Goal: Task Accomplishment & Management: Manage account settings

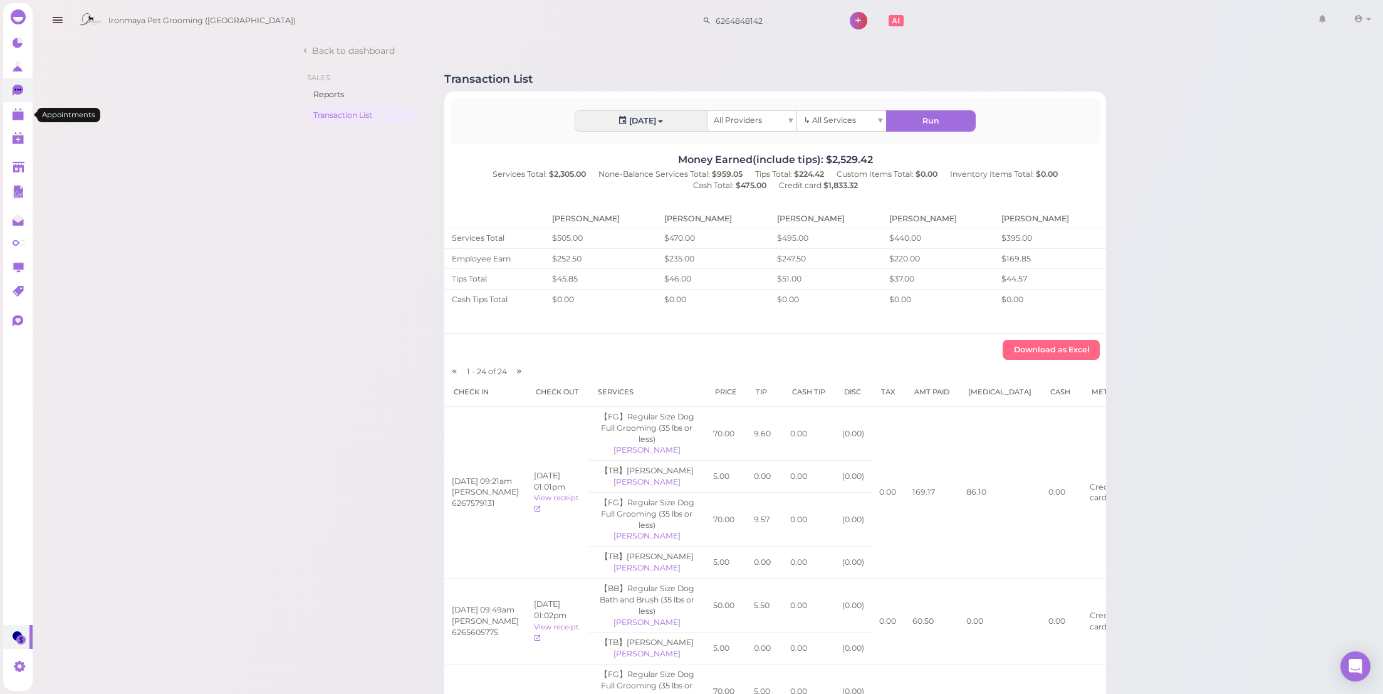
click at [11, 95] on link "0" at bounding box center [17, 90] width 29 height 24
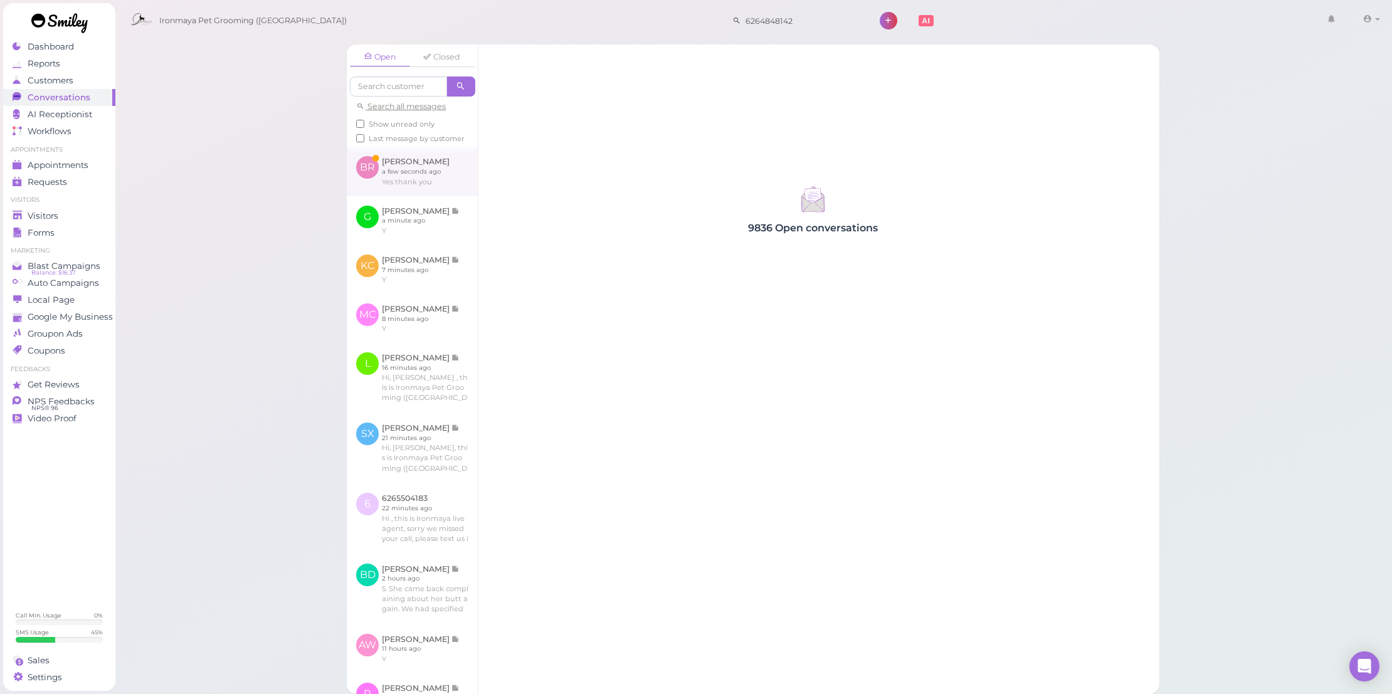
click at [424, 188] on link at bounding box center [412, 171] width 131 height 49
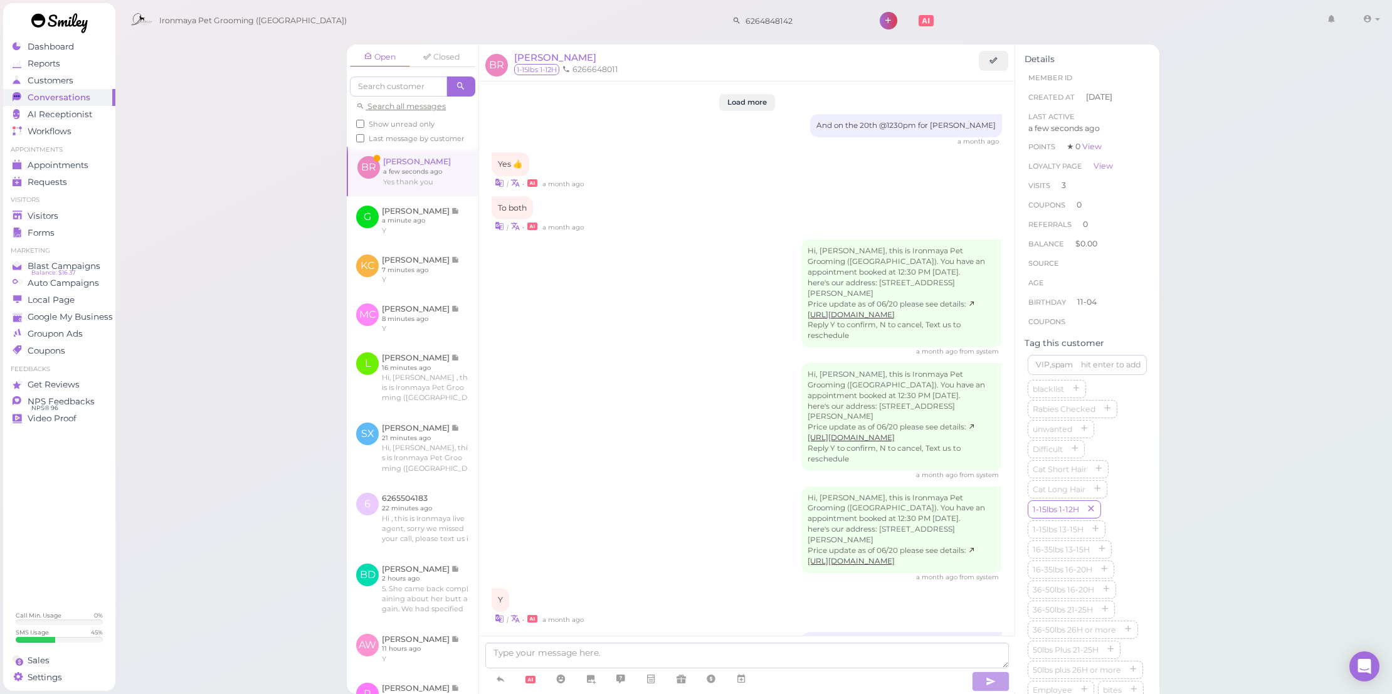
scroll to position [1260, 0]
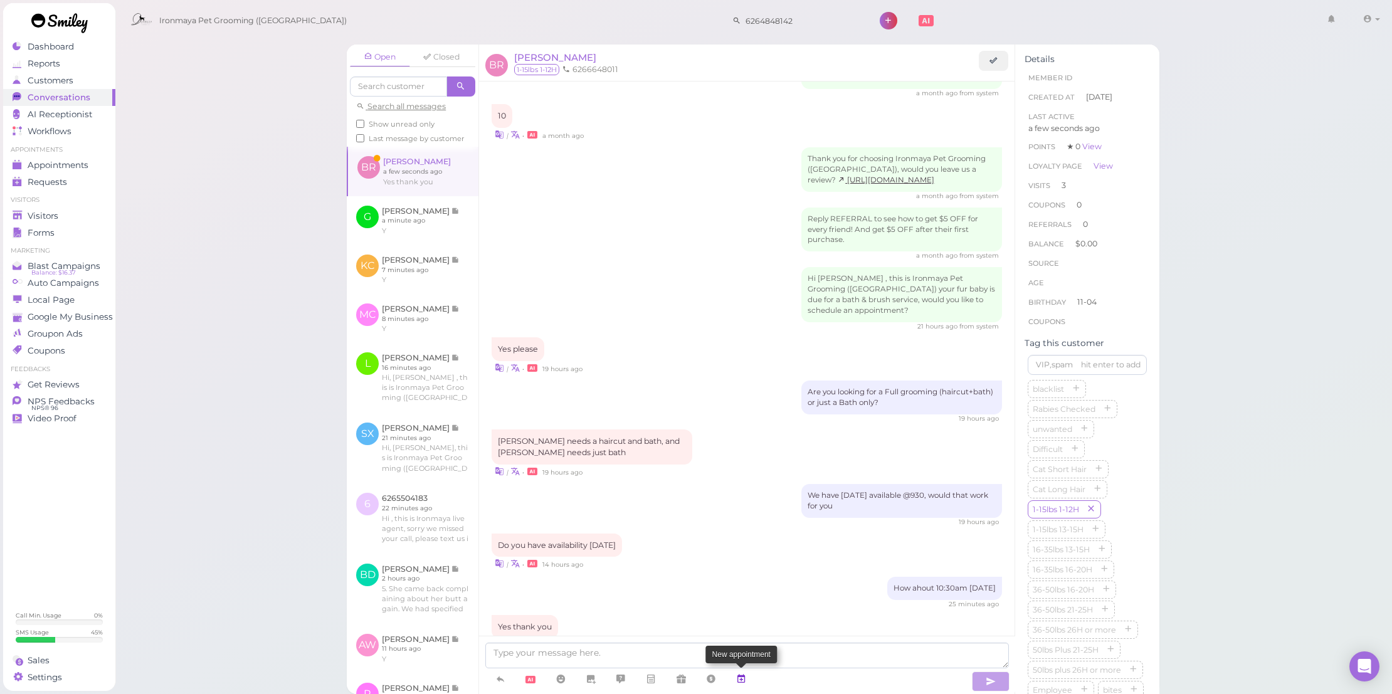
click at [748, 676] on link at bounding box center [741, 679] width 30 height 22
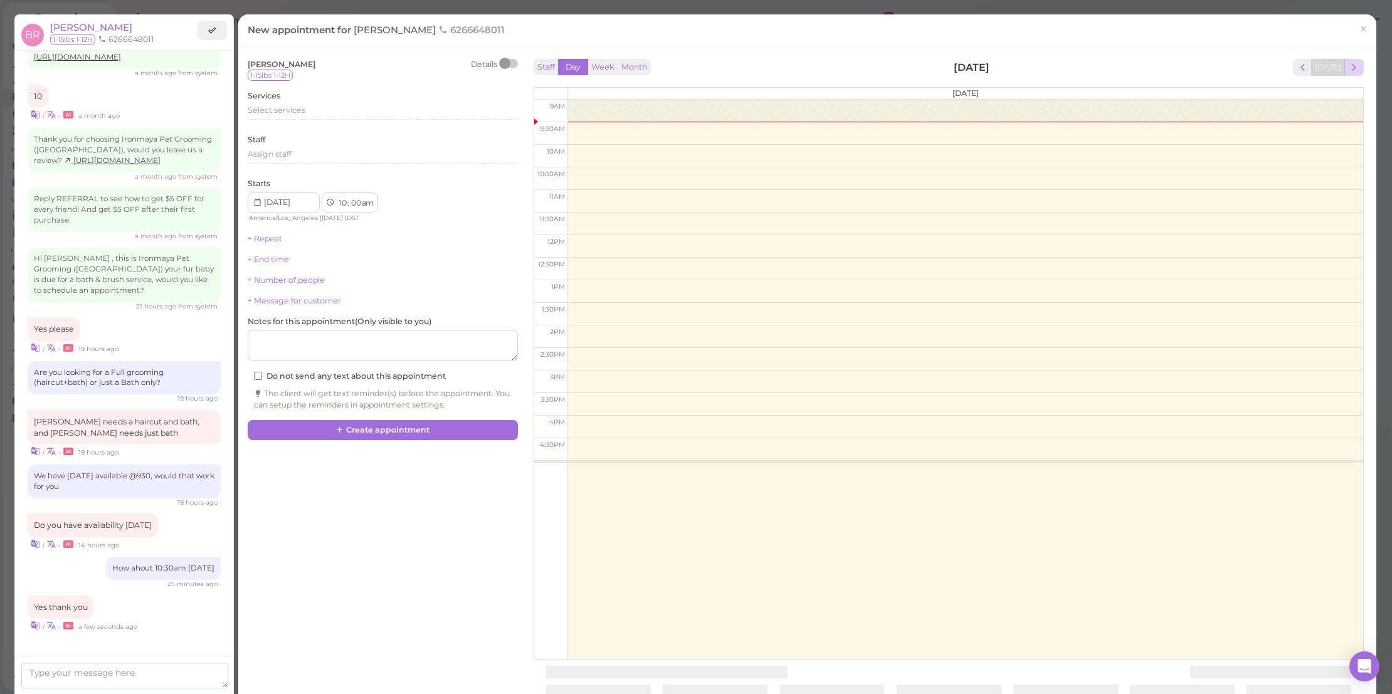
click at [1350, 63] on span "next" at bounding box center [1354, 67] width 12 height 12
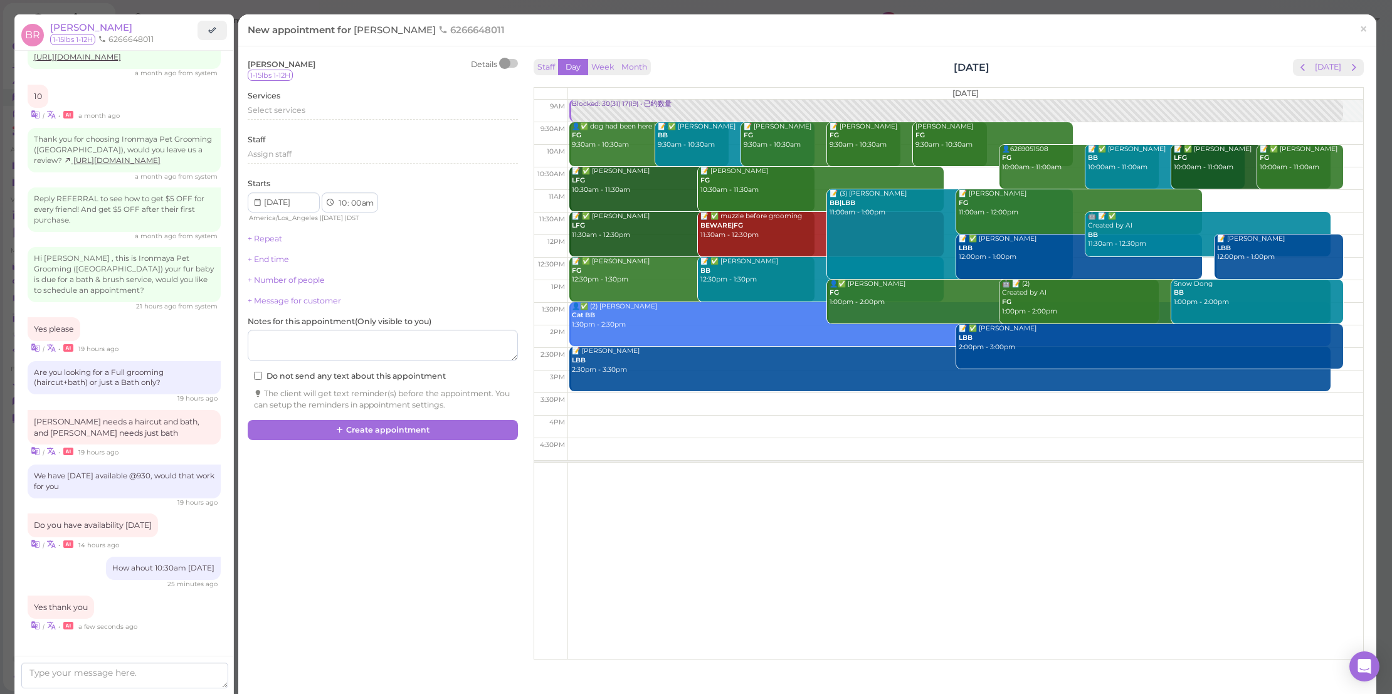
click at [1350, 63] on span "next" at bounding box center [1354, 67] width 12 height 12
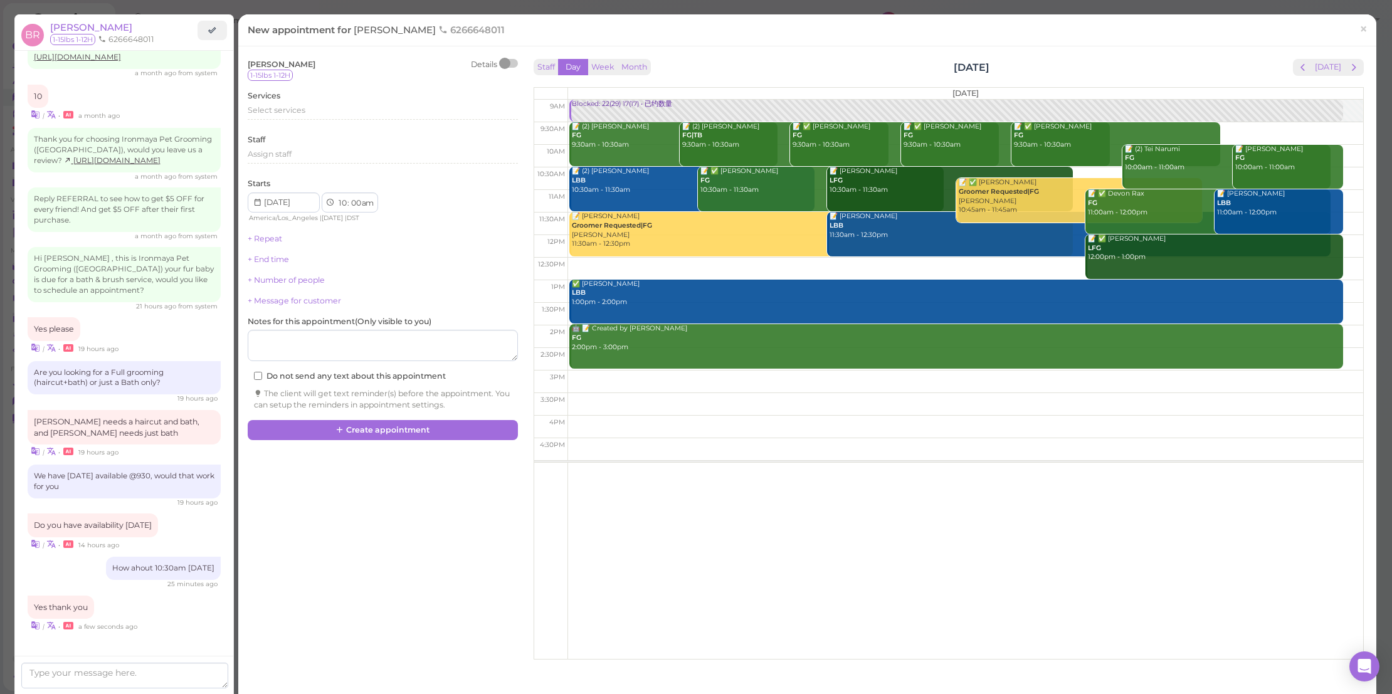
click at [1079, 170] on td at bounding box center [964, 178] width 795 height 23
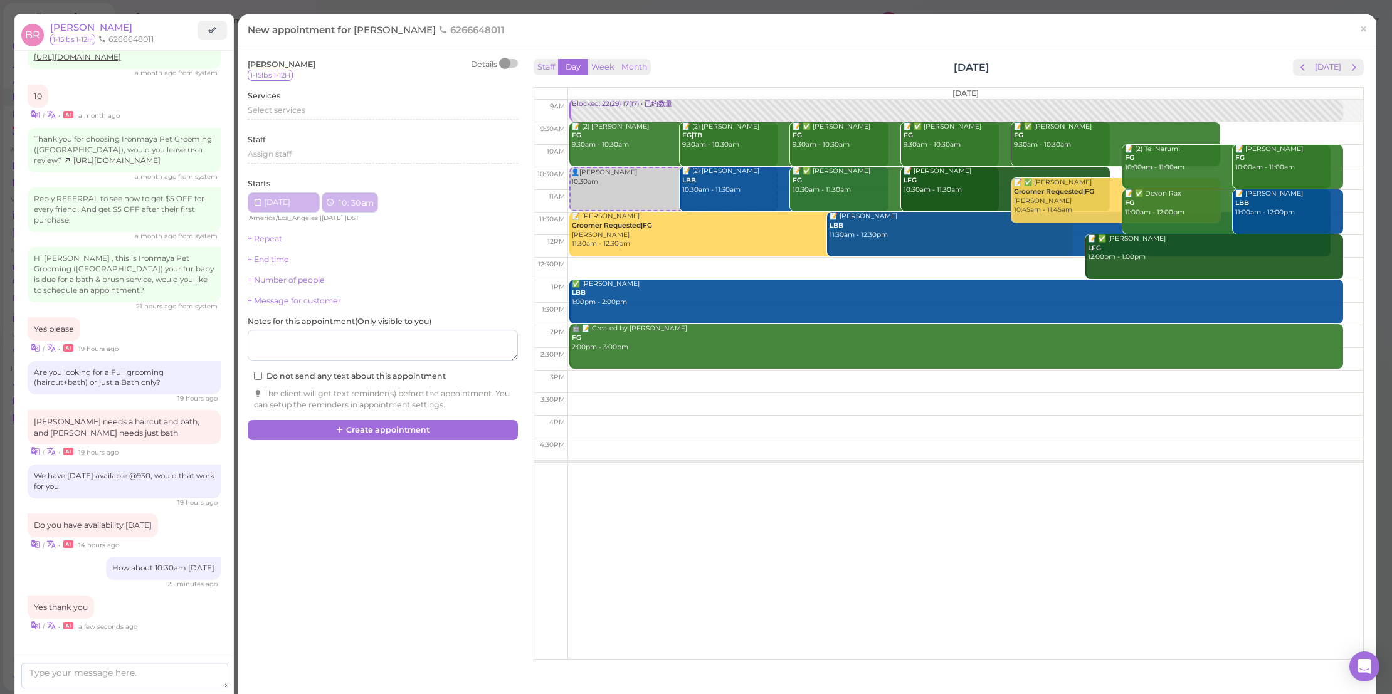
type input "[DATE]"
select select "30"
click at [286, 106] on span "Select services" at bounding box center [277, 109] width 58 height 9
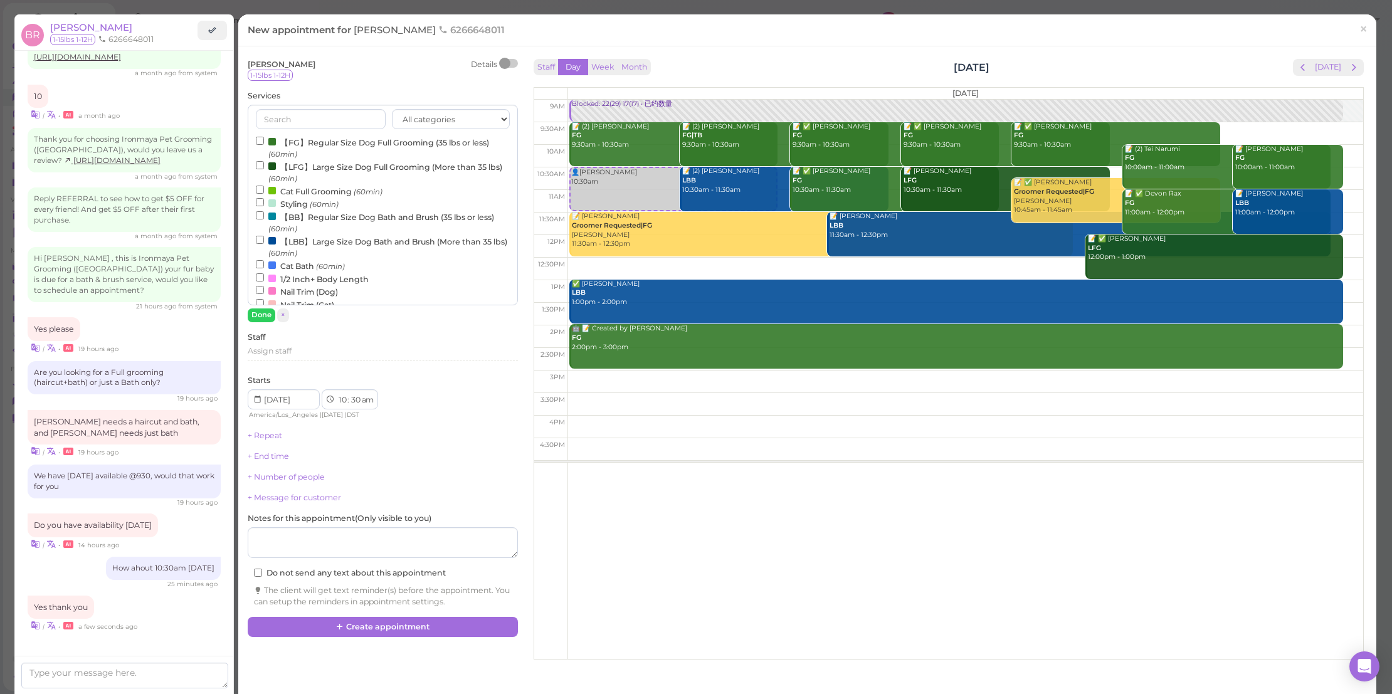
click at [296, 139] on label "【FG】Regular Size Dog Full Grooming (35 lbs or less) (60min)" at bounding box center [383, 147] width 254 height 24
click at [264, 139] on input "【FG】Regular Size Dog Full Grooming (35 lbs or less) (60min)" at bounding box center [260, 141] width 8 height 8
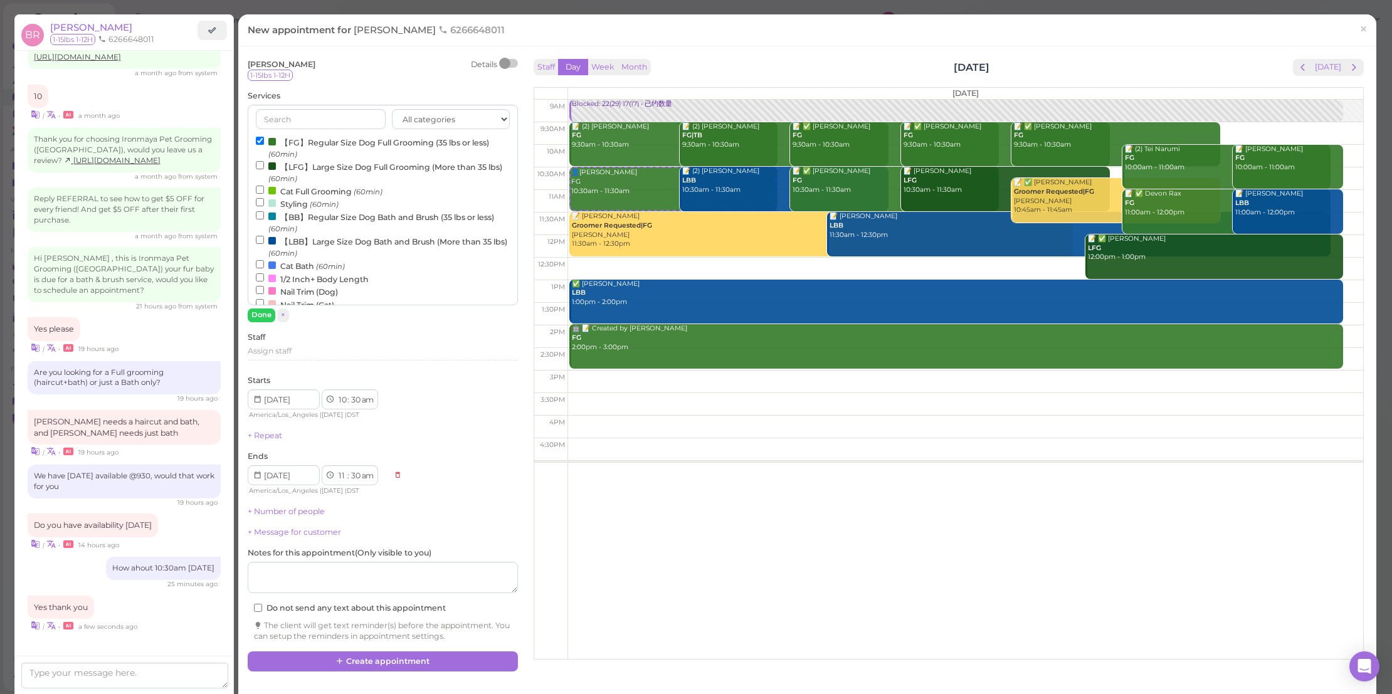
click at [338, 218] on label "【BB】Regular Size Dog Bath and Brush (35 lbs or less) (60min)" at bounding box center [383, 222] width 254 height 24
click at [264, 218] on input "【BB】Regular Size Dog Bath and Brush (35 lbs or less) (60min)" at bounding box center [260, 215] width 8 height 8
select select "12"
select select "pm"
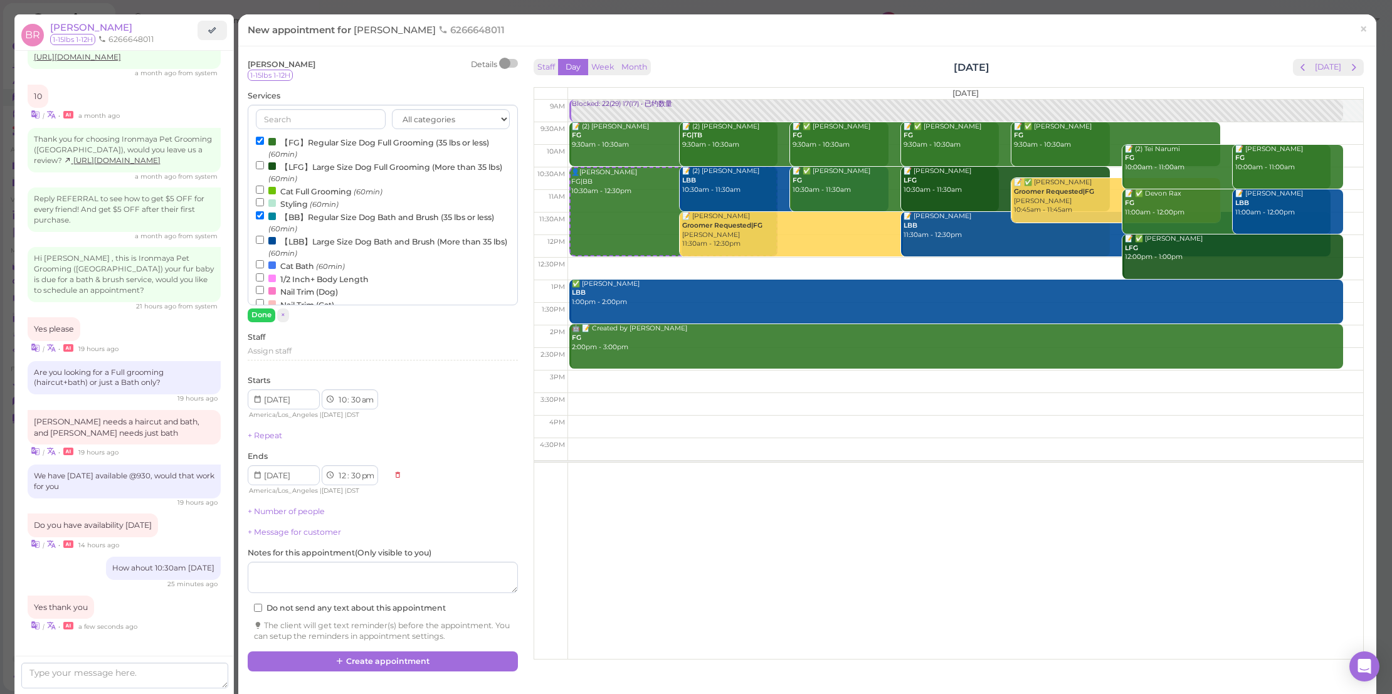
click at [271, 515] on div "Beverly Rodriguez Details 1-15lbs 1-12H Services All categories FULL GROOMING B…" at bounding box center [383, 351] width 270 height 584
click at [278, 511] on link "+ Number of people" at bounding box center [286, 510] width 77 height 9
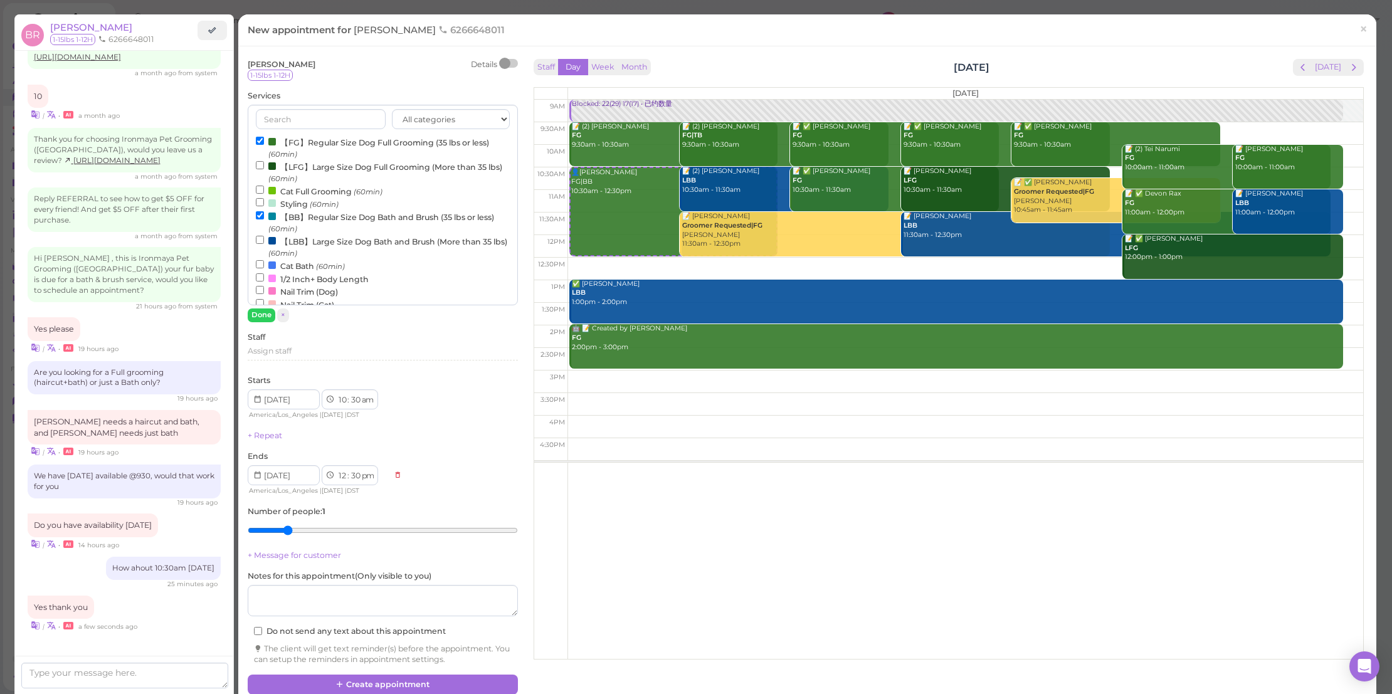
type input "2"
click at [284, 520] on input "range" at bounding box center [383, 530] width 270 height 20
click at [397, 679] on button "Create appointment" at bounding box center [383, 684] width 270 height 20
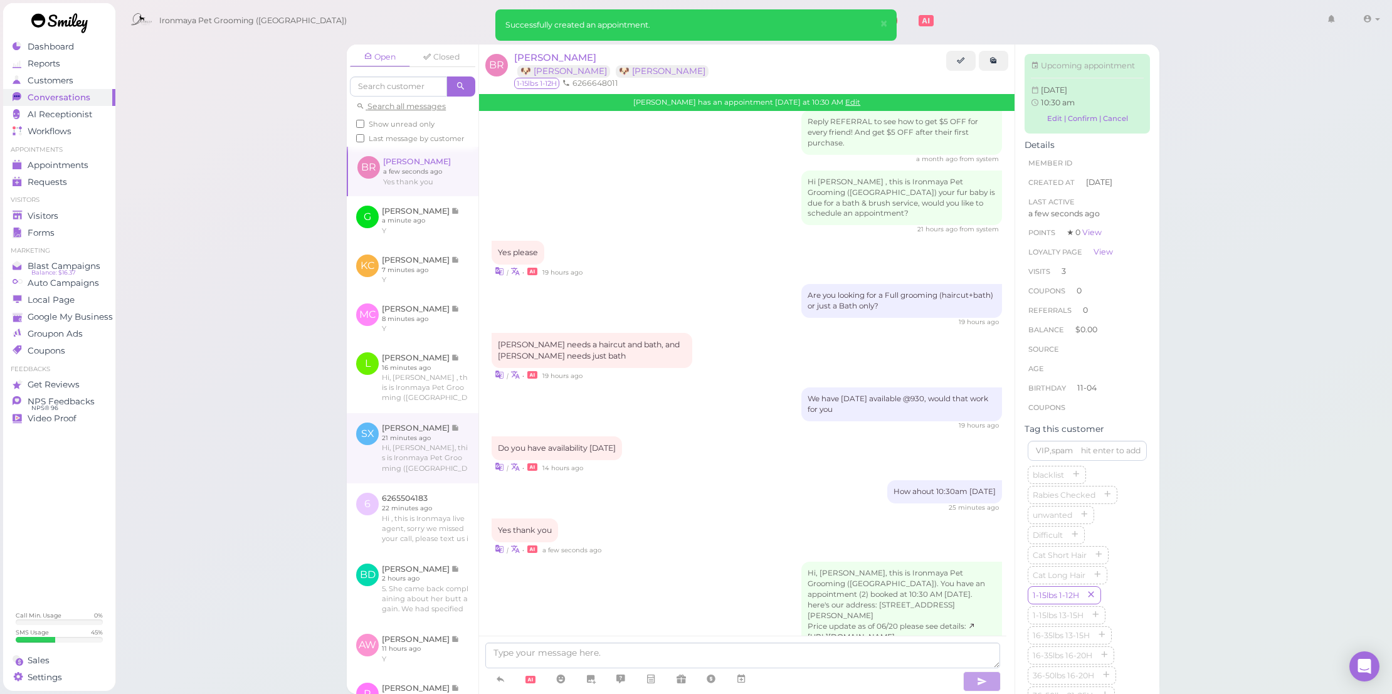
scroll to position [92, 0]
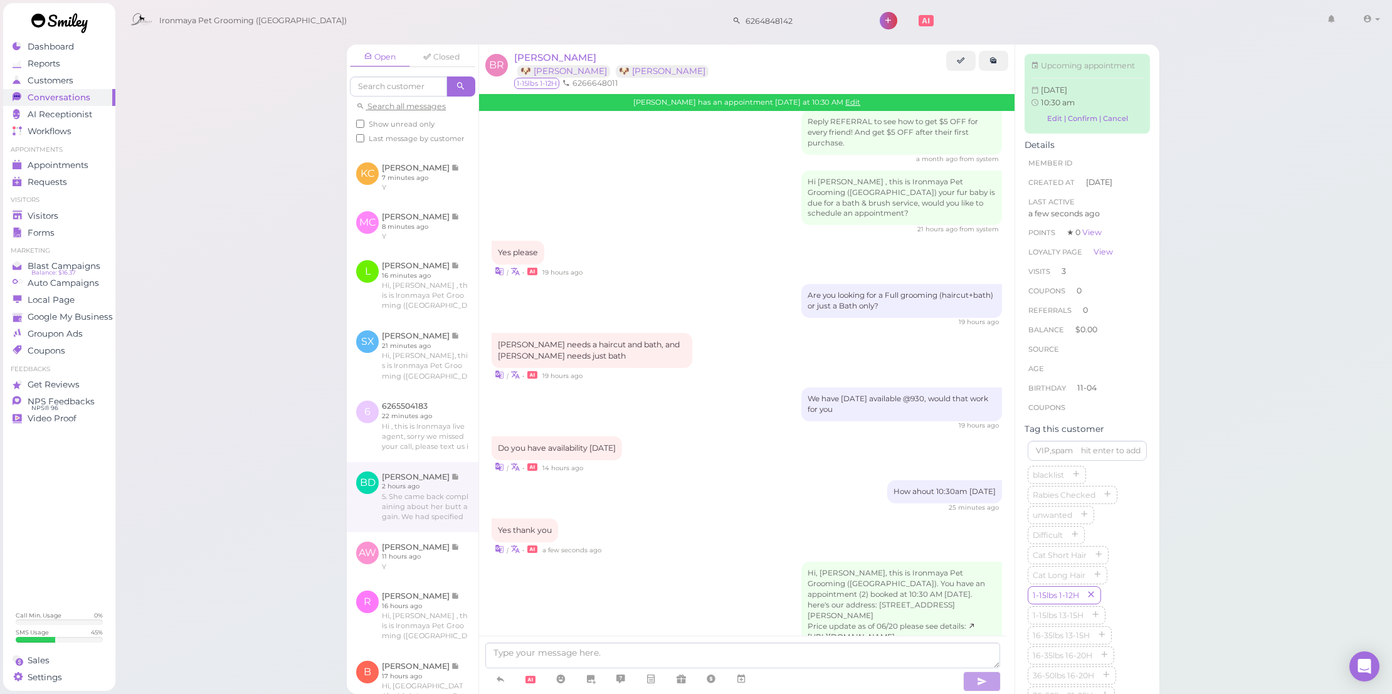
click at [455, 485] on link at bounding box center [413, 497] width 132 height 70
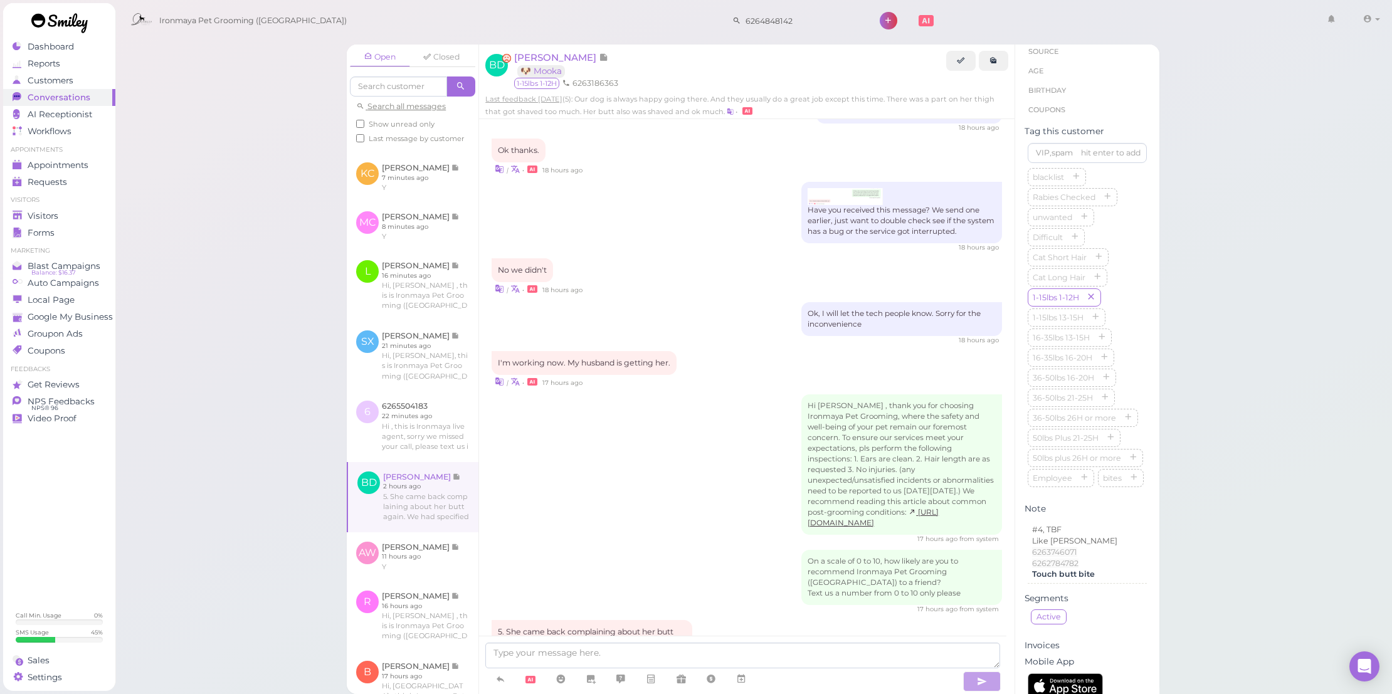
scroll to position [342, 0]
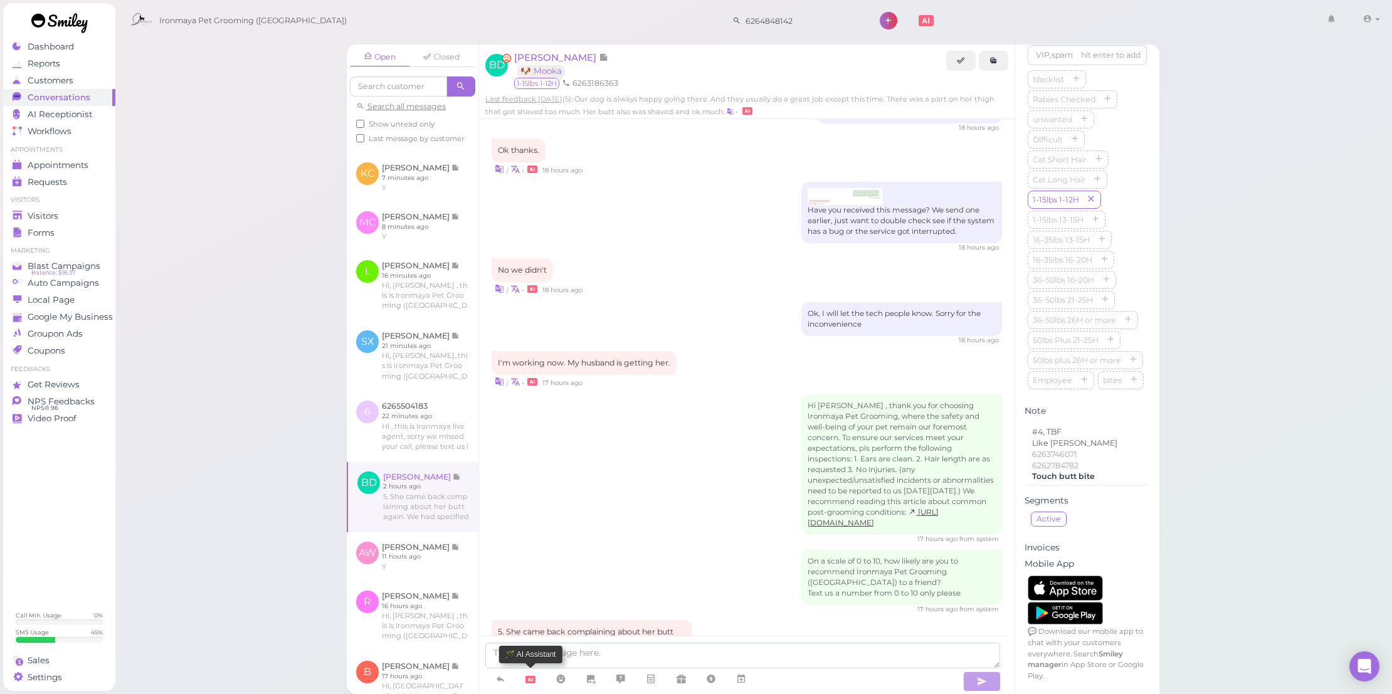
click at [540, 678] on link at bounding box center [530, 679] width 30 height 23
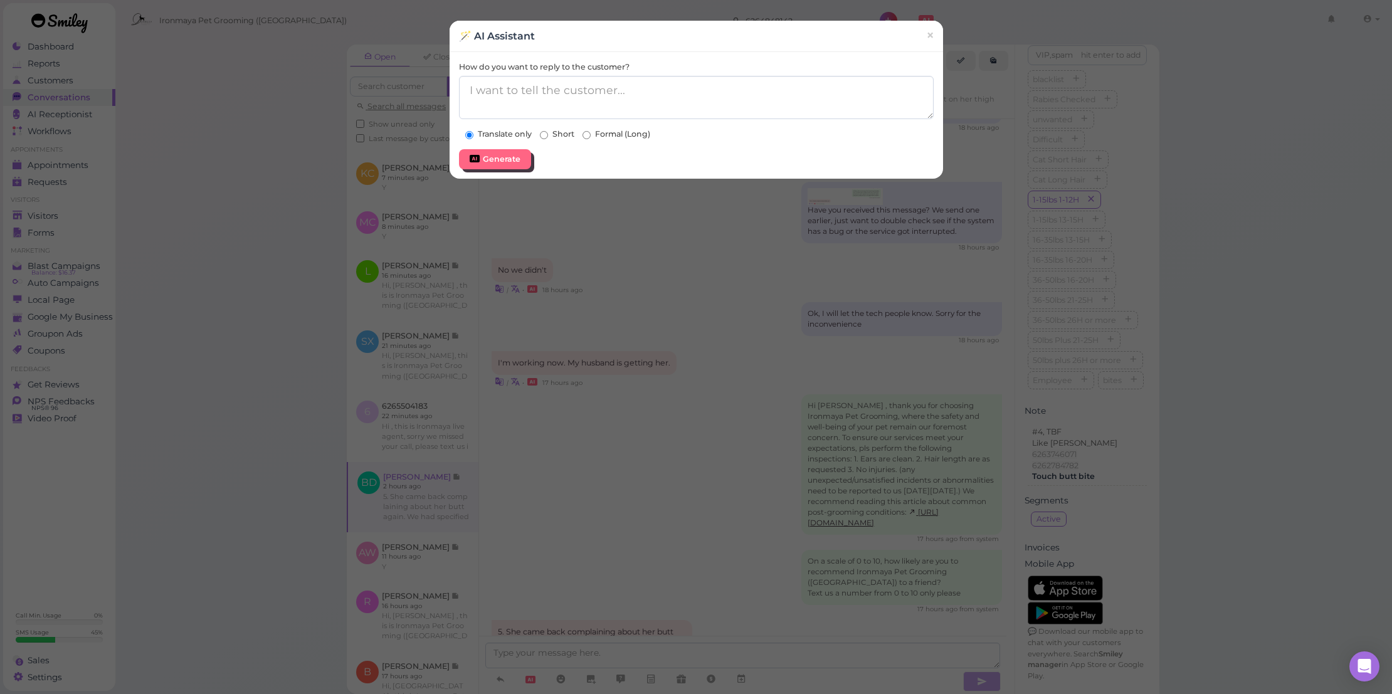
drag, startPoint x: 602, startPoint y: 132, endPoint x: 600, endPoint y: 123, distance: 9.1
click at [602, 132] on label "Formal (Long)" at bounding box center [616, 134] width 68 height 11
click at [590, 132] on input "Formal (Long)" at bounding box center [586, 135] width 8 height 8
radio input "true"
click at [599, 105] on textarea "How do you want to reply to the customer?" at bounding box center [696, 97] width 475 height 43
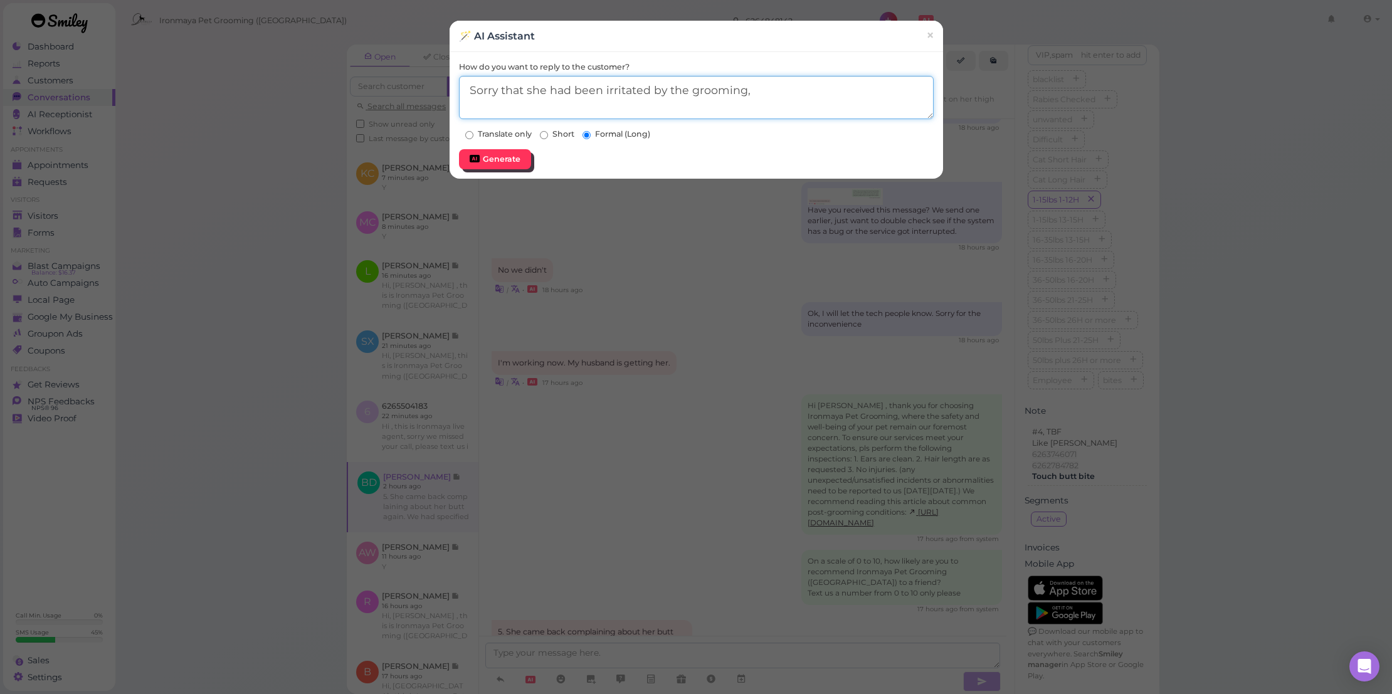
type textarea "Sorry that she had been irritated by the grooming,"
click at [522, 155] on button "Generate" at bounding box center [495, 159] width 72 height 20
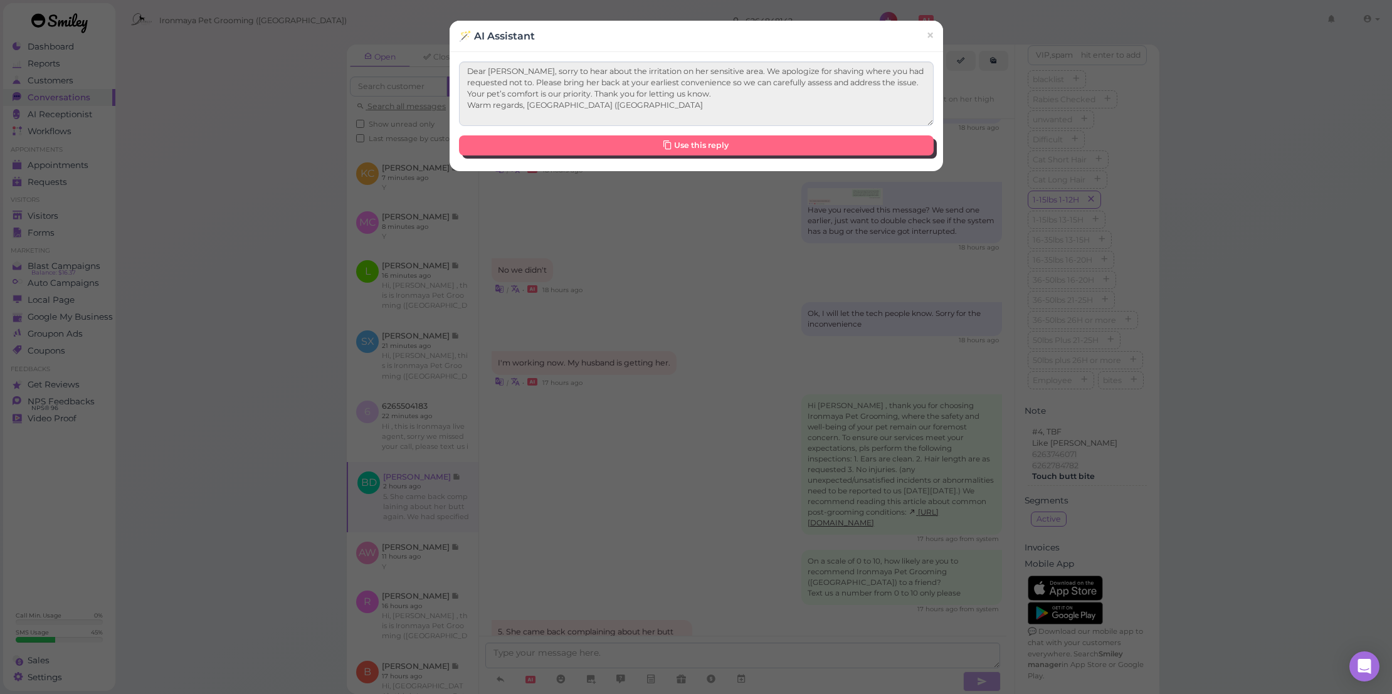
type textarea "Dear Beryl, sorry to hear about the irritation on her sensitive area. We apolog…"
click at [925, 28] on span "×" at bounding box center [929, 35] width 8 height 18
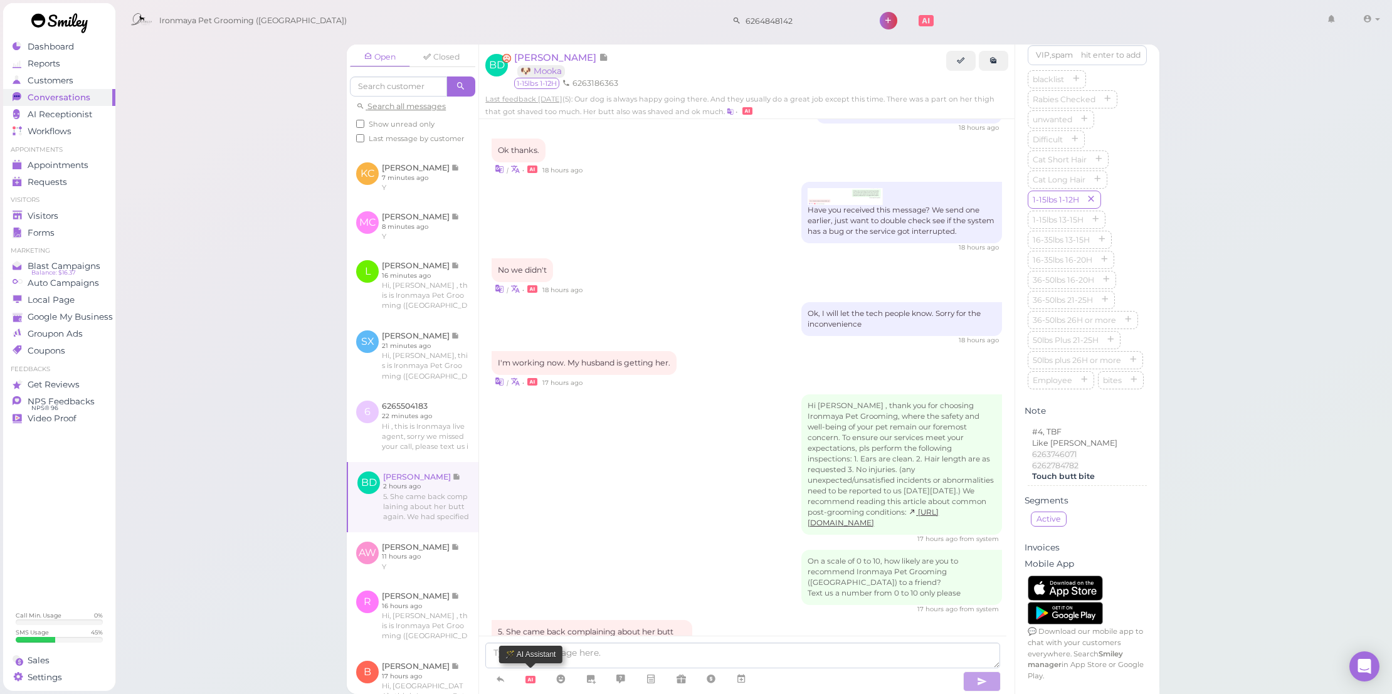
click at [530, 676] on icon at bounding box center [530, 680] width 10 height 8
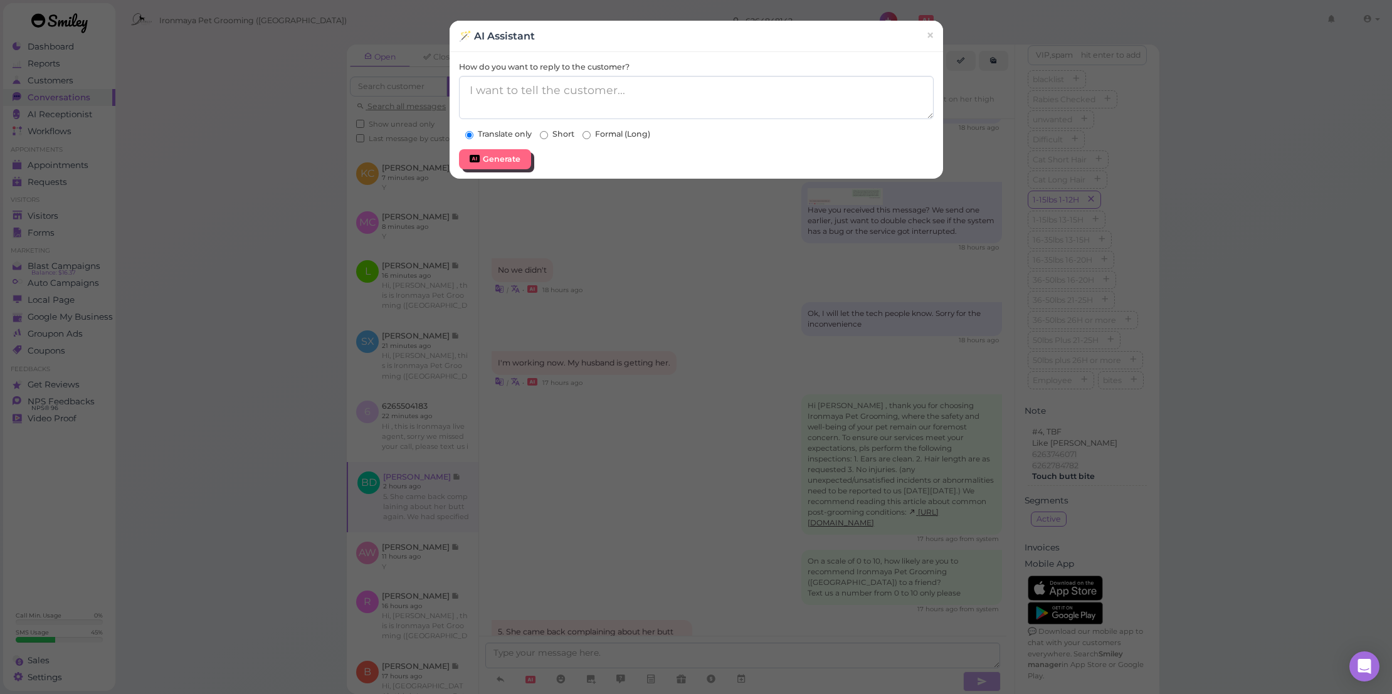
drag, startPoint x: 599, startPoint y: 134, endPoint x: 585, endPoint y: 112, distance: 26.3
click at [599, 134] on label "Formal (Long)" at bounding box center [616, 134] width 68 height 11
click at [590, 134] on input "Formal (Long)" at bounding box center [586, 135] width 8 height 8
radio input "true"
click at [583, 100] on textarea "How do you want to reply to the customer?" at bounding box center [696, 97] width 475 height 43
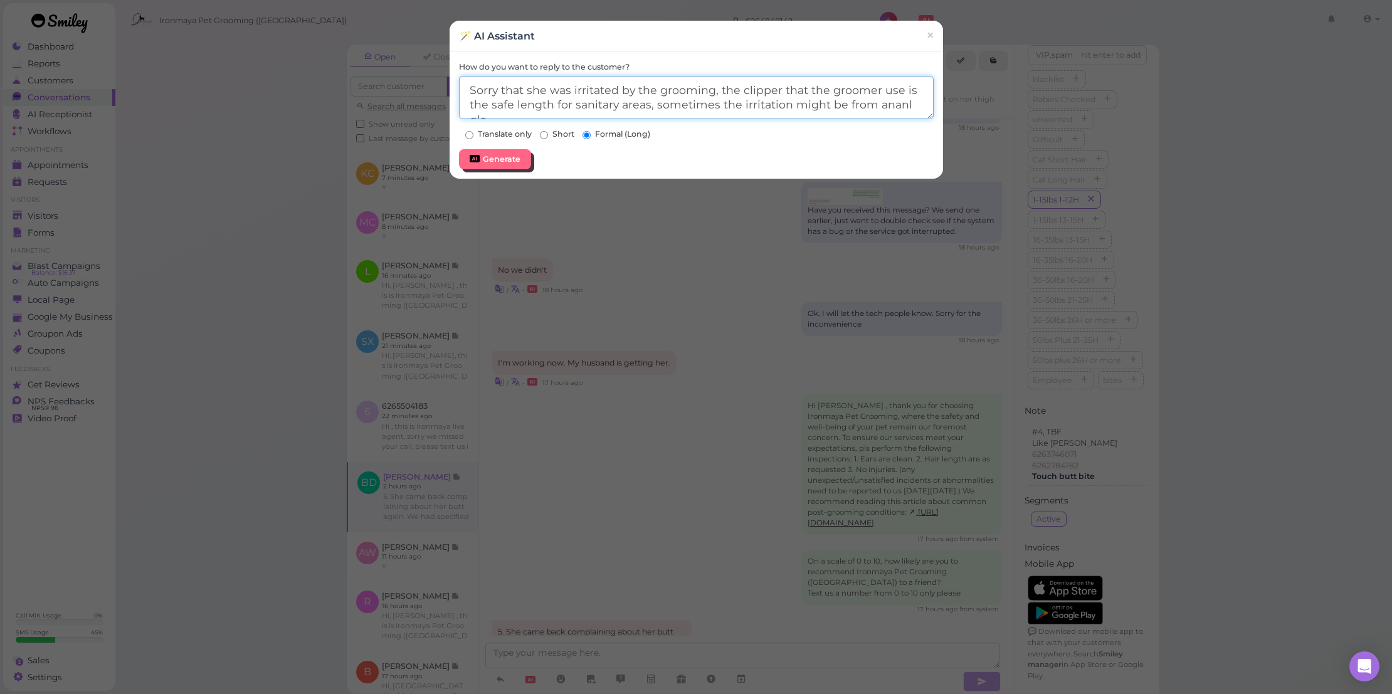
scroll to position [7, 0]
type textarea "Sorry that she was irritated by the grooming, the clipper that the groomer use …"
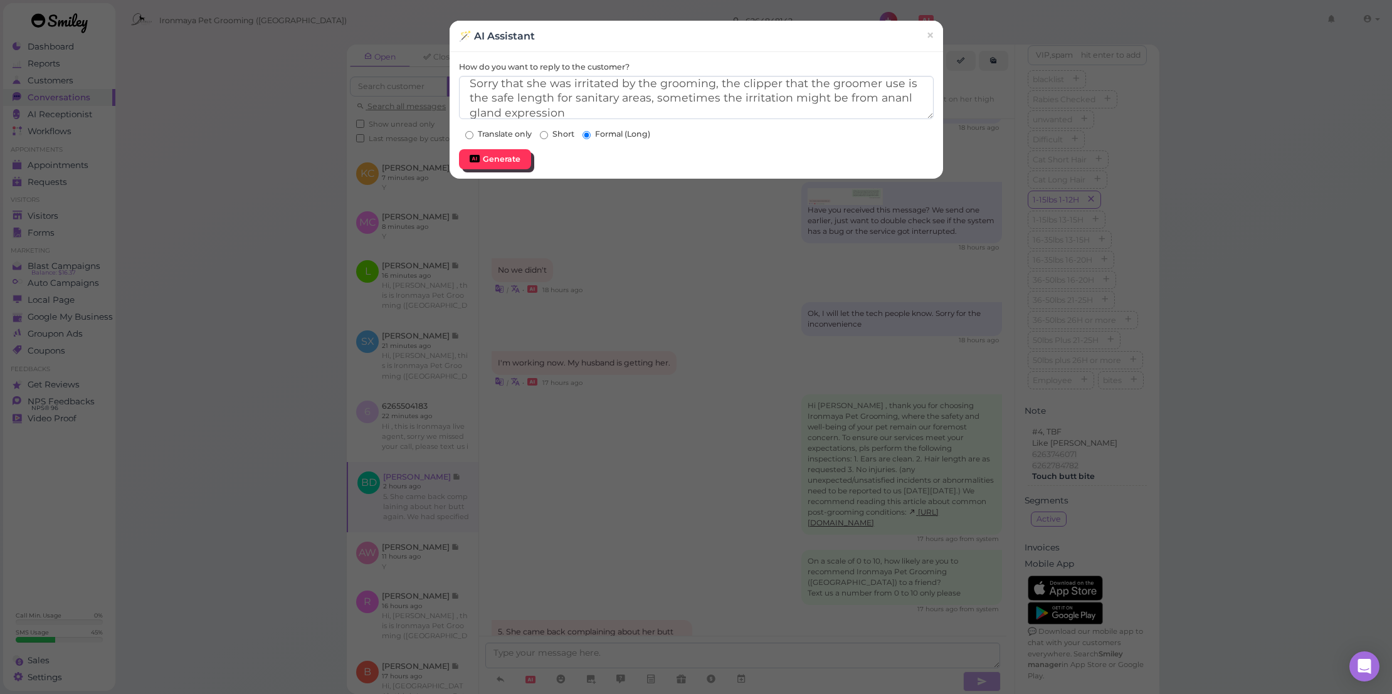
click at [518, 159] on button "Generate" at bounding box center [495, 159] width 72 height 20
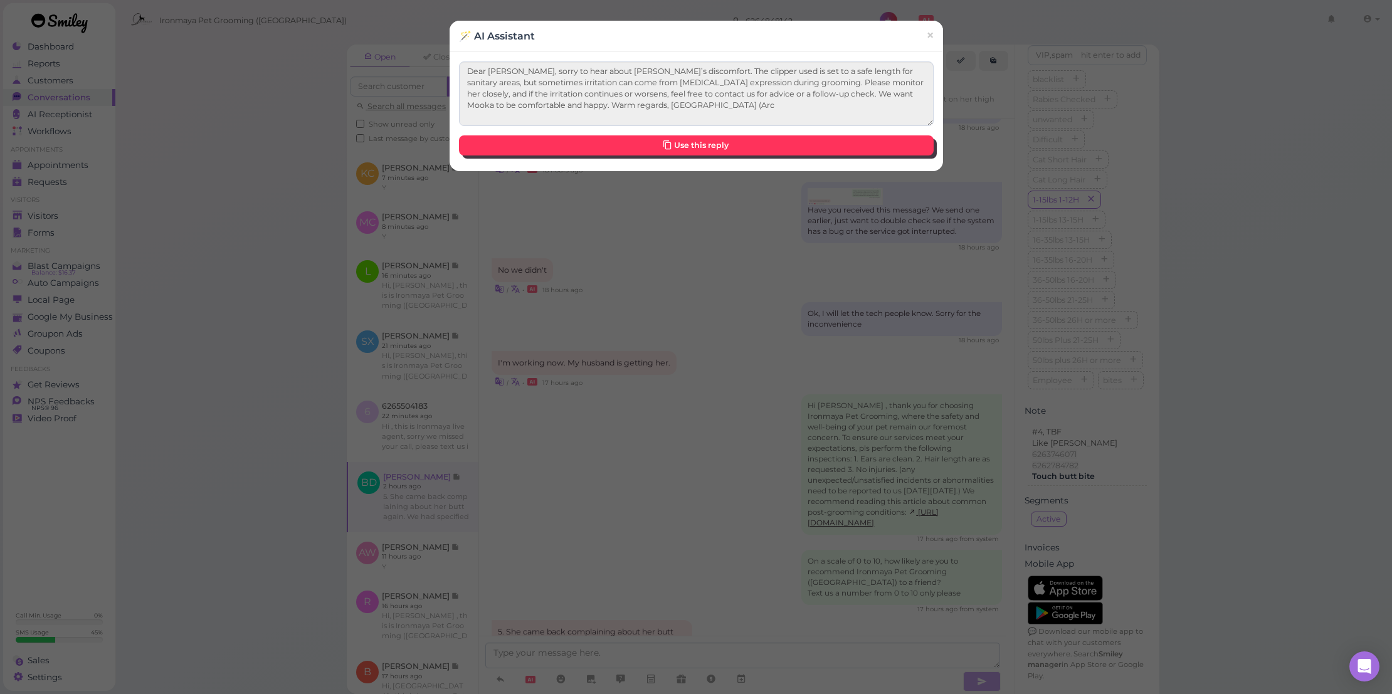
type textarea "Dear Beryl, sorry to hear about Mooka’s discomfort. The clipper used is set to …"
click at [629, 137] on link "Use this reply" at bounding box center [696, 145] width 475 height 20
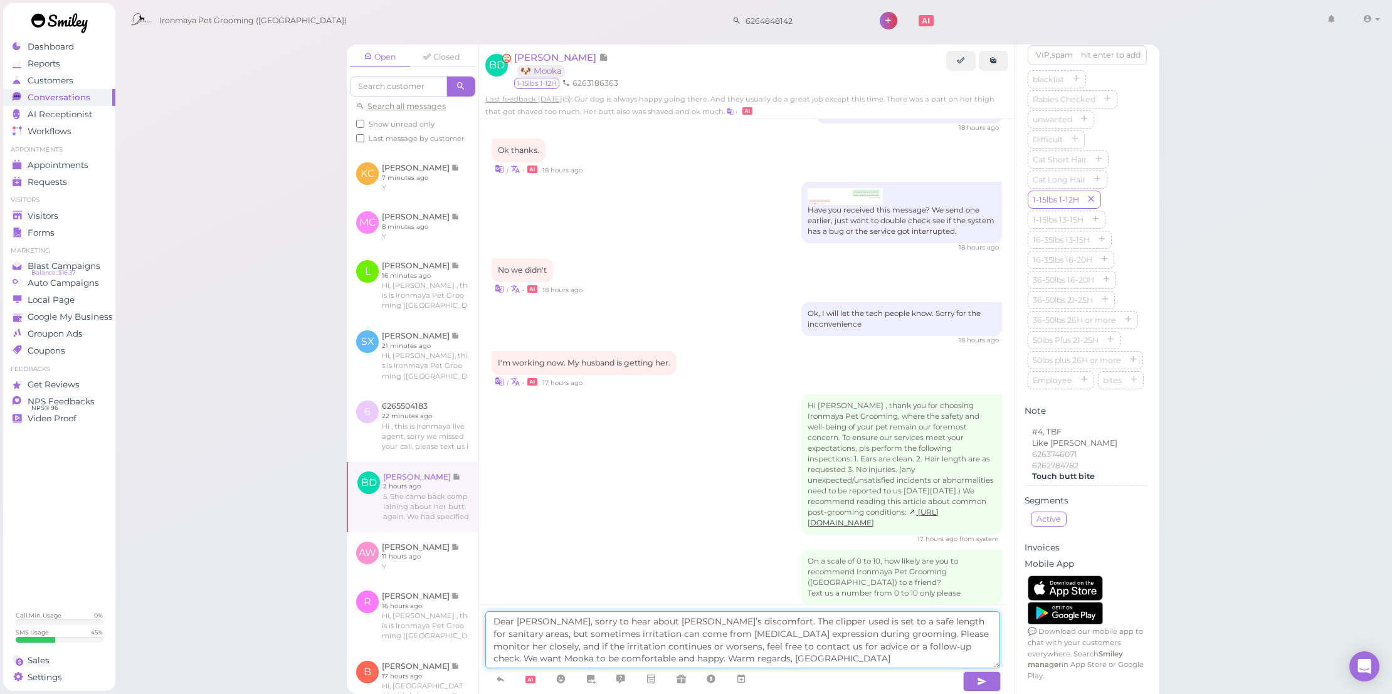
drag, startPoint x: 514, startPoint y: 622, endPoint x: 490, endPoint y: 620, distance: 24.6
click at [490, 620] on textarea "Dear Beryl, sorry to hear about Mooka’s discomfort. The clipper used is set to …" at bounding box center [742, 639] width 515 height 57
click at [774, 619] on textarea "Good morning Beryl, sorry to hear about Mooka’s discomfort. The clipper used is…" at bounding box center [742, 639] width 515 height 57
click at [810, 621] on textarea "Good morning Beryl, sorry to hear about Mooka’s discomfort. The clipper used is…" at bounding box center [742, 639] width 515 height 57
drag, startPoint x: 883, startPoint y: 622, endPoint x: 805, endPoint y: 616, distance: 78.7
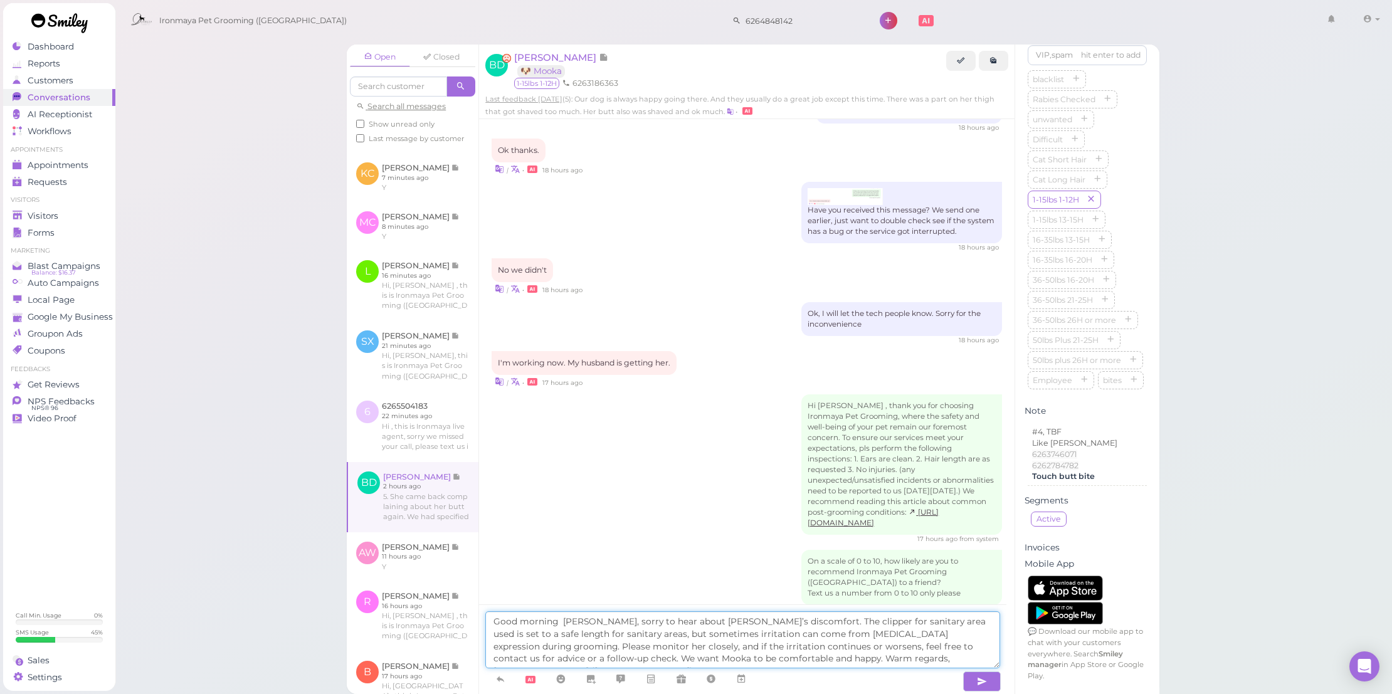
click at [805, 616] on textarea "Good morning Beryl, sorry to hear about Mooka’s discomfort. The clipper for san…" at bounding box center [742, 639] width 515 height 57
drag, startPoint x: 840, startPoint y: 646, endPoint x: 933, endPoint y: 649, distance: 93.5
click at [933, 649] on textarea "Good morning Beryl, sorry to hear about Mooka’s discomfort. The clipper used is…" at bounding box center [742, 639] width 515 height 57
click at [847, 648] on textarea "Good morning Beryl, sorry to hear about Mooka’s discomfort. The clipper used is…" at bounding box center [742, 639] width 515 height 57
click at [846, 654] on textarea "Good morning Beryl, sorry to hear about Mooka’s discomfort. The clipper used is…" at bounding box center [742, 639] width 515 height 57
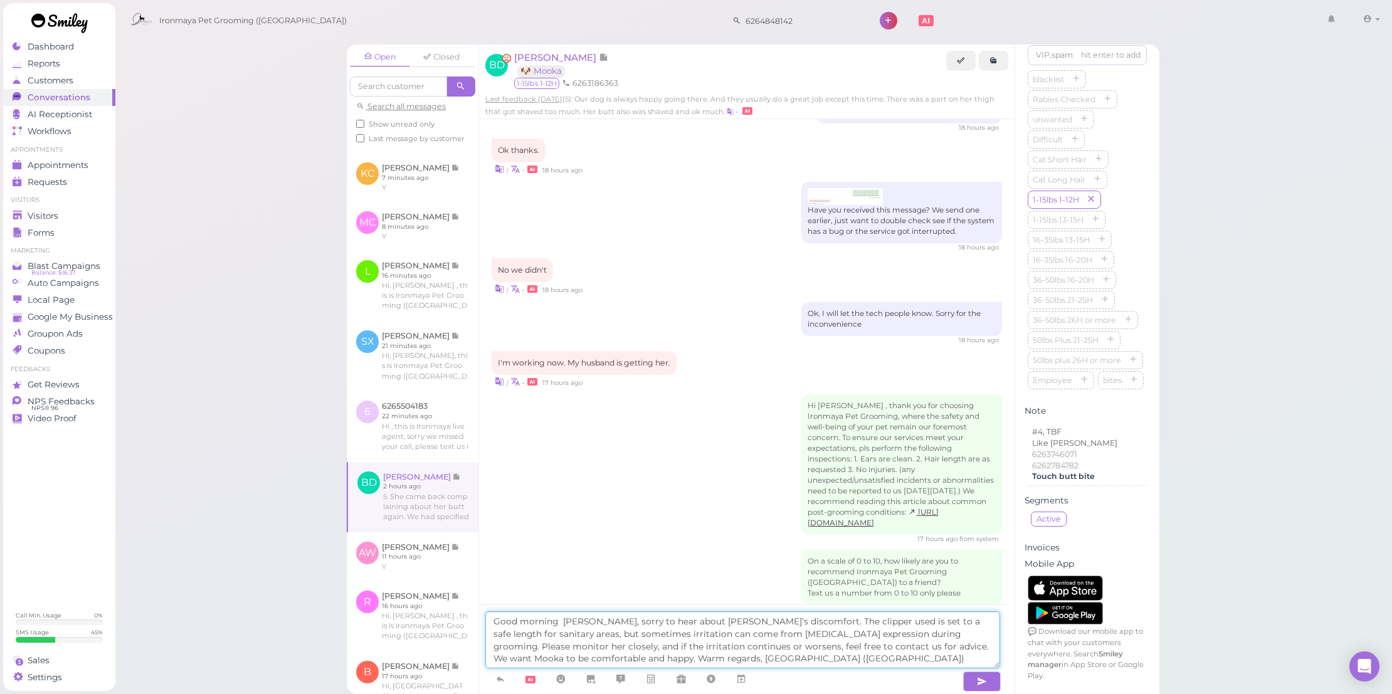
click at [560, 619] on textarea "Good morning Beryl, sorry to hear about Mooka’s discomfort. The clipper used is…" at bounding box center [742, 639] width 515 height 57
type textarea "Good morning [PERSON_NAME], sorry to hear about [PERSON_NAME]’s discomfort. The…"
click at [973, 678] on button "button" at bounding box center [982, 681] width 38 height 20
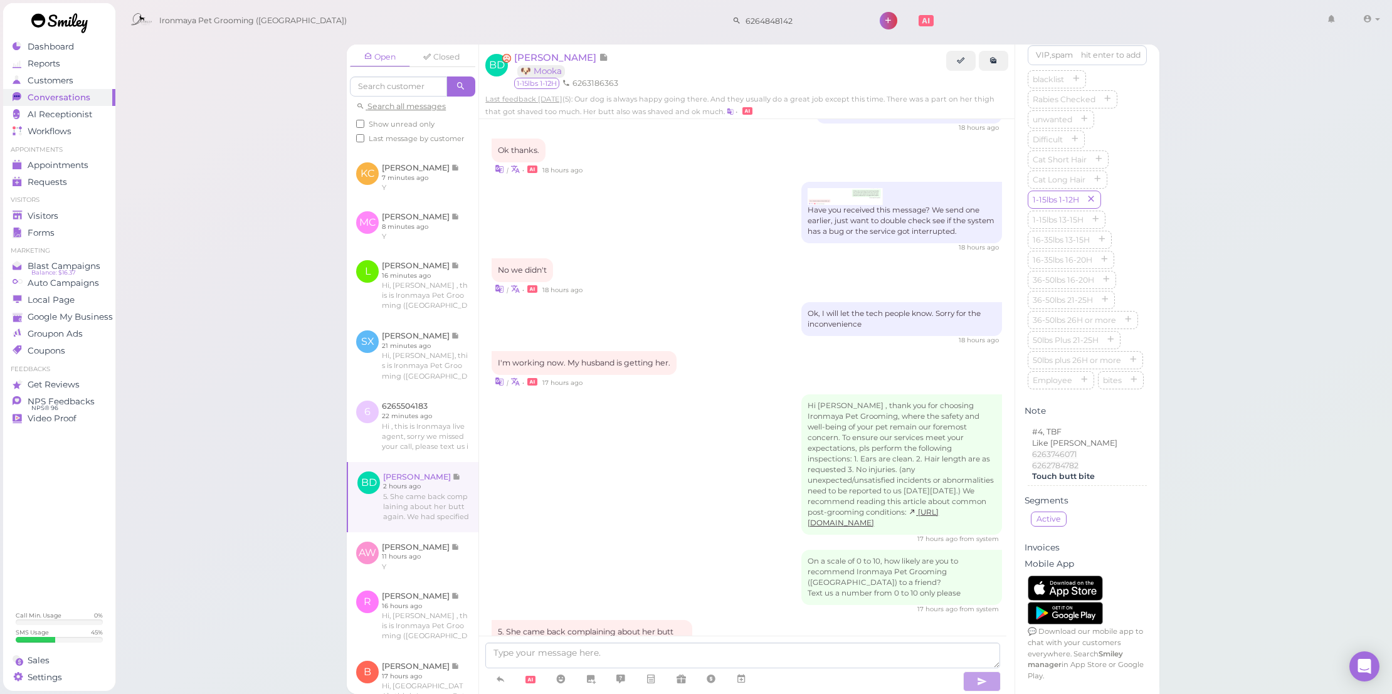
click at [68, 154] on ul "Appointments Appointments Requests 0" at bounding box center [59, 167] width 112 height 45
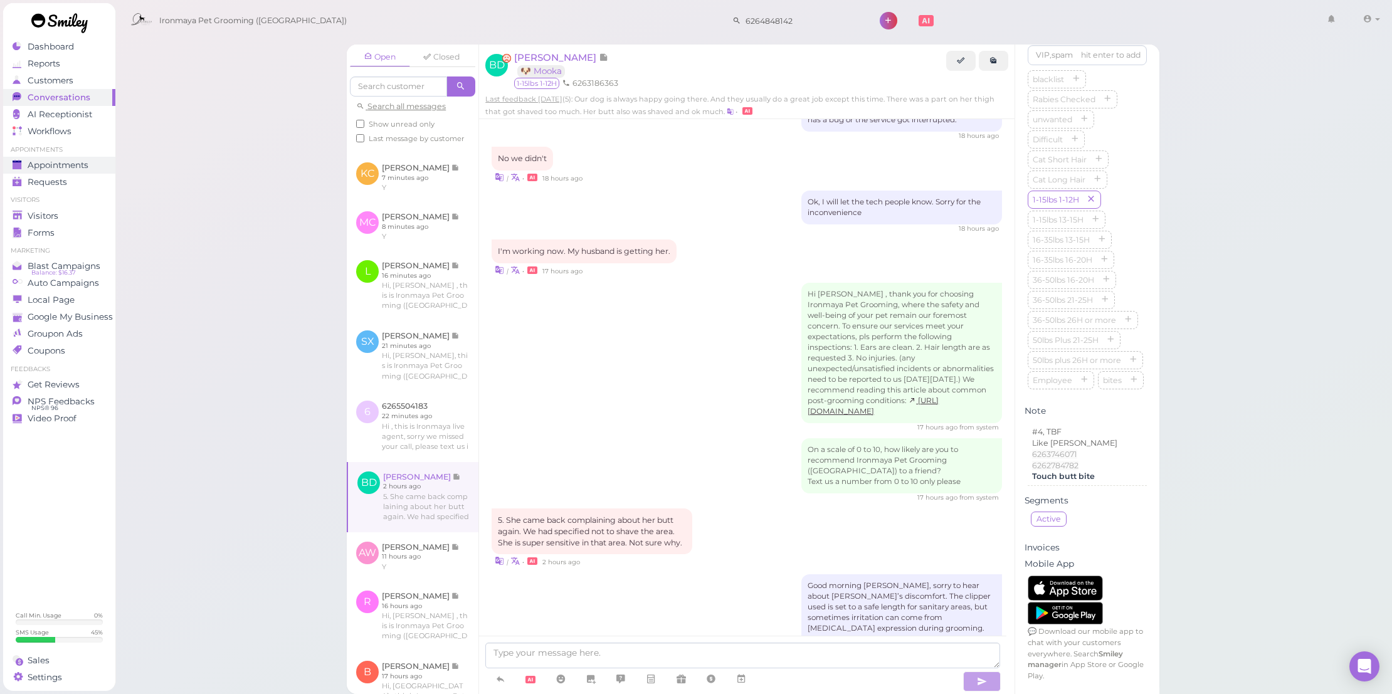
click at [71, 158] on link "Appointments" at bounding box center [59, 165] width 112 height 17
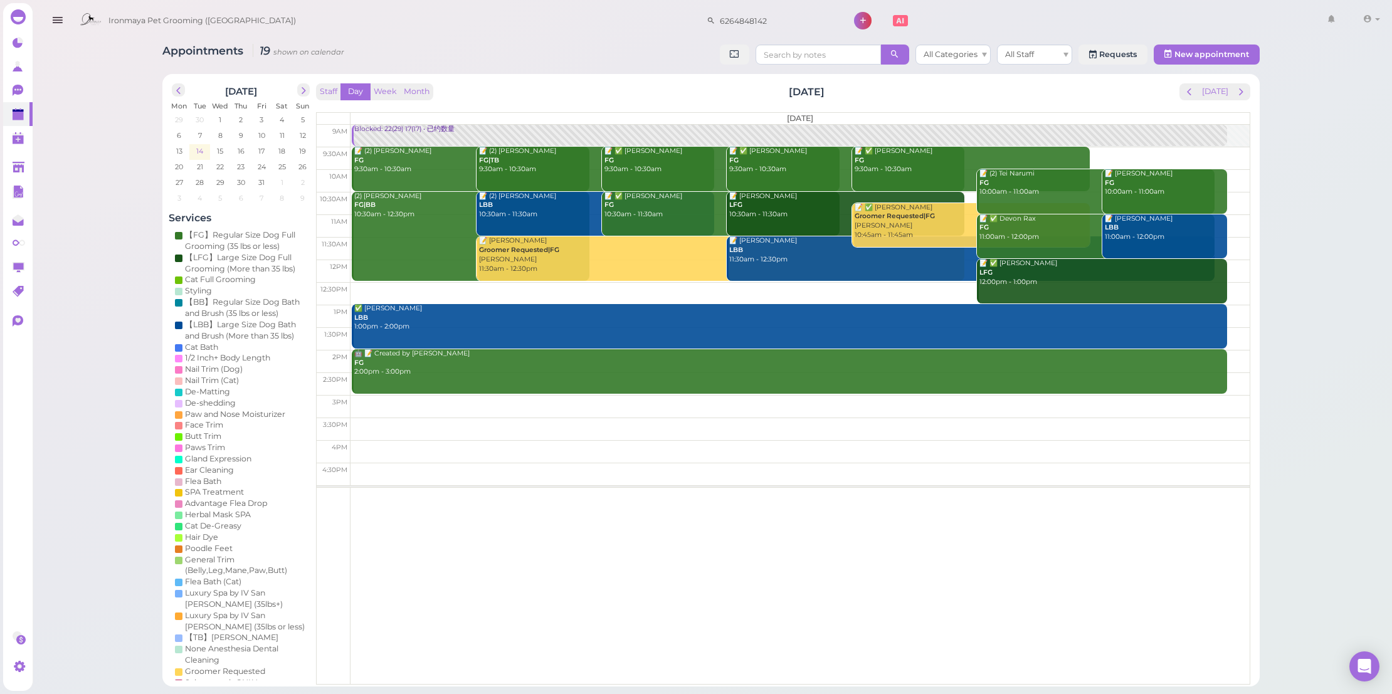
click at [197, 150] on span "14" at bounding box center [199, 150] width 9 height 11
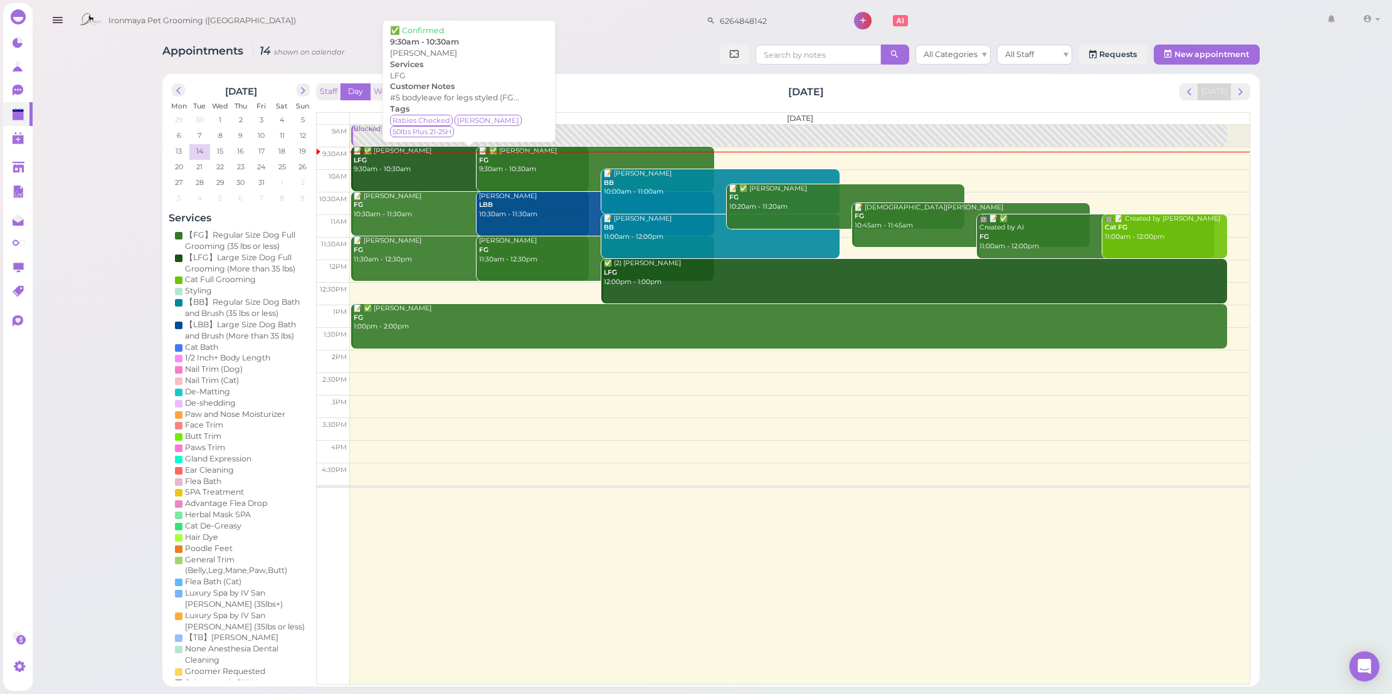
click at [409, 159] on div "📝 ✅ [PERSON_NAME] LFG 9:30am - 10:30am" at bounding box center [471, 161] width 236 height 28
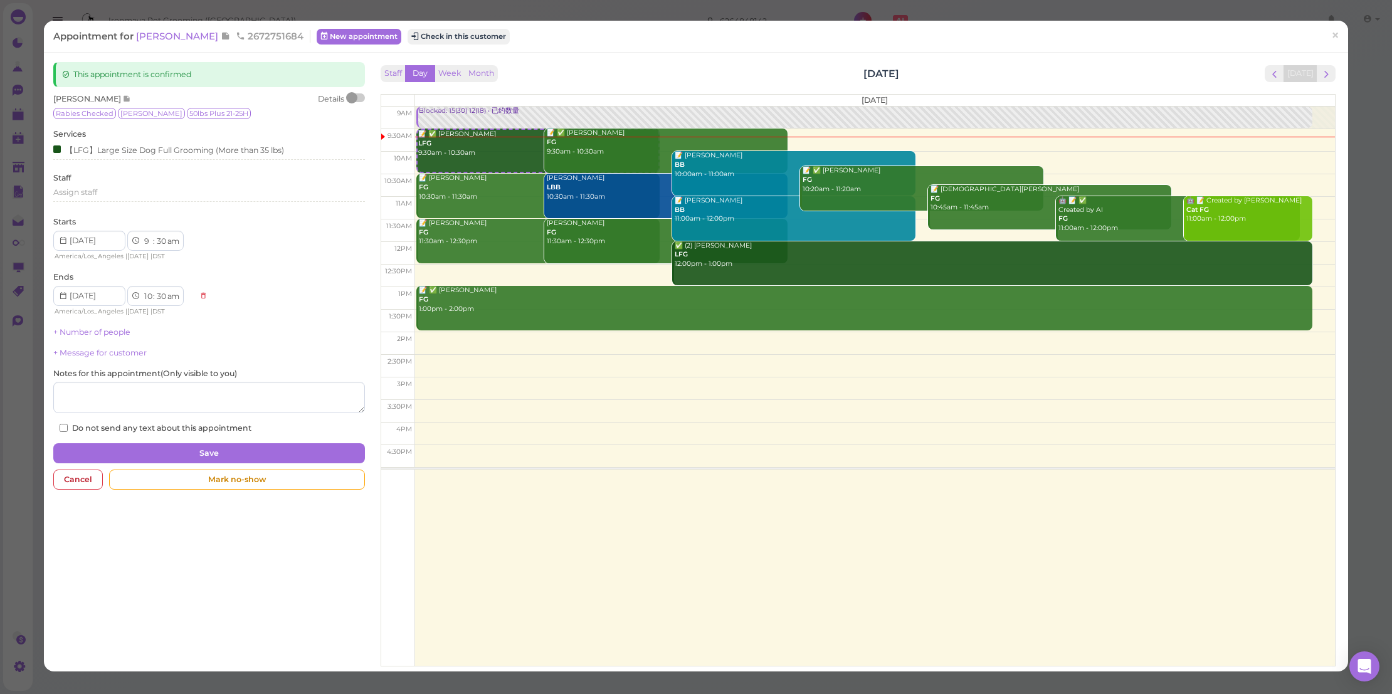
click at [354, 97] on div at bounding box center [351, 97] width 11 height 11
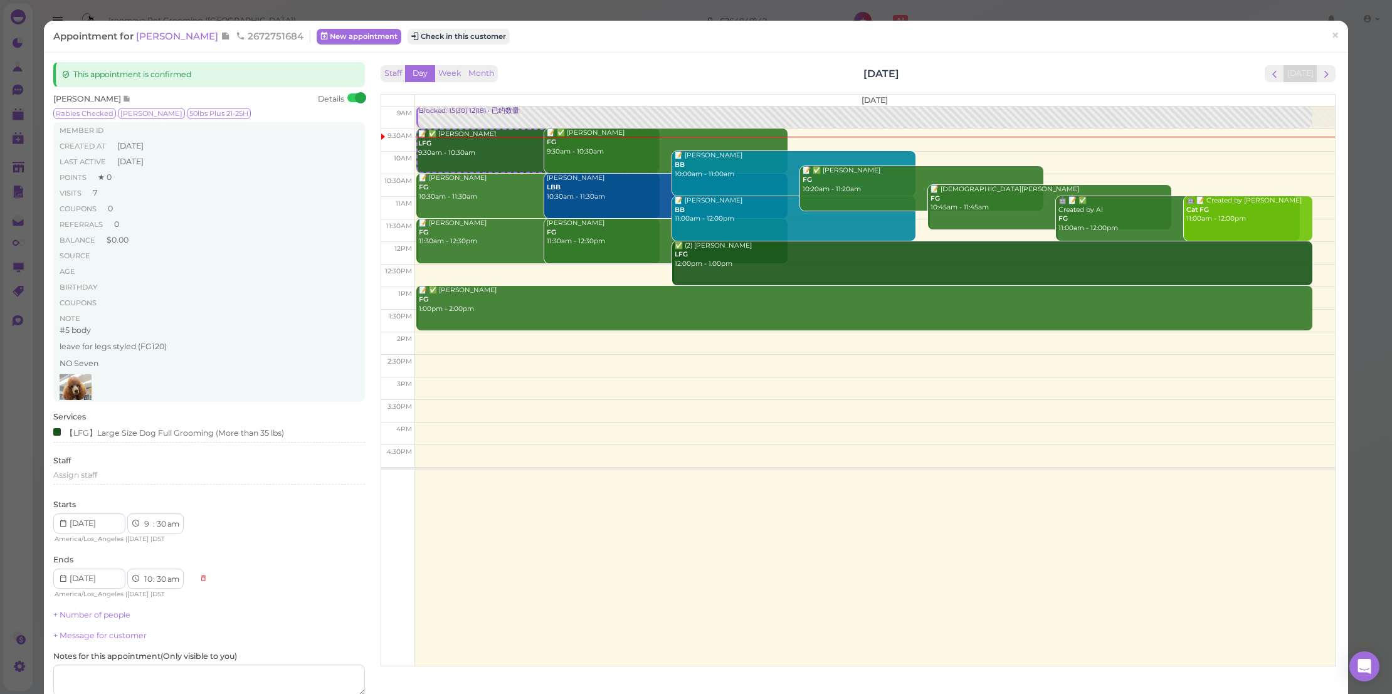
scroll to position [54, 0]
click at [189, 36] on span "[PERSON_NAME]" at bounding box center [178, 36] width 85 height 12
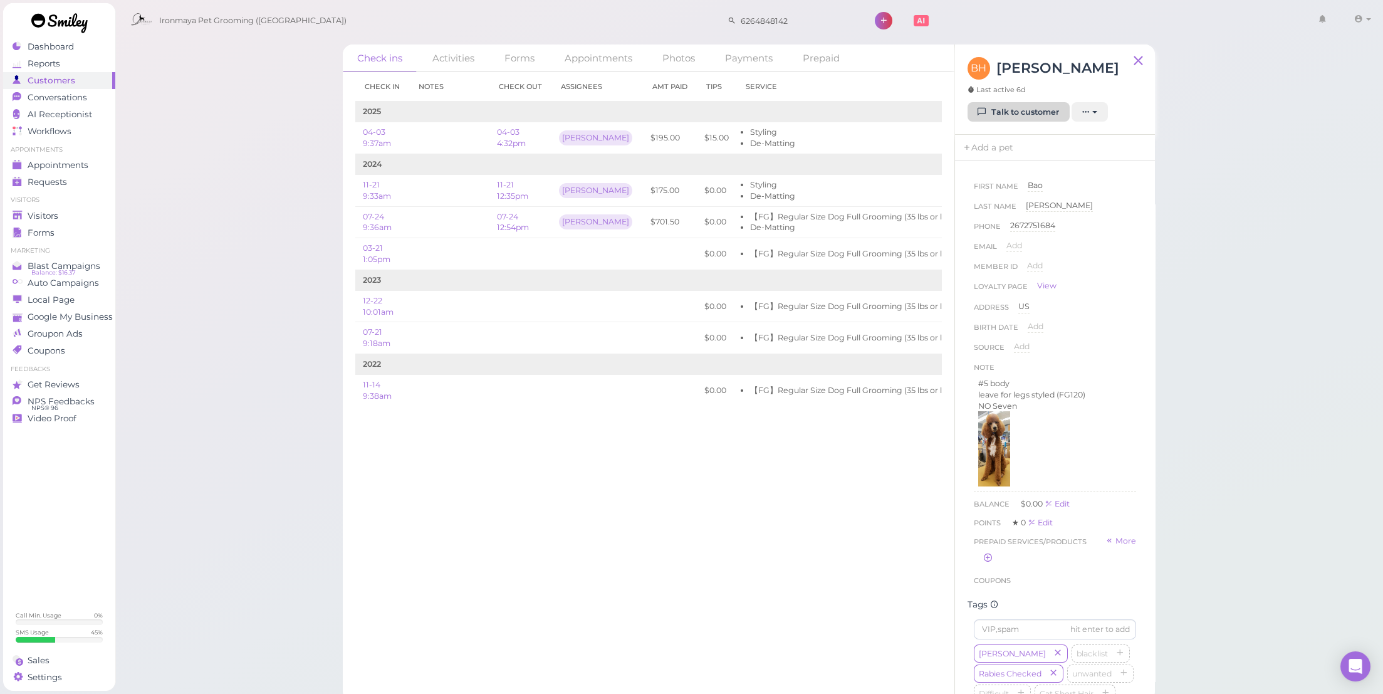
click at [987, 111] on icon at bounding box center [982, 111] width 8 height 9
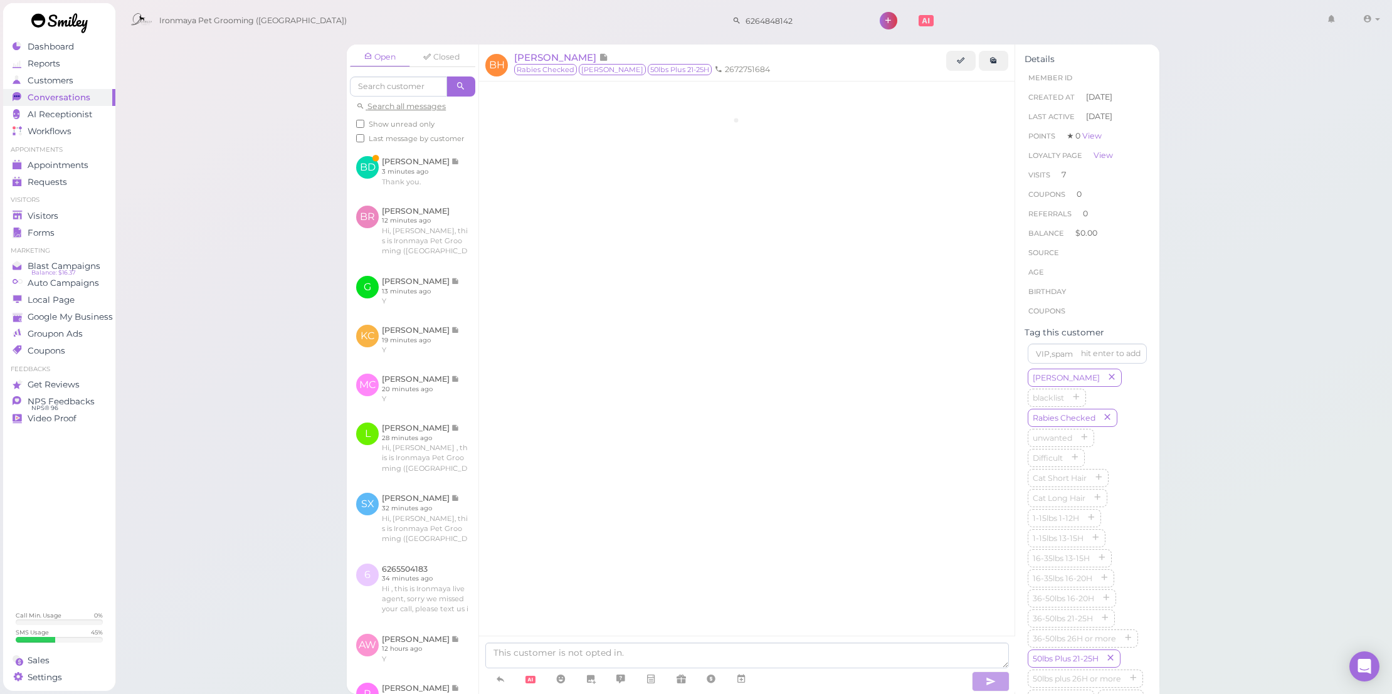
scroll to position [1477, 0]
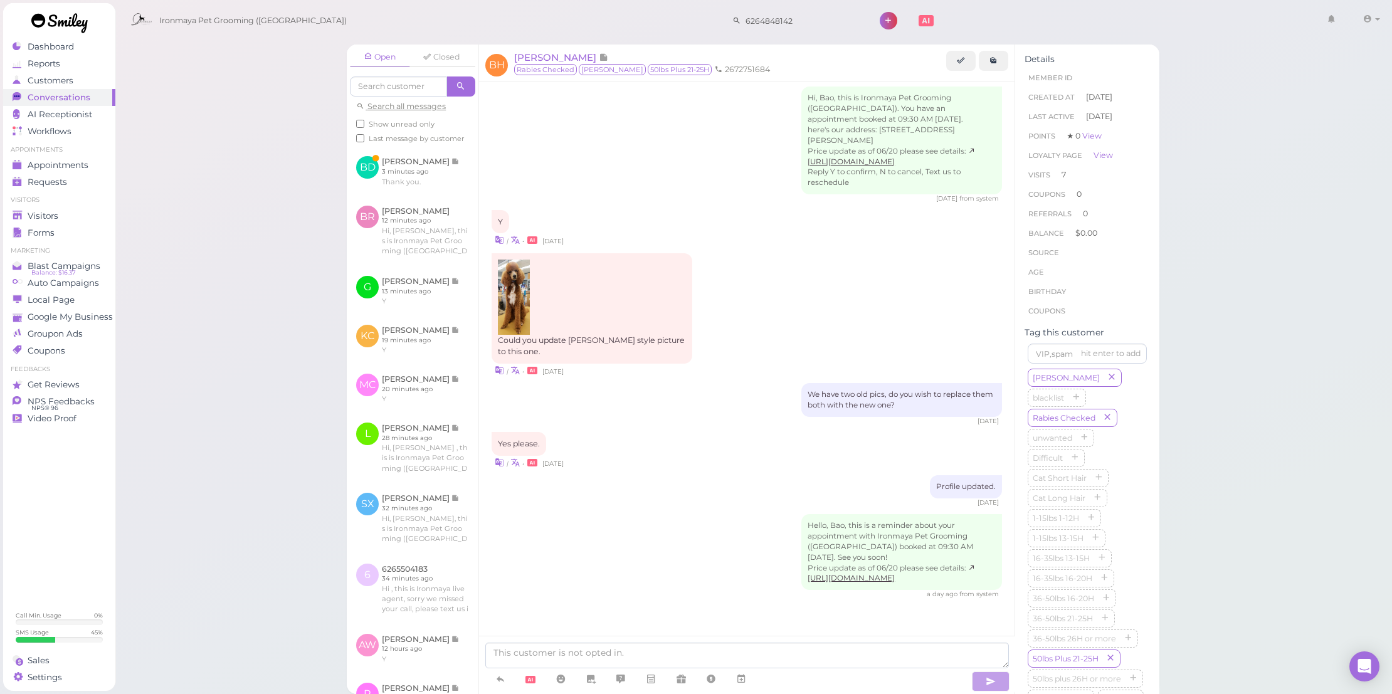
click at [518, 293] on img at bounding box center [514, 297] width 32 height 75
click at [66, 163] on span "Appointments" at bounding box center [58, 165] width 61 height 11
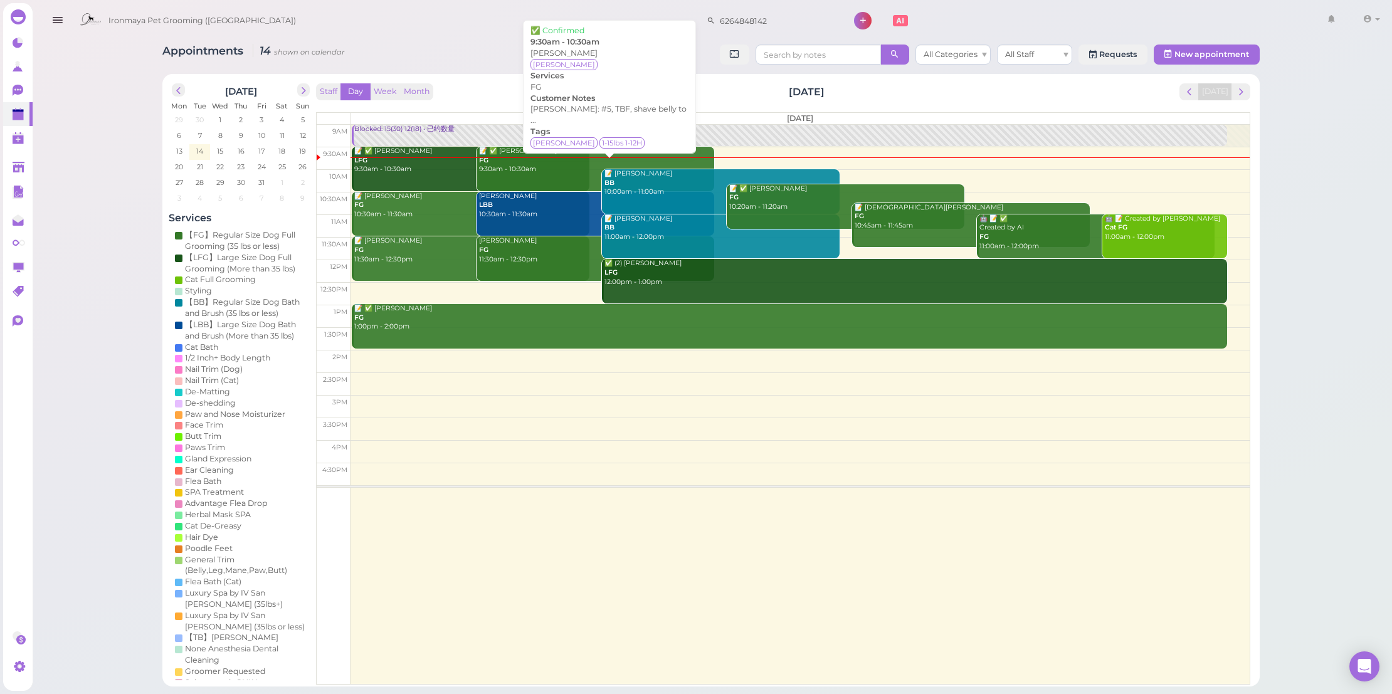
click at [547, 181] on link "📝 ✅ Evelyn Fuentes FG 9:30am - 10:30am" at bounding box center [595, 169] width 238 height 45
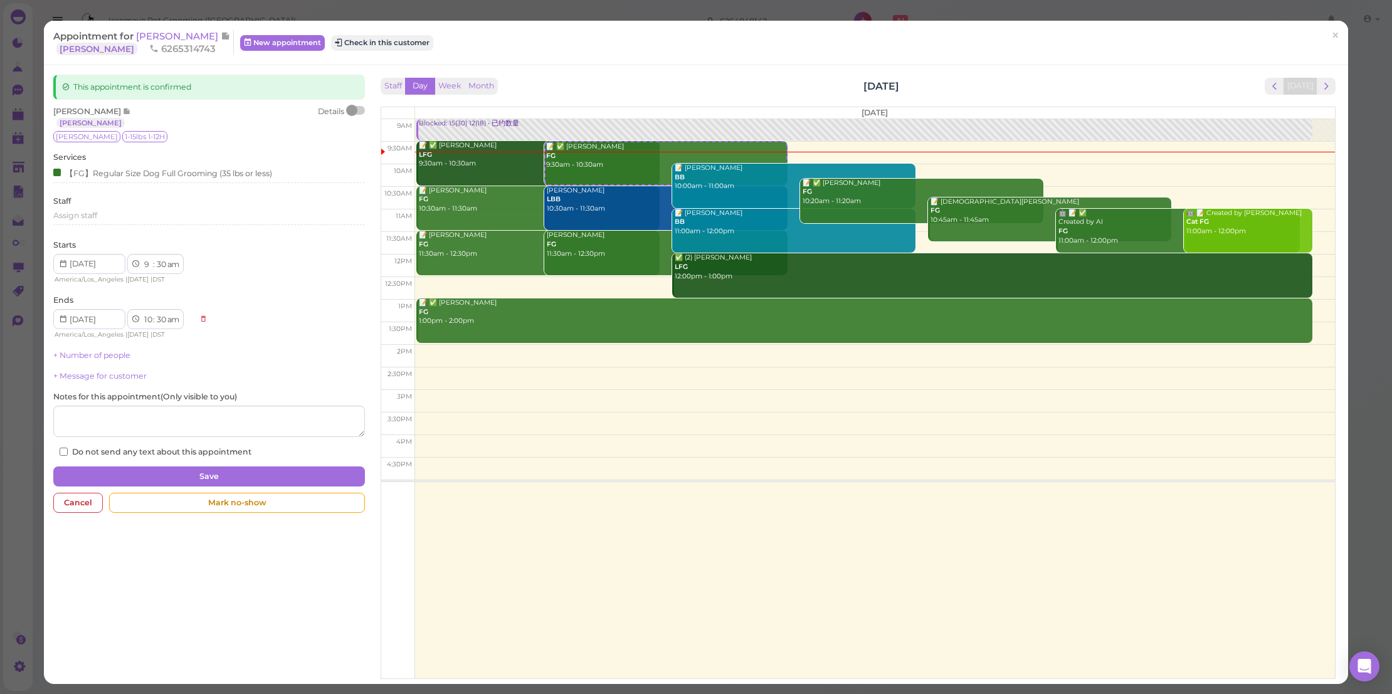
click at [351, 111] on div at bounding box center [351, 110] width 11 height 11
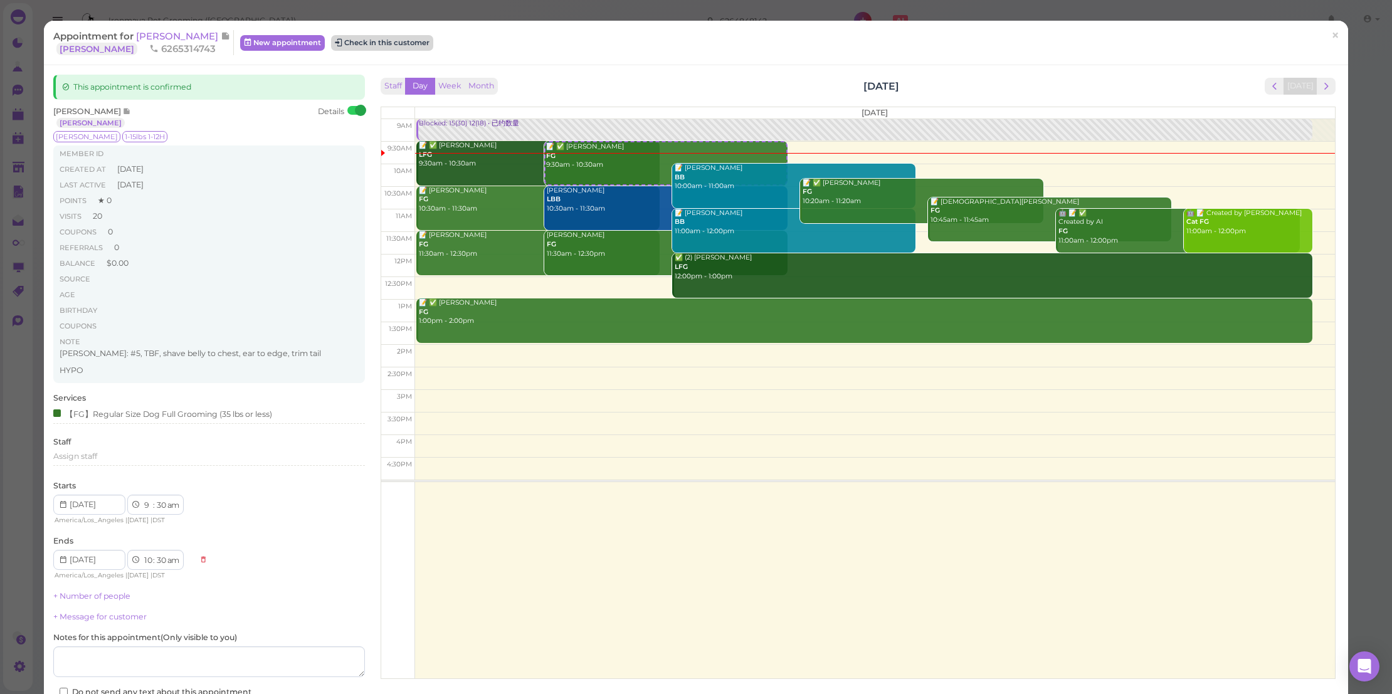
click at [403, 43] on button "Check in this customer" at bounding box center [382, 42] width 102 height 15
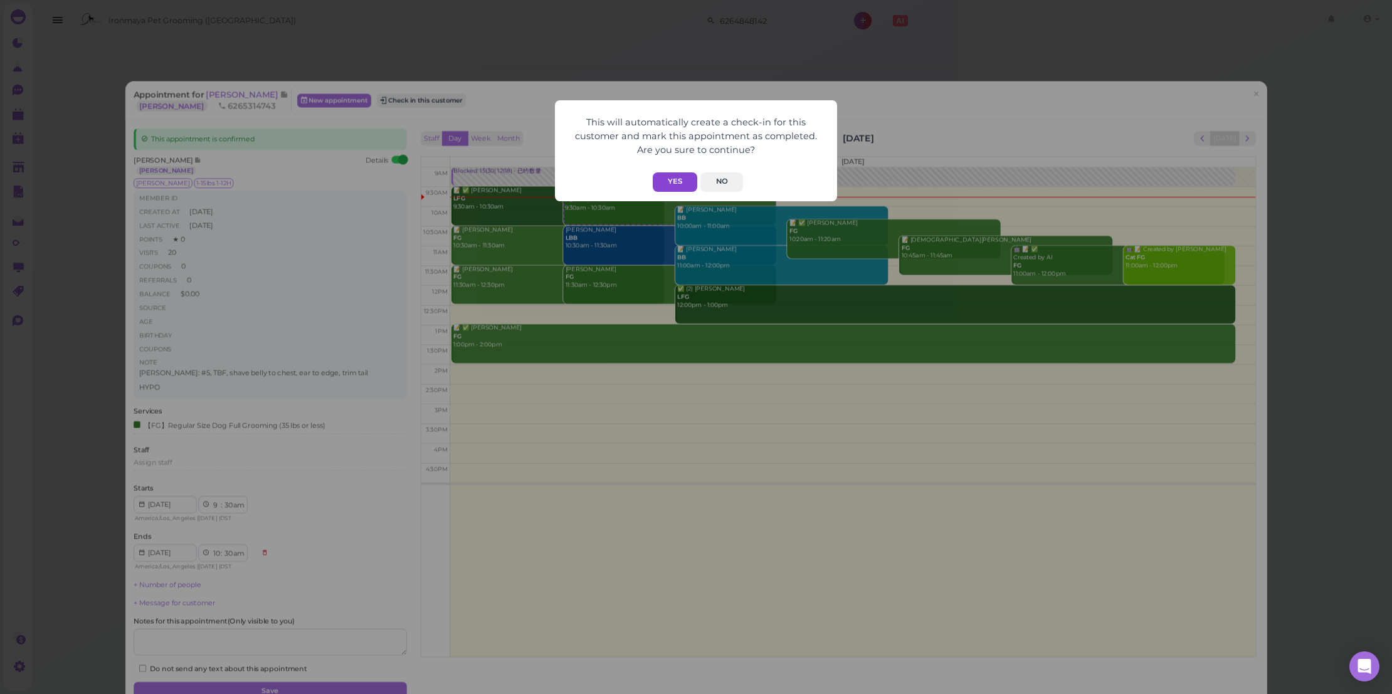
click at [665, 172] on button "Yes" at bounding box center [675, 181] width 45 height 19
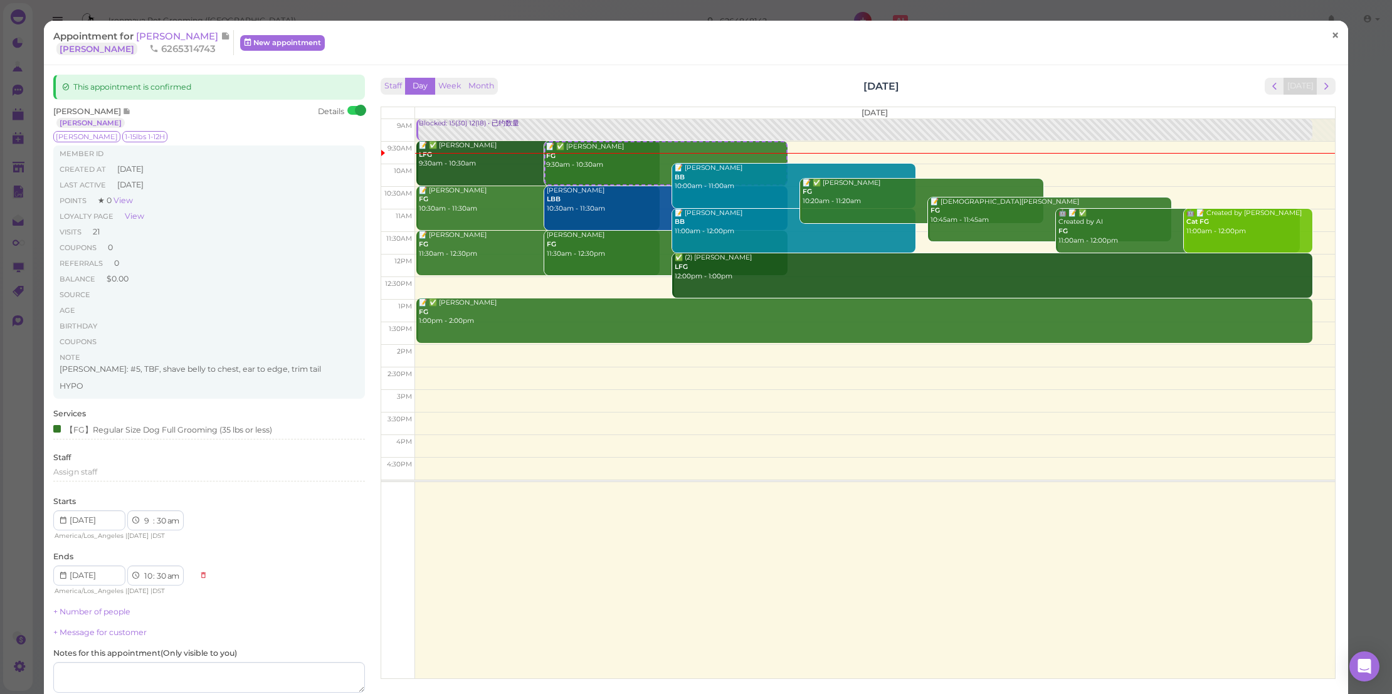
click at [1331, 32] on span "×" at bounding box center [1335, 35] width 8 height 18
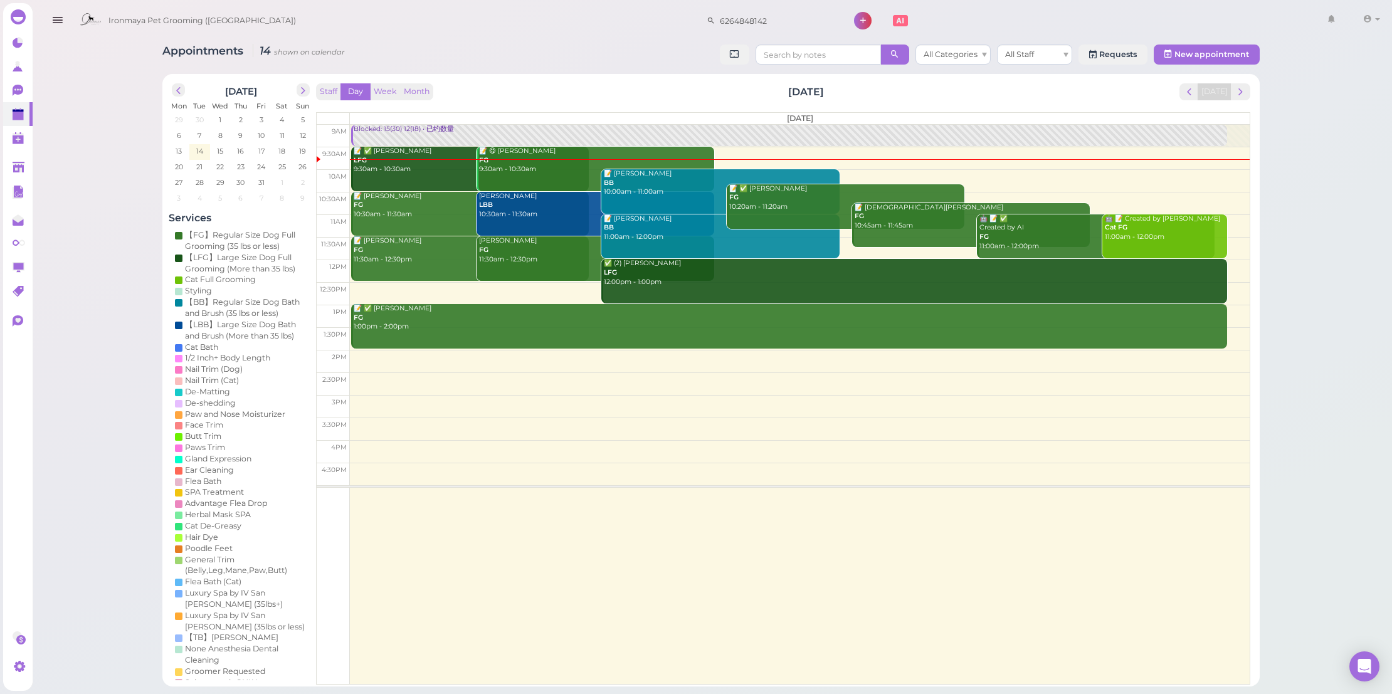
click at [681, 280] on div "✅ (2) Molly Zhong LFG 12:00pm - 1:00pm" at bounding box center [915, 273] width 624 height 28
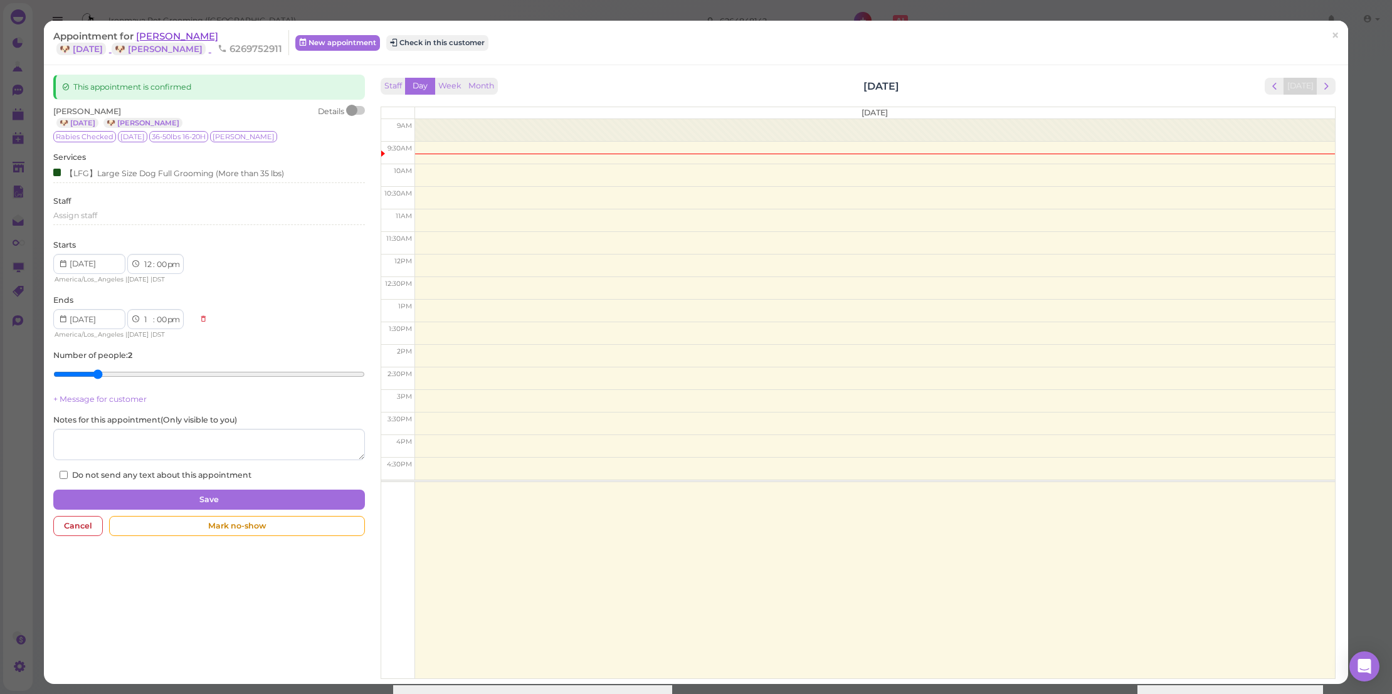
click at [138, 34] on span "Molly Zhong" at bounding box center [177, 36] width 82 height 12
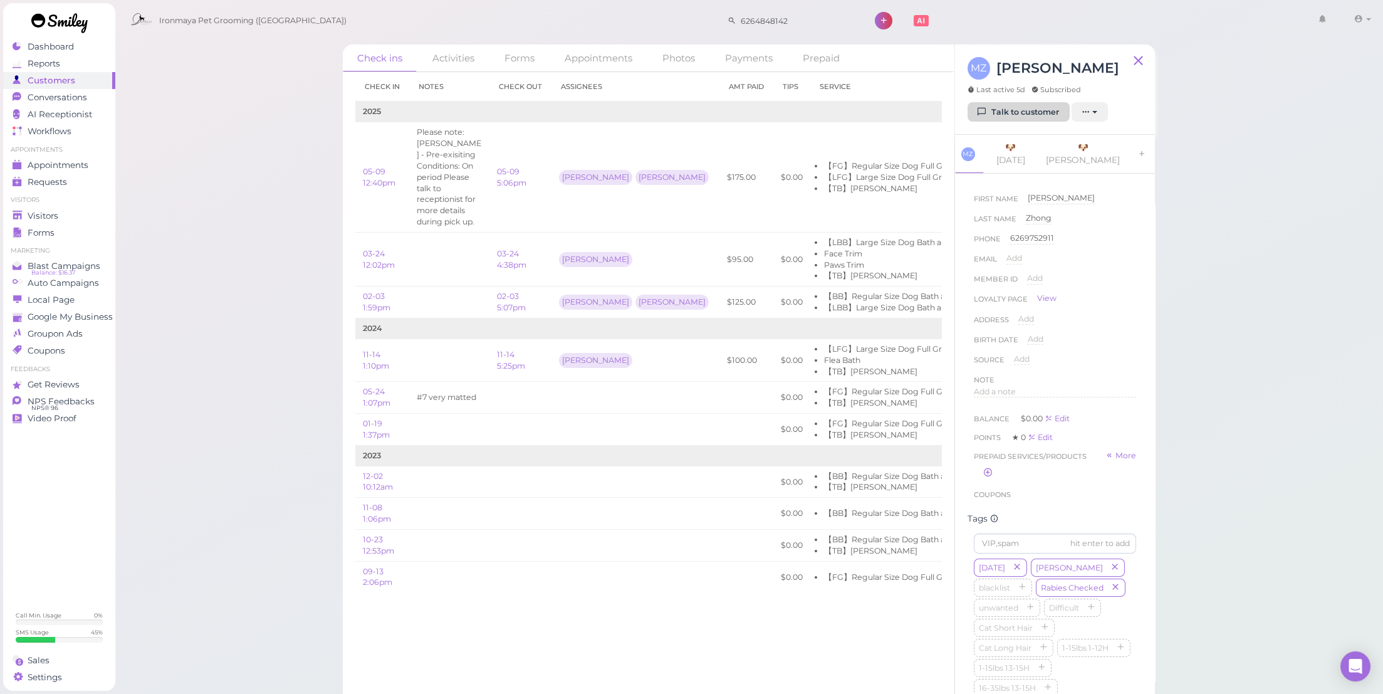
click at [997, 118] on link "Talk to customer" at bounding box center [1019, 112] width 102 height 20
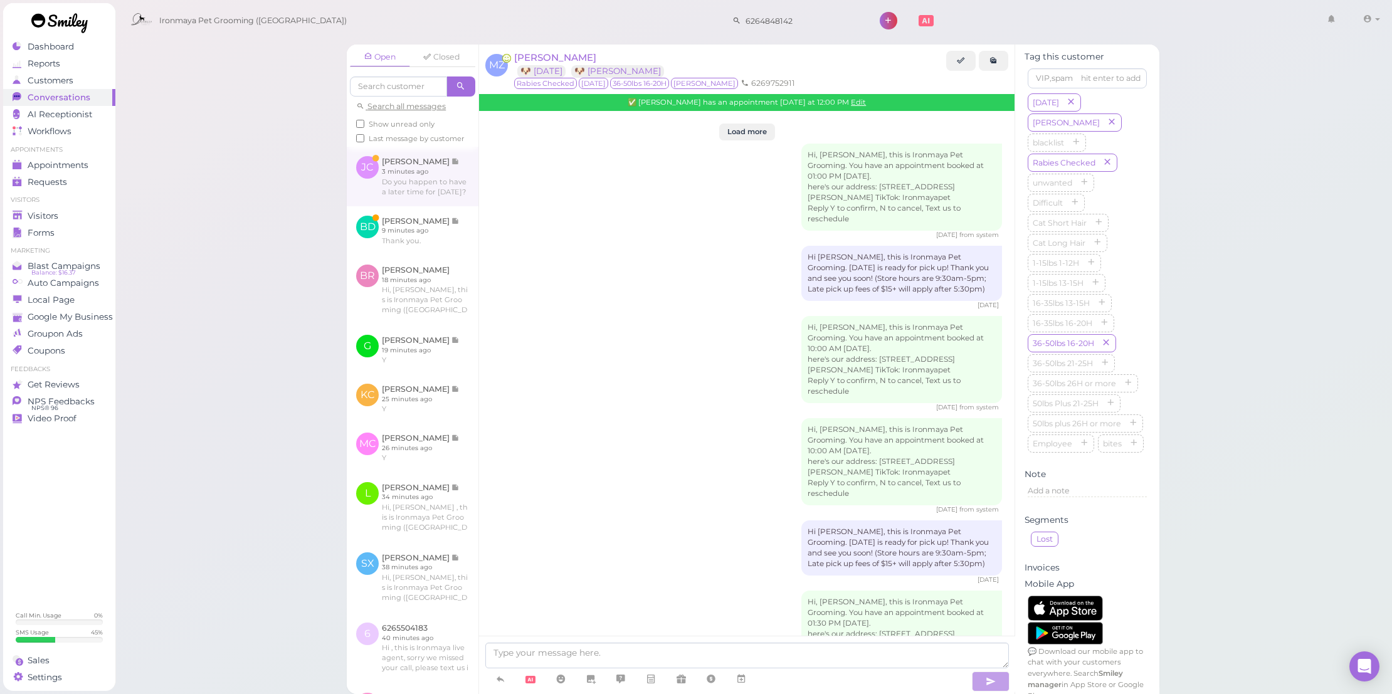
click at [465, 200] on link at bounding box center [413, 176] width 132 height 59
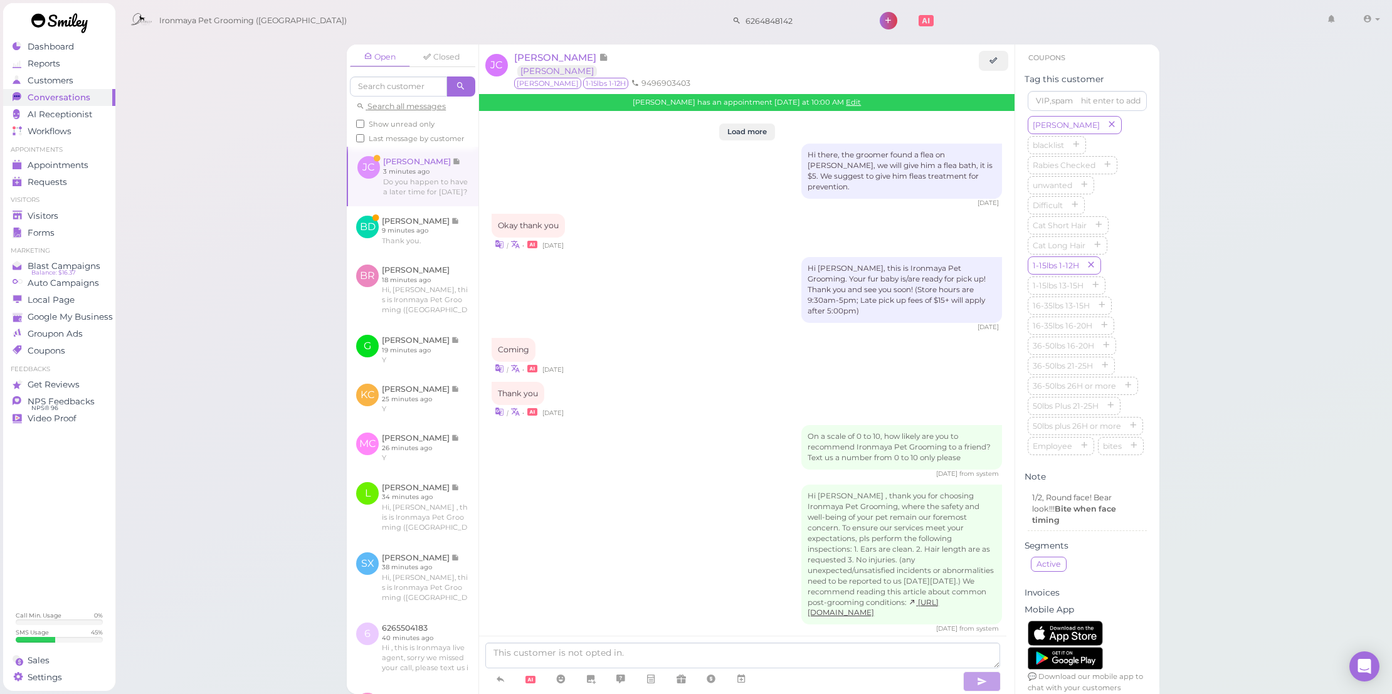
scroll to position [1780, 0]
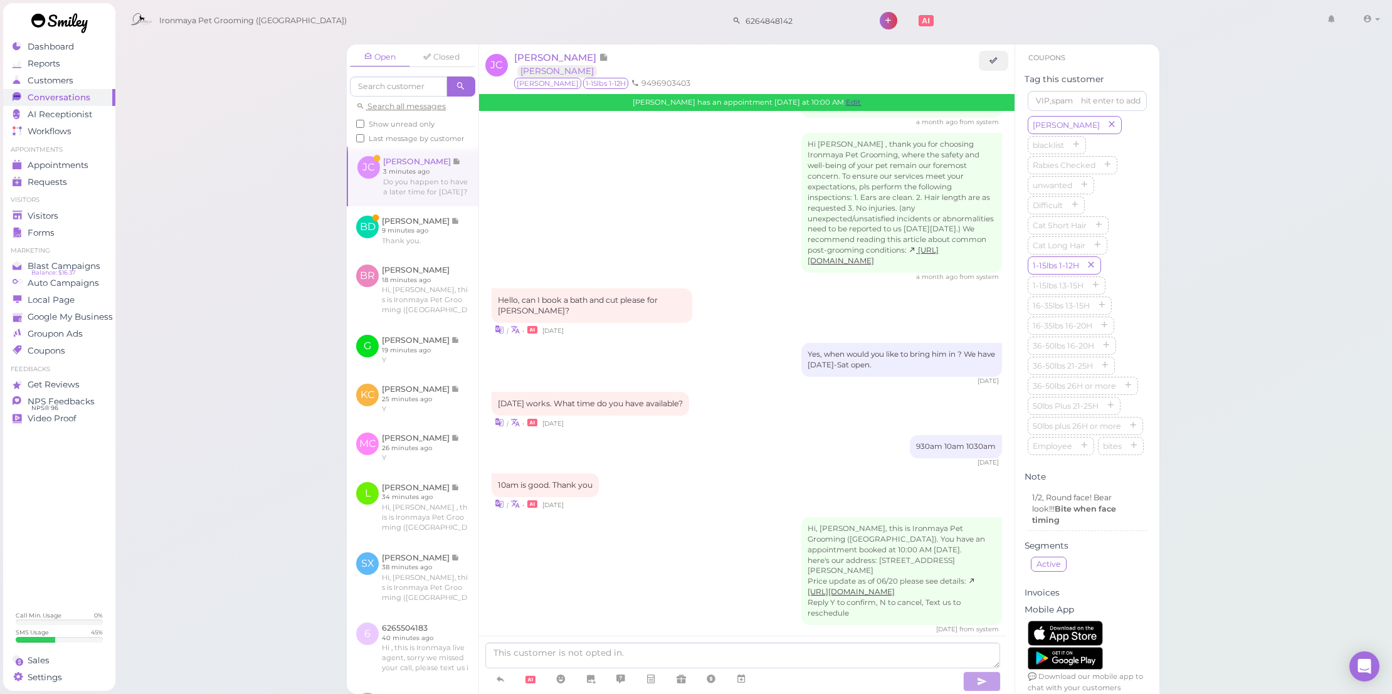
click at [855, 98] on link "Edit" at bounding box center [853, 102] width 15 height 9
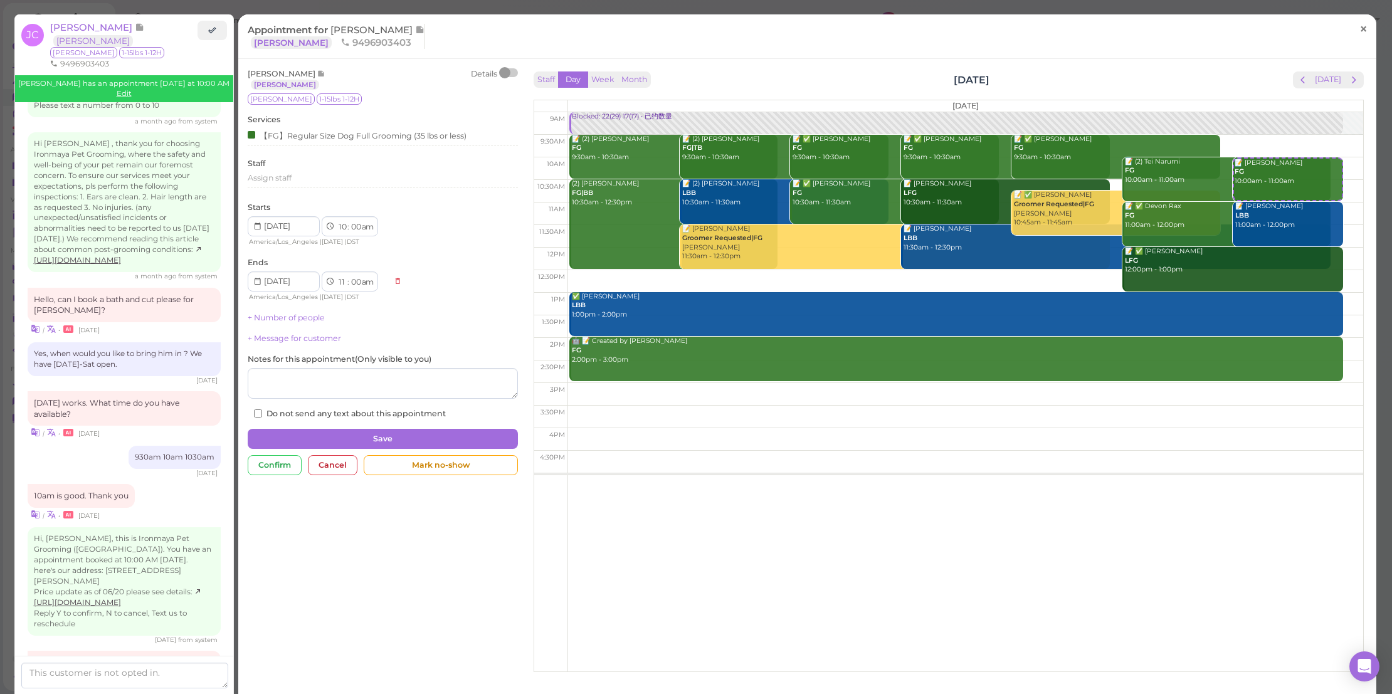
click at [1359, 23] on span "×" at bounding box center [1363, 29] width 8 height 18
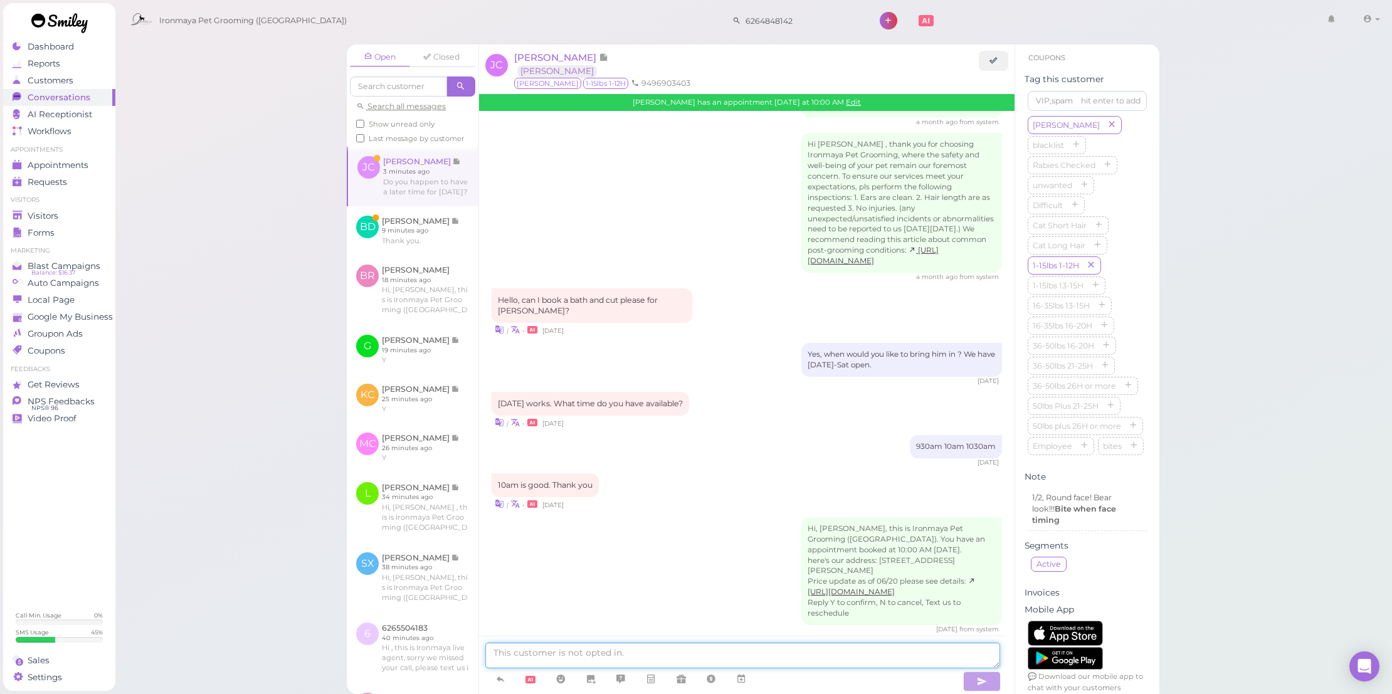
click at [636, 651] on textarea at bounding box center [742, 656] width 515 height 26
type textarea "z"
type textarea "How about 12pmp"
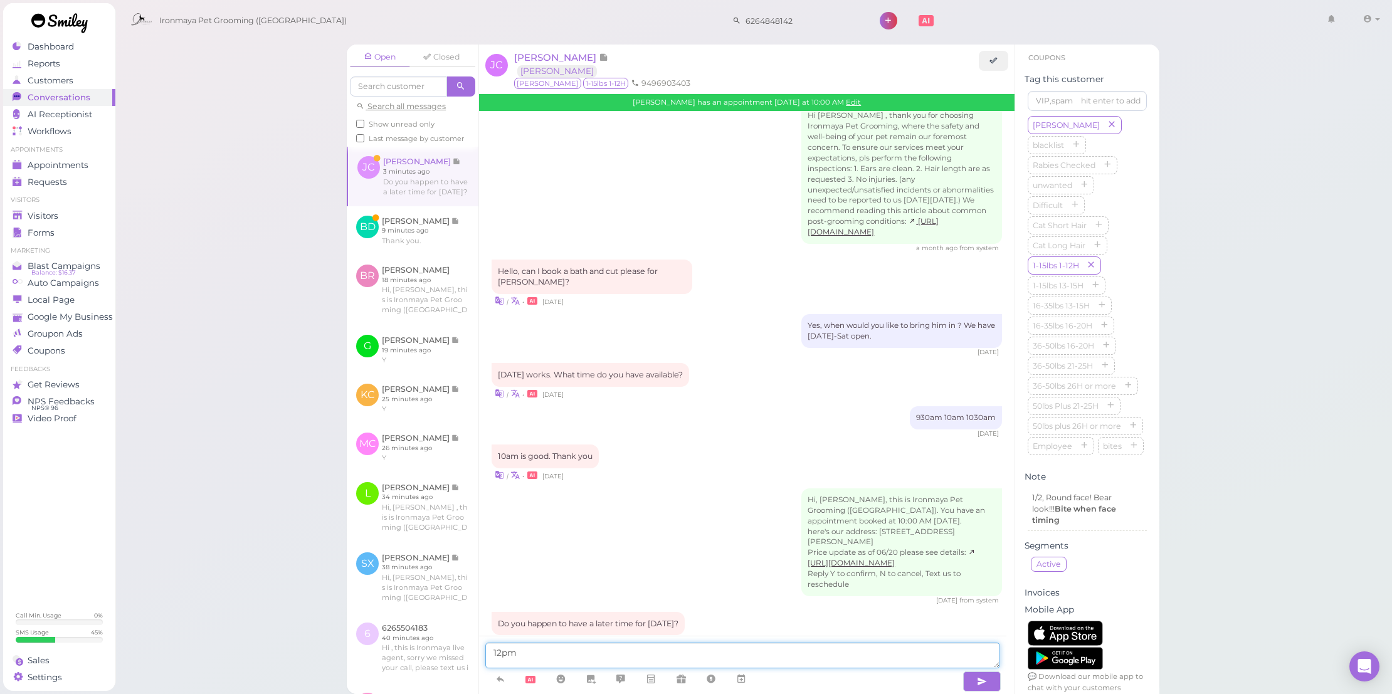
type textarea "12pm*"
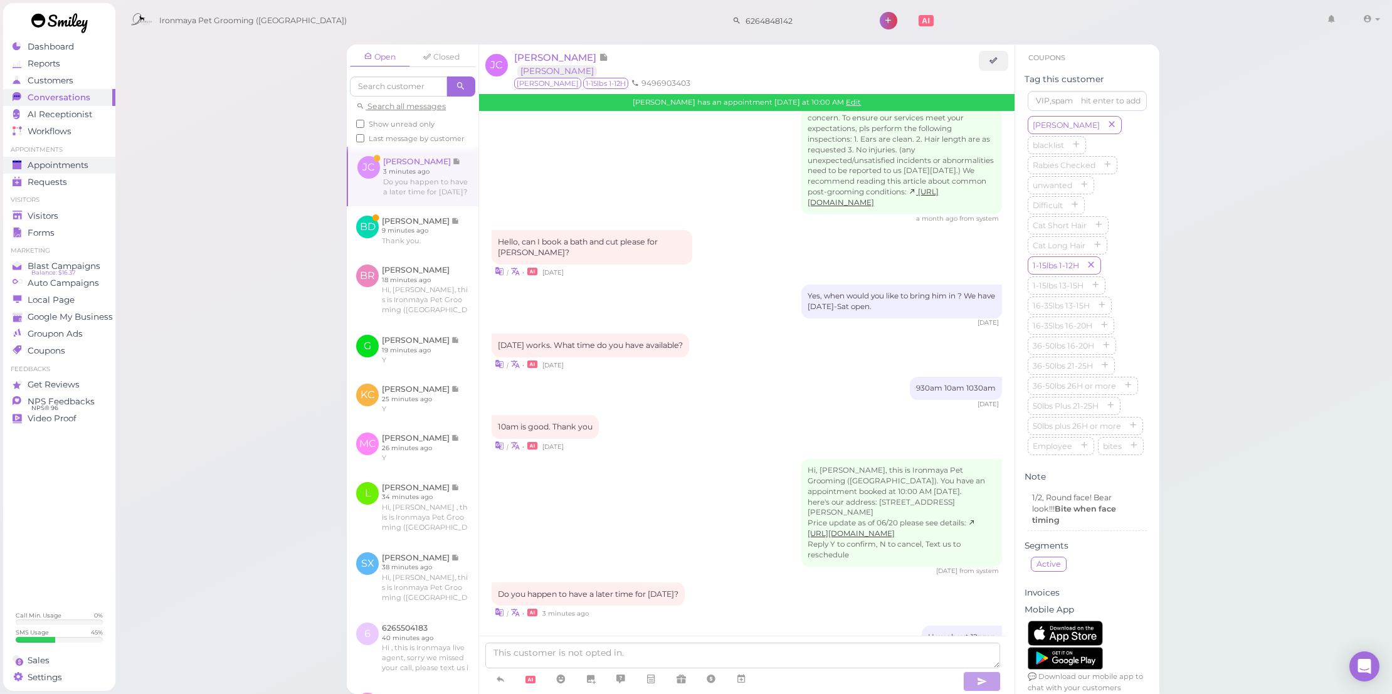
click at [64, 165] on span "Appointments" at bounding box center [58, 165] width 61 height 11
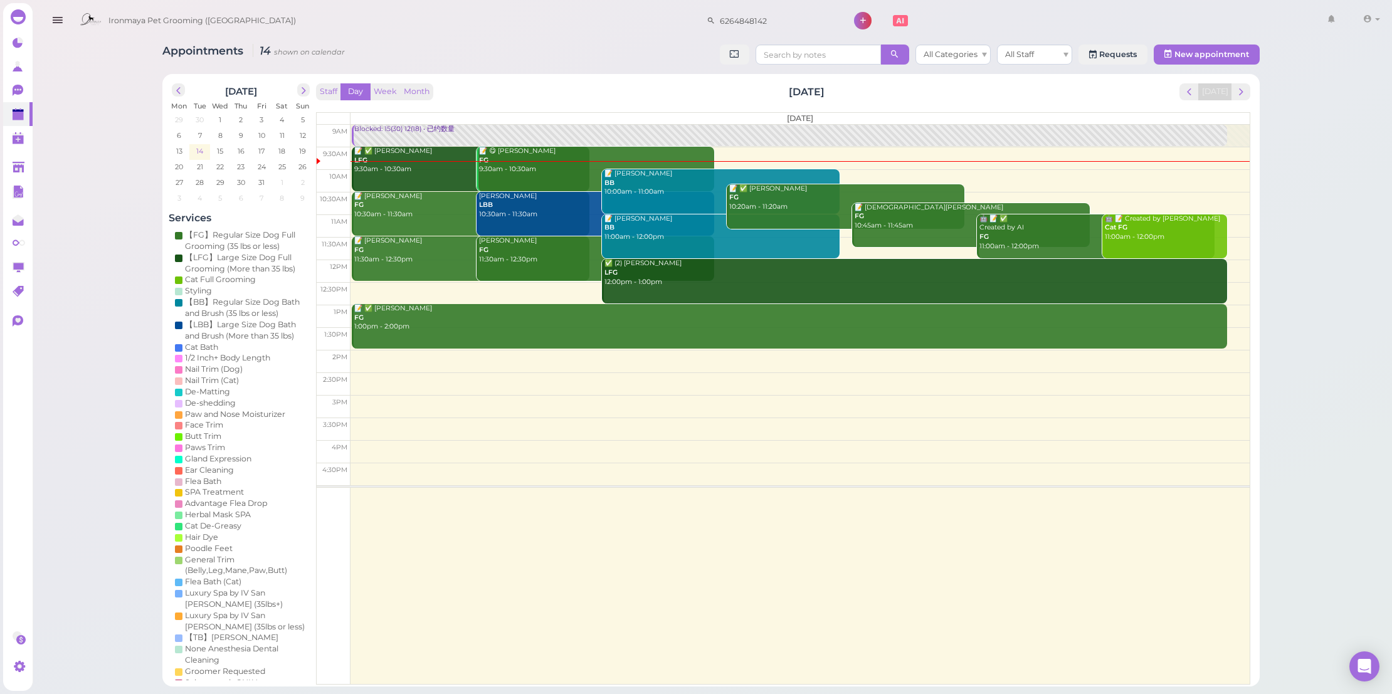
click at [202, 149] on td "14" at bounding box center [199, 150] width 21 height 13
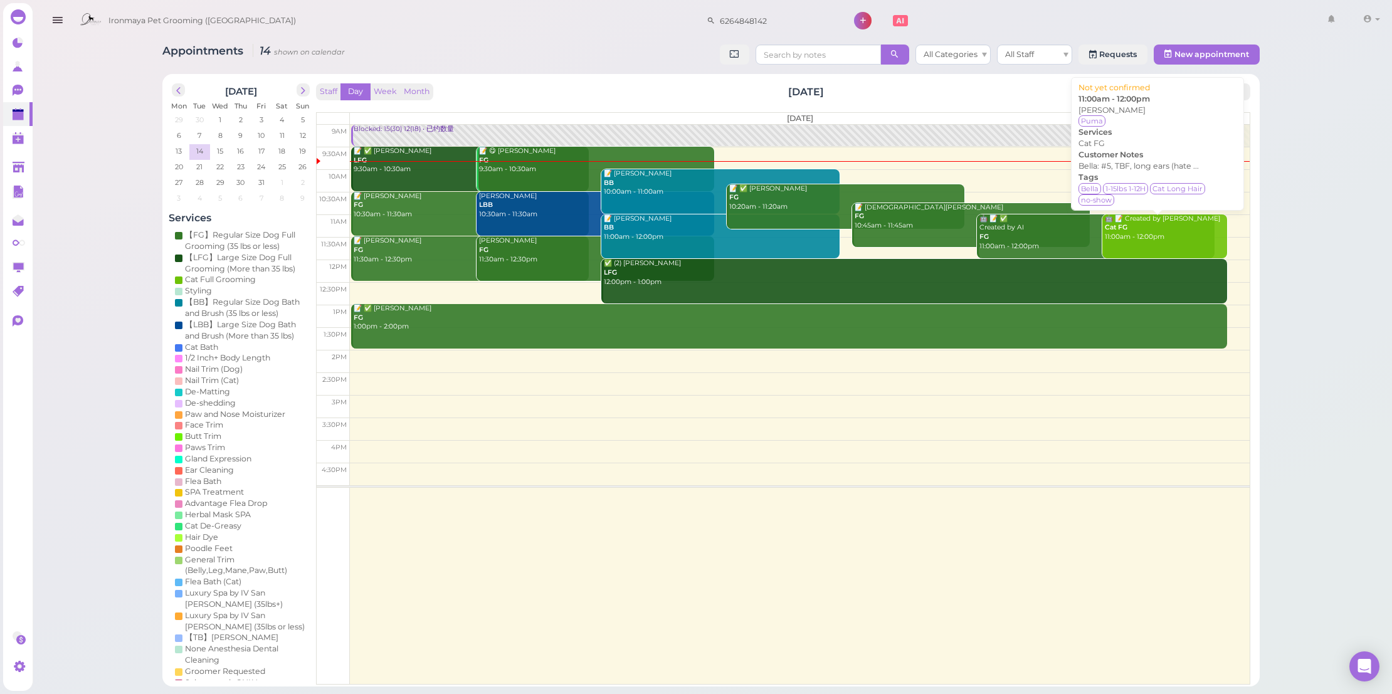
click at [1159, 254] on link "🤖 📝 Created by AI Cat FG 11:00am - 12:00pm" at bounding box center [1164, 236] width 125 height 45
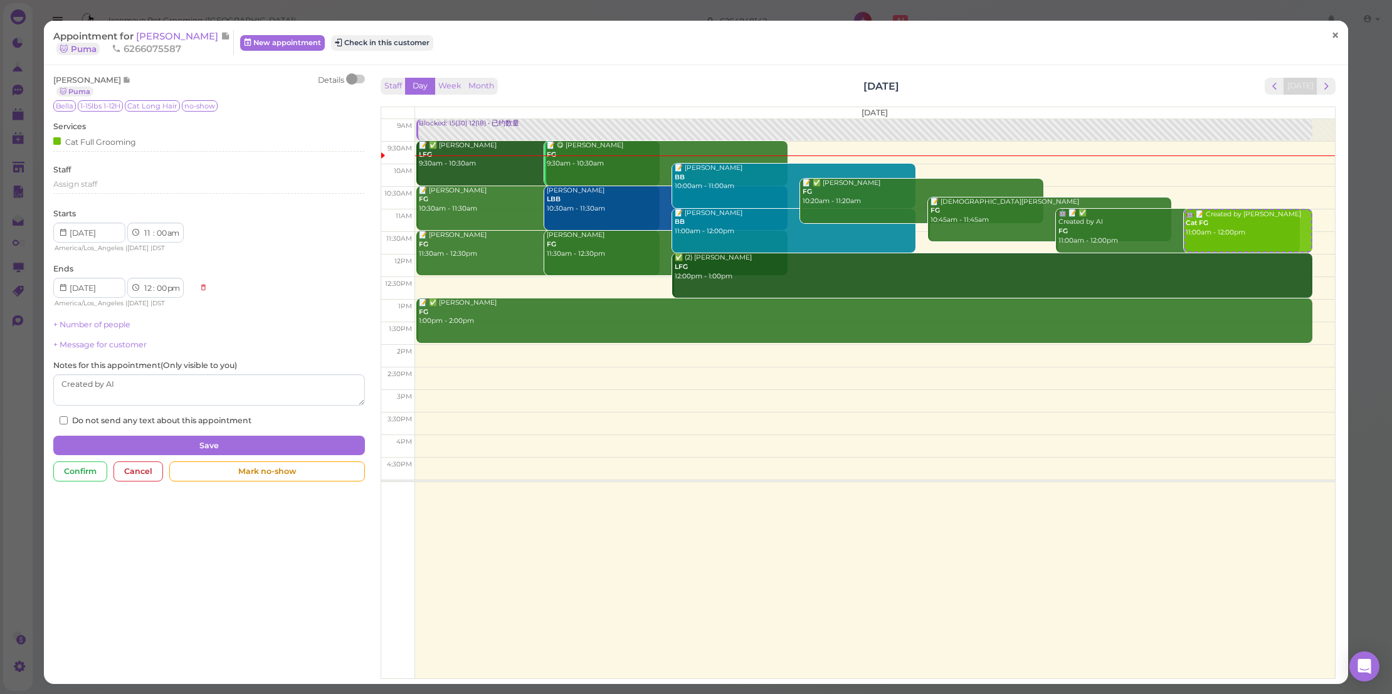
click at [1331, 34] on span "×" at bounding box center [1335, 35] width 8 height 18
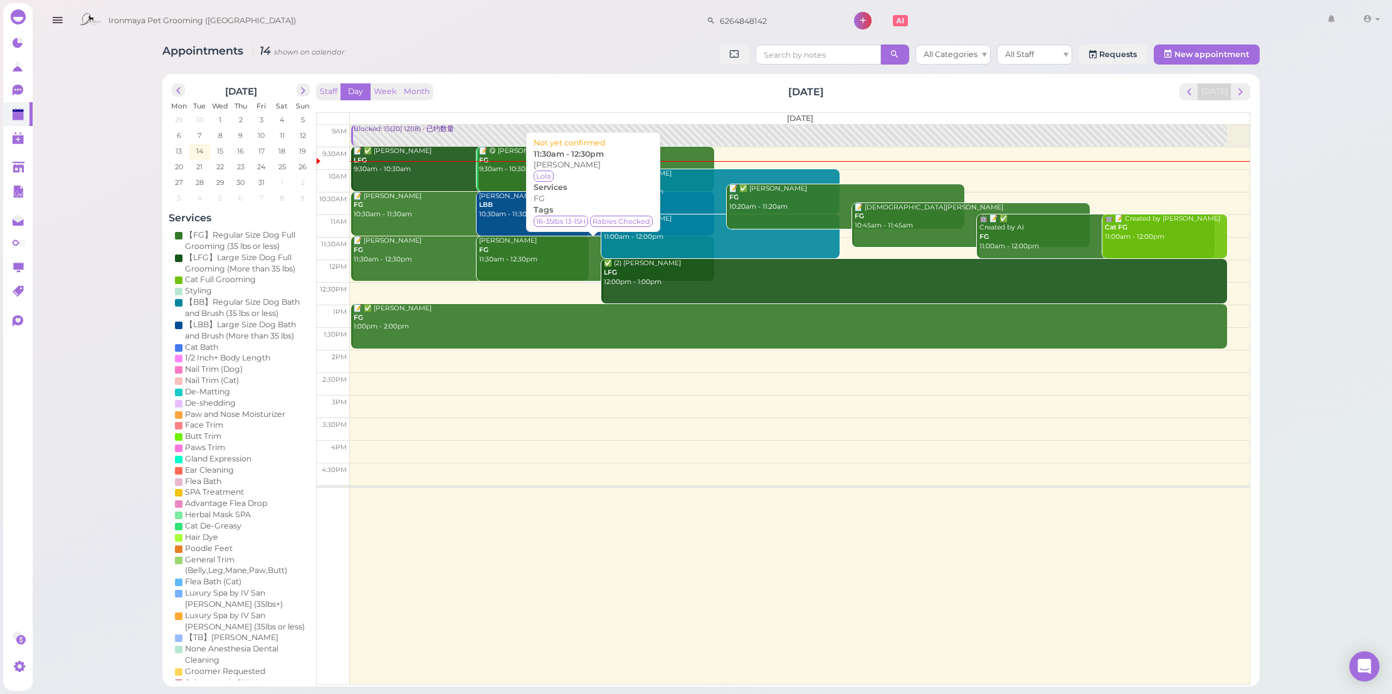
click at [513, 255] on div "Victoria Chan FG 11:30am - 12:30pm" at bounding box center [596, 250] width 236 height 28
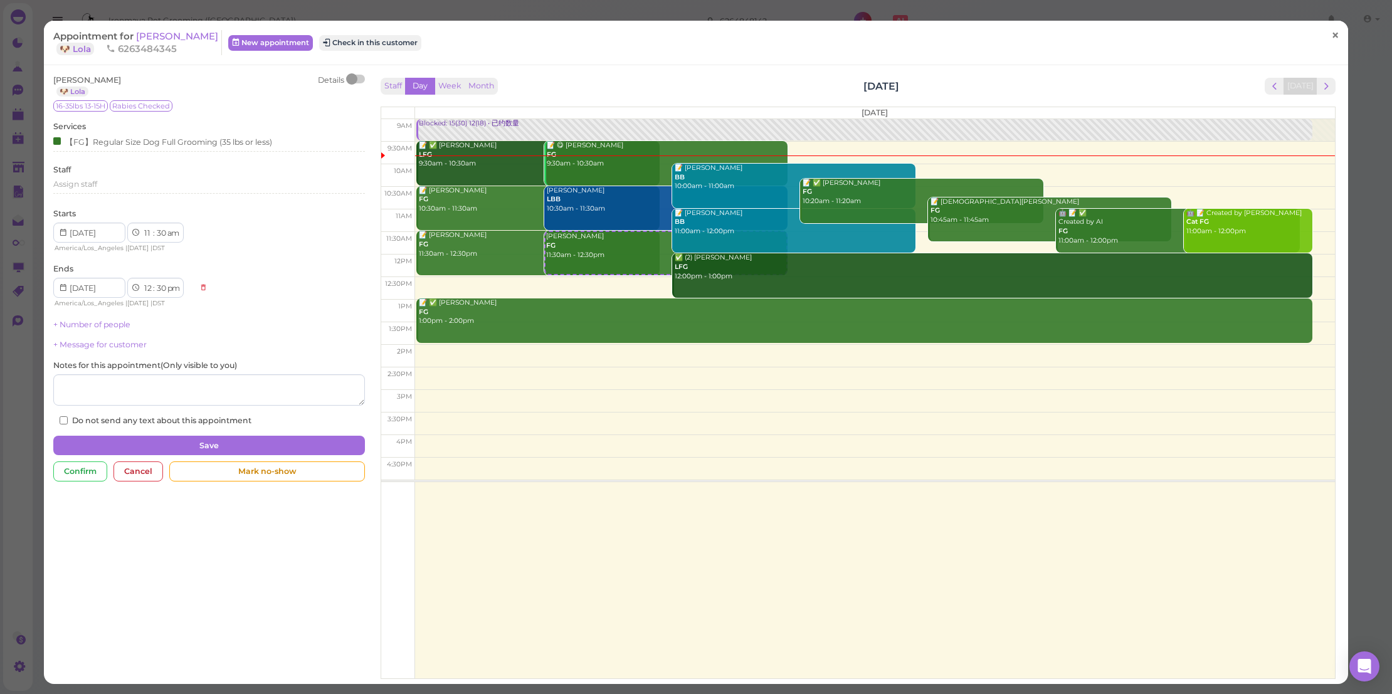
click at [1331, 36] on span "×" at bounding box center [1335, 35] width 8 height 18
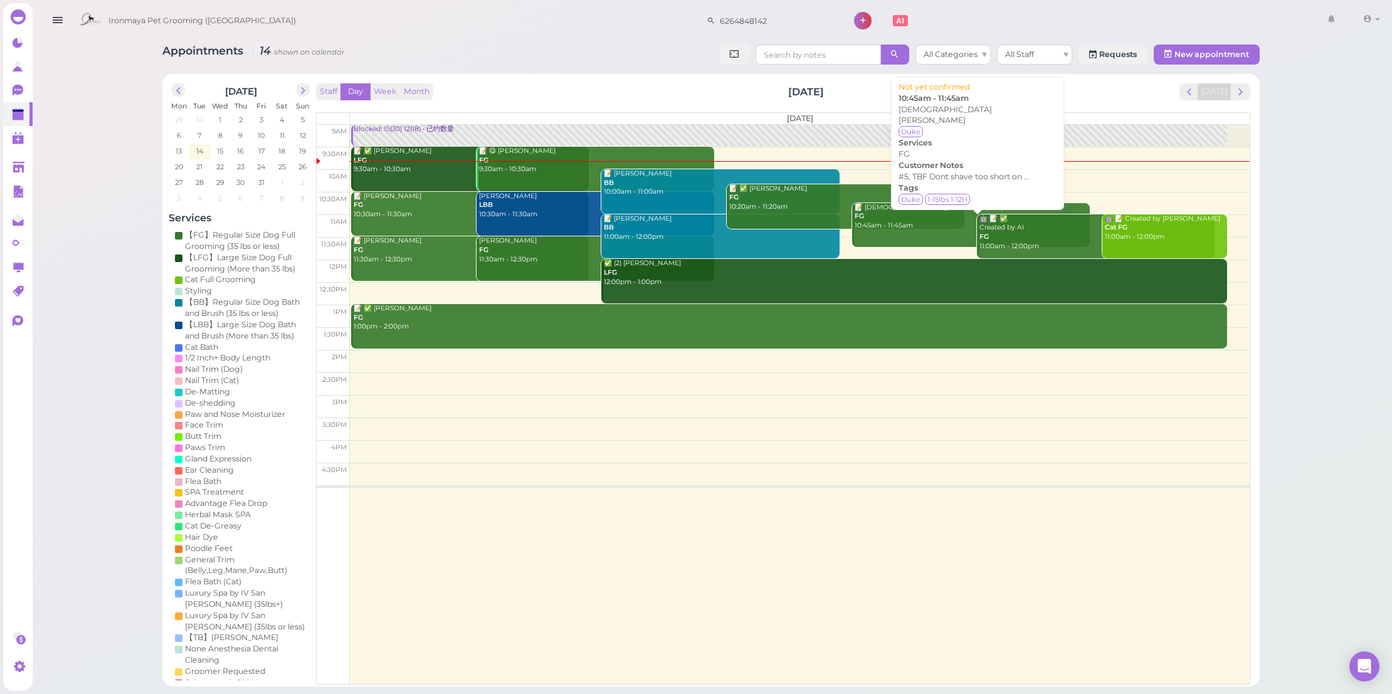
click at [868, 219] on div "📝 Ashram salemi FG 10:45am - 11:45am" at bounding box center [972, 217] width 236 height 28
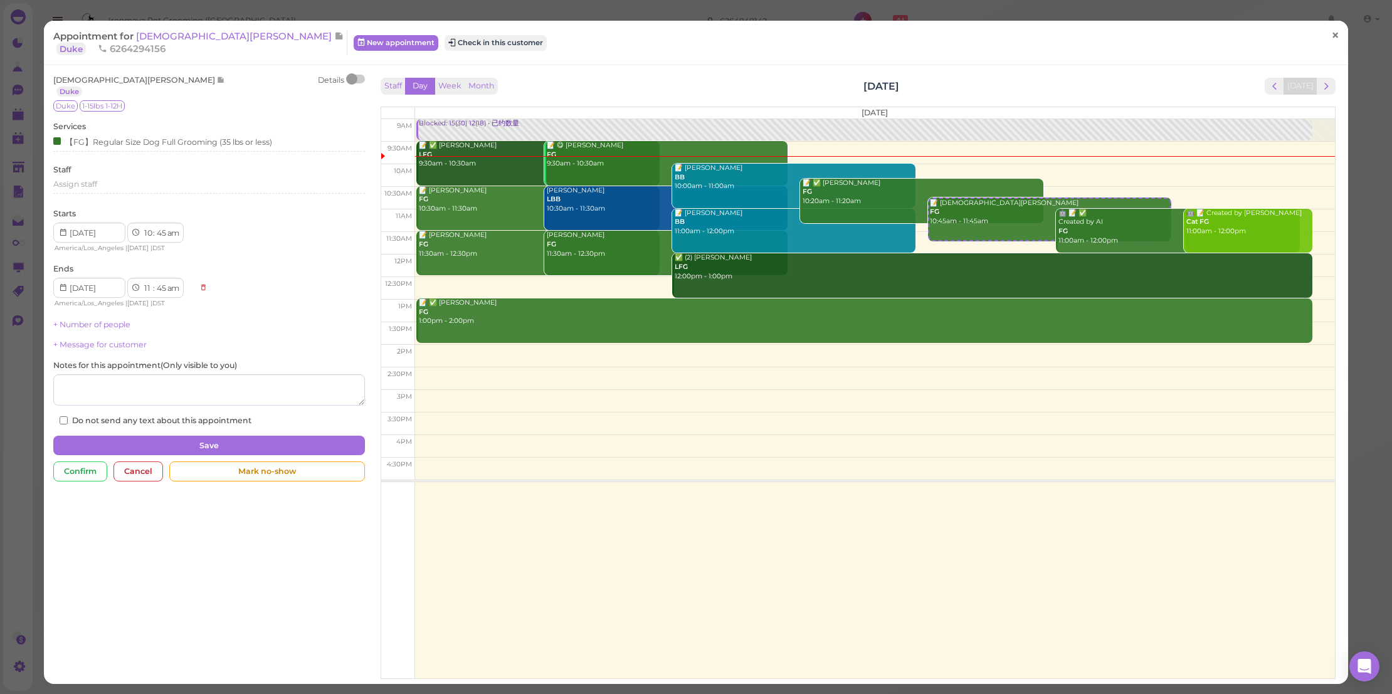
click at [1331, 33] on span "×" at bounding box center [1335, 35] width 8 height 18
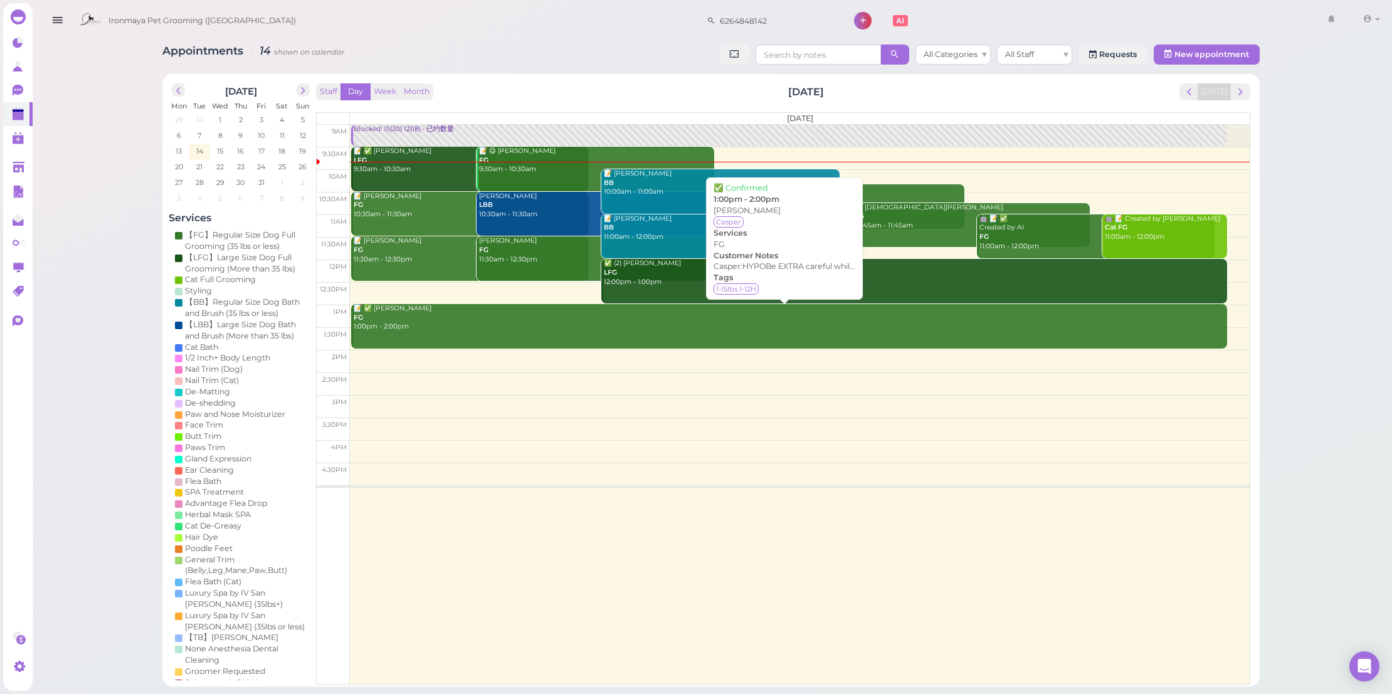
click at [467, 333] on link "📝 ✅ GAO Daisy FG 1:00pm - 2:00pm" at bounding box center [789, 326] width 876 height 45
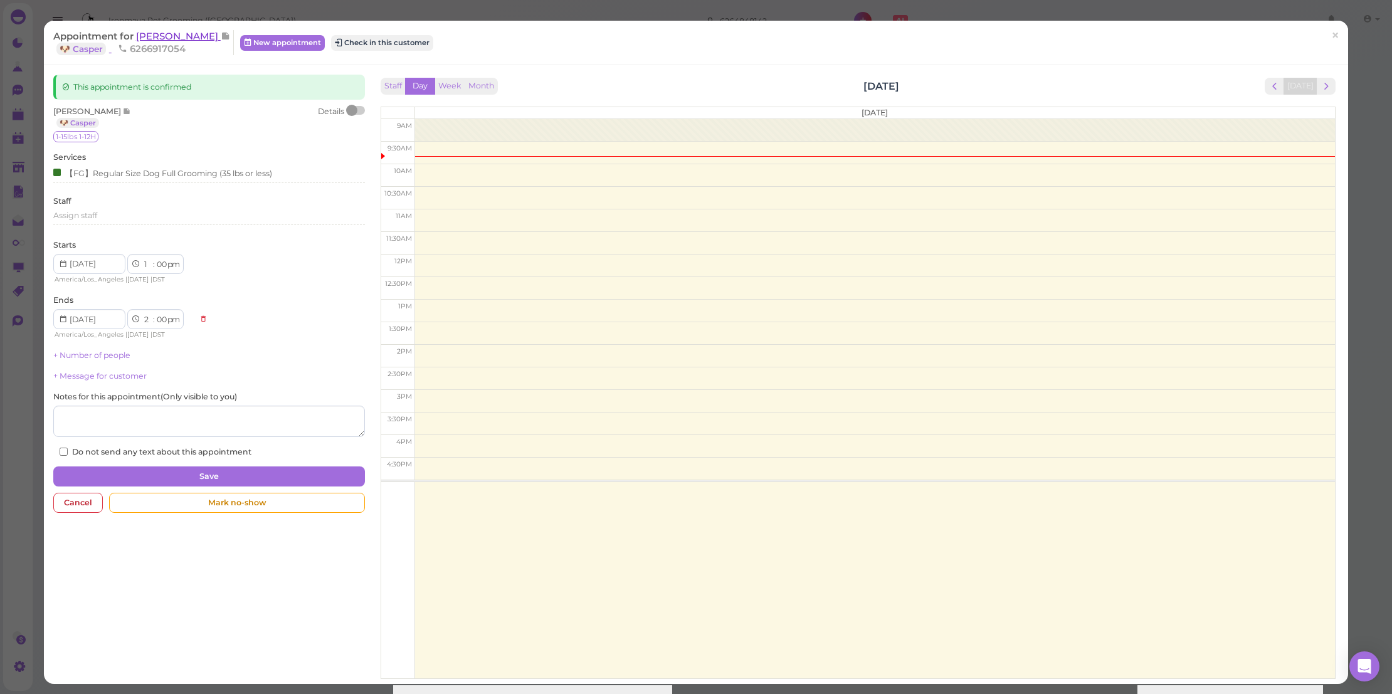
click at [168, 36] on span "[PERSON_NAME]" at bounding box center [178, 36] width 85 height 12
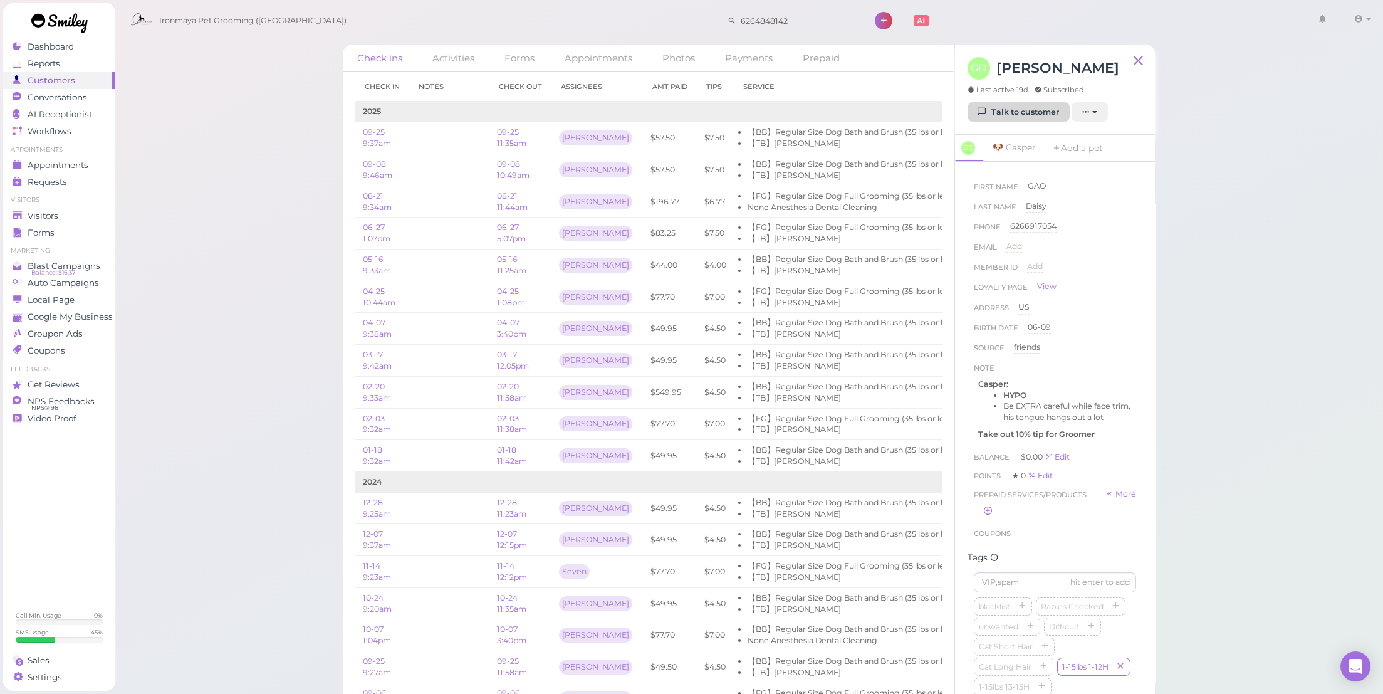
click at [997, 108] on link "Talk to customer" at bounding box center [1019, 112] width 102 height 20
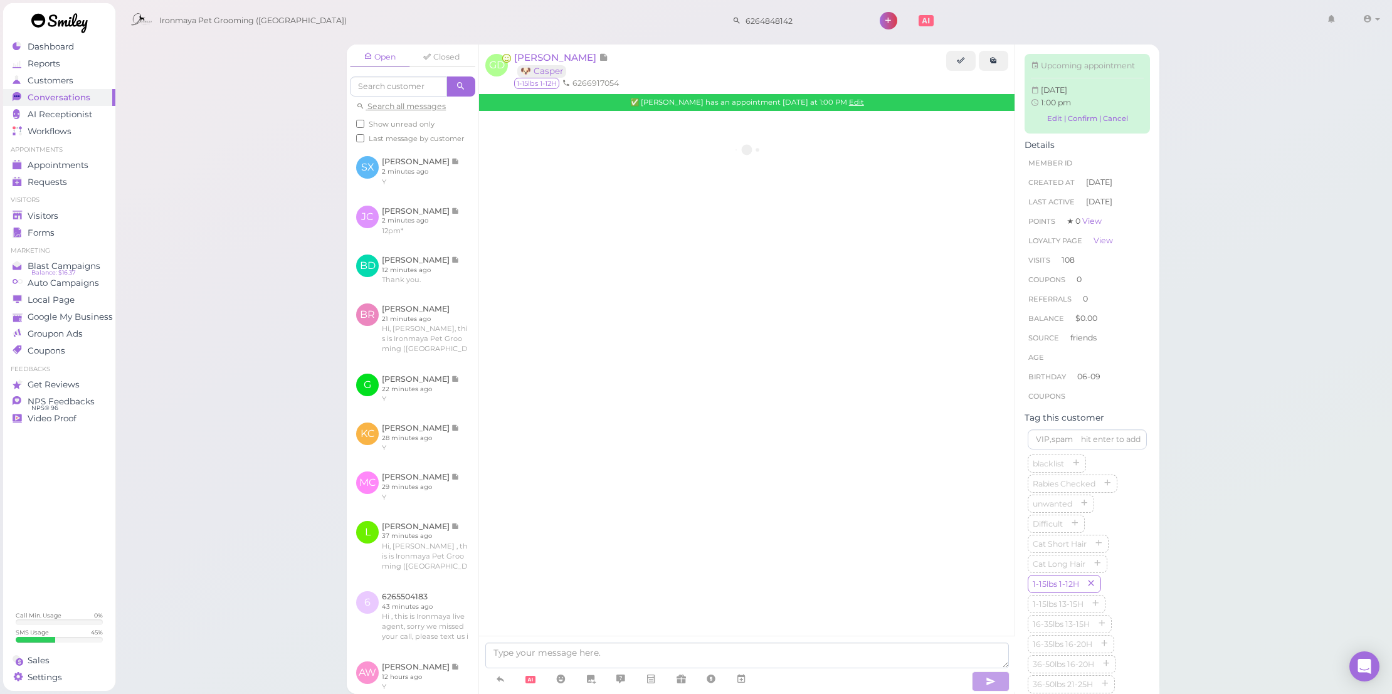
scroll to position [2043, 0]
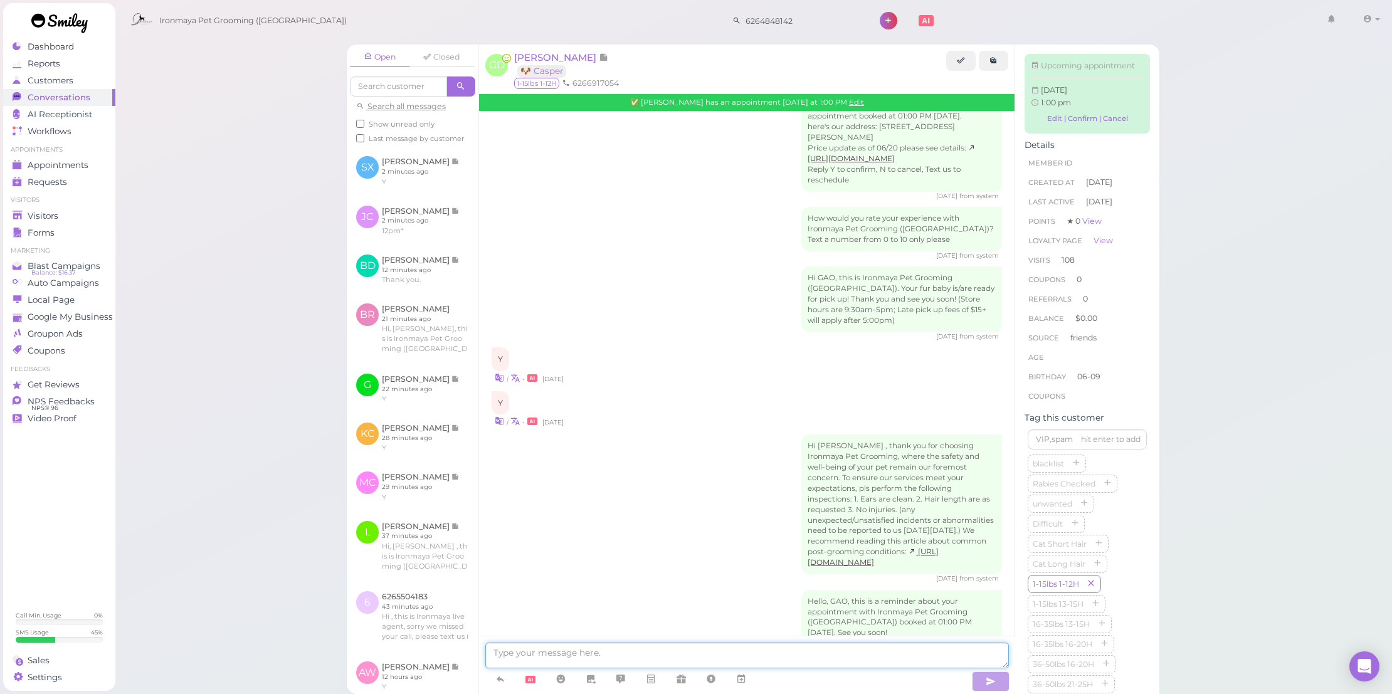
click at [715, 652] on textarea at bounding box center [746, 656] width 523 height 26
click at [791, 651] on textarea "Good morning Daisy, you have an appointment with us @1pm today, would you be ab…" at bounding box center [746, 656] width 523 height 26
type textarea "Good morning [PERSON_NAME], you have an appointment with us @1pm [DATE], just w…"
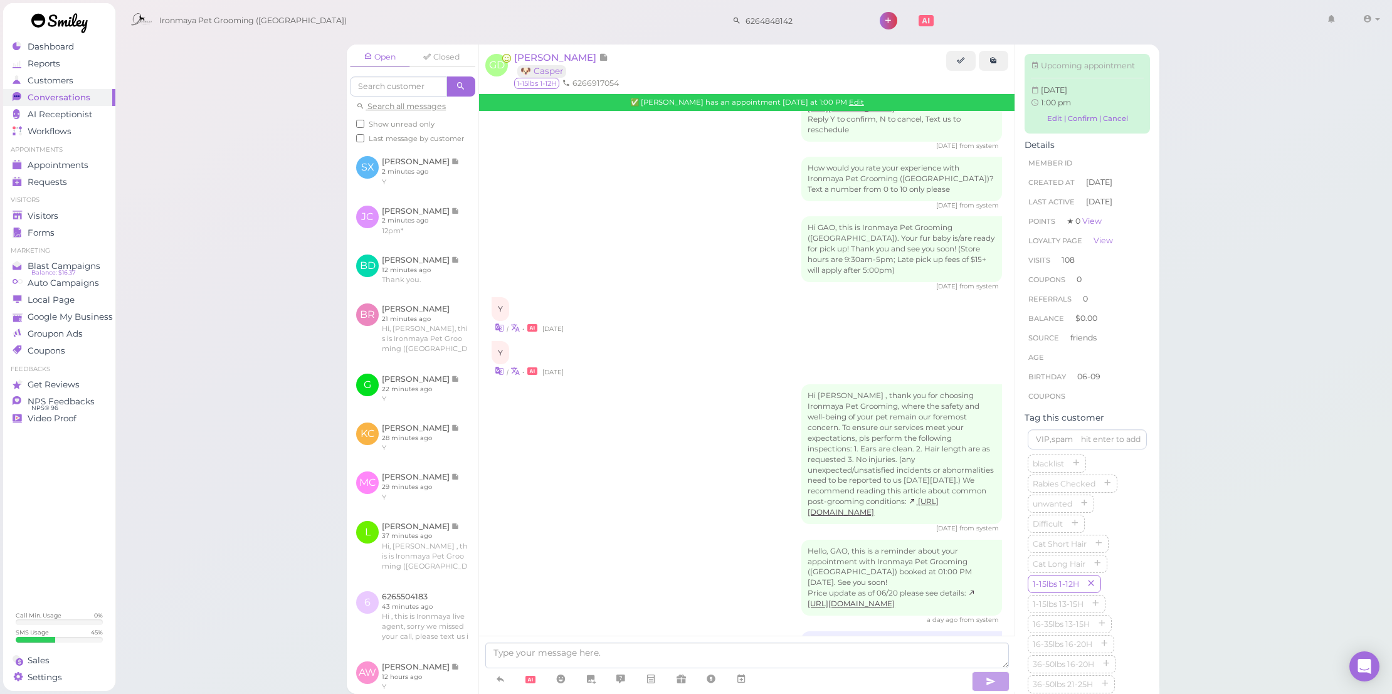
click at [852, 631] on div "Good morning [PERSON_NAME], you have an appointment with us @1pm [DATE], just w…" at bounding box center [901, 658] width 201 height 55
copy div "Good morning [PERSON_NAME], you have an appointment with us @1pm [DATE], just w…"
click at [58, 157] on link "Appointments" at bounding box center [59, 165] width 112 height 17
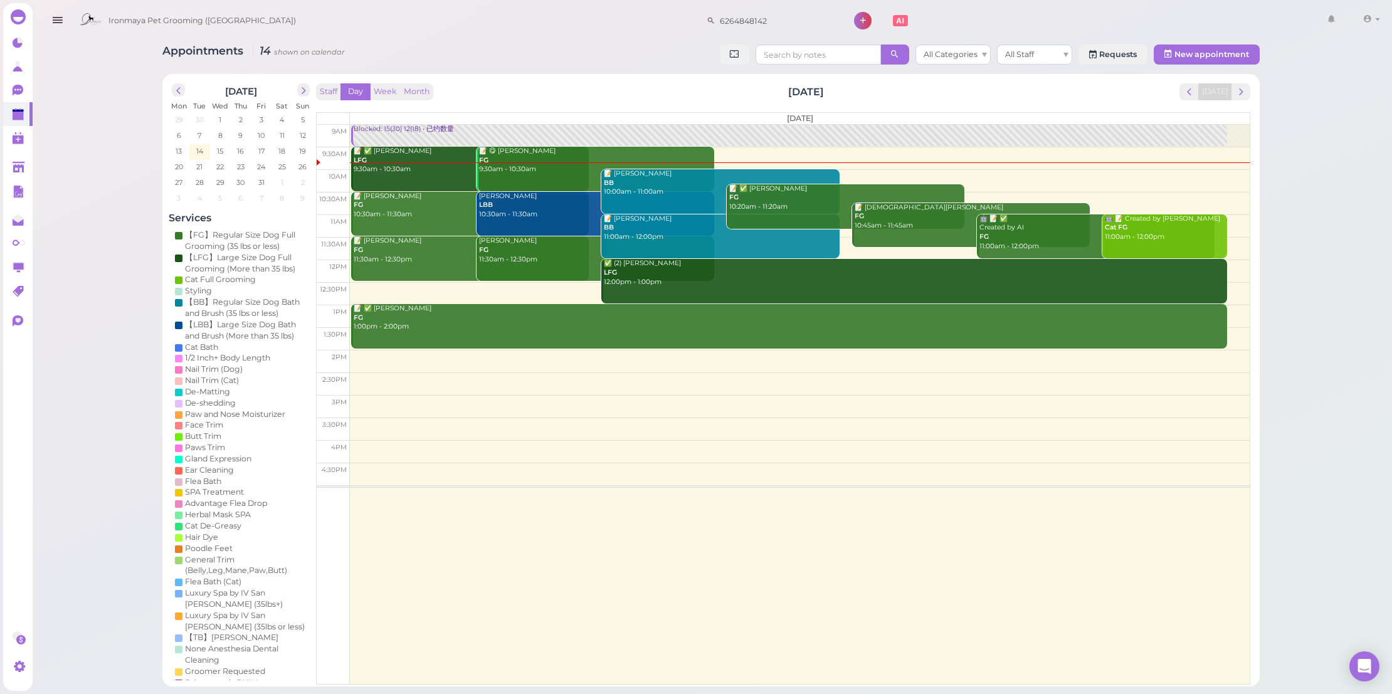
click at [443, 267] on link "📝 Cassidy Cao FG 11:30am - 12:30pm" at bounding box center [470, 258] width 238 height 45
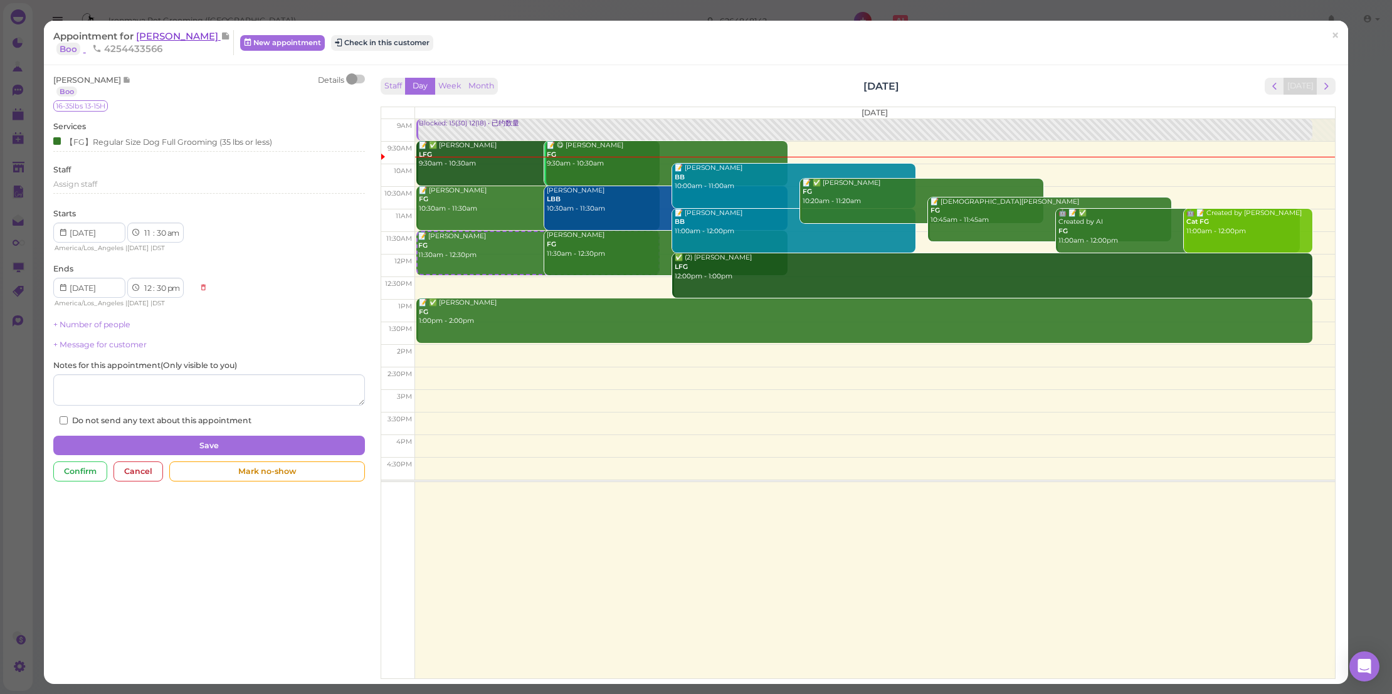
click at [188, 37] on span "[PERSON_NAME]" at bounding box center [178, 36] width 85 height 12
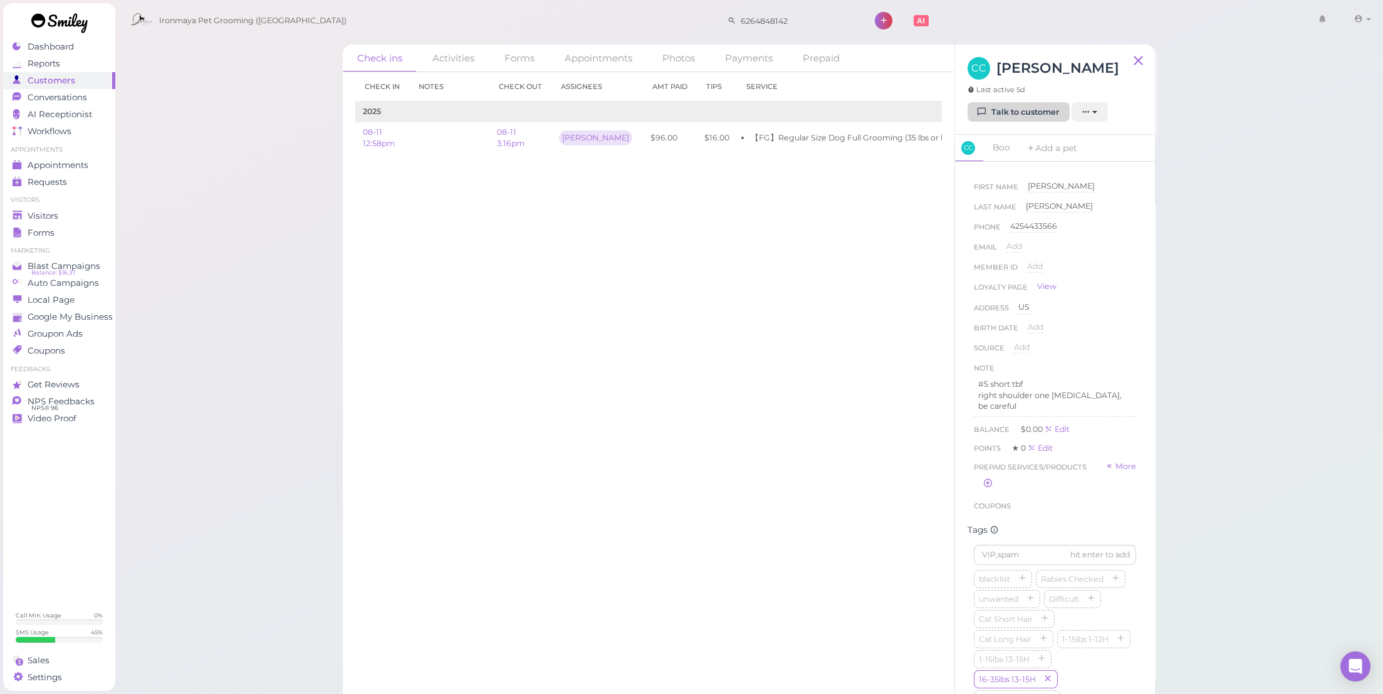
click at [1021, 107] on link "Talk to customer" at bounding box center [1019, 112] width 102 height 20
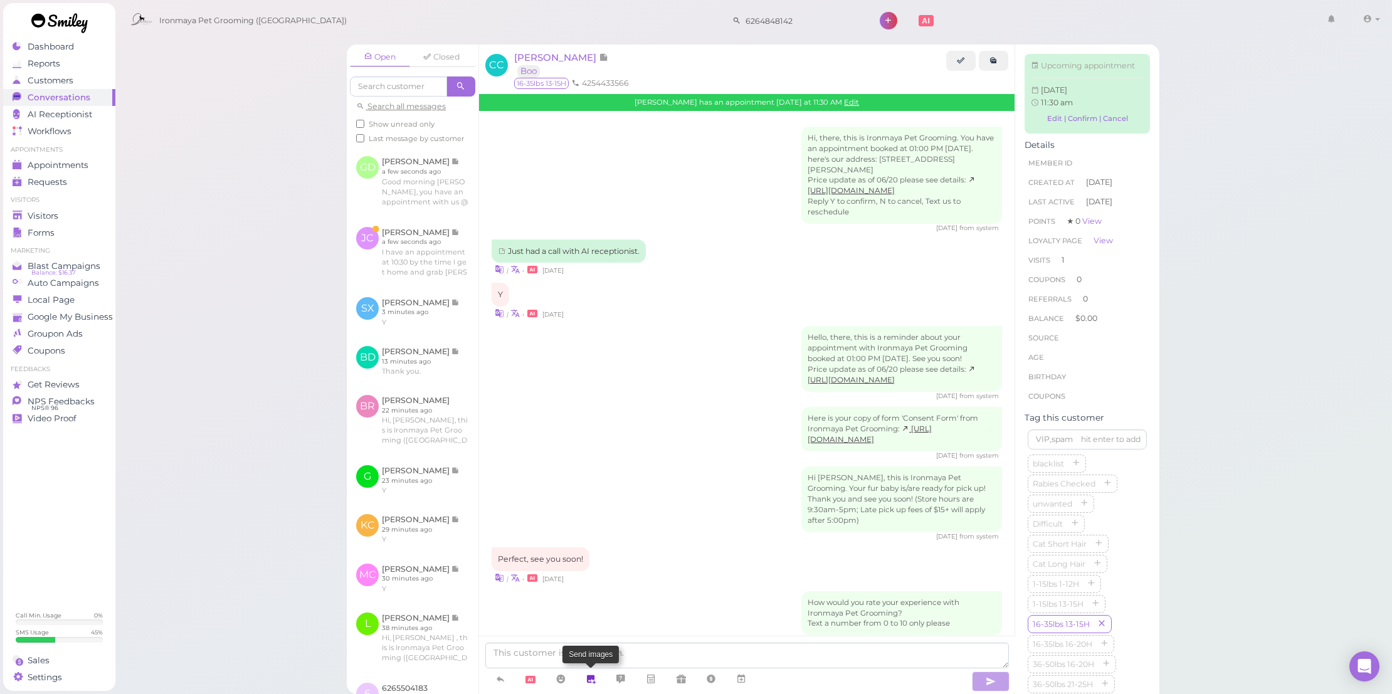
scroll to position [689, 0]
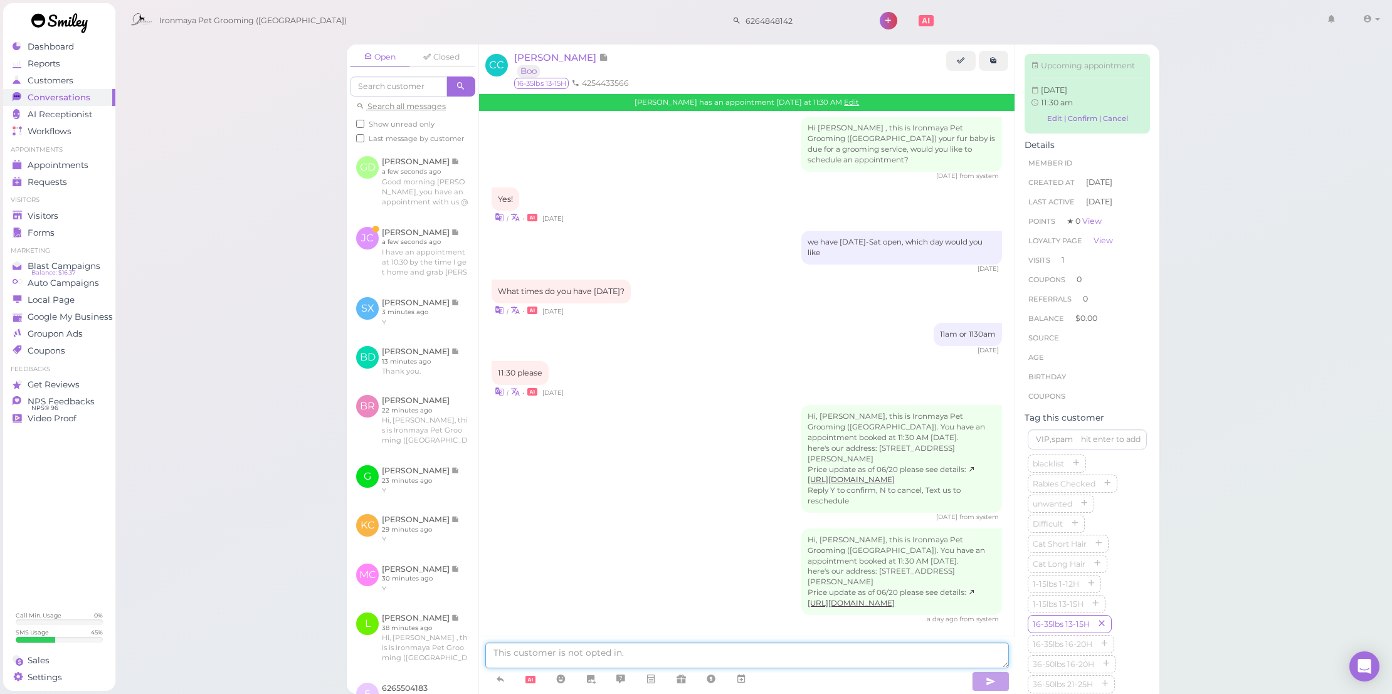
click at [593, 646] on textarea at bounding box center [746, 656] width 523 height 26
paste textarea "Good morning [PERSON_NAME], you have an appointment with us @1pm [DATE], just w…"
drag, startPoint x: 559, startPoint y: 631, endPoint x: 582, endPoint y: 636, distance: 23.6
click at [582, 636] on textarea "Good morning [PERSON_NAME], you have an appointment with us @1pm [DATE], just w…" at bounding box center [746, 645] width 523 height 45
click at [754, 634] on textarea "Good morning Cassidy, you have an appointment with us @1pm today, just wonderin…" at bounding box center [746, 645] width 523 height 45
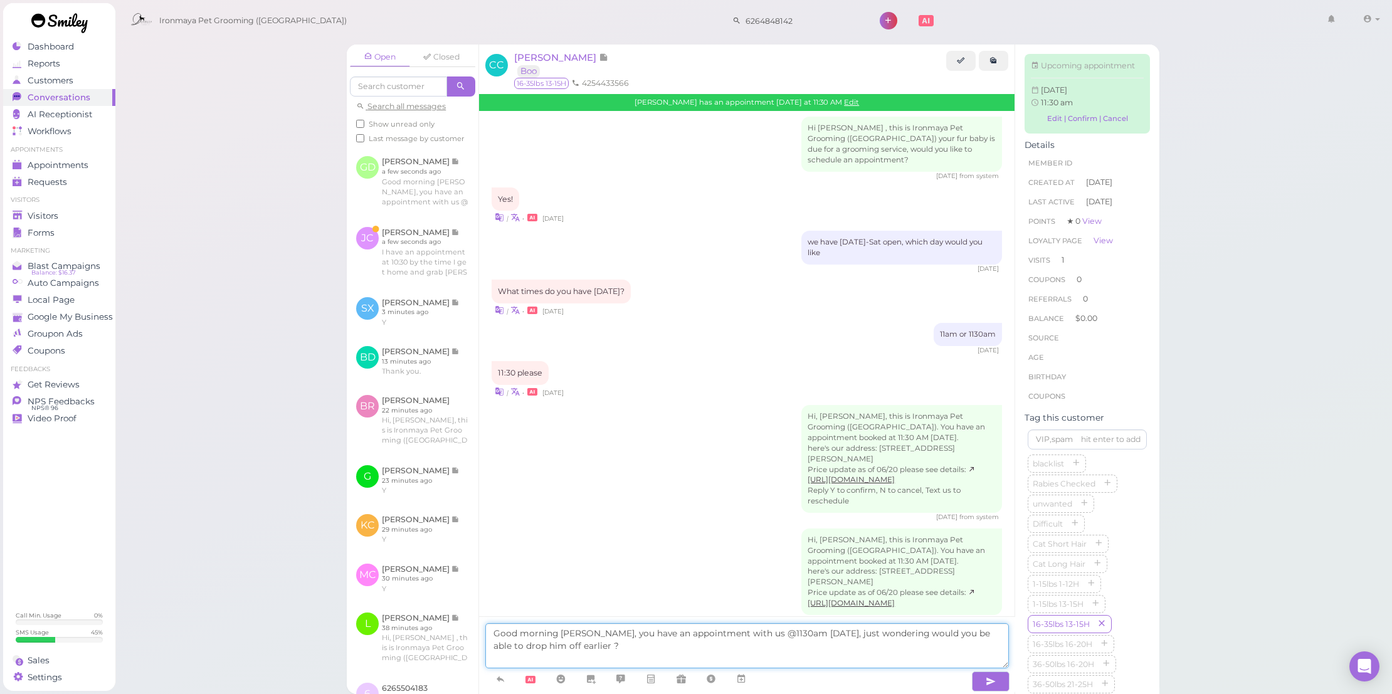
click at [911, 667] on textarea "Good morning Cassidy, you have an appointment with us @1130am today, just wonde…" at bounding box center [746, 645] width 523 height 45
type textarea "Good morning Cassidy, you have an appointment with us @1130am today, just wonde…"
click at [982, 677] on button "button" at bounding box center [991, 681] width 38 height 20
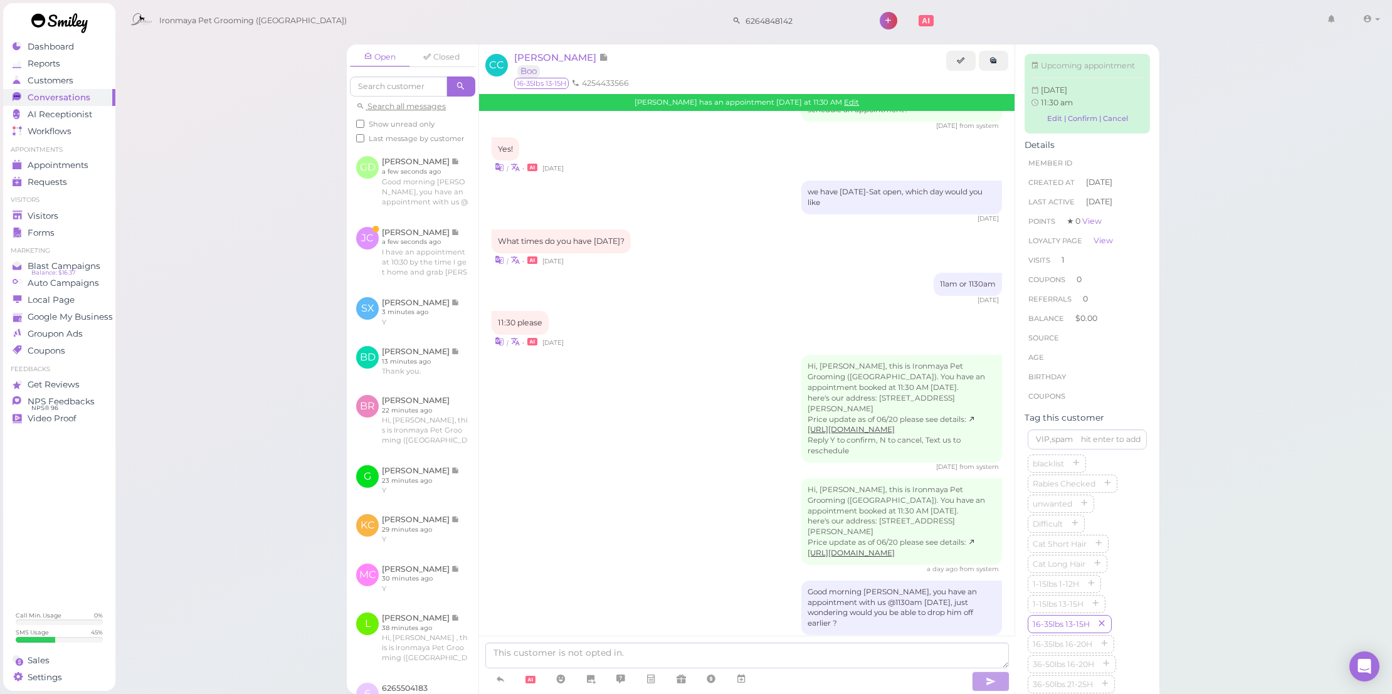
scroll to position [792, 0]
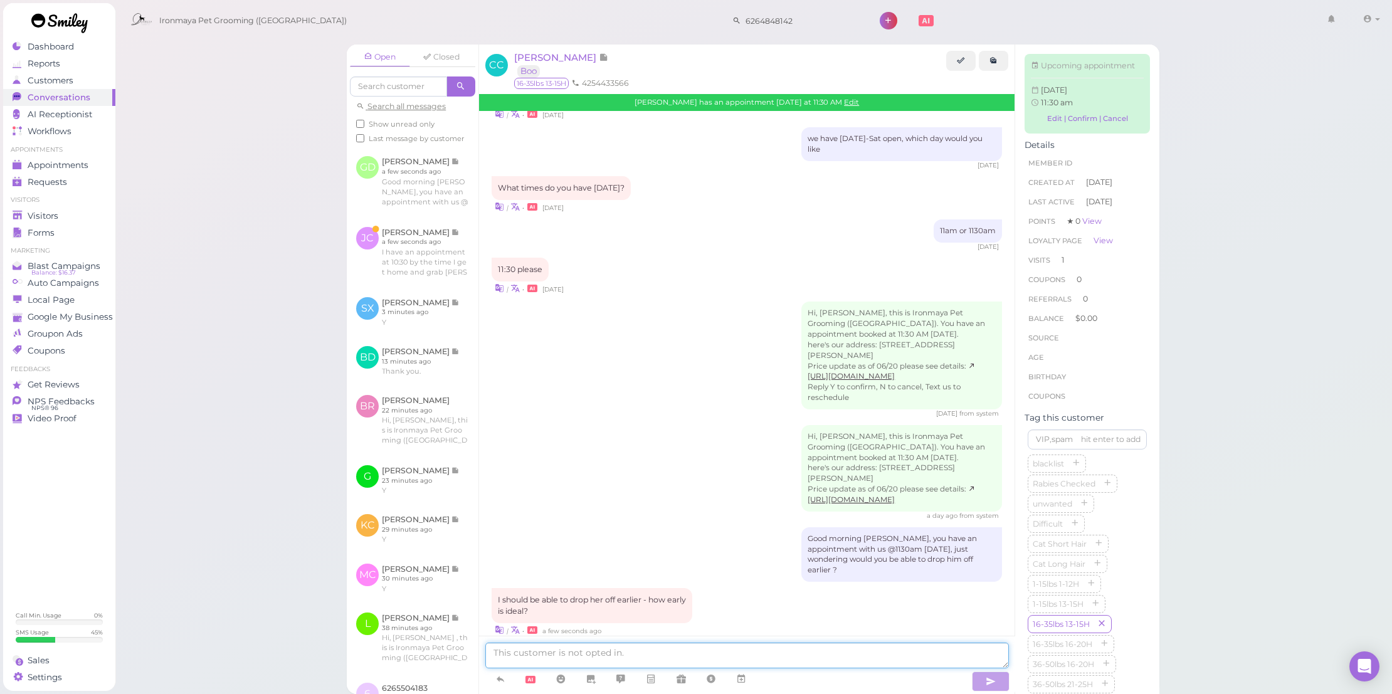
click at [575, 649] on textarea at bounding box center [746, 656] width 523 height 26
type textarea "Would you be able do bring her in @1030?"
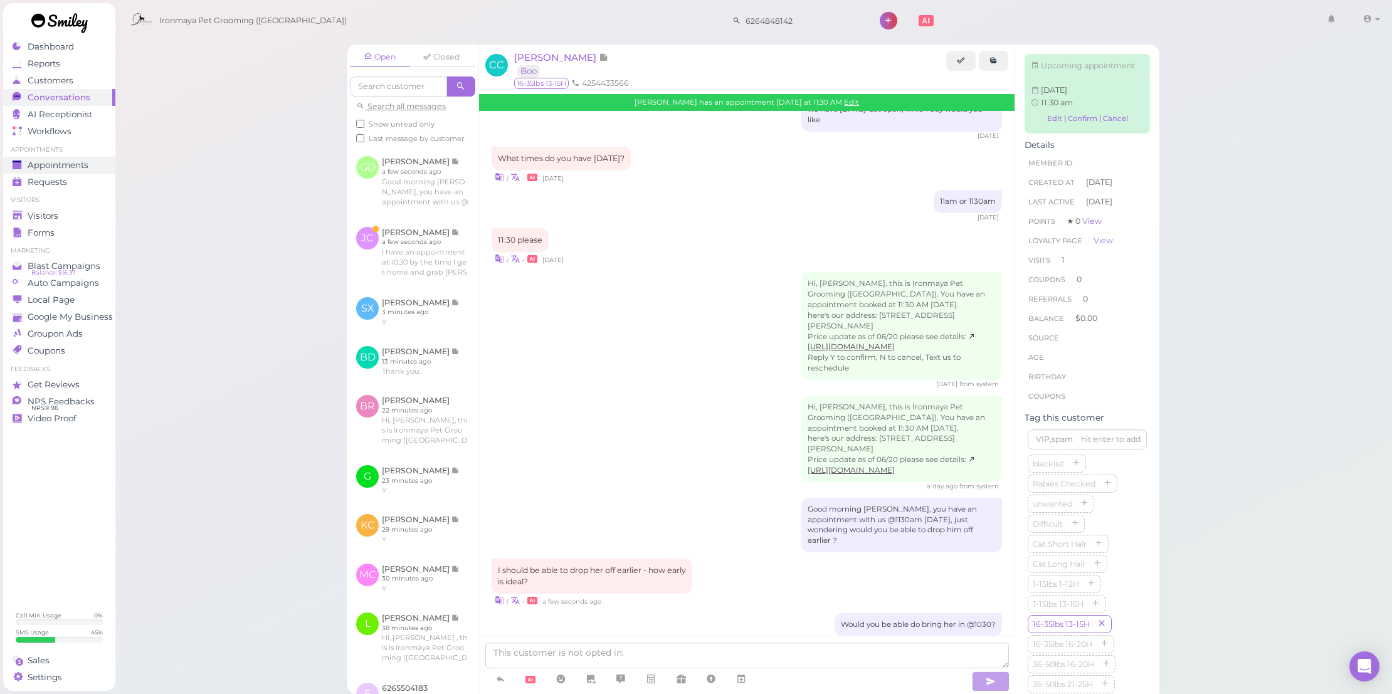
click at [81, 167] on span "Appointments" at bounding box center [58, 165] width 61 height 11
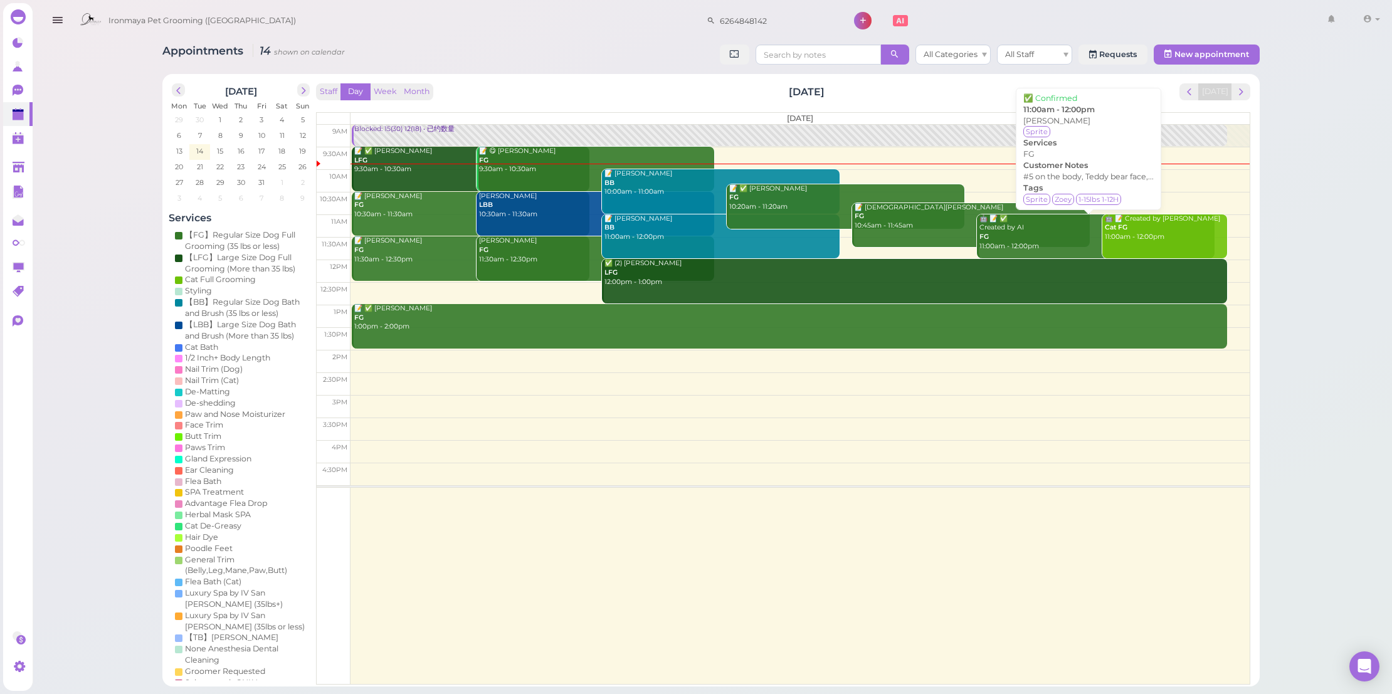
click at [1002, 244] on div "🤖 📝 ✅ Created by AI FG 11:00am - 12:00pm" at bounding box center [1096, 232] width 236 height 37
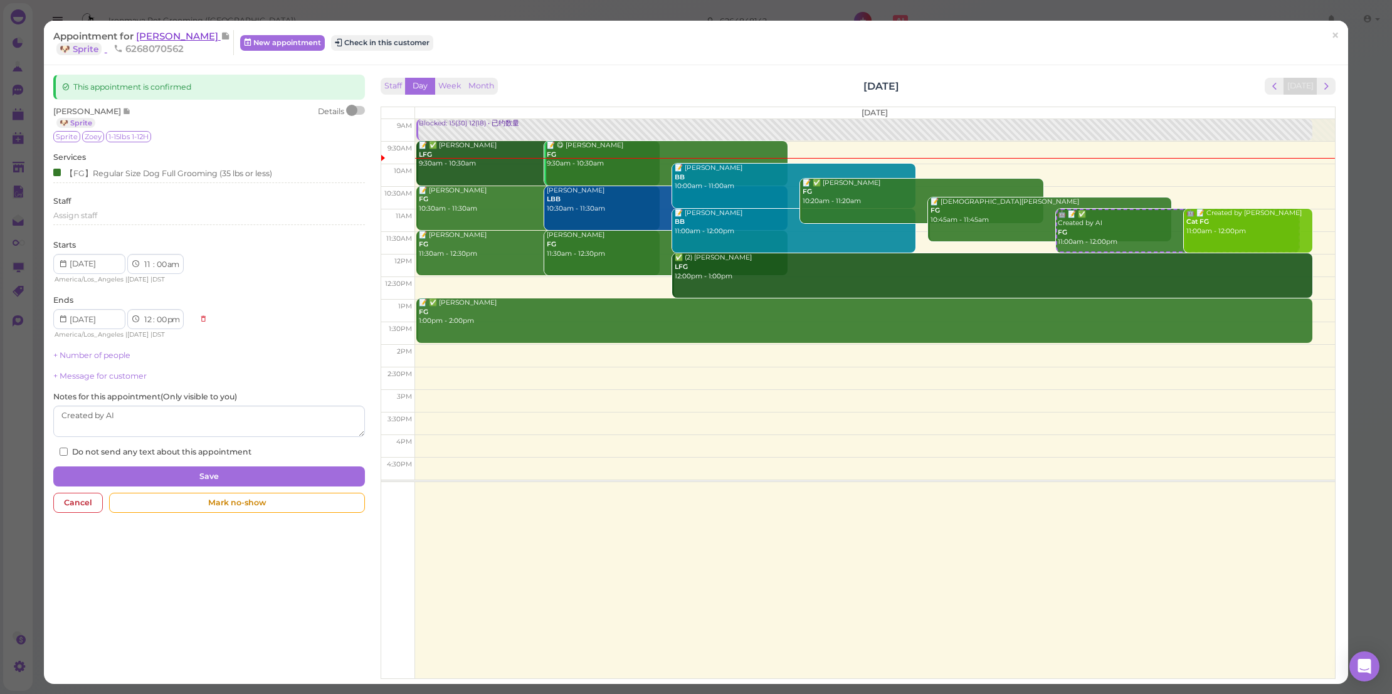
click at [187, 35] on span "[PERSON_NAME]" at bounding box center [178, 36] width 85 height 12
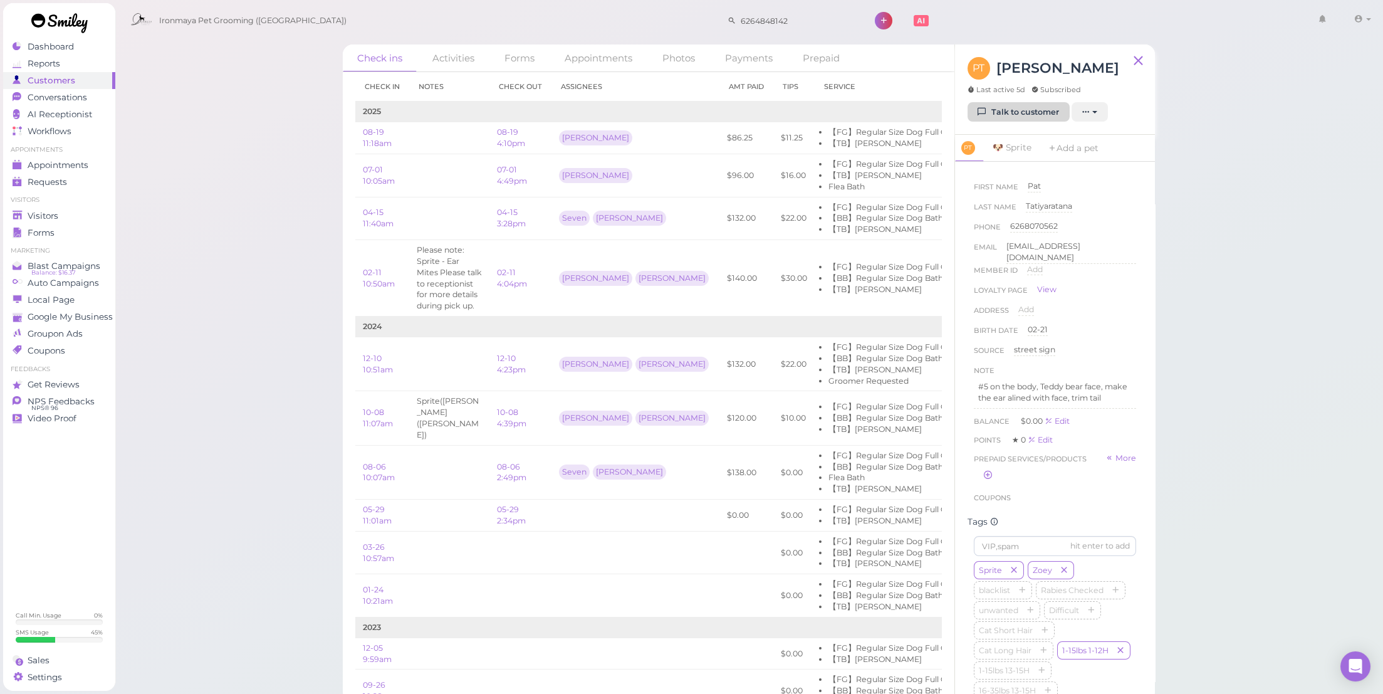
click at [1022, 108] on link "Talk to customer" at bounding box center [1019, 112] width 102 height 20
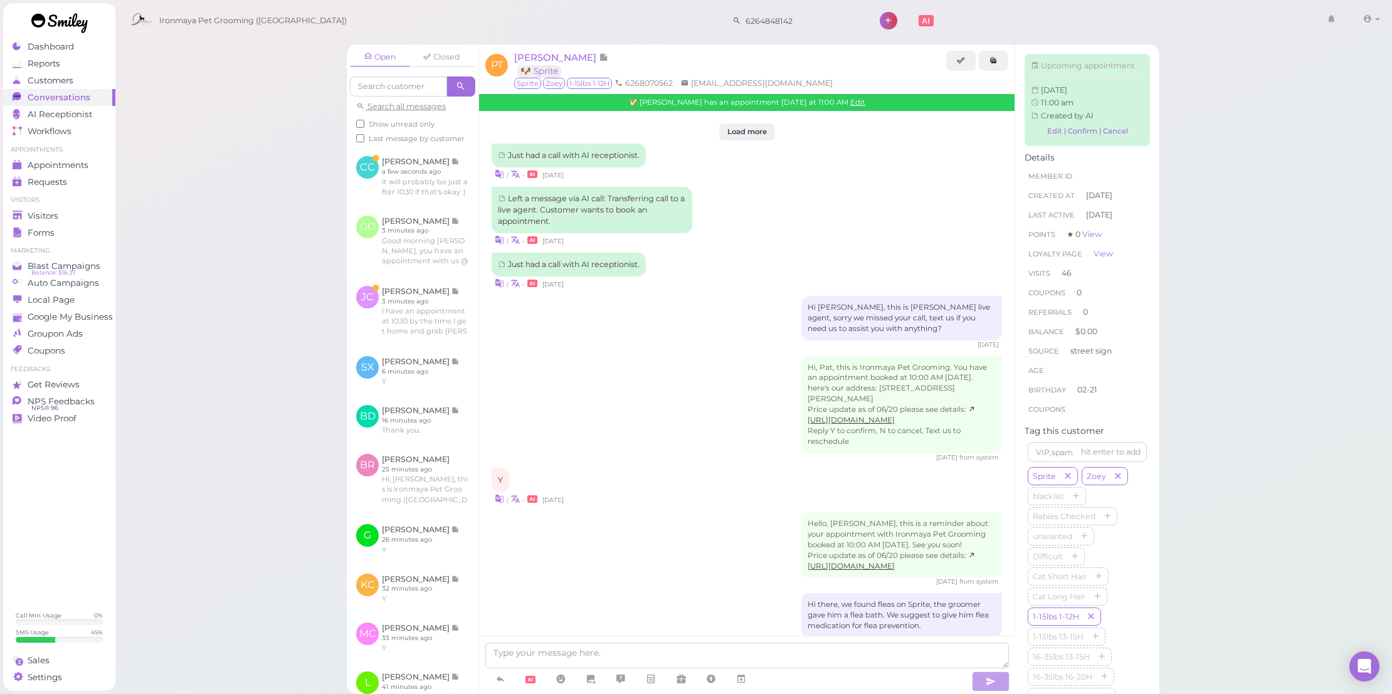
scroll to position [1711, 0]
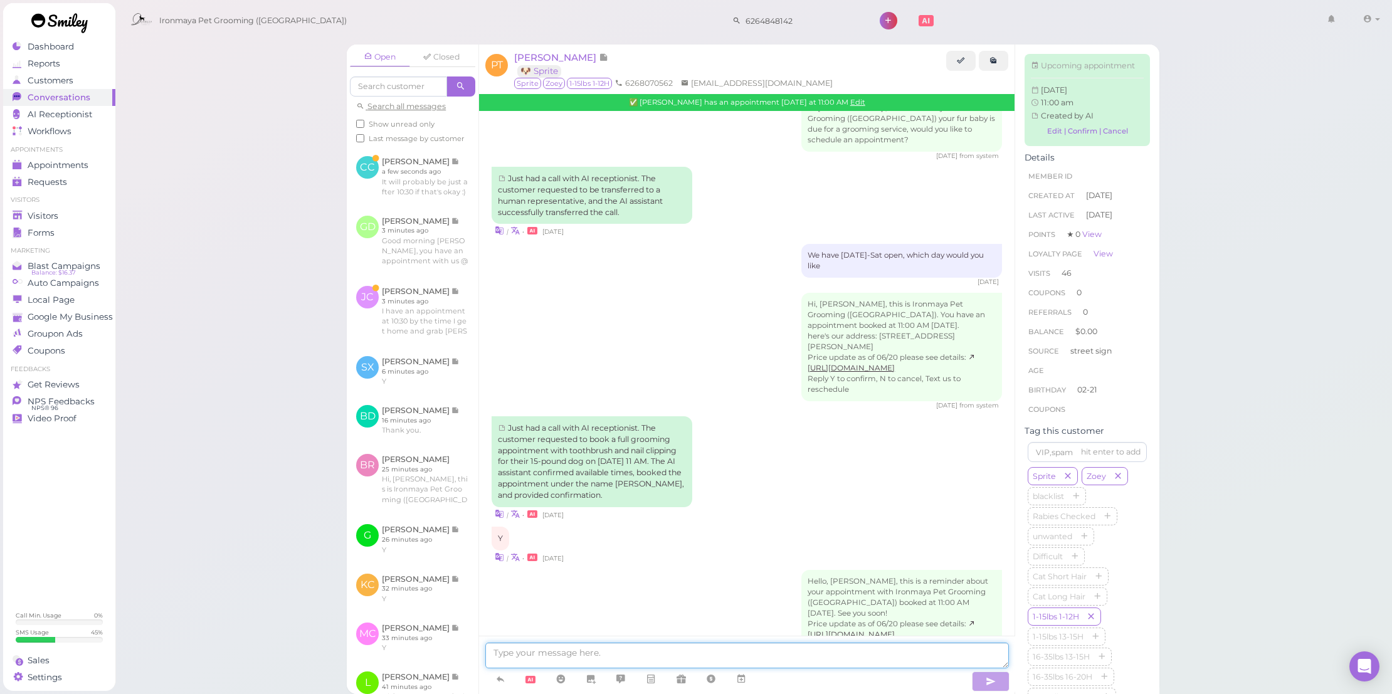
click at [675, 648] on textarea at bounding box center [746, 656] width 523 height 26
paste textarea "Good morning [PERSON_NAME], you have an appointment with us @1pm [DATE], just w…"
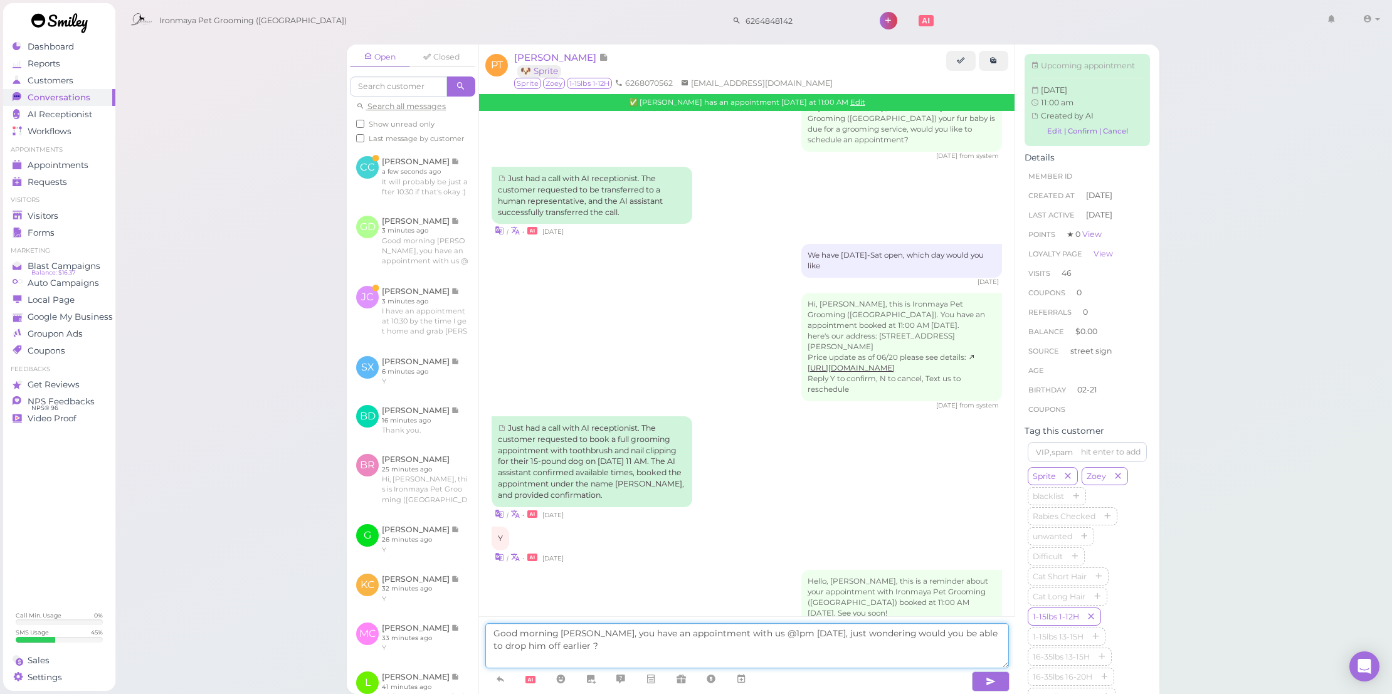
click at [574, 634] on textarea "Good morning [PERSON_NAME], you have an appointment with us @1pm [DATE], just w…" at bounding box center [746, 645] width 523 height 45
click at [736, 632] on textarea "Good morningPat, you have an appointment with us @1pm today, just wondering wou…" at bounding box center [746, 645] width 523 height 45
type textarea "Good morningPat, you have an appointment with us @11am [DATE], just wondering w…"
click at [977, 679] on button "button" at bounding box center [991, 681] width 38 height 20
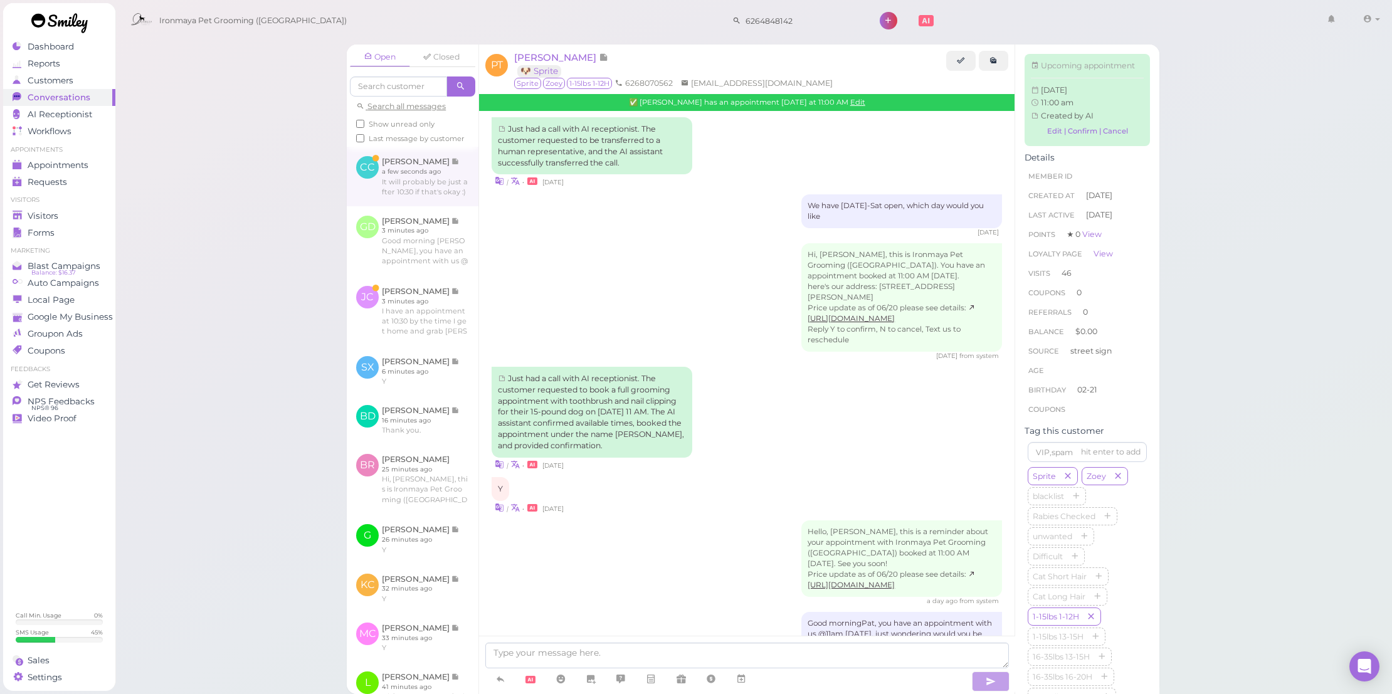
click at [455, 206] on link at bounding box center [413, 176] width 132 height 59
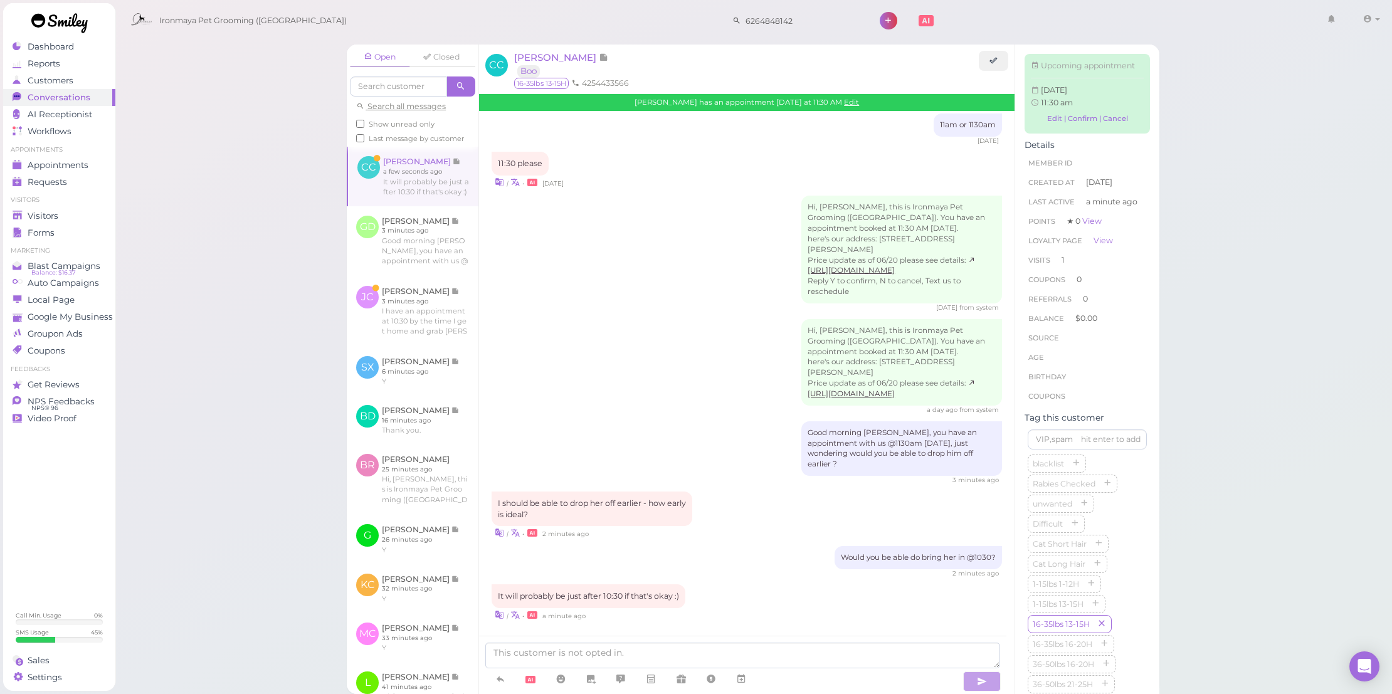
scroll to position [881, 0]
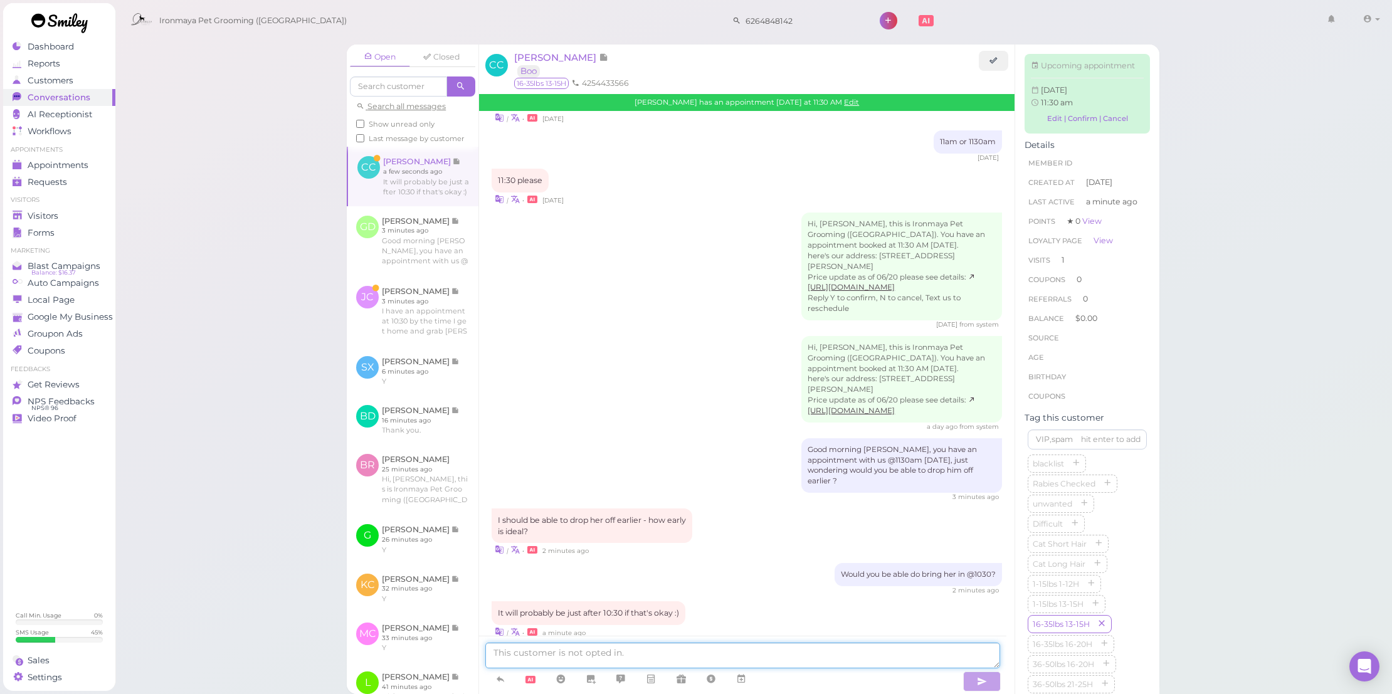
click at [670, 658] on textarea at bounding box center [742, 656] width 515 height 26
type textarea "Ok!"
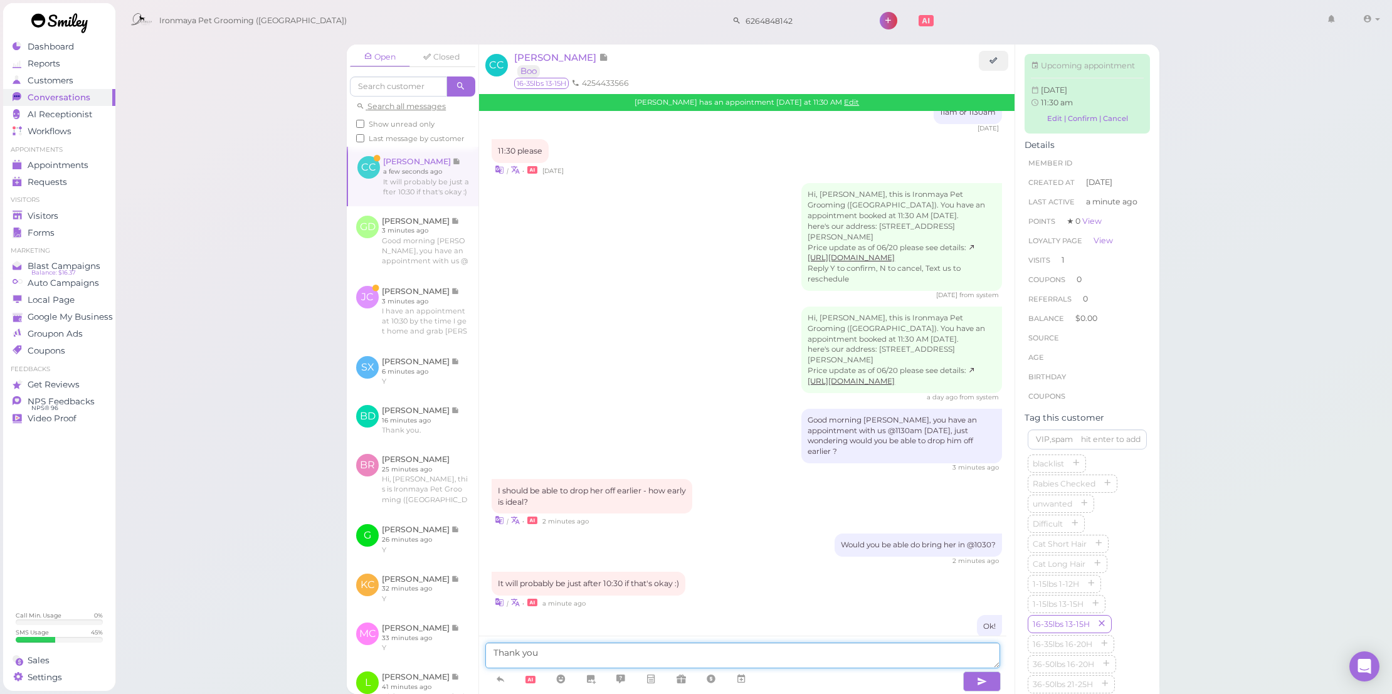
type textarea "Thank you!"
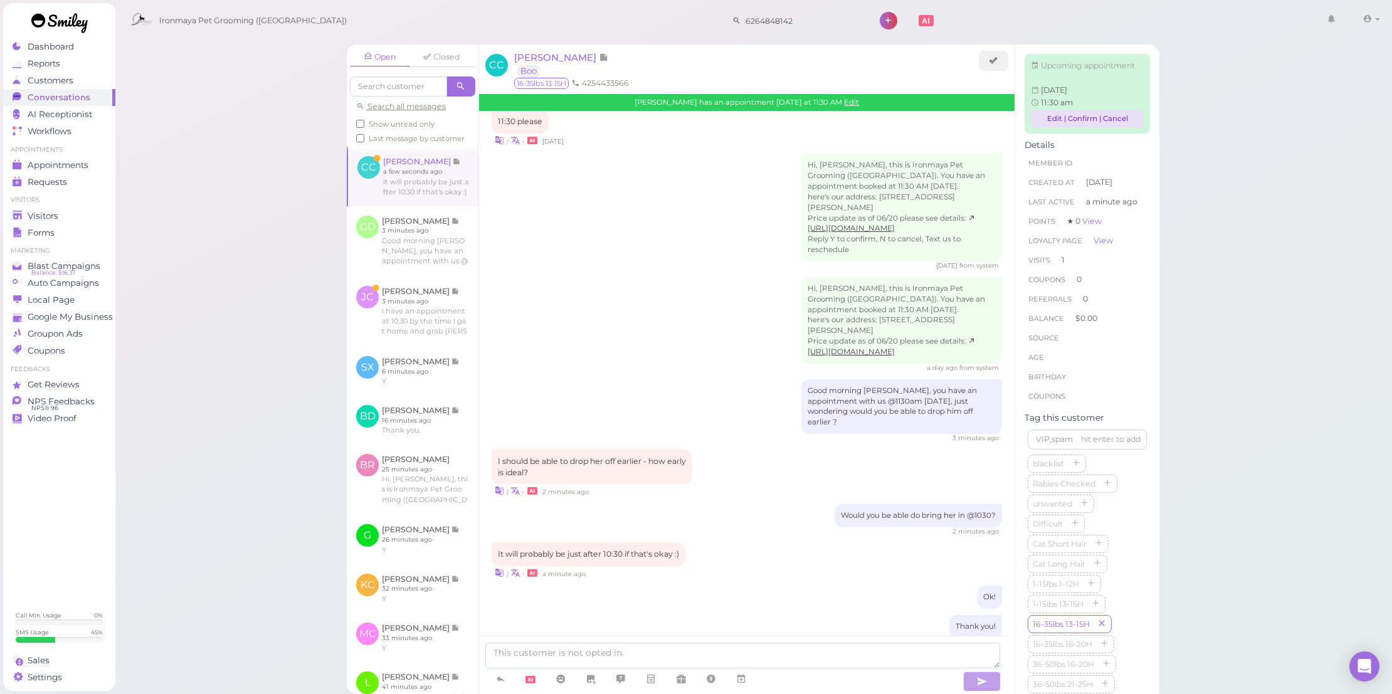
click at [1041, 123] on link "Edit | Confirm | Cancel" at bounding box center [1087, 118] width 113 height 17
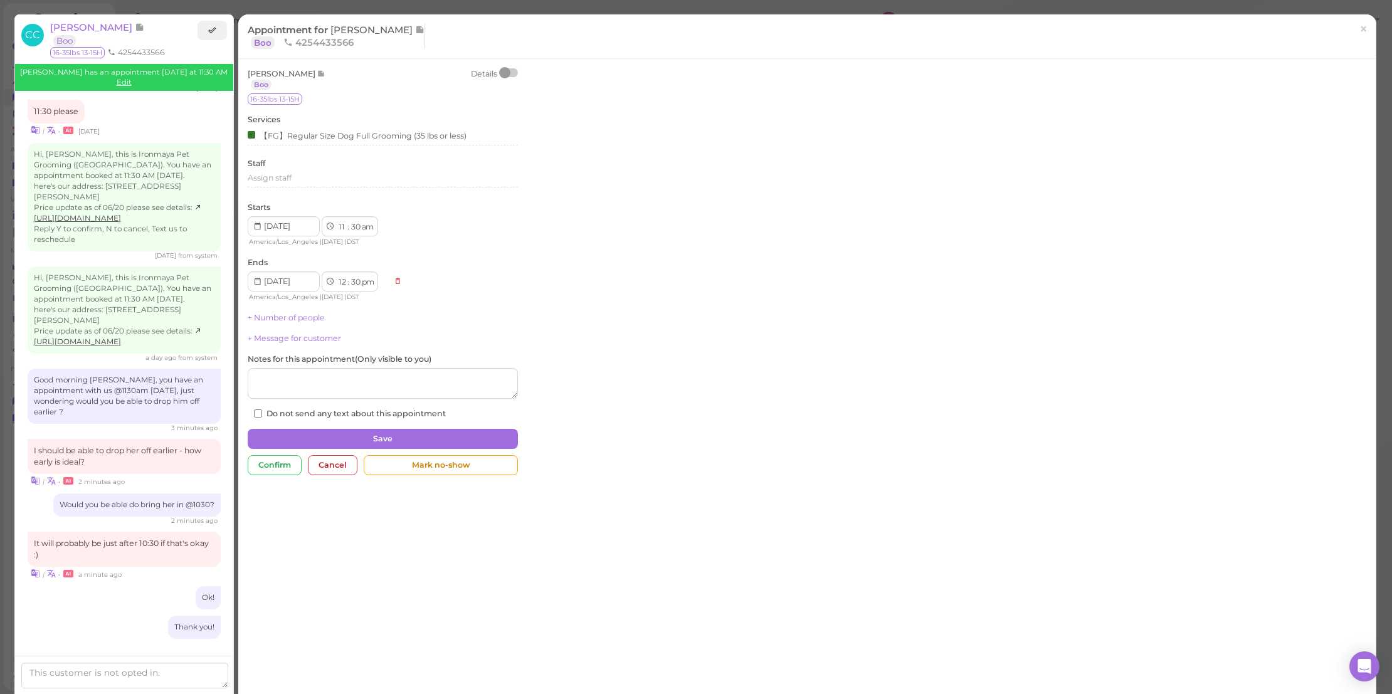
click at [1042, 125] on div at bounding box center [948, 368] width 836 height 600
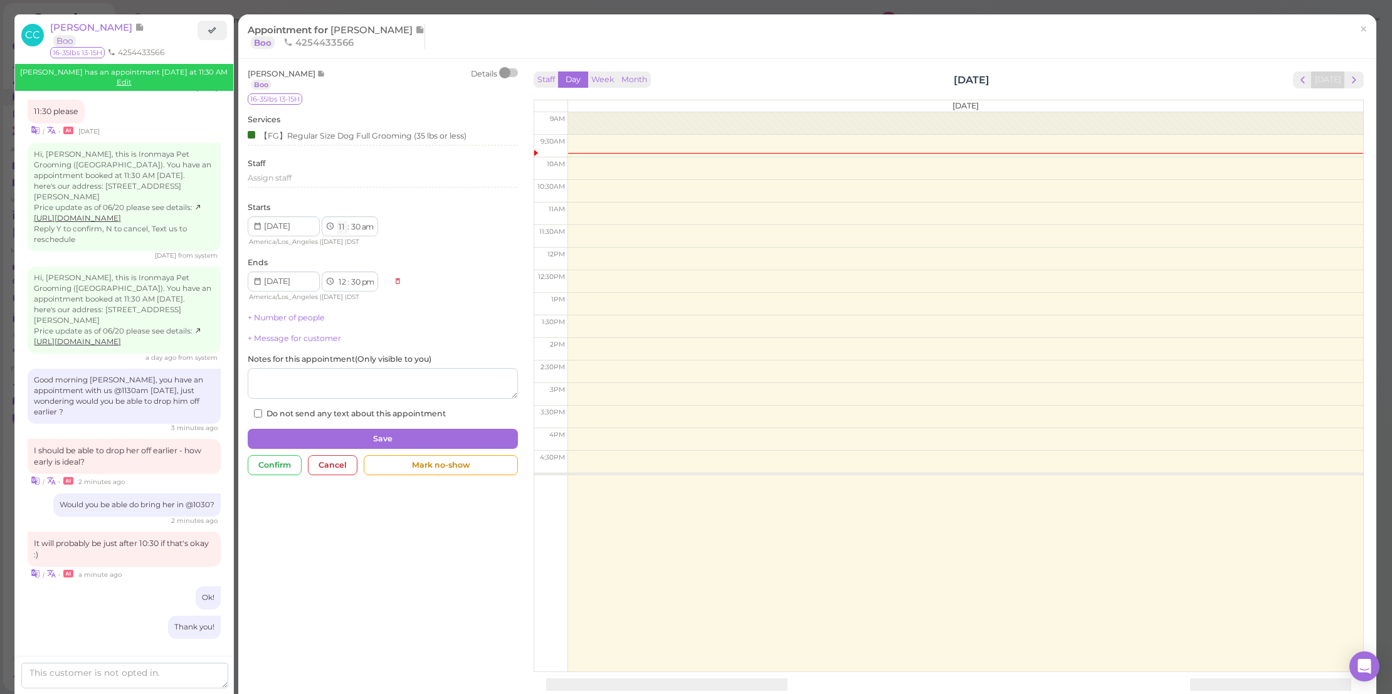
click at [337, 224] on select "1 2 3 4 5 6 7 8 9 10 11 12" at bounding box center [342, 227] width 11 height 13
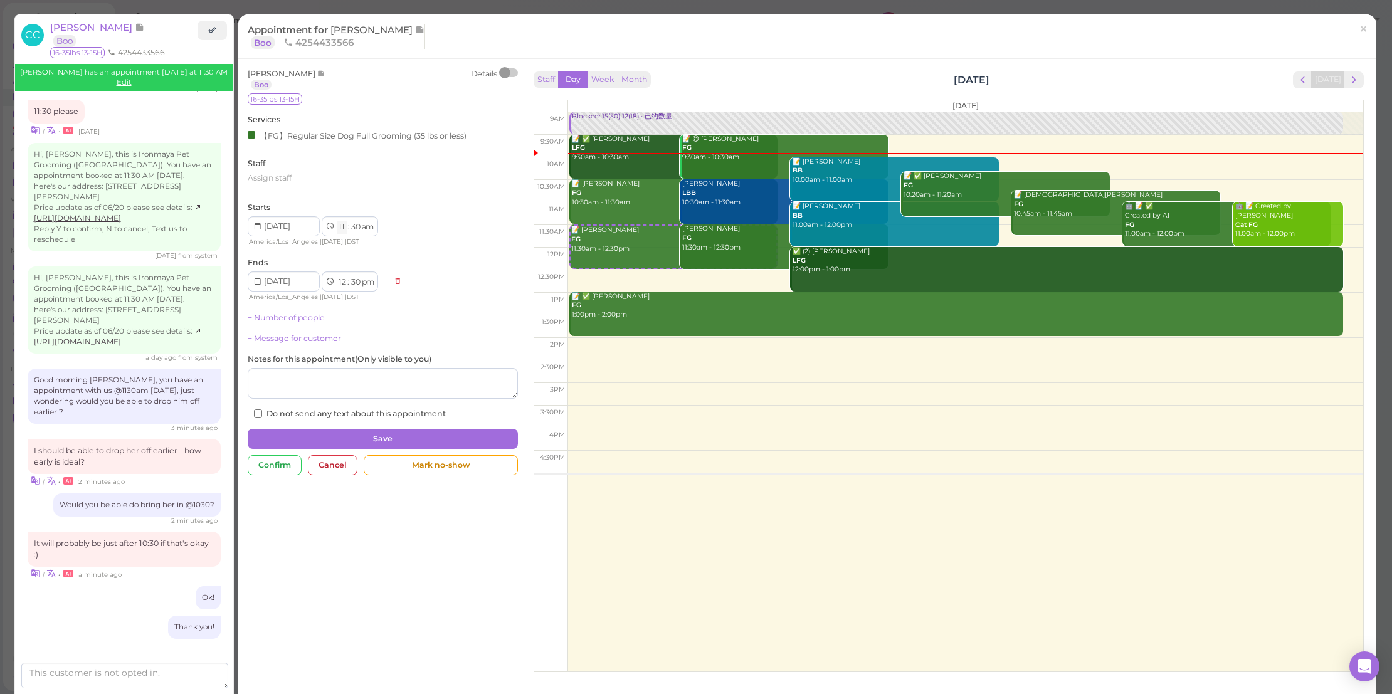
select select "10"
click at [409, 226] on div "Starts 1 2 3 4 5 6 7 8 9 10 11 12 : 00 05 10 15 20 25 30 35 40 45 50 55 am pm A…" at bounding box center [383, 225] width 270 height 46
select select "11"
select select "am"
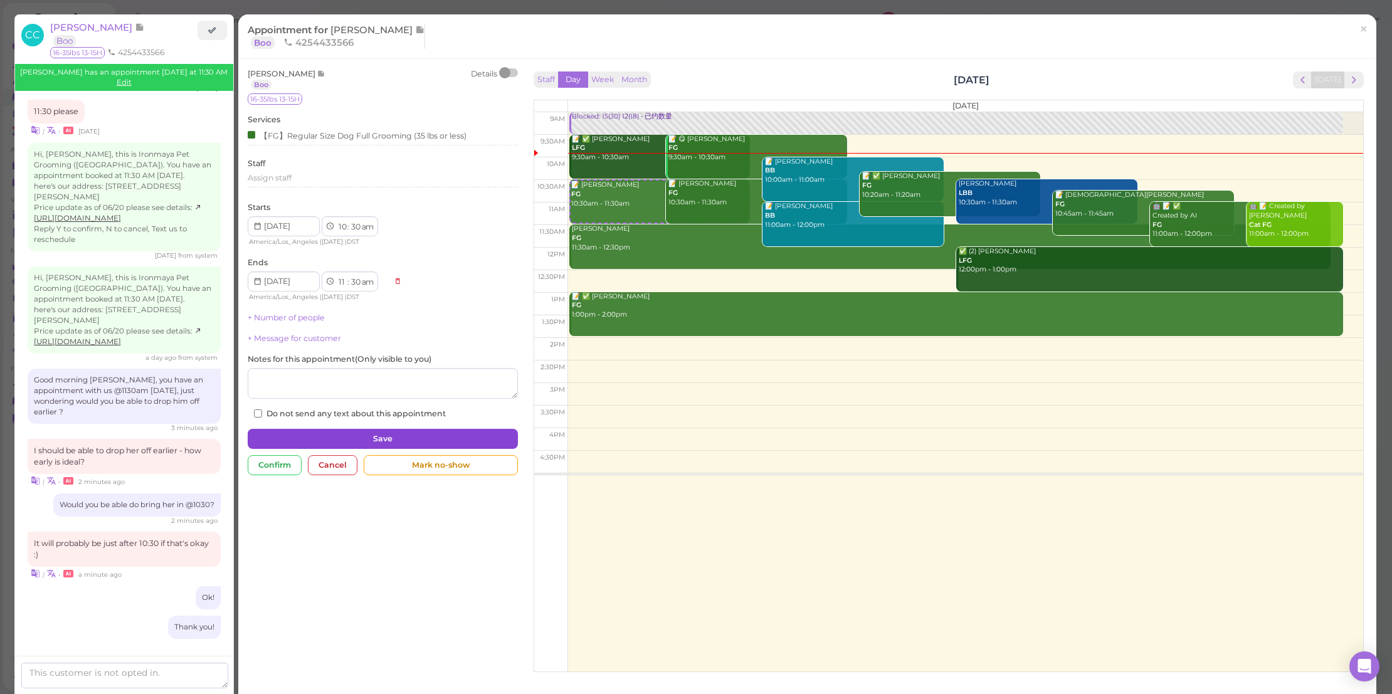
click at [355, 430] on button "Save" at bounding box center [383, 439] width 270 height 20
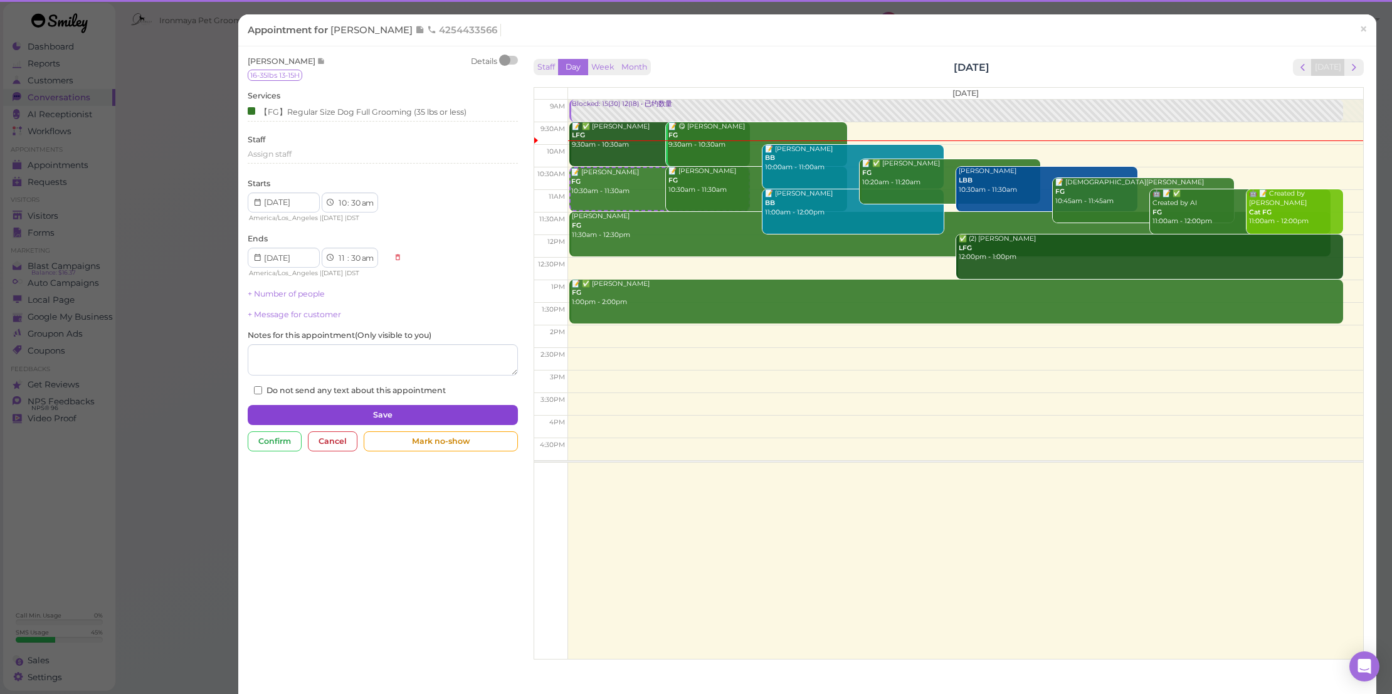
scroll to position [935, 0]
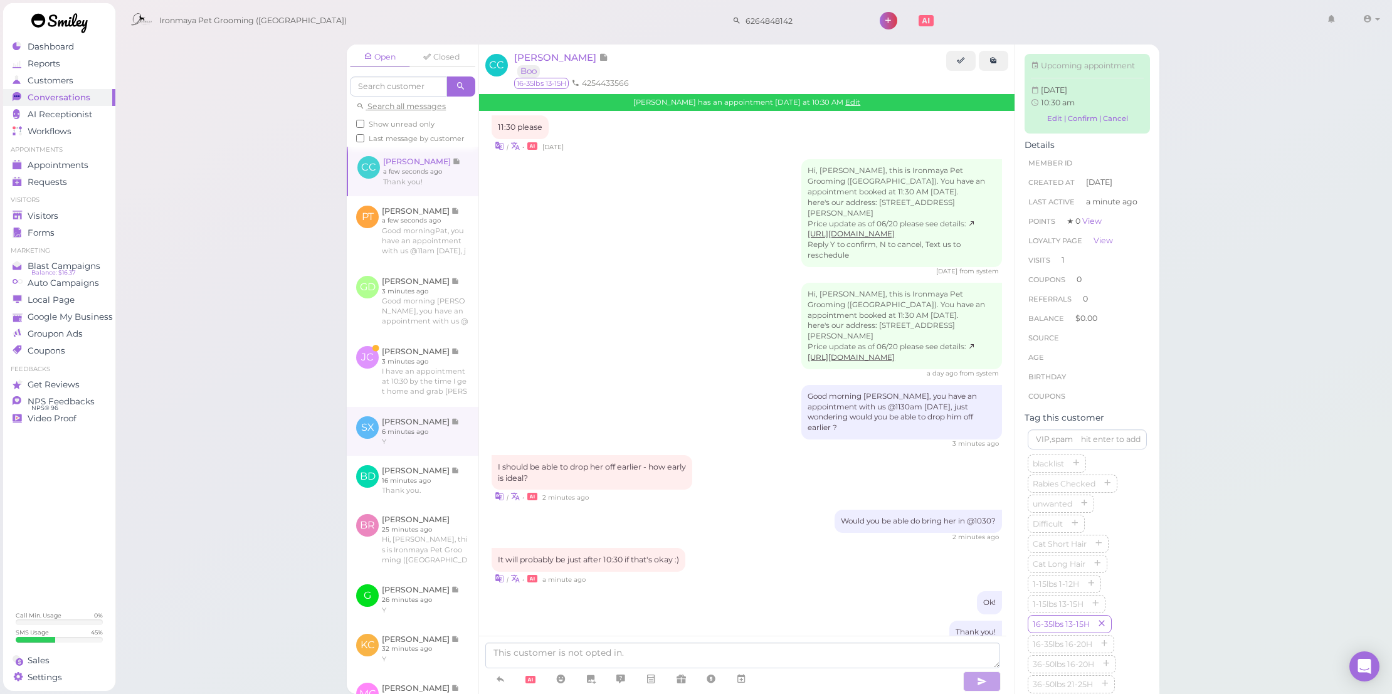
scroll to position [1061, 0]
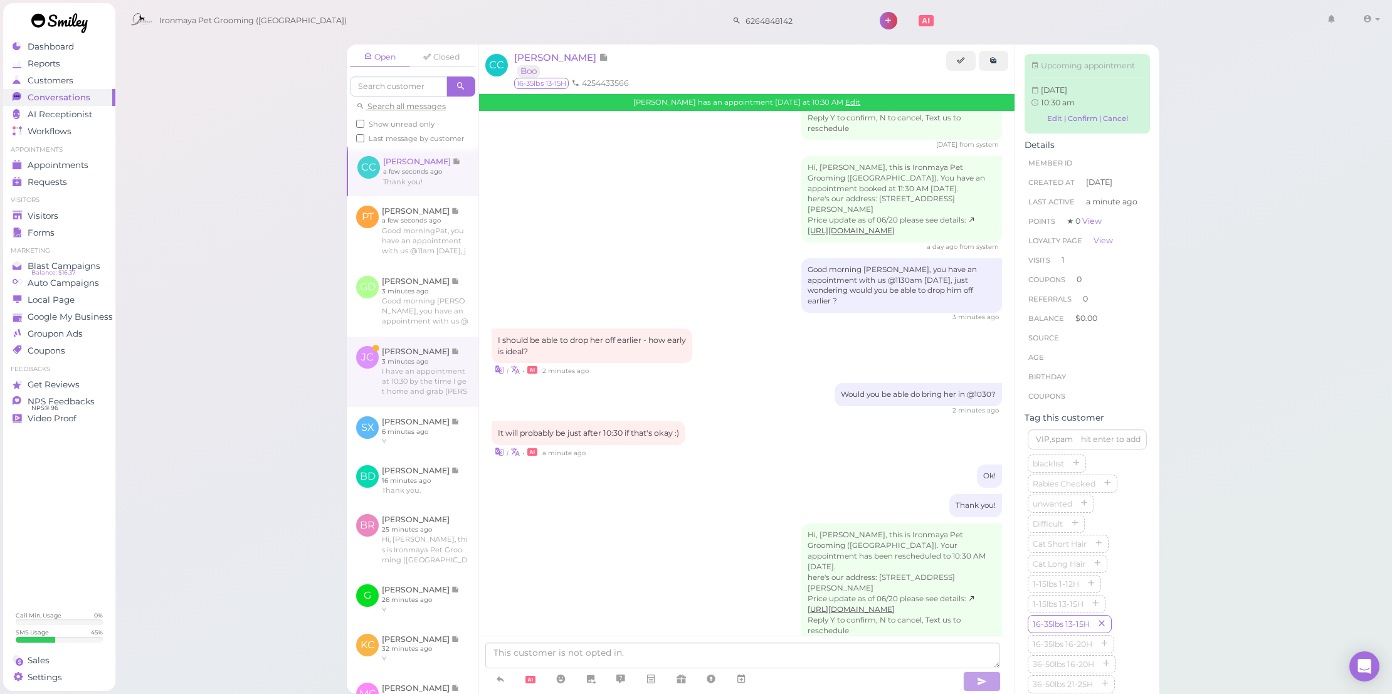
click at [416, 393] on link at bounding box center [413, 372] width 132 height 70
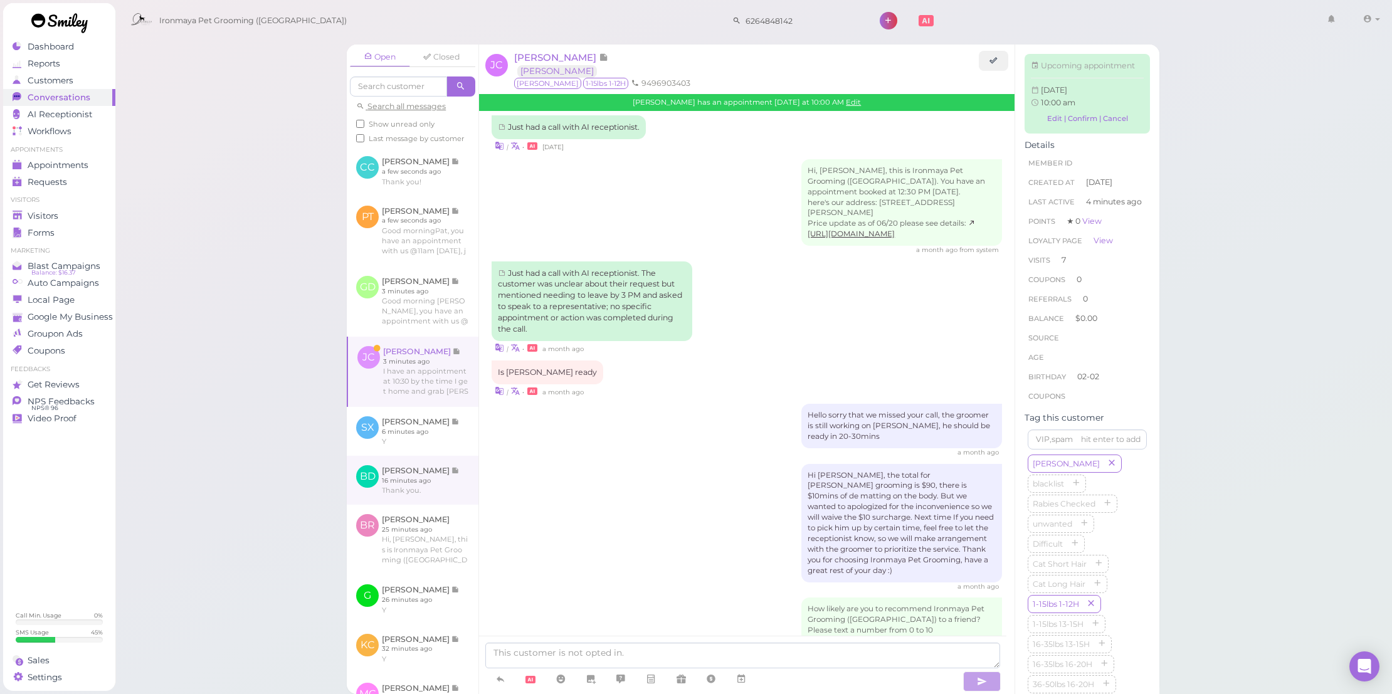
scroll to position [1751, 0]
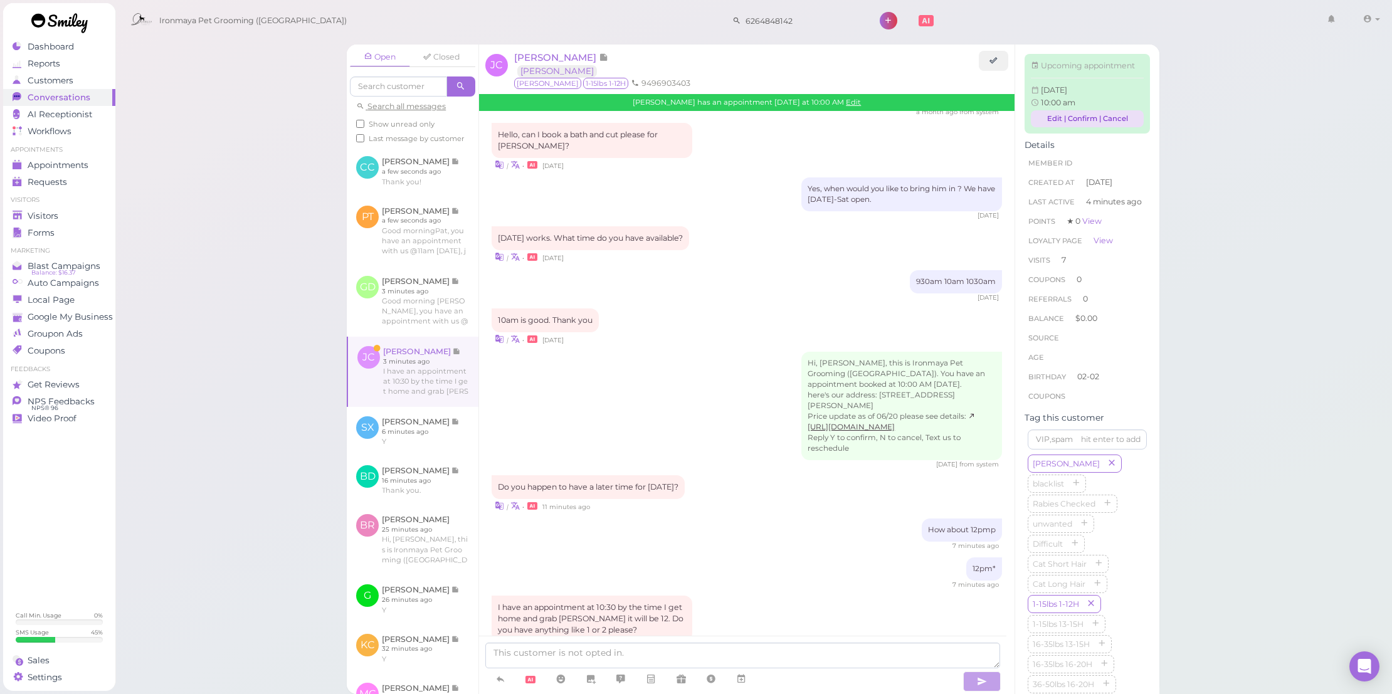
click at [1037, 123] on link "Edit | Confirm | Cancel" at bounding box center [1087, 118] width 113 height 17
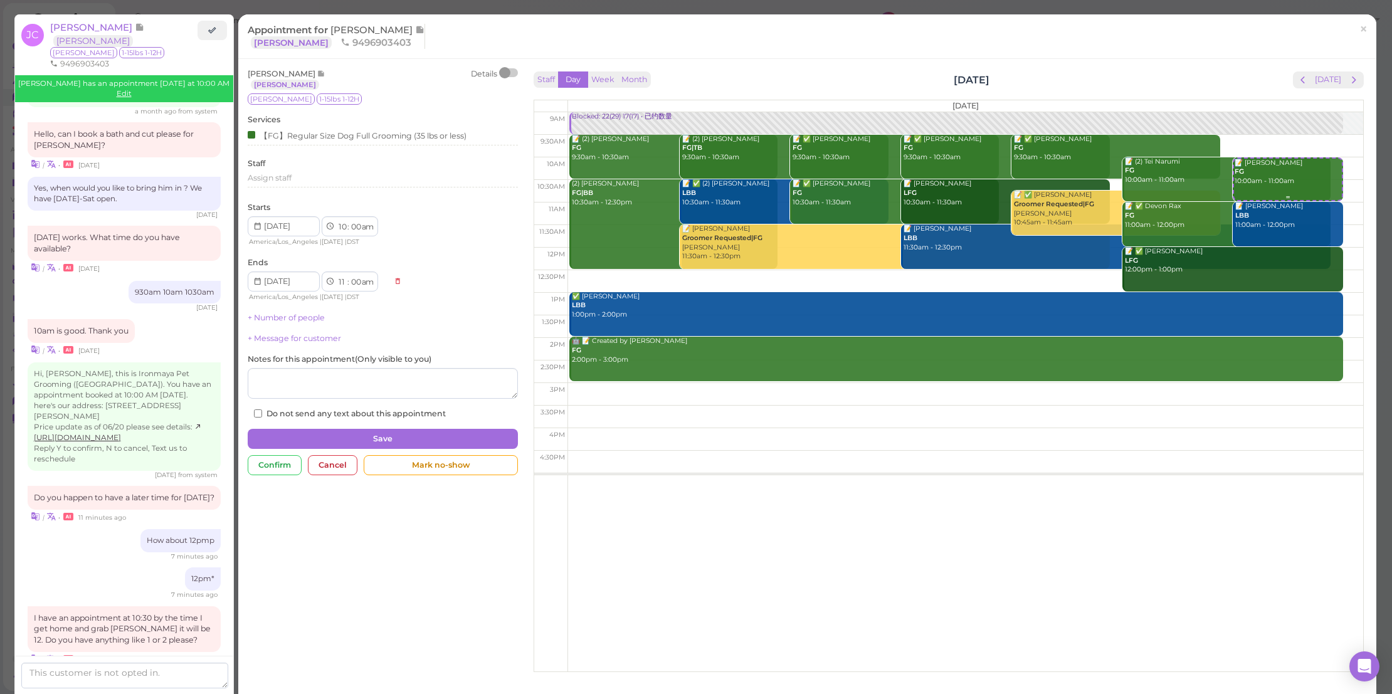
click at [1247, 172] on div "📝 Jessica Chirinos FG 10:00am - 11:00am" at bounding box center [1288, 173] width 108 height 28
click at [1351, 25] on link "×" at bounding box center [1362, 29] width 23 height 29
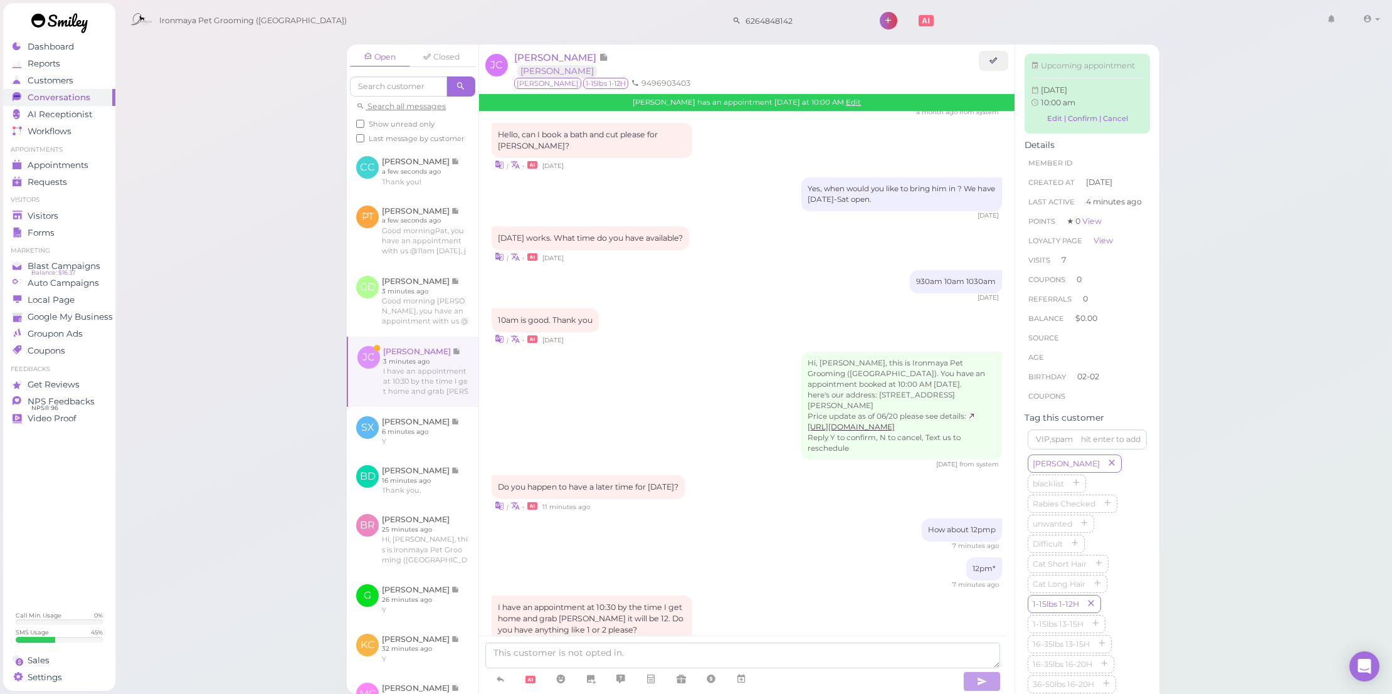
scroll to position [1871, 0]
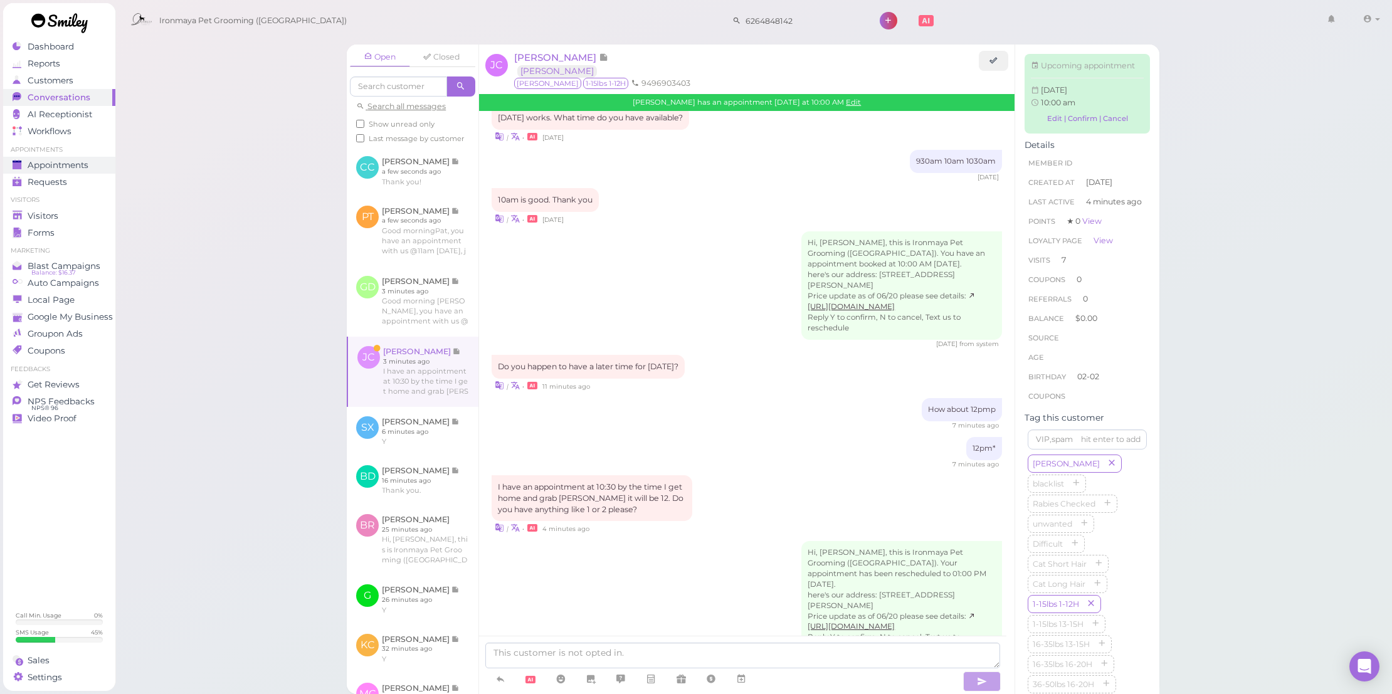
click at [100, 164] on div "Appointments" at bounding box center [58, 165] width 90 height 11
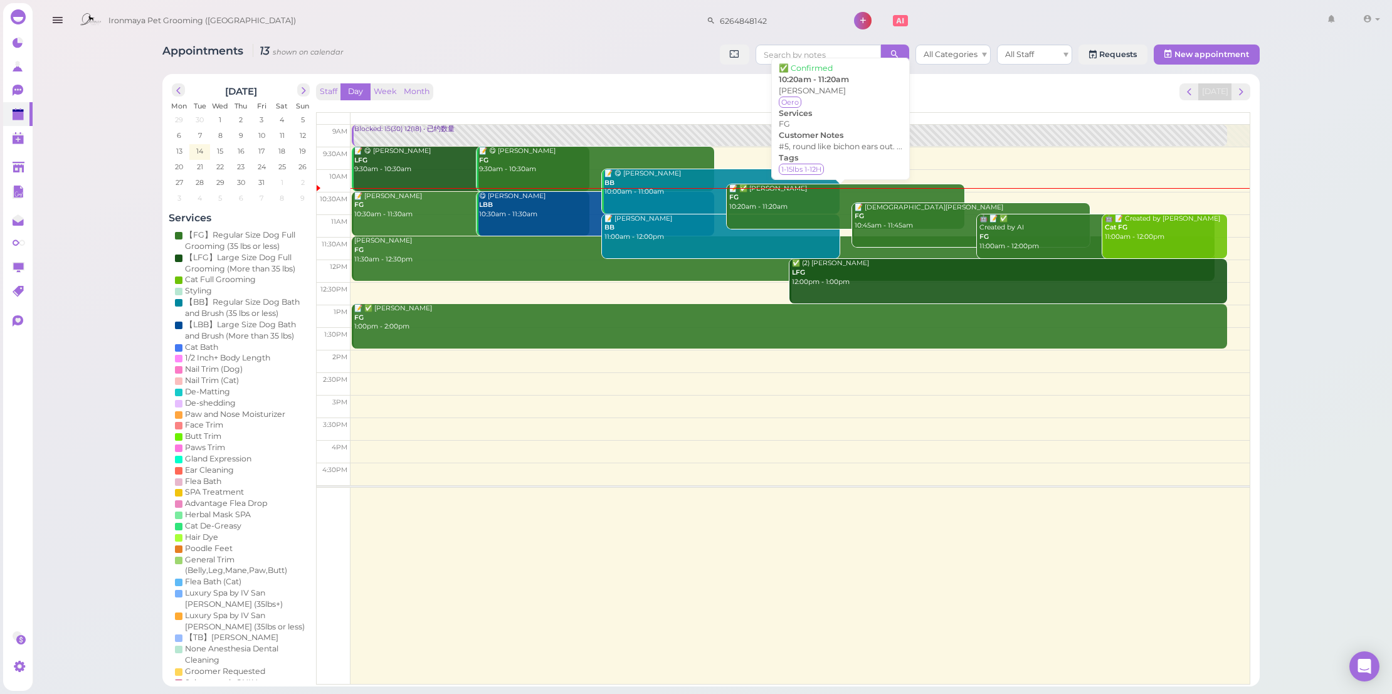
click at [774, 209] on div "📝 ✅ Lea Xu FG 10:20am - 11:20am" at bounding box center [846, 198] width 236 height 28
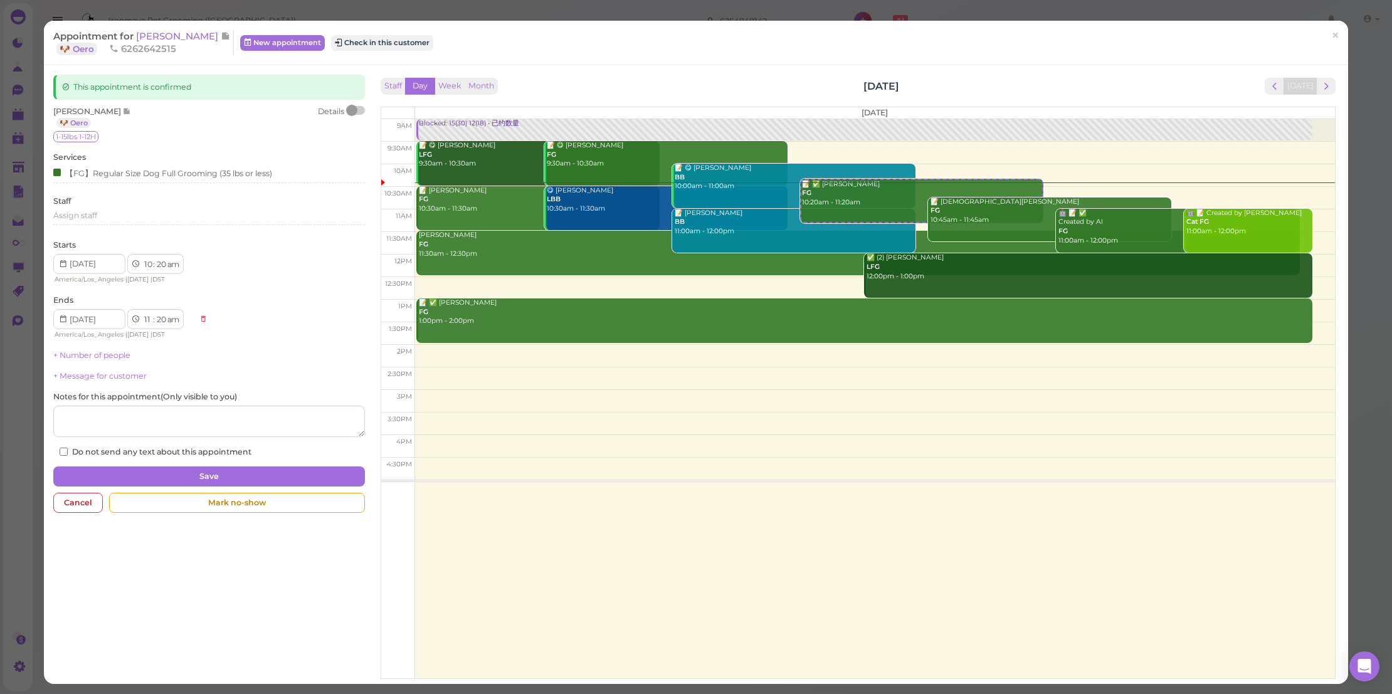
click at [351, 110] on div at bounding box center [351, 110] width 11 height 11
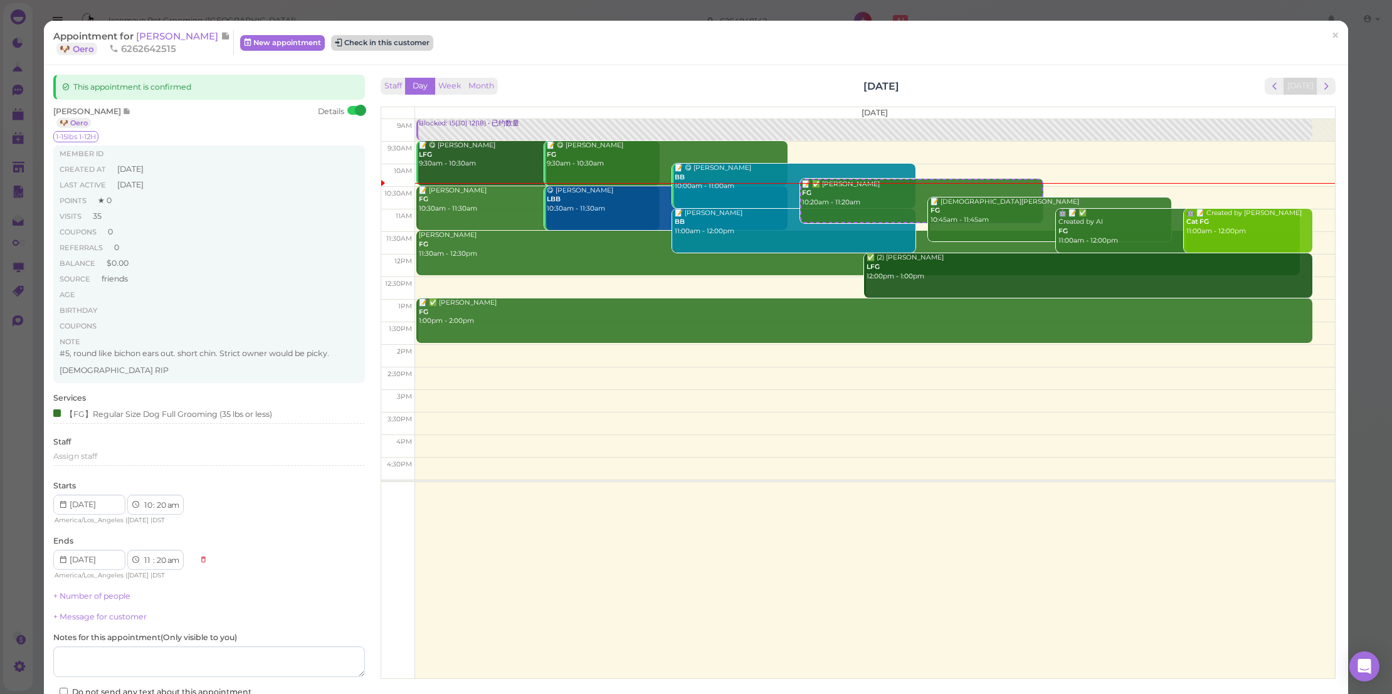
click at [340, 43] on button "Check in this customer" at bounding box center [382, 42] width 102 height 15
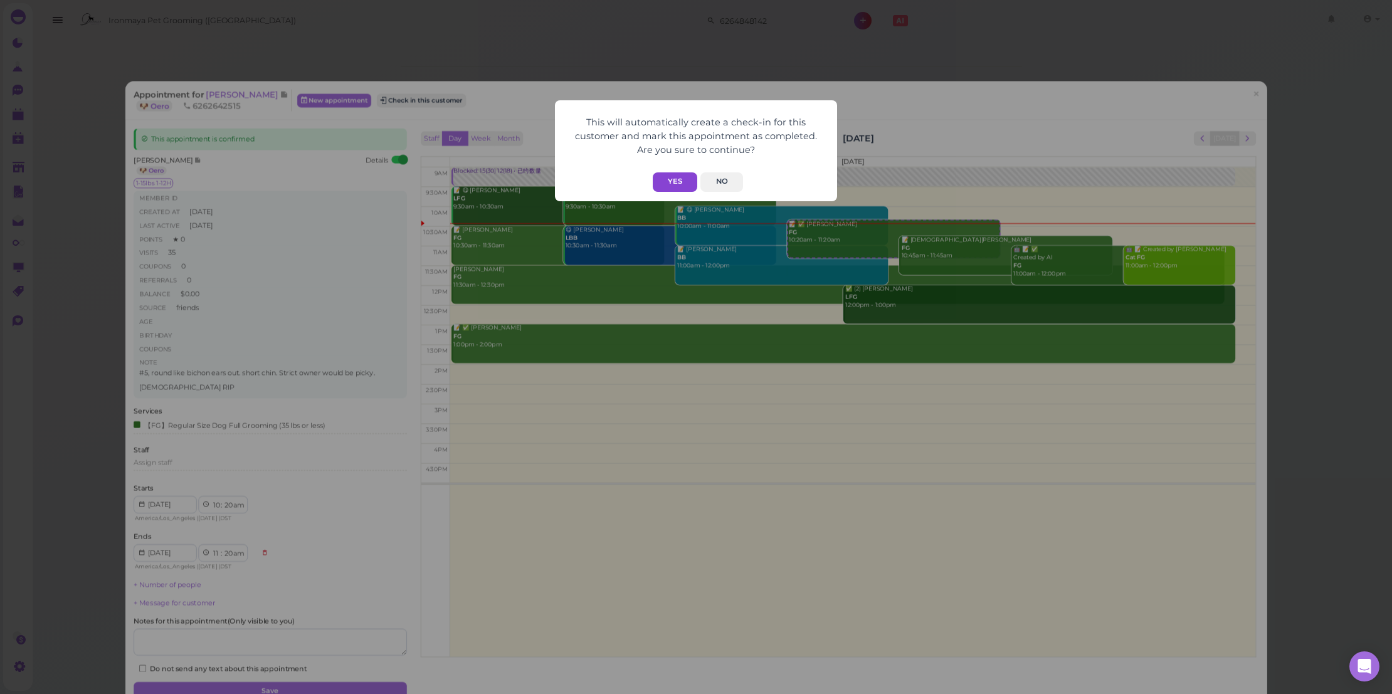
click at [668, 183] on button "Yes" at bounding box center [675, 181] width 45 height 19
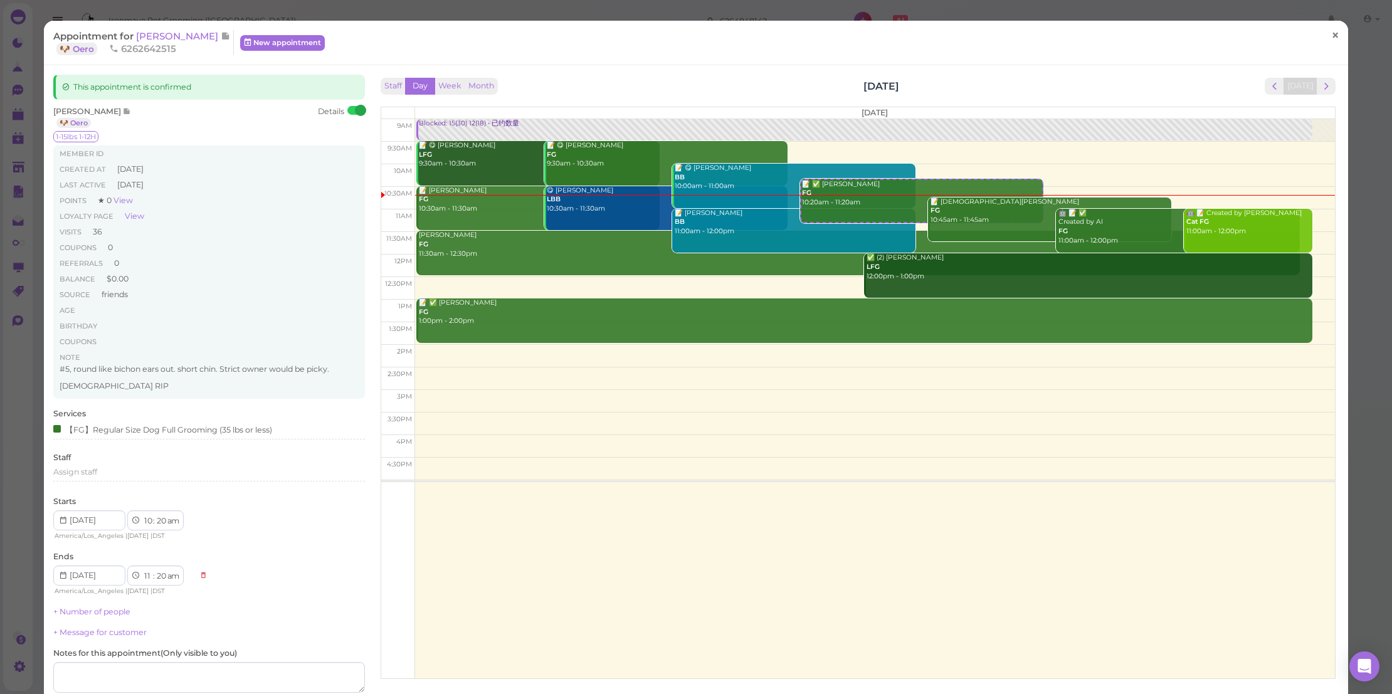
click at [1331, 39] on span "×" at bounding box center [1335, 35] width 8 height 18
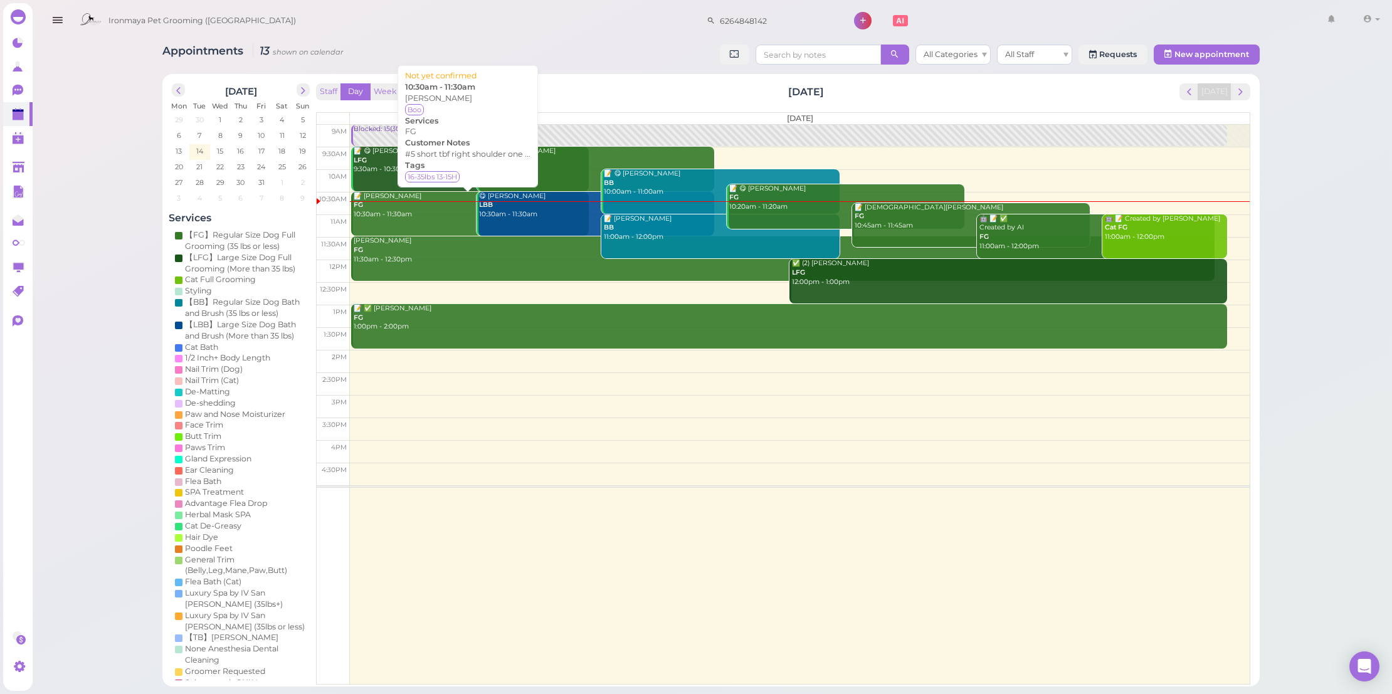
click at [416, 212] on div "📝 Cassidy Cao FG 10:30am - 11:30am" at bounding box center [471, 206] width 236 height 28
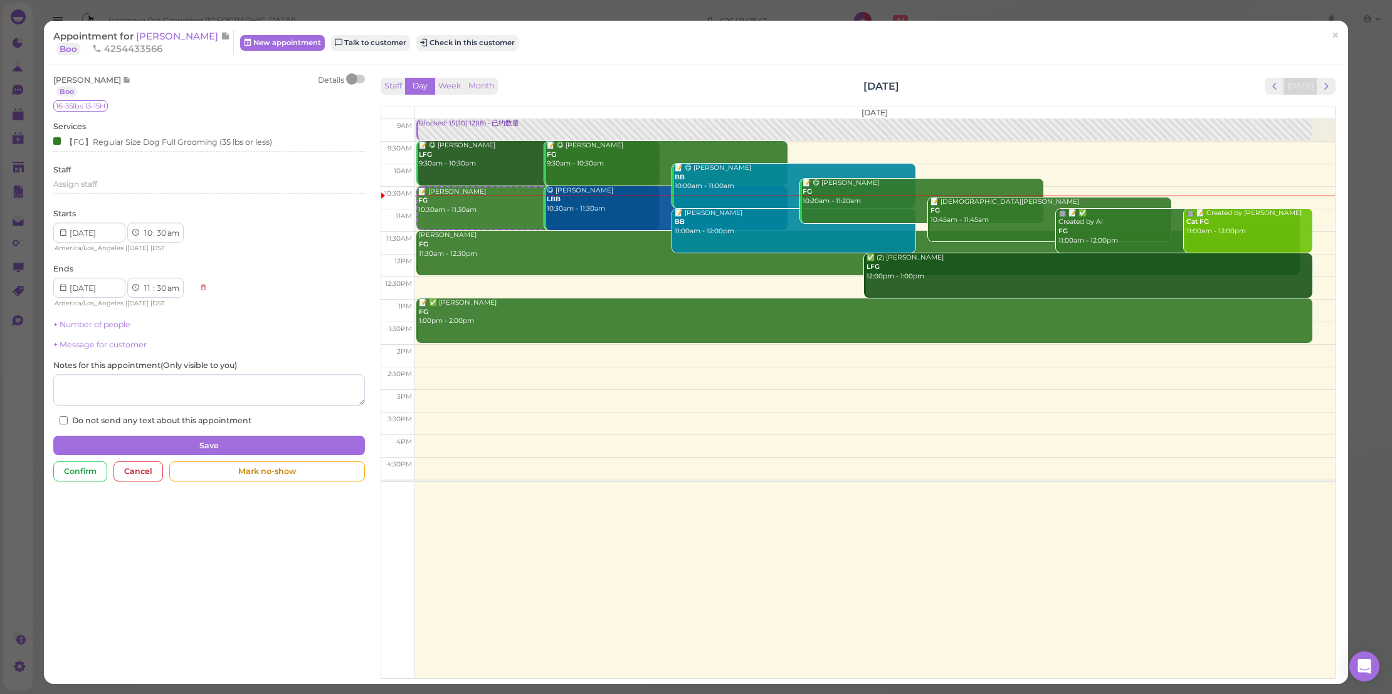
drag, startPoint x: 355, startPoint y: 76, endPoint x: 362, endPoint y: 77, distance: 7.5
click at [355, 76] on div at bounding box center [351, 78] width 11 height 11
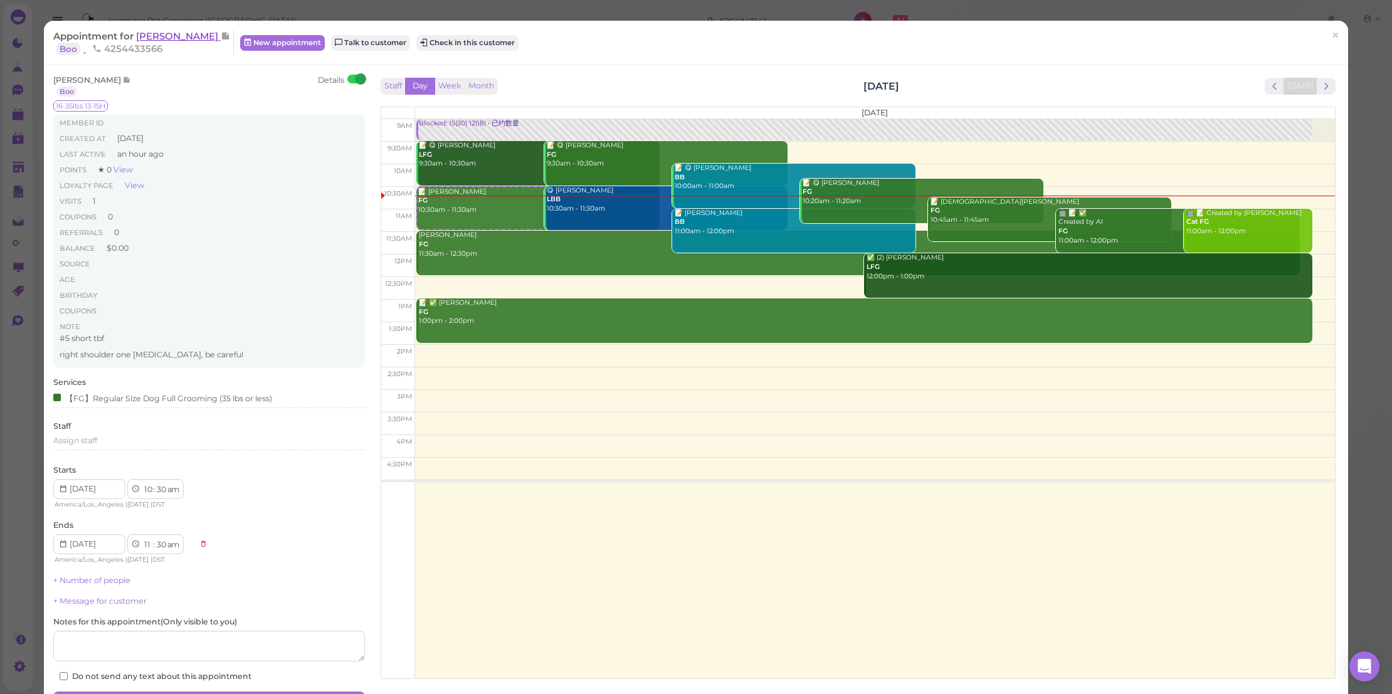
click at [180, 37] on span "[PERSON_NAME]" at bounding box center [178, 36] width 85 height 12
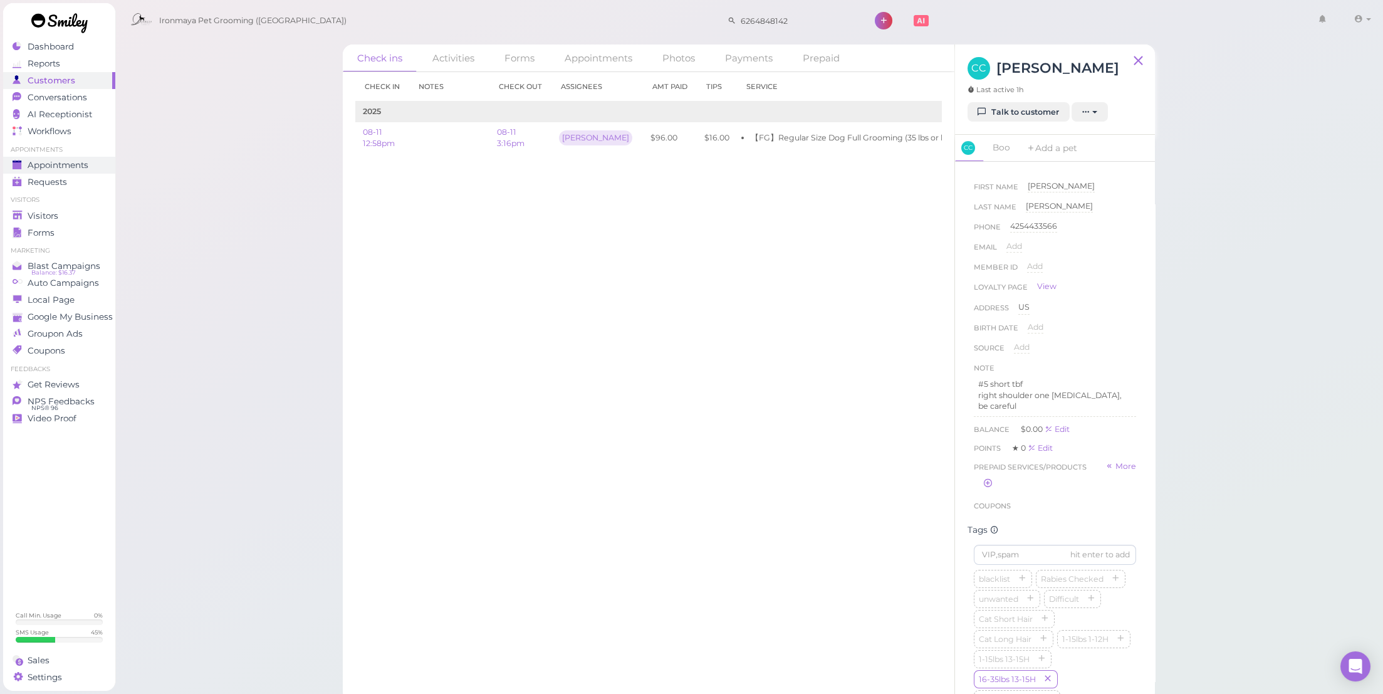
click at [74, 167] on span "Appointments" at bounding box center [58, 165] width 61 height 11
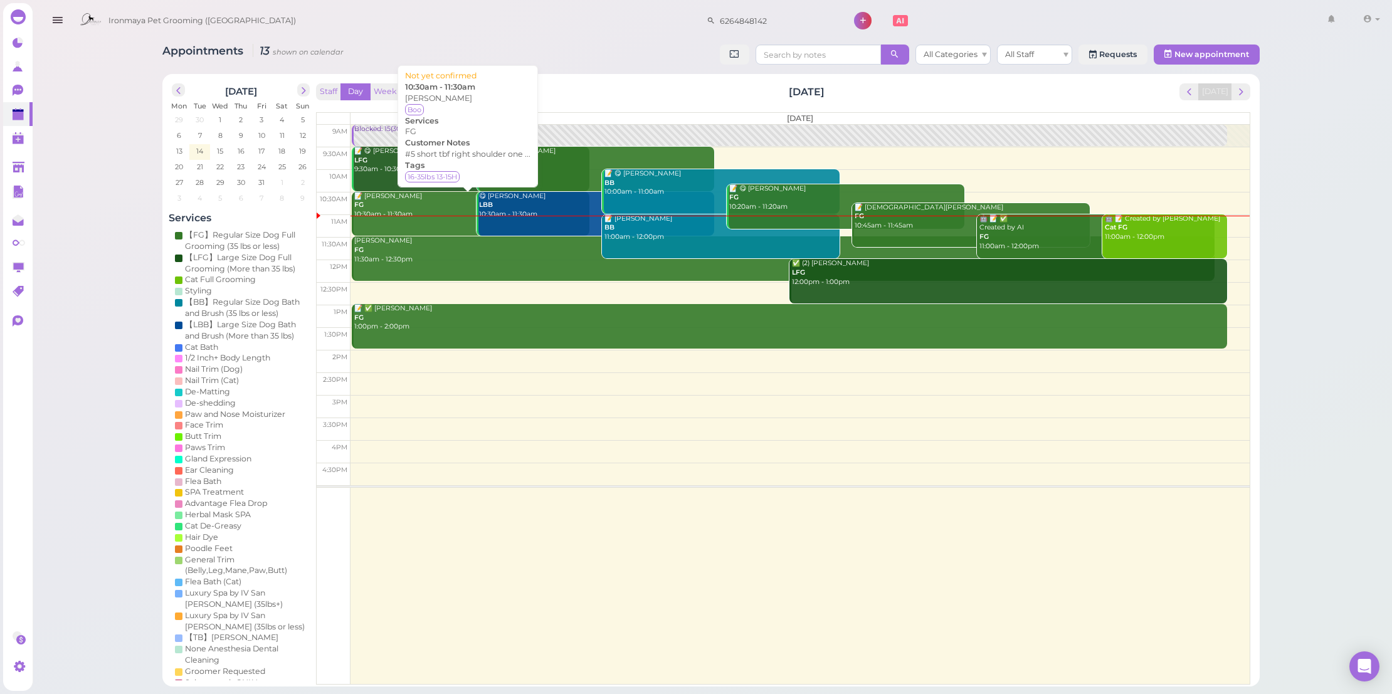
click at [404, 202] on div "📝 Cassidy Cao FG 10:30am - 11:30am" at bounding box center [471, 206] width 236 height 28
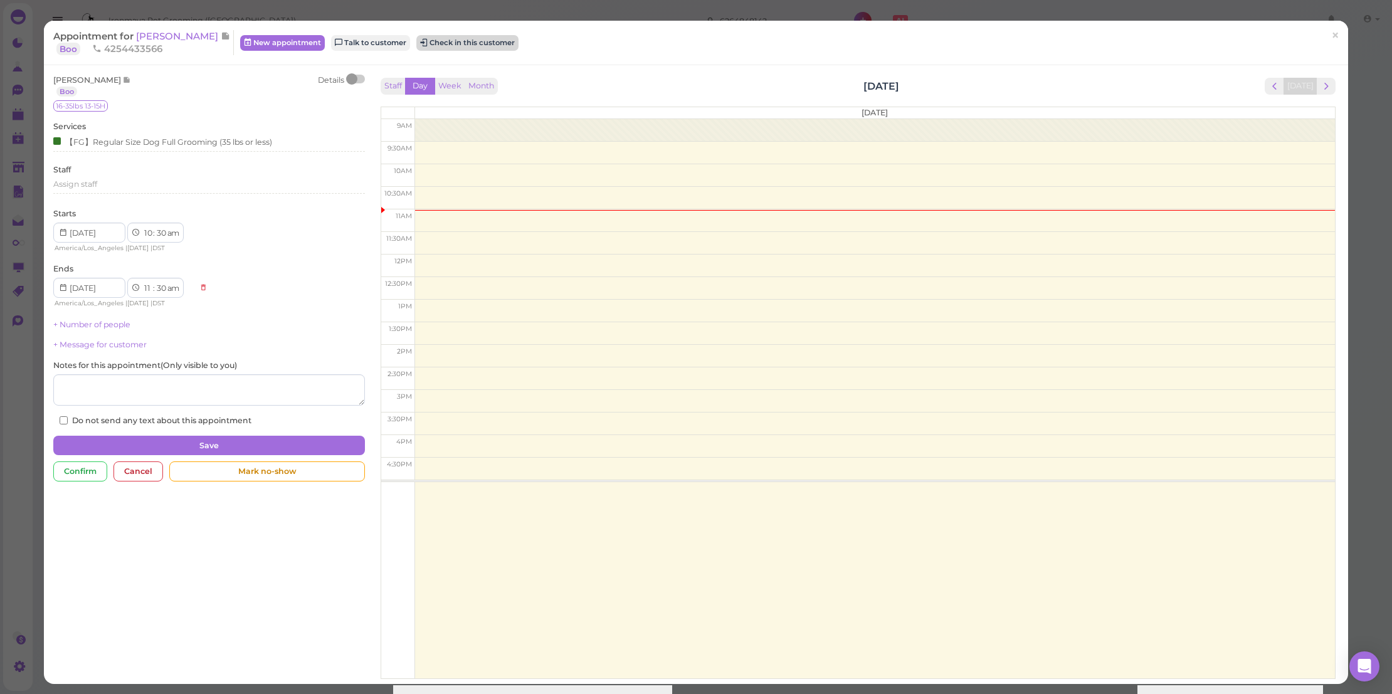
click at [443, 42] on button "Check in this customer" at bounding box center [467, 42] width 102 height 15
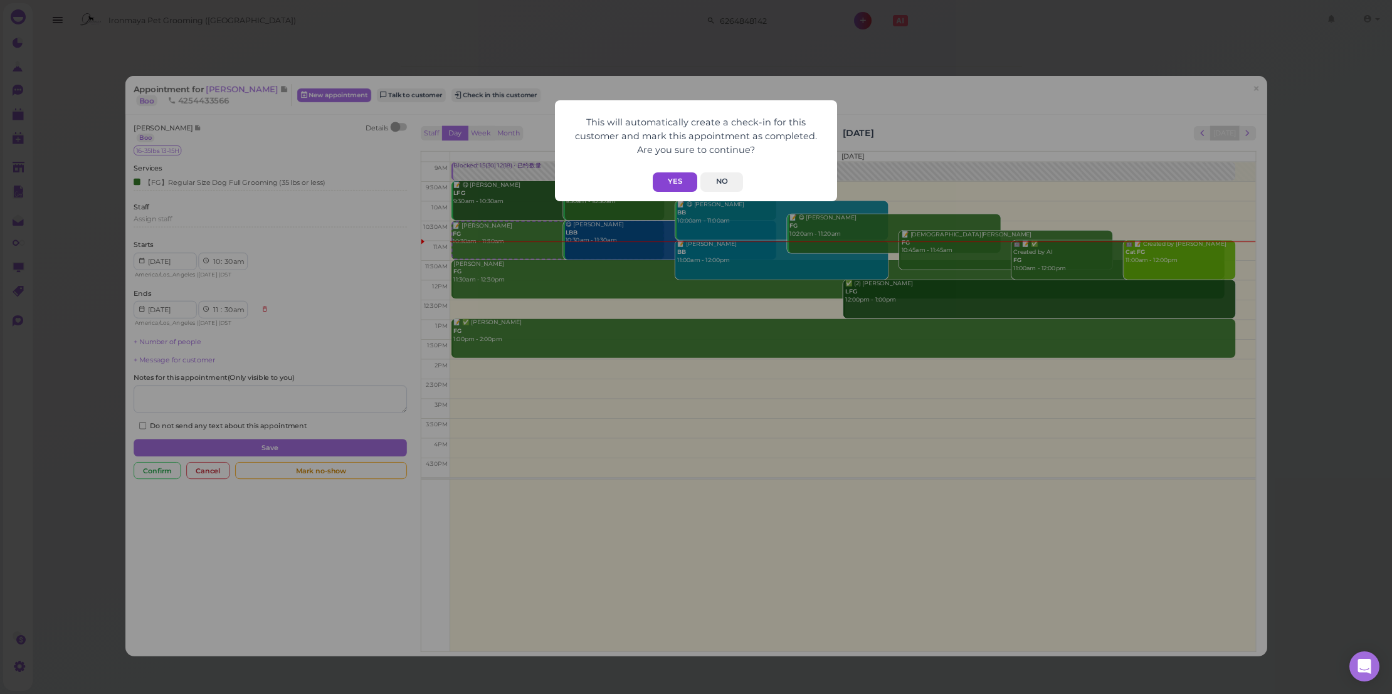
click at [664, 178] on button "Yes" at bounding box center [675, 181] width 45 height 19
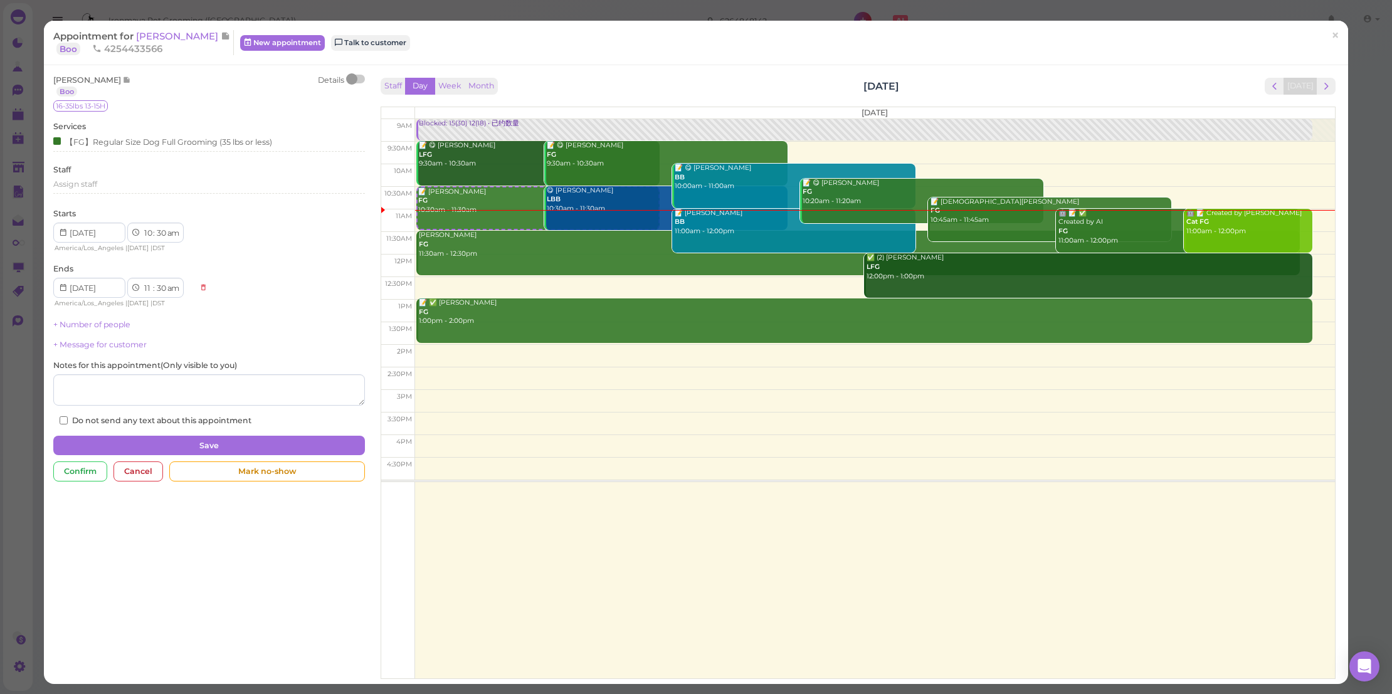
click at [1310, 28] on div "Appointment for Cassidy Cao Boo 4254433566 New appointment Talk to customer ×" at bounding box center [696, 43] width 1304 height 45
click at [1335, 41] on link "×" at bounding box center [1334, 35] width 23 height 29
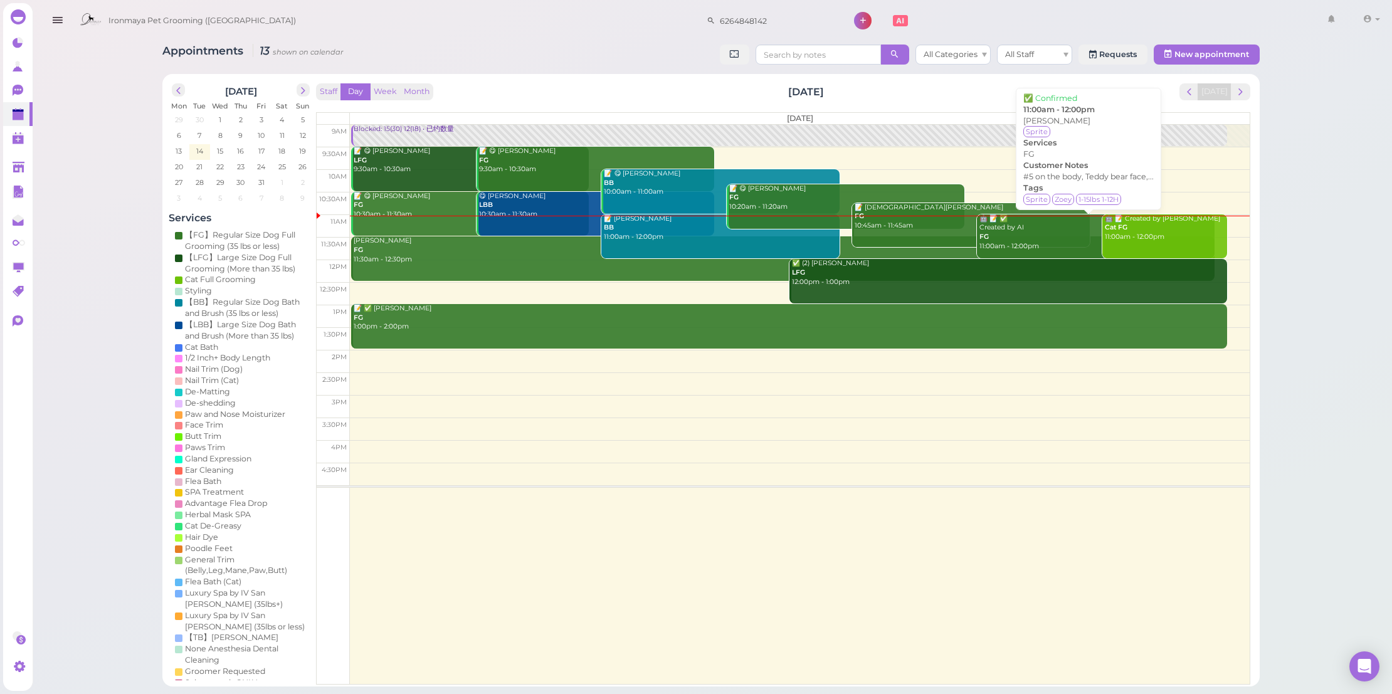
click at [999, 236] on div "🤖 📝 ✅ Created by AI FG 11:00am - 12:00pm" at bounding box center [1096, 232] width 236 height 37
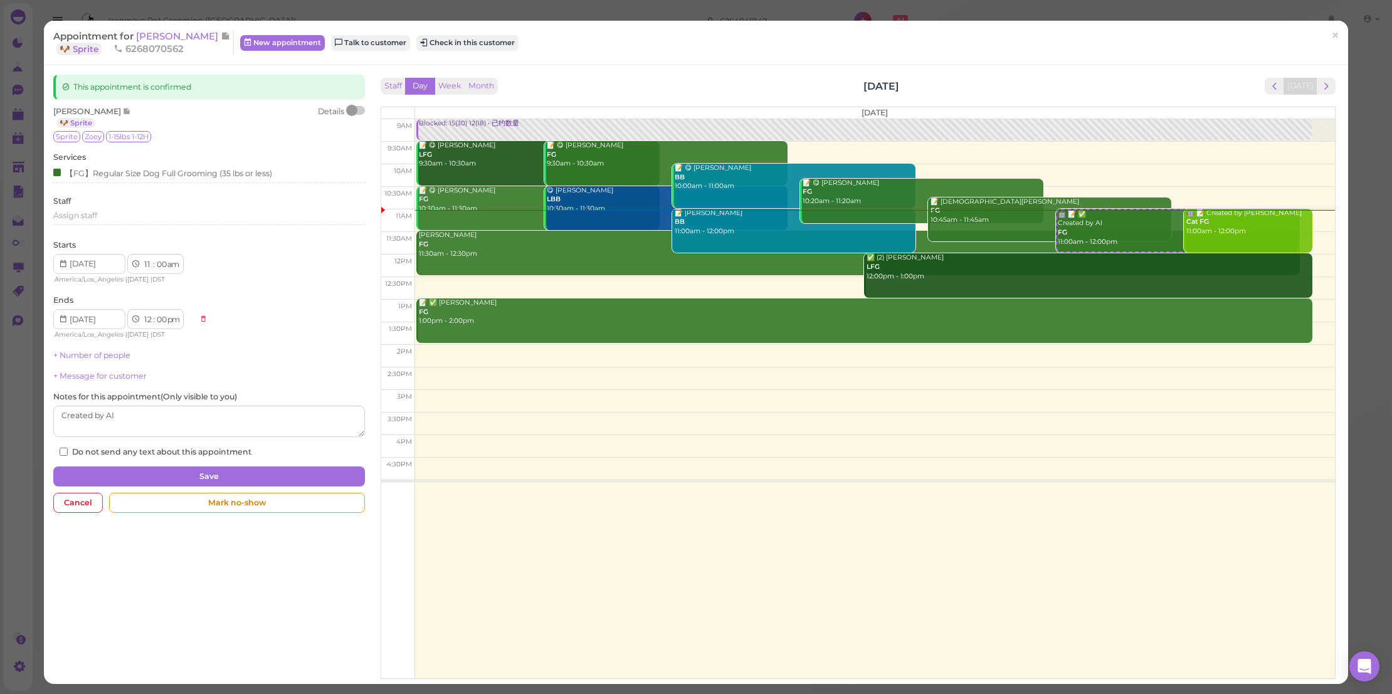
click at [352, 108] on div at bounding box center [351, 110] width 11 height 11
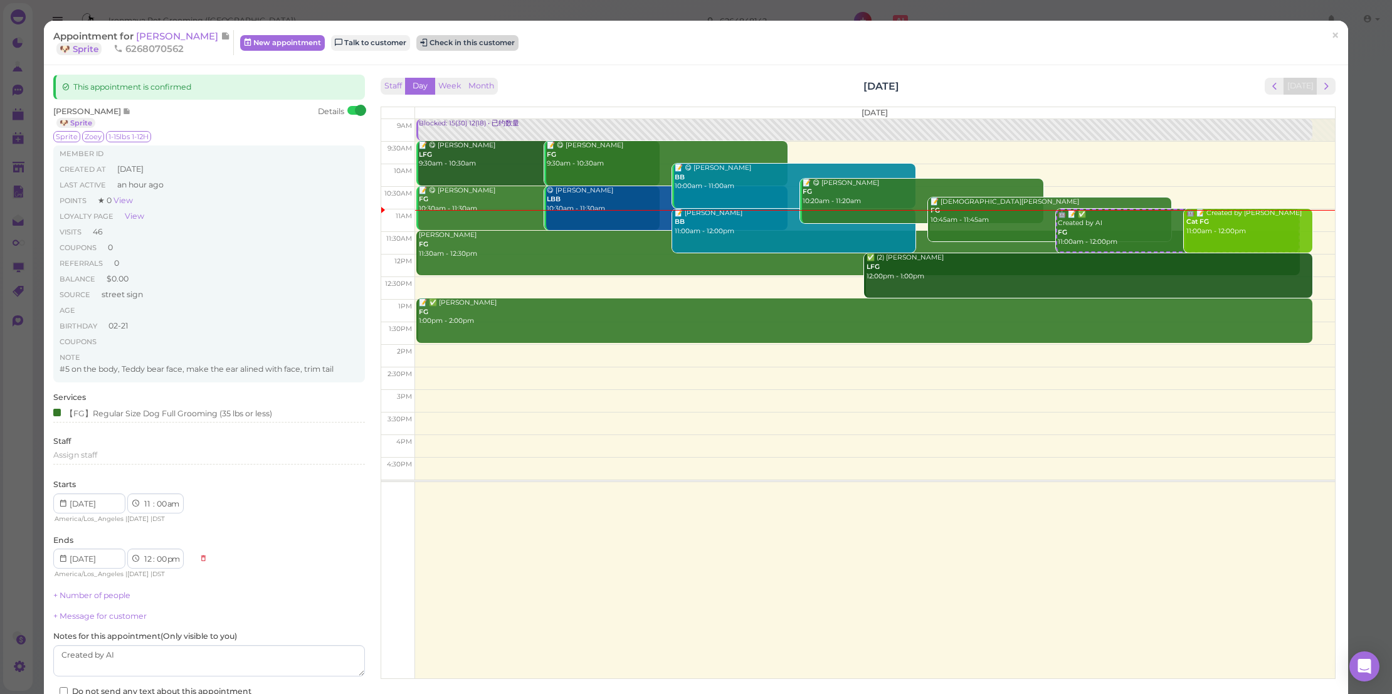
click at [463, 49] on button "Check in this customer" at bounding box center [467, 42] width 102 height 15
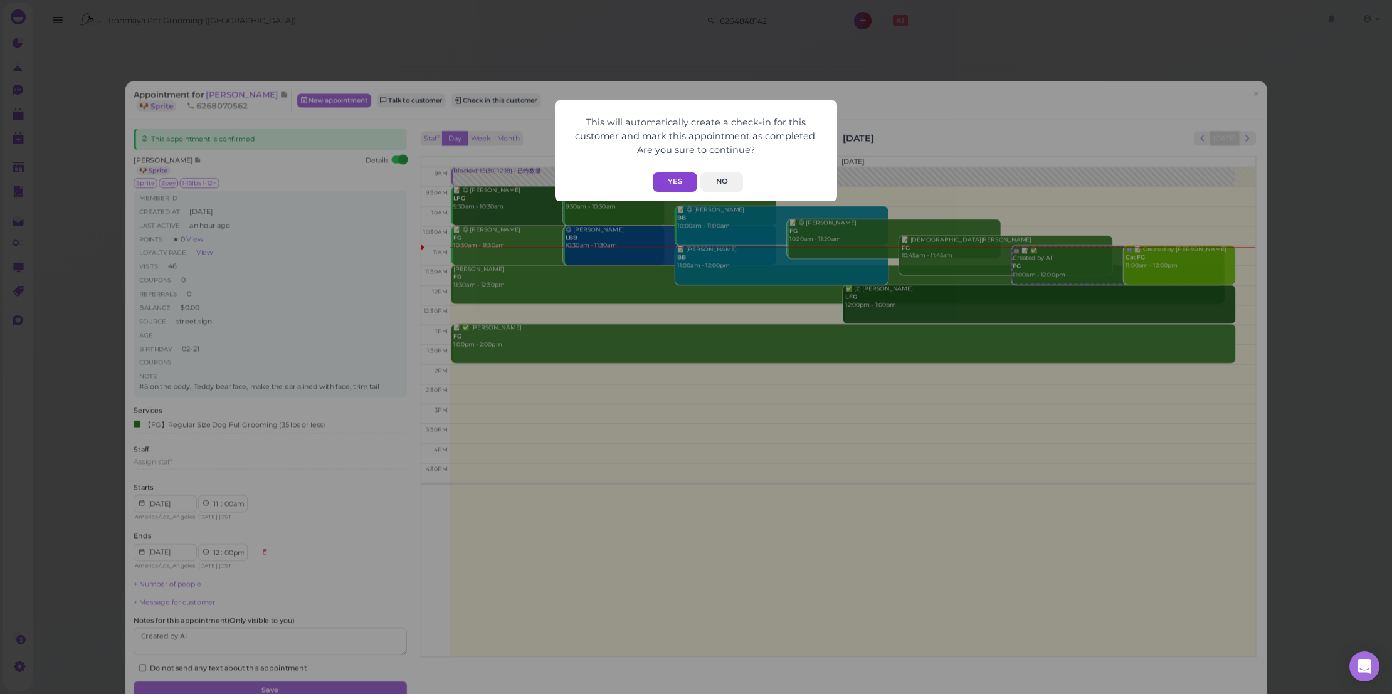
click at [687, 181] on button "Yes" at bounding box center [675, 181] width 45 height 19
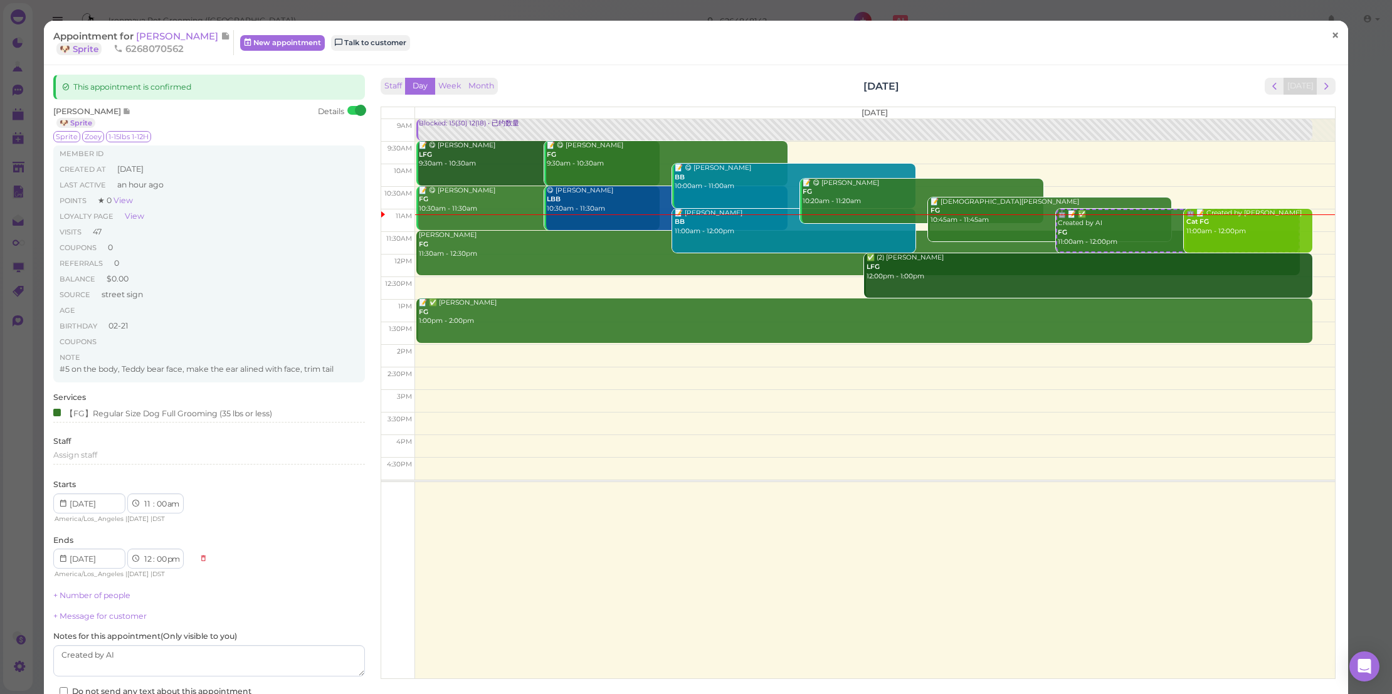
click at [1331, 36] on span "×" at bounding box center [1335, 35] width 8 height 18
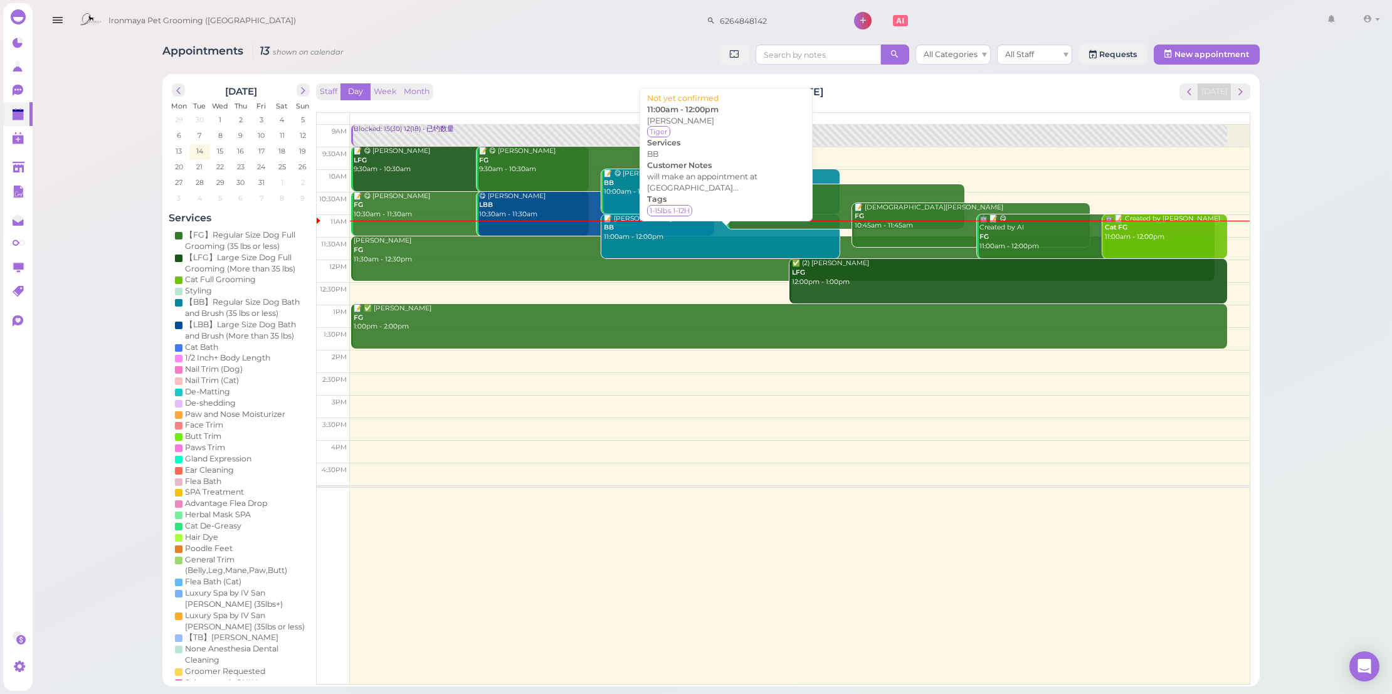
click at [684, 234] on div "📝 Natalie Rojic BB 11:00am - 12:00pm" at bounding box center [721, 228] width 236 height 28
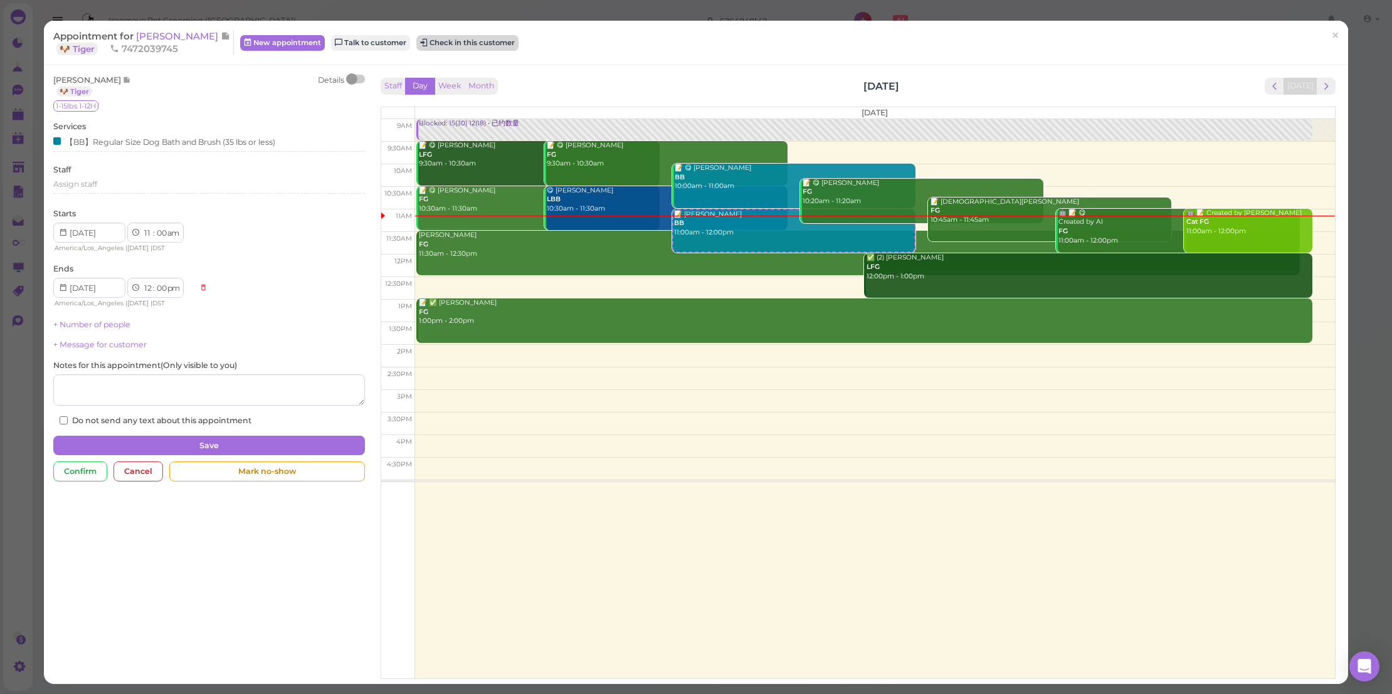
click at [439, 38] on button "Check in this customer" at bounding box center [467, 42] width 102 height 15
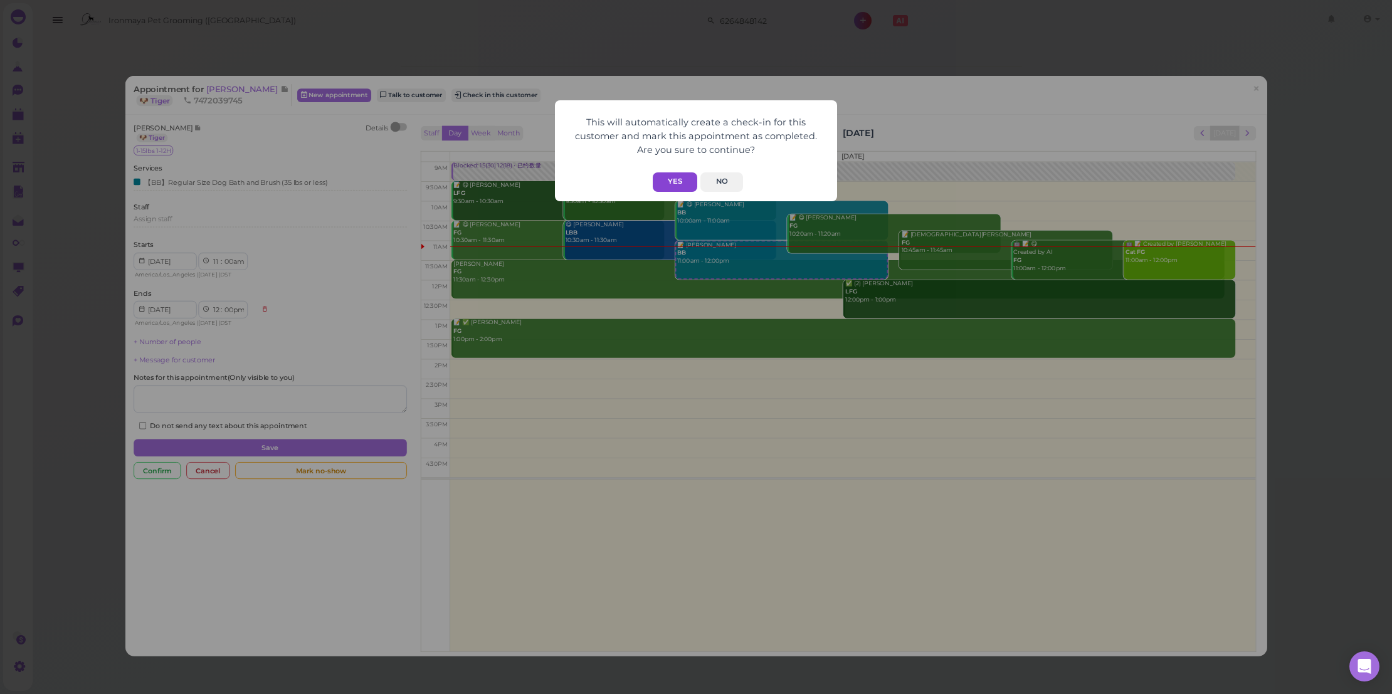
click at [672, 174] on button "Yes" at bounding box center [675, 181] width 45 height 19
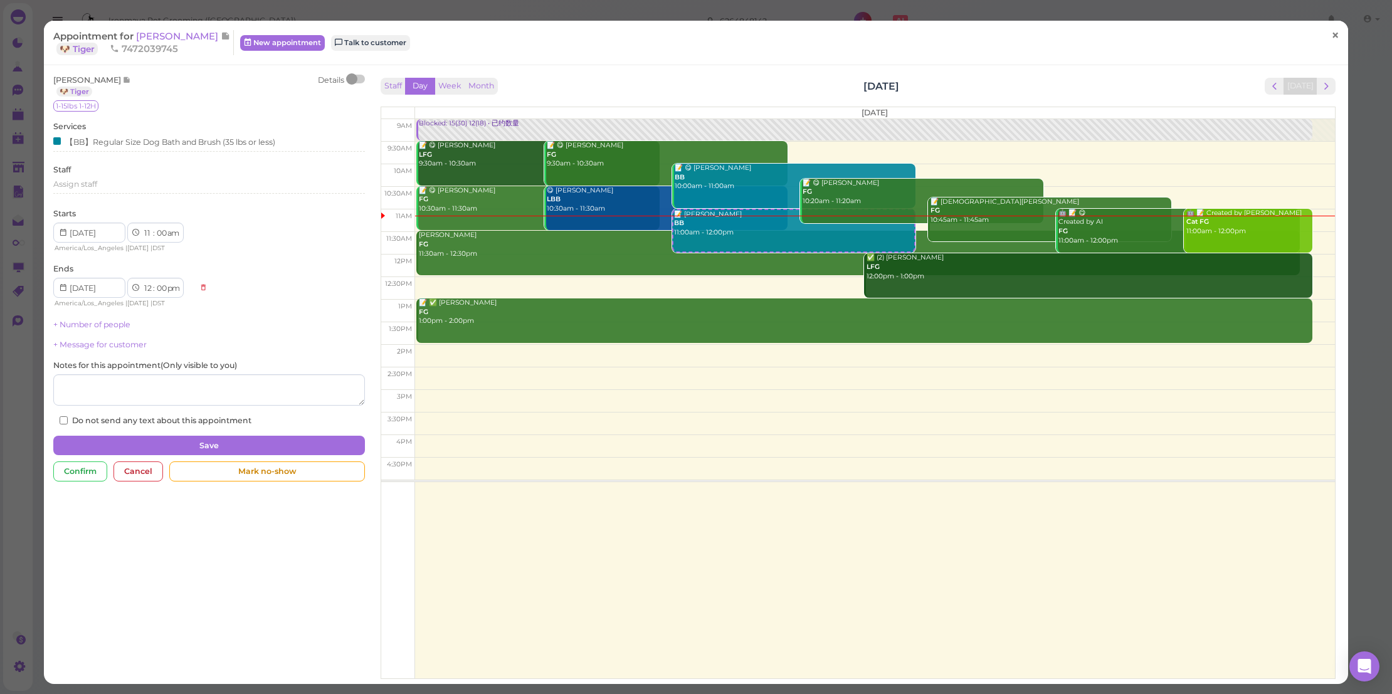
click at [1331, 33] on span "×" at bounding box center [1335, 35] width 8 height 18
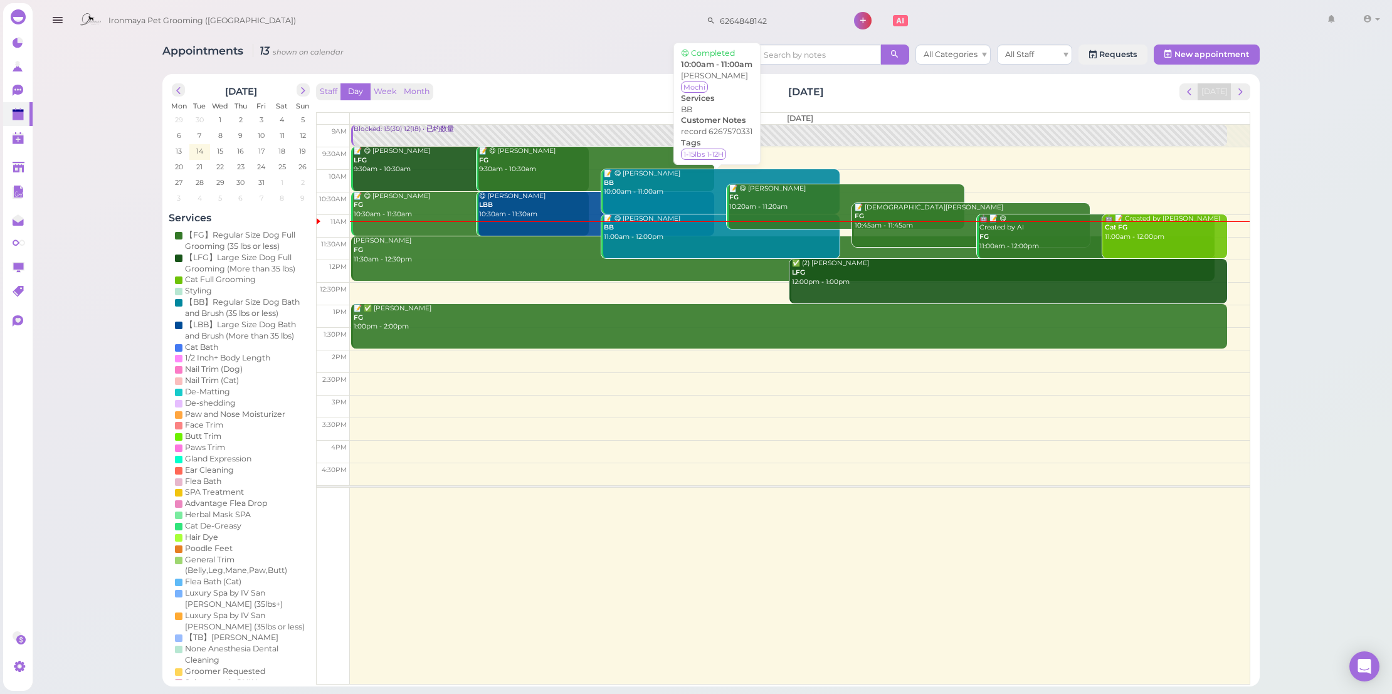
click at [645, 186] on div "📝 😋 Jocelyne Liu BB 10:00am - 11:00am" at bounding box center [721, 183] width 236 height 28
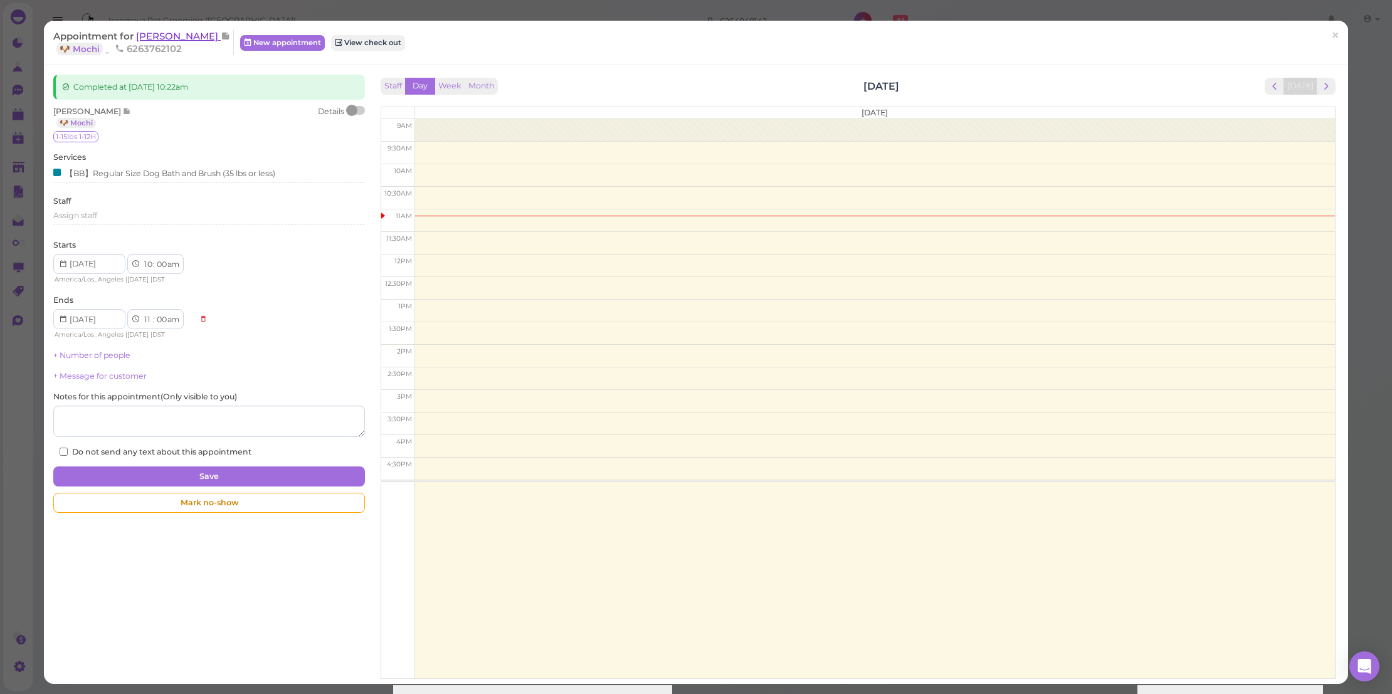
click at [172, 33] on span "[PERSON_NAME]" at bounding box center [178, 36] width 85 height 12
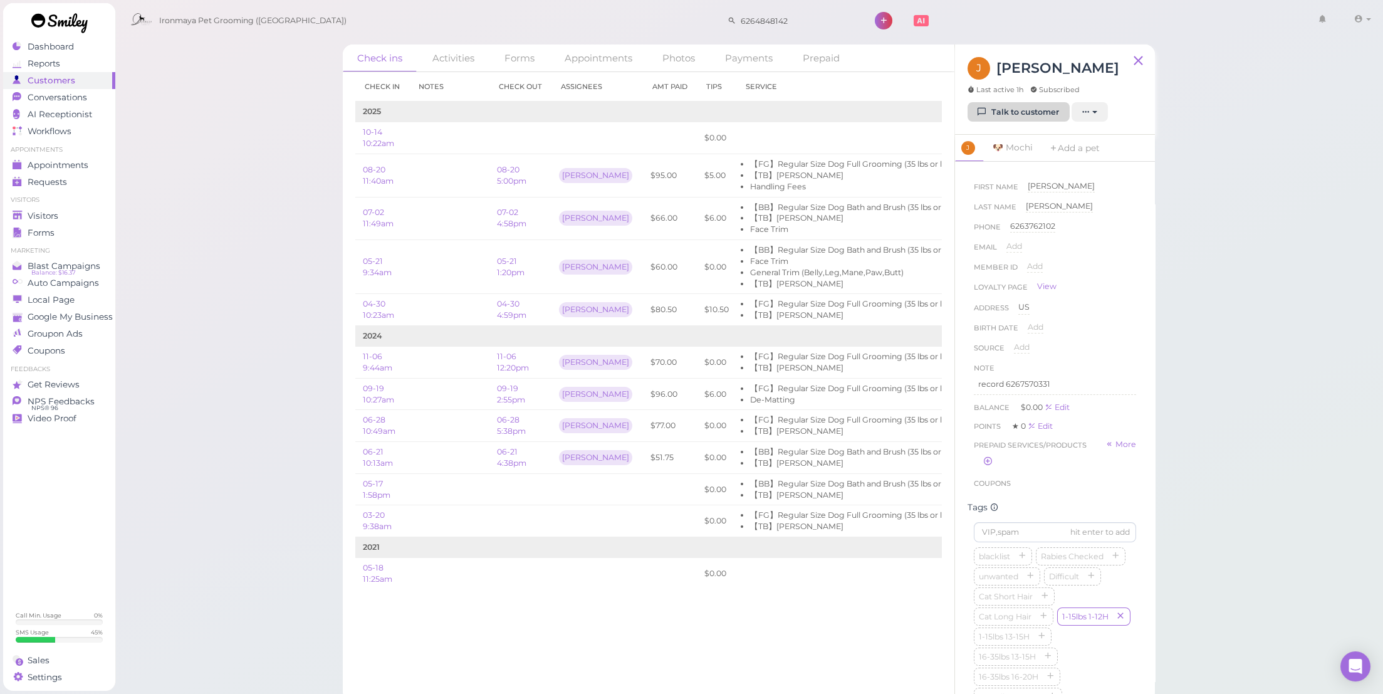
click at [997, 108] on link "Talk to customer" at bounding box center [1019, 112] width 102 height 20
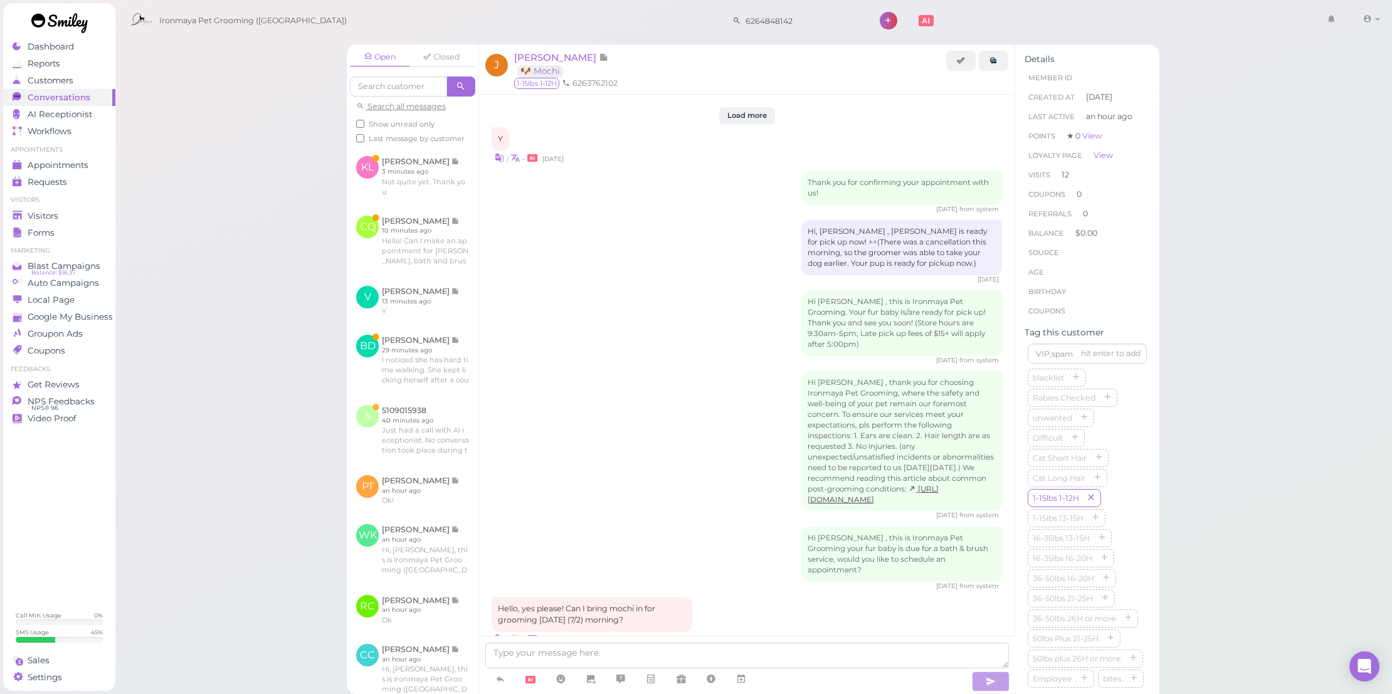
scroll to position [1966, 0]
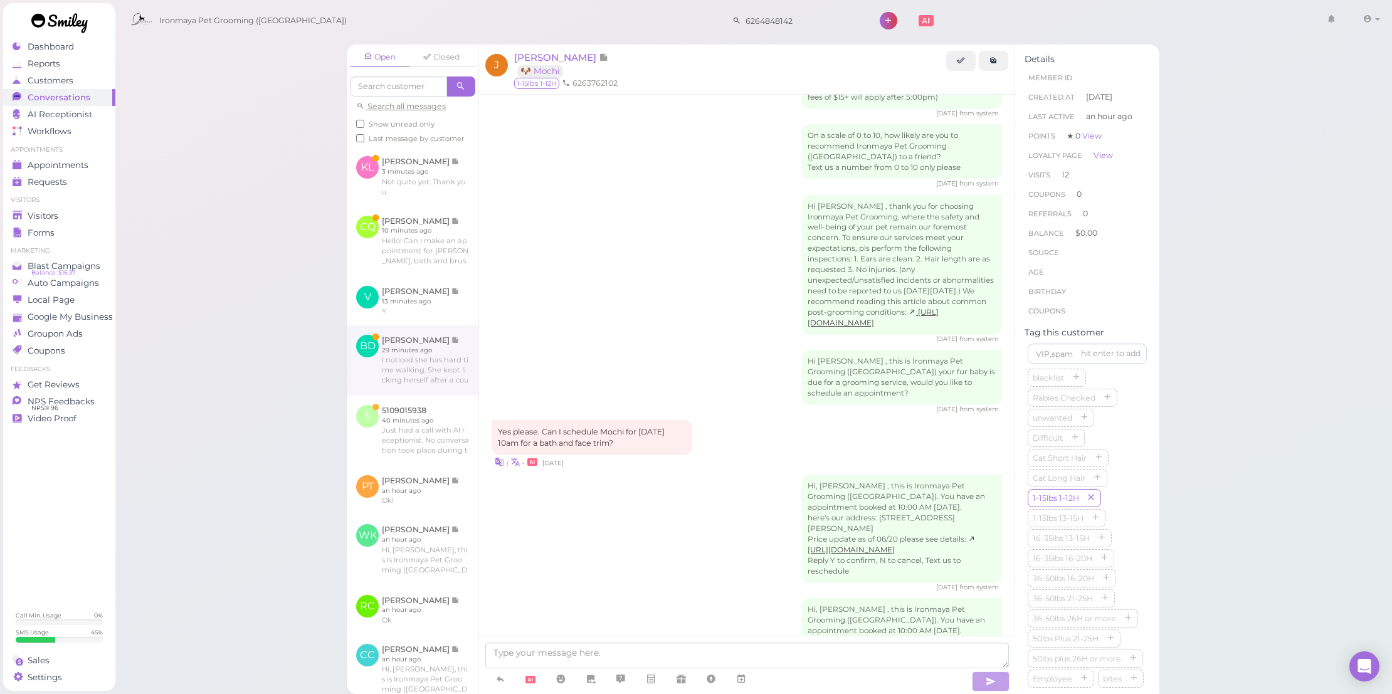
click at [448, 393] on link at bounding box center [413, 360] width 132 height 70
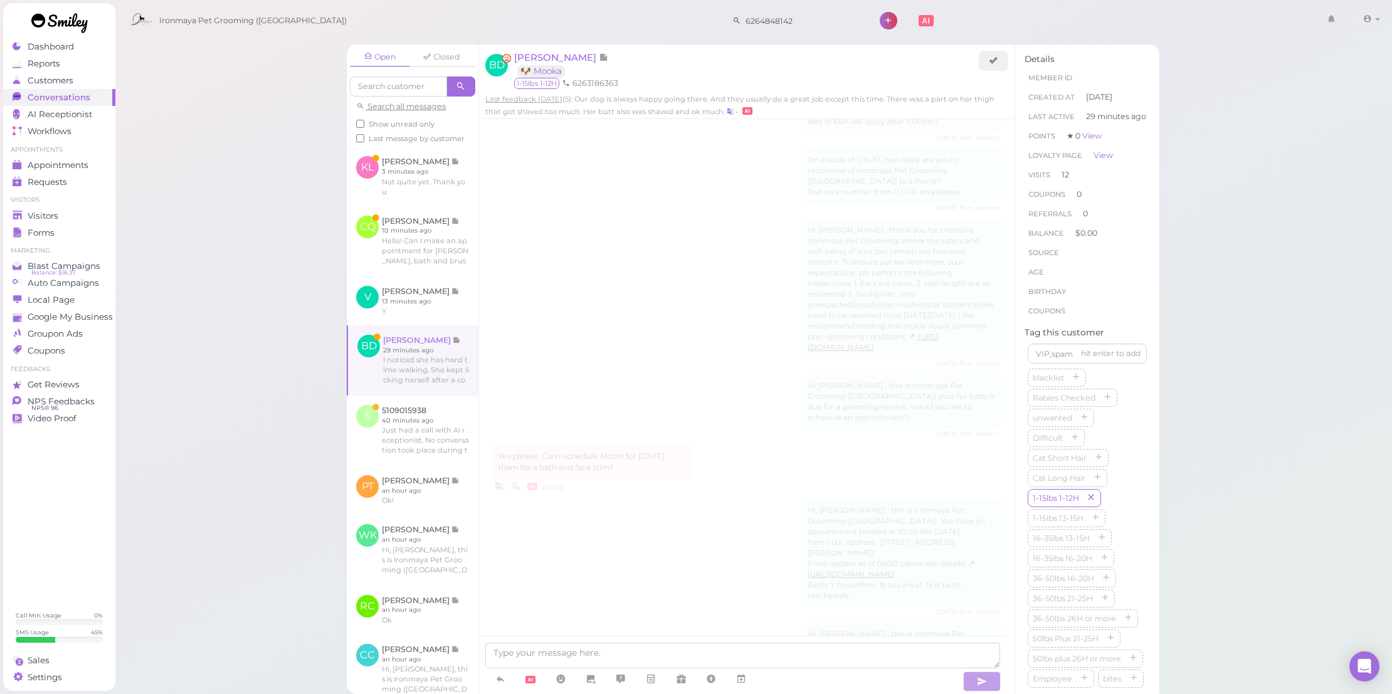
scroll to position [1594, 0]
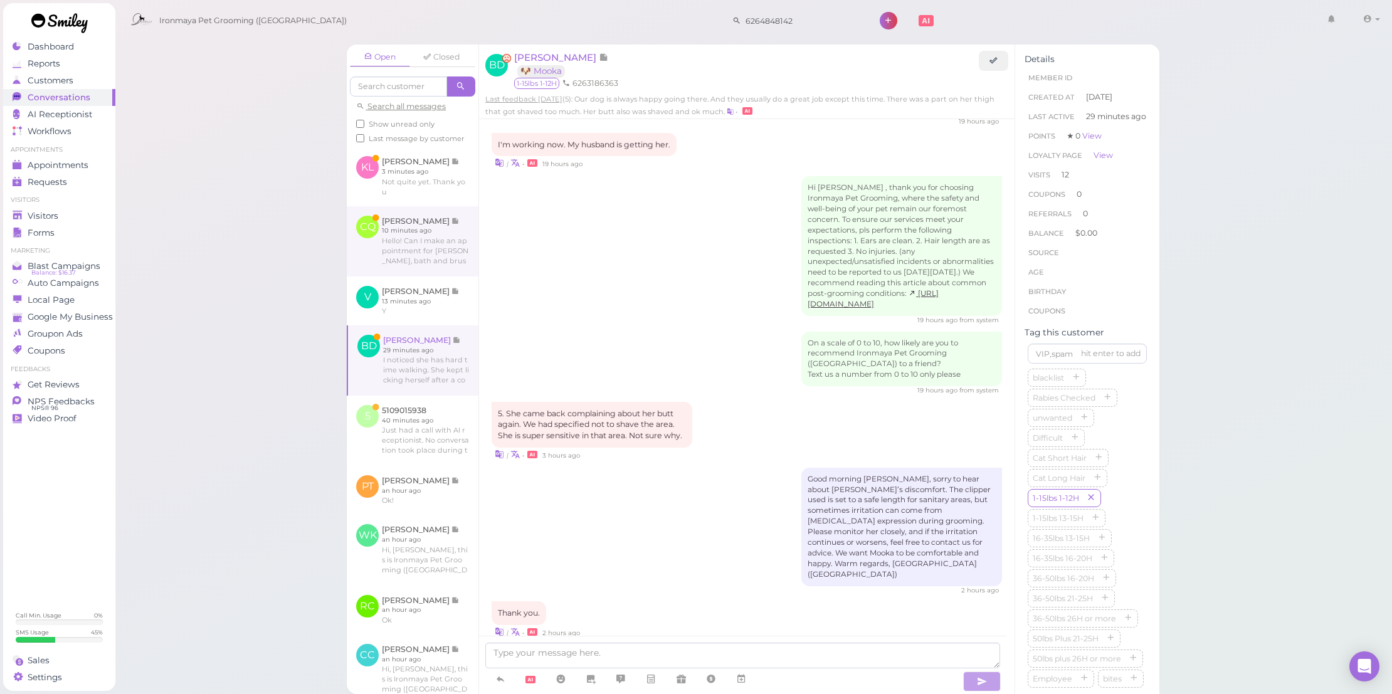
click at [453, 261] on link at bounding box center [413, 241] width 132 height 70
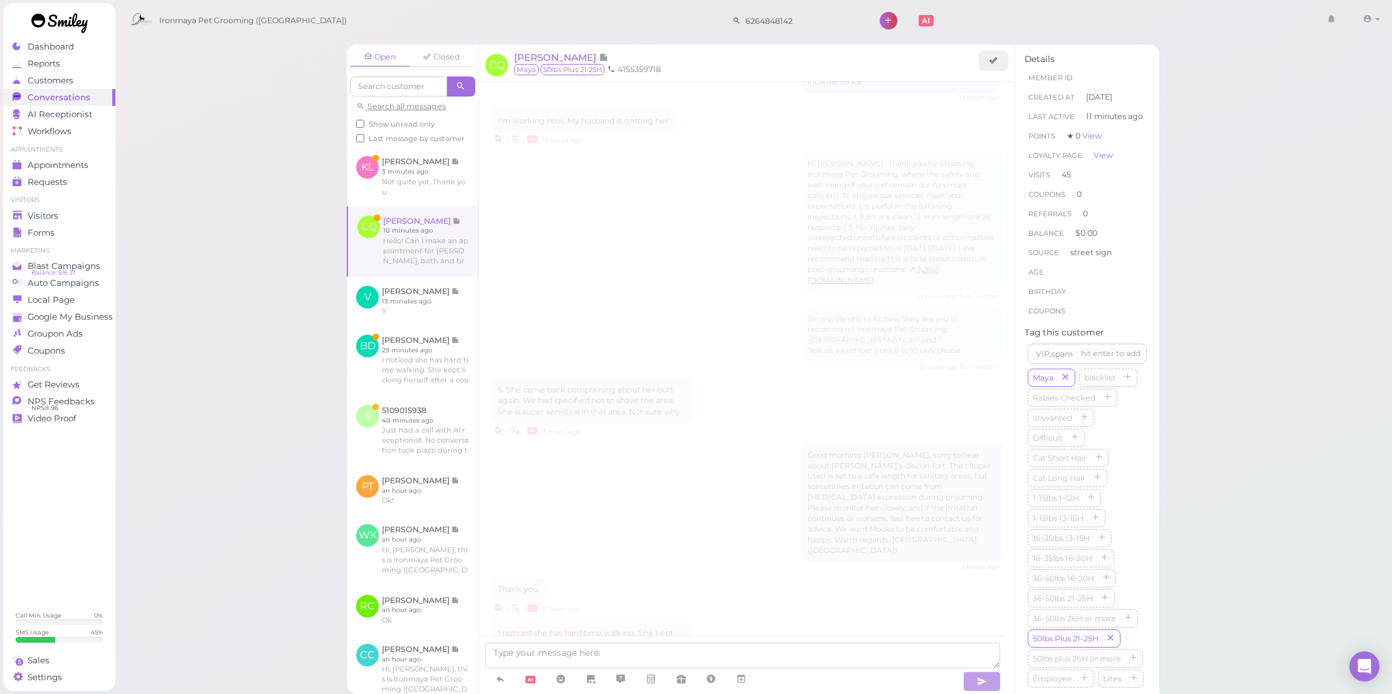
scroll to position [1503, 0]
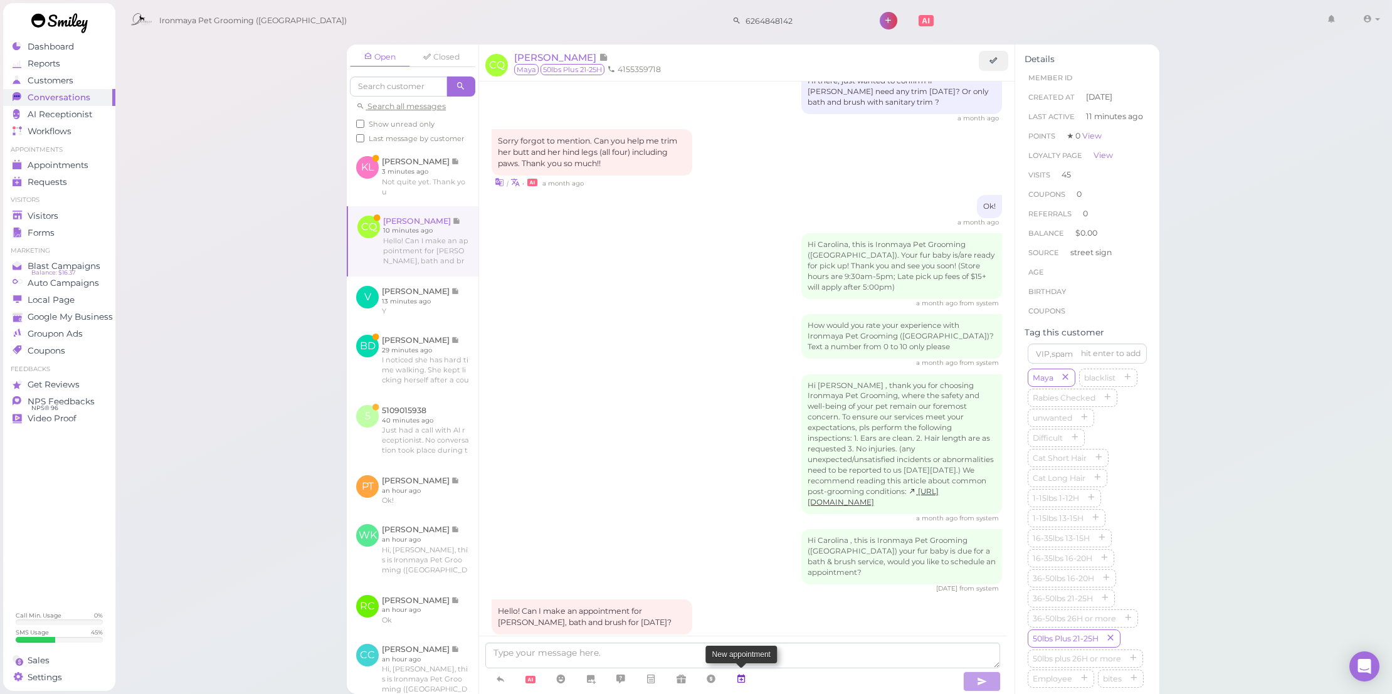
click at [745, 677] on icon at bounding box center [741, 679] width 10 height 13
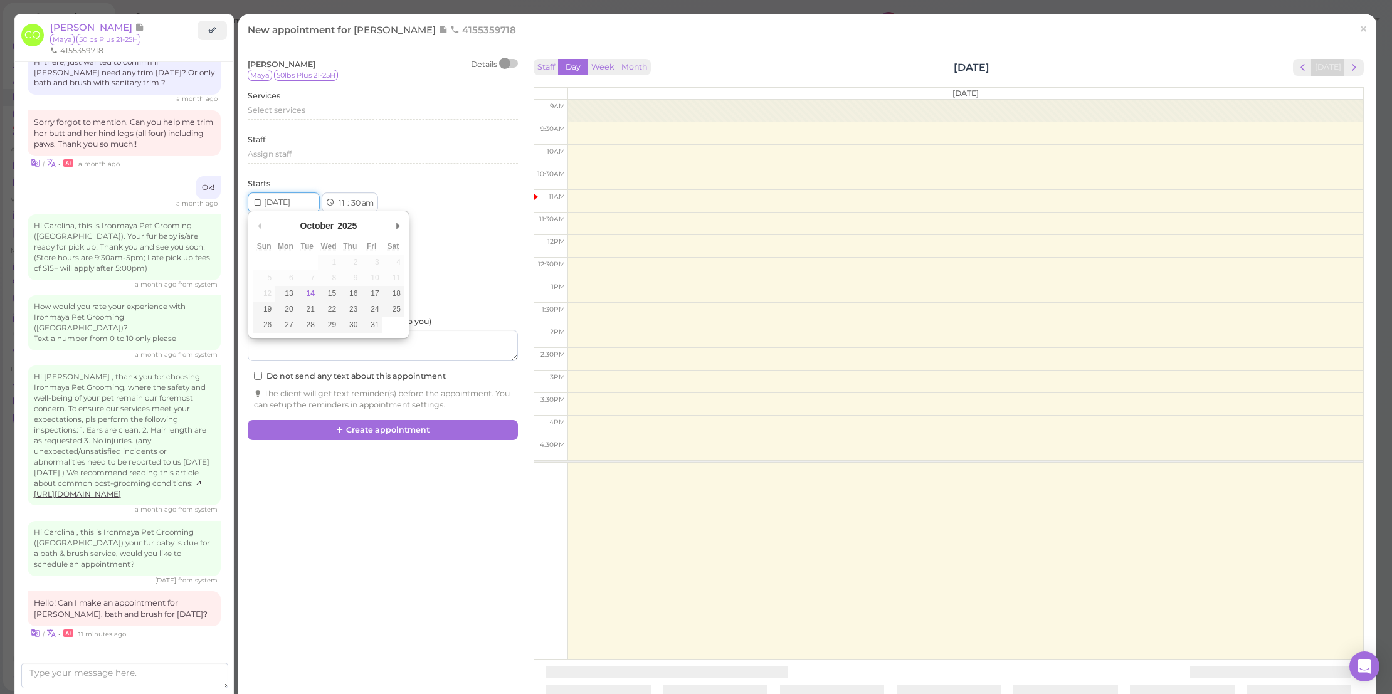
click at [301, 199] on input "Use the arrow keys to pick a date" at bounding box center [284, 202] width 72 height 20
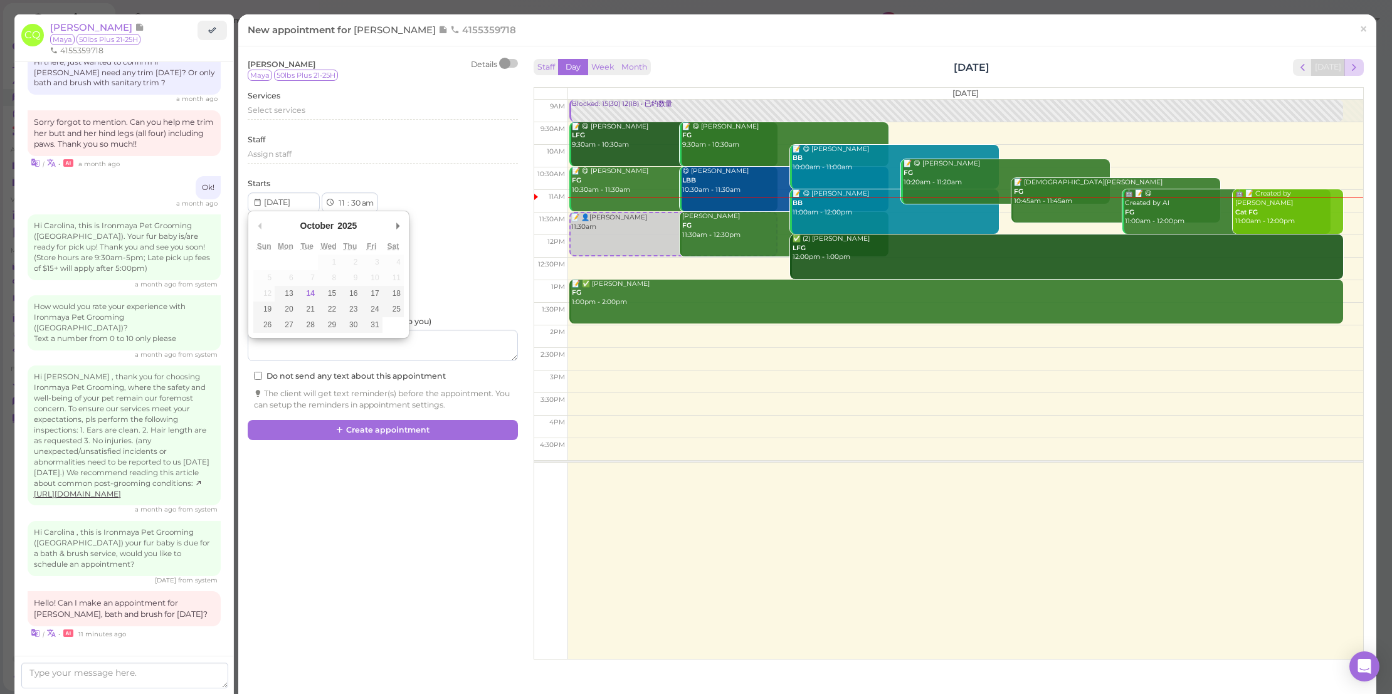
drag, startPoint x: 1360, startPoint y: 76, endPoint x: 1350, endPoint y: 70, distance: 12.1
click at [1358, 76] on div "Staff Day Week Month Tuesday, Oct 14 Today Tuesday 9am 9:30am 10am 10:30am 11am…" at bounding box center [948, 356] width 849 height 600
click at [1349, 70] on span "next" at bounding box center [1354, 67] width 12 height 12
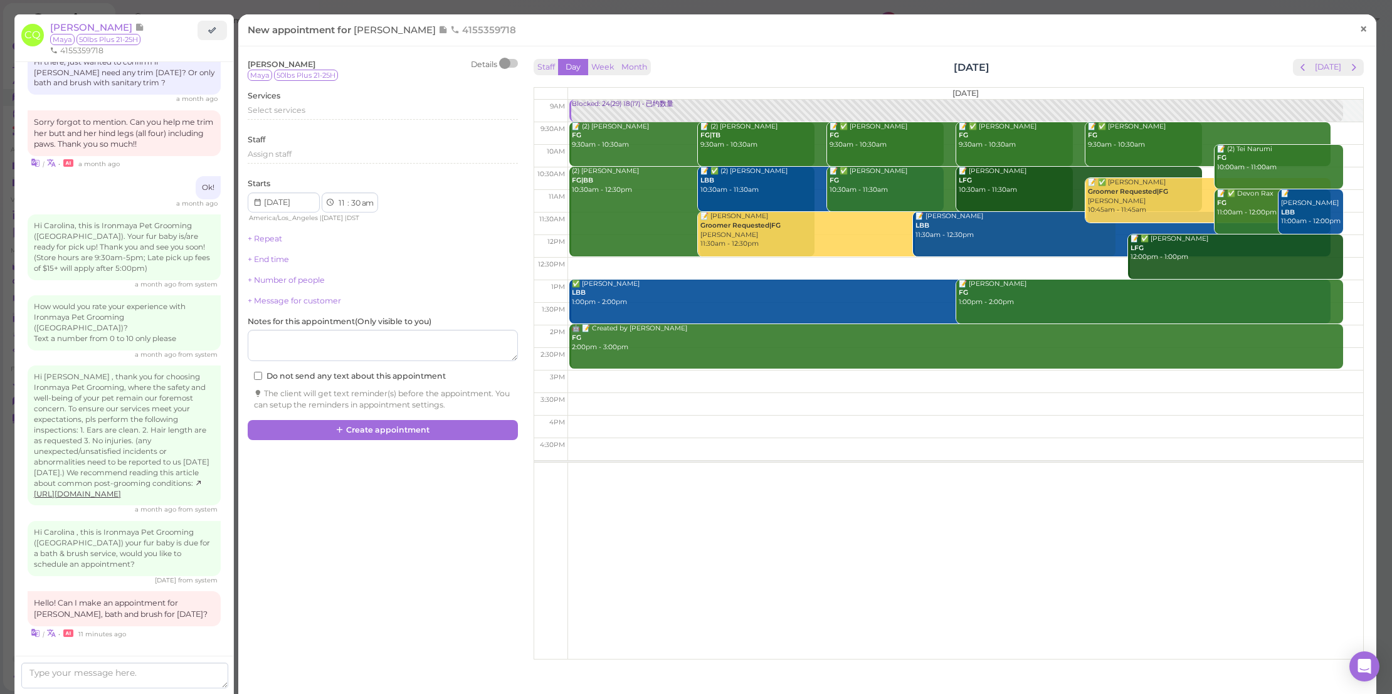
click at [1359, 33] on span "×" at bounding box center [1363, 29] width 8 height 18
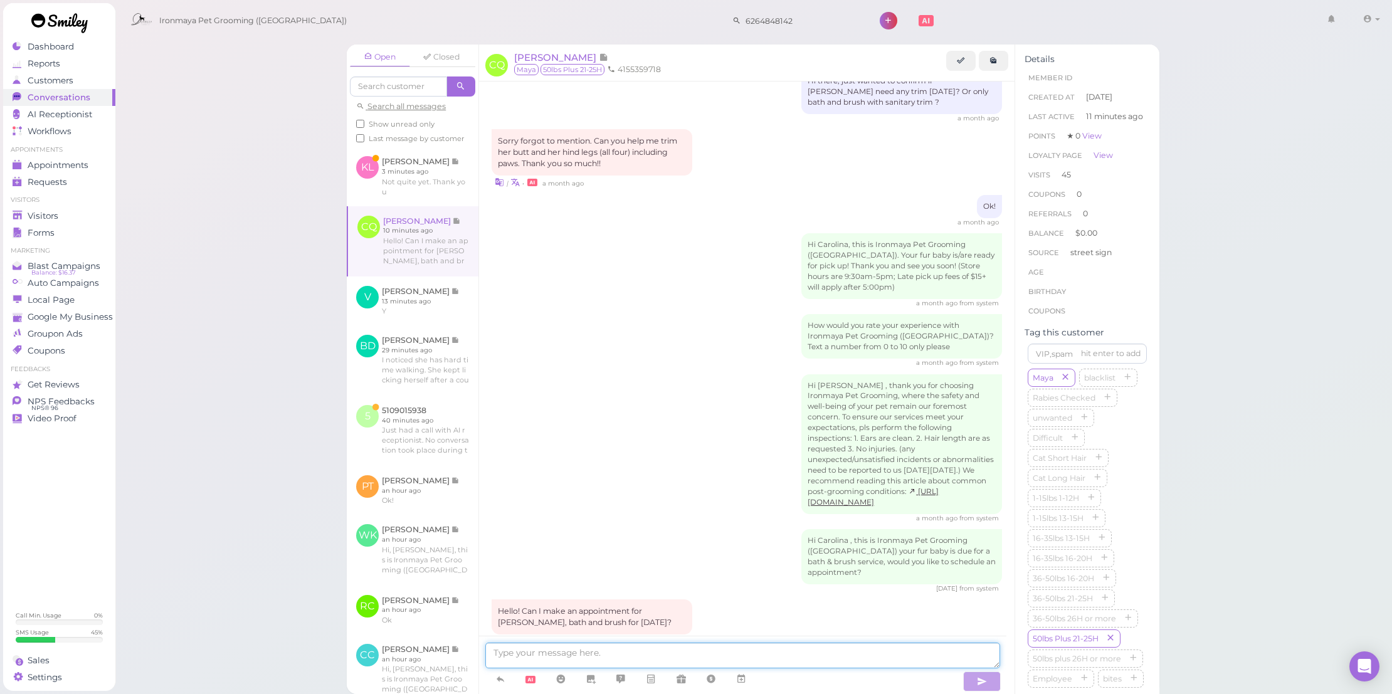
click at [654, 661] on textarea at bounding box center [742, 656] width 515 height 26
type textarea "We have noon time available @12pm, would that work for you"
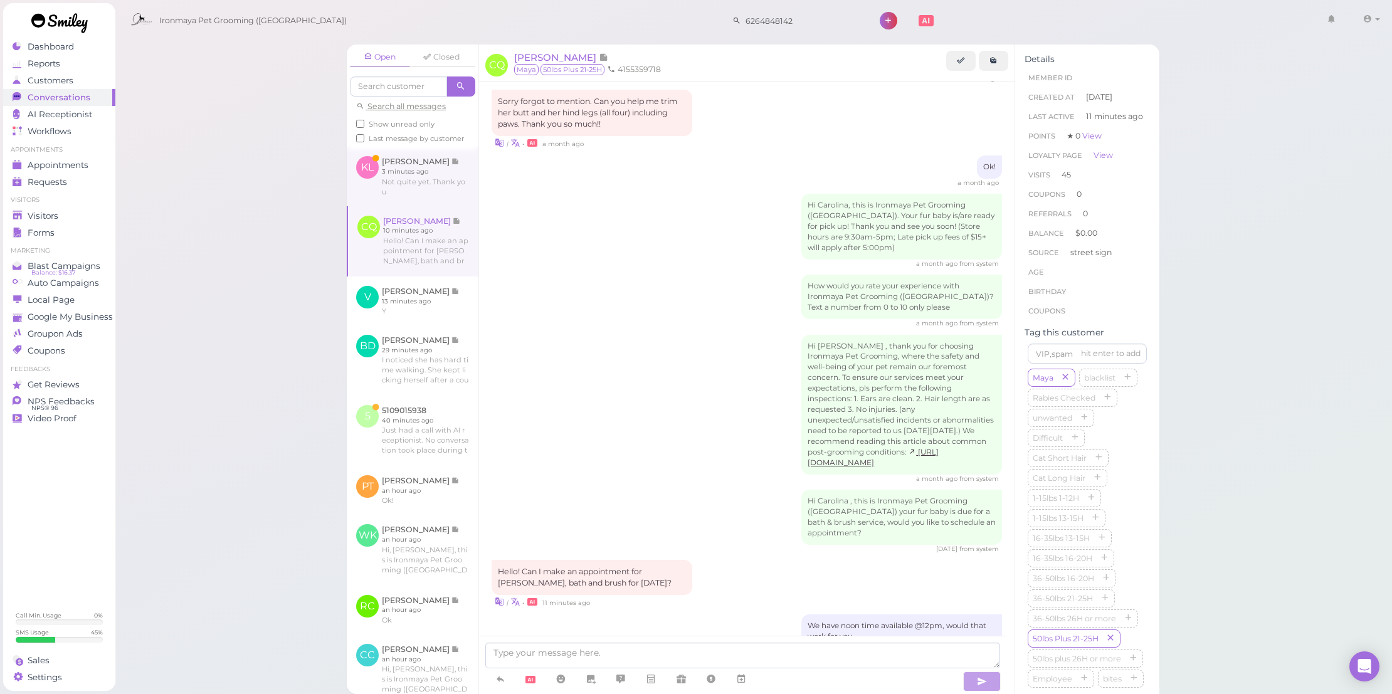
click at [420, 191] on link at bounding box center [413, 176] width 132 height 59
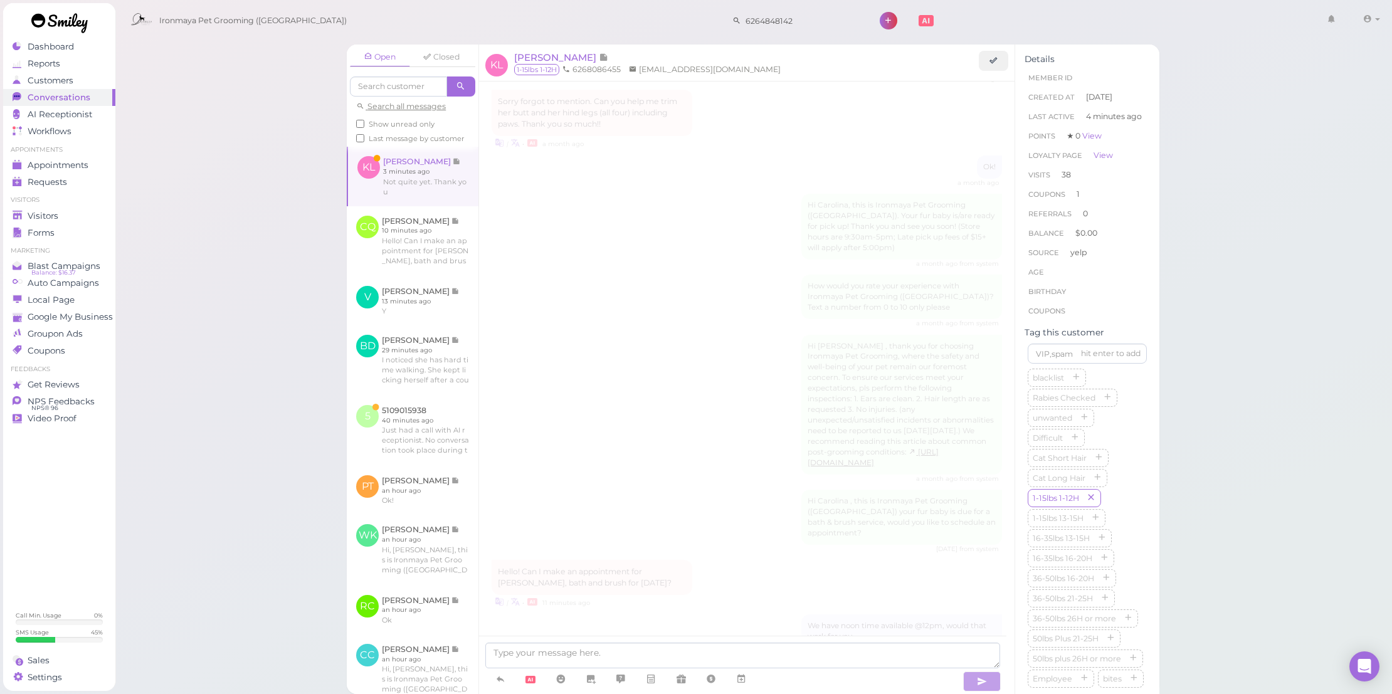
scroll to position [1393, 0]
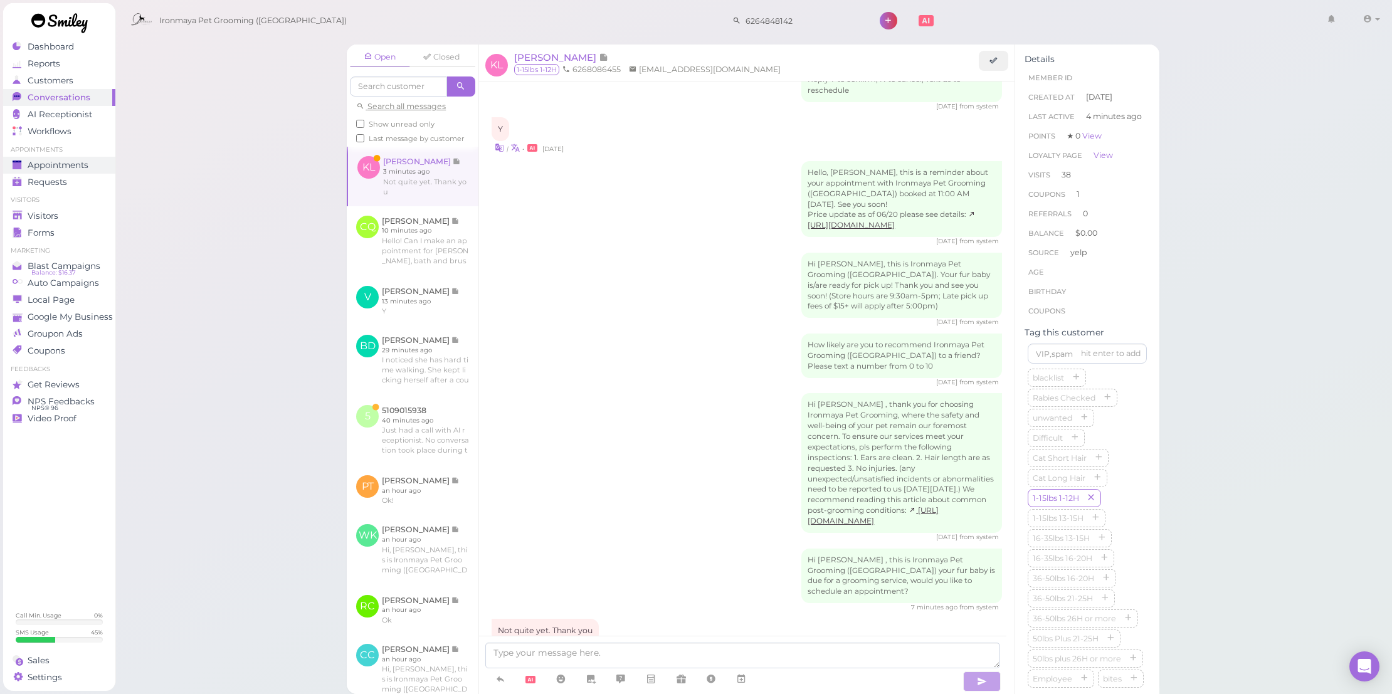
click at [81, 165] on span "Appointments" at bounding box center [58, 165] width 61 height 11
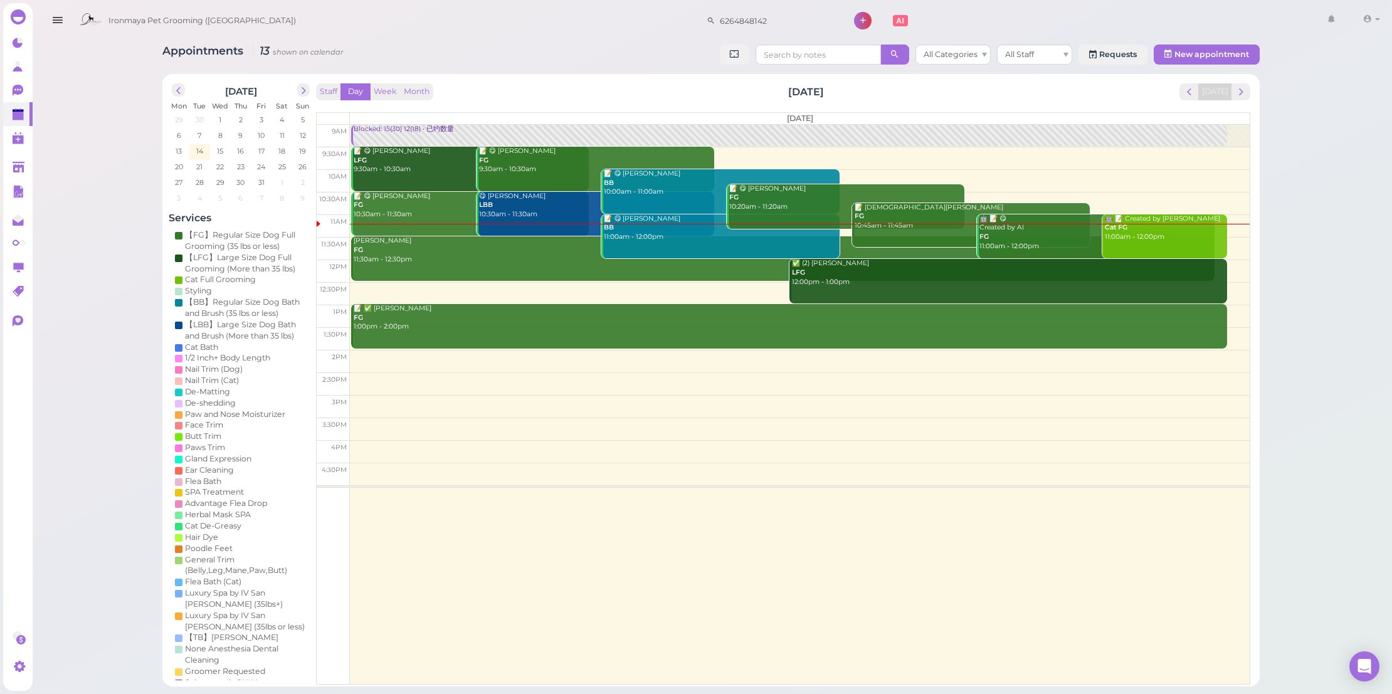
click at [888, 231] on link "📝 Ashram salemi FG 10:45am - 11:45am" at bounding box center [971, 225] width 238 height 45
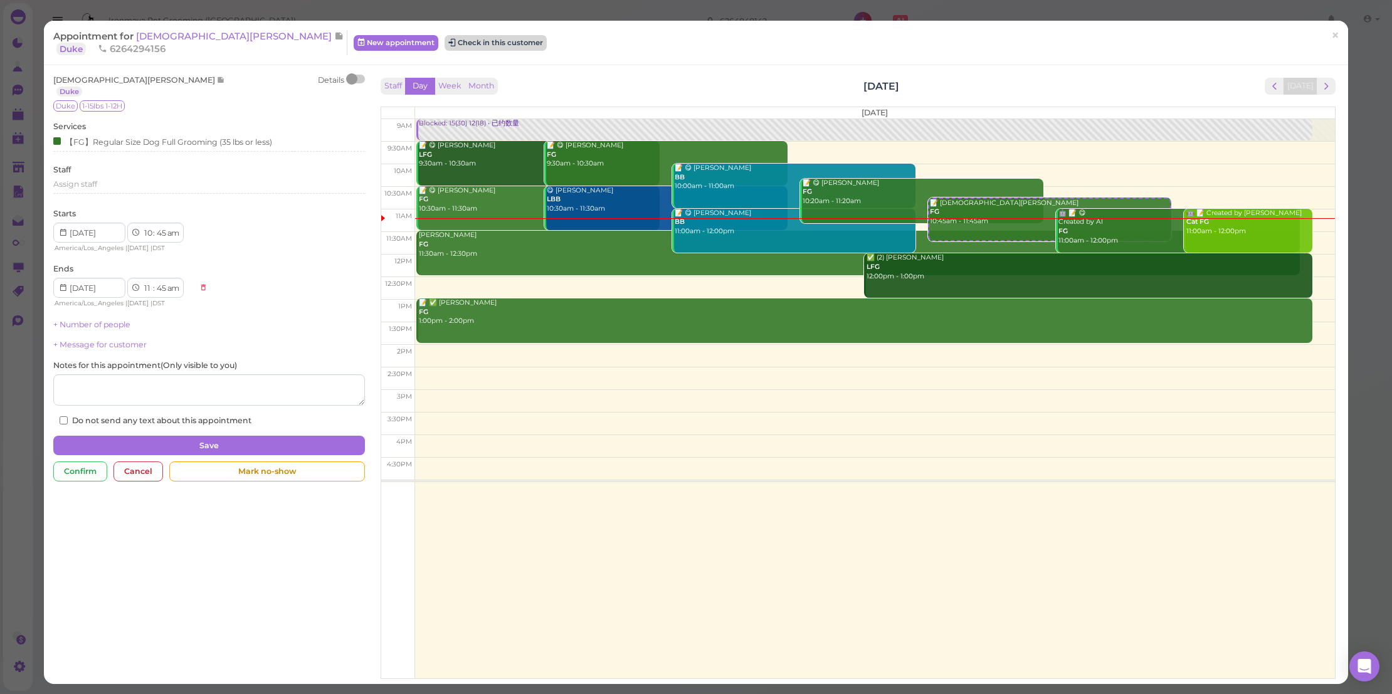
click at [444, 45] on button "Check in this customer" at bounding box center [495, 42] width 102 height 15
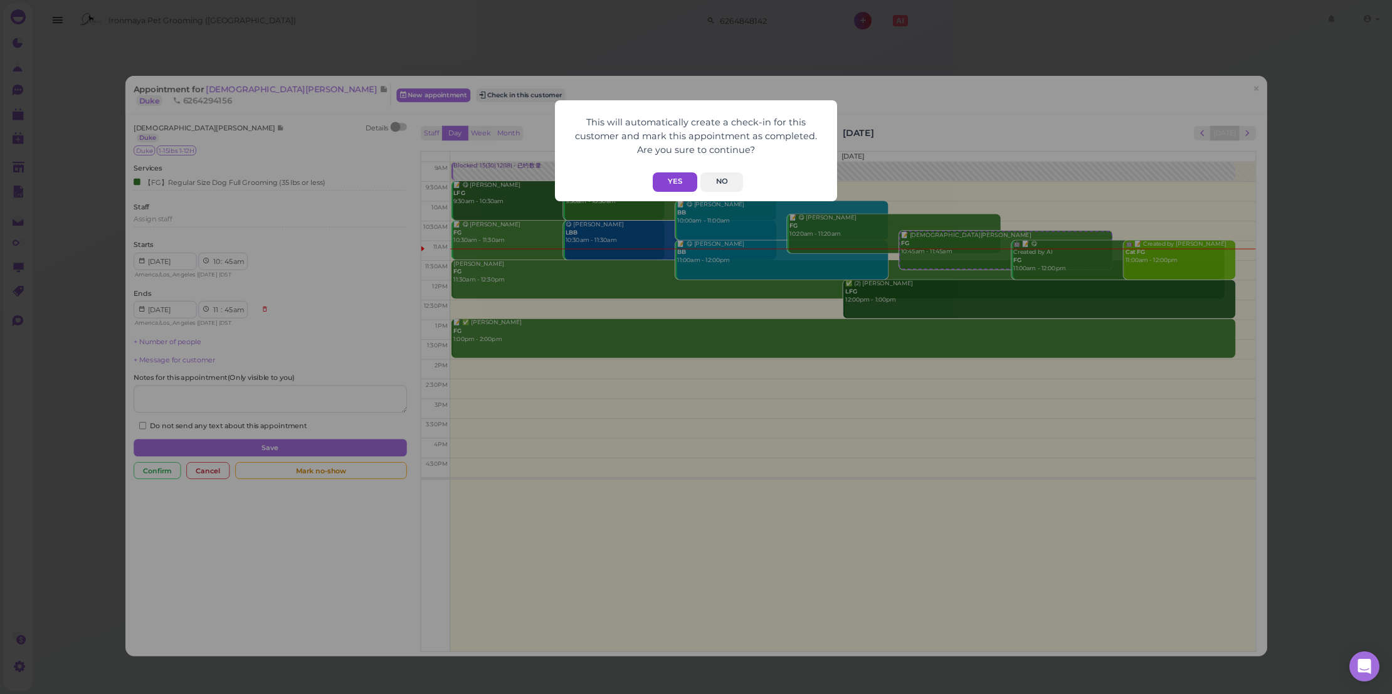
click at [672, 184] on button "Yes" at bounding box center [675, 181] width 45 height 19
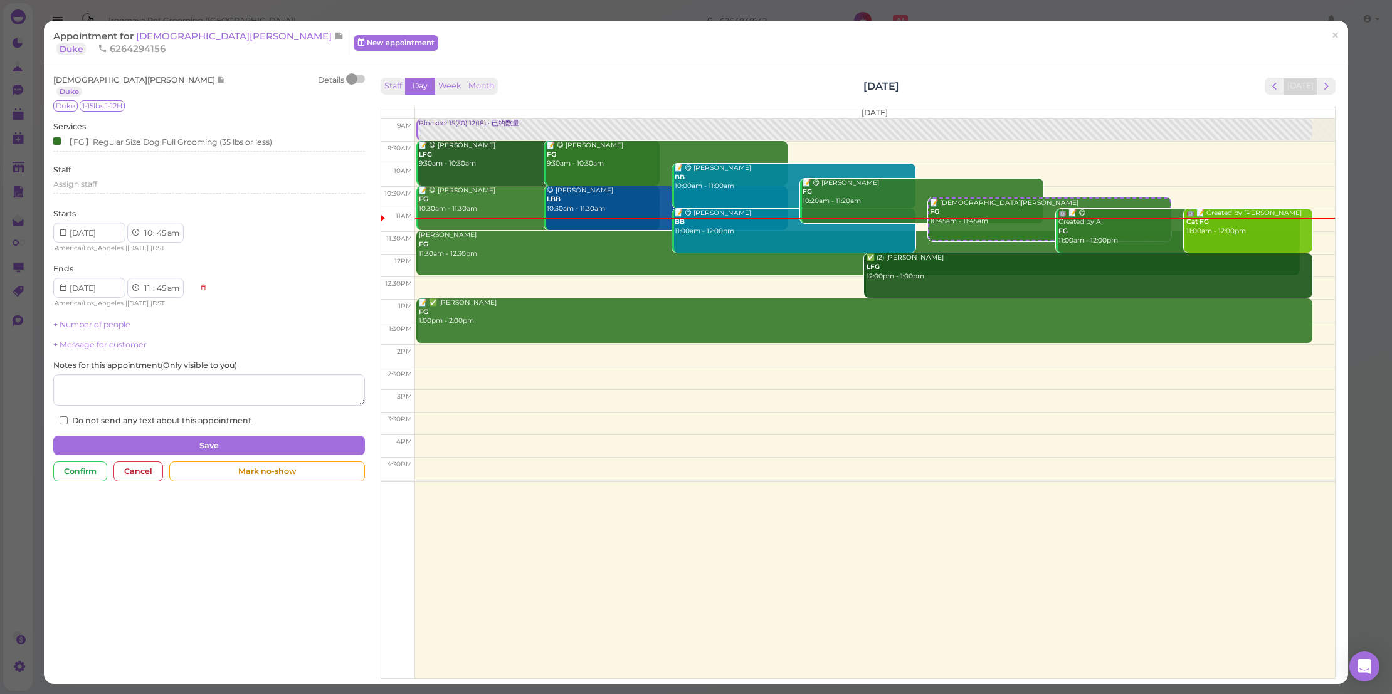
click at [354, 78] on div at bounding box center [351, 78] width 11 height 11
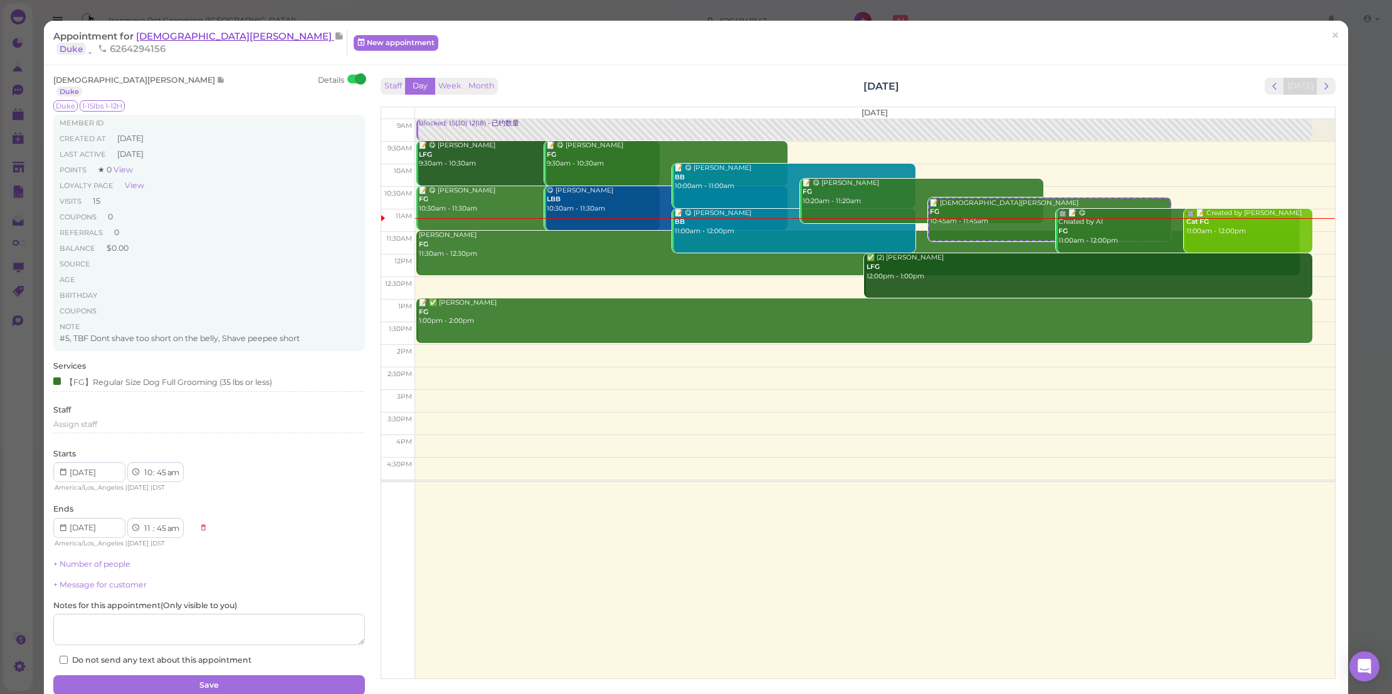
click at [179, 38] on span "[DEMOGRAPHIC_DATA][PERSON_NAME]" at bounding box center [235, 36] width 198 height 12
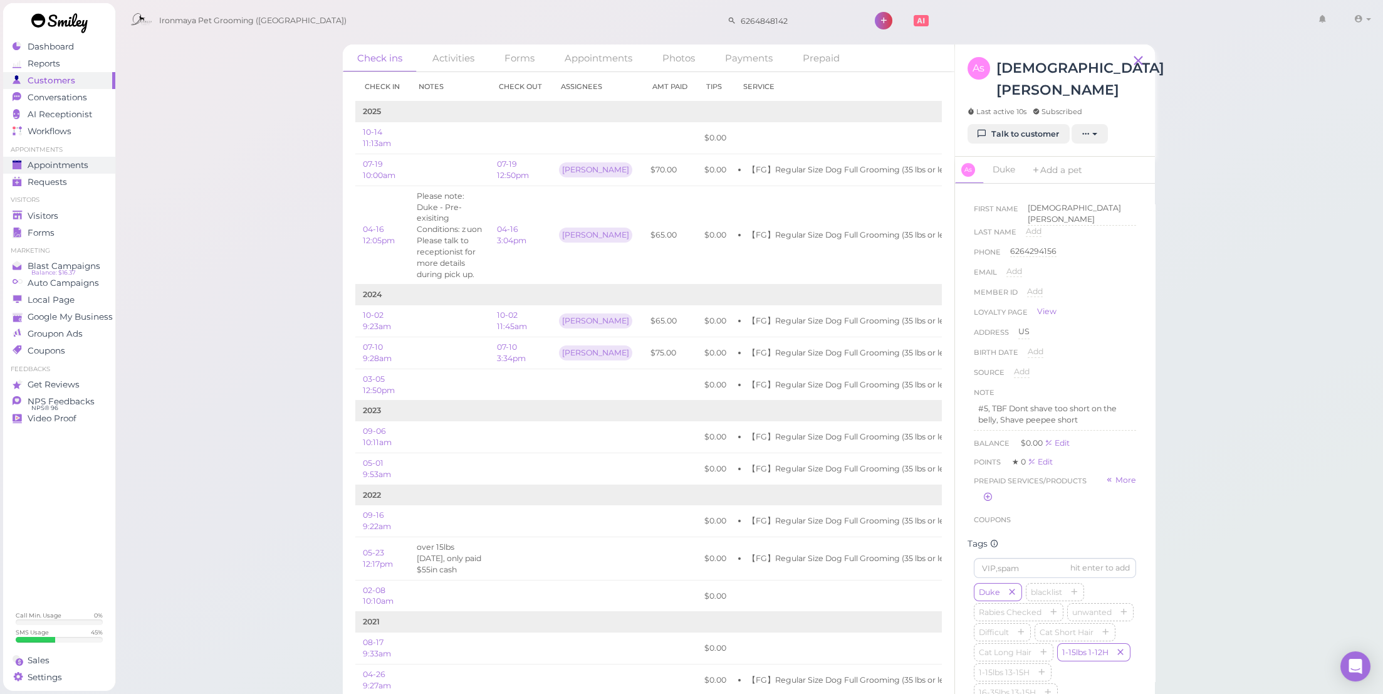
click at [71, 160] on span "Appointments" at bounding box center [58, 165] width 61 height 11
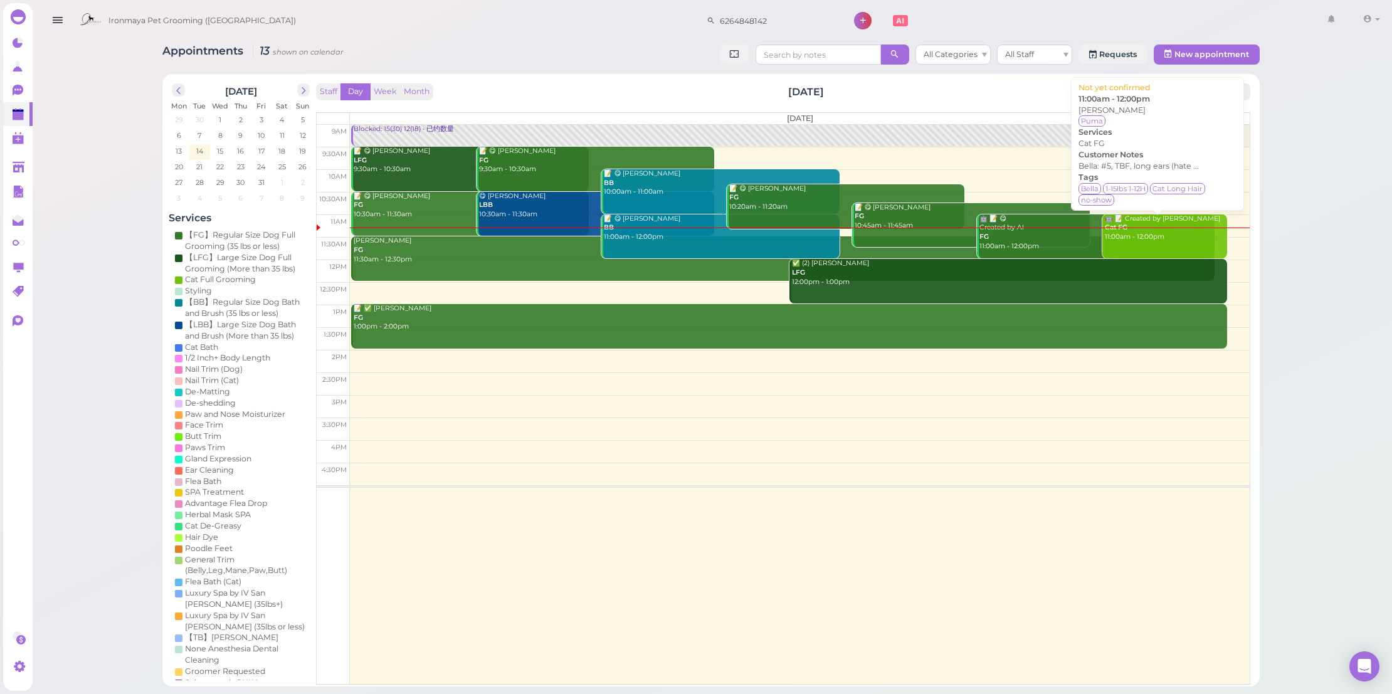
click at [1163, 244] on link "🤖 📝 Created by AI Cat FG 11:00am - 12:00pm" at bounding box center [1164, 236] width 125 height 45
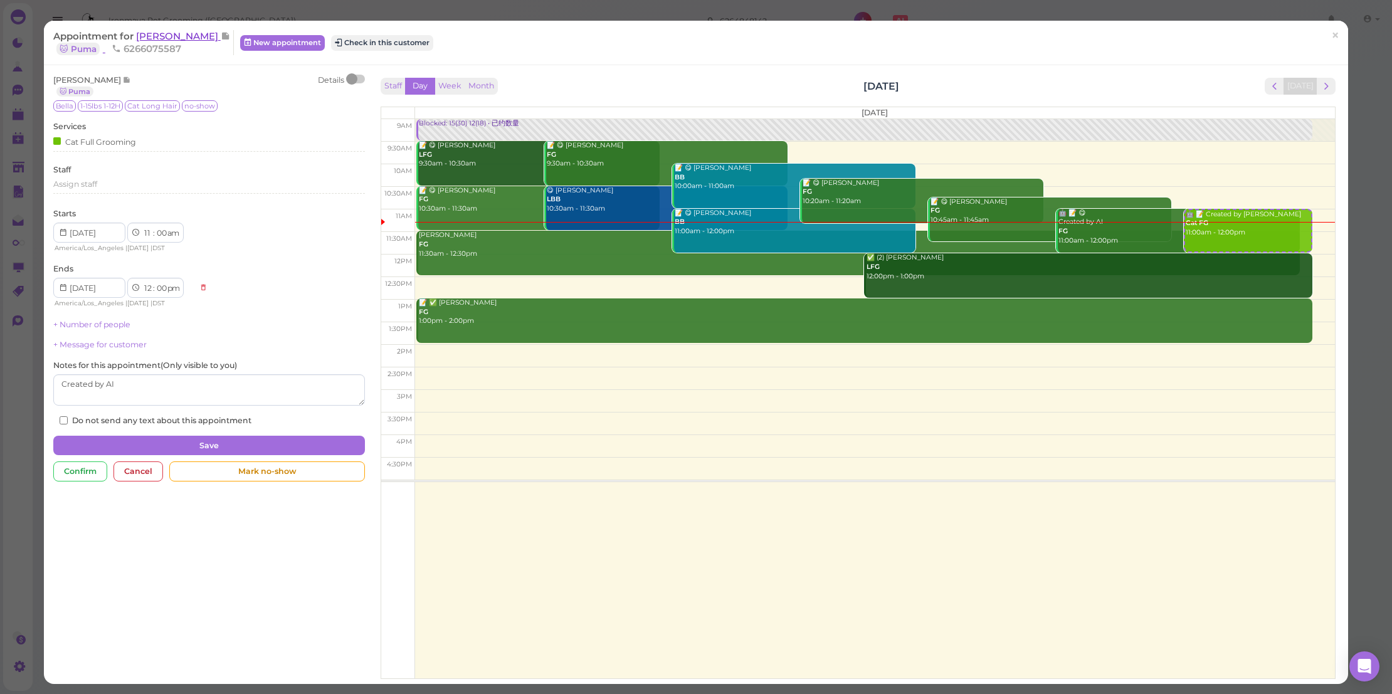
click at [200, 30] on span "James Oballes" at bounding box center [178, 36] width 85 height 12
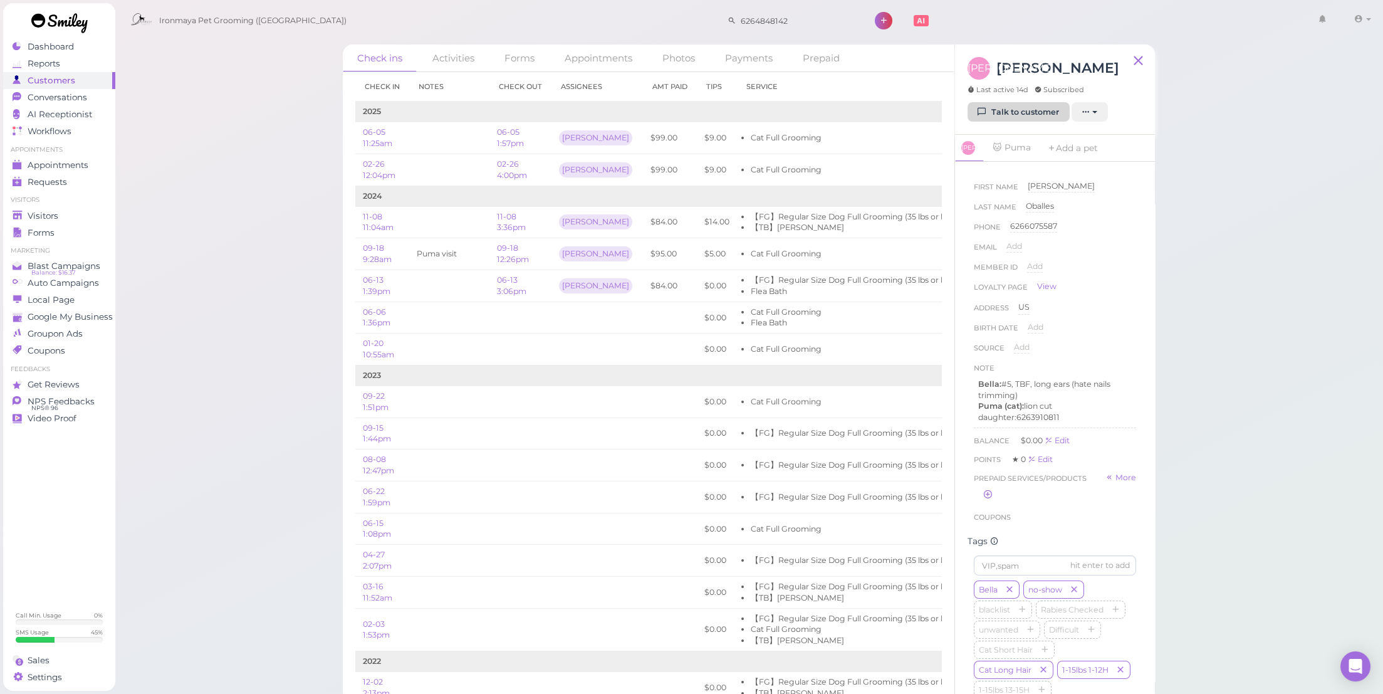
click at [1011, 113] on link "Talk to customer" at bounding box center [1019, 112] width 102 height 20
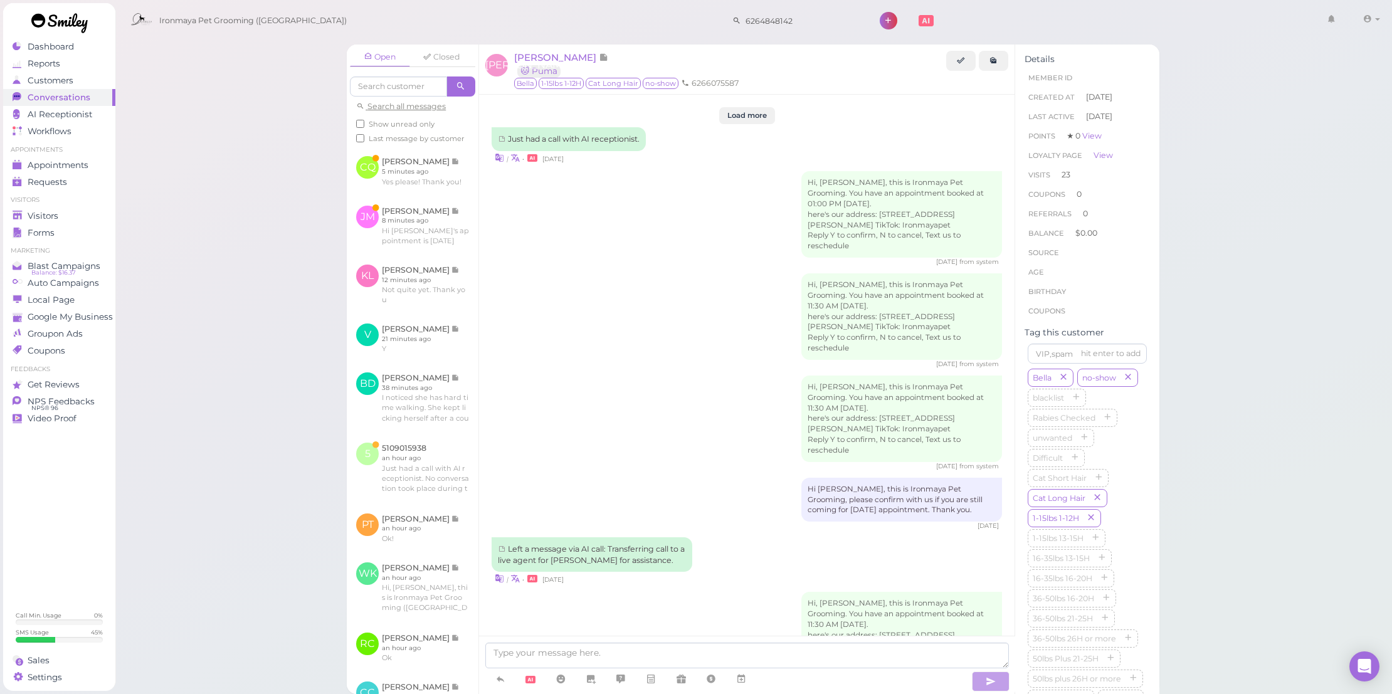
scroll to position [1840, 0]
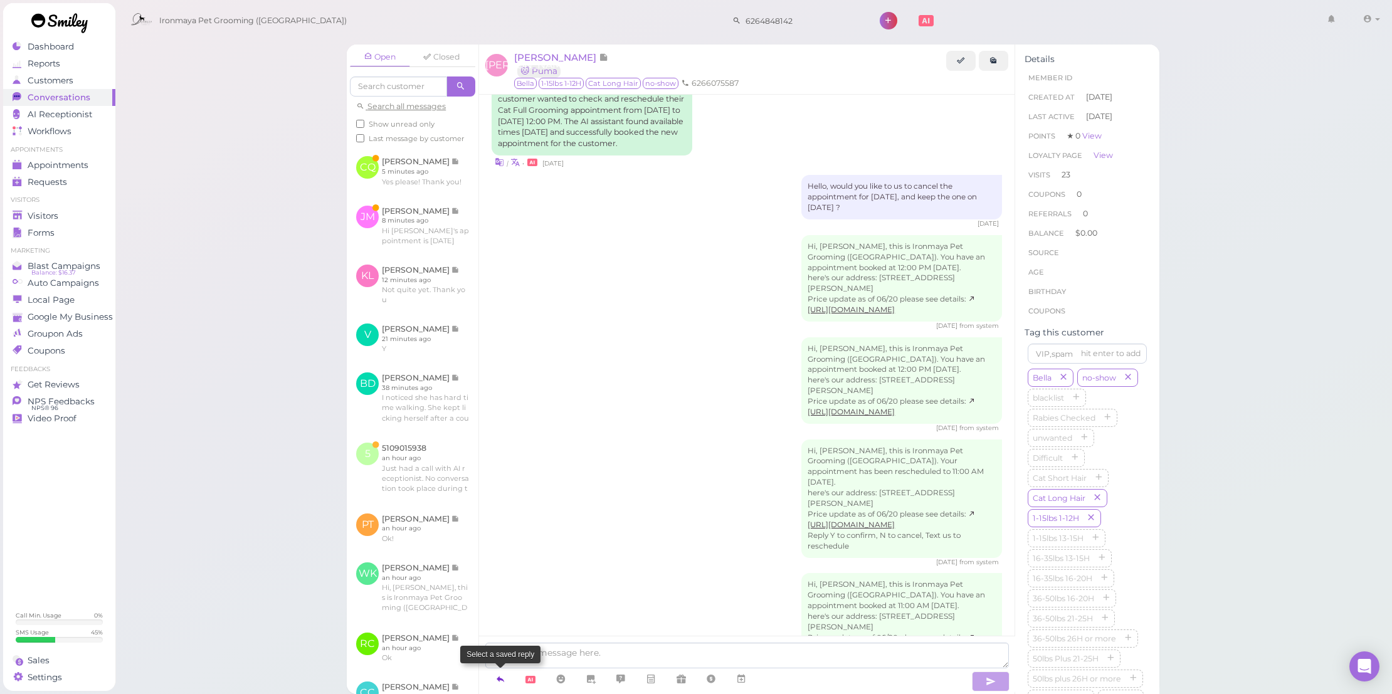
click at [501, 679] on icon at bounding box center [500, 679] width 10 height 13
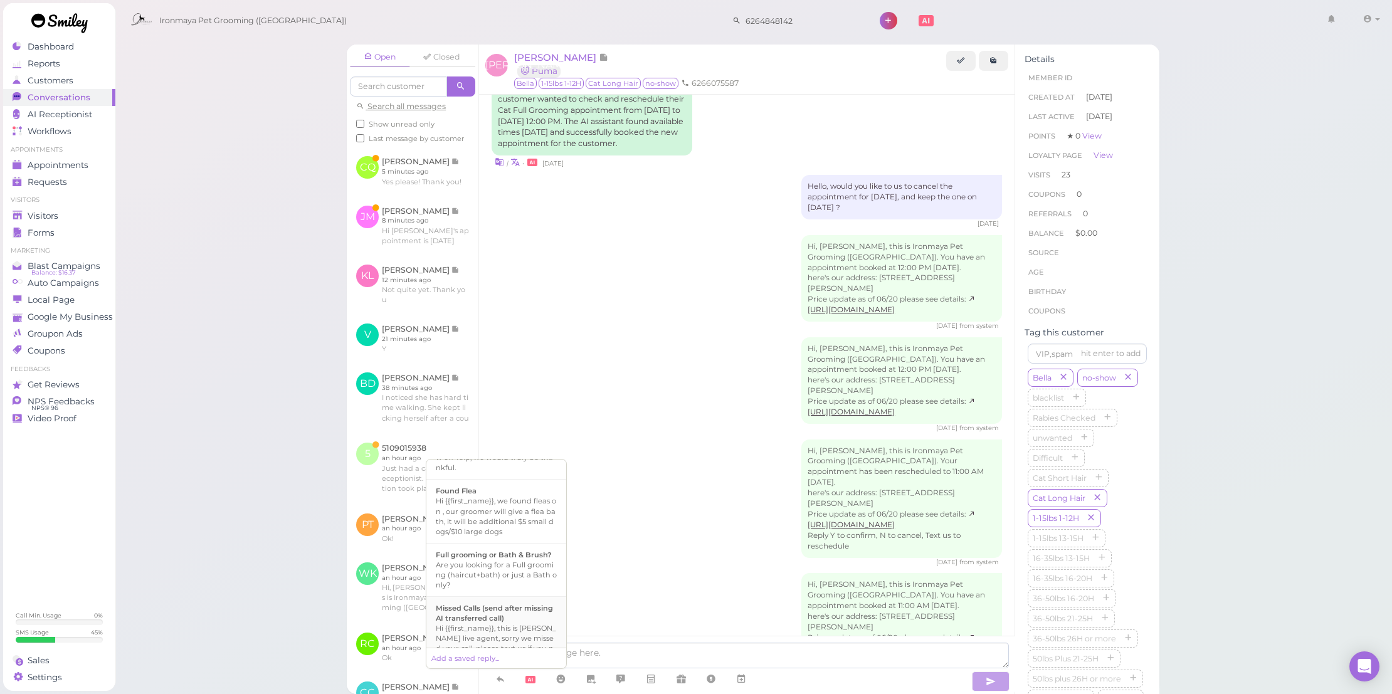
scroll to position [91, 0]
click at [518, 592] on div "Hi {{first_name}}, this is Ironmaya Pet Grooming, please confirm with us if you…" at bounding box center [496, 585] width 121 height 40
type textarea "Hi {{first_name}}, this is Ironmaya Pet Grooming, please confirm with us if you…"
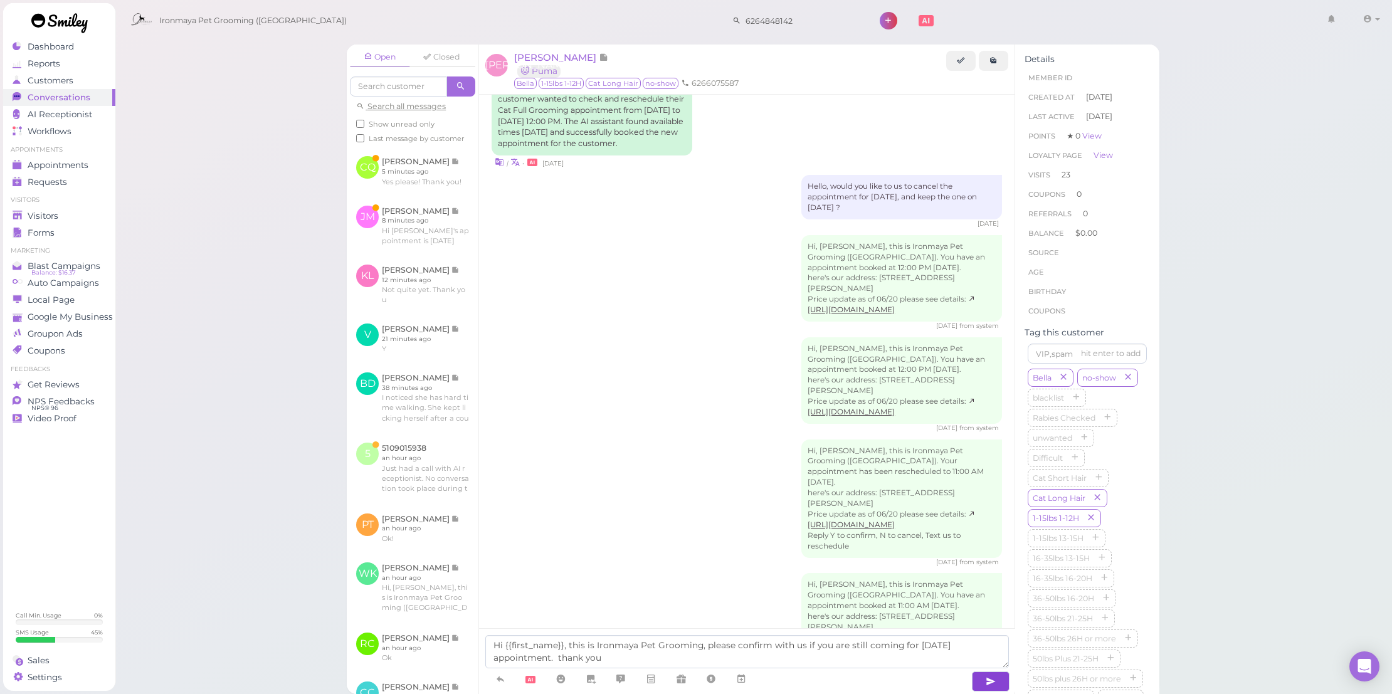
click at [999, 682] on button "button" at bounding box center [991, 681] width 38 height 20
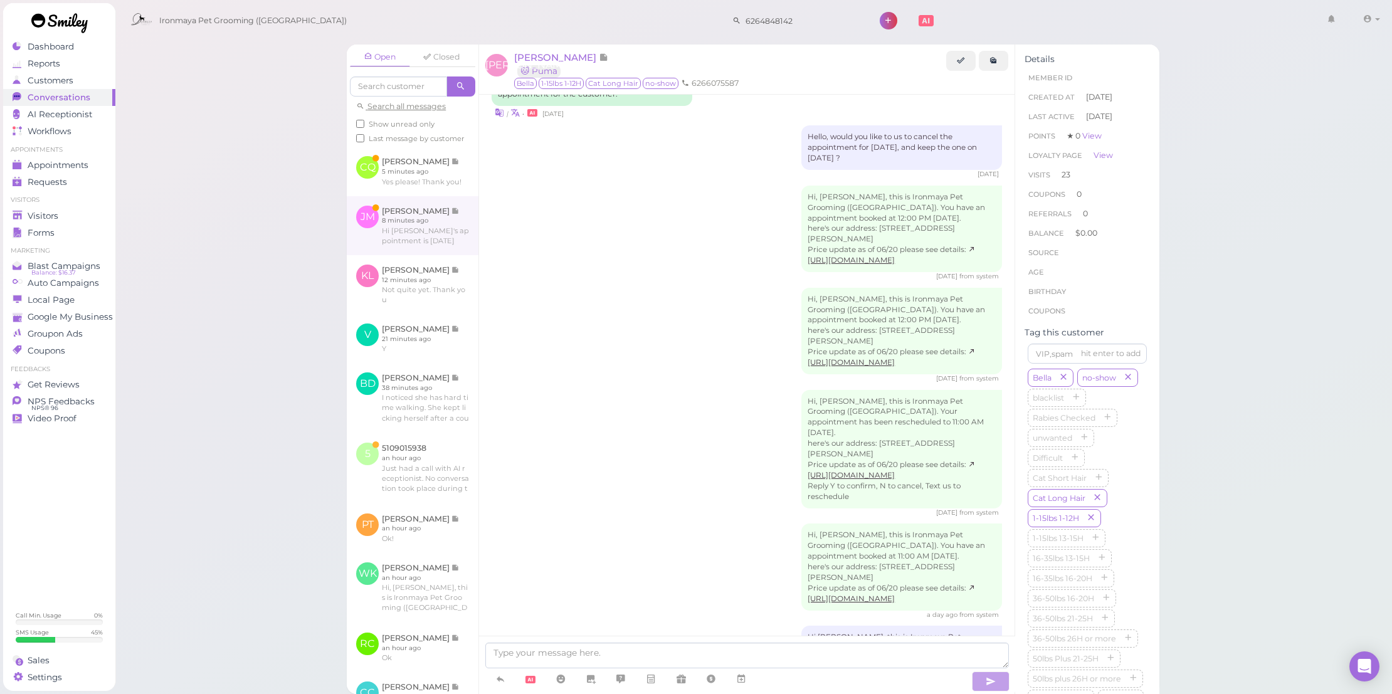
click at [411, 228] on link at bounding box center [413, 225] width 132 height 59
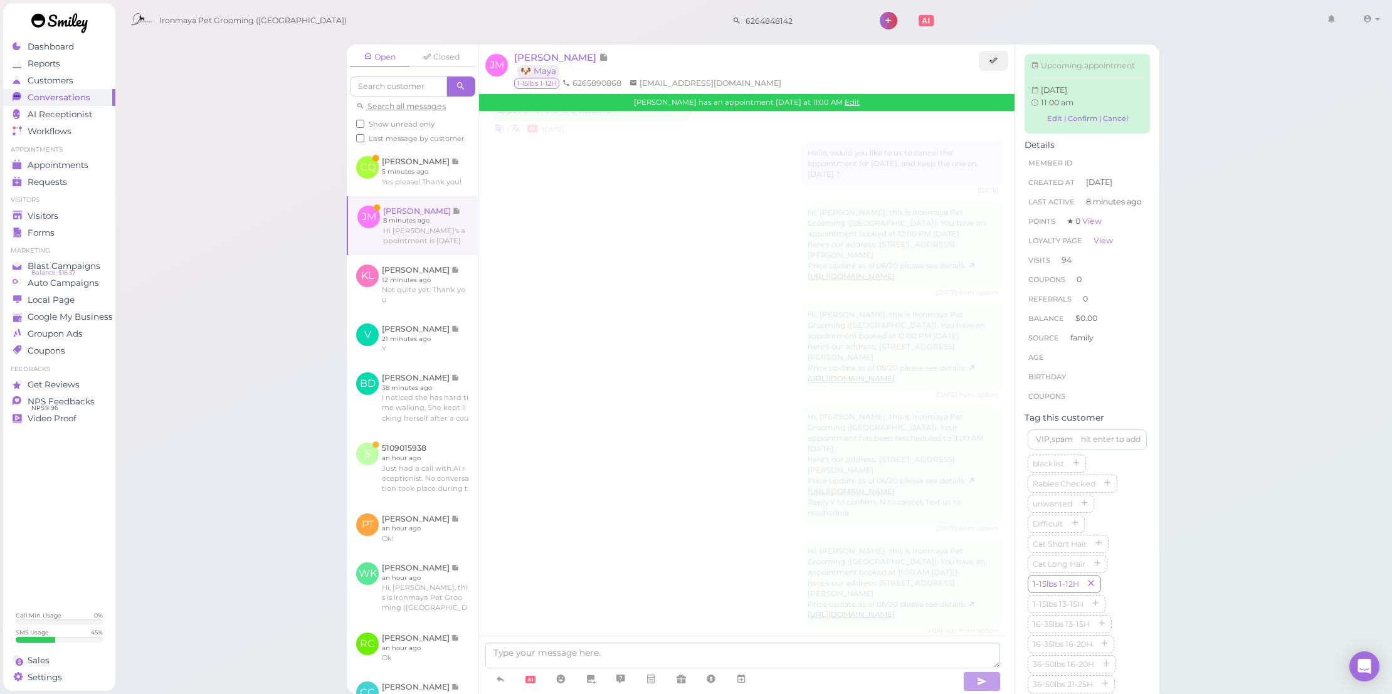
scroll to position [1980, 0]
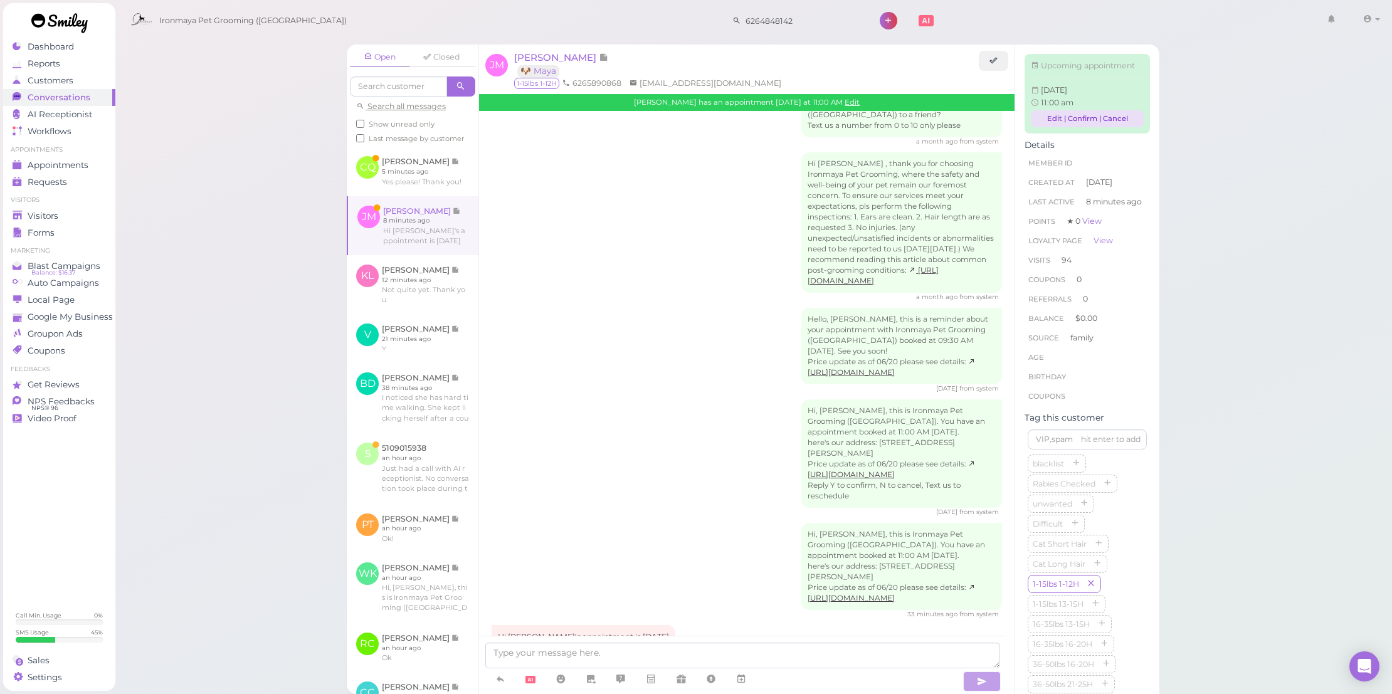
click at [1048, 127] on link "Edit | Confirm | Cancel" at bounding box center [1087, 118] width 113 height 17
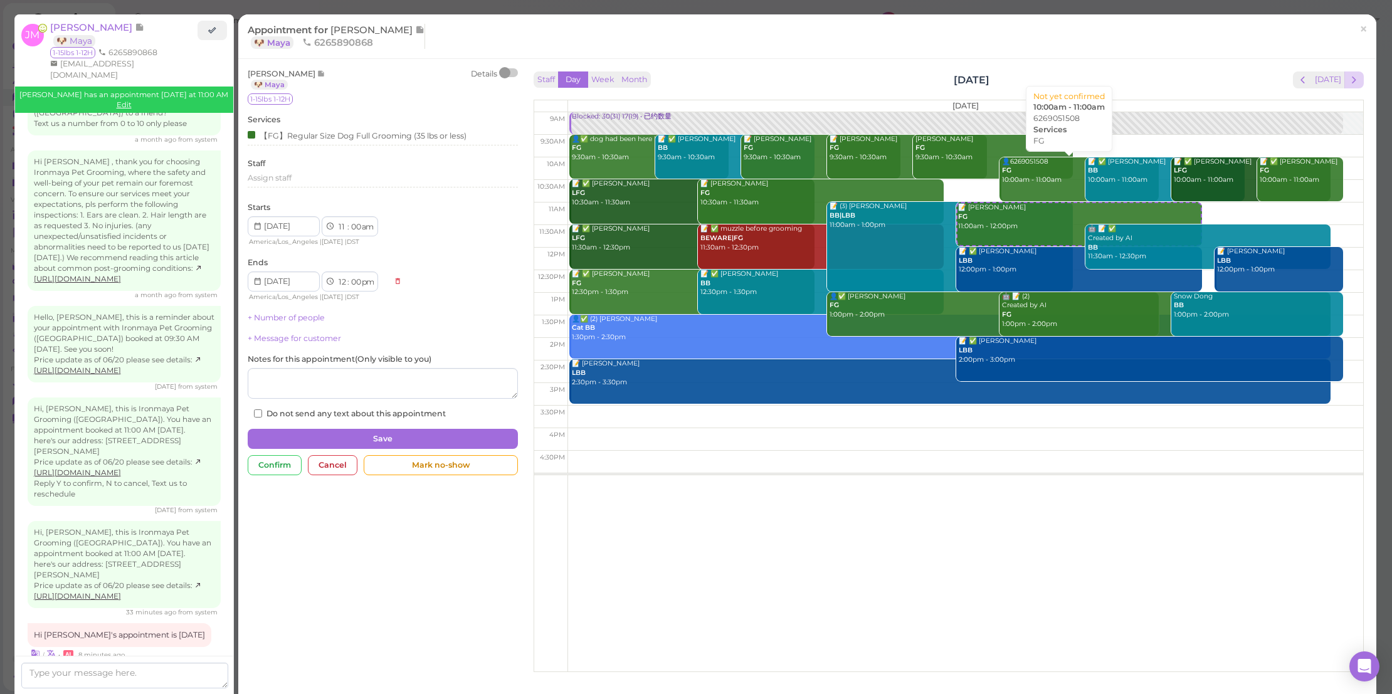
click at [1348, 79] on span "next" at bounding box center [1354, 80] width 12 height 12
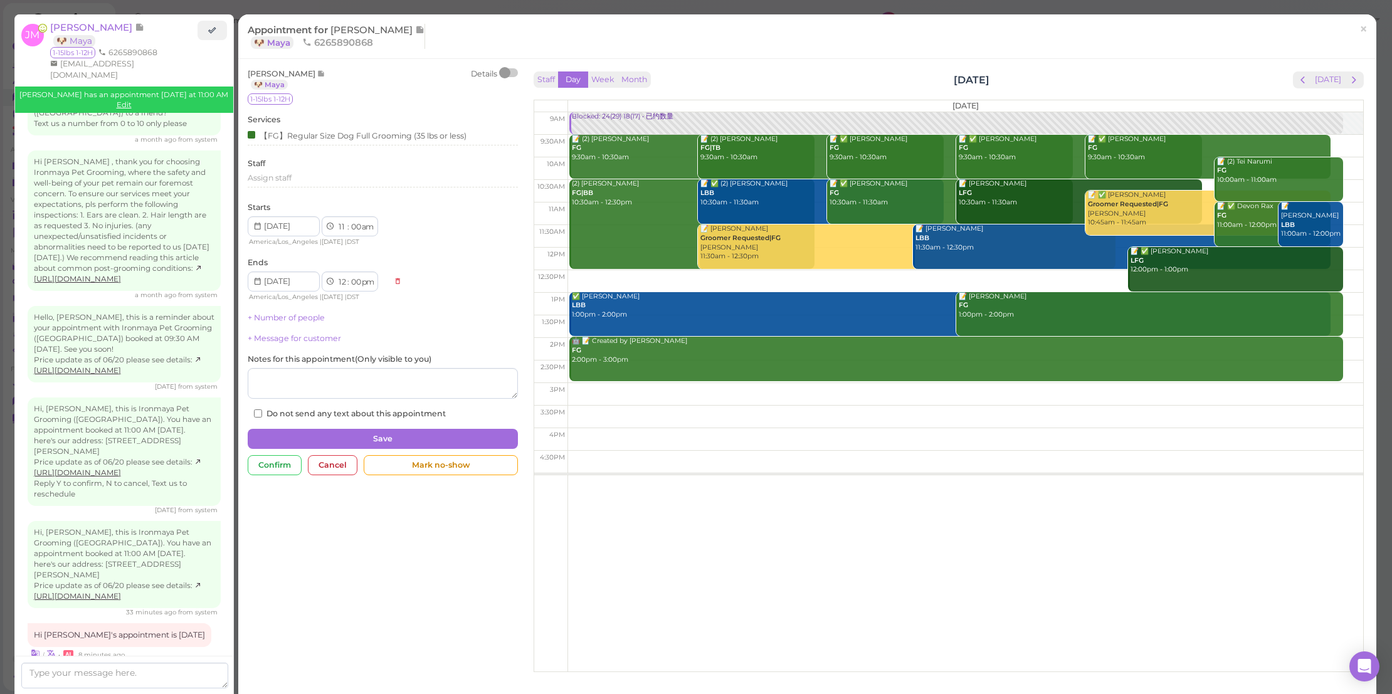
click at [1348, 82] on span "next" at bounding box center [1354, 80] width 12 height 12
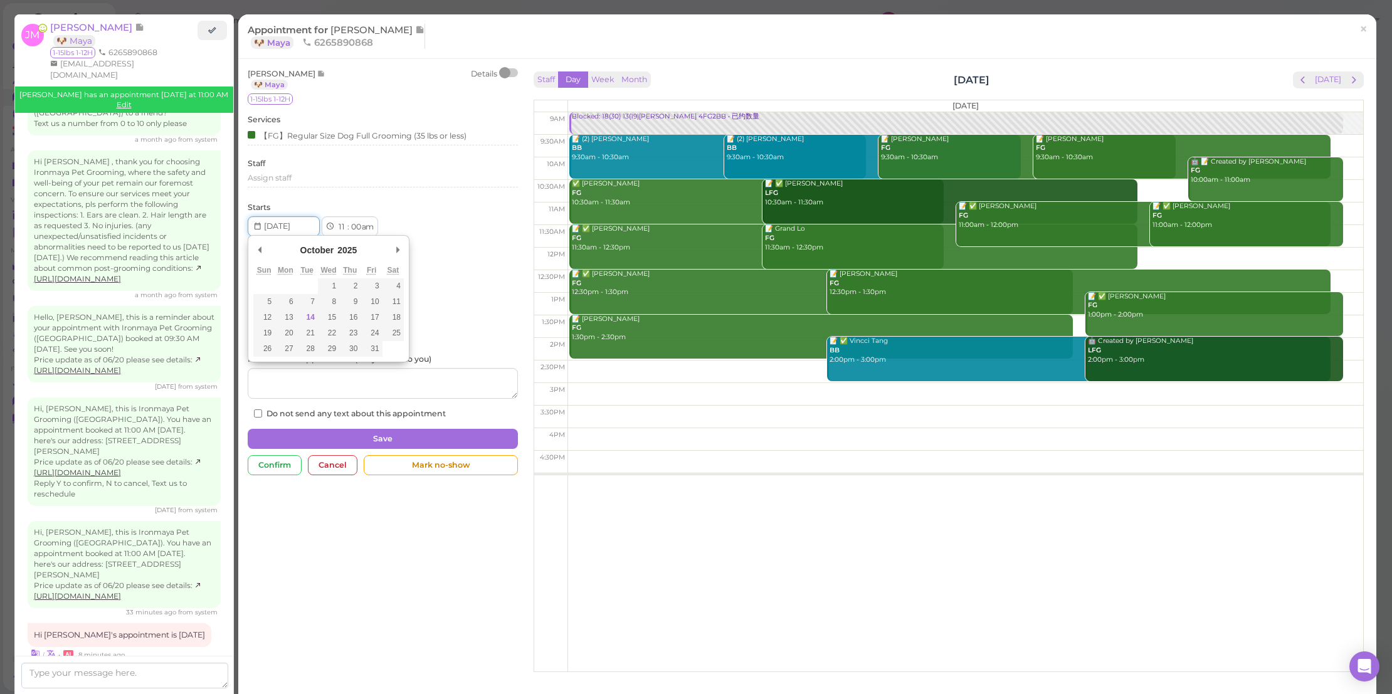
click at [294, 221] on input "Use the arrow keys to pick a date" at bounding box center [284, 226] width 72 height 20
type input "[DATE]"
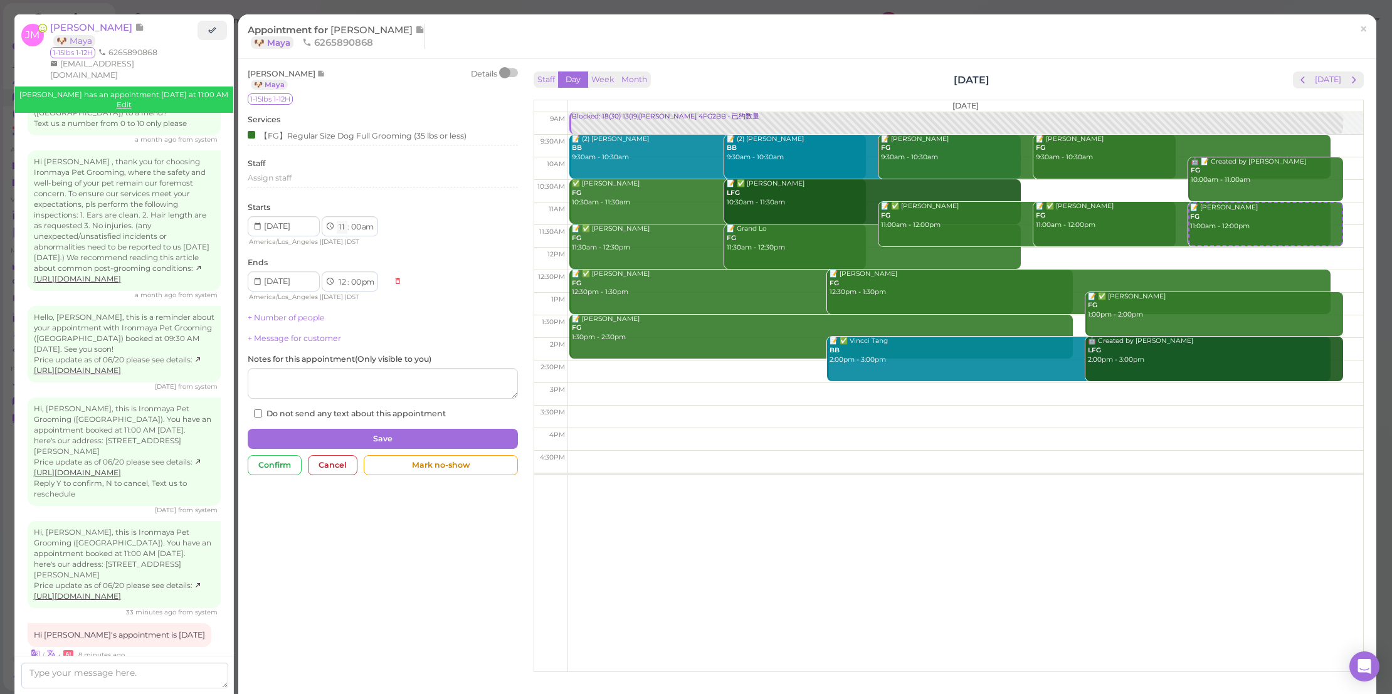
select select "9"
select select "10"
select select "am"
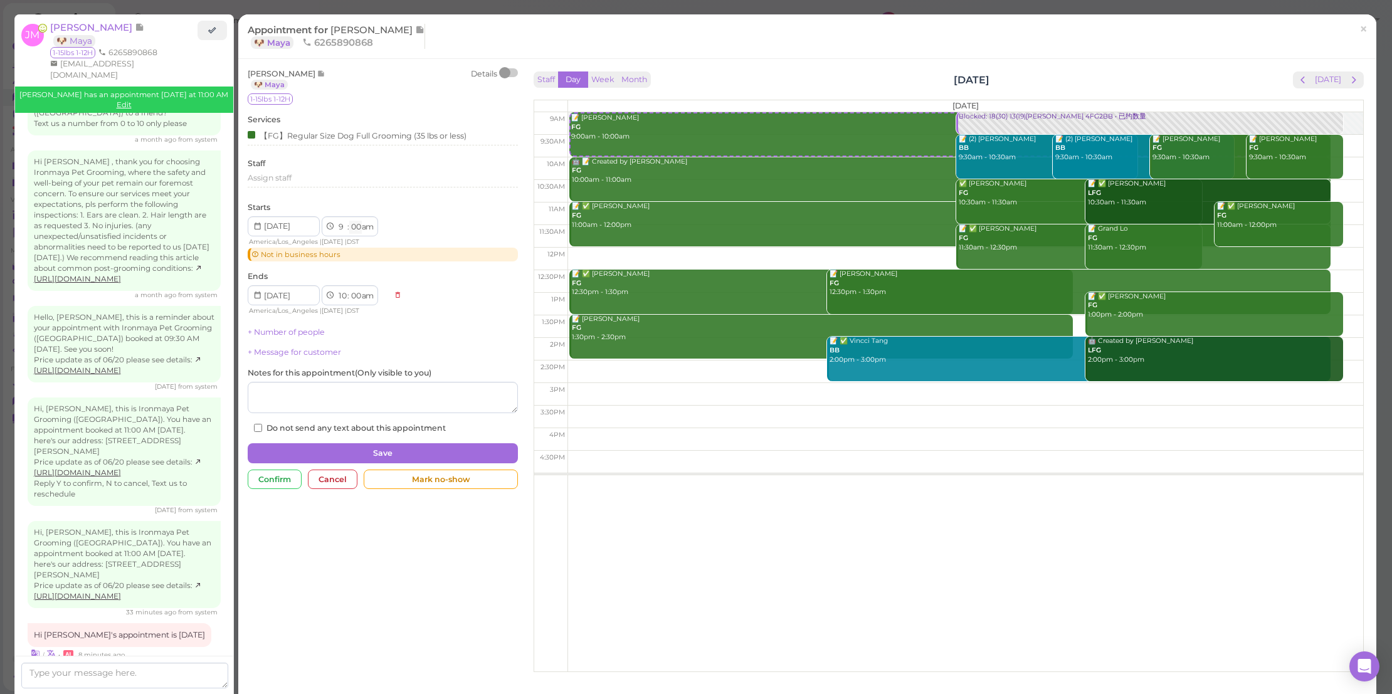
select select "30"
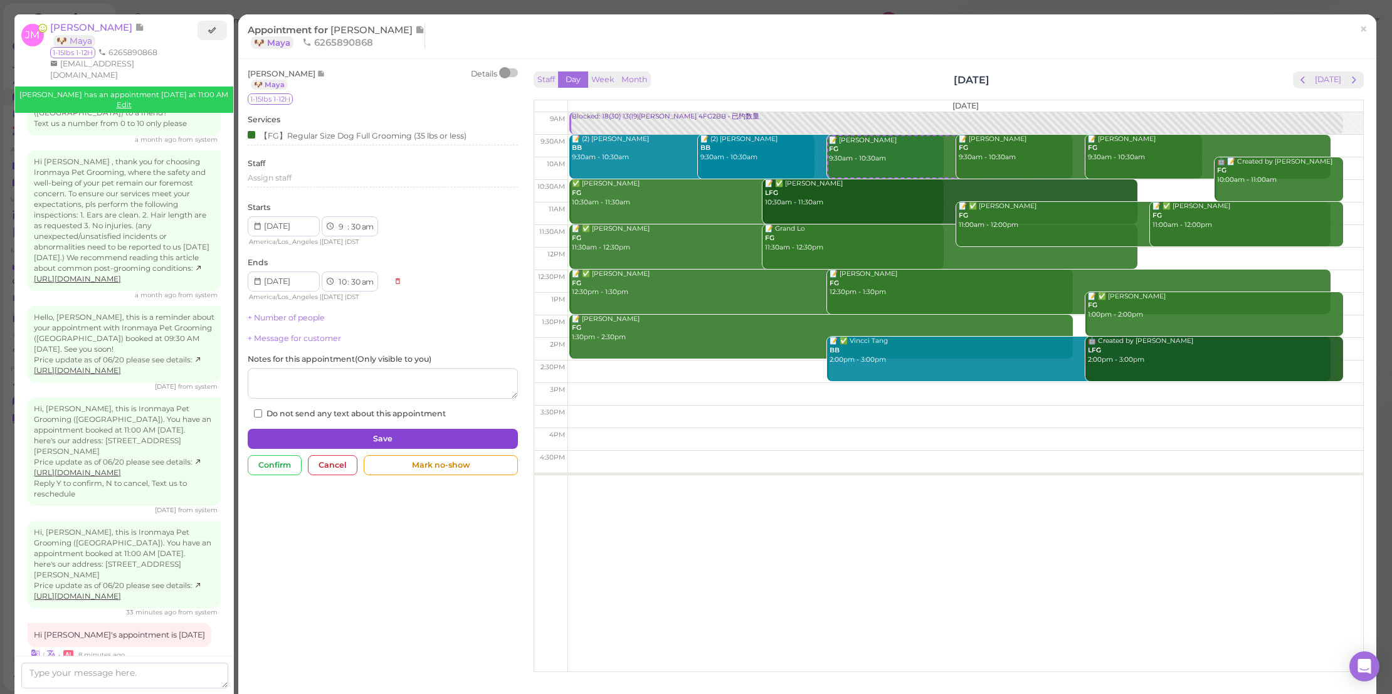
drag, startPoint x: 452, startPoint y: 430, endPoint x: 460, endPoint y: 441, distance: 13.4
click at [452, 432] on button "Save" at bounding box center [383, 439] width 270 height 20
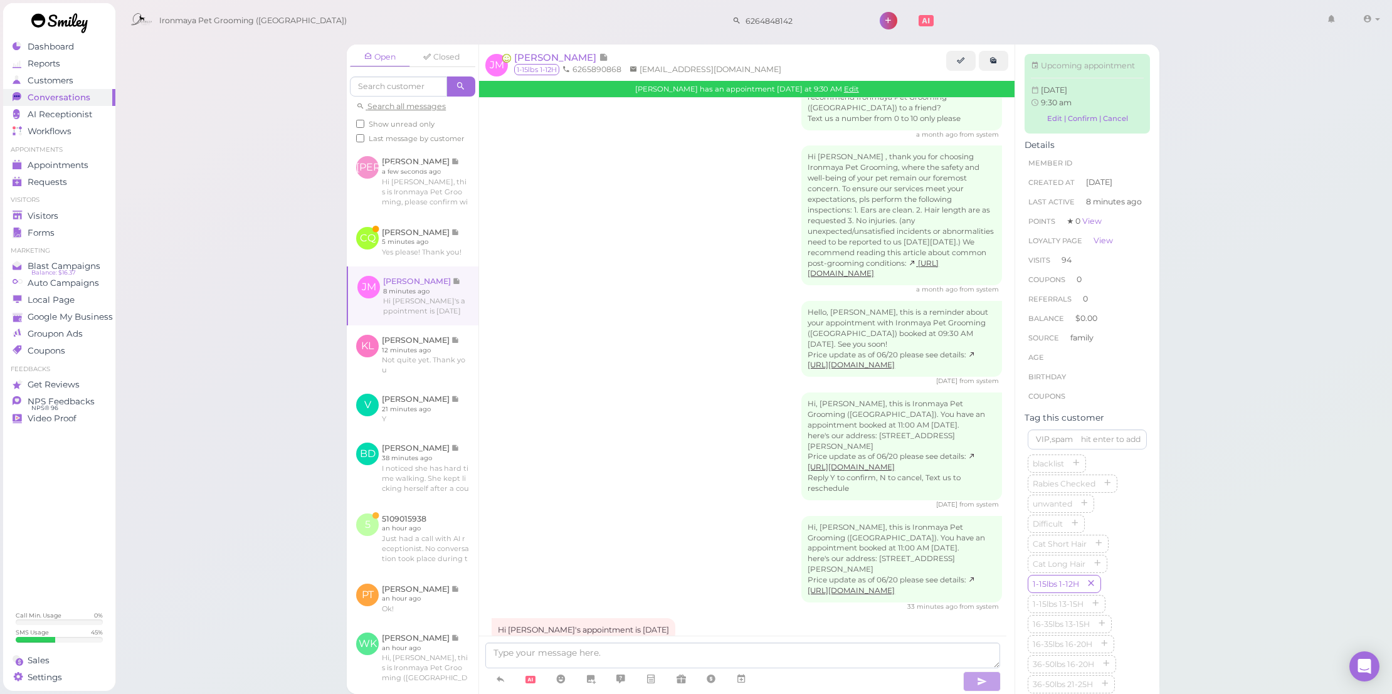
scroll to position [2095, 0]
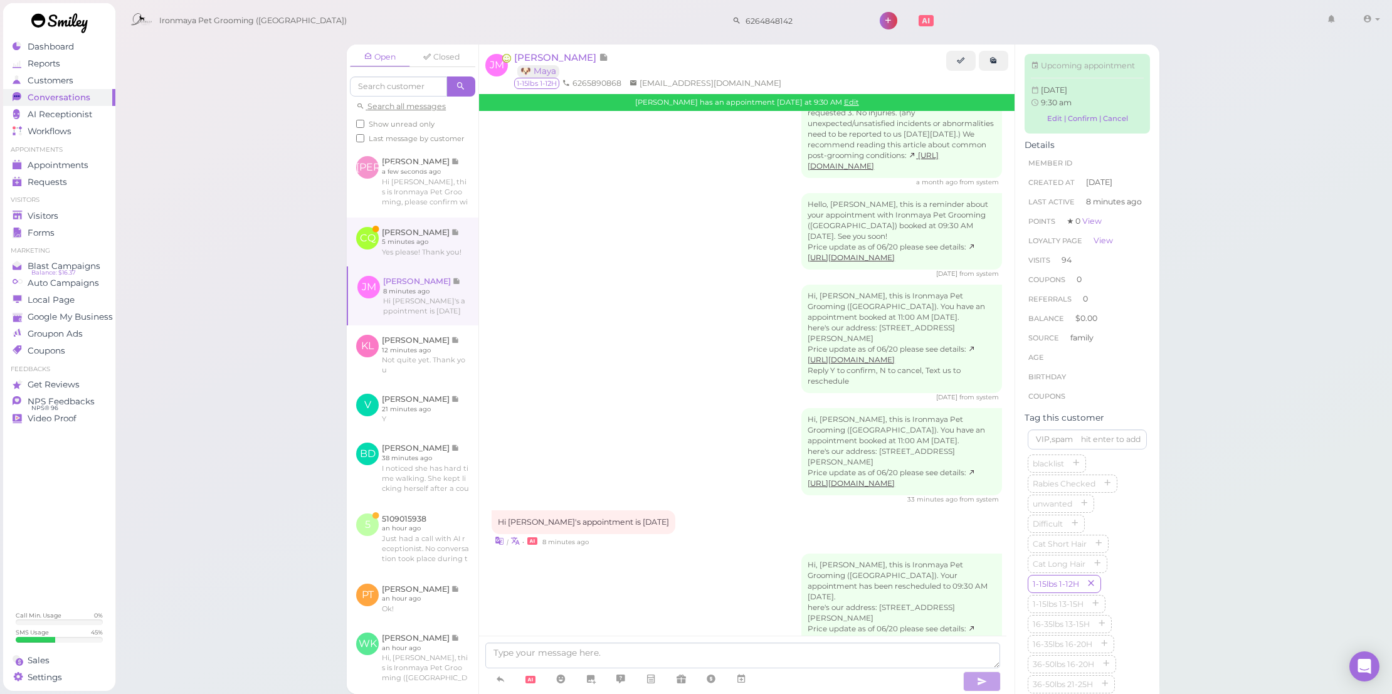
click at [441, 259] on link at bounding box center [413, 242] width 132 height 49
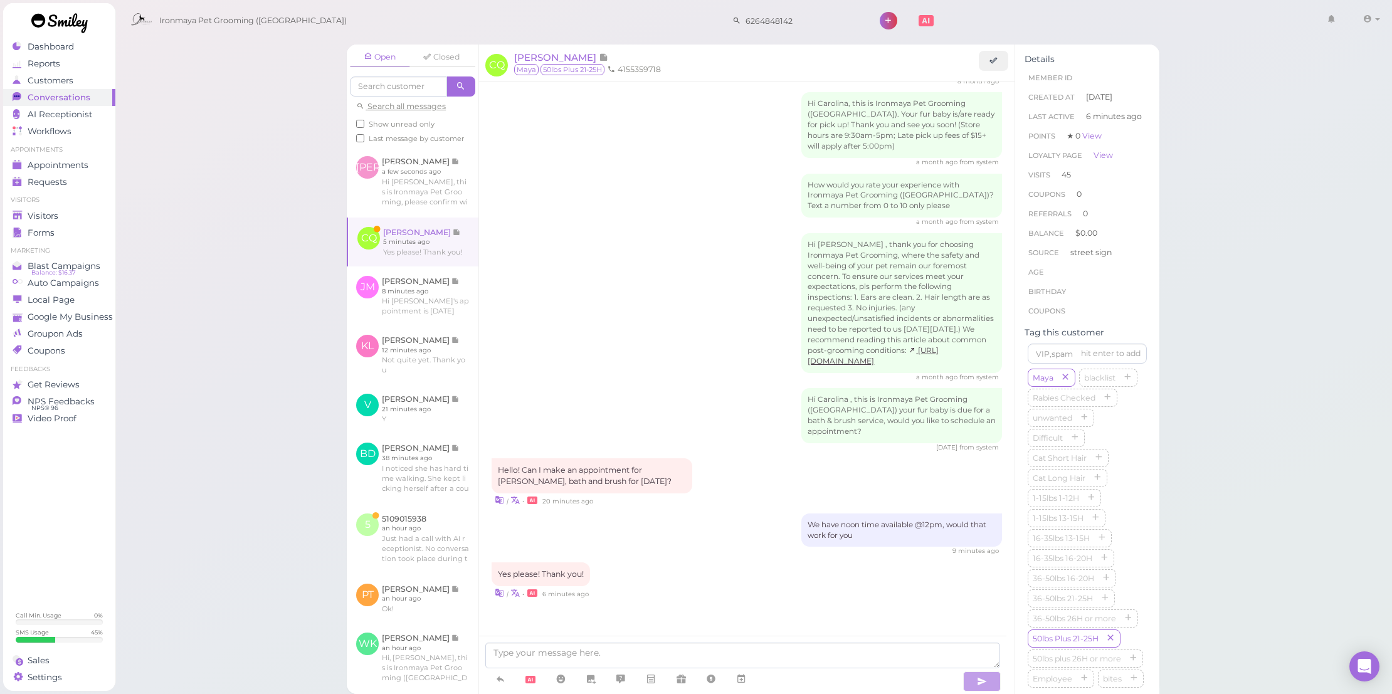
scroll to position [1383, 0]
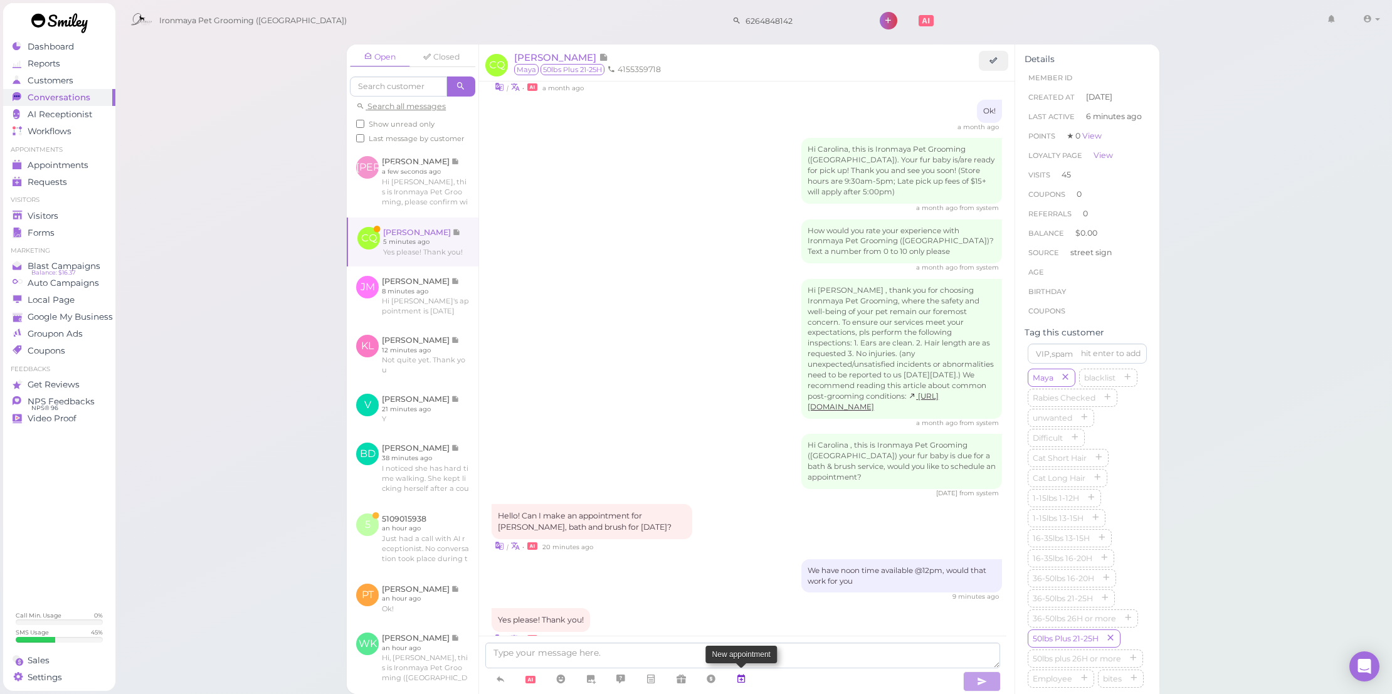
click at [743, 679] on icon at bounding box center [741, 679] width 10 height 13
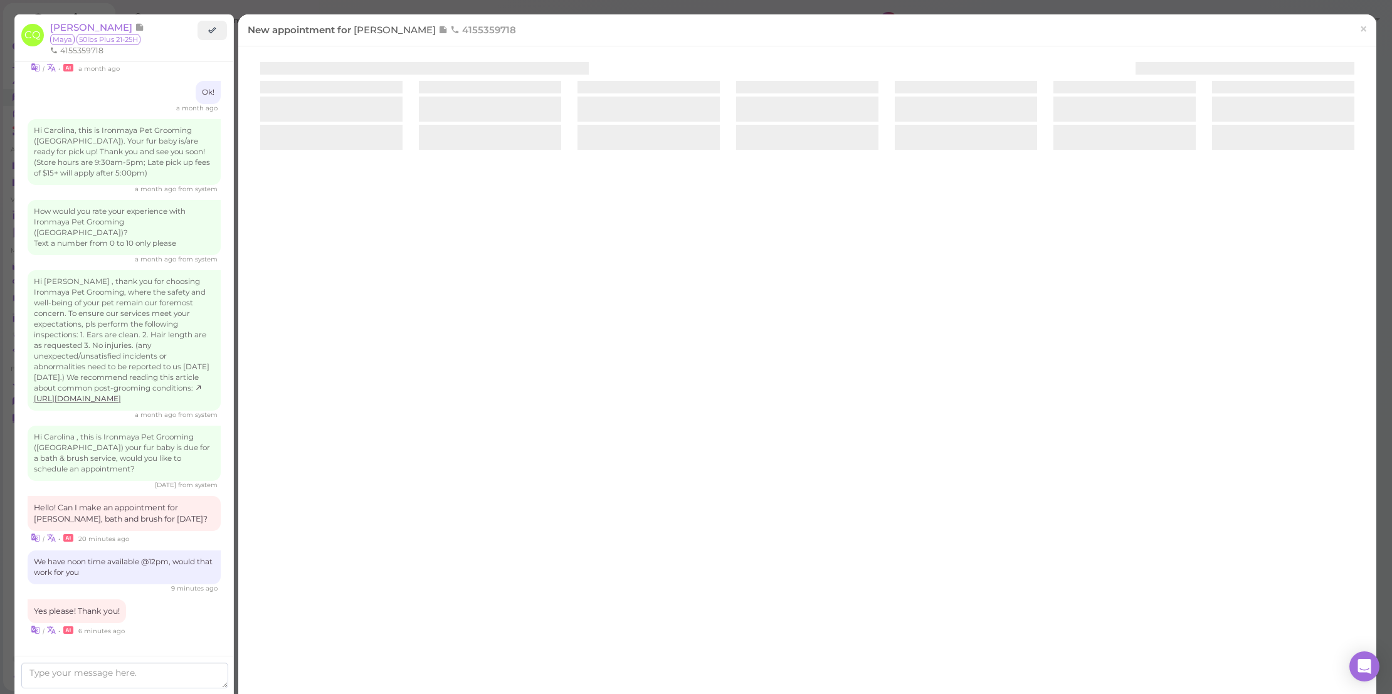
scroll to position [1373, 0]
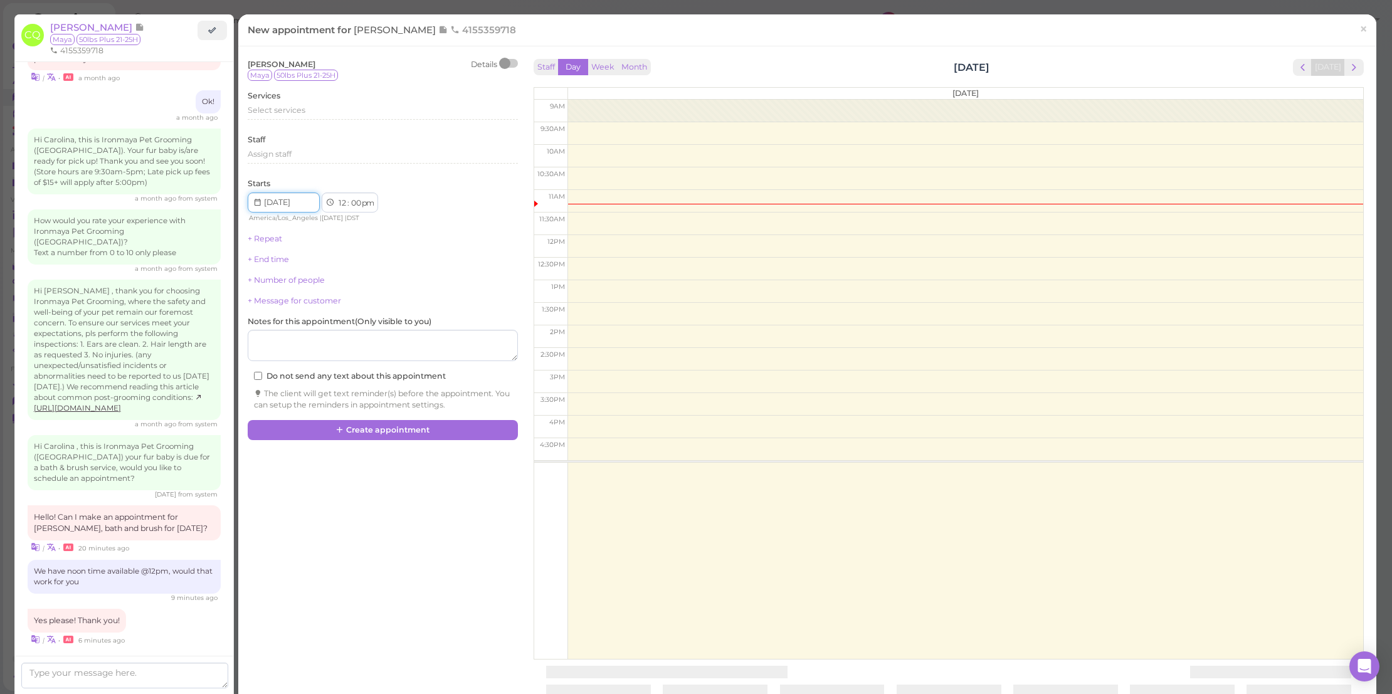
click at [296, 201] on input at bounding box center [284, 202] width 72 height 20
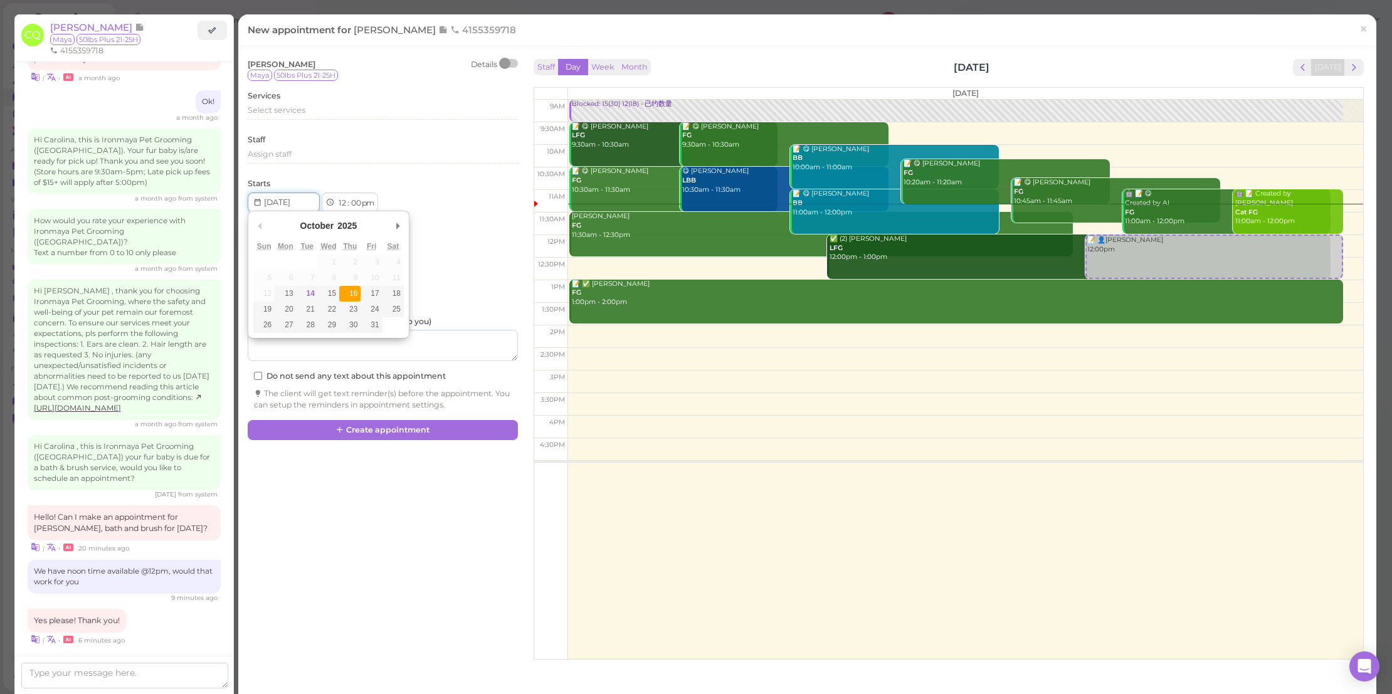
type input "[DATE]"
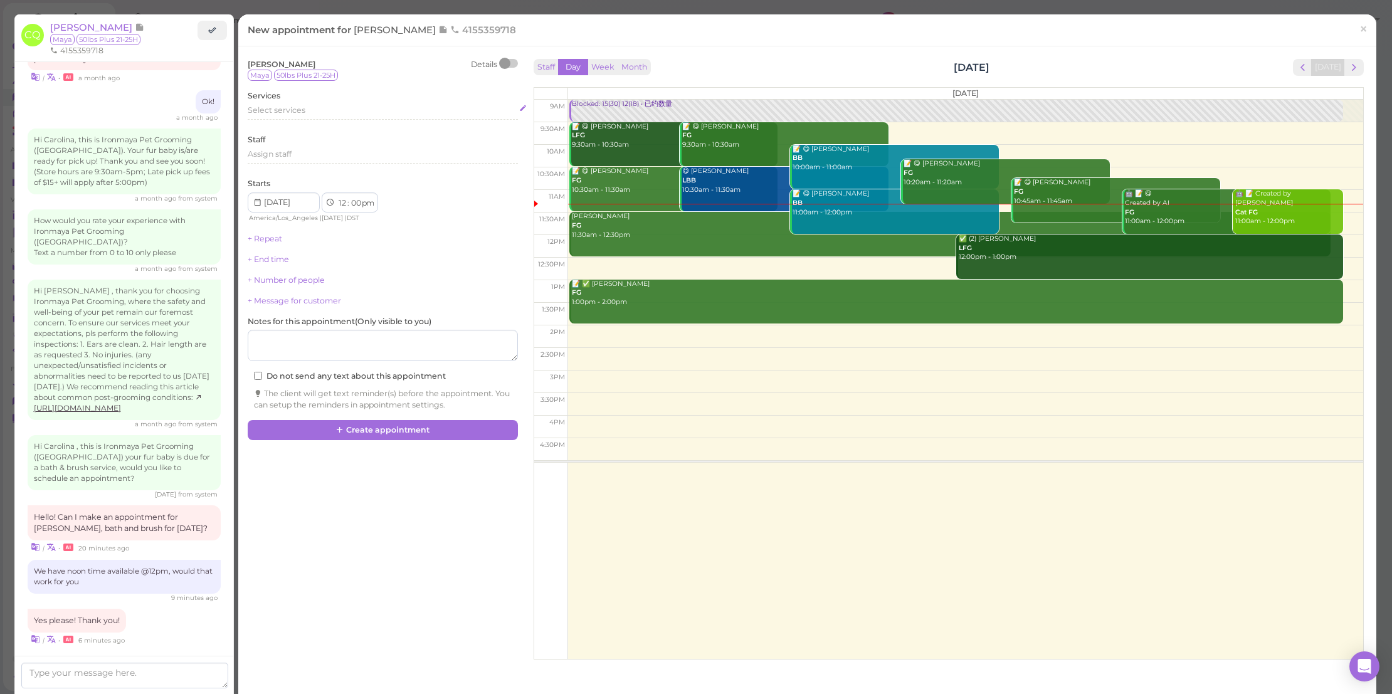
click at [333, 110] on div "Select services" at bounding box center [383, 110] width 270 height 11
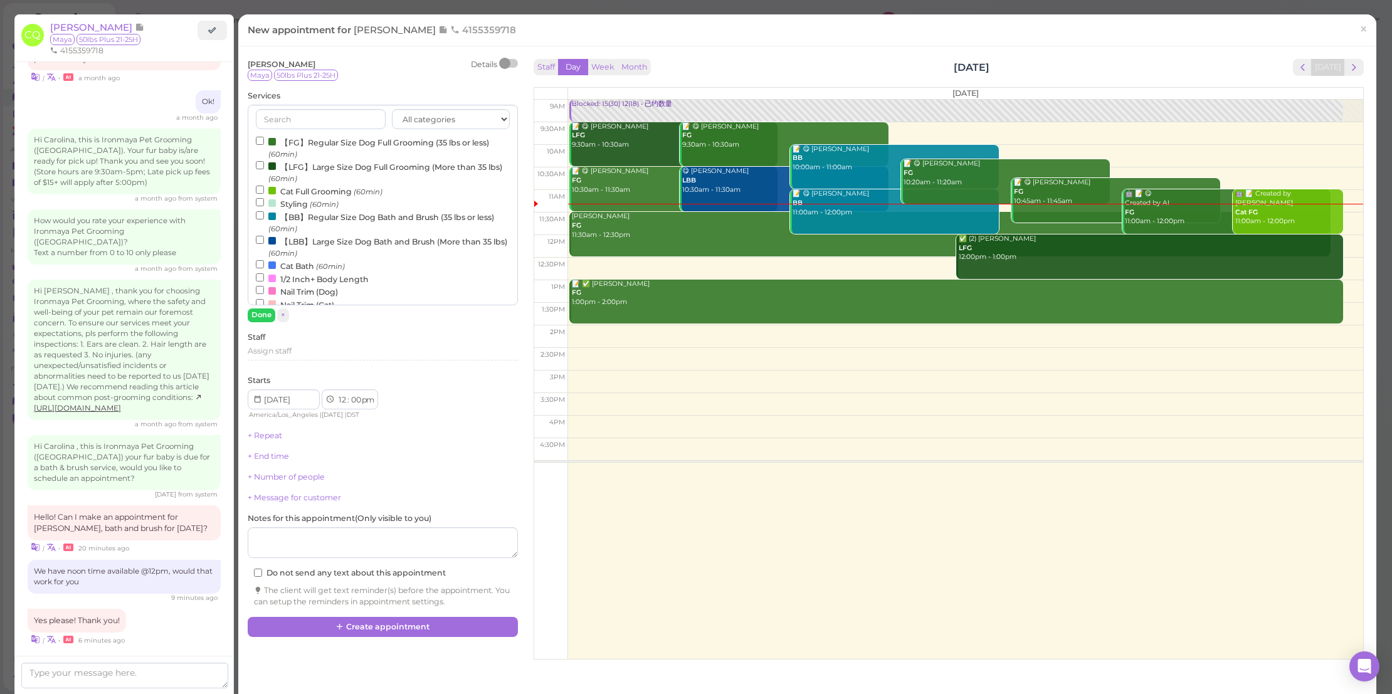
click at [338, 241] on label "【LBB】Large Size Dog Bath and Brush (More than 35 lbs) (60min)" at bounding box center [383, 246] width 254 height 24
click at [264, 241] on input "【LBB】Large Size Dog Bath and Brush (More than 35 lbs) (60min)" at bounding box center [260, 240] width 8 height 8
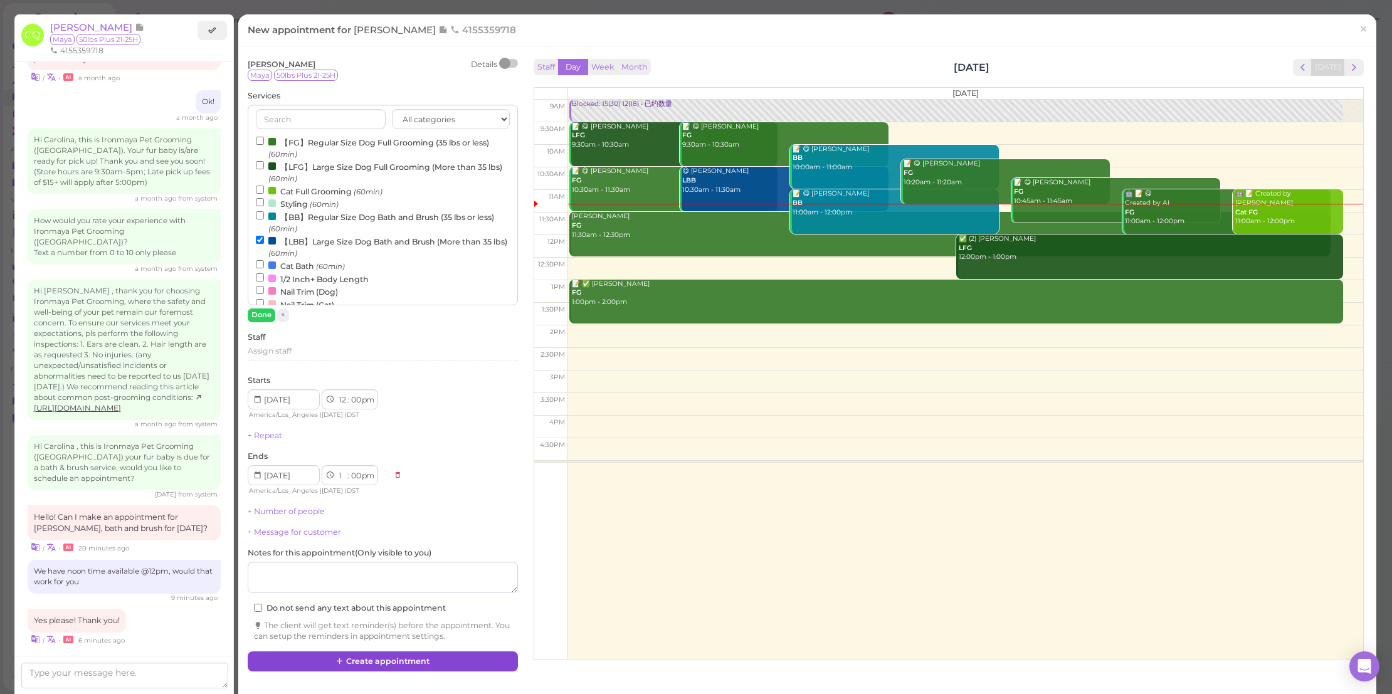
click at [483, 661] on button "Create appointment" at bounding box center [383, 661] width 270 height 20
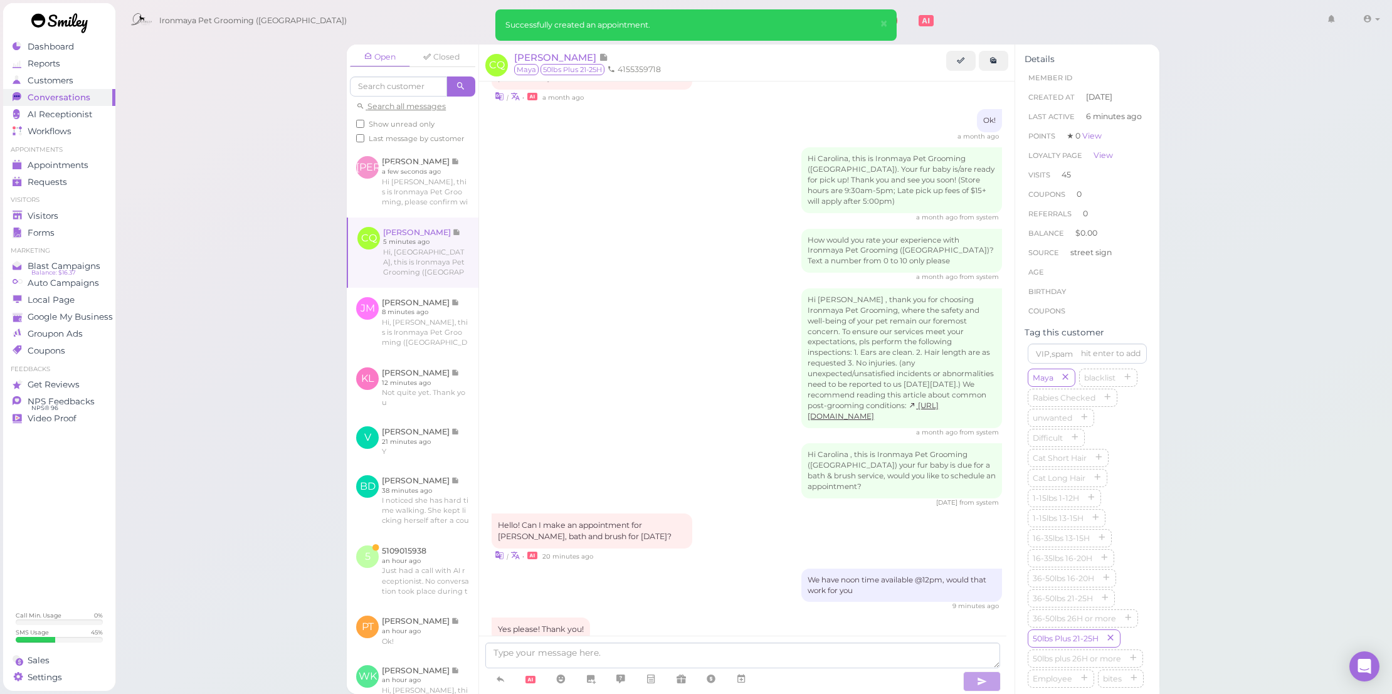
scroll to position [1504, 0]
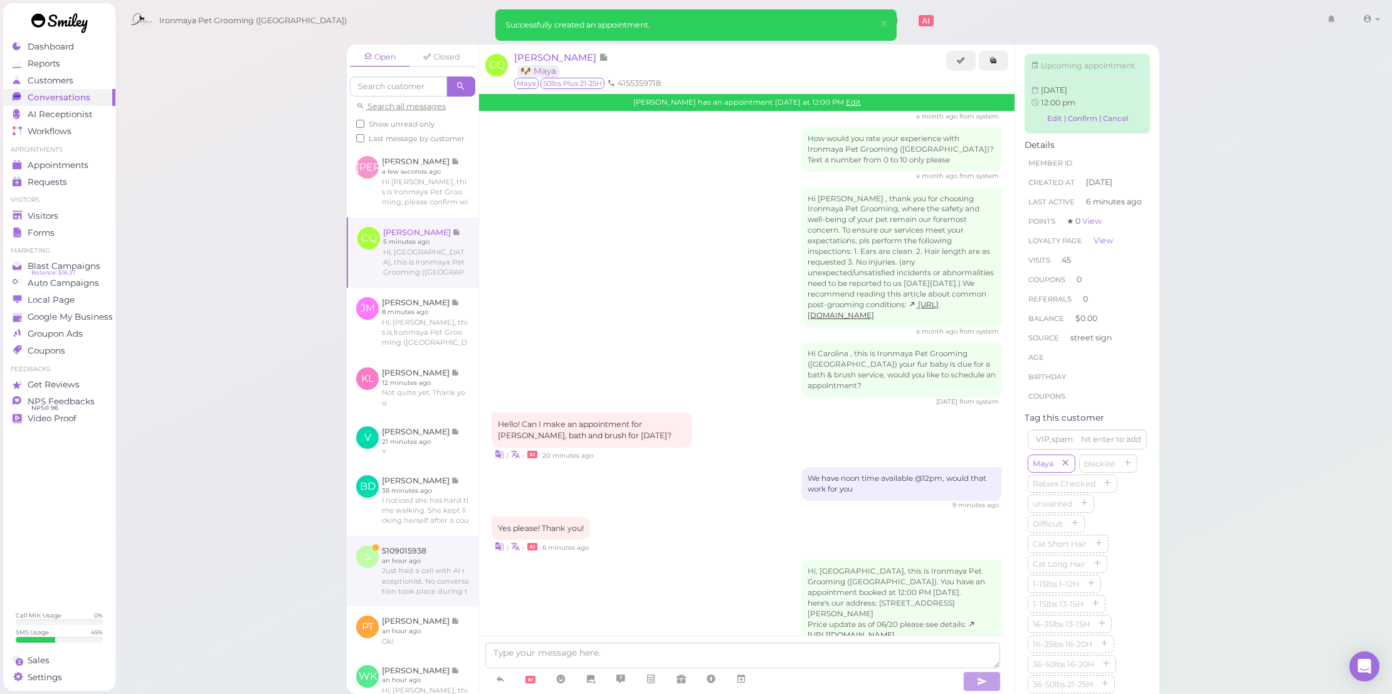
click at [434, 569] on link at bounding box center [413, 571] width 132 height 70
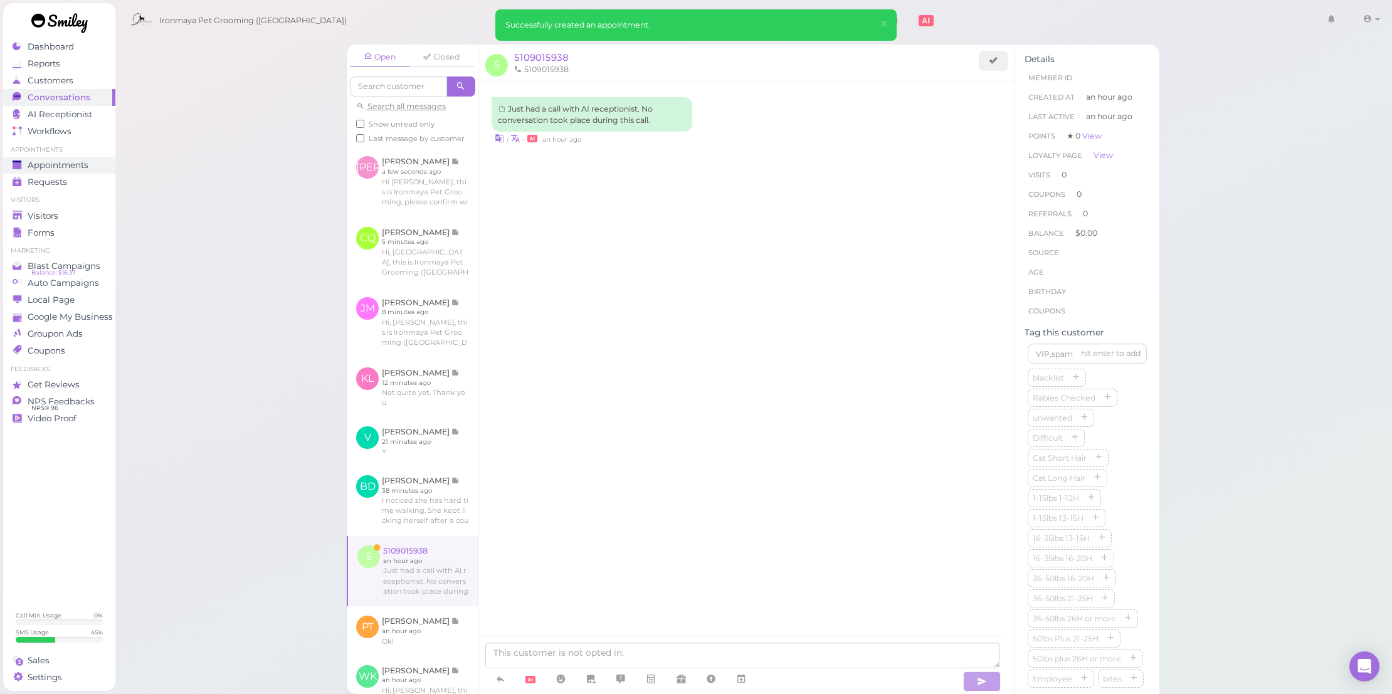
click at [72, 162] on span "Appointments" at bounding box center [58, 165] width 61 height 11
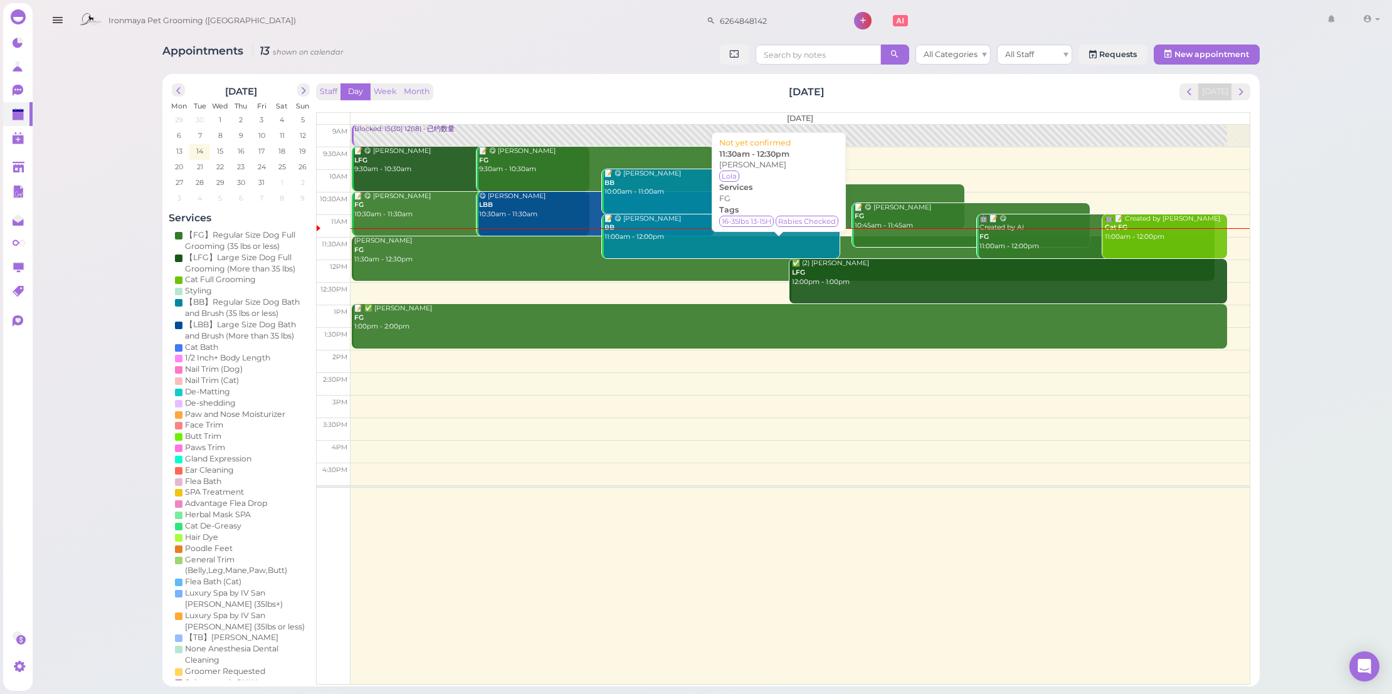
click at [416, 257] on div "Victoria Chan FG 11:30am - 12:30pm" at bounding box center [783, 250] width 861 height 28
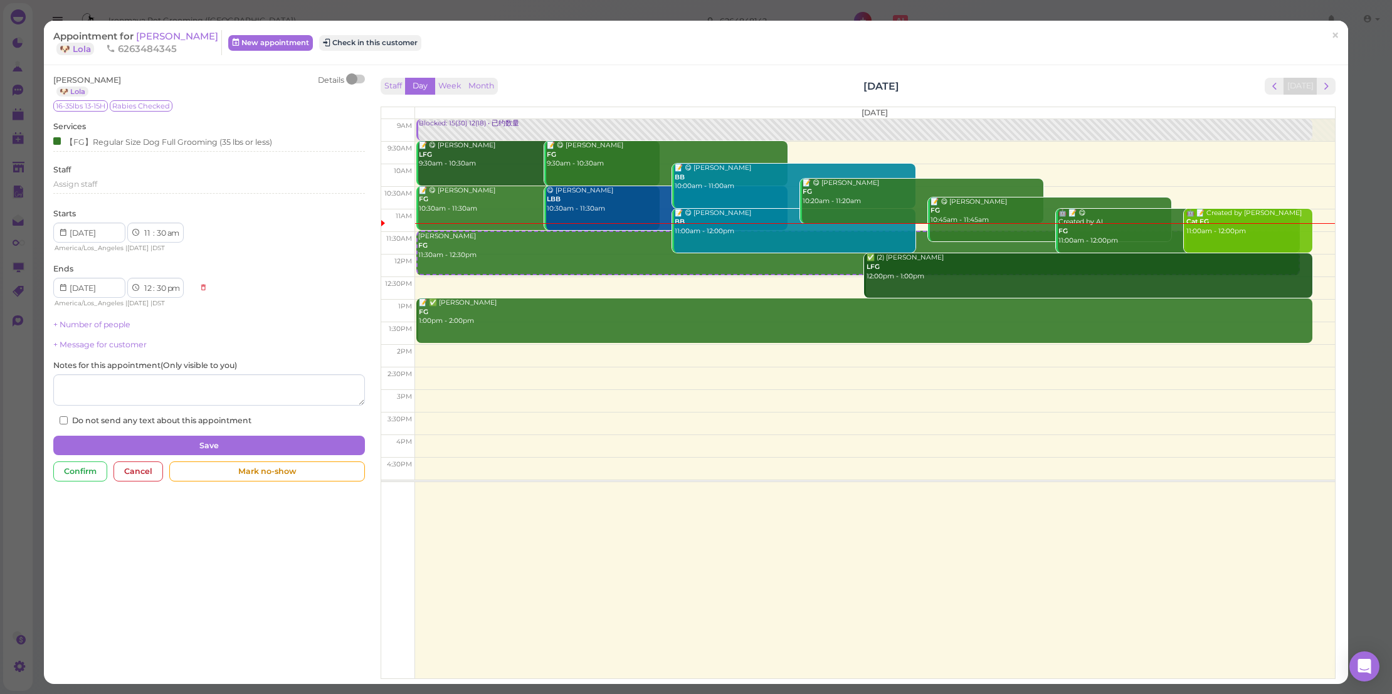
click at [351, 80] on div at bounding box center [351, 78] width 11 height 11
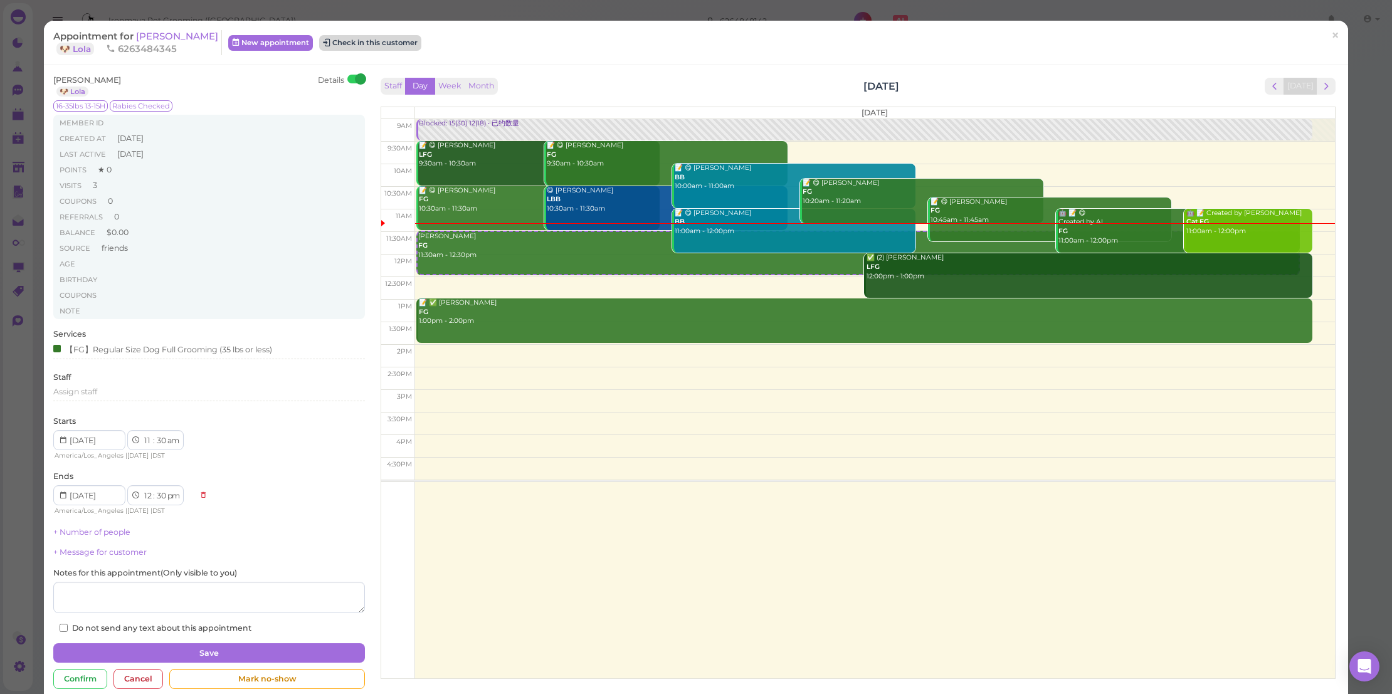
click at [367, 49] on button "Check in this customer" at bounding box center [370, 42] width 102 height 15
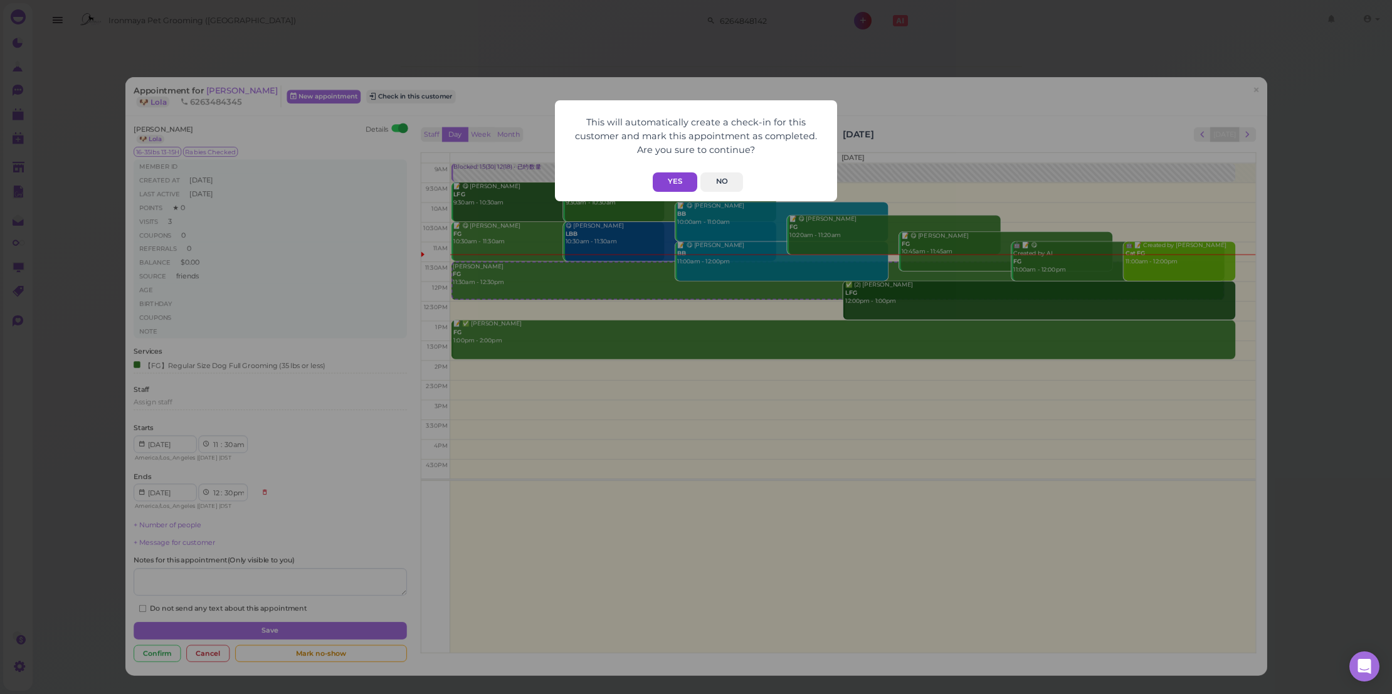
click at [665, 178] on button "Yes" at bounding box center [675, 181] width 45 height 19
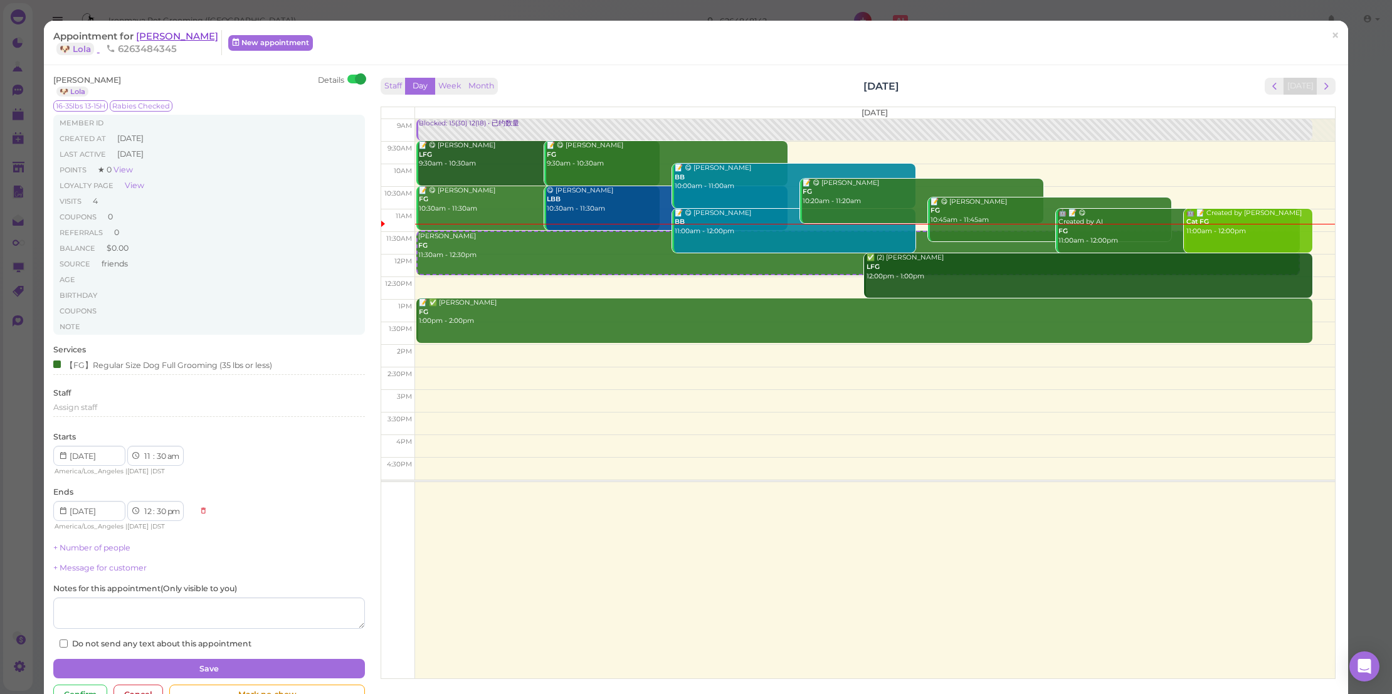
click at [170, 40] on span "[PERSON_NAME]" at bounding box center [177, 36] width 82 height 12
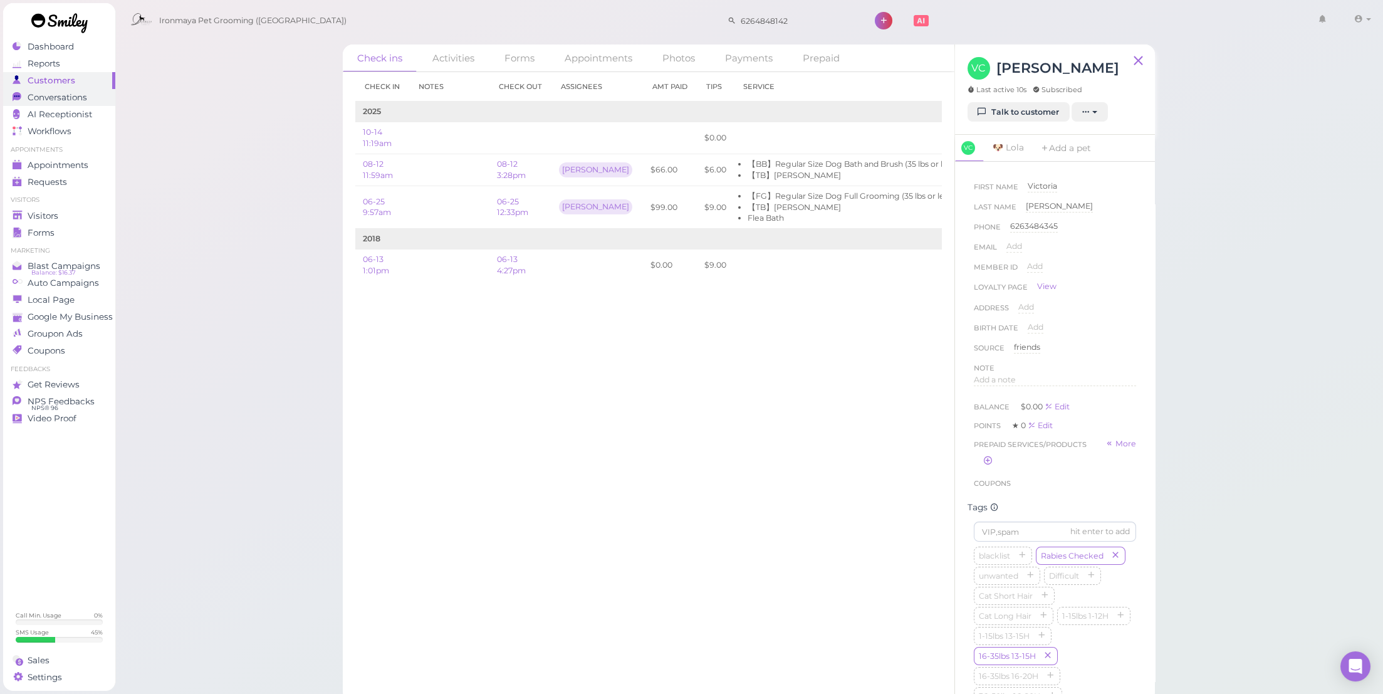
click at [96, 102] on div "Conversations" at bounding box center [58, 97] width 90 height 11
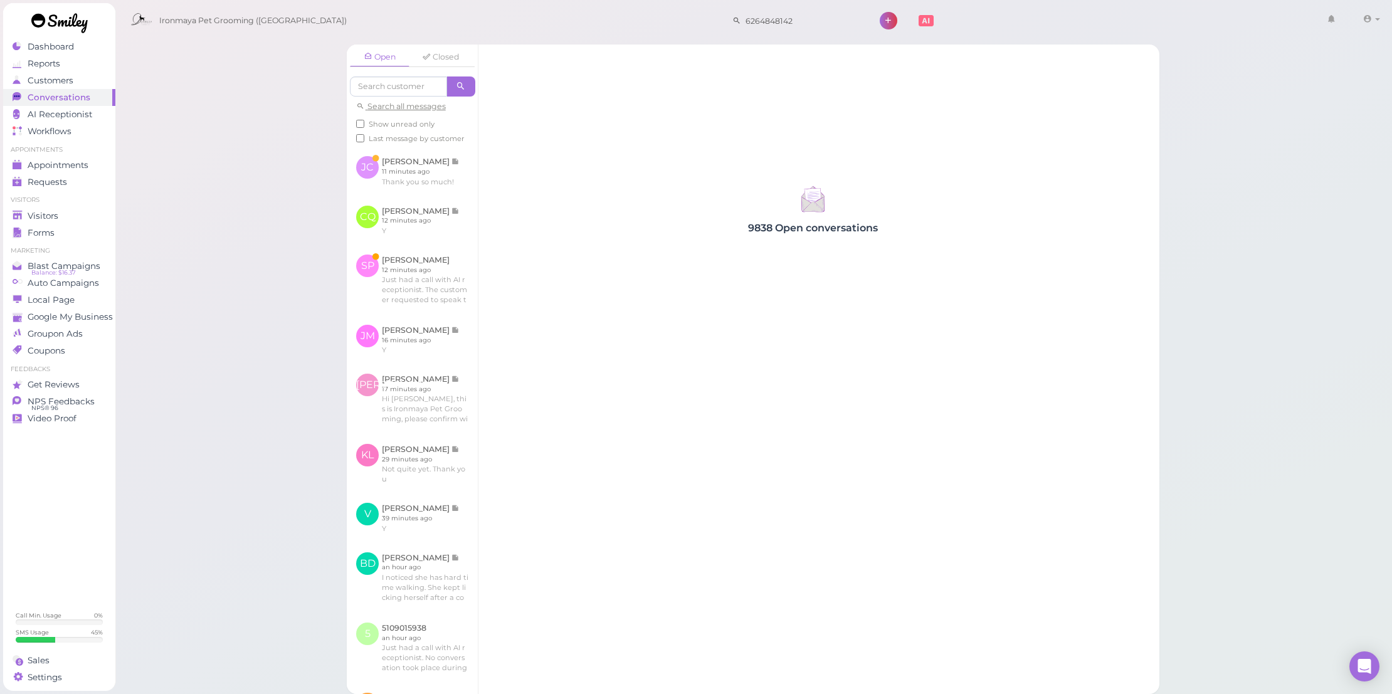
click at [73, 98] on span "Conversations" at bounding box center [59, 97] width 63 height 11
click at [52, 214] on span "Visitors" at bounding box center [43, 216] width 31 height 11
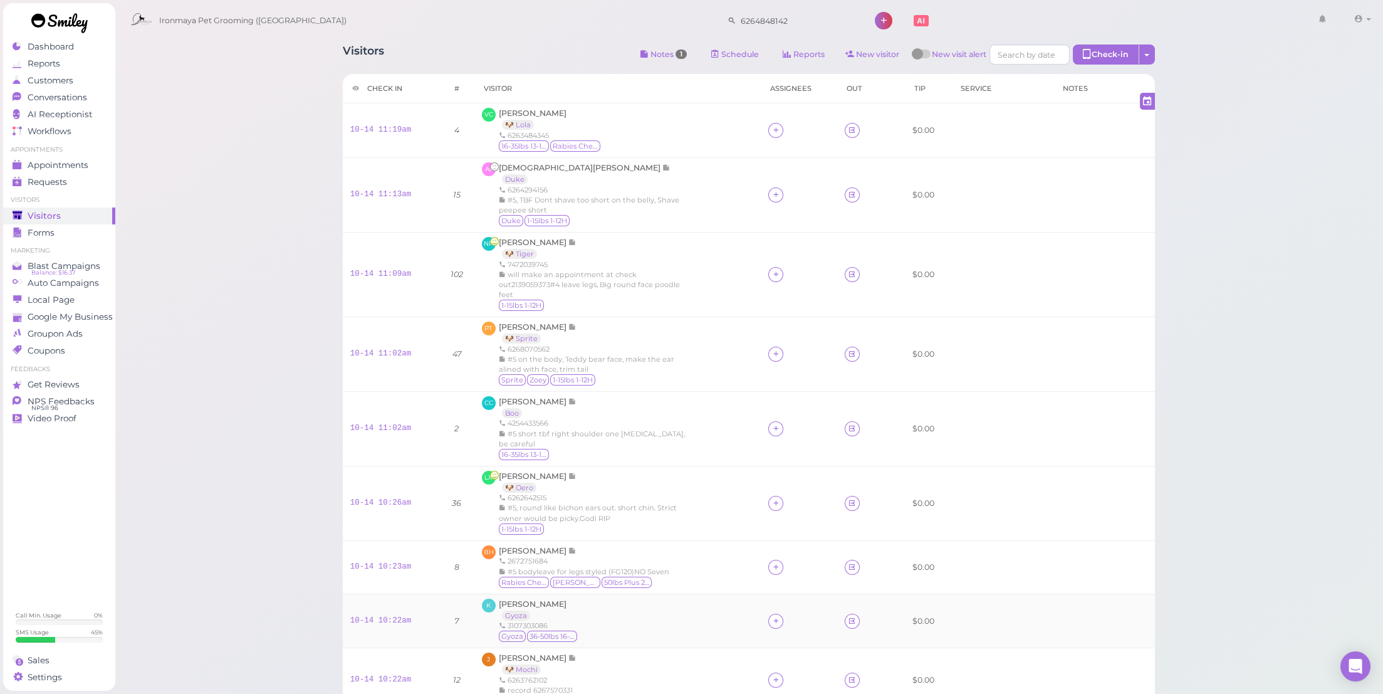
scroll to position [217, 0]
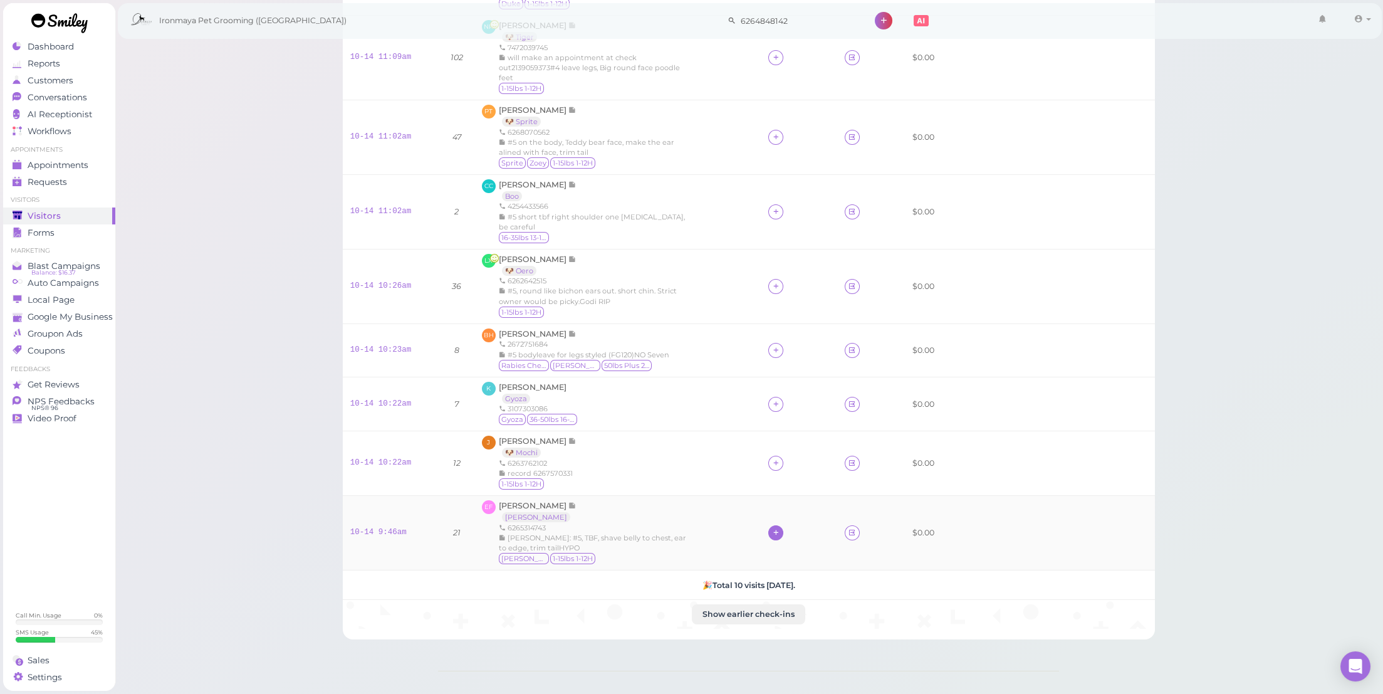
click at [770, 525] on div at bounding box center [776, 532] width 15 height 15
click at [809, 440] on div "[PERSON_NAME]" at bounding box center [858, 443] width 176 height 24
click at [779, 458] on icon at bounding box center [776, 462] width 8 height 9
click at [807, 523] on div "[PERSON_NAME]" at bounding box center [858, 525] width 176 height 24
click at [770, 397] on div at bounding box center [776, 404] width 15 height 15
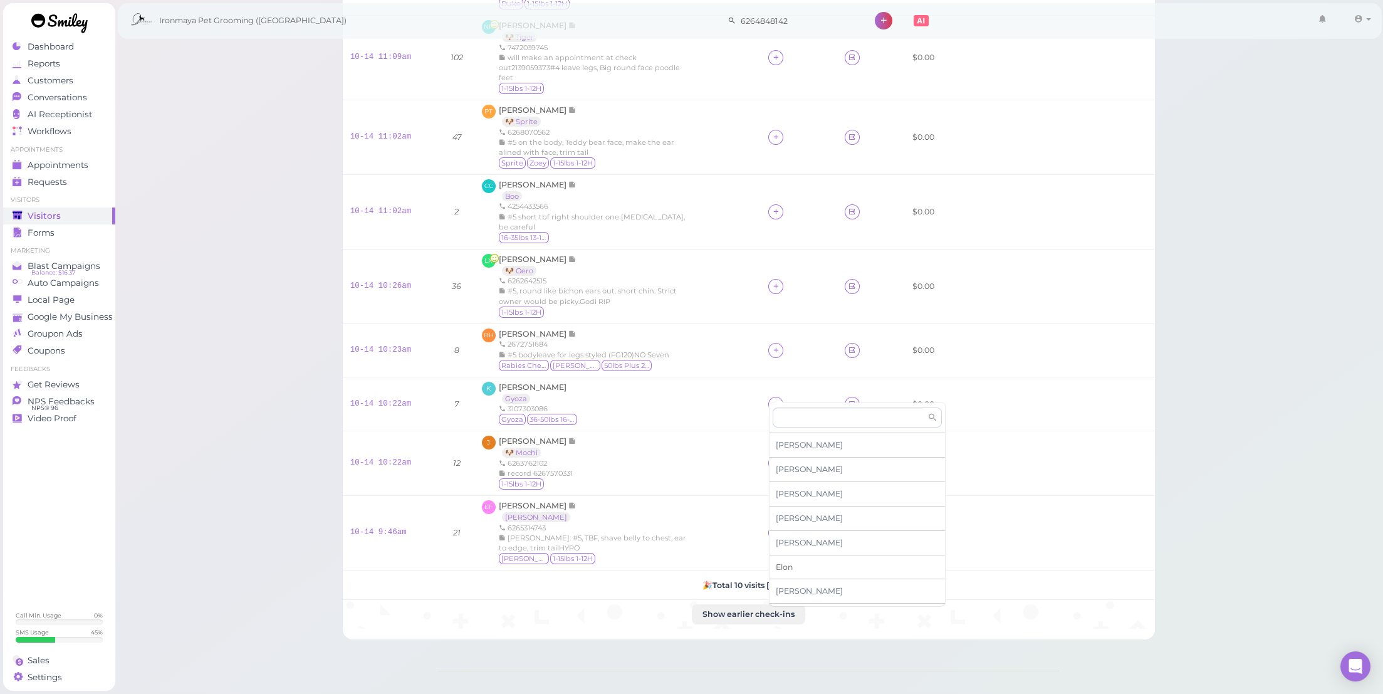
scroll to position [138, 0]
click at [798, 518] on span "[PERSON_NAME]" at bounding box center [809, 522] width 67 height 9
click at [777, 345] on icon at bounding box center [776, 349] width 8 height 9
click at [796, 389] on div "[PERSON_NAME]" at bounding box center [858, 389] width 176 height 24
click at [773, 281] on icon at bounding box center [776, 285] width 8 height 9
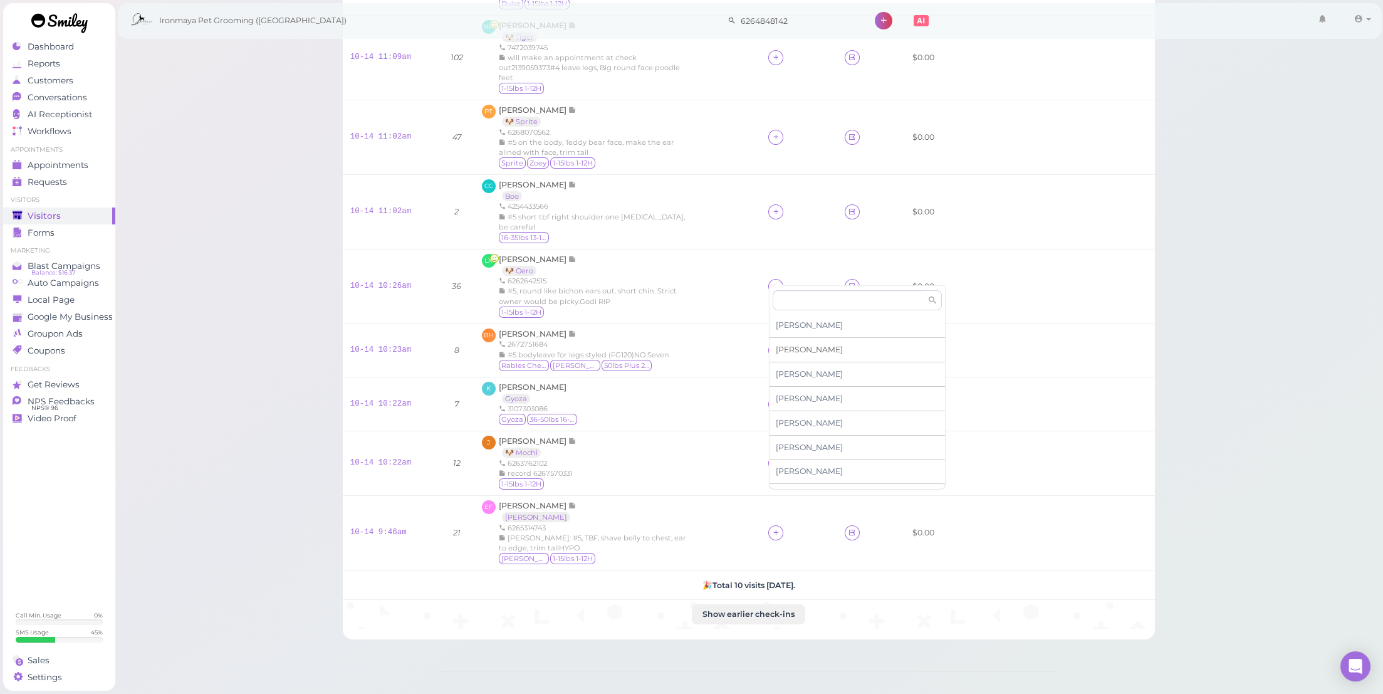
click at [798, 350] on div "[PERSON_NAME]" at bounding box center [858, 350] width 176 height 24
click at [781, 204] on div at bounding box center [776, 211] width 15 height 15
click at [794, 341] on span "[PERSON_NAME]" at bounding box center [809, 344] width 67 height 9
click at [779, 132] on icon at bounding box center [776, 136] width 8 height 9
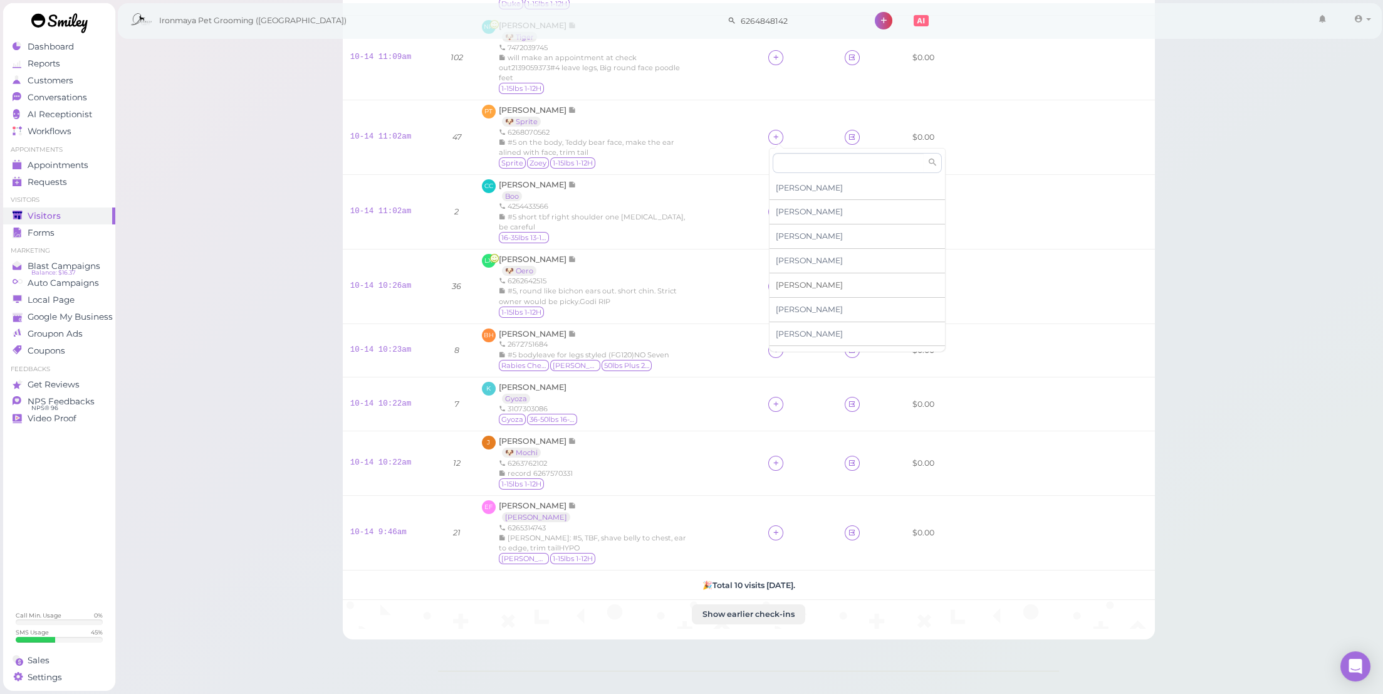
click at [792, 280] on span "[PERSON_NAME]" at bounding box center [809, 284] width 67 height 9
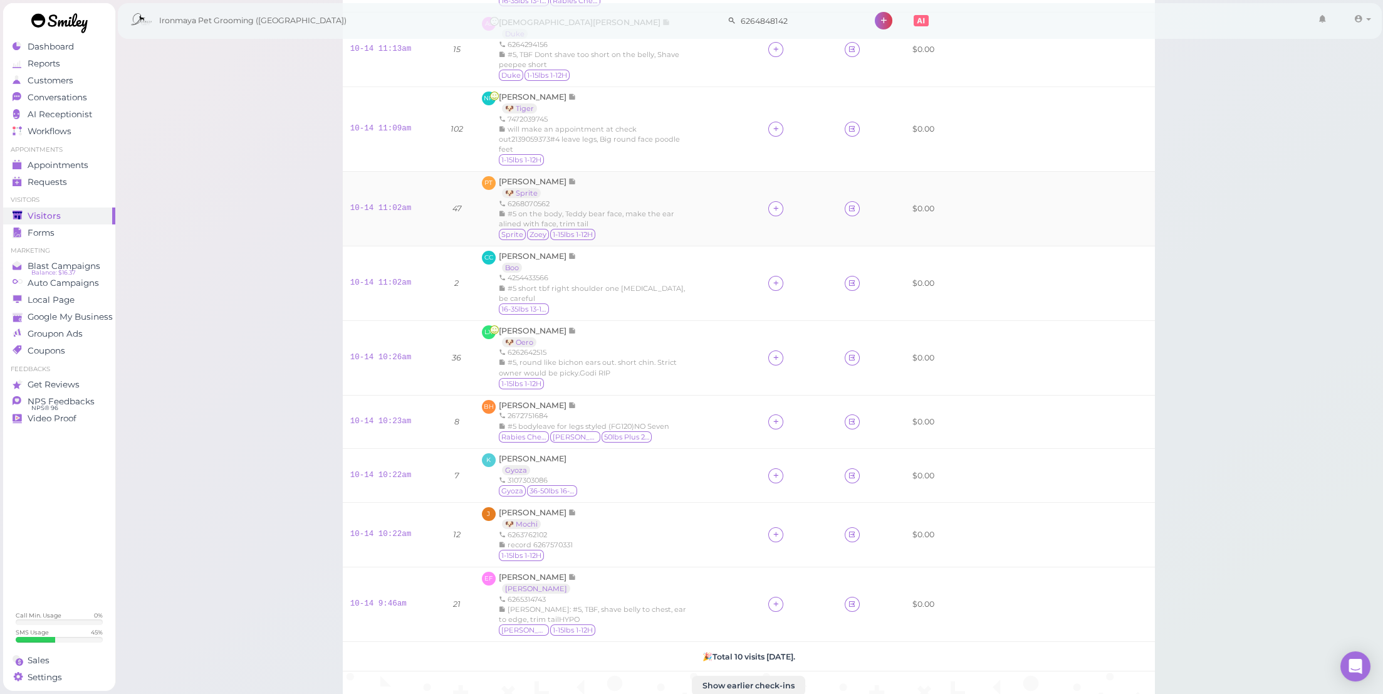
scroll to position [75, 0]
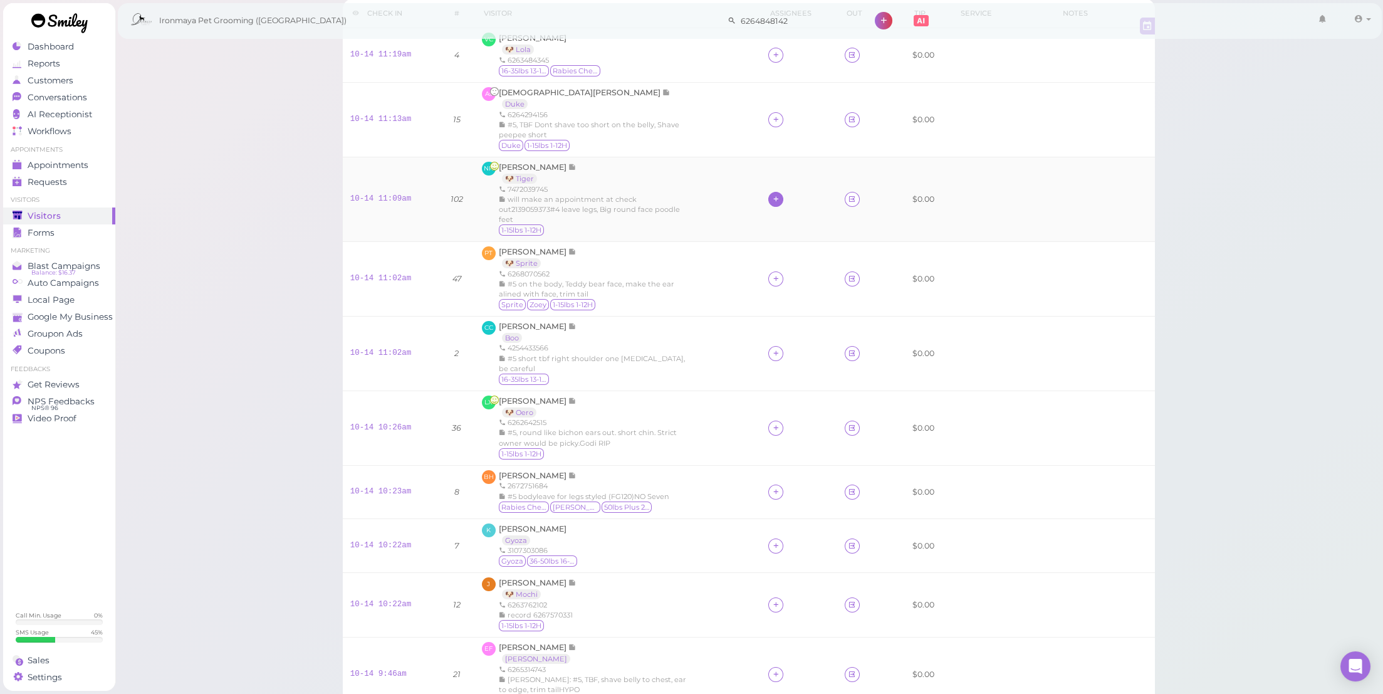
click at [774, 197] on icon at bounding box center [776, 198] width 8 height 9
click at [785, 248] on span "[PERSON_NAME]" at bounding box center [809, 250] width 67 height 9
click at [774, 115] on icon at bounding box center [776, 119] width 8 height 9
click at [784, 171] on span "[PERSON_NAME]" at bounding box center [809, 171] width 67 height 9
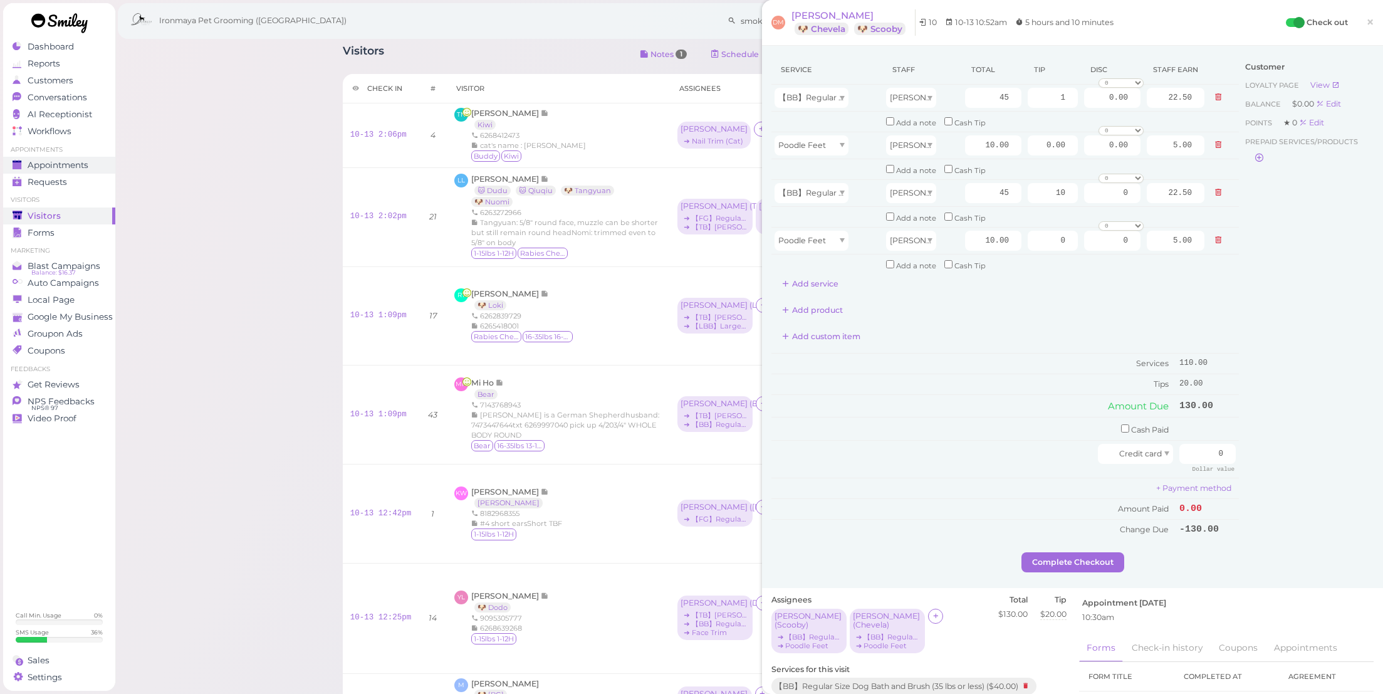
scroll to position [878, 0]
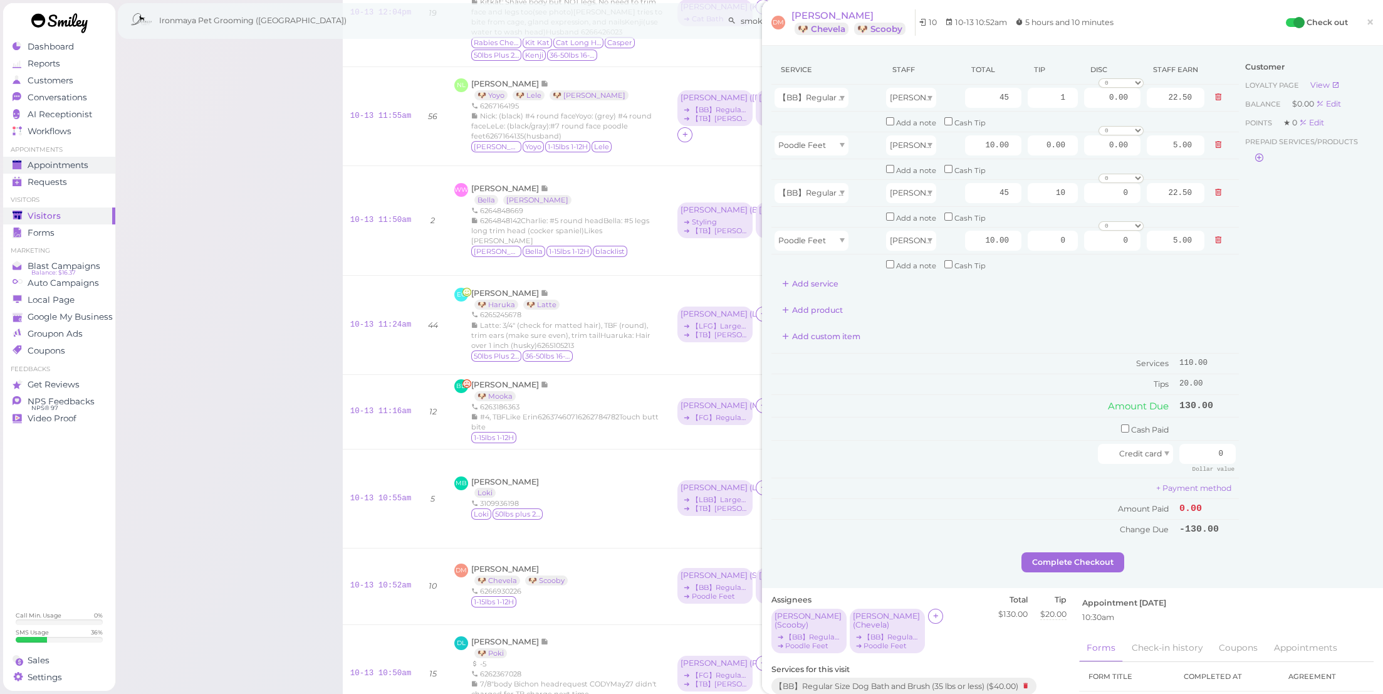
click at [90, 162] on div "Appointments" at bounding box center [58, 165] width 90 height 11
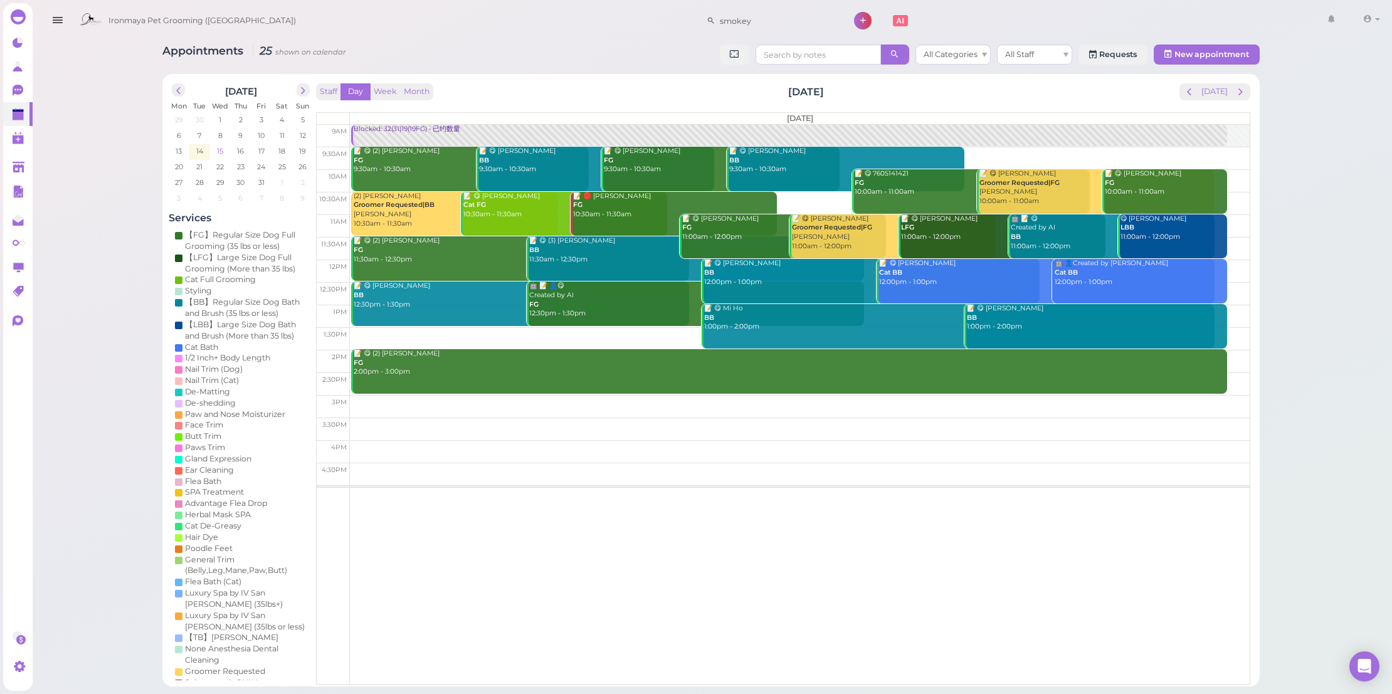
click at [218, 149] on span "15" at bounding box center [220, 150] width 9 height 11
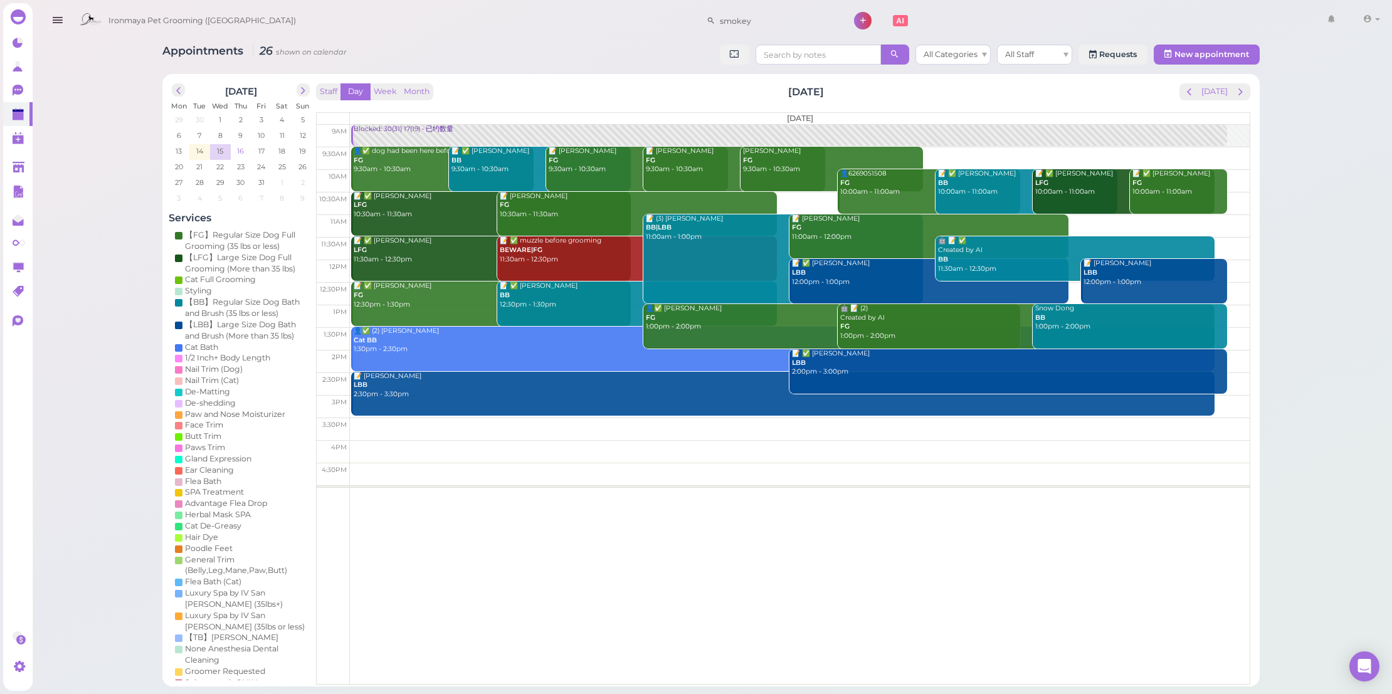
click at [231, 146] on td "16" at bounding box center [241, 150] width 21 height 13
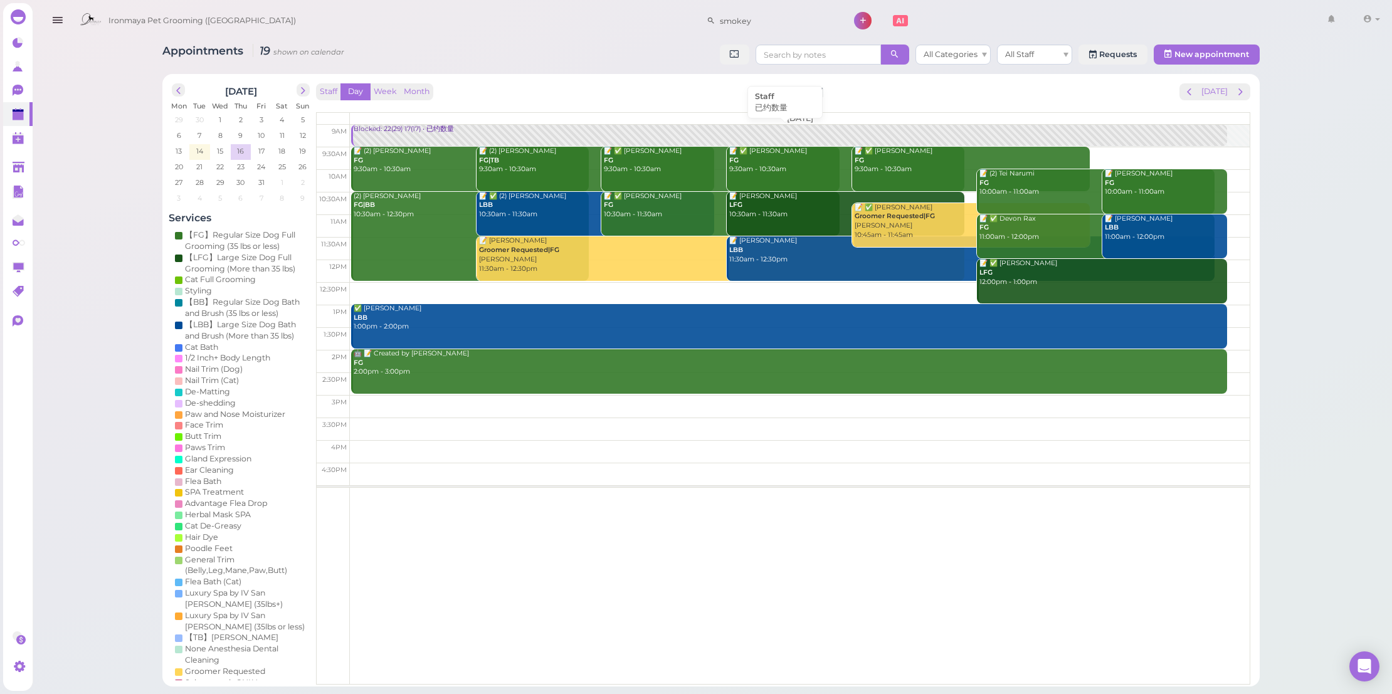
click at [527, 129] on div "Blocked: 22(29) 17(17) • 已约数量" at bounding box center [790, 129] width 874 height 9
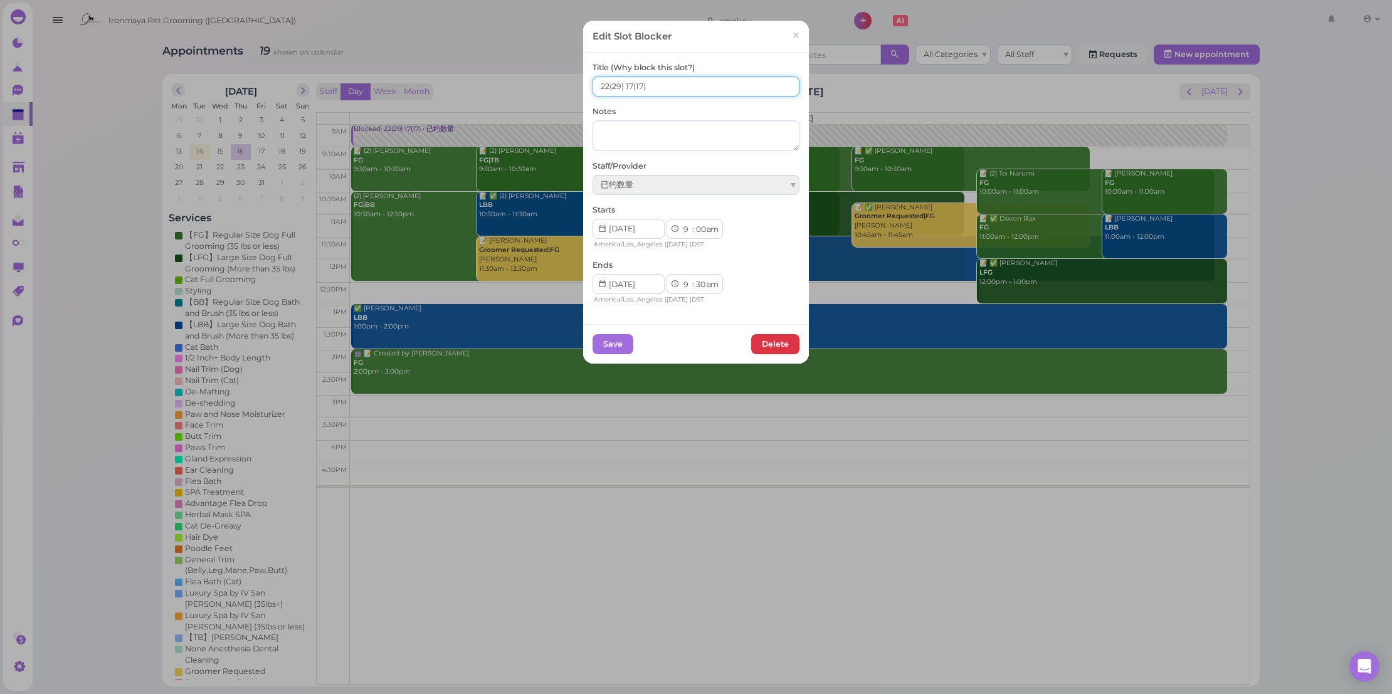
click at [606, 85] on input "22(29) 17(17)" at bounding box center [695, 86] width 207 height 20
type input "24(29) 17(17)"
click at [617, 343] on button "Save" at bounding box center [612, 344] width 41 height 20
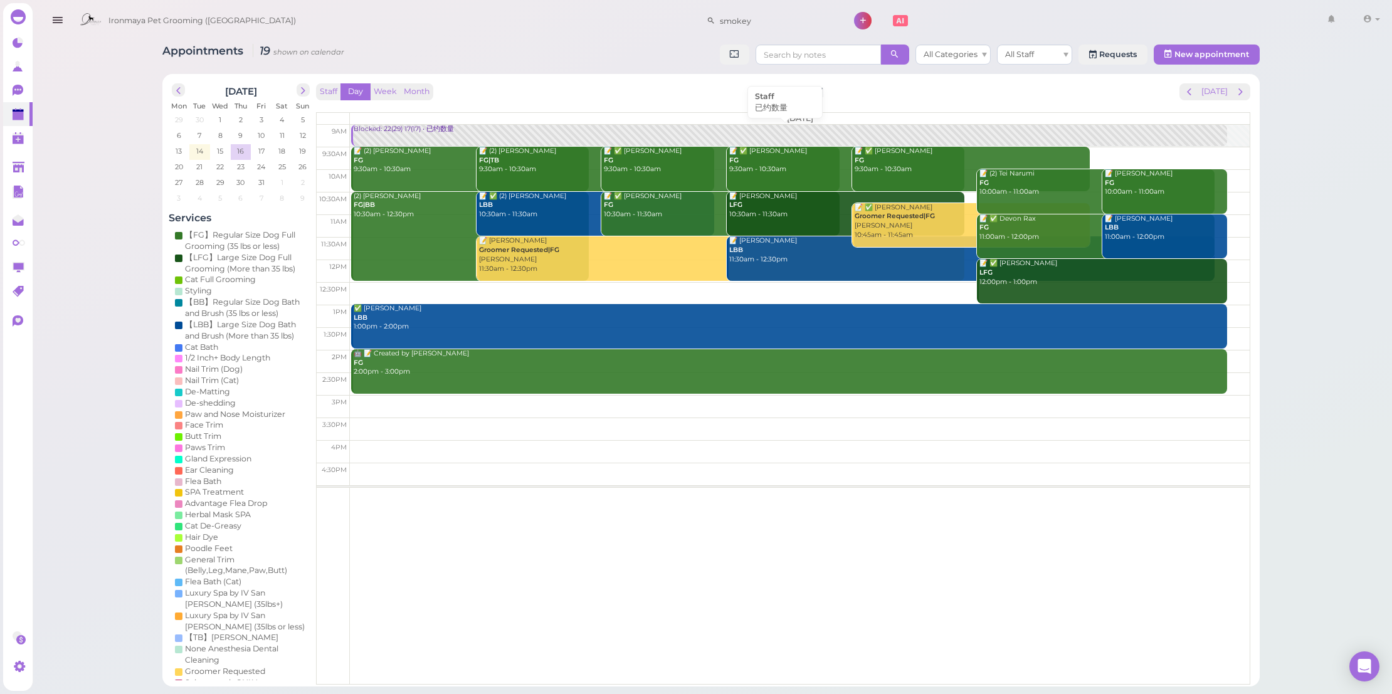
click at [470, 129] on div "Blocked: 22(29) 17(17) • 已约数量" at bounding box center [790, 129] width 874 height 9
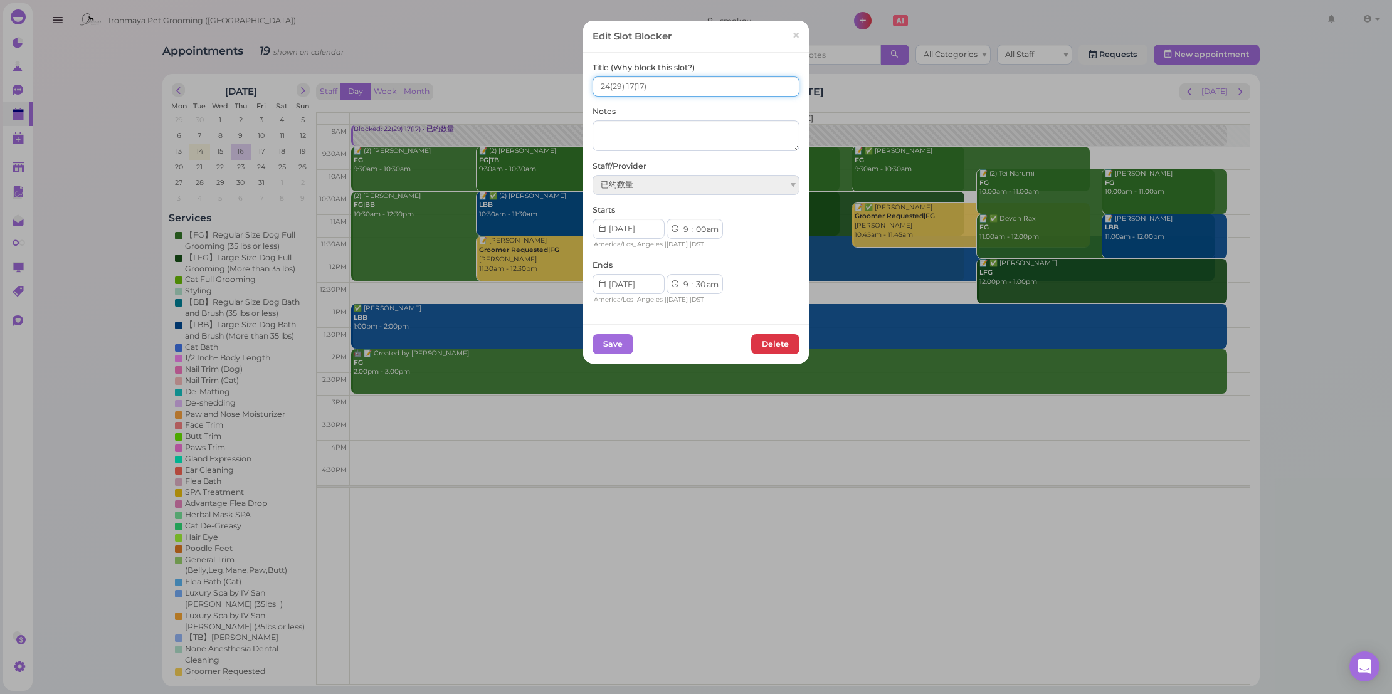
click at [625, 85] on input "24(29) 17(17)" at bounding box center [695, 86] width 207 height 20
type input "24(29) 18(17)"
click at [606, 348] on button "Save" at bounding box center [612, 344] width 41 height 20
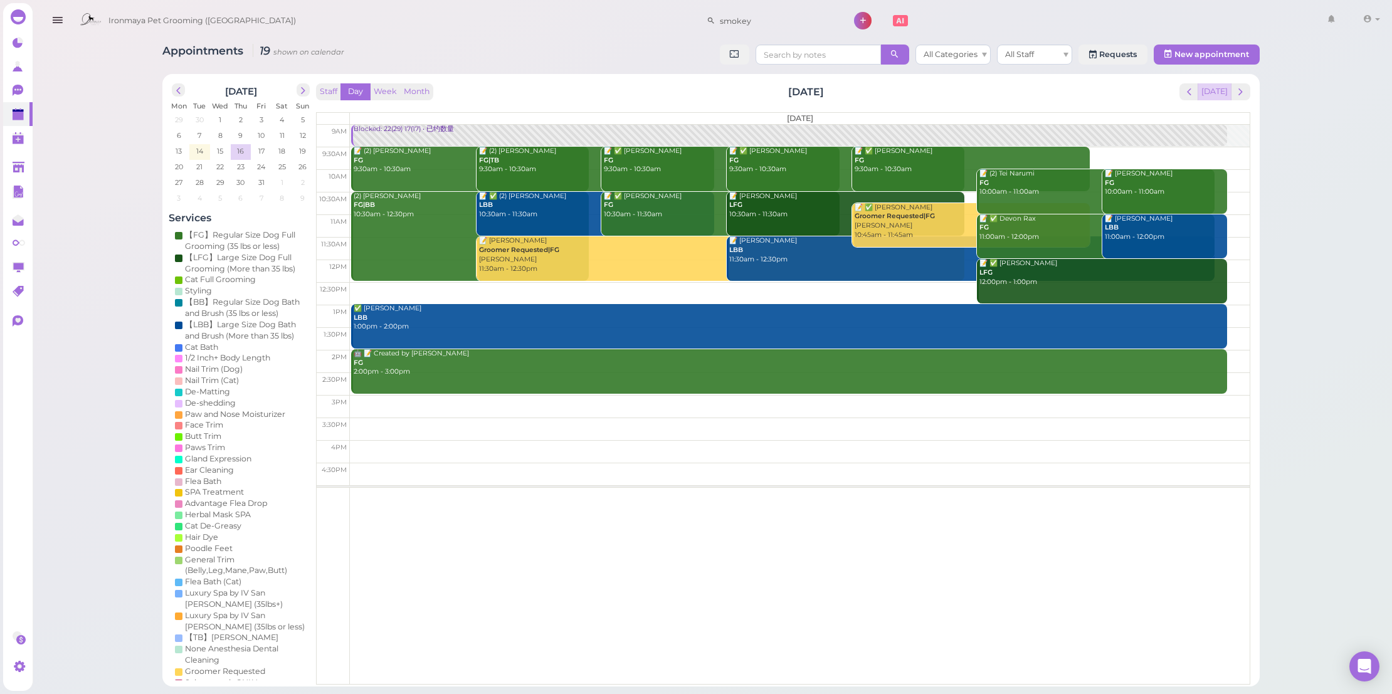
click at [1217, 91] on button "[DATE]" at bounding box center [1214, 91] width 34 height 17
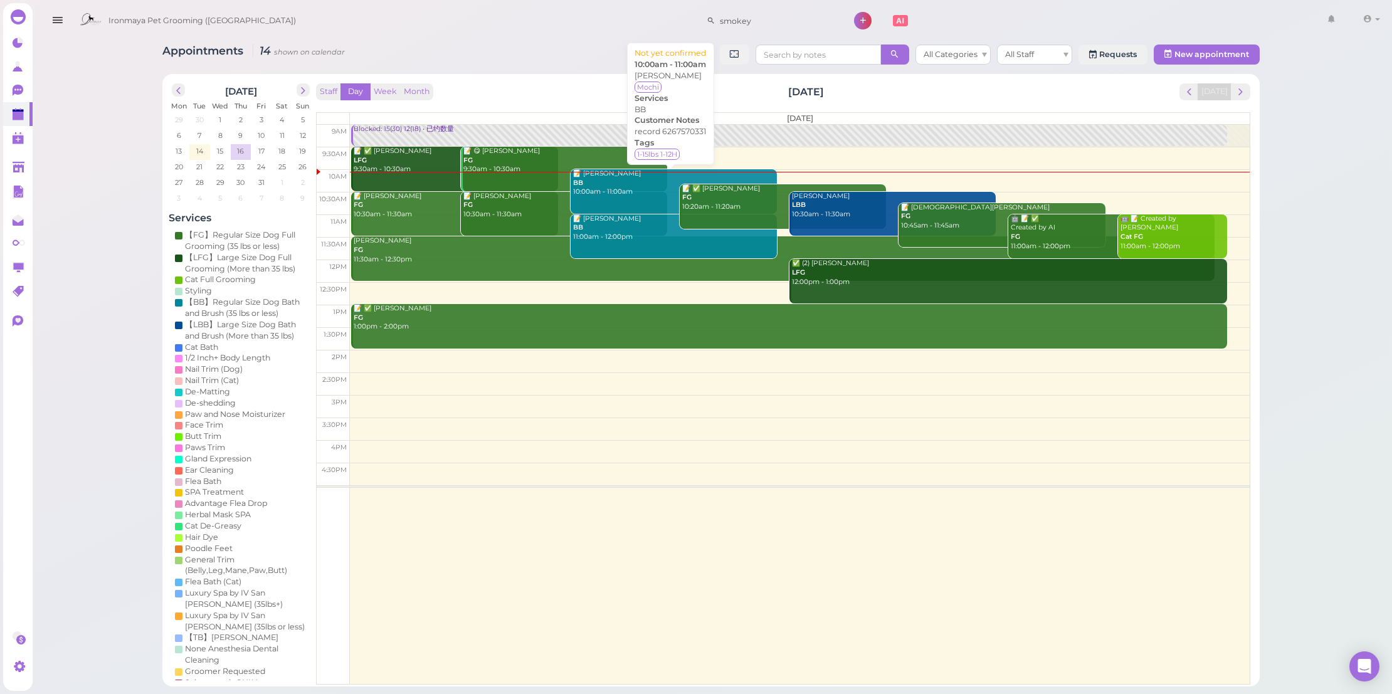
click at [654, 189] on div "📝 [PERSON_NAME] BB 10:00am - 11:00am" at bounding box center [674, 183] width 204 height 28
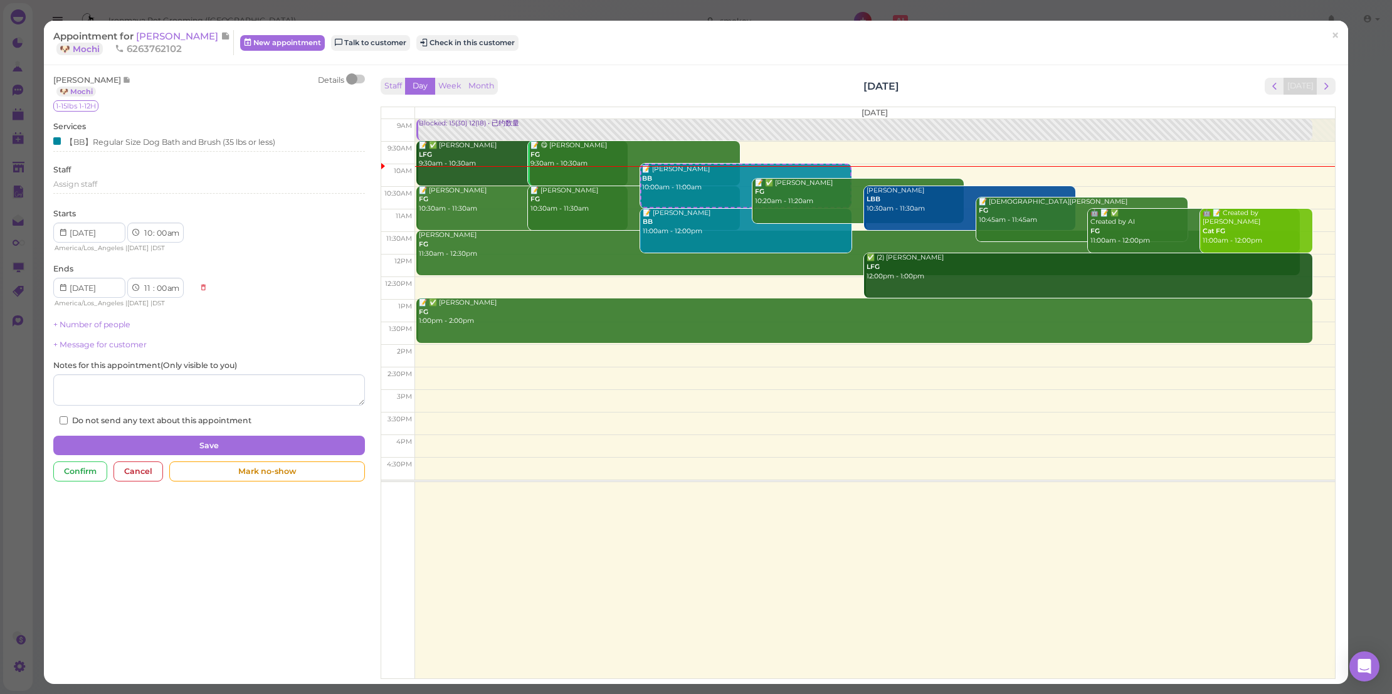
click at [346, 80] on div at bounding box center [351, 78] width 11 height 11
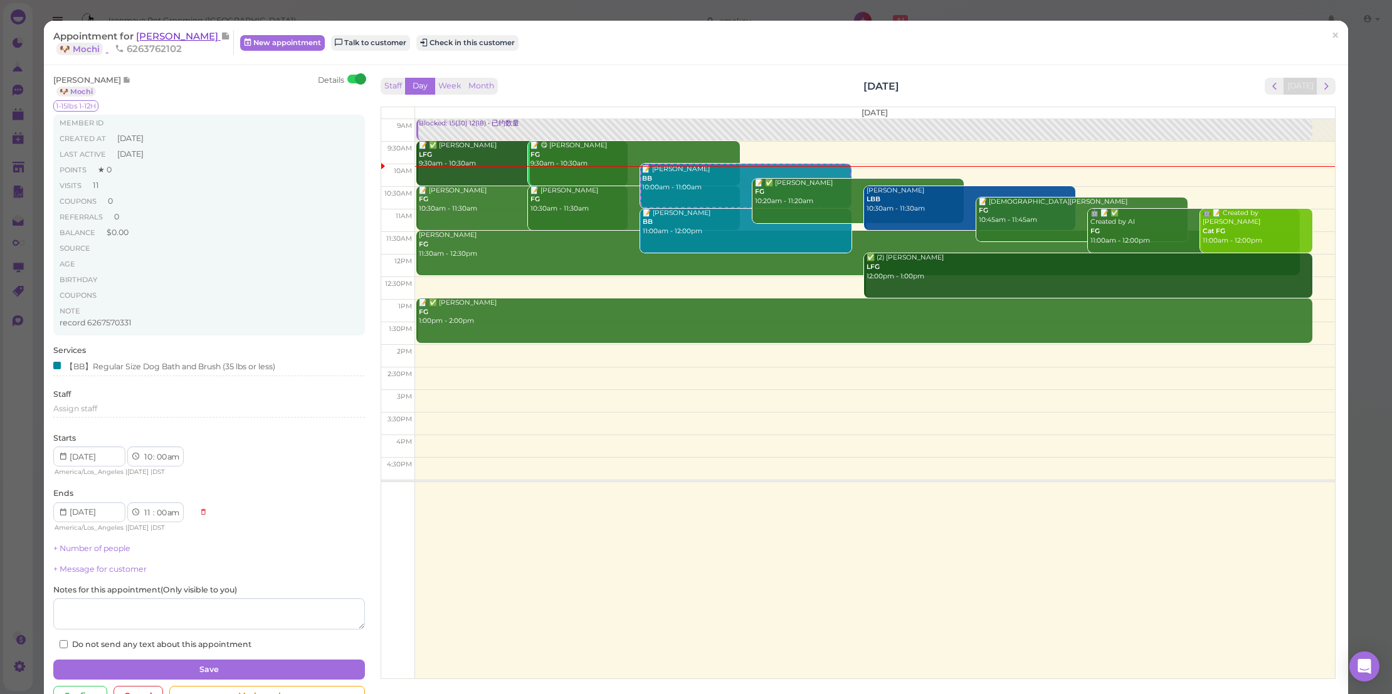
click at [171, 34] on span "[PERSON_NAME]" at bounding box center [178, 36] width 85 height 12
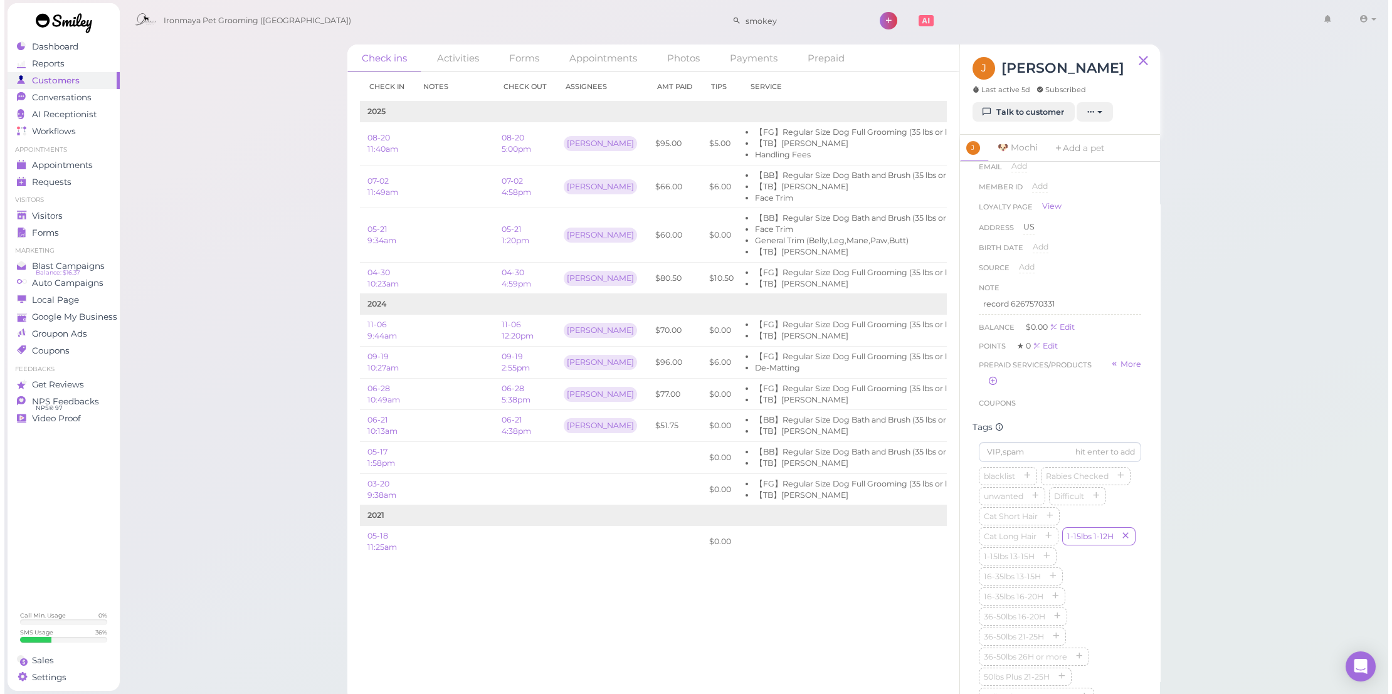
scroll to position [164, 0]
click at [1012, 105] on link "Talk to customer" at bounding box center [1019, 112] width 102 height 20
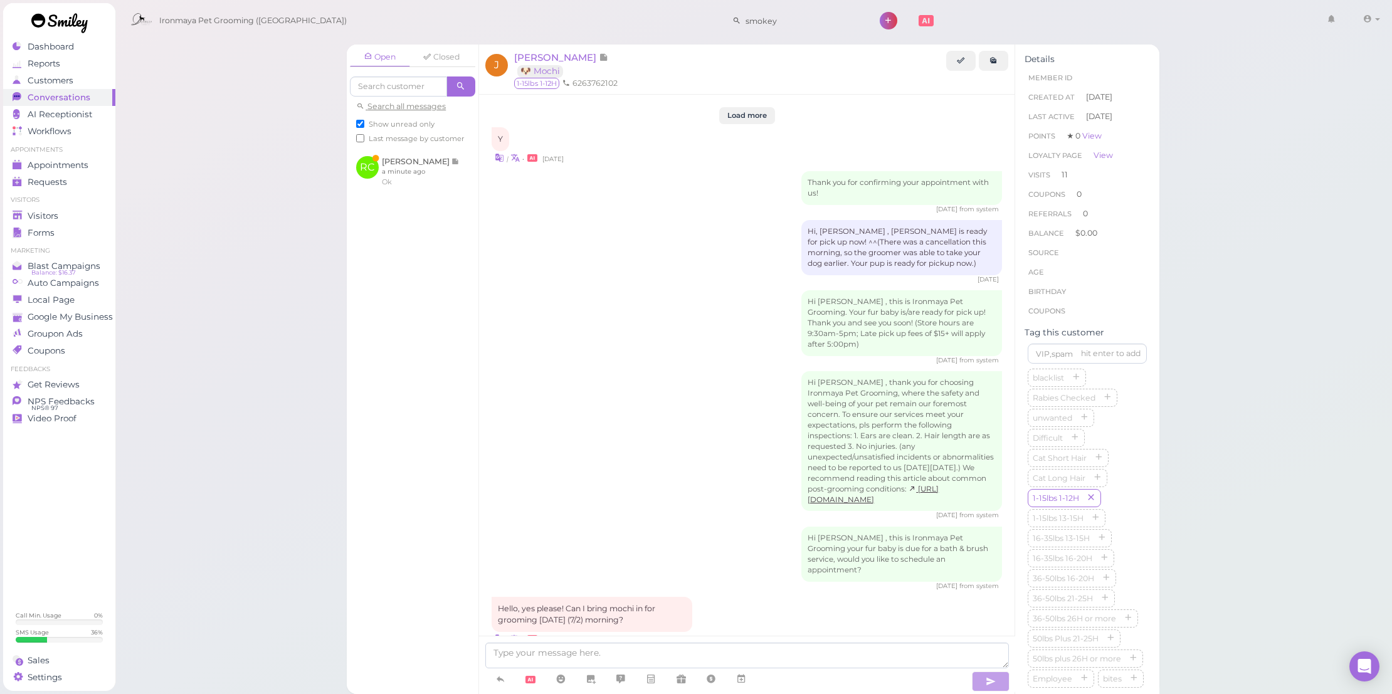
scroll to position [1966, 0]
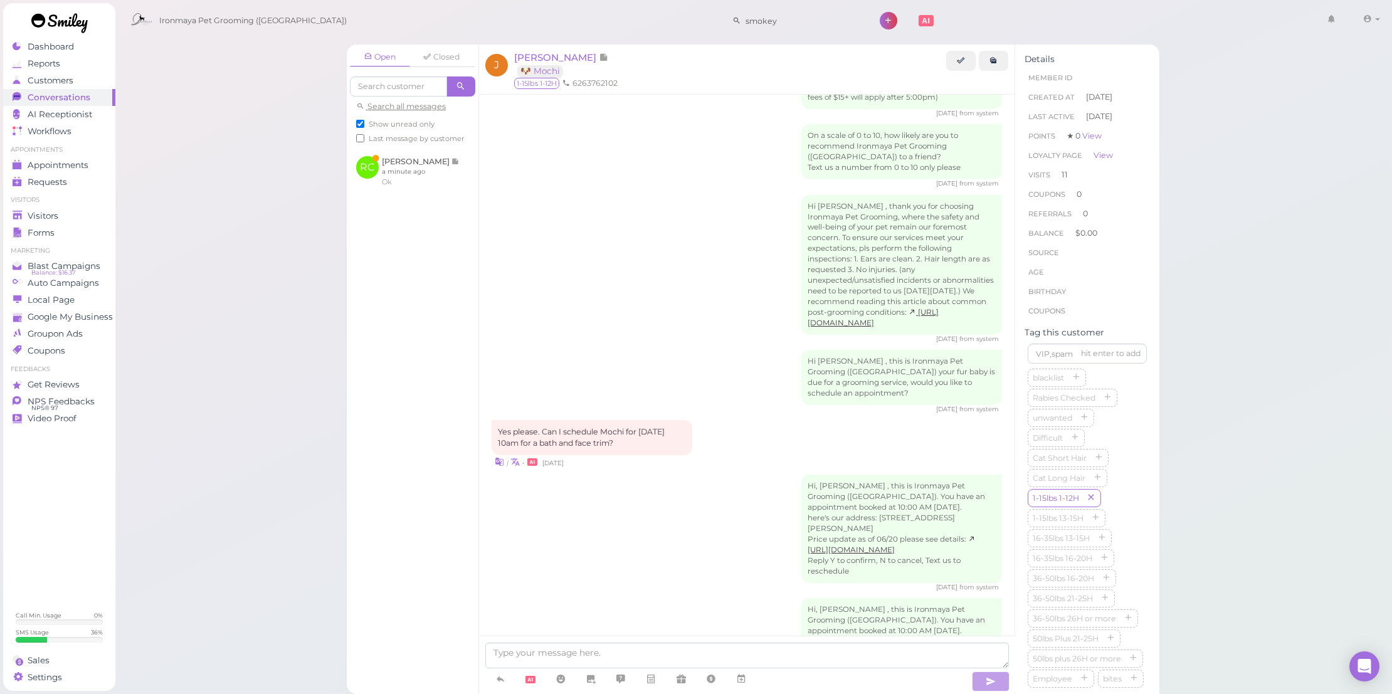
drag, startPoint x: 772, startPoint y: 480, endPoint x: 660, endPoint y: 451, distance: 115.8
click at [777, 483] on div "Hi, [PERSON_NAME] , this is Ironmaya Pet Grooming ([GEOGRAPHIC_DATA]). You have…" at bounding box center [746, 533] width 510 height 117
click at [55, 96] on span "Conversations" at bounding box center [59, 97] width 63 height 11
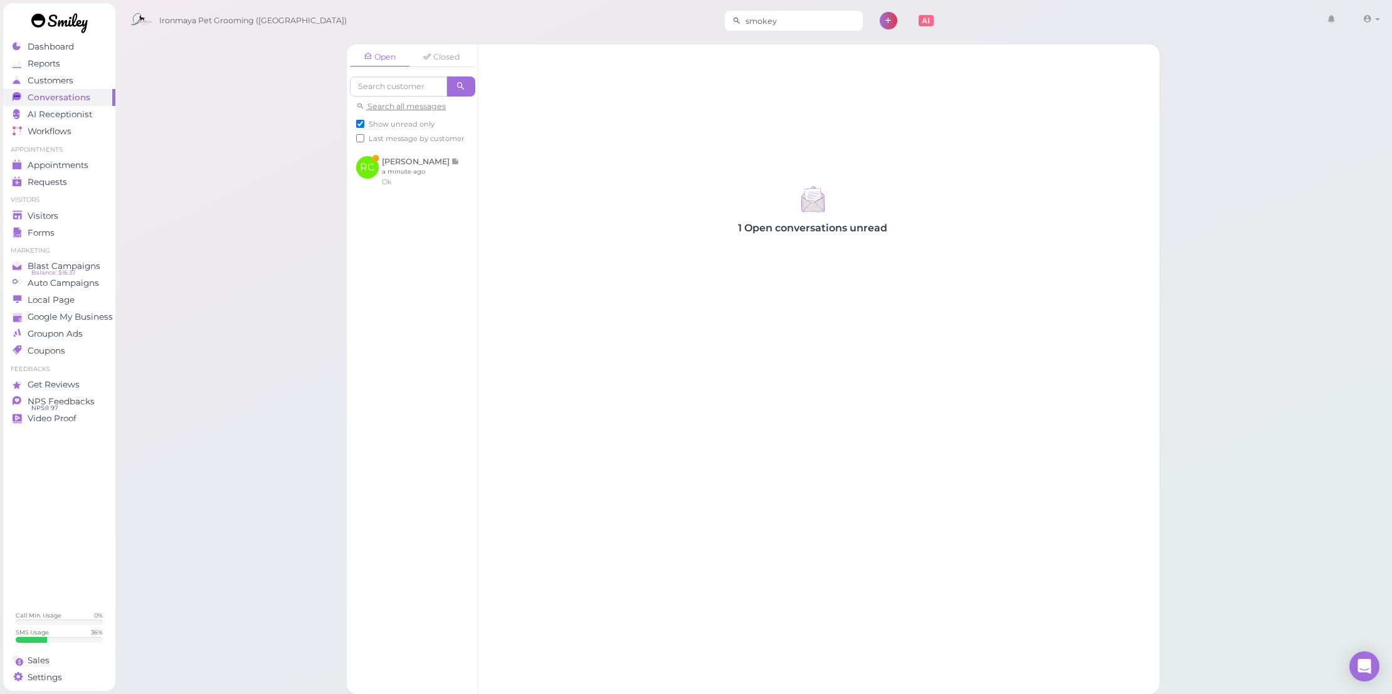
click at [741, 17] on input "smokey" at bounding box center [802, 21] width 122 height 20
type input "3198307"
click at [709, 43] on span "[PERSON_NAME]" at bounding box center [743, 42] width 70 height 9
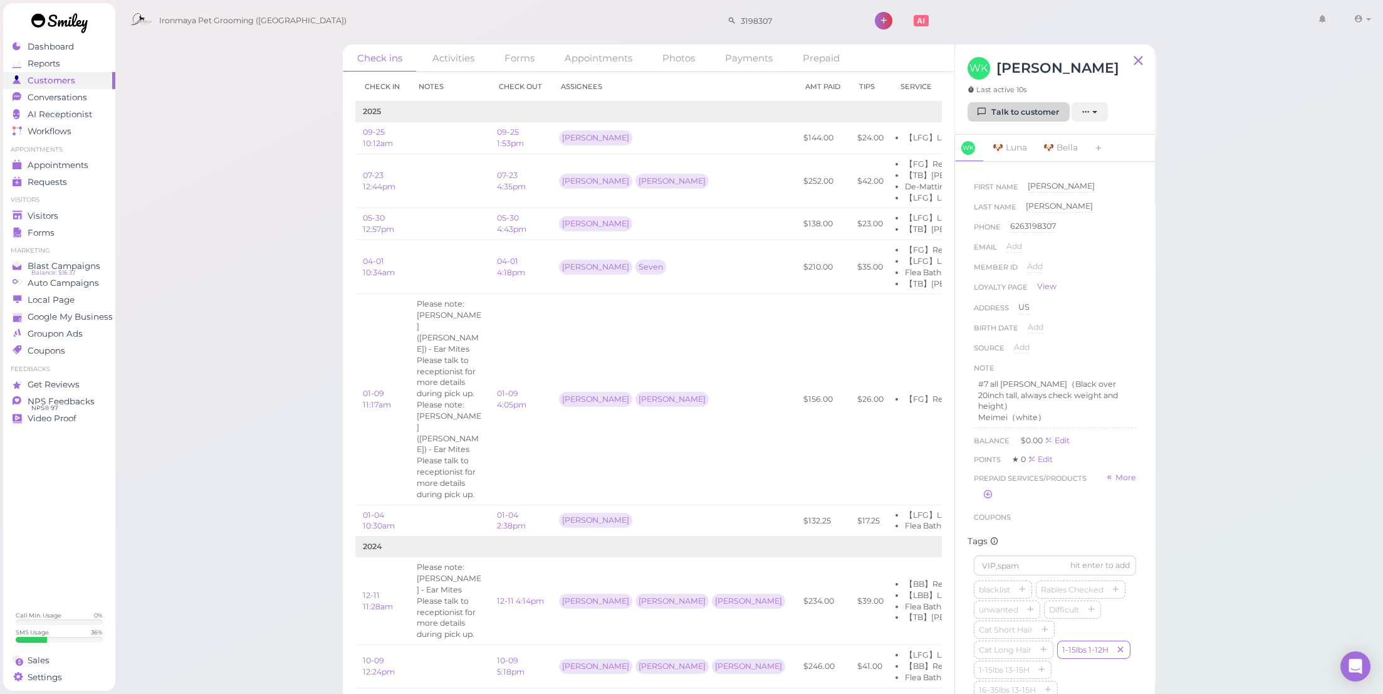
click at [1002, 103] on link "Talk to customer" at bounding box center [1019, 112] width 102 height 20
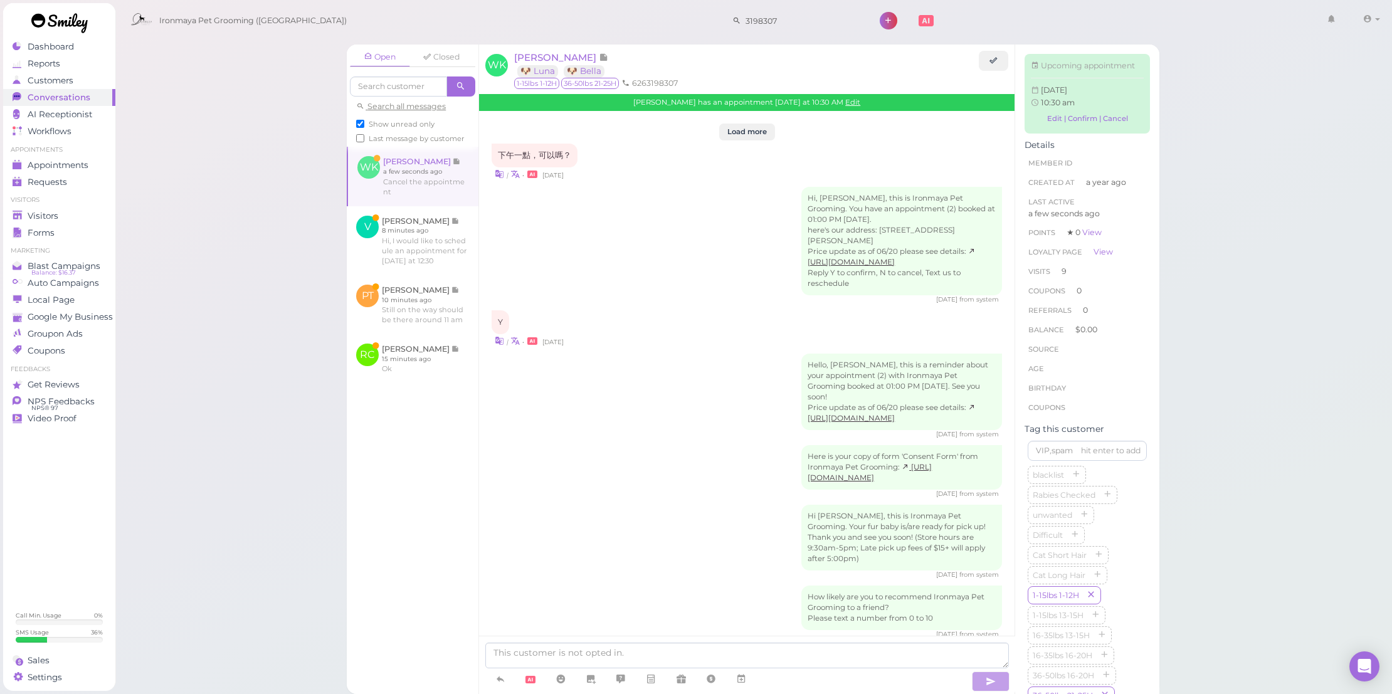
scroll to position [1803, 0]
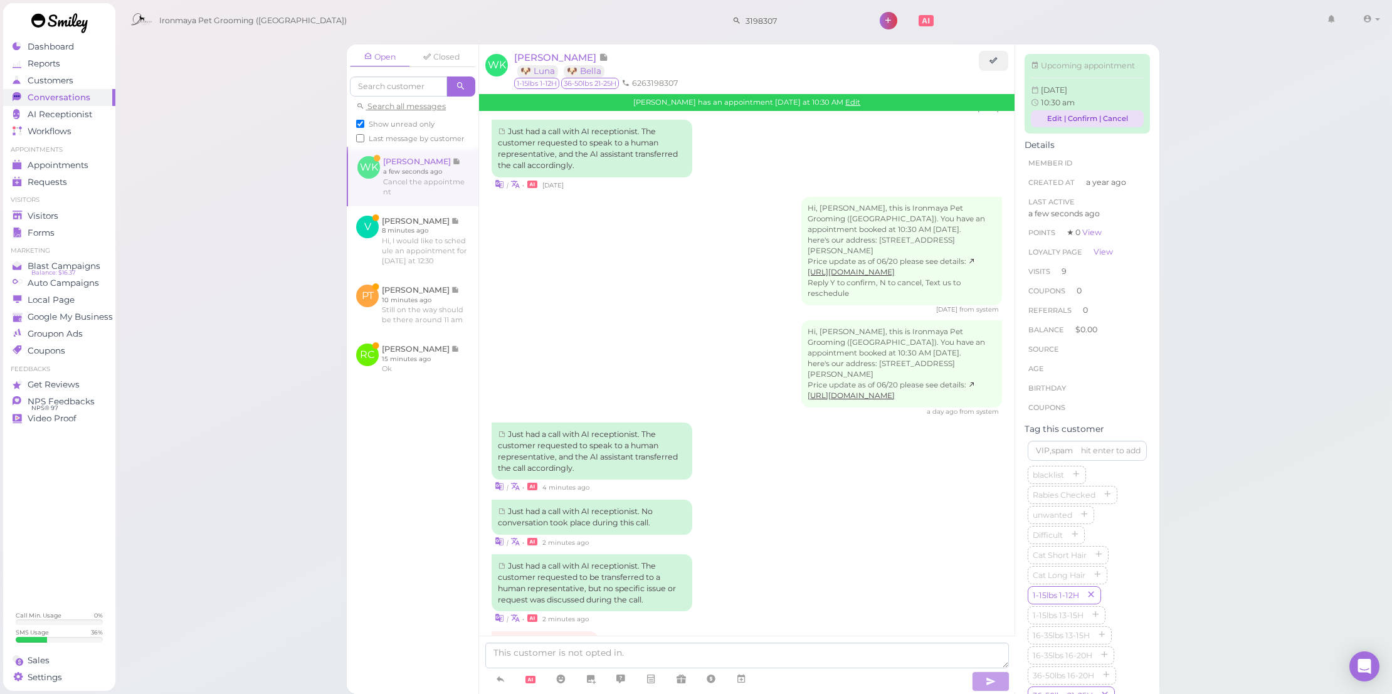
click at [1123, 127] on link "Edit | Confirm | Cancel" at bounding box center [1087, 118] width 113 height 17
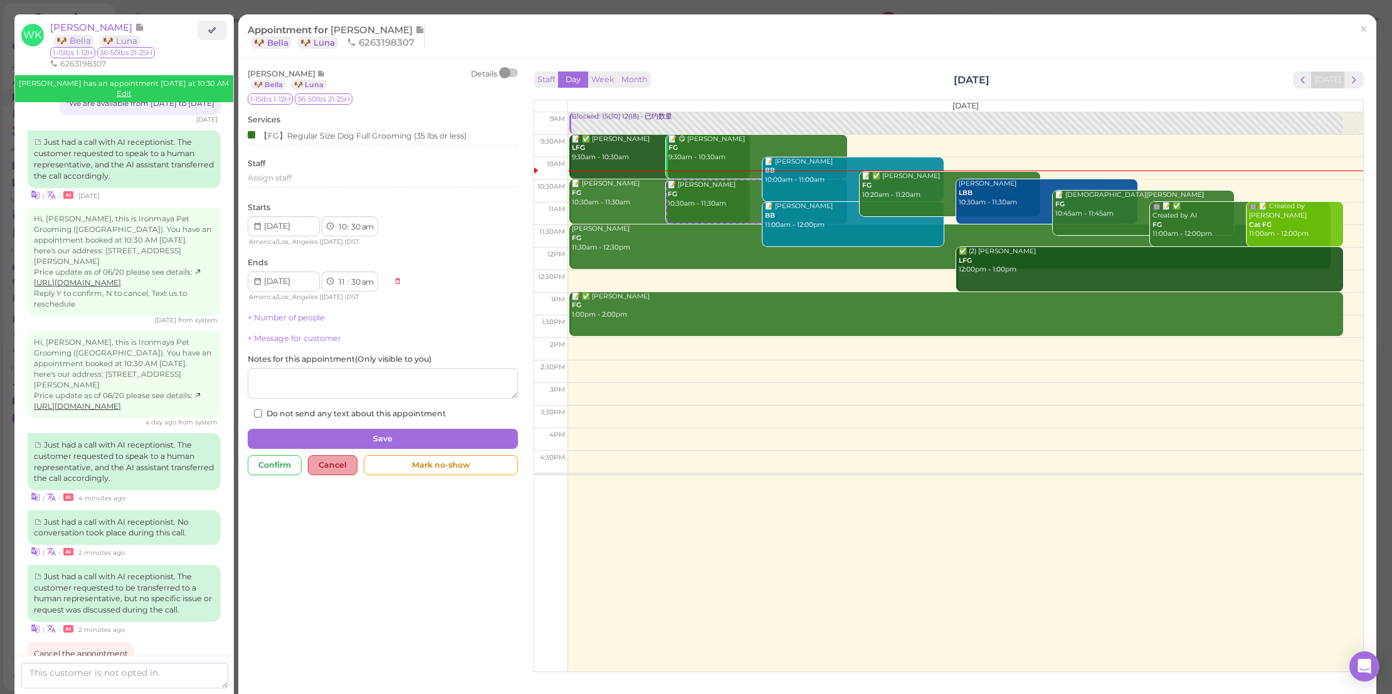
click at [347, 464] on div "Cancel" at bounding box center [333, 465] width 50 height 20
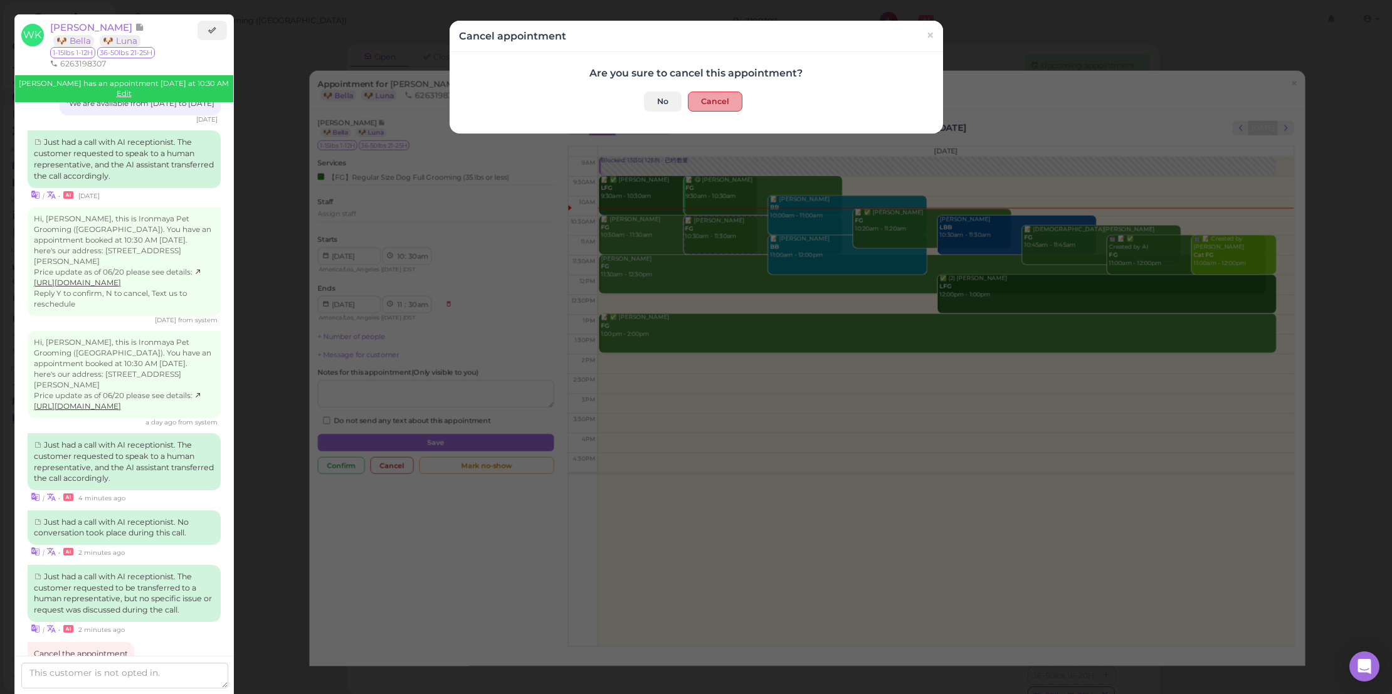
click at [710, 106] on button "Cancel" at bounding box center [715, 102] width 55 height 20
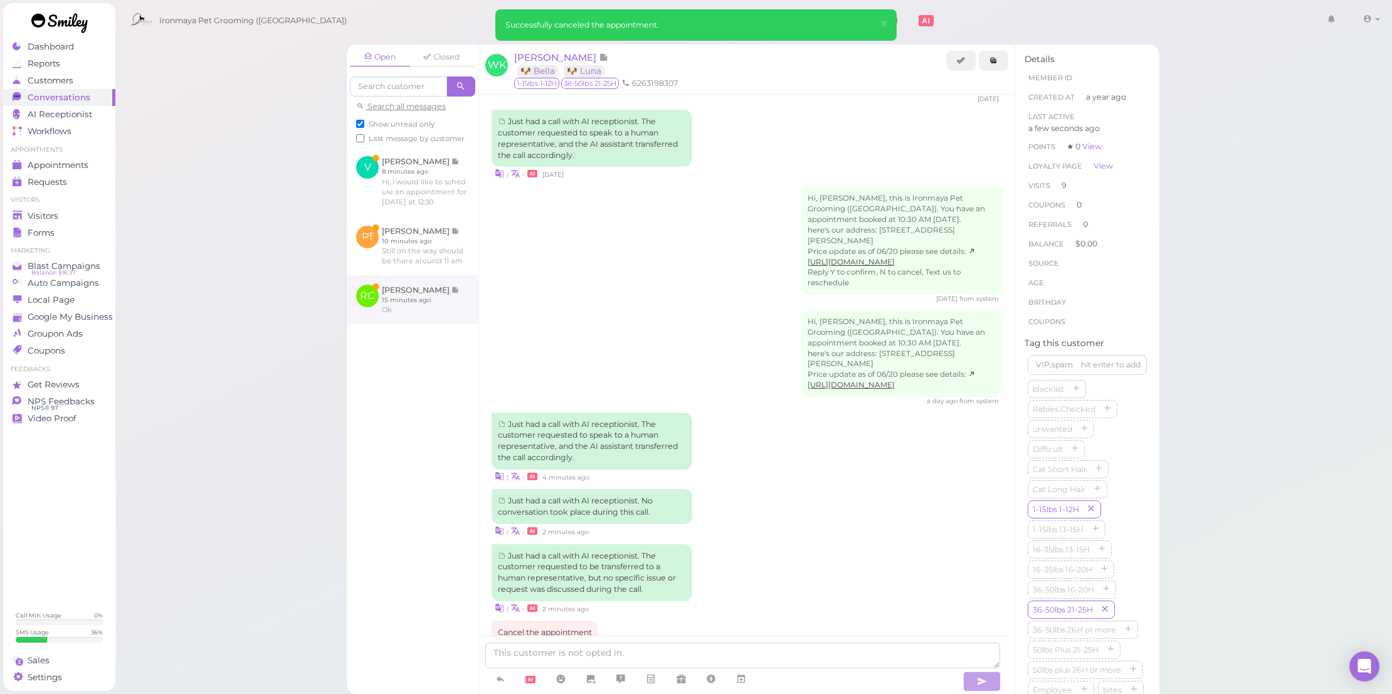
scroll to position [1856, 0]
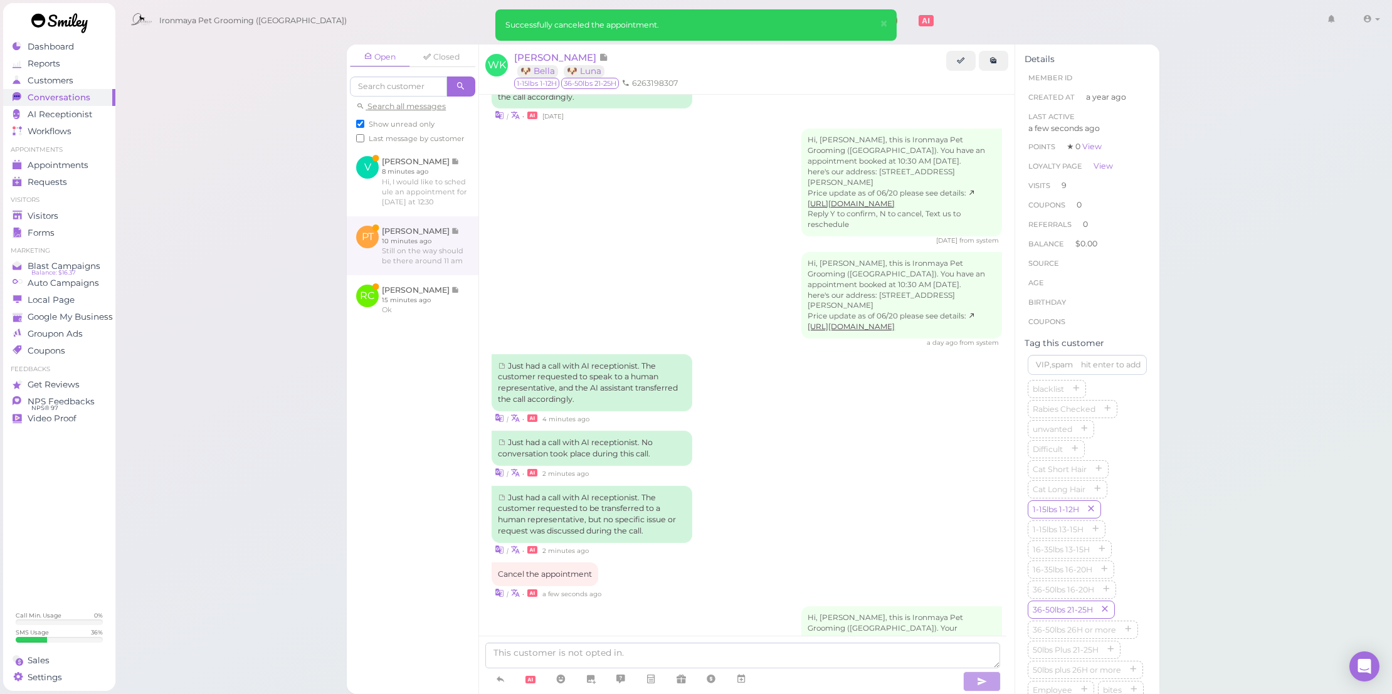
click at [439, 275] on link at bounding box center [413, 245] width 132 height 59
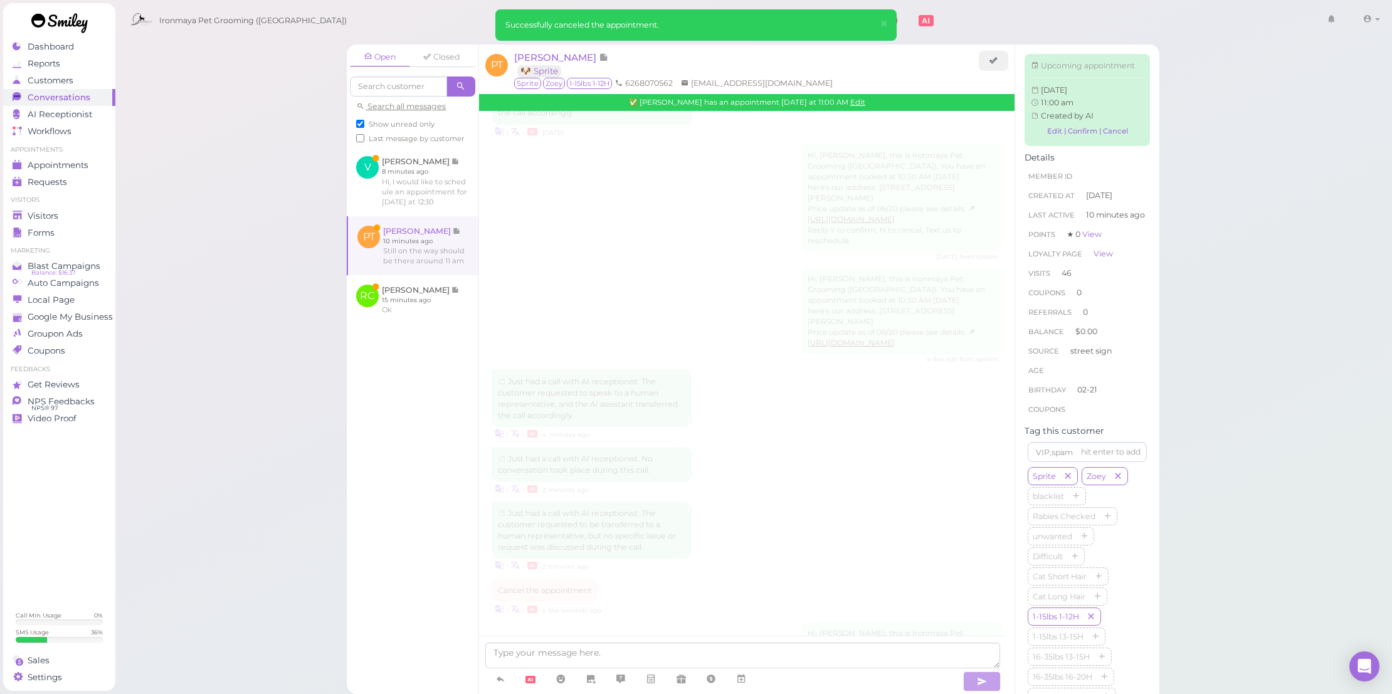
scroll to position [1705, 0]
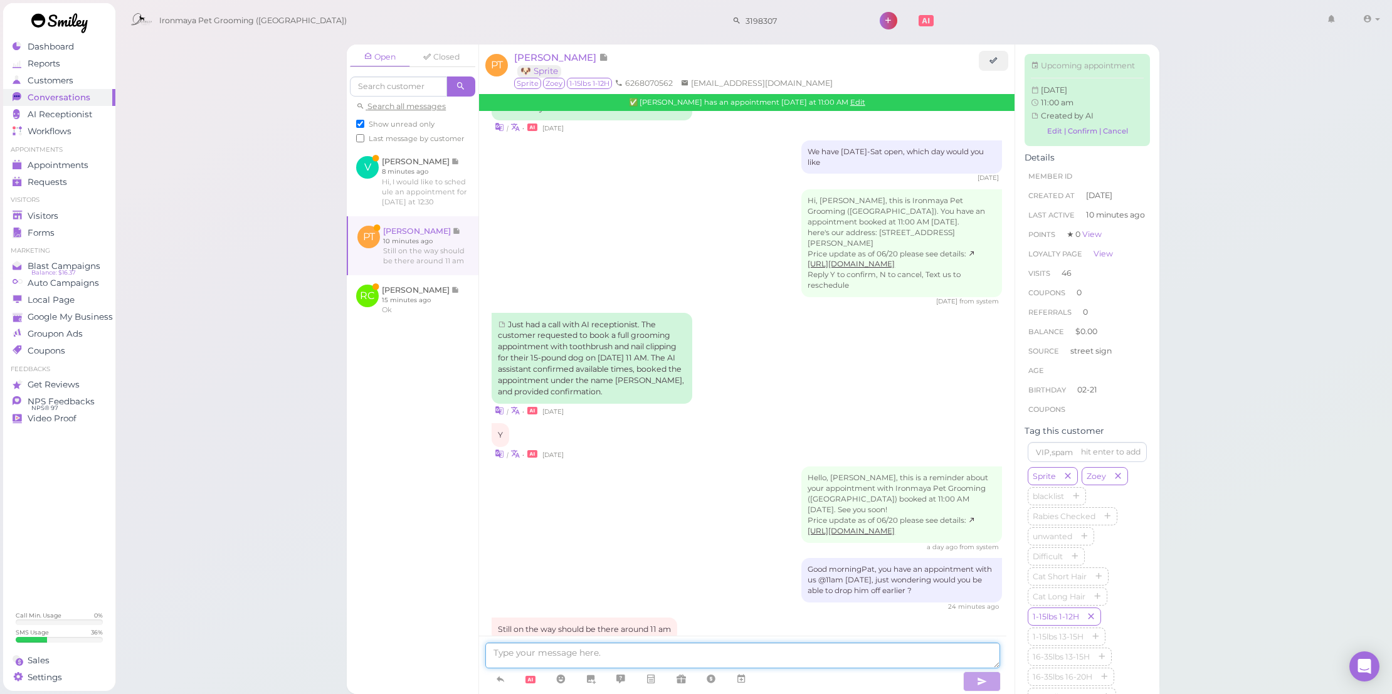
click at [669, 653] on textarea at bounding box center [742, 656] width 515 height 26
type textarea "Ok!"
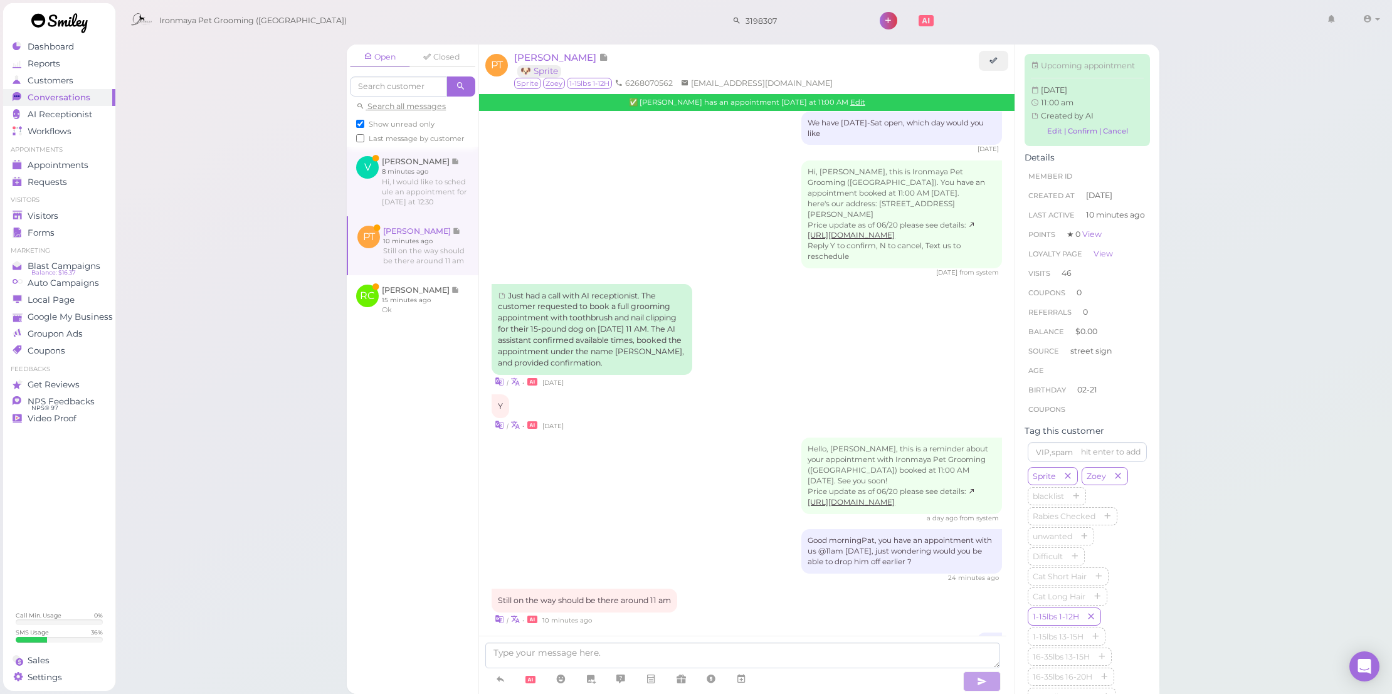
click at [434, 201] on link at bounding box center [413, 181] width 132 height 69
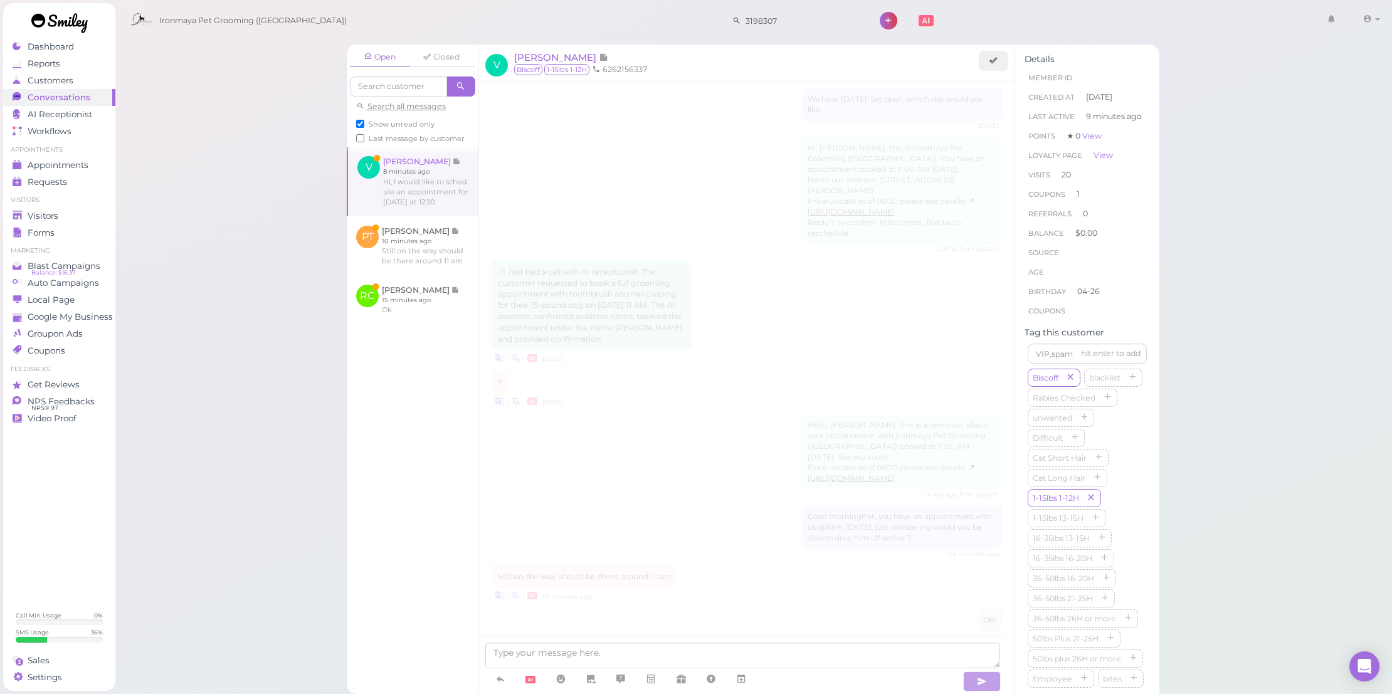
scroll to position [1811, 0]
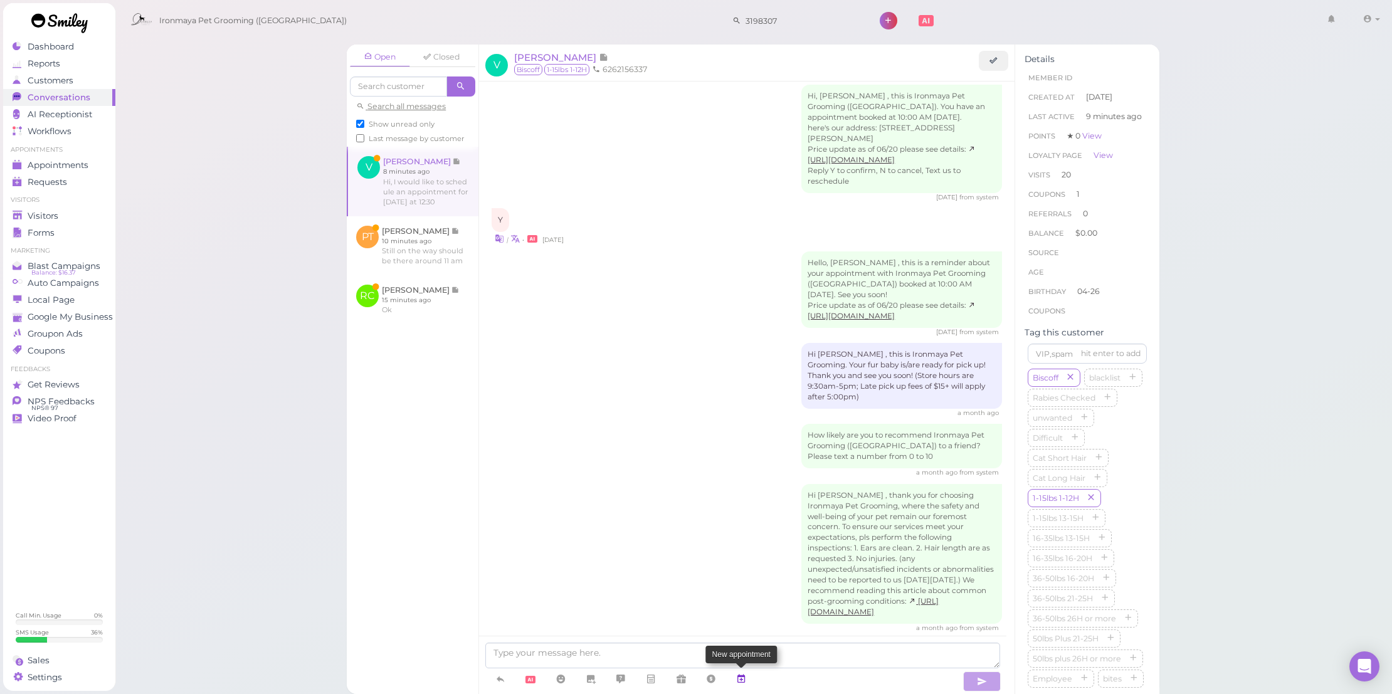
click at [752, 679] on link at bounding box center [741, 679] width 30 height 22
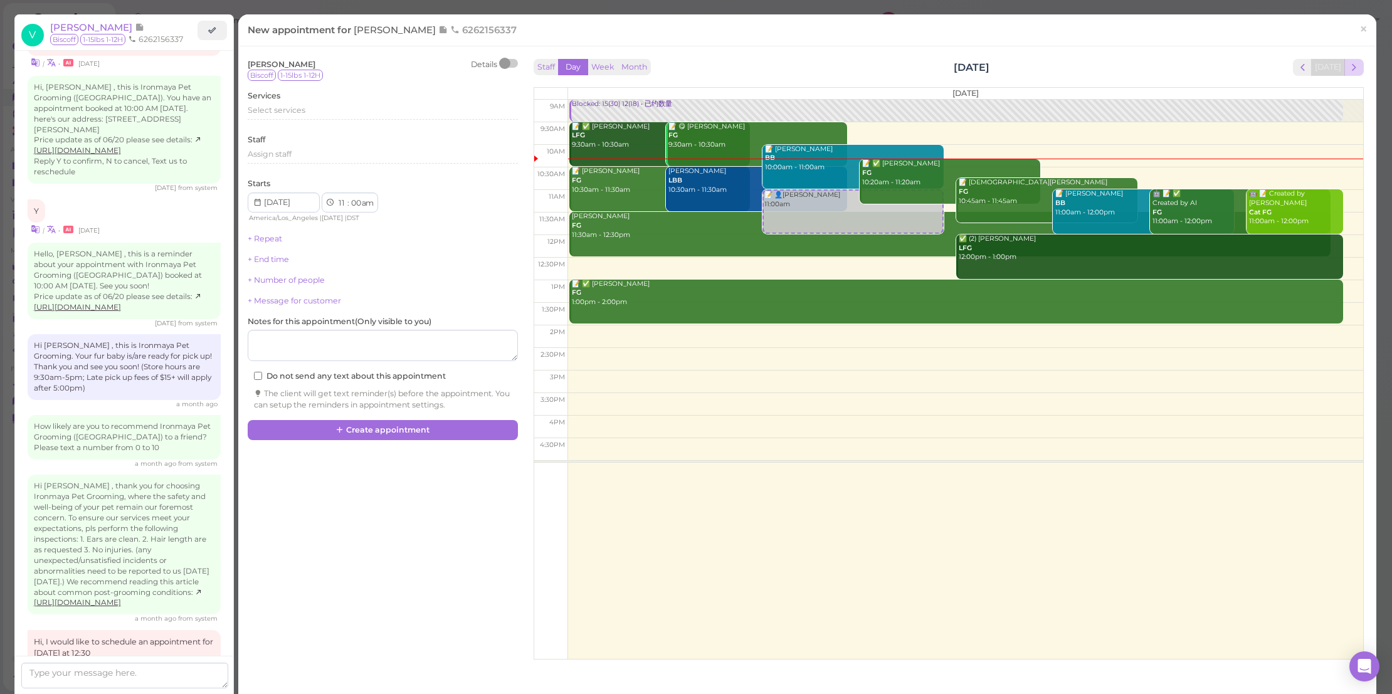
click at [1348, 65] on span "next" at bounding box center [1354, 67] width 12 height 12
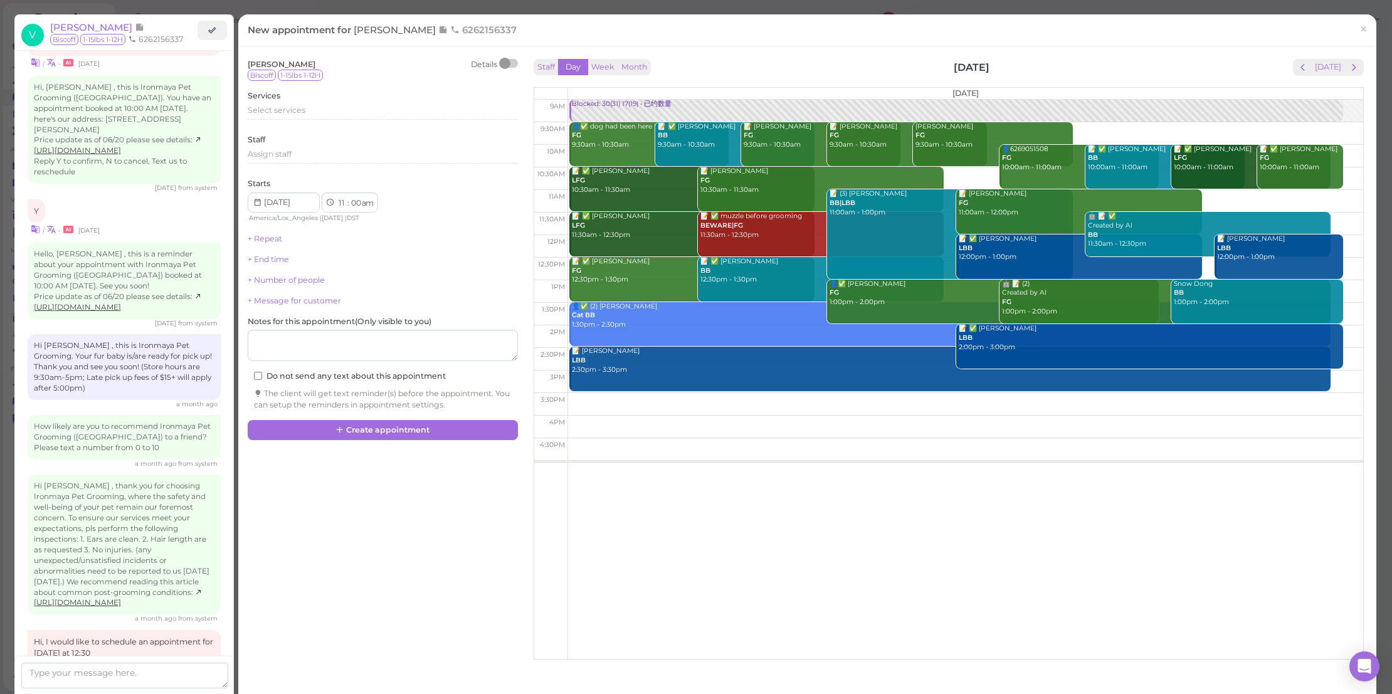
click at [1348, 65] on span "next" at bounding box center [1354, 67] width 12 height 12
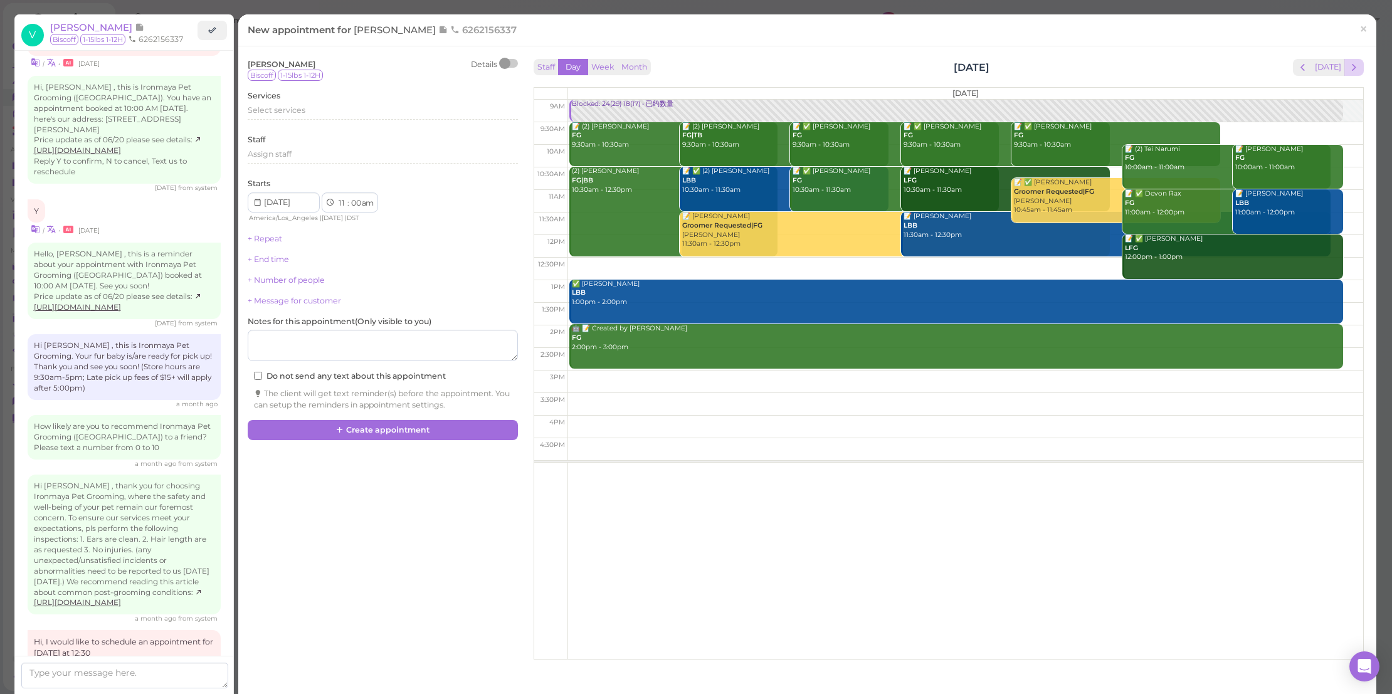
click at [1350, 63] on span "next" at bounding box center [1354, 67] width 12 height 12
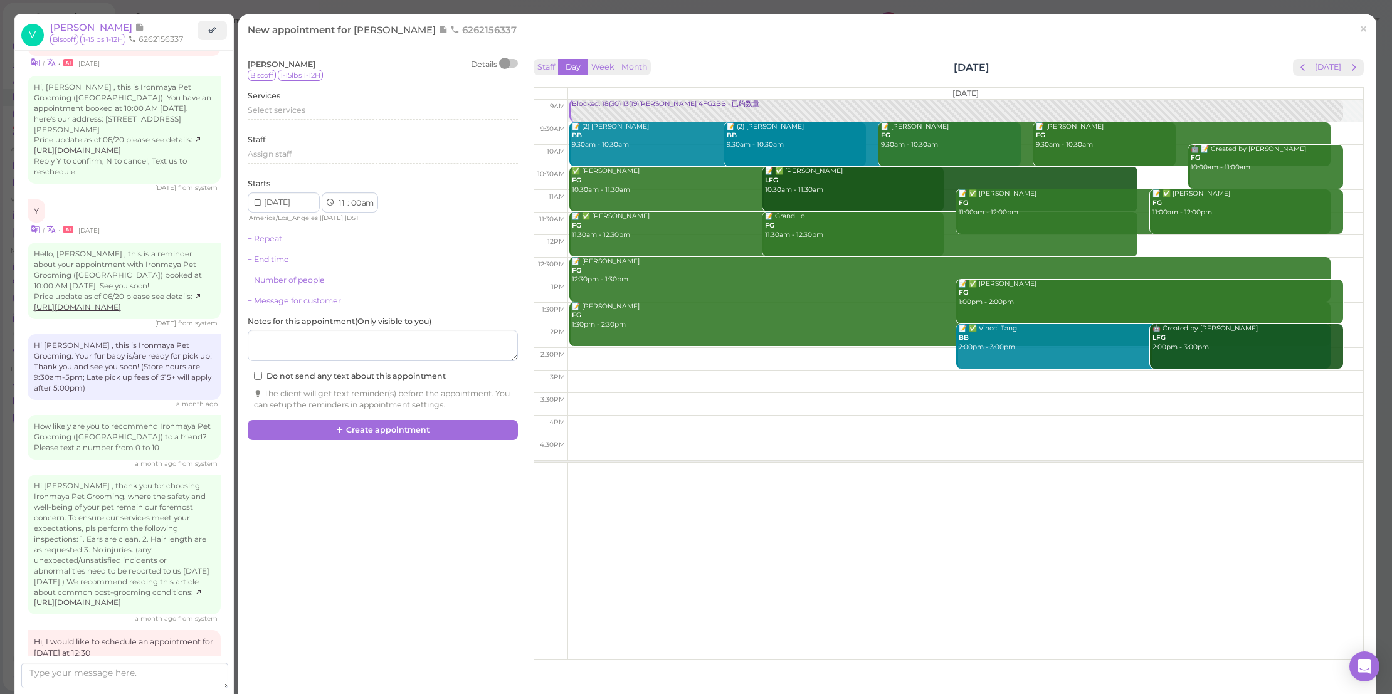
click at [1168, 246] on td at bounding box center [964, 246] width 795 height 23
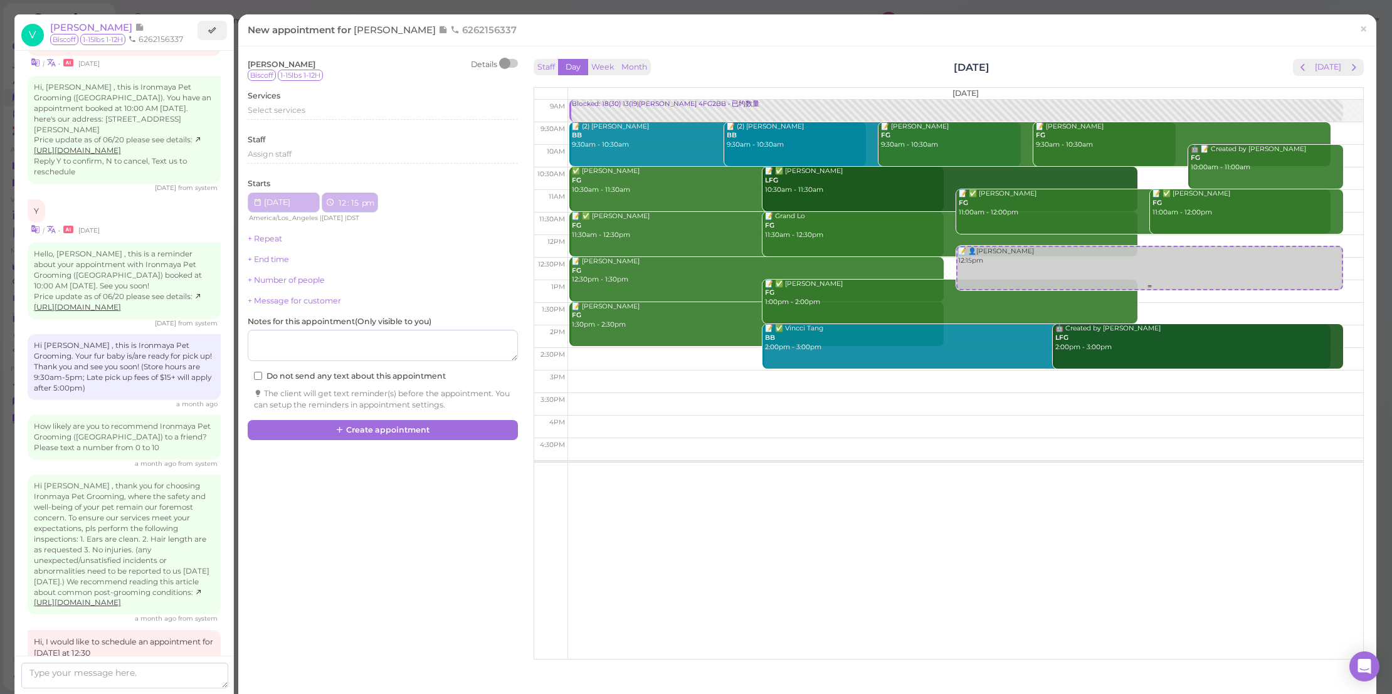
type input "[DATE]"
select select "12"
select select "15"
select select "pm"
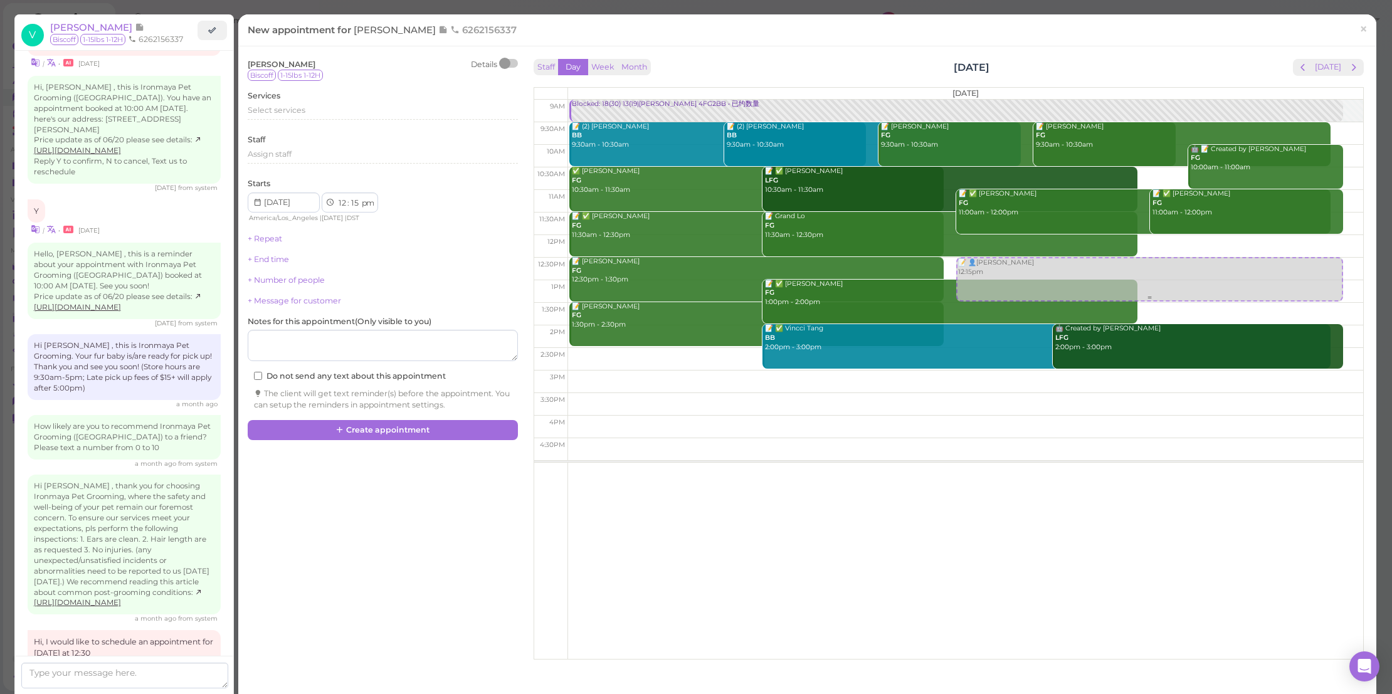
drag, startPoint x: 1009, startPoint y: 262, endPoint x: 1006, endPoint y: 273, distance: 10.9
click at [1007, 100] on div "📝 👤[PERSON_NAME] 12:15pm Blocked: 18(30) 13(19)[PERSON_NAME] 4FG2BB • 已约数量 📝 (2…" at bounding box center [965, 100] width 795 height 0
select select "30"
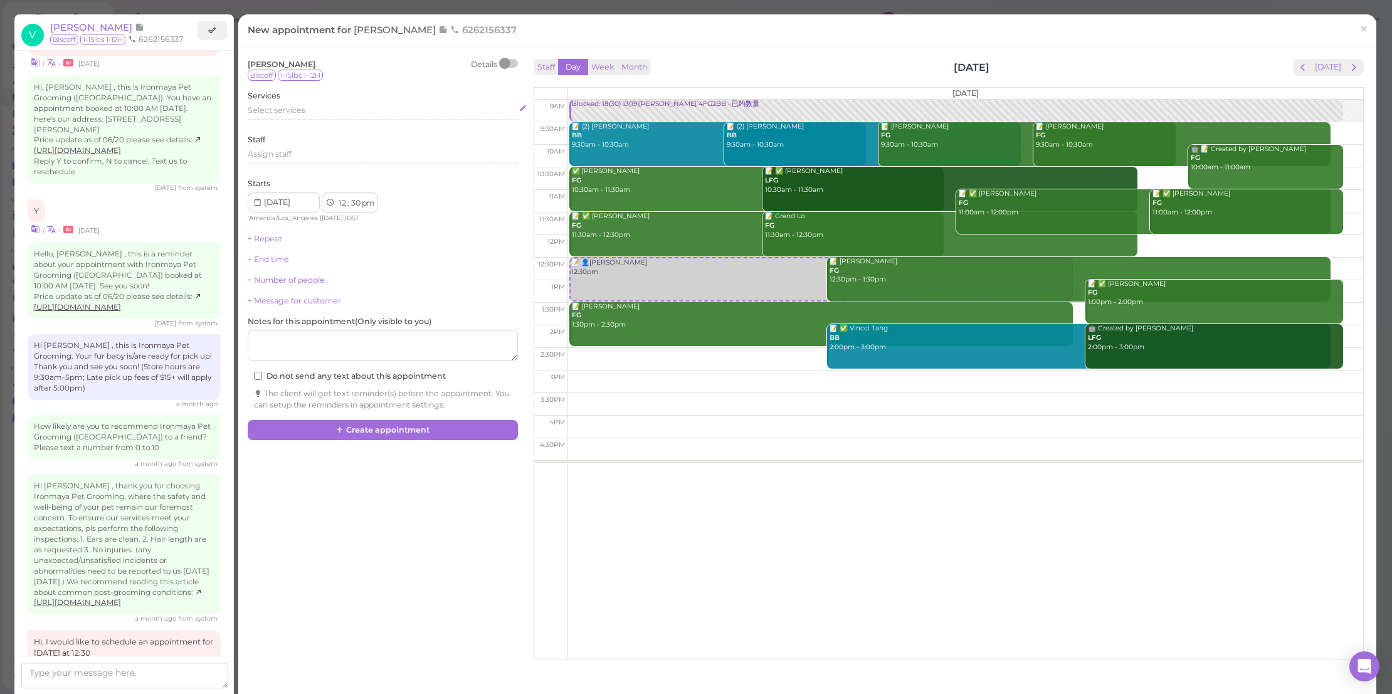
click at [350, 108] on div "Select services" at bounding box center [383, 110] width 270 height 11
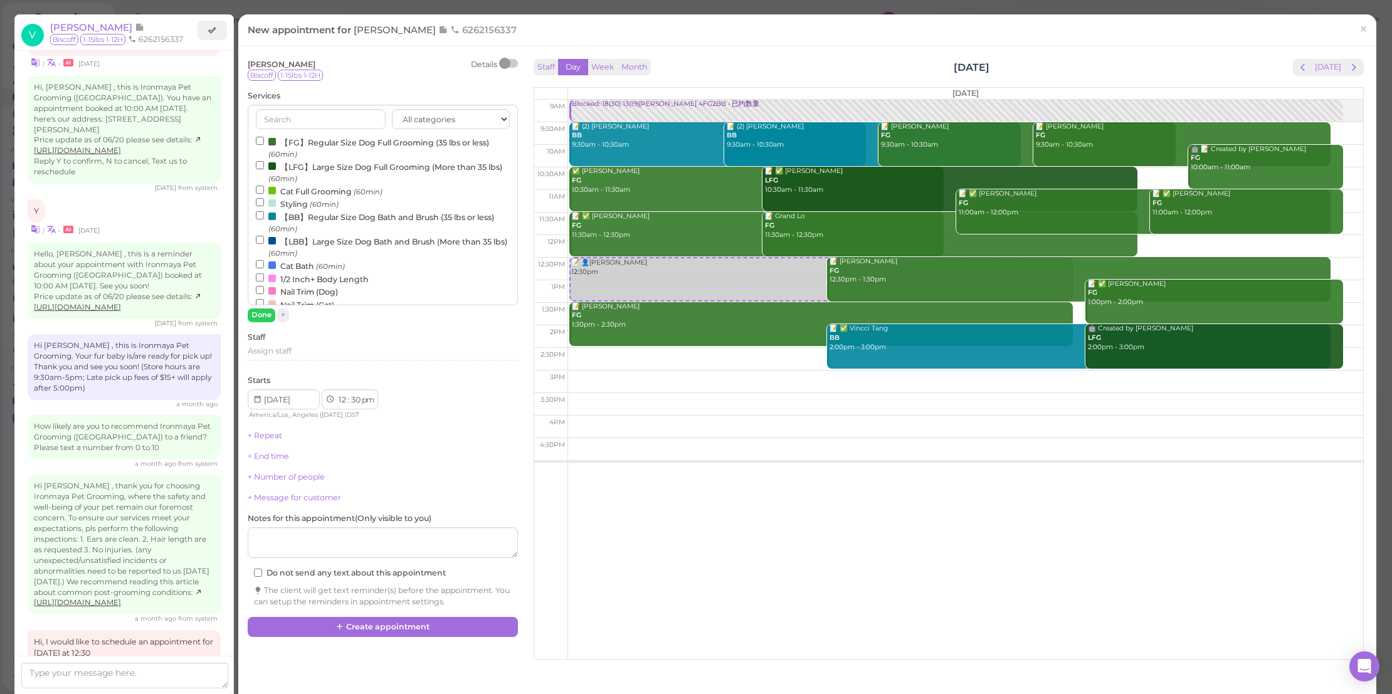
click at [353, 140] on label "【FG】Regular Size Dog Full Grooming (35 lbs or less) (60min)" at bounding box center [383, 147] width 254 height 24
click at [264, 140] on input "【FG】Regular Size Dog Full Grooming (35 lbs or less) (60min)" at bounding box center [260, 141] width 8 height 8
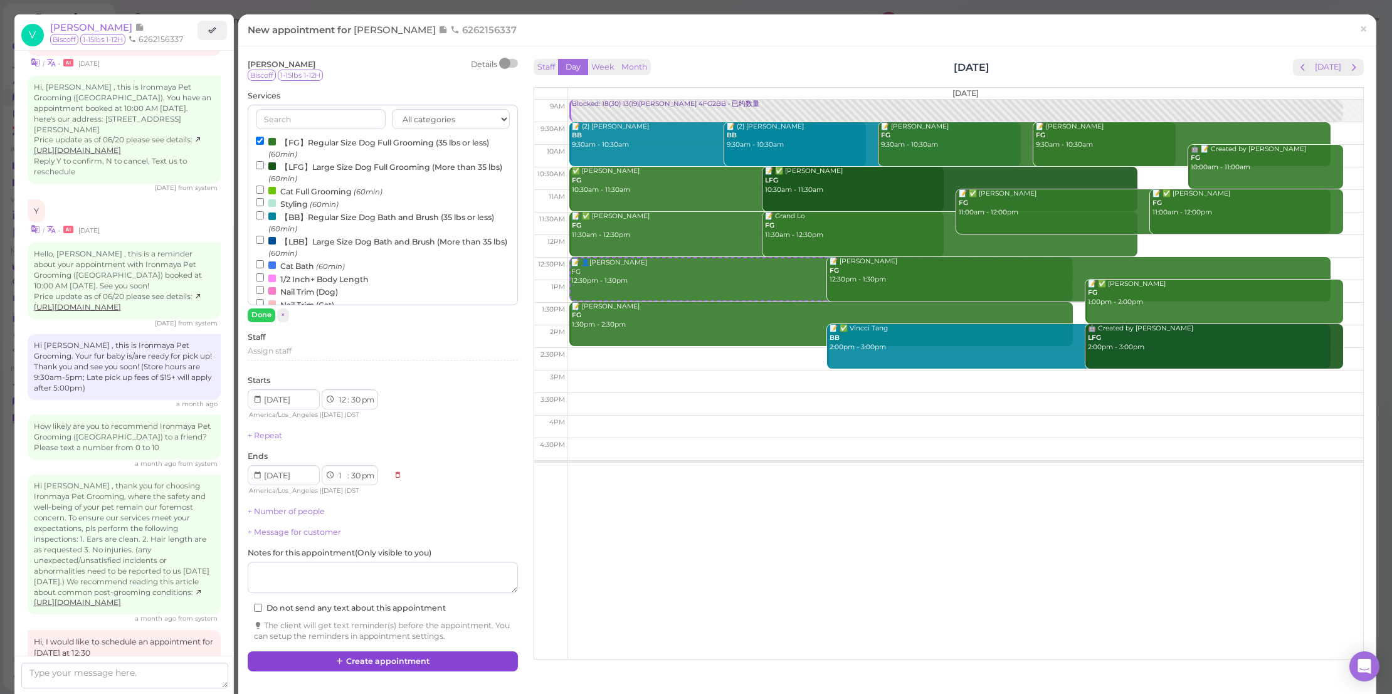
click at [379, 661] on button "Create appointment" at bounding box center [383, 661] width 270 height 20
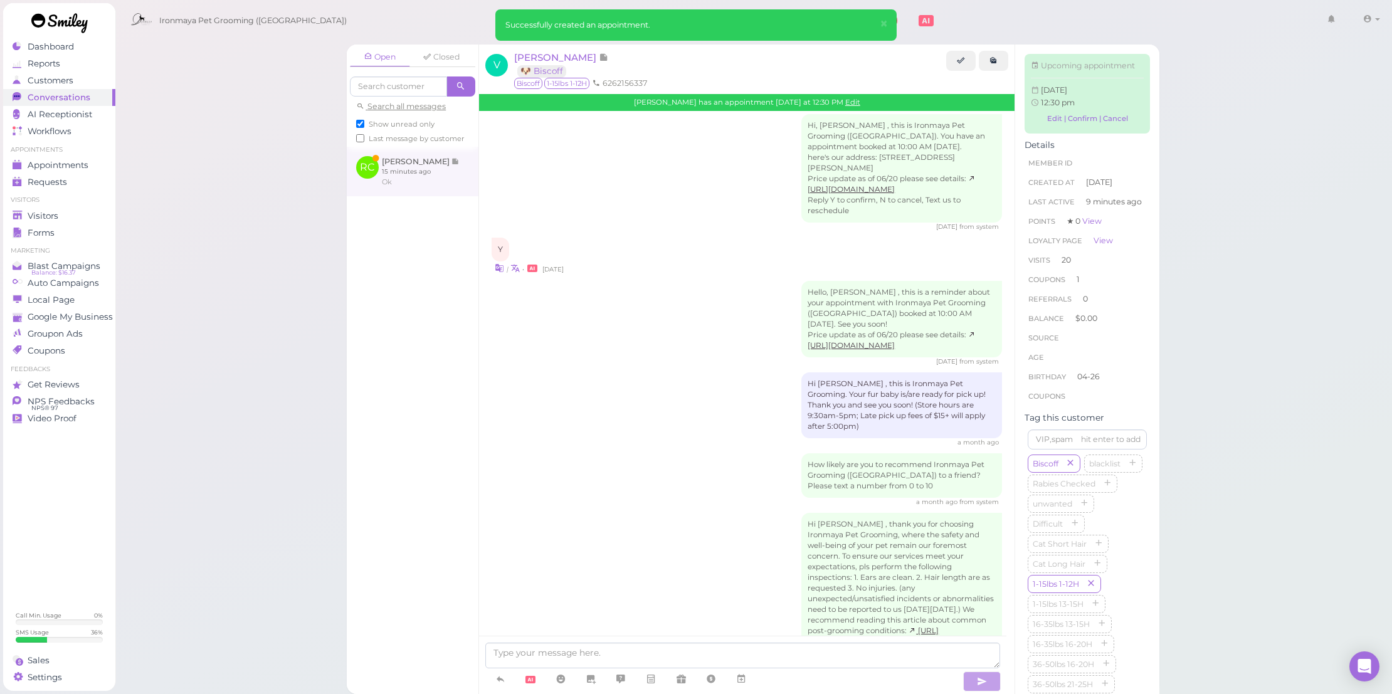
click at [434, 196] on link at bounding box center [413, 171] width 132 height 49
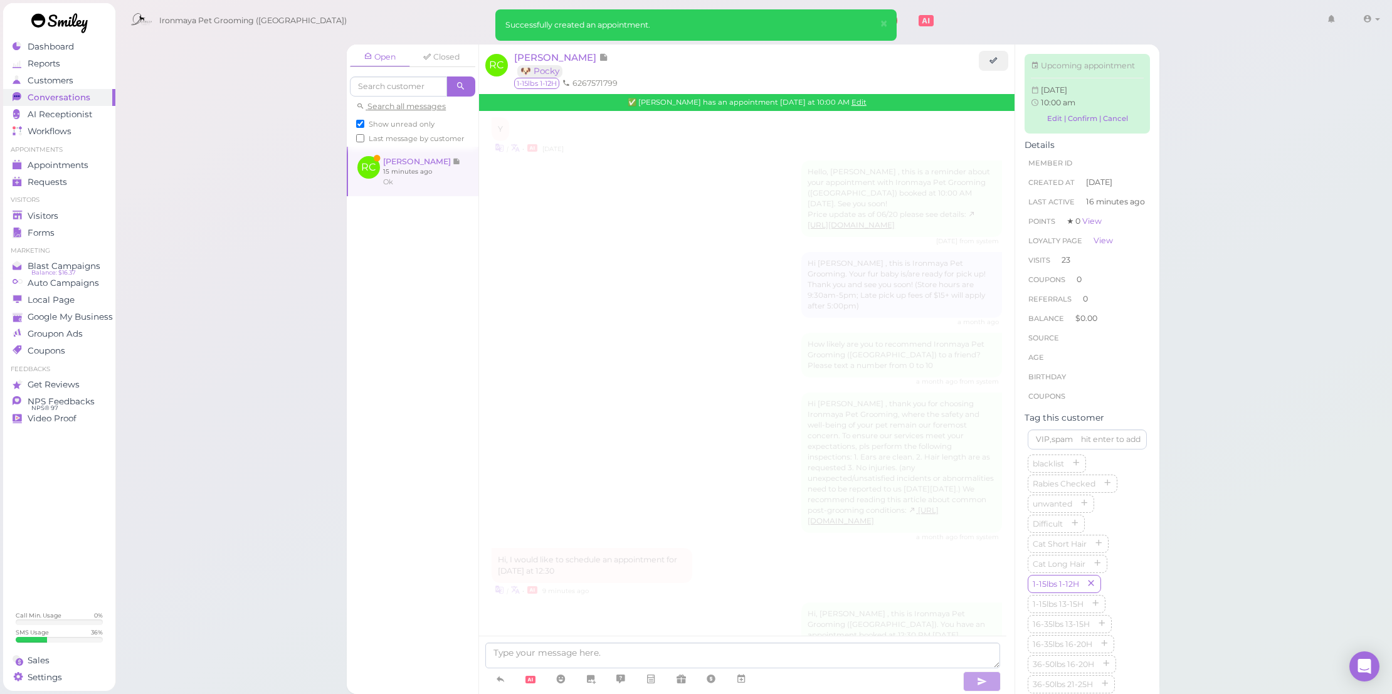
scroll to position [1639, 0]
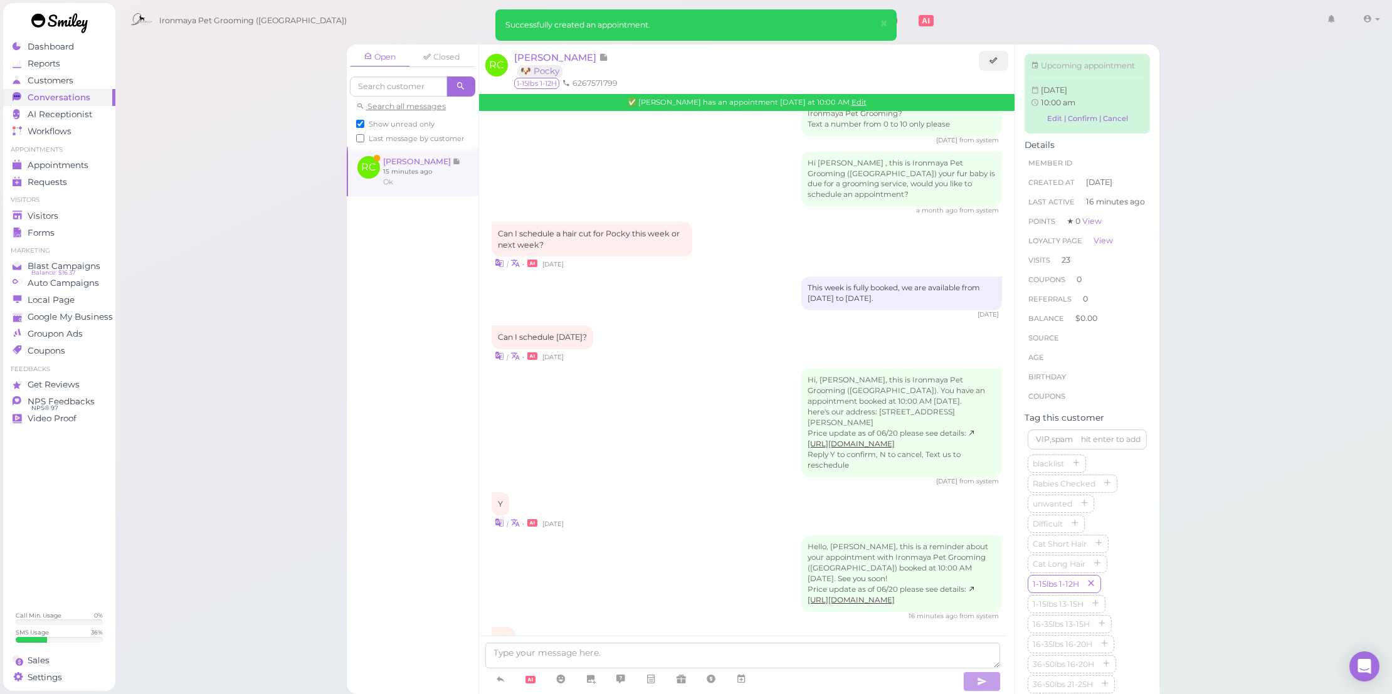
click at [411, 117] on div "Open Closed Search all messages Show unread only Last message by customer" at bounding box center [413, 96] width 132 height 102
click at [411, 121] on span "Show unread only" at bounding box center [402, 124] width 66 height 9
click at [364, 121] on input "Show unread only" at bounding box center [360, 124] width 8 height 8
checkbox input "false"
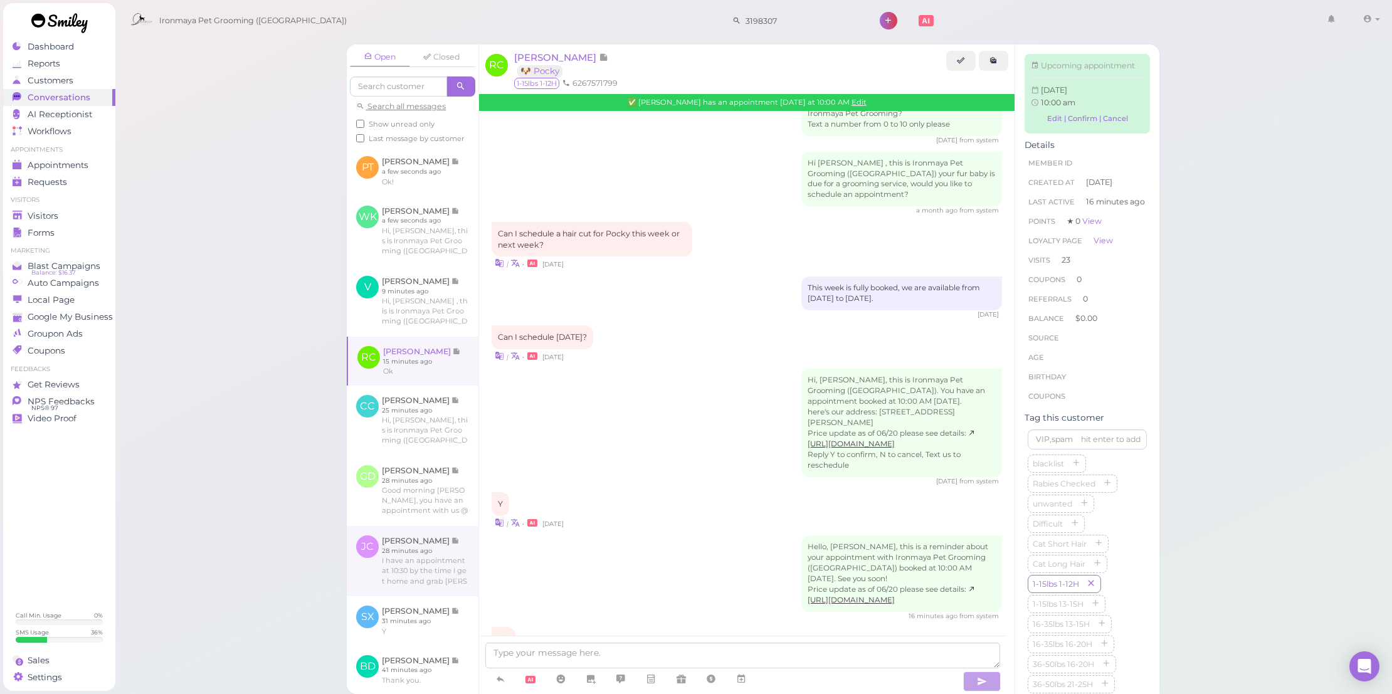
click at [417, 578] on link at bounding box center [413, 561] width 132 height 70
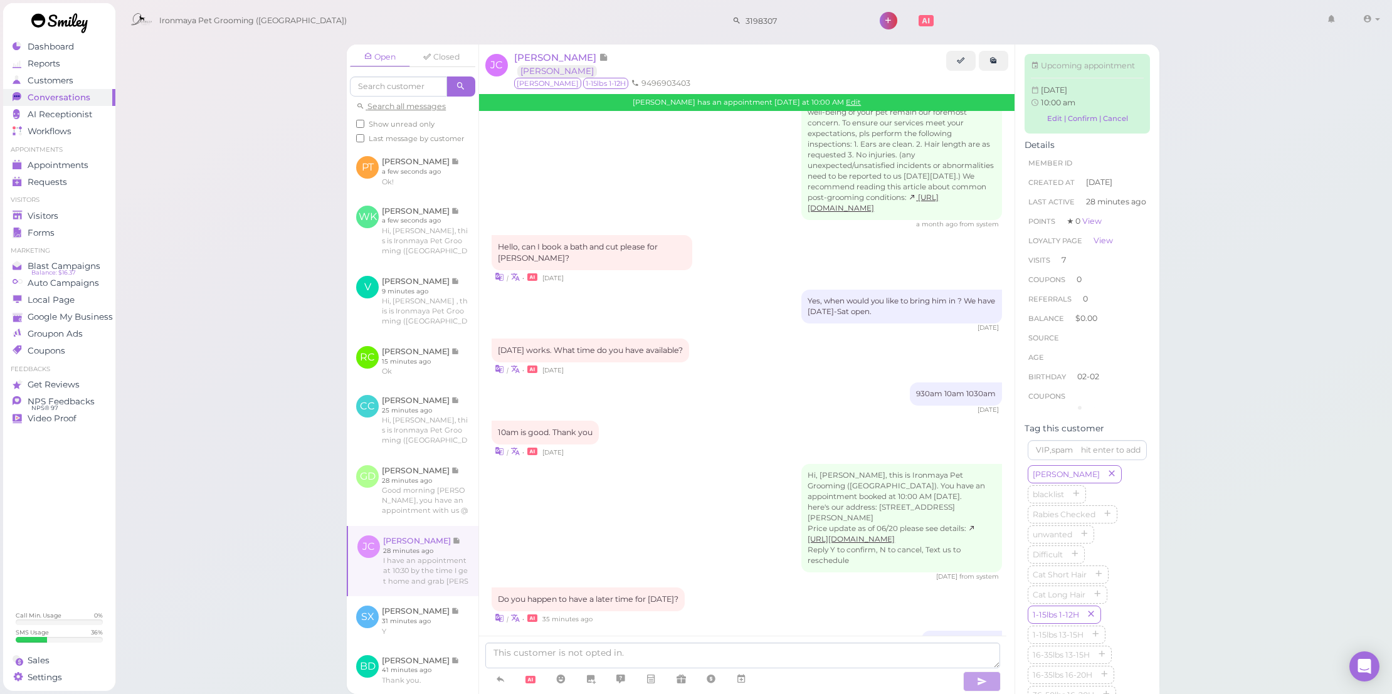
scroll to position [1751, 0]
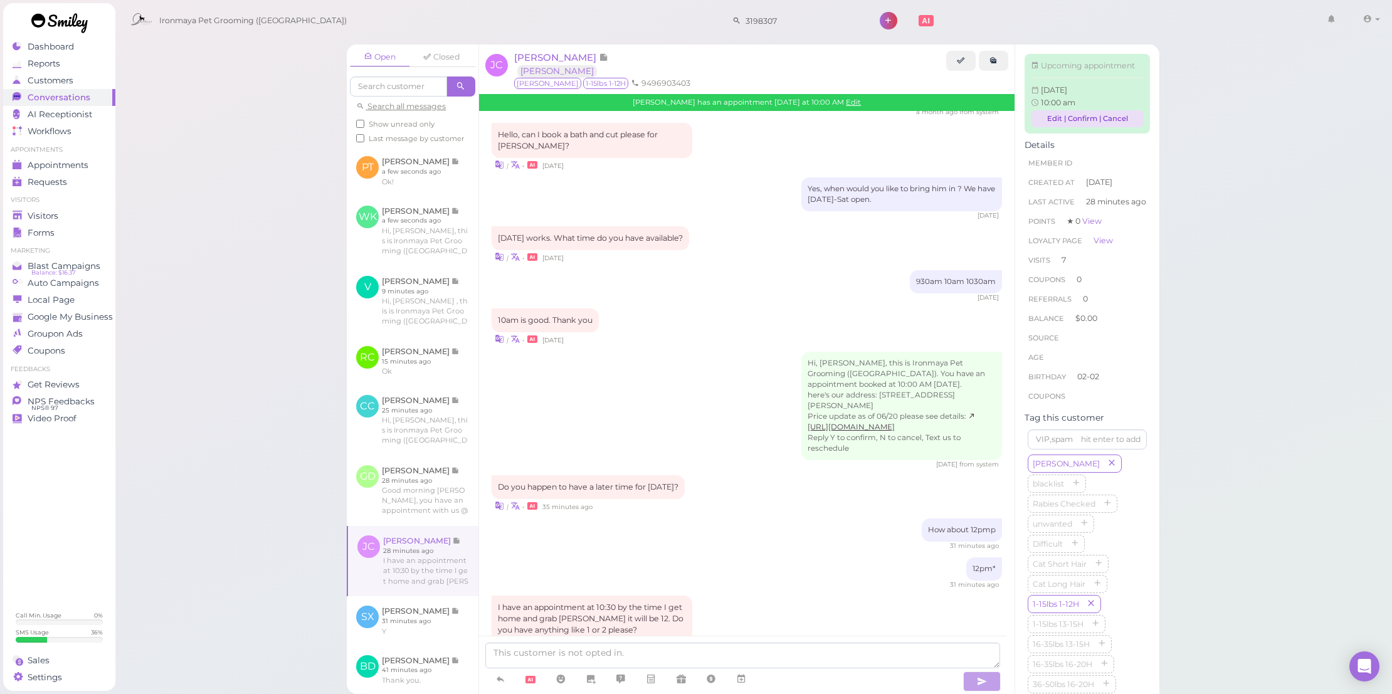
click at [1046, 127] on link "Edit | Confirm | Cancel" at bounding box center [1087, 118] width 113 height 17
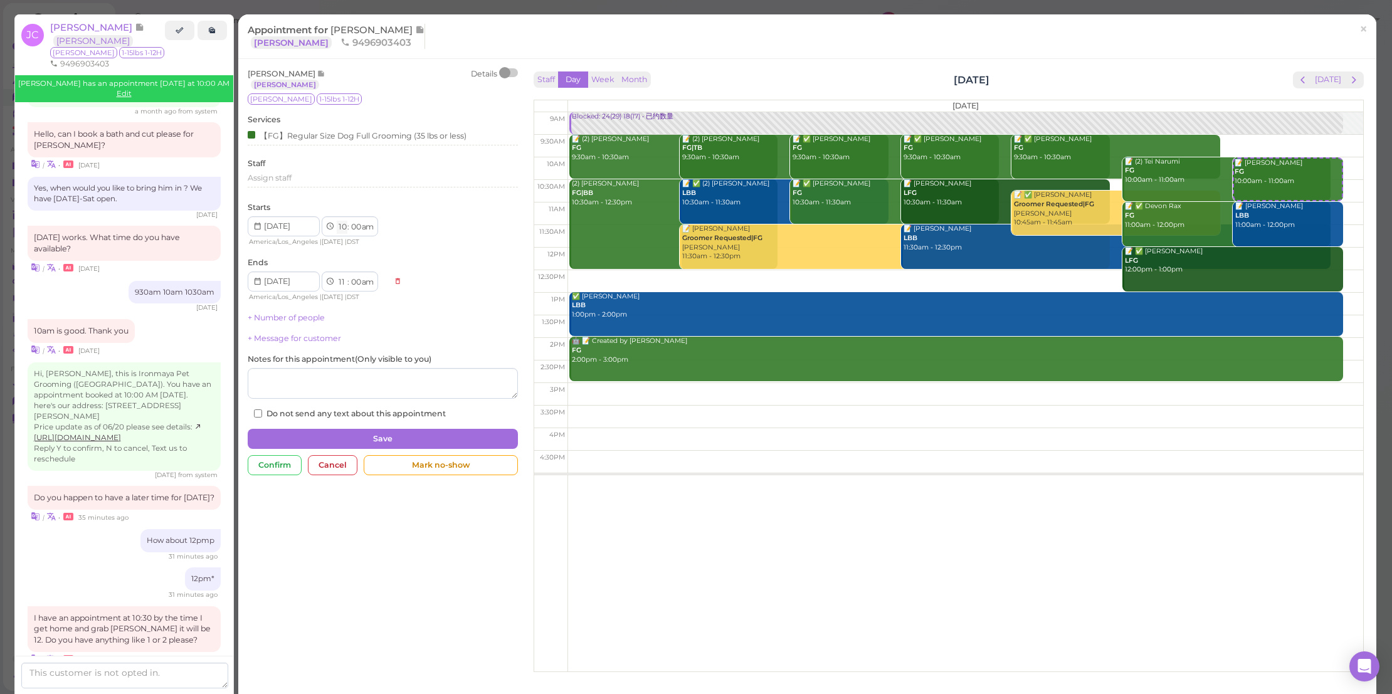
select select "1"
select select "pm"
select select "2"
select select "pm"
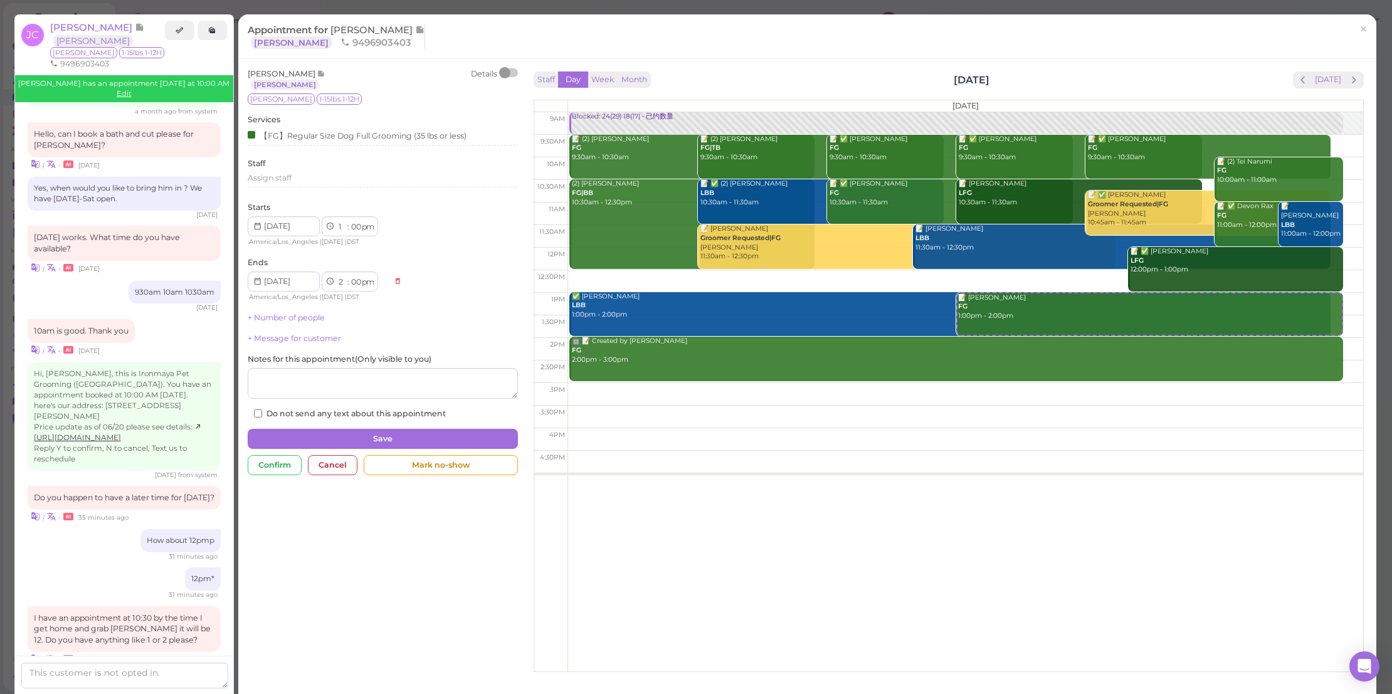
click at [384, 421] on div "[PERSON_NAME] Details [PERSON_NAME] 1-15lbs 1-12H Services 【FG】Regular Size Dog…" at bounding box center [382, 274] width 283 height 413
click at [405, 433] on button "Save" at bounding box center [383, 439] width 270 height 20
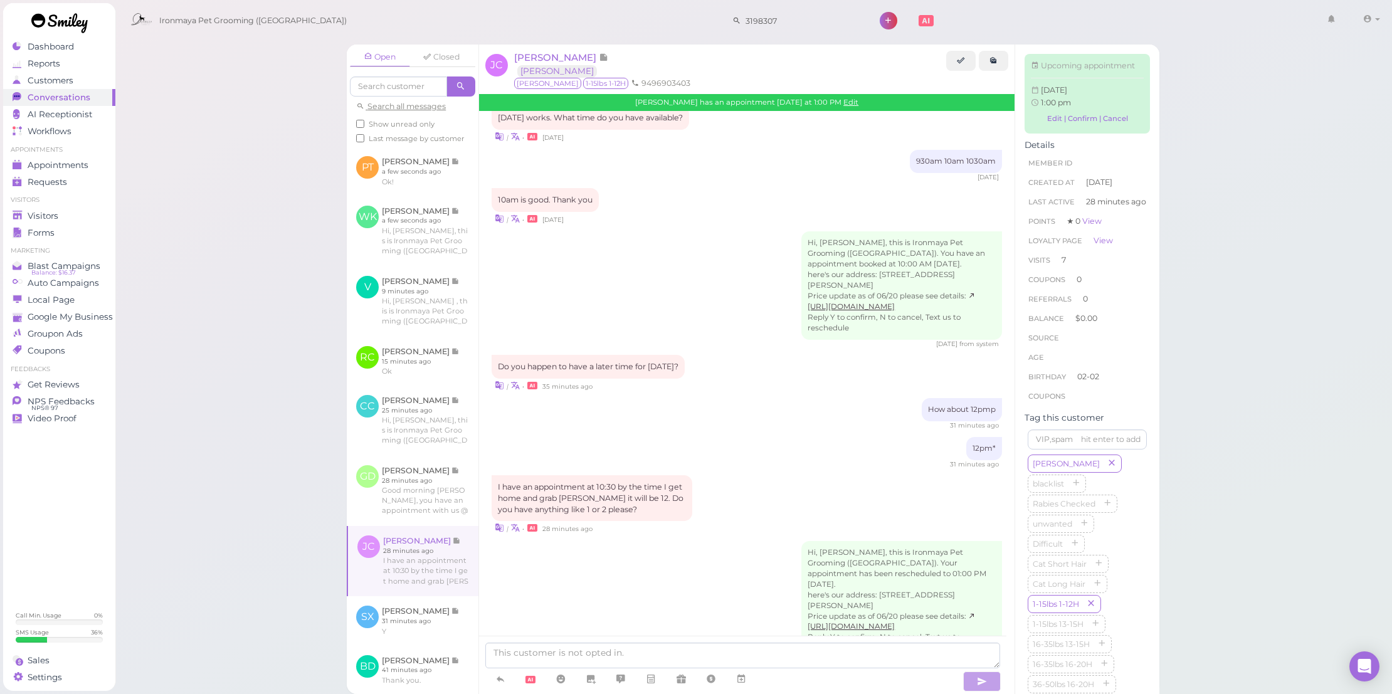
scroll to position [19, 0]
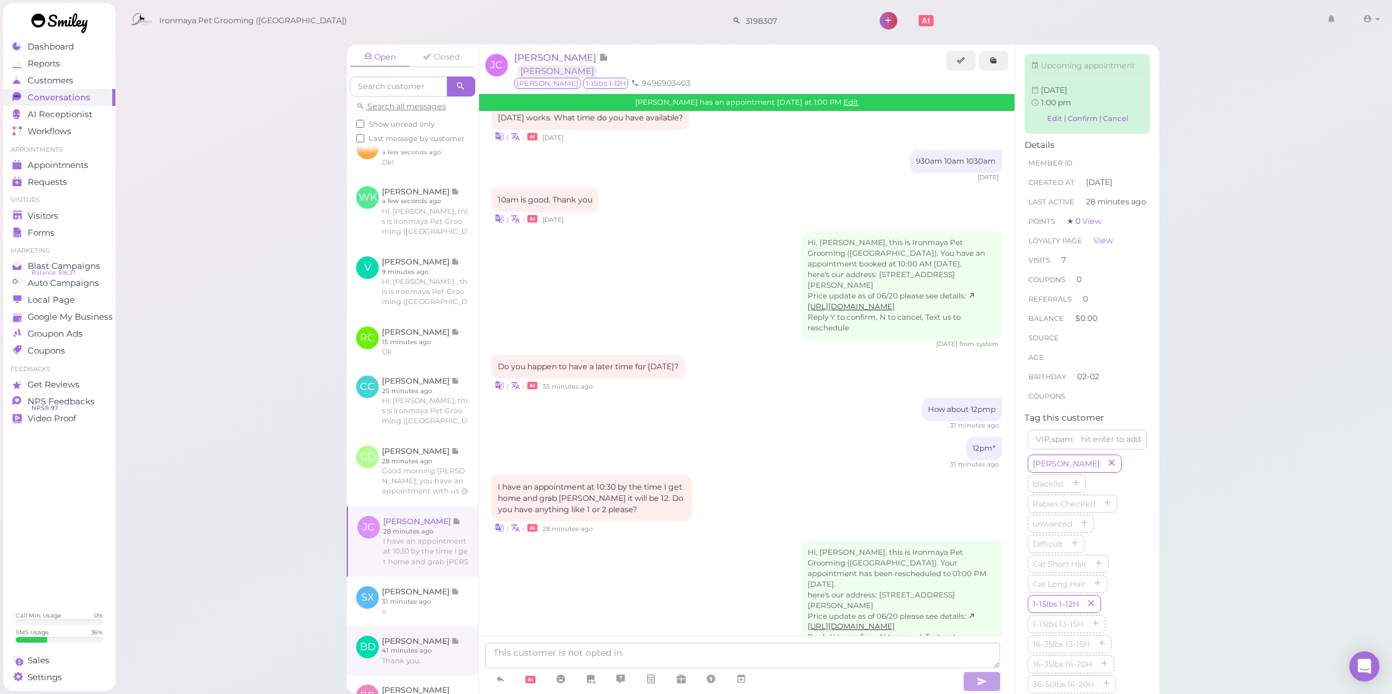
click at [430, 646] on link at bounding box center [413, 650] width 132 height 49
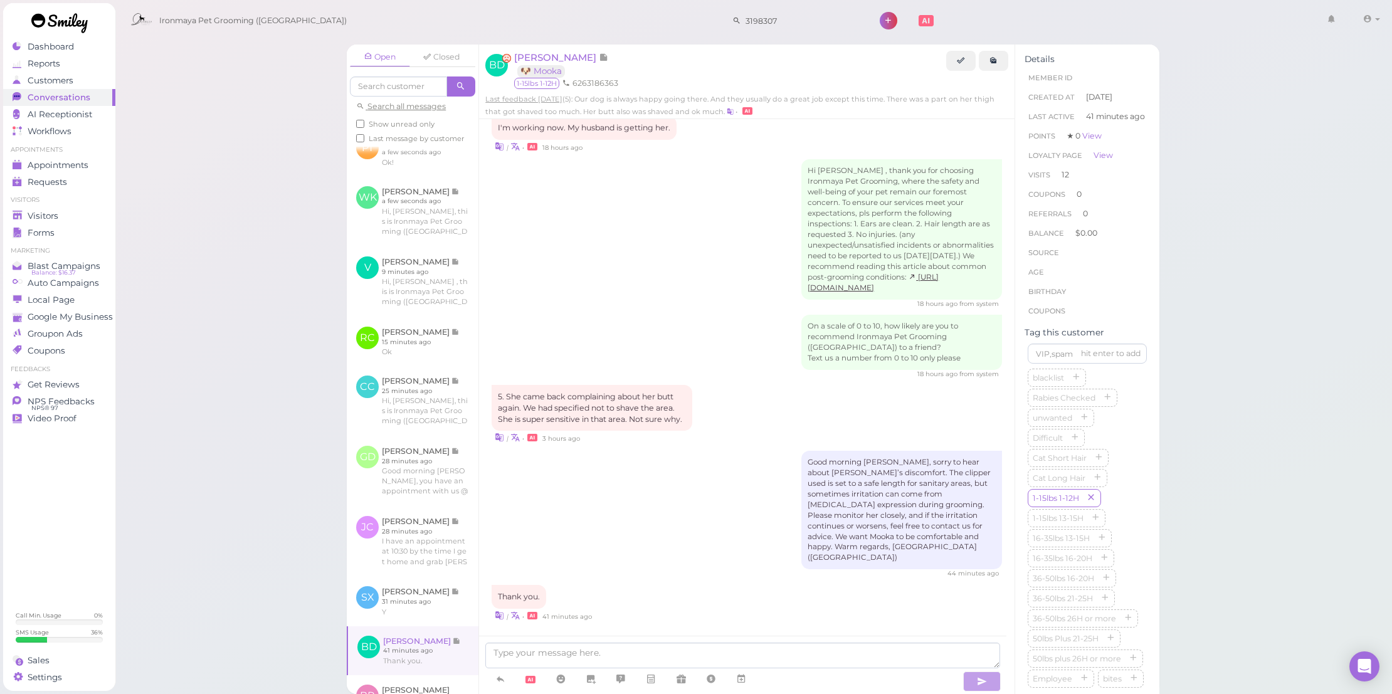
scroll to position [1583, 0]
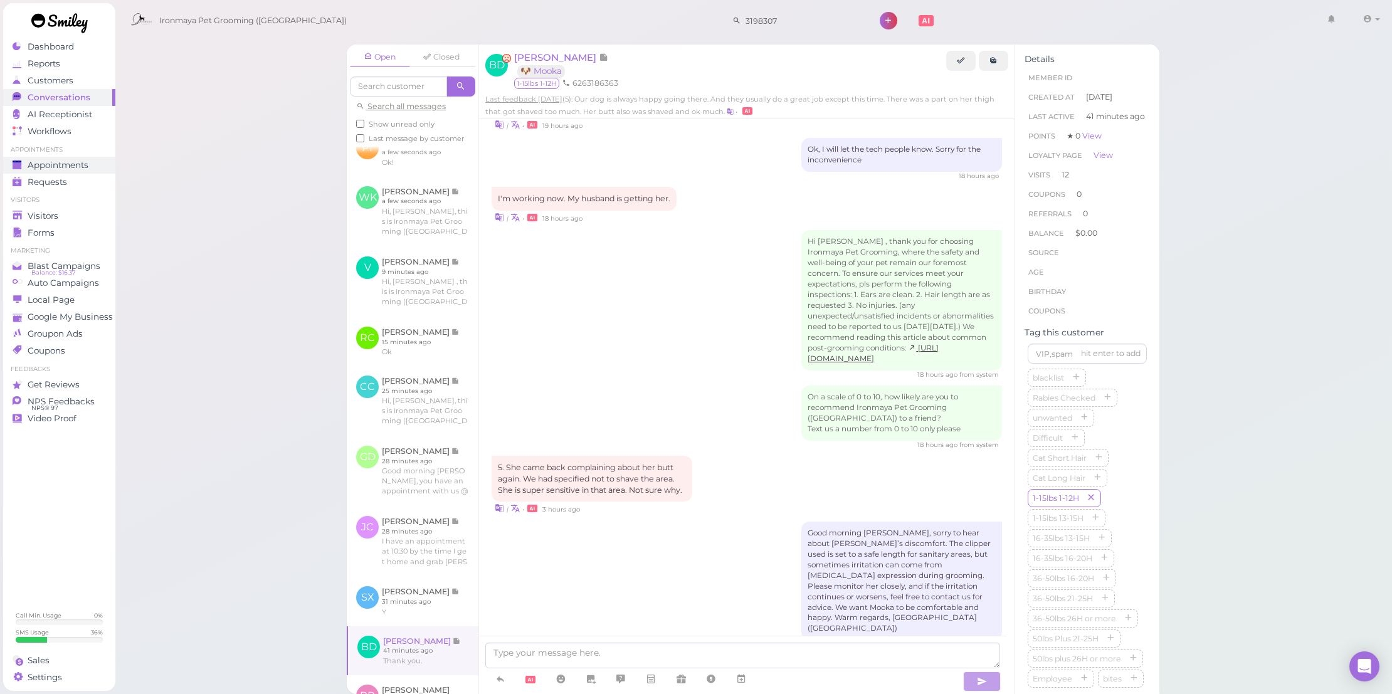
click at [64, 160] on span "Appointments" at bounding box center [58, 165] width 61 height 11
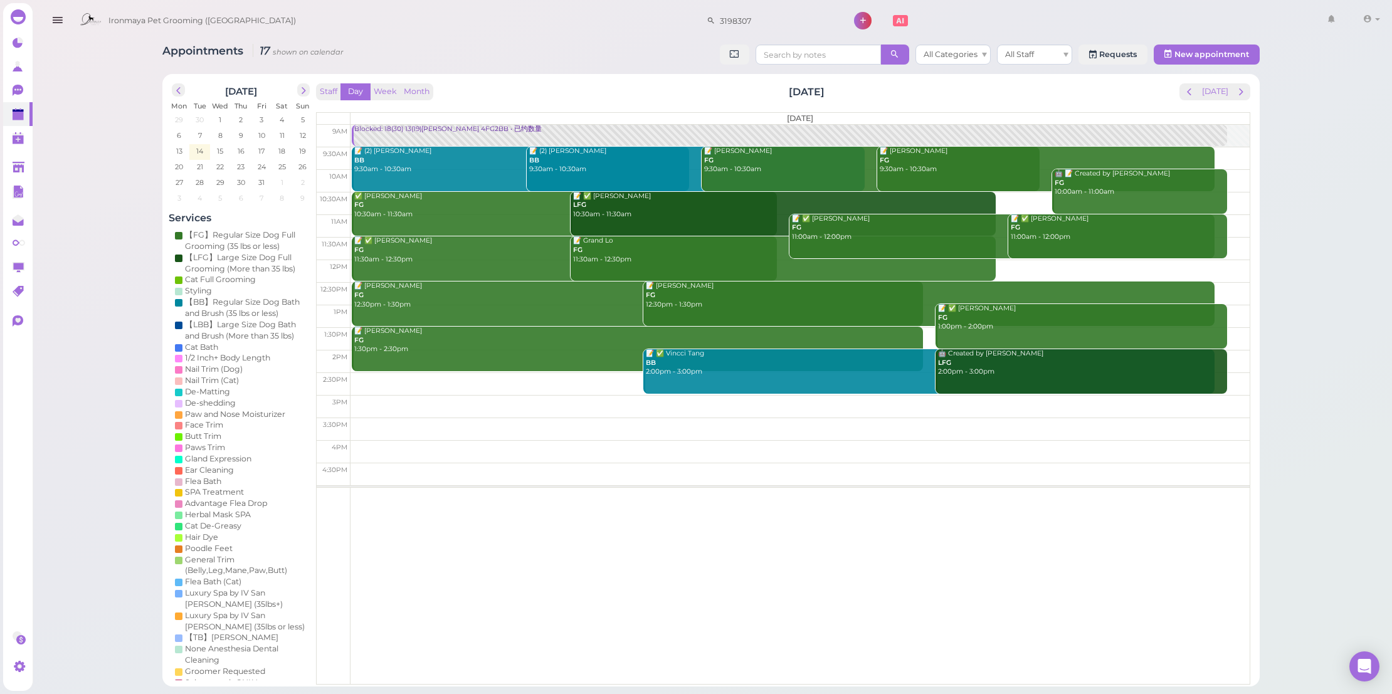
click at [1218, 81] on div "Staff Day Week Month [DATE] [DATE] [DATE] 9am 9:30am 10am 10:30am 11am 11:30am …" at bounding box center [783, 380] width 940 height 600
click at [1218, 83] on button "[DATE]" at bounding box center [1214, 91] width 34 height 17
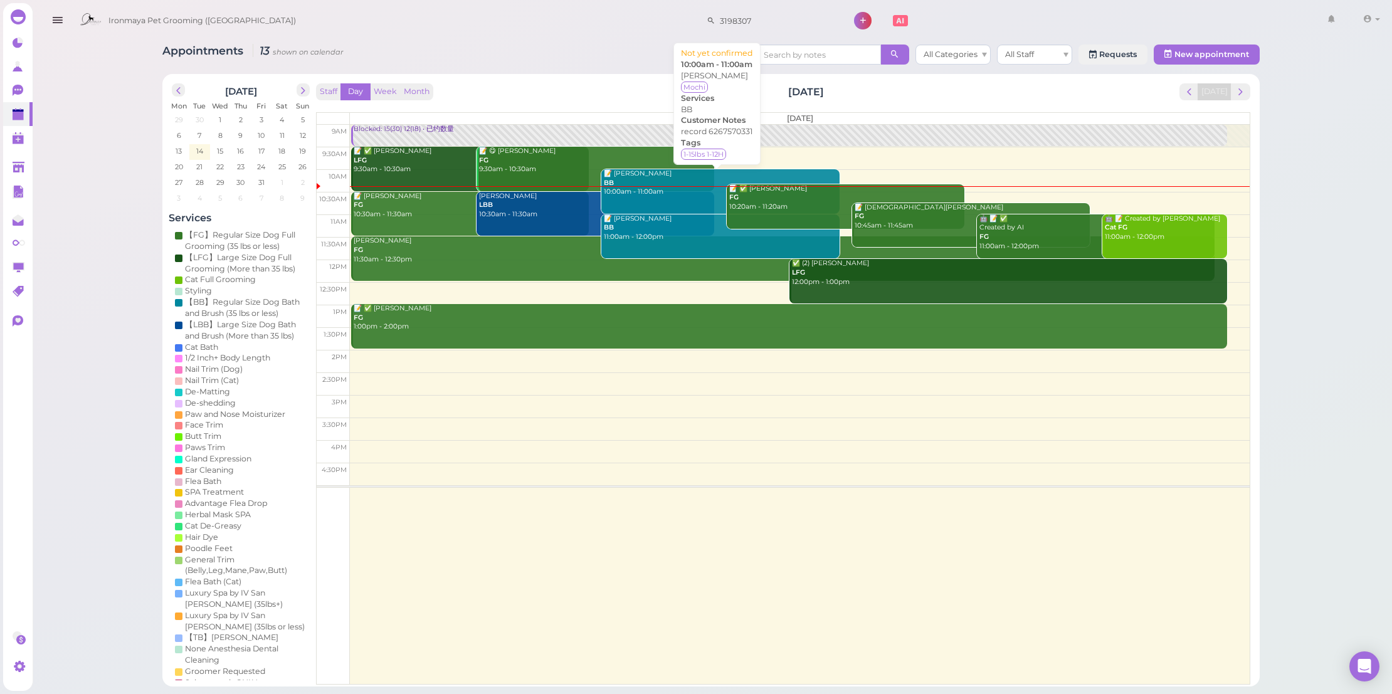
click at [663, 200] on link "📝 [PERSON_NAME] BB 10:00am - 11:00am" at bounding box center [720, 191] width 238 height 45
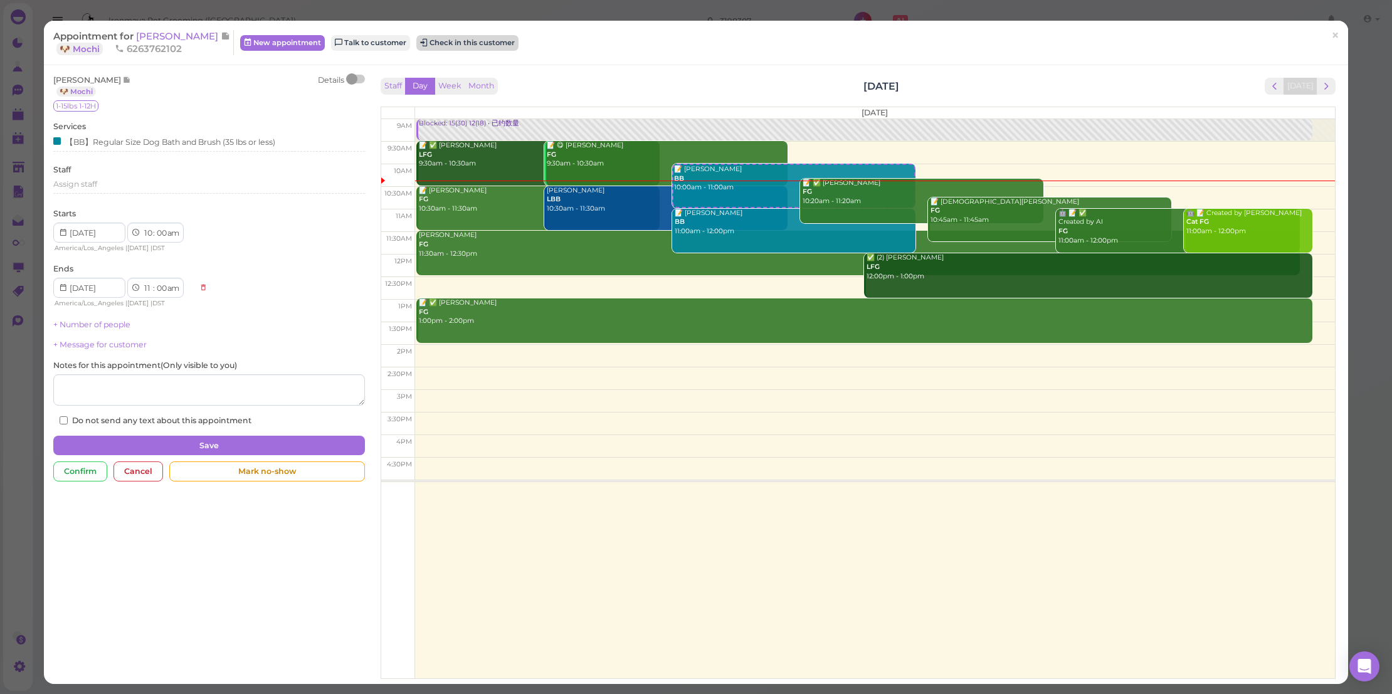
click at [446, 39] on button "Check in this customer" at bounding box center [467, 42] width 102 height 15
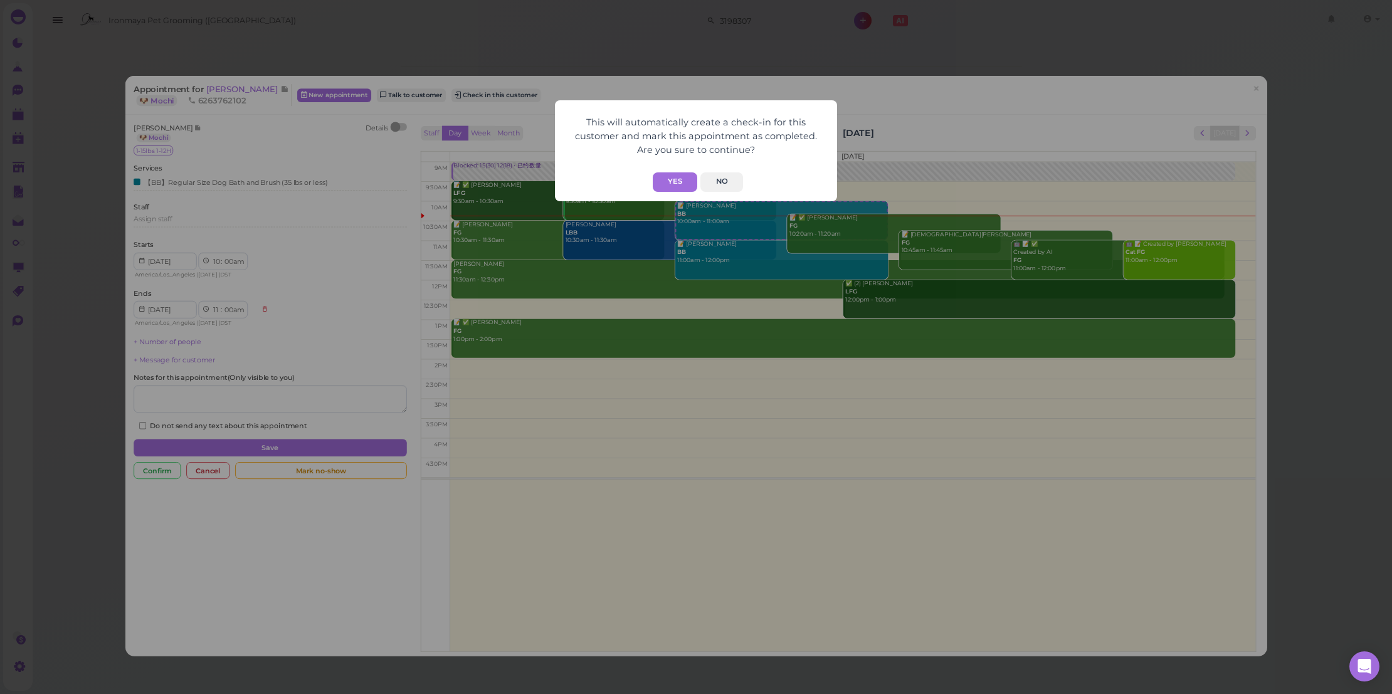
drag, startPoint x: 681, startPoint y: 179, endPoint x: 804, endPoint y: 123, distance: 134.9
click at [681, 179] on button "Yes" at bounding box center [675, 181] width 45 height 19
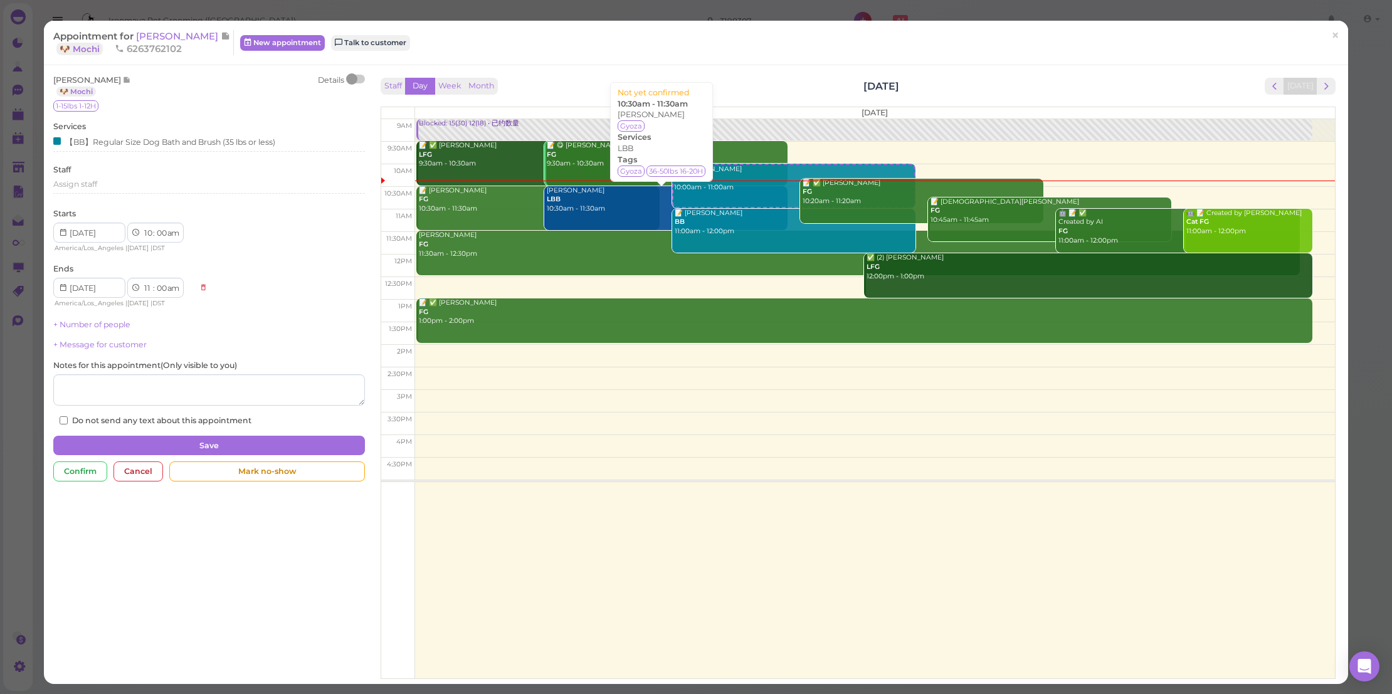
click at [614, 202] on div "[PERSON_NAME] LBB 10:30am - 11:30am" at bounding box center [666, 200] width 241 height 28
click at [1331, 39] on span "×" at bounding box center [1335, 35] width 8 height 18
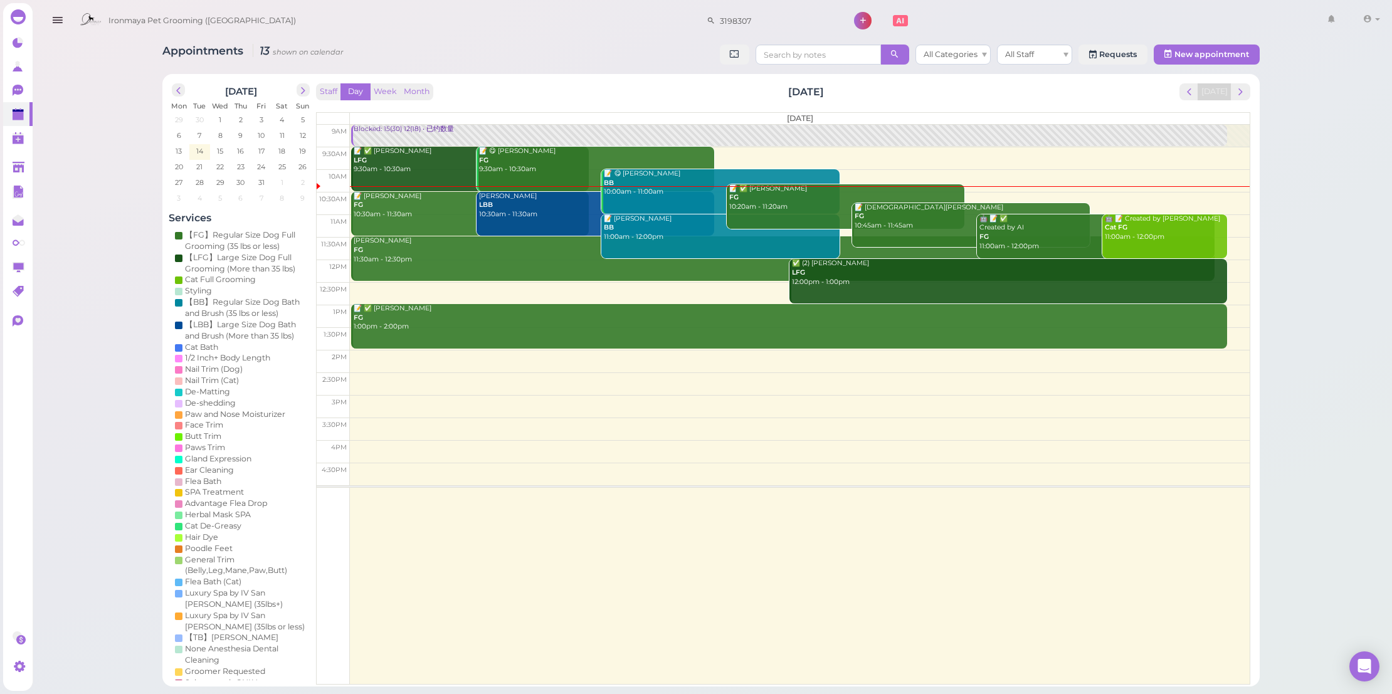
click at [547, 210] on div "[PERSON_NAME] LBB 10:30am - 11:30am" at bounding box center [596, 206] width 236 height 28
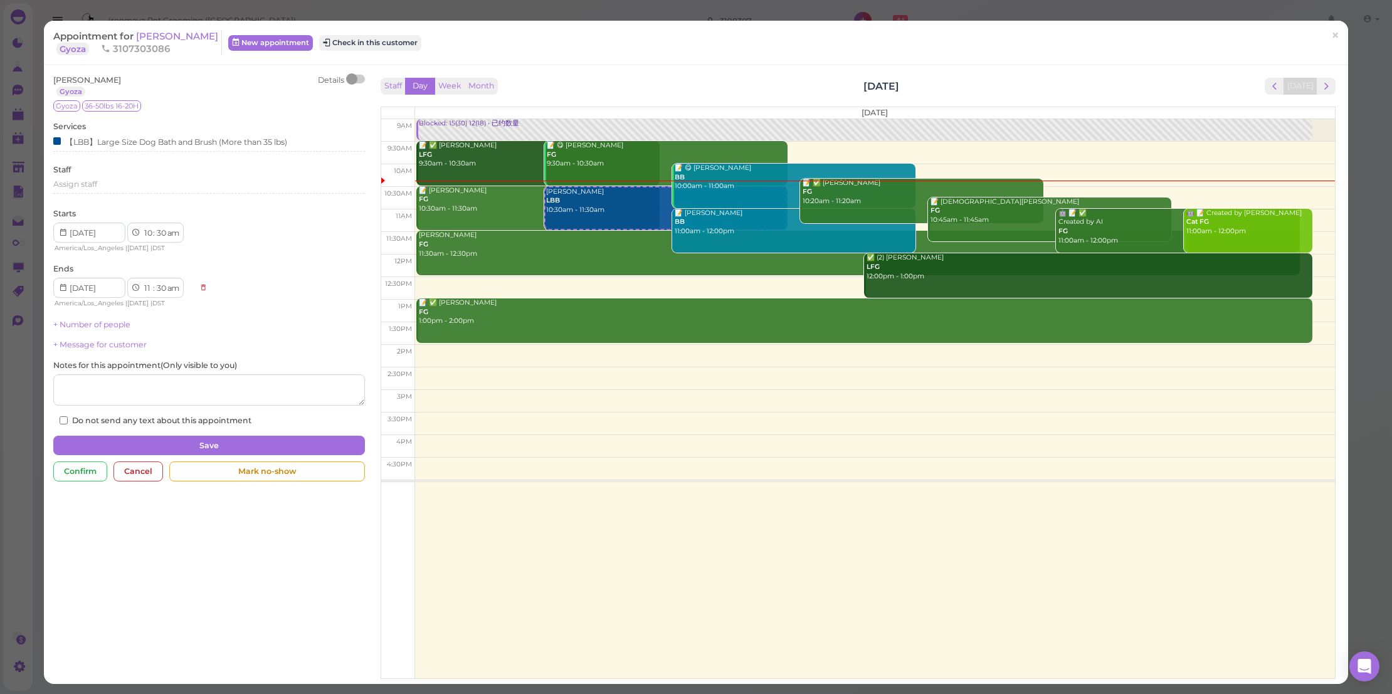
click at [348, 33] on div "Appointment for [PERSON_NAME] [GEOGRAPHIC_DATA] 3107303086 New appointment Chec…" at bounding box center [689, 42] width 1272 height 25
click at [349, 45] on button "Check in this customer" at bounding box center [370, 42] width 102 height 15
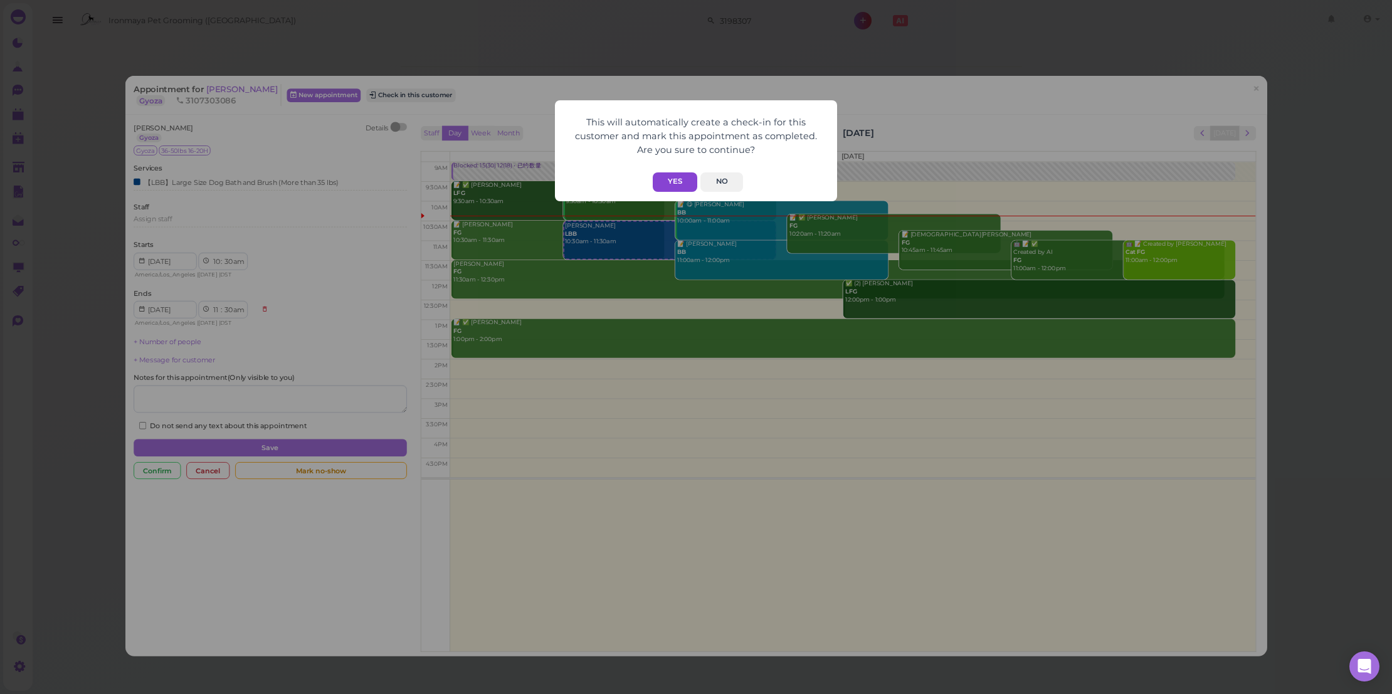
click at [668, 190] on button "Yes" at bounding box center [675, 181] width 45 height 19
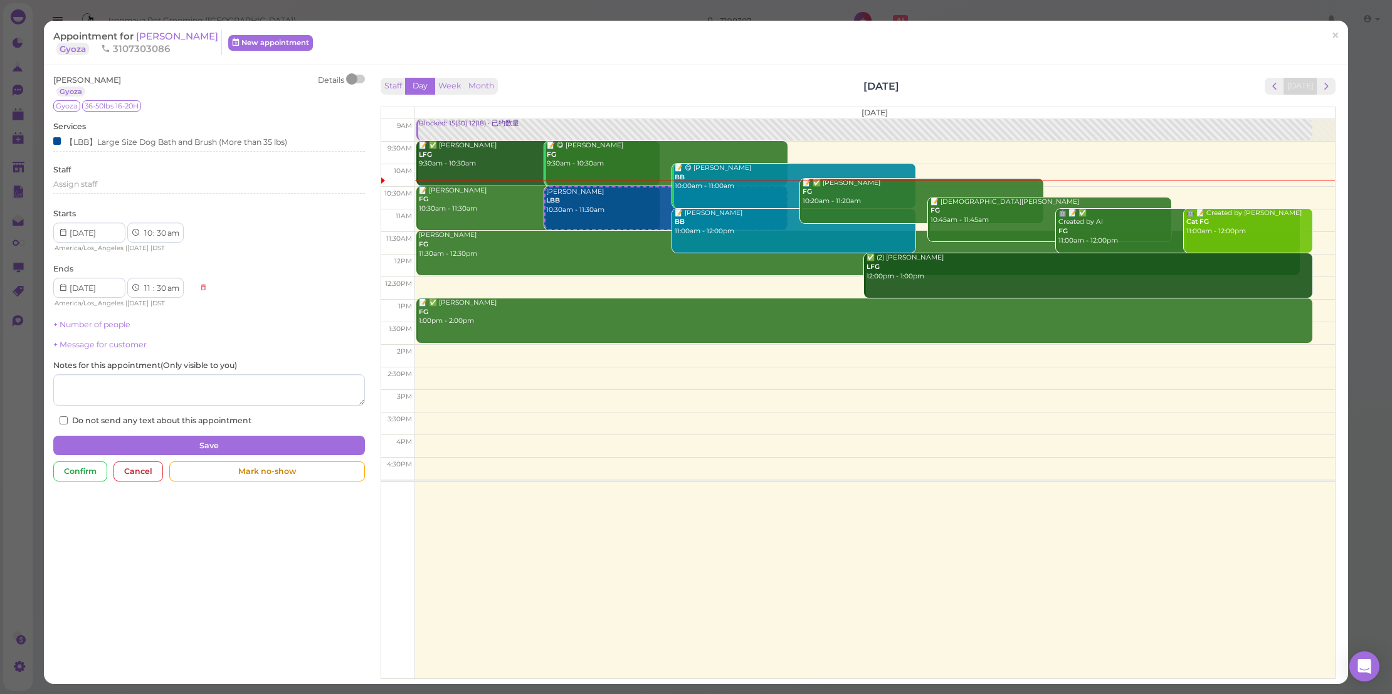
click at [1313, 43] on div "Appointment for [PERSON_NAME] [GEOGRAPHIC_DATA] 3107303086 New appointment" at bounding box center [689, 42] width 1272 height 25
click at [1331, 35] on span "×" at bounding box center [1335, 35] width 8 height 18
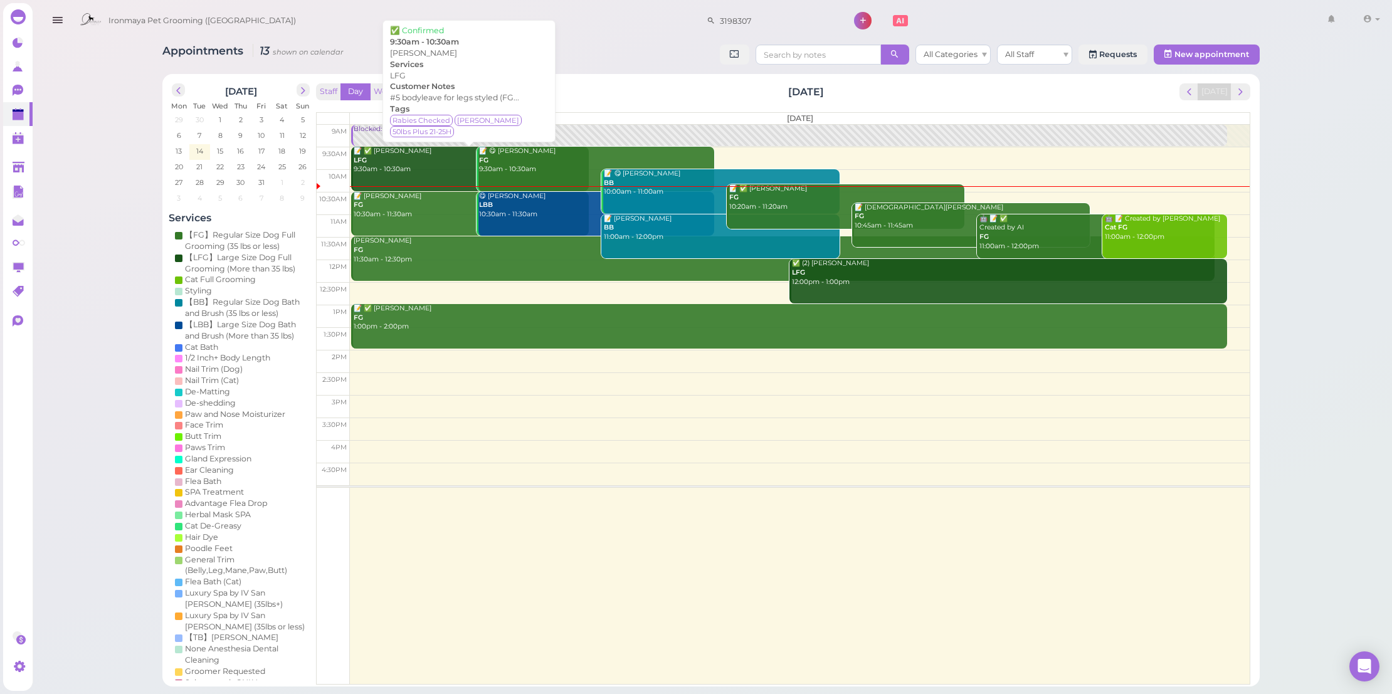
click at [455, 170] on div "📝 ✅ [PERSON_NAME] LFG 9:30am - 10:30am" at bounding box center [471, 161] width 236 height 28
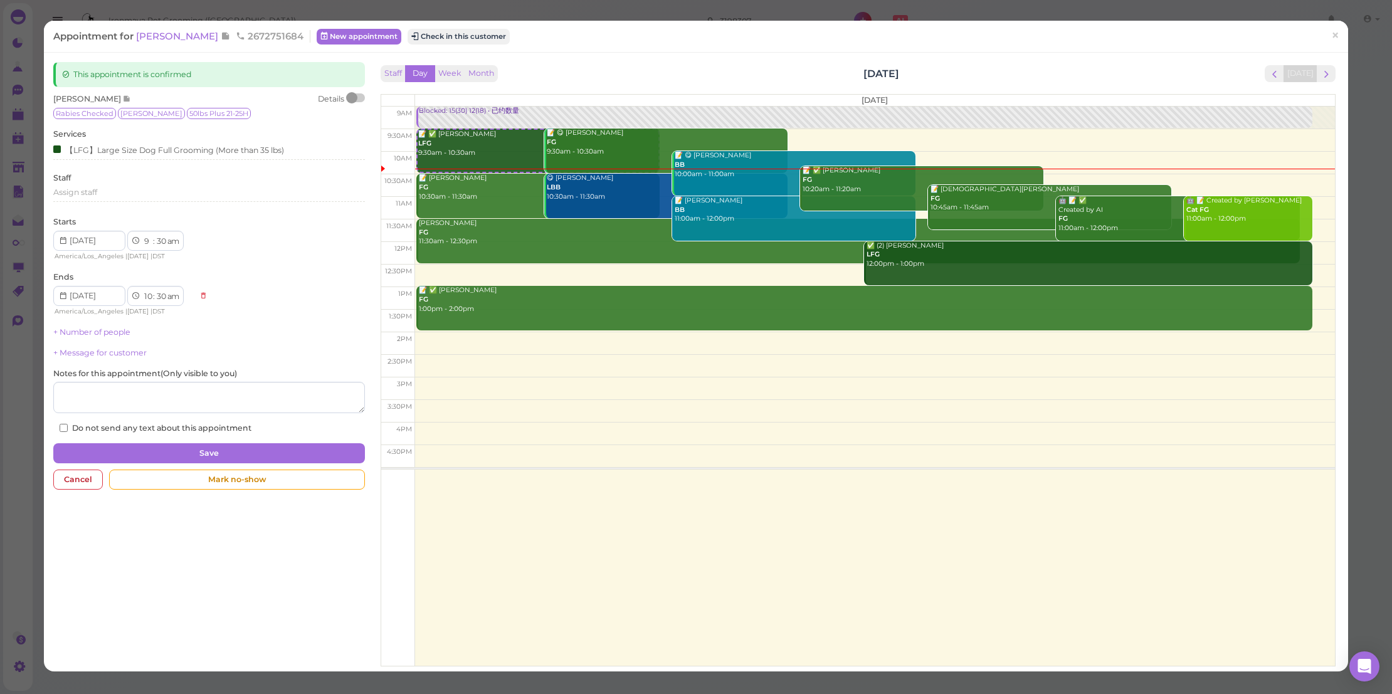
click at [421, 45] on div "Appointment for [PERSON_NAME] 2672751684 New appointment Check in this customer…" at bounding box center [696, 37] width 1304 height 32
click at [433, 36] on button "Check in this customer" at bounding box center [458, 36] width 102 height 15
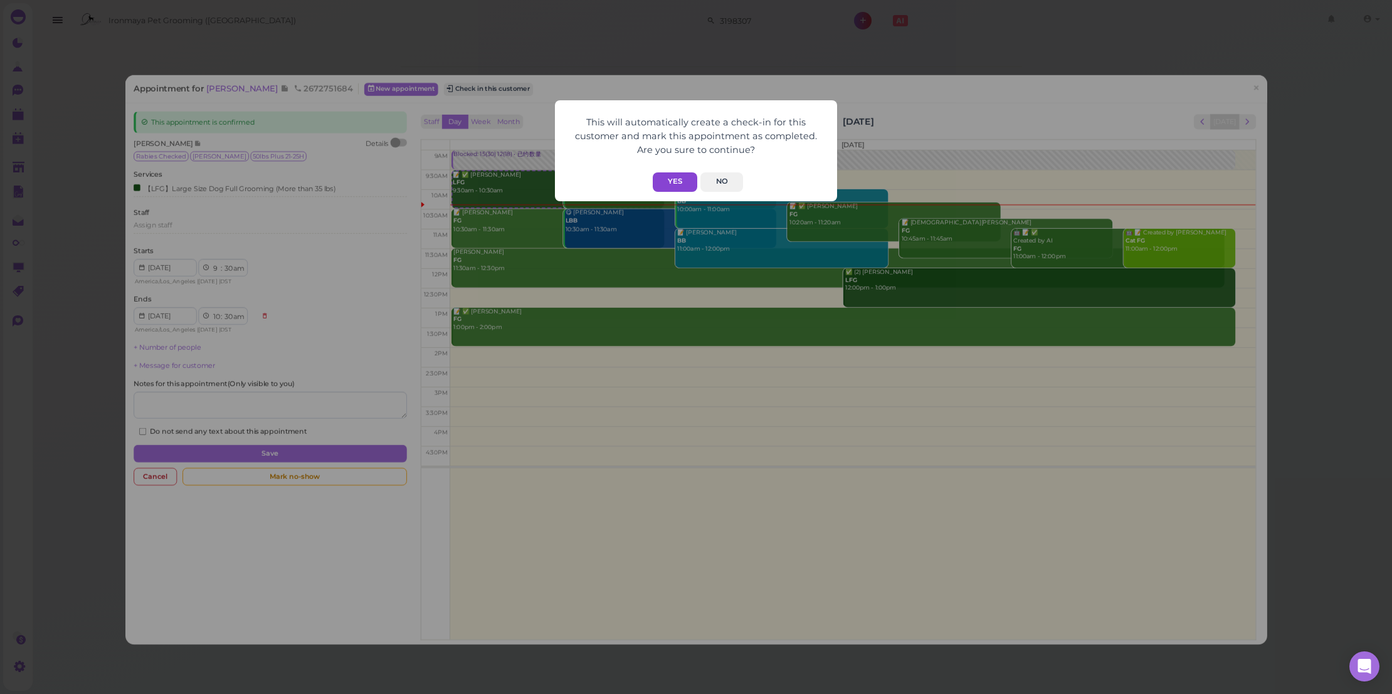
click at [663, 190] on button "Yes" at bounding box center [675, 181] width 45 height 19
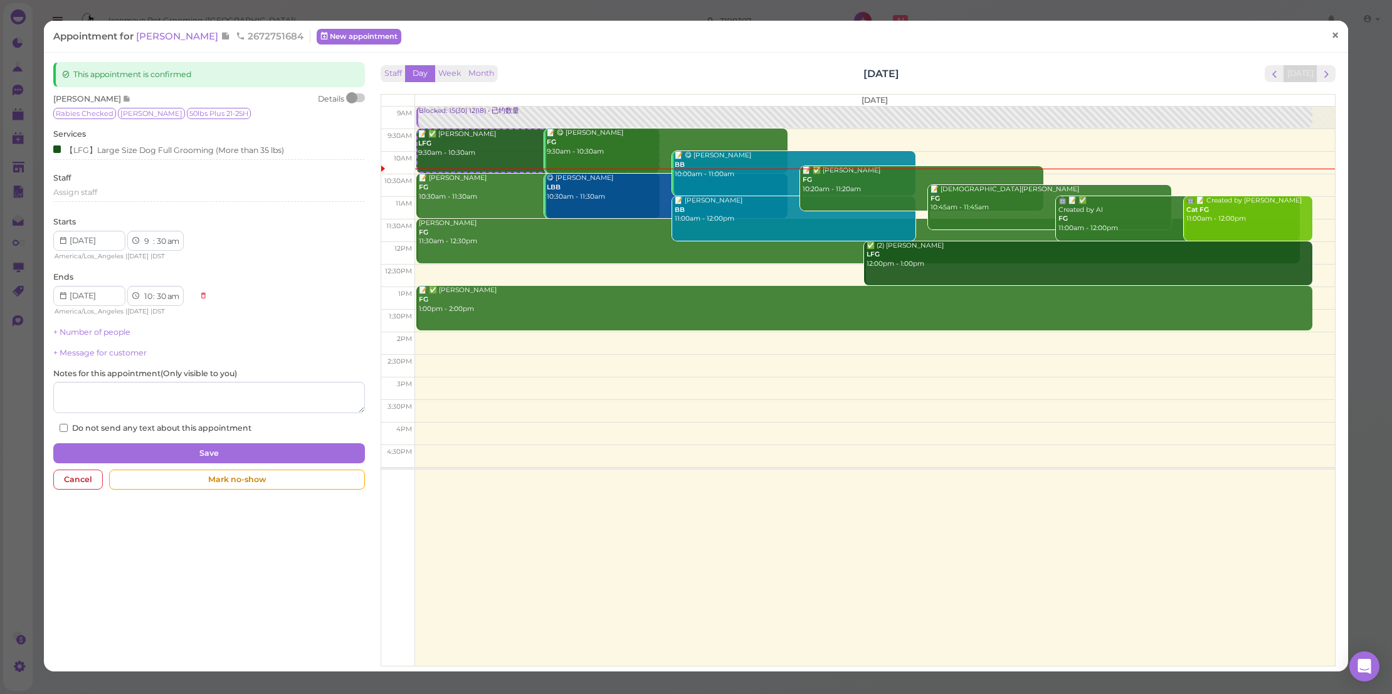
click at [1331, 33] on span "×" at bounding box center [1335, 35] width 8 height 18
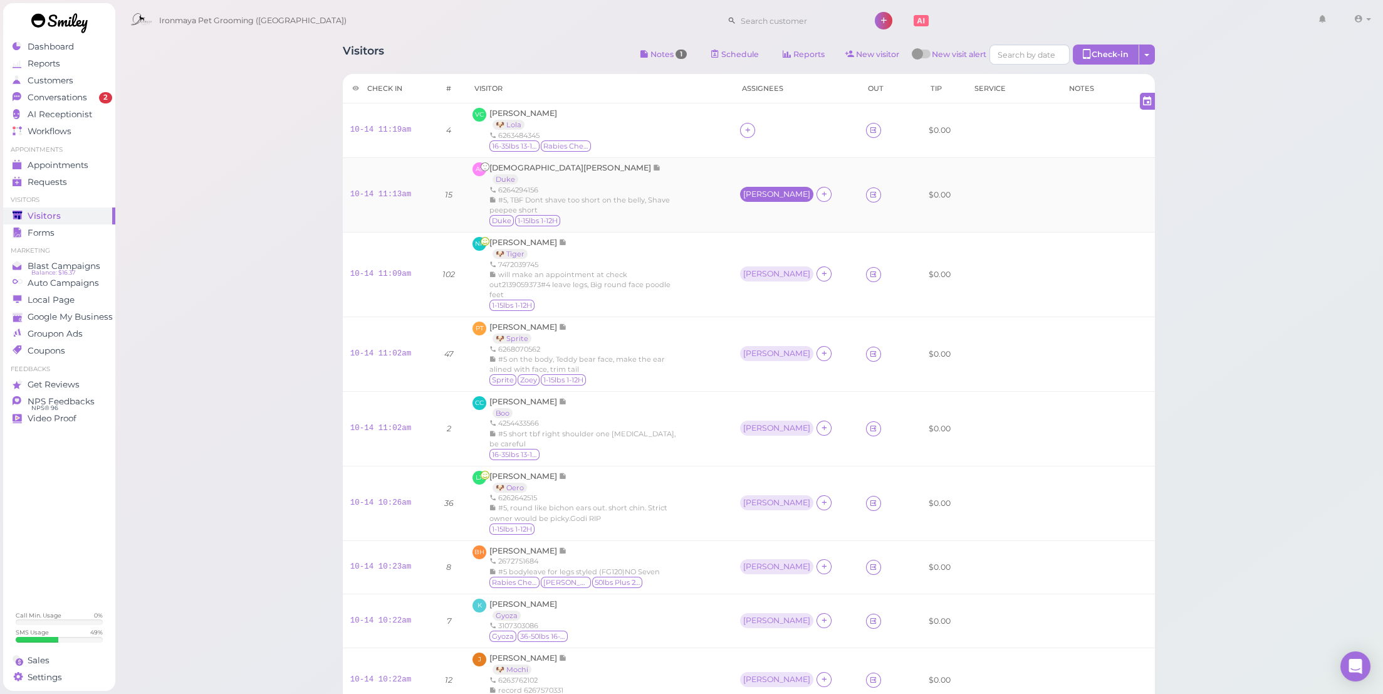
click at [765, 193] on div "[PERSON_NAME]" at bounding box center [776, 194] width 73 height 15
click at [804, 246] on span "Select pets" at bounding box center [796, 249] width 43 height 14
click at [693, 259] on div "NR Natalie Rojic 🐶 Tiger 7472039745 will make an appointment at check out213905…" at bounding box center [599, 274] width 252 height 75
click at [765, 270] on div "[PERSON_NAME]" at bounding box center [775, 274] width 67 height 9
click at [775, 334] on div "for Select pets" at bounding box center [820, 338] width 126 height 66
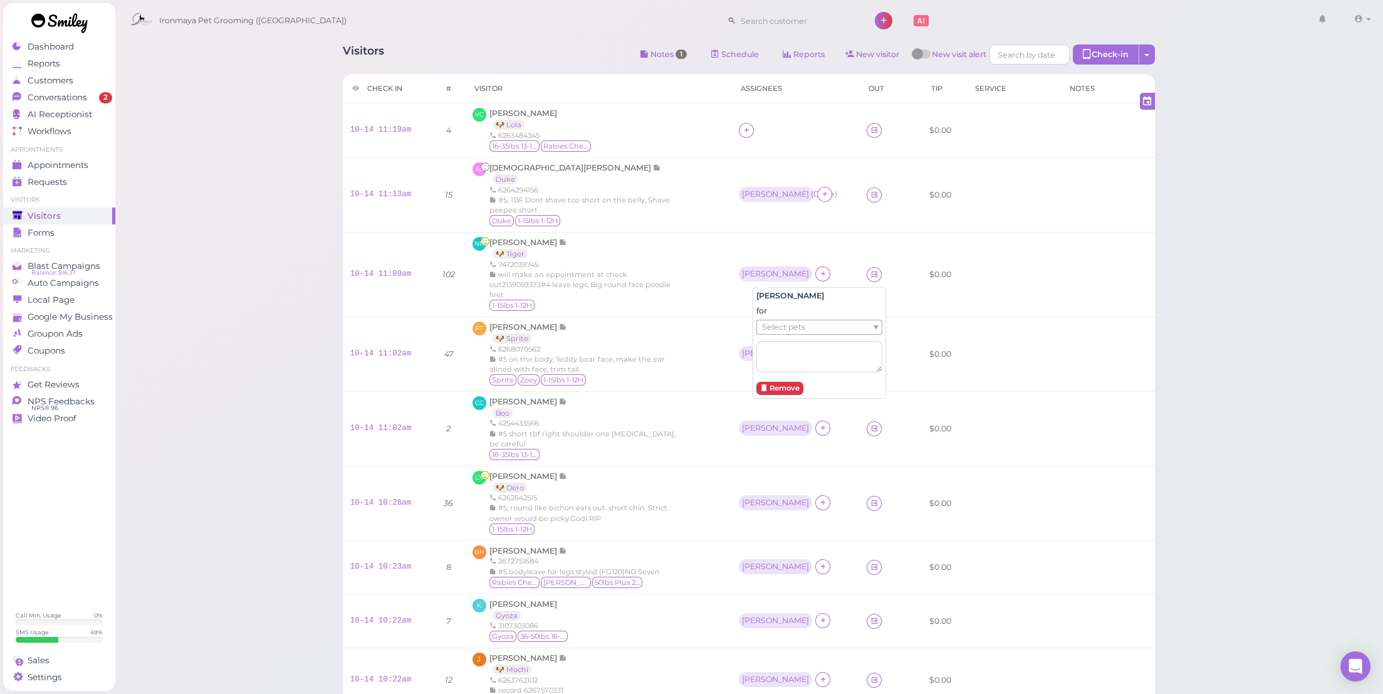
click at [777, 330] on span "Select pets" at bounding box center [783, 327] width 43 height 14
click at [725, 355] on div "PT Pat Tatiyaratana 🐶 Sprite 6268070562 #5 on the body, Teddy bear face, make t…" at bounding box center [599, 354] width 252 height 65
click at [767, 359] on div "[PERSON_NAME]" at bounding box center [777, 354] width 76 height 16
click at [769, 356] on div "[PERSON_NAME]" at bounding box center [775, 353] width 73 height 15
click at [769, 352] on div "[PERSON_NAME]" at bounding box center [775, 353] width 67 height 9
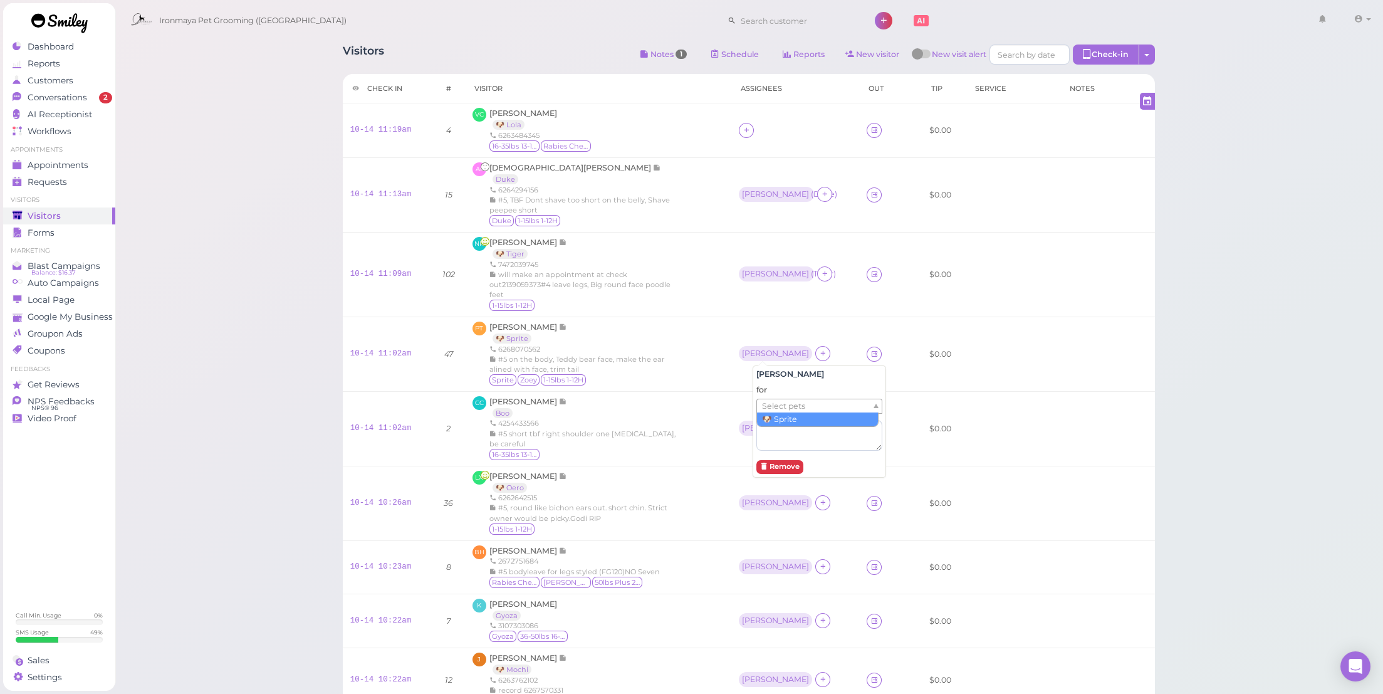
click at [763, 402] on span "Select pets" at bounding box center [783, 406] width 43 height 14
click at [725, 444] on div "CC Cassidy Cao Boo 4254433566 #5 short tbf right shoulder one skin tag, be care…" at bounding box center [599, 428] width 252 height 65
click at [753, 424] on div "[PERSON_NAME]" at bounding box center [775, 428] width 67 height 9
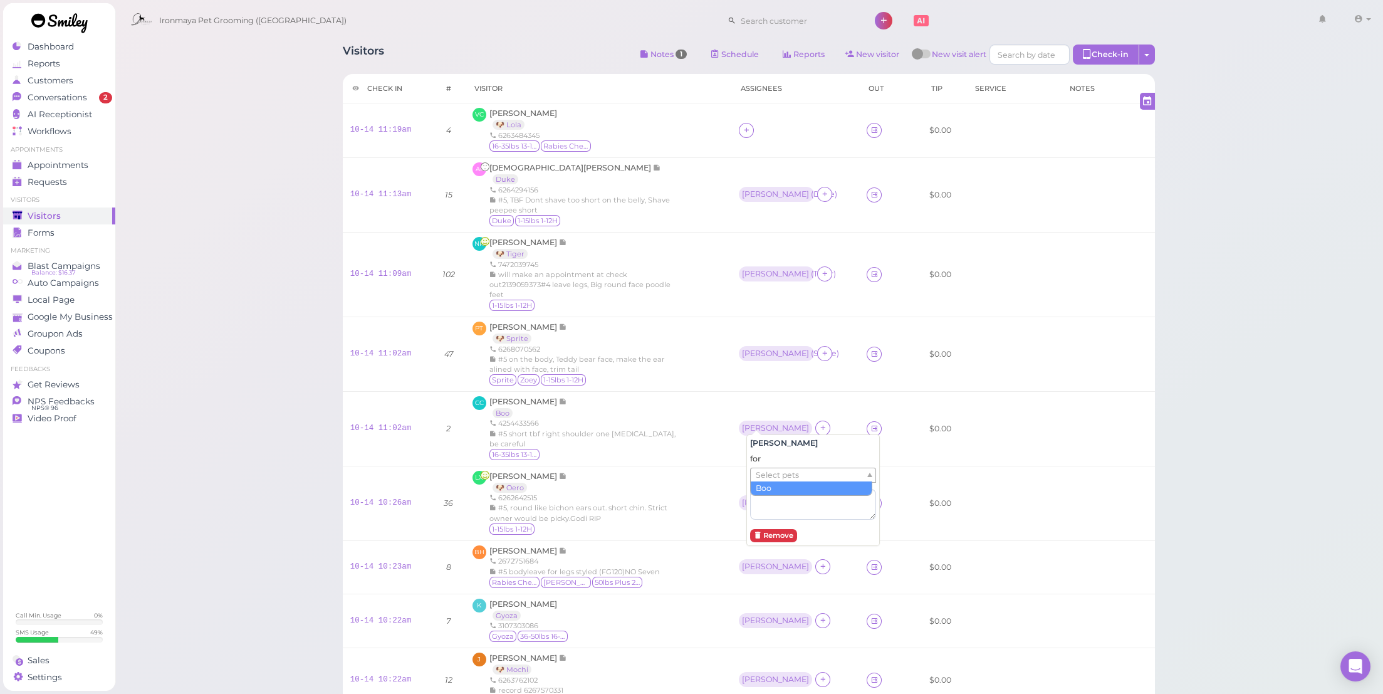
drag, startPoint x: 769, startPoint y: 472, endPoint x: 769, endPoint y: 479, distance: 6.9
click at [769, 473] on span "Select pets" at bounding box center [777, 475] width 43 height 14
drag, startPoint x: 730, startPoint y: 513, endPoint x: 729, endPoint y: 521, distance: 7.5
click at [725, 514] on div "LX Lea Xu 🐶 Oero 6262642515 #5, round like bichon ears out. short chin. Strict …" at bounding box center [599, 503] width 252 height 65
click at [757, 498] on div "[PERSON_NAME]" at bounding box center [775, 502] width 67 height 9
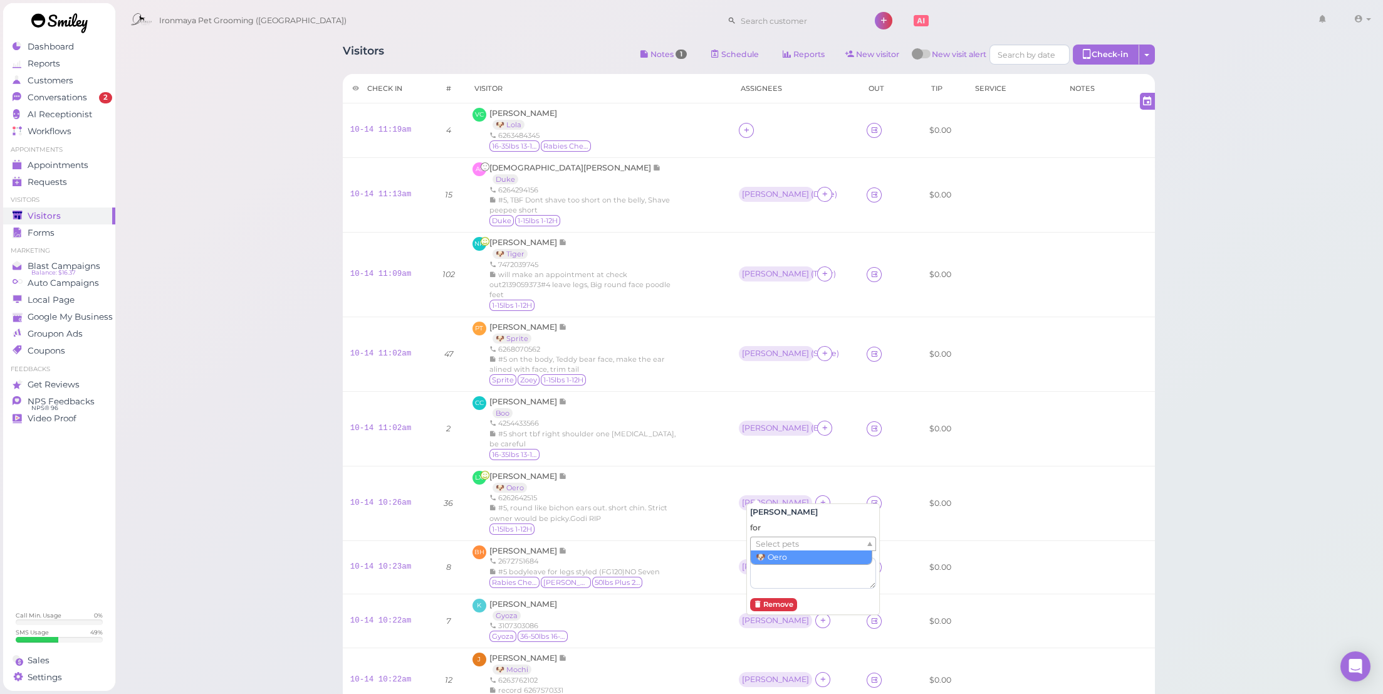
click at [768, 539] on span "Select pets" at bounding box center [777, 544] width 43 height 14
click at [710, 545] on div "BH Bao Hoang 2672751684 #5 bodyleave for legs styled (FG120)NO Seven Rabies Che…" at bounding box center [599, 567] width 252 height 44
click at [753, 562] on div "[PERSON_NAME]" at bounding box center [775, 566] width 67 height 9
click at [773, 606] on span "Select pets" at bounding box center [777, 608] width 43 height 14
click at [777, 618] on li "No results found" at bounding box center [811, 621] width 121 height 14
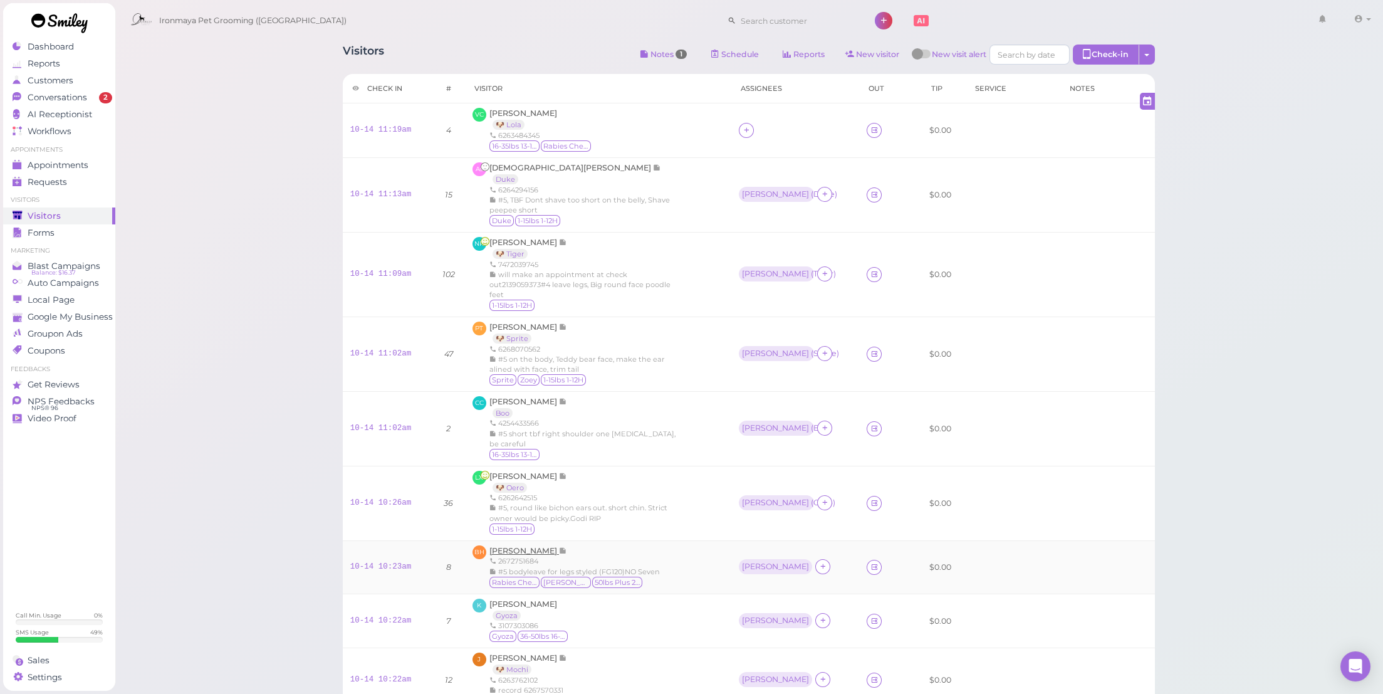
click at [517, 546] on span "[PERSON_NAME]" at bounding box center [525, 550] width 70 height 9
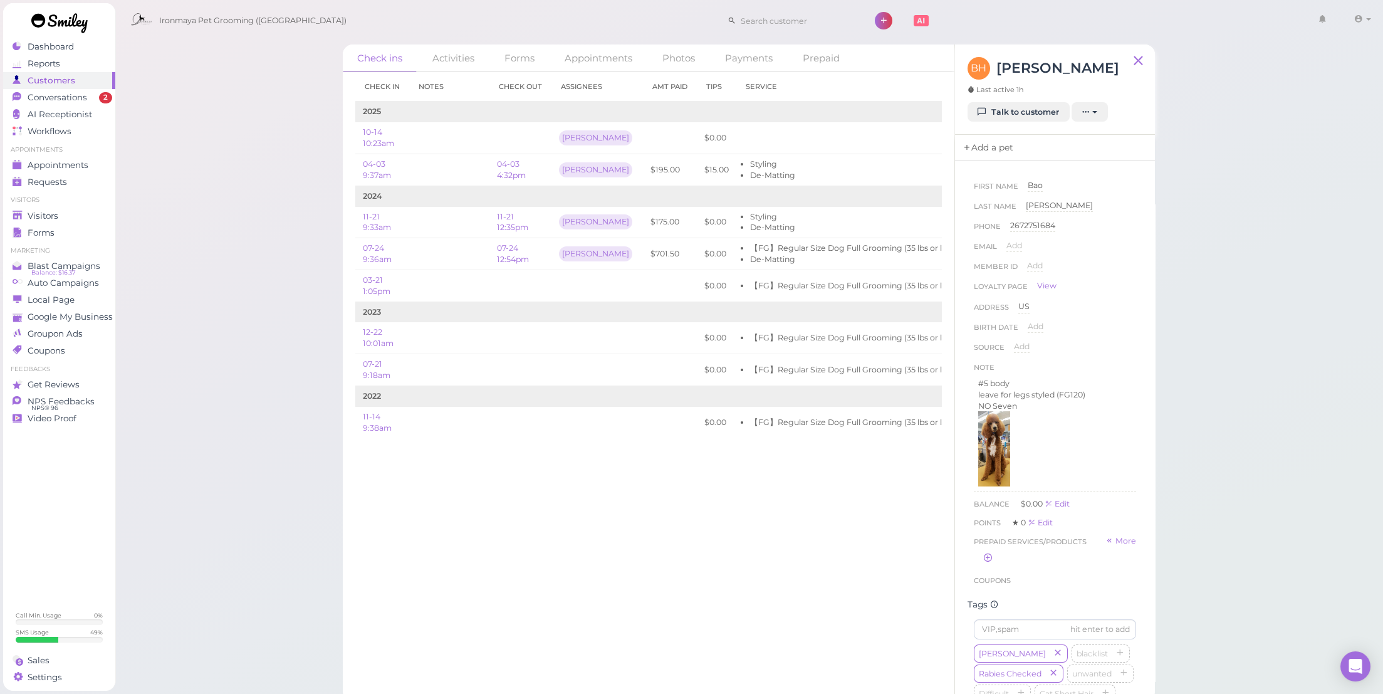
click at [1019, 155] on link "Add a pet" at bounding box center [988, 148] width 66 height 26
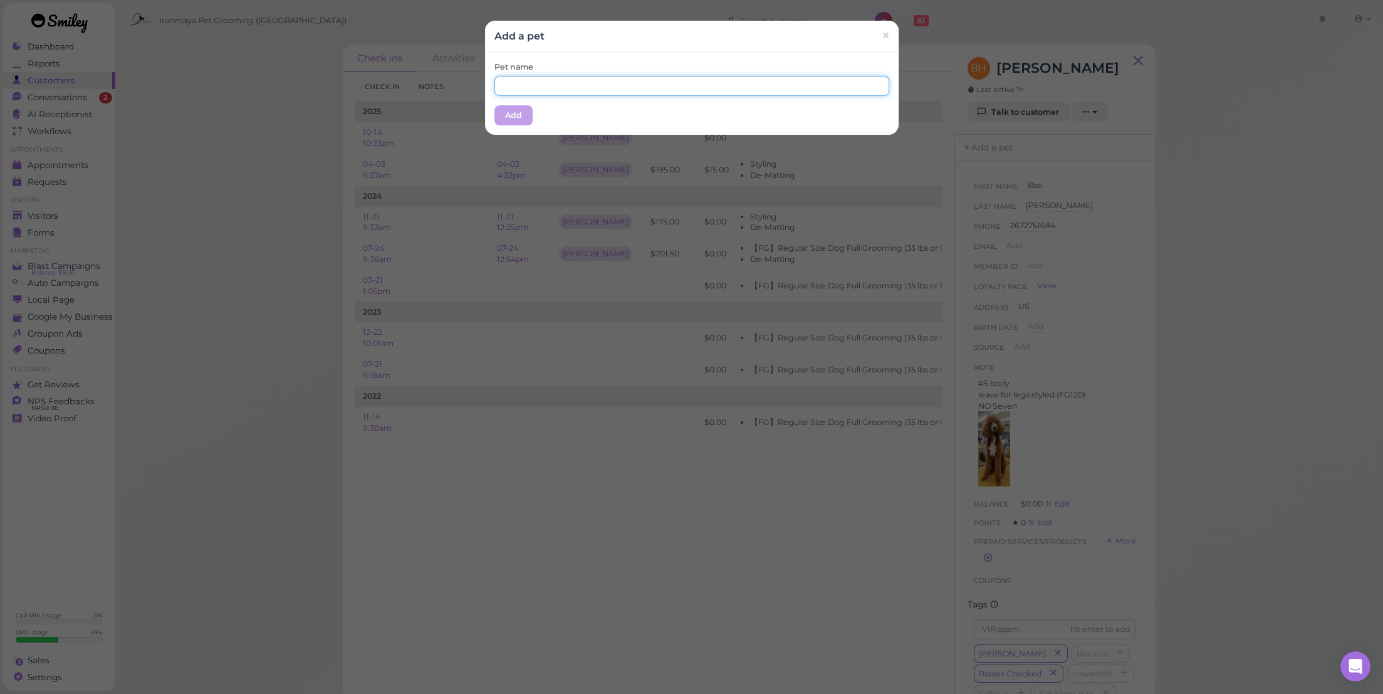
click at [659, 80] on input "text" at bounding box center [692, 86] width 395 height 20
type input "[PERSON_NAME]"
click at [508, 118] on button "Add" at bounding box center [514, 115] width 38 height 20
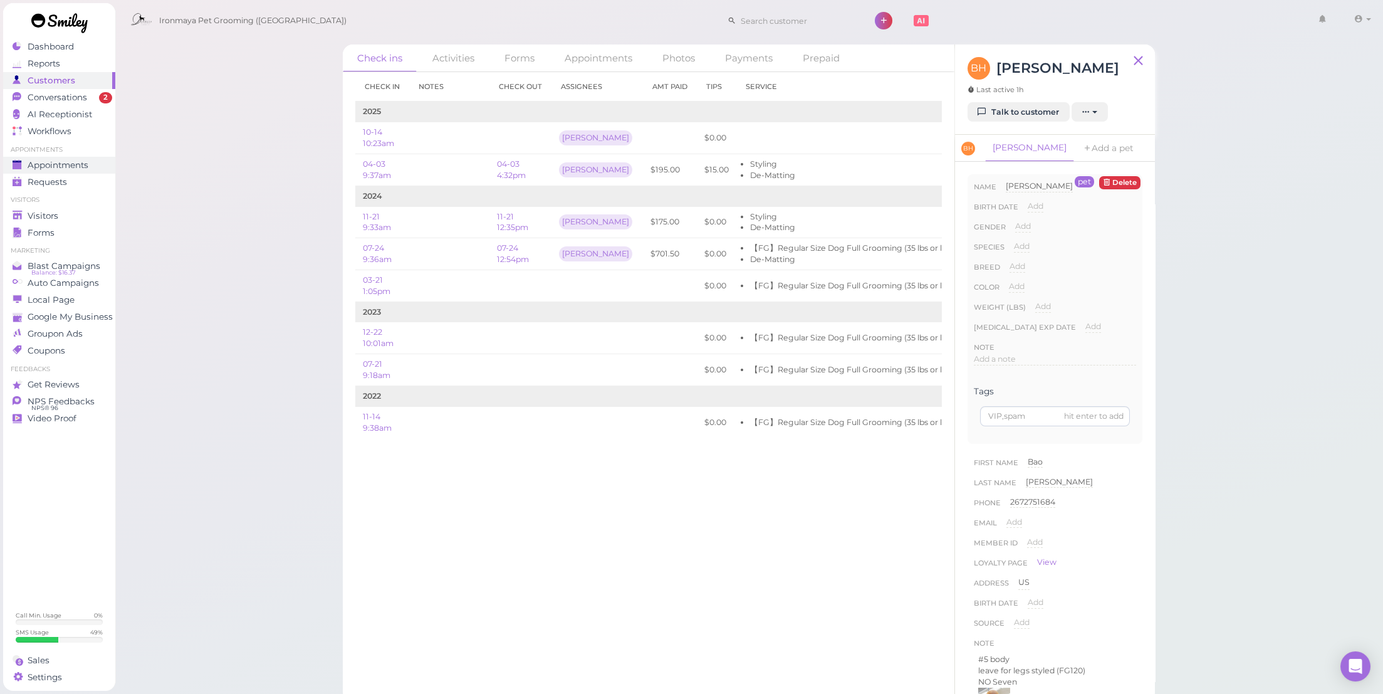
click at [95, 161] on div "Appointments" at bounding box center [58, 165] width 90 height 11
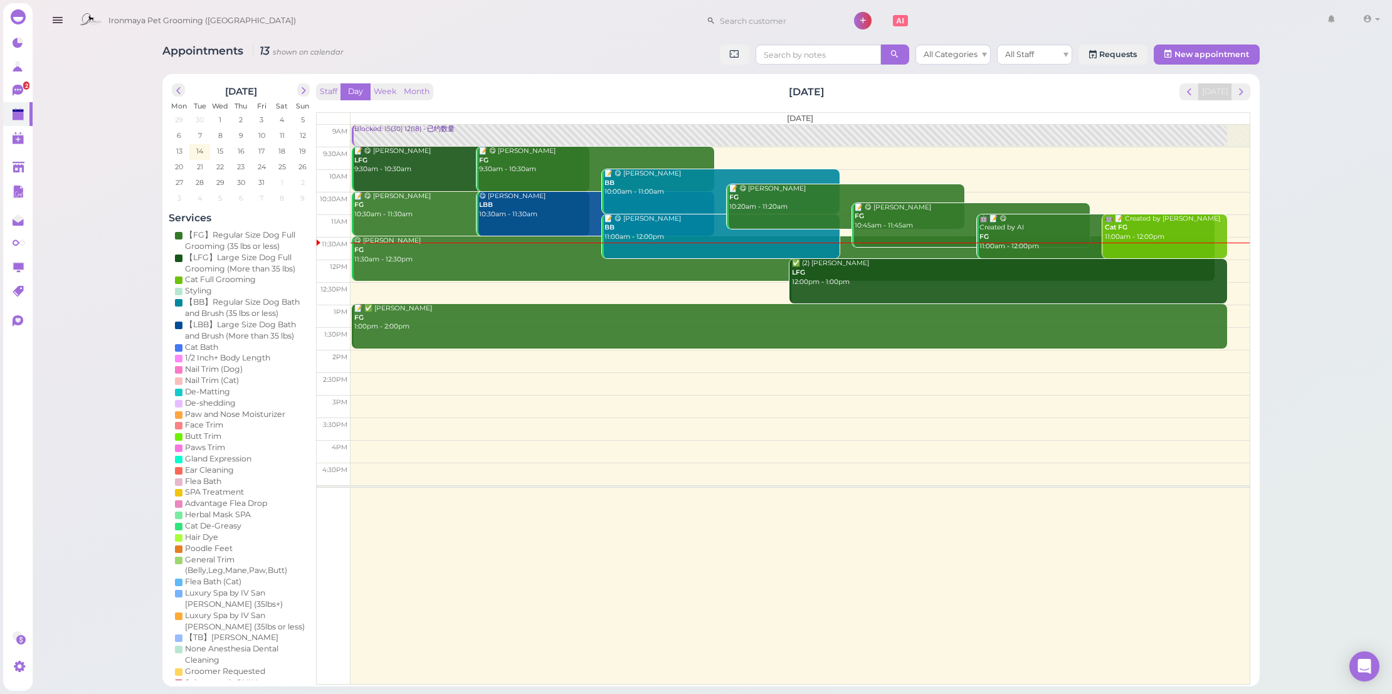
click at [636, 84] on div "Staff Day Week Month Tuesday, Oct 14 Today" at bounding box center [783, 91] width 934 height 17
click at [300, 93] on span "next" at bounding box center [303, 91] width 12 height 12
drag, startPoint x: 168, startPoint y: 92, endPoint x: 184, endPoint y: 94, distance: 15.9
click at [169, 92] on div "November 2025" at bounding box center [241, 90] width 144 height 20
click at [186, 94] on div "November 2025" at bounding box center [241, 90] width 144 height 20
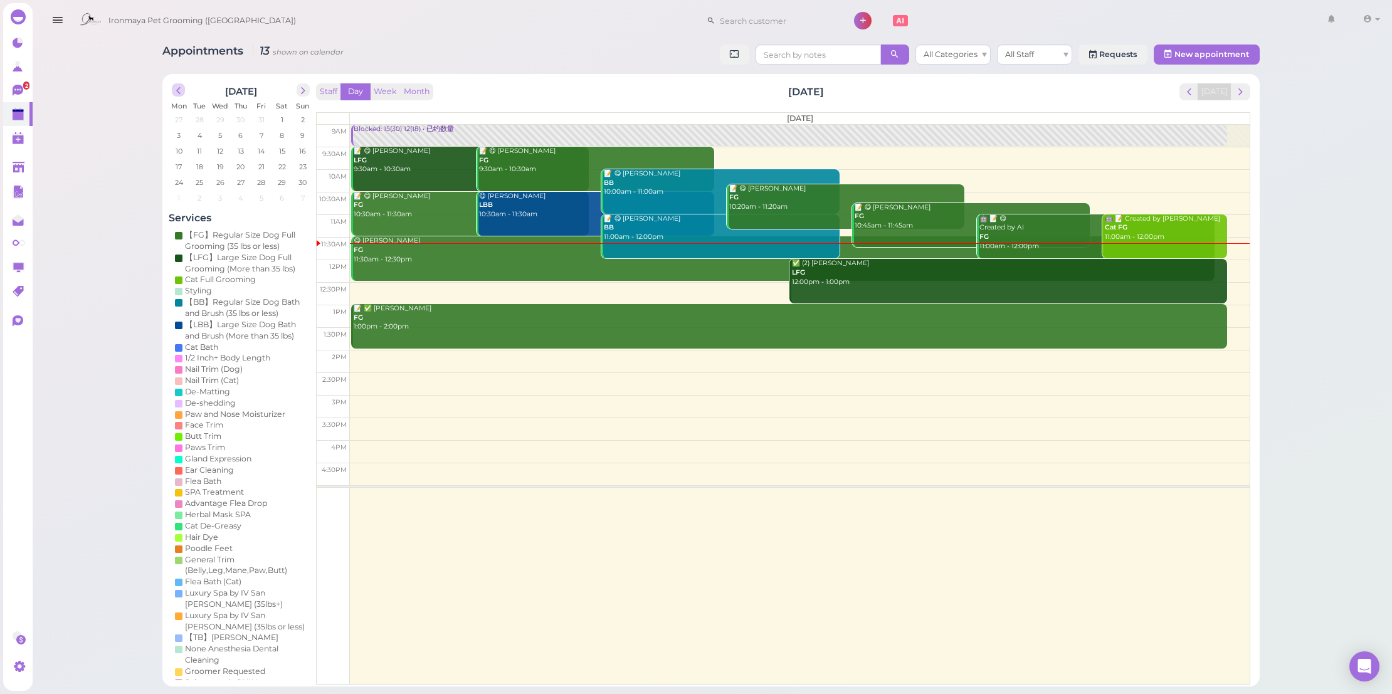
click at [183, 92] on span "prev" at bounding box center [178, 91] width 12 height 12
click at [298, 88] on span "next" at bounding box center [303, 91] width 12 height 12
click at [28, 90] on link "2" at bounding box center [17, 90] width 29 height 24
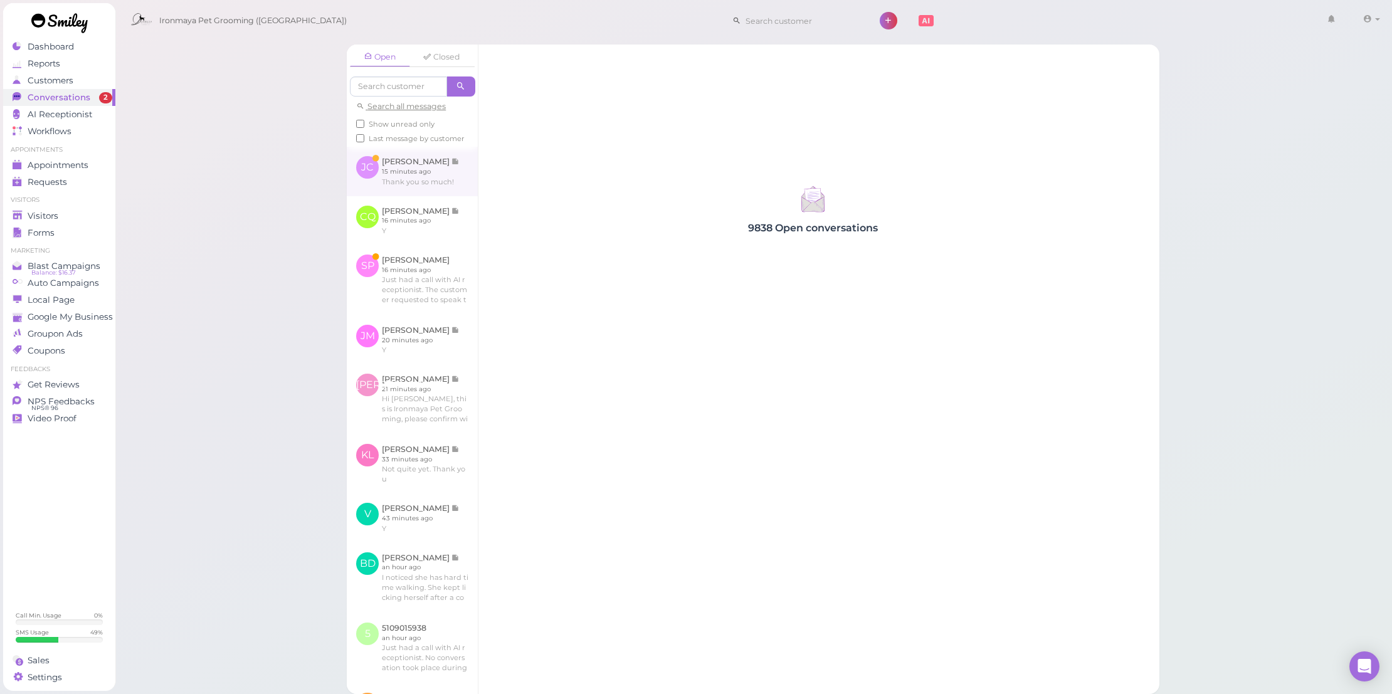
click at [403, 172] on link at bounding box center [412, 171] width 131 height 49
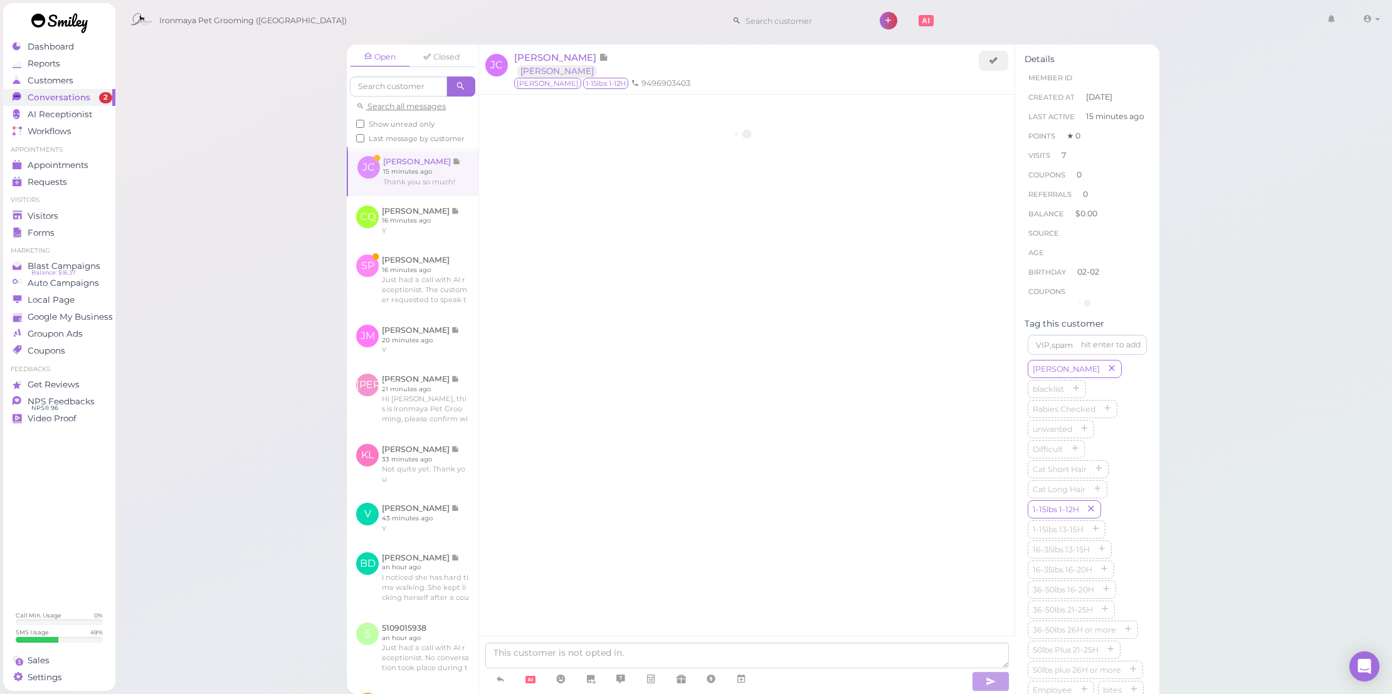
scroll to position [1828, 0]
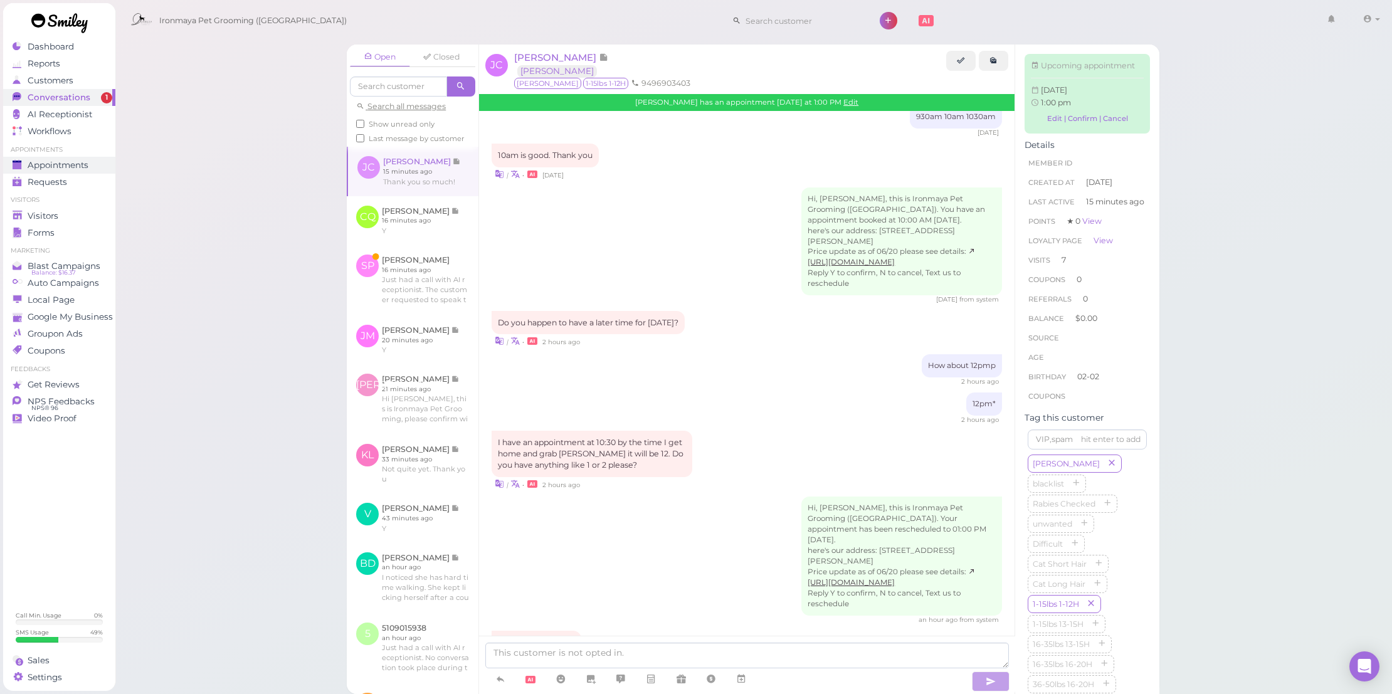
click at [82, 160] on span "Appointments" at bounding box center [58, 165] width 61 height 11
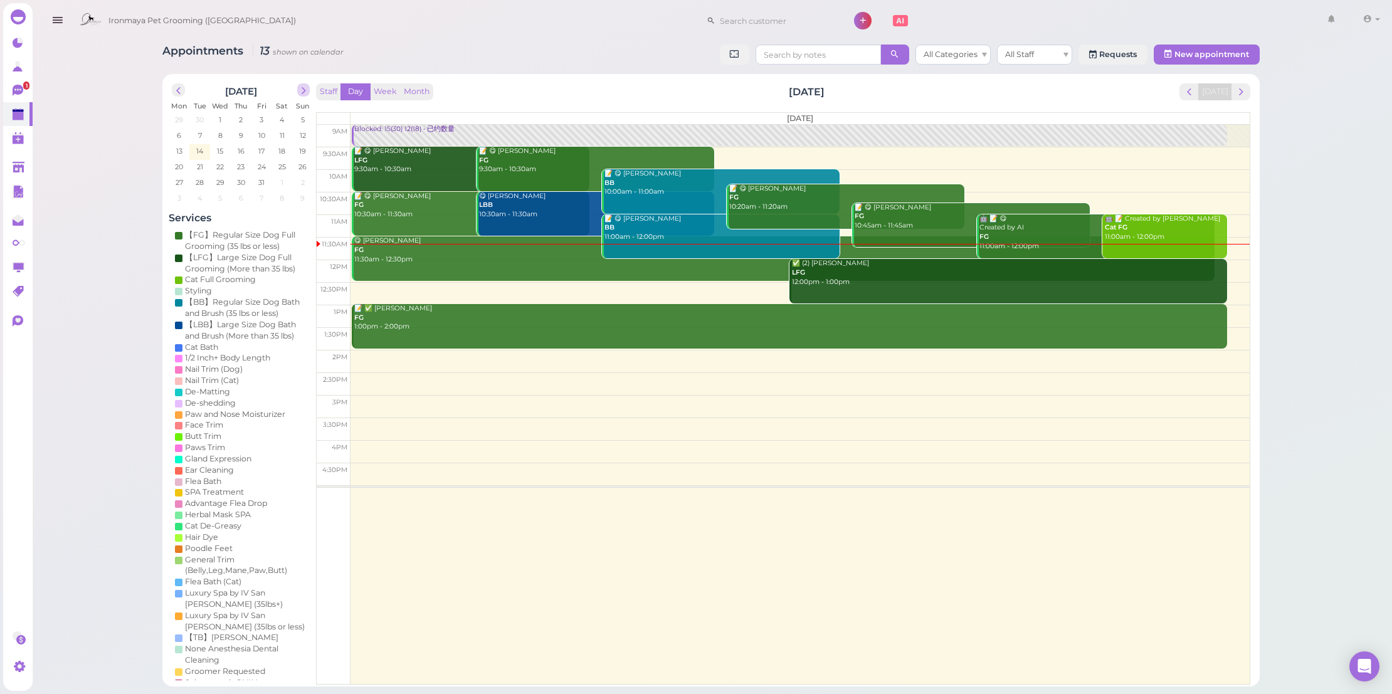
click at [301, 93] on span "next" at bounding box center [303, 91] width 12 height 12
click at [300, 88] on span "next" at bounding box center [303, 91] width 12 height 12
click at [176, 94] on span "prev" at bounding box center [178, 91] width 12 height 12
click at [179, 92] on span "prev" at bounding box center [178, 91] width 12 height 12
click at [197, 166] on span "21" at bounding box center [199, 166] width 9 height 11
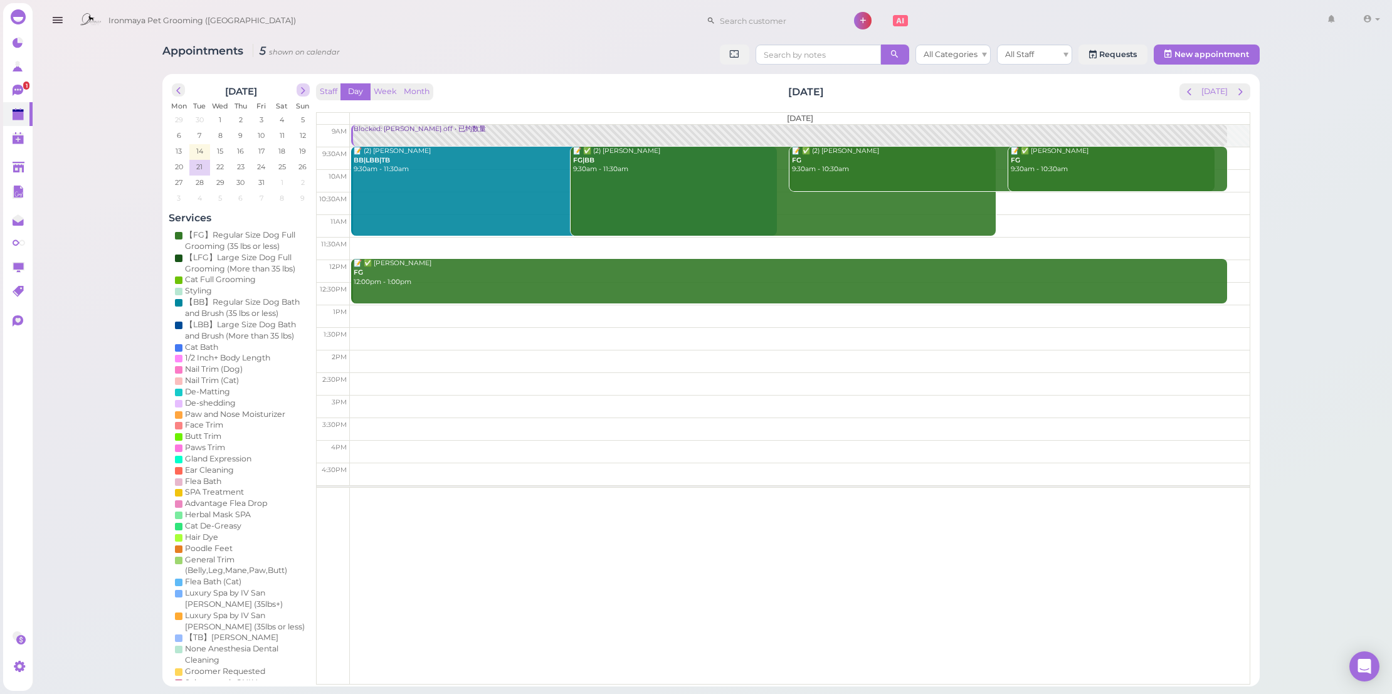
click at [303, 88] on span "next" at bounding box center [303, 91] width 12 height 12
click at [263, 137] on span "7" at bounding box center [261, 135] width 6 height 11
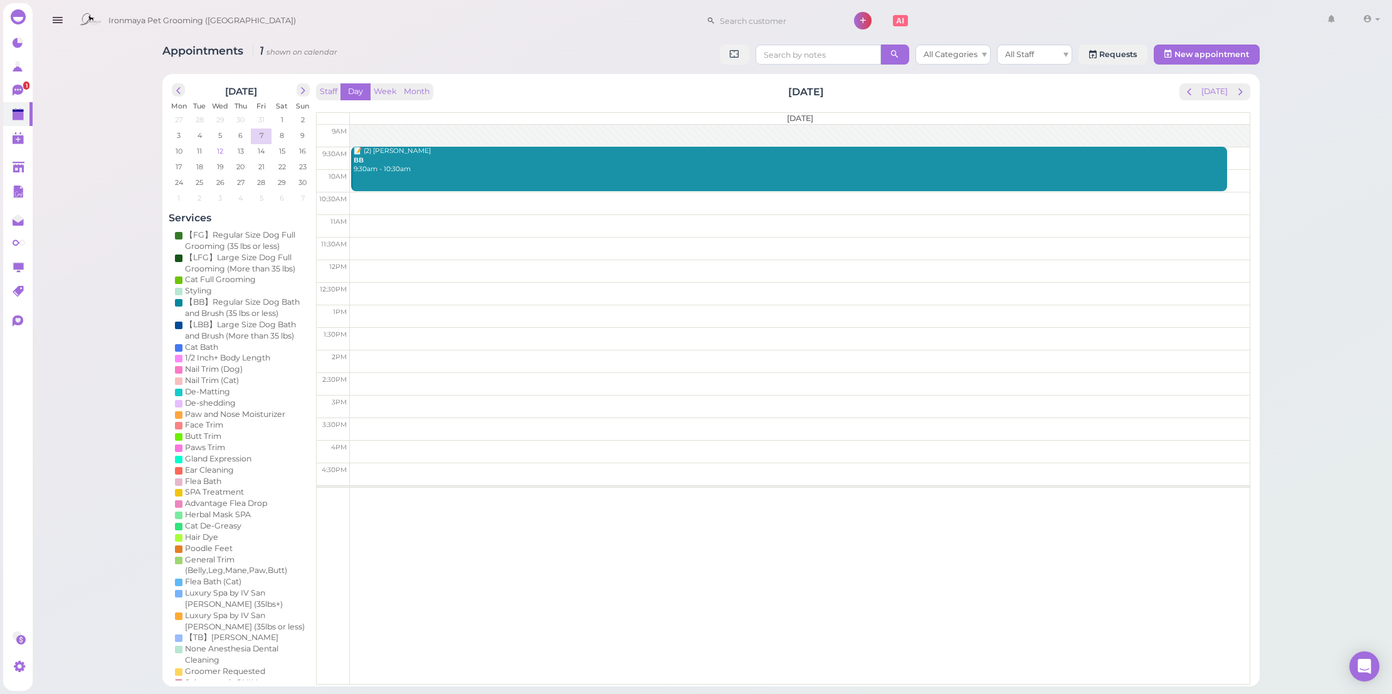
click at [226, 150] on td "12" at bounding box center [220, 150] width 21 height 13
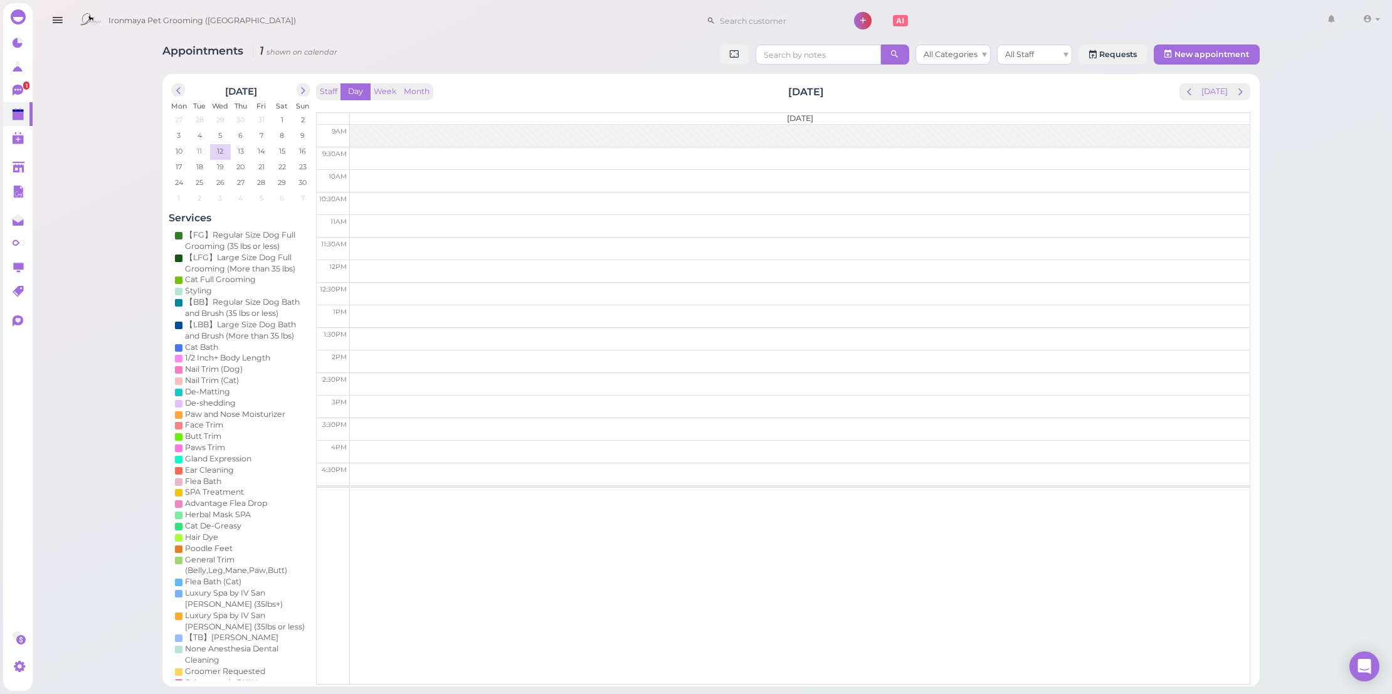
click at [203, 150] on td "11" at bounding box center [199, 150] width 21 height 13
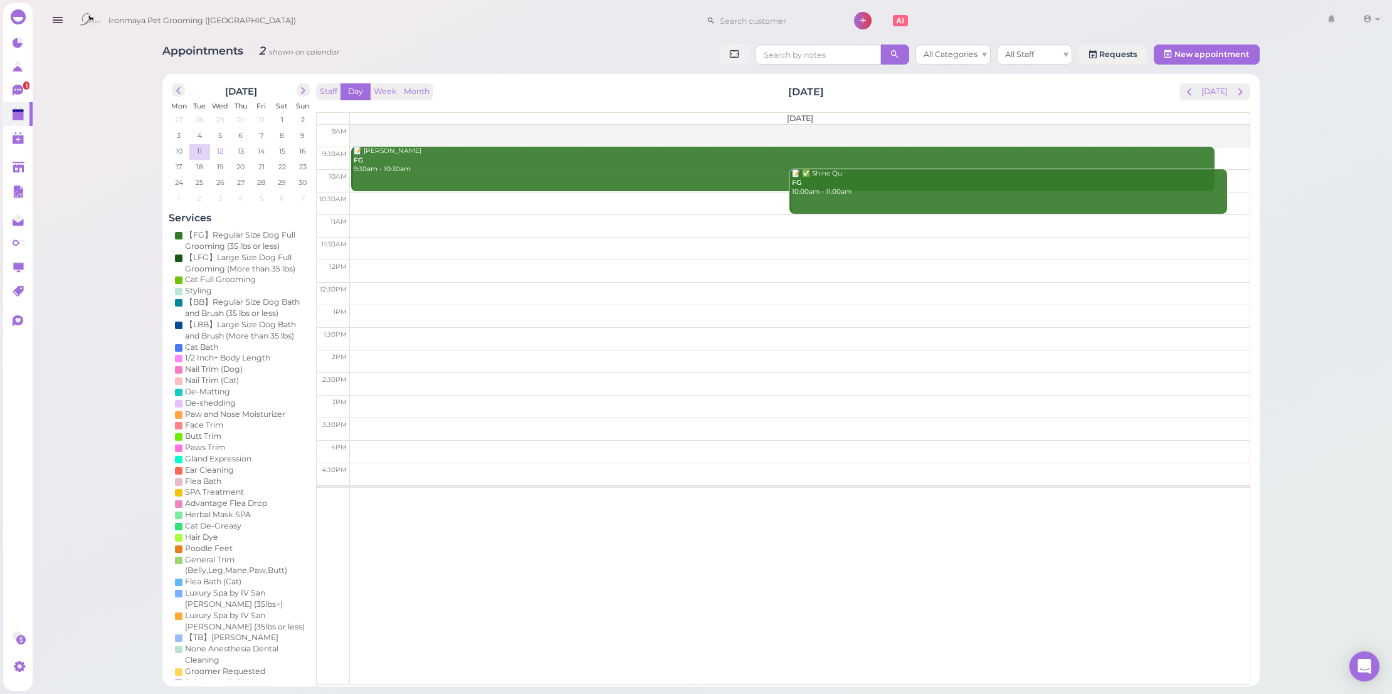
click at [219, 151] on span "12" at bounding box center [220, 150] width 9 height 11
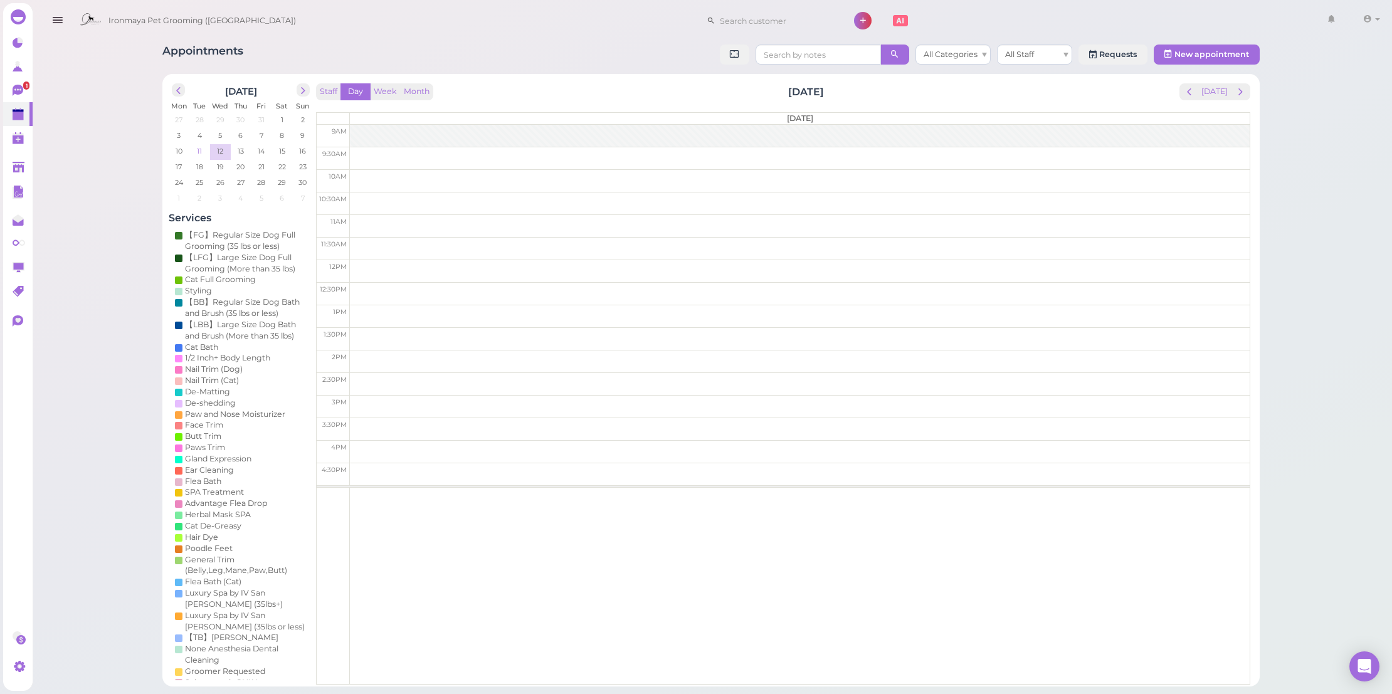
click at [199, 146] on span "11" at bounding box center [200, 150] width 8 height 11
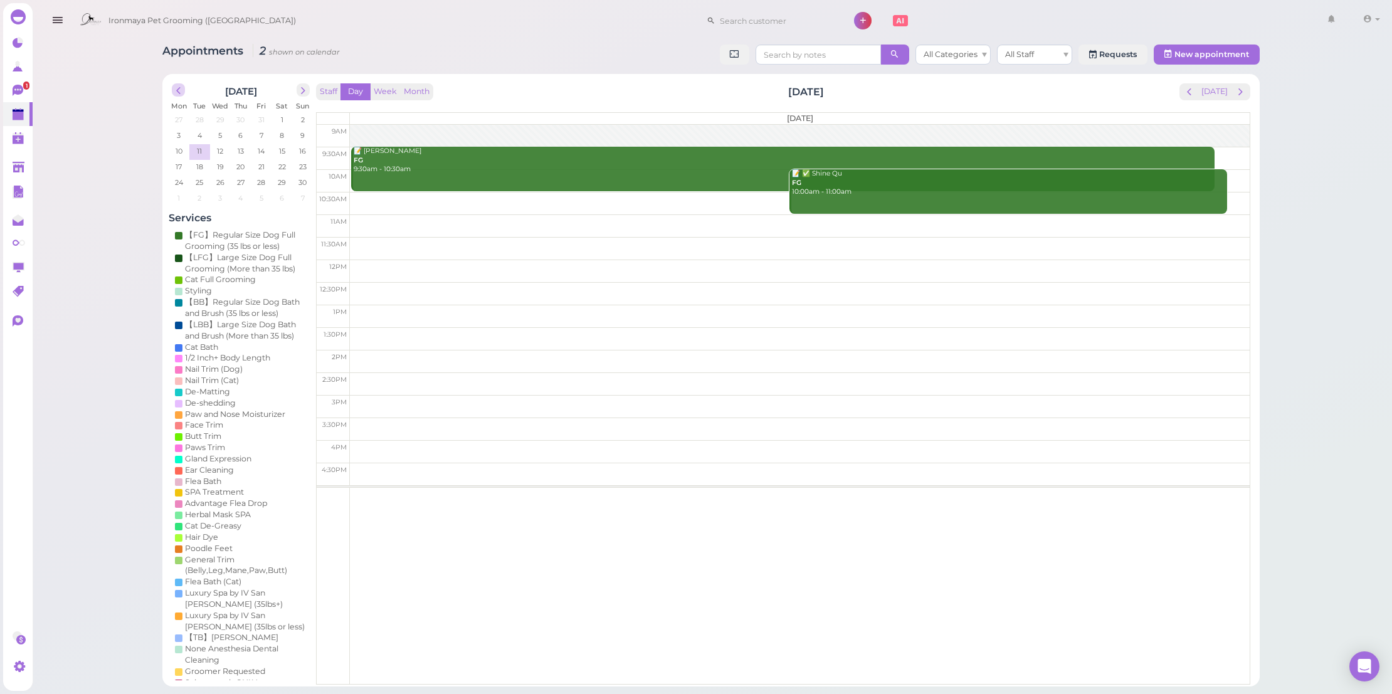
click at [172, 90] on button "prev" at bounding box center [178, 89] width 13 height 13
click at [5, 72] on link at bounding box center [17, 67] width 29 height 24
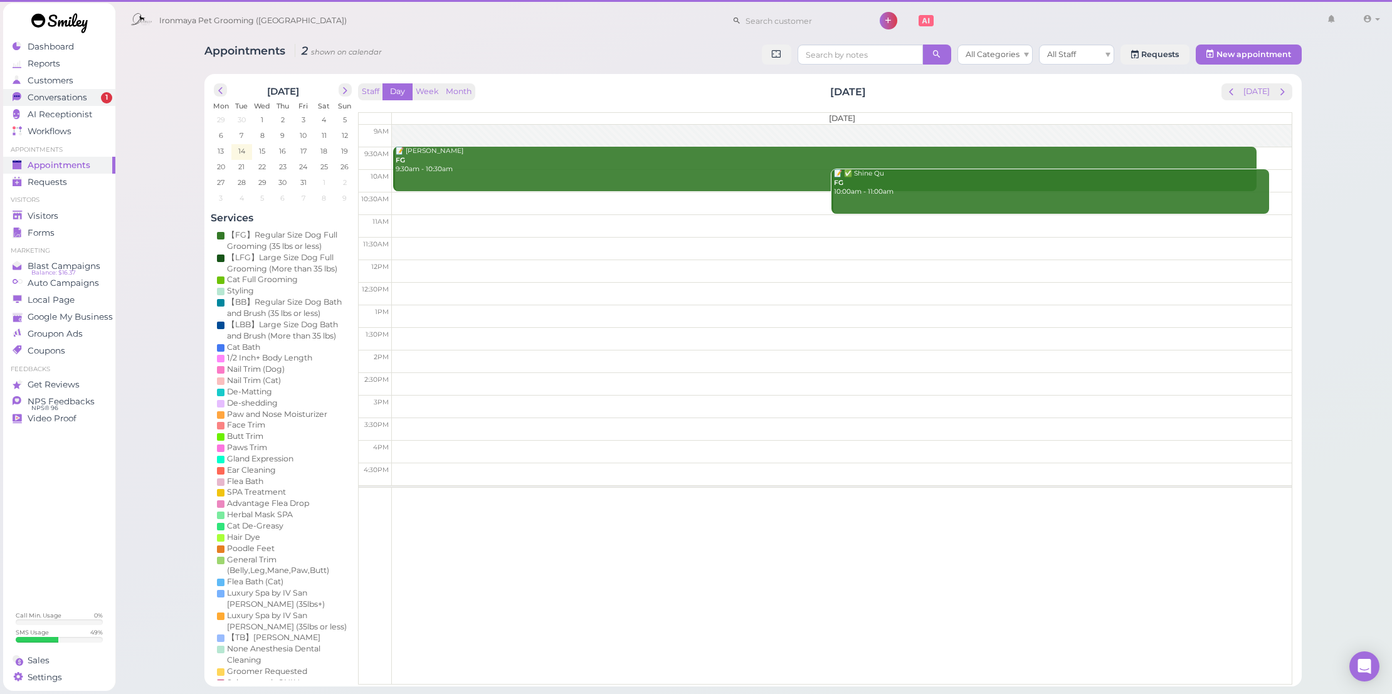
click at [54, 101] on span "Conversations" at bounding box center [58, 97] width 60 height 11
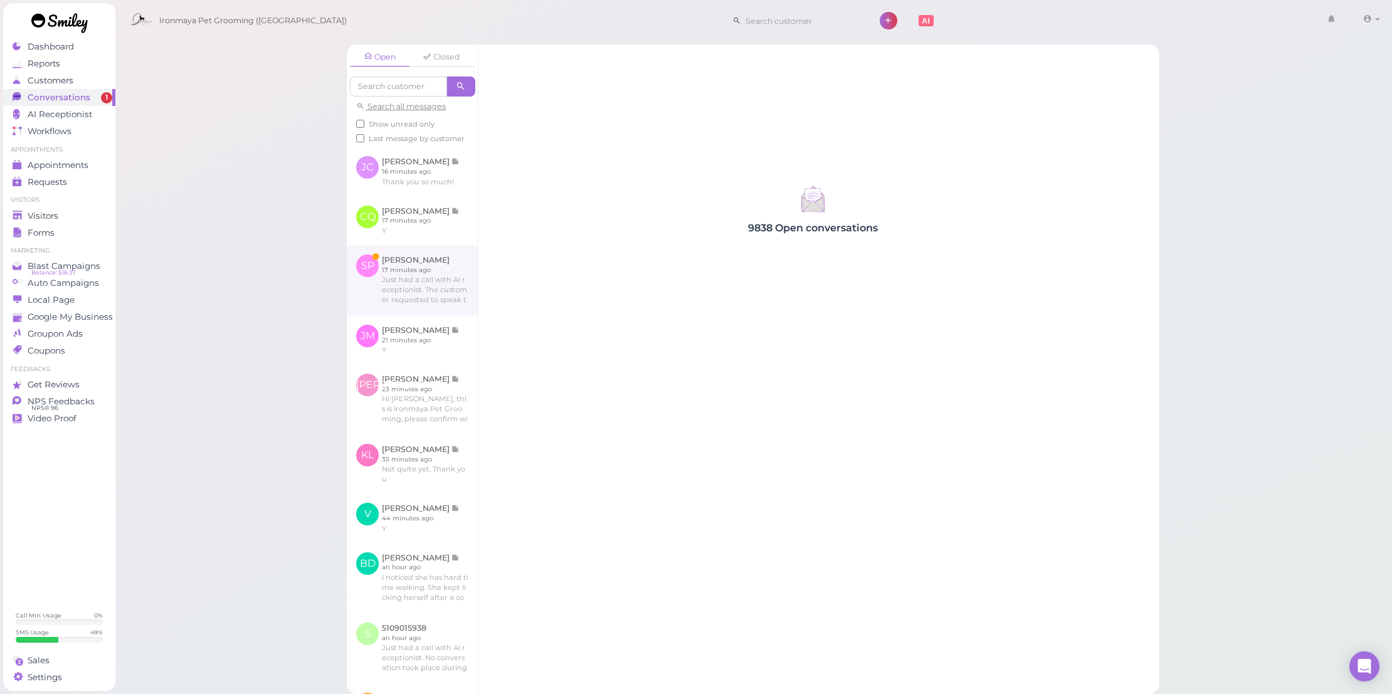
click at [399, 285] on link at bounding box center [412, 280] width 131 height 70
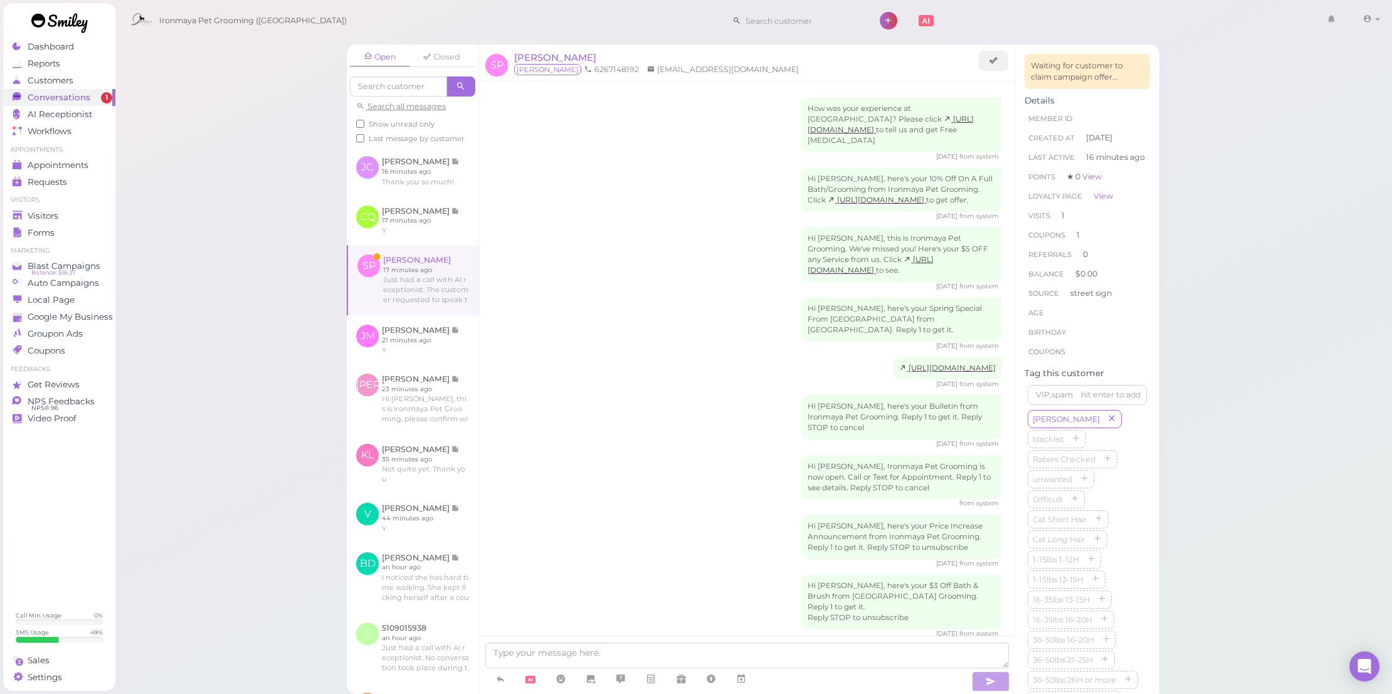
scroll to position [122, 0]
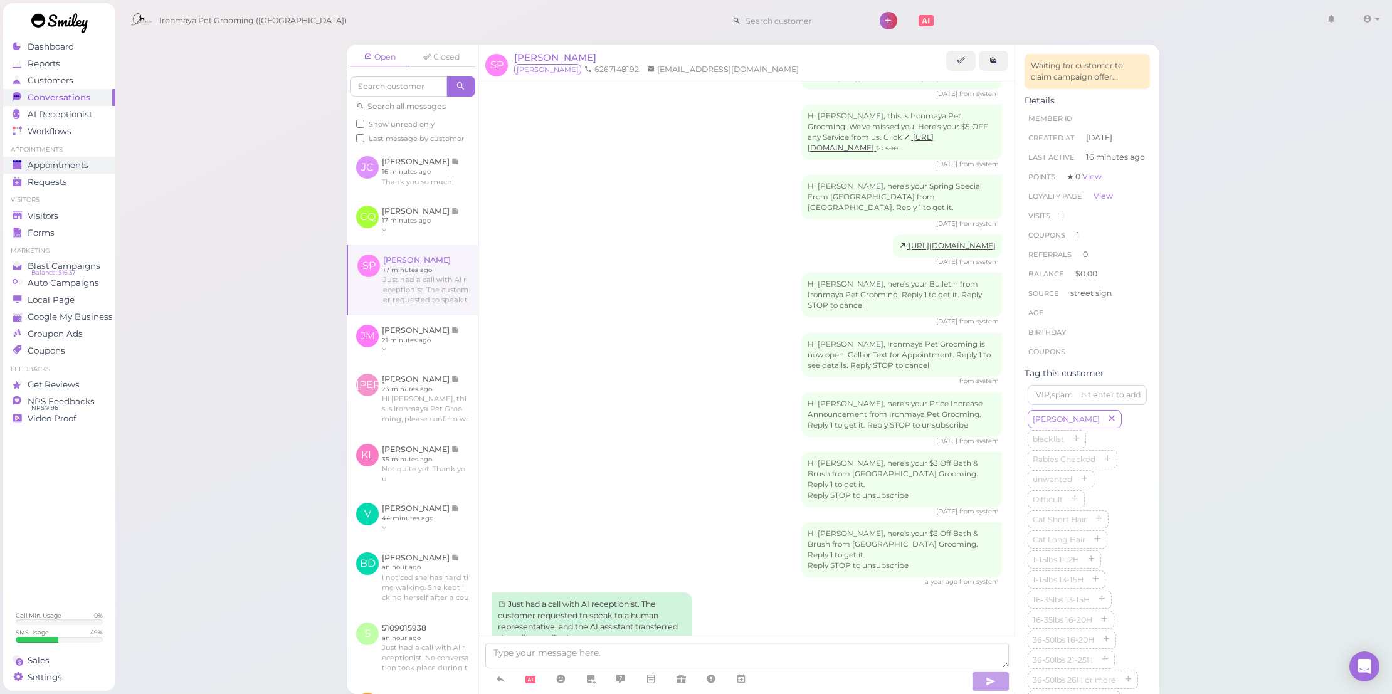
click at [100, 157] on link "Appointments" at bounding box center [59, 165] width 112 height 17
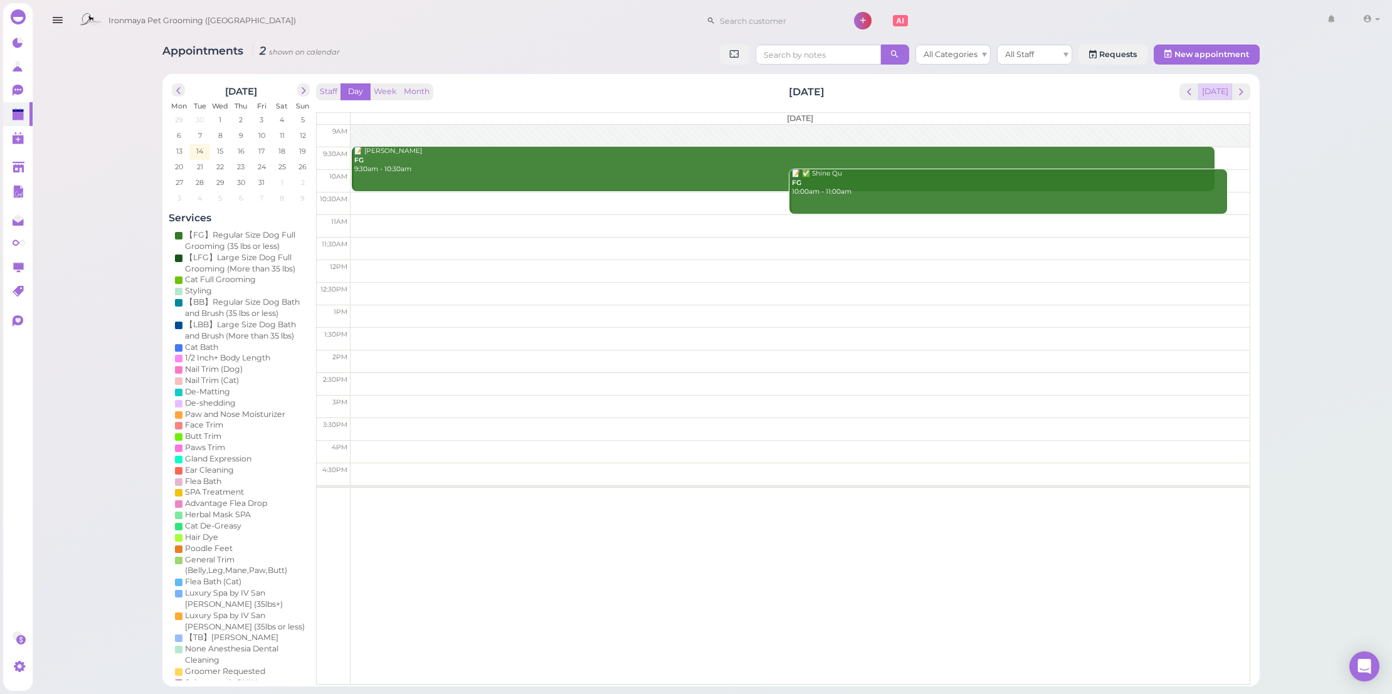
click at [1213, 95] on button "[DATE]" at bounding box center [1214, 91] width 34 height 17
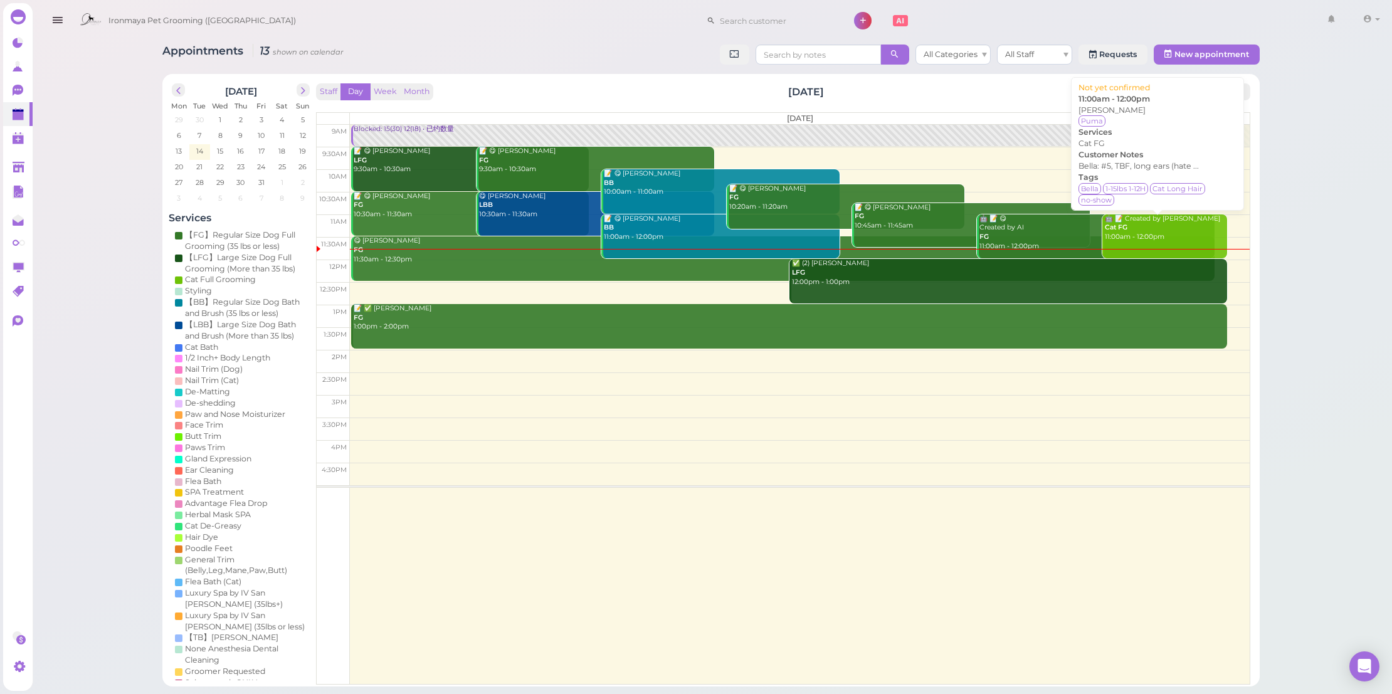
click at [1178, 226] on div "🤖 📝 Created by AI Cat FG 11:00am - 12:00pm" at bounding box center [1165, 228] width 123 height 28
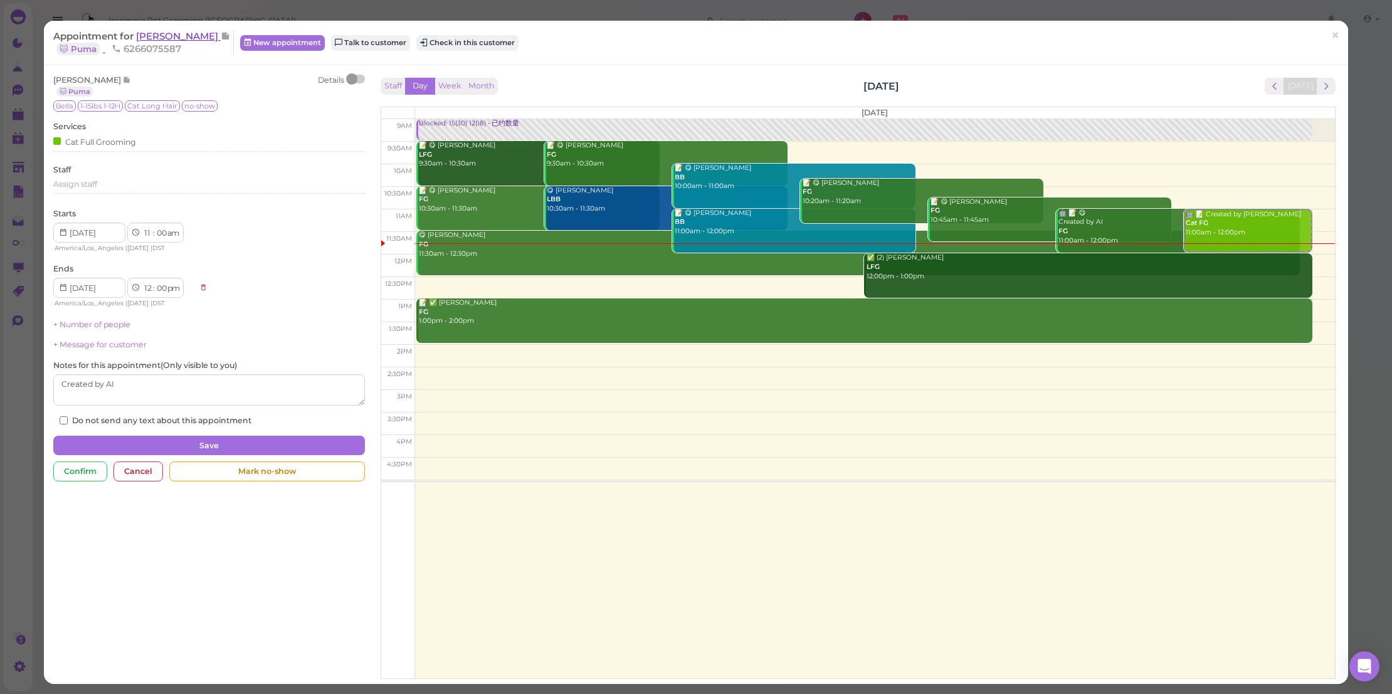
click at [199, 33] on span "James Oballes" at bounding box center [178, 36] width 85 height 12
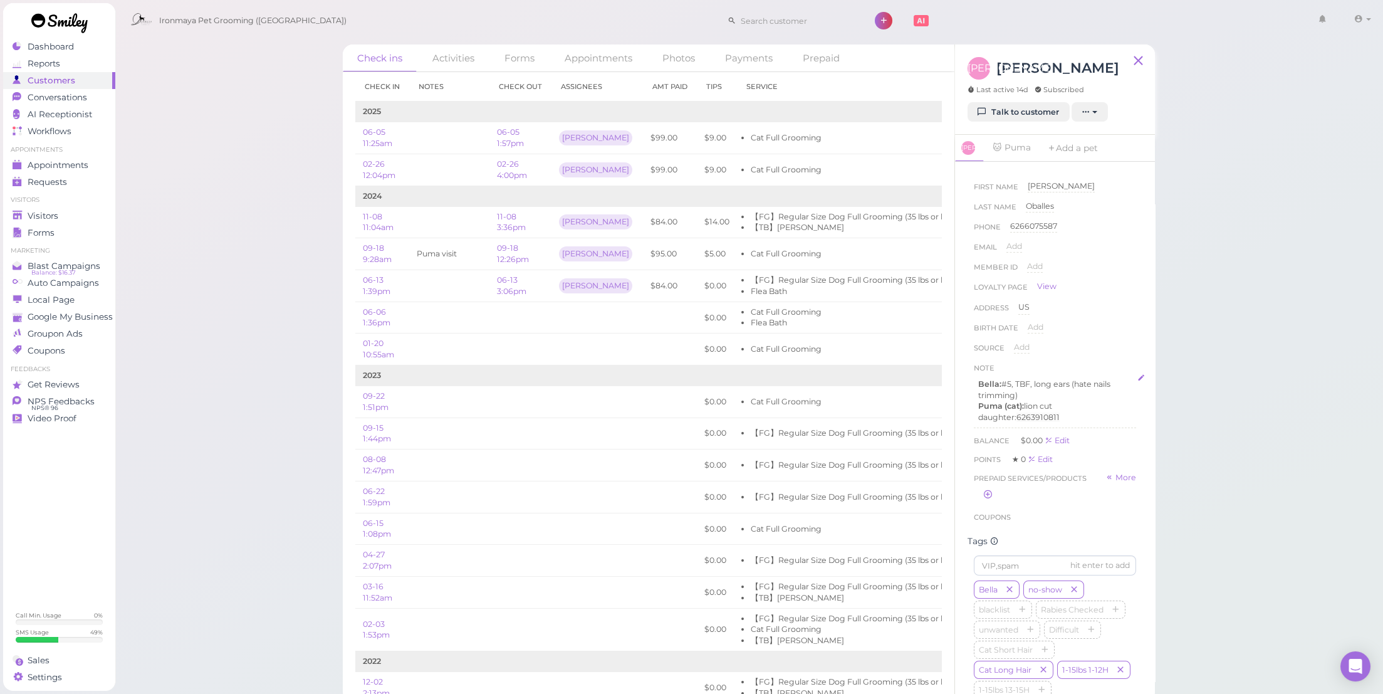
click at [1068, 414] on p "daughter: 6263910811" at bounding box center [1055, 417] width 154 height 11
click at [988, 498] on button "Done" at bounding box center [988, 500] width 28 height 13
click at [84, 212] on div "Visitors" at bounding box center [58, 216] width 90 height 11
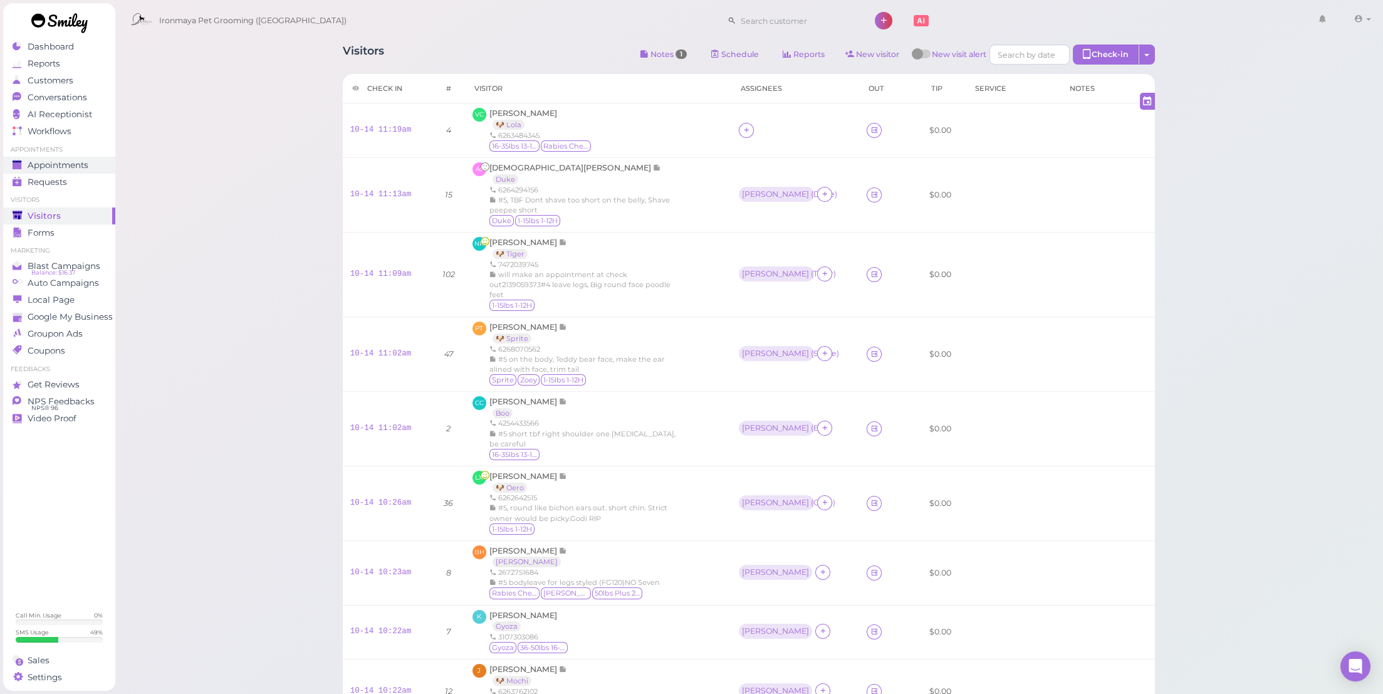
click at [95, 160] on div "Appointments" at bounding box center [58, 165] width 90 height 11
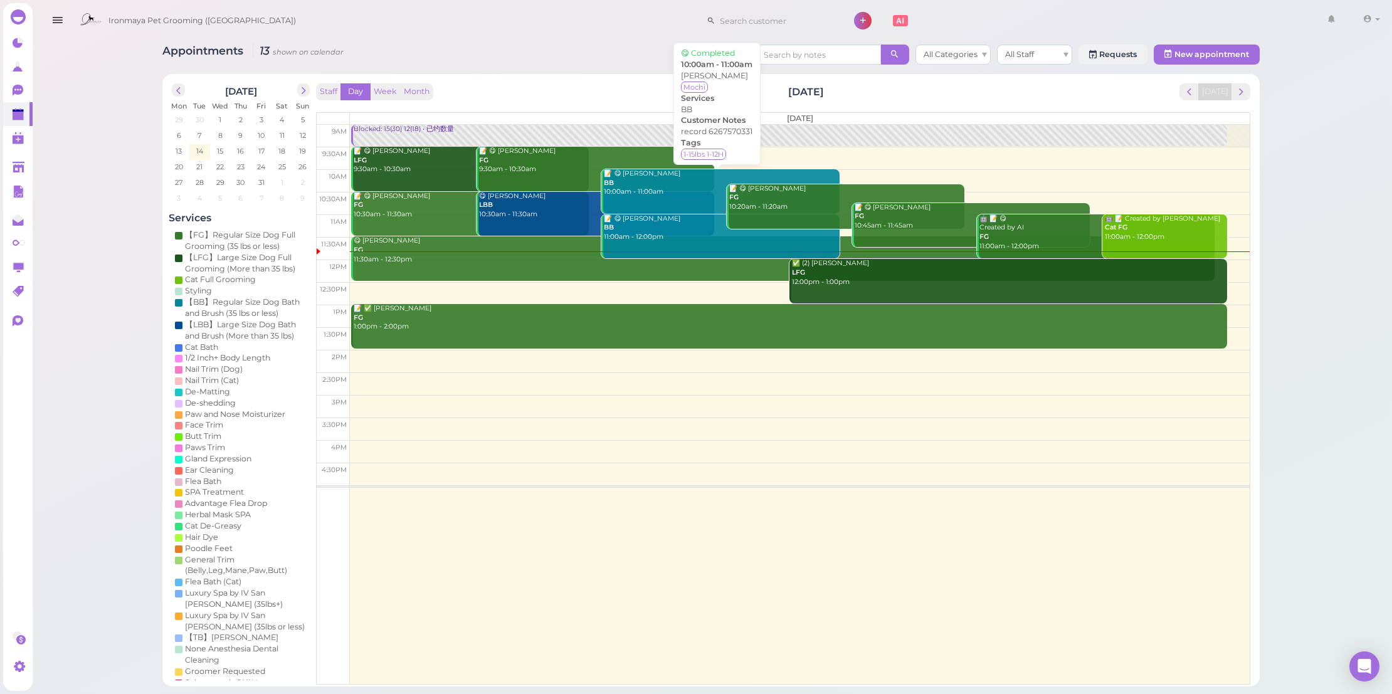
click at [681, 197] on link "📝 😋 Jocelyne Liu BB 10:00am - 11:00am" at bounding box center [720, 191] width 238 height 45
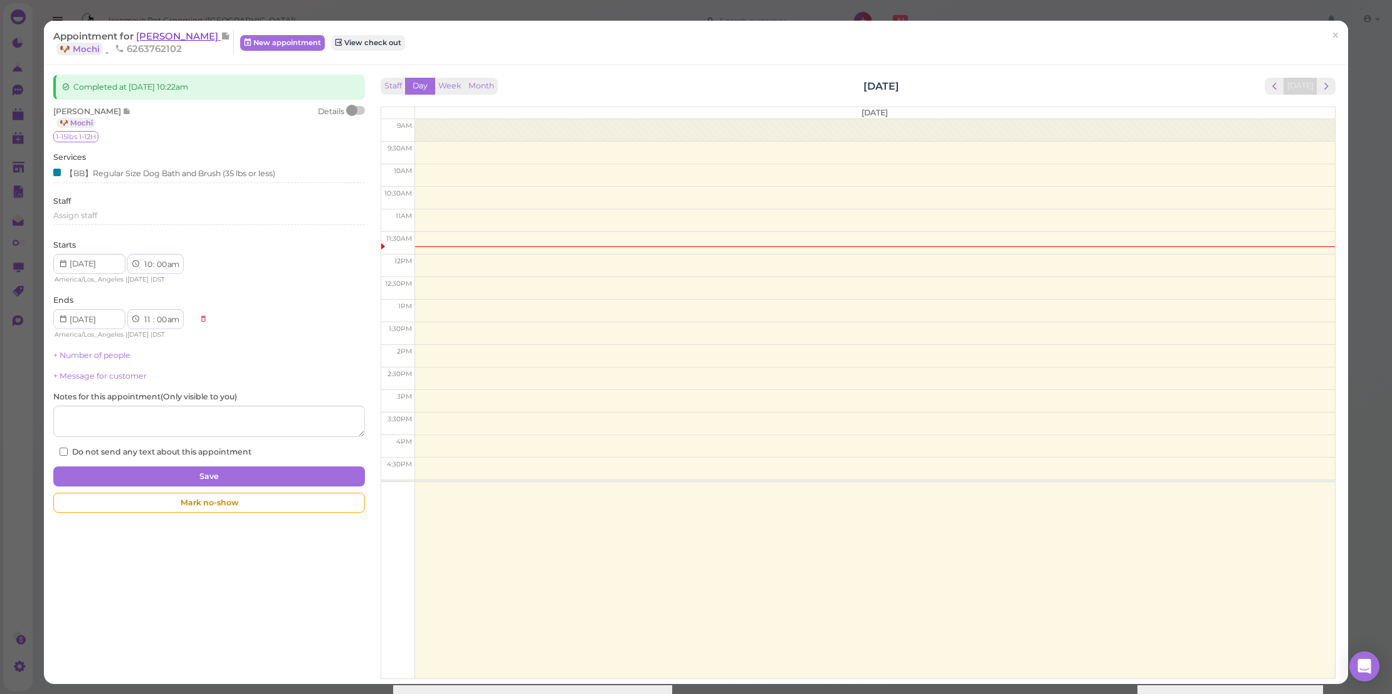
click at [177, 34] on span "[PERSON_NAME]" at bounding box center [178, 36] width 85 height 12
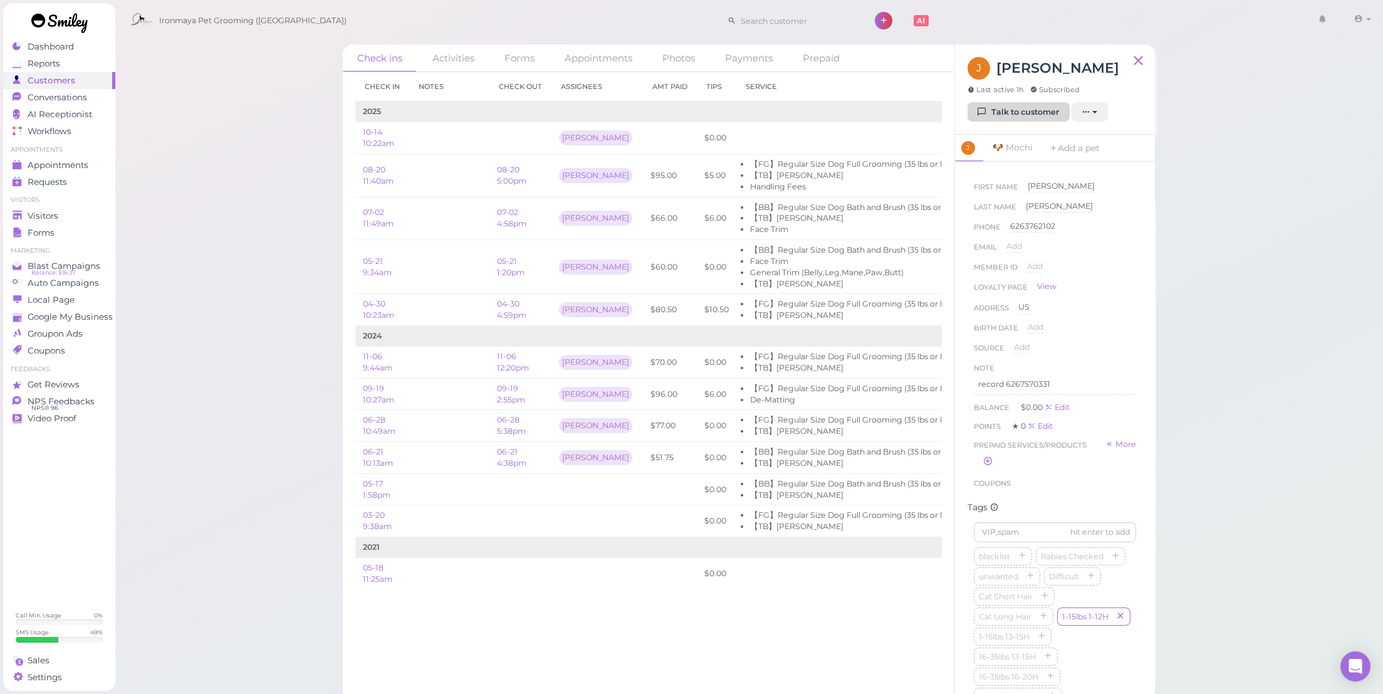
click at [1012, 112] on link "Talk to customer" at bounding box center [1019, 112] width 102 height 20
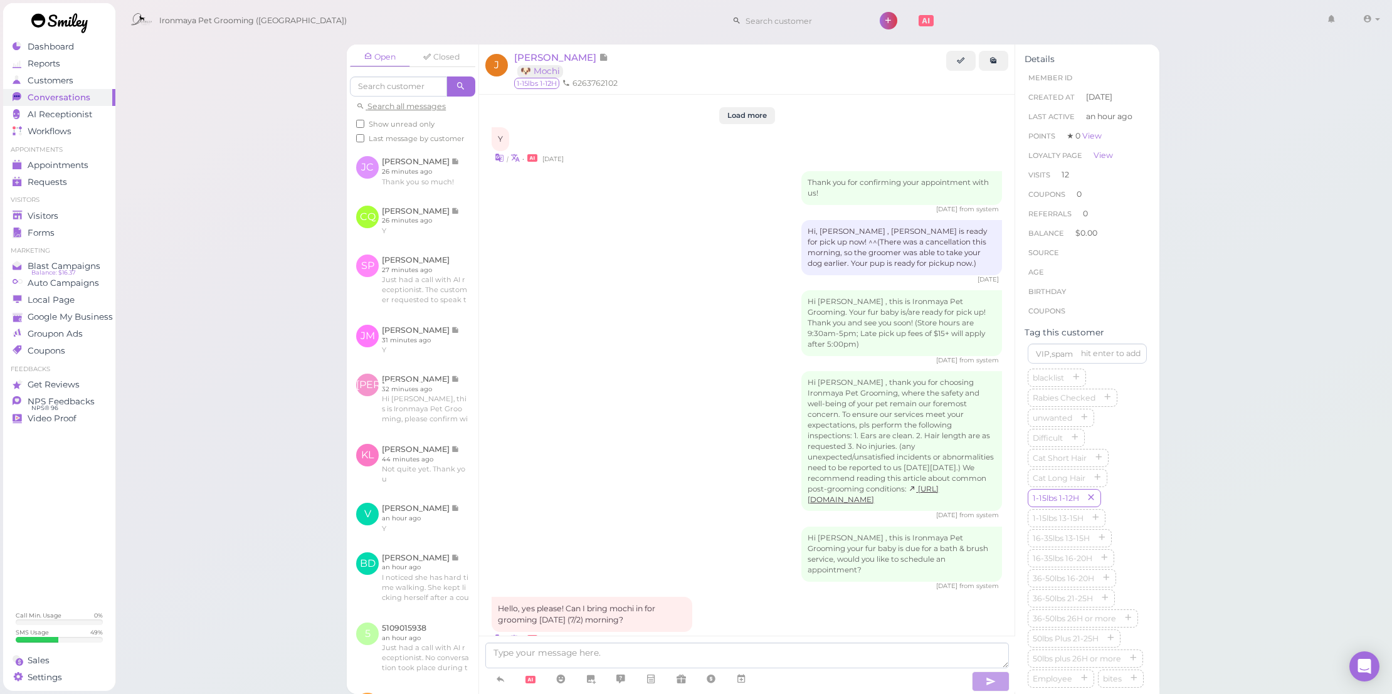
scroll to position [1966, 0]
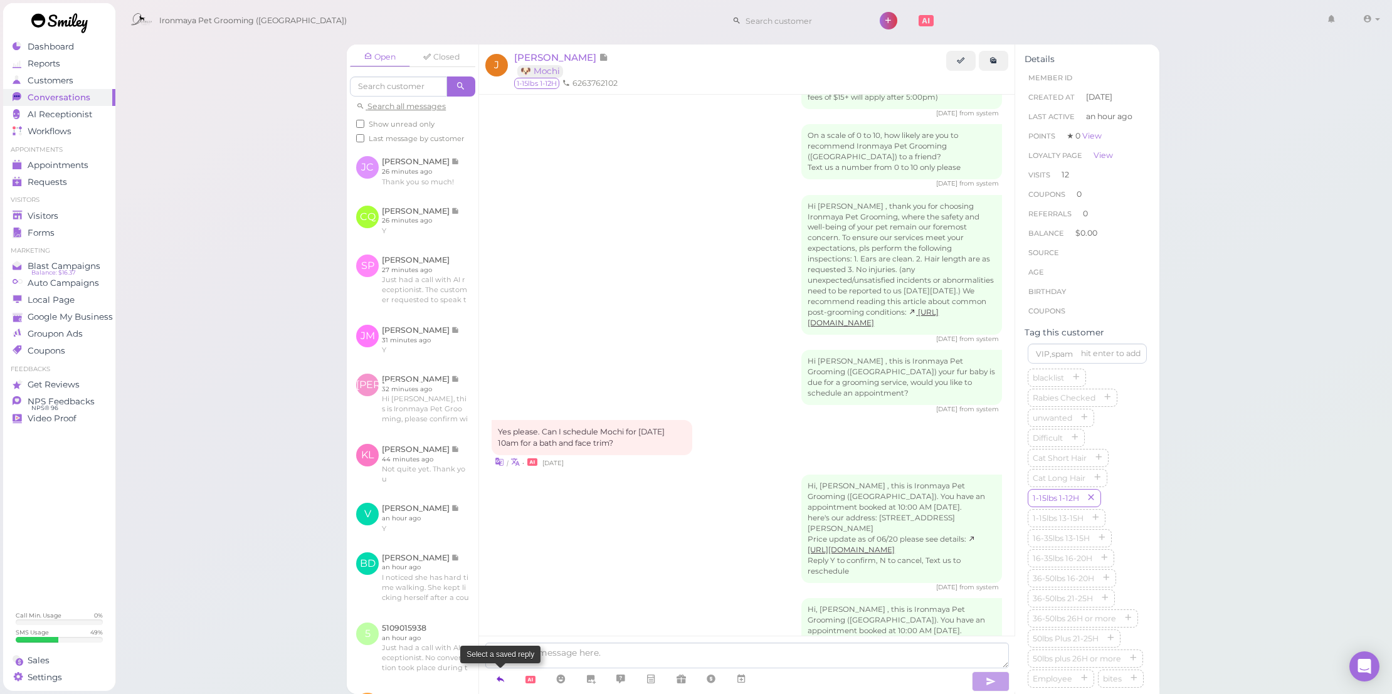
click at [499, 676] on icon at bounding box center [500, 679] width 10 height 13
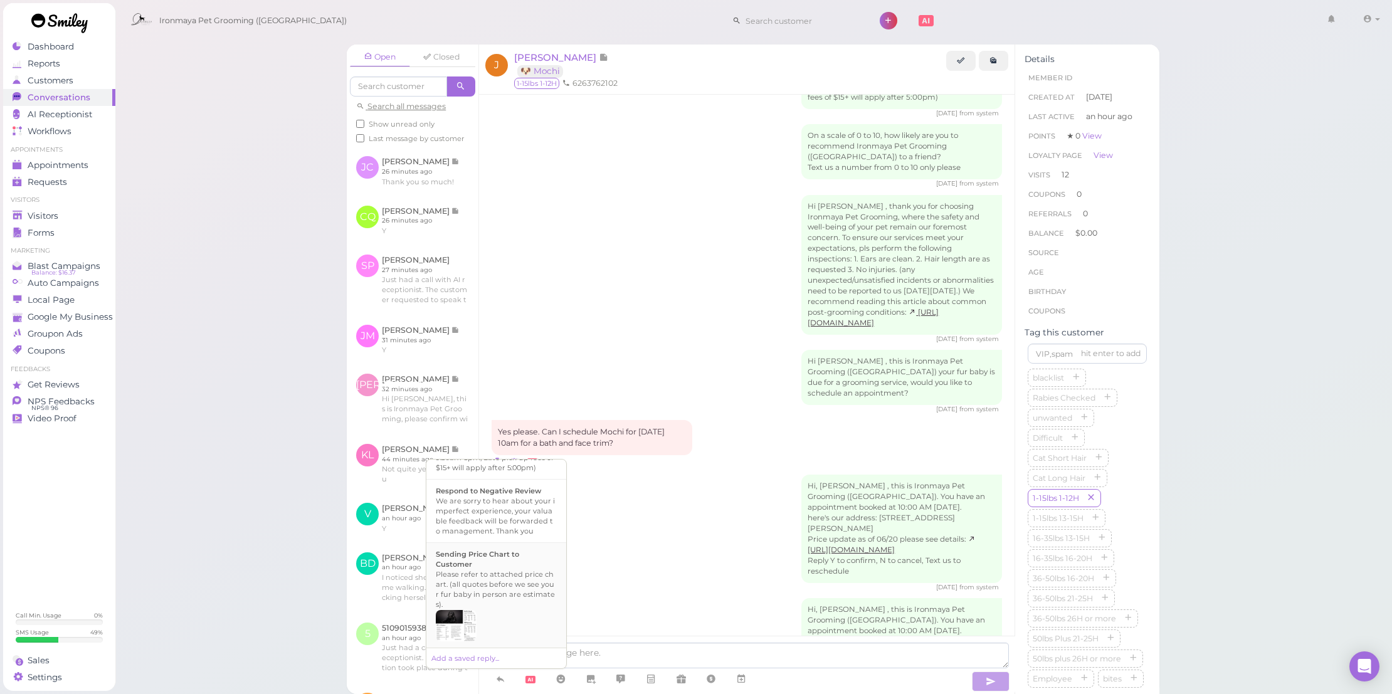
scroll to position [518, 0]
click at [513, 518] on div "Hi {{first_name}}, this is Ironmaya Pet Grooming. Your fur baby is/are ready fo…" at bounding box center [496, 526] width 121 height 60
type textarea "Hi {{first_name}}, this is Ironmaya Pet Grooming. Your fur baby is/are ready fo…"
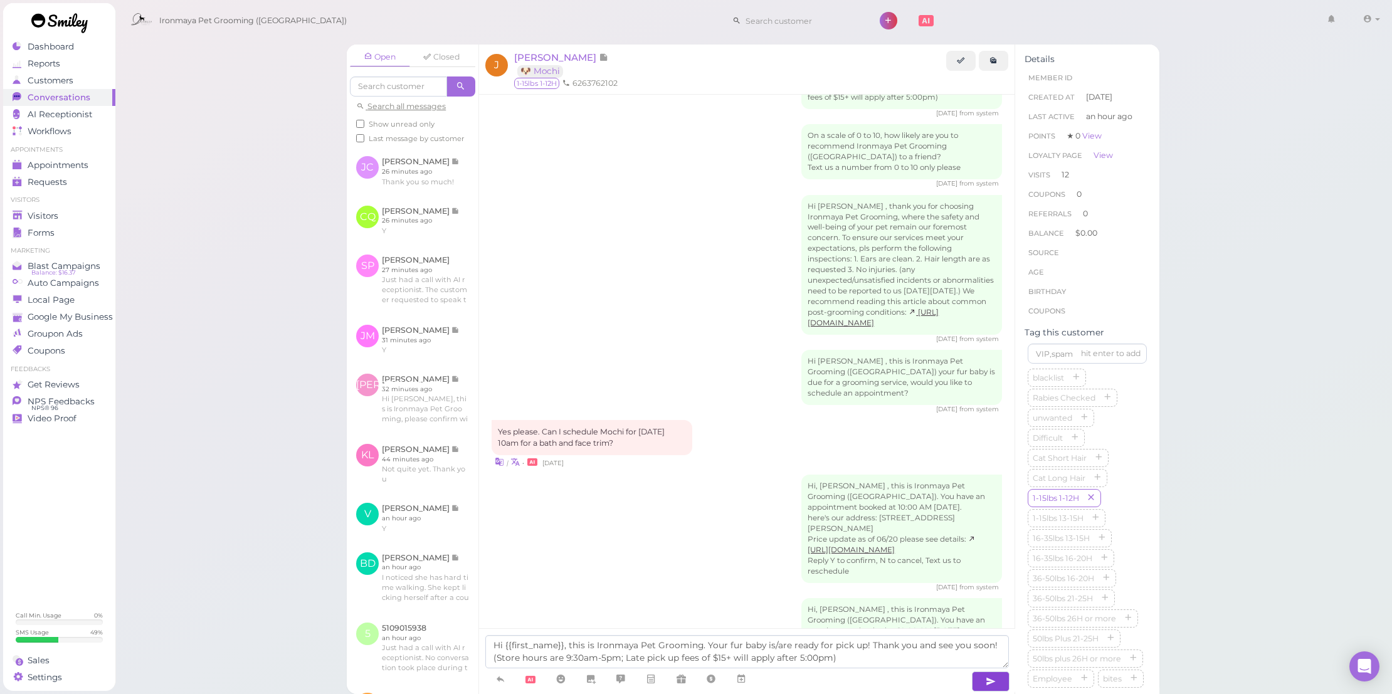
click at [987, 684] on icon "button" at bounding box center [990, 681] width 10 height 13
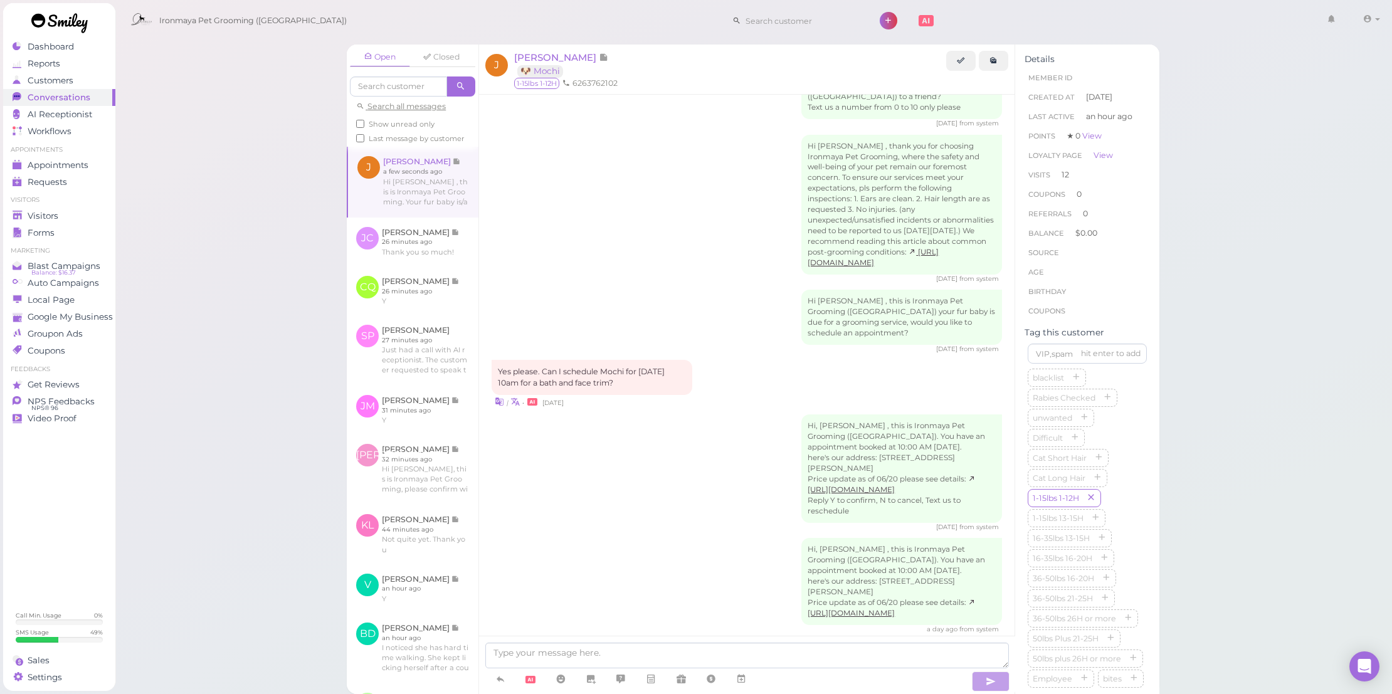
scroll to position [218, 0]
click at [1078, 518] on p "record 6267570331" at bounding box center [1087, 512] width 110 height 11
click at [1085, 518] on p "record 6267570331" at bounding box center [1087, 512] width 110 height 11
copy p "6267570331"
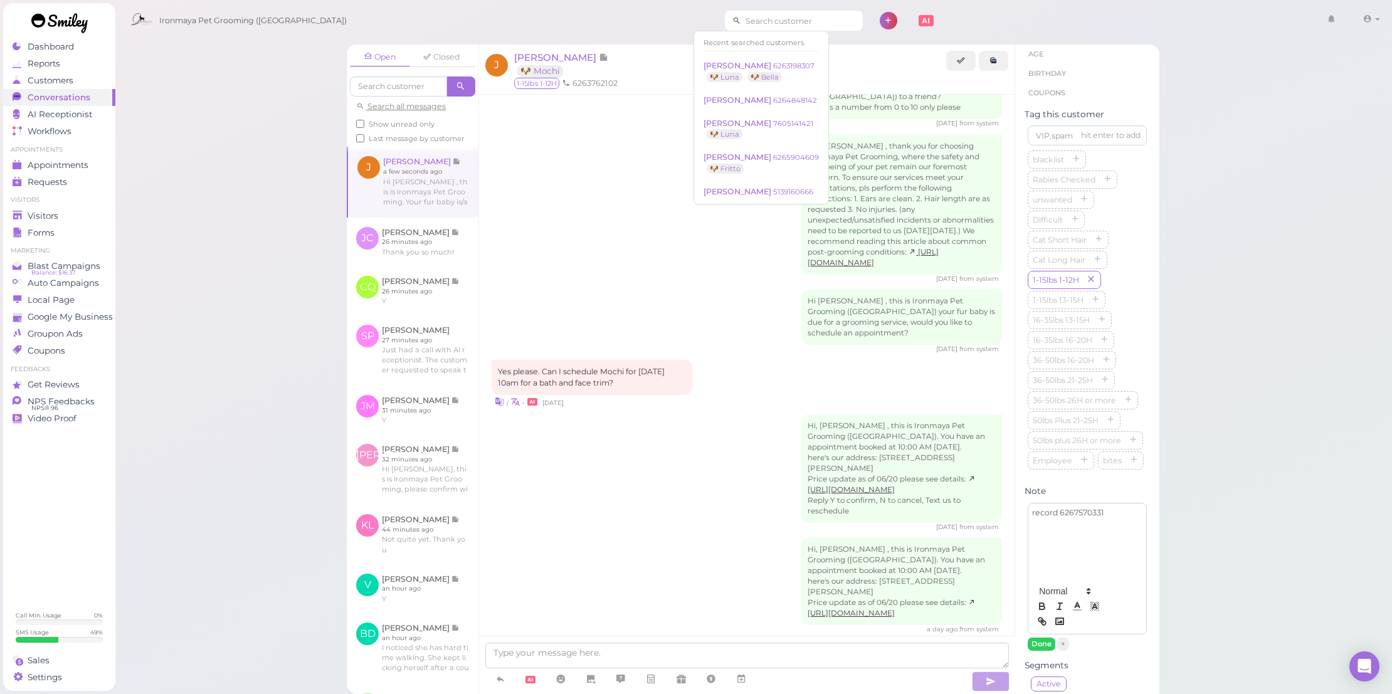
paste input "6267570331"
click at [742, 21] on input "6267570331" at bounding box center [802, 21] width 122 height 20
click at [790, 25] on input "6267570331" at bounding box center [802, 21] width 122 height 20
type input "6267570331"
click at [789, 121] on small "6267570331" at bounding box center [807, 123] width 41 height 9
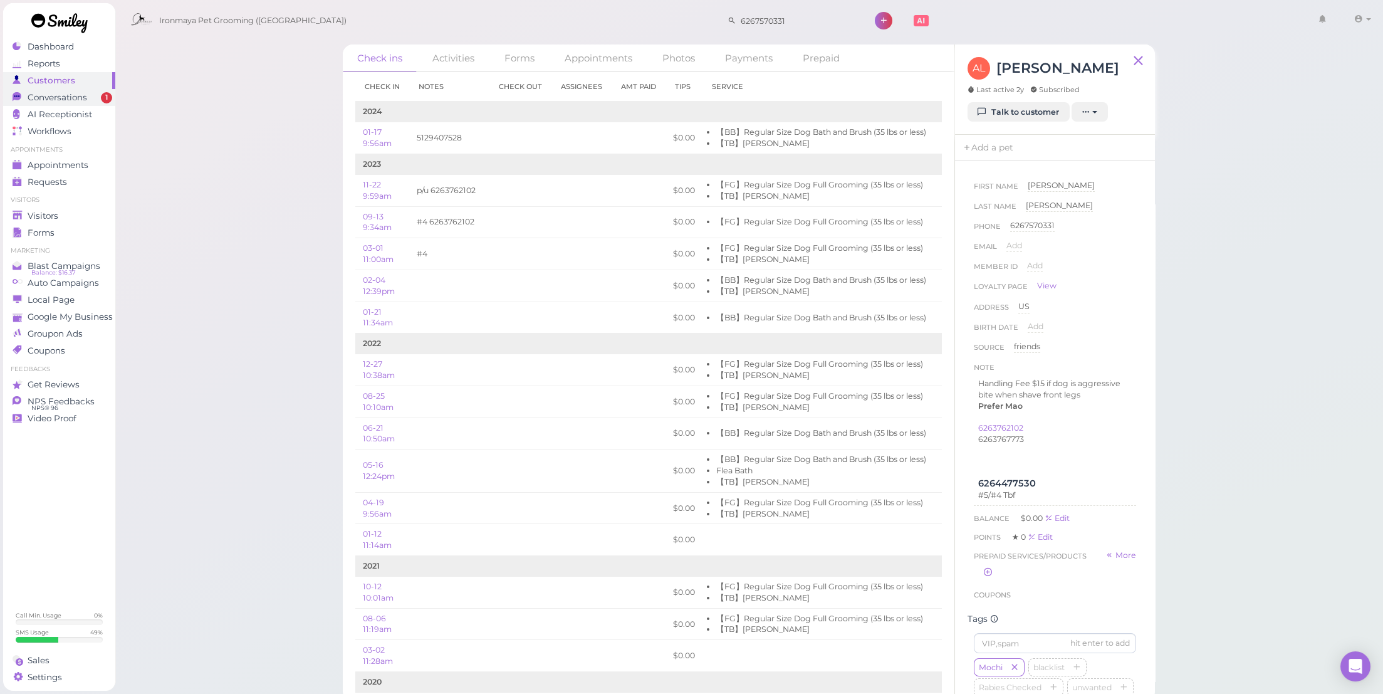
click at [75, 92] on span "Conversations" at bounding box center [58, 97] width 60 height 11
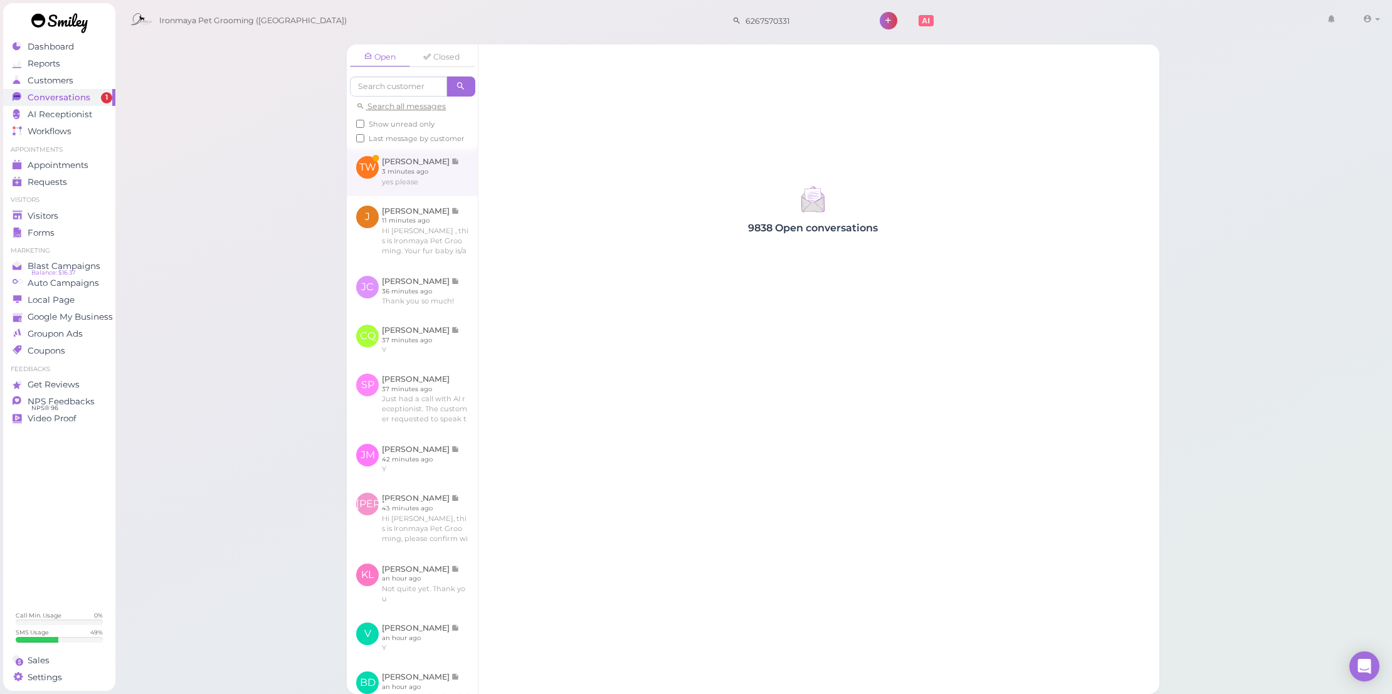
click at [414, 192] on link at bounding box center [412, 171] width 131 height 49
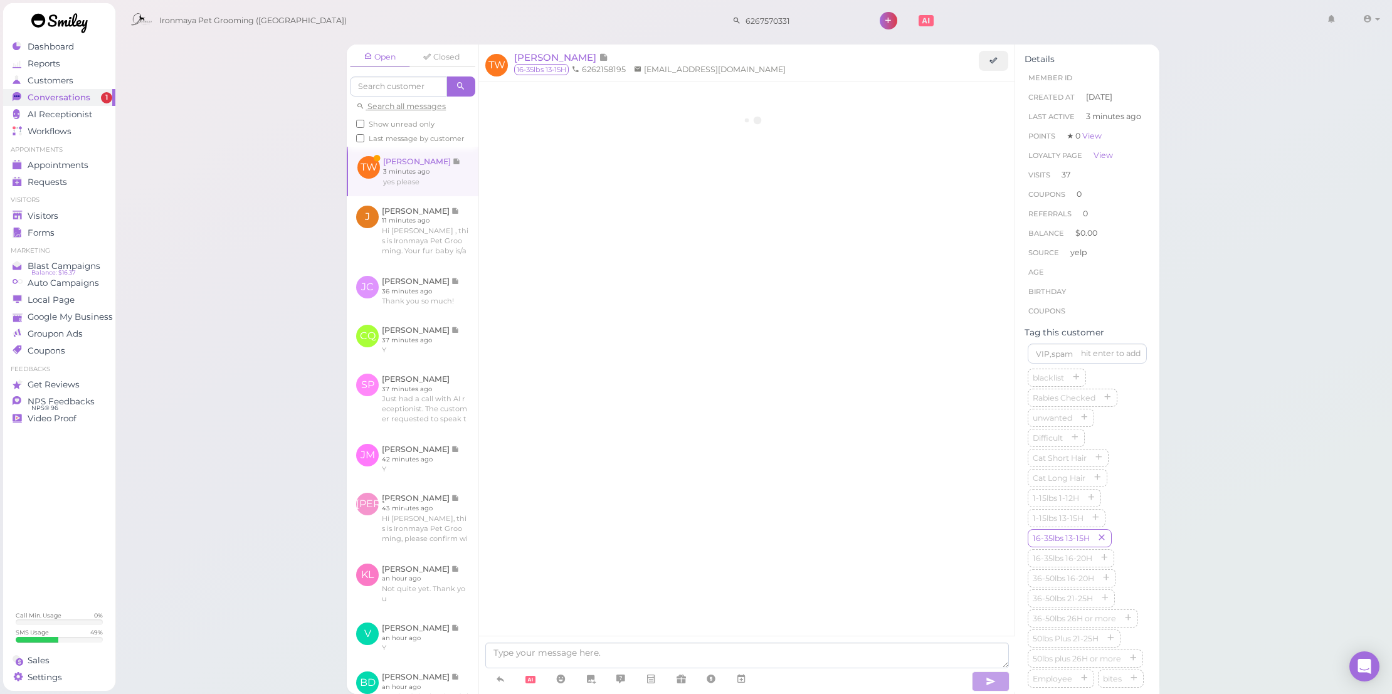
scroll to position [1451, 0]
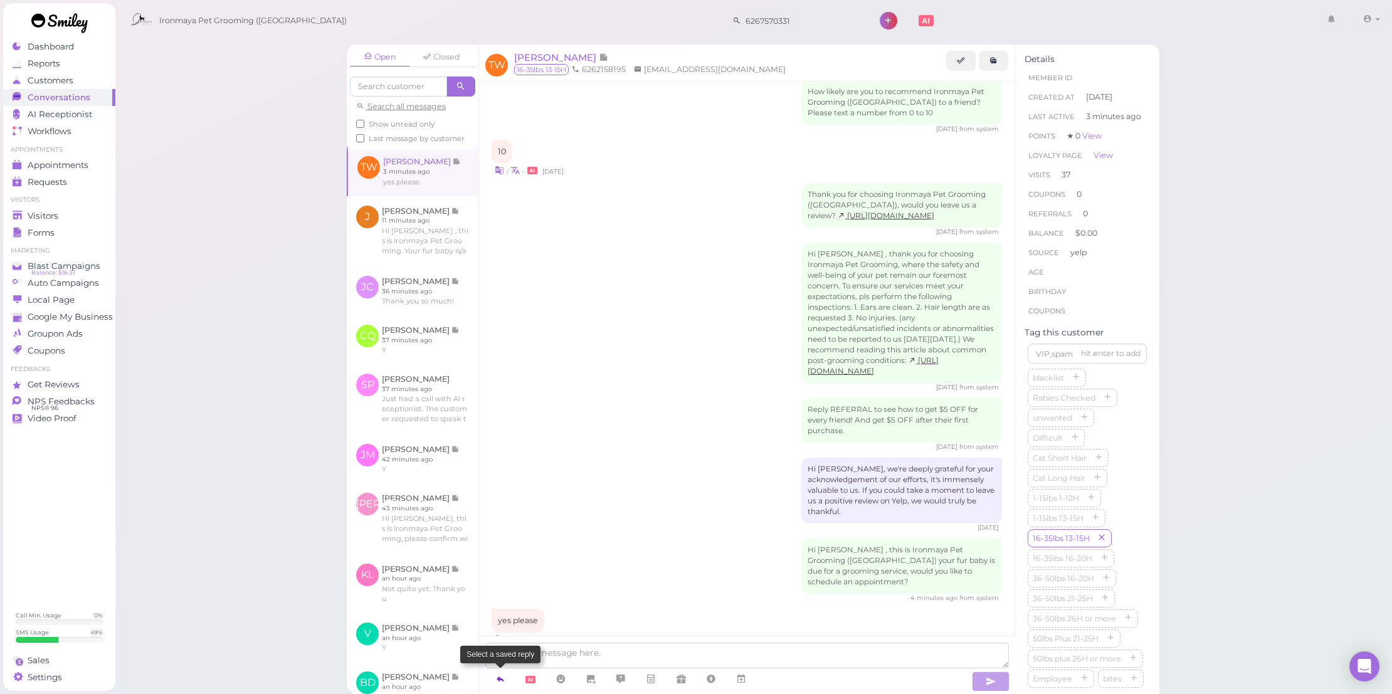
click at [503, 680] on icon at bounding box center [500, 679] width 10 height 13
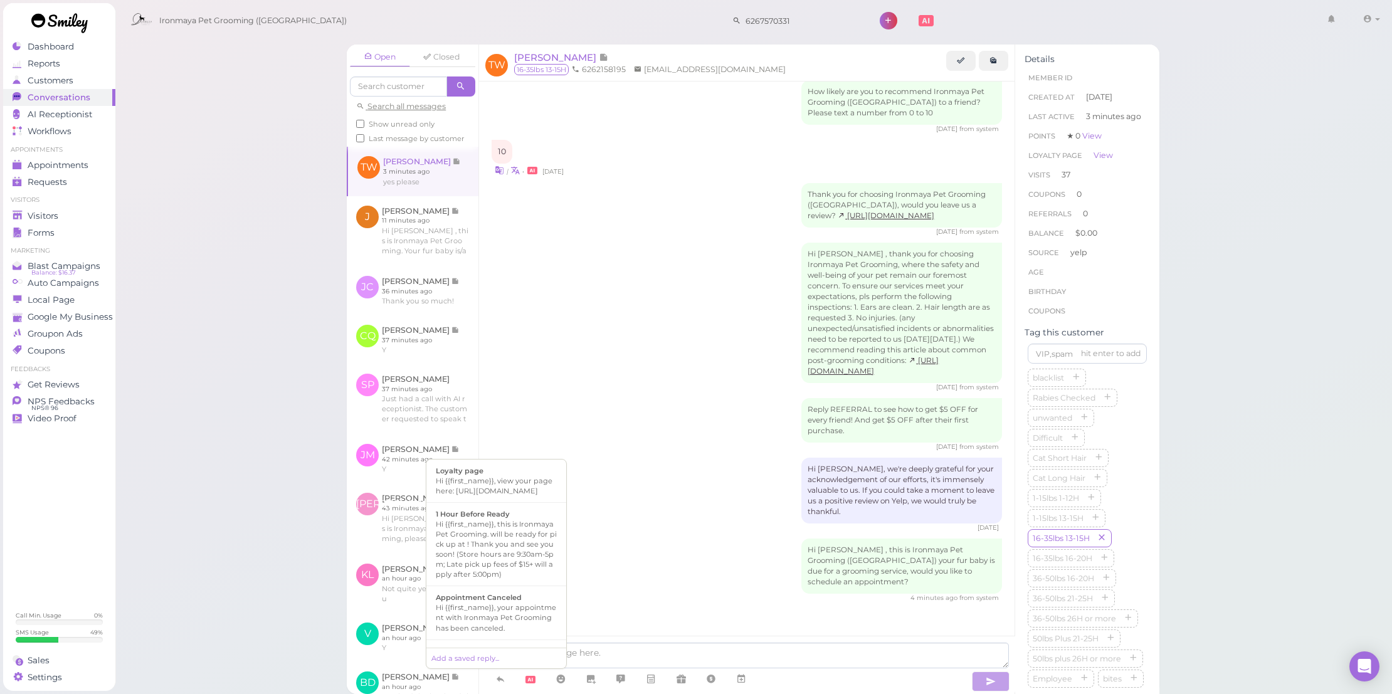
scroll to position [323, 0]
click at [512, 584] on div "Are you looking for a Full grooming (haircut+bath) or just a Bath only?" at bounding box center [496, 568] width 121 height 30
type textarea "Are you looking for a Full grooming (haircut+bath) or just a Bath only?"
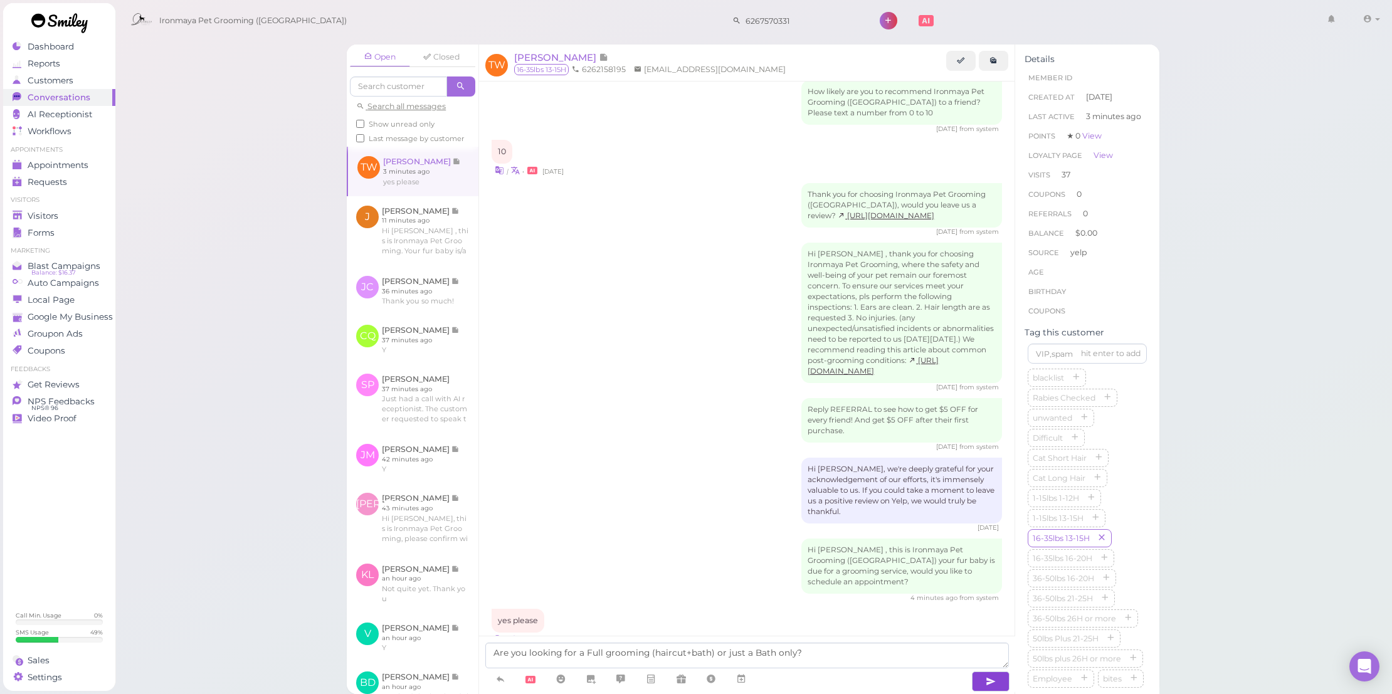
click at [987, 680] on icon "button" at bounding box center [990, 681] width 10 height 13
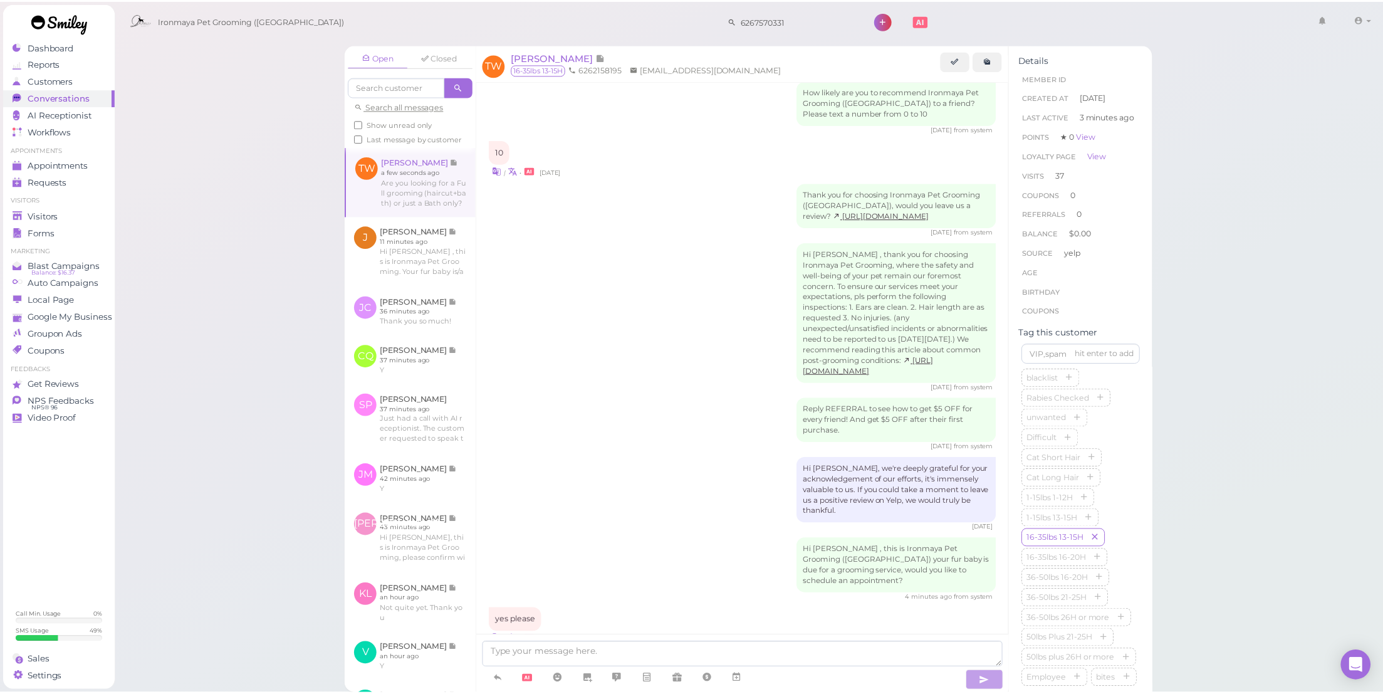
scroll to position [1491, 0]
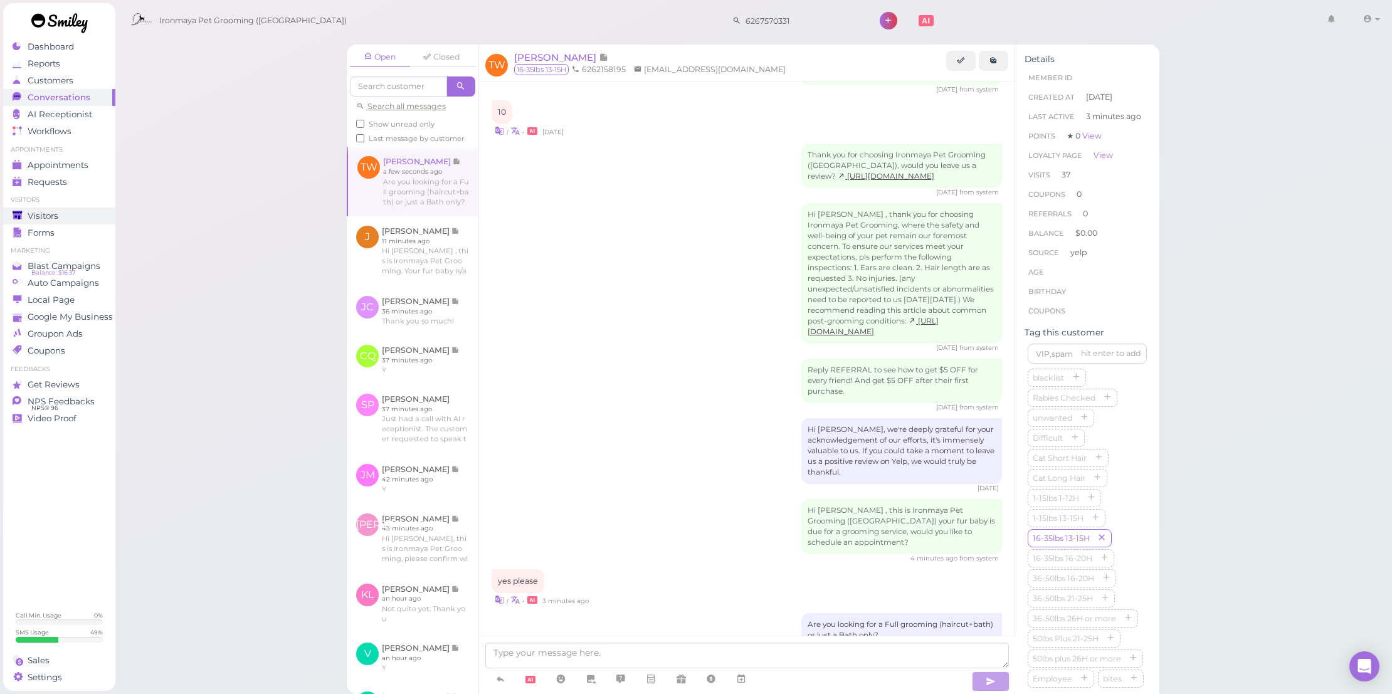
click at [82, 218] on div "Visitors" at bounding box center [58, 216] width 90 height 11
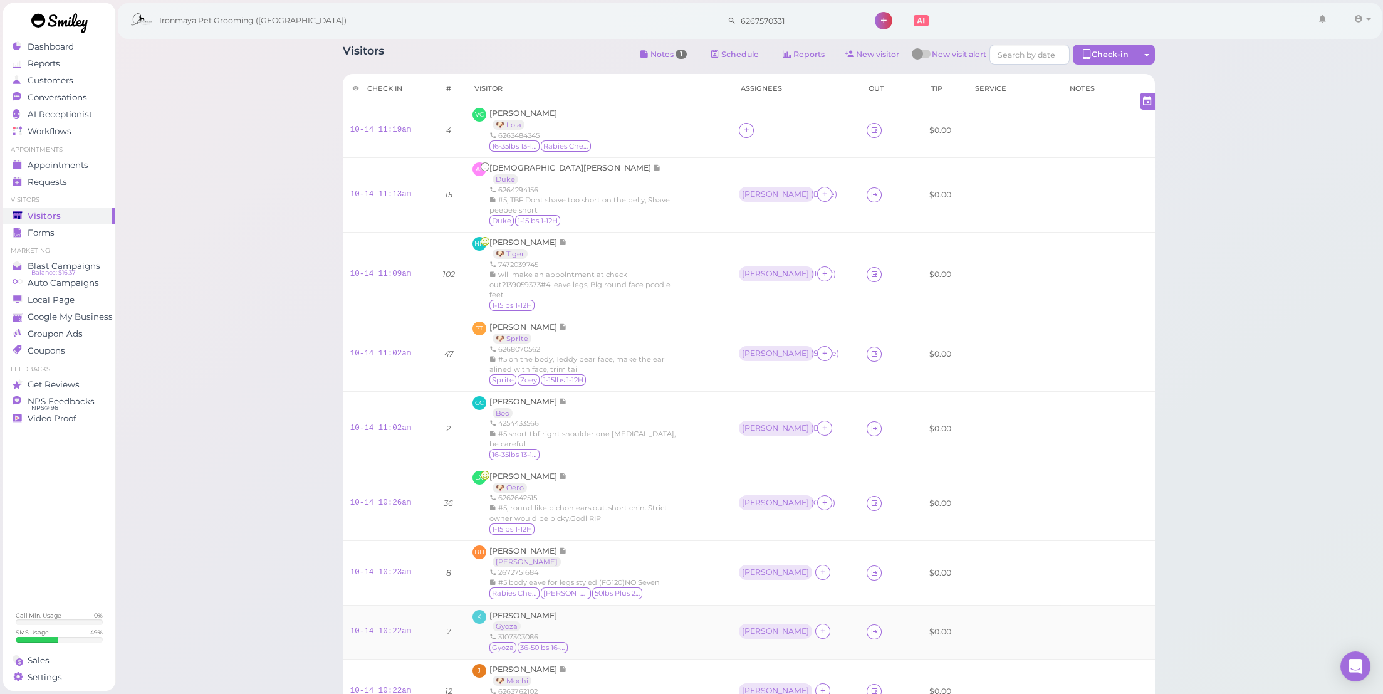
scroll to position [19, 0]
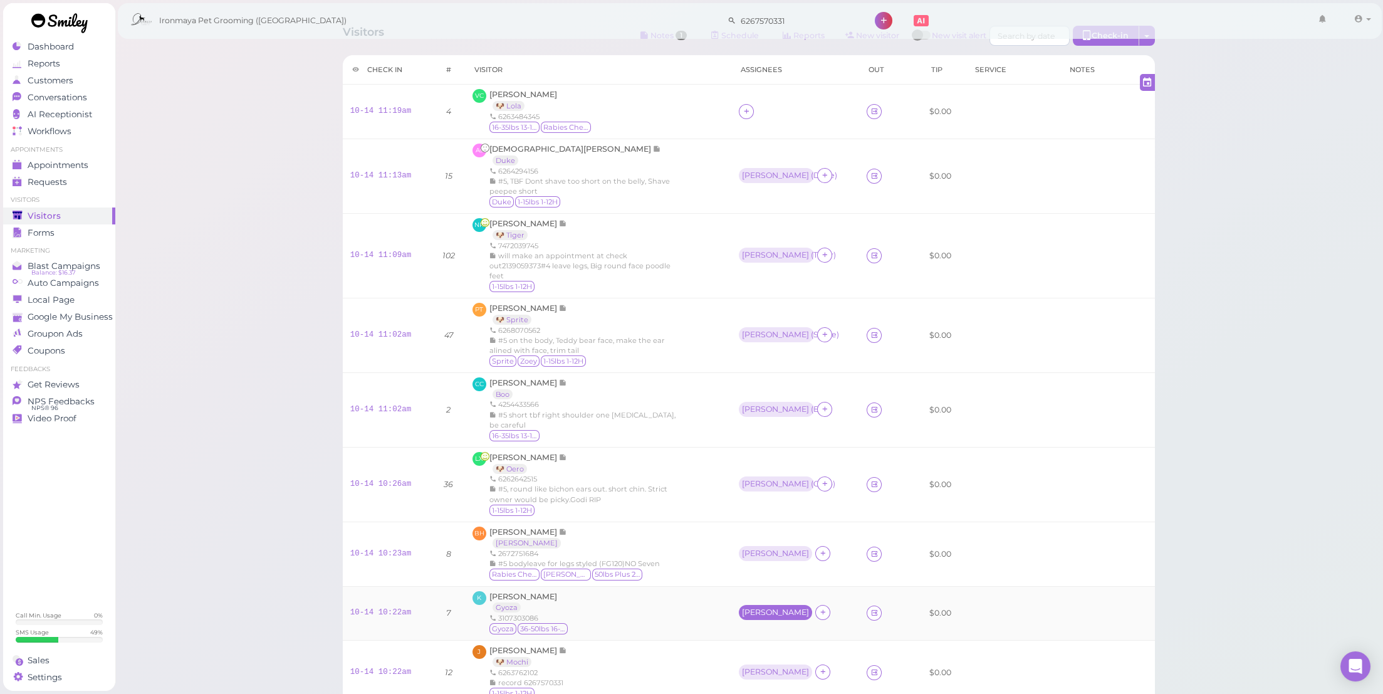
click at [752, 608] on div "[PERSON_NAME]" at bounding box center [775, 612] width 67 height 9
click at [783, 514] on span "Select pets" at bounding box center [777, 520] width 43 height 14
click at [680, 591] on div "K Keira Rao Gyoza 3107303086 Gyoza 36-50lbs 16-20H" at bounding box center [599, 613] width 252 height 45
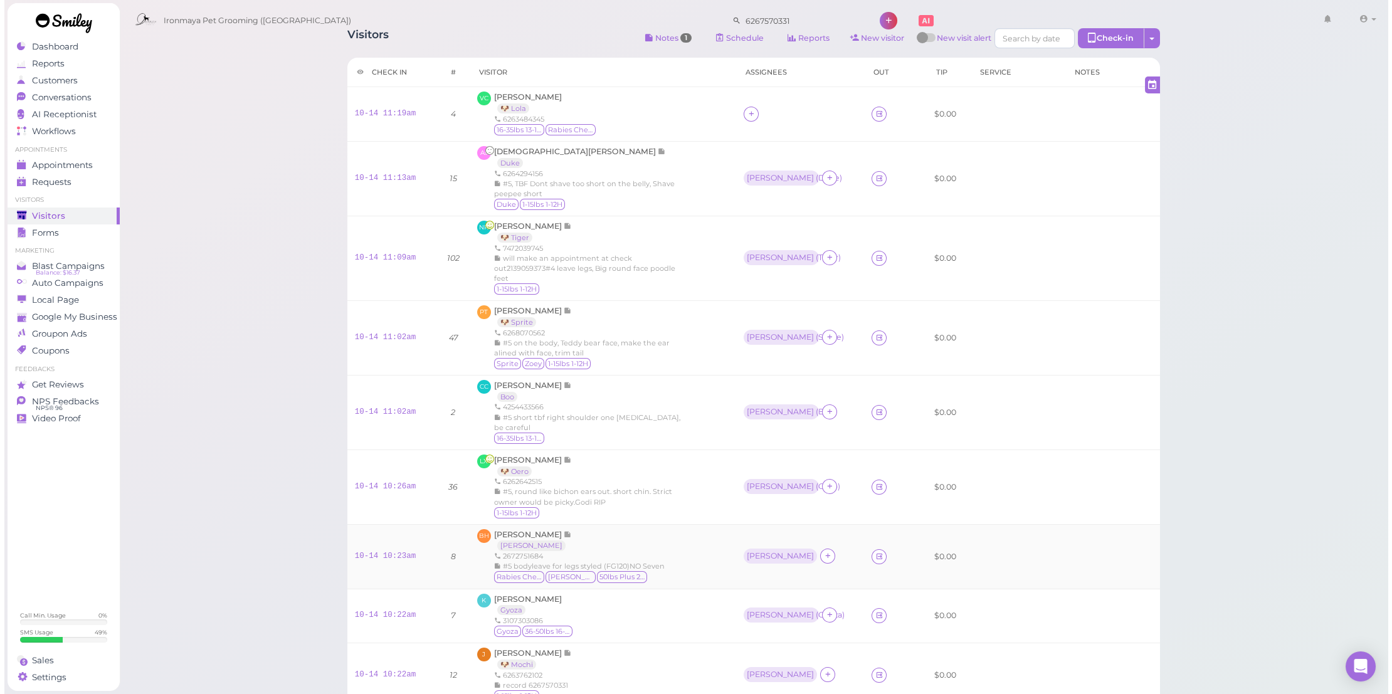
scroll to position [0, 0]
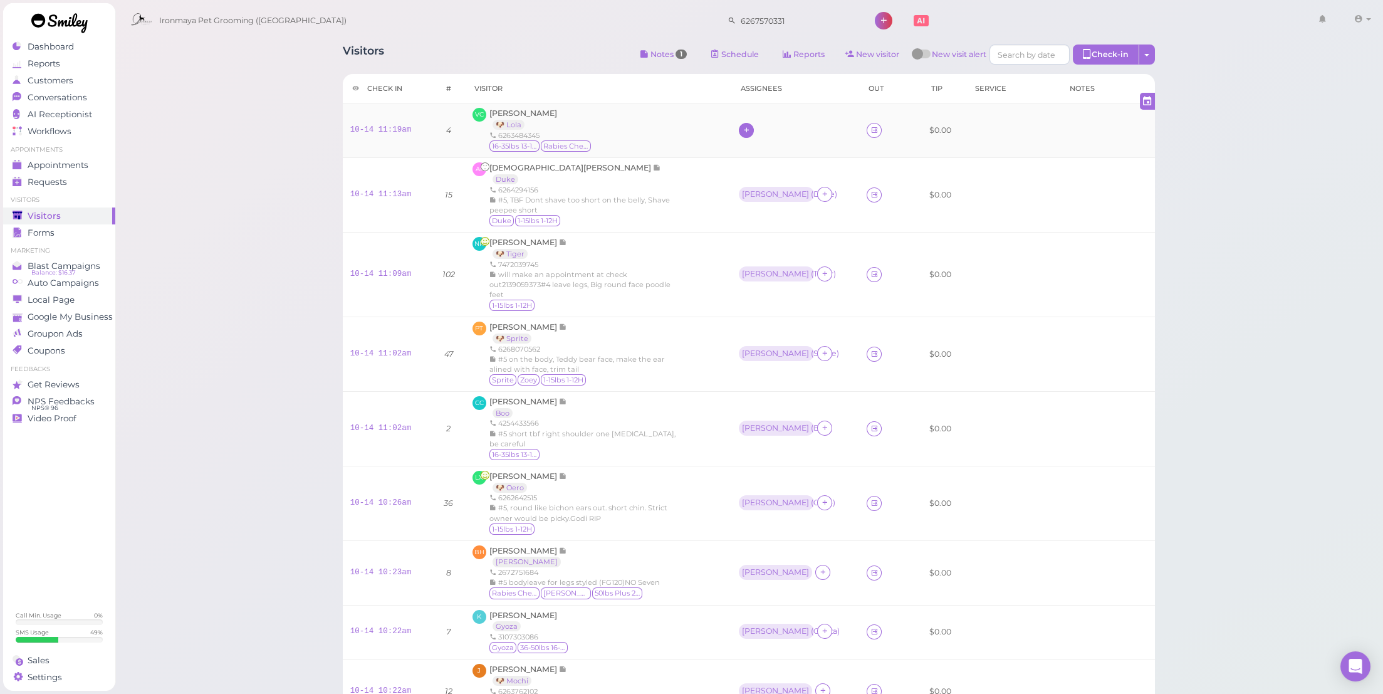
click at [751, 128] on icon at bounding box center [747, 129] width 8 height 9
click at [85, 164] on span "Appointments" at bounding box center [58, 165] width 61 height 11
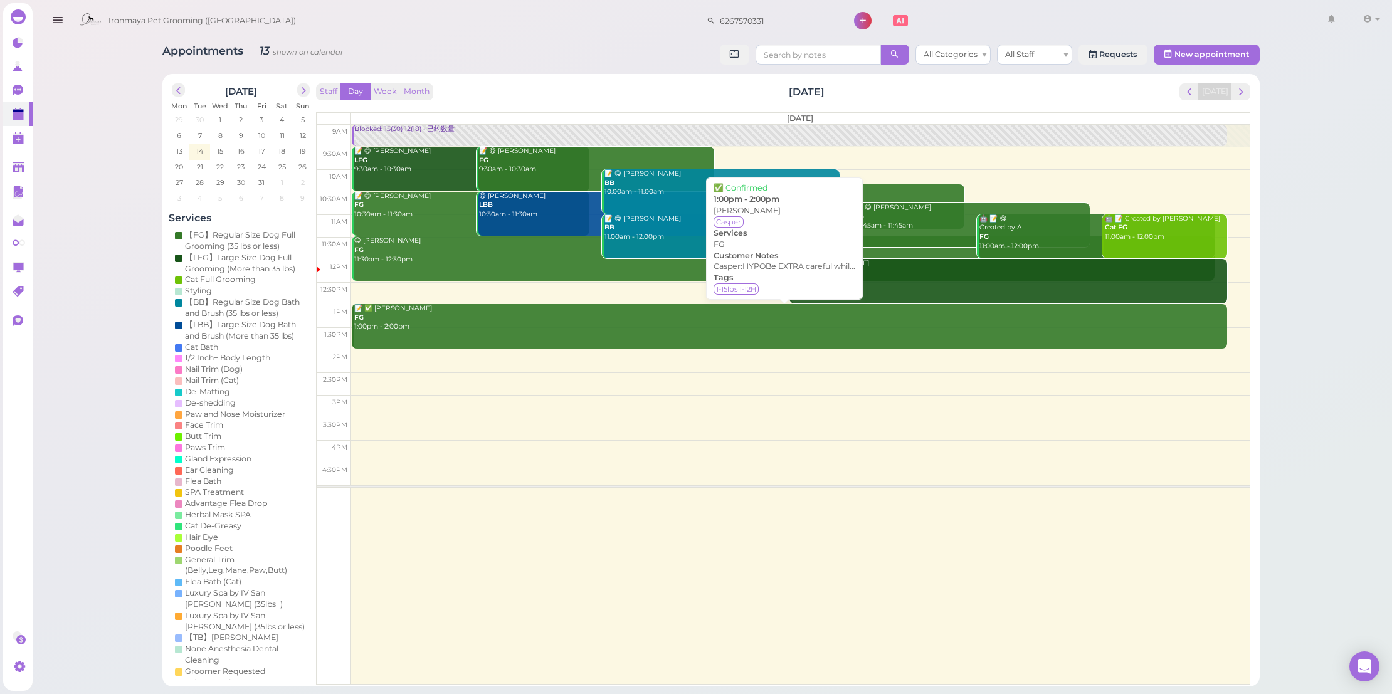
click at [835, 286] on link "✅ (2) Molly Zhong LFG 12:00pm - 1:00pm" at bounding box center [1008, 281] width 438 height 45
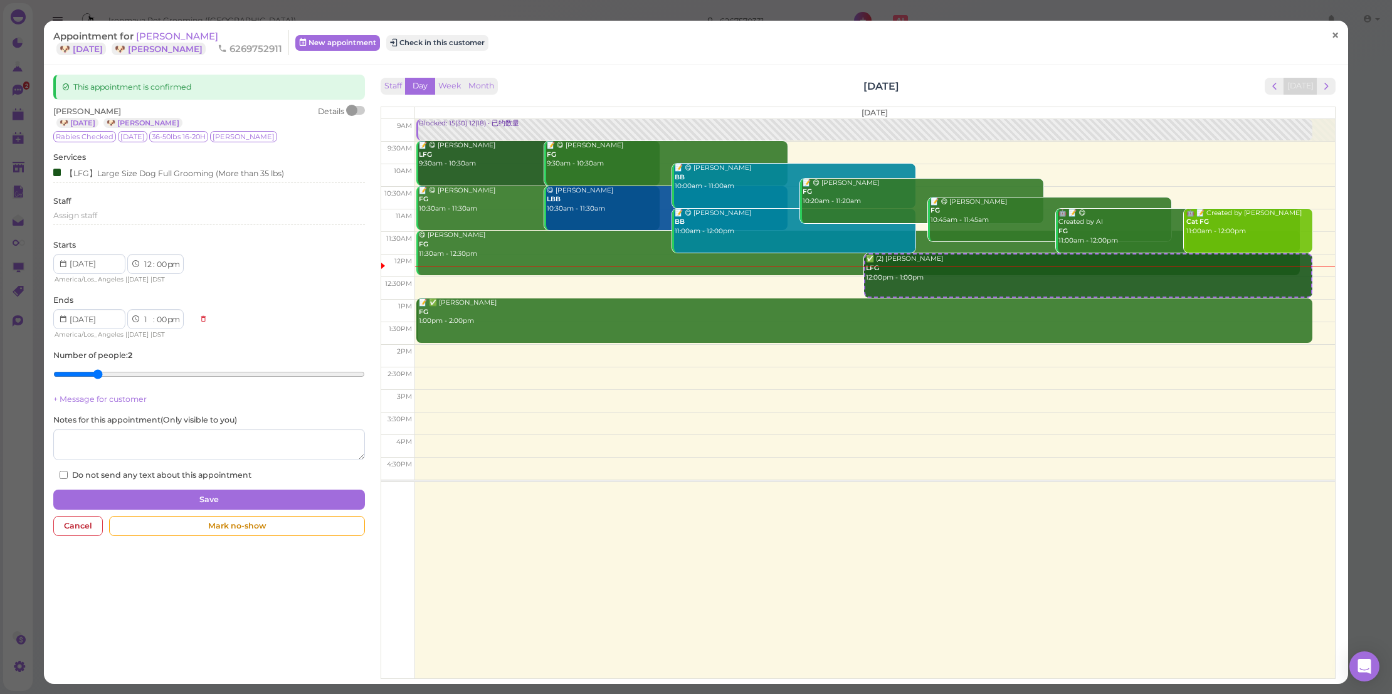
click at [1323, 35] on link "×" at bounding box center [1334, 35] width 23 height 29
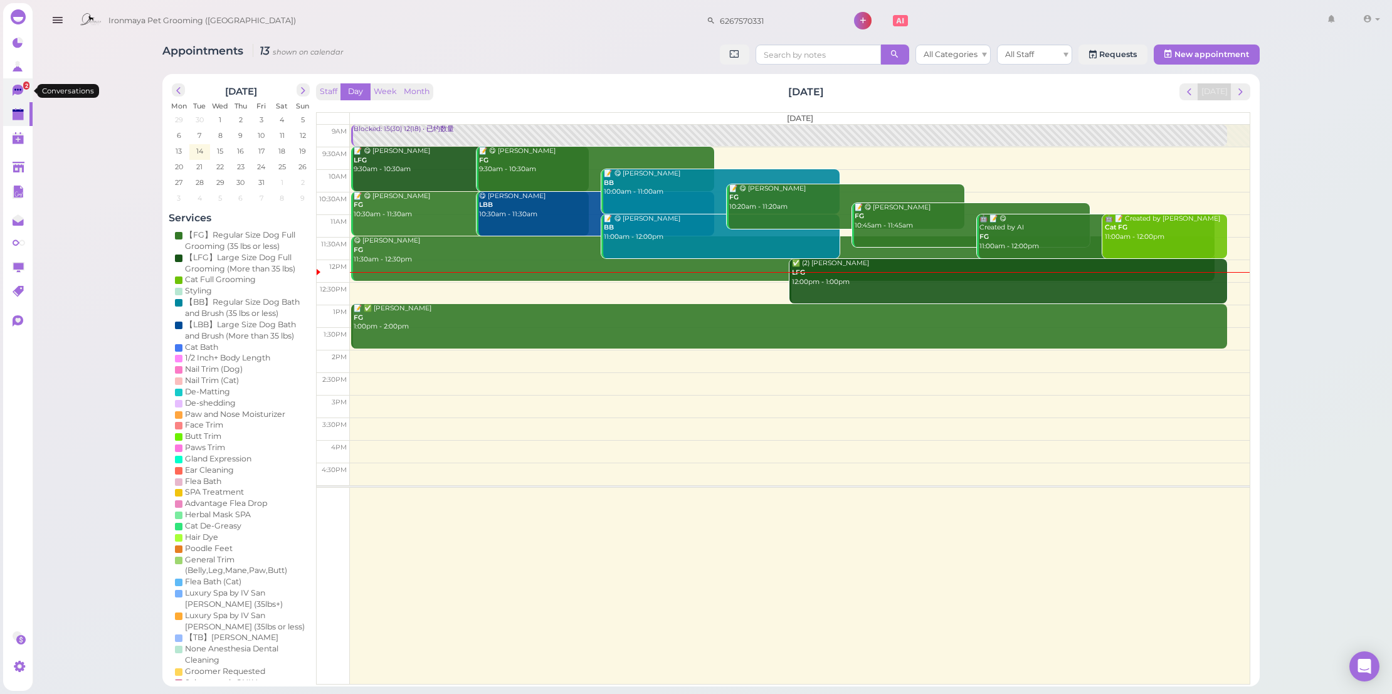
click at [23, 81] on link "2" at bounding box center [17, 90] width 29 height 24
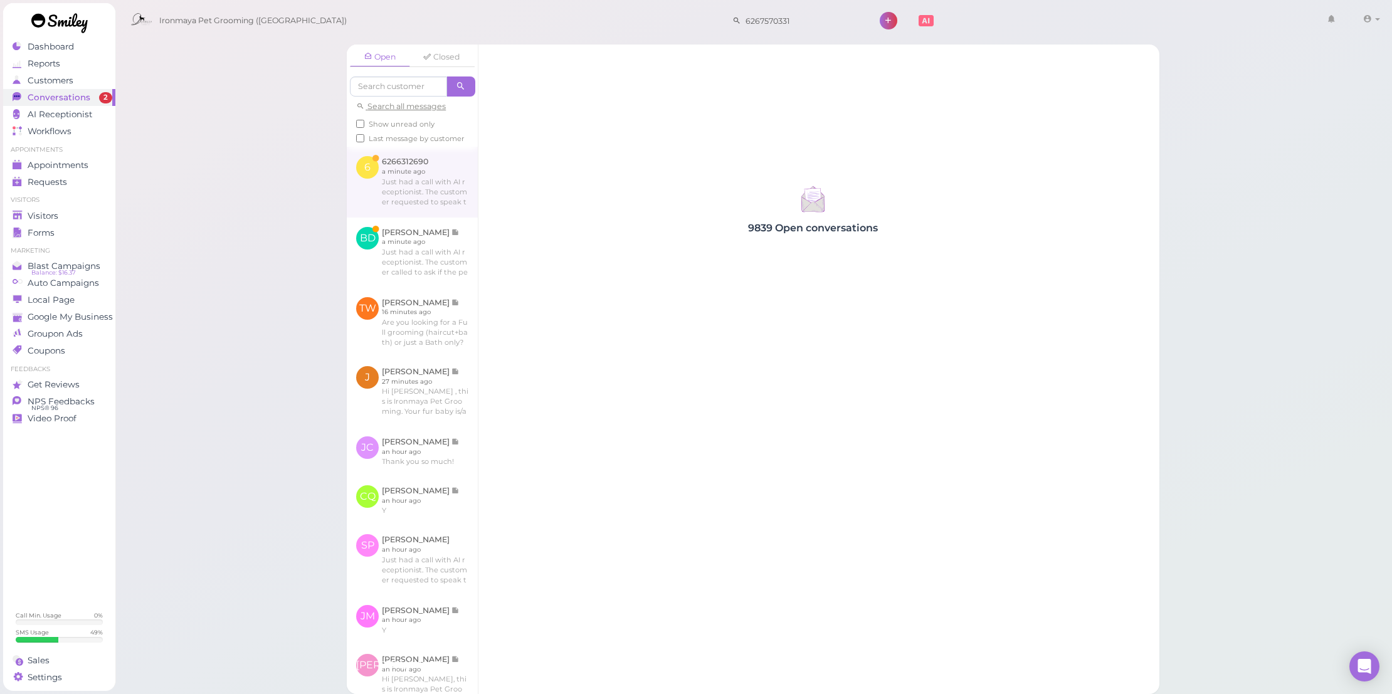
click at [424, 217] on link at bounding box center [412, 182] width 131 height 70
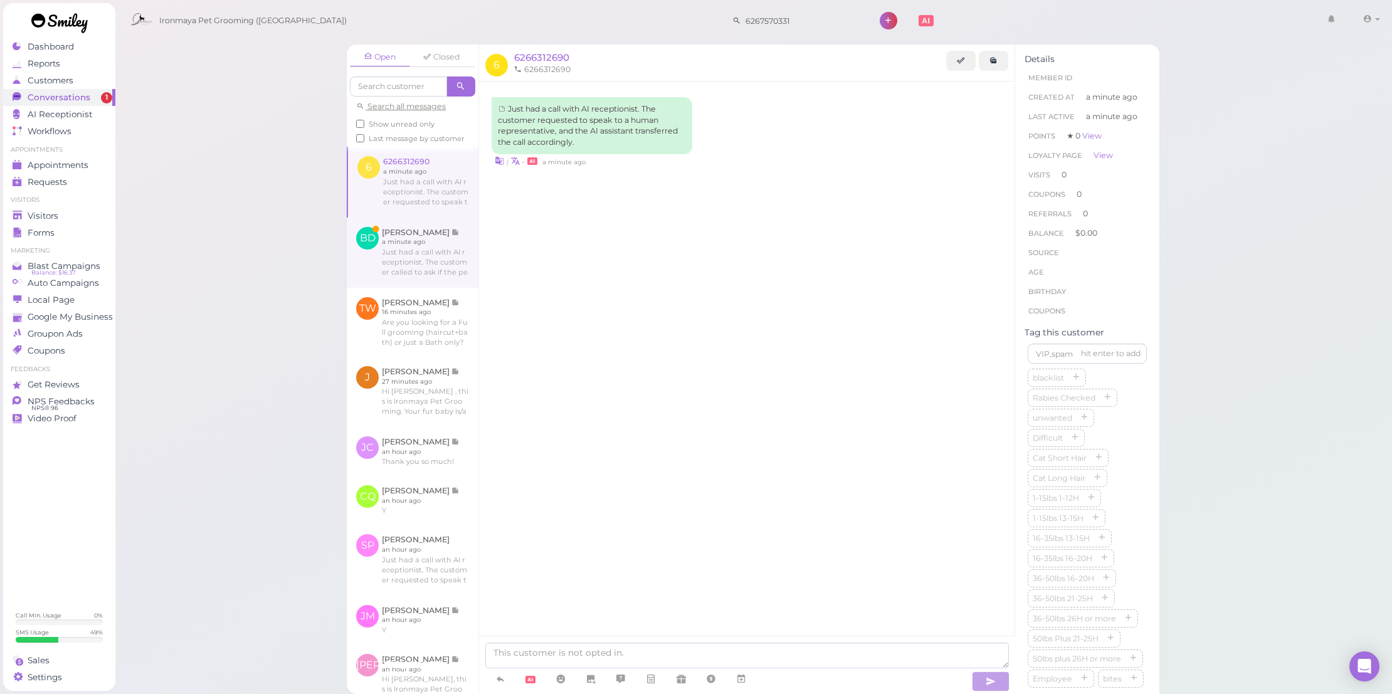
click at [454, 284] on link at bounding box center [413, 253] width 132 height 70
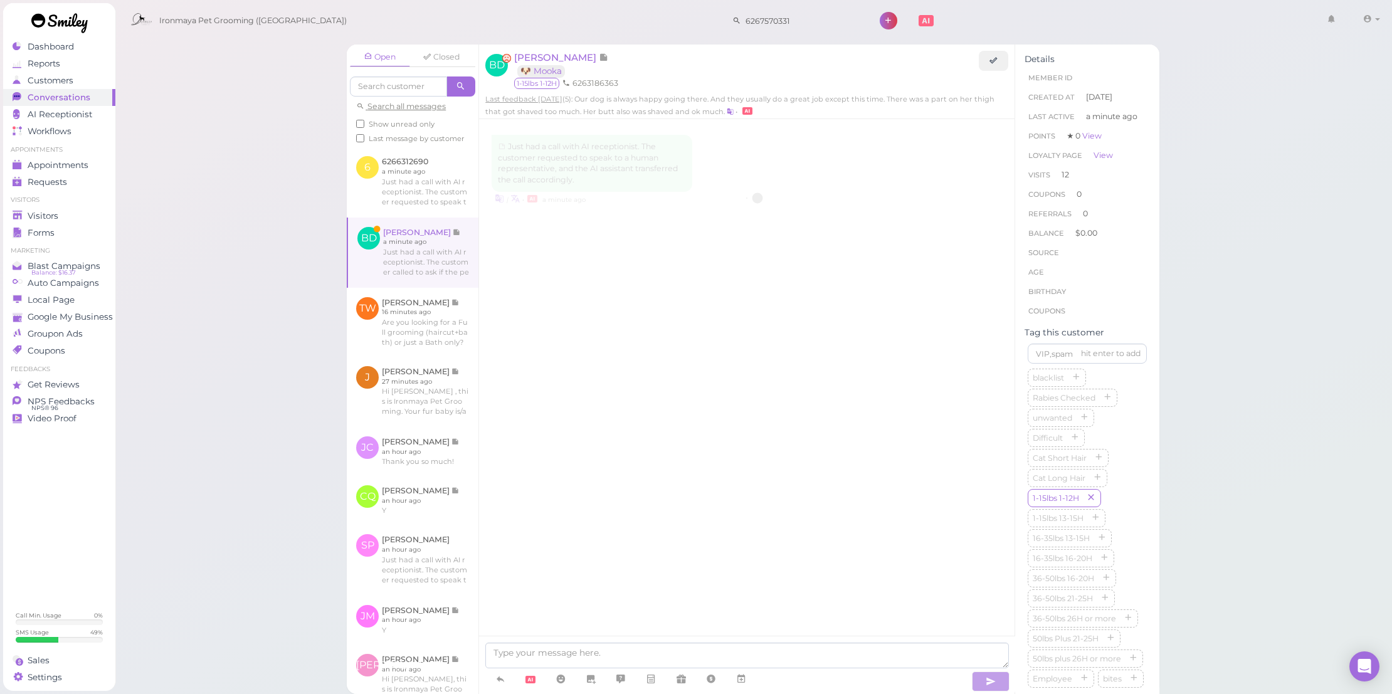
scroll to position [1641, 0]
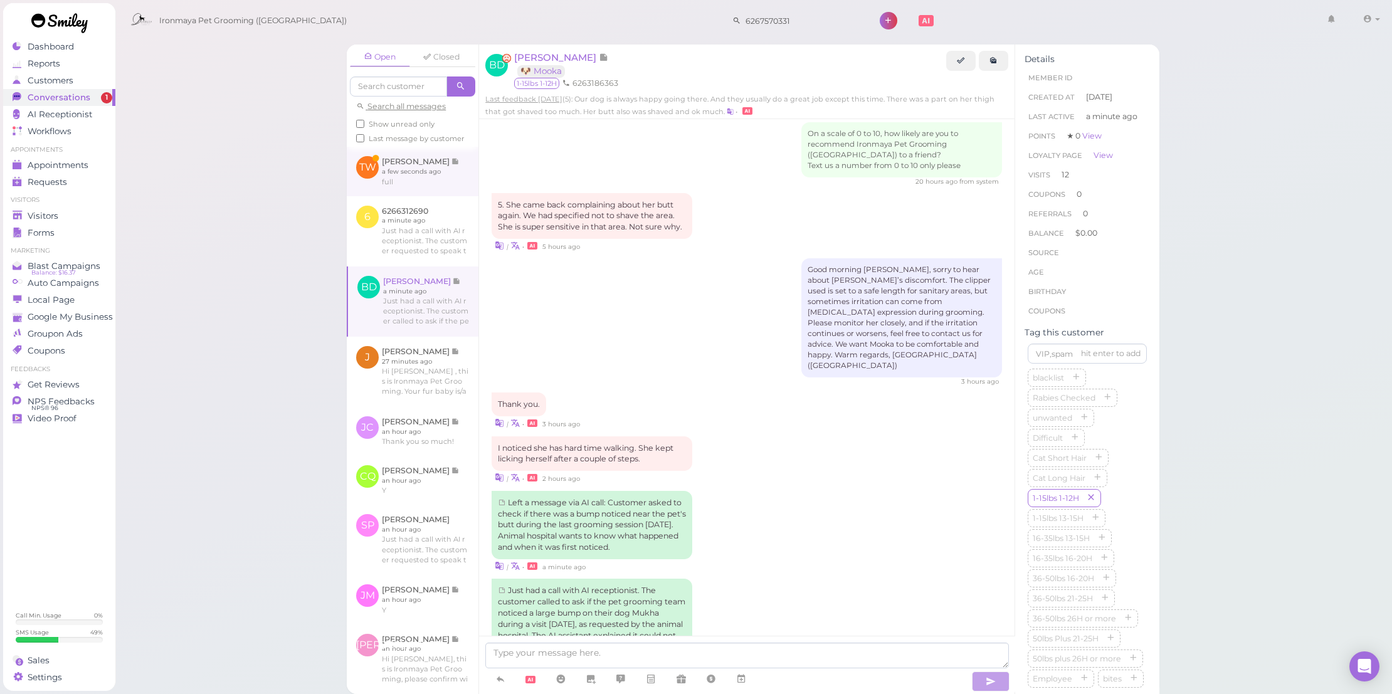
click at [425, 183] on link at bounding box center [413, 171] width 132 height 49
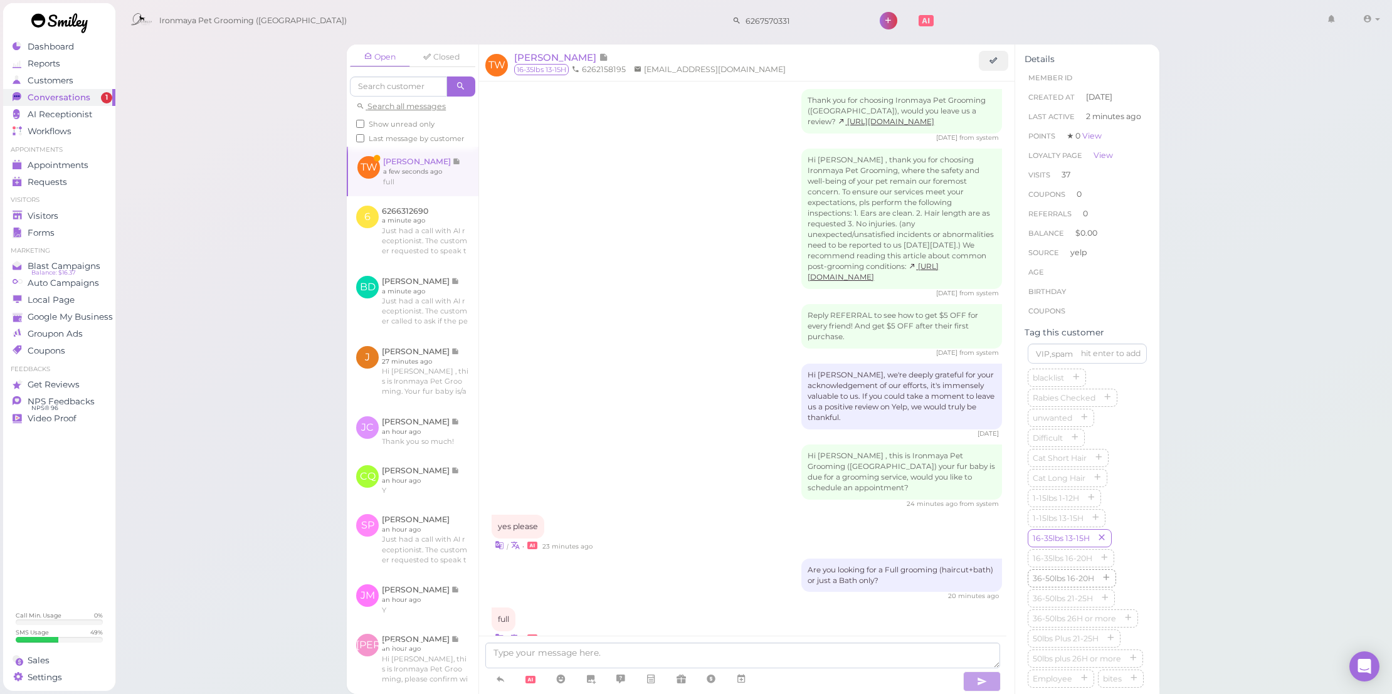
scroll to position [233, 0]
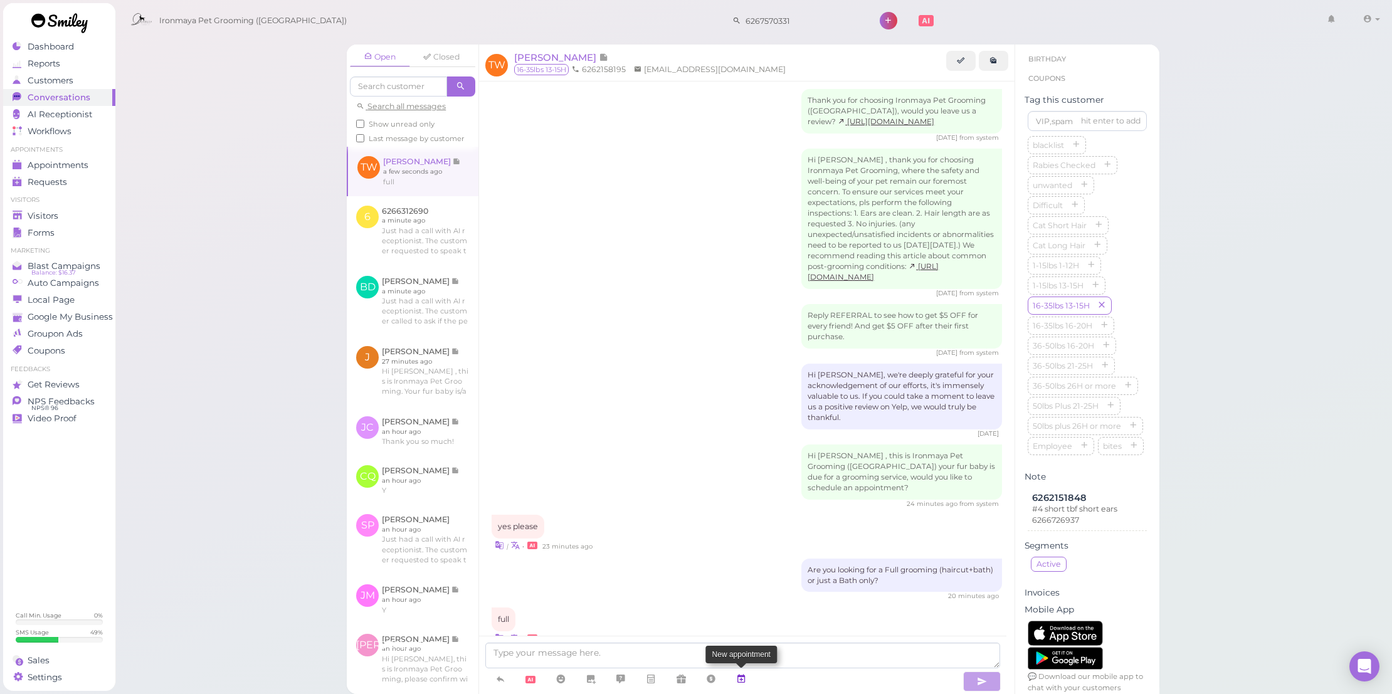
click at [741, 677] on icon at bounding box center [741, 679] width 10 height 13
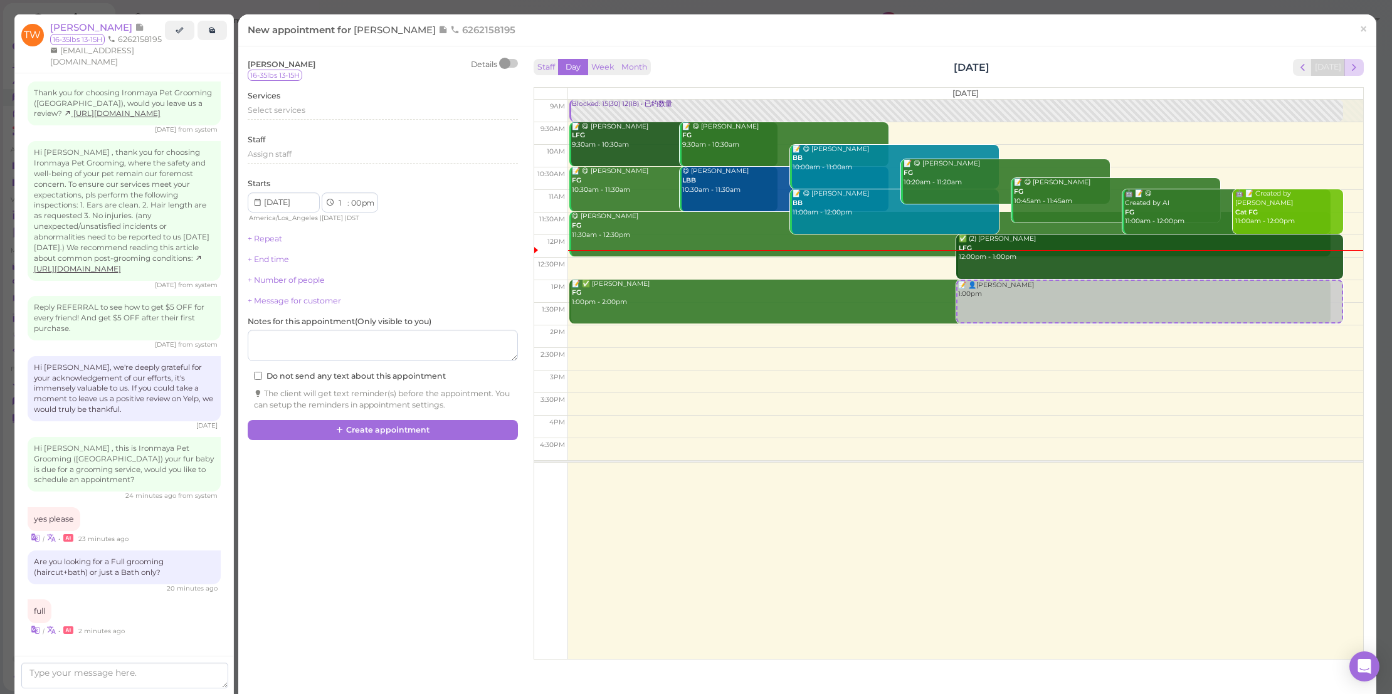
click at [1348, 66] on span "next" at bounding box center [1354, 67] width 12 height 12
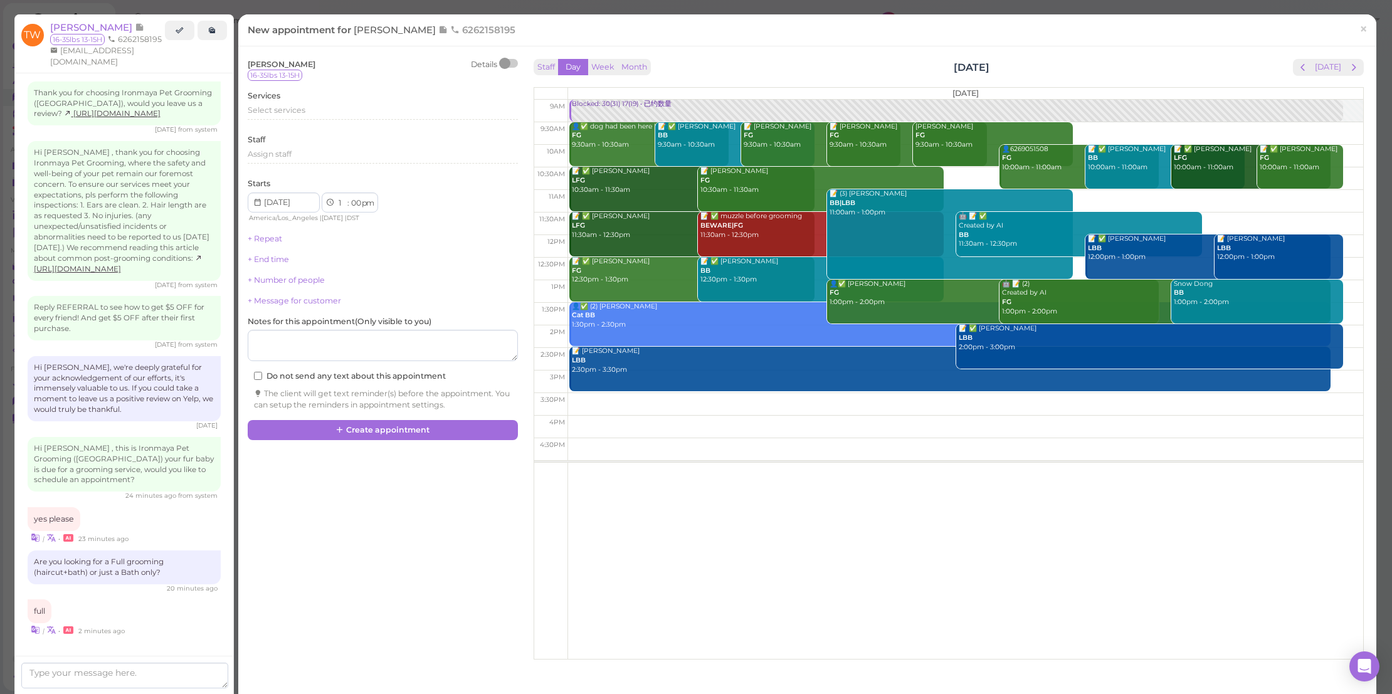
click at [1348, 66] on span "next" at bounding box center [1354, 67] width 12 height 12
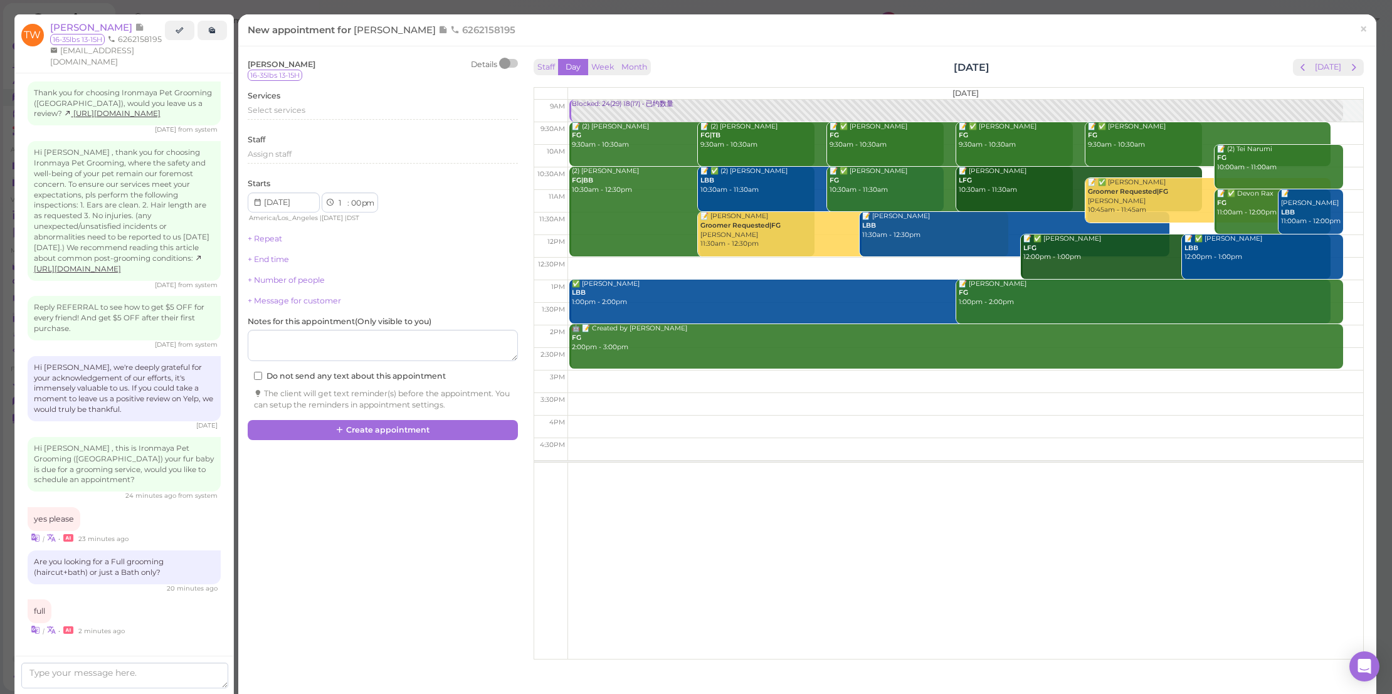
click at [1348, 66] on span "next" at bounding box center [1354, 67] width 12 height 12
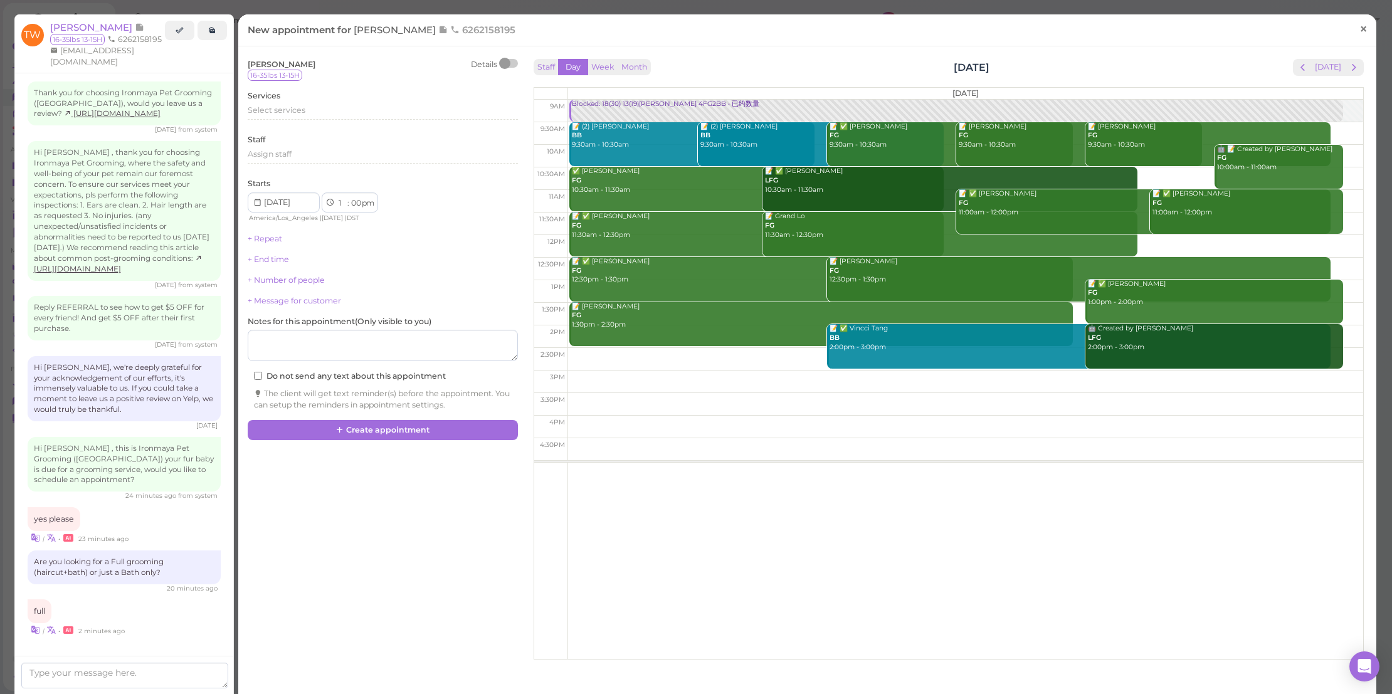
click at [1355, 19] on link "×" at bounding box center [1362, 29] width 23 height 29
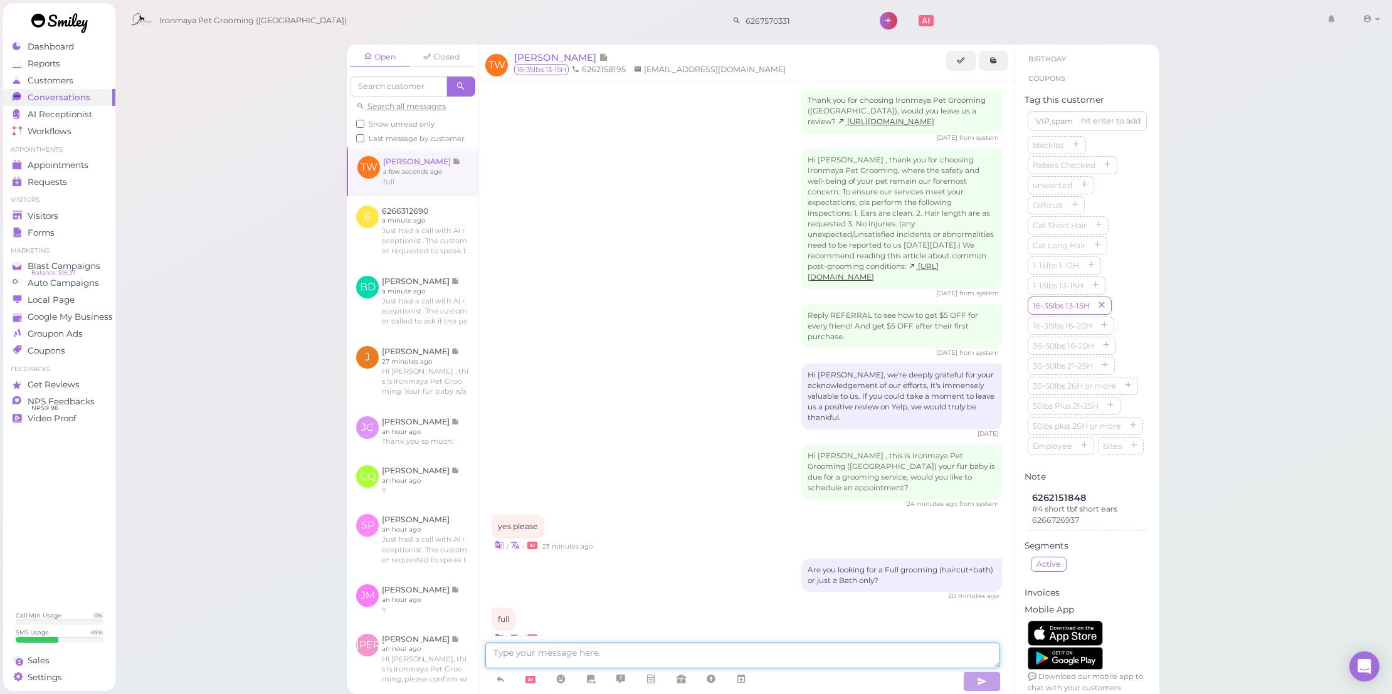
click at [789, 654] on textarea at bounding box center [742, 656] width 515 height 26
type textarea "W"
type textarea "We have Friday @12pm, would that work for you"
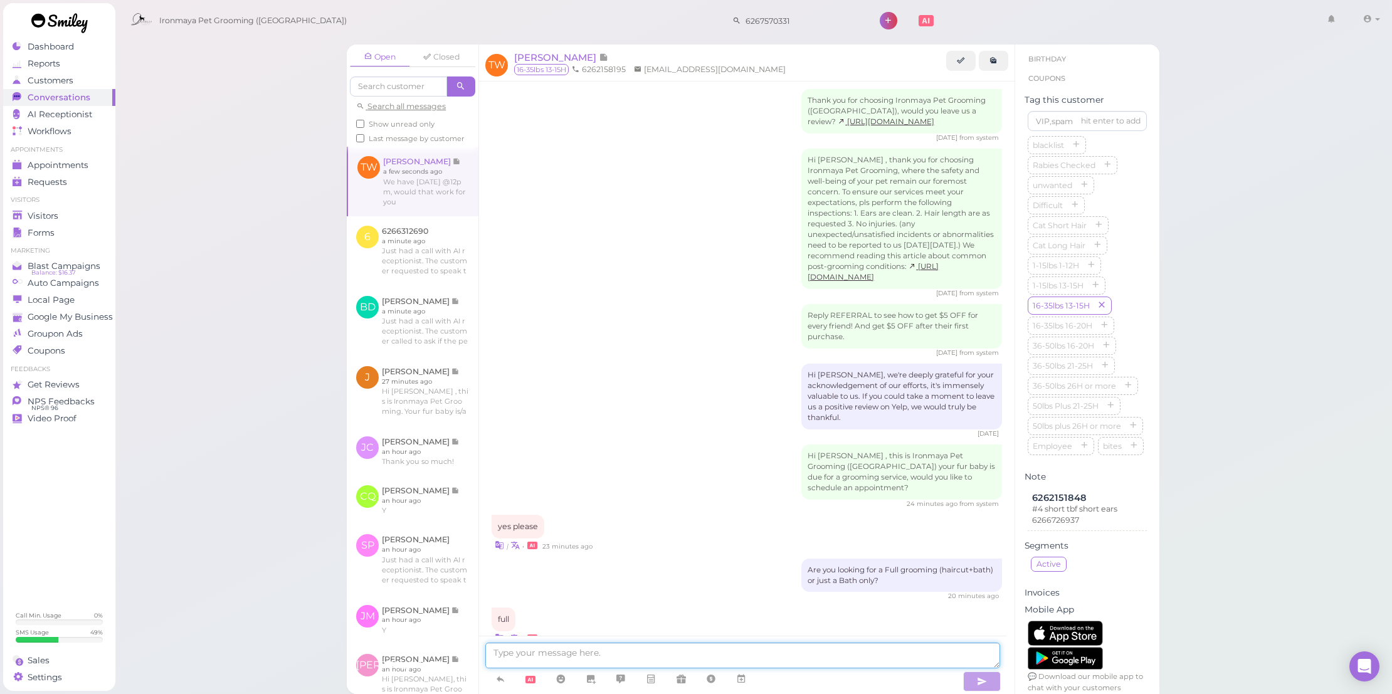
scroll to position [1412, 0]
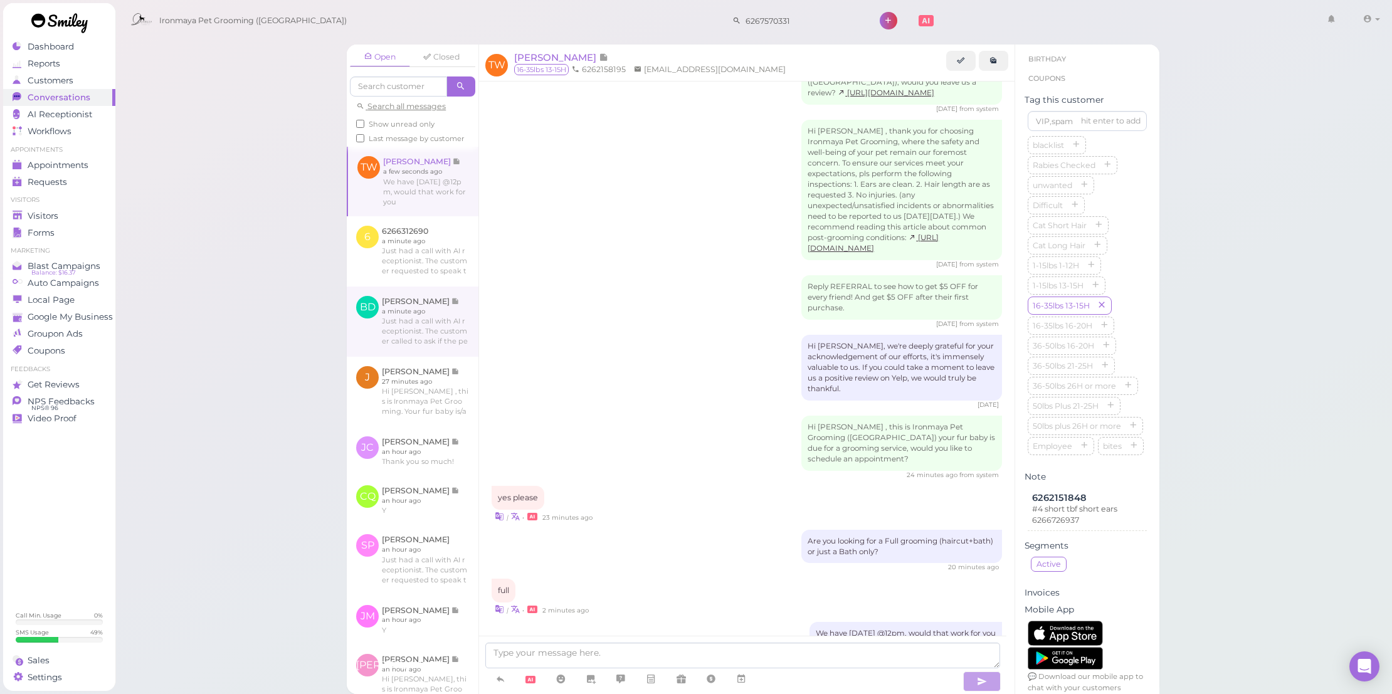
click at [434, 347] on link at bounding box center [413, 321] width 132 height 70
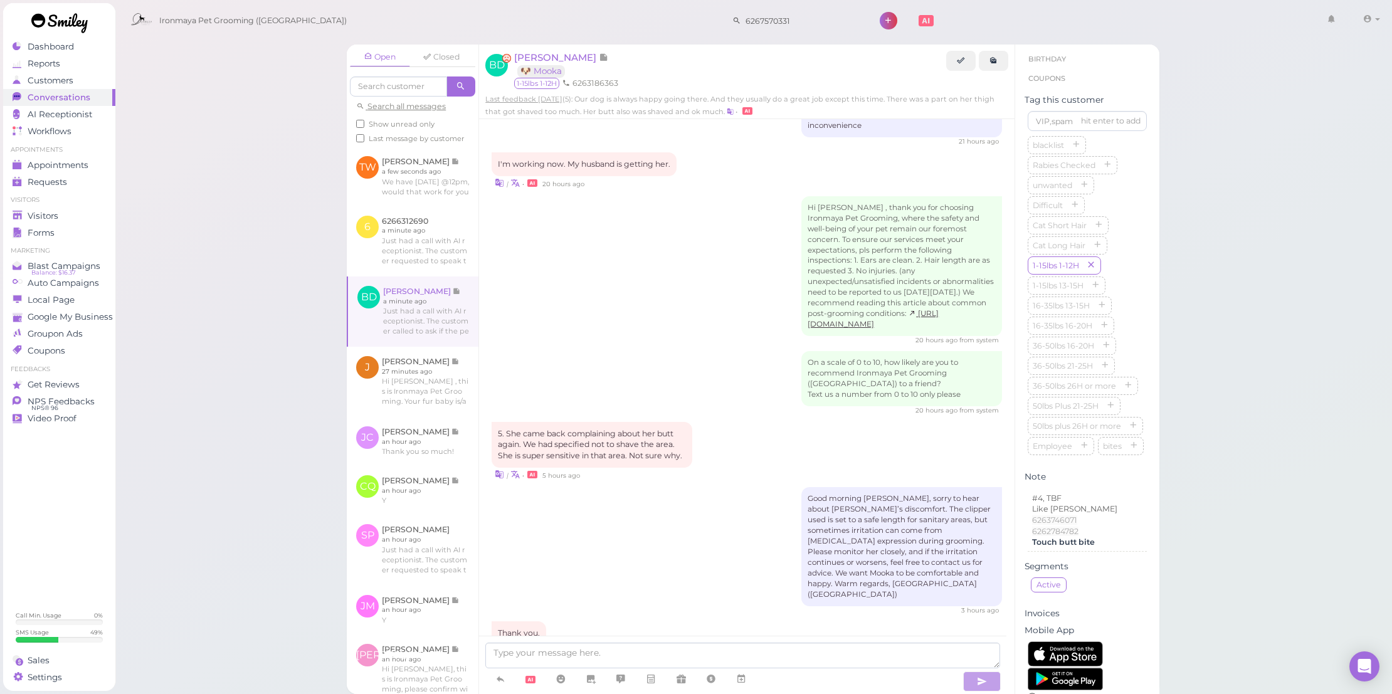
scroll to position [1641, 0]
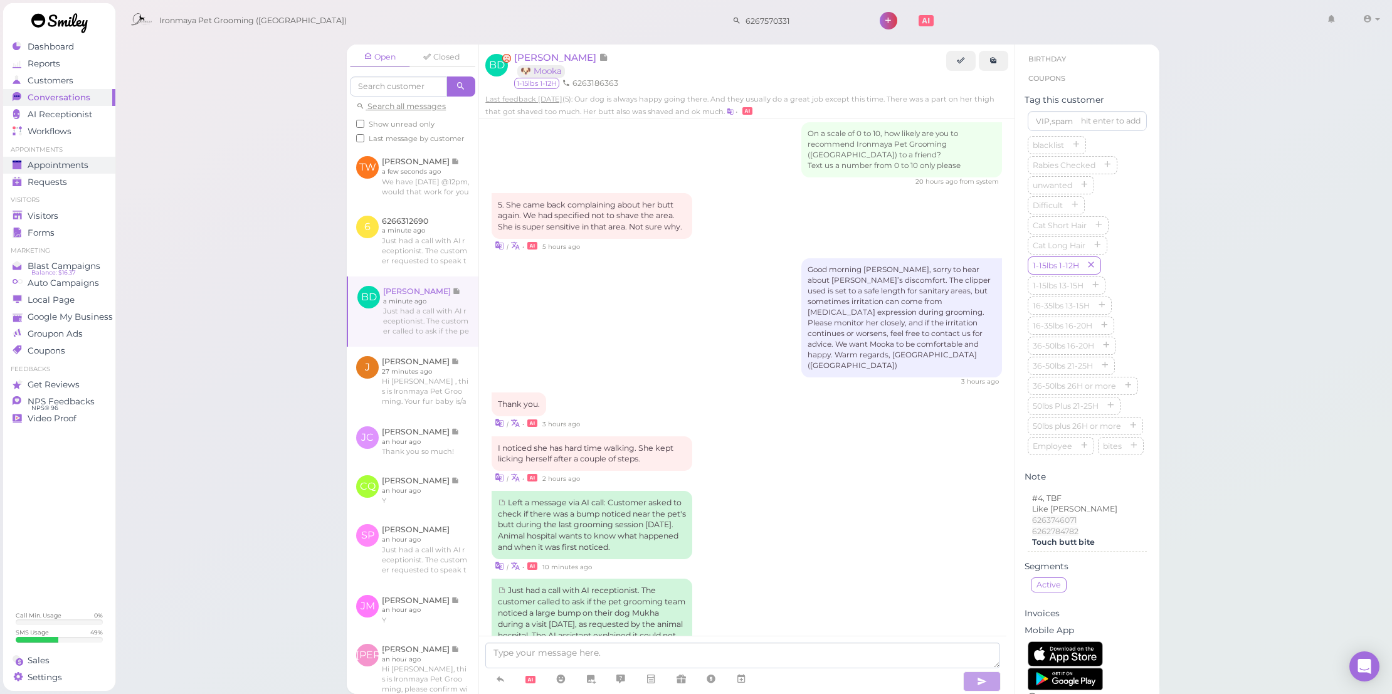
click at [74, 164] on span "Appointments" at bounding box center [58, 165] width 61 height 11
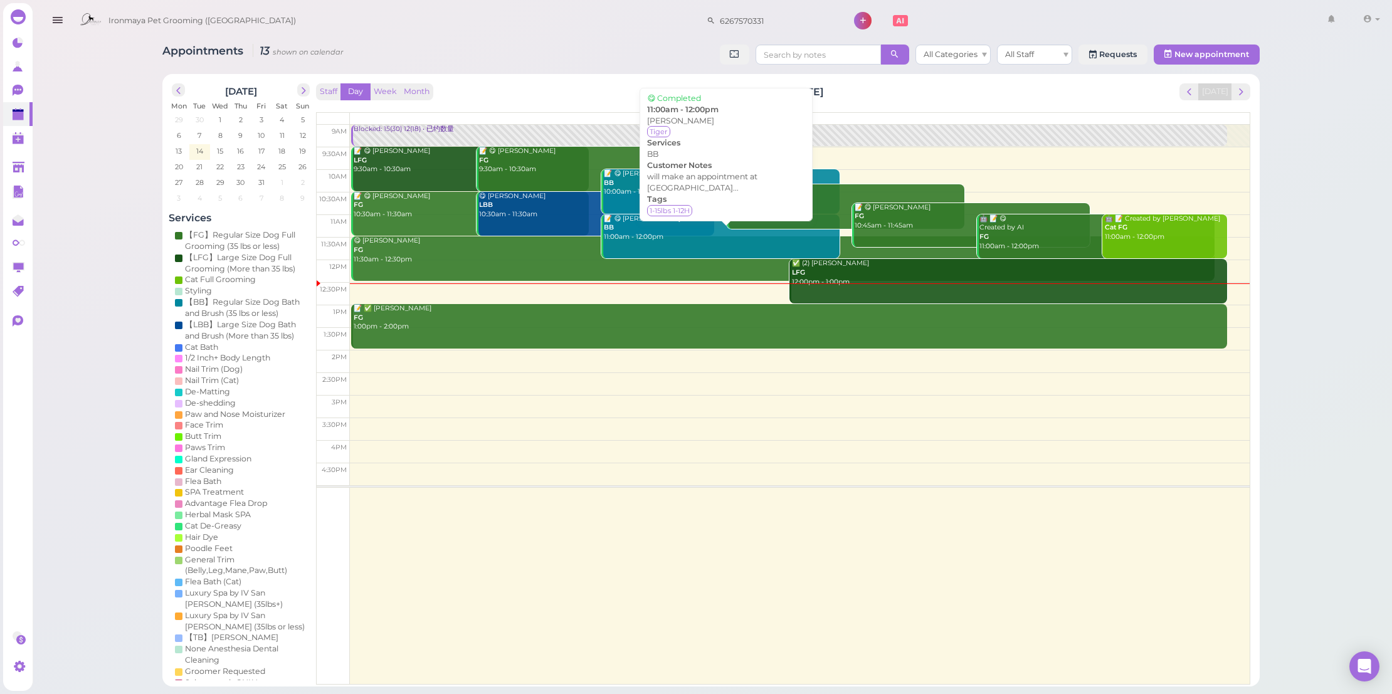
click at [666, 231] on div "📝 😋 Natalie Rojic BB 11:00am - 12:00pm" at bounding box center [721, 228] width 236 height 28
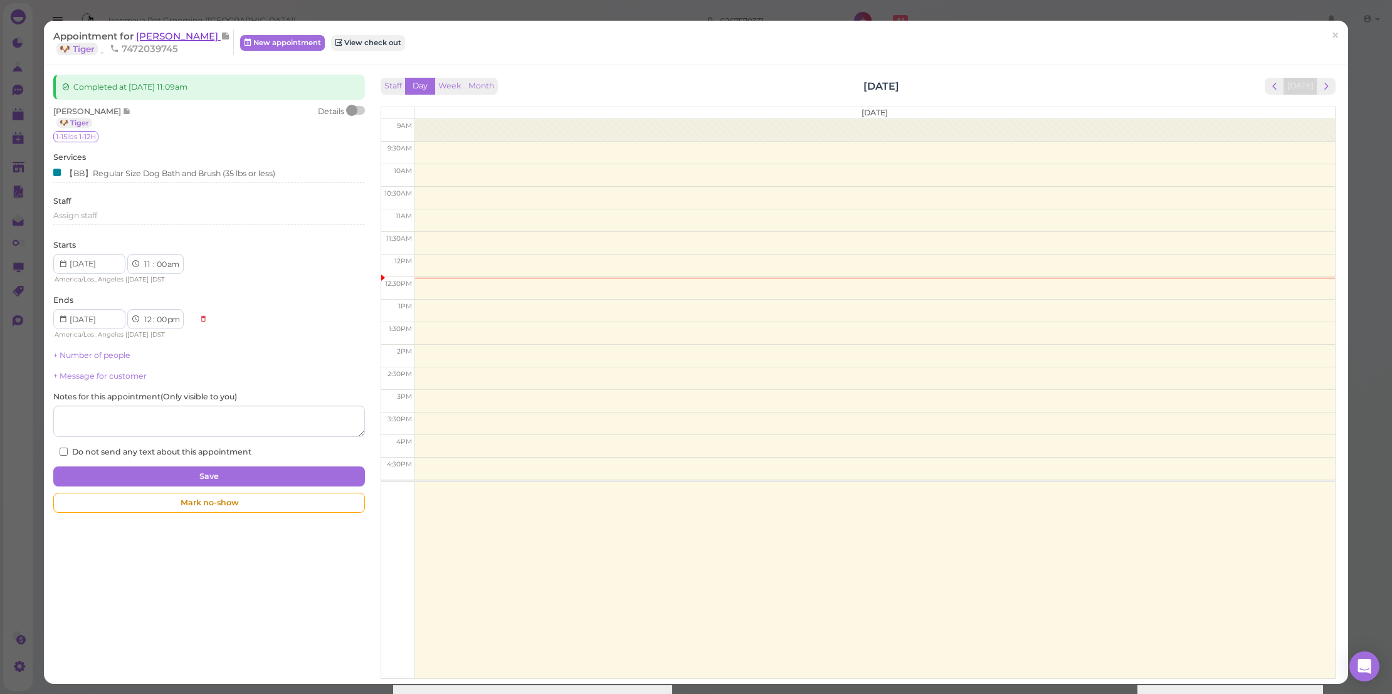
click at [194, 40] on span "[PERSON_NAME]" at bounding box center [178, 36] width 85 height 12
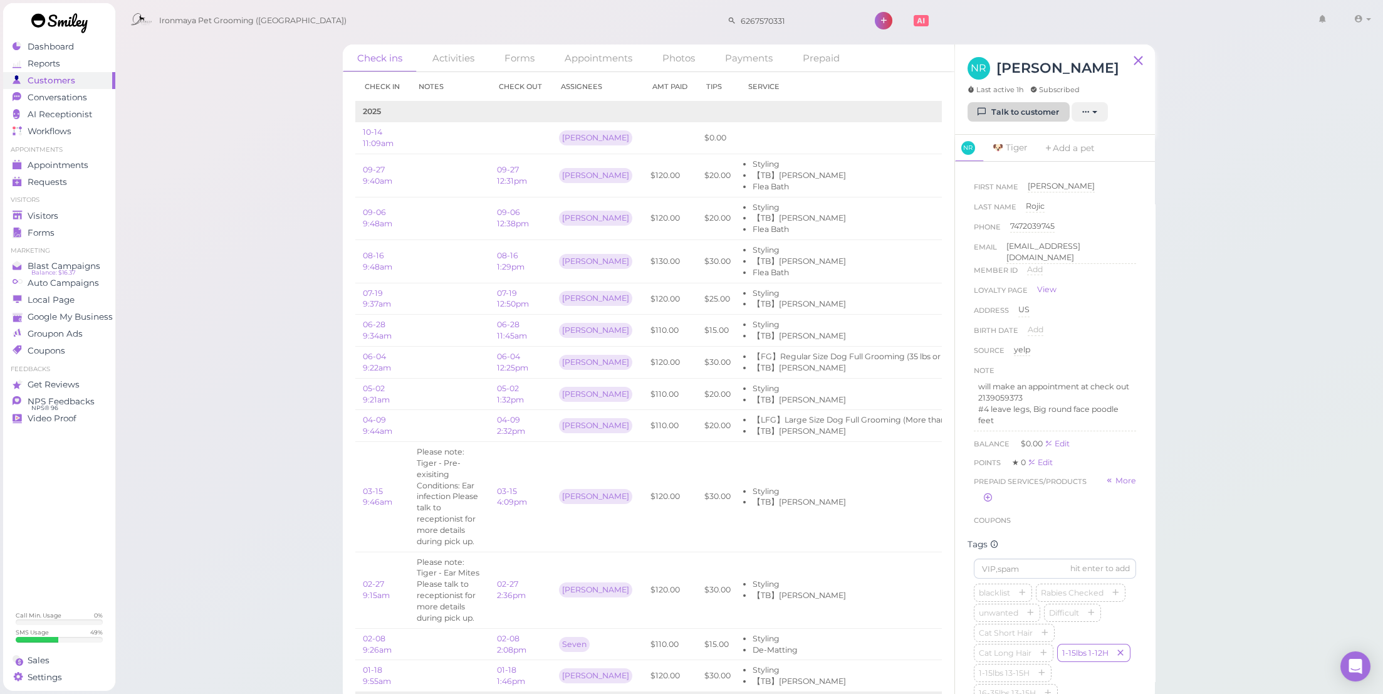
click at [1017, 114] on link "Talk to customer" at bounding box center [1019, 112] width 102 height 20
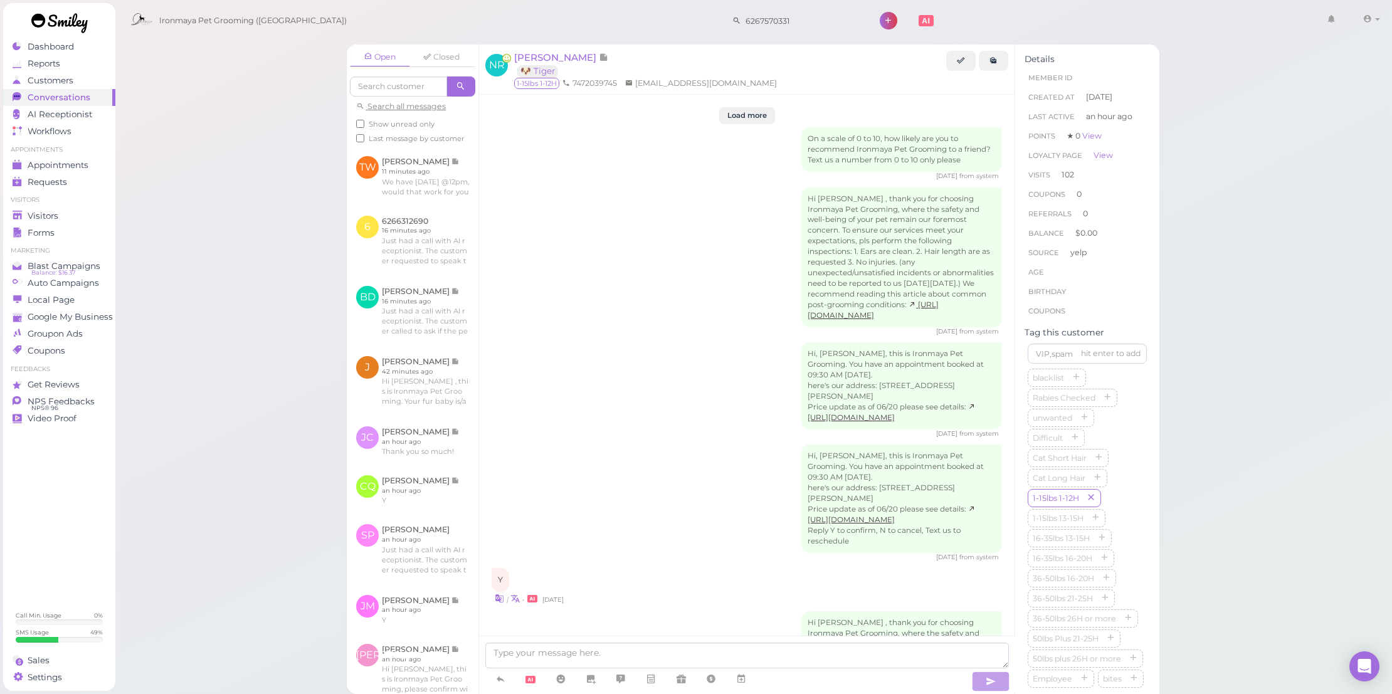
scroll to position [2475, 0]
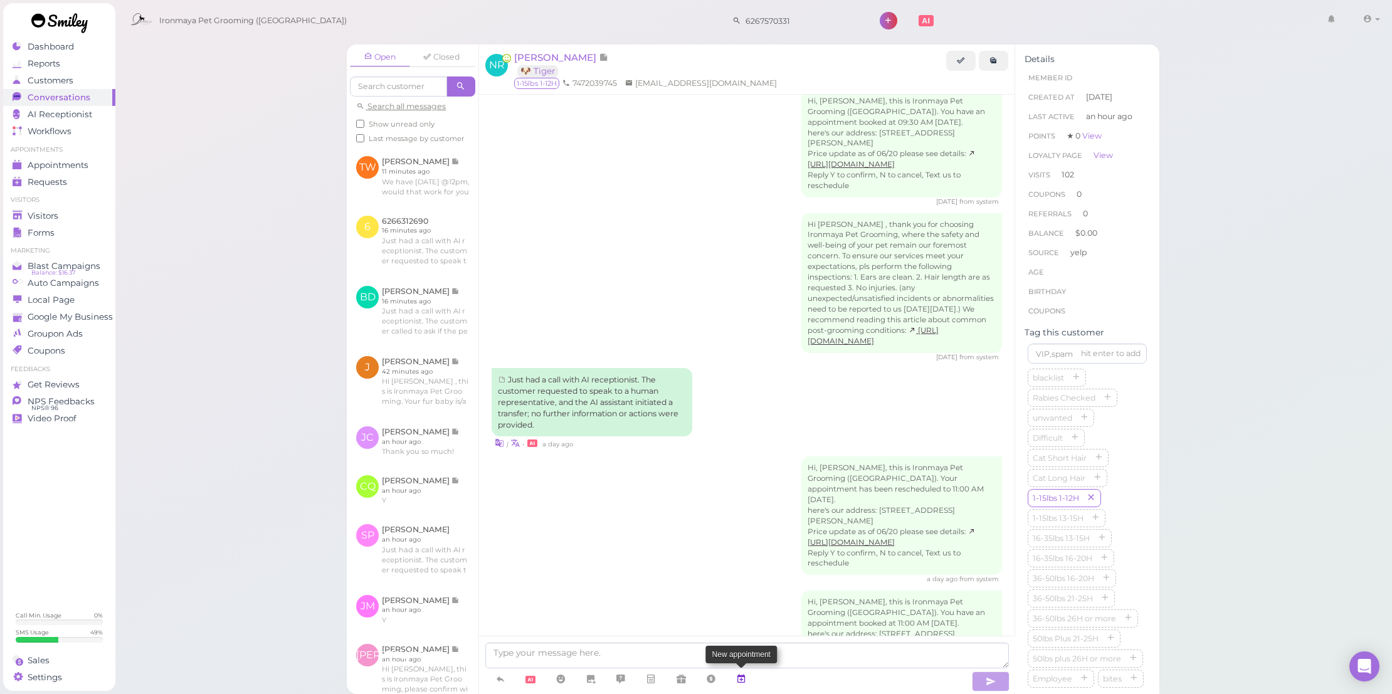
click at [749, 676] on link at bounding box center [741, 679] width 30 height 22
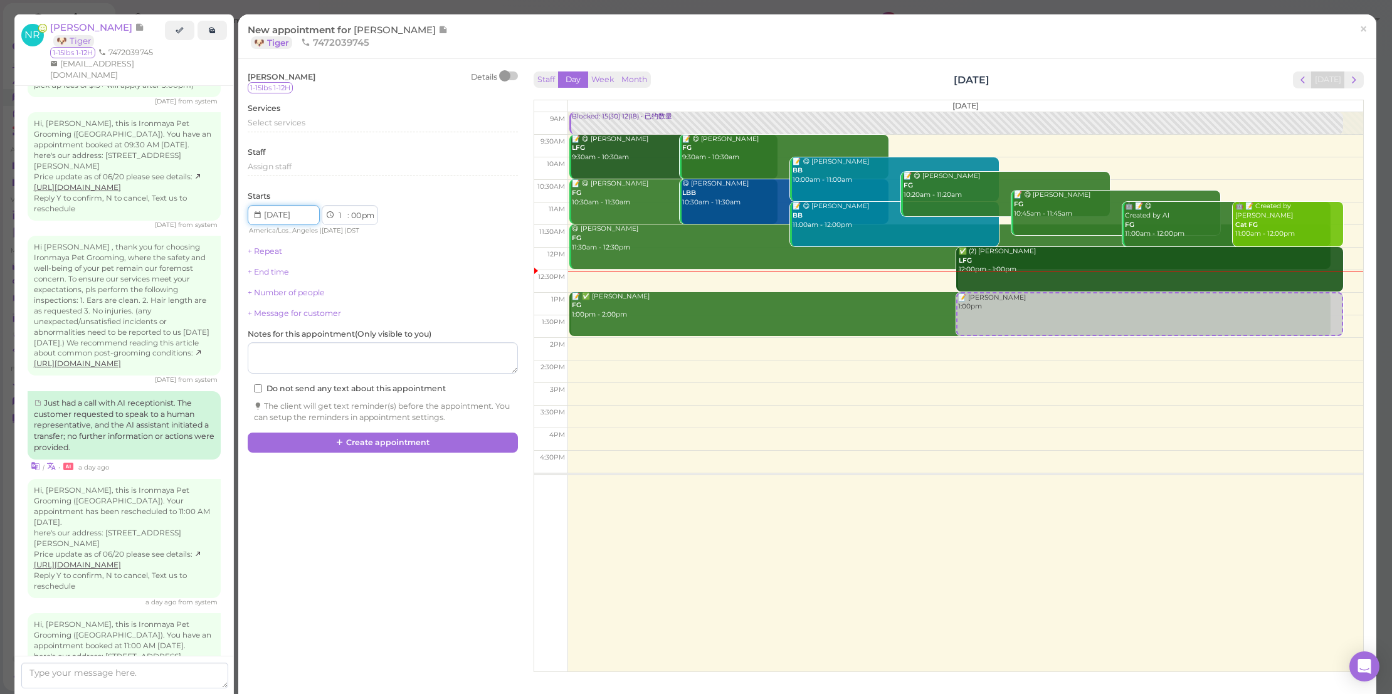
click at [300, 219] on input at bounding box center [284, 215] width 72 height 20
type input "2025-10-25"
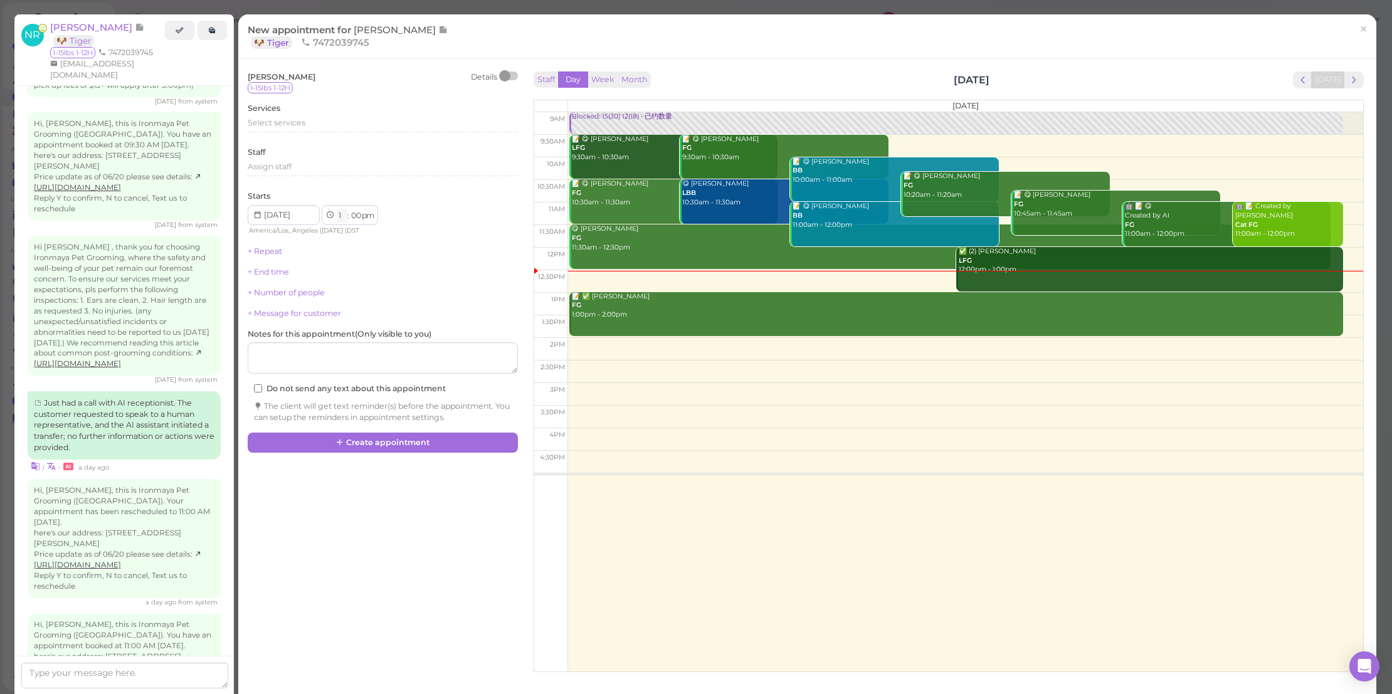
select select "9"
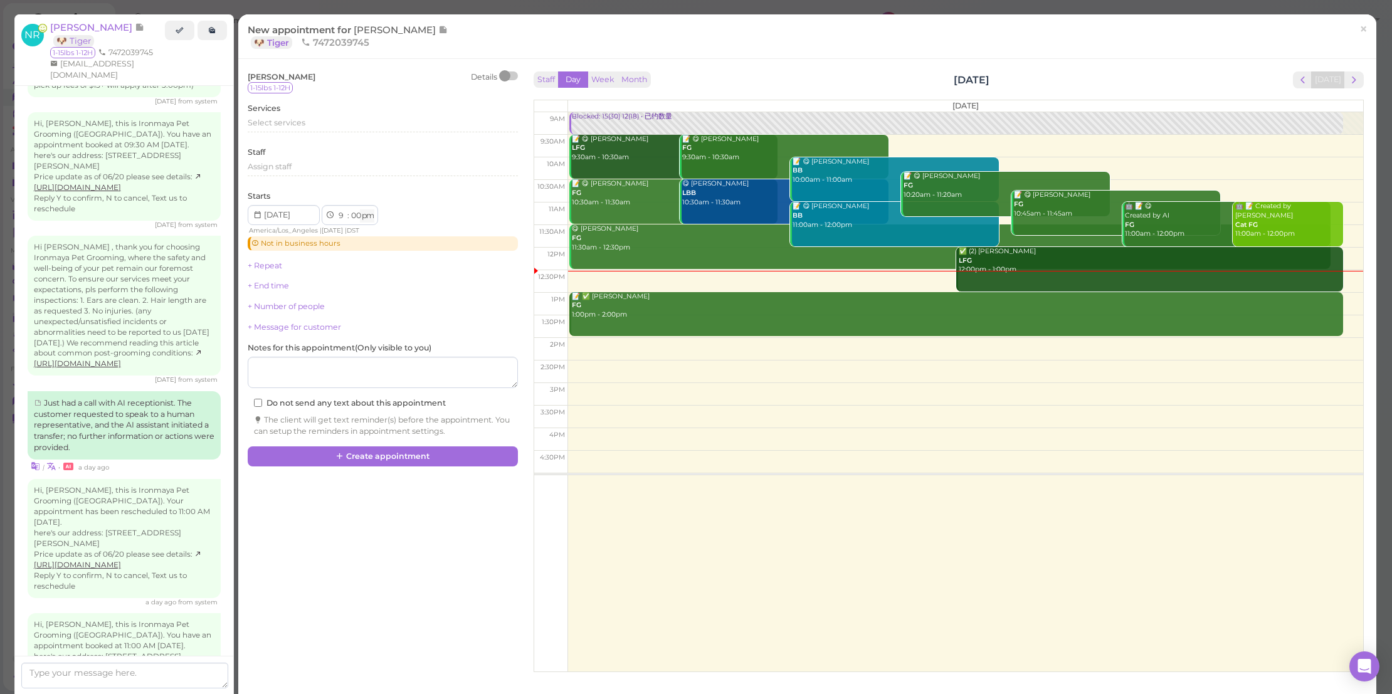
select select "am"
select select "30"
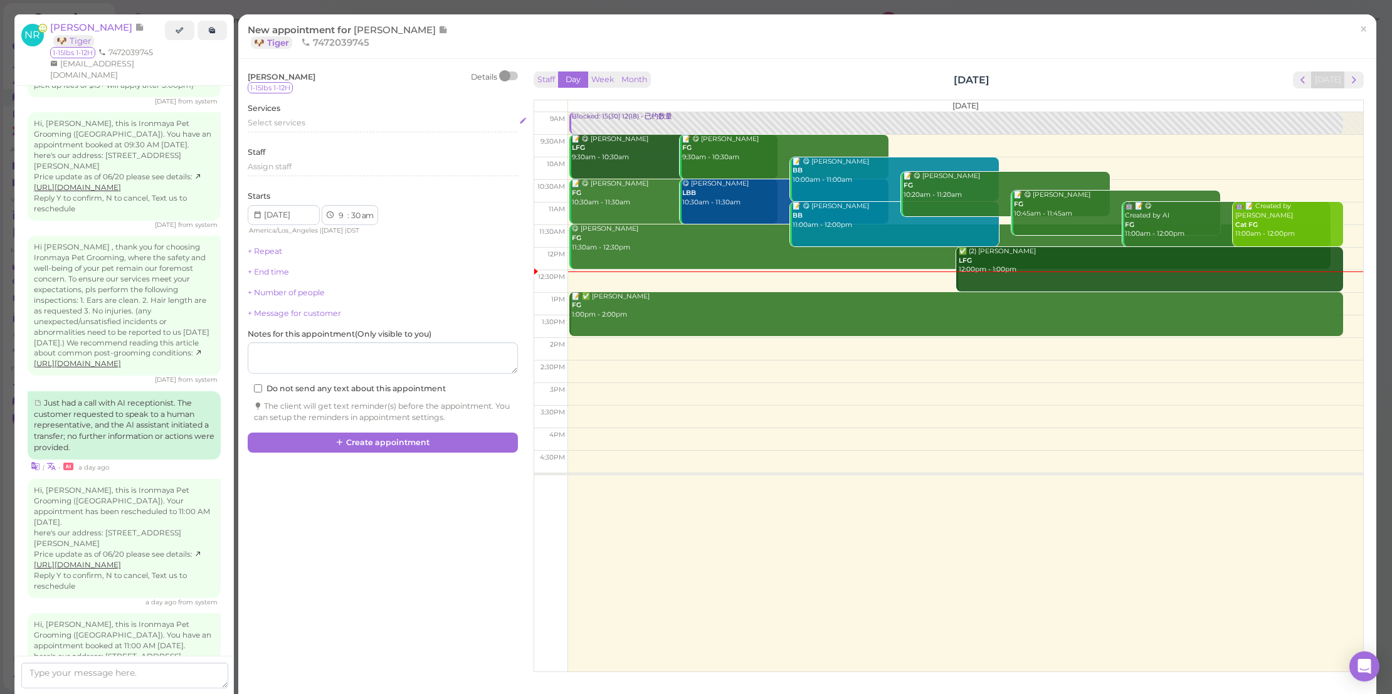
click at [315, 121] on div "Select services" at bounding box center [383, 122] width 270 height 11
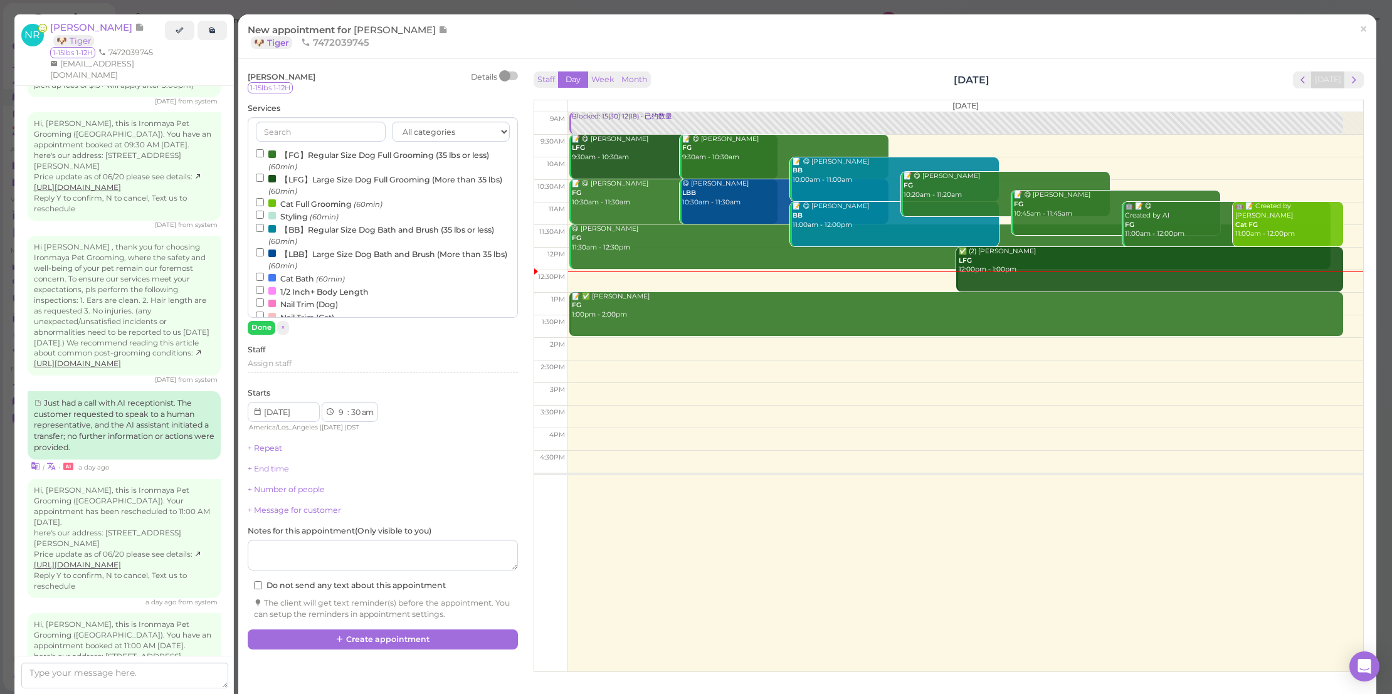
click at [337, 152] on label "【FG】Regular Size Dog Full Grooming (35 lbs or less) (60min)" at bounding box center [383, 160] width 254 height 24
click at [264, 152] on input "【FG】Regular Size Dog Full Grooming (35 lbs or less) (60min)" at bounding box center [260, 153] width 8 height 8
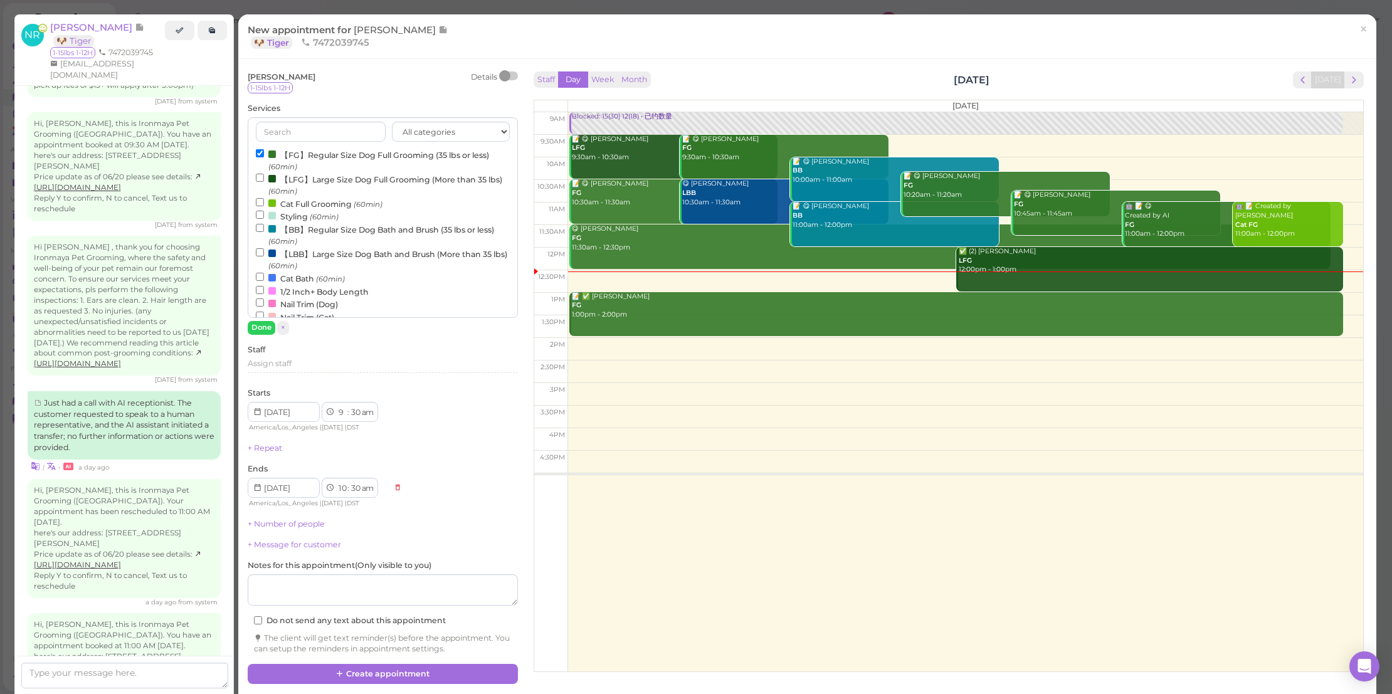
drag, startPoint x: 415, startPoint y: 661, endPoint x: 556, endPoint y: 690, distance: 143.8
click at [417, 664] on button "Create appointment" at bounding box center [383, 674] width 270 height 20
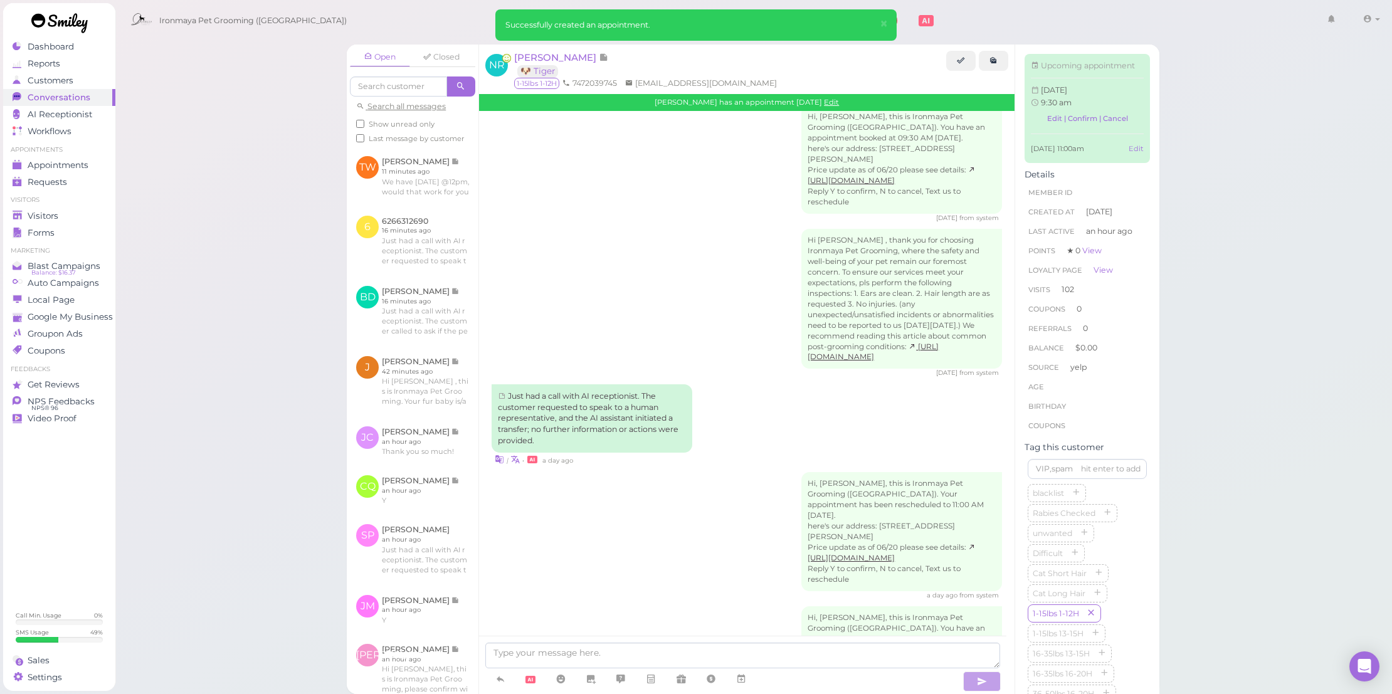
scroll to position [2601, 0]
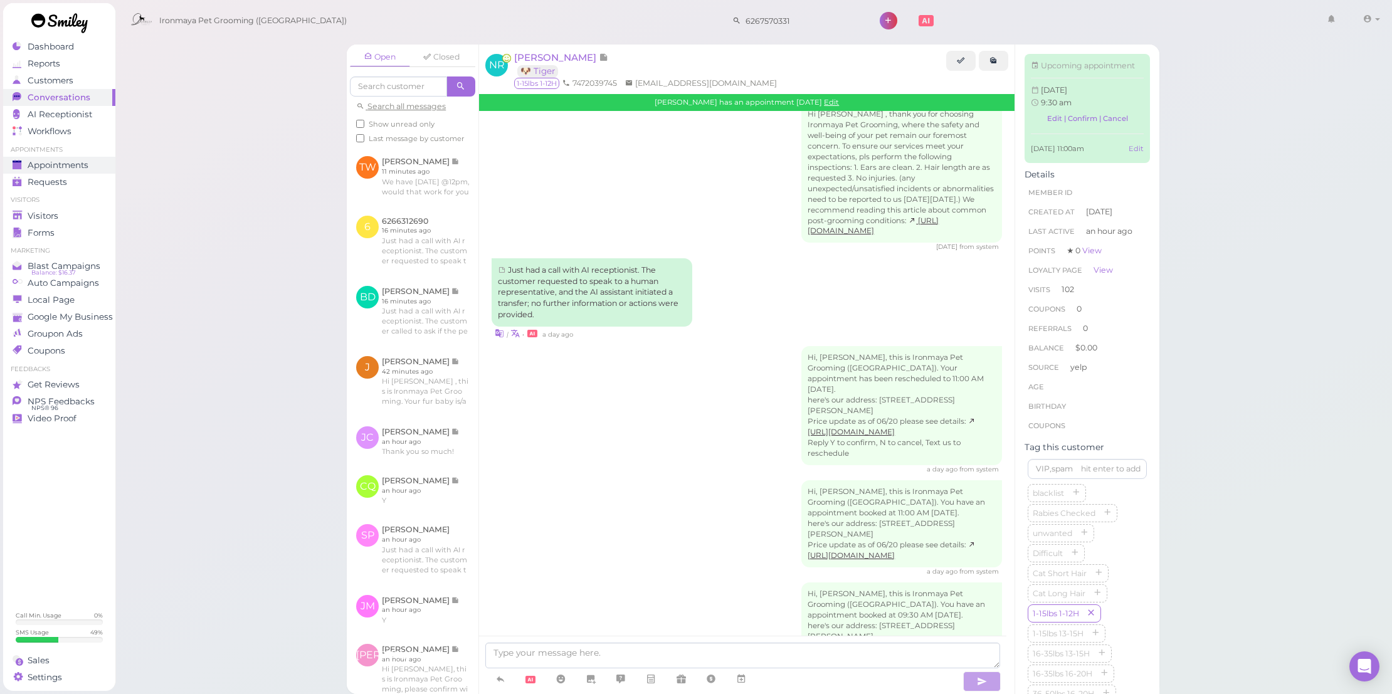
click at [80, 160] on span "Appointments" at bounding box center [58, 165] width 61 height 11
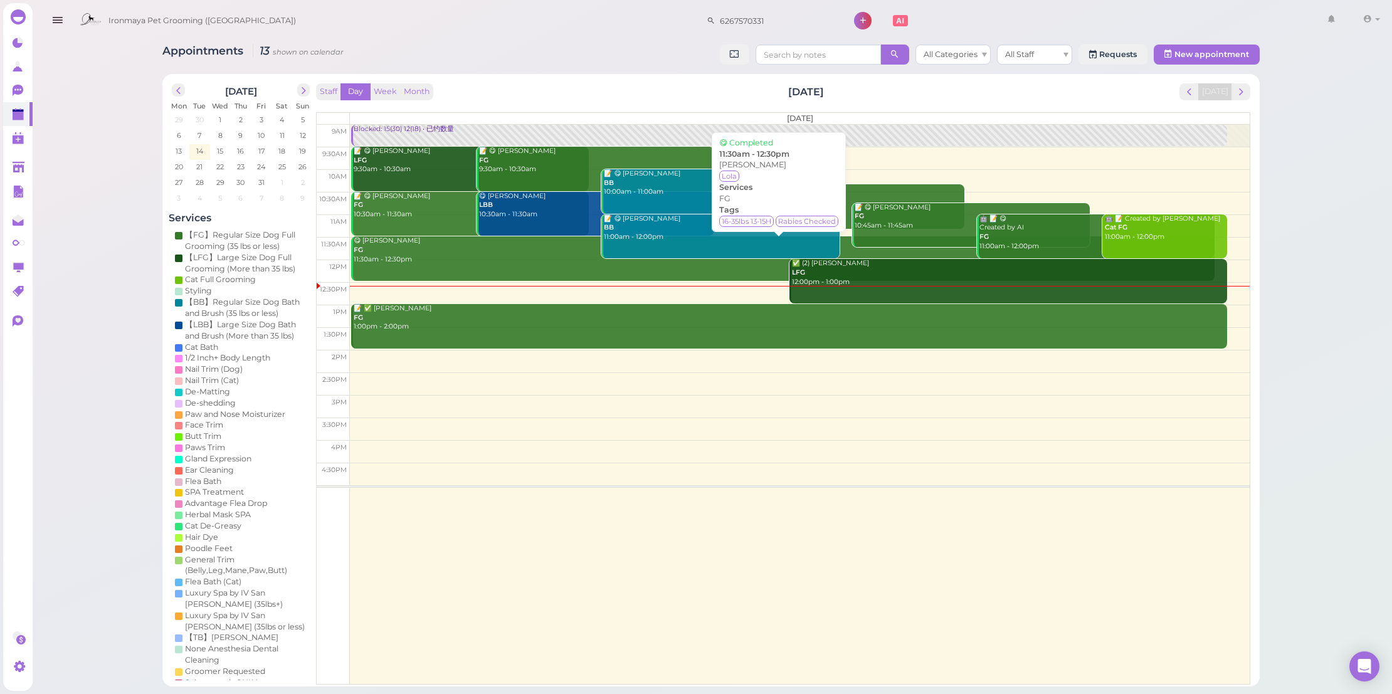
click at [468, 251] on div "😋 Victoria Chan FG 11:30am - 12:30pm" at bounding box center [783, 250] width 861 height 28
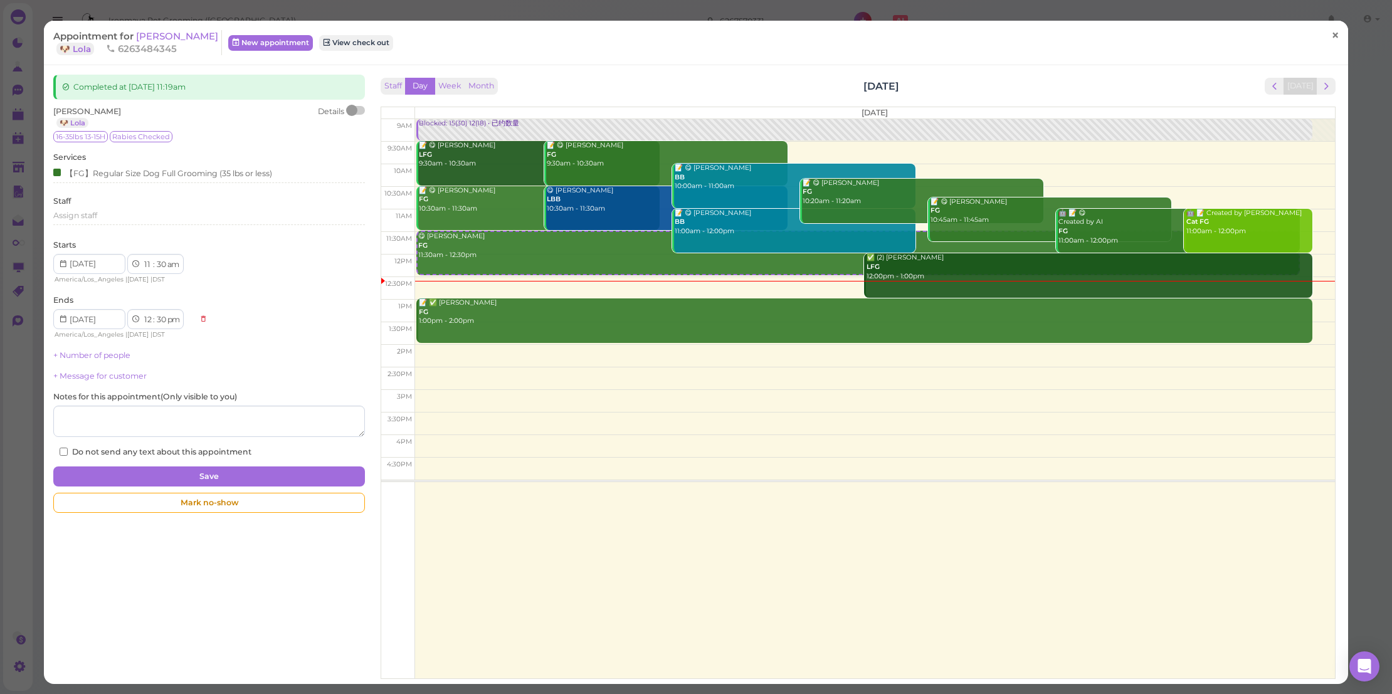
click at [1323, 35] on link "×" at bounding box center [1334, 35] width 23 height 29
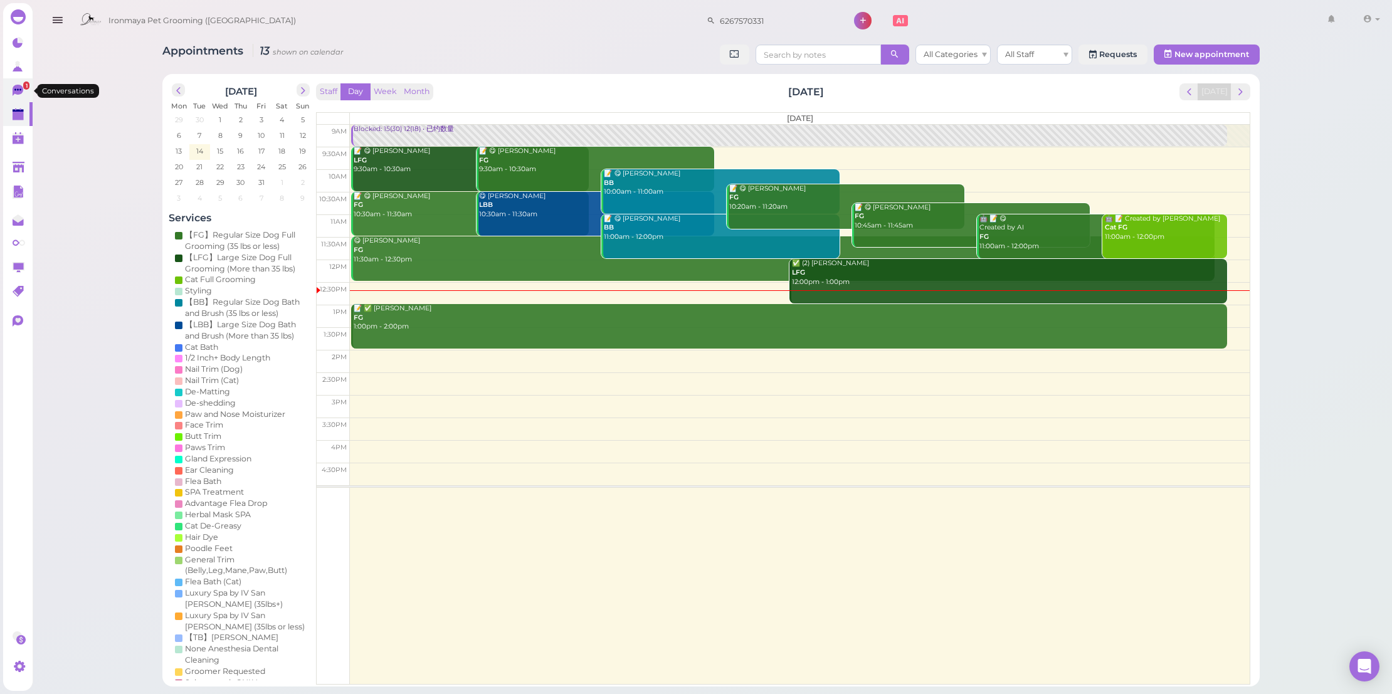
click at [16, 92] on icon at bounding box center [18, 90] width 11 height 11
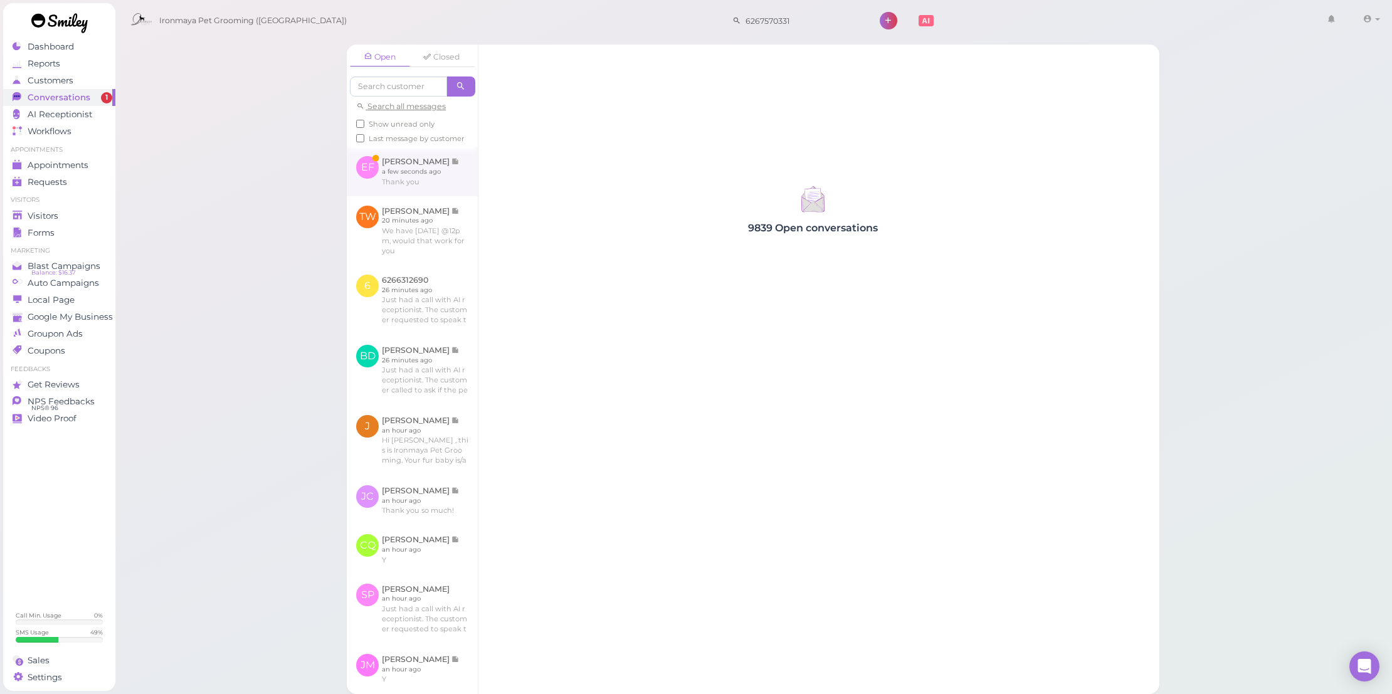
click at [409, 184] on link at bounding box center [412, 171] width 131 height 49
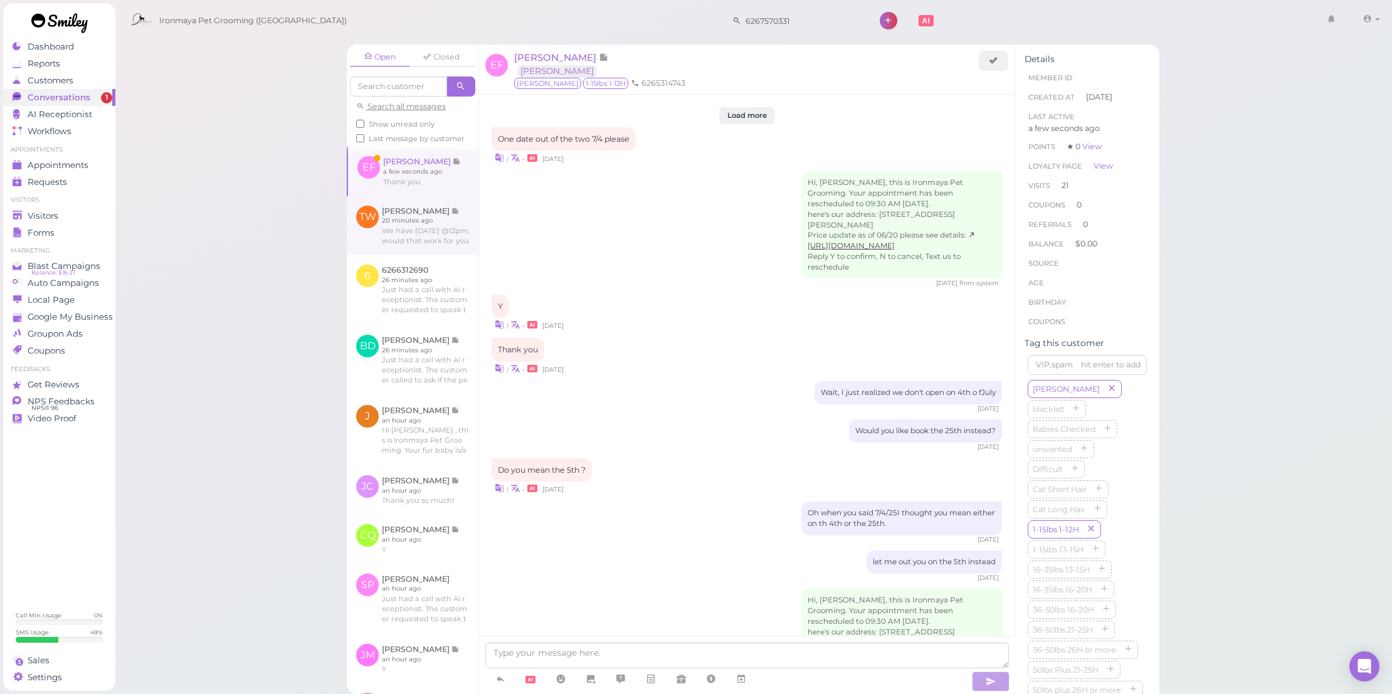
scroll to position [1617, 0]
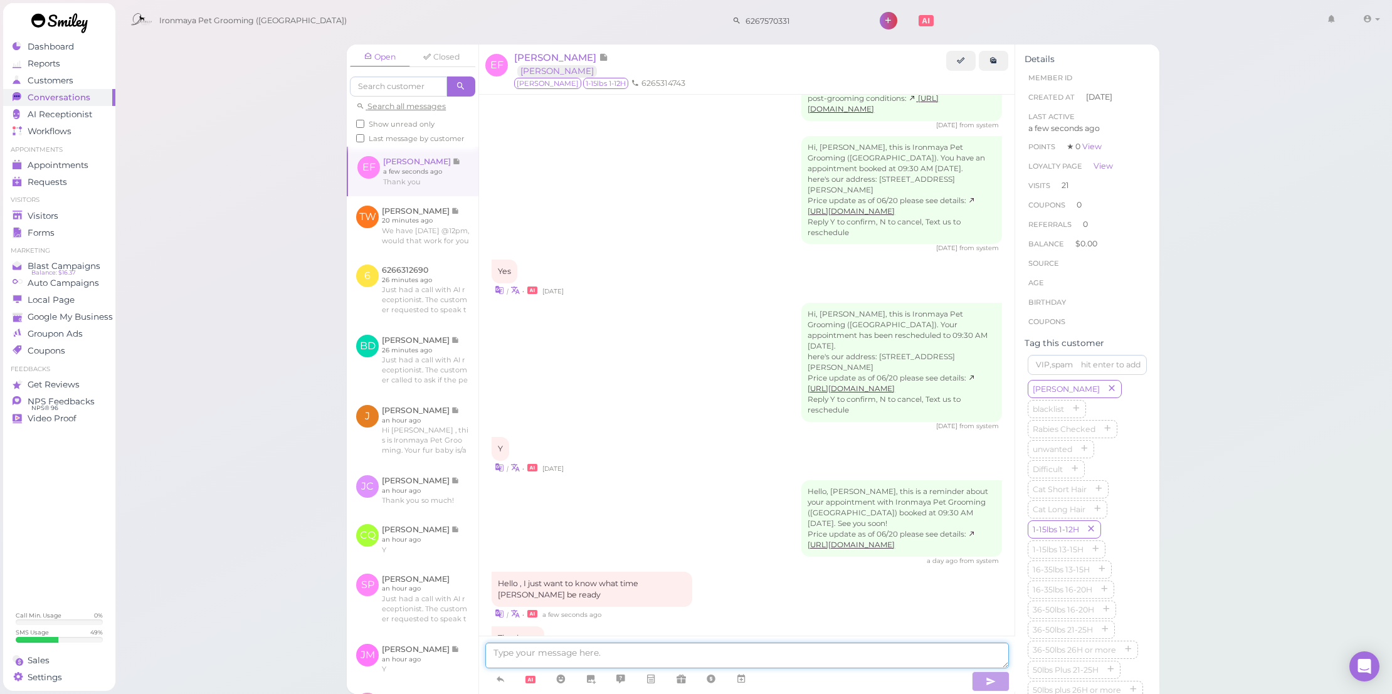
click at [510, 664] on textarea at bounding box center [746, 656] width 523 height 26
type textarea "Hi there, George is ready for pick up"
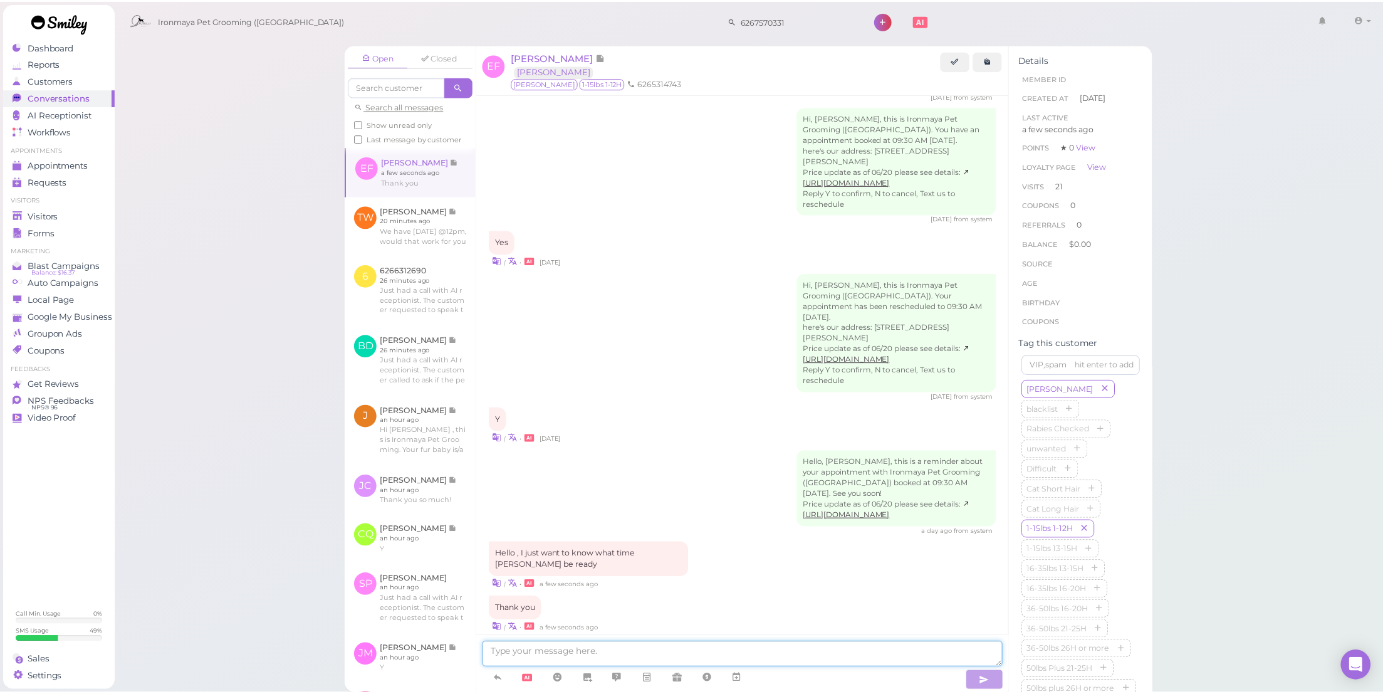
scroll to position [1697, 0]
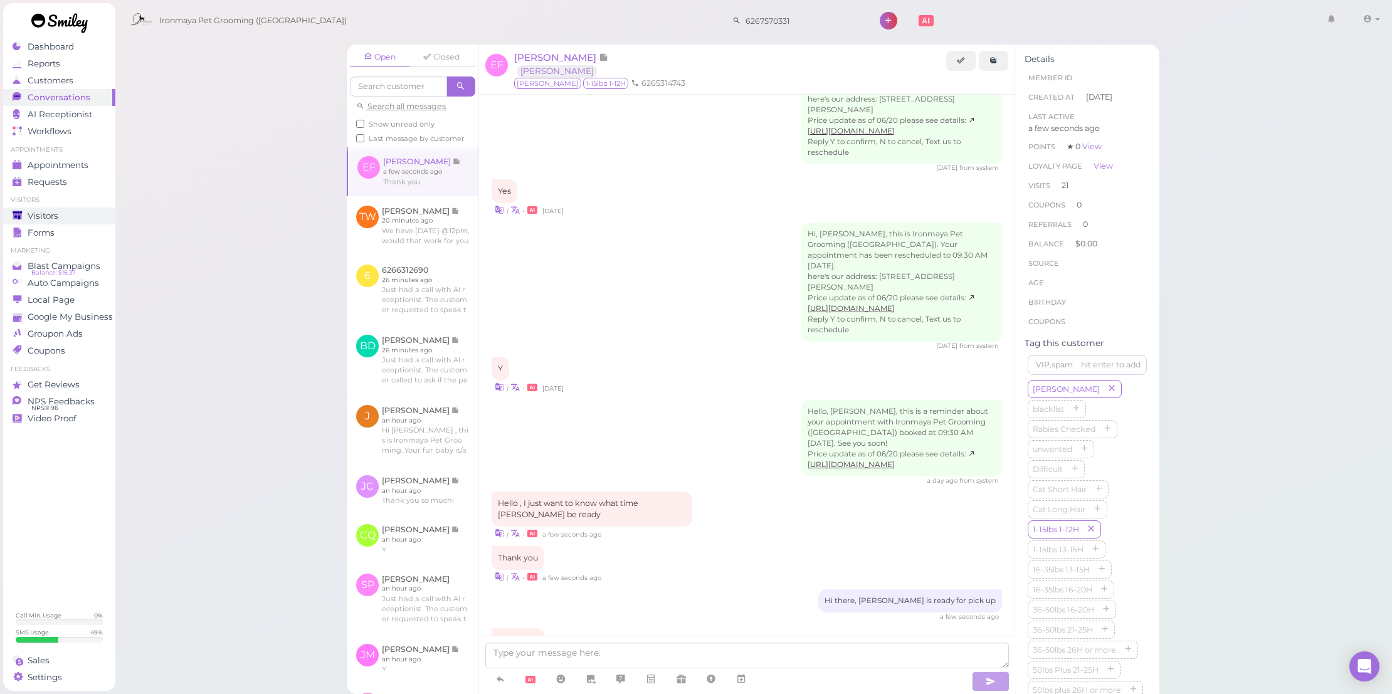
click at [60, 217] on div "Visitors" at bounding box center [58, 216] width 90 height 11
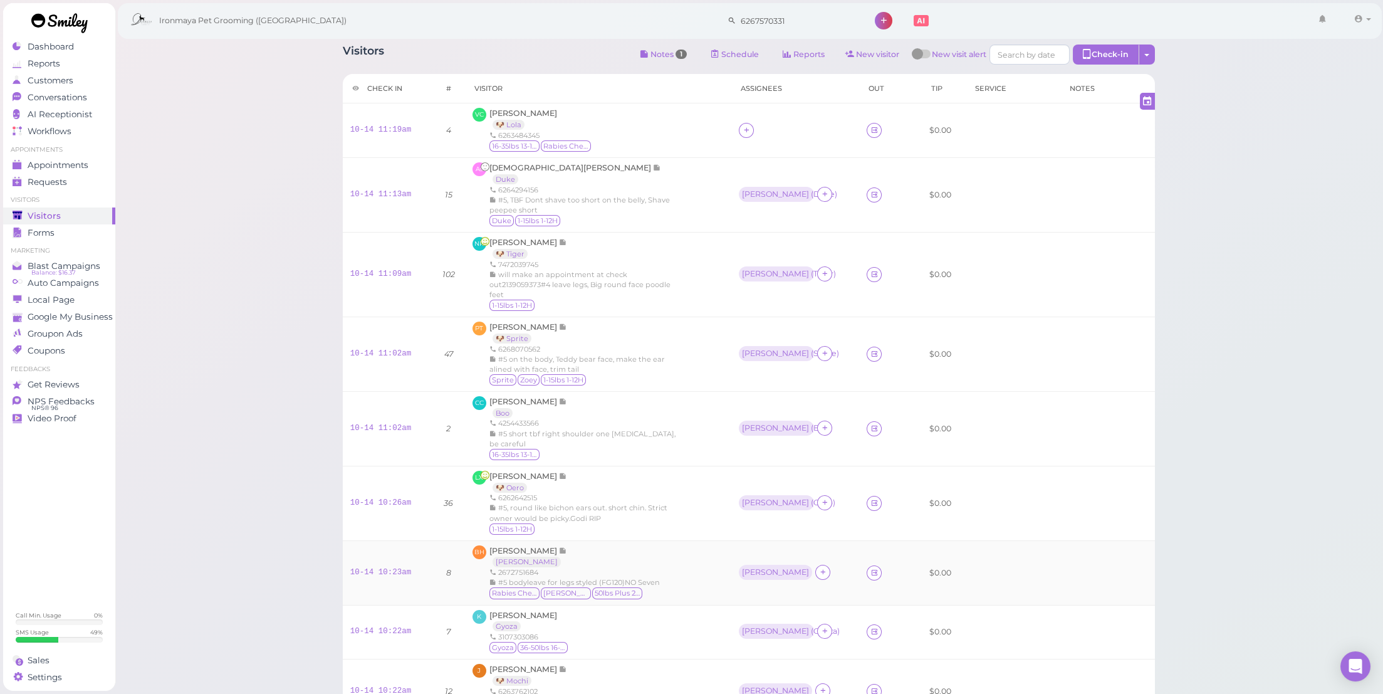
scroll to position [315, 0]
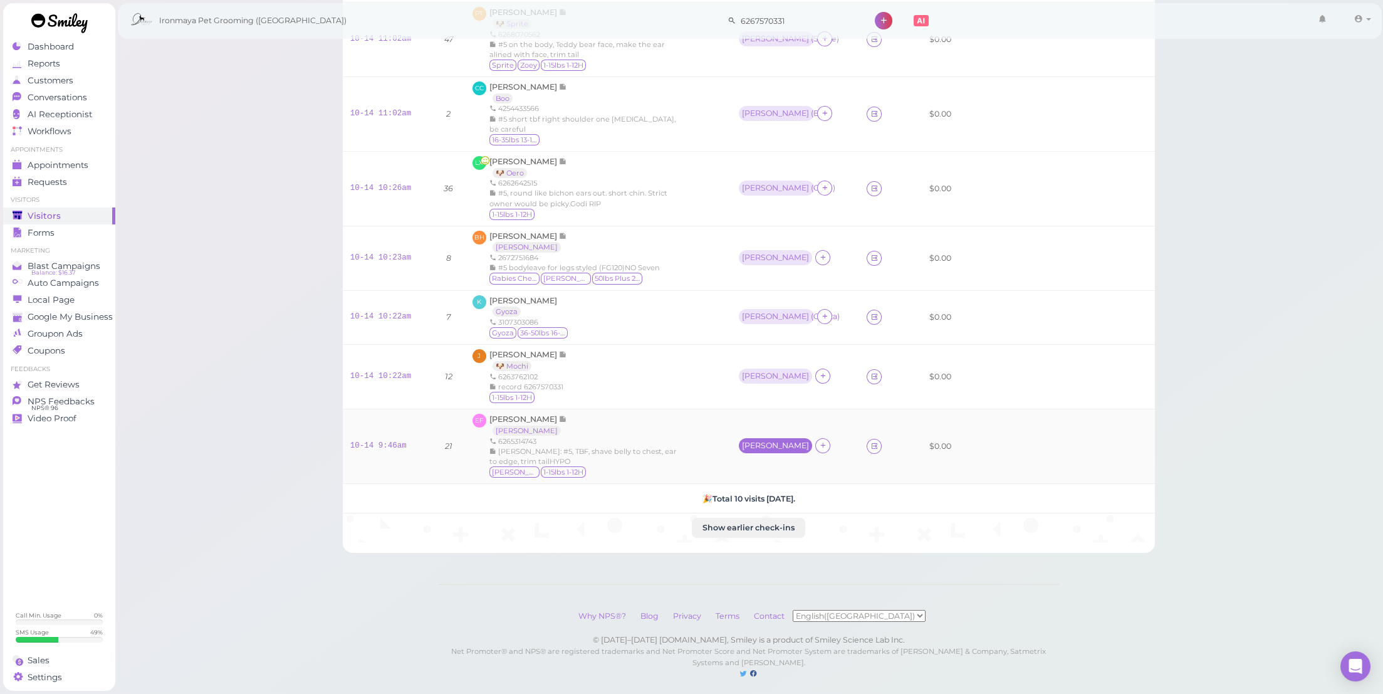
click at [757, 441] on div "[PERSON_NAME]" at bounding box center [775, 445] width 67 height 9
click at [760, 484] on span "Select pets" at bounding box center [777, 484] width 43 height 14
drag, startPoint x: 781, startPoint y: 508, endPoint x: 785, endPoint y: 497, distance: 12.1
click at [781, 508] on textarea at bounding box center [813, 513] width 126 height 31
click at [785, 498] on textarea at bounding box center [813, 513] width 126 height 31
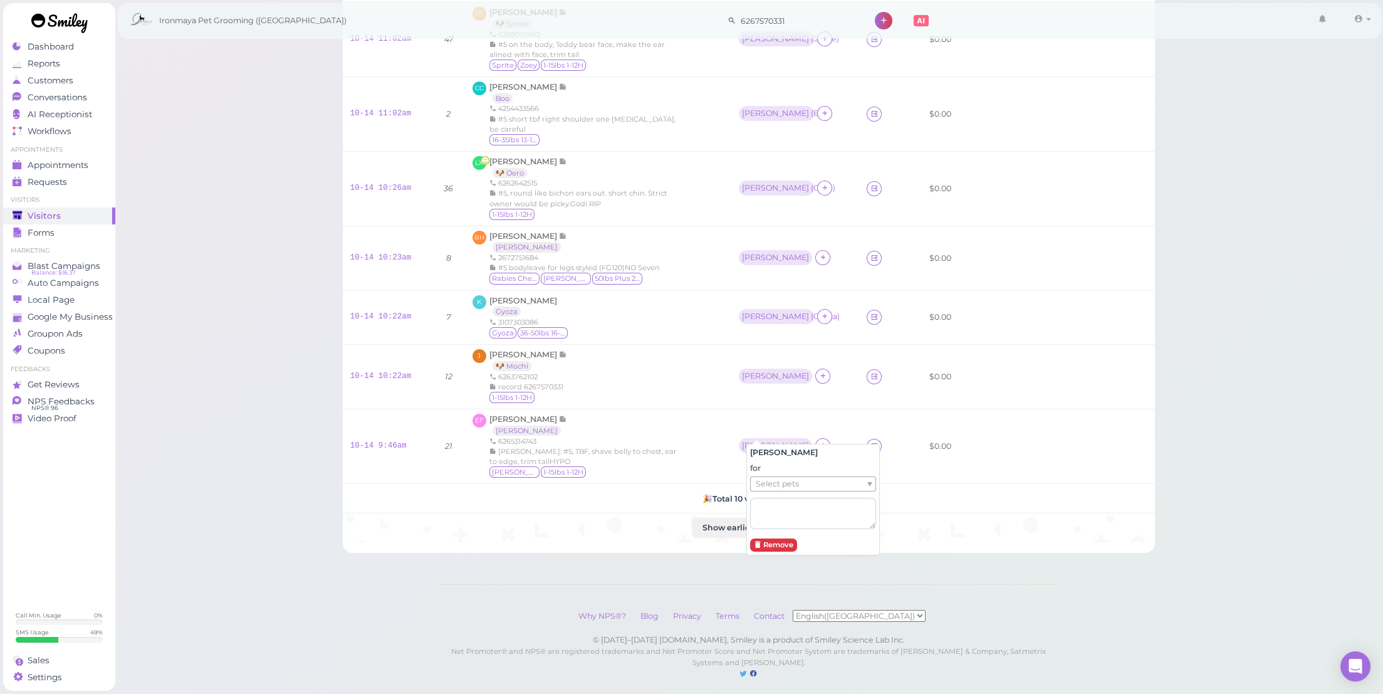
click at [786, 477] on span "Select pets" at bounding box center [777, 484] width 43 height 14
click at [752, 372] on div "[PERSON_NAME]" at bounding box center [775, 376] width 67 height 9
click at [760, 372] on div "[PERSON_NAME]" at bounding box center [775, 376] width 67 height 9
click at [765, 412] on span "Select pets" at bounding box center [774, 416] width 43 height 14
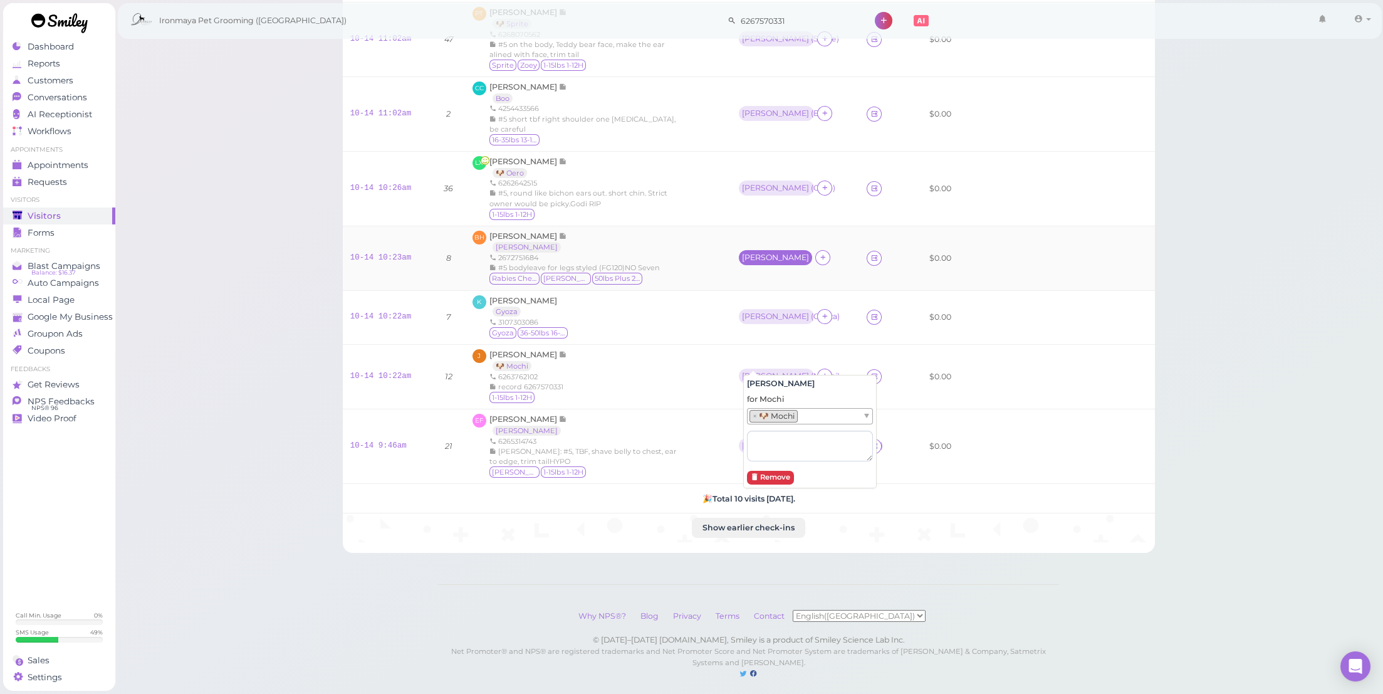
click at [760, 253] on div "[PERSON_NAME]" at bounding box center [775, 257] width 67 height 9
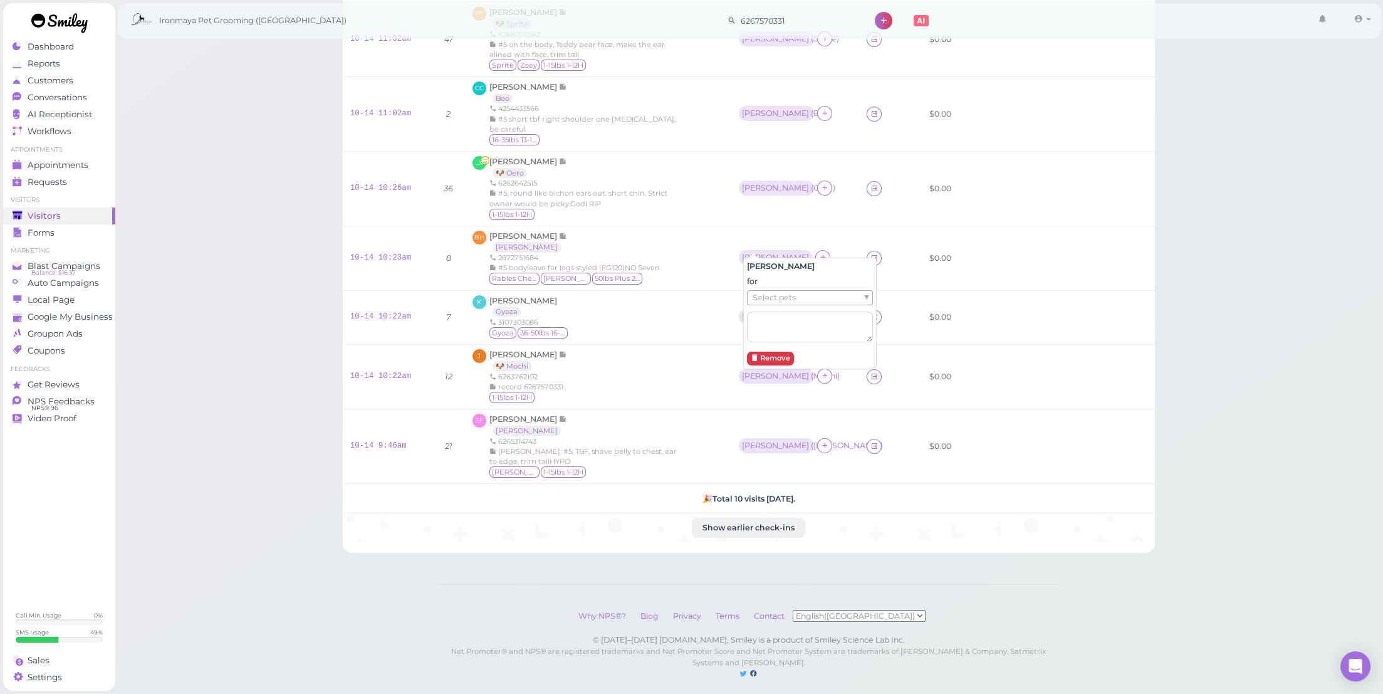
click at [772, 295] on span "Select pets" at bounding box center [774, 298] width 43 height 14
click at [690, 357] on div "J Jocelyne Liu 🐶 Mochi 6263762102 record 6267570331 1-15lbs 1-12H" at bounding box center [599, 376] width 252 height 55
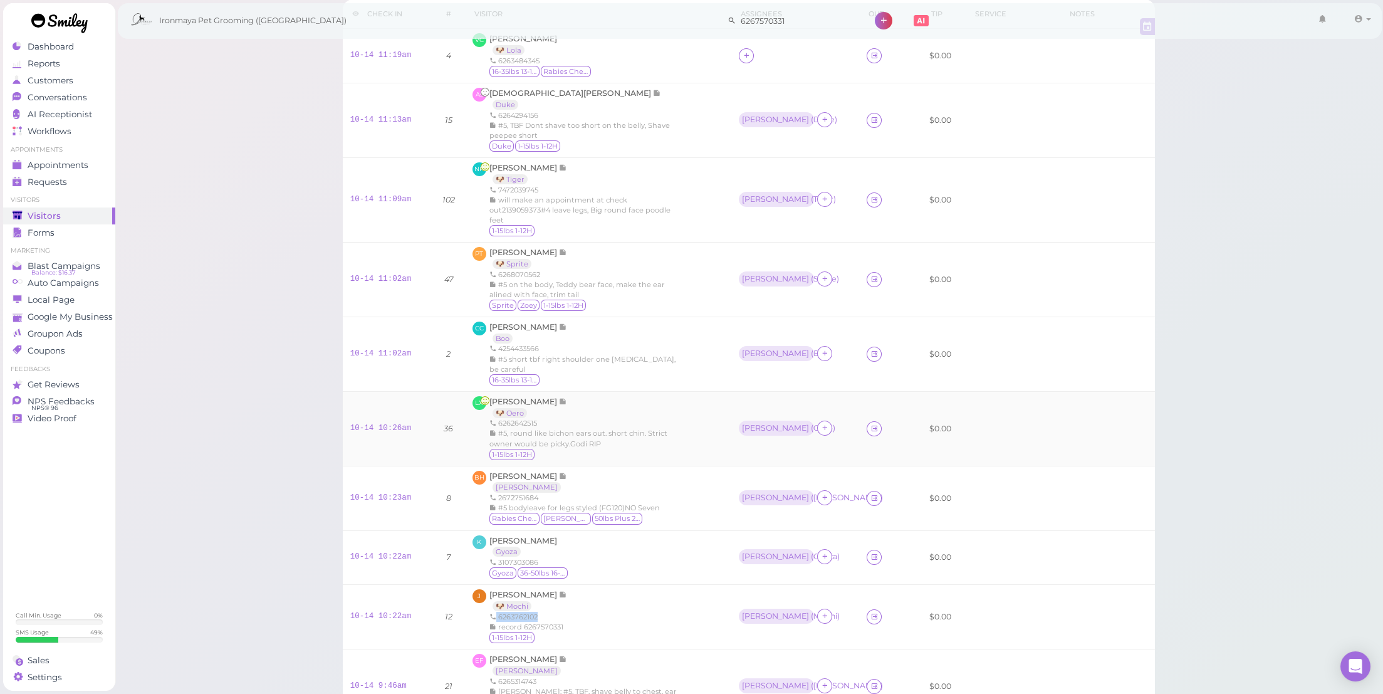
scroll to position [0, 0]
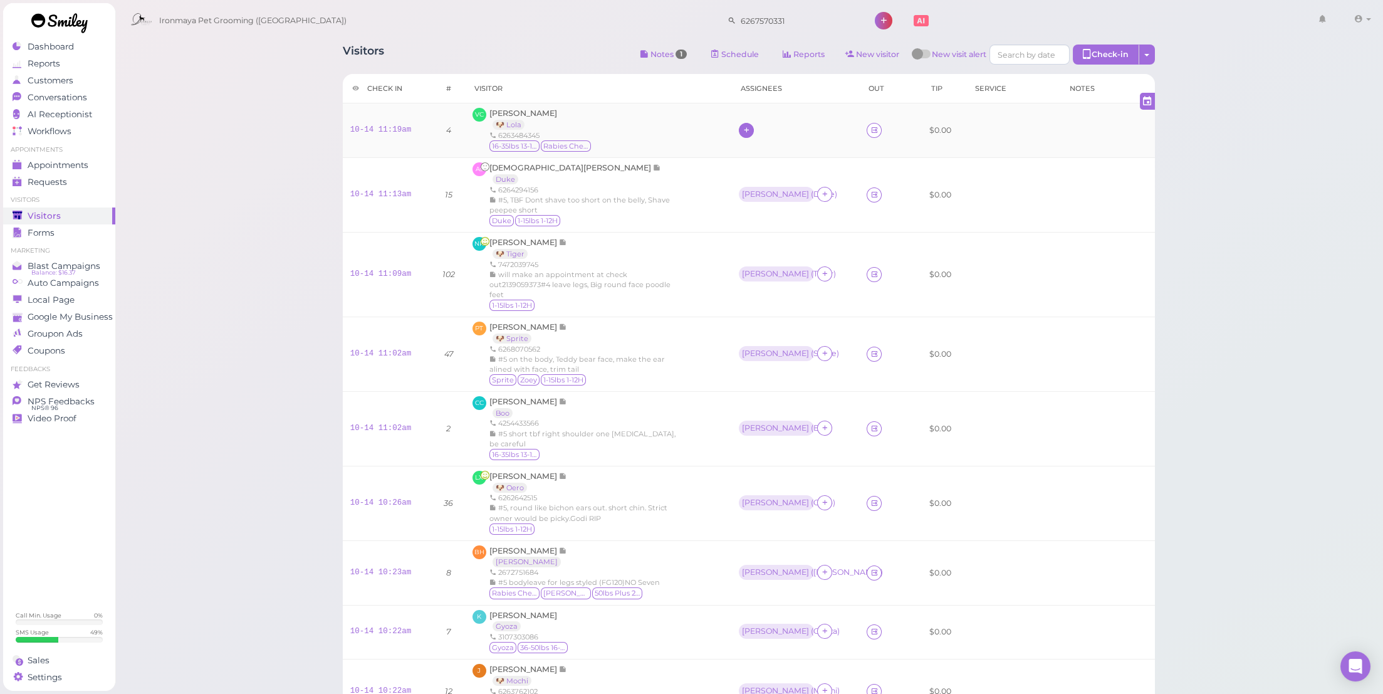
click at [751, 125] on icon at bounding box center [747, 129] width 8 height 9
click at [772, 191] on span "[PERSON_NAME]" at bounding box center [783, 194] width 67 height 9
click at [749, 129] on div "[PERSON_NAME]" at bounding box center [775, 129] width 67 height 9
click at [769, 179] on span "Select pets" at bounding box center [774, 185] width 43 height 14
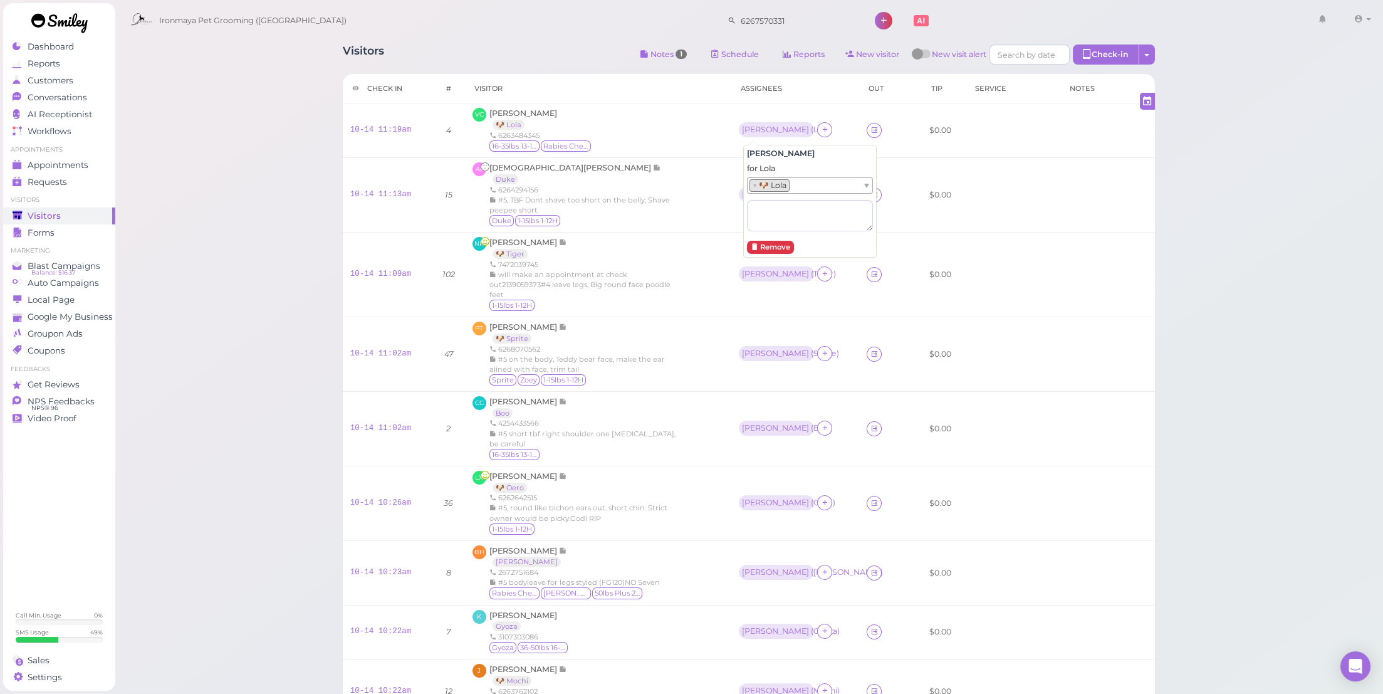
click at [86, 154] on ul "Appointments Appointments Requests 0" at bounding box center [59, 167] width 112 height 45
click at [90, 160] on div "Appointments" at bounding box center [58, 165] width 90 height 11
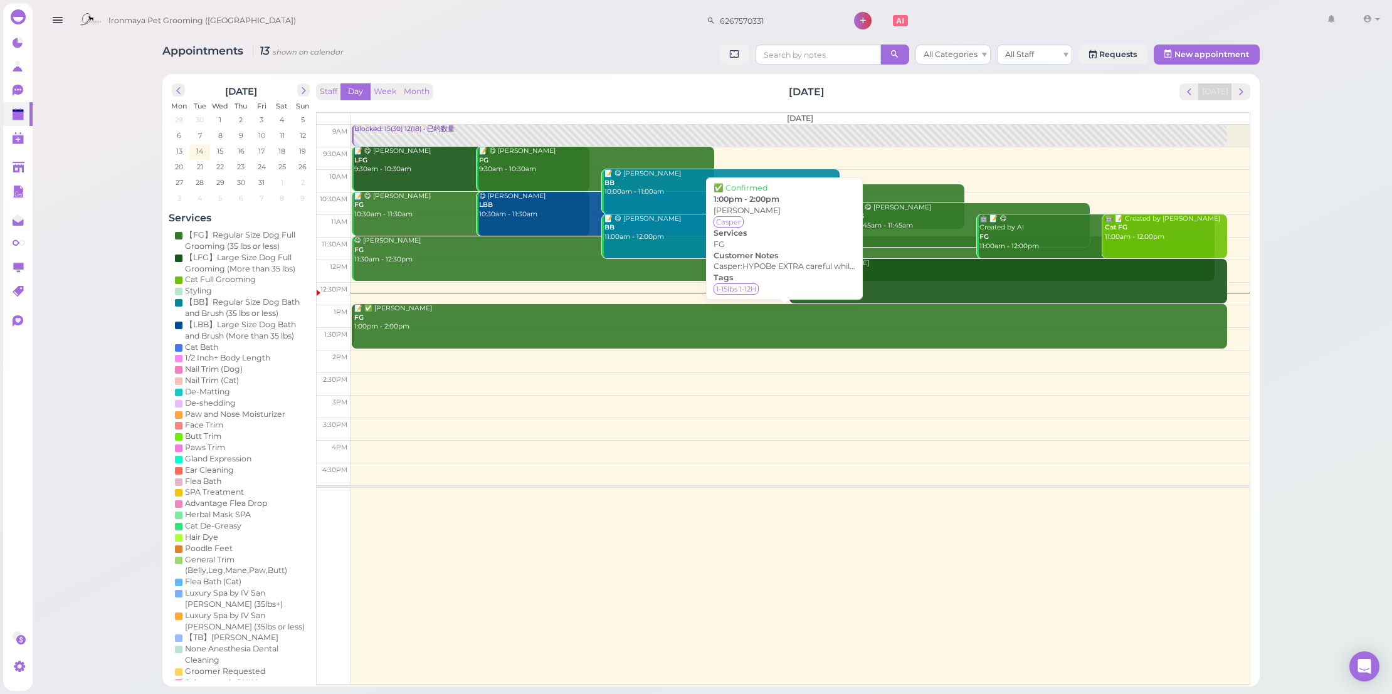
click at [515, 332] on link "📝 ✅ GAO Daisy FG 1:00pm - 2:00pm" at bounding box center [789, 326] width 876 height 45
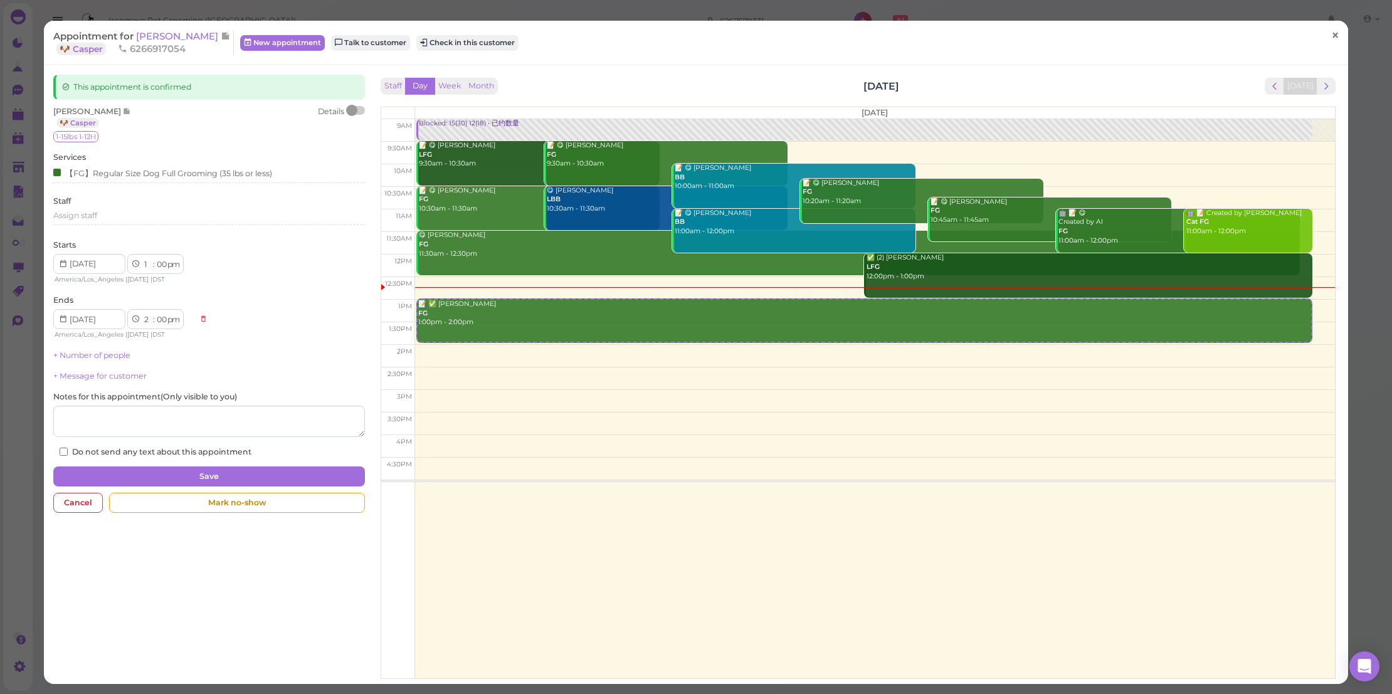
click at [1323, 31] on link "×" at bounding box center [1334, 35] width 23 height 29
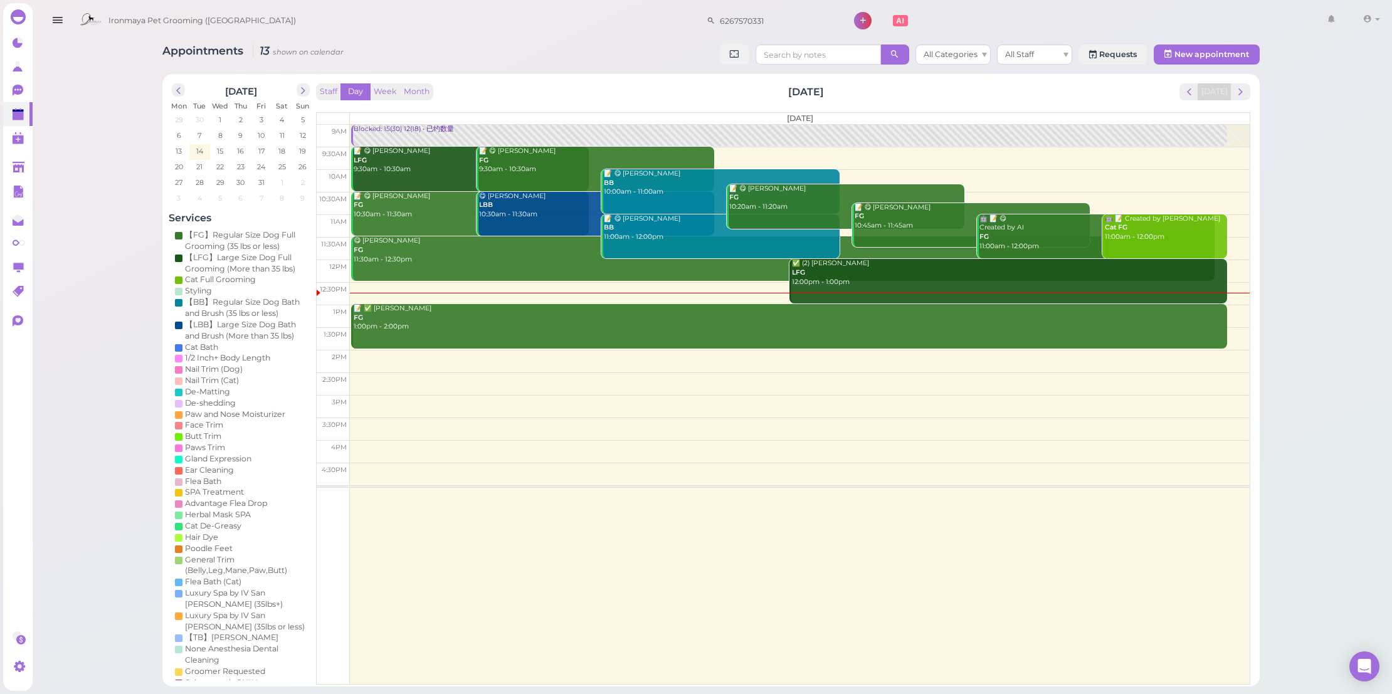
click at [861, 269] on div "✅ (2) Molly Zhong LFG 12:00pm - 1:00pm" at bounding box center [1009, 273] width 436 height 28
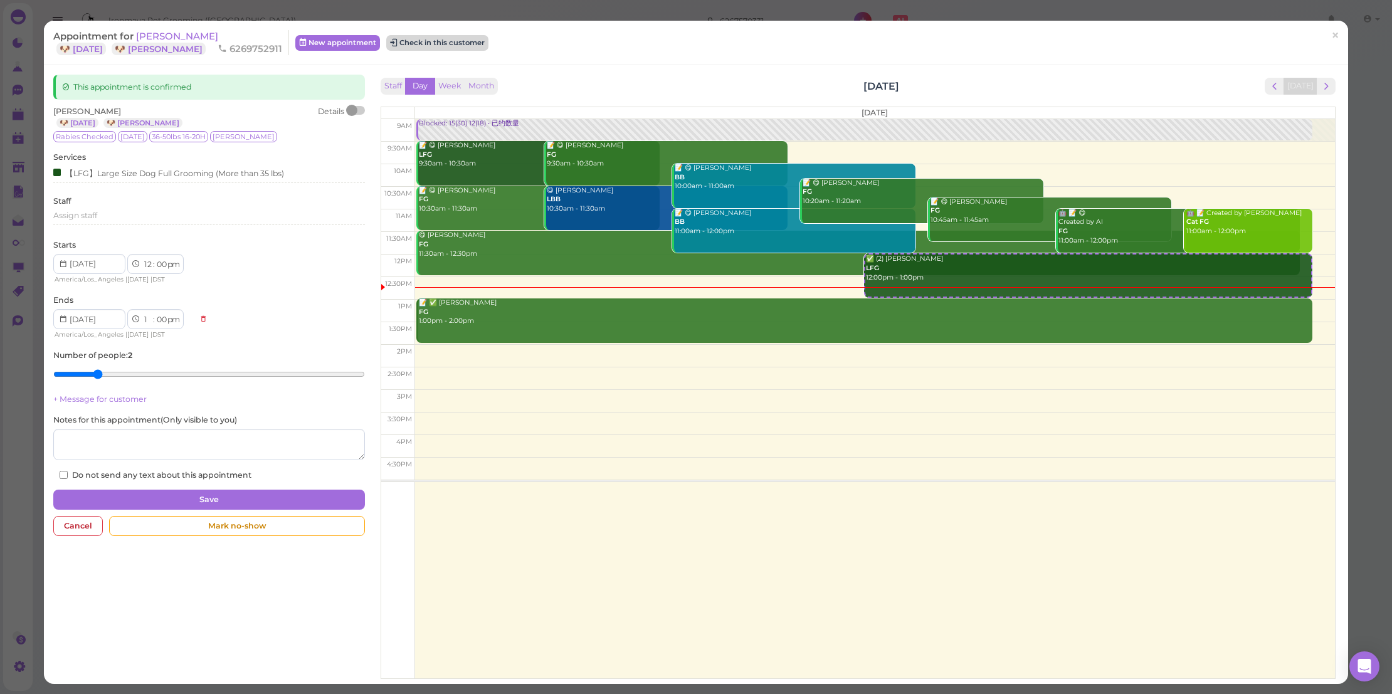
click at [407, 43] on button "Check in this customer" at bounding box center [437, 42] width 102 height 15
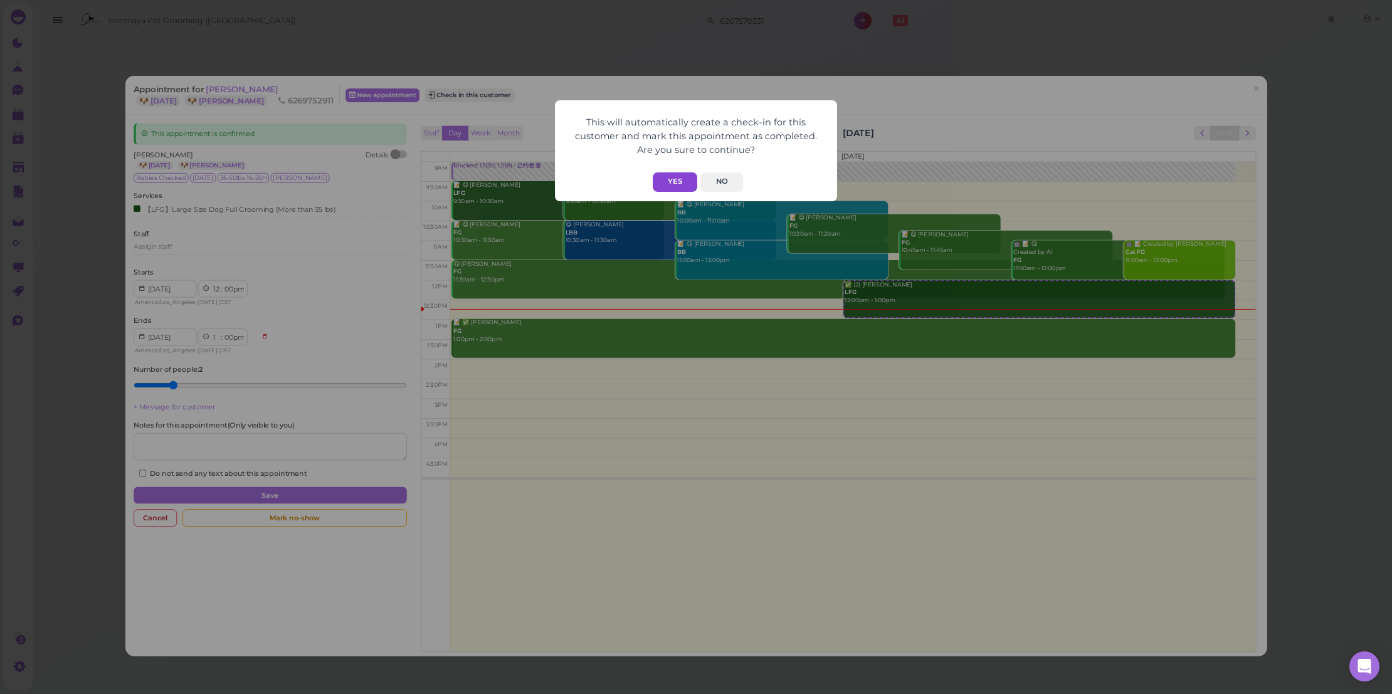
click at [685, 179] on button "Yes" at bounding box center [675, 181] width 45 height 19
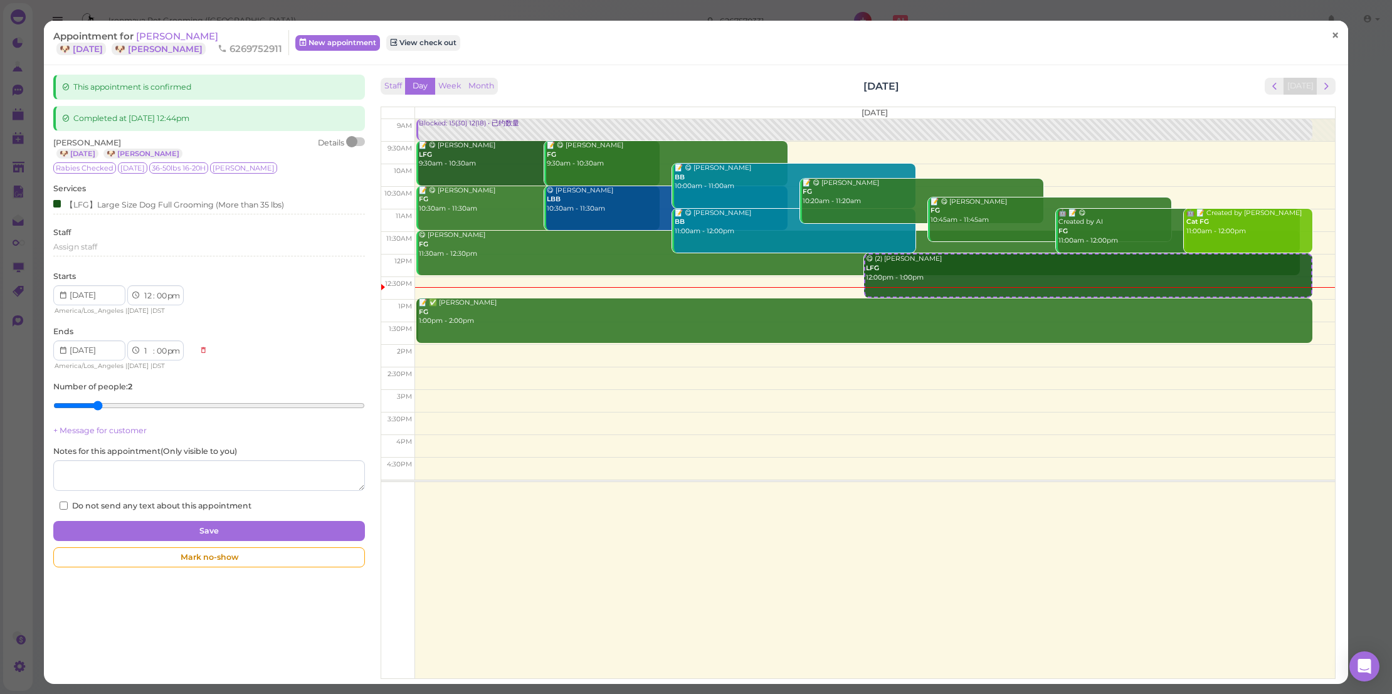
click at [1331, 33] on span "×" at bounding box center [1335, 35] width 8 height 18
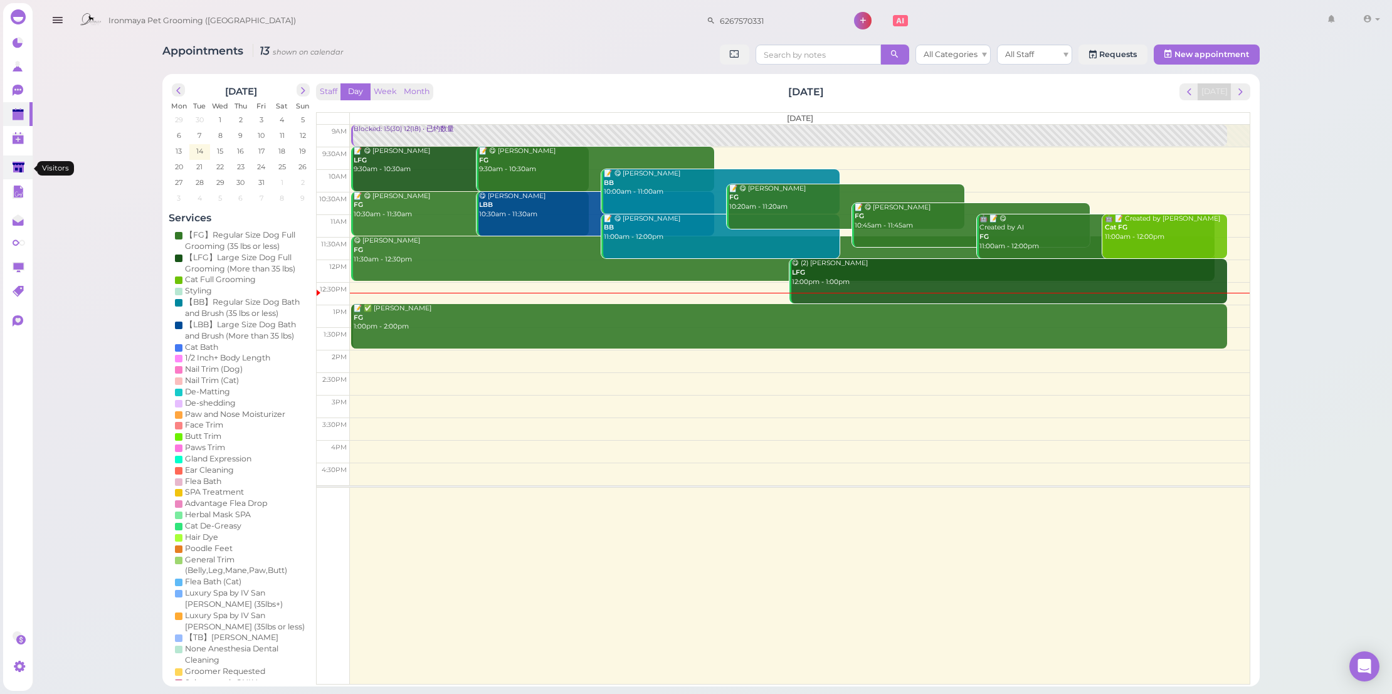
click at [10, 168] on link at bounding box center [17, 167] width 29 height 24
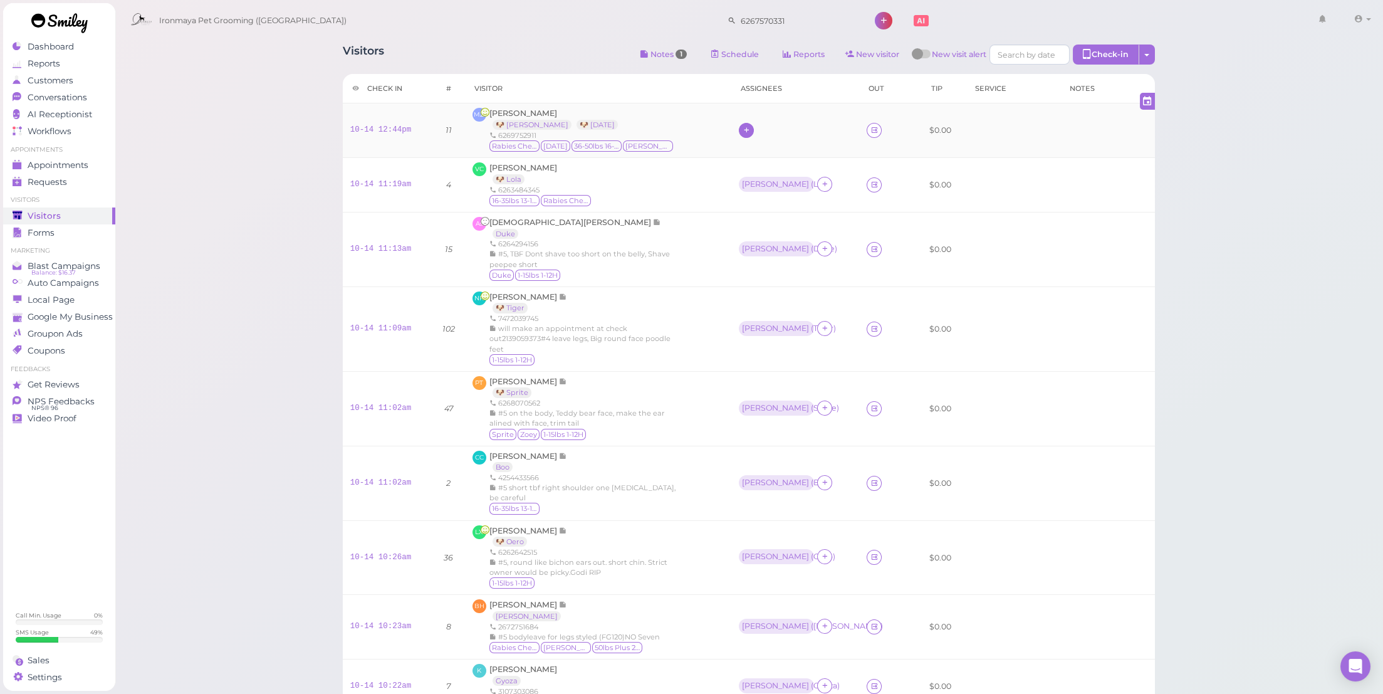
click at [751, 125] on icon at bounding box center [747, 129] width 8 height 9
click at [769, 187] on div "[PERSON_NAME]" at bounding box center [832, 184] width 176 height 24
click at [756, 129] on div "[PERSON_NAME]" at bounding box center [775, 129] width 67 height 9
click at [765, 182] on span "Select pets" at bounding box center [774, 185] width 43 height 14
click at [821, 125] on icon at bounding box center [825, 129] width 8 height 9
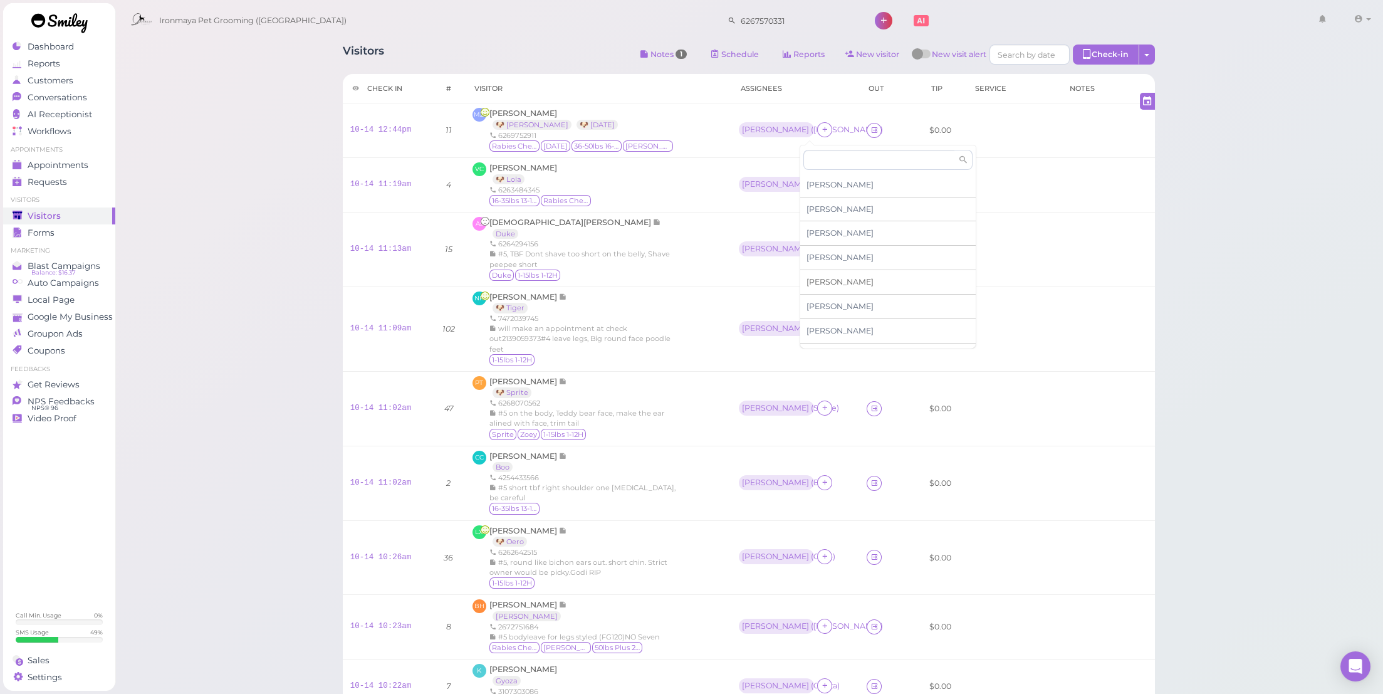
click at [841, 280] on div "[PERSON_NAME]" at bounding box center [888, 282] width 176 height 24
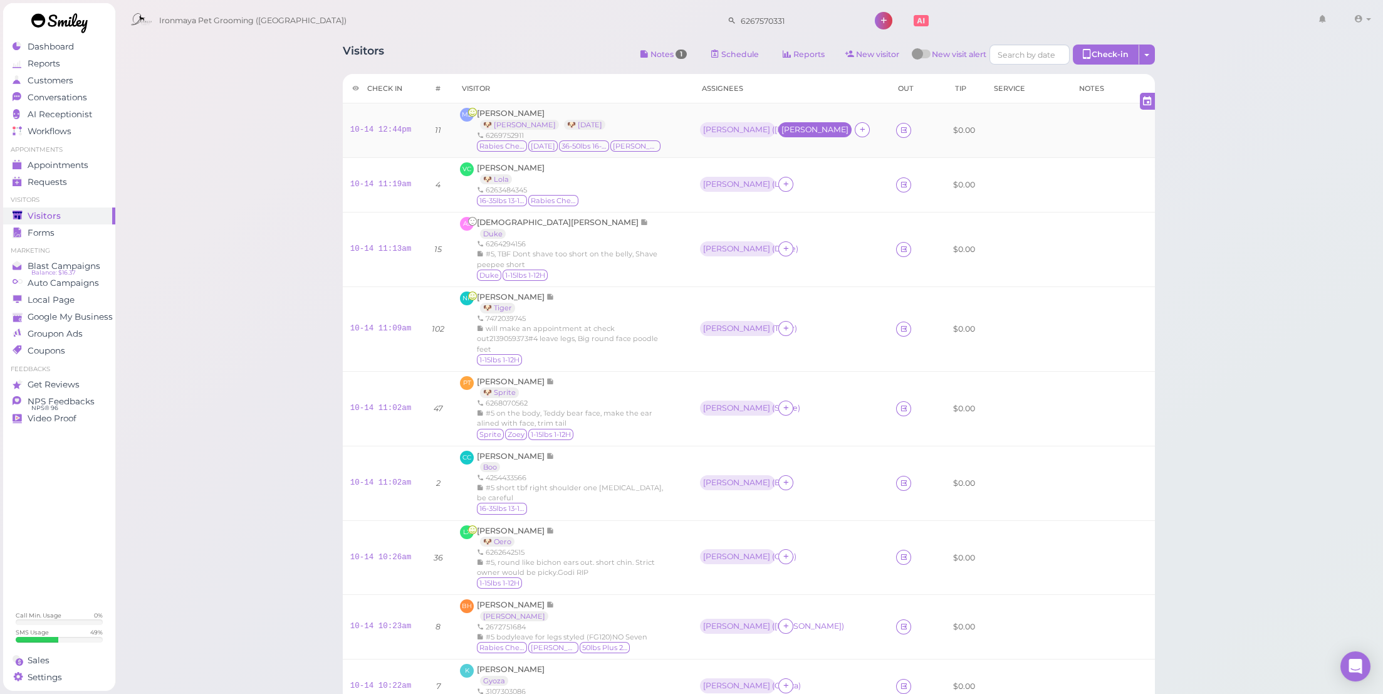
click at [804, 132] on div "[PERSON_NAME]" at bounding box center [815, 129] width 67 height 9
click at [772, 184] on span "Select pets" at bounding box center [763, 185] width 43 height 14
click at [631, 196] on div "VC Victoria Chan 🐶 Lola 6263484345 16-35lbs 13-15H Rabies Checked" at bounding box center [572, 184] width 224 height 45
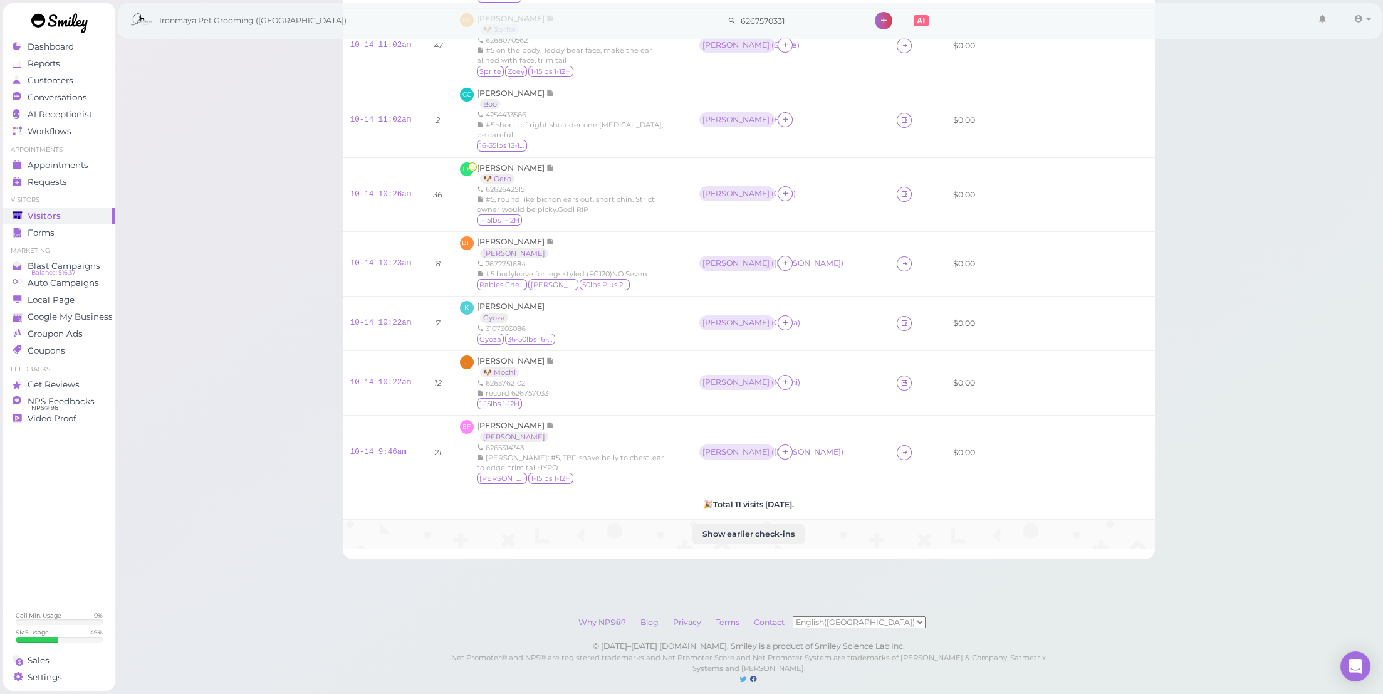
scroll to position [365, 0]
click at [63, 167] on span "Appointments" at bounding box center [58, 165] width 61 height 11
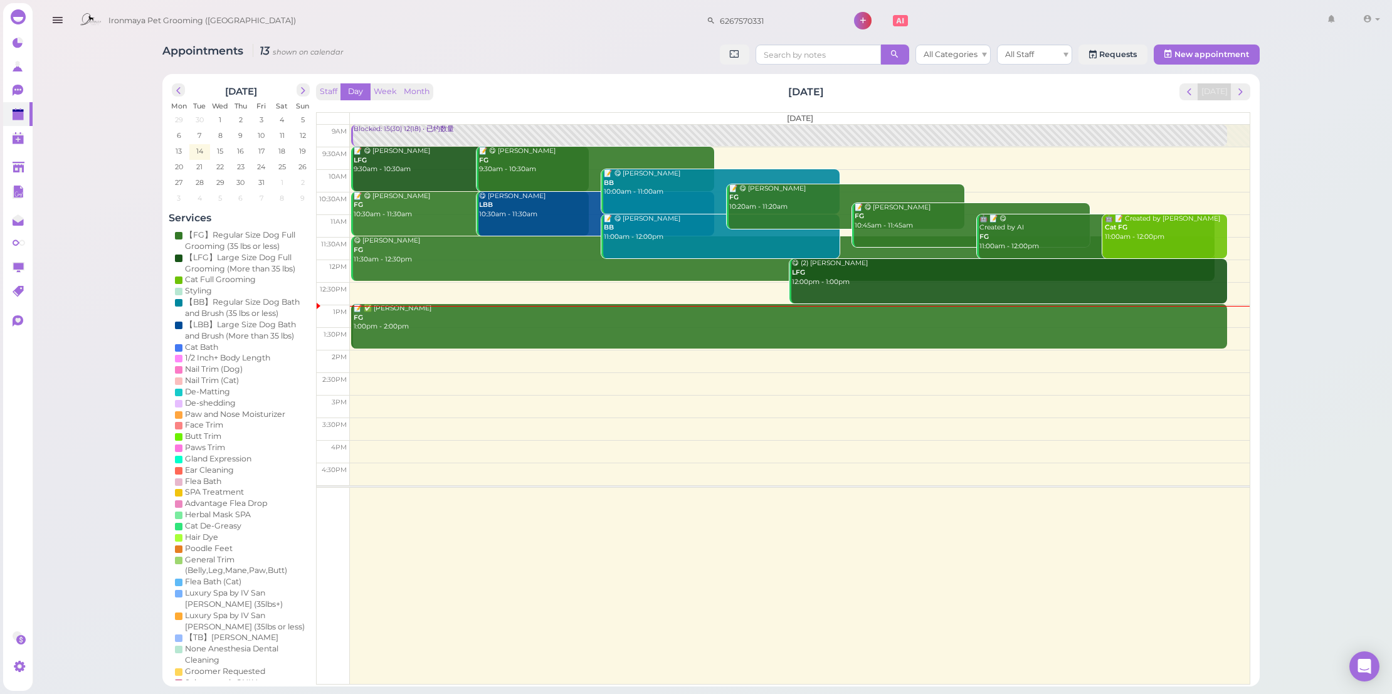
click at [518, 316] on div "📝 ✅ GAO Daisy FG 1:00pm - 2:00pm" at bounding box center [790, 318] width 874 height 28
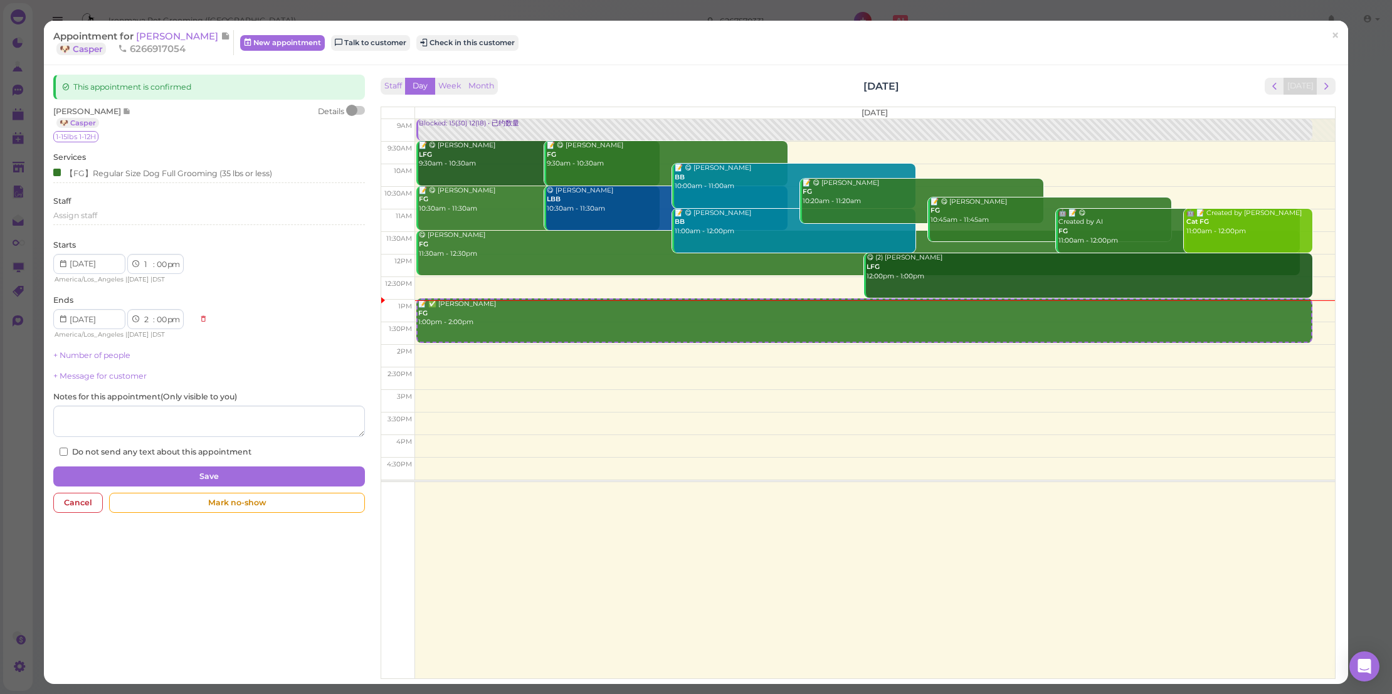
click at [354, 110] on div at bounding box center [351, 110] width 11 height 11
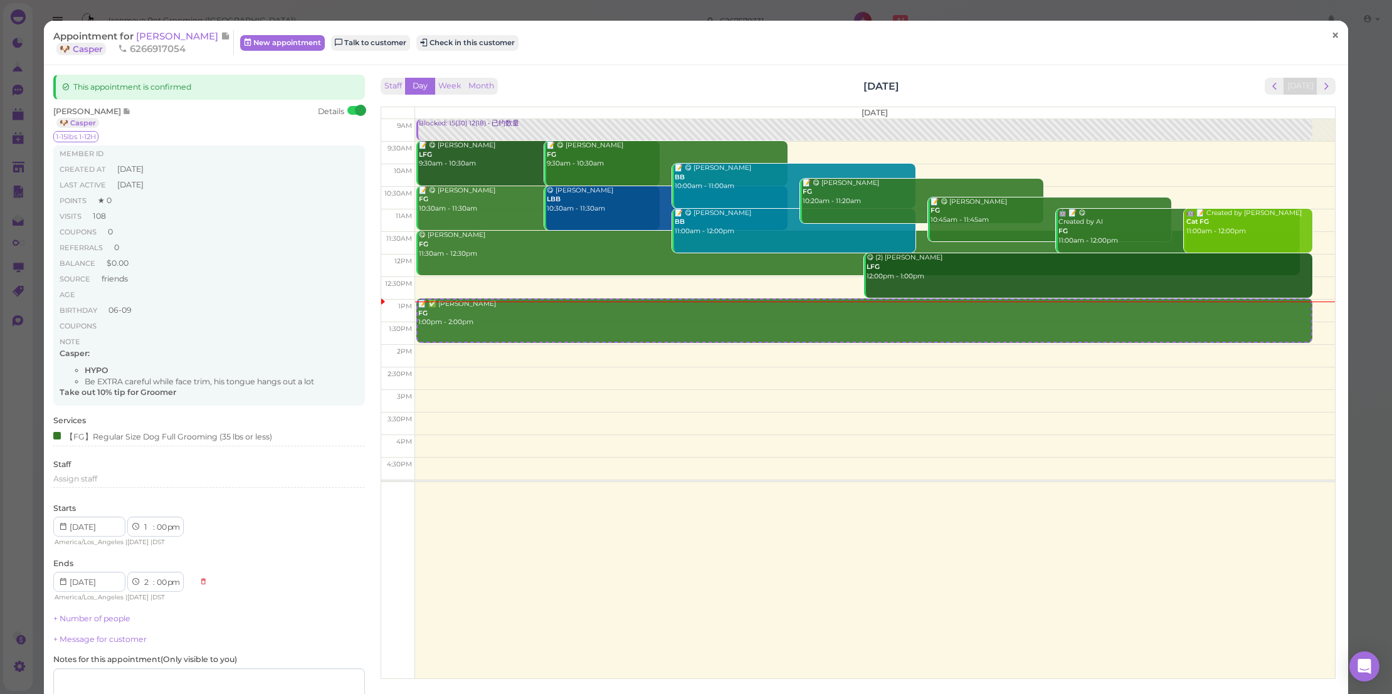
click at [1323, 31] on link "×" at bounding box center [1334, 35] width 23 height 29
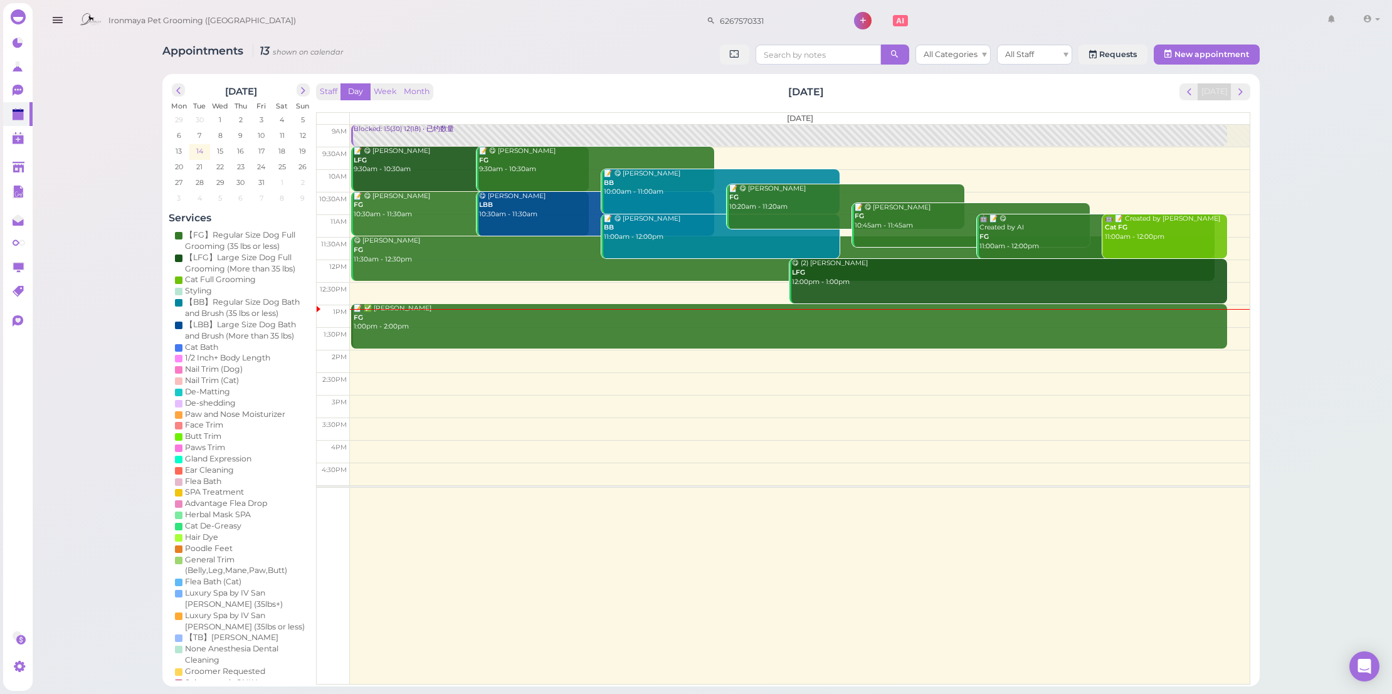
click at [197, 149] on span "14" at bounding box center [199, 150] width 9 height 11
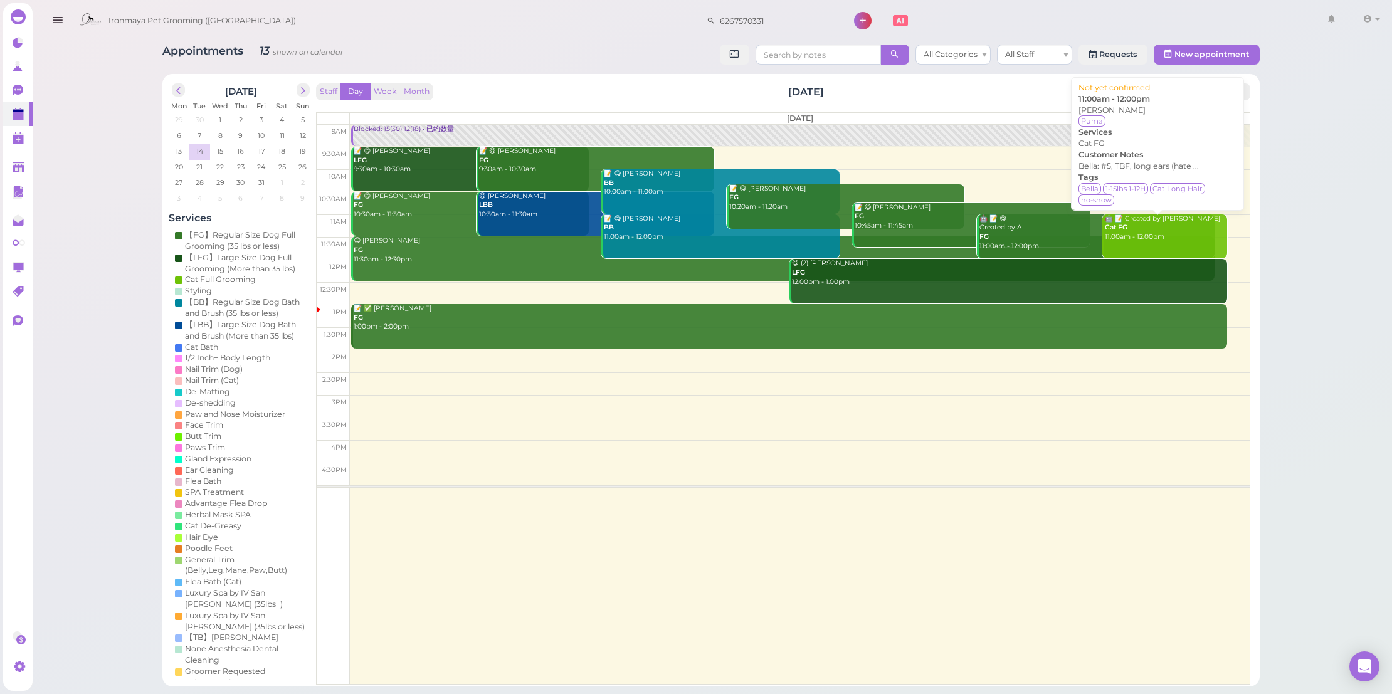
click at [1184, 239] on link "🤖 📝 Created by AI Cat FG 11:00am - 12:00pm" at bounding box center [1164, 236] width 125 height 45
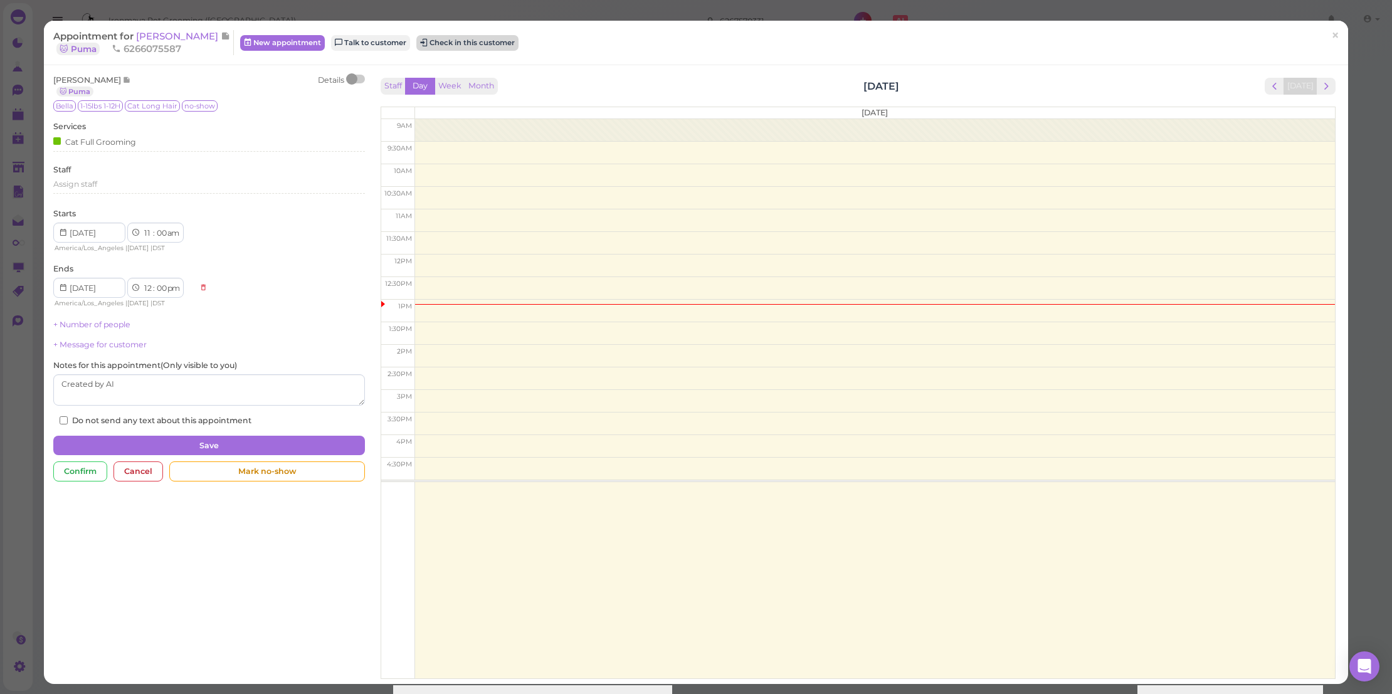
click at [476, 39] on button "Check in this customer" at bounding box center [467, 42] width 102 height 15
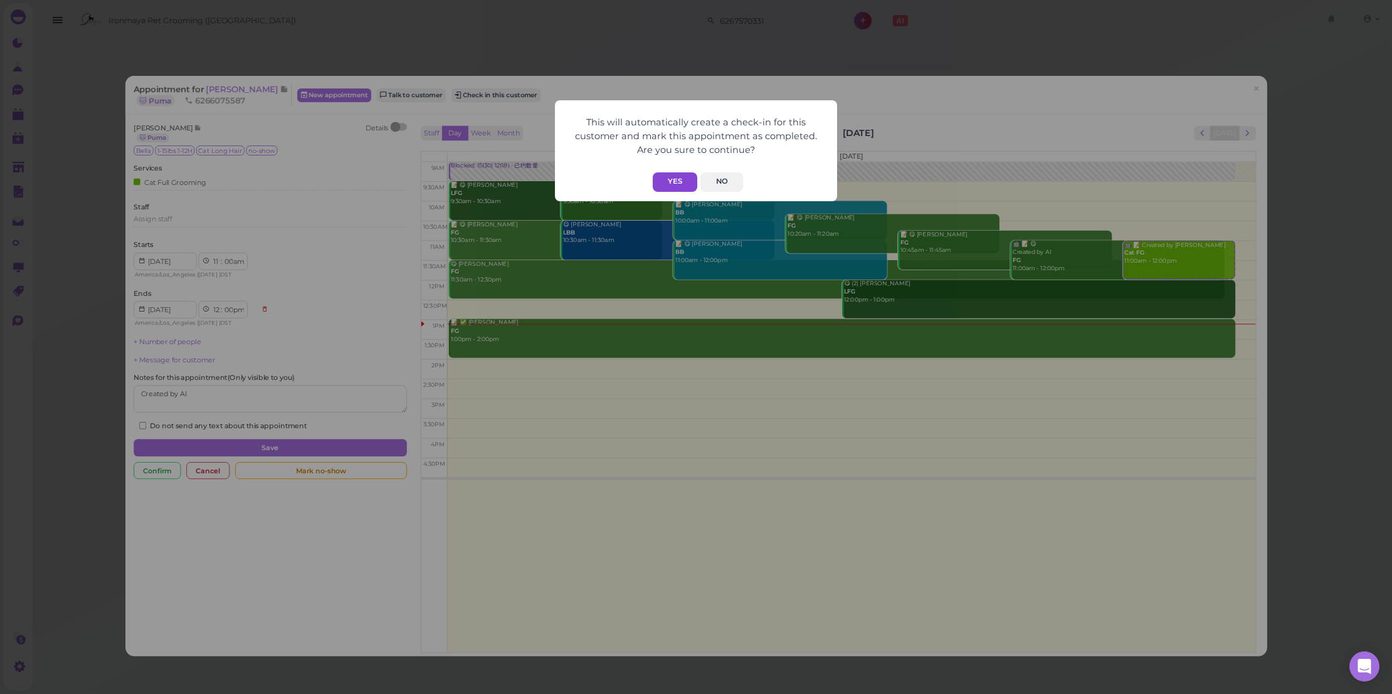
click at [669, 178] on button "Yes" at bounding box center [675, 181] width 45 height 19
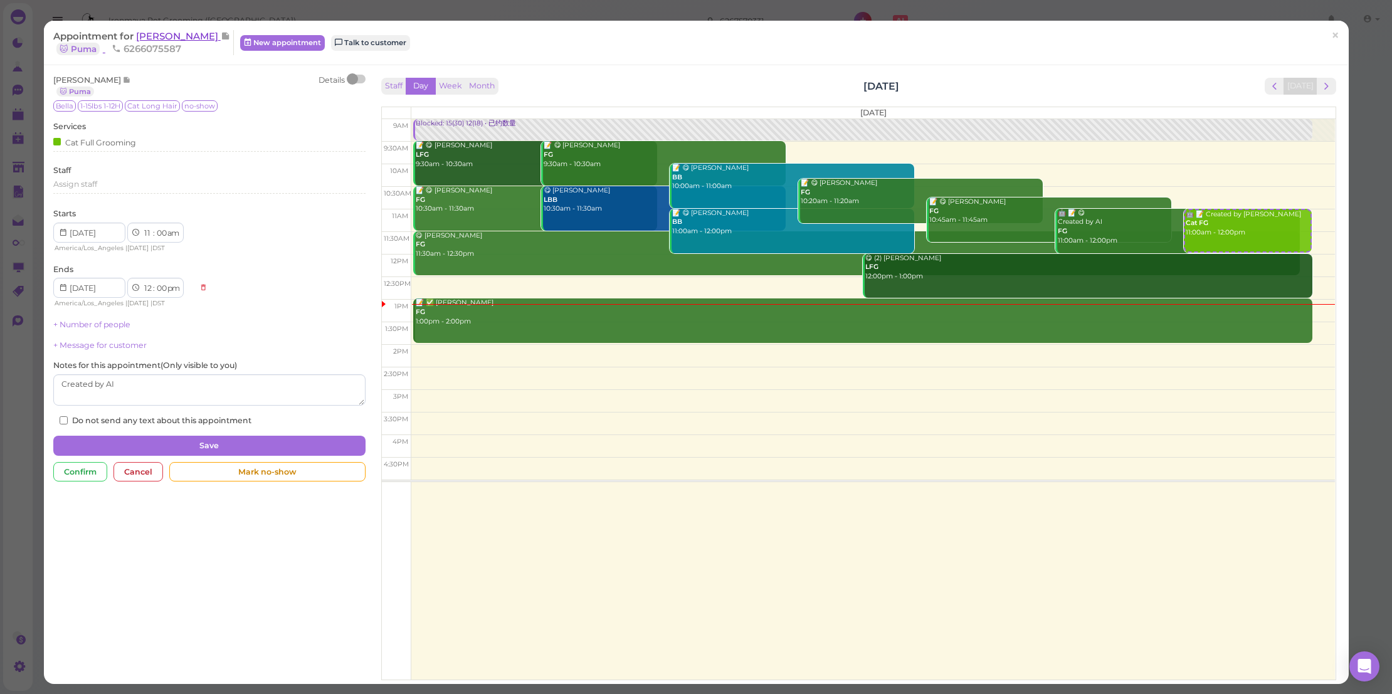
click at [180, 38] on span "James Oballes" at bounding box center [178, 36] width 85 height 12
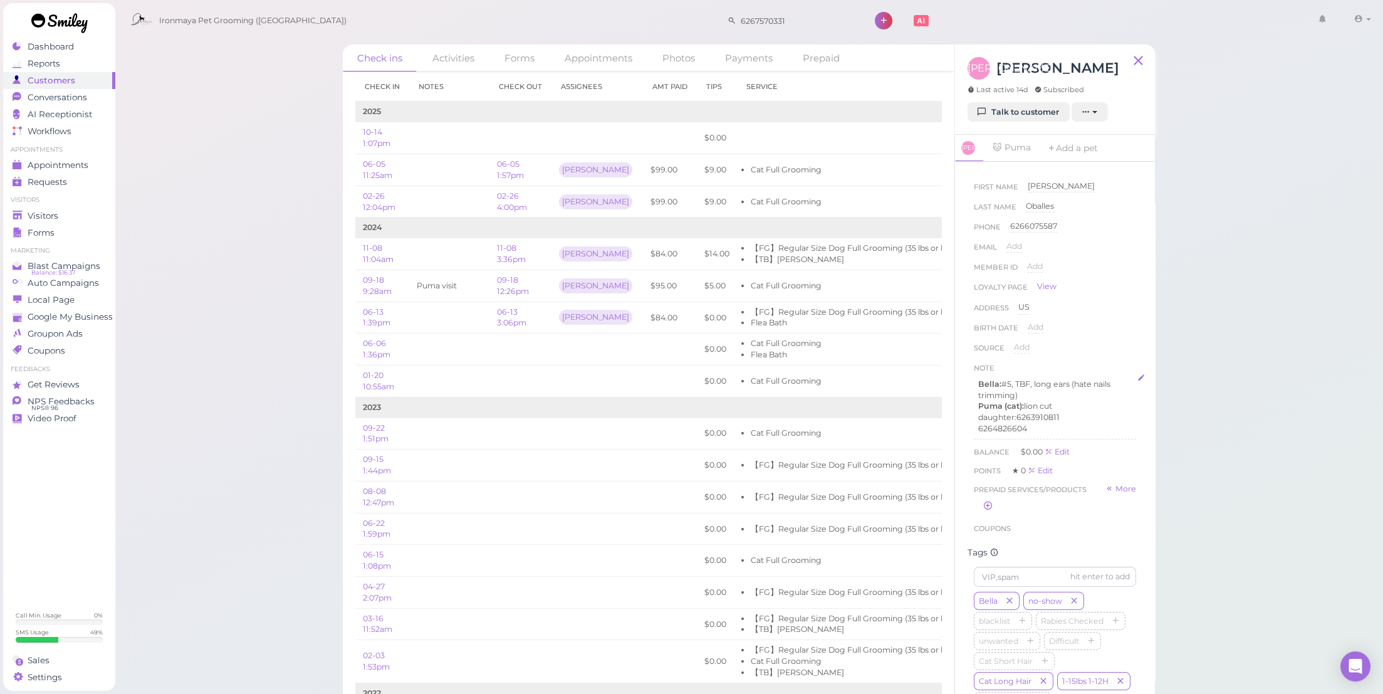
click at [1012, 428] on span "6264826604" at bounding box center [1002, 428] width 49 height 9
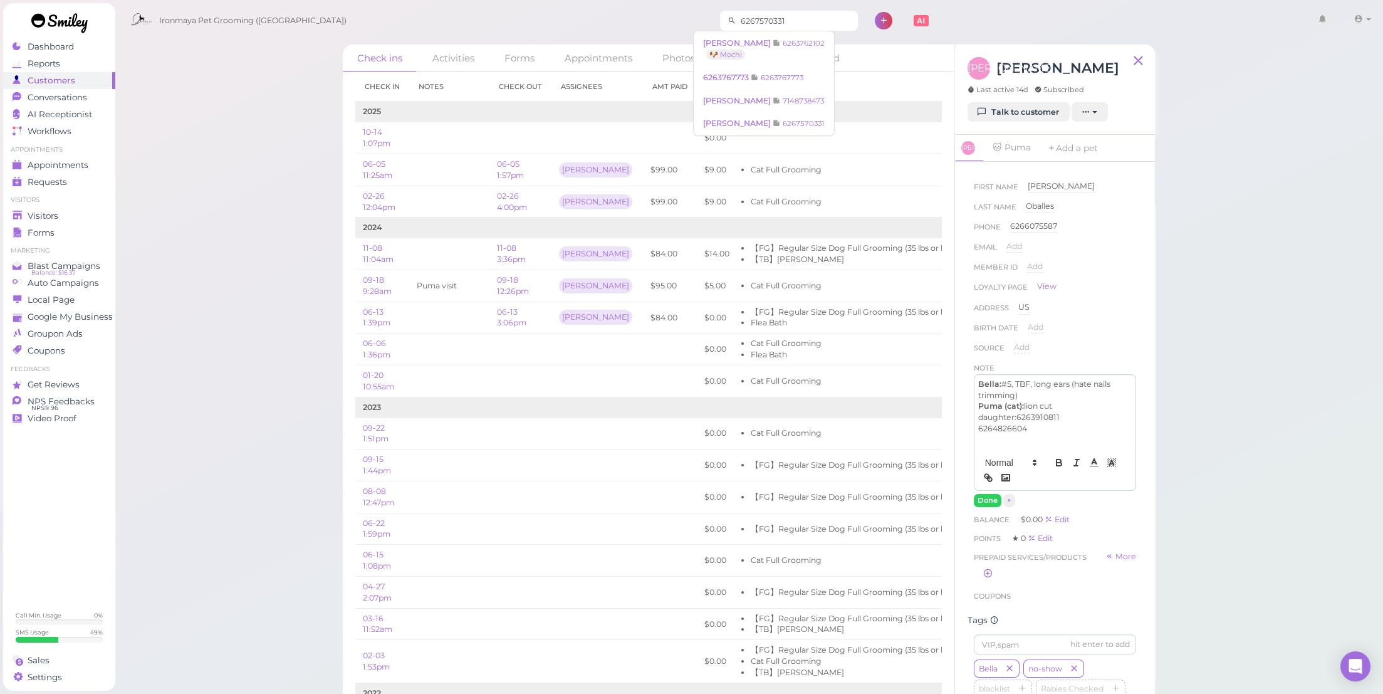
click at [758, 21] on input "6267570331" at bounding box center [798, 21] width 122 height 20
click at [737, 23] on input "6267570331" at bounding box center [798, 21] width 122 height 20
click at [737, 21] on input "6267570331" at bounding box center [798, 21] width 122 height 20
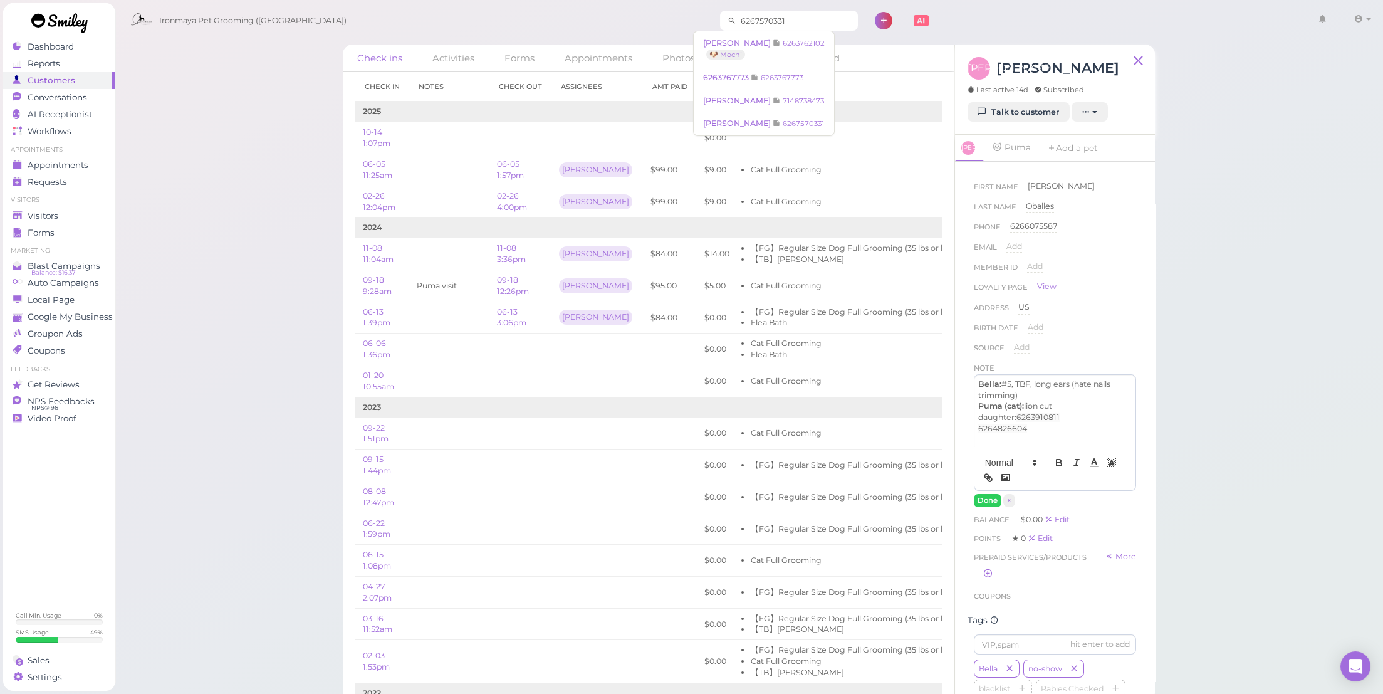
paste input "4826604"
type input "6264826604"
click at [775, 81] on link "6264826604 6264826604" at bounding box center [765, 78] width 143 height 24
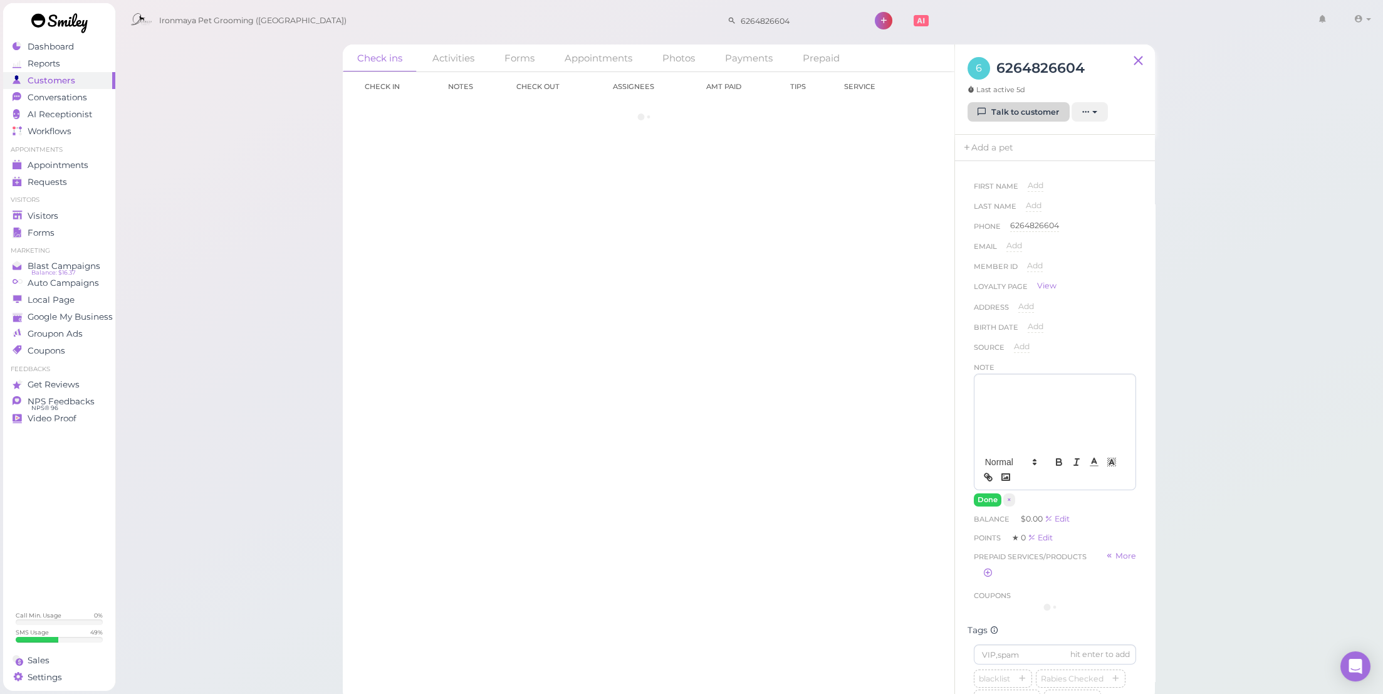
click at [1002, 113] on link "Talk to customer" at bounding box center [1019, 112] width 102 height 20
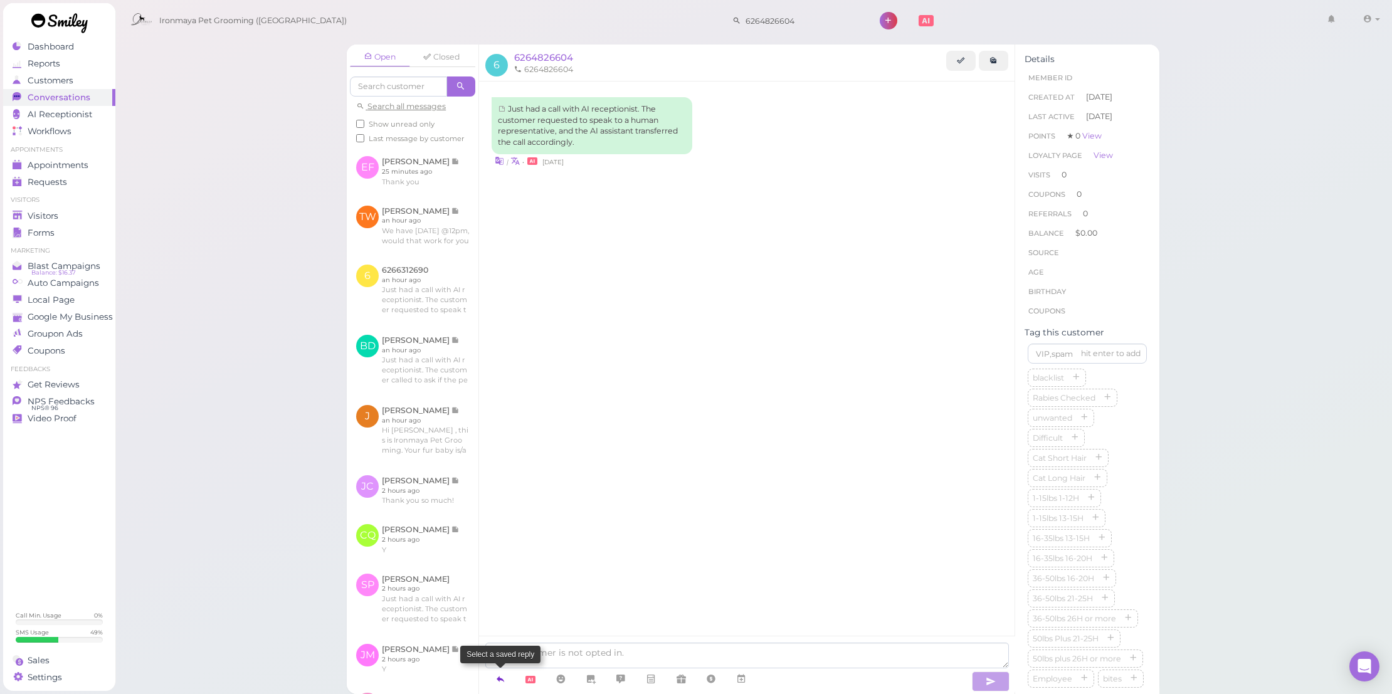
click at [493, 676] on link at bounding box center [500, 679] width 30 height 22
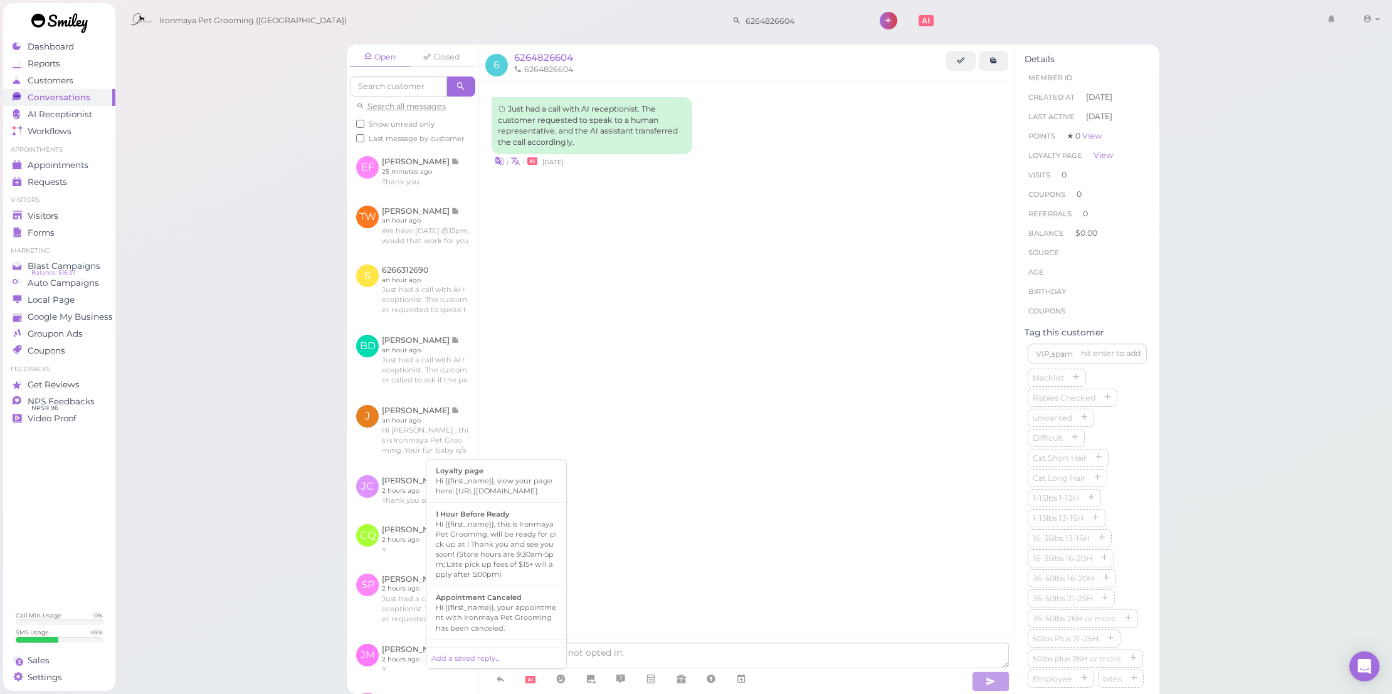
scroll to position [528, 0]
drag, startPoint x: 530, startPoint y: 535, endPoint x: 633, endPoint y: 548, distance: 104.3
click at [530, 535] on div "Hi {{first_name}}, this is Ironmaya Pet Grooming. Your fur baby is/are ready fo…" at bounding box center [496, 516] width 121 height 60
type textarea "Hi {{first_name}}, this is Ironmaya Pet Grooming. Your fur baby is/are ready fo…"
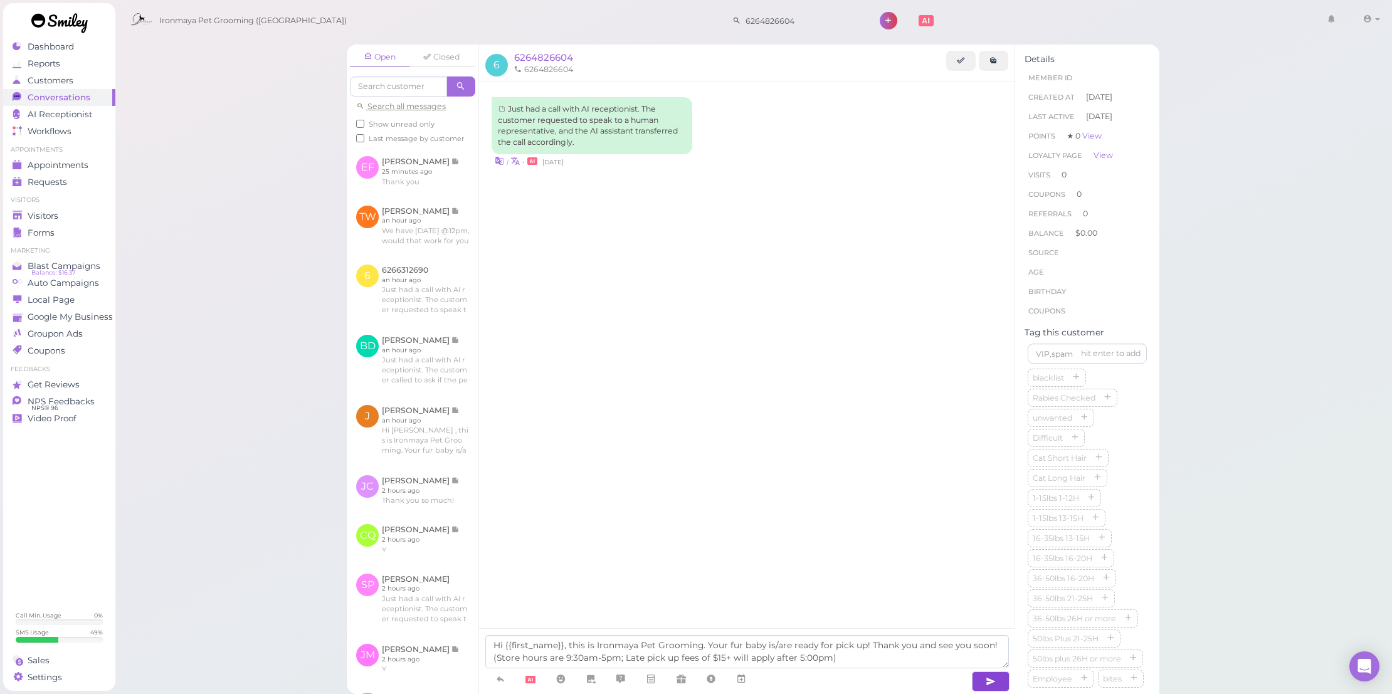
click at [980, 676] on button "button" at bounding box center [991, 681] width 38 height 20
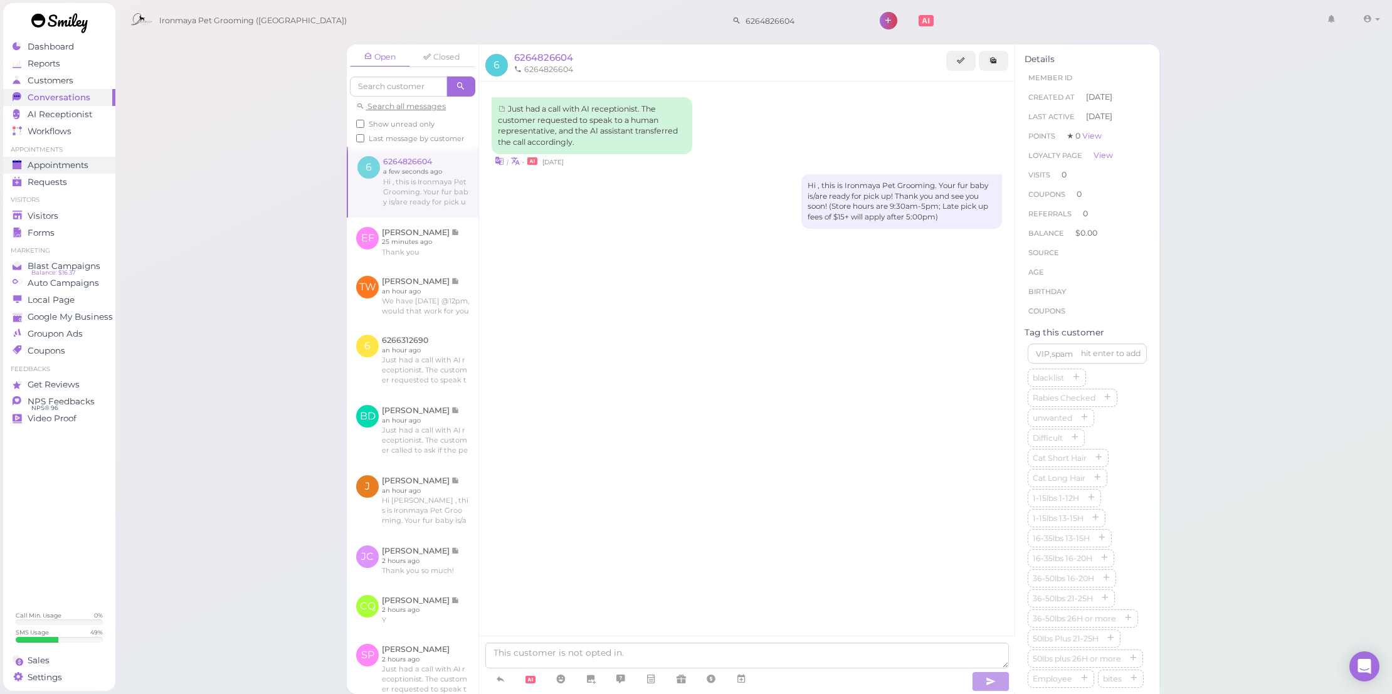
click at [70, 163] on span "Appointments" at bounding box center [58, 165] width 61 height 11
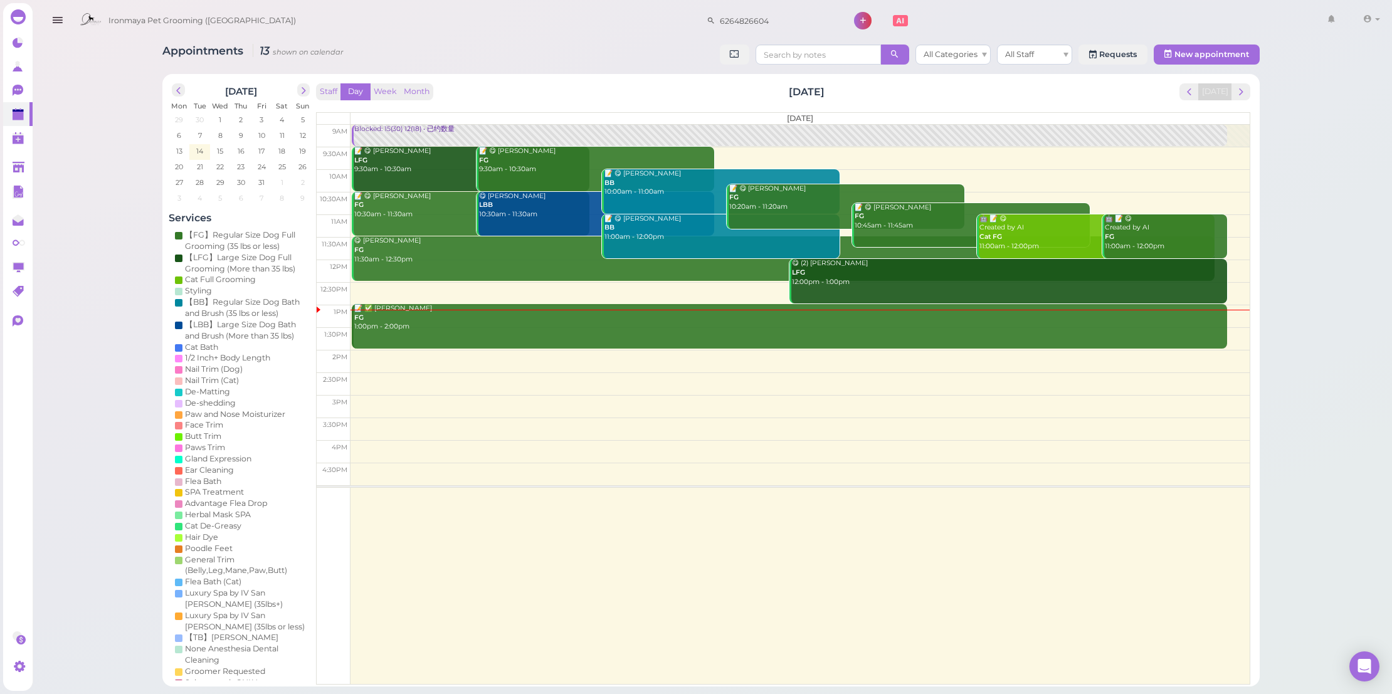
click at [1148, 224] on div "🤖 📝 😋 Created by AI FG 11:00am - 12:00pm" at bounding box center [1165, 232] width 123 height 37
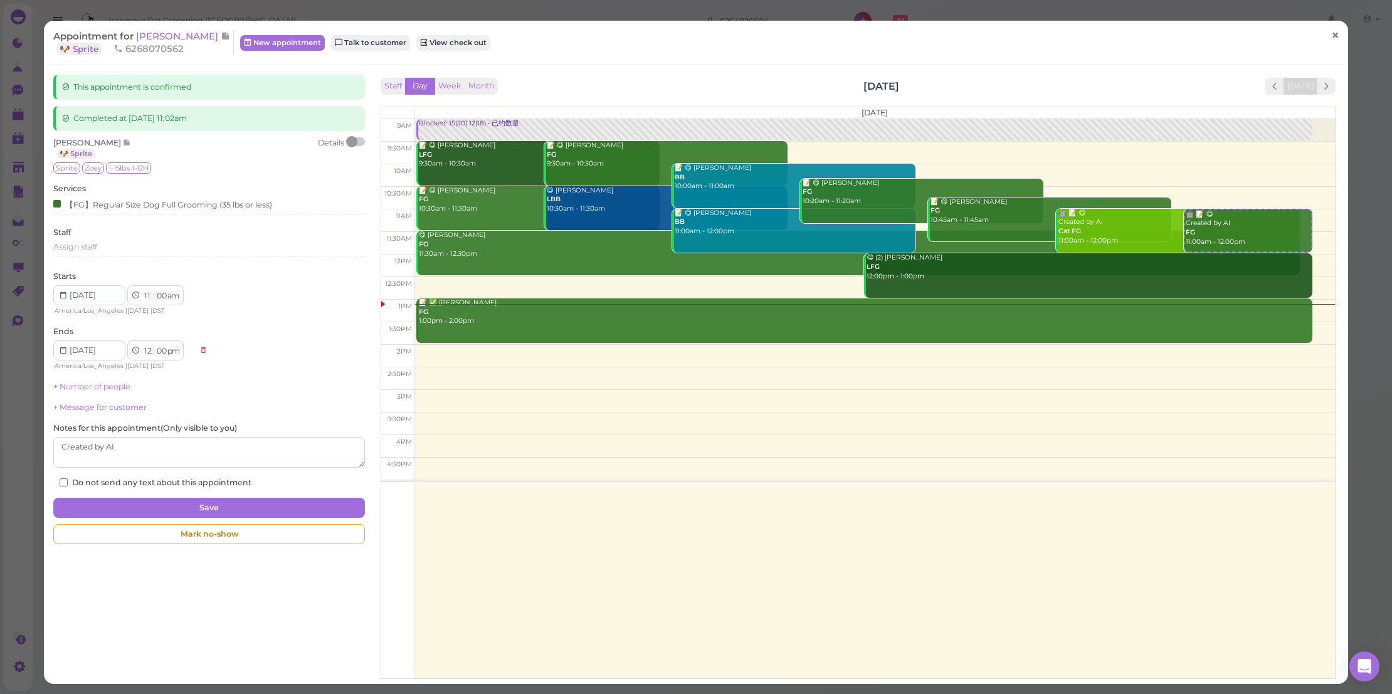
click at [1331, 31] on span "×" at bounding box center [1335, 35] width 8 height 18
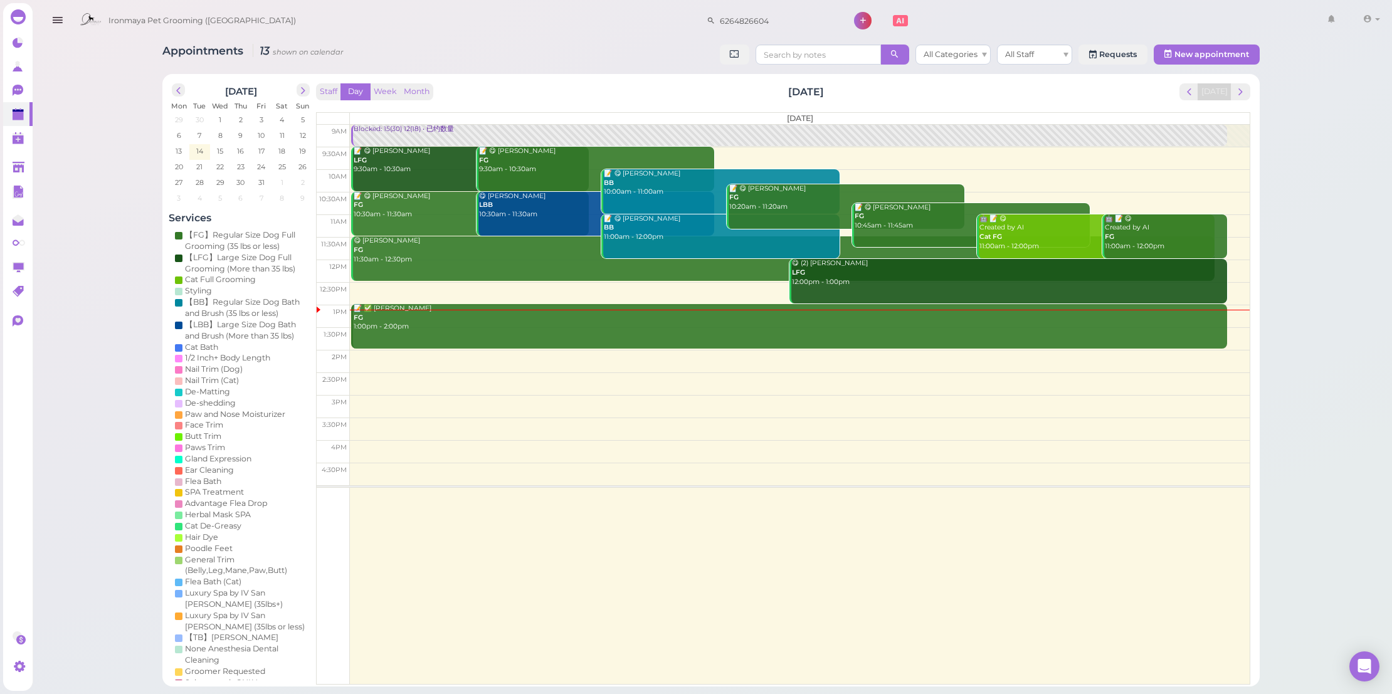
click at [1066, 253] on link "🤖 📝 😋 Created by AI Cat FG 11:00am - 12:00pm" at bounding box center [1096, 236] width 238 height 45
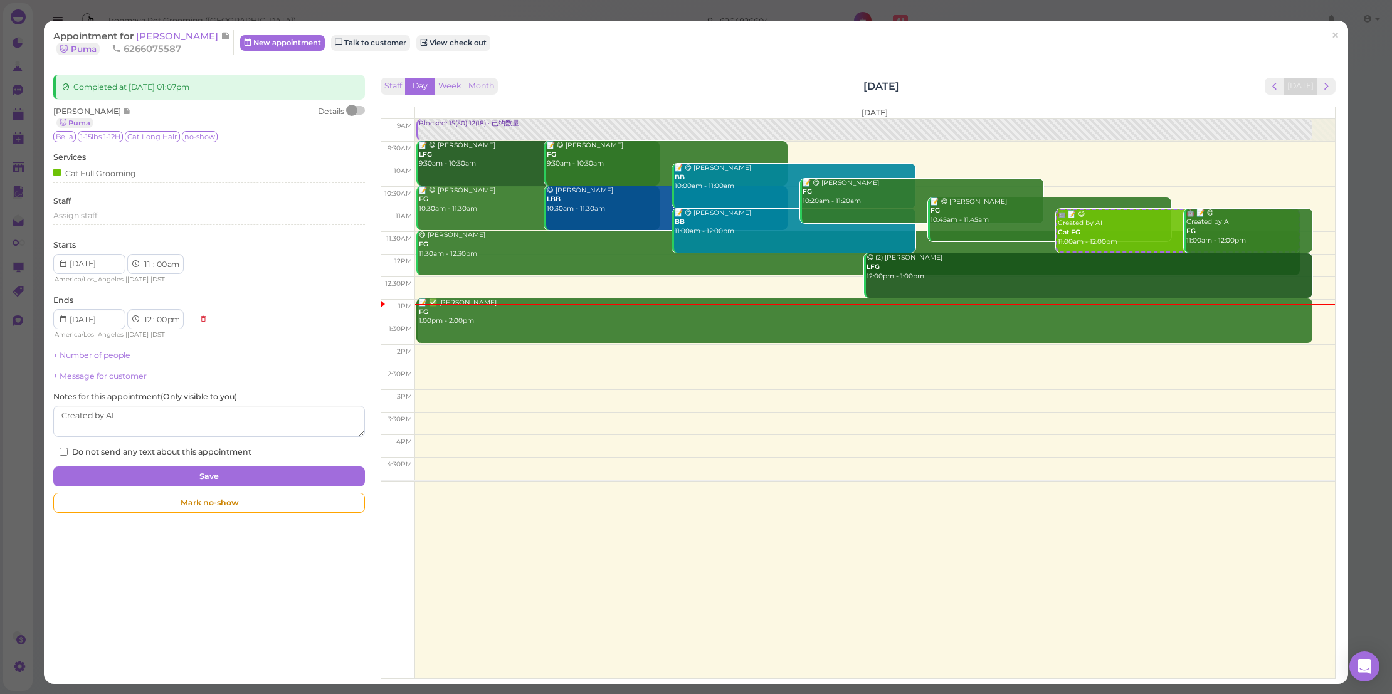
click at [162, 19] on div "Appointment for James Oballes 🐱 Puma 6266075587 New appointment Talk to custome…" at bounding box center [696, 347] width 1392 height 694
click at [169, 26] on div "Appointment for James Oballes 🐱 Puma 6266075587 New appointment Talk to custome…" at bounding box center [696, 43] width 1304 height 45
click at [172, 30] on span "James Oballes" at bounding box center [178, 36] width 85 height 12
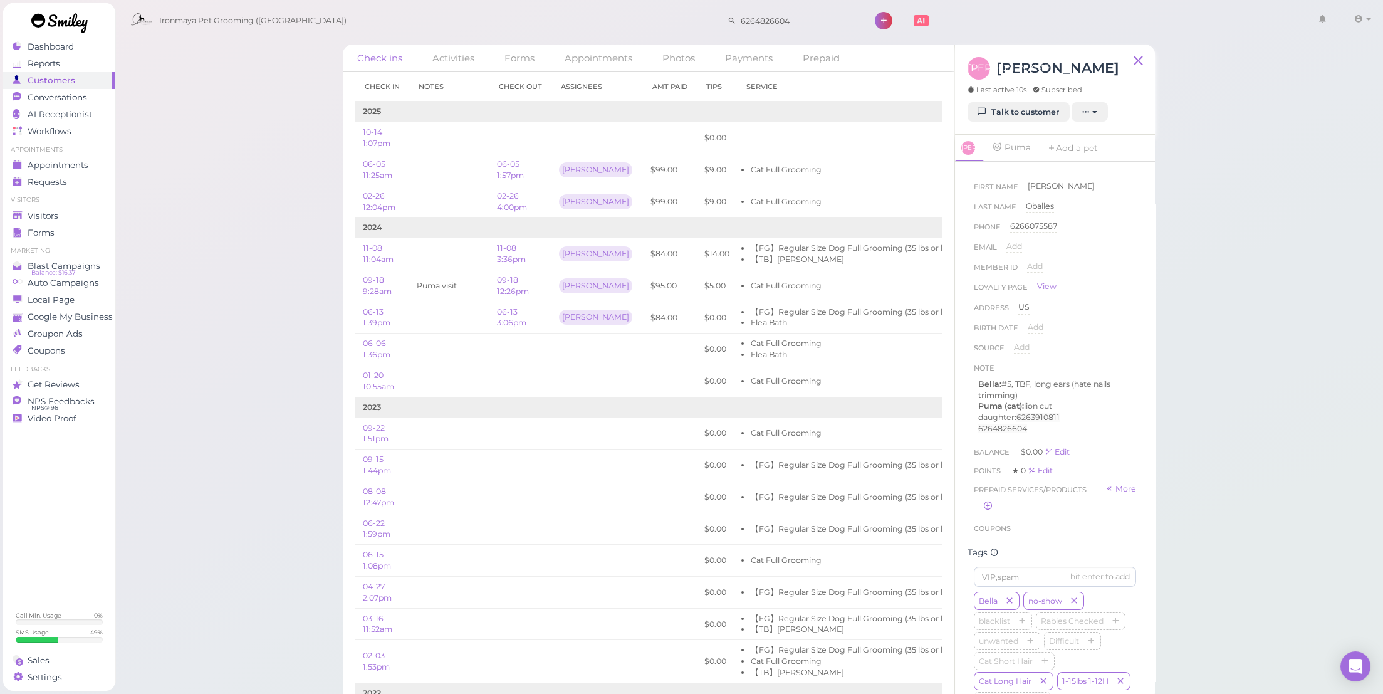
click at [1051, 123] on div "JO James Oballes Last active 10s Subscribed Talk to customer New appointment Ad…" at bounding box center [1055, 90] width 200 height 90
click at [1038, 115] on link "Talk to customer" at bounding box center [1019, 112] width 102 height 20
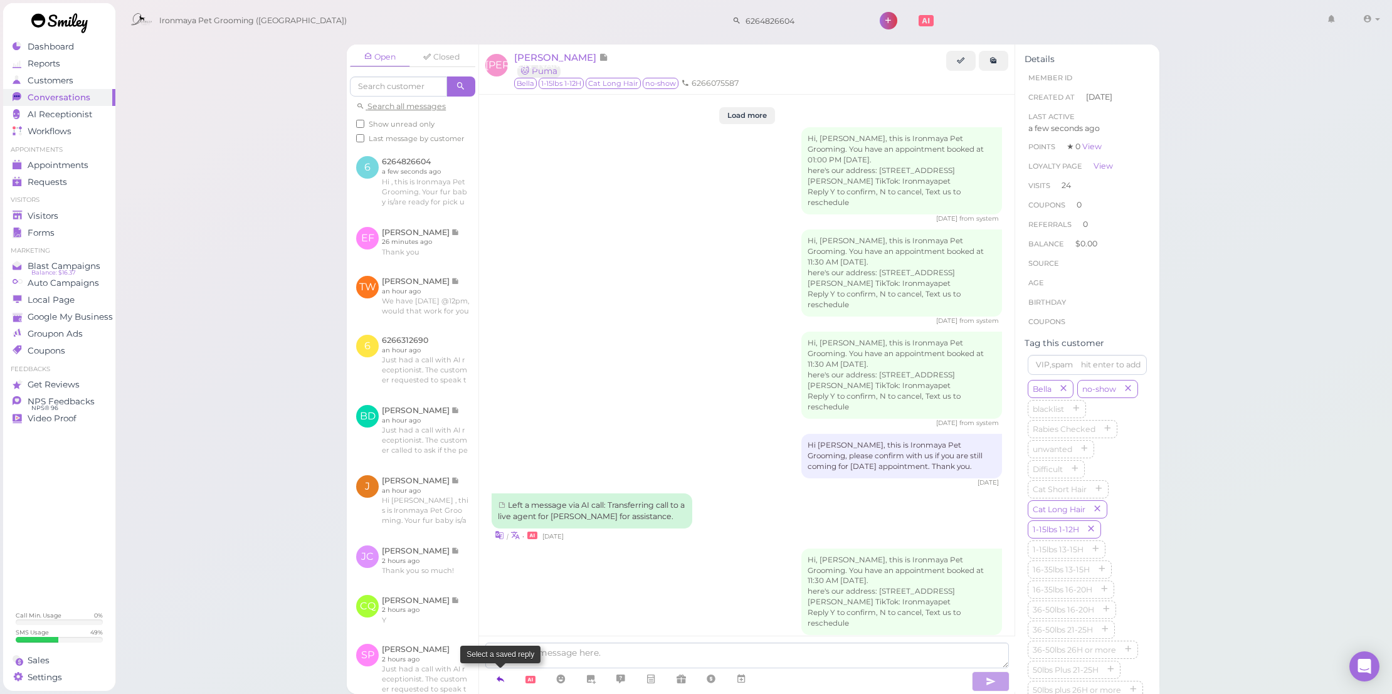
scroll to position [1856, 0]
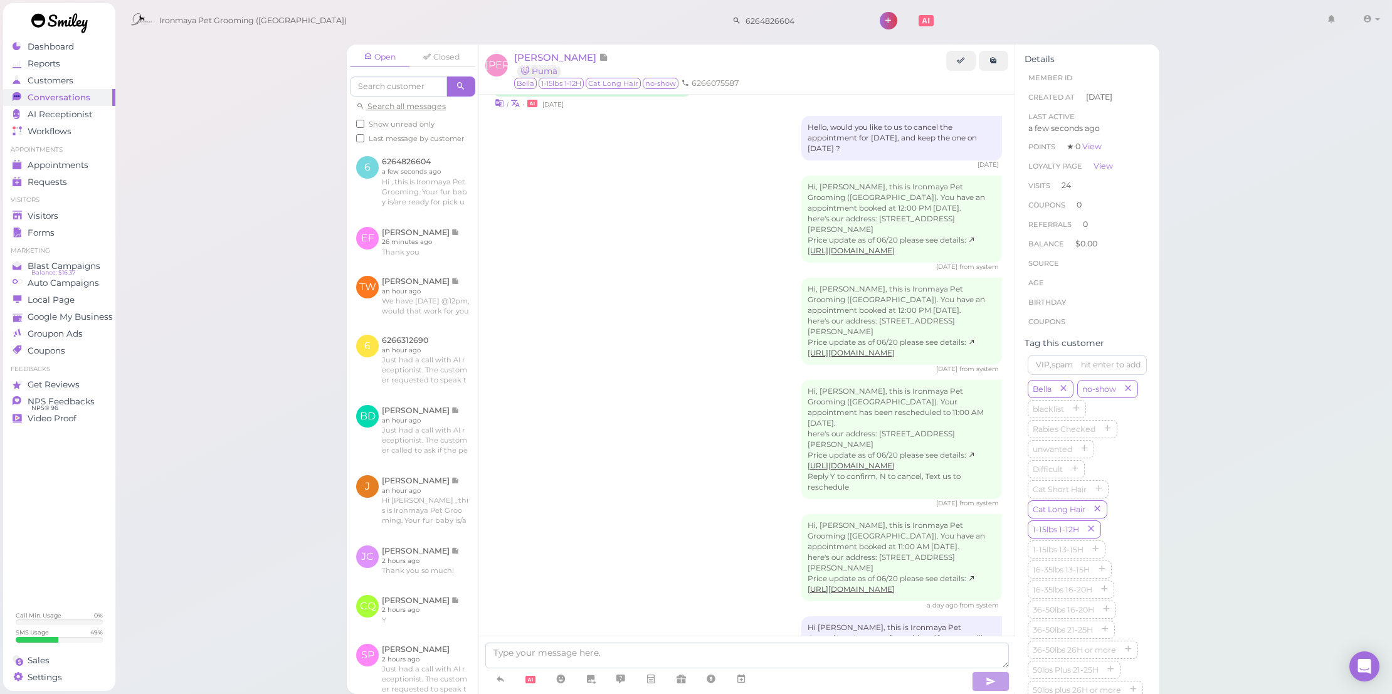
drag, startPoint x: 493, startPoint y: 678, endPoint x: 530, endPoint y: 612, distance: 75.5
click at [493, 678] on link at bounding box center [500, 679] width 30 height 22
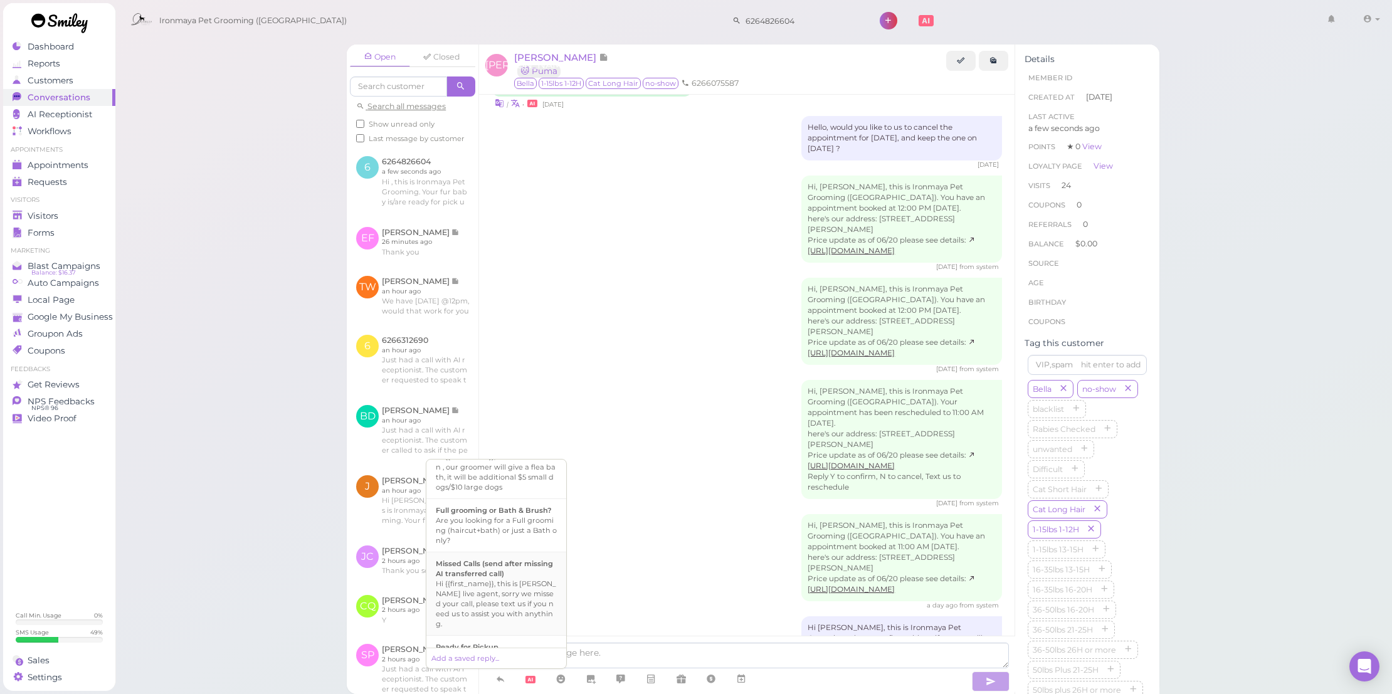
scroll to position [458, 0]
click at [523, 601] on div "Hi {{first_name}}, this is Ironmaya Pet Grooming. Your fur baby is/are ready fo…" at bounding box center [496, 586] width 121 height 60
type textarea "Hi {{first_name}}, this is Ironmaya Pet Grooming. Your fur baby is/are ready fo…"
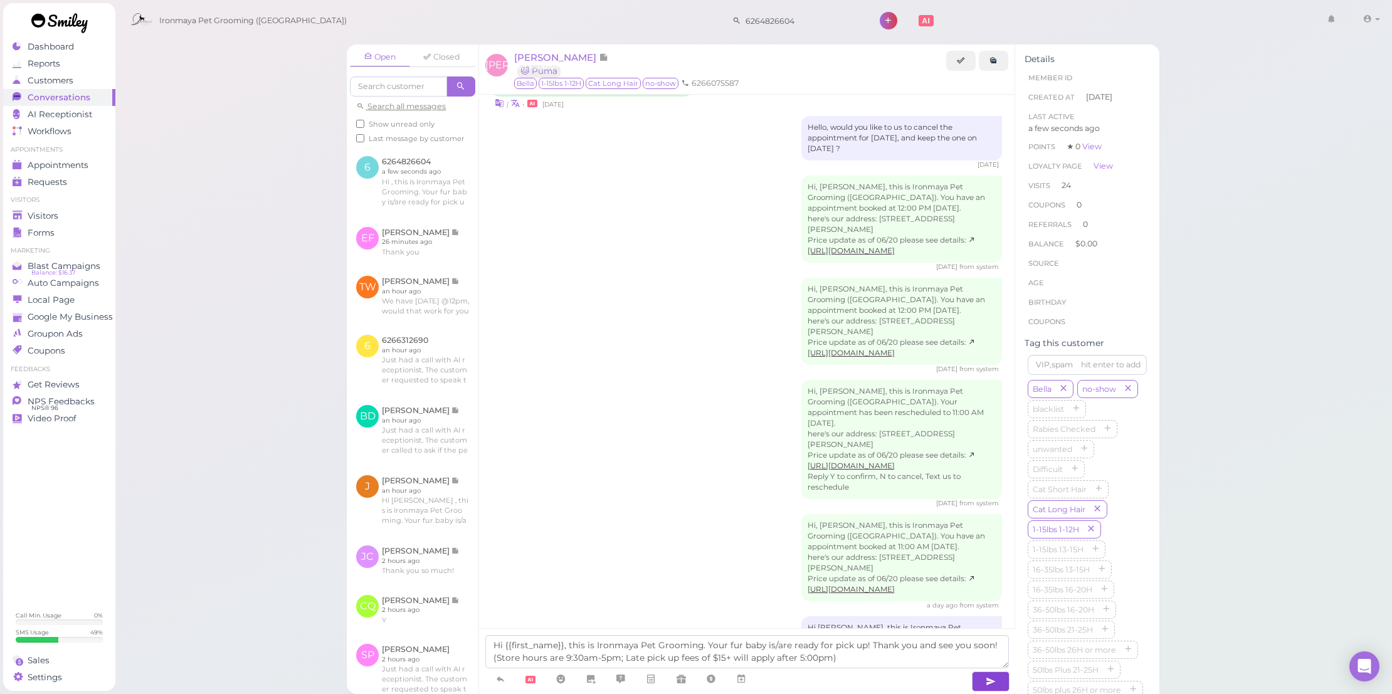
click at [1003, 682] on button "button" at bounding box center [991, 681] width 38 height 20
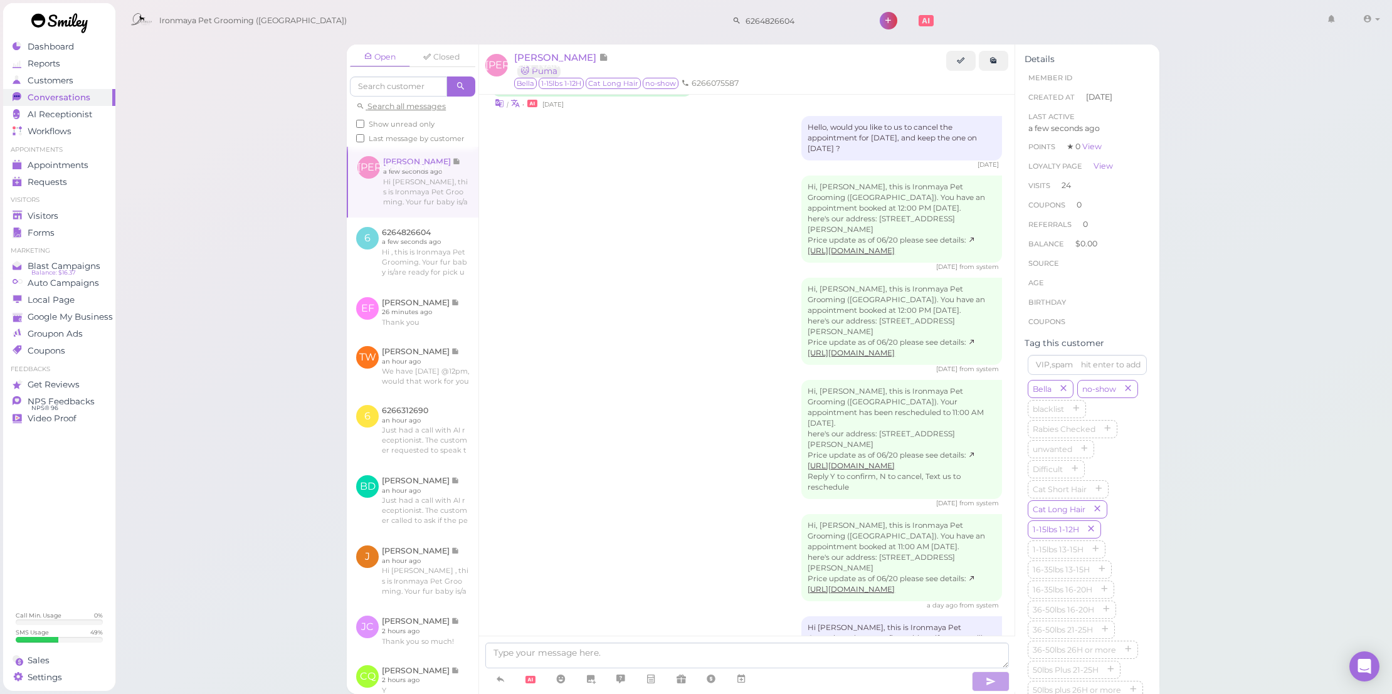
scroll to position [1916, 0]
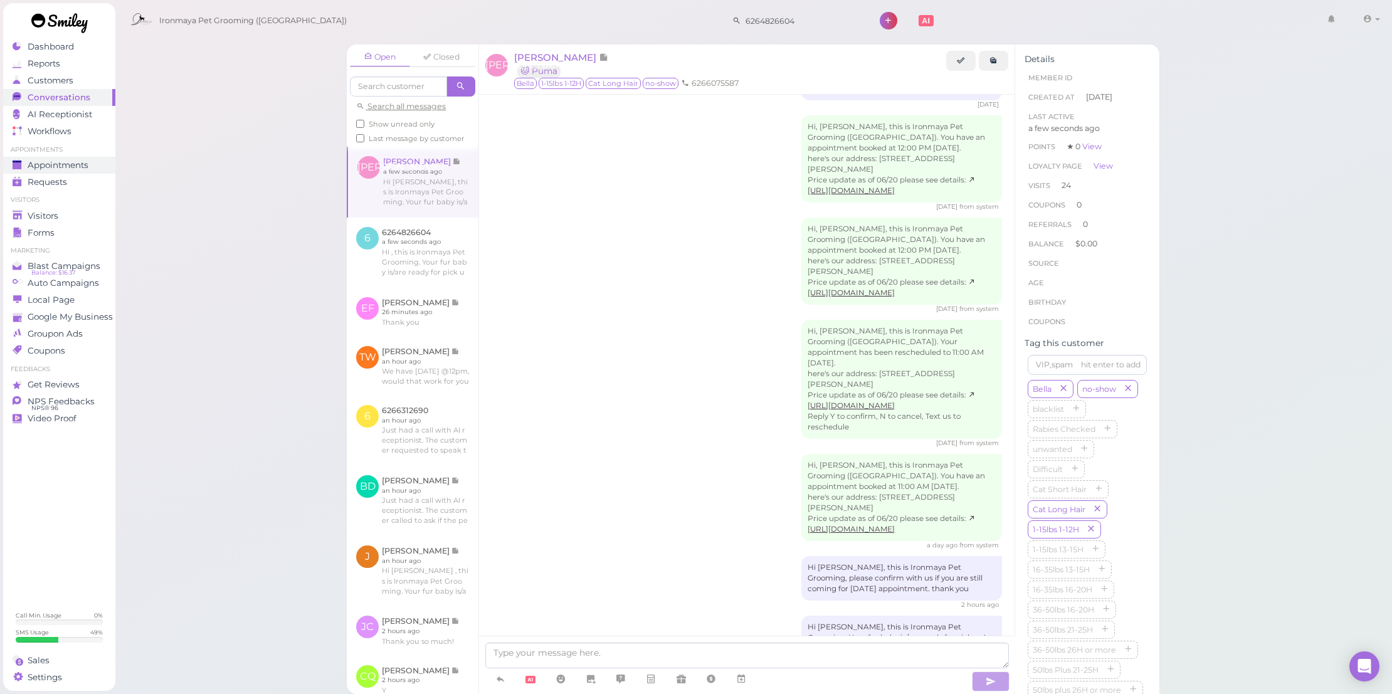
click at [87, 169] on span "Appointments" at bounding box center [58, 165] width 61 height 11
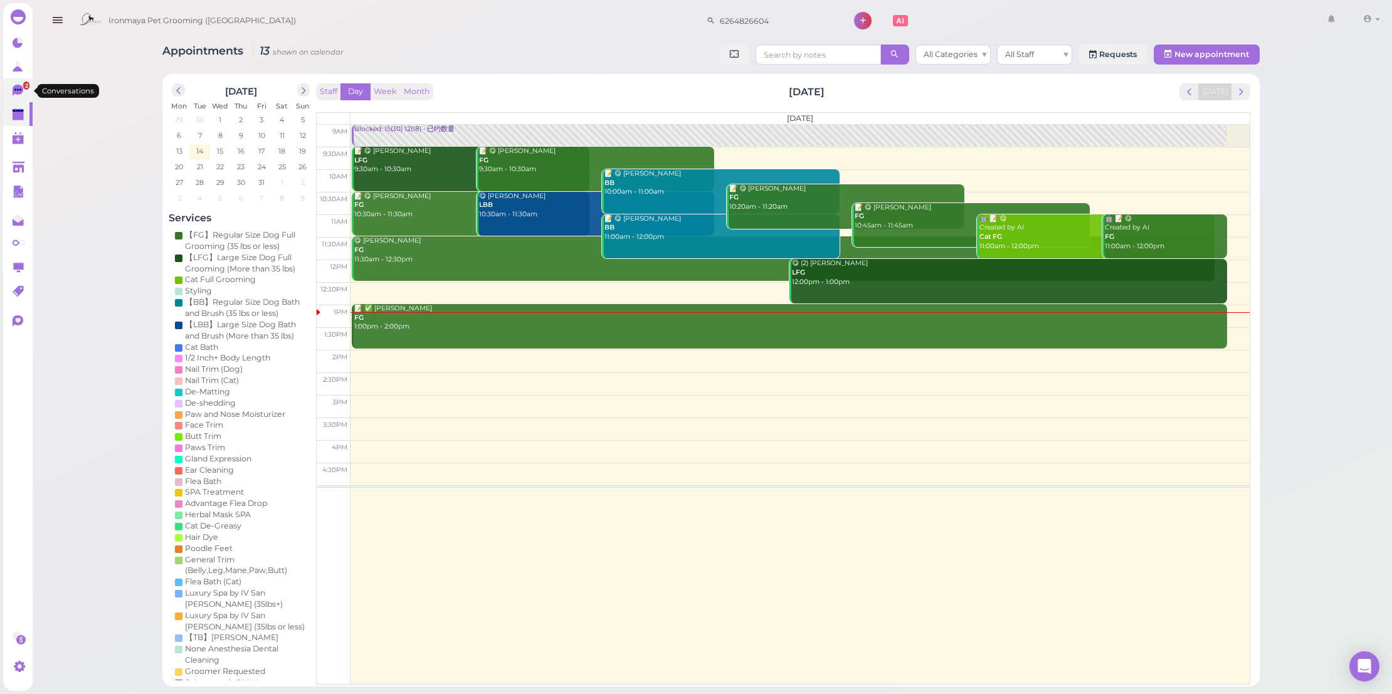
click at [21, 86] on icon at bounding box center [19, 91] width 13 height 13
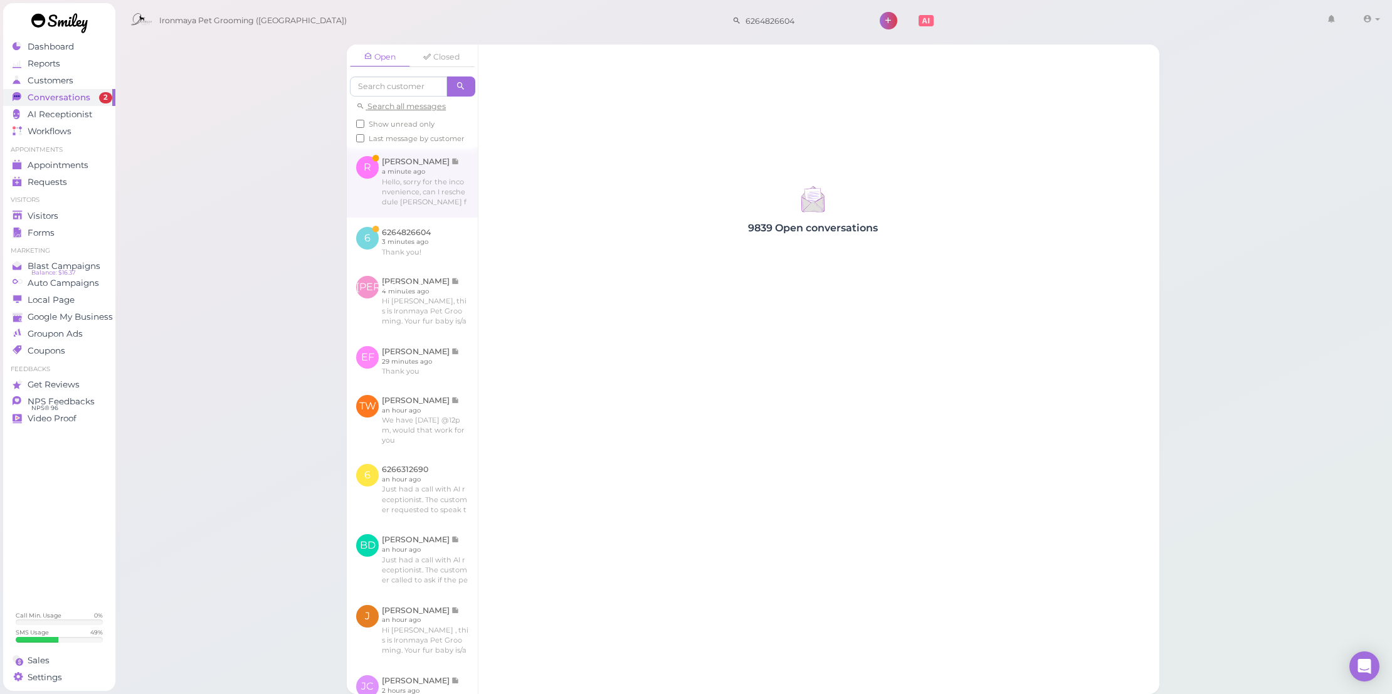
click at [399, 202] on link at bounding box center [412, 182] width 131 height 70
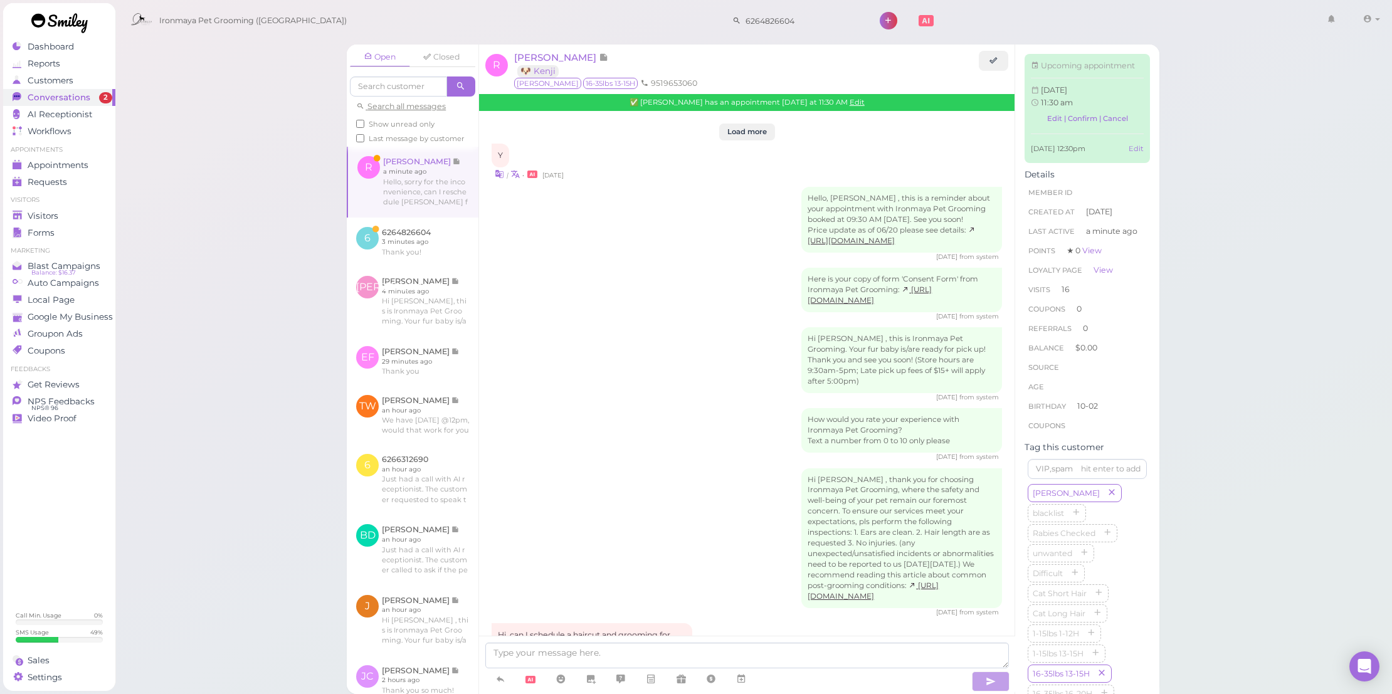
scroll to position [1467, 0]
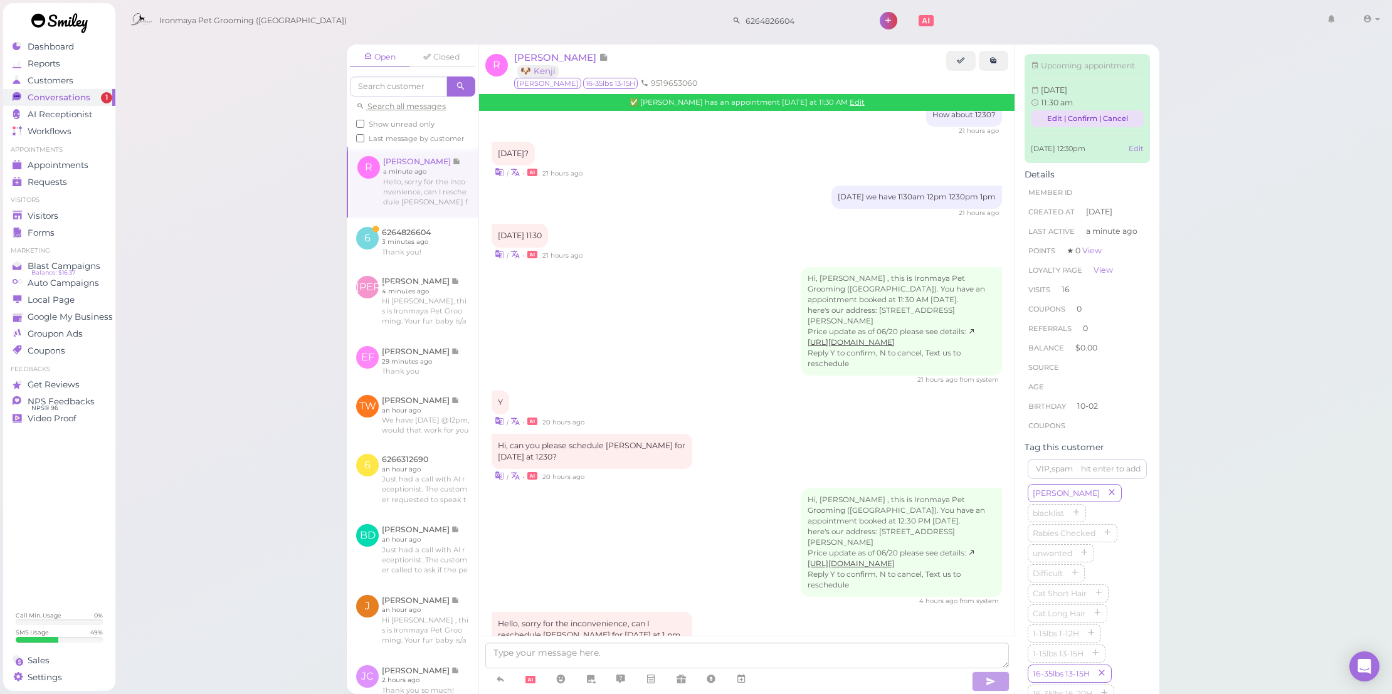
click at [1118, 127] on link "Edit | Confirm | Cancel" at bounding box center [1087, 118] width 113 height 17
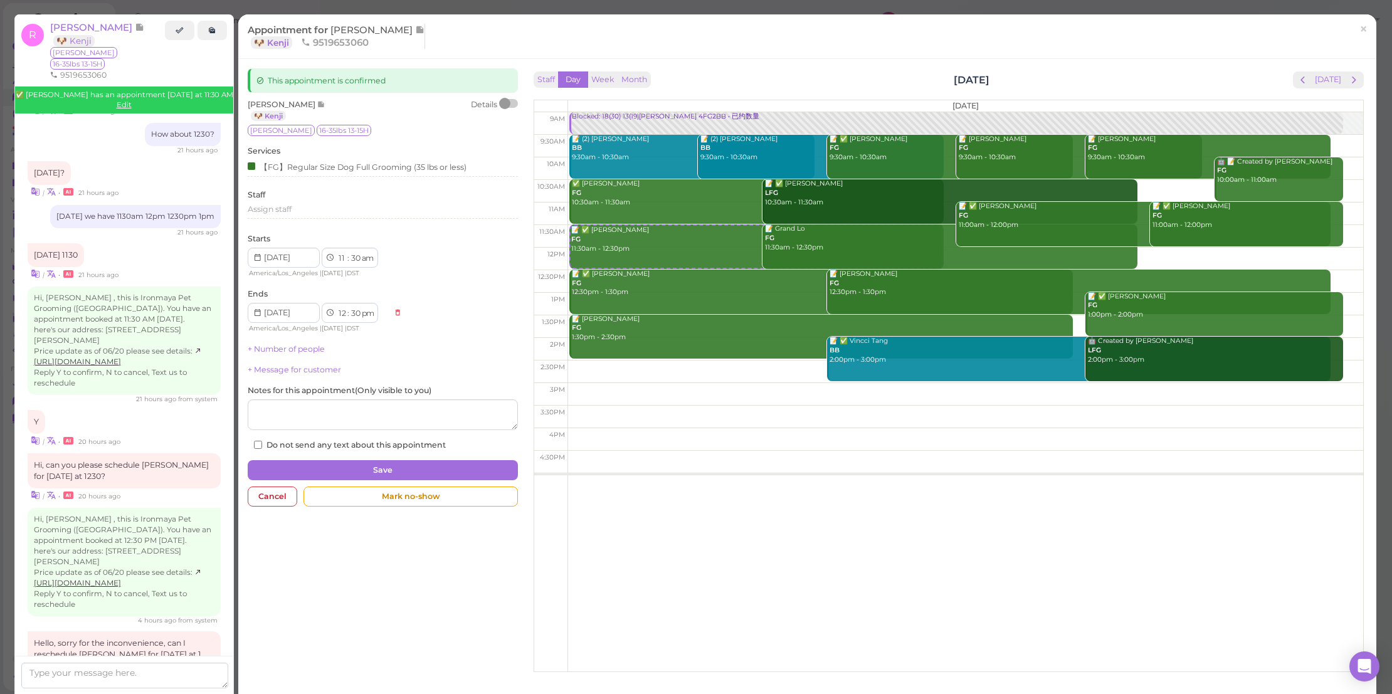
click at [311, 439] on label "Do not send any text about this appointment" at bounding box center [350, 444] width 192 height 11
click at [262, 441] on input "Do not send any text about this appointment" at bounding box center [258, 445] width 8 height 8
checkbox input "true"
click at [278, 488] on div "Cancel" at bounding box center [273, 496] width 50 height 20
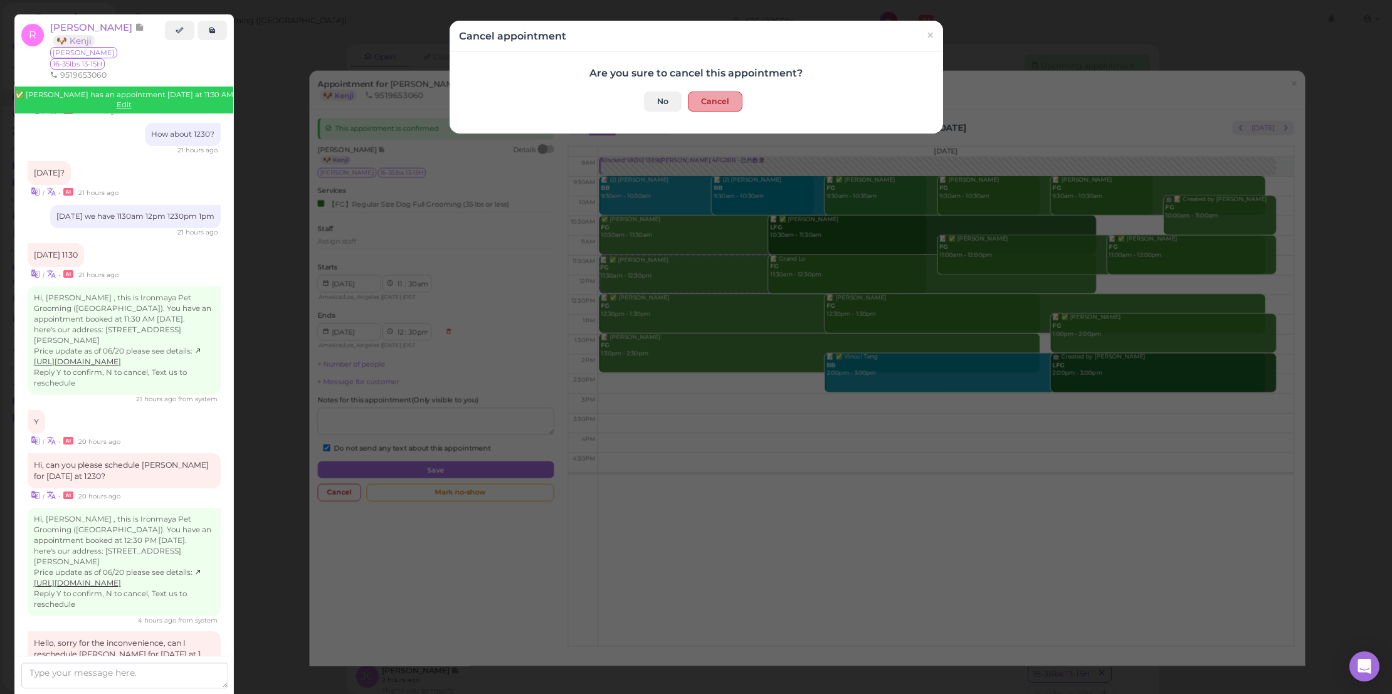
click at [702, 108] on button "Cancel" at bounding box center [715, 102] width 55 height 20
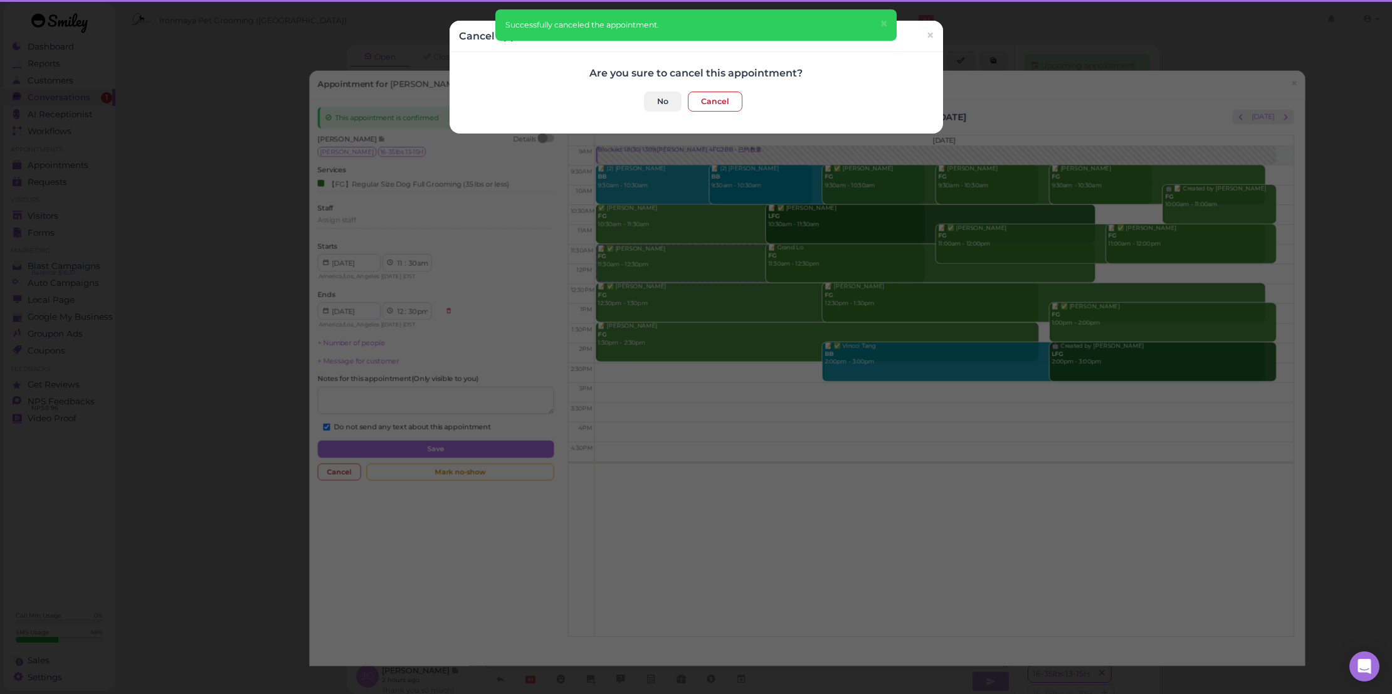
scroll to position [1462, 0]
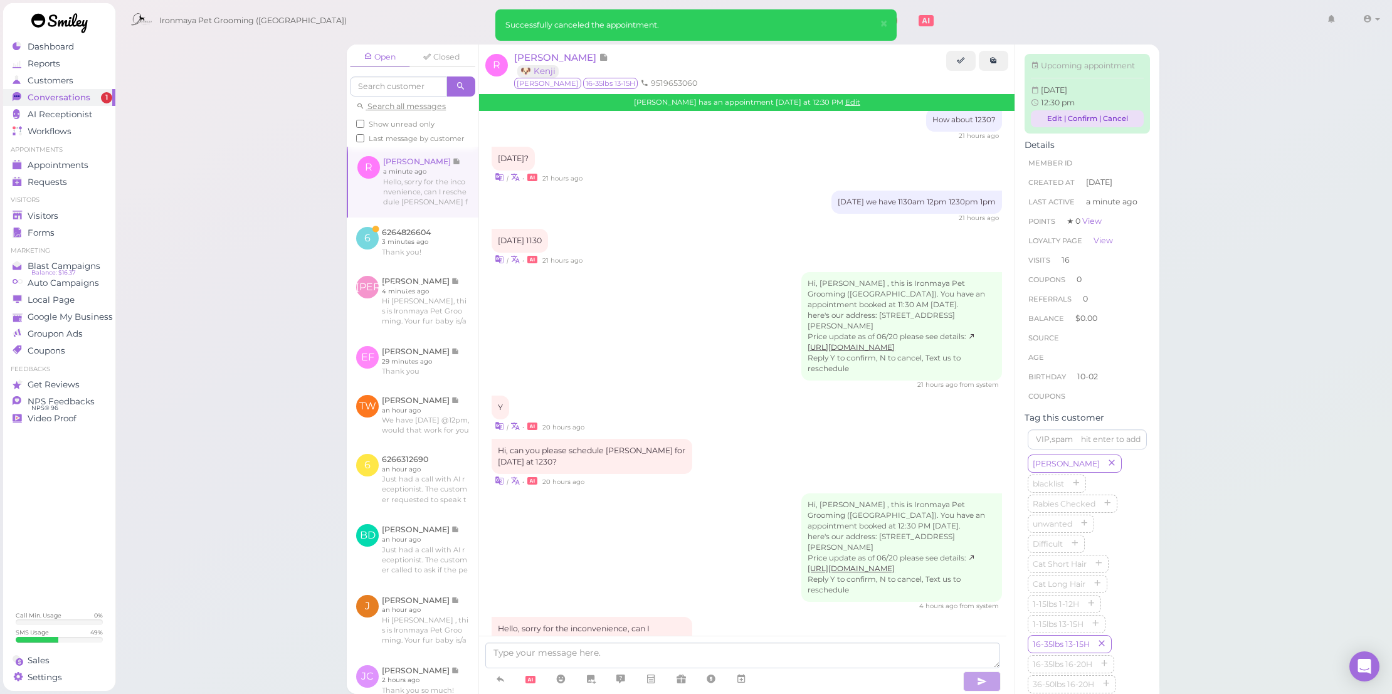
click at [1047, 127] on link "Edit | Confirm | Cancel" at bounding box center [1087, 118] width 113 height 17
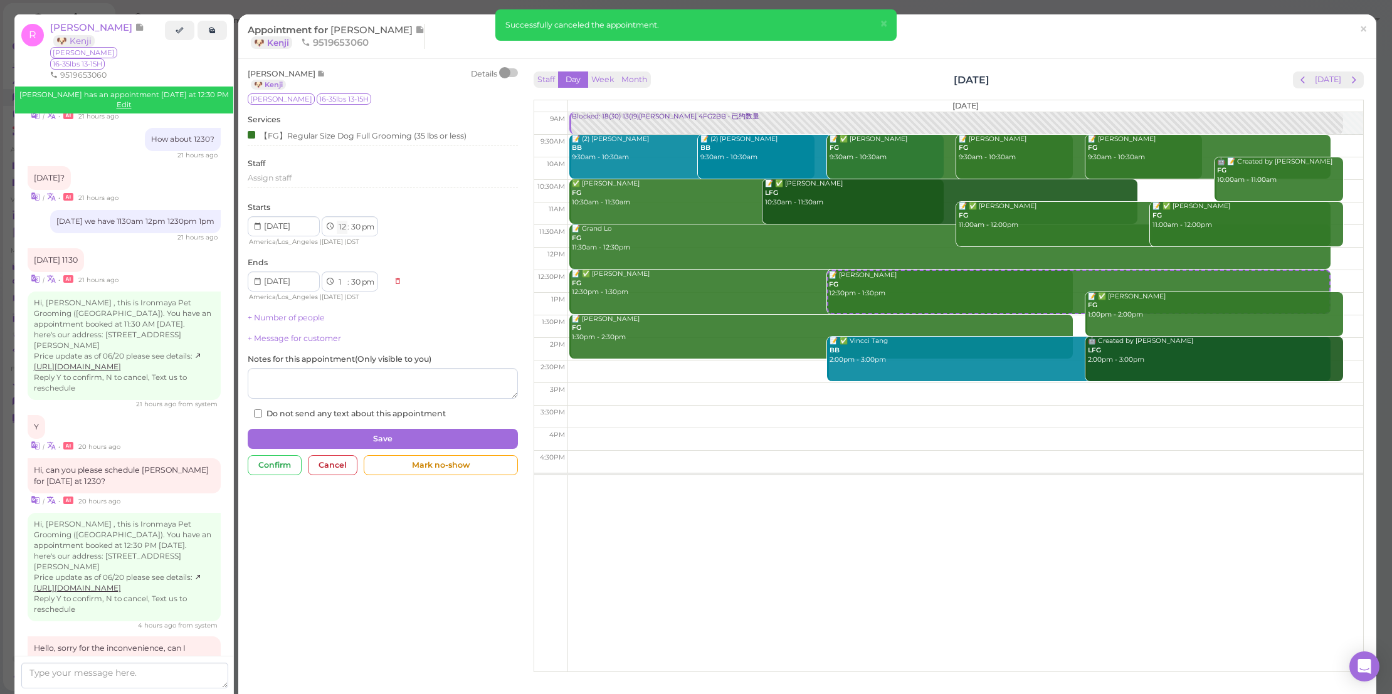
select select "2"
select select "3"
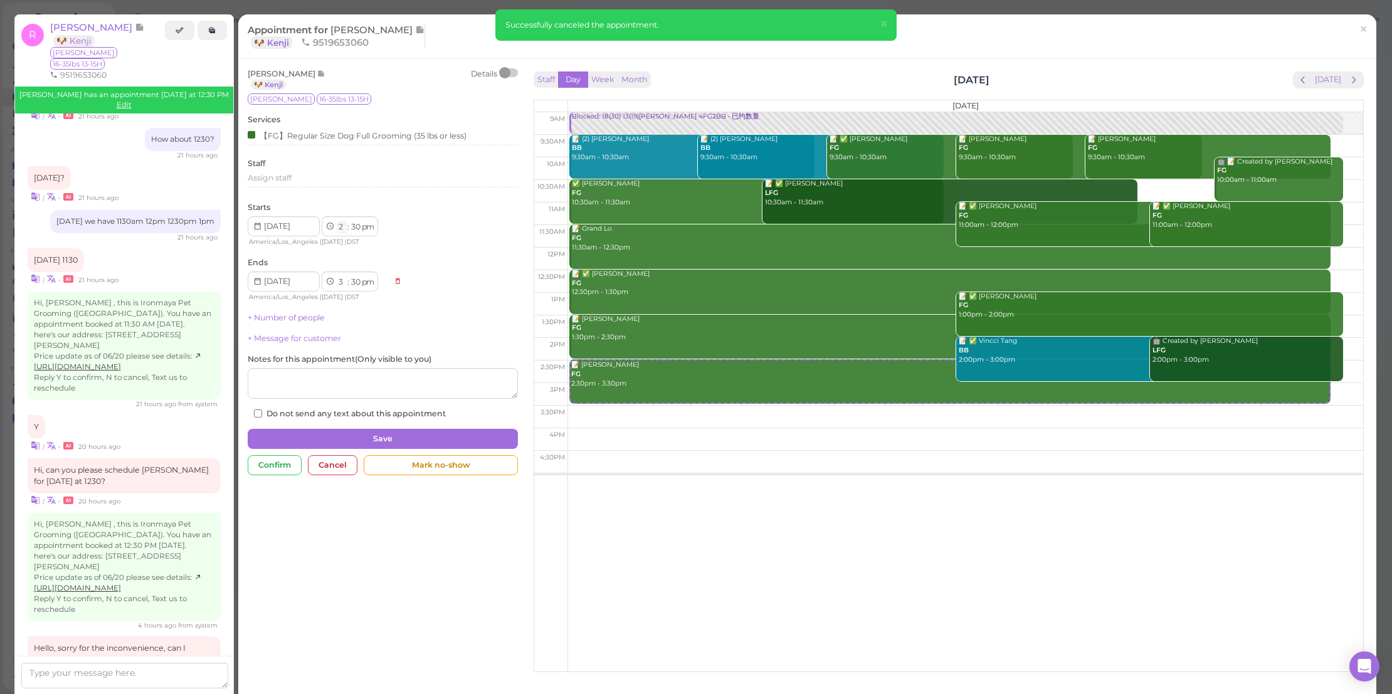
select select "1"
select select "2"
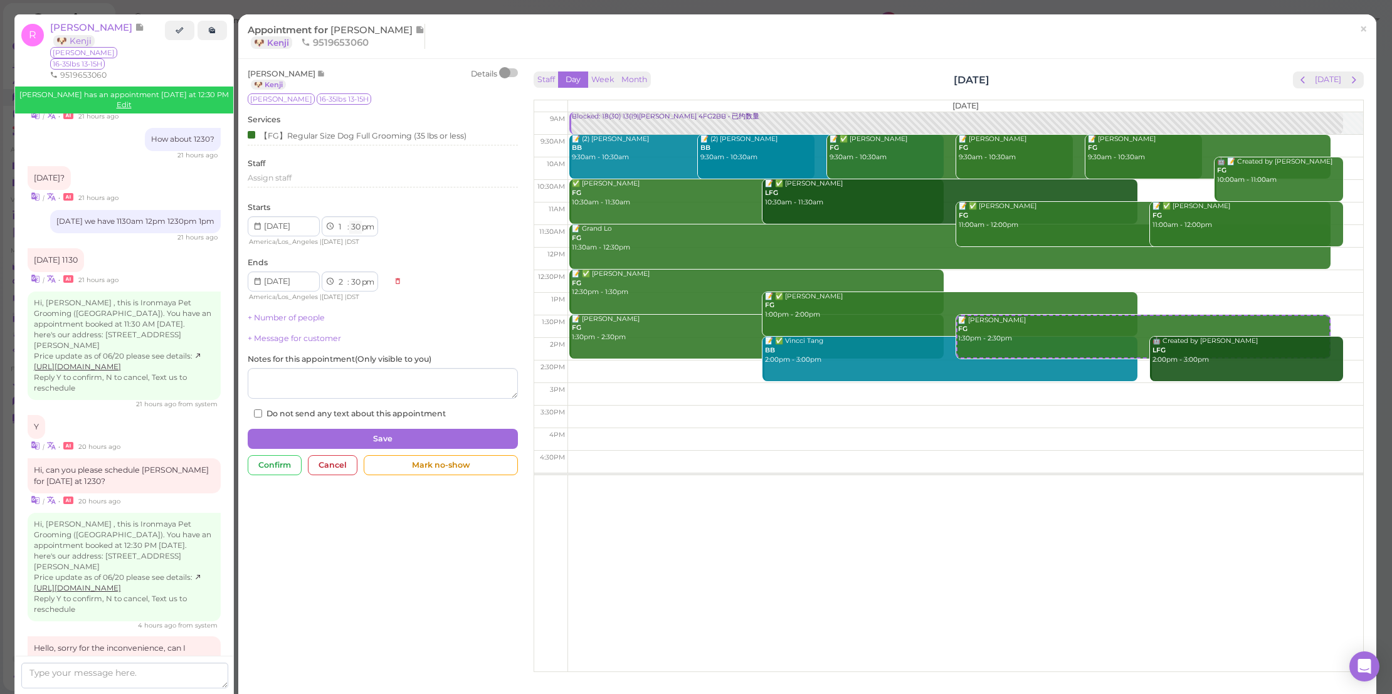
select select "00"
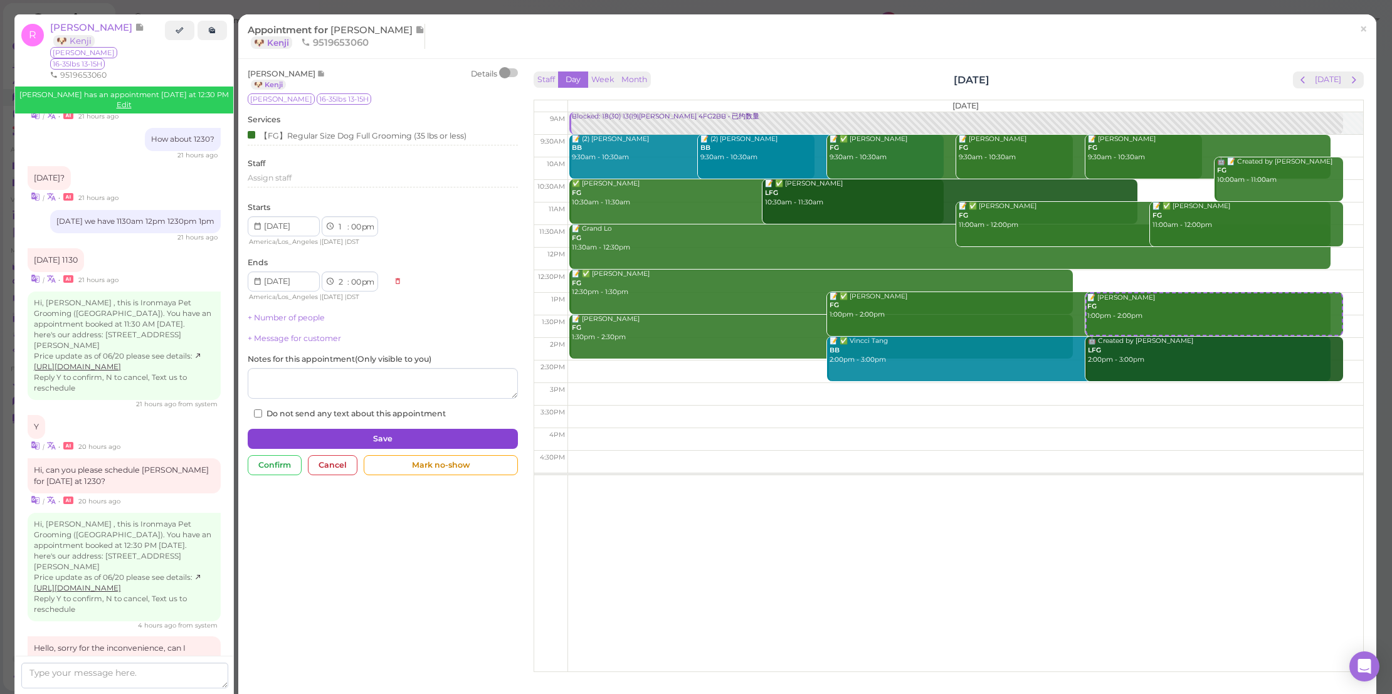
click at [399, 429] on button "Save" at bounding box center [383, 439] width 270 height 20
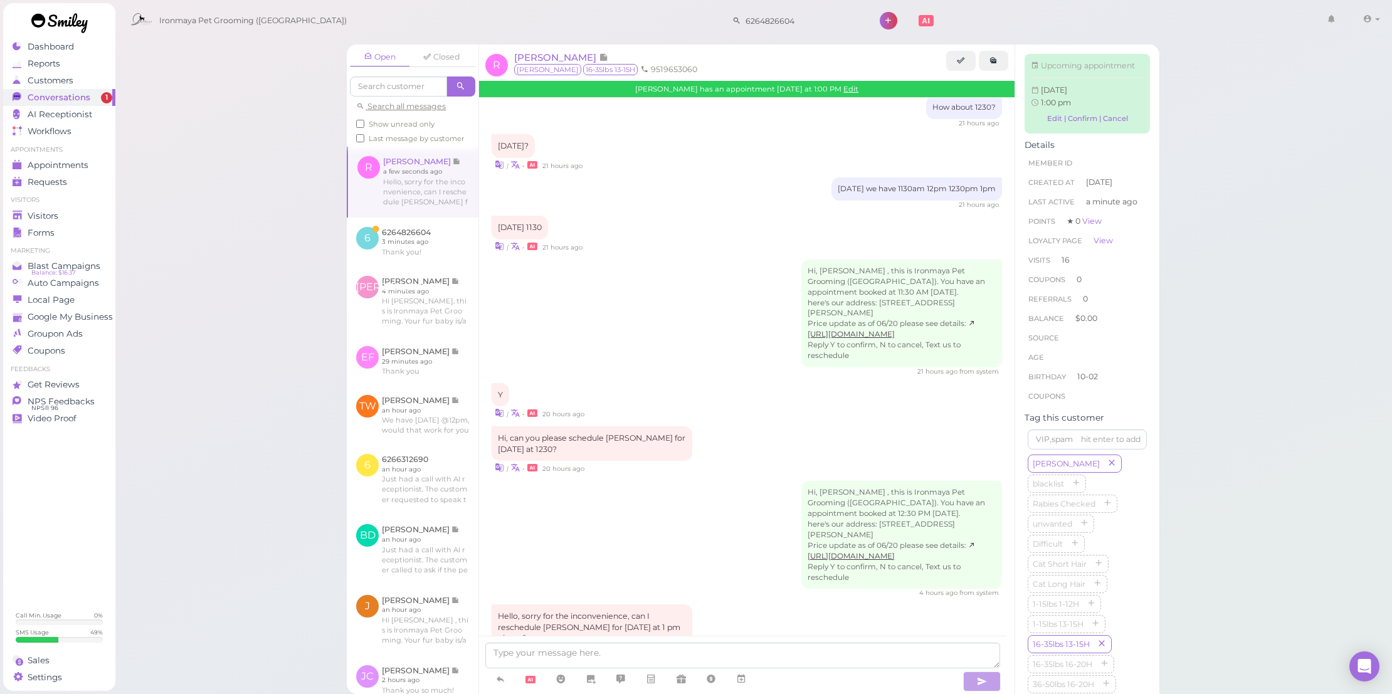
scroll to position [1583, 0]
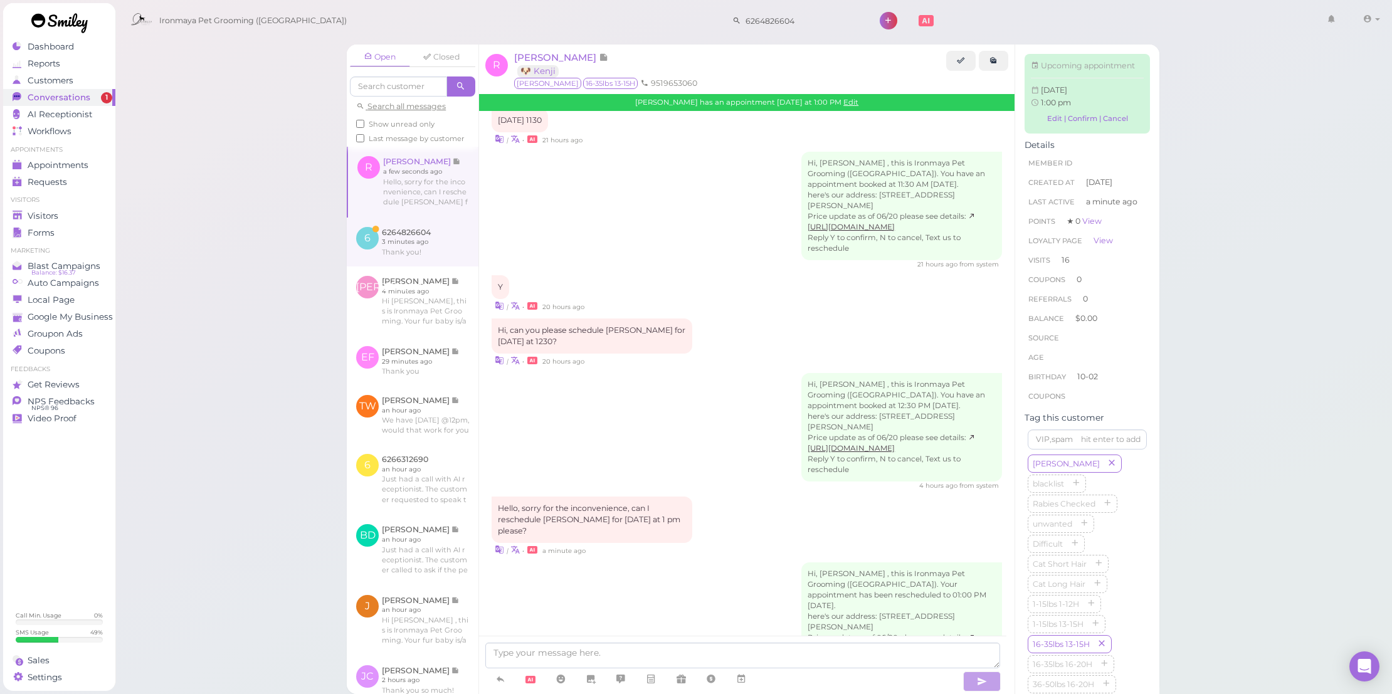
click at [447, 244] on link at bounding box center [413, 242] width 132 height 49
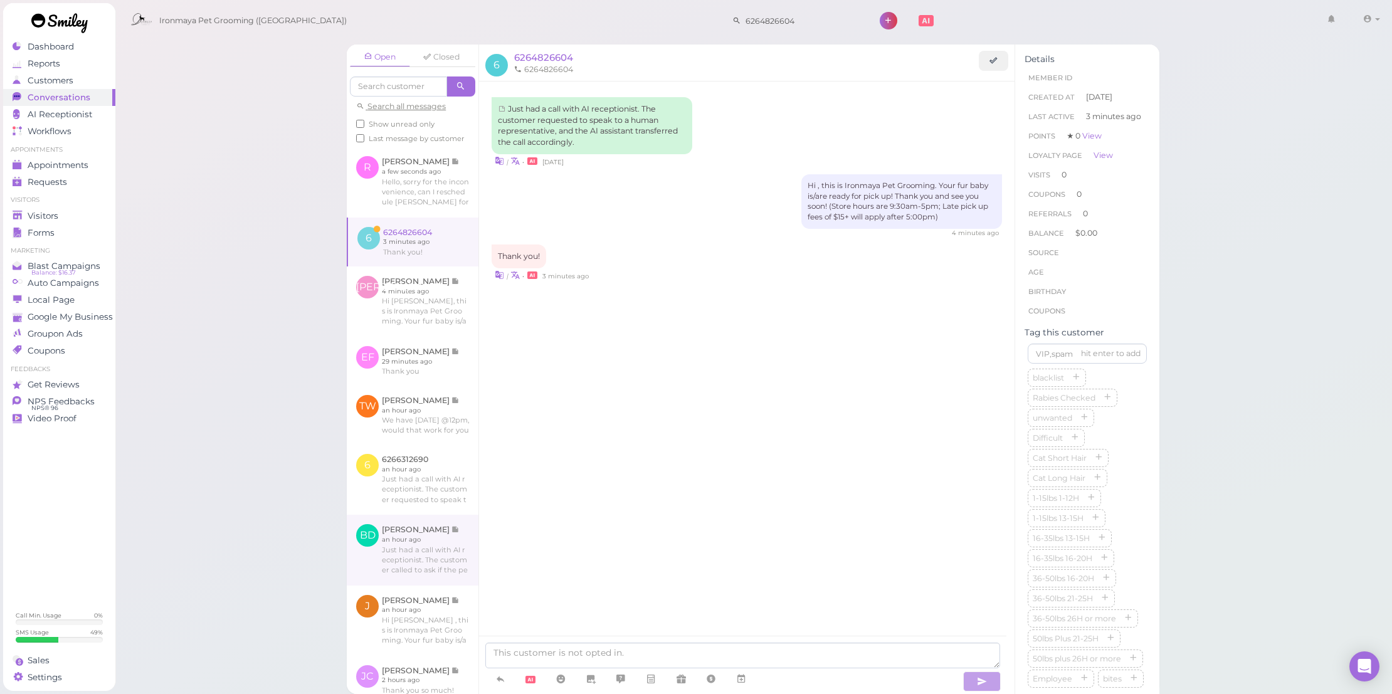
click at [417, 560] on link at bounding box center [413, 550] width 132 height 70
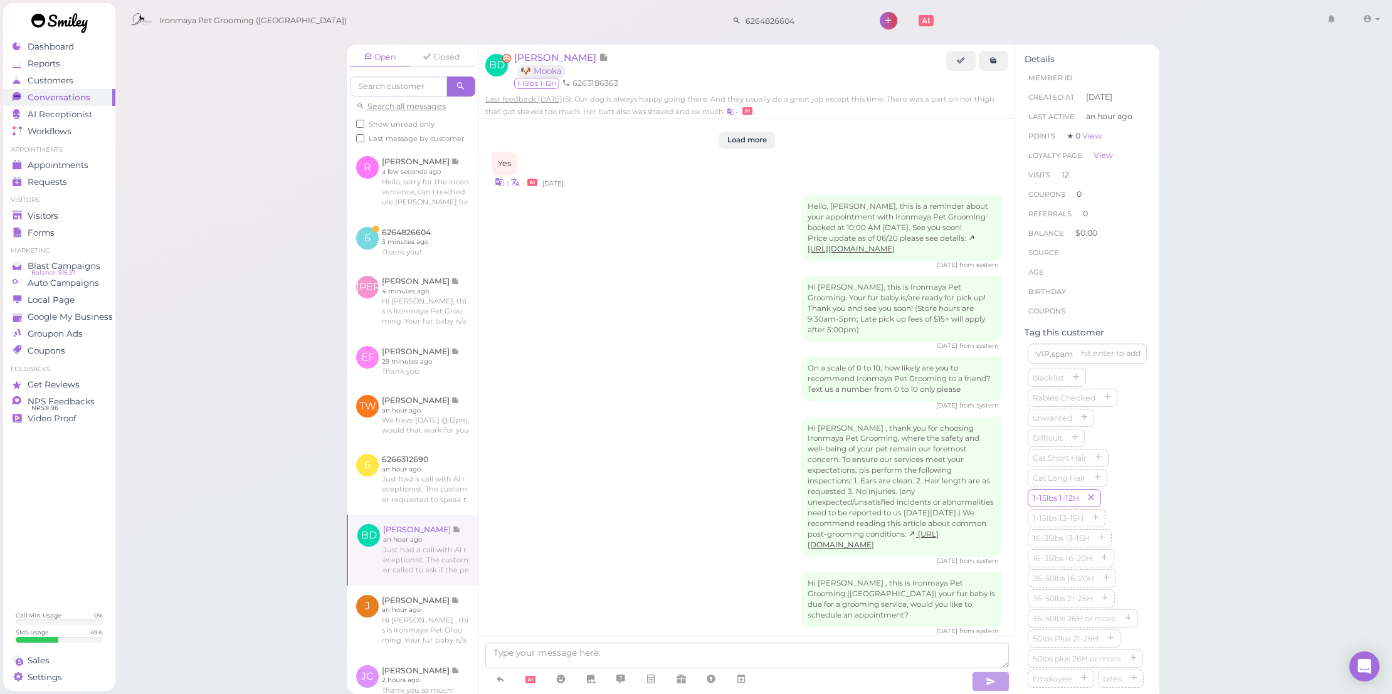
scroll to position [1641, 0]
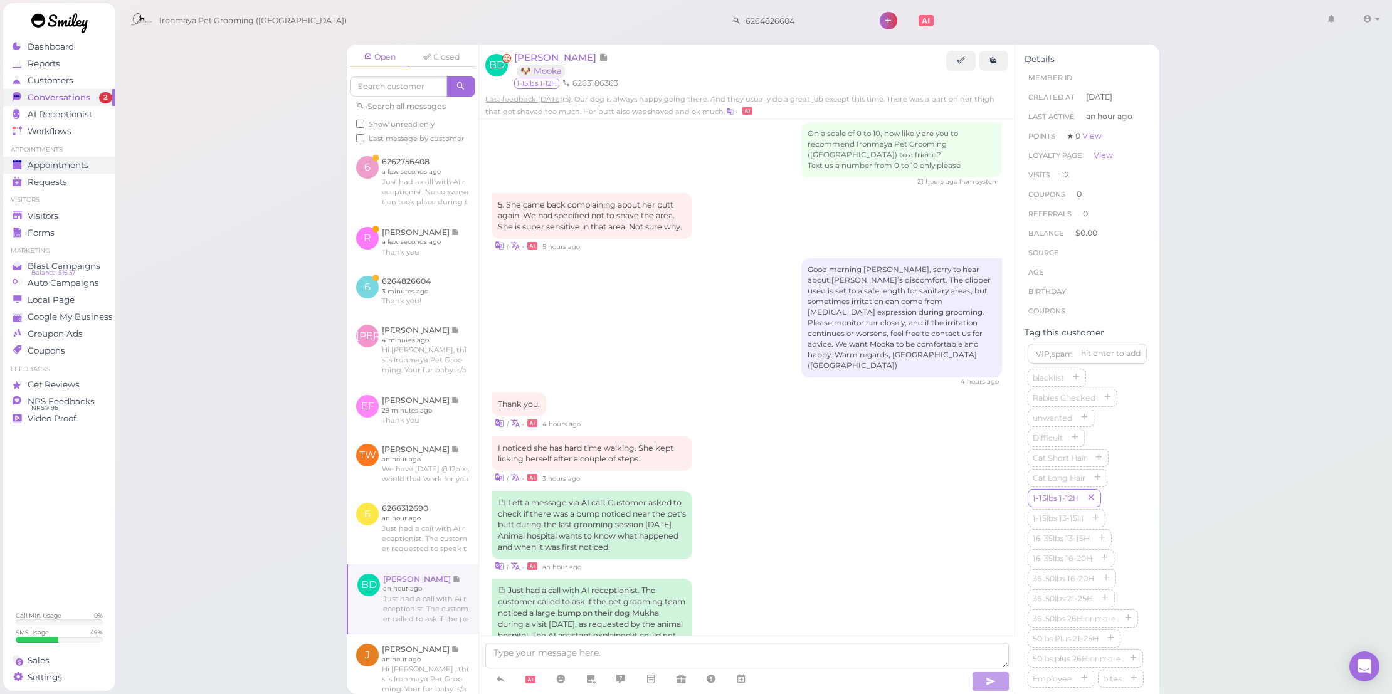
click at [75, 170] on link "Appointments" at bounding box center [59, 165] width 112 height 17
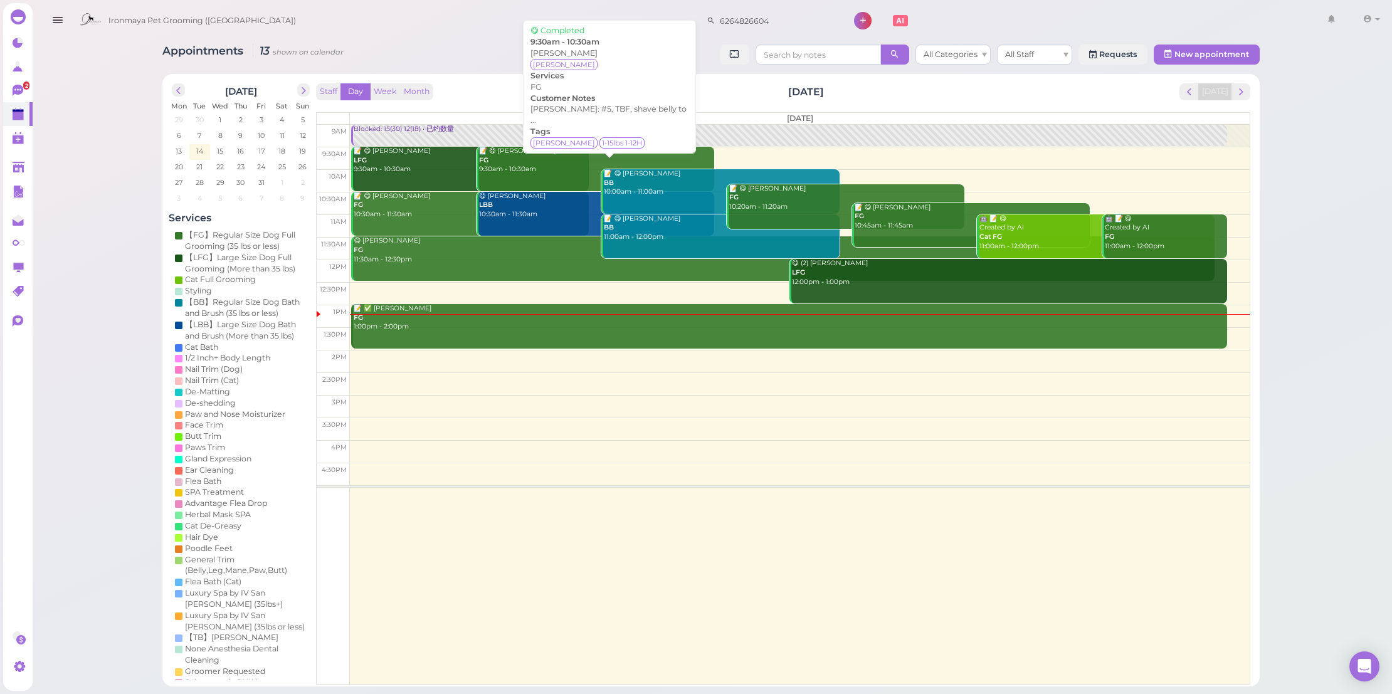
click at [508, 157] on div "📝 😋 Evelyn Fuentes FG 9:30am - 10:30am" at bounding box center [596, 161] width 236 height 28
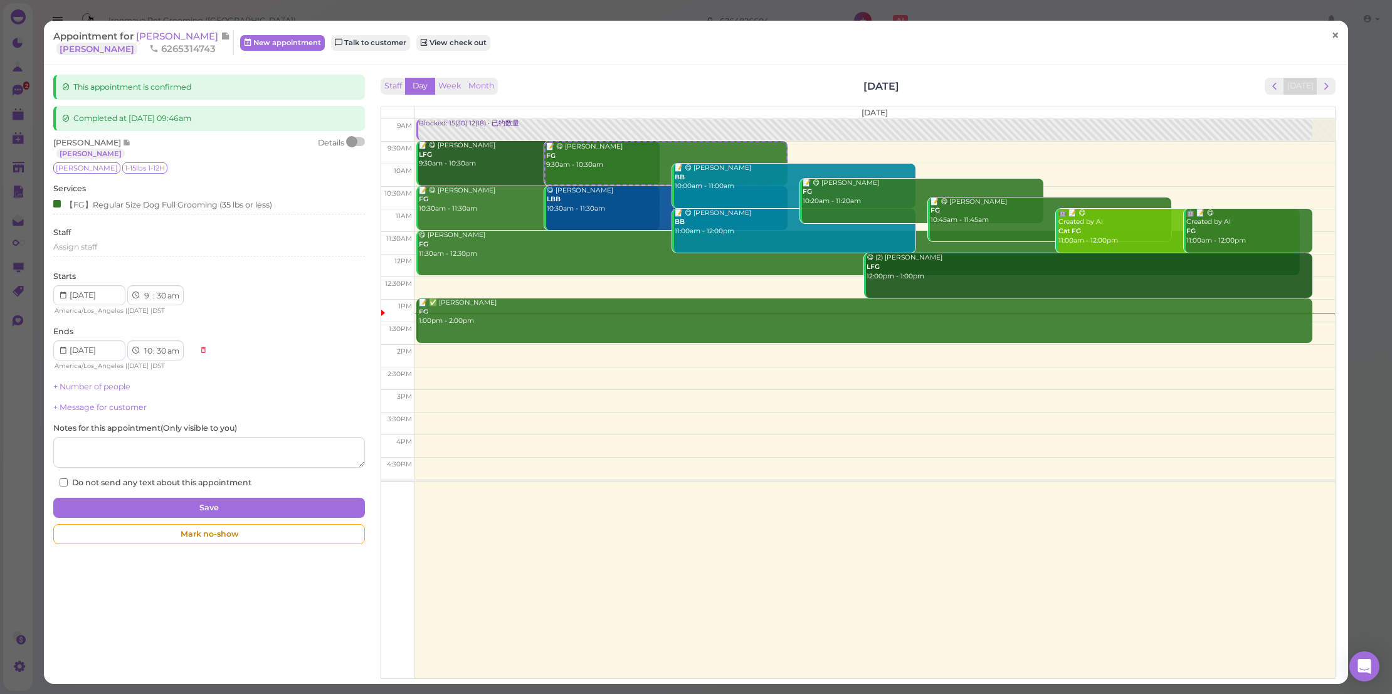
click at [1323, 33] on link "×" at bounding box center [1334, 35] width 23 height 29
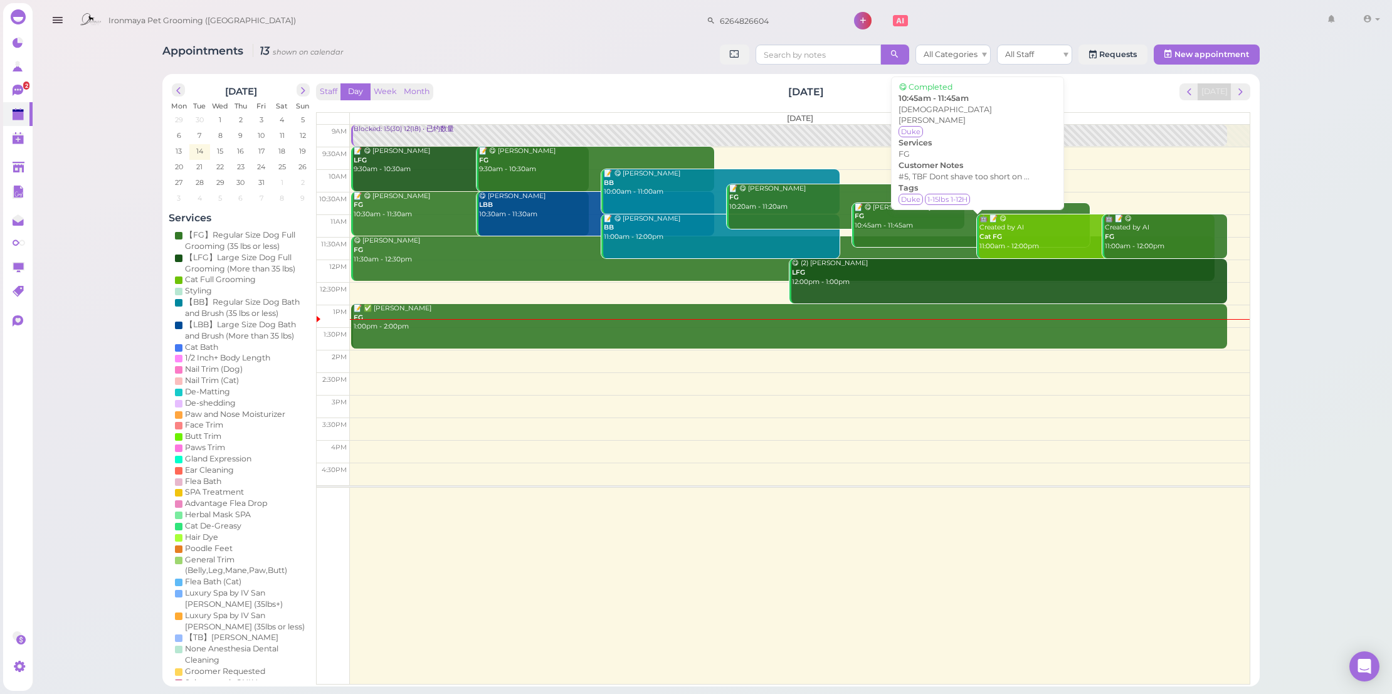
click at [898, 221] on div "📝 😋 Ashram salemi FG 10:45am - 11:45am" at bounding box center [972, 217] width 236 height 28
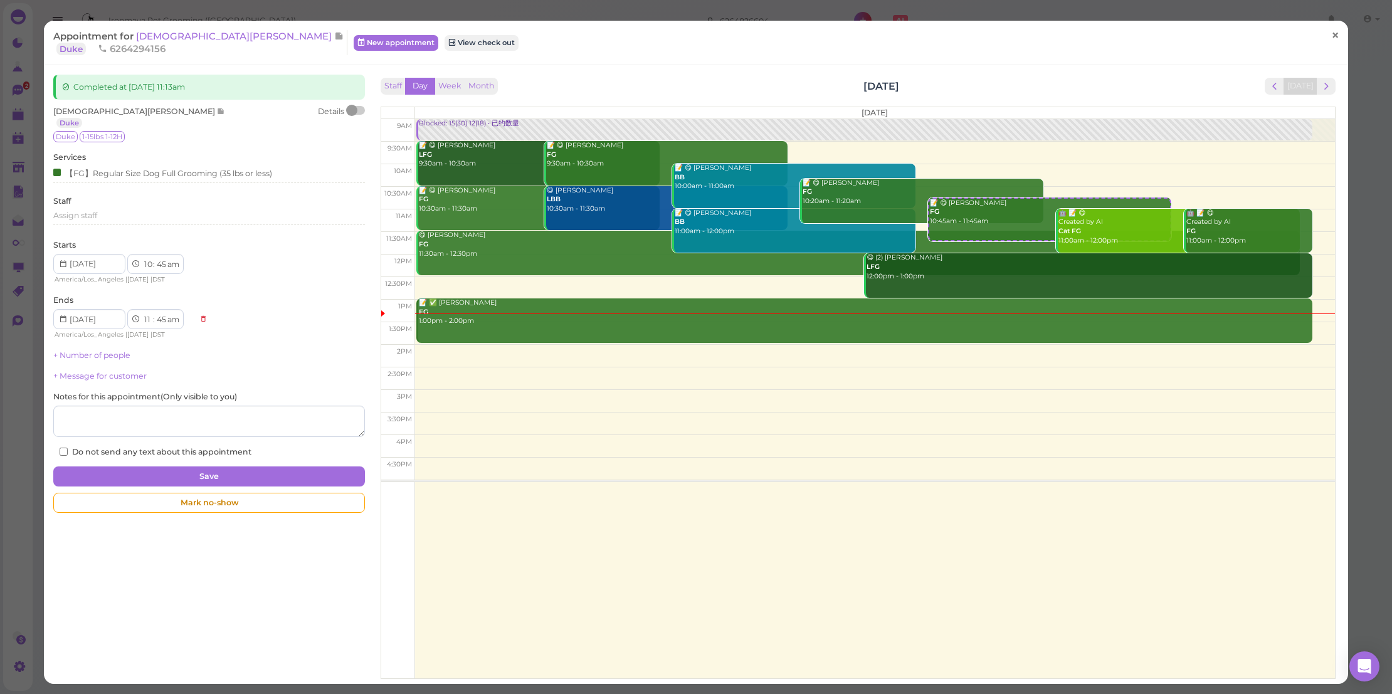
click at [1331, 32] on span "×" at bounding box center [1335, 35] width 8 height 18
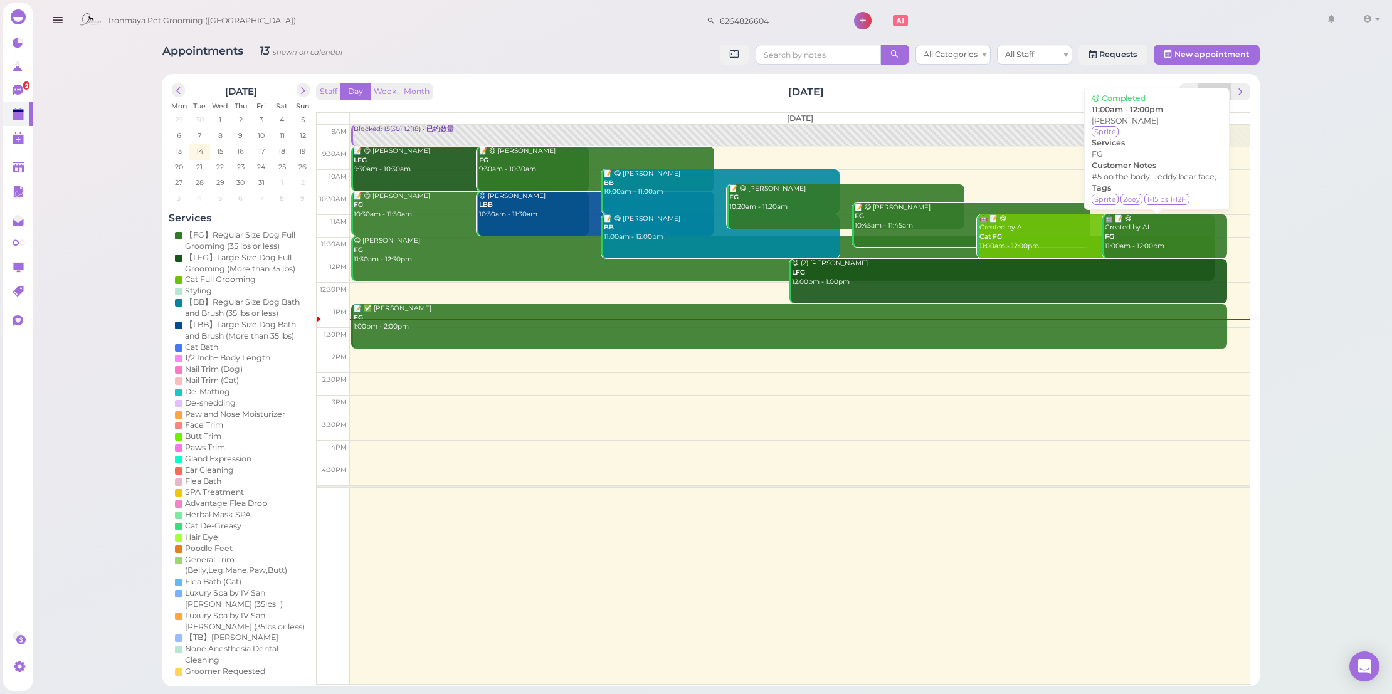
click at [1145, 239] on div "🤖 📝 😋 Created by AI FG 11:00am - 12:00pm" at bounding box center [1165, 232] width 123 height 37
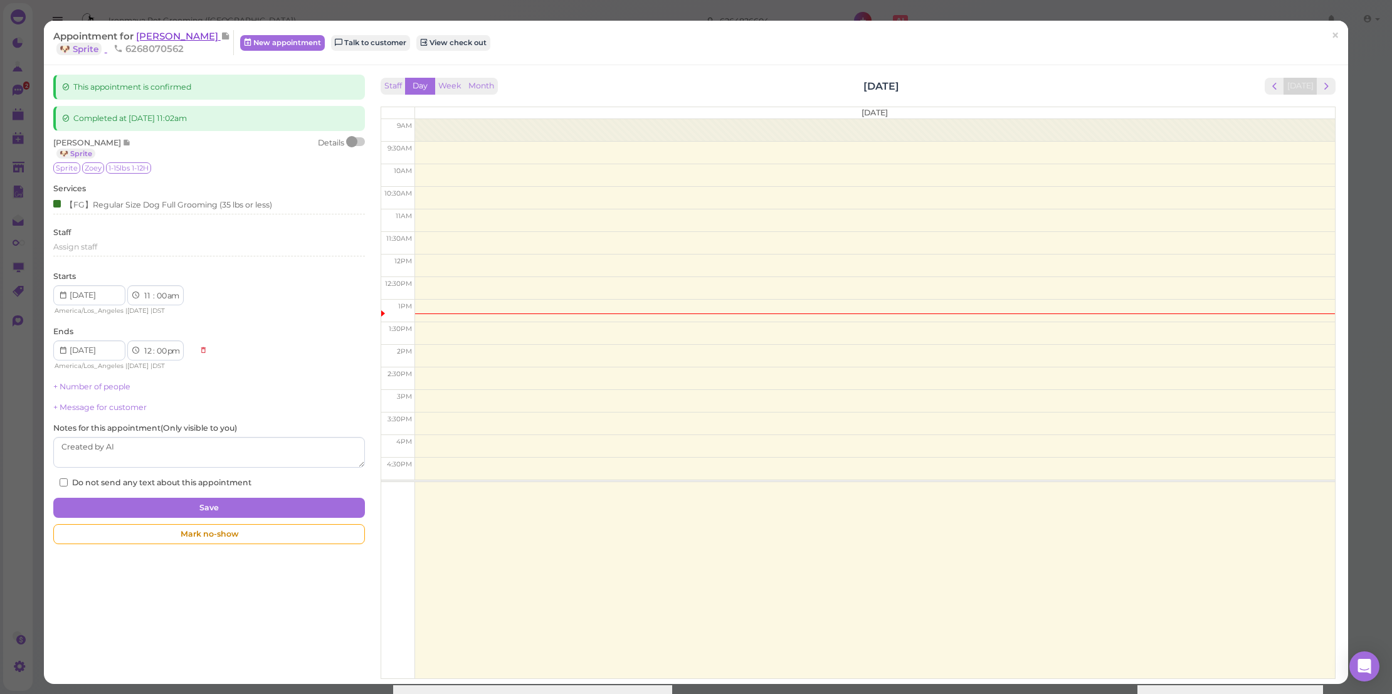
click at [195, 34] on span "[PERSON_NAME]" at bounding box center [178, 36] width 85 height 12
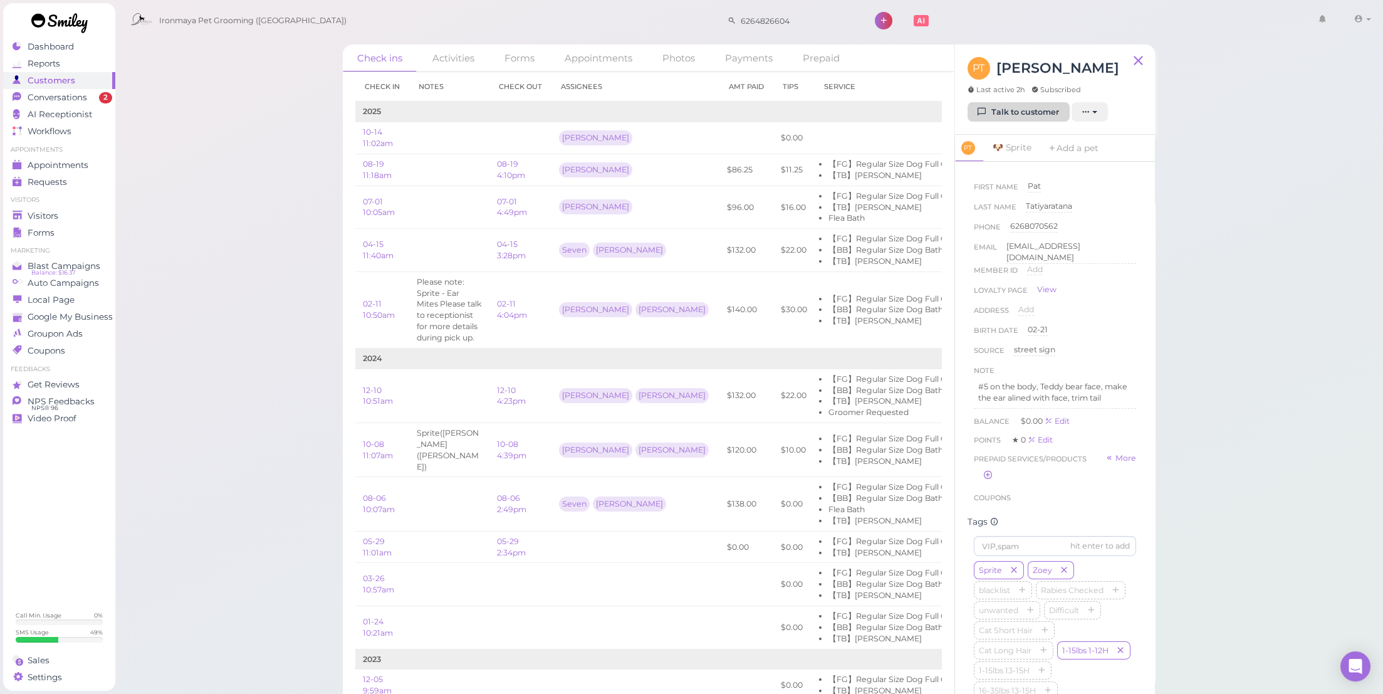
click at [1013, 113] on link "Talk to customer" at bounding box center [1019, 112] width 102 height 20
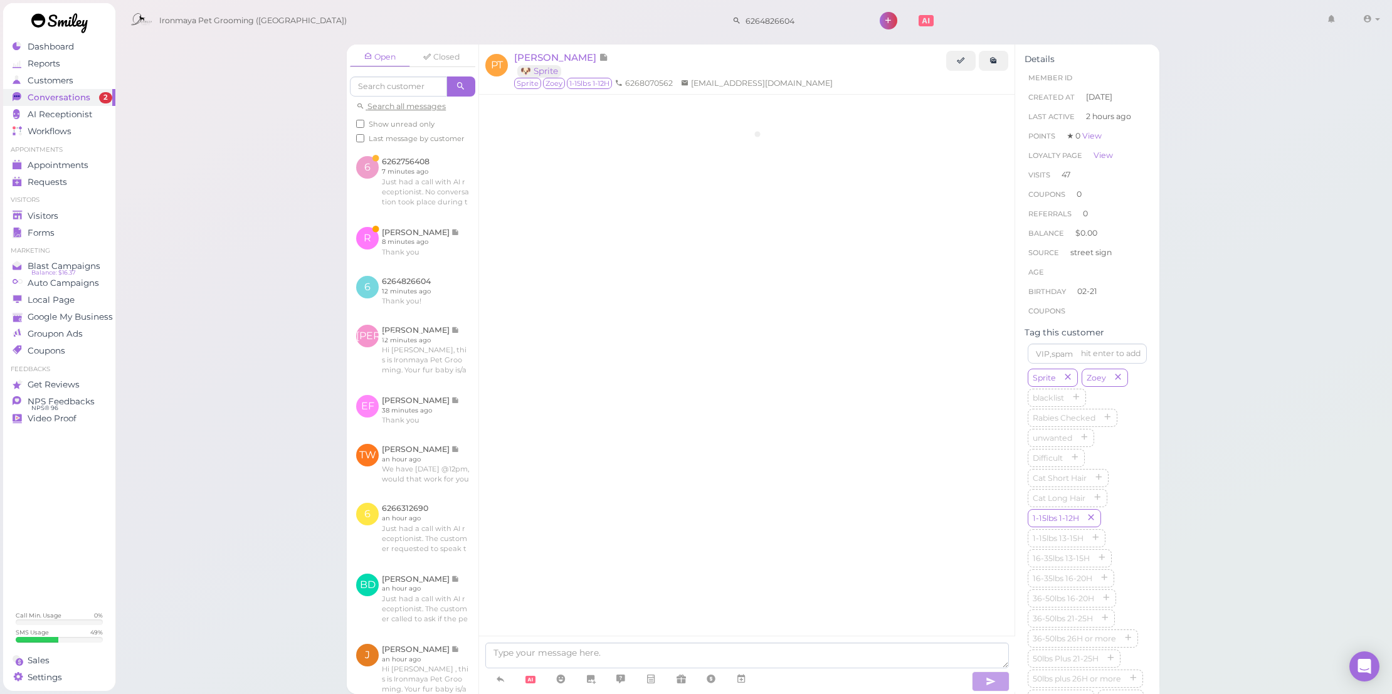
scroll to position [1694, 0]
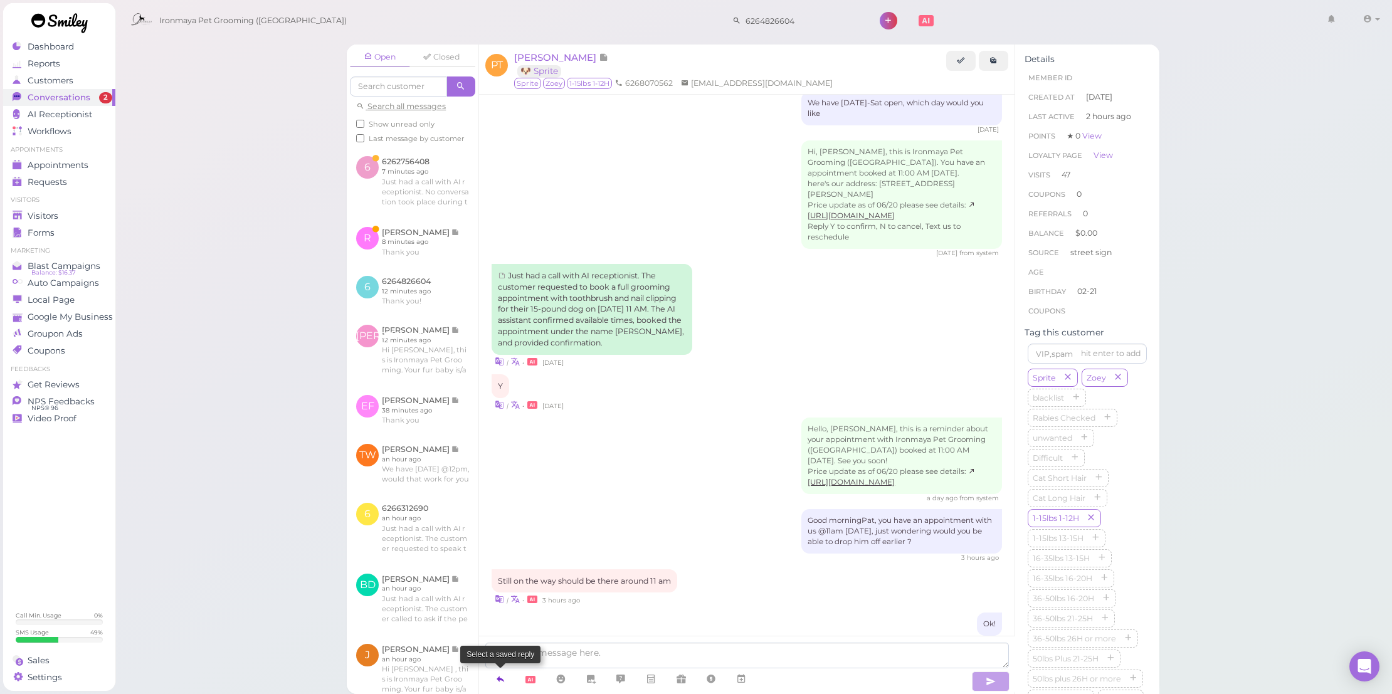
click at [505, 677] on icon at bounding box center [500, 679] width 10 height 13
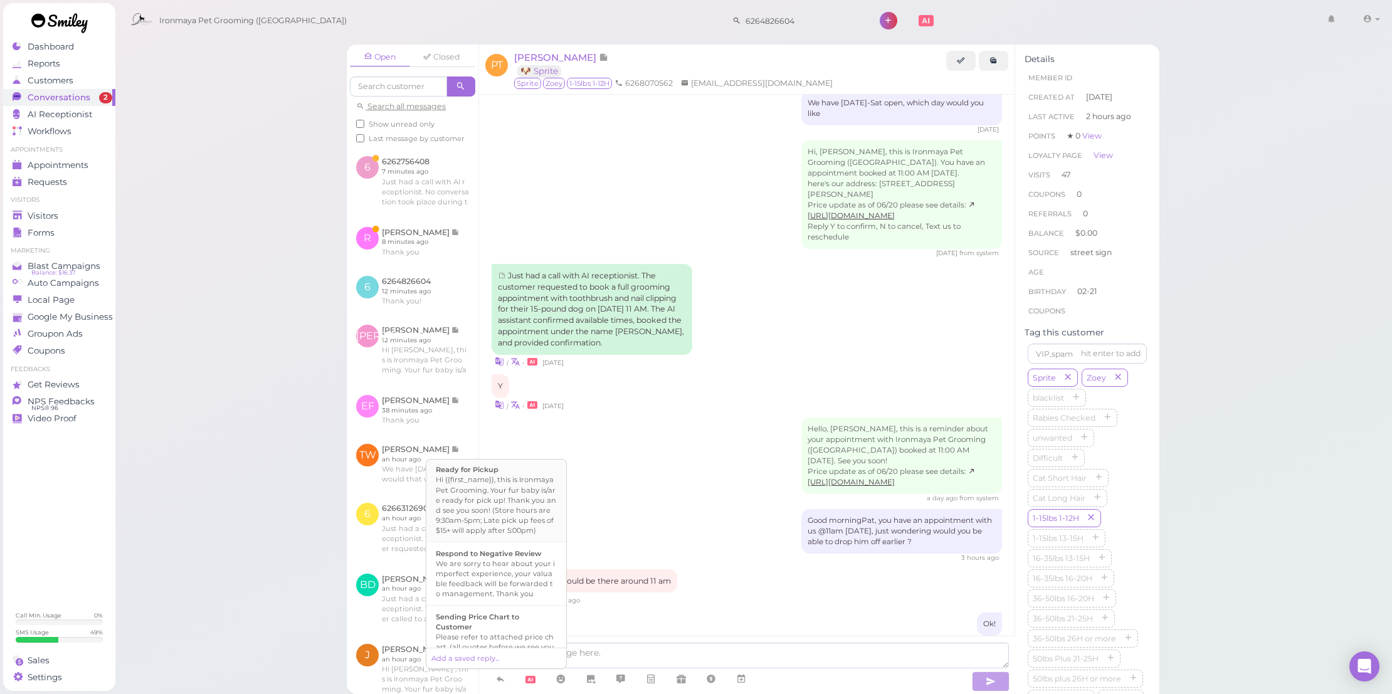
click at [508, 521] on div "Hi {{first_name}}, this is Ironmaya Pet Grooming. Your fur baby is/are ready fo…" at bounding box center [496, 505] width 121 height 60
type textarea "Hi {{first_name}}, this is Ironmaya Pet Grooming. Your fur baby is/are ready fo…"
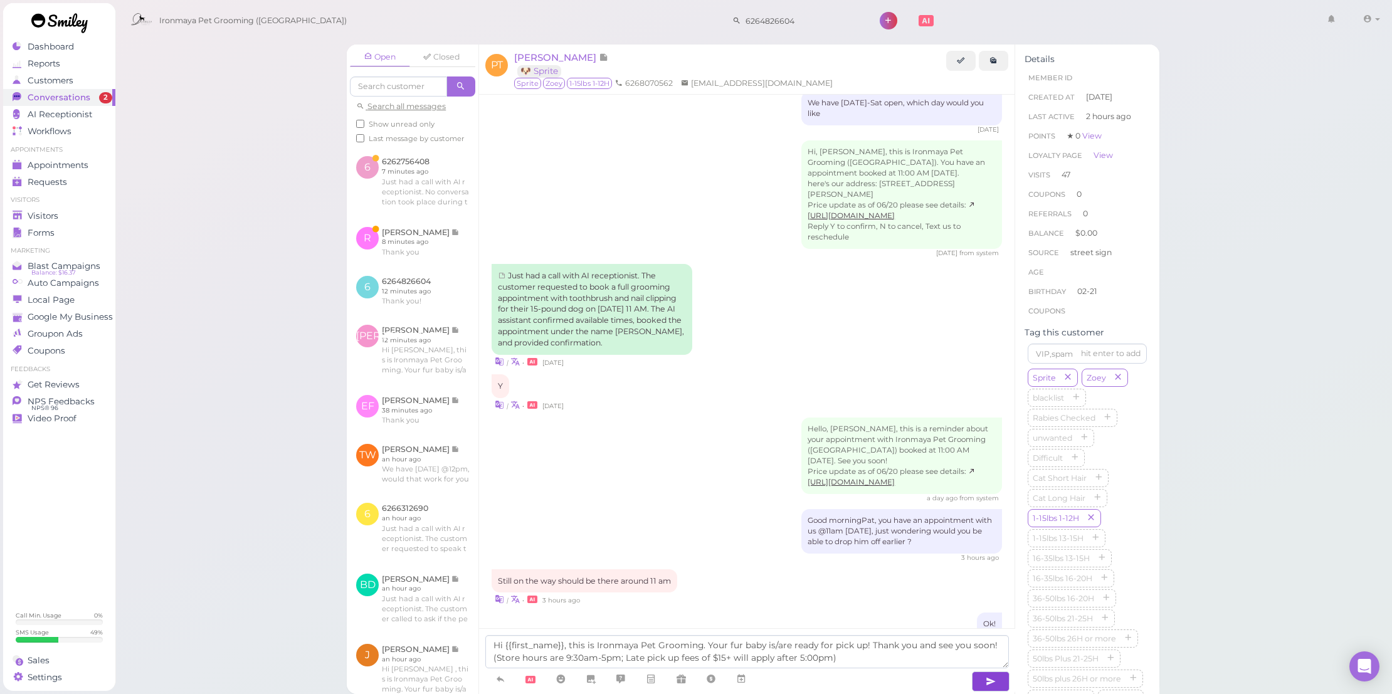
click at [985, 682] on icon "button" at bounding box center [990, 681] width 10 height 13
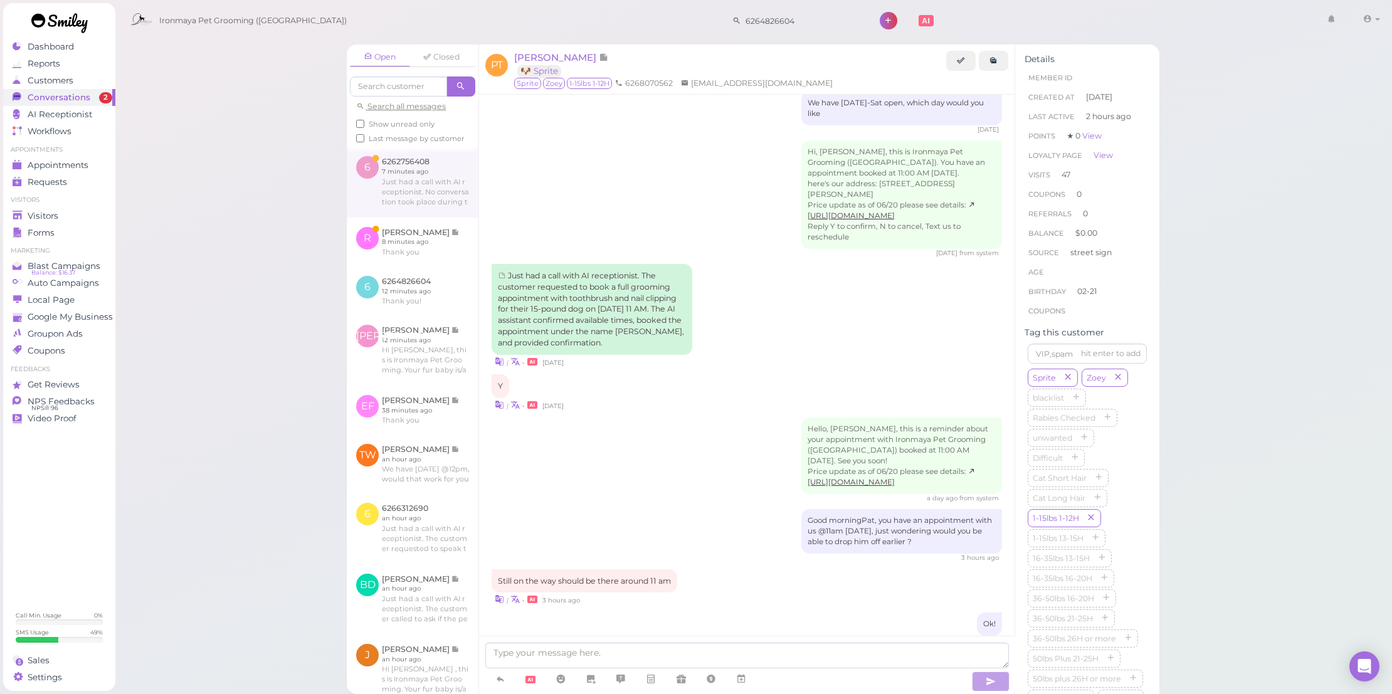
scroll to position [1755, 0]
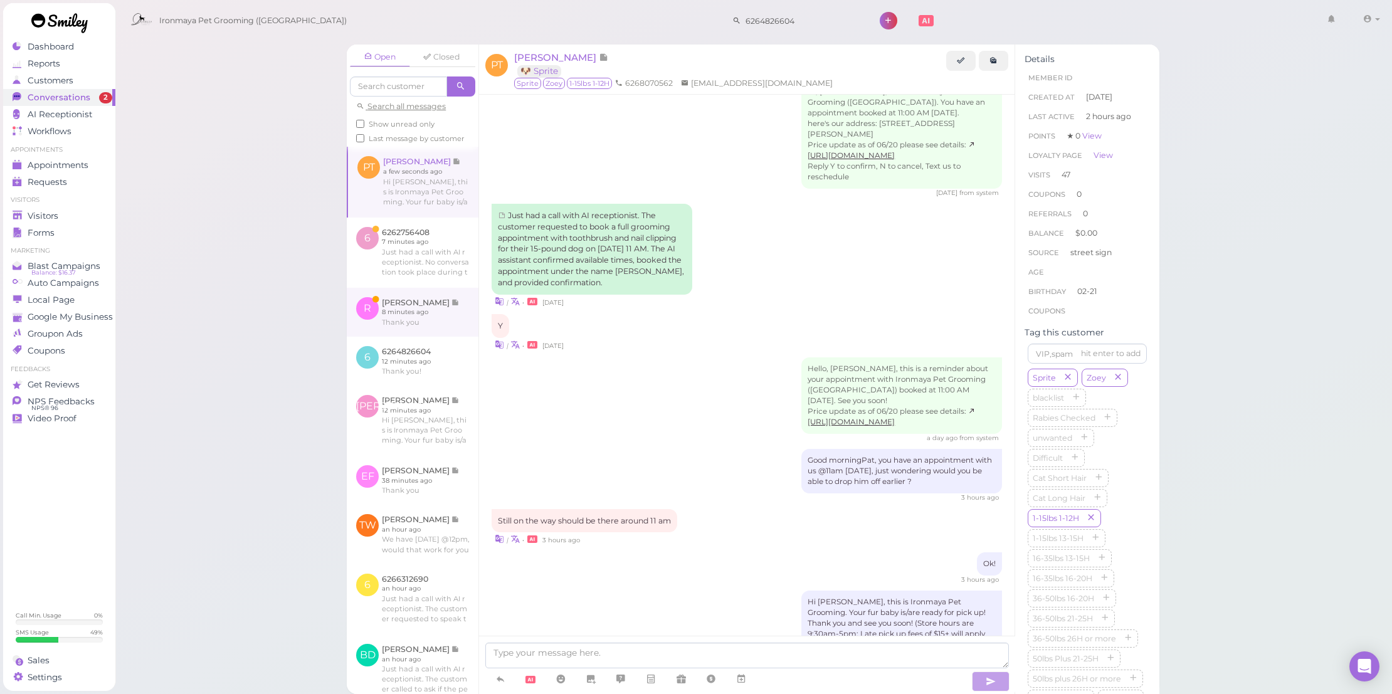
click at [459, 316] on link at bounding box center [413, 312] width 132 height 49
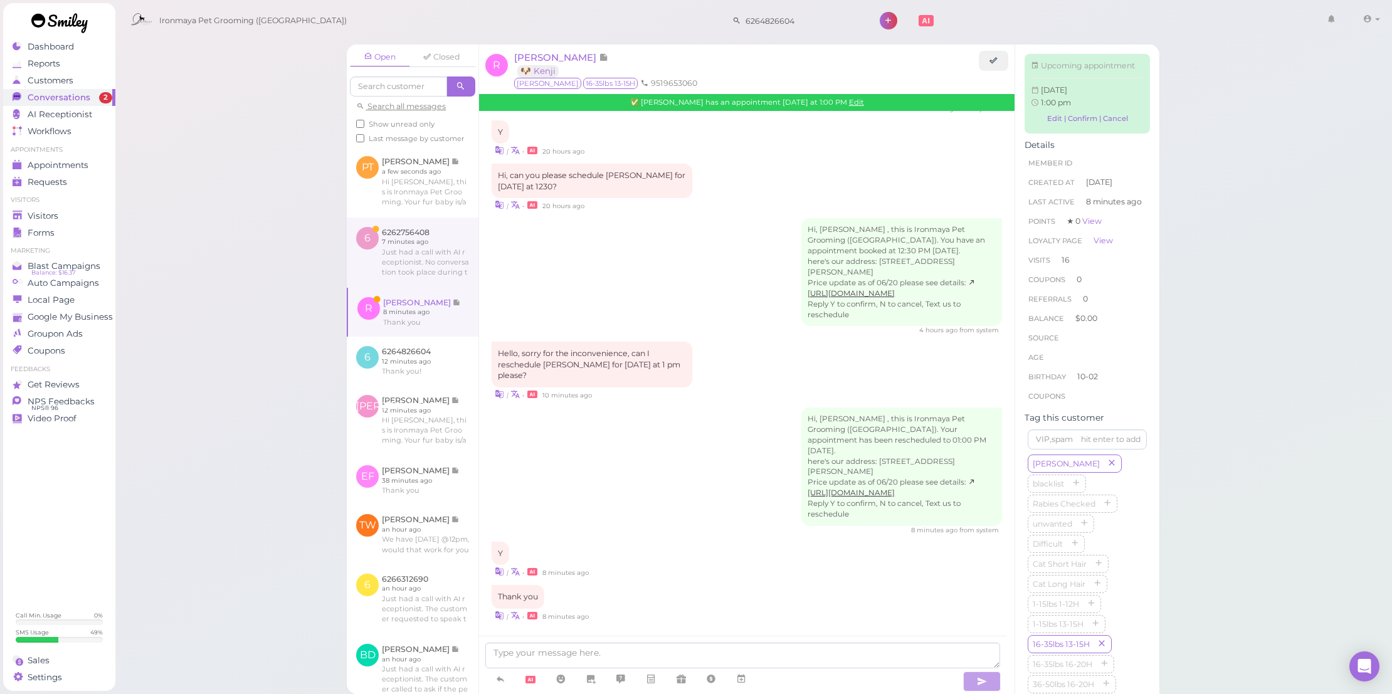
scroll to position [1472, 0]
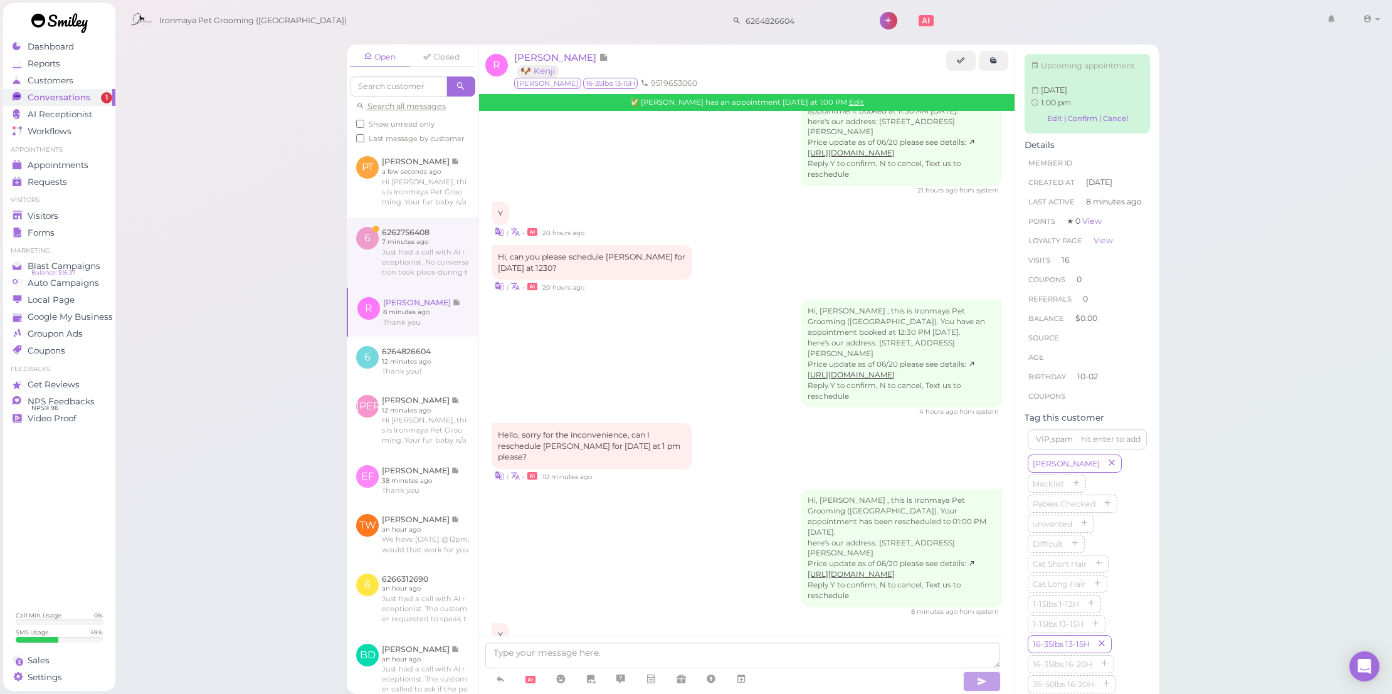
click at [458, 283] on link at bounding box center [413, 253] width 132 height 70
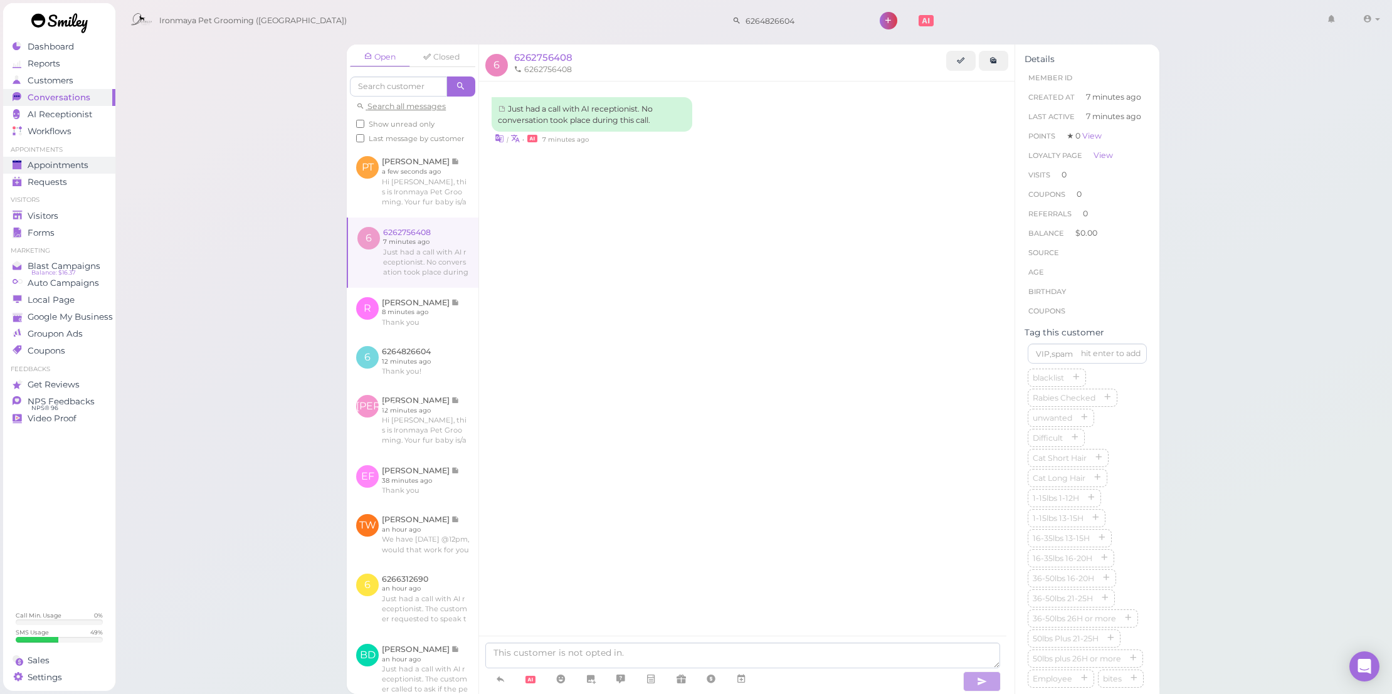
click at [40, 157] on link "Appointments" at bounding box center [59, 165] width 112 height 17
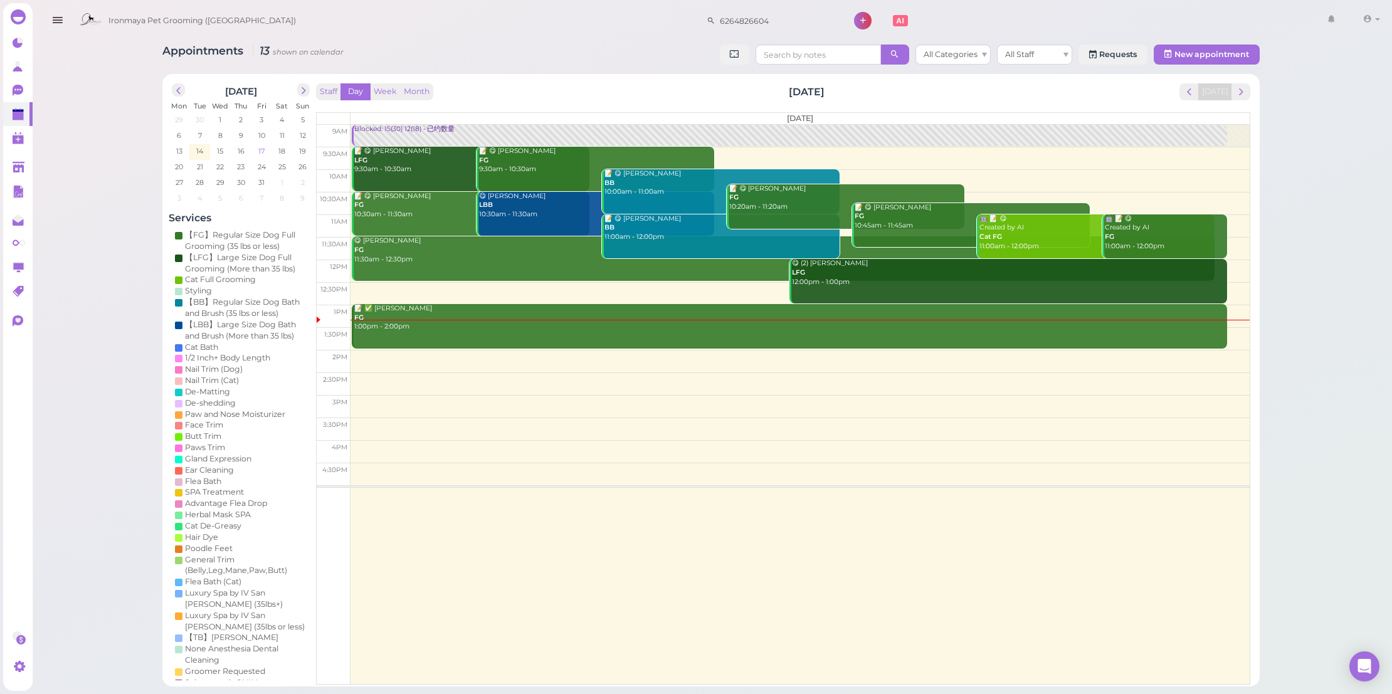
click at [251, 146] on td "17" at bounding box center [261, 150] width 21 height 13
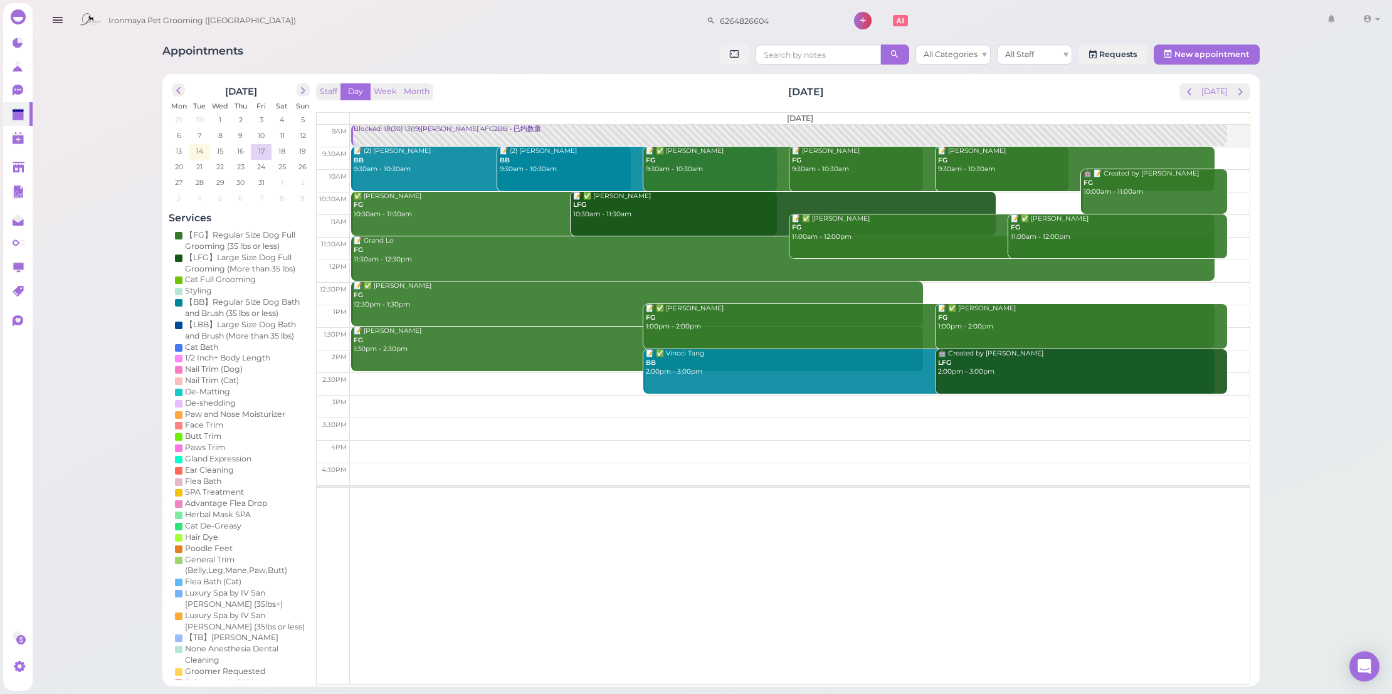
click at [564, 78] on div "October 2025 Mon Tue Wed Thu Fri Sat Sun 29 30 1 2 3 4 5 6 7 8 9 10 11 12 13 14…" at bounding box center [710, 380] width 1097 height 612
click at [463, 125] on div "Blocked: 18(30) 13(19)[PERSON_NAME] 4FG2BB • 已约数量" at bounding box center [790, 129] width 874 height 9
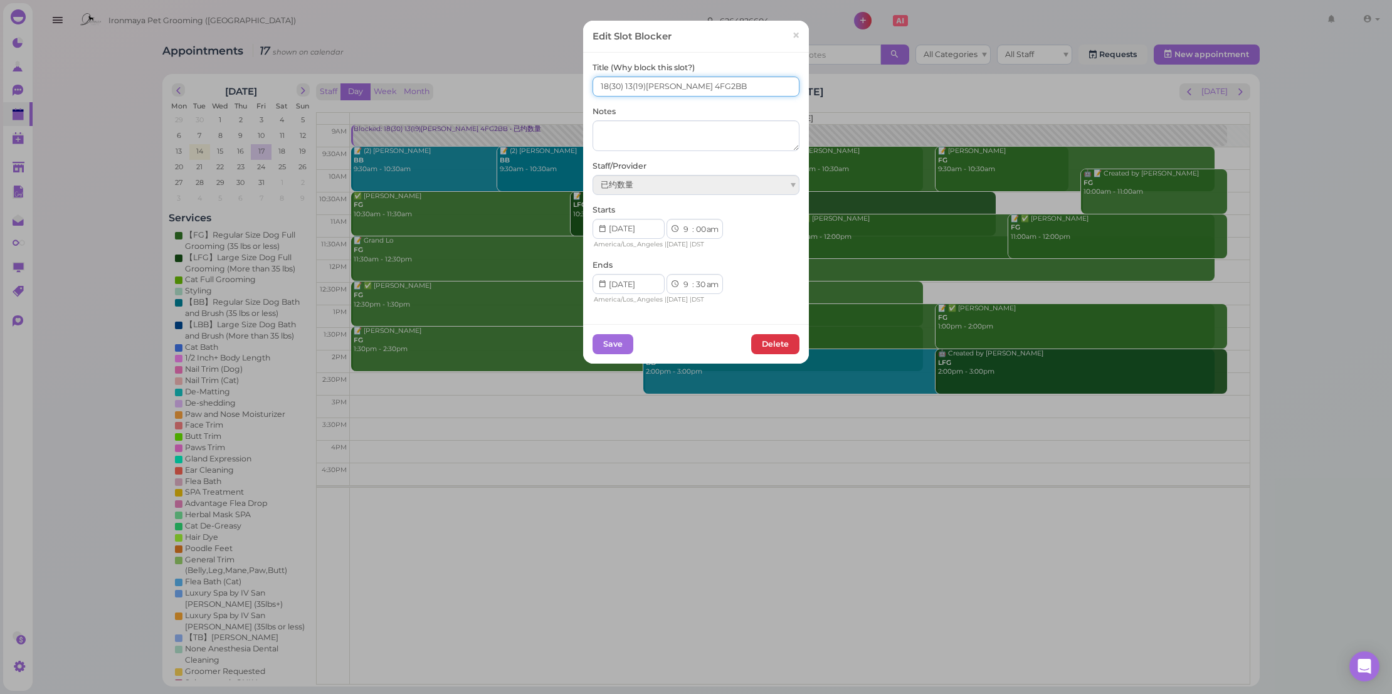
click at [627, 85] on input "18(30) 13(19)Erin 4FG2BB" at bounding box center [695, 86] width 207 height 20
type input "18(30) 14(19)Erin 4FG2BB"
click at [612, 340] on button "Save" at bounding box center [612, 344] width 41 height 20
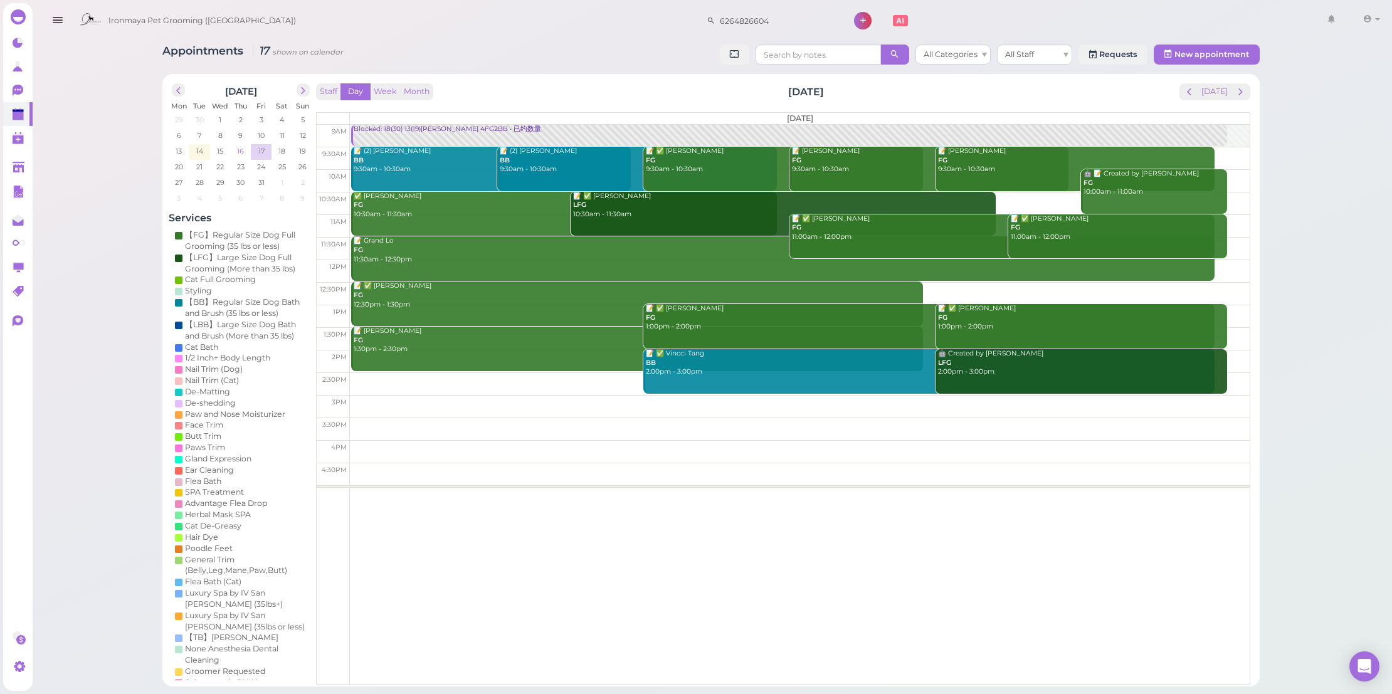
click at [242, 146] on td "16" at bounding box center [241, 150] width 21 height 13
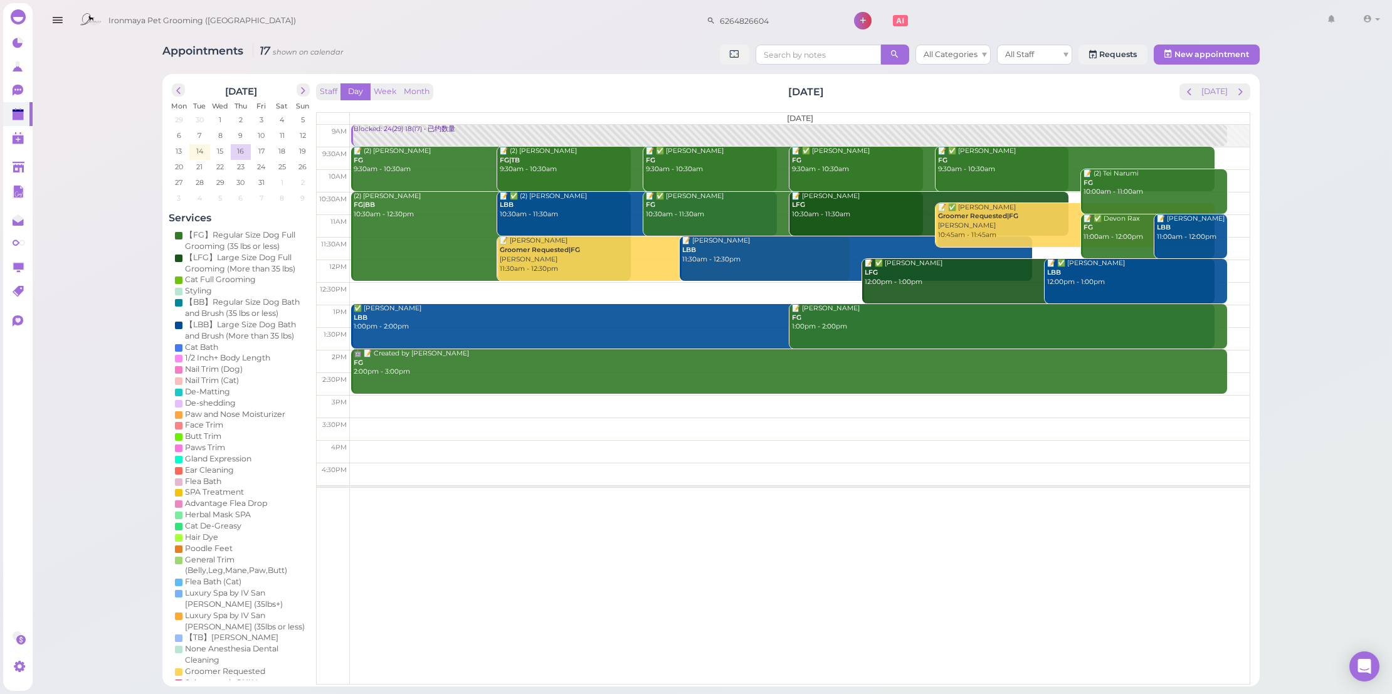
click at [526, 93] on div "Staff Day Week Month Thursday, Oct 16 Today" at bounding box center [783, 91] width 934 height 17
click at [466, 136] on link "Blocked: 24(29) 18(17) • 已约数量" at bounding box center [789, 135] width 876 height 21
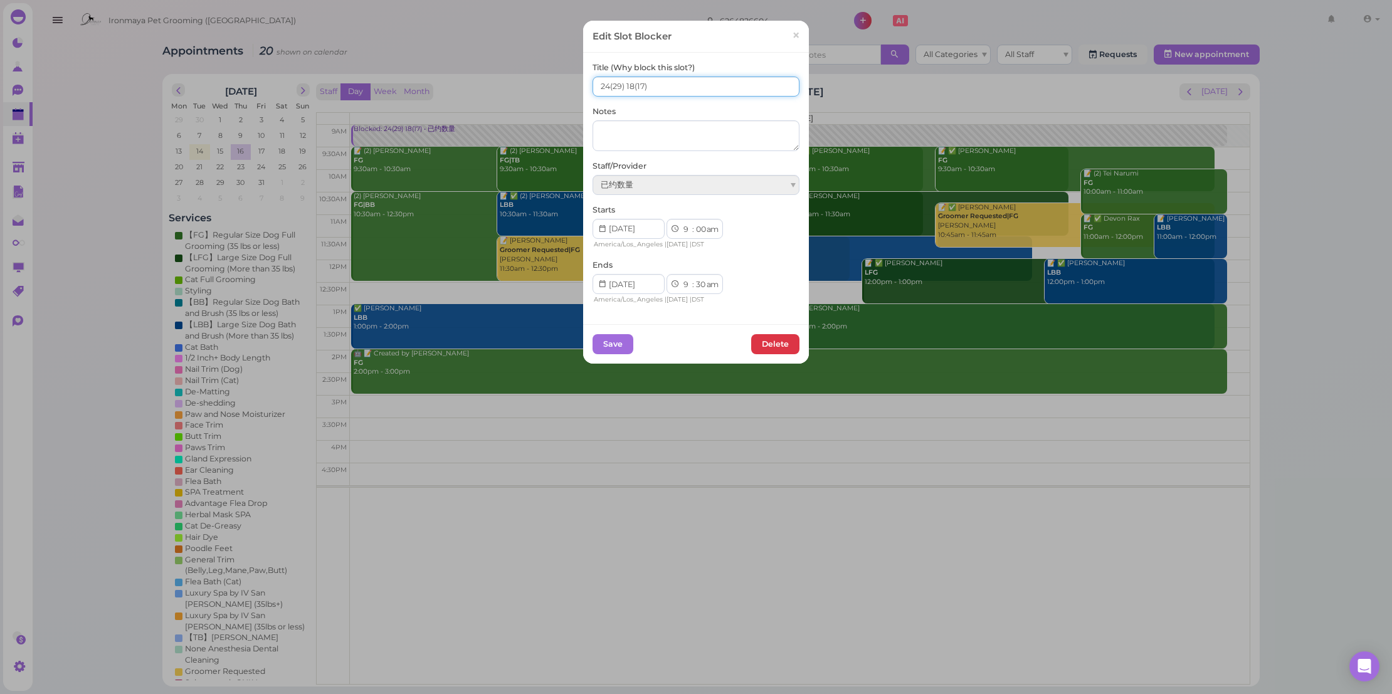
click at [602, 85] on input "24(29) 18(17)" at bounding box center [695, 86] width 207 height 20
type input "25(29) 18(17)"
click at [609, 328] on div "Save Delete" at bounding box center [696, 343] width 226 height 39
click at [610, 338] on button "Save" at bounding box center [612, 344] width 41 height 20
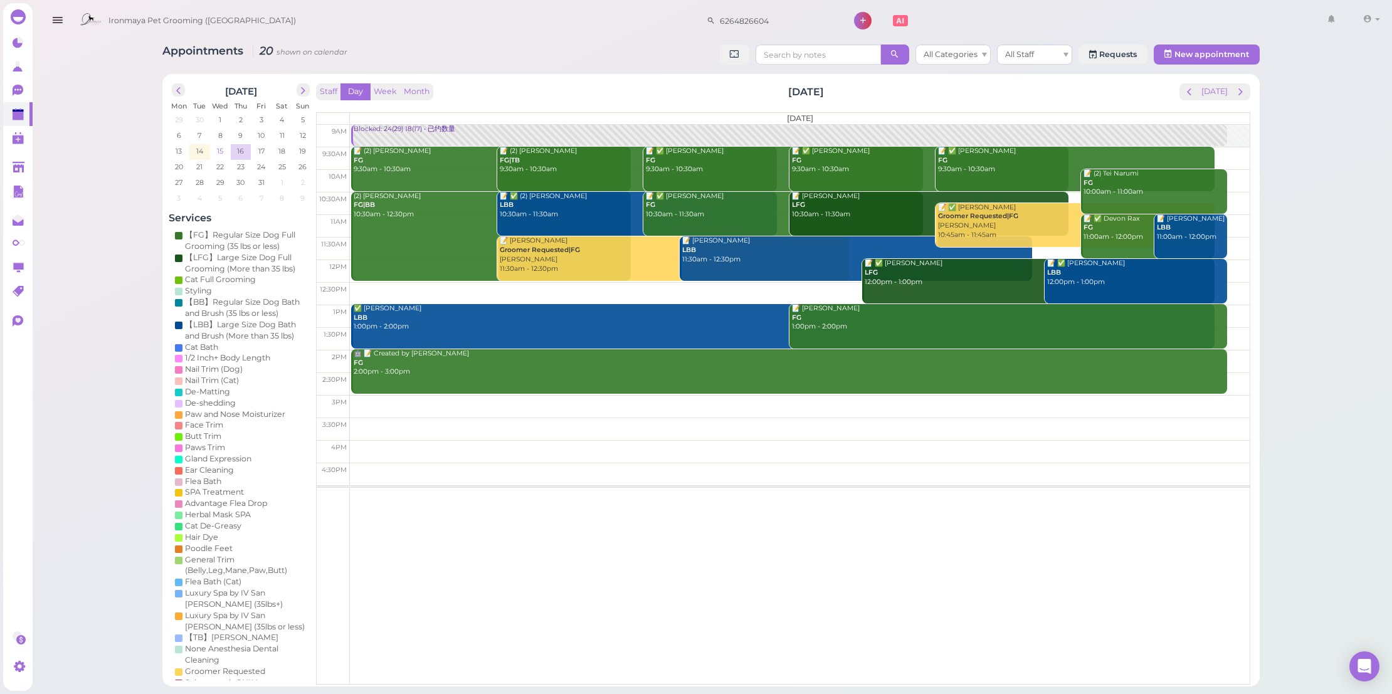
click at [219, 152] on span "15" at bounding box center [220, 150] width 9 height 11
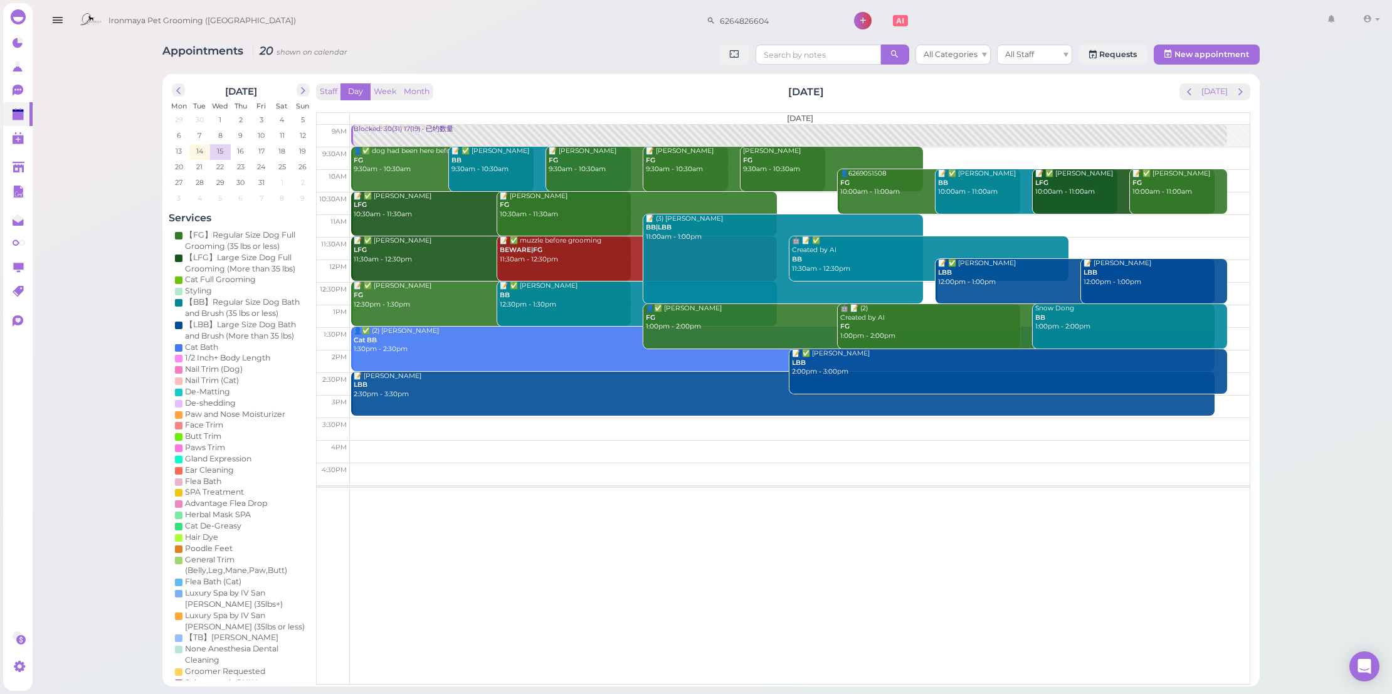
click at [542, 92] on div "Staff Day Week Month Wednesday, Oct 15 Today" at bounding box center [783, 91] width 934 height 17
click at [422, 125] on div "Blocked: 30(31) 17(19) • 已约数量" at bounding box center [790, 129] width 874 height 9
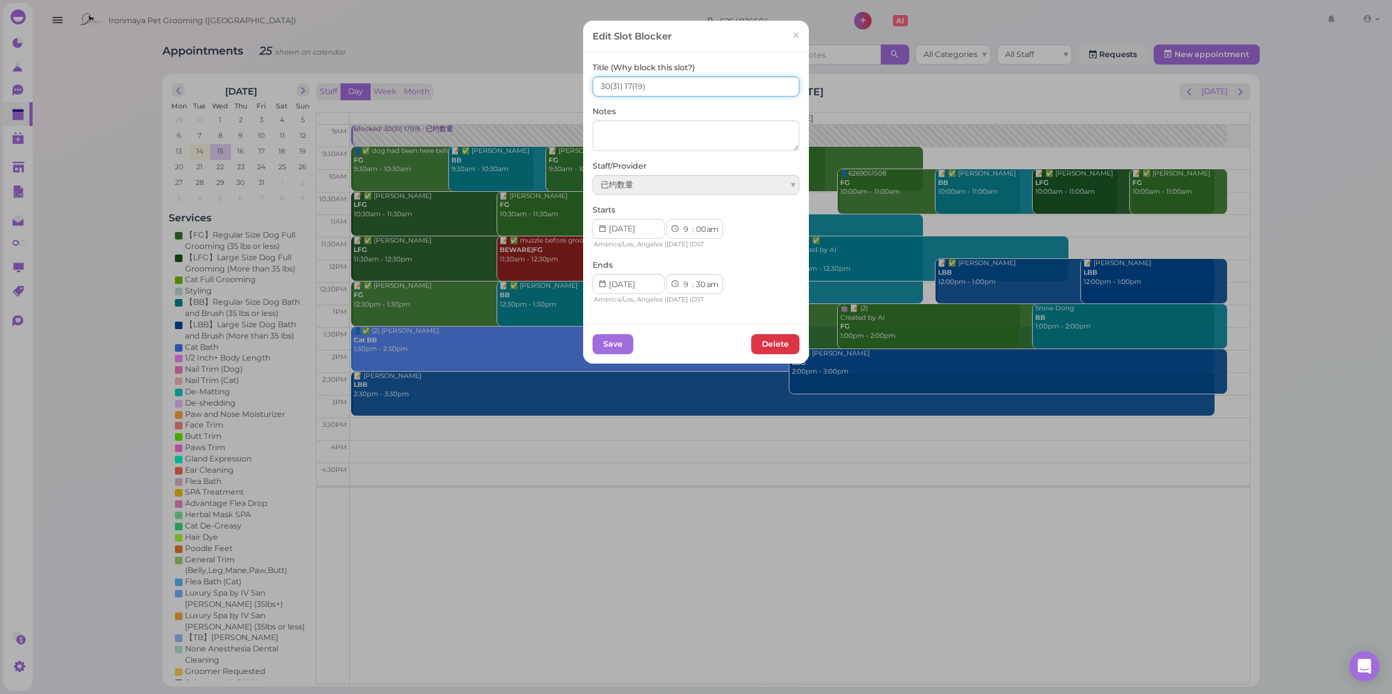
drag, startPoint x: 604, startPoint y: 84, endPoint x: 579, endPoint y: 91, distance: 26.0
click at [583, 91] on div "Title (Why block this slot?) 30(31) 17(19) Notes Staff/Provider 已约数量 Starts 1 2…" at bounding box center [696, 188] width 226 height 271
type input "29(31) 17(19)"
click at [619, 344] on button "Save" at bounding box center [612, 344] width 41 height 20
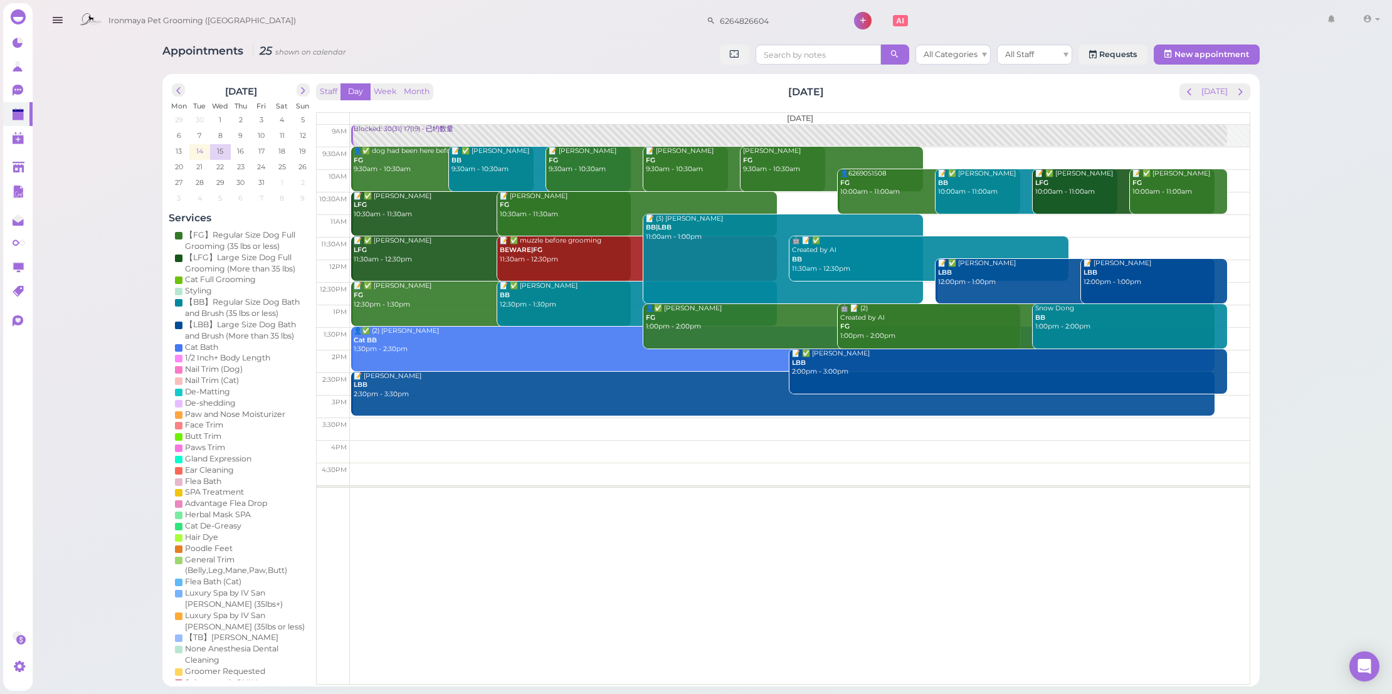
click at [201, 154] on span "14" at bounding box center [199, 150] width 9 height 11
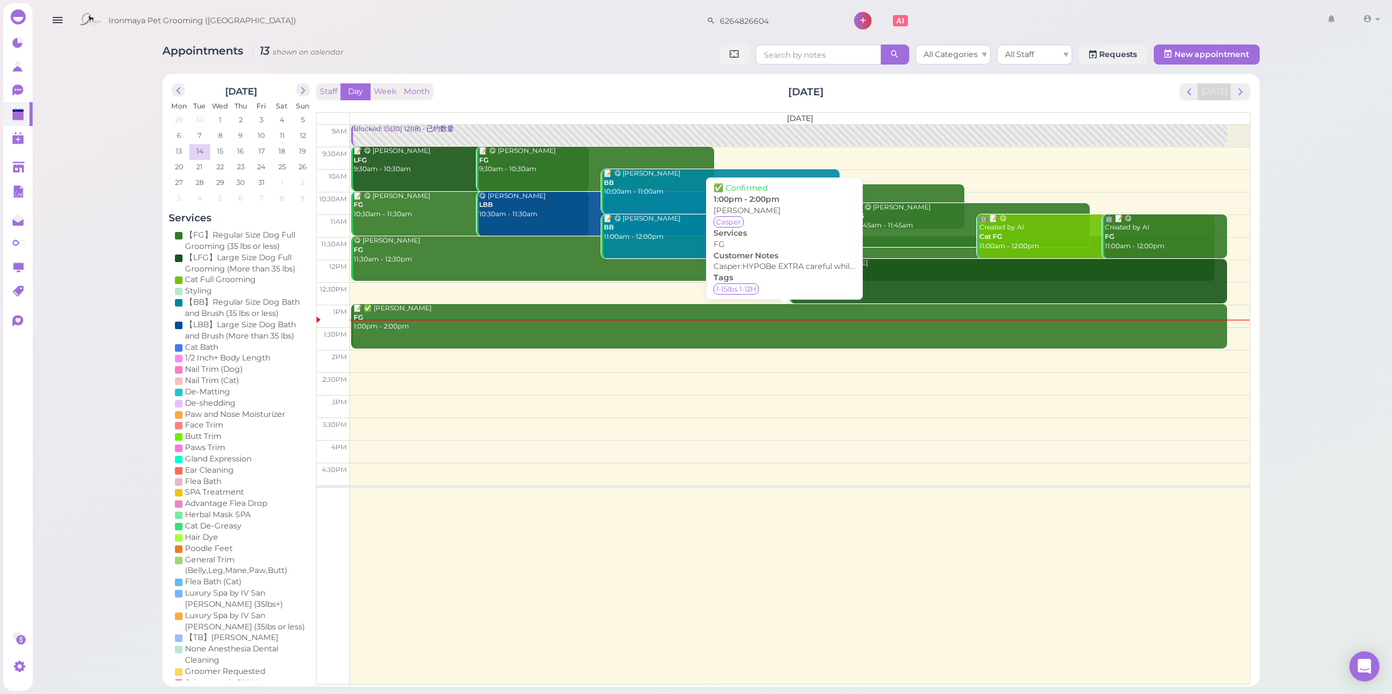
click at [395, 336] on link "📝 ✅ GAO Daisy FG 1:00pm - 2:00pm" at bounding box center [789, 326] width 876 height 45
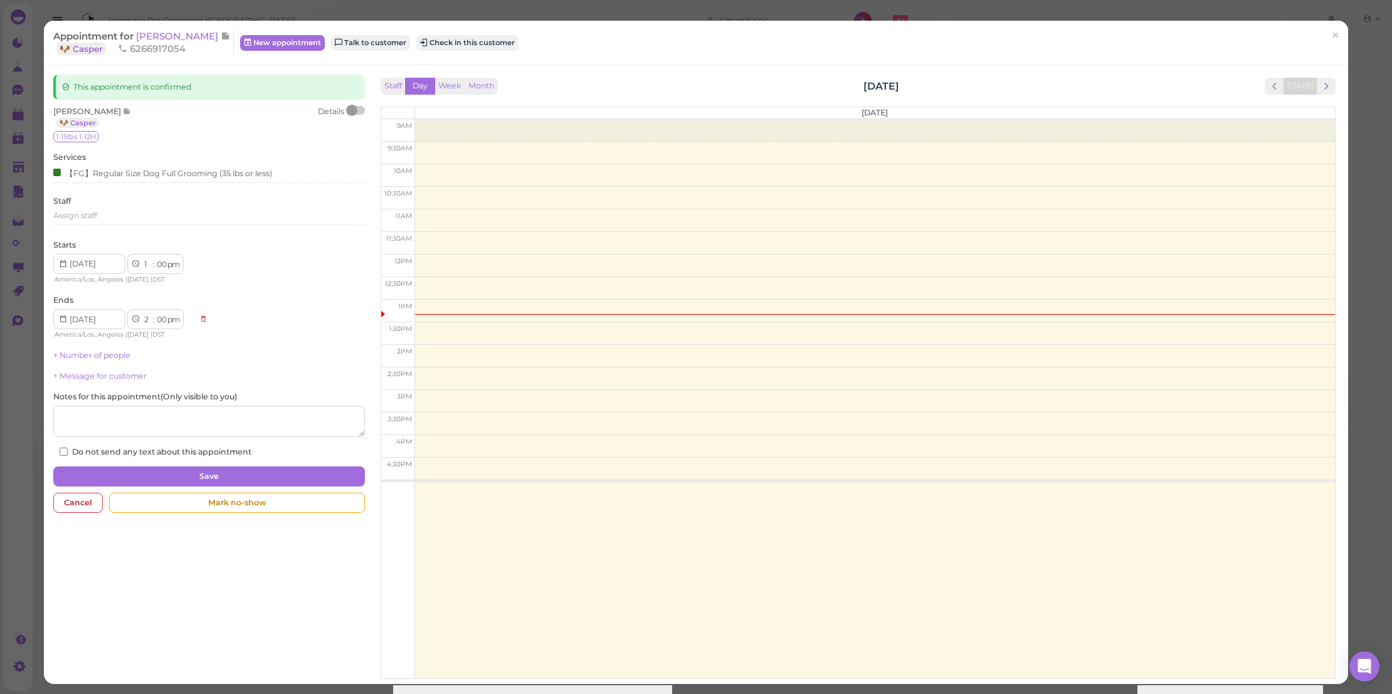
click at [463, 31] on div "Appointment for GAO Daisy 🐶 Casper 6266917054 New appointment Talk to customer …" at bounding box center [689, 42] width 1272 height 25
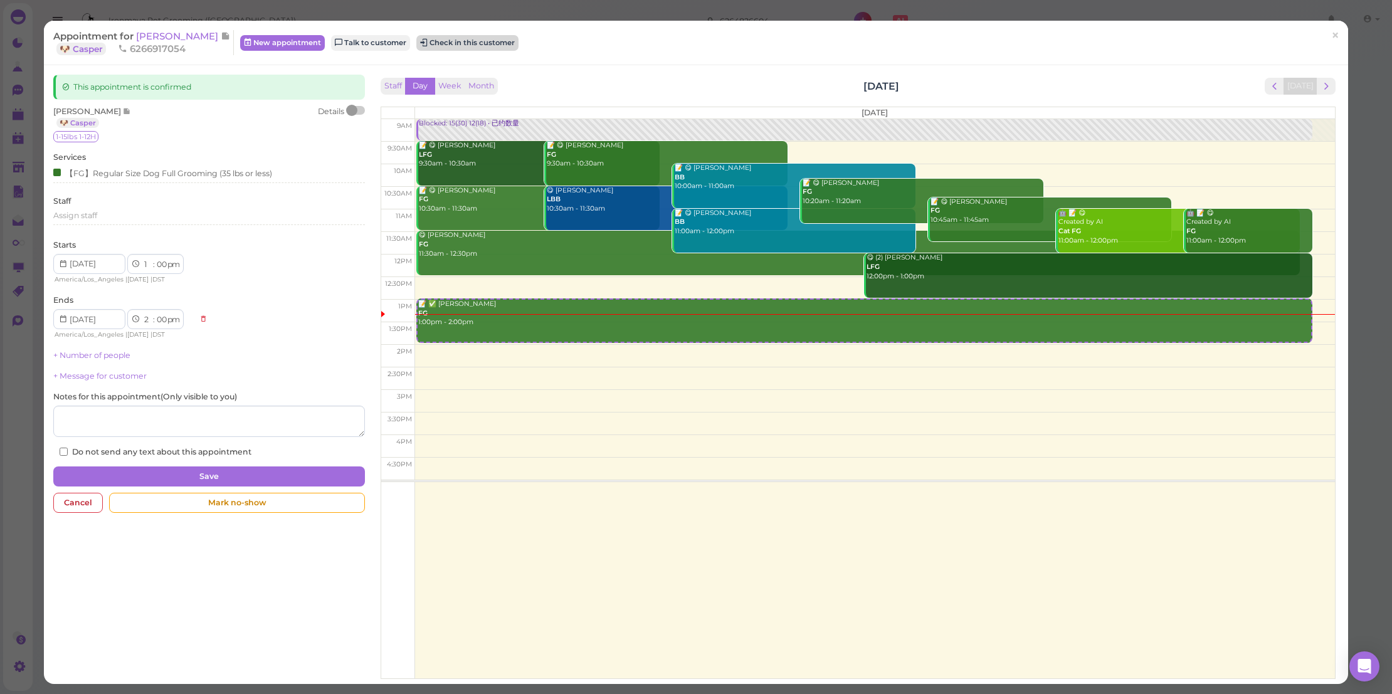
click at [463, 41] on button "Check in this customer" at bounding box center [467, 42] width 102 height 15
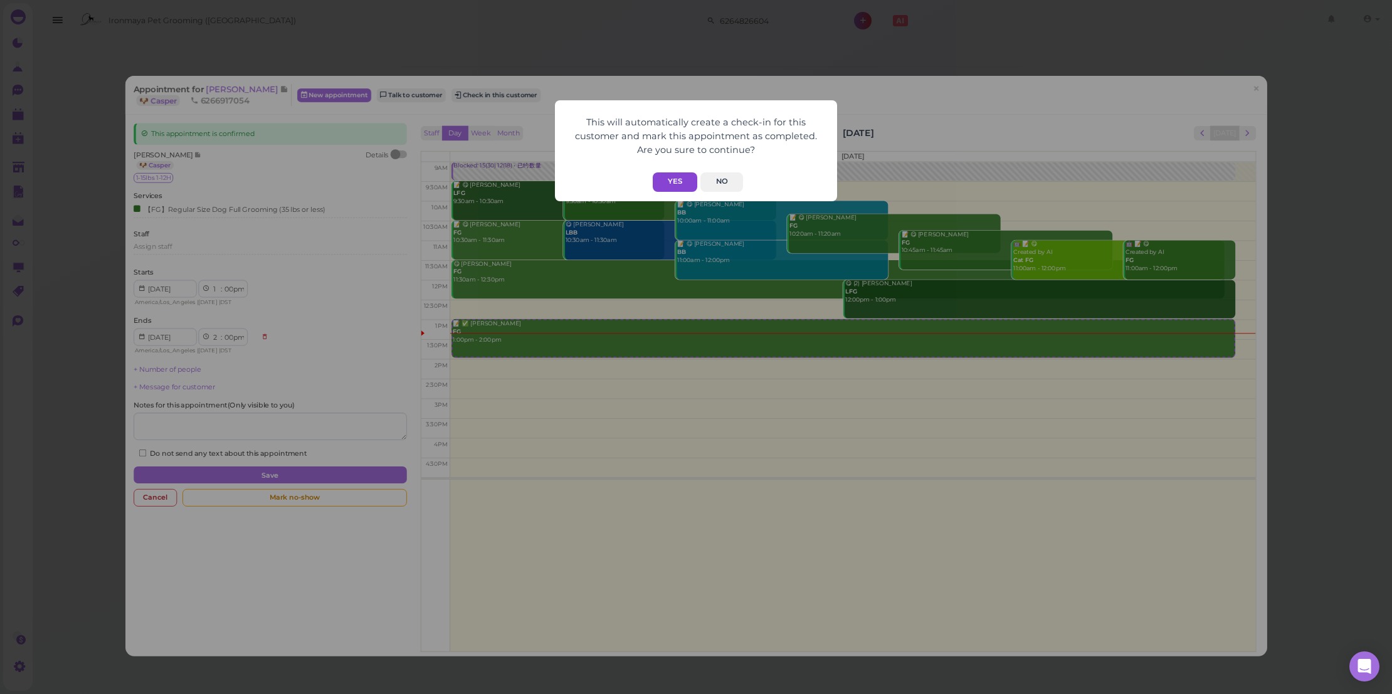
click at [674, 176] on button "Yes" at bounding box center [675, 181] width 45 height 19
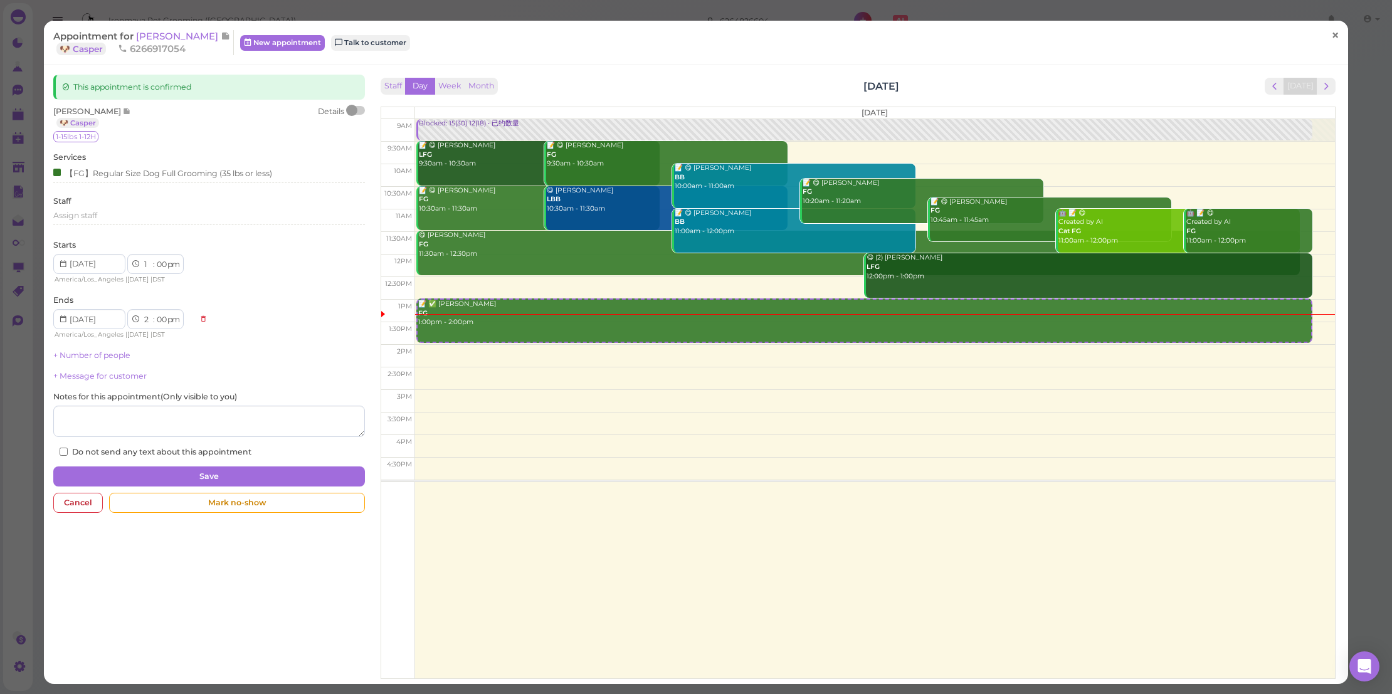
click at [1331, 36] on span "×" at bounding box center [1335, 35] width 8 height 18
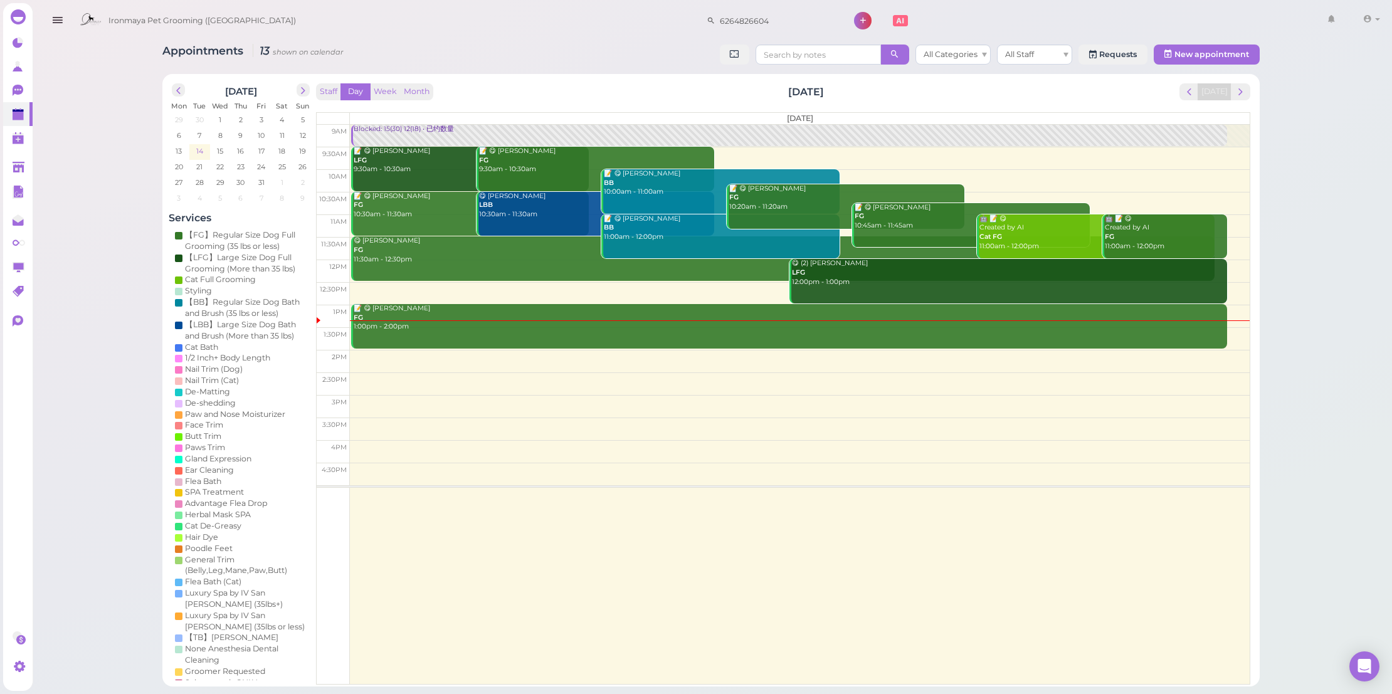
click at [201, 151] on span "14" at bounding box center [199, 150] width 9 height 11
click at [21, 172] on icon at bounding box center [19, 168] width 13 height 13
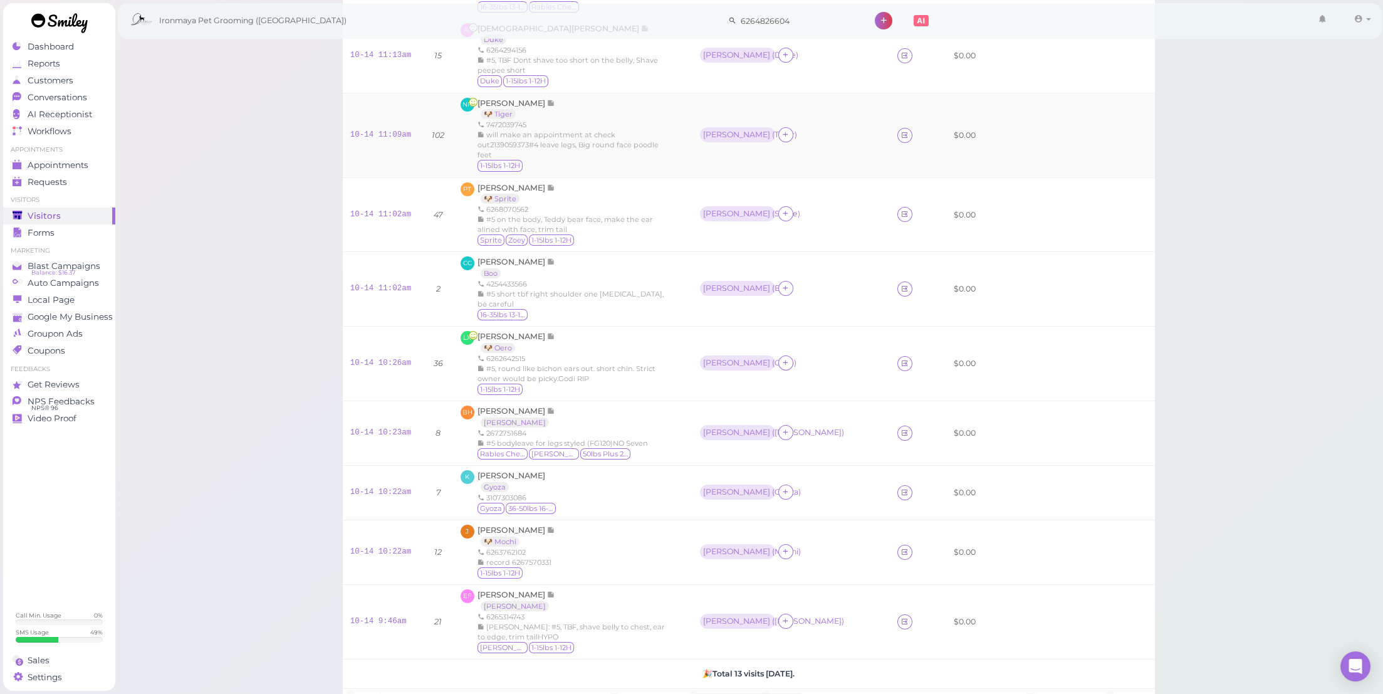
scroll to position [516, 0]
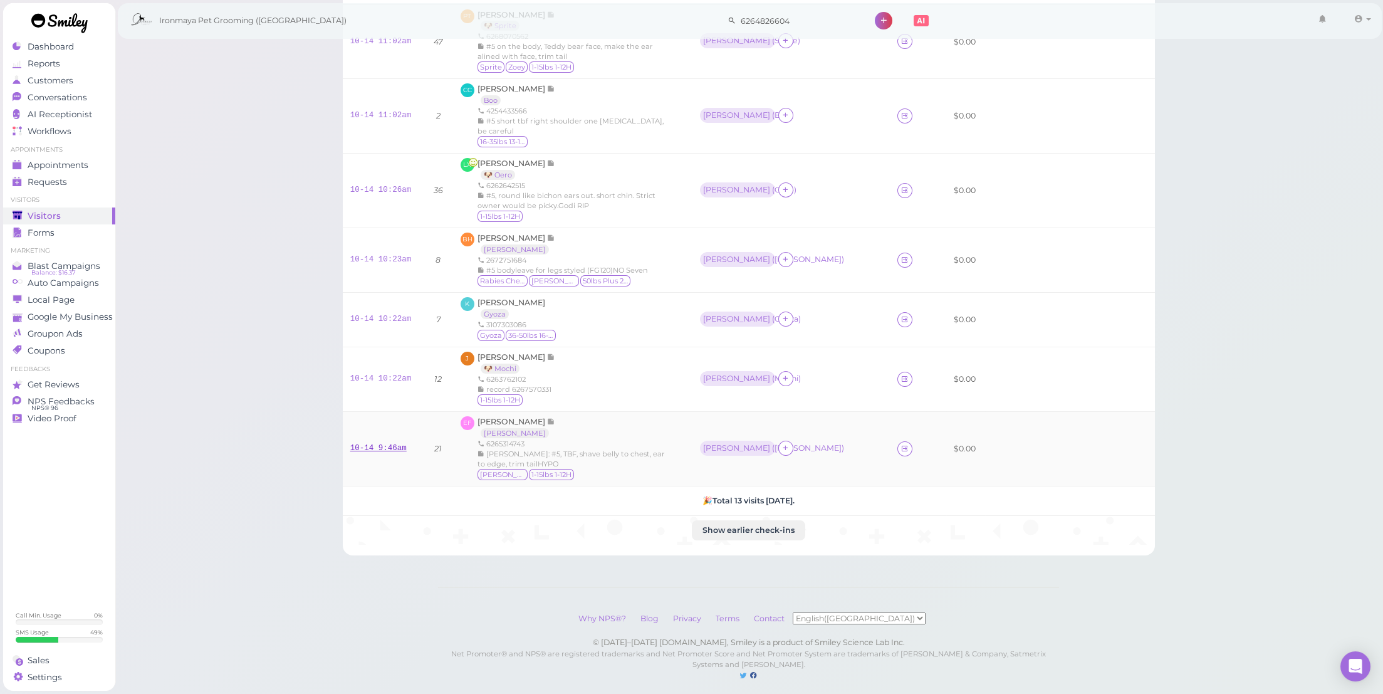
click at [381, 444] on link "10-14 9:46am" at bounding box center [378, 448] width 56 height 9
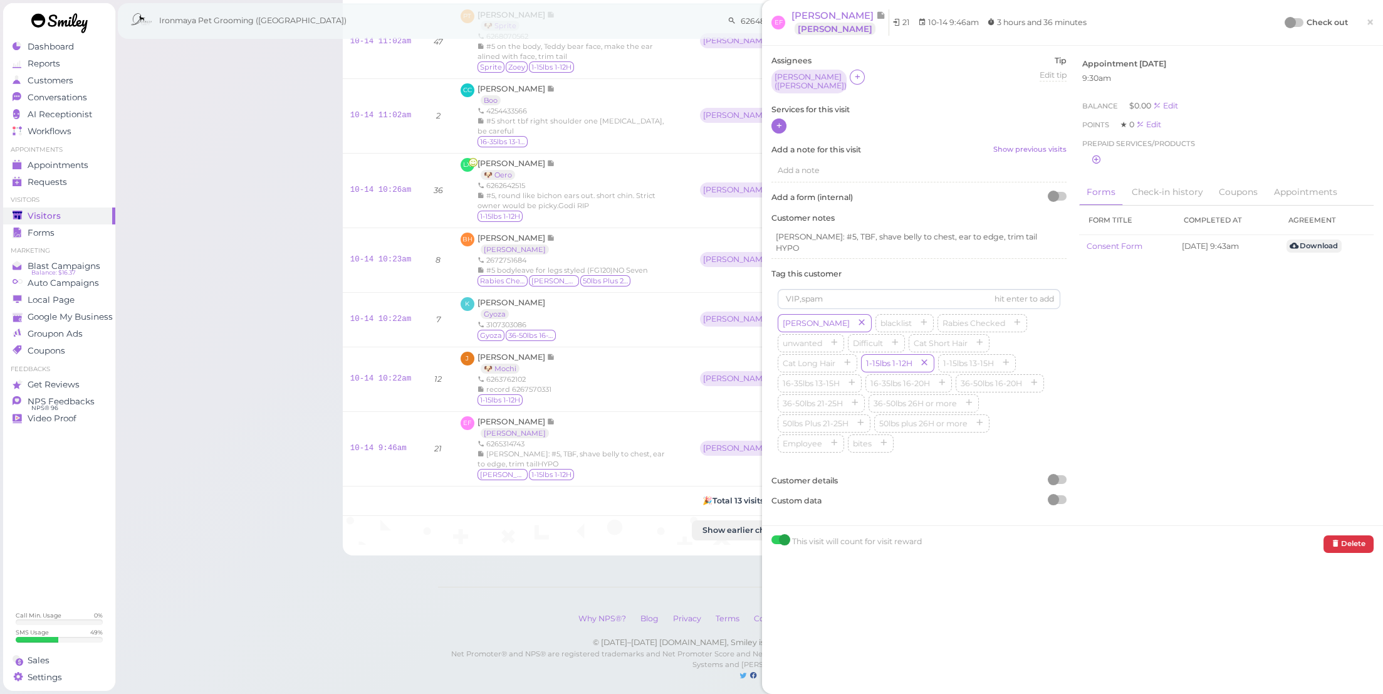
click at [773, 118] on div at bounding box center [779, 125] width 15 height 15
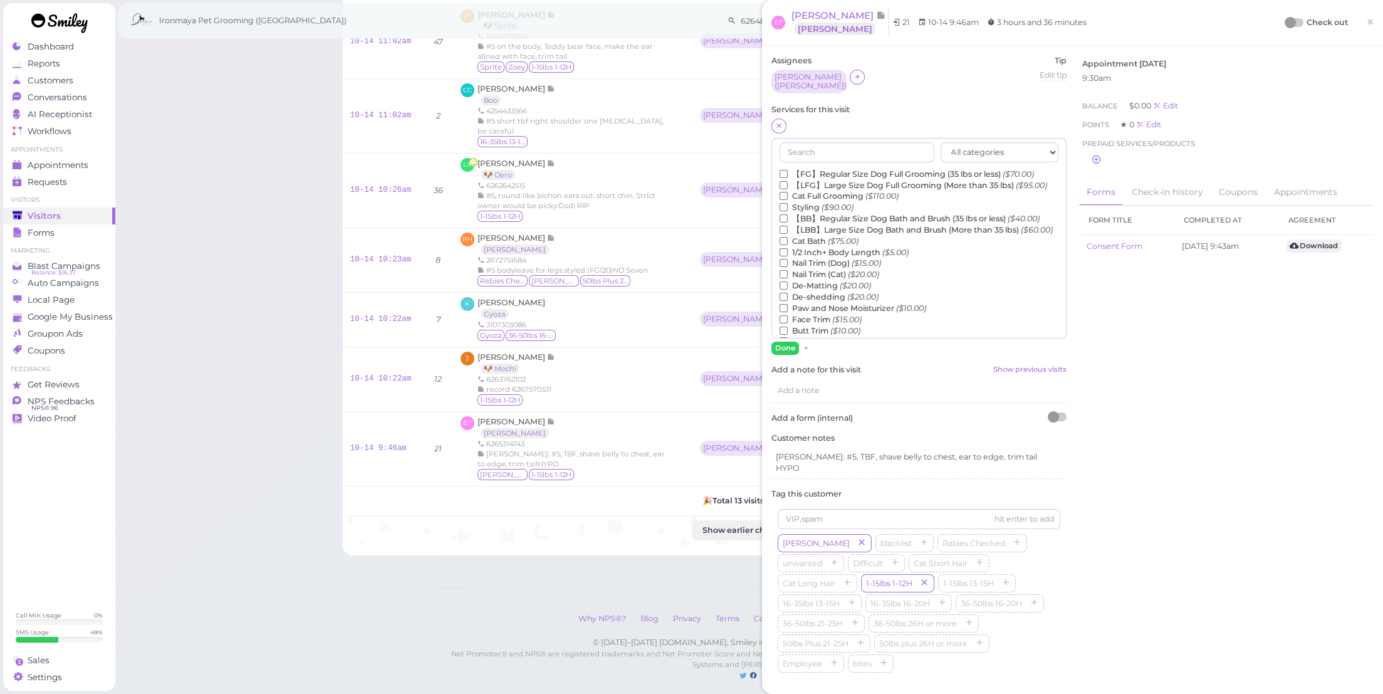
click at [819, 171] on label "【FG】Regular Size Dog Full Grooming (35 lbs or less) ($70.00)" at bounding box center [907, 174] width 254 height 11
click at [788, 171] on input "【FG】Regular Size Dog Full Grooming (35 lbs or less) ($70.00)" at bounding box center [784, 174] width 8 height 8
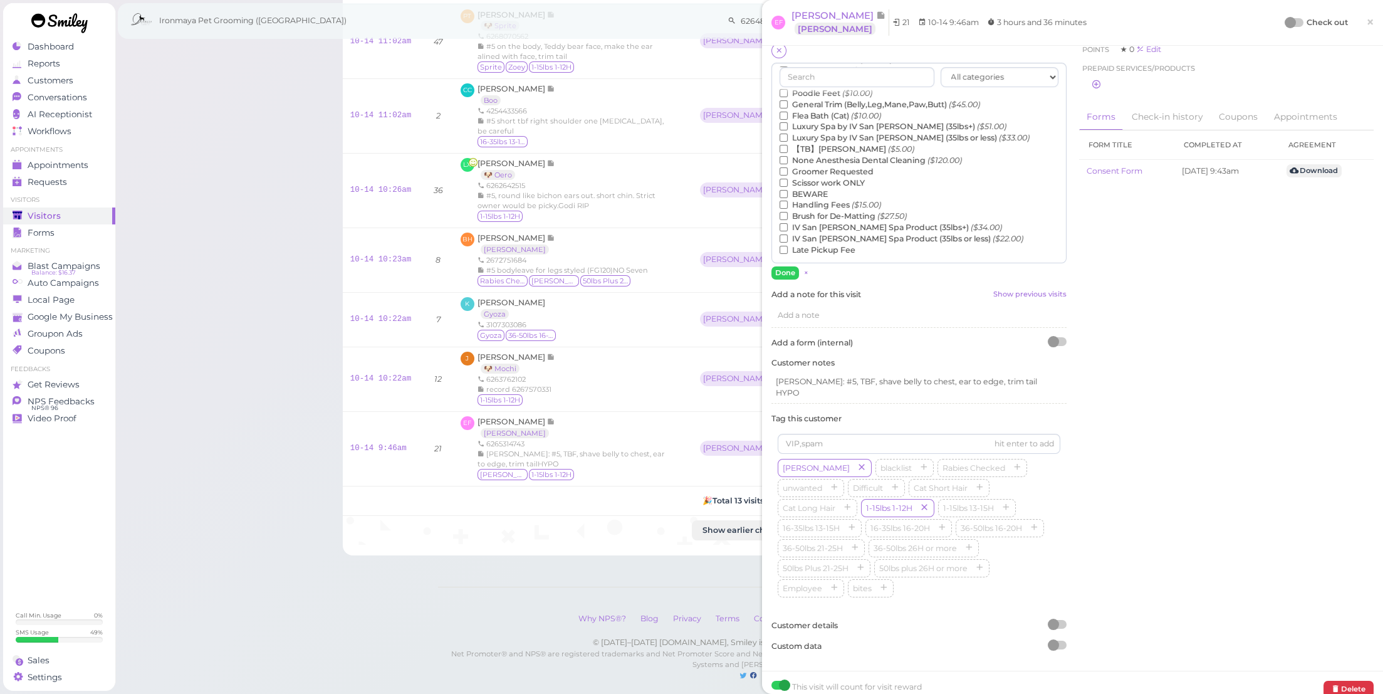
click at [865, 147] on label "【TB】Teeth Brushing ($5.00)" at bounding box center [847, 149] width 135 height 11
click at [788, 147] on input "【TB】Teeth Brushing ($5.00)" at bounding box center [784, 149] width 8 height 8
click at [792, 267] on button "Done" at bounding box center [786, 272] width 28 height 13
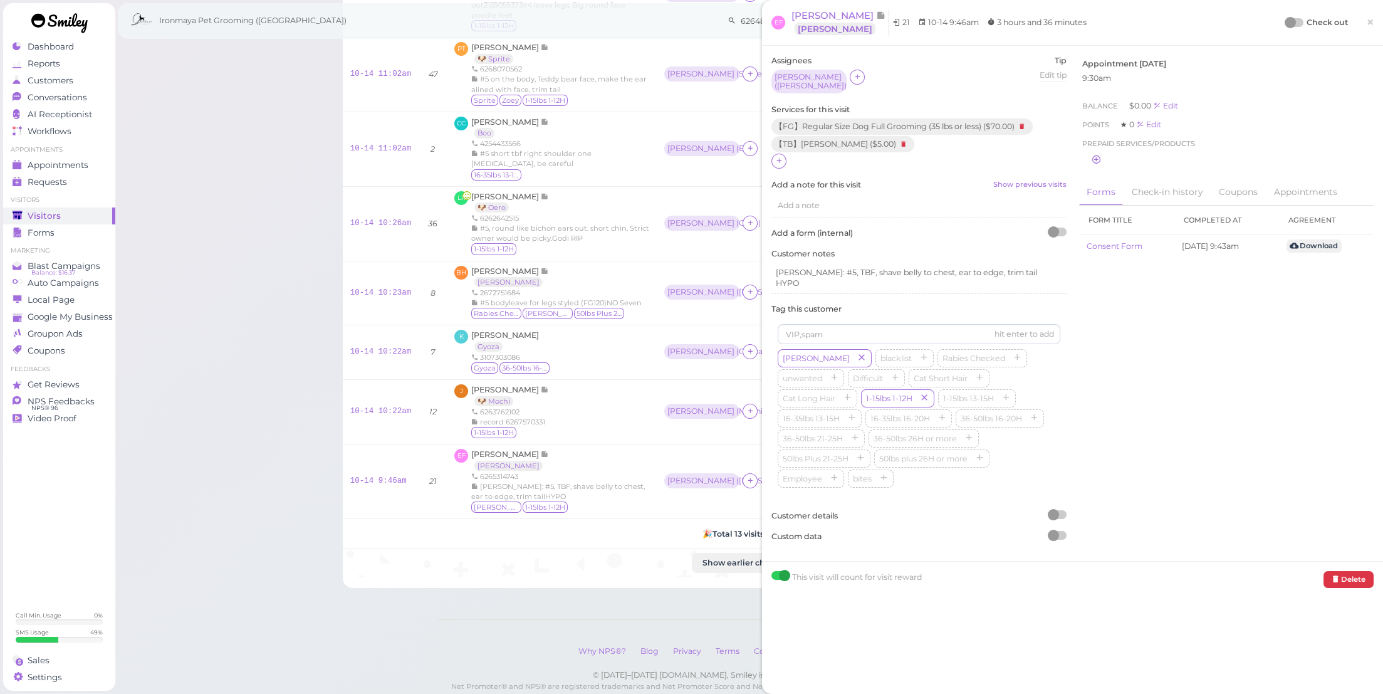
scroll to position [0, 0]
click at [1367, 24] on span "×" at bounding box center [1371, 22] width 8 height 18
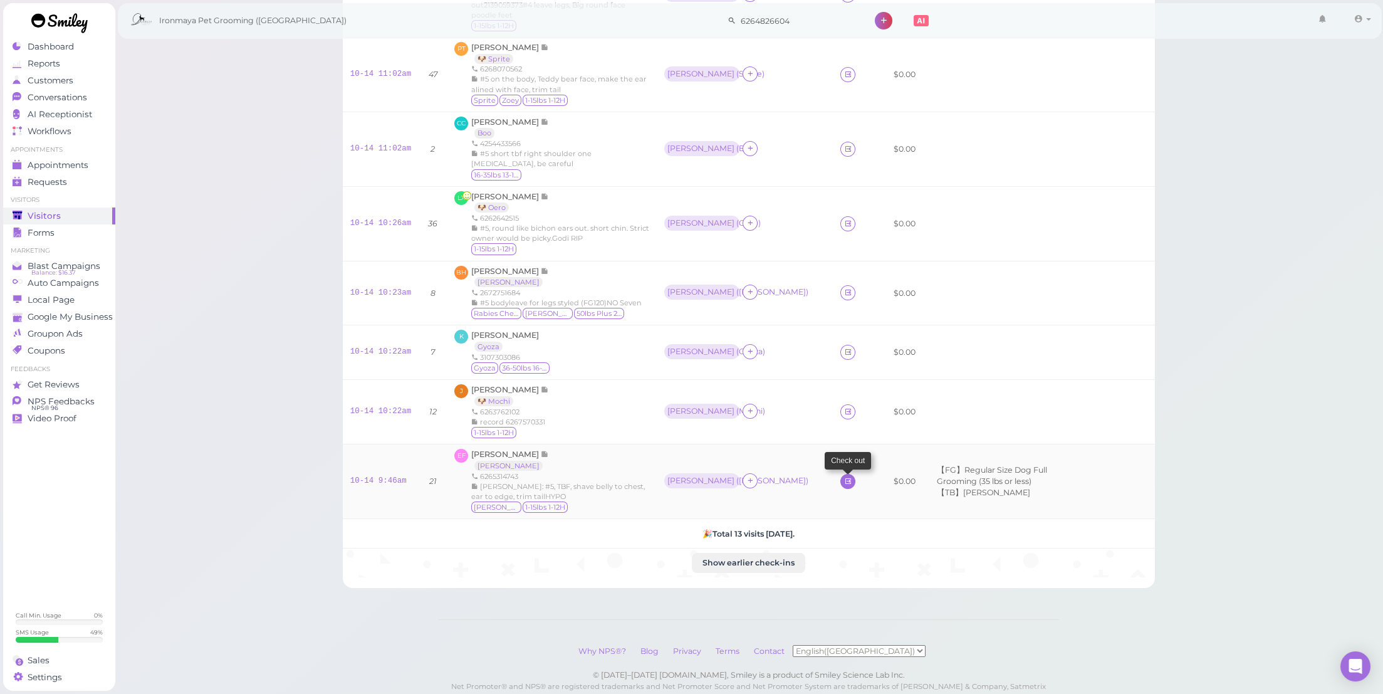
click at [841, 489] on link at bounding box center [848, 481] width 15 height 15
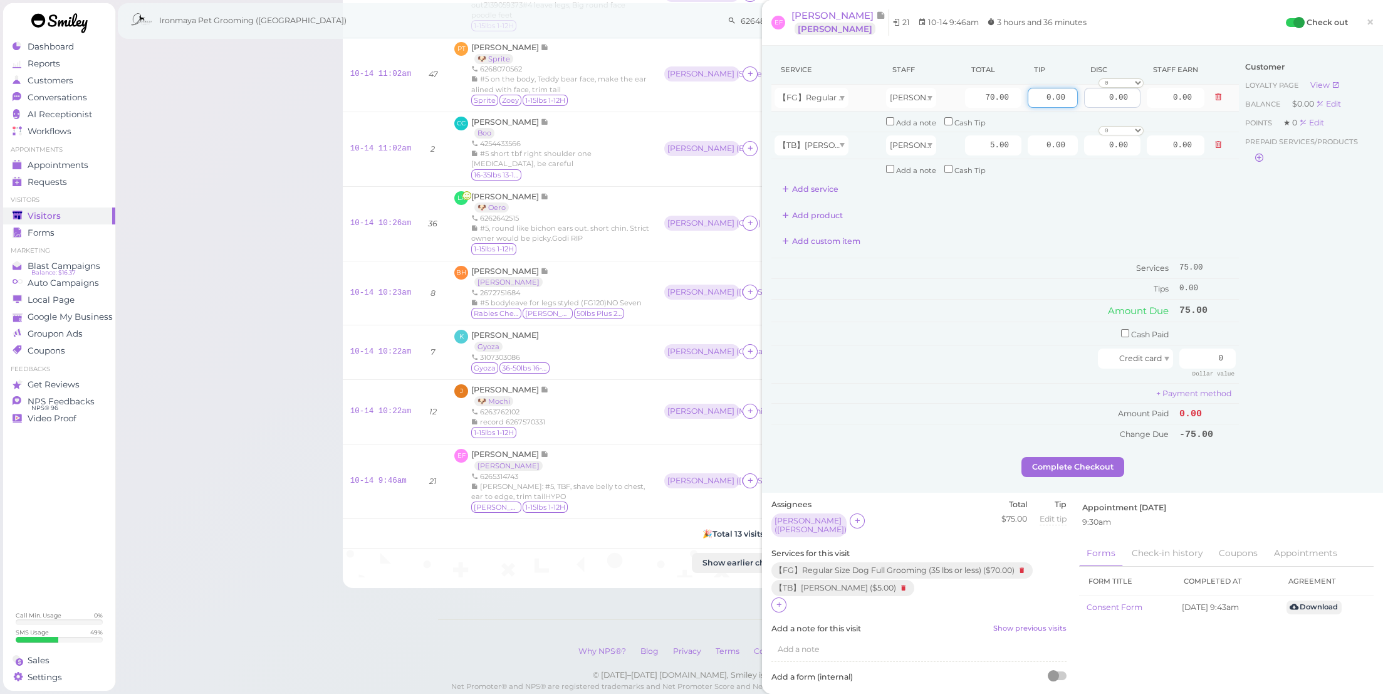
drag, startPoint x: 1055, startPoint y: 96, endPoint x: 1128, endPoint y: 108, distance: 73.7
click at [1128, 108] on tr "【FG】Regular Size Dog Full Grooming (35 lbs or less) Tiffany 70.00 0.00 0.00 0 1…" at bounding box center [1006, 98] width 468 height 27
type input "7.5"
click at [1049, 246] on div "Service Staff Total Tip Disc Staff earn 【FG】Regular Size Dog Full Grooming (35 …" at bounding box center [1006, 249] width 468 height 389
drag, startPoint x: 1193, startPoint y: 342, endPoint x: 1289, endPoint y: 362, distance: 98.6
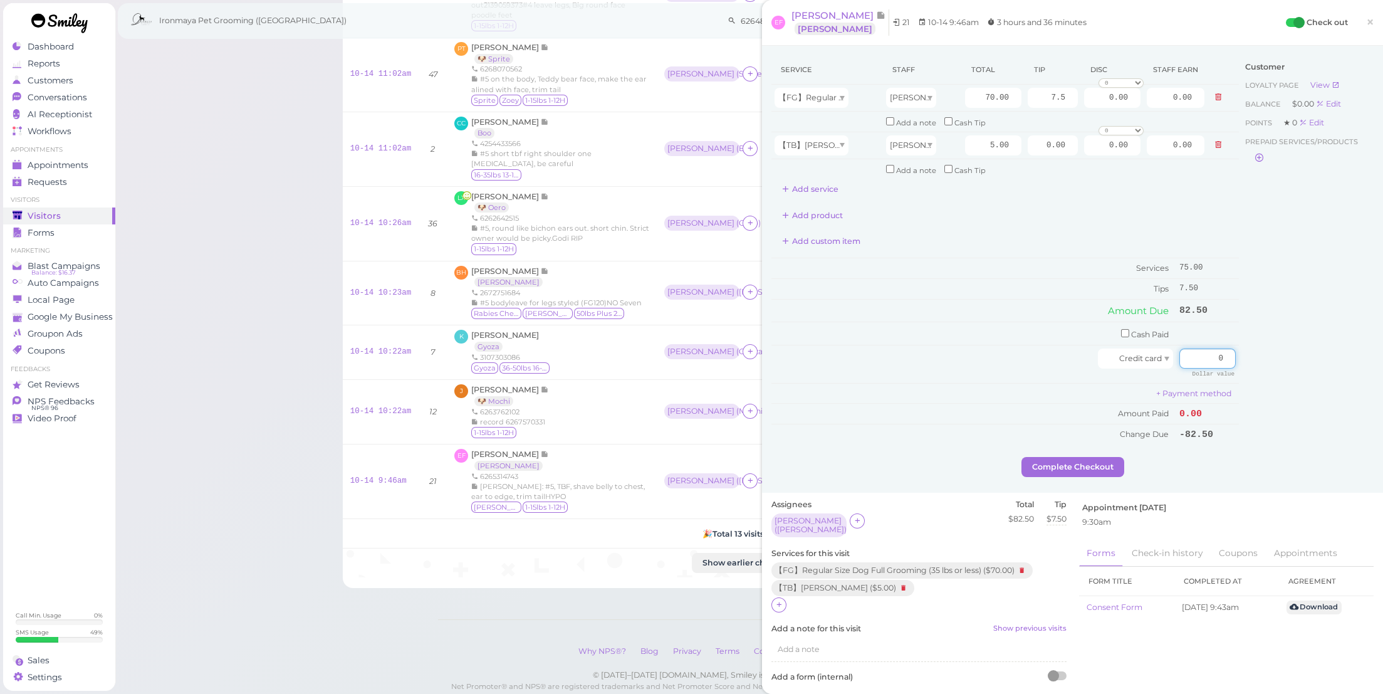
click at [1289, 362] on div "Service Staff Total Tip Disc Staff earn 【FG】Regular Size Dog Full Grooming (35 …" at bounding box center [1073, 256] width 602 height 402
type input "82.5"
drag, startPoint x: 1335, startPoint y: 406, endPoint x: 1284, endPoint y: 411, distance: 50.5
click at [1332, 406] on div "Customer Loyalty page View Balance $0.00 Edit Points ★ 0 Edit Prepaid services/…" at bounding box center [1306, 256] width 135 height 402
click at [1082, 457] on button "Complete Checkout" at bounding box center [1073, 467] width 103 height 20
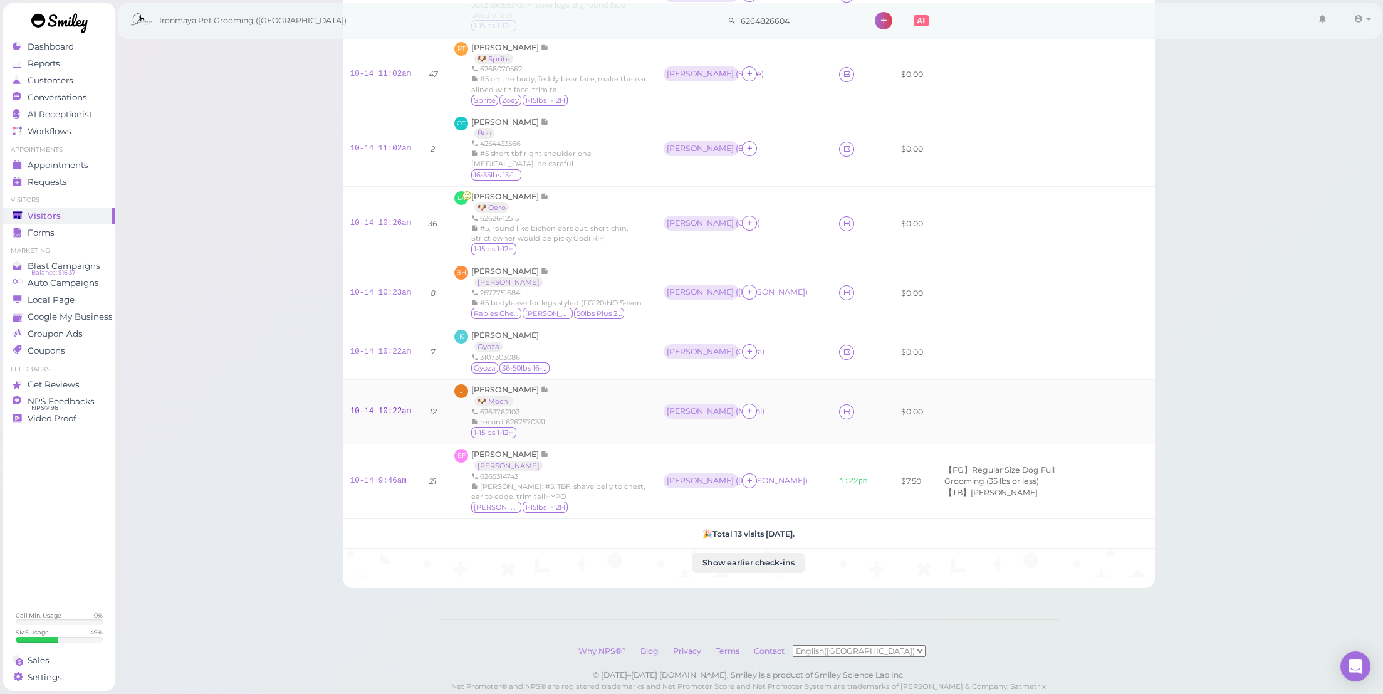
click at [409, 416] on link "10-14 10:22am" at bounding box center [380, 411] width 61 height 9
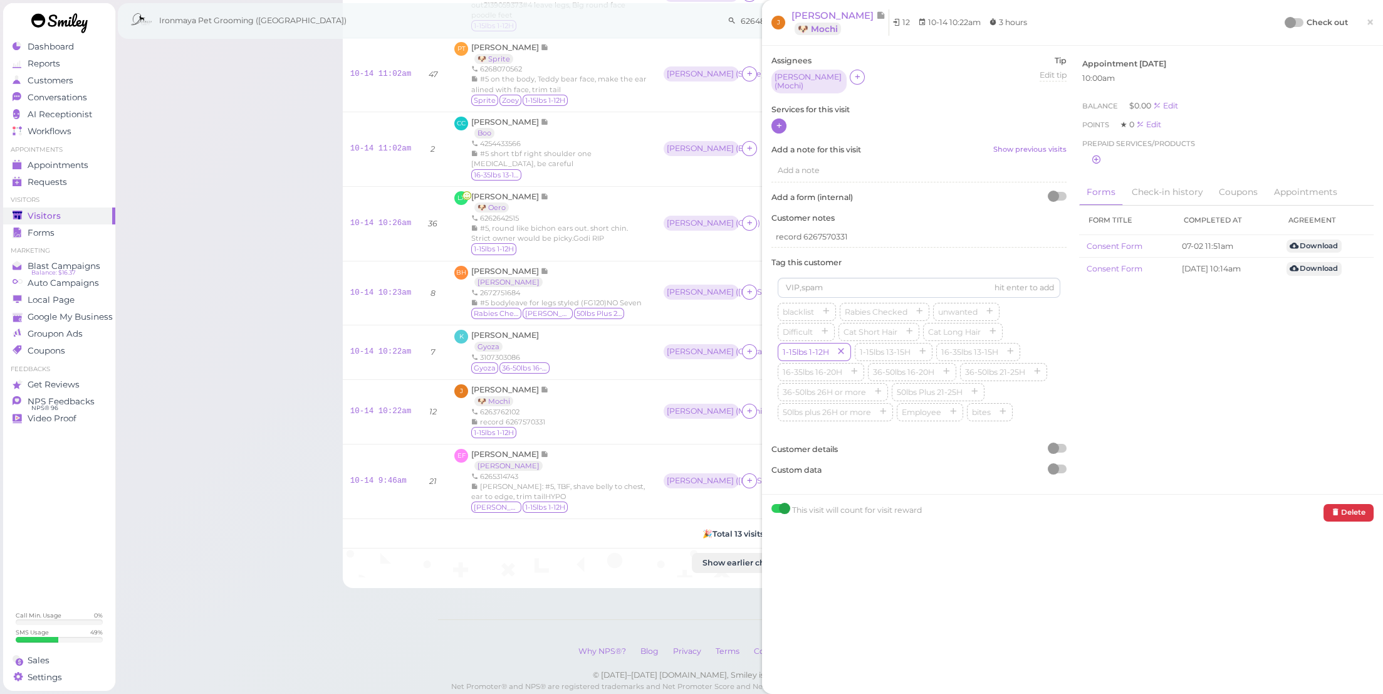
click at [773, 118] on div at bounding box center [779, 125] width 15 height 15
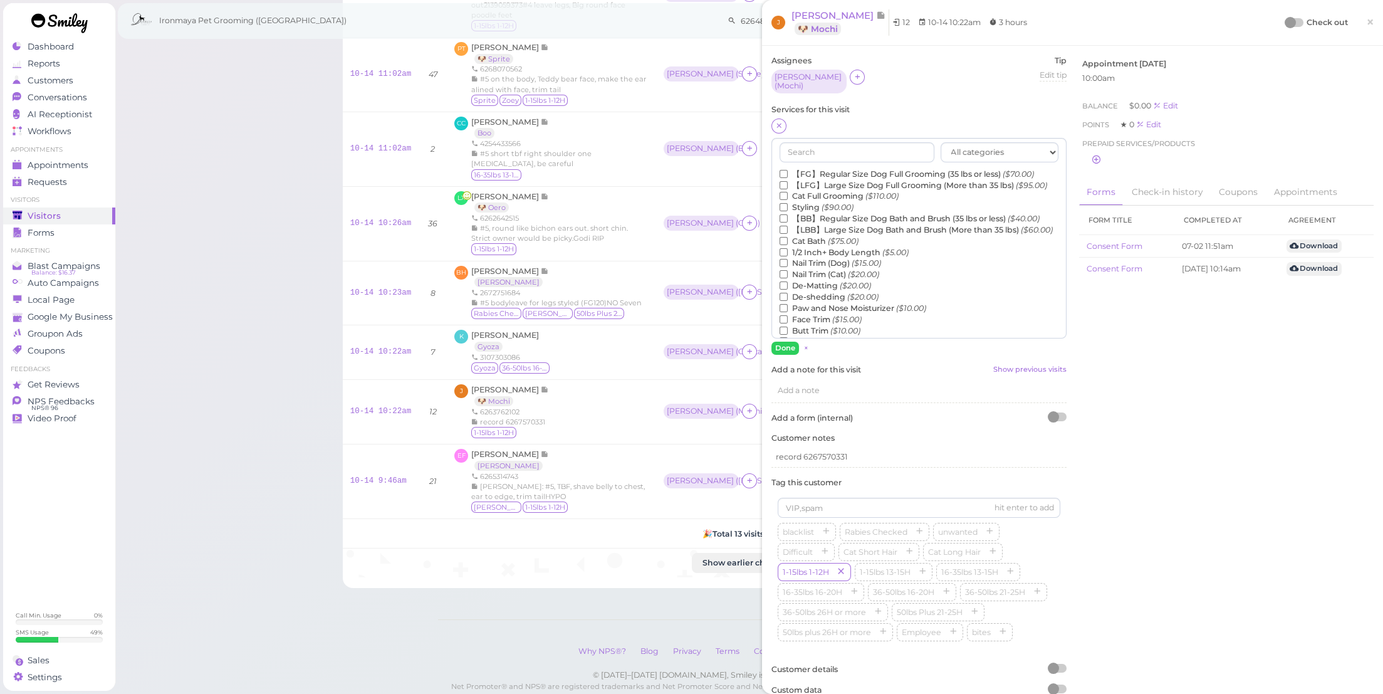
click at [814, 224] on label "【BB】Regular Size Dog Bath and Brush (35 lbs or less) ($40.00)" at bounding box center [910, 218] width 260 height 11
click at [788, 223] on input "【BB】Regular Size Dog Bath and Brush (35 lbs or less) ($40.00)" at bounding box center [784, 218] width 8 height 8
click at [823, 250] on label "Face Trim ($15.00)" at bounding box center [821, 244] width 82 height 11
click at [788, 248] on input "Face Trim ($15.00)" at bounding box center [784, 244] width 8 height 8
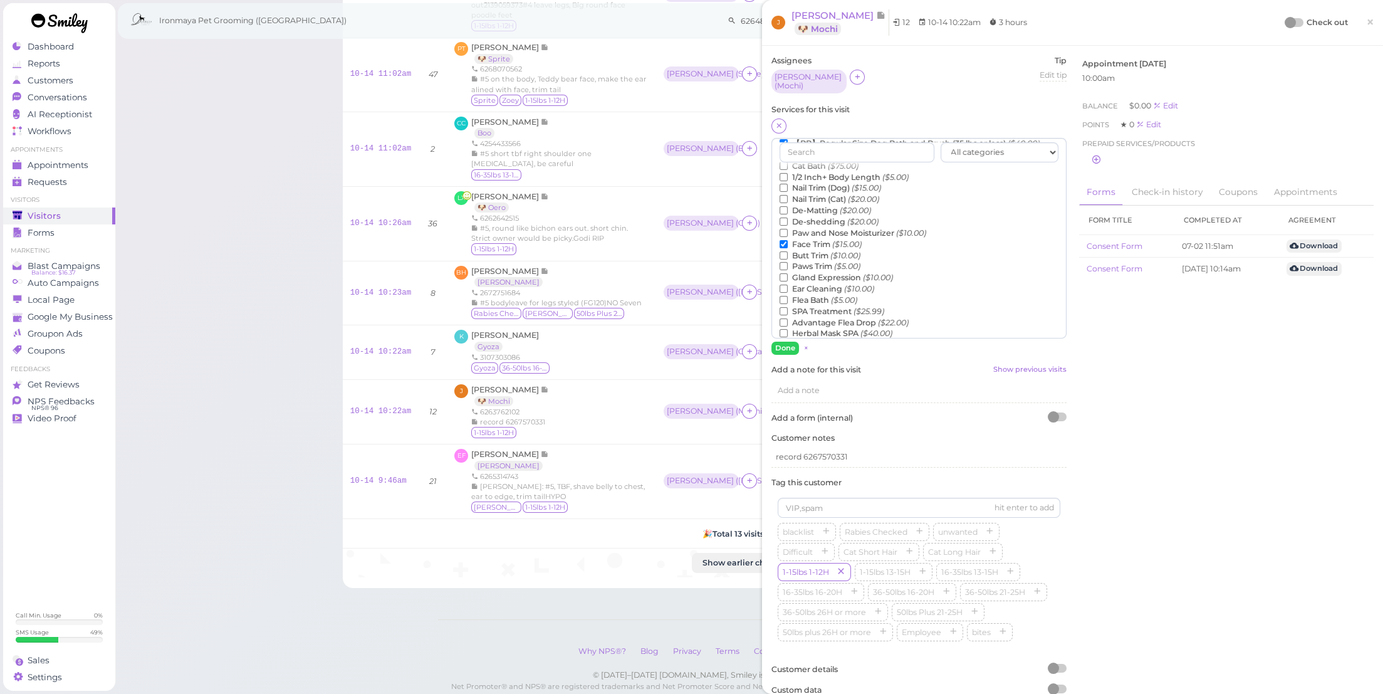
scroll to position [285, 0]
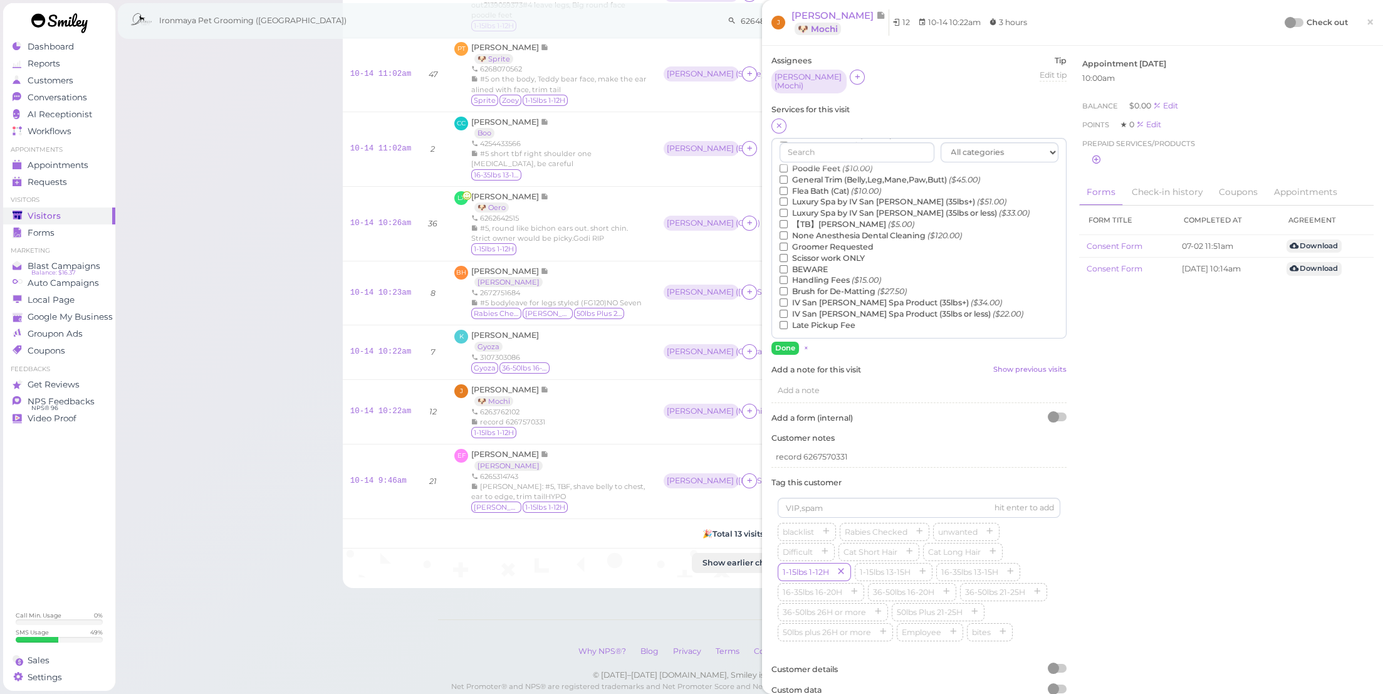
click at [844, 221] on label "【TB】Teeth Brushing ($5.00)" at bounding box center [847, 224] width 135 height 11
click at [788, 221] on input "【TB】Teeth Brushing ($5.00)" at bounding box center [784, 224] width 8 height 8
click at [789, 344] on button "Done" at bounding box center [786, 348] width 28 height 13
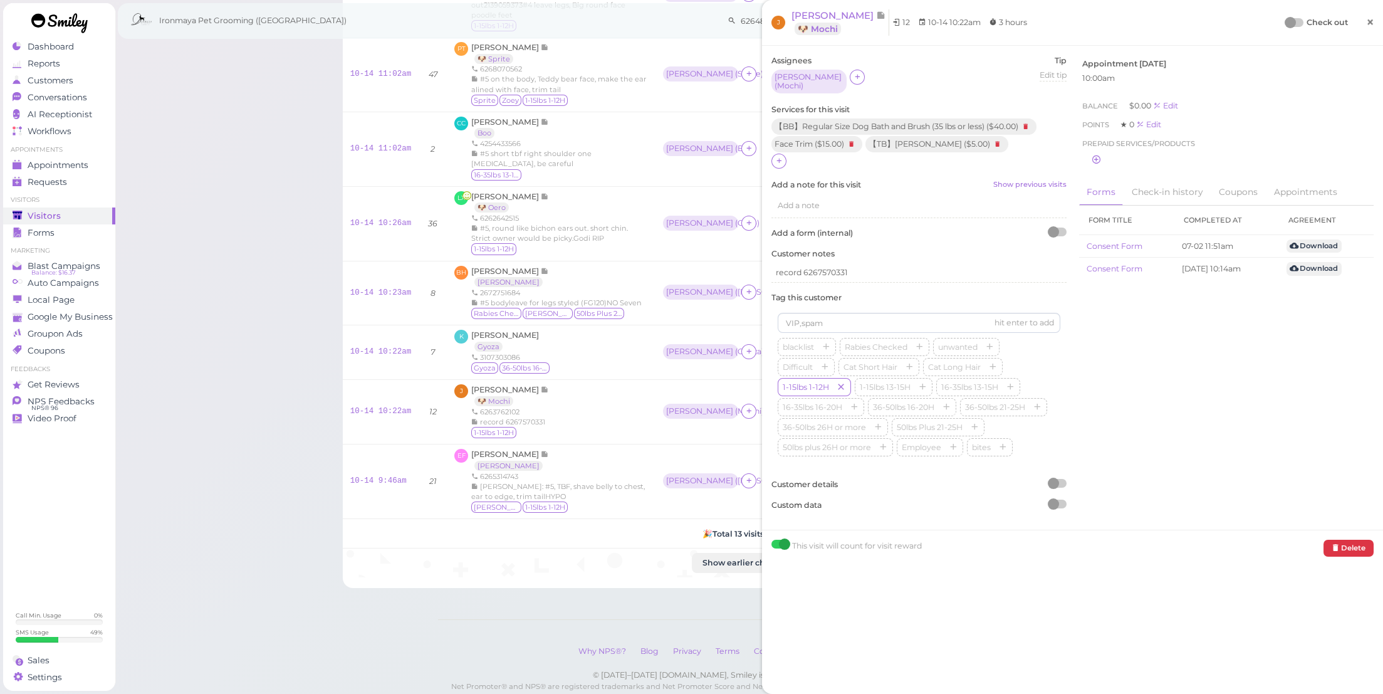
click at [1372, 21] on link "×" at bounding box center [1370, 22] width 23 height 29
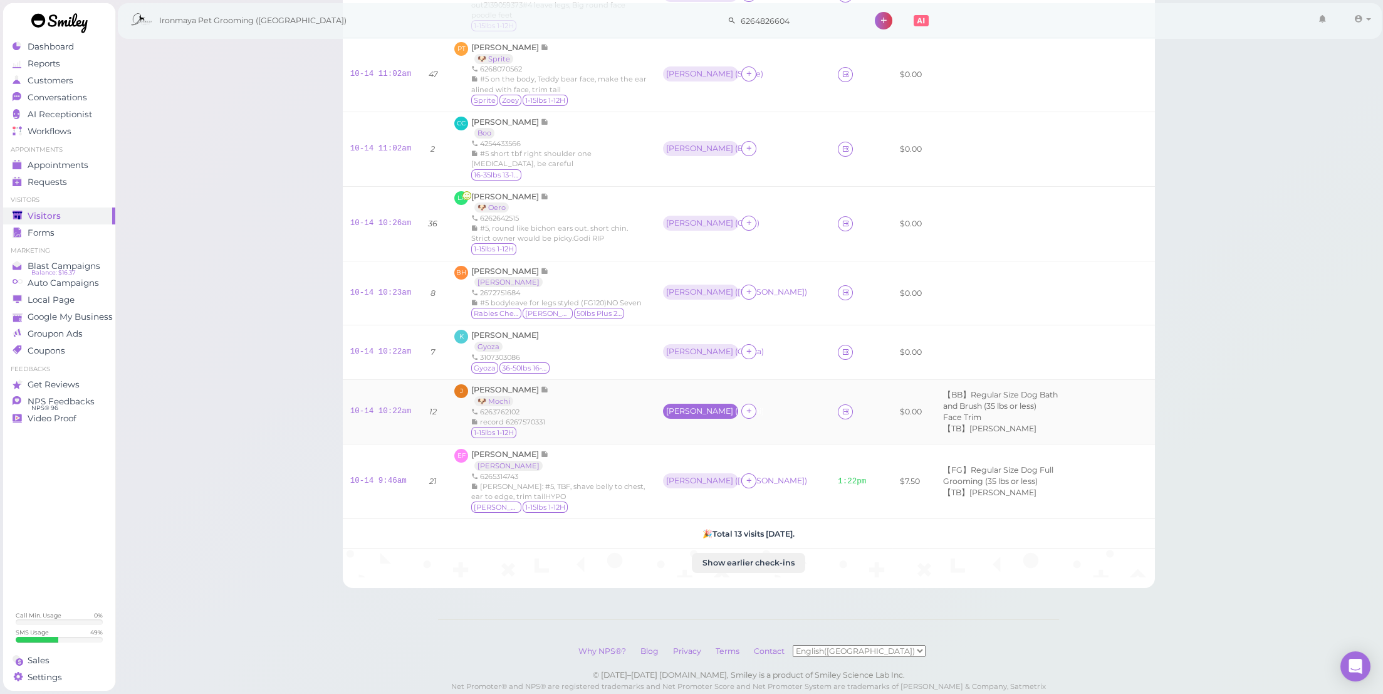
click at [666, 416] on div "Cody ( Mochi )" at bounding box center [700, 411] width 69 height 9
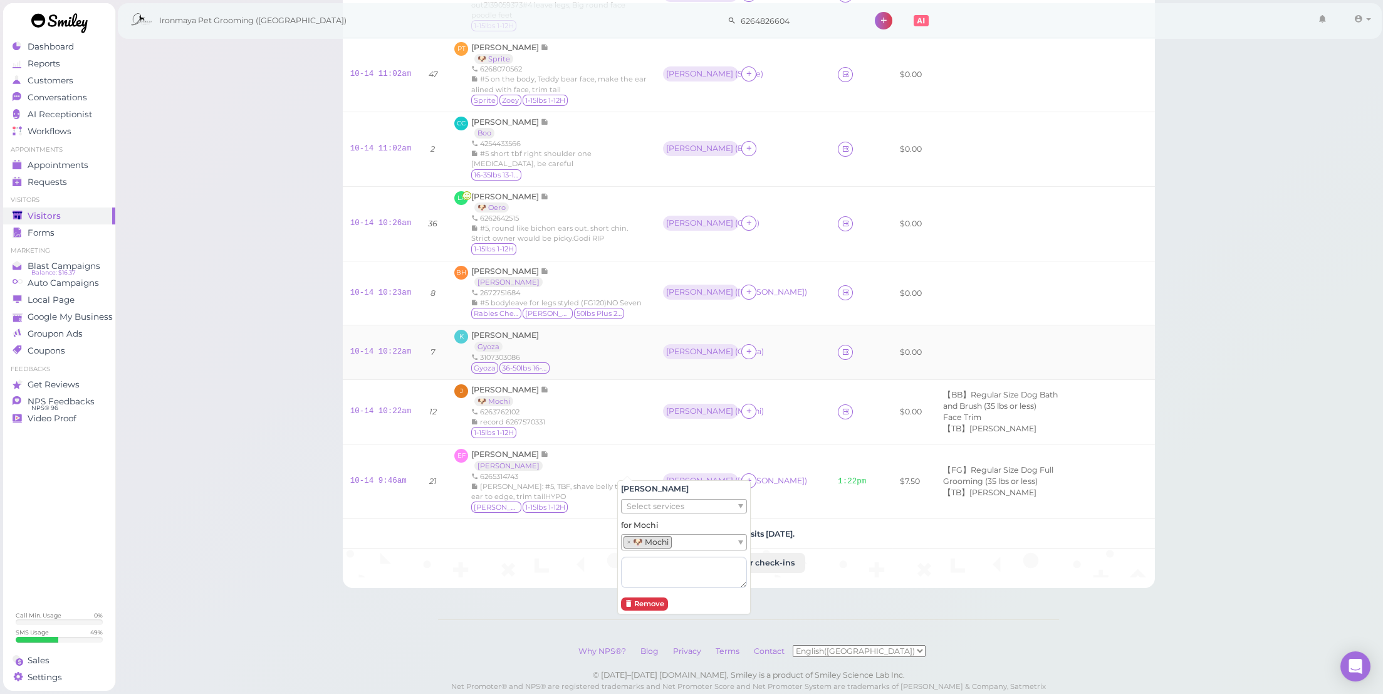
click at [656, 380] on td "Helen ( Gyoza )" at bounding box center [743, 352] width 175 height 55
click at [366, 356] on link "10-14 10:22am" at bounding box center [380, 351] width 61 height 9
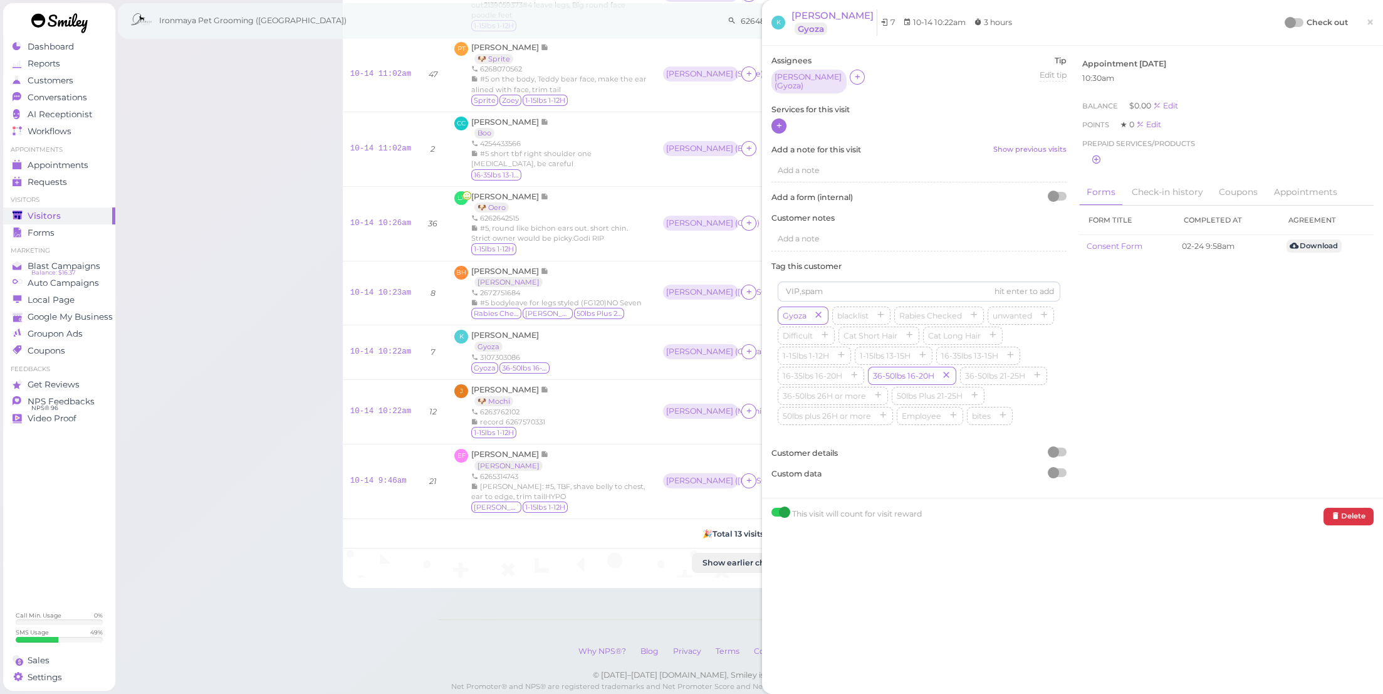
click at [780, 121] on icon at bounding box center [779, 125] width 8 height 9
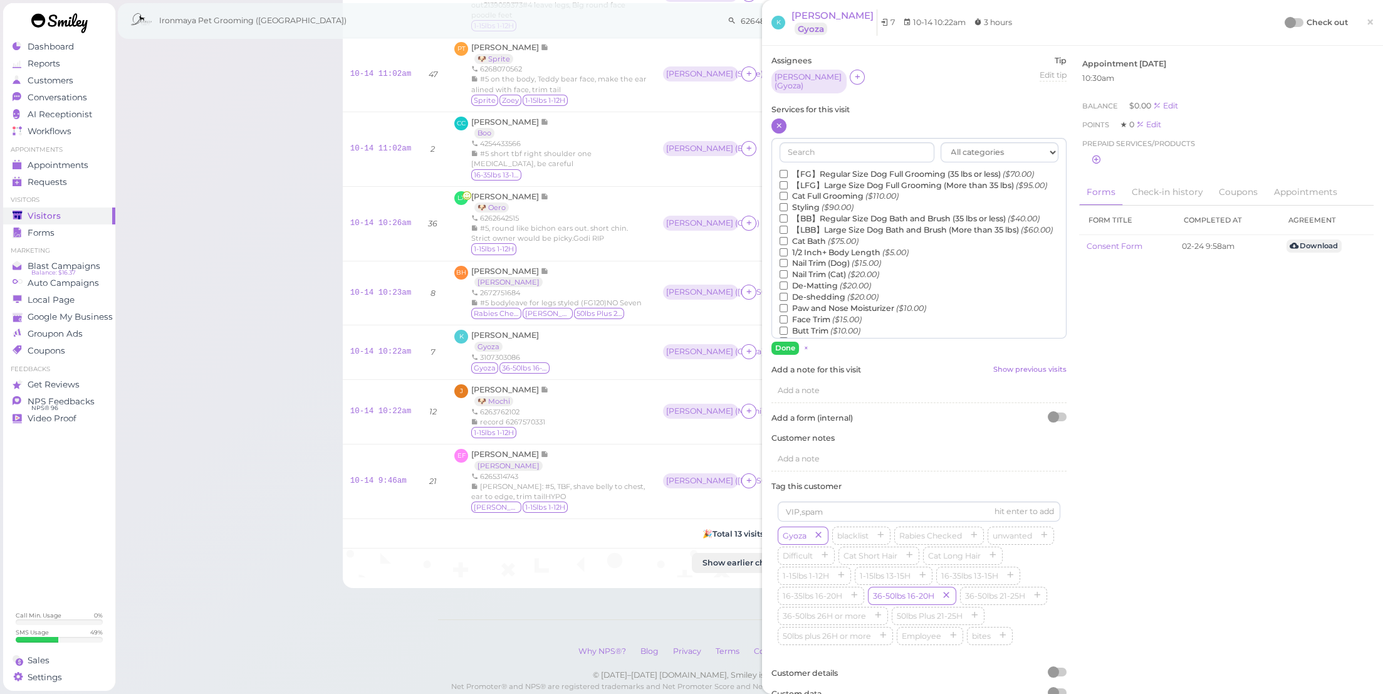
click at [821, 232] on label "【LBB】Large Size Dog Bath and Brush (More than 35 lbs) ($60.00)" at bounding box center [916, 229] width 273 height 11
click at [788, 232] on input "【LBB】Large Size Dog Bath and Brush (More than 35 lbs) ($60.00)" at bounding box center [784, 230] width 8 height 8
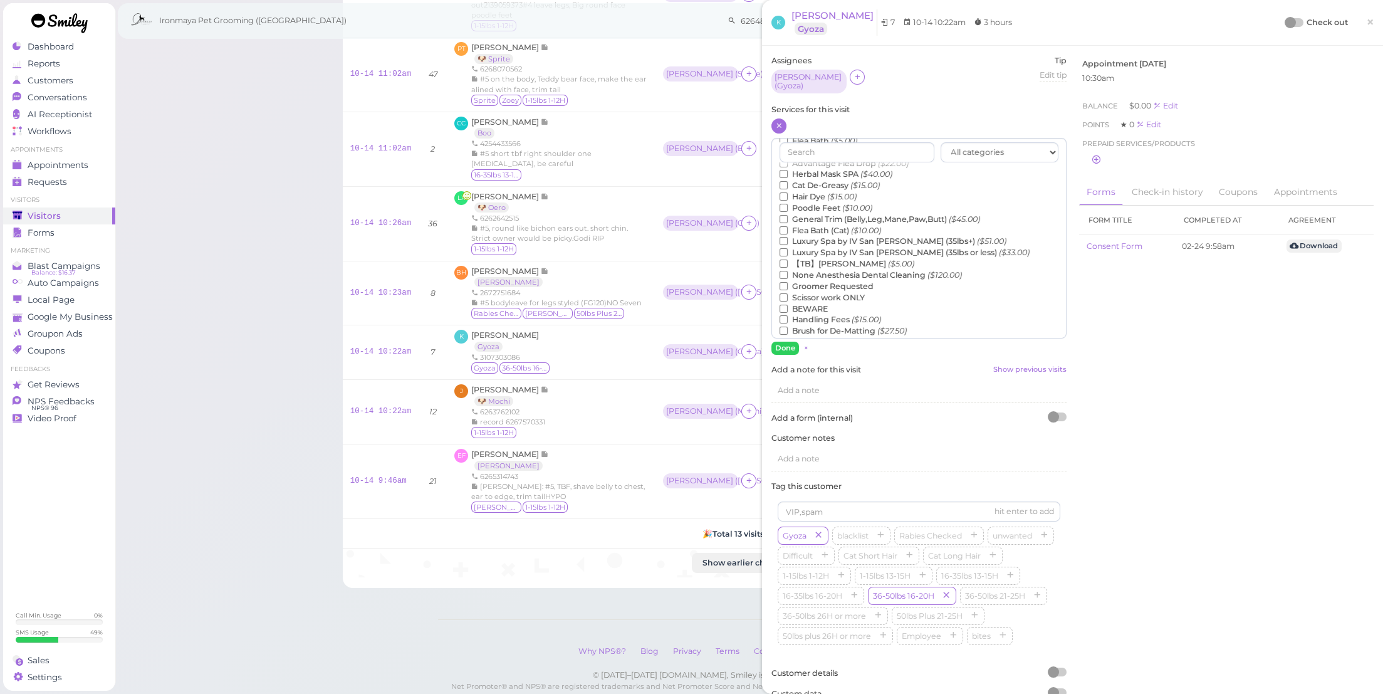
scroll to position [285, 0]
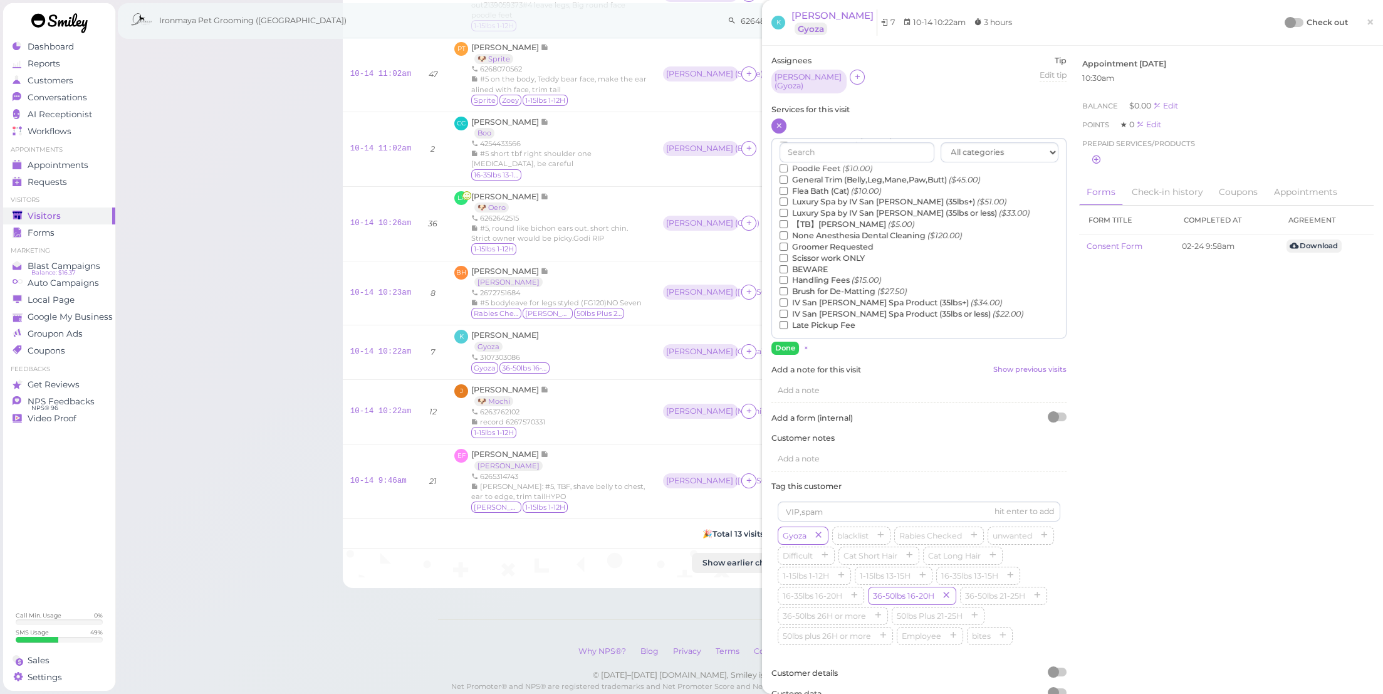
click at [829, 220] on label "【TB】Teeth Brushing ($5.00)" at bounding box center [847, 224] width 135 height 11
click at [788, 220] on input "【TB】Teeth Brushing ($5.00)" at bounding box center [784, 224] width 8 height 8
click at [778, 346] on button "Done" at bounding box center [786, 348] width 28 height 13
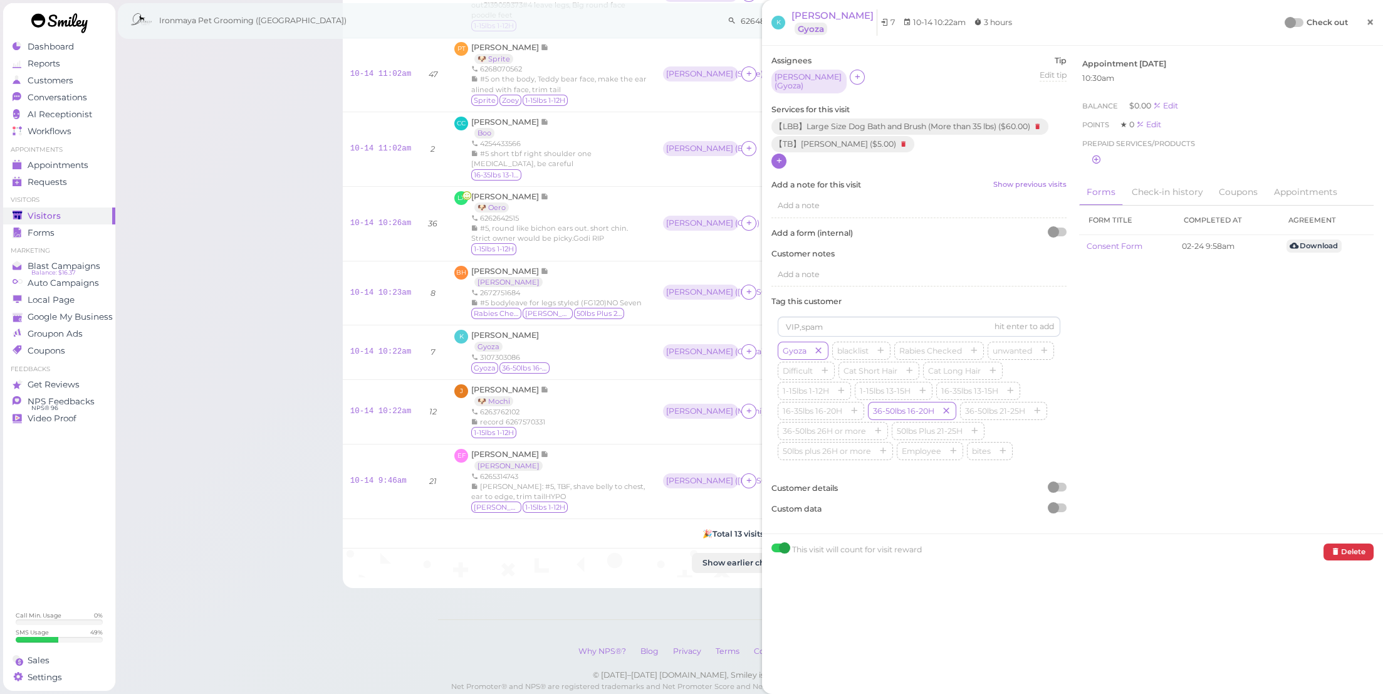
click at [1367, 19] on span "×" at bounding box center [1371, 22] width 8 height 18
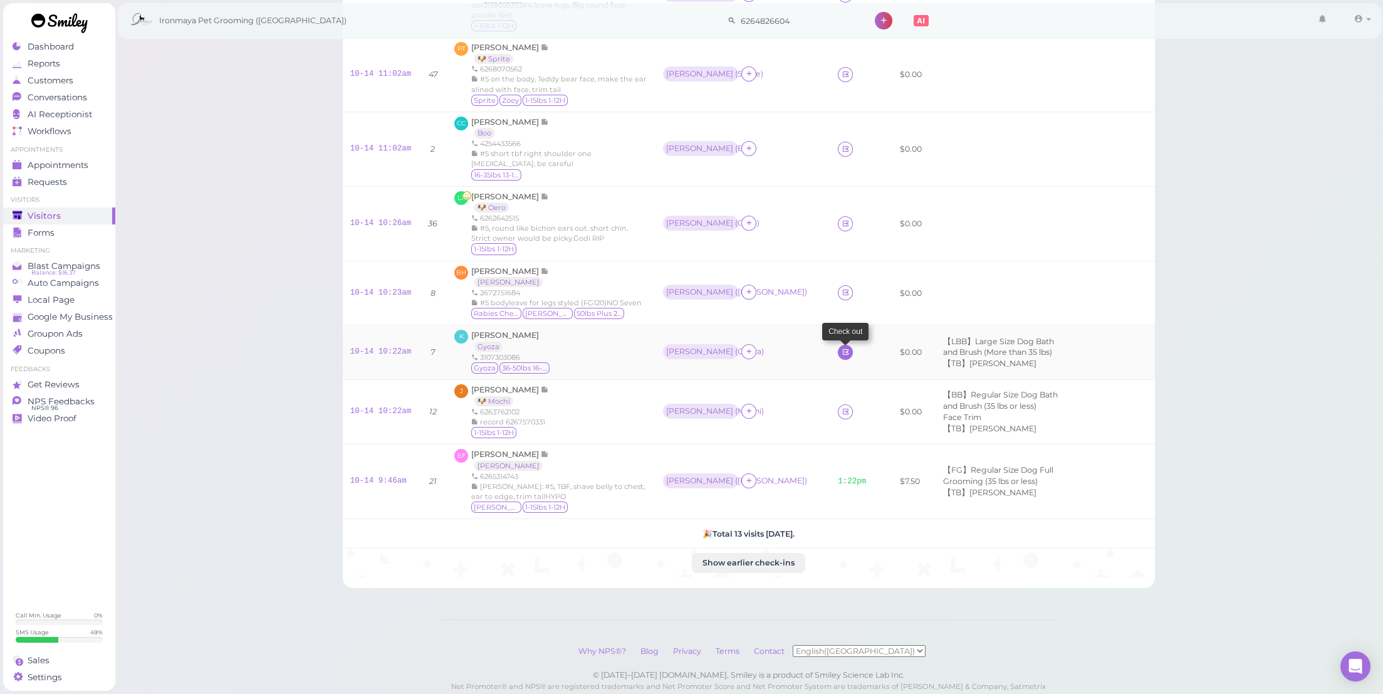
click at [842, 357] on icon at bounding box center [846, 351] width 8 height 9
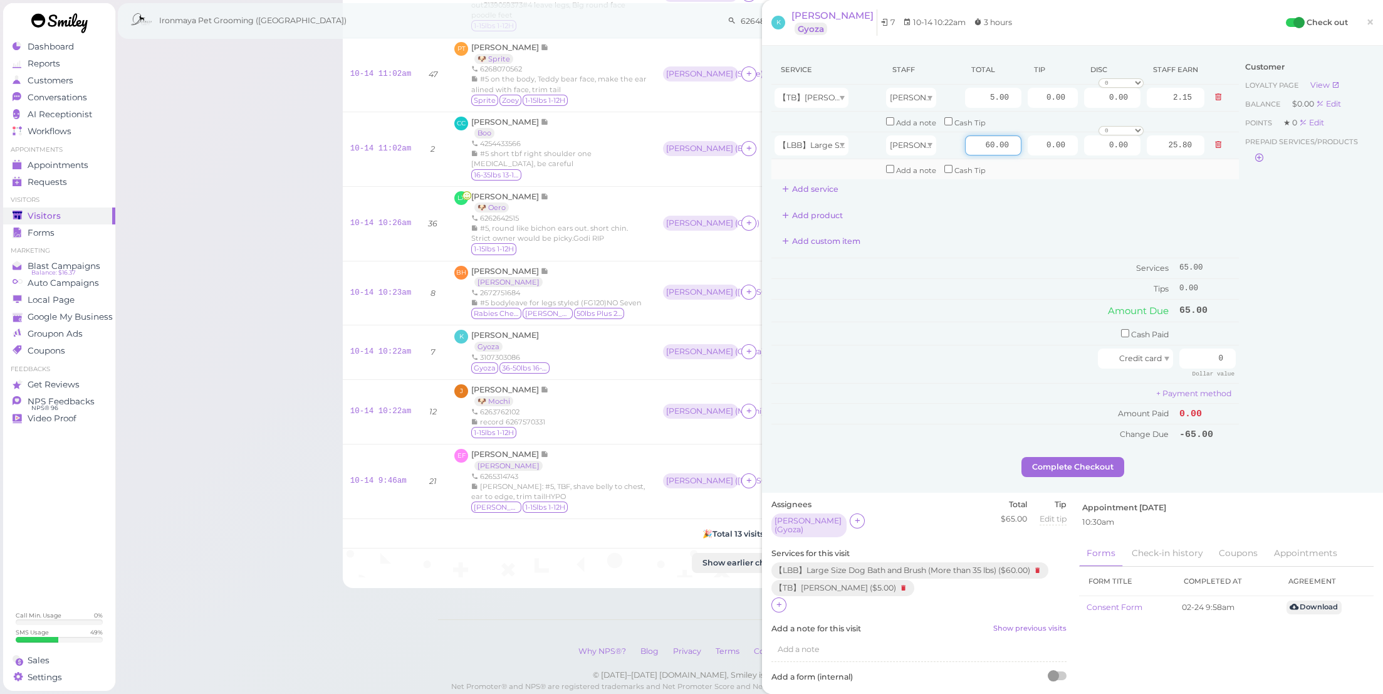
drag, startPoint x: 974, startPoint y: 139, endPoint x: 1091, endPoint y: 157, distance: 117.9
click at [1091, 157] on tbody "【TB】Teeth Brushing Helen 5.00 0.00 0.00 0 10% off 15% off 20% off 25% off 30% o…" at bounding box center [1006, 132] width 468 height 95
type input "65"
type input "27.95"
drag, startPoint x: 1026, startPoint y: 88, endPoint x: 1107, endPoint y: 103, distance: 82.8
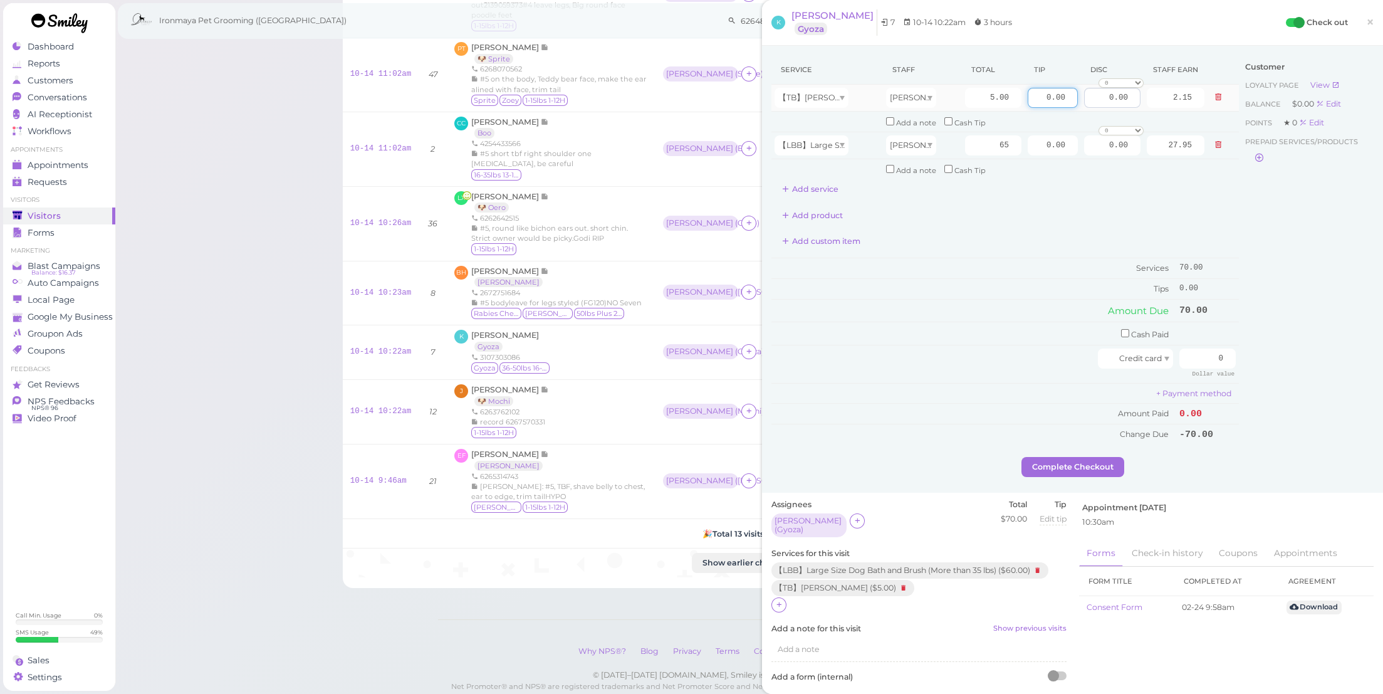
click at [1107, 103] on tr "【TB】Teeth Brushing Helen 5.00 0.00 0.00 0 10% off 15% off 20% off 25% off 30% o…" at bounding box center [1006, 98] width 468 height 27
type input "10.5"
click at [1004, 258] on td "Services" at bounding box center [974, 268] width 405 height 21
drag, startPoint x: 1192, startPoint y: 347, endPoint x: 1279, endPoint y: 363, distance: 88.0
click at [1279, 363] on div "Service Staff Total Tip Disc Staff earn 【TB】Teeth Brushing Helen 5.00 10.5 0.00…" at bounding box center [1073, 256] width 602 height 402
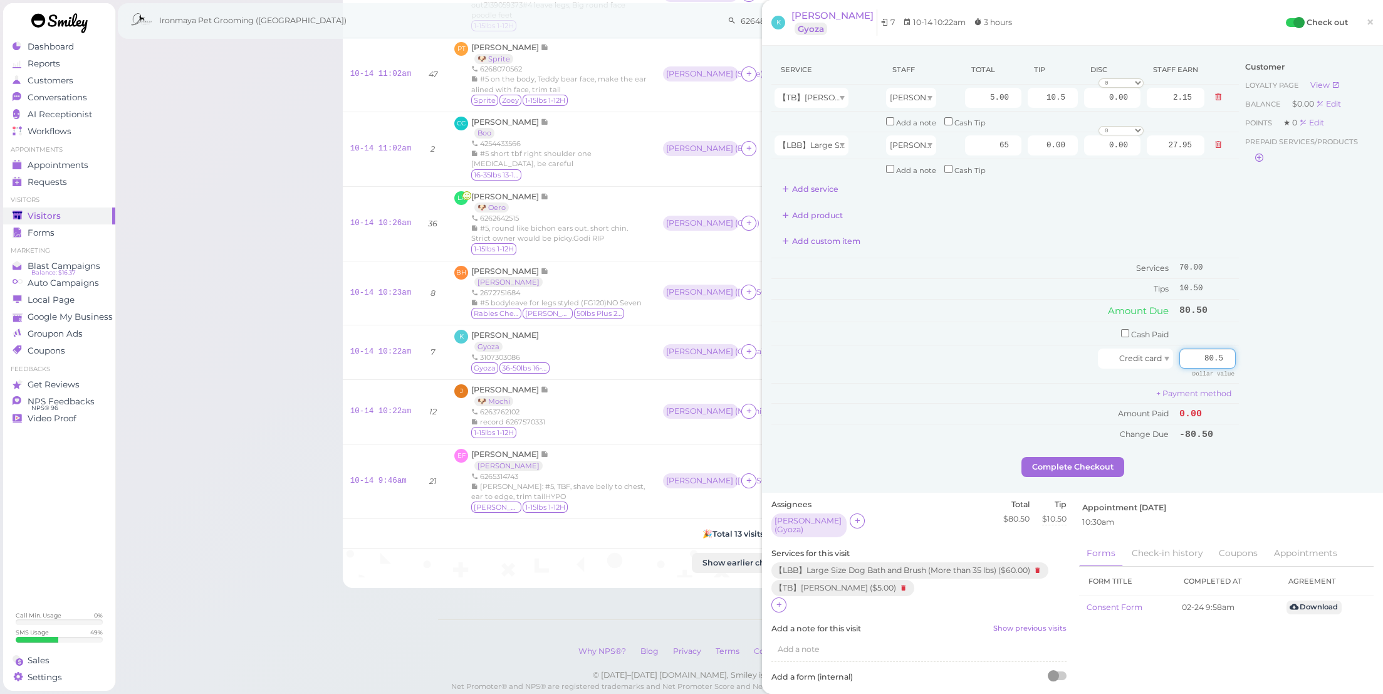
type input "80.5"
click at [1272, 463] on div "Service Staff Total Tip Disc Staff earn 【TB】Teeth Brushing Helen 5.00 10.5 0.00…" at bounding box center [1072, 269] width 621 height 447
click at [1126, 457] on div "Complete Checkout" at bounding box center [1073, 467] width 602 height 20
click at [1114, 457] on button "Complete Checkout" at bounding box center [1073, 467] width 103 height 20
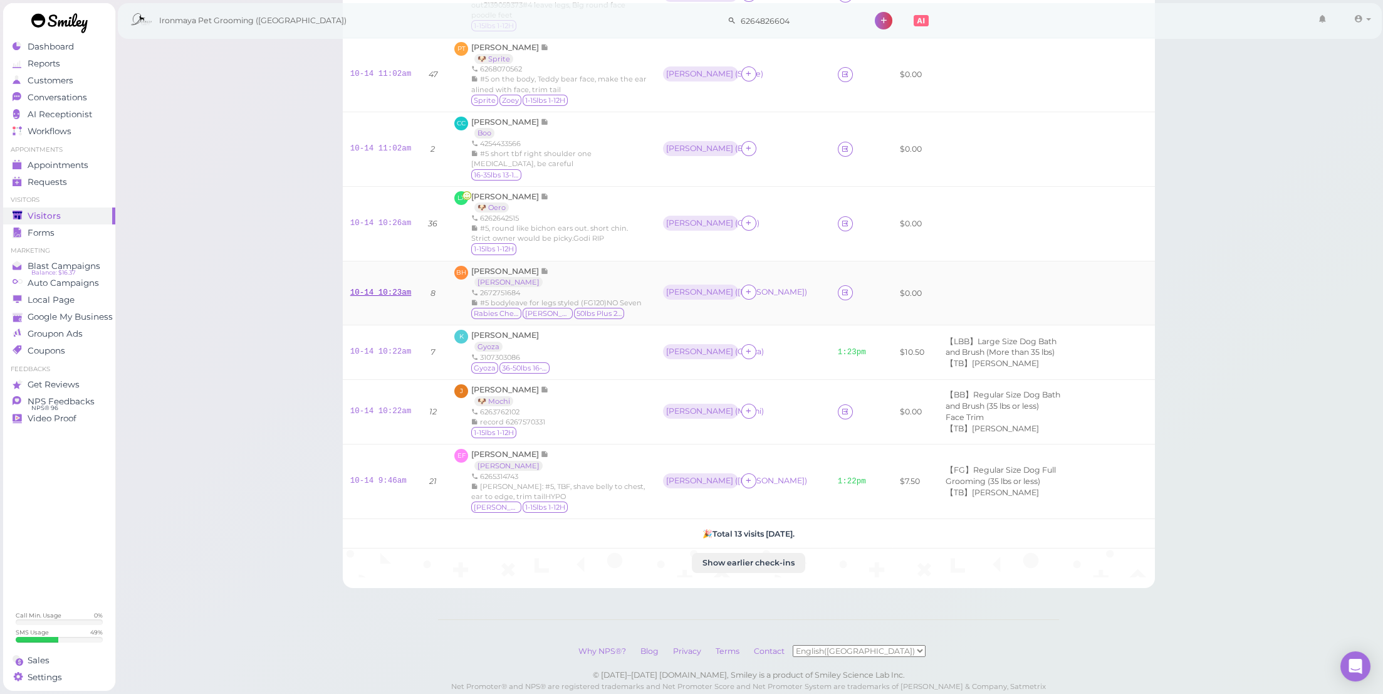
click at [384, 297] on link "10-14 10:23am" at bounding box center [380, 292] width 61 height 9
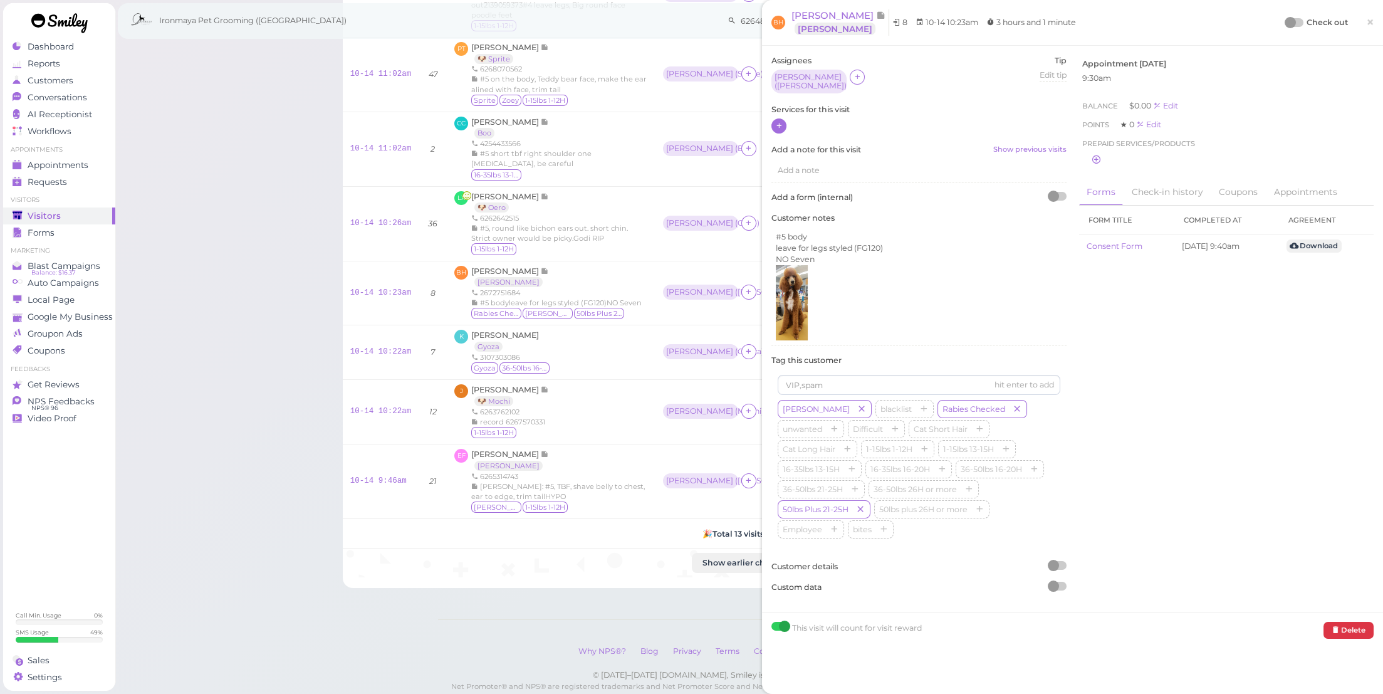
click at [772, 121] on div at bounding box center [779, 125] width 15 height 15
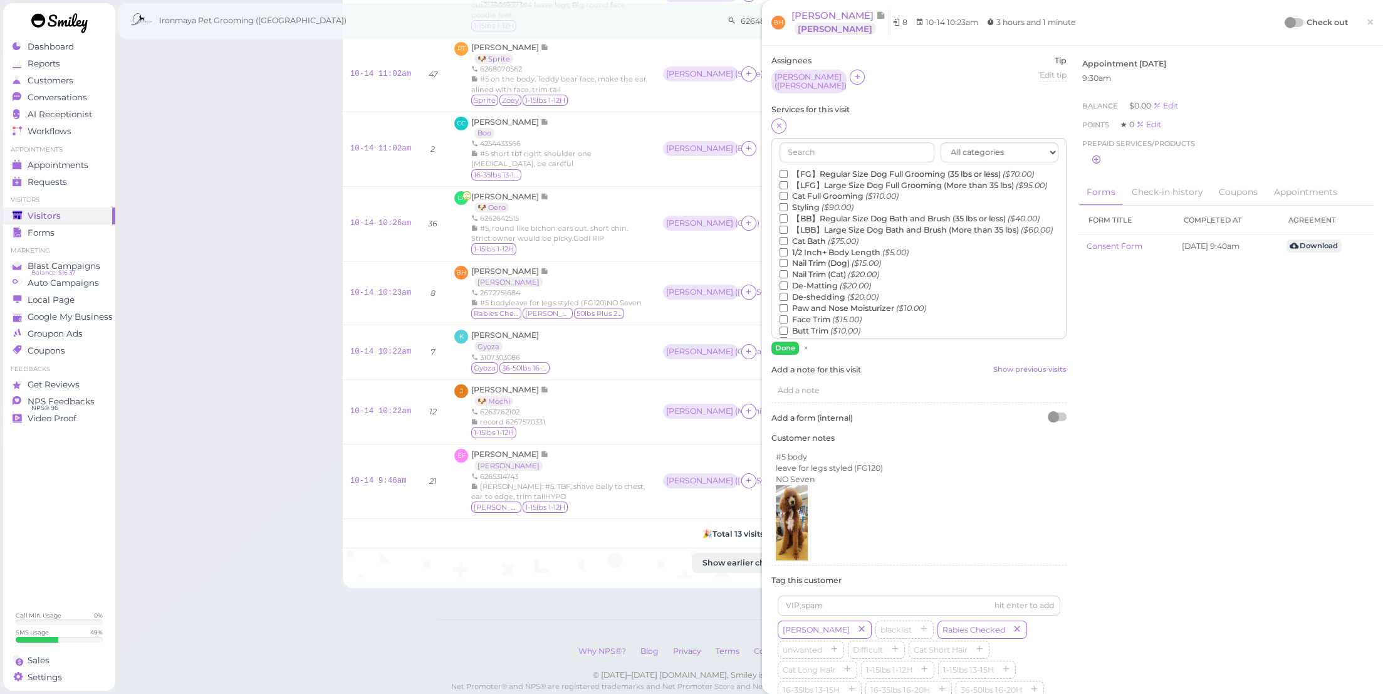
click at [814, 181] on label "【LFG】Large Size Dog Full Grooming (More than 35 lbs) ($95.00)" at bounding box center [914, 185] width 268 height 11
click at [788, 181] on input "【LFG】Large Size Dog Full Grooming (More than 35 lbs) ($95.00)" at bounding box center [784, 185] width 8 height 8
click at [819, 291] on label "De-Matting ($20.00)" at bounding box center [826, 285] width 92 height 11
click at [788, 290] on input "De-Matting ($20.00)" at bounding box center [784, 285] width 8 height 8
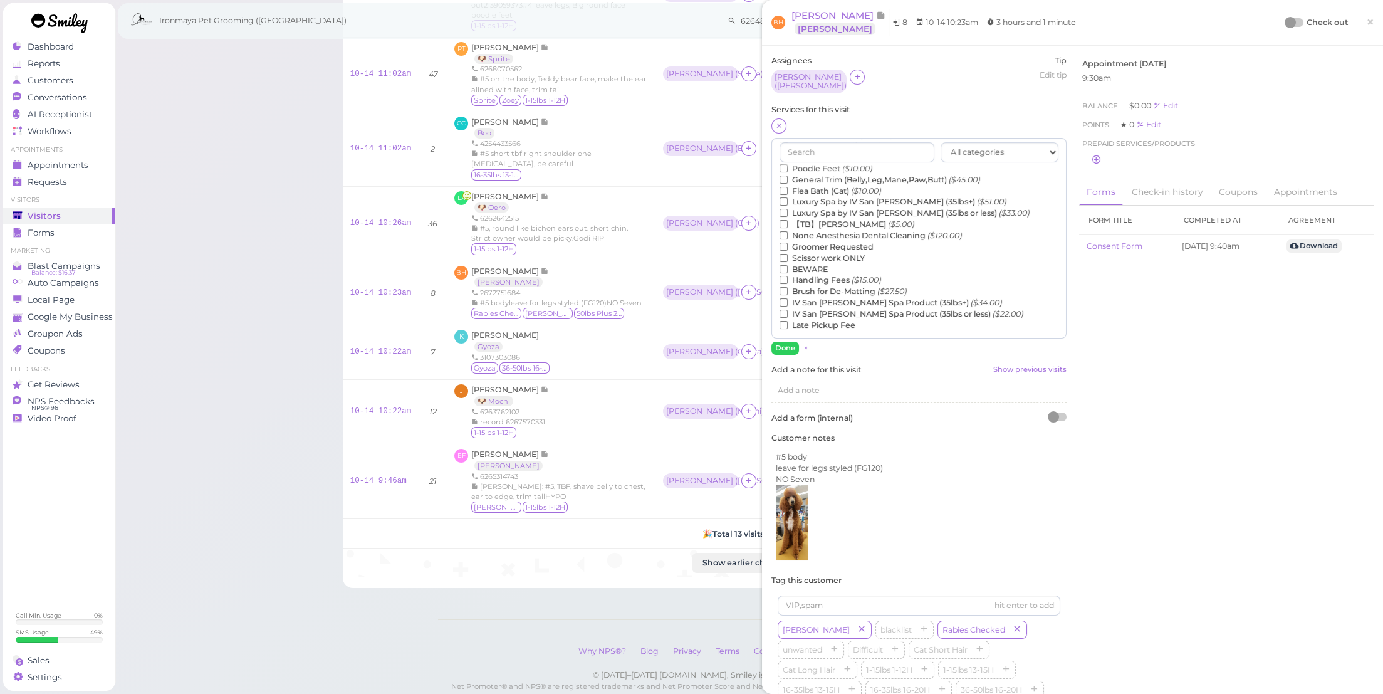
click at [826, 223] on label "【TB】Teeth Brushing ($5.00)" at bounding box center [847, 224] width 135 height 11
click at [788, 223] on input "【TB】Teeth Brushing ($5.00)" at bounding box center [784, 224] width 8 height 8
click at [787, 349] on div "Assignees Amy ( Penny ) Tip Edit tip 0 Services for this visit All categories" at bounding box center [919, 438] width 308 height 767
click at [787, 344] on button "Done" at bounding box center [786, 348] width 28 height 13
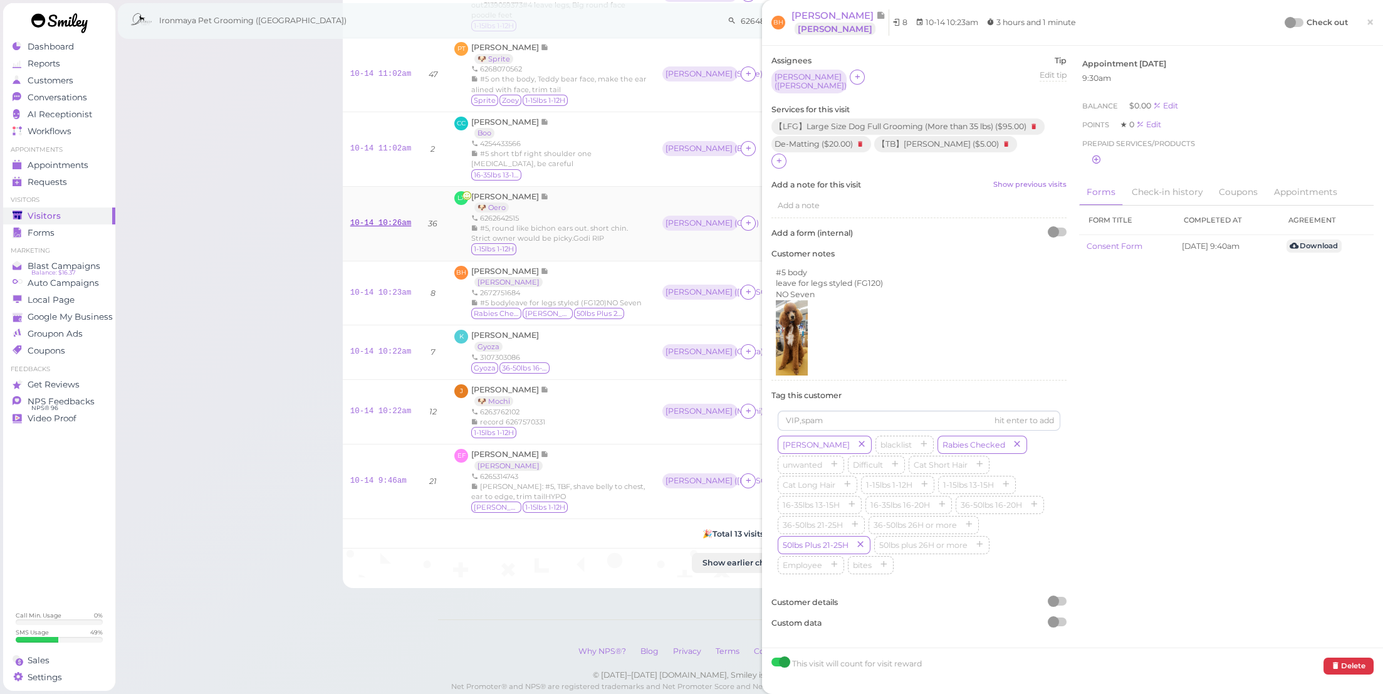
click at [375, 228] on link "10-14 10:26am" at bounding box center [380, 223] width 61 height 9
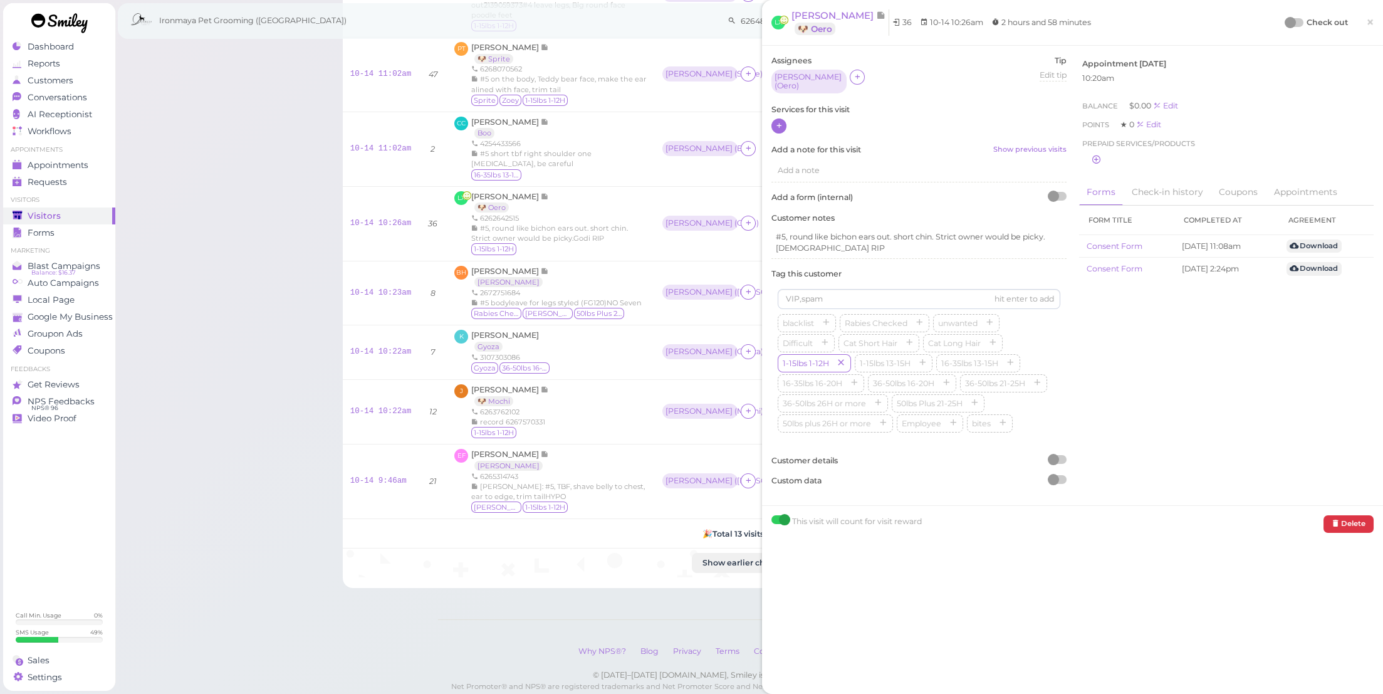
click at [782, 123] on icon at bounding box center [779, 125] width 8 height 9
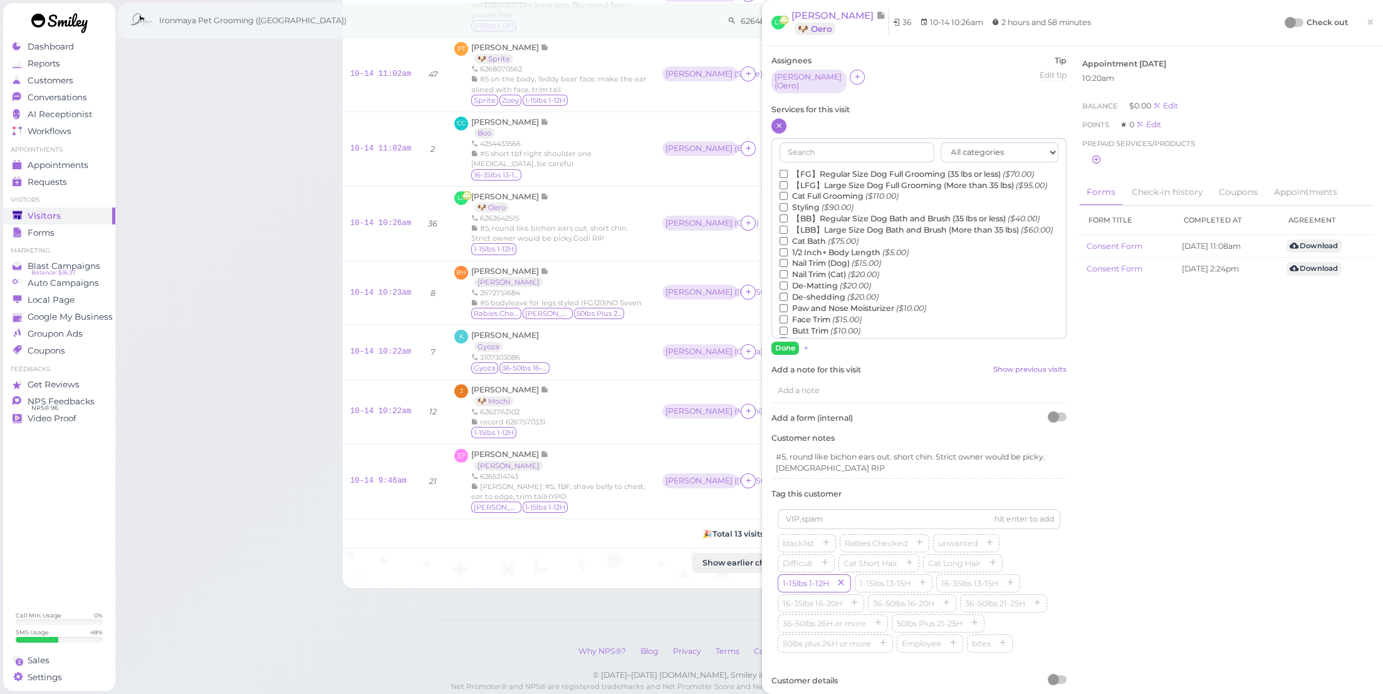
click at [826, 169] on label "【FG】Regular Size Dog Full Grooming (35 lbs or less) ($70.00)" at bounding box center [907, 174] width 254 height 11
click at [788, 170] on input "【FG】Regular Size Dog Full Grooming (35 lbs or less) ($70.00)" at bounding box center [784, 174] width 8 height 8
click at [782, 342] on button "Done" at bounding box center [786, 348] width 28 height 13
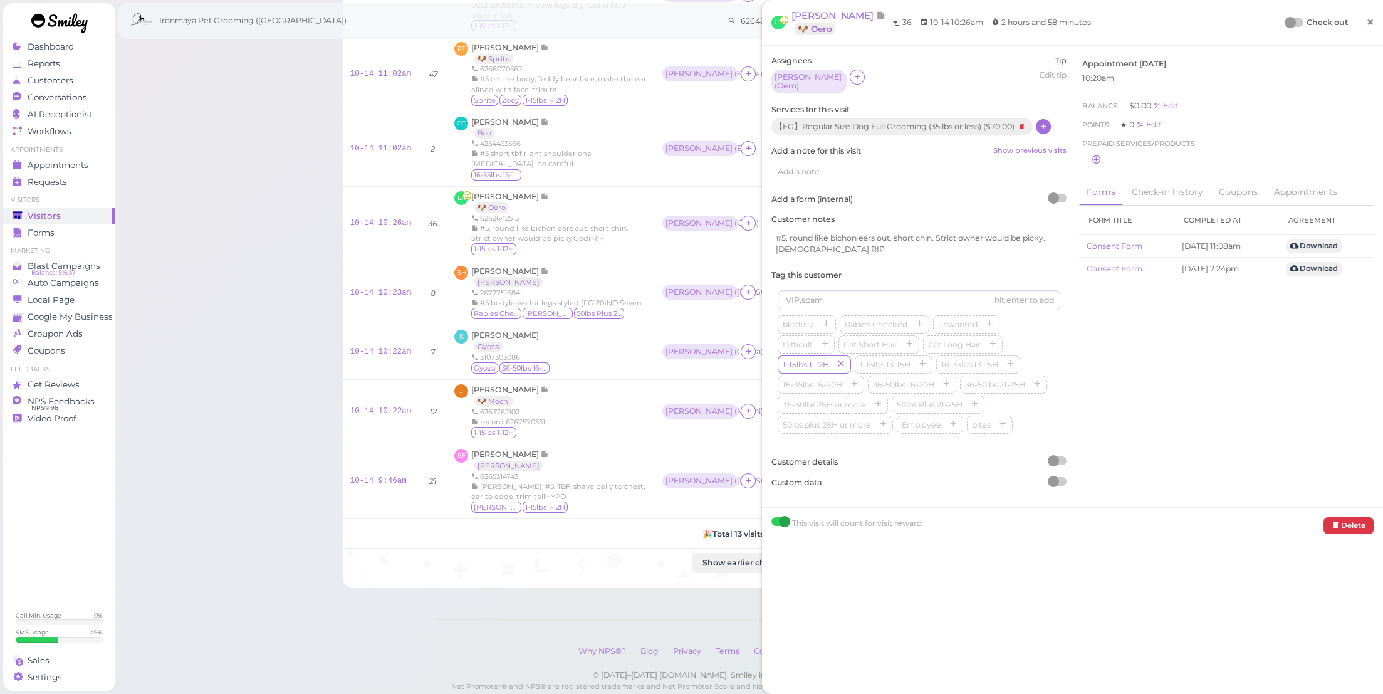
click at [1367, 24] on span "×" at bounding box center [1371, 22] width 8 height 18
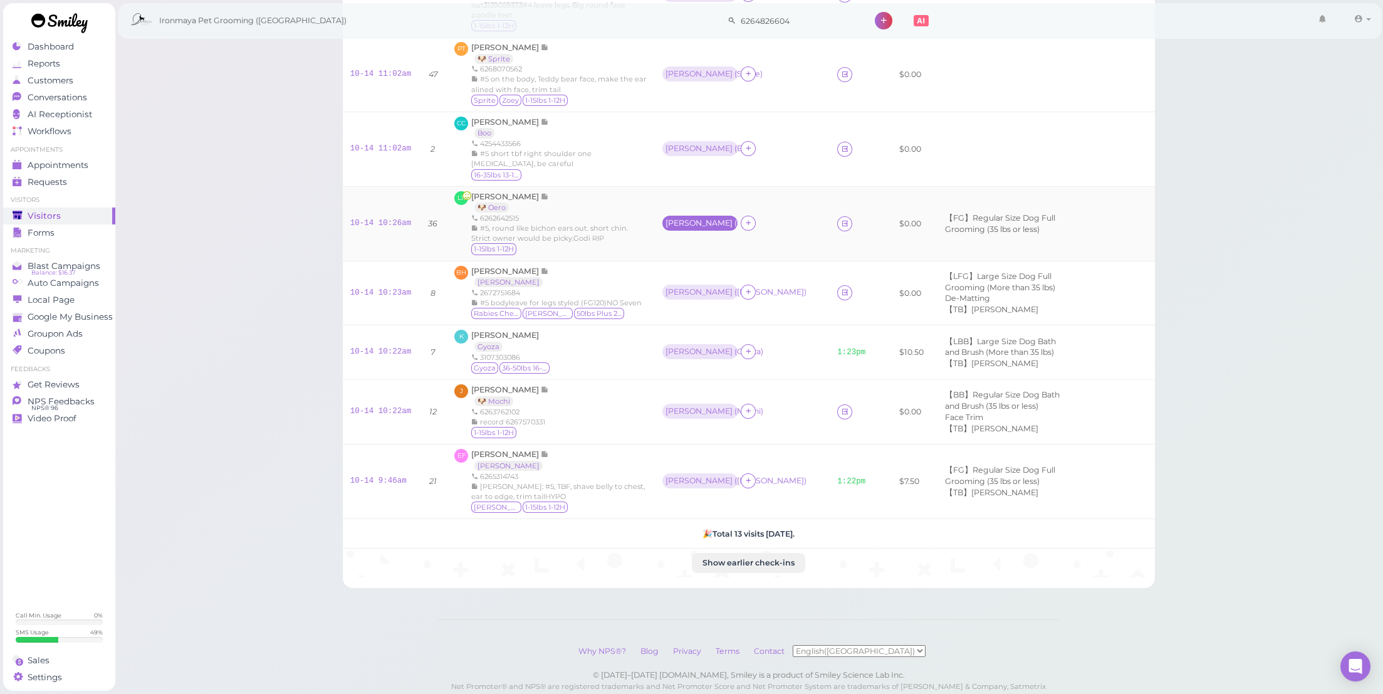
click at [666, 228] on div "Cody ( Oero )" at bounding box center [700, 223] width 69 height 9
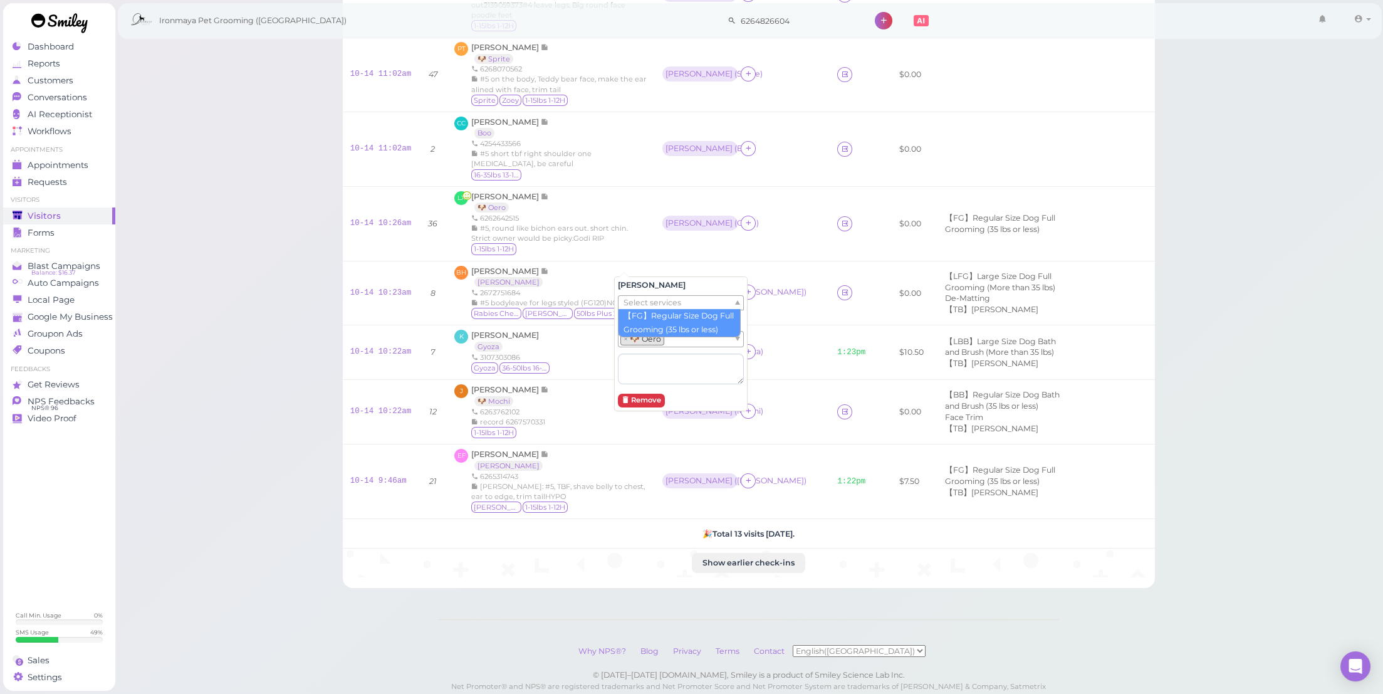
click at [658, 305] on span "Select services" at bounding box center [653, 303] width 58 height 14
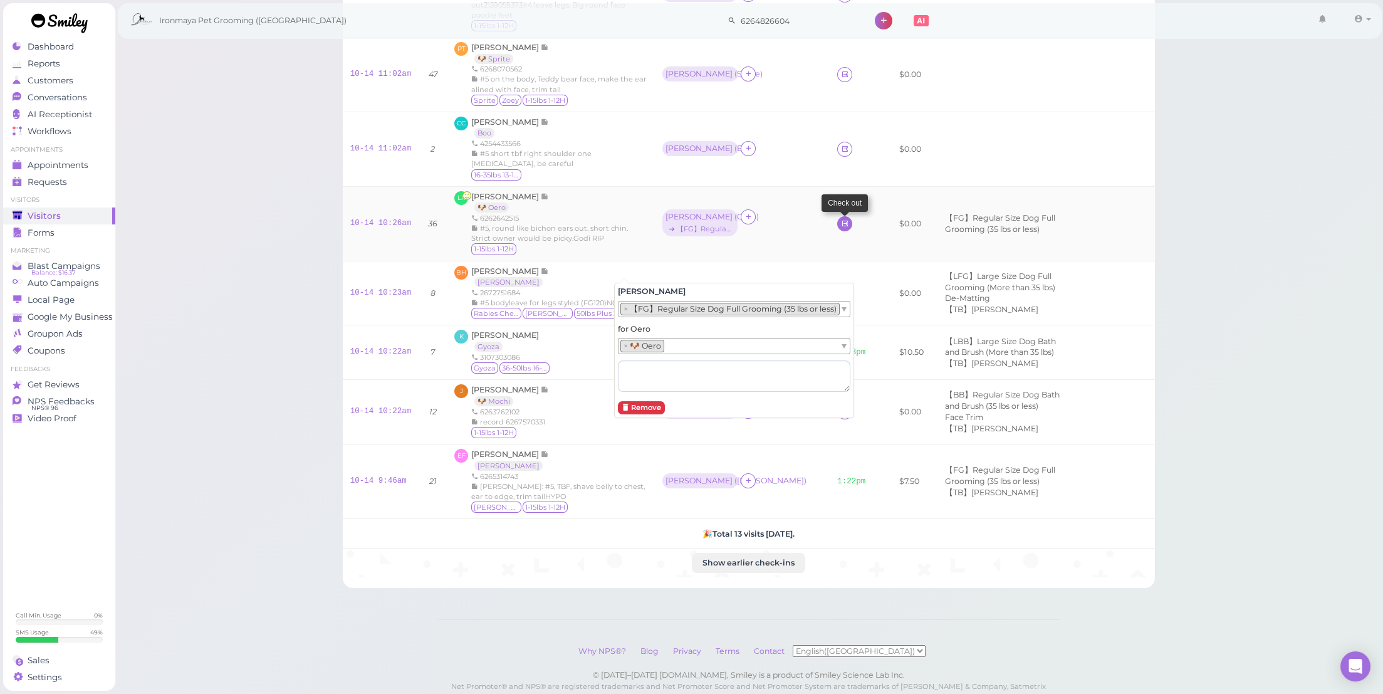
click at [837, 231] on link at bounding box center [844, 223] width 15 height 15
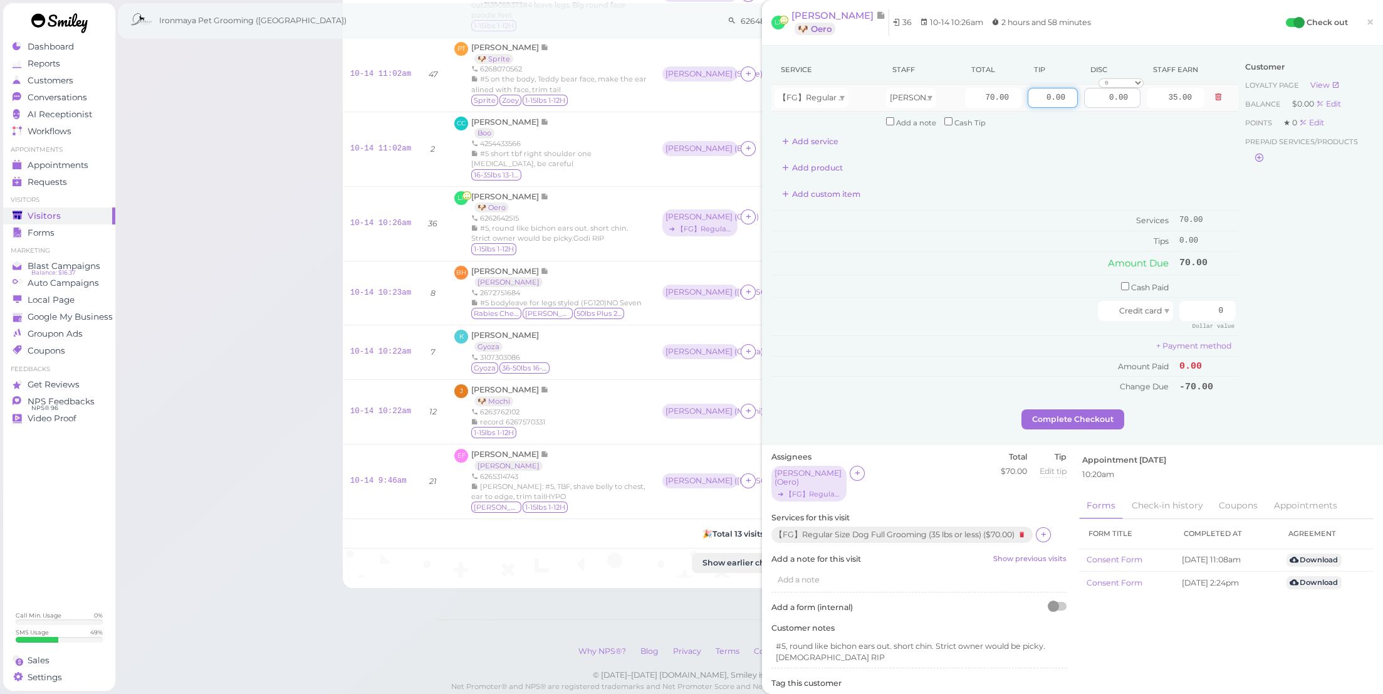
drag, startPoint x: 1031, startPoint y: 94, endPoint x: 1078, endPoint y: 96, distance: 47.1
click at [1078, 96] on tr "【FG】Regular Size Dog Full Grooming (35 lbs or less) Cody 70.00 0.00 0.00 0 10% …" at bounding box center [1006, 98] width 468 height 27
type input "5"
click at [1121, 282] on input "checkbox" at bounding box center [1125, 286] width 8 height 8
checkbox input "true"
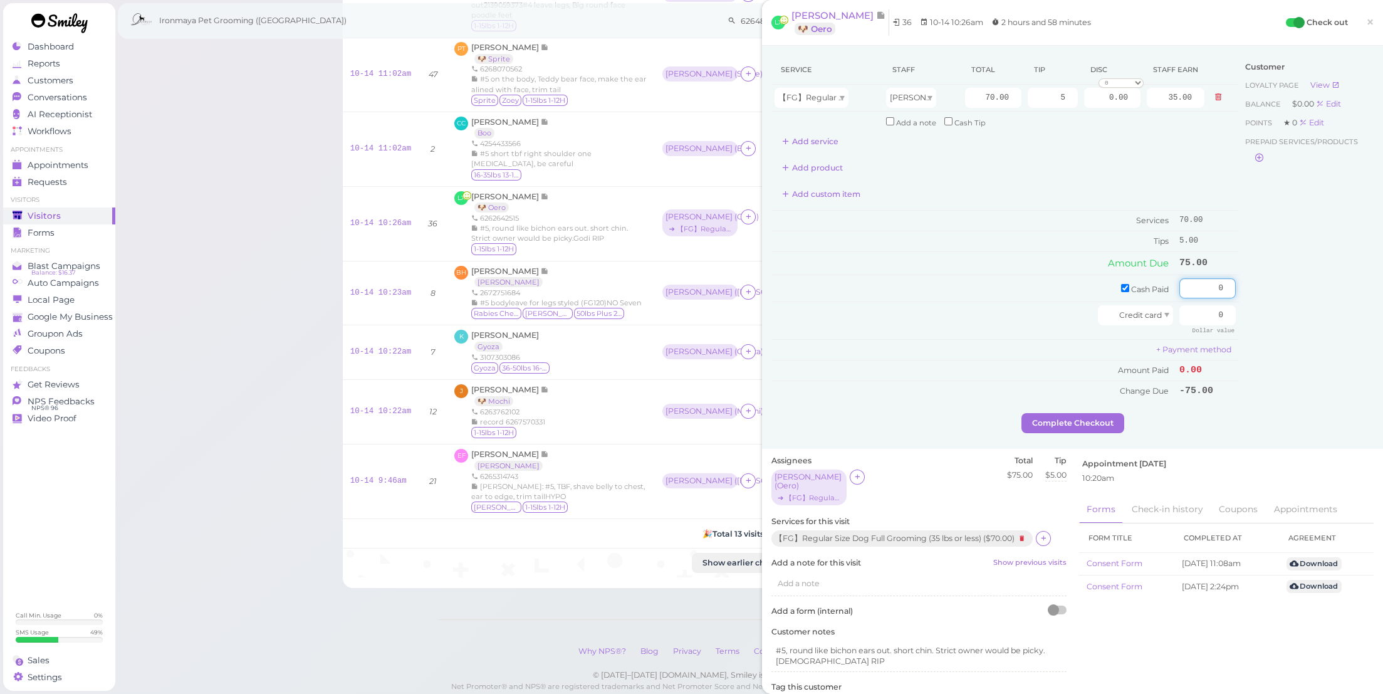
drag, startPoint x: 1194, startPoint y: 282, endPoint x: 1252, endPoint y: 286, distance: 57.8
click at [1252, 286] on div "Service Staff Total Tip Disc Staff earn 【FG】Regular Size Dog Full Grooming (35 …" at bounding box center [1073, 234] width 602 height 358
type input "75"
click at [1239, 318] on div "Customer Loyalty page View Balance $0.00 Edit Points ★ 0 Edit Prepaid services/…" at bounding box center [1306, 234] width 135 height 358
click at [1057, 424] on button "Complete Checkout" at bounding box center [1073, 423] width 103 height 20
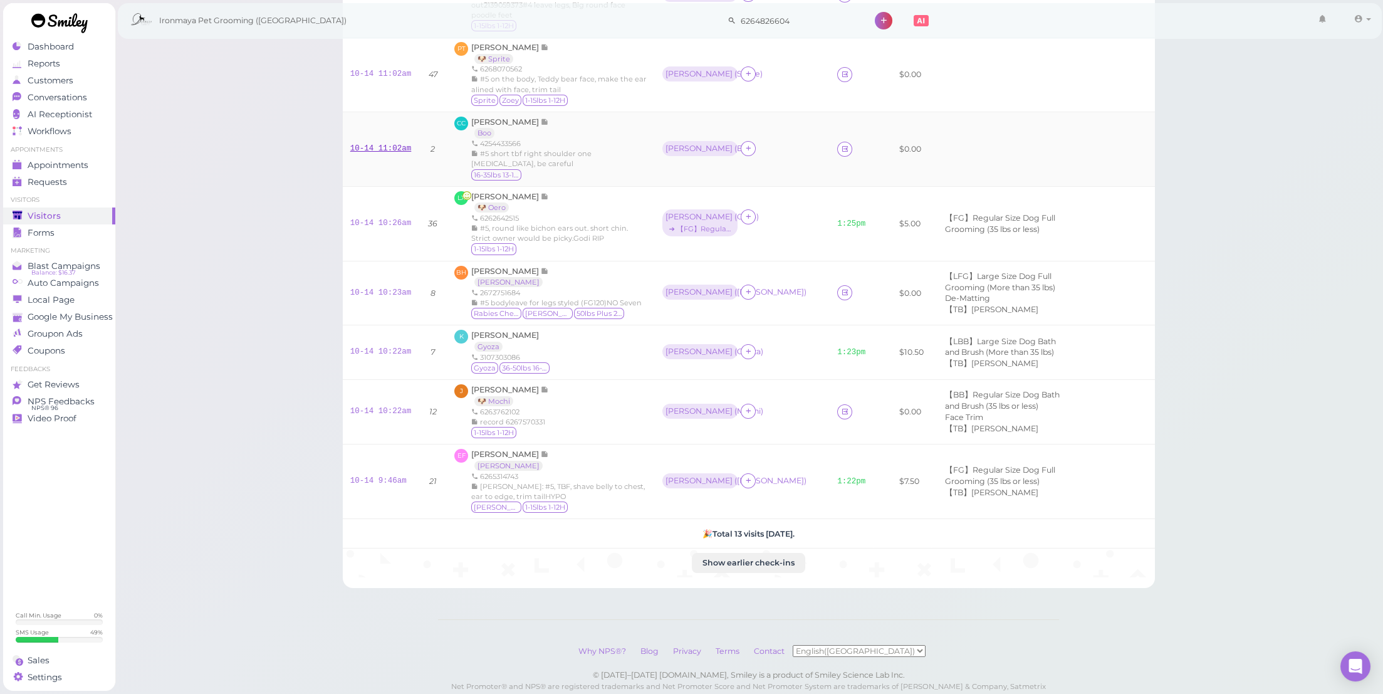
click at [389, 153] on link "10-14 11:02am" at bounding box center [380, 148] width 61 height 9
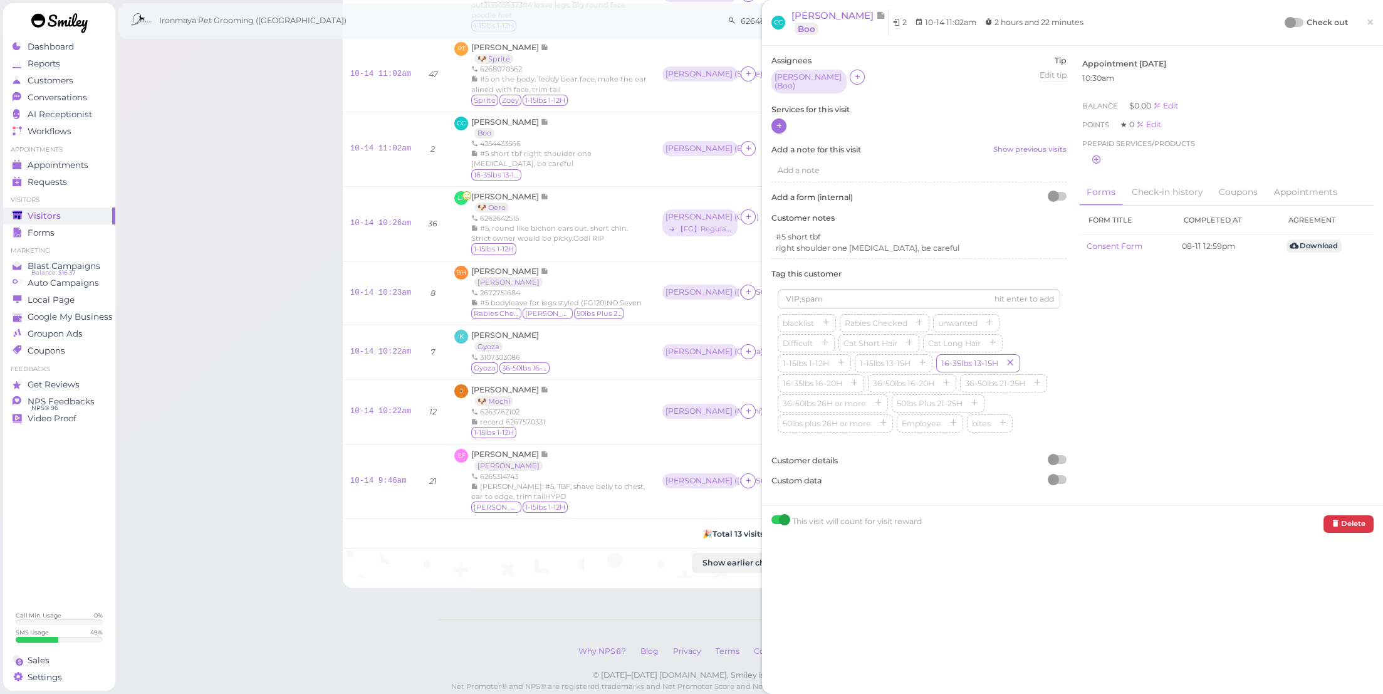
click at [777, 121] on icon at bounding box center [779, 125] width 8 height 9
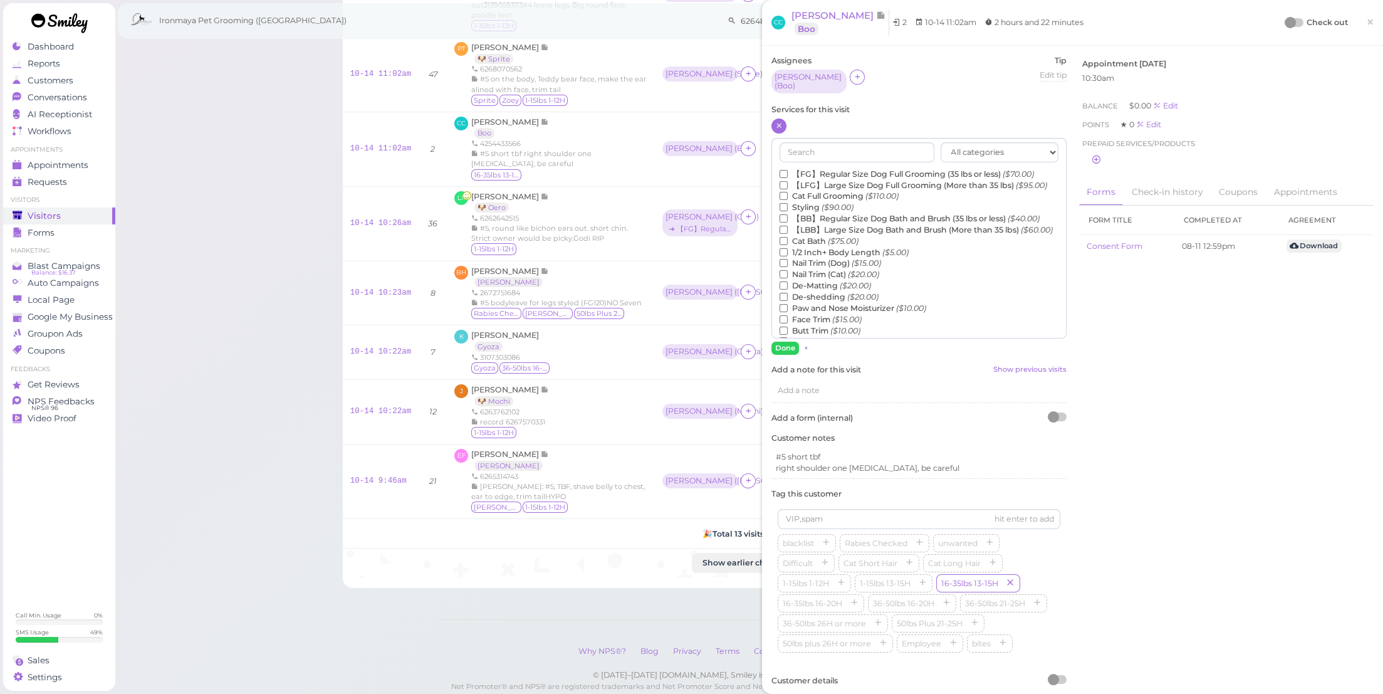
click at [809, 169] on label "【FG】Regular Size Dog Full Grooming (35 lbs or less) ($70.00)" at bounding box center [907, 174] width 254 height 11
click at [788, 170] on input "【FG】Regular Size Dog Full Grooming (35 lbs or less) ($70.00)" at bounding box center [784, 174] width 8 height 8
click at [785, 345] on button "Done" at bounding box center [786, 348] width 28 height 13
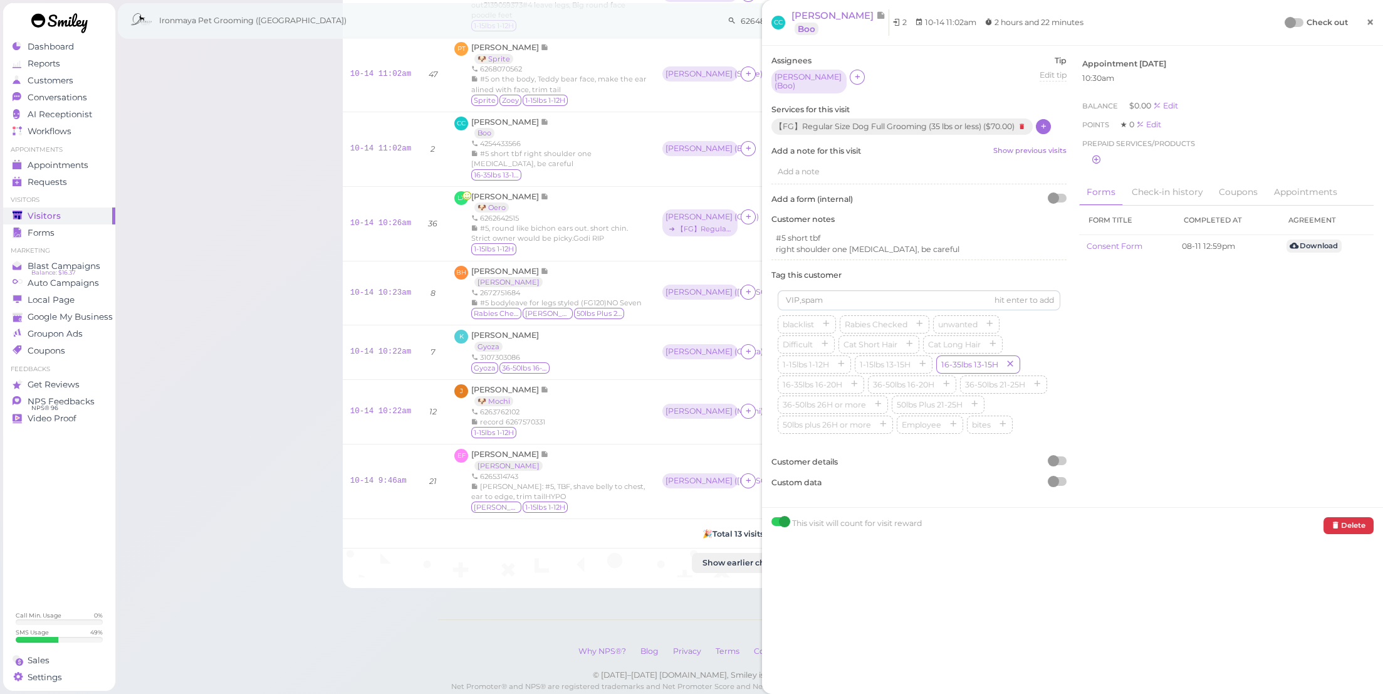
click at [1367, 26] on span "×" at bounding box center [1371, 22] width 8 height 18
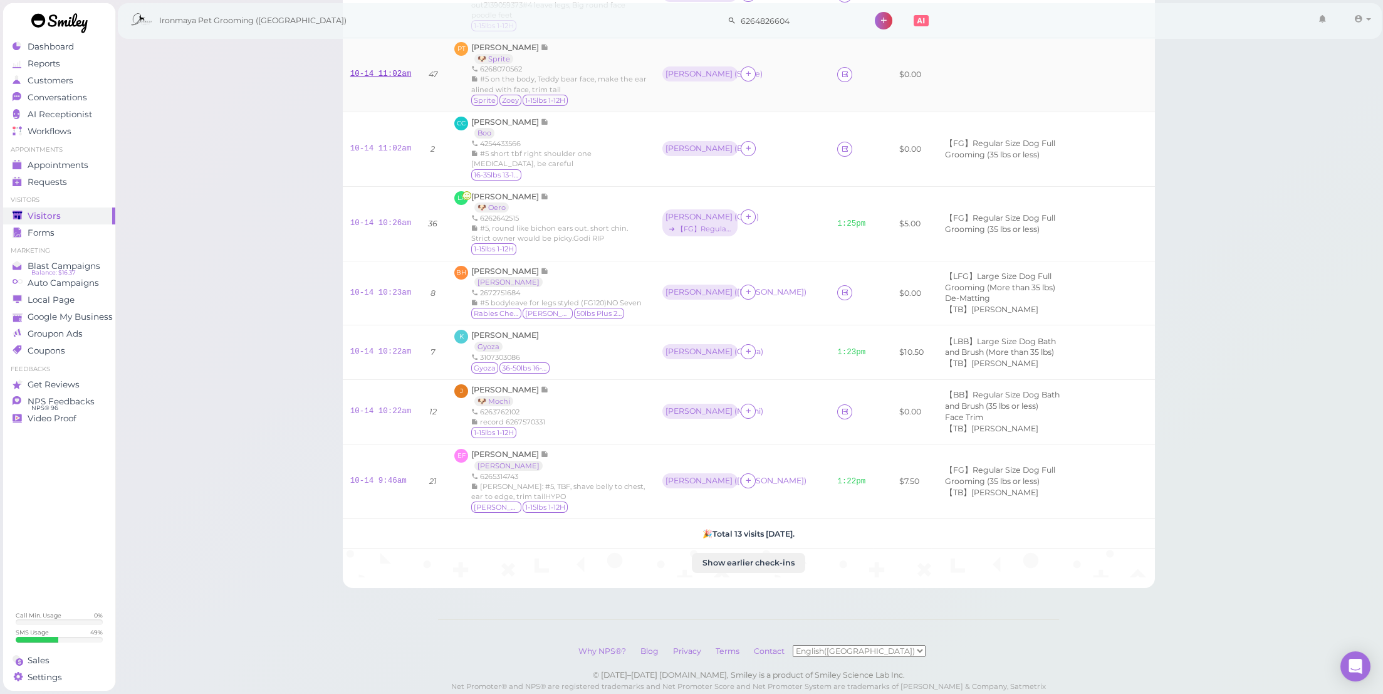
click at [371, 78] on link "10-14 11:02am" at bounding box center [380, 74] width 61 height 9
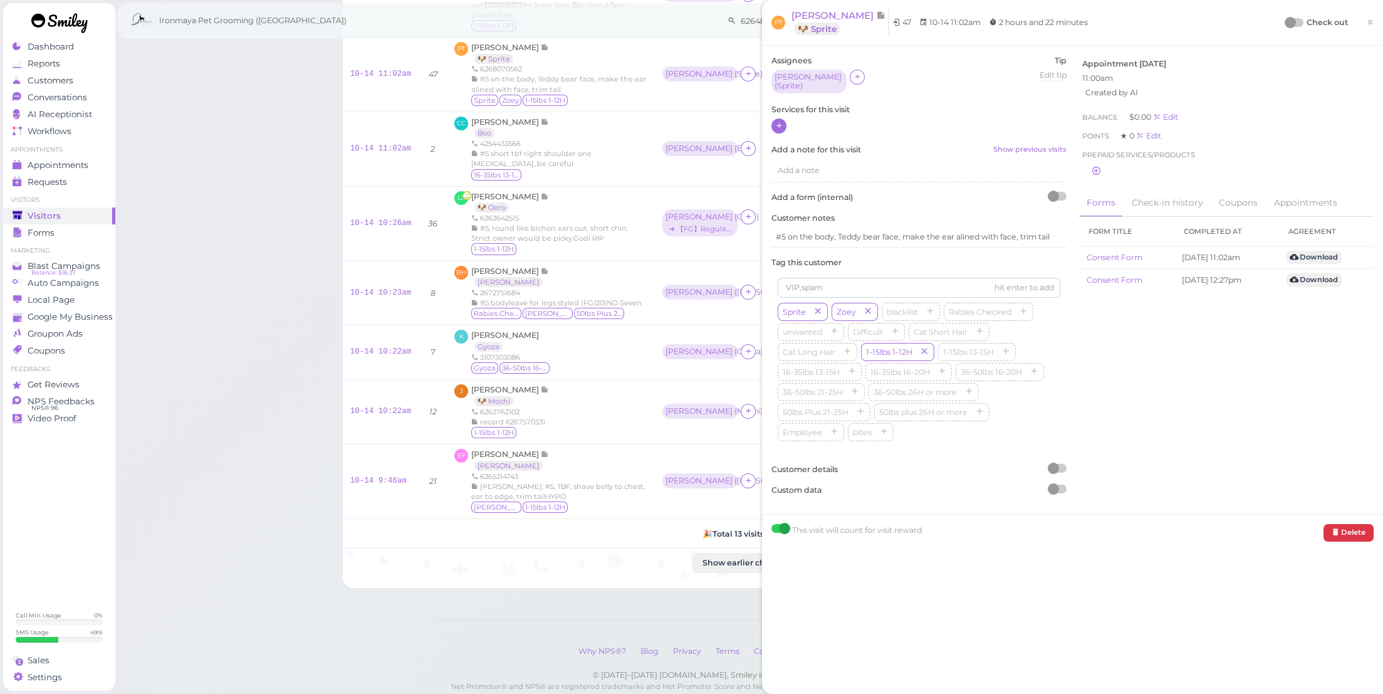
click at [779, 121] on icon at bounding box center [779, 125] width 8 height 9
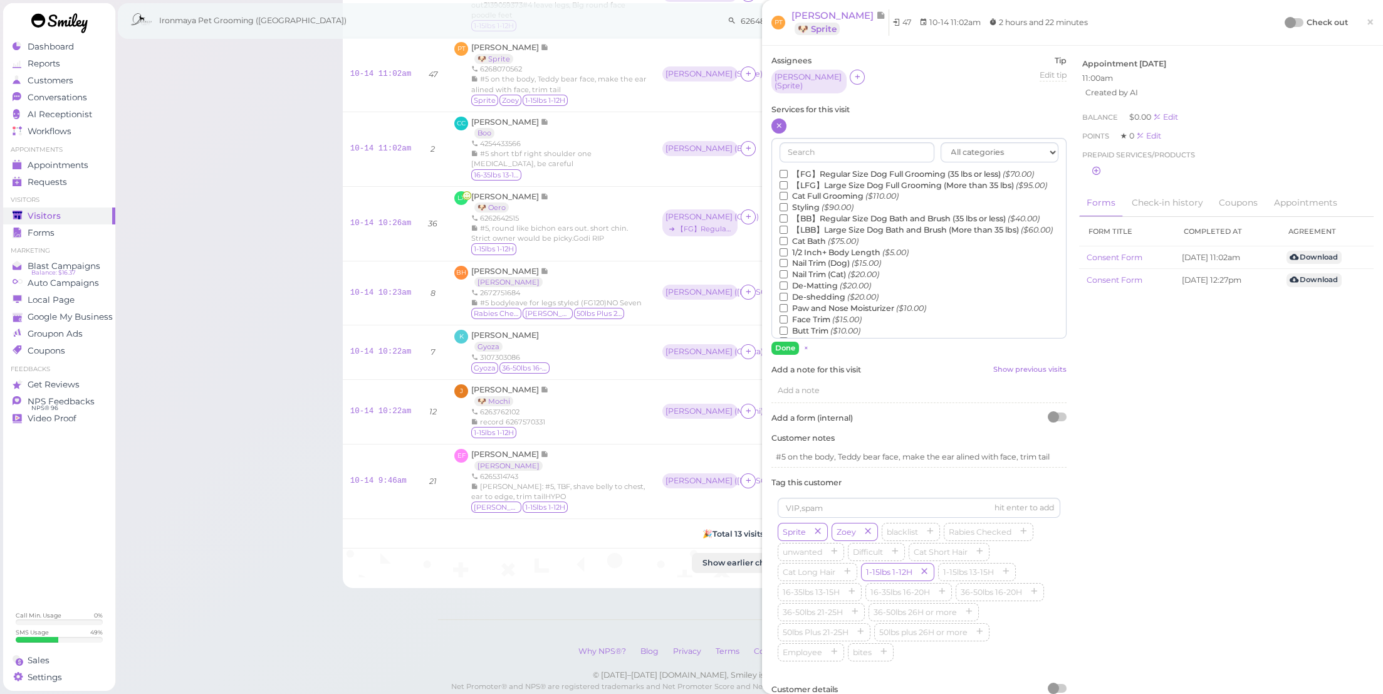
click at [809, 169] on label "【FG】Regular Size Dog Full Grooming (35 lbs or less) ($70.00)" at bounding box center [907, 174] width 254 height 11
click at [788, 170] on input "【FG】Regular Size Dog Full Grooming (35 lbs or less) ($70.00)" at bounding box center [784, 174] width 8 height 8
click at [852, 216] on label "Luxury Spa by IV San Bernard (35lbs or less) ($33.00)" at bounding box center [905, 212] width 250 height 11
click at [788, 216] on input "Luxury Spa by IV San Bernard (35lbs or less) ($33.00)" at bounding box center [784, 213] width 8 height 8
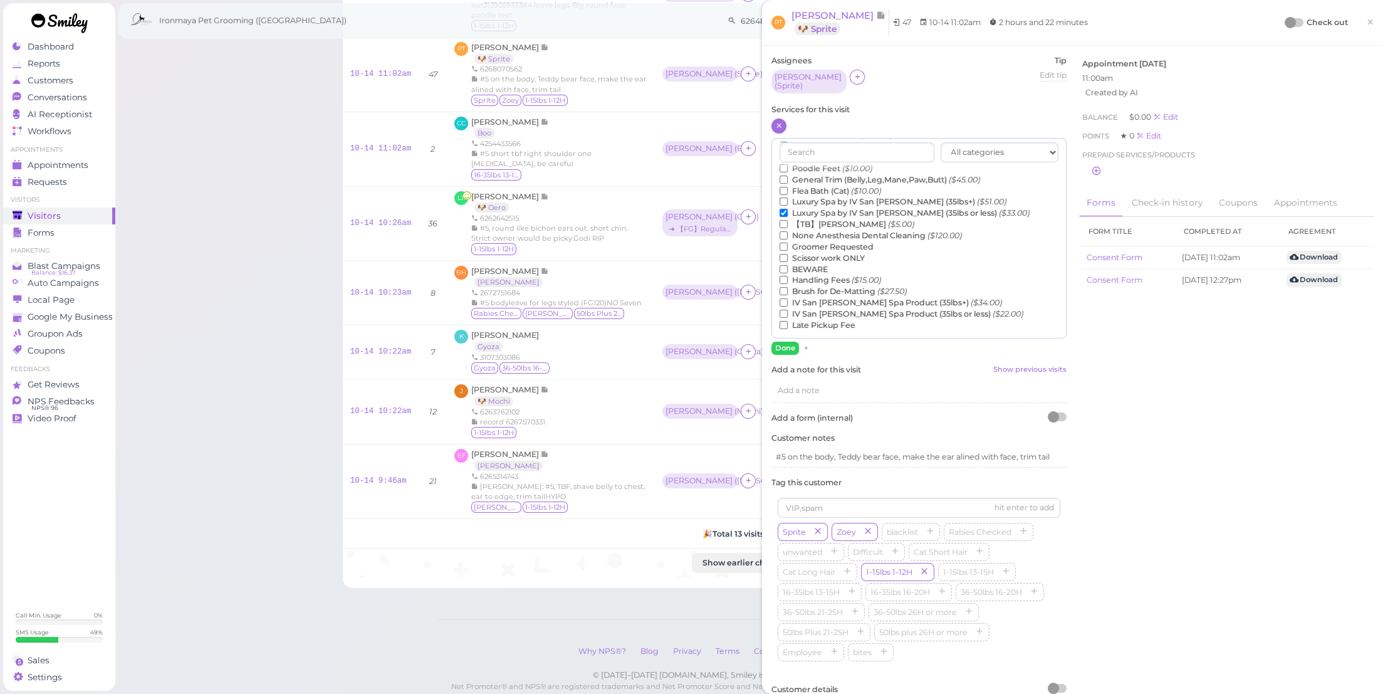
click at [852, 225] on label "【TB】Teeth Brushing ($5.00)" at bounding box center [847, 224] width 135 height 11
click at [788, 225] on input "【TB】Teeth Brushing ($5.00)" at bounding box center [784, 224] width 8 height 8
click at [856, 210] on label "Luxury Spa by IV San Bernard (35lbs or less) ($33.00)" at bounding box center [905, 212] width 250 height 11
click at [788, 210] on input "Luxury Spa by IV San Bernard (35lbs or less) ($33.00)" at bounding box center [784, 213] width 8 height 8
click at [792, 342] on button "Done" at bounding box center [786, 348] width 28 height 13
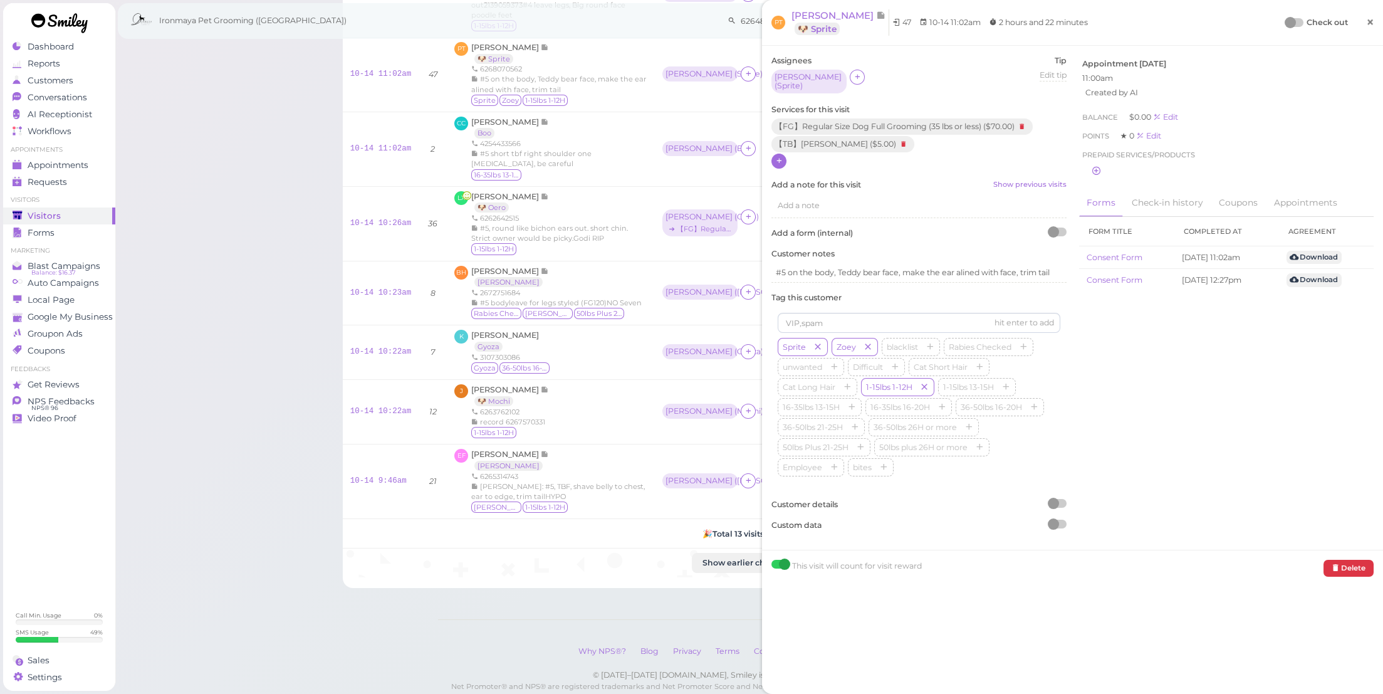
click at [1370, 27] on link "×" at bounding box center [1370, 22] width 23 height 29
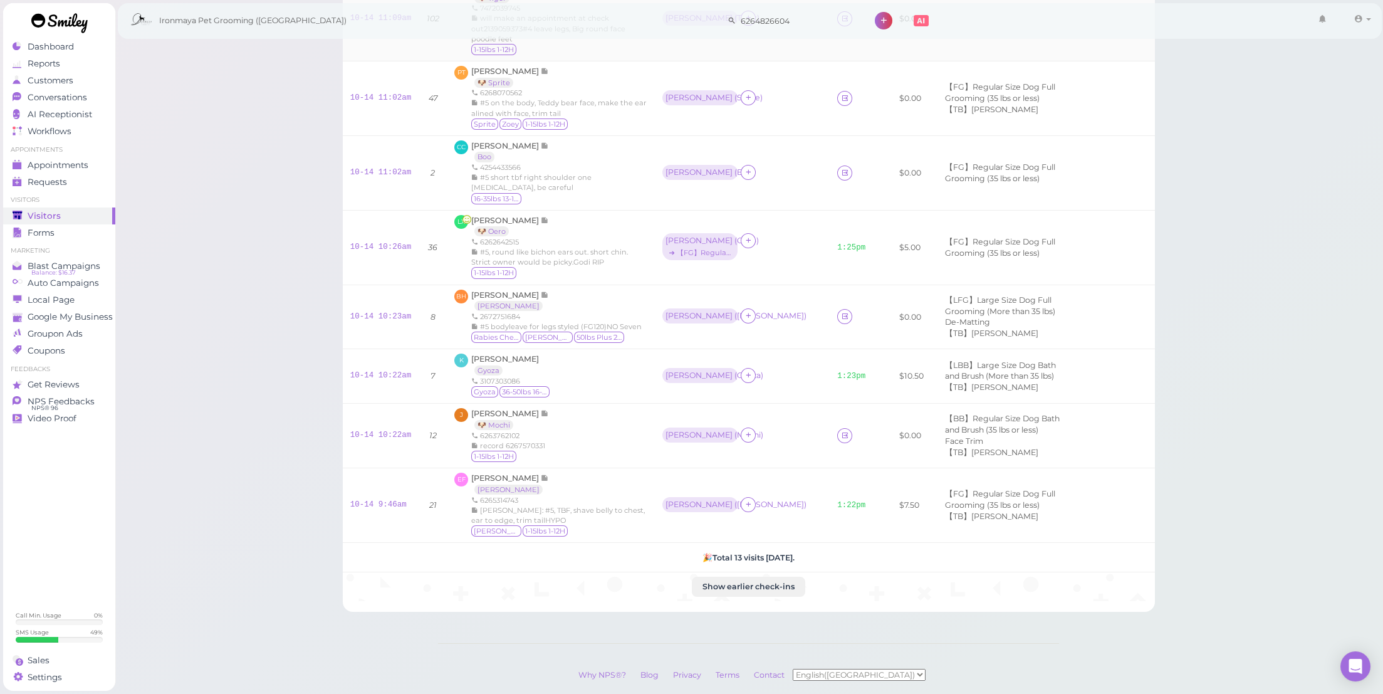
scroll to position [288, 0]
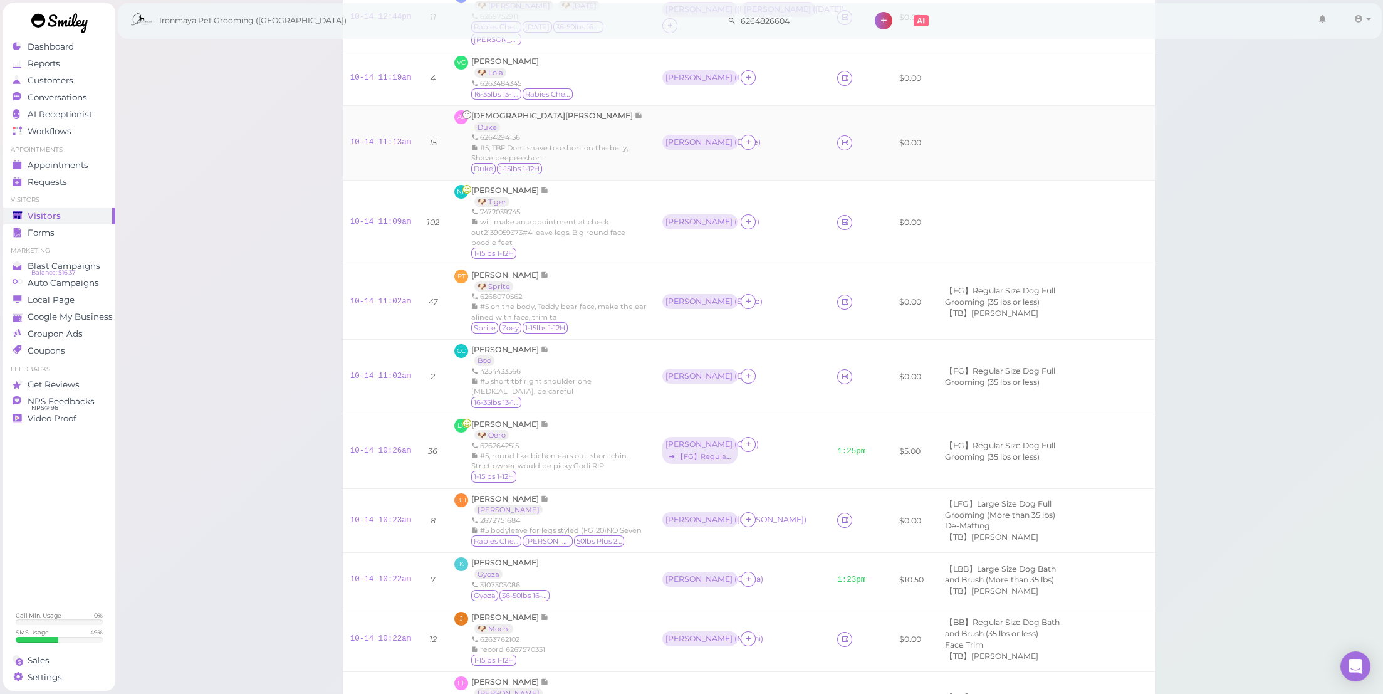
click at [381, 226] on link "10-14 11:09am" at bounding box center [380, 222] width 61 height 9
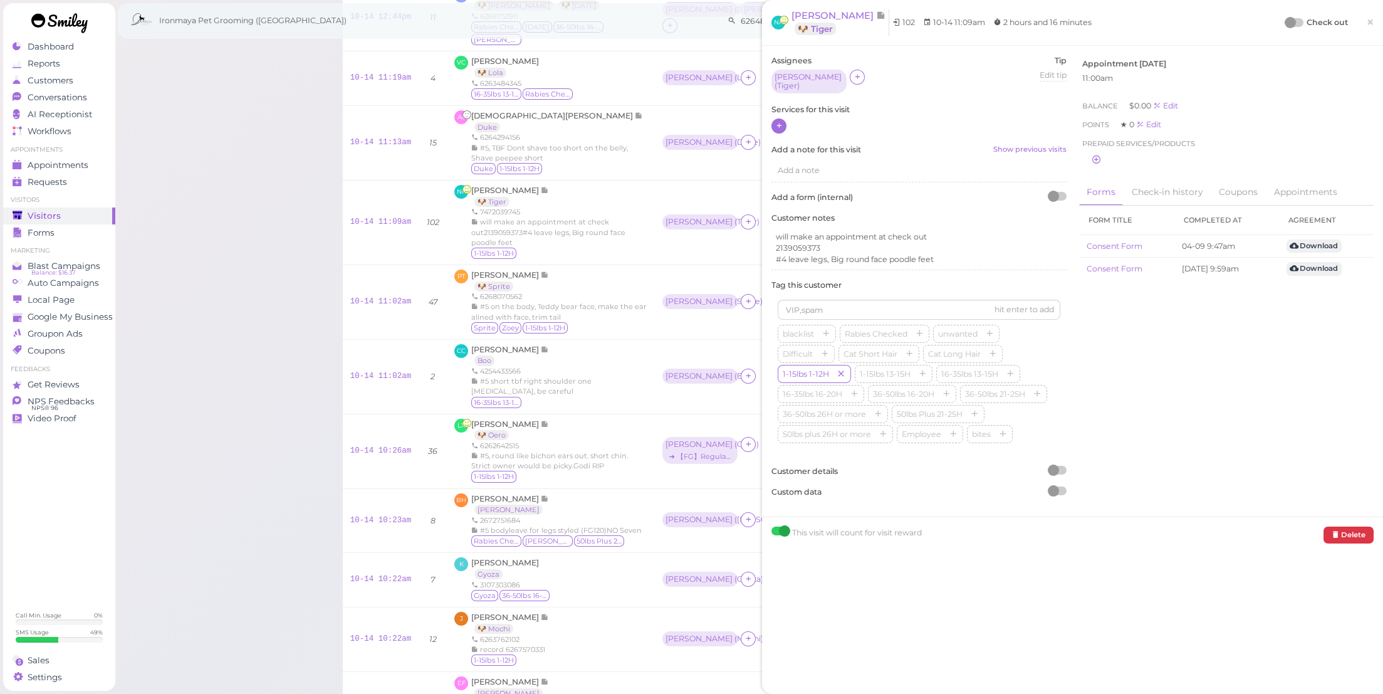
click at [781, 121] on icon at bounding box center [779, 125] width 8 height 9
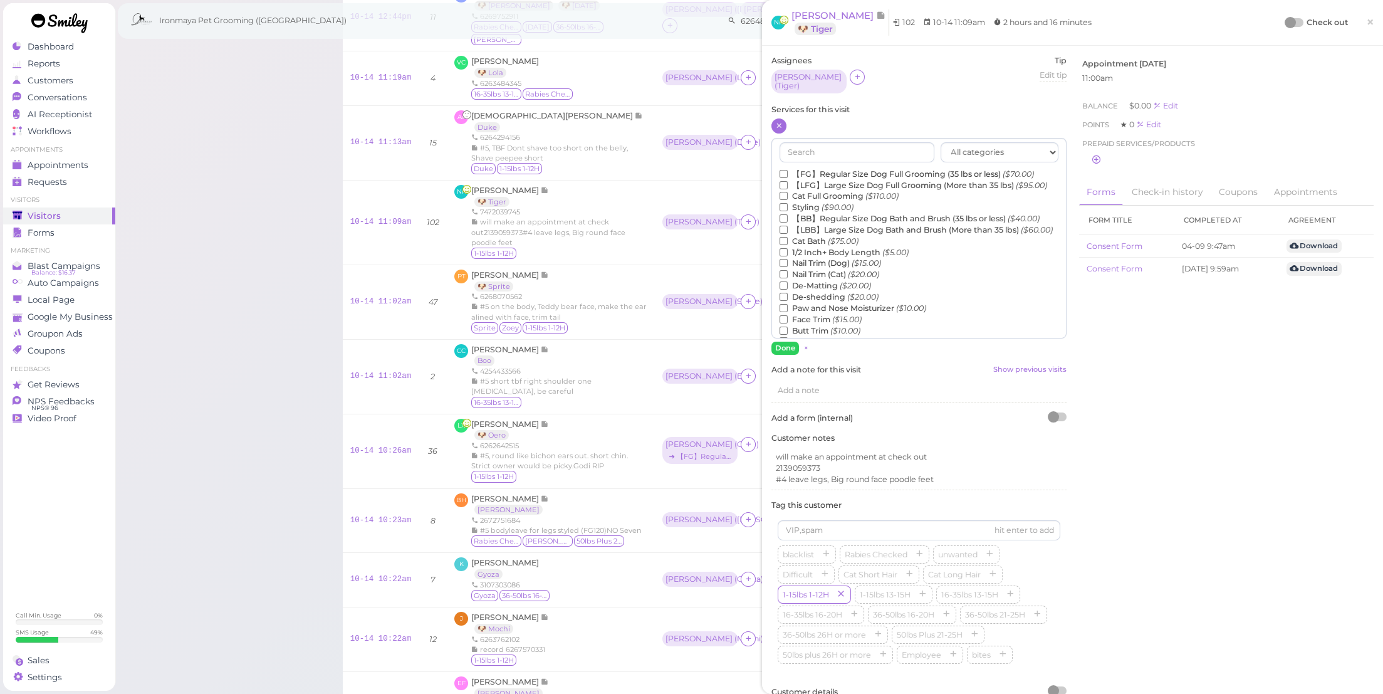
click at [819, 224] on label "【BB】Regular Size Dog Bath and Brush (35 lbs or less) ($40.00)" at bounding box center [910, 218] width 260 height 11
click at [788, 223] on input "【BB】Regular Size Dog Bath and Brush (35 lbs or less) ($40.00)" at bounding box center [784, 218] width 8 height 8
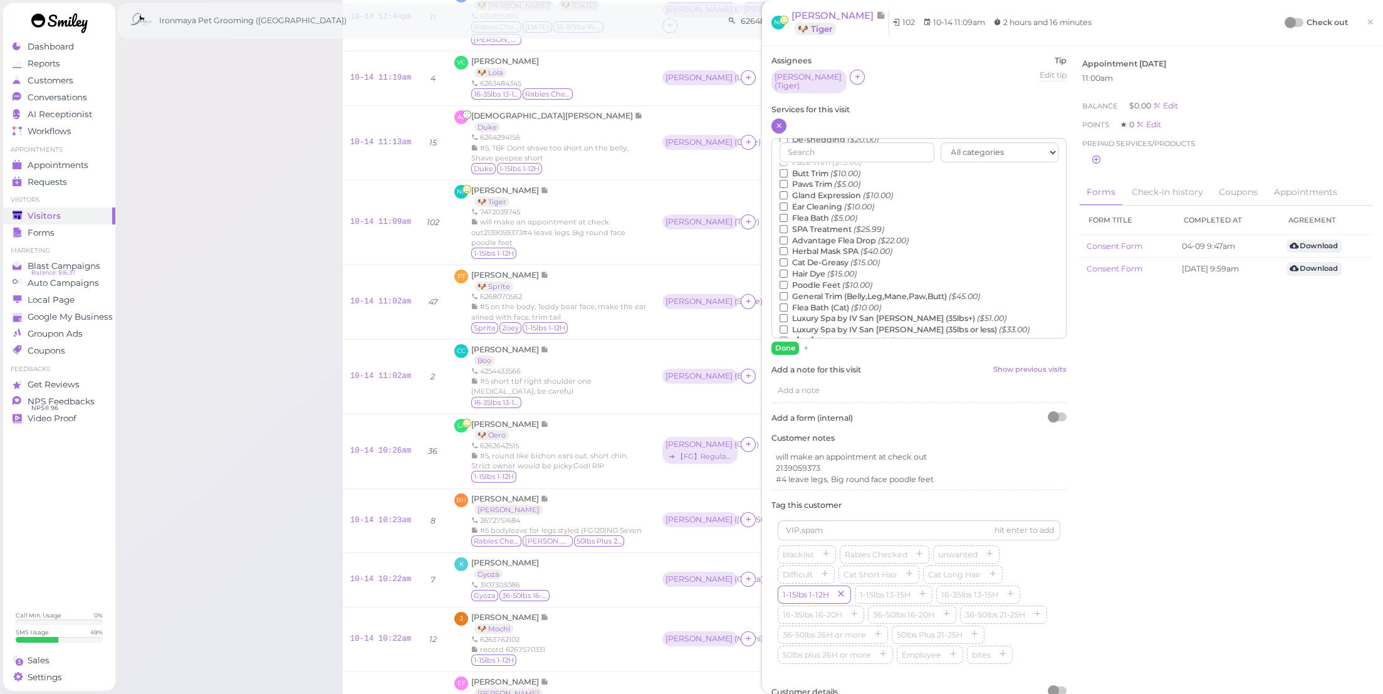
click at [822, 224] on label "Flea Bath ($5.00)" at bounding box center [819, 217] width 78 height 11
click at [788, 222] on input "Flea Bath ($5.00)" at bounding box center [784, 218] width 8 height 8
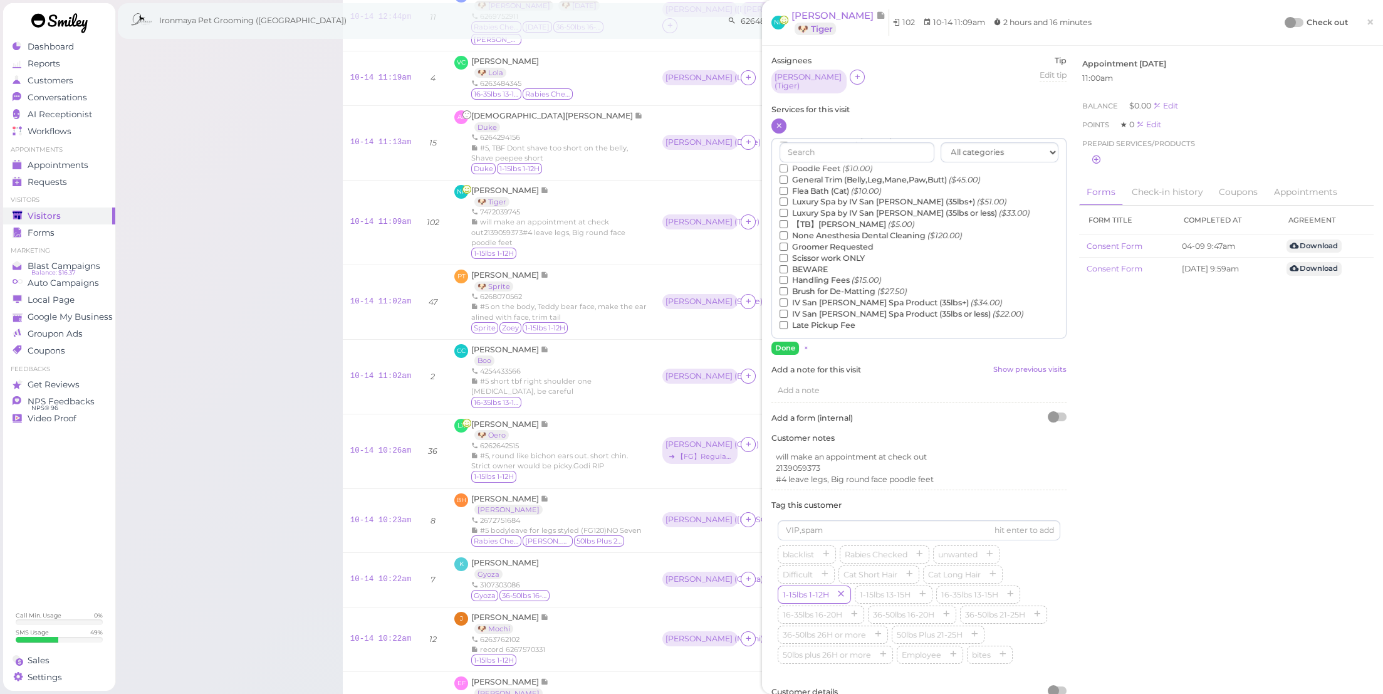
scroll to position [66, 0]
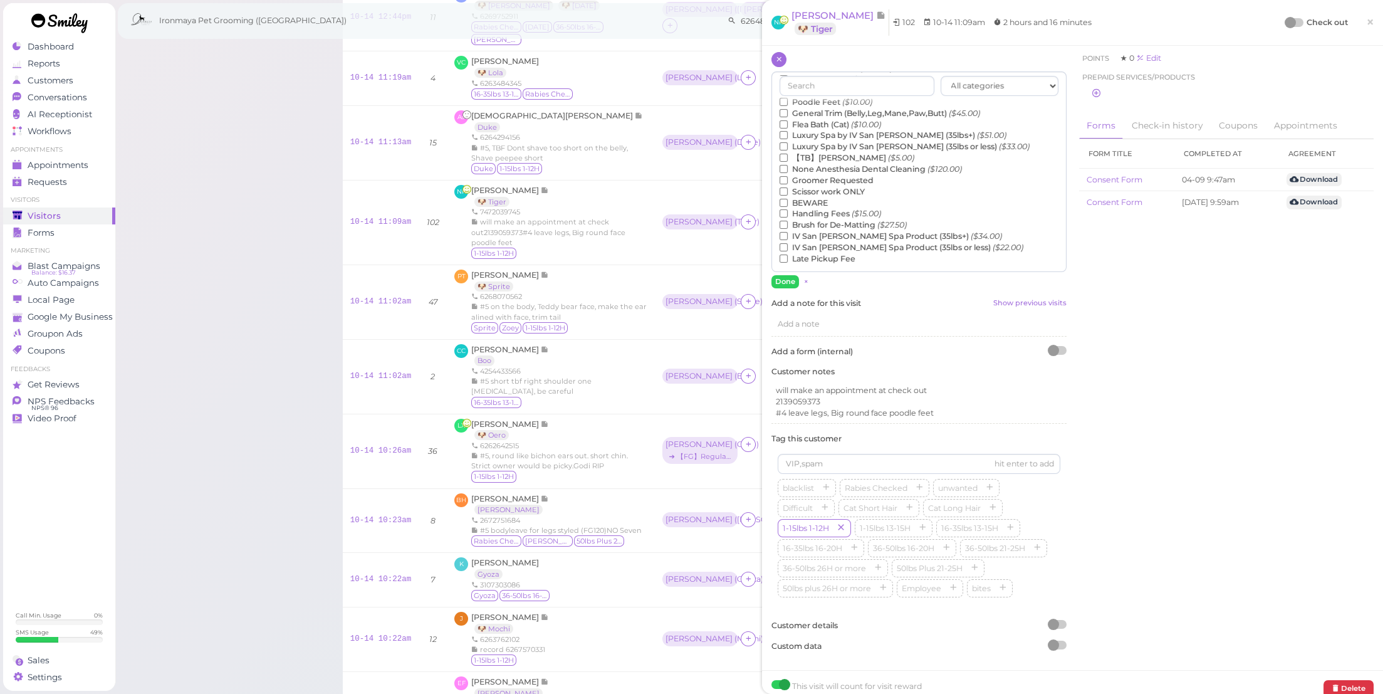
click at [840, 159] on label "【TB】Teeth Brushing ($5.00)" at bounding box center [847, 157] width 135 height 11
click at [788, 159] on input "【TB】Teeth Brushing ($5.00)" at bounding box center [784, 158] width 8 height 8
click at [790, 280] on button "Done" at bounding box center [786, 281] width 28 height 13
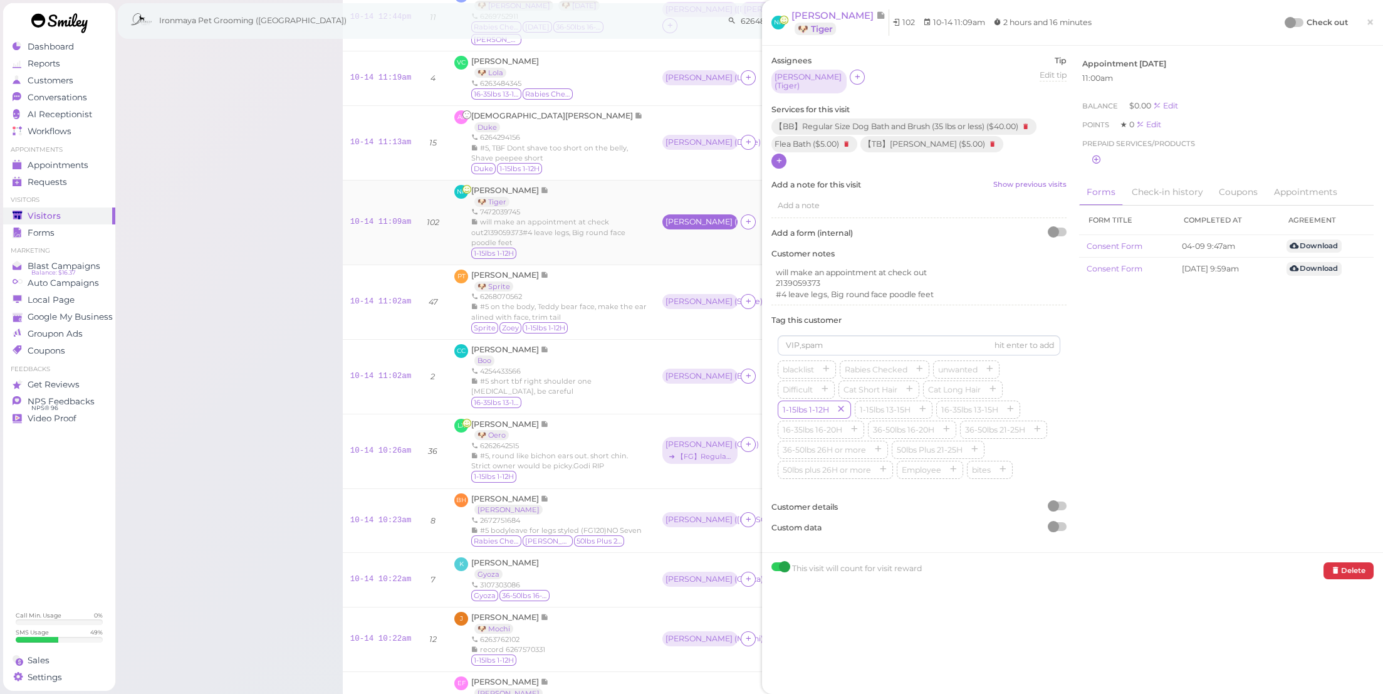
click at [666, 226] on div "Amy ( Tiger )" at bounding box center [700, 222] width 69 height 9
click at [648, 285] on span "Select services" at bounding box center [653, 290] width 58 height 14
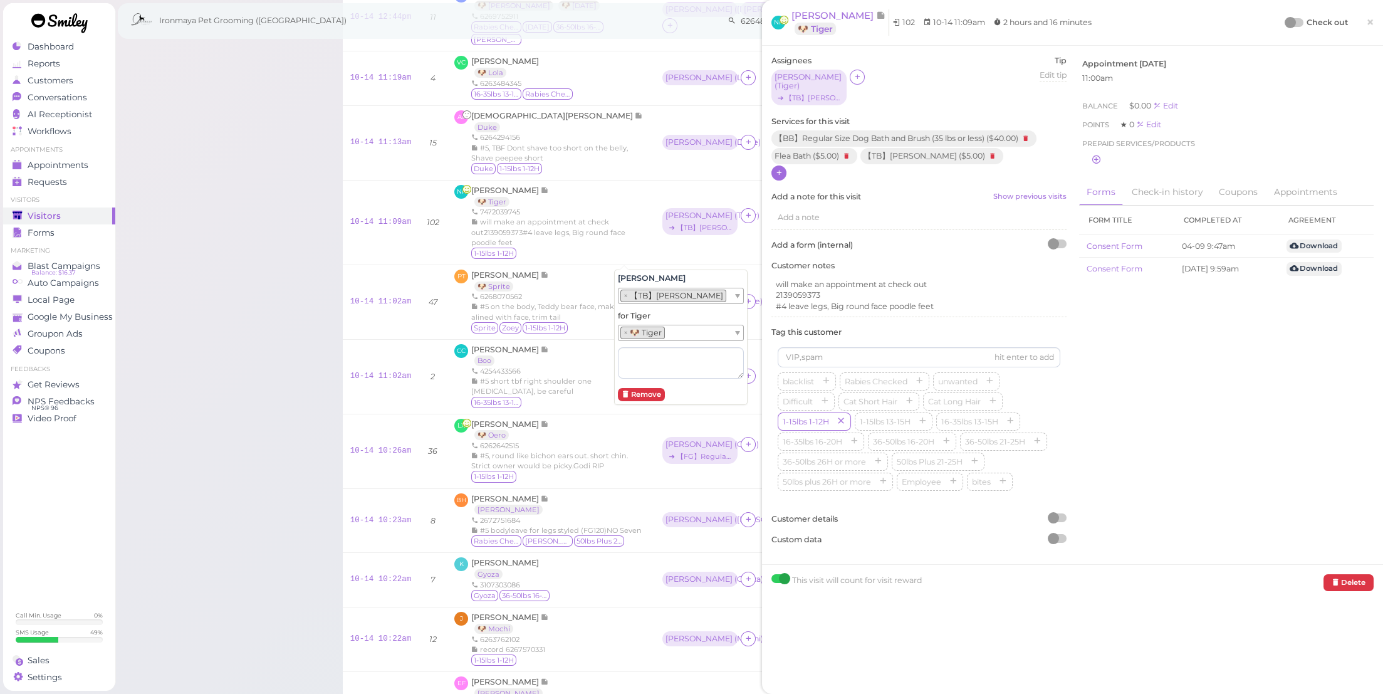
click at [658, 296] on li "× 【TB】Teeth Brushing" at bounding box center [674, 296] width 106 height 13
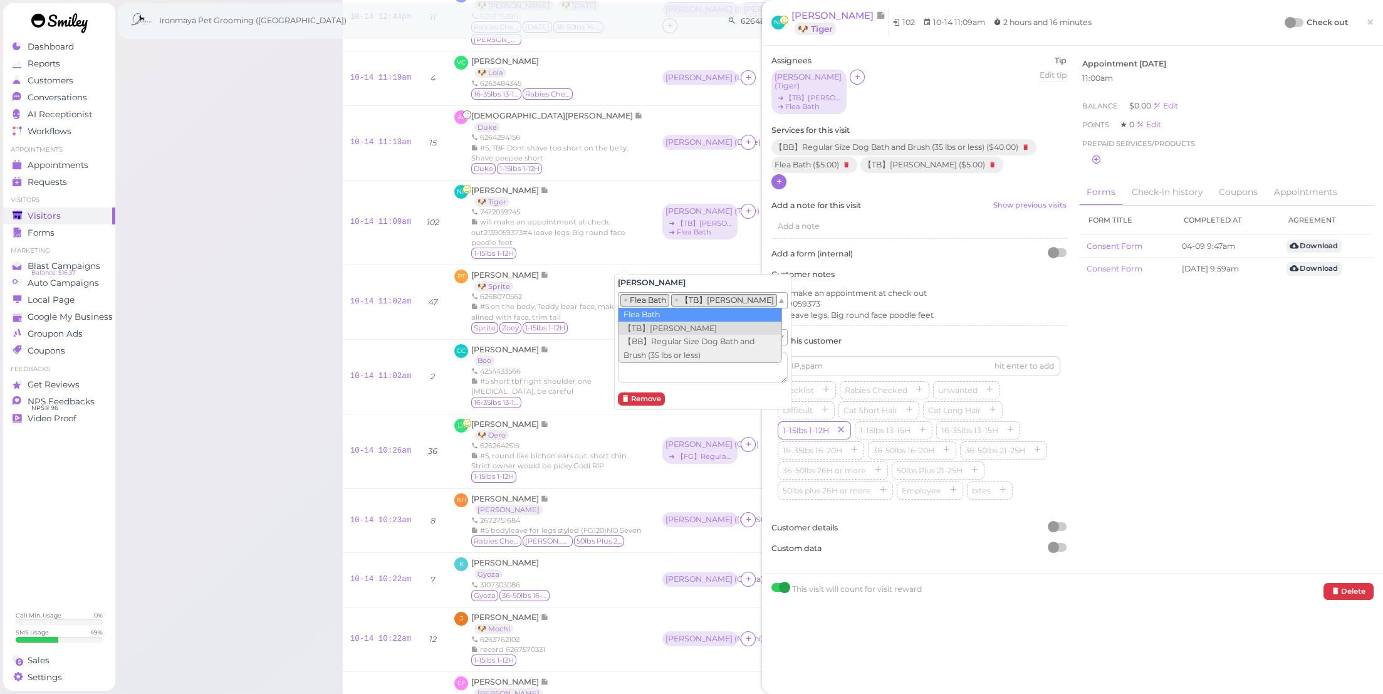
click at [660, 298] on li "× Flea Bath" at bounding box center [645, 300] width 49 height 13
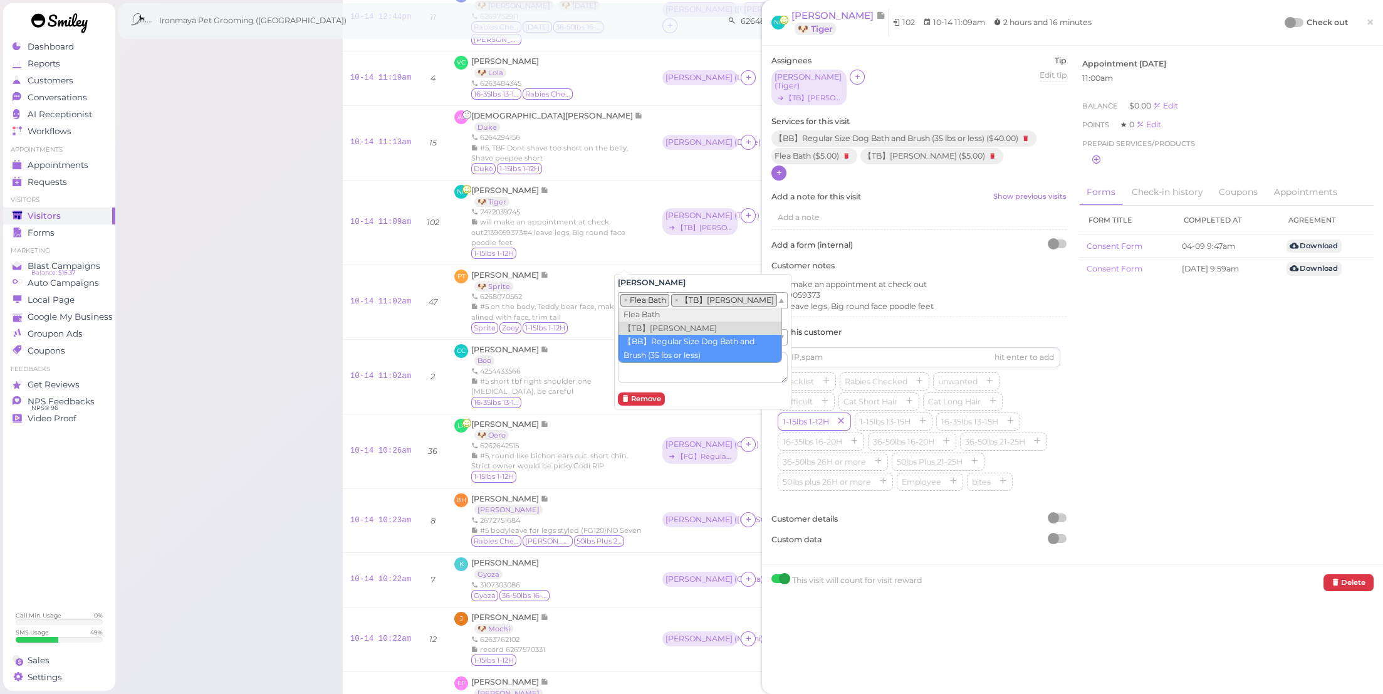
drag, startPoint x: 655, startPoint y: 360, endPoint x: 665, endPoint y: 342, distance: 21.3
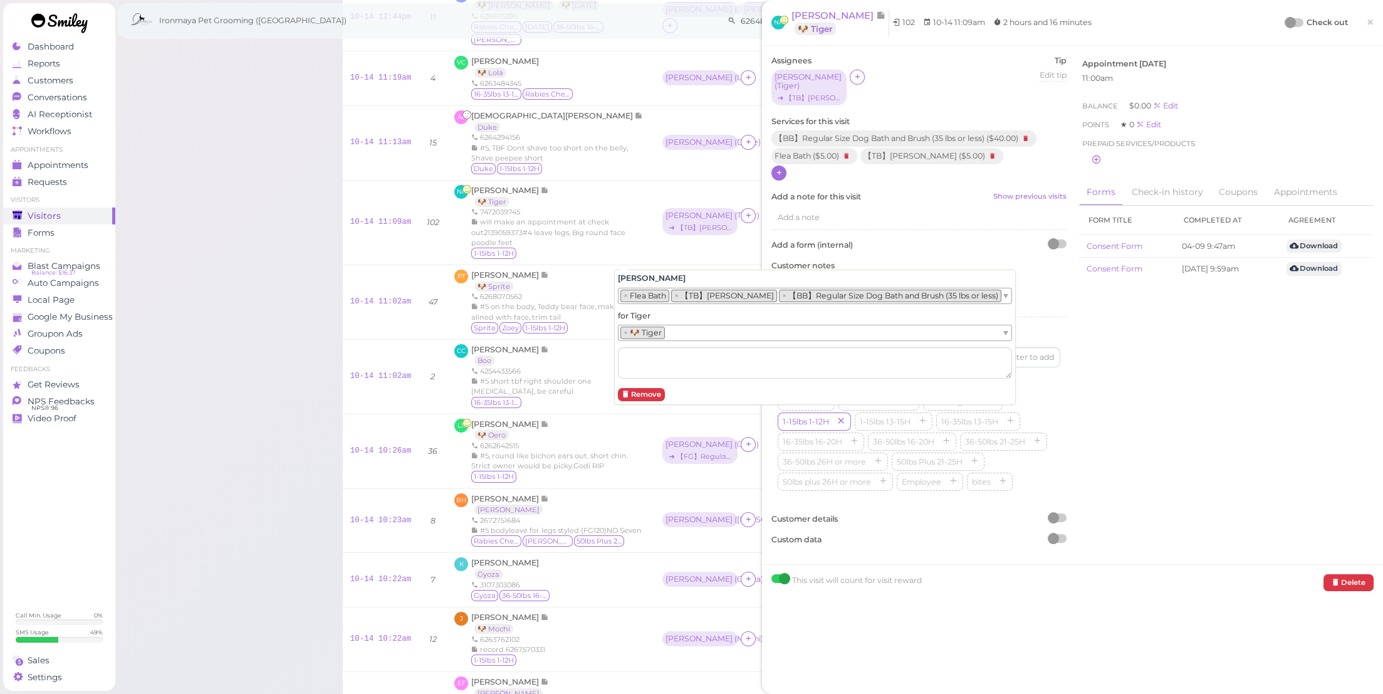
click at [720, 270] on div "Amy × Flea Bath × 【TB】Teeth Brushing × 【BB】Regular Size Dog Bath and Brush (35 …" at bounding box center [815, 338] width 402 height 136
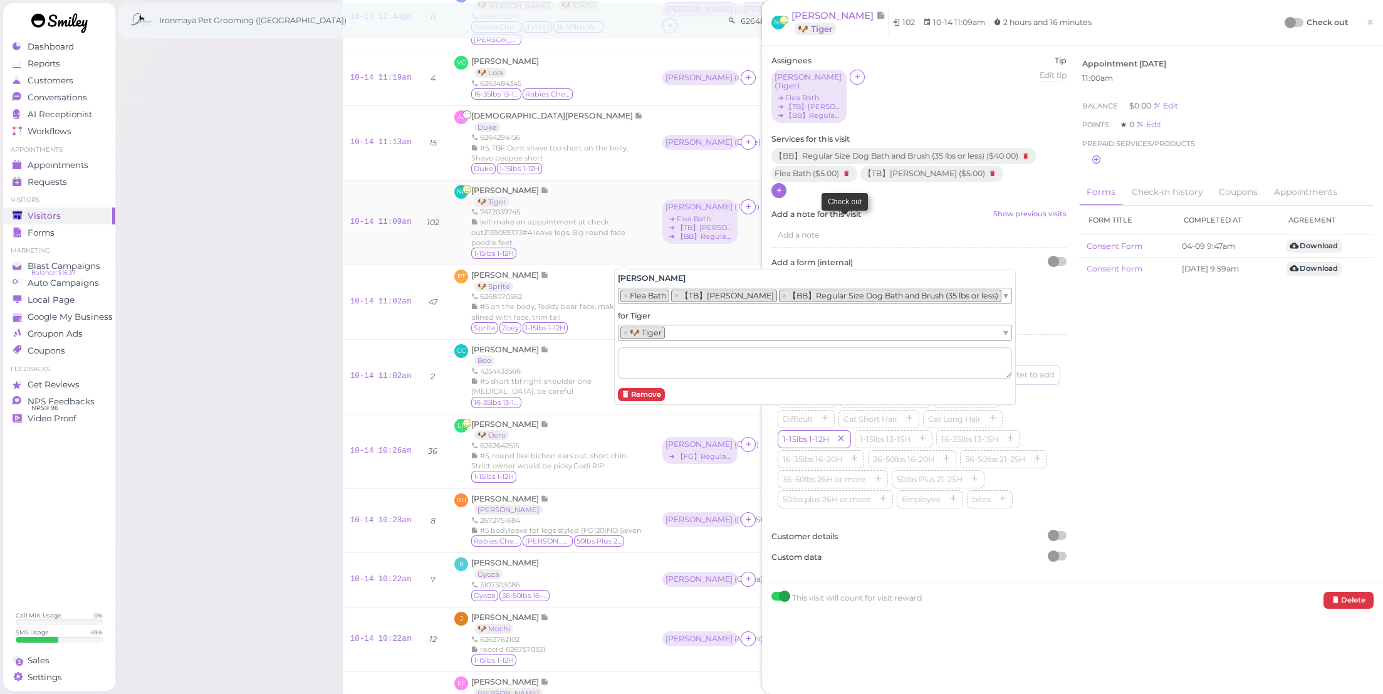
click at [837, 230] on link at bounding box center [844, 222] width 15 height 15
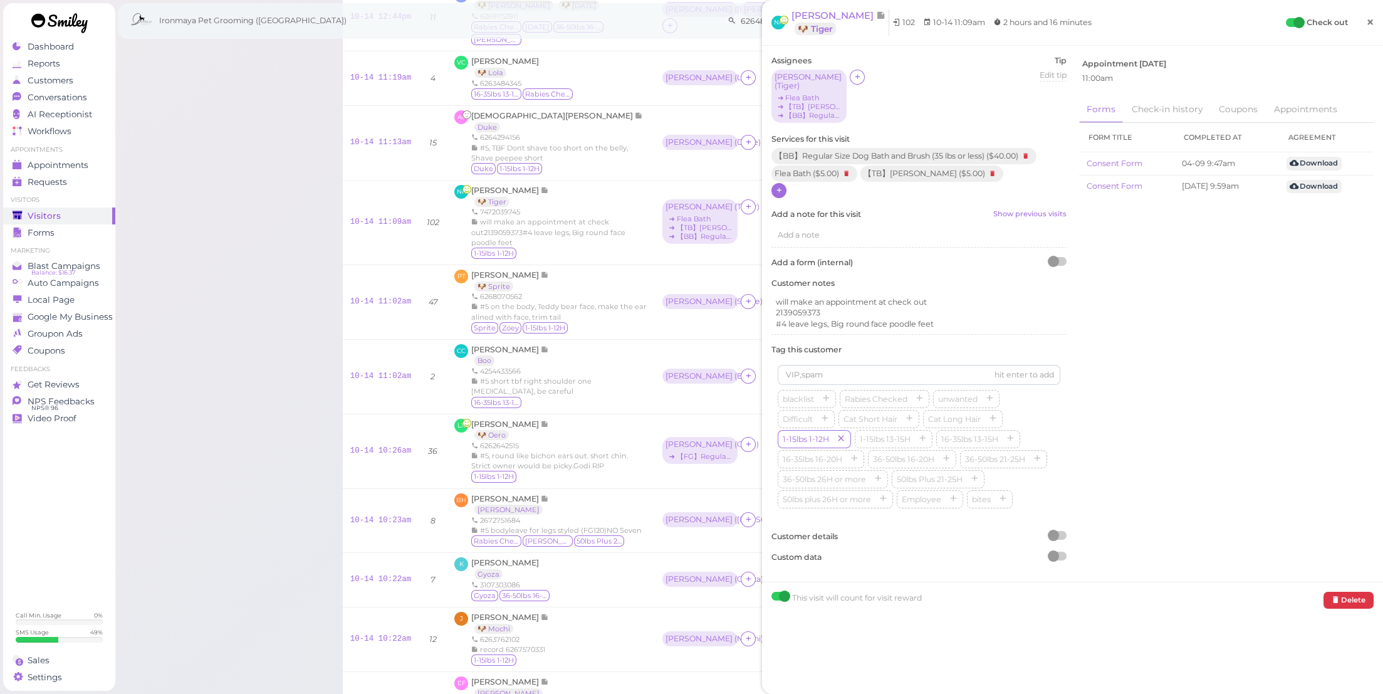
click at [1367, 21] on span "×" at bounding box center [1371, 22] width 8 height 18
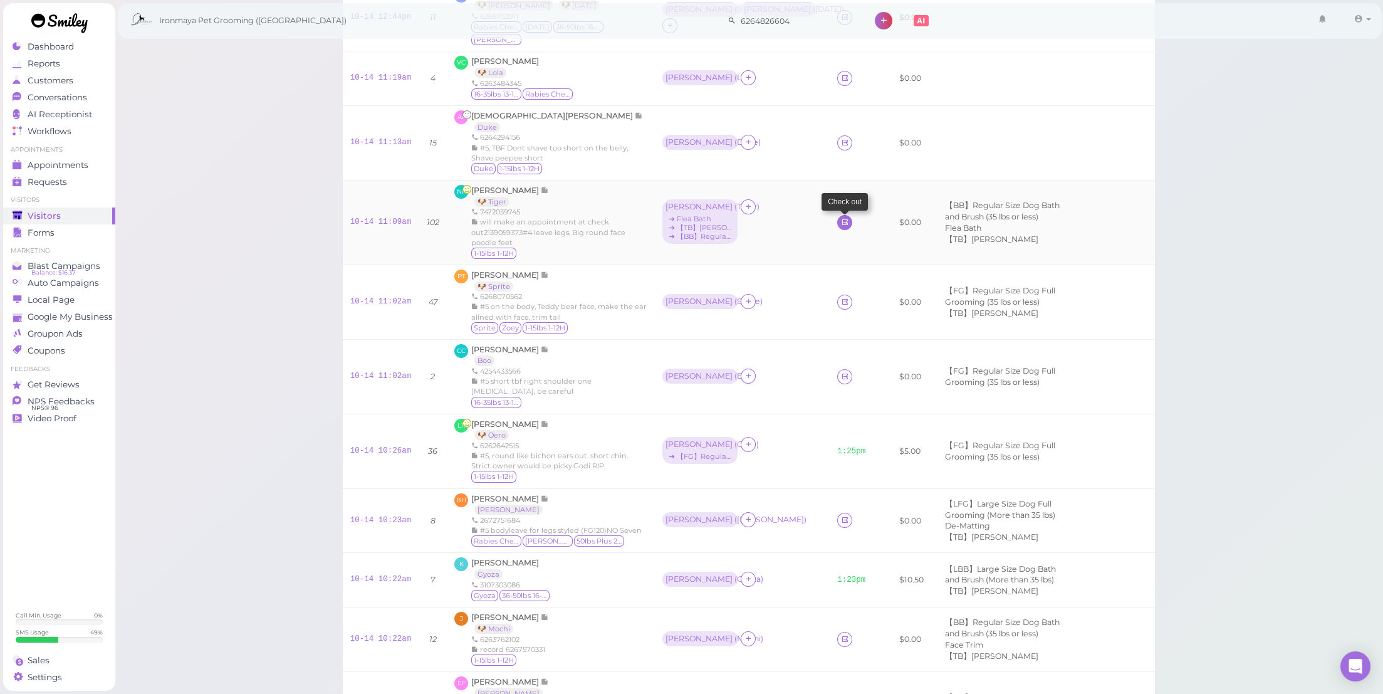
click at [841, 227] on icon at bounding box center [845, 222] width 8 height 9
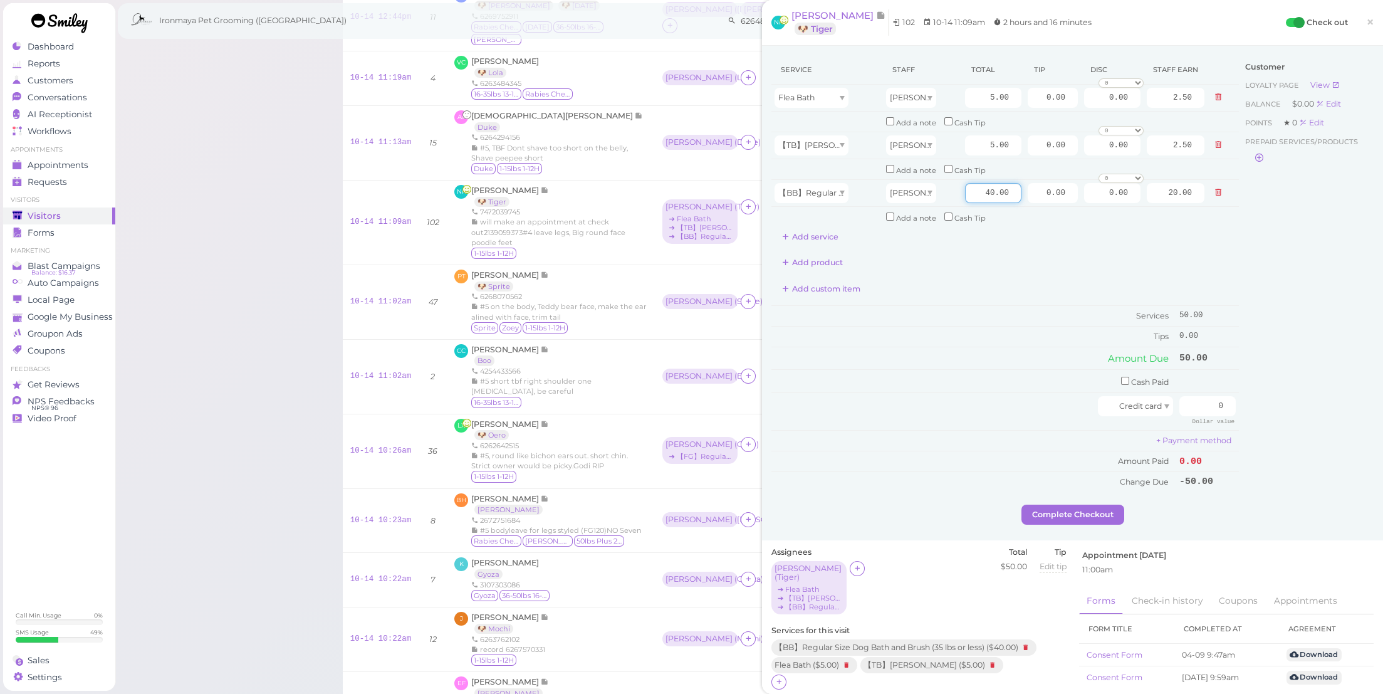
drag, startPoint x: 968, startPoint y: 187, endPoint x: 1111, endPoint y: 218, distance: 146.9
click at [1111, 218] on div "Service Staff Total Tip Disc Staff earn Flea Bath Amy 5.00 0.00 0.00 0 10% off …" at bounding box center [1006, 150] width 468 height 191
type input "45"
type input "22.50"
click at [1010, 326] on td "Tips" at bounding box center [974, 336] width 405 height 20
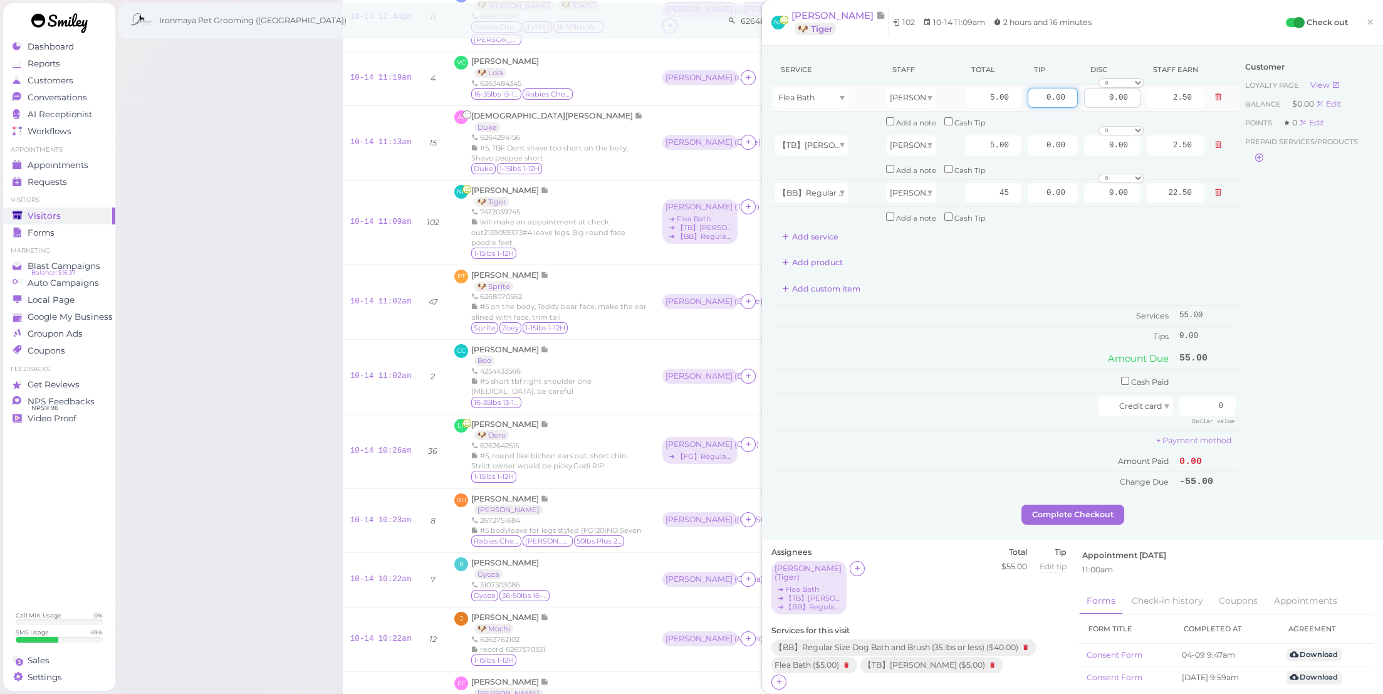
drag, startPoint x: 1034, startPoint y: 97, endPoint x: 1077, endPoint y: 100, distance: 43.3
click at [1077, 100] on tr "Flea Bath Amy 5.00 0.00 0.00 0 10% off 15% off 20% off 25% off 30% off 50% off" at bounding box center [1006, 98] width 468 height 27
type input "15"
click at [920, 253] on div "Add product" at bounding box center [1006, 263] width 468 height 20
click at [1121, 377] on input "checkbox" at bounding box center [1125, 381] width 8 height 8
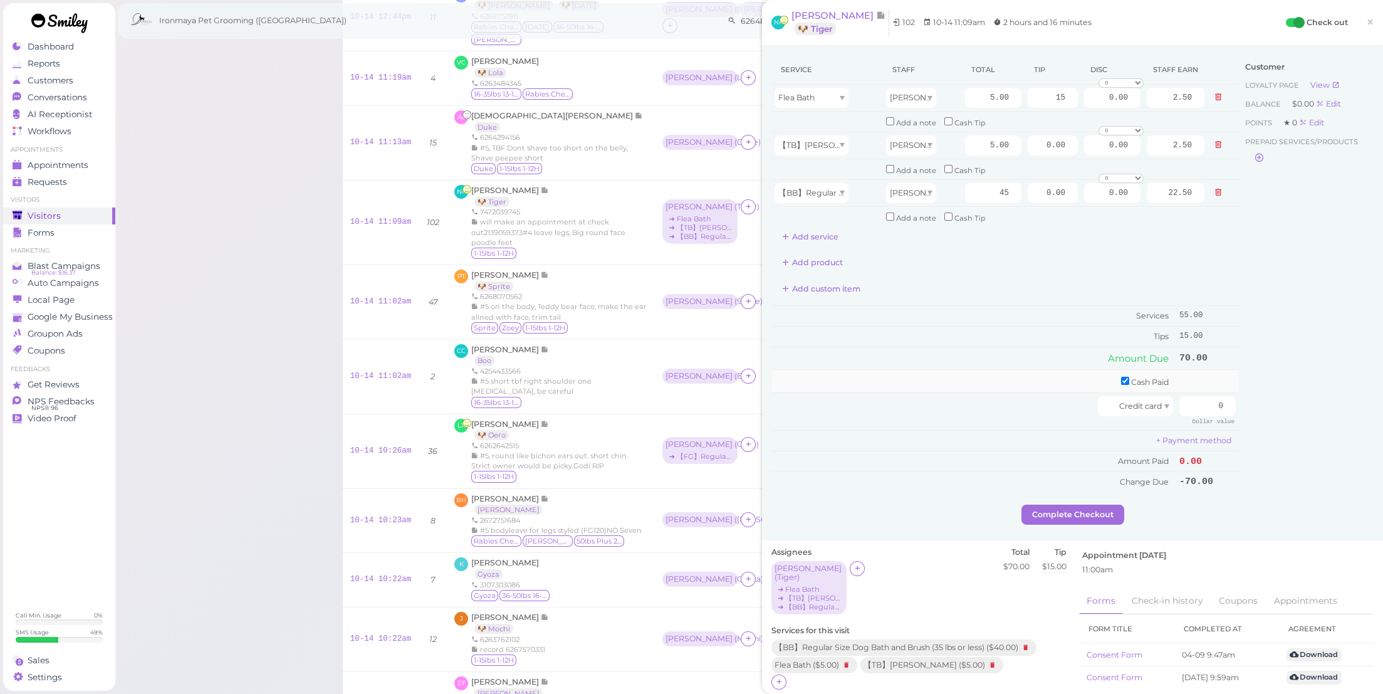
checkbox input "true"
click at [1196, 373] on input "0" at bounding box center [1208, 383] width 56 height 20
type input "70"
click at [1264, 449] on div "Customer Loyalty page View Balance $0.00 Edit Points ★ 0 Edit Prepaid services/…" at bounding box center [1306, 281] width 135 height 453
click at [1107, 508] on button "Complete Checkout" at bounding box center [1073, 518] width 103 height 20
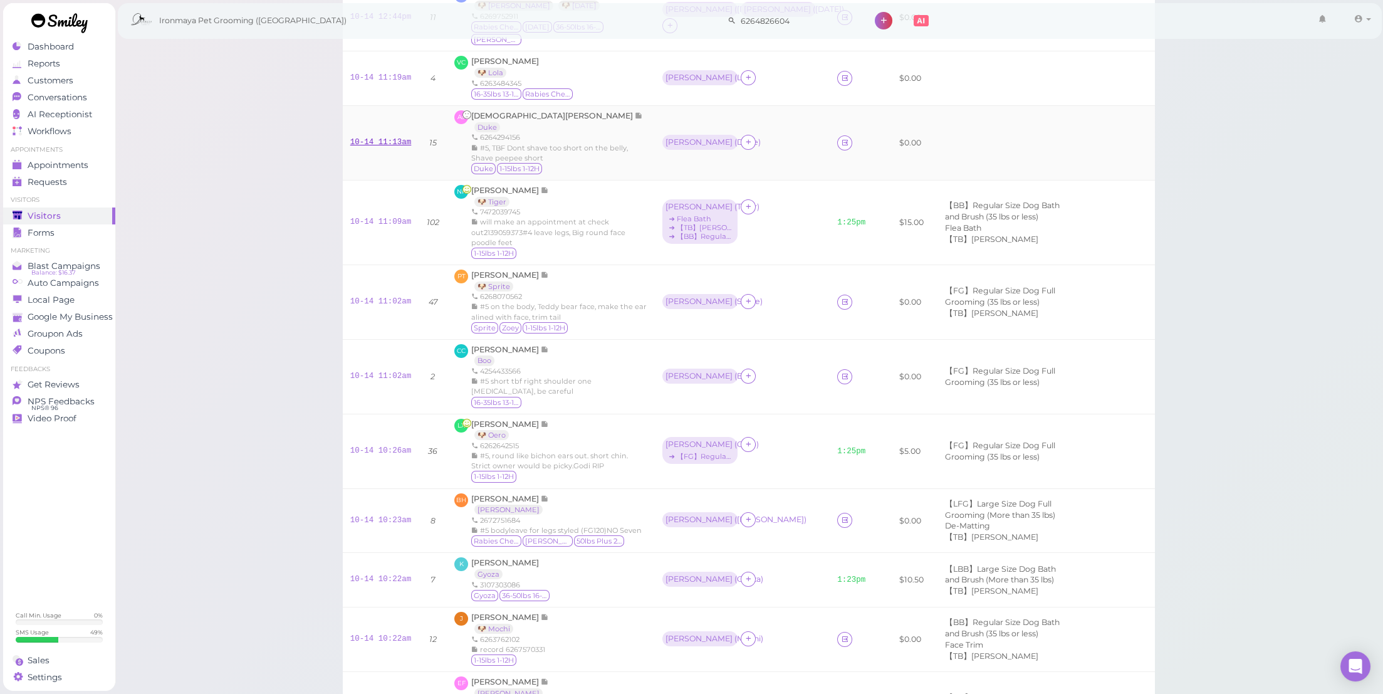
click at [389, 147] on link "10-14 11:13am" at bounding box center [380, 142] width 61 height 9
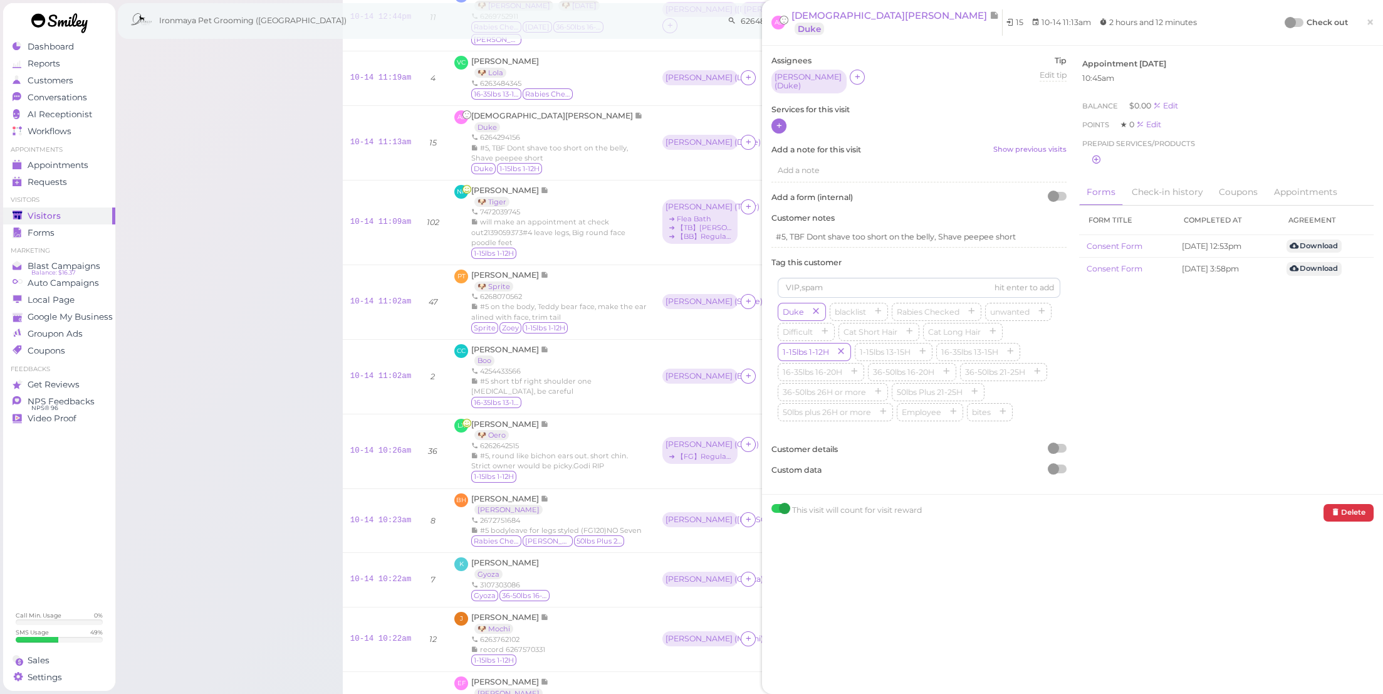
click at [782, 125] on icon at bounding box center [779, 125] width 8 height 9
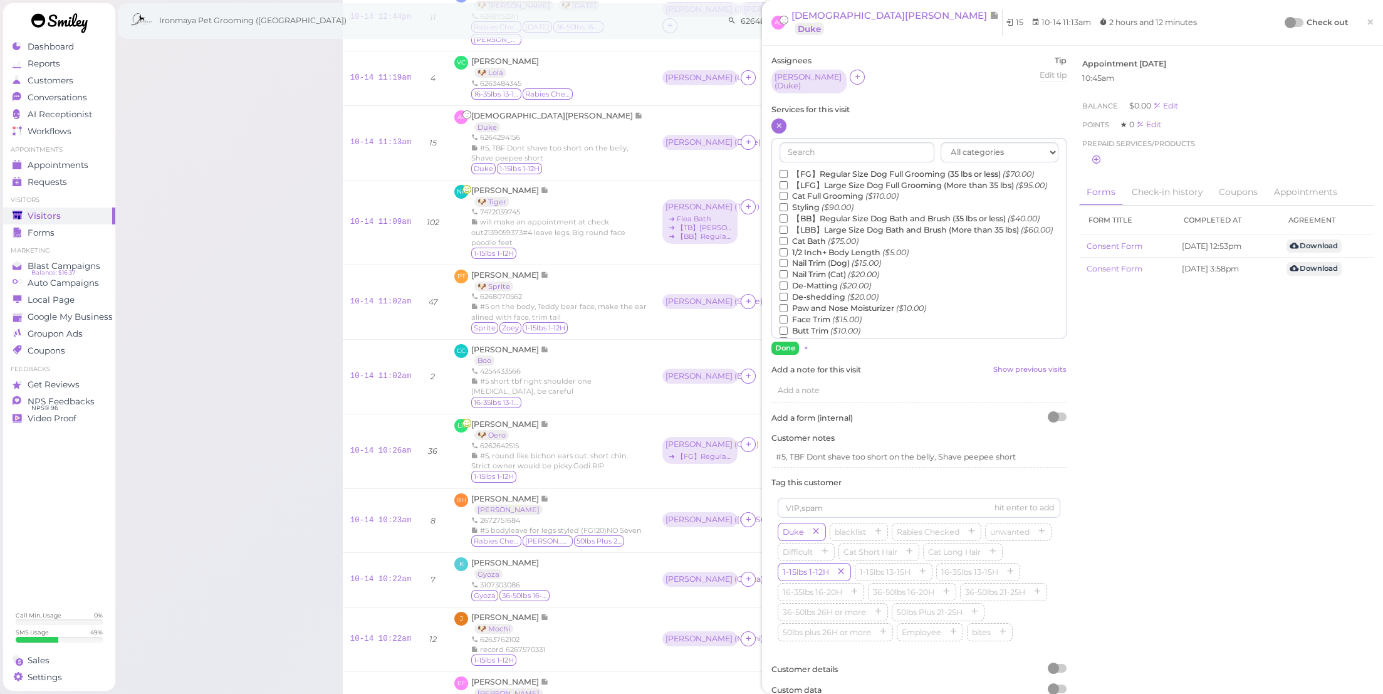
click at [804, 169] on label "【FG】Regular Size Dog Full Grooming (35 lbs or less) ($70.00)" at bounding box center [907, 174] width 254 height 11
click at [788, 170] on input "【FG】Regular Size Dog Full Grooming (35 lbs or less) ($70.00)" at bounding box center [784, 174] width 8 height 8
click at [791, 342] on button "Done" at bounding box center [786, 348] width 28 height 13
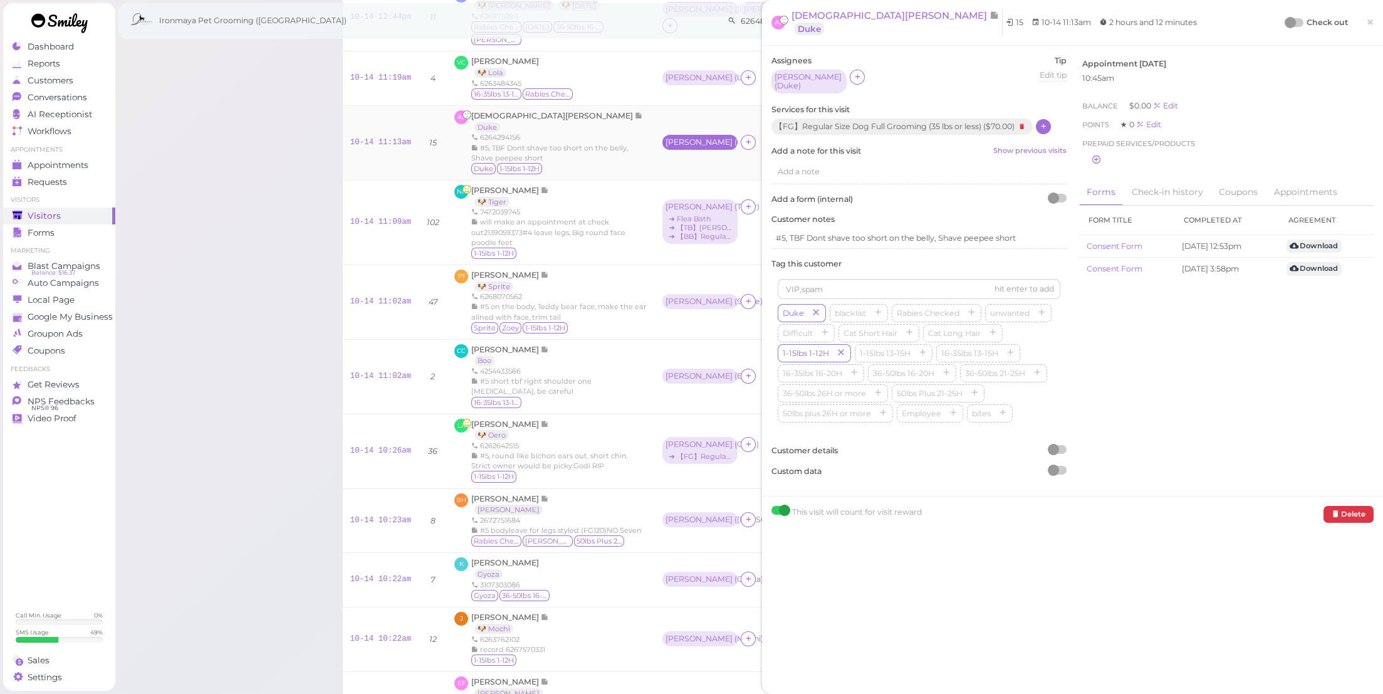
click at [666, 147] on div "Amy ( Duke )" at bounding box center [700, 142] width 69 height 9
click at [642, 212] on span "Select services" at bounding box center [653, 211] width 58 height 14
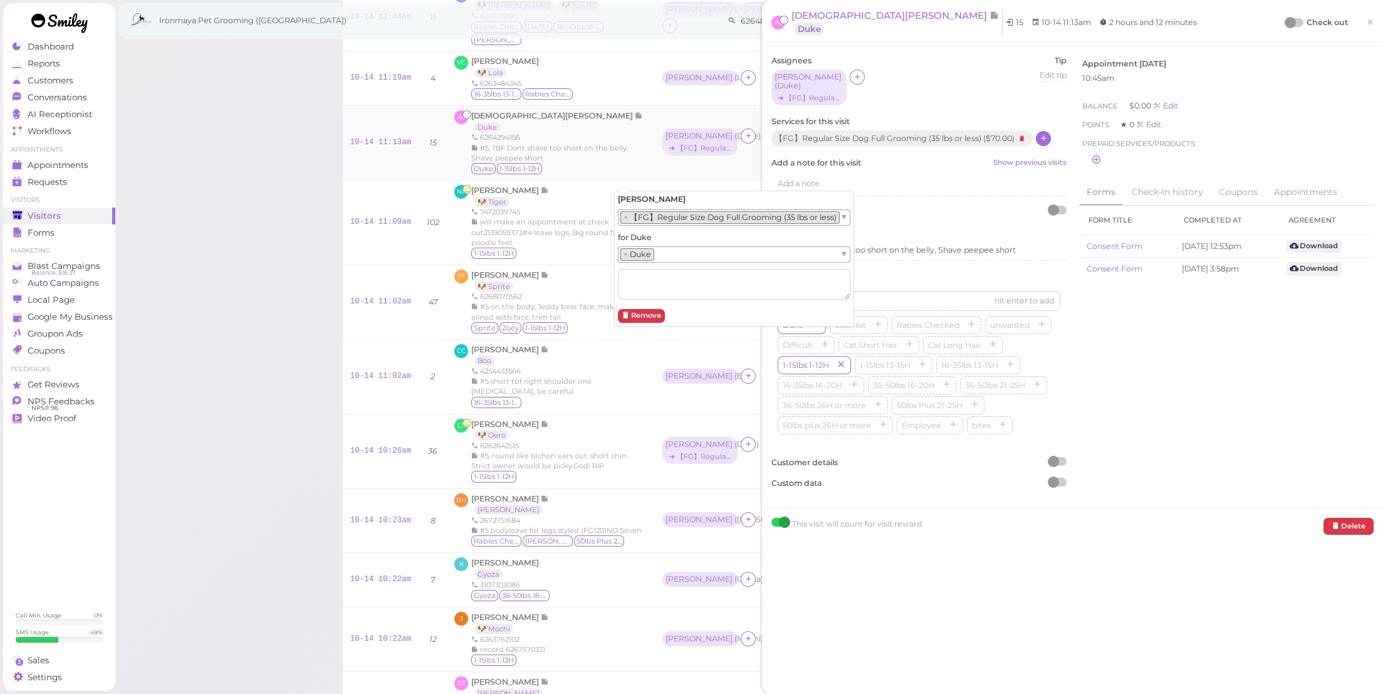
drag, startPoint x: 631, startPoint y: 146, endPoint x: 613, endPoint y: 144, distance: 17.7
click at [655, 146] on td "Amy ( Duke ) ➔ 【FG】Regular Size Dog Full Grooming (35 lbs or less)" at bounding box center [742, 142] width 175 height 75
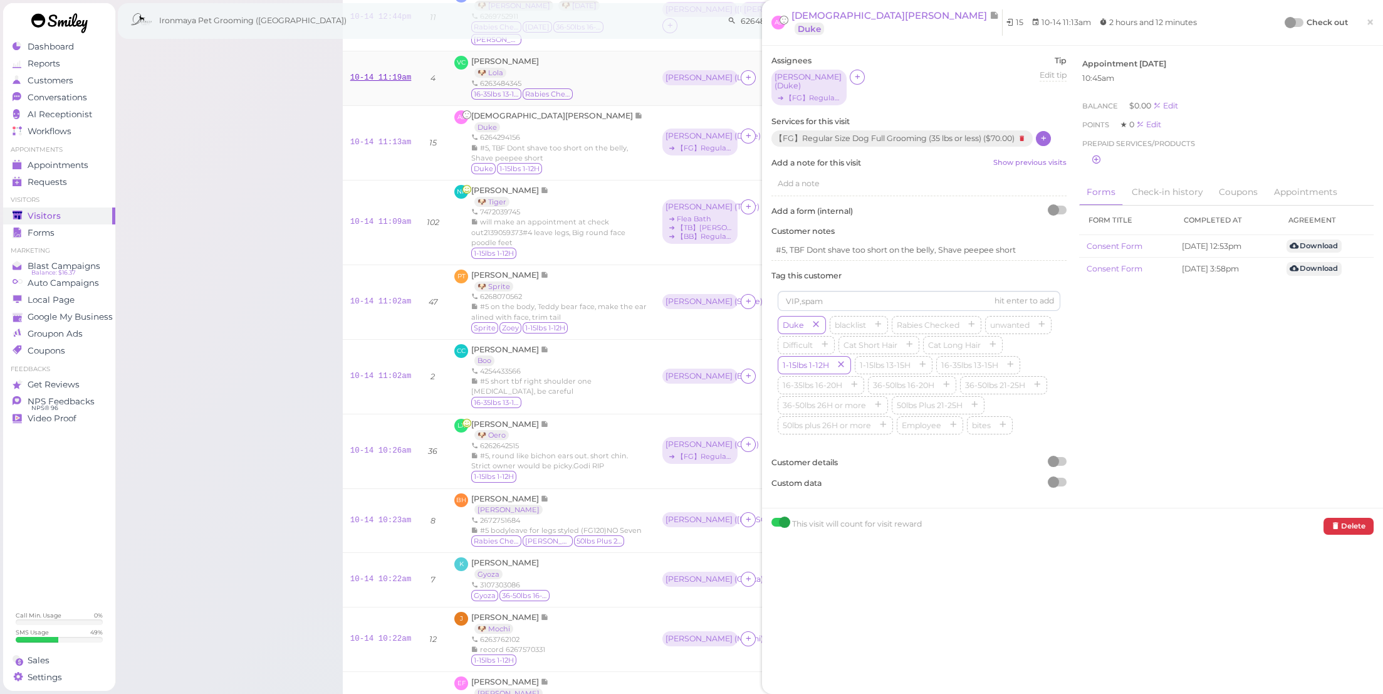
click at [387, 82] on link "10-14 11:19am" at bounding box center [380, 77] width 61 height 9
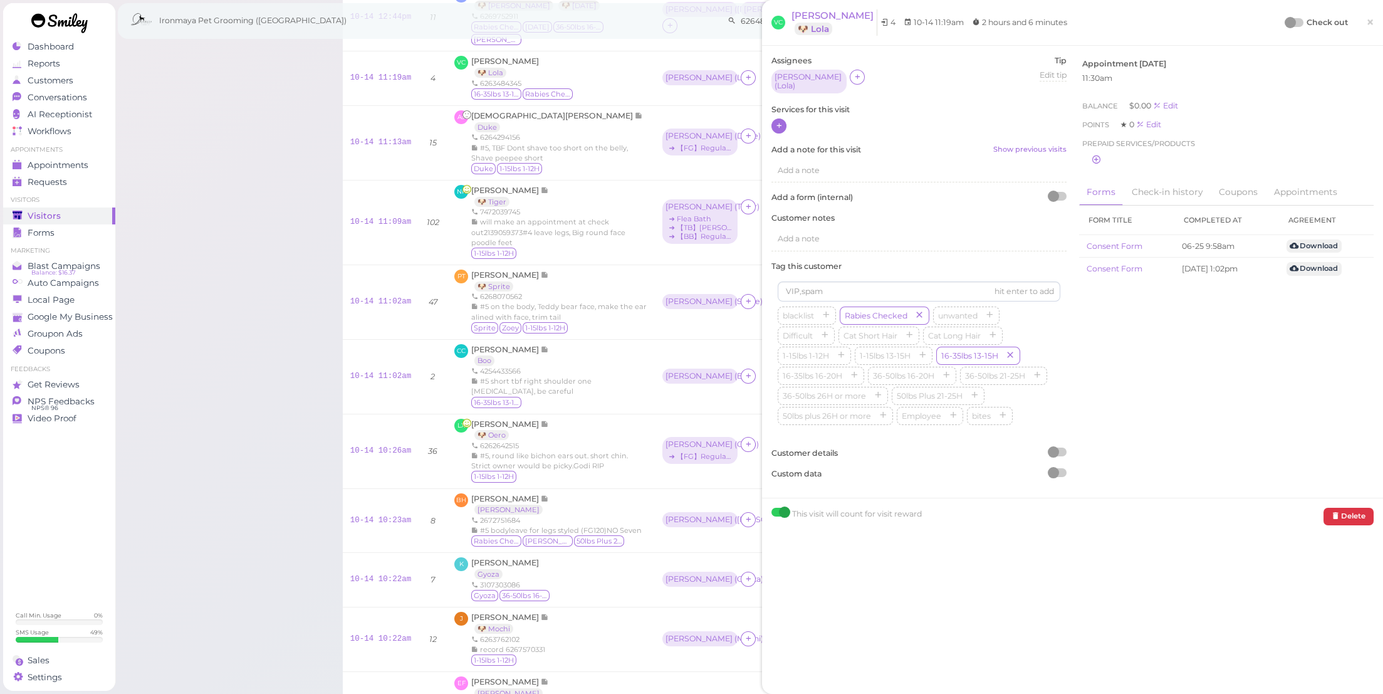
click at [772, 123] on div at bounding box center [919, 126] width 295 height 16
drag, startPoint x: 781, startPoint y: 116, endPoint x: 784, endPoint y: 123, distance: 7.6
click at [780, 121] on icon at bounding box center [779, 125] width 8 height 9
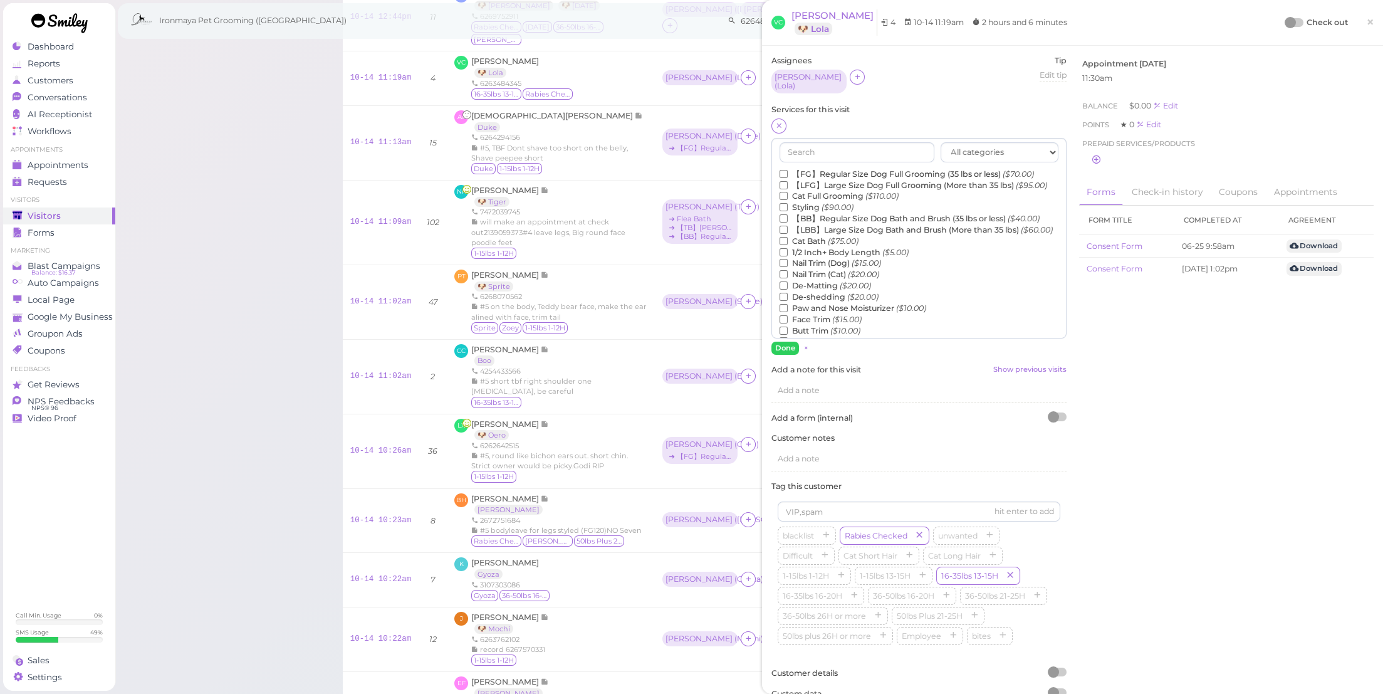
click at [809, 169] on label "【FG】Regular Size Dog Full Grooming (35 lbs or less) ($70.00)" at bounding box center [907, 174] width 254 height 11
click at [788, 170] on input "【FG】Regular Size Dog Full Grooming (35 lbs or less) ($70.00)" at bounding box center [784, 174] width 8 height 8
click at [826, 276] on label "Flea Bath ($5.00)" at bounding box center [819, 270] width 78 height 11
click at [788, 274] on input "Flea Bath ($5.00)" at bounding box center [784, 270] width 8 height 8
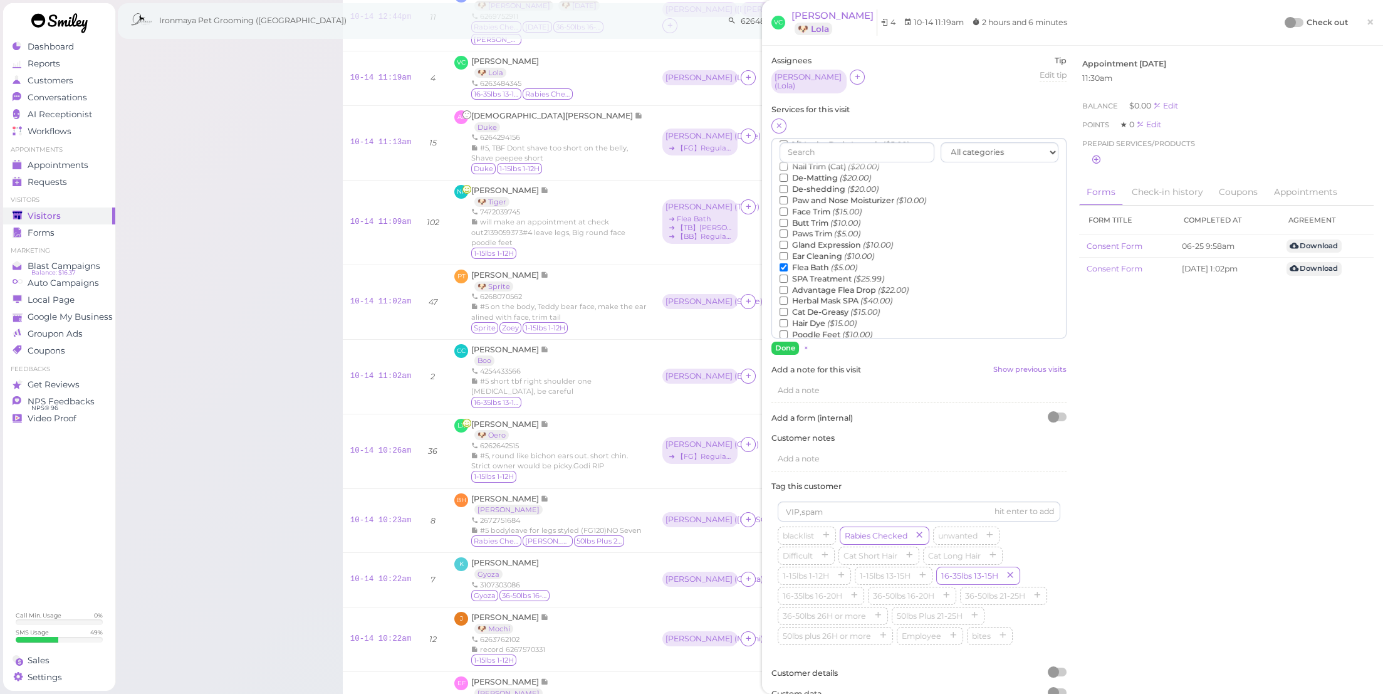
scroll to position [285, 0]
click at [839, 220] on label "【TB】Teeth Brushing ($5.00)" at bounding box center [847, 224] width 135 height 11
click at [788, 220] on input "【TB】Teeth Brushing ($5.00)" at bounding box center [784, 224] width 8 height 8
click at [784, 347] on button "Done" at bounding box center [786, 348] width 28 height 13
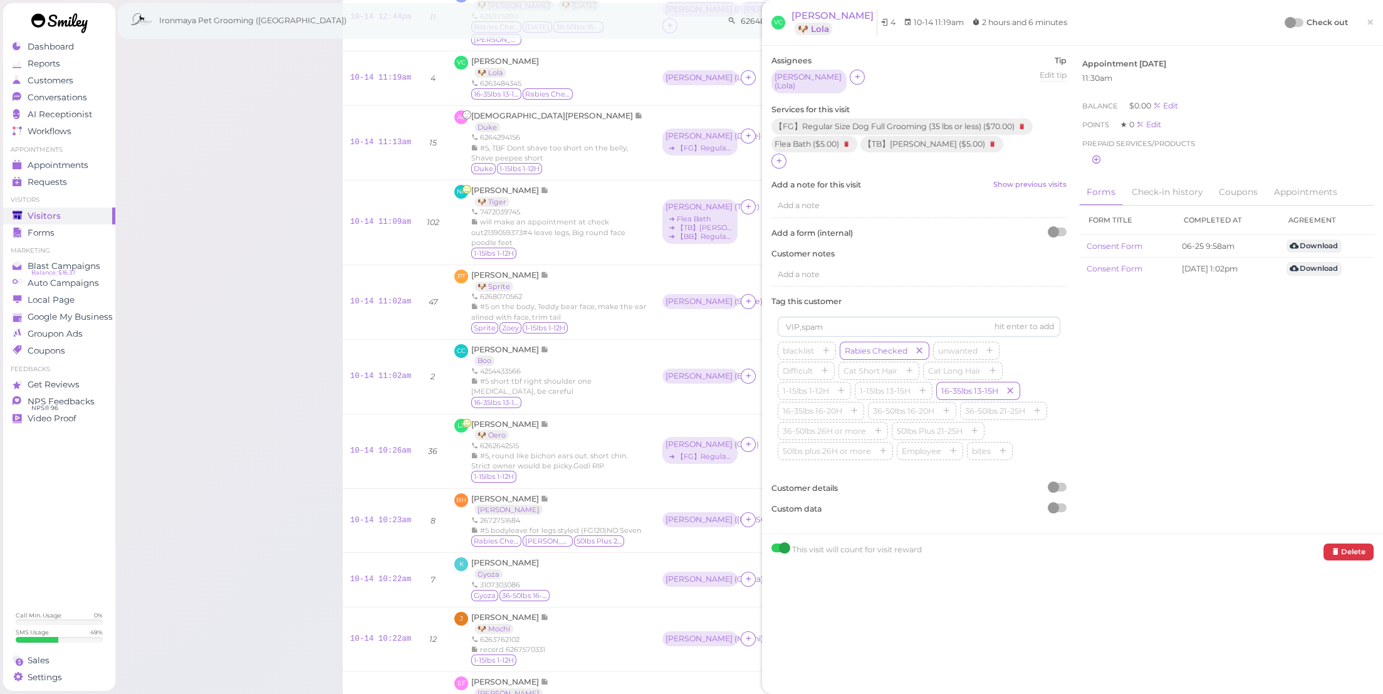
click at [832, 6] on div "VC Victoria Chan 🐶 Lola 4 10-14 11:19am 2 hours and 6 minutes Check out ×" at bounding box center [1072, 23] width 621 height 46
click at [832, 8] on div "VC Victoria Chan 🐶 Lola 4 10-14 11:19am 2 hours and 6 minutes Check out ×" at bounding box center [1072, 23] width 621 height 46
click at [832, 21] on span "[PERSON_NAME]" at bounding box center [833, 15] width 82 height 12
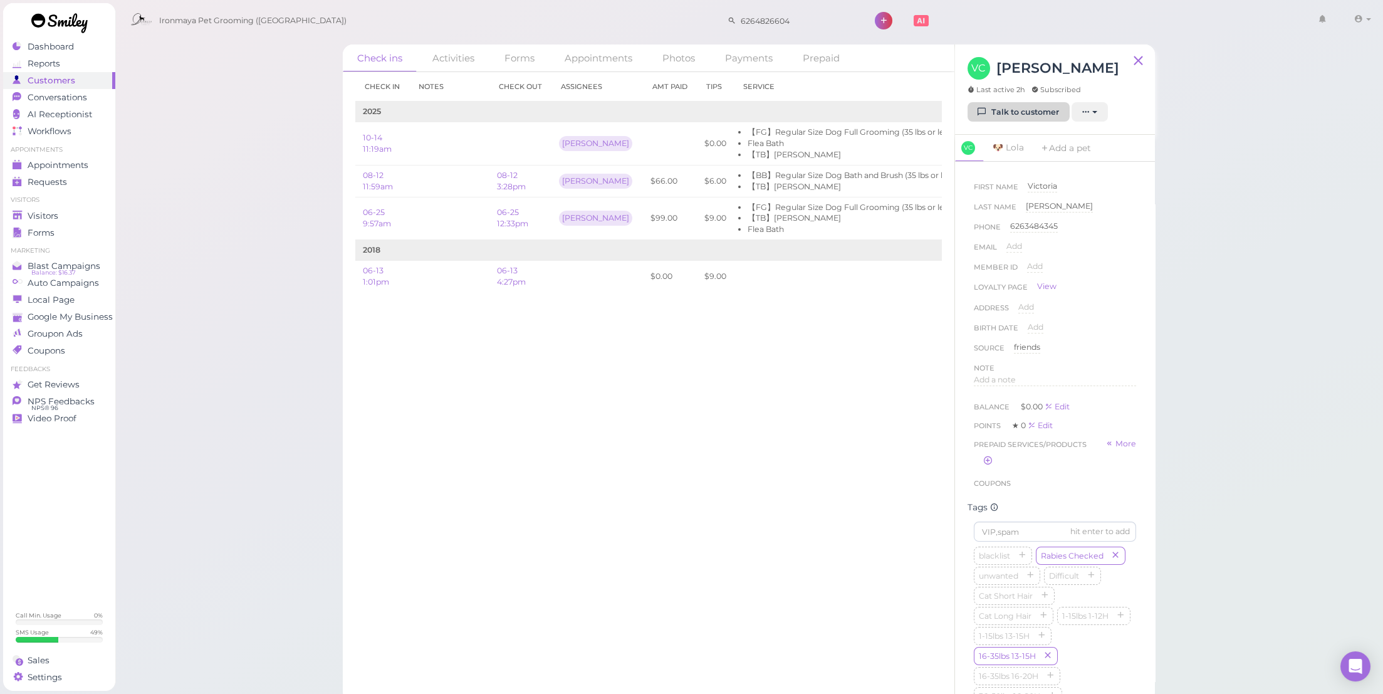
click at [1012, 108] on link "Talk to customer" at bounding box center [1019, 112] width 102 height 20
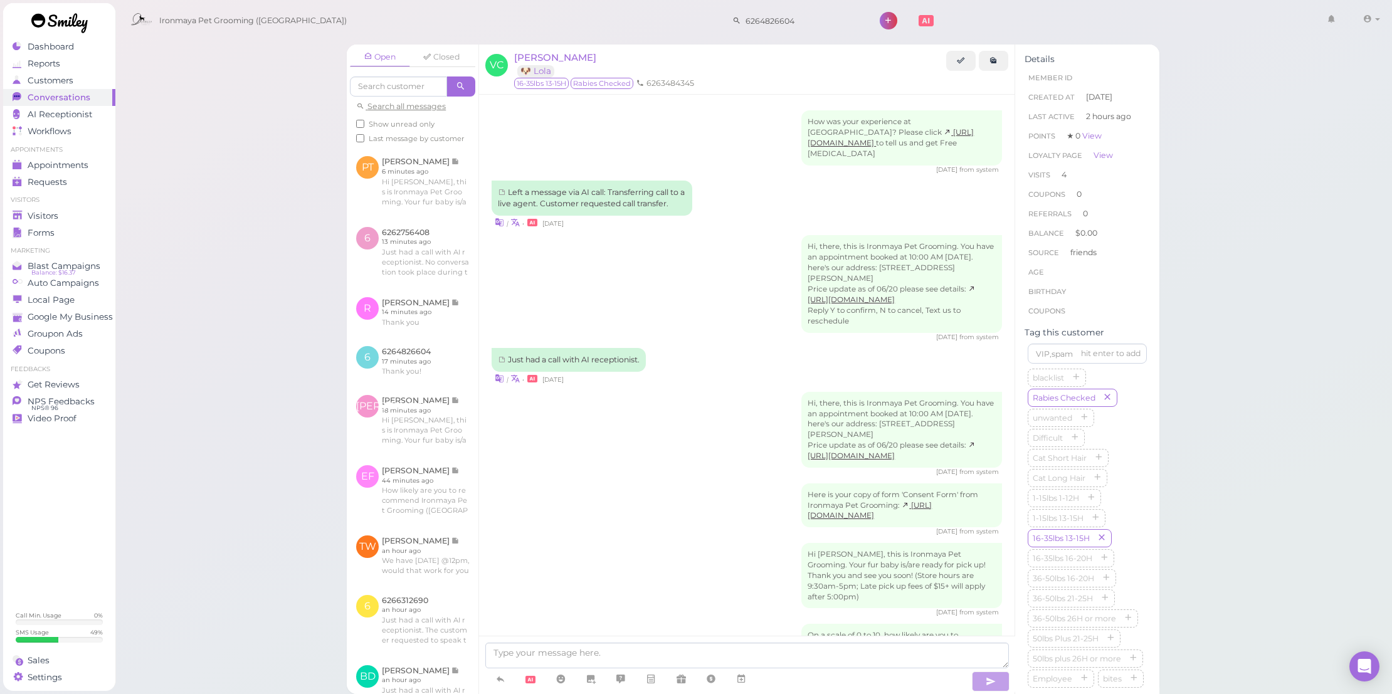
scroll to position [990, 0]
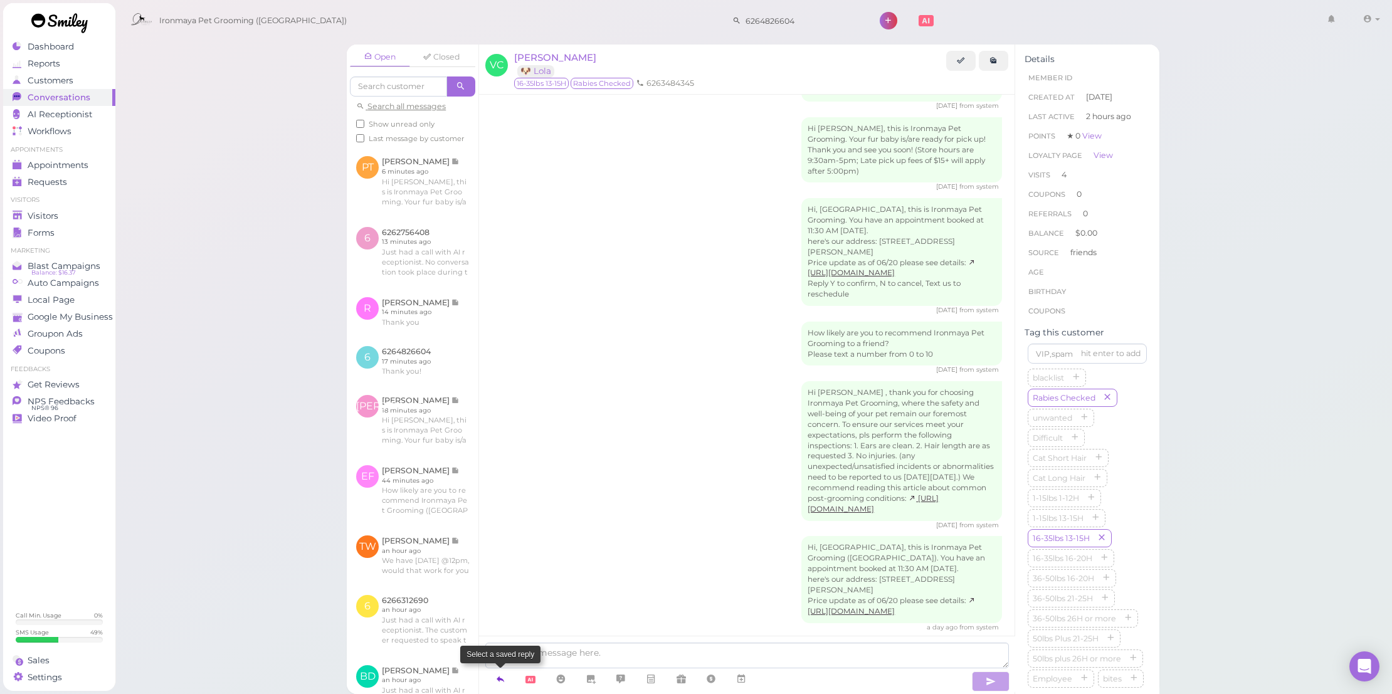
click at [508, 677] on link at bounding box center [500, 679] width 30 height 22
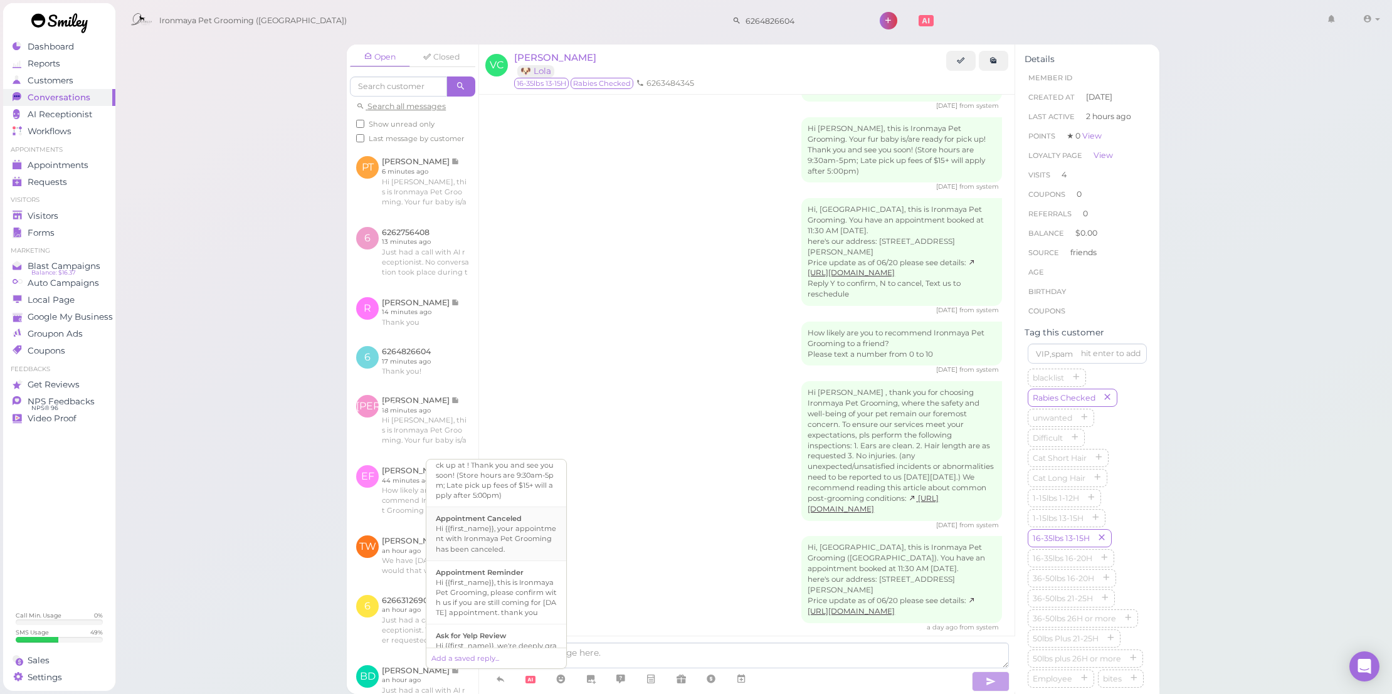
scroll to position [300, 0]
click at [518, 553] on div "Hi {{first_name}}, we found fleas on , our groomer will give a flea bath, it wi…" at bounding box center [496, 533] width 121 height 40
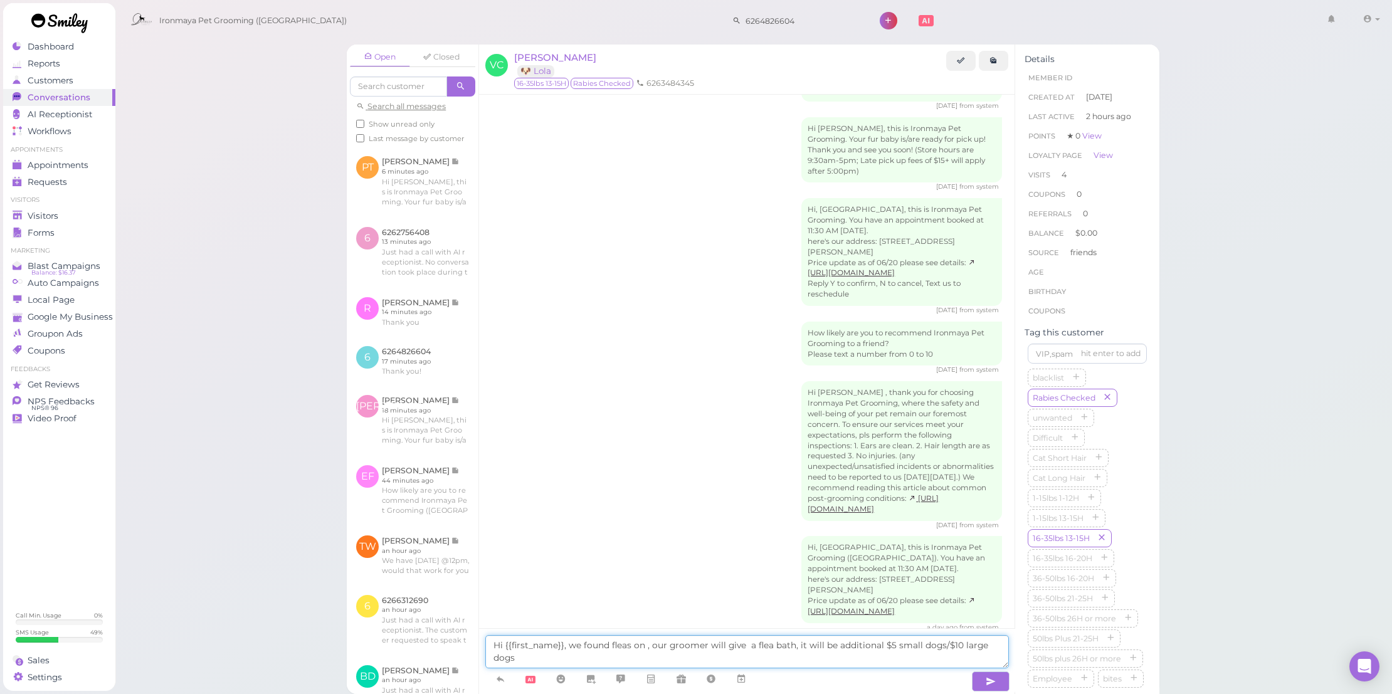
click at [639, 644] on textarea "Hi {{first_name}}, we found fleas on , our groomer will give a flea bath, it wi…" at bounding box center [746, 651] width 523 height 33
click at [643, 646] on textarea "Hi {{first_name}}, we found fleas on , our groomer will give a flea bath, it wi…" at bounding box center [746, 651] width 523 height 33
click at [763, 647] on textarea "Hi {{first_name}}, we found fleas on Lola , our groomer will give a flea bath, …" at bounding box center [746, 651] width 523 height 33
type textarea "Hi {{first_name}}, we found fleas on Lola , our groomer will give her a flea ba…"
click at [990, 685] on icon "button" at bounding box center [990, 681] width 10 height 13
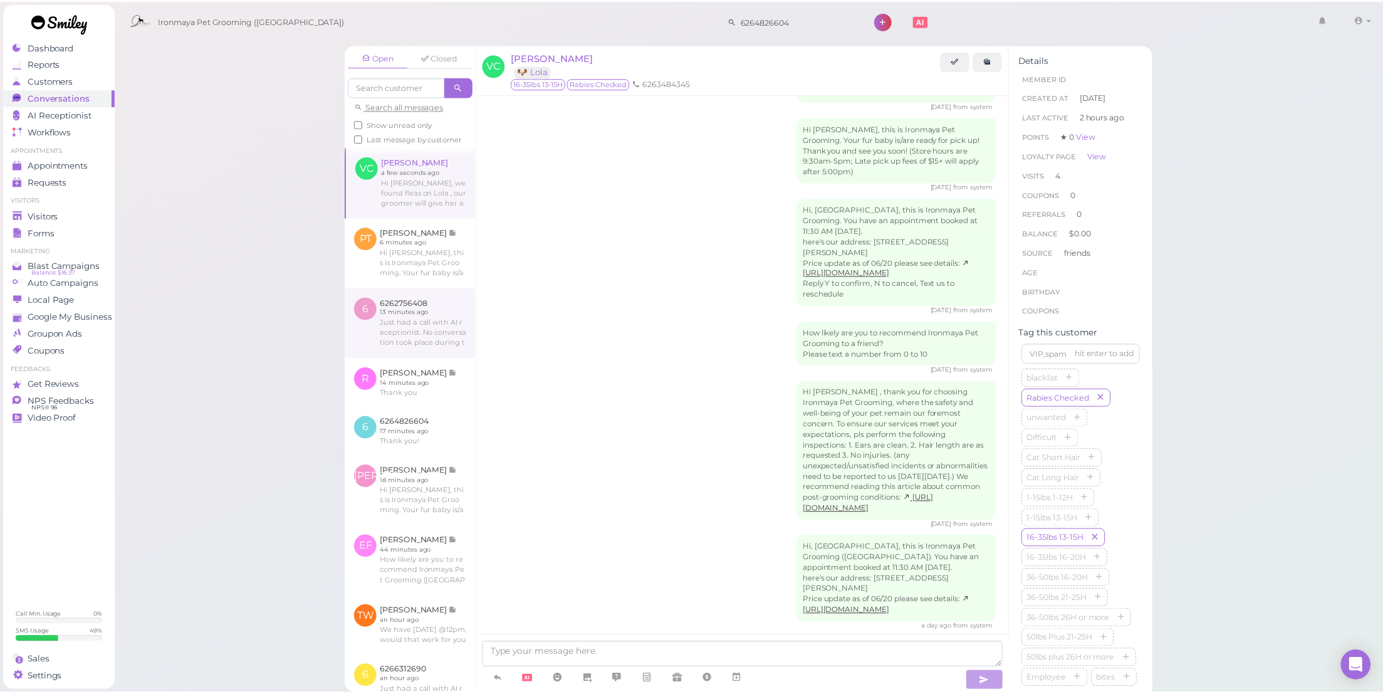
scroll to position [1041, 0]
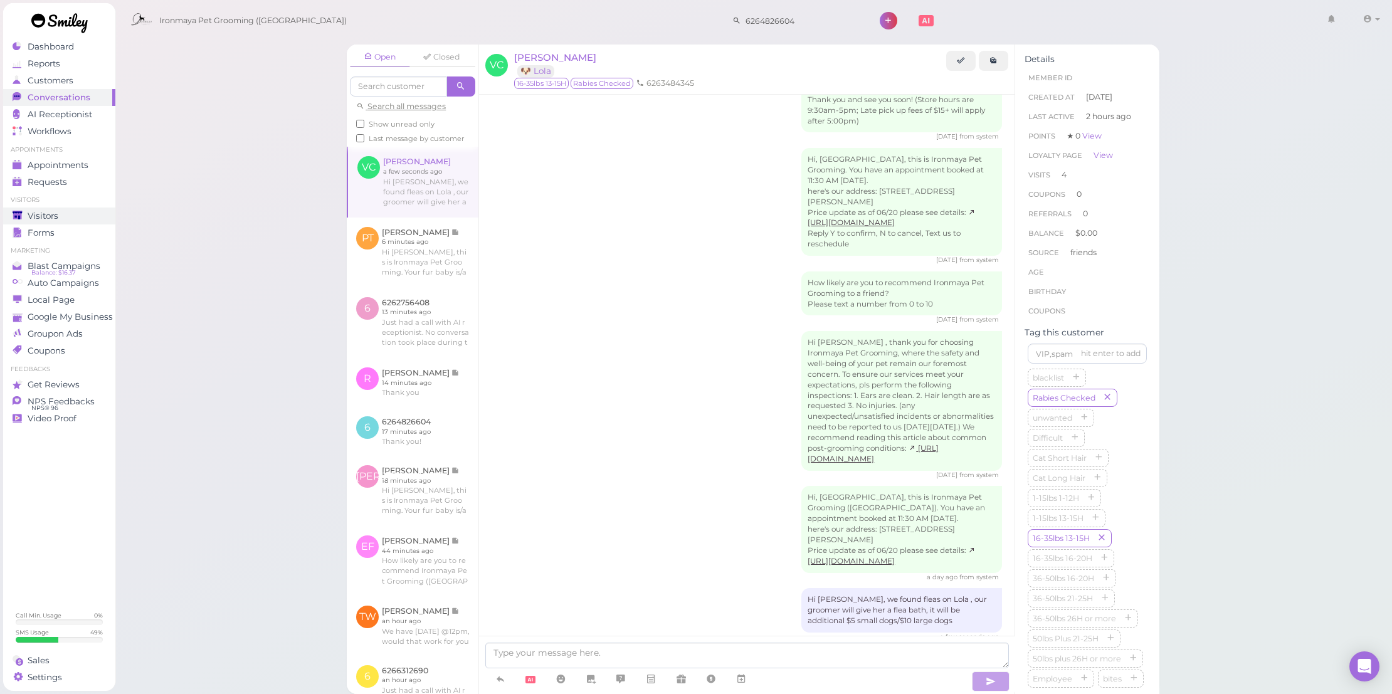
click at [83, 217] on div "Visitors" at bounding box center [58, 216] width 90 height 11
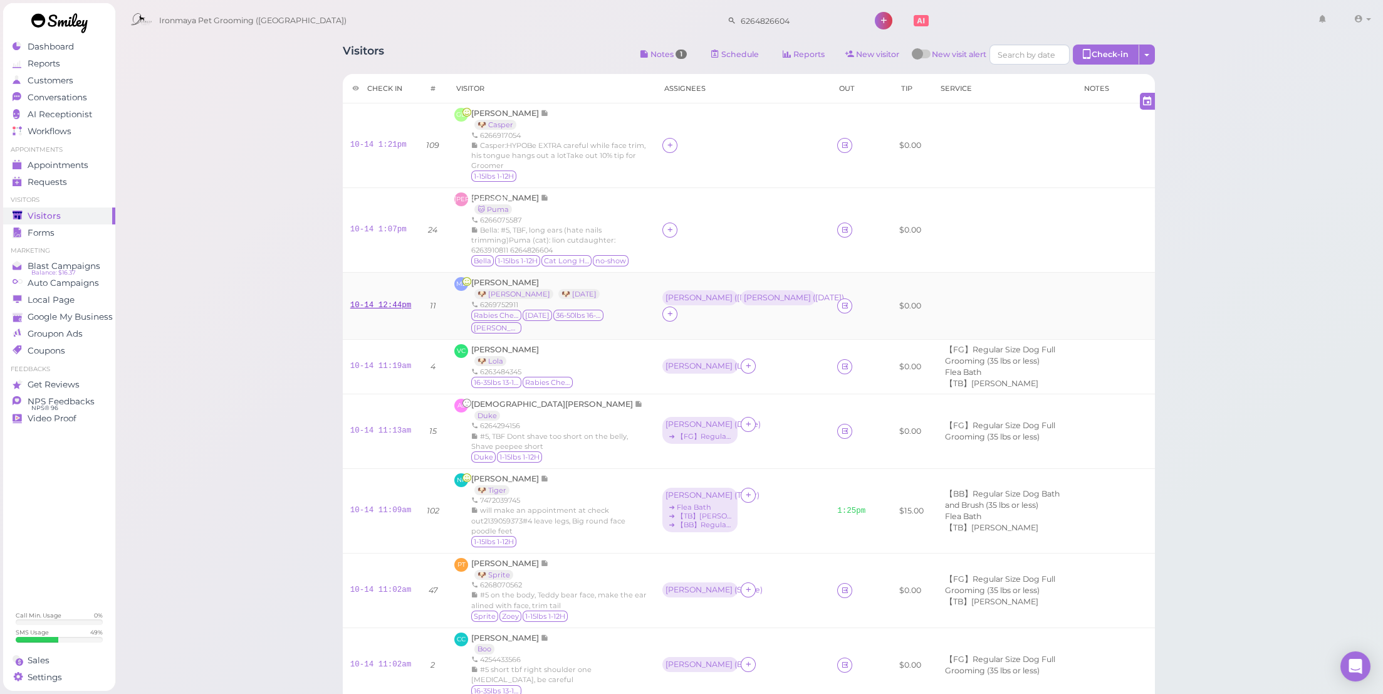
click at [405, 310] on link "10-14 12:44pm" at bounding box center [380, 305] width 61 height 9
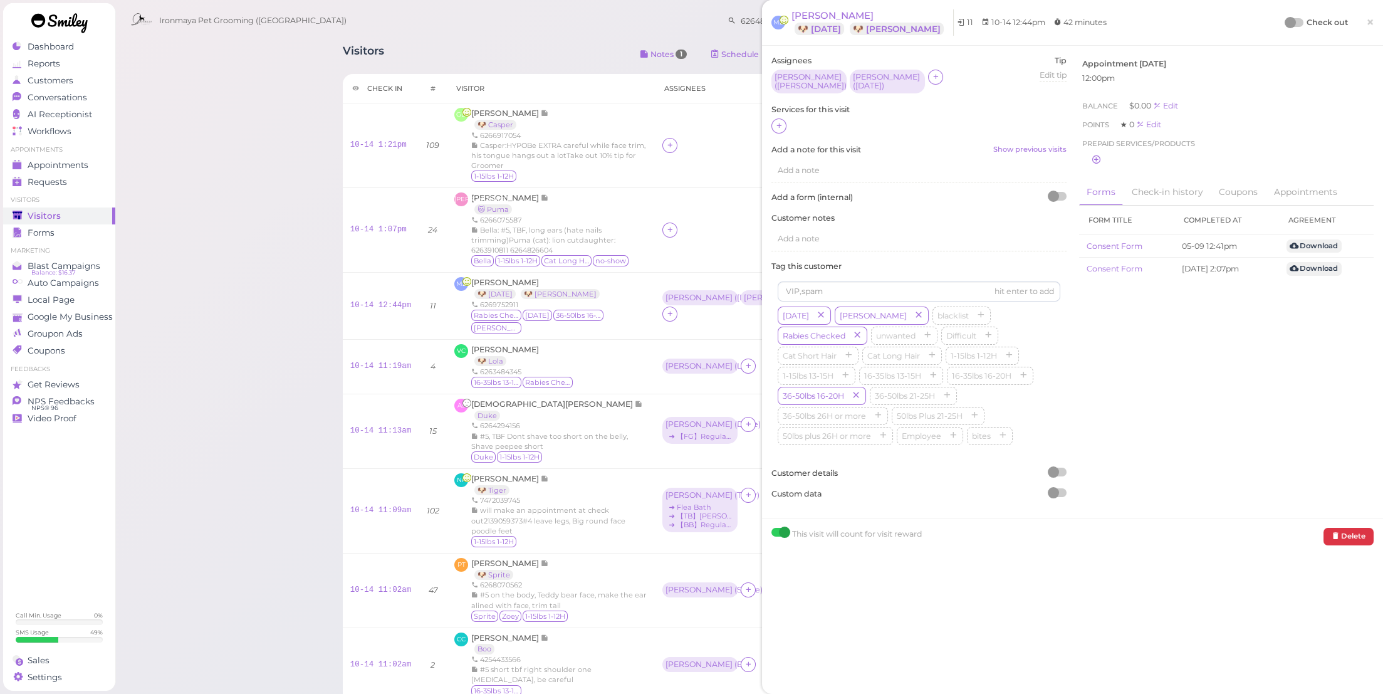
click at [767, 121] on div "Assignees Amy ( Stella ) Tiffany ( Friday ) Tip Edit tip 0 Services for this vi…" at bounding box center [919, 281] width 308 height 453
click at [782, 121] on icon at bounding box center [779, 125] width 8 height 9
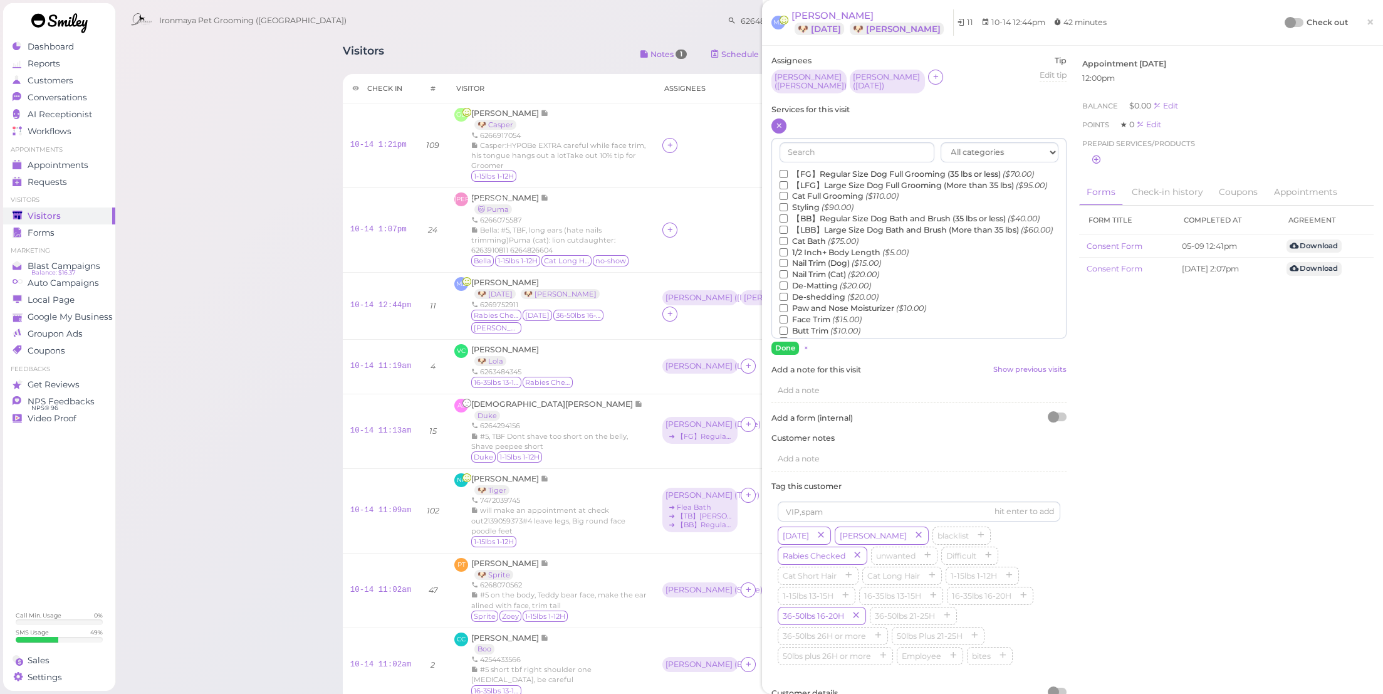
click at [806, 170] on label "【FG】Regular Size Dog Full Grooming (35 lbs or less) ($70.00)" at bounding box center [907, 174] width 254 height 11
click at [788, 170] on input "【FG】Regular Size Dog Full Grooming (35 lbs or less) ($70.00)" at bounding box center [784, 174] width 8 height 8
click at [810, 236] on label "【LBB】Large Size Dog Bath and Brush (More than 35 lbs) ($60.00)" at bounding box center [916, 229] width 273 height 11
click at [788, 234] on input "【LBB】Large Size Dog Bath and Brush (More than 35 lbs) ($60.00)" at bounding box center [784, 230] width 8 height 8
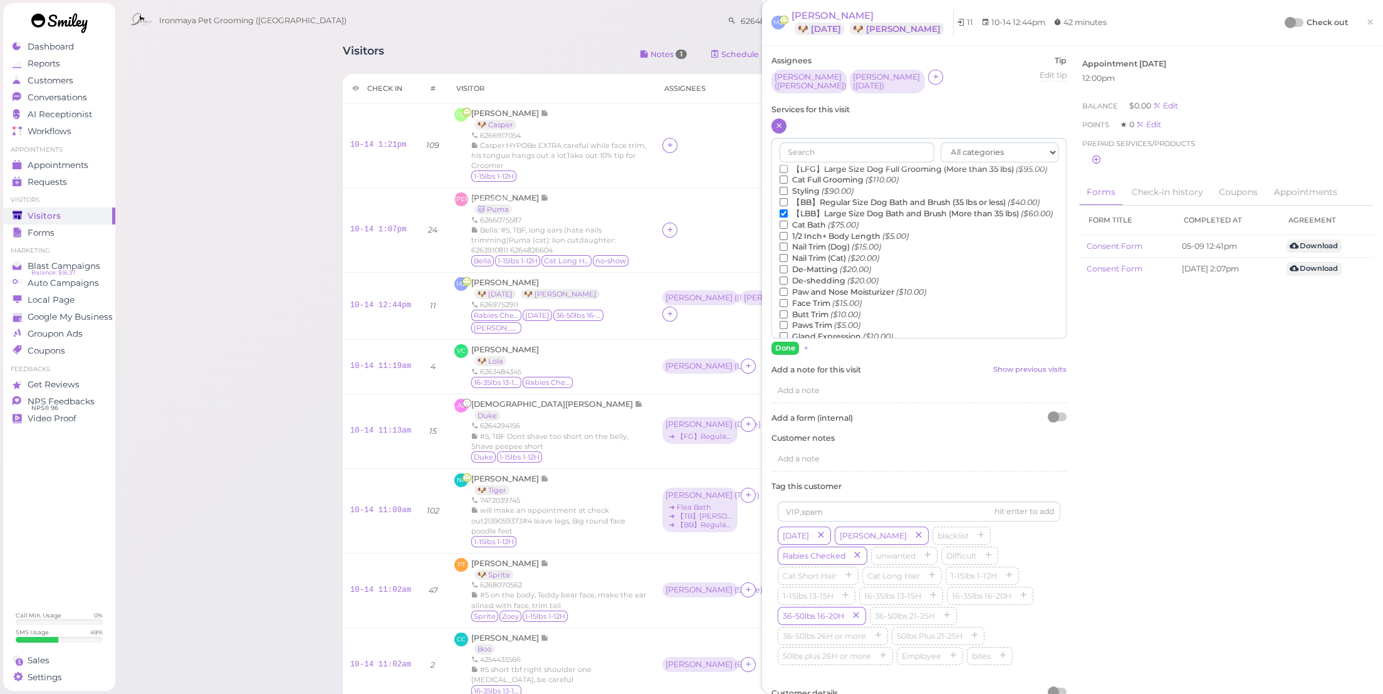
click at [819, 309] on label "Face Trim ($15.00)" at bounding box center [821, 303] width 82 height 11
click at [788, 307] on input "Face Trim ($15.00)" at bounding box center [784, 303] width 8 height 8
click at [821, 281] on label "Flea Bath ($5.00)" at bounding box center [819, 275] width 78 height 11
click at [788, 280] on input "Flea Bath ($5.00)" at bounding box center [784, 275] width 8 height 8
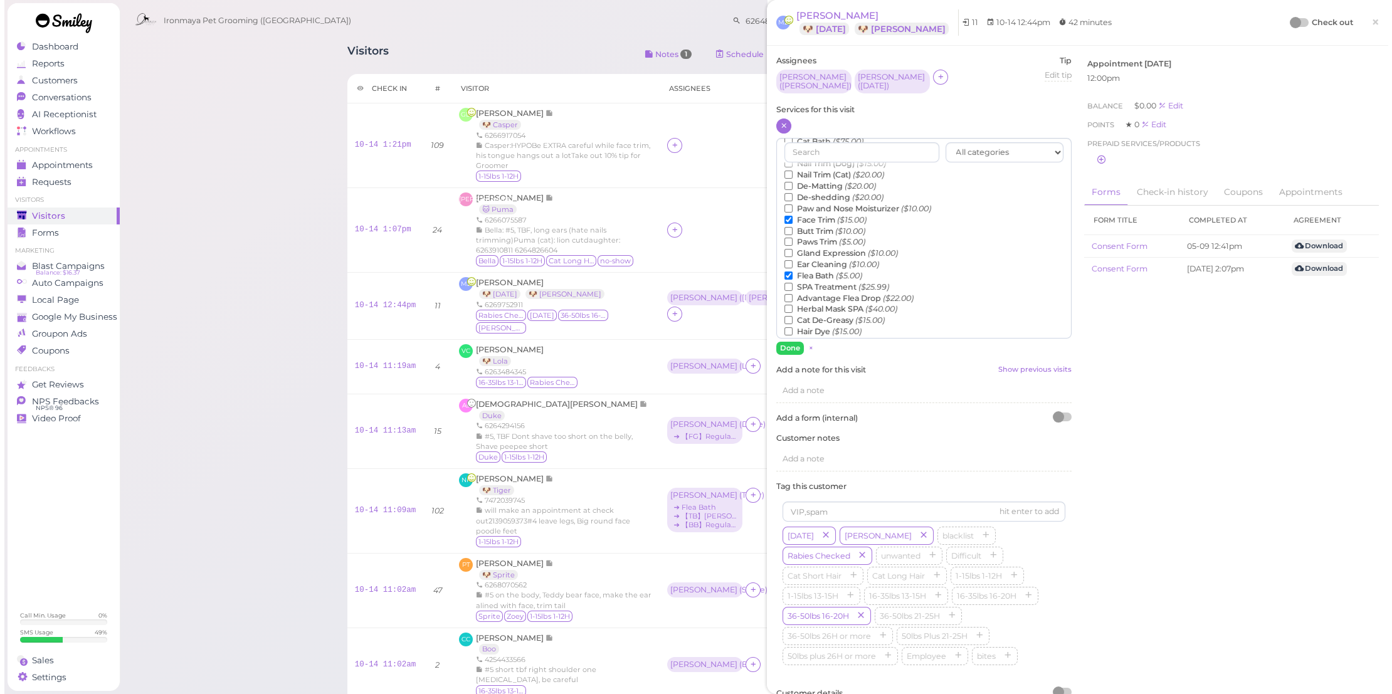
scroll to position [285, 0]
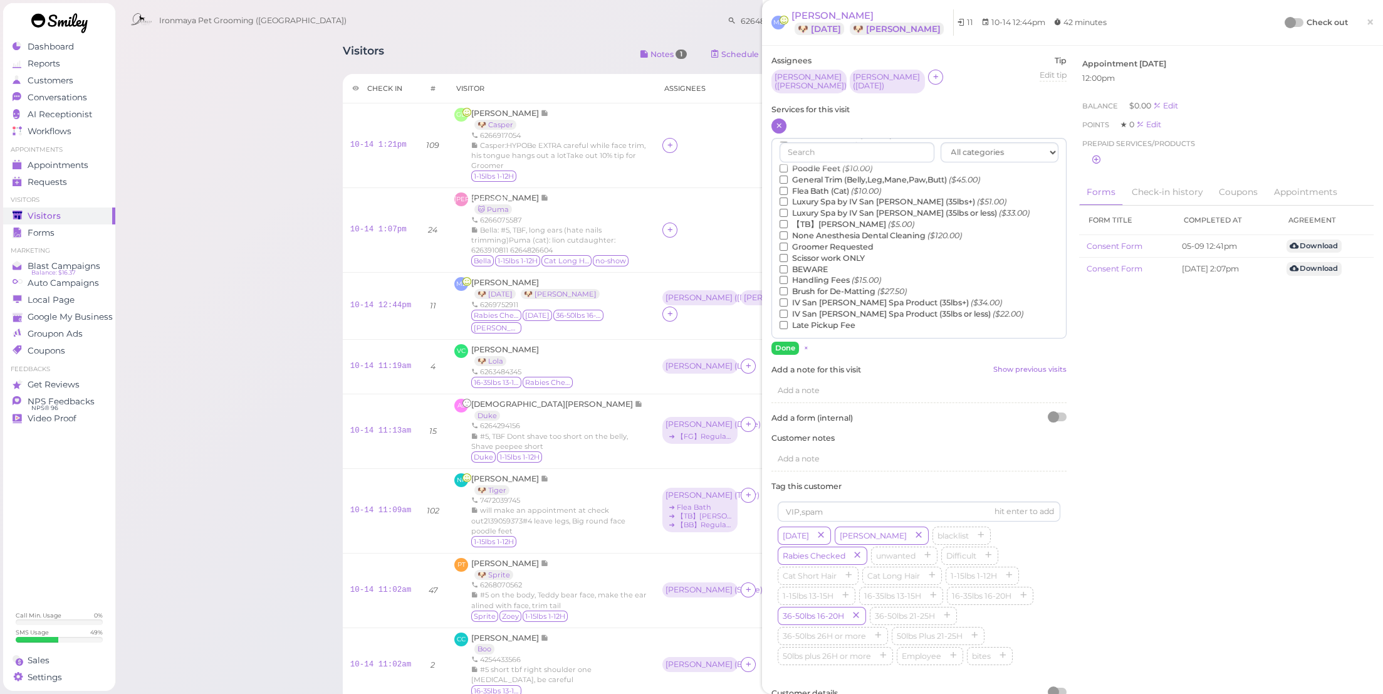
click at [824, 221] on label "【TB】Teeth Brushing ($5.00)" at bounding box center [847, 224] width 135 height 11
click at [788, 221] on input "【TB】Teeth Brushing ($5.00)" at bounding box center [784, 224] width 8 height 8
click at [785, 347] on button "Done" at bounding box center [786, 348] width 28 height 13
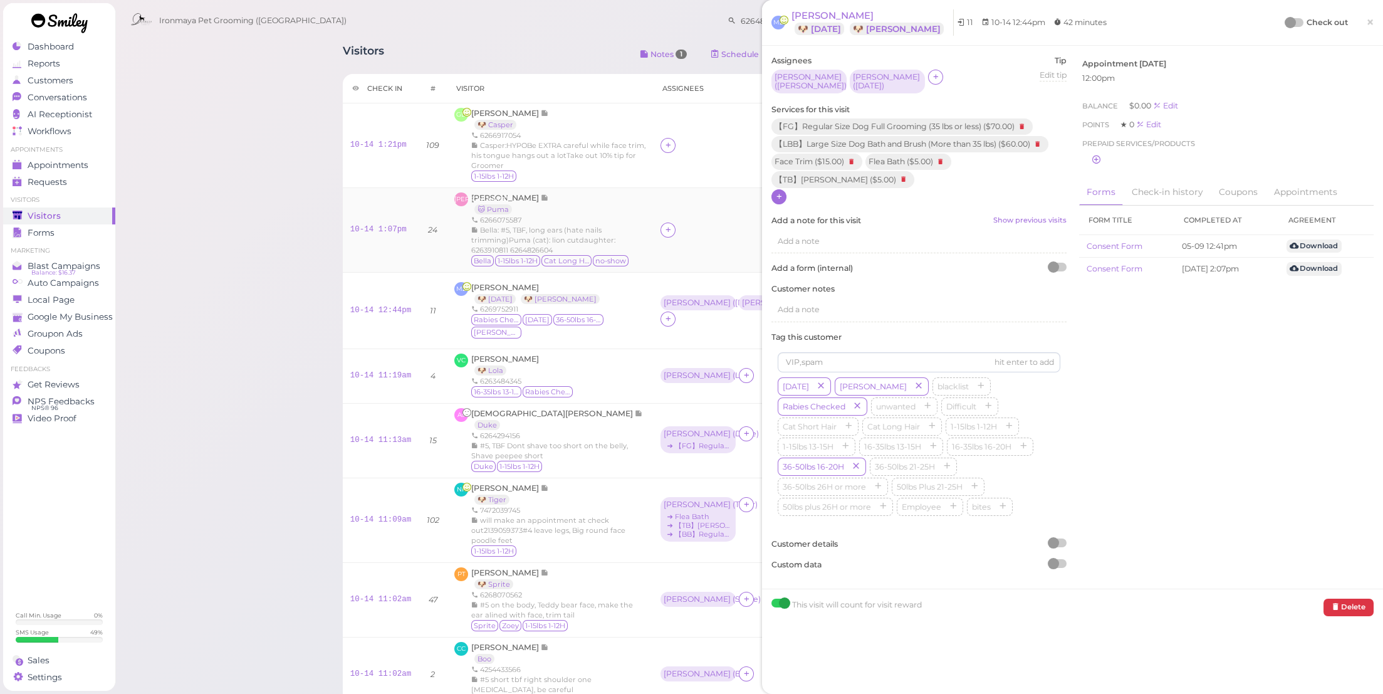
click at [661, 238] on div at bounding box center [740, 230] width 159 height 15
click at [661, 238] on div at bounding box center [668, 230] width 15 height 15
click at [612, 347] on div "[PERSON_NAME]" at bounding box center [670, 343] width 176 height 24
click at [664, 234] on div "[PERSON_NAME]" at bounding box center [697, 229] width 67 height 9
click at [602, 309] on div "for Select pets" at bounding box center [648, 330] width 126 height 66
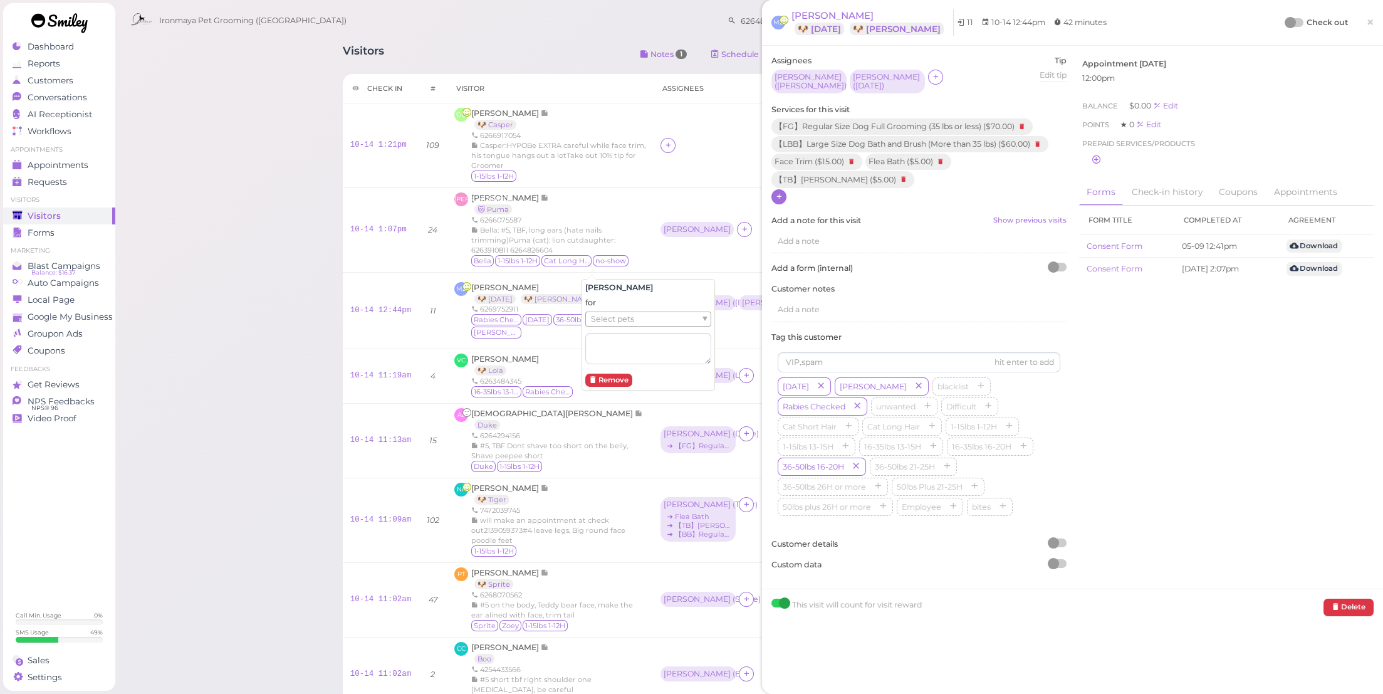
click at [606, 322] on span "Select pets" at bounding box center [612, 319] width 43 height 14
click at [659, 254] on td "Cody ( Puma )" at bounding box center [740, 230] width 174 height 85
click at [1359, 16] on link "×" at bounding box center [1370, 22] width 23 height 29
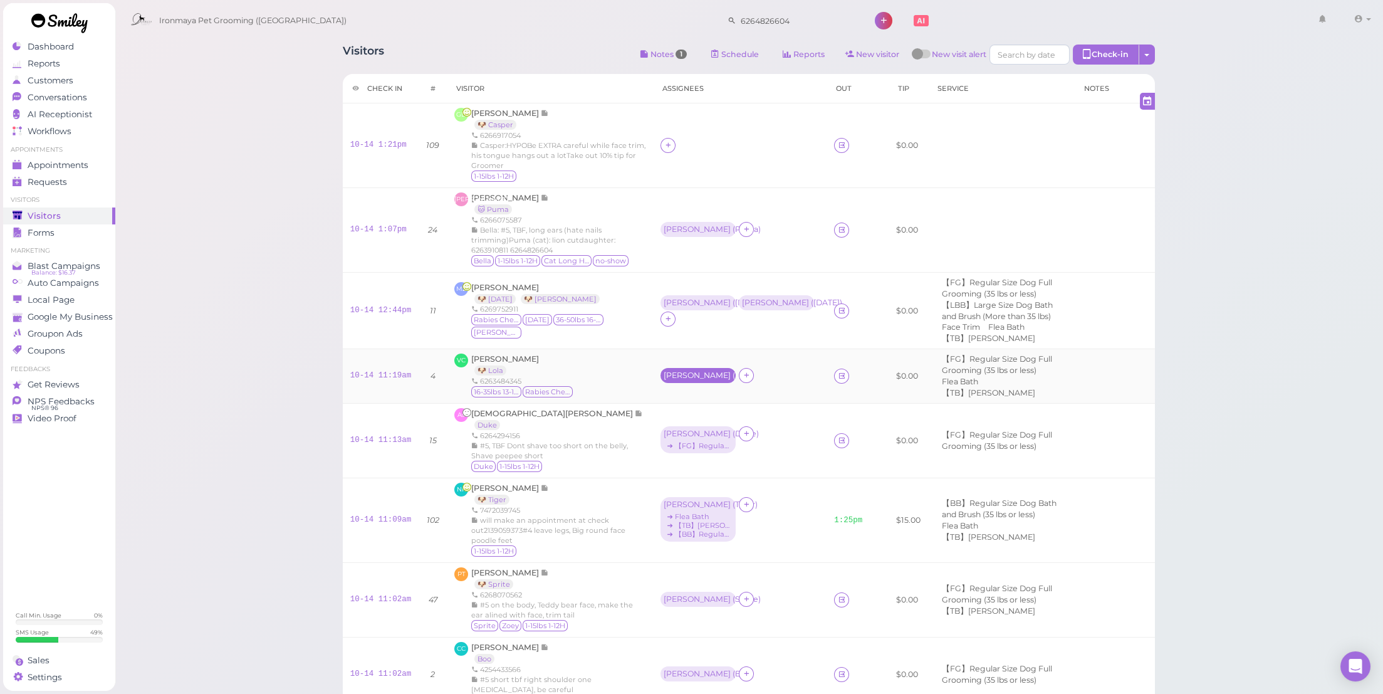
click at [664, 380] on div "Helen ( Lola )" at bounding box center [698, 375] width 69 height 9
click at [616, 464] on span "Select services" at bounding box center [620, 461] width 58 height 14
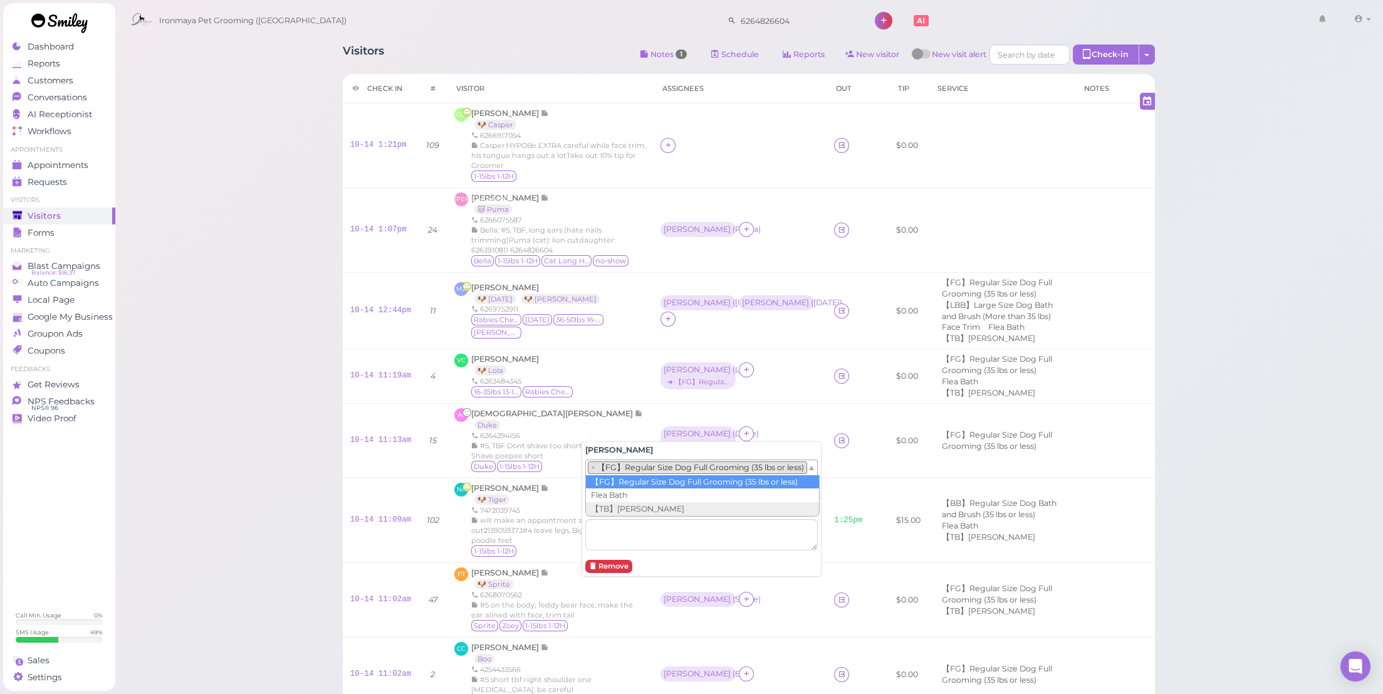
click at [621, 465] on li "× 【FG】Regular Size Dog Full Grooming (35 lbs or less)" at bounding box center [697, 467] width 219 height 13
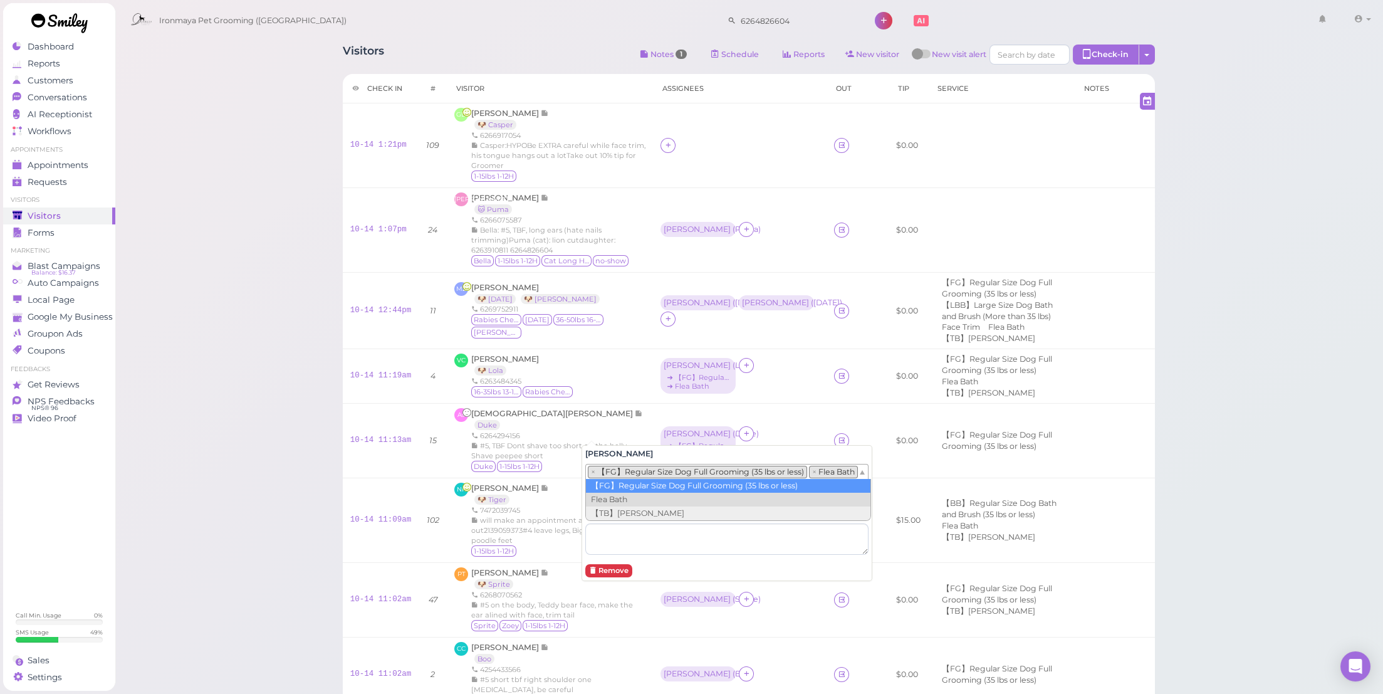
click at [641, 472] on li "× 【FG】Regular Size Dog Full Grooming (35 lbs or less)" at bounding box center [697, 472] width 219 height 13
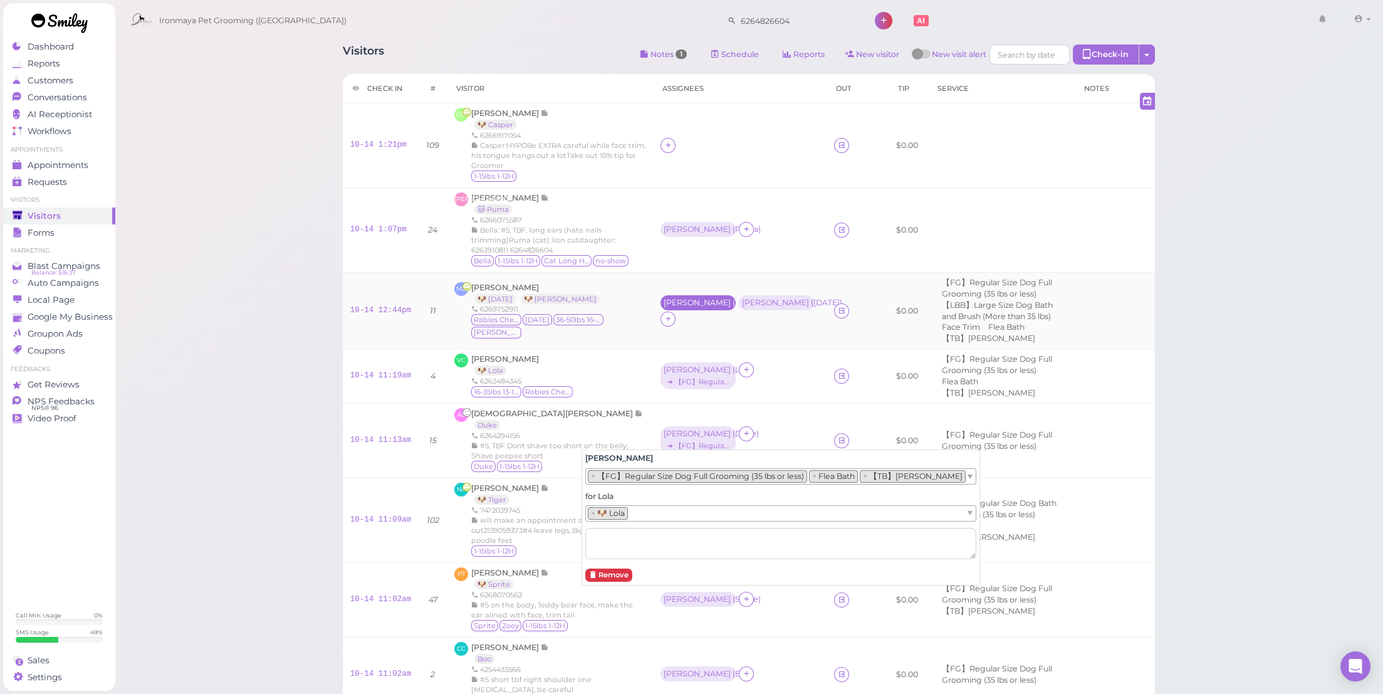
click at [664, 307] on div "Amy ( Stella )" at bounding box center [698, 302] width 69 height 9
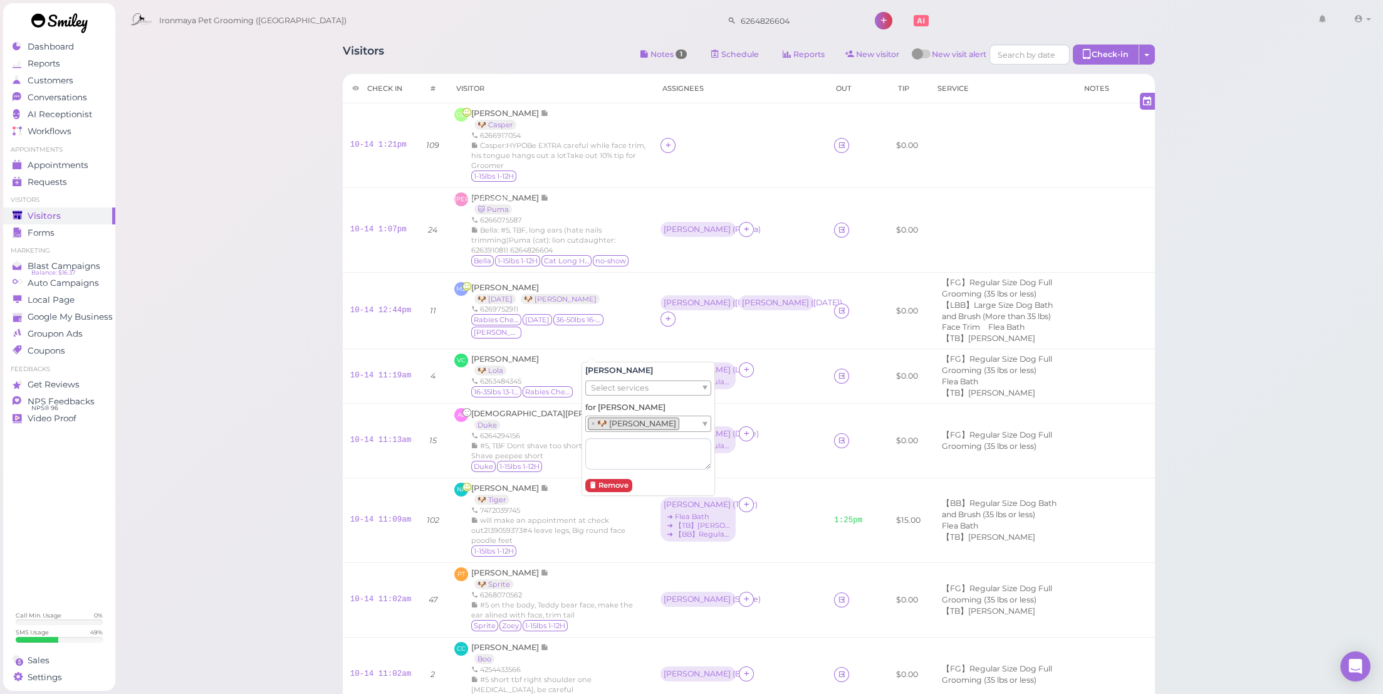
click at [612, 382] on span "Select services" at bounding box center [620, 388] width 58 height 14
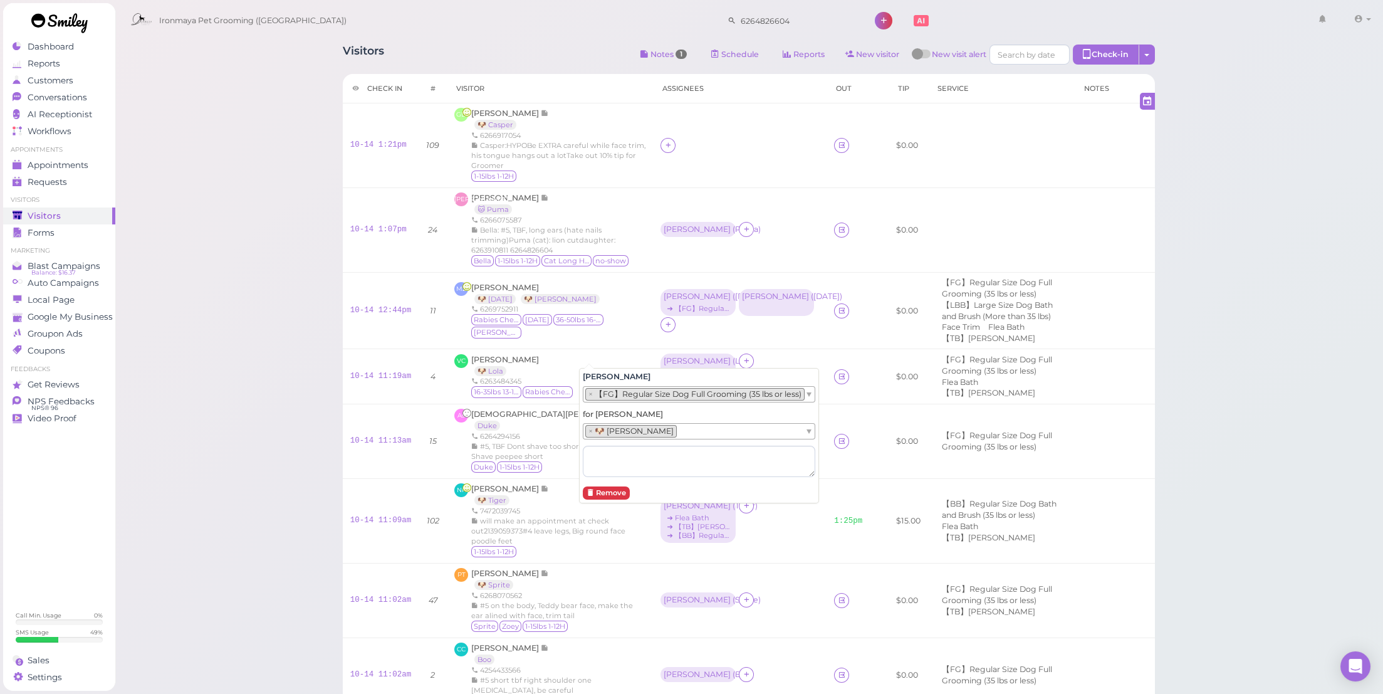
click at [617, 390] on li "× 【FG】Regular Size Dog Full Grooming (35 lbs or less)" at bounding box center [694, 394] width 219 height 13
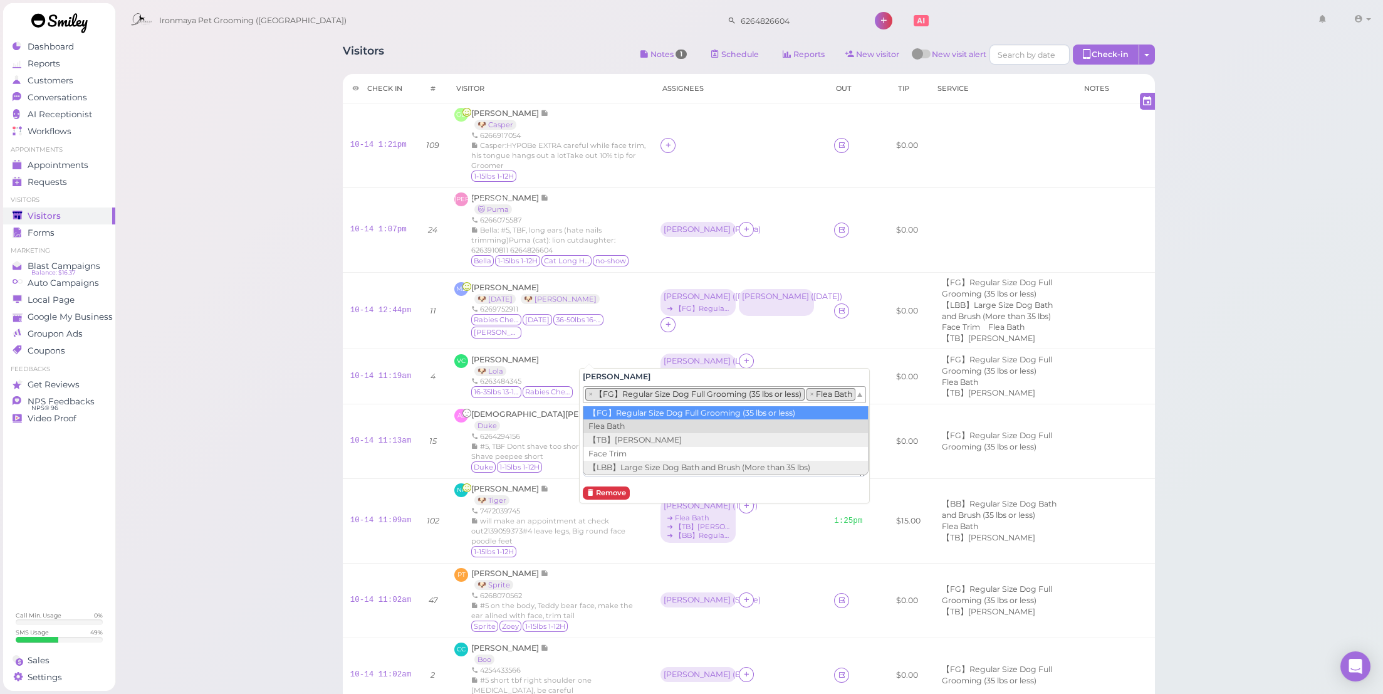
click at [627, 402] on div "Amy × 【FG】Regular Size Dog Full Grooming (35 lbs or less) × Flea Bath for Stell…" at bounding box center [724, 436] width 291 height 136
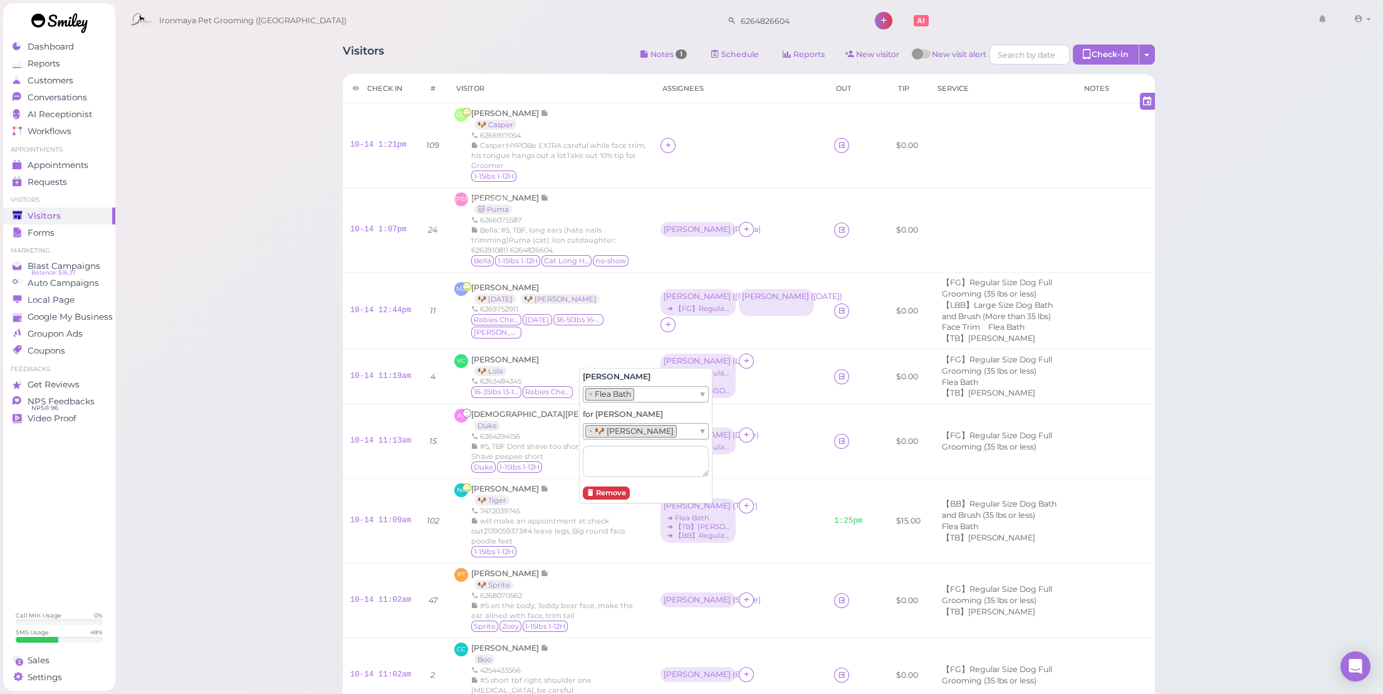
click at [618, 388] on li "× Flea Bath" at bounding box center [609, 394] width 49 height 13
click at [646, 396] on li "× 【FG】Regular Size Dog Full Grooming (35 lbs or less)" at bounding box center [697, 394] width 219 height 13
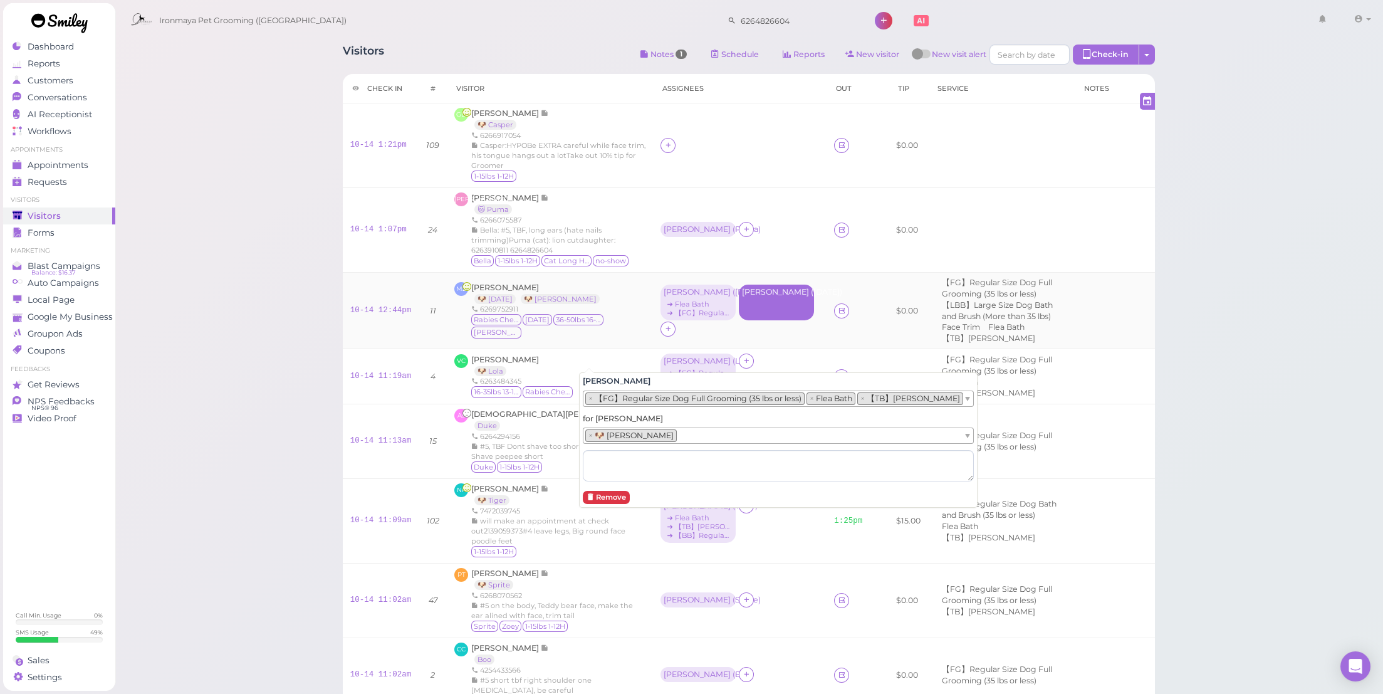
click at [742, 296] on div "Tiffany ( Friday )" at bounding box center [776, 292] width 69 height 9
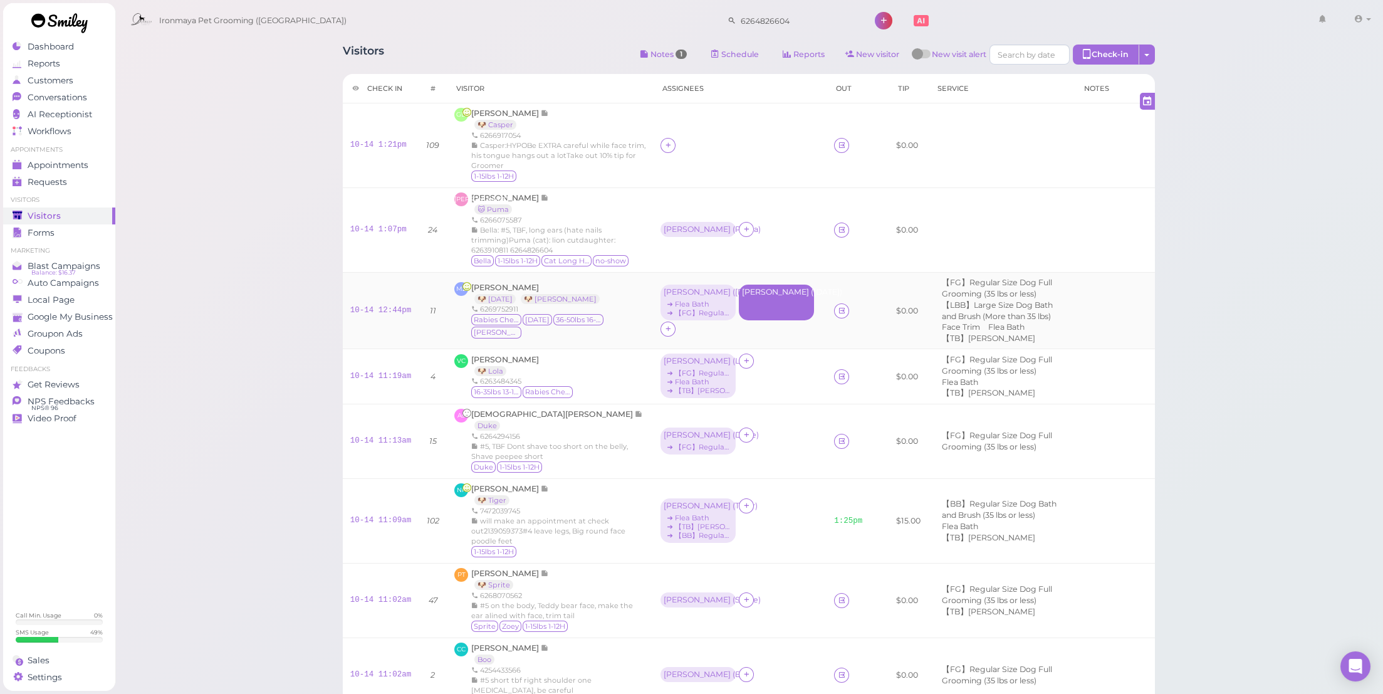
click at [739, 320] on div "Tiffany ( Friday )" at bounding box center [776, 303] width 75 height 36
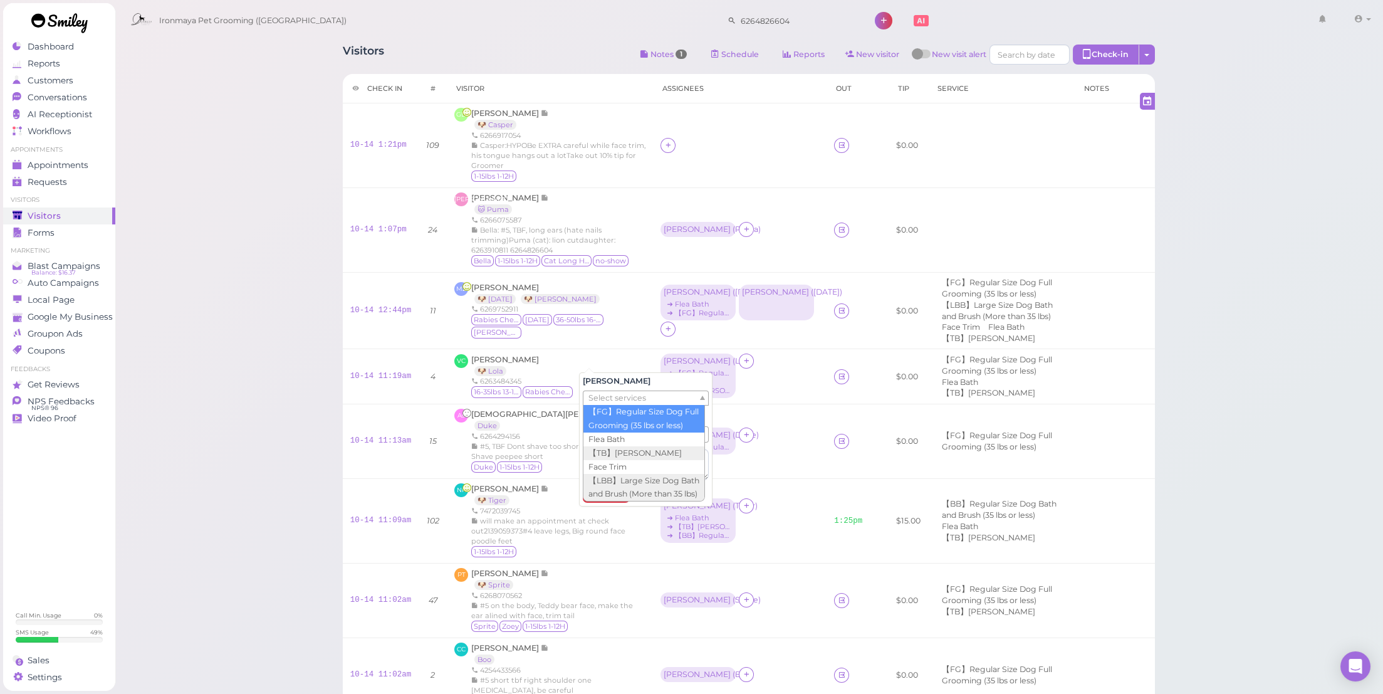
click at [638, 397] on span "Select services" at bounding box center [618, 398] width 58 height 14
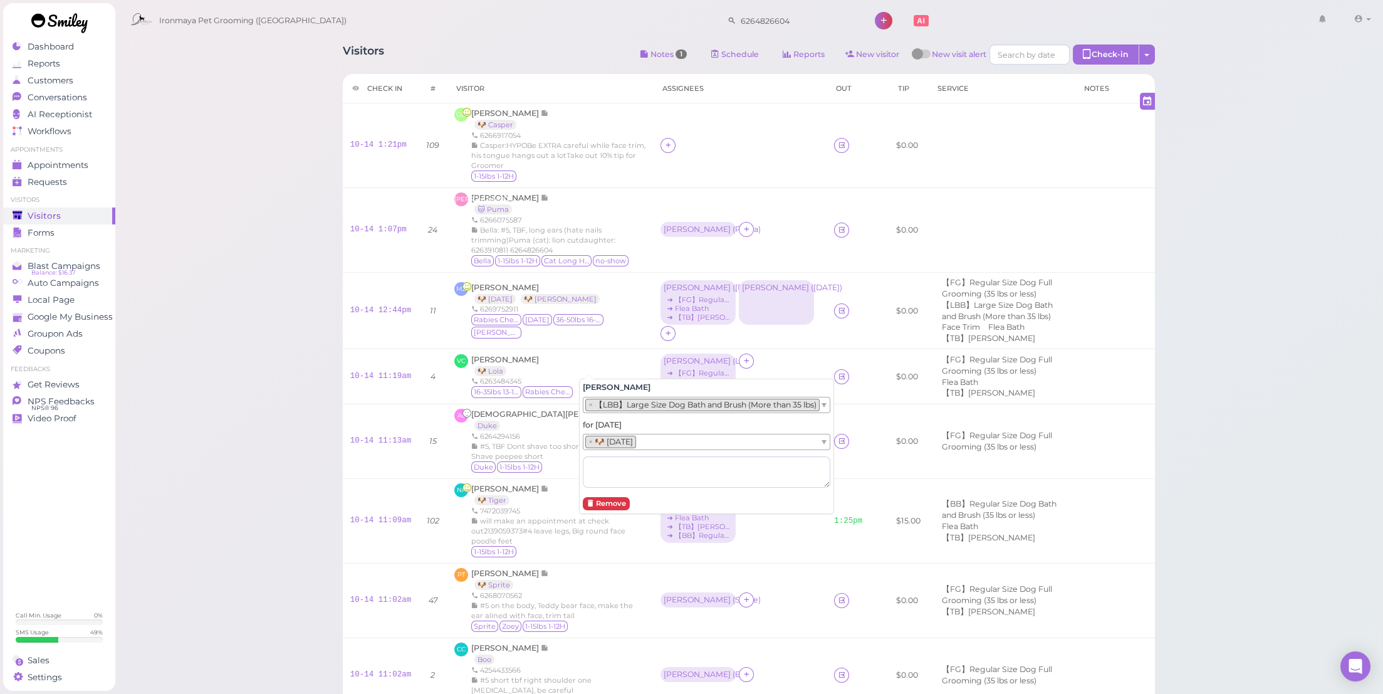
click at [636, 405] on li "× 【LBB】Large Size Dog Bath and Brush (More than 35 lbs)" at bounding box center [702, 405] width 234 height 13
click at [631, 409] on li "× 【TB】Teeth Brushing" at bounding box center [637, 405] width 106 height 13
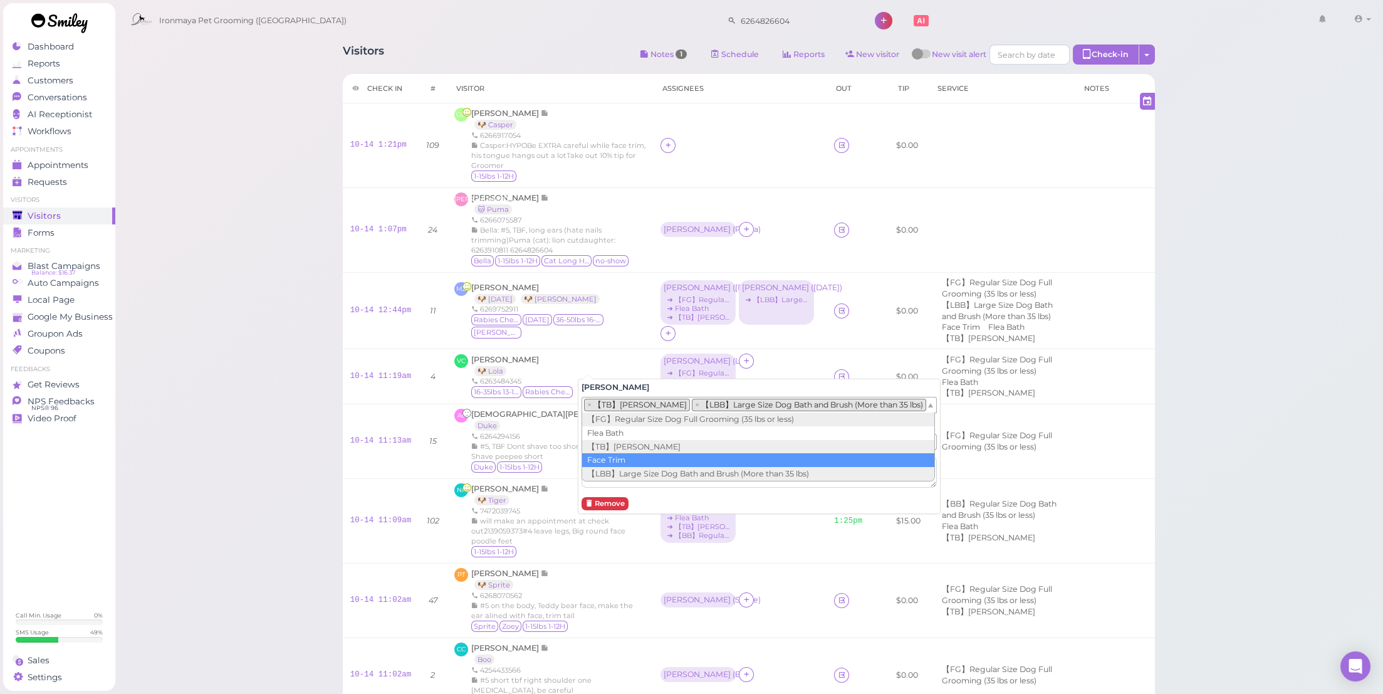
drag, startPoint x: 629, startPoint y: 458, endPoint x: 634, endPoint y: 453, distance: 8.0
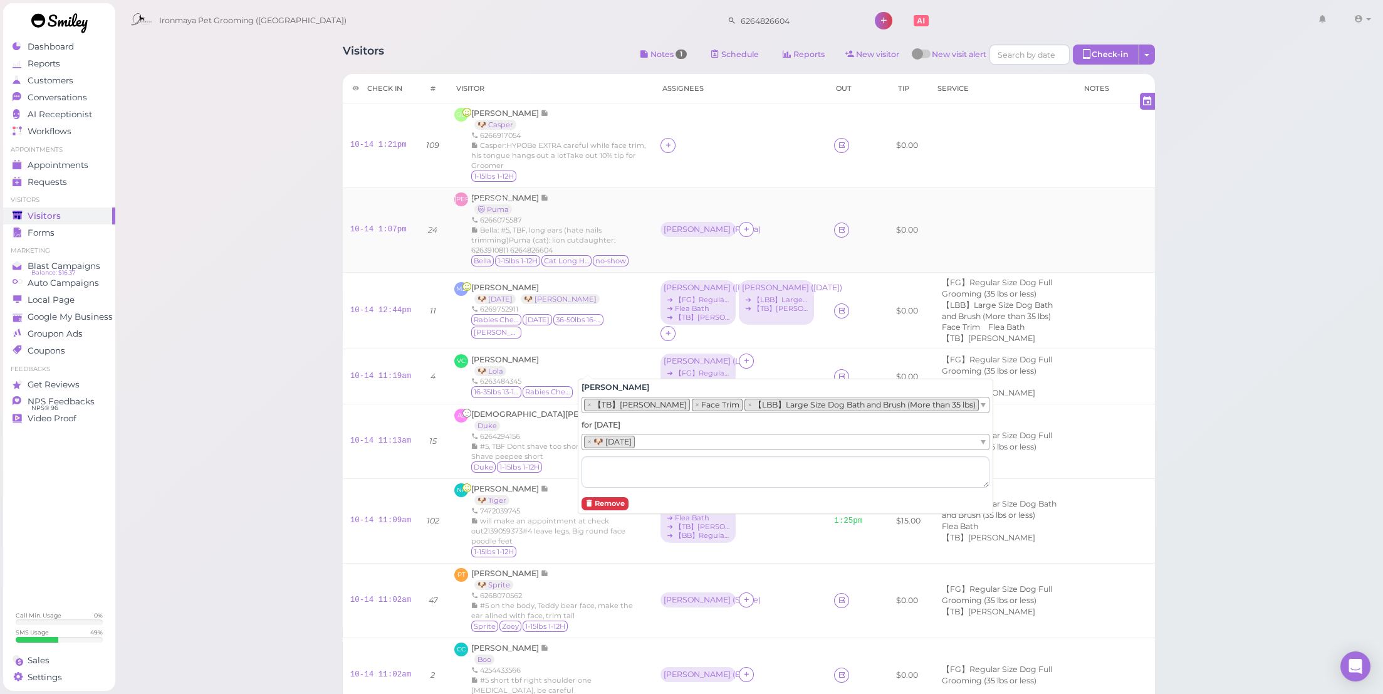
drag, startPoint x: 701, startPoint y: 297, endPoint x: 681, endPoint y: 293, distance: 21.1
click at [701, 273] on td "Cody ( Puma )" at bounding box center [740, 230] width 174 height 85
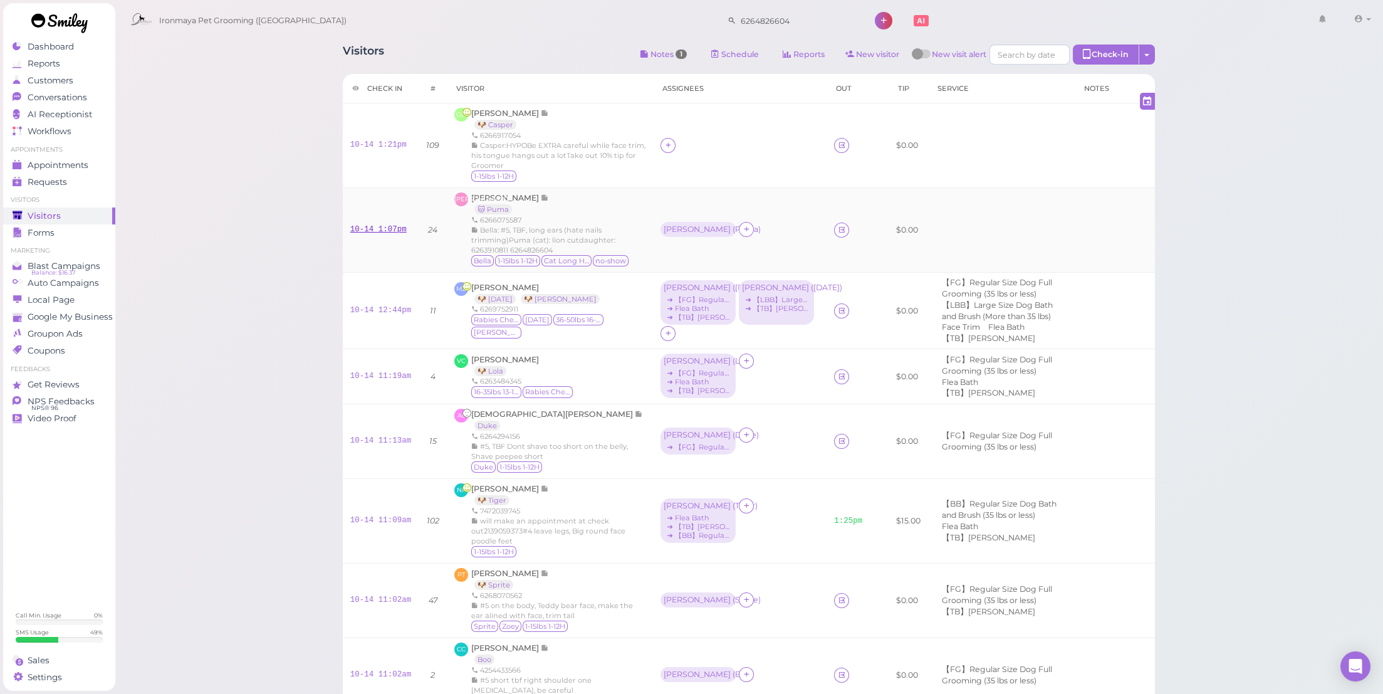
click at [383, 234] on link "10-14 1:07pm" at bounding box center [378, 229] width 56 height 9
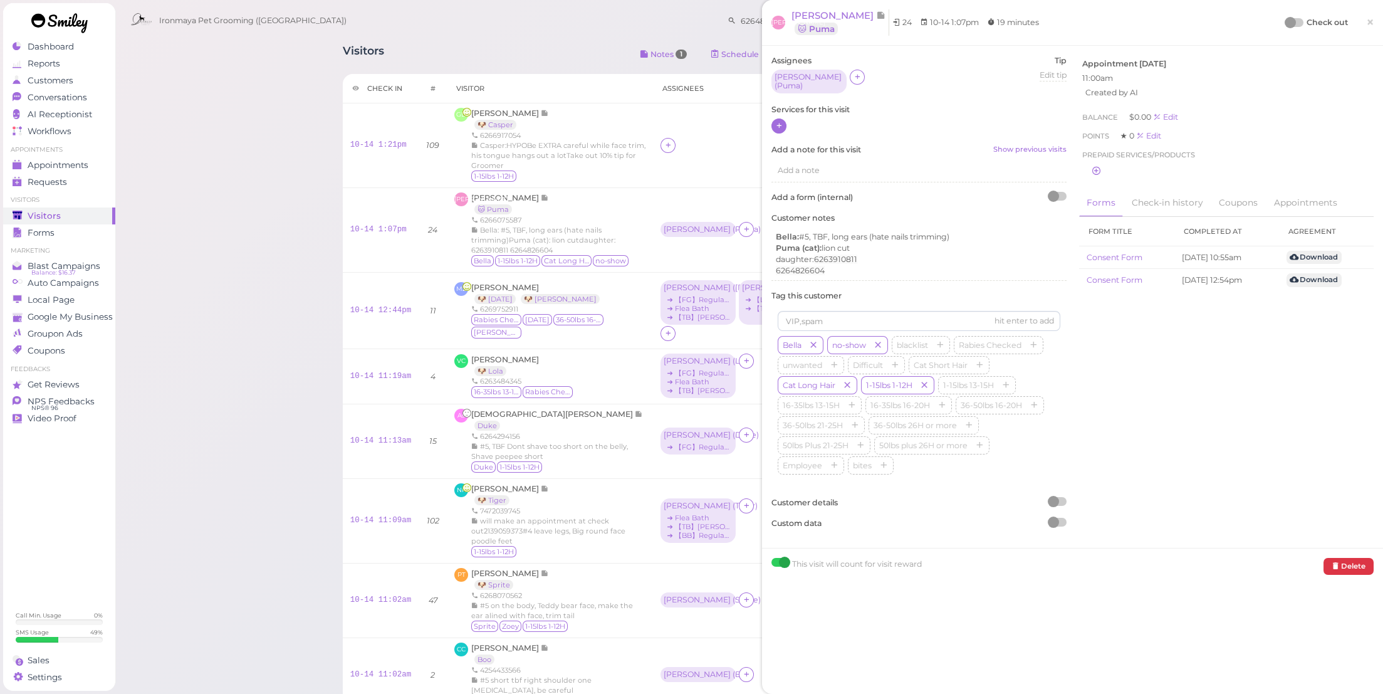
click at [779, 121] on icon at bounding box center [779, 125] width 8 height 9
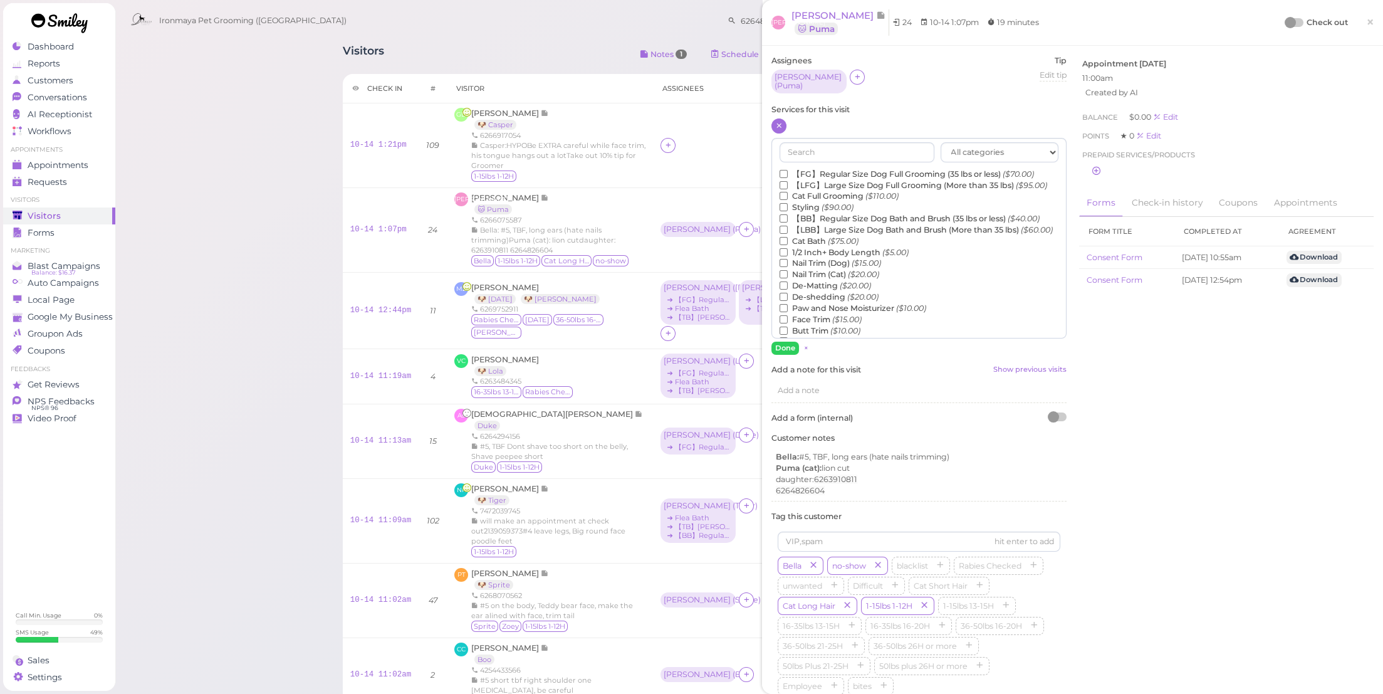
click at [832, 202] on label "Cat Full Grooming ($110.00)" at bounding box center [839, 196] width 119 height 11
click at [788, 200] on input "Cat Full Grooming ($110.00)" at bounding box center [784, 196] width 8 height 8
click at [784, 342] on button "Done" at bounding box center [786, 348] width 28 height 13
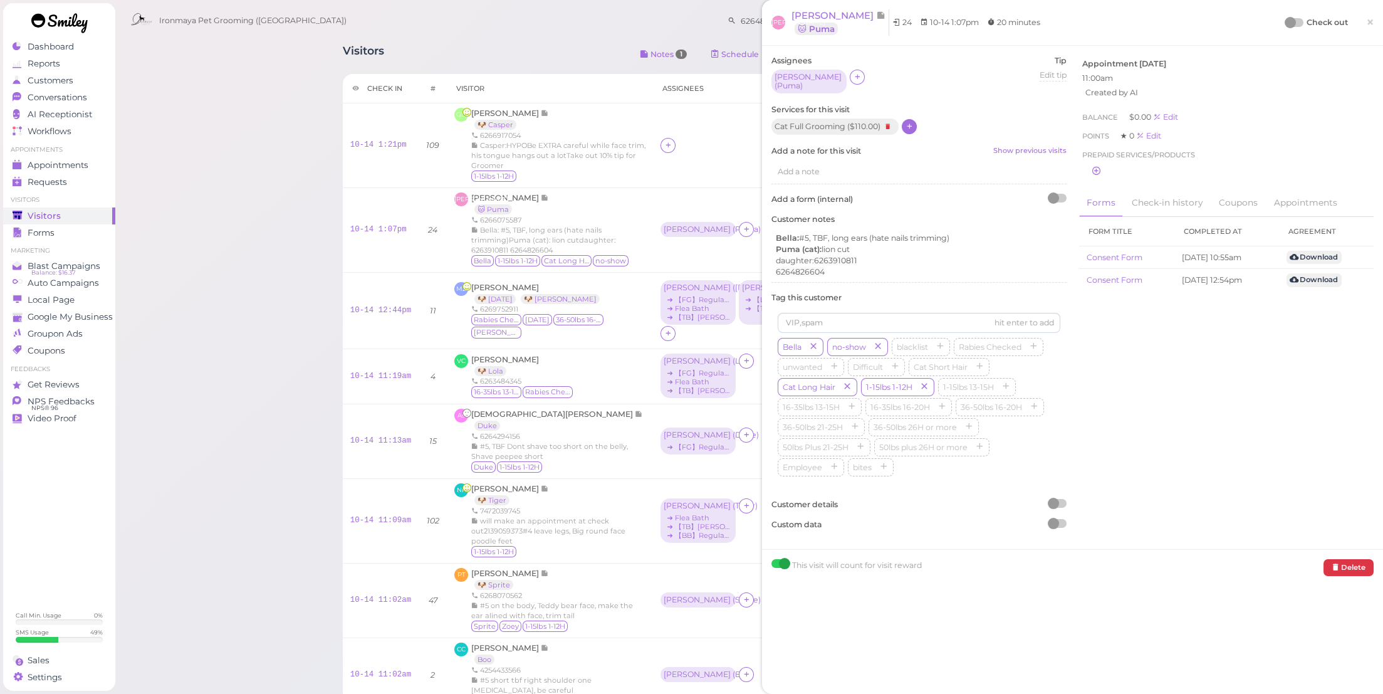
drag, startPoint x: 1370, startPoint y: 28, endPoint x: 1325, endPoint y: 114, distance: 97.6
click at [1369, 28] on link "×" at bounding box center [1370, 22] width 23 height 29
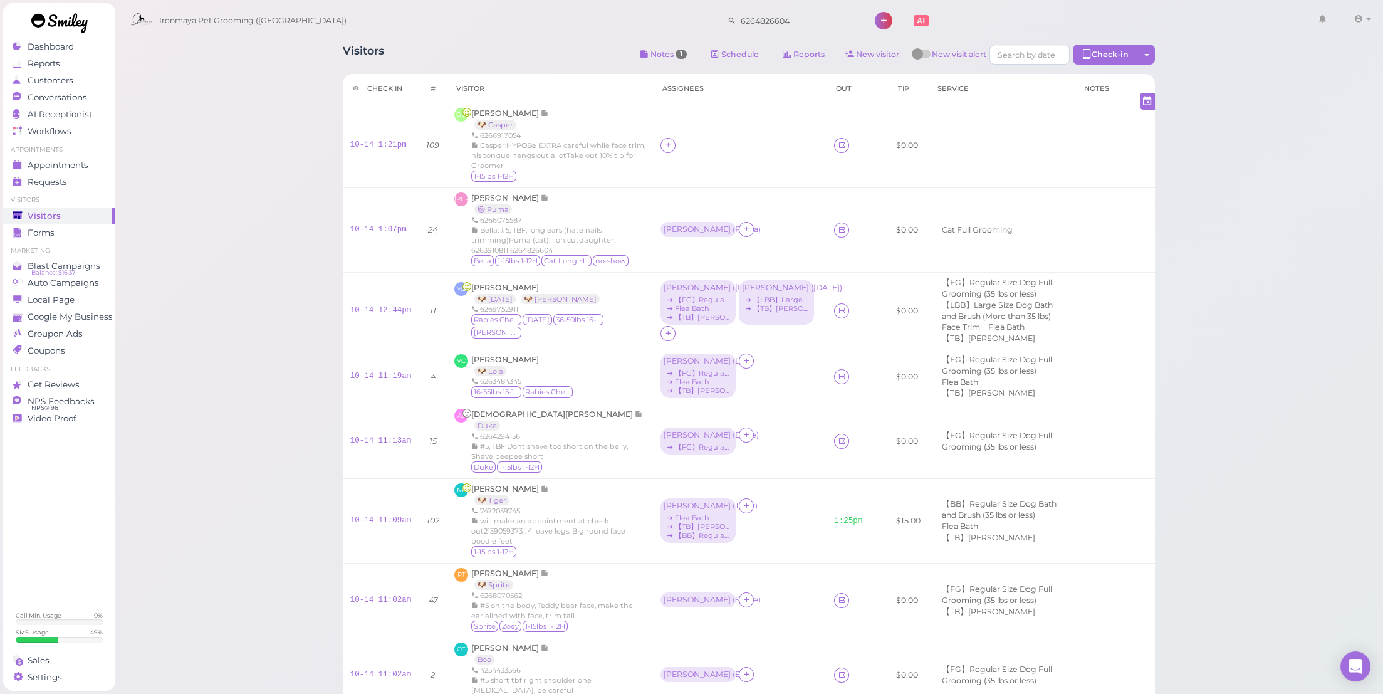
drag, startPoint x: 1216, startPoint y: 335, endPoint x: 1210, endPoint y: 344, distance: 10.3
click at [1212, 340] on div "Visitors Notes 1 Schedule Reports New visitor New visit alert Check-in Customer…" at bounding box center [749, 633] width 1269 height 1266
click at [834, 238] on link at bounding box center [841, 230] width 15 height 15
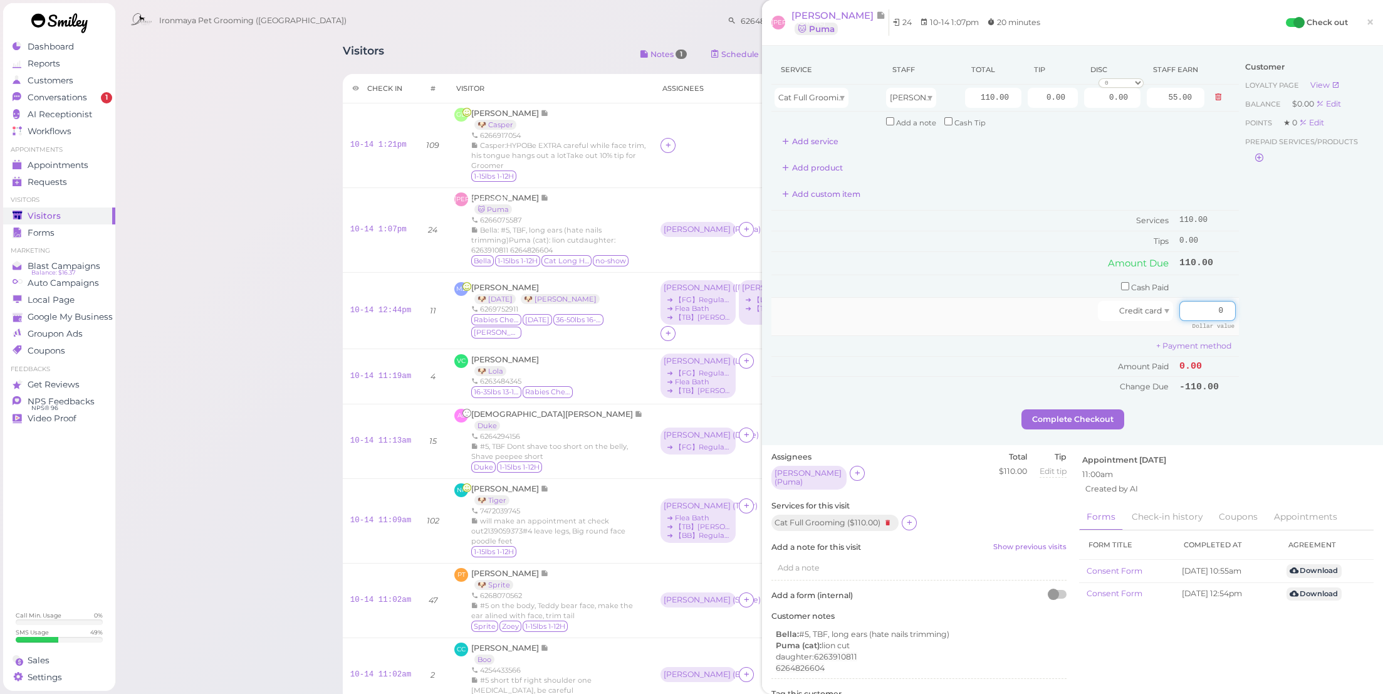
click at [1195, 307] on input "0" at bounding box center [1208, 311] width 56 height 20
type input "110"
click at [1270, 343] on div "Customer Loyalty page View Balance $0.00 Edit Points ★ 0 Edit Prepaid services/…" at bounding box center [1306, 232] width 135 height 354
click at [1074, 409] on button "Complete Checkout" at bounding box center [1073, 419] width 103 height 20
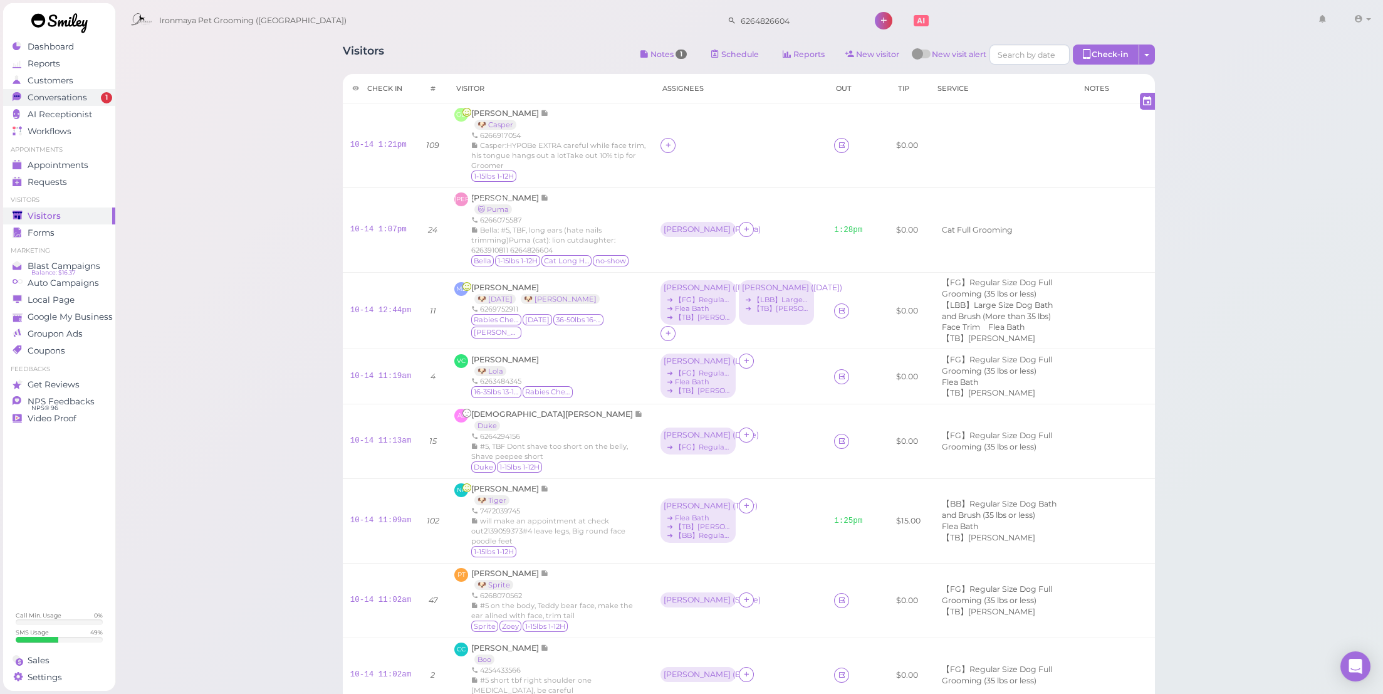
click at [97, 90] on link "Conversations 1" at bounding box center [59, 97] width 112 height 17
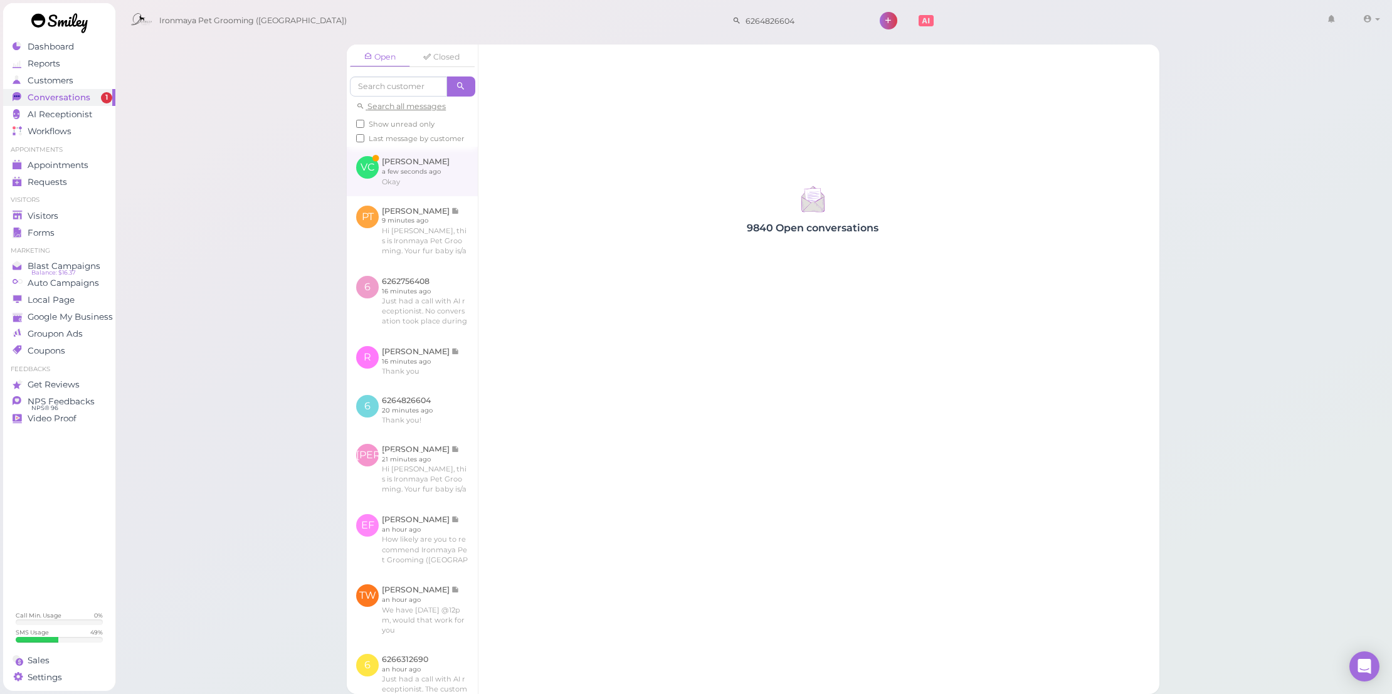
click at [367, 184] on link at bounding box center [412, 171] width 131 height 49
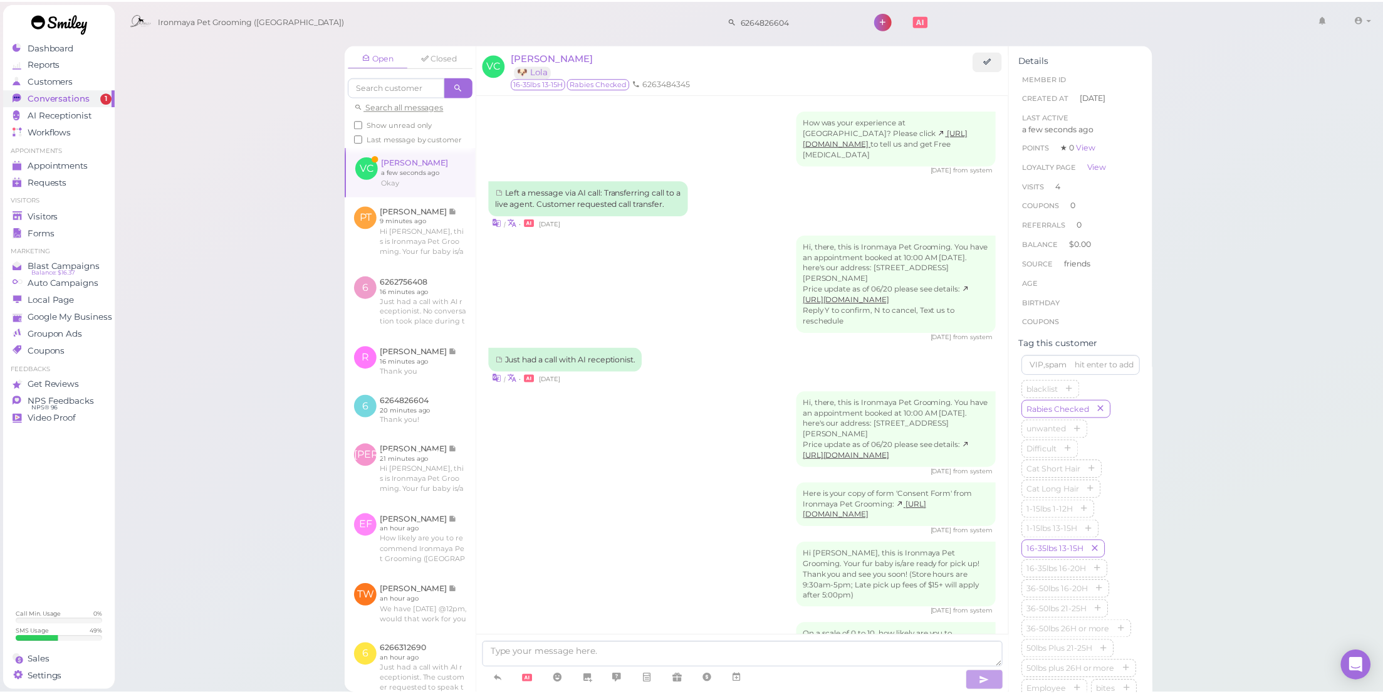
scroll to position [1091, 0]
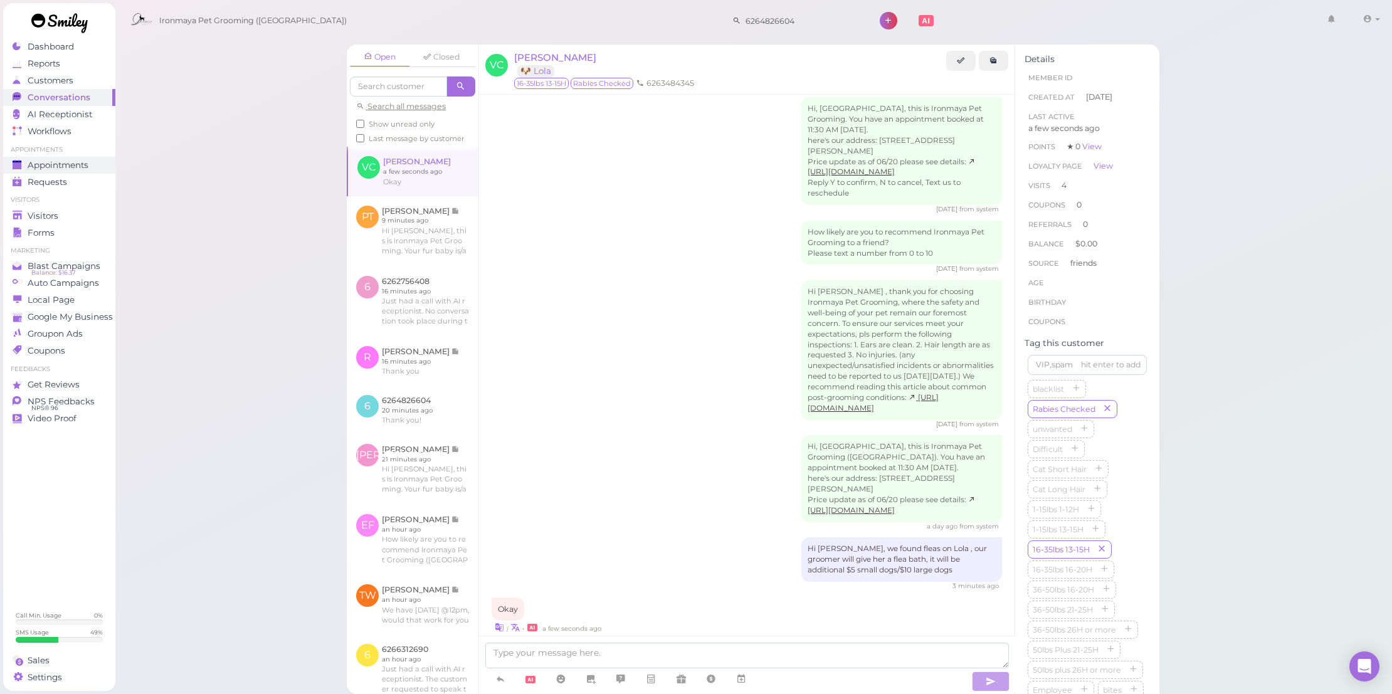
click at [90, 158] on link "Appointments" at bounding box center [59, 165] width 112 height 17
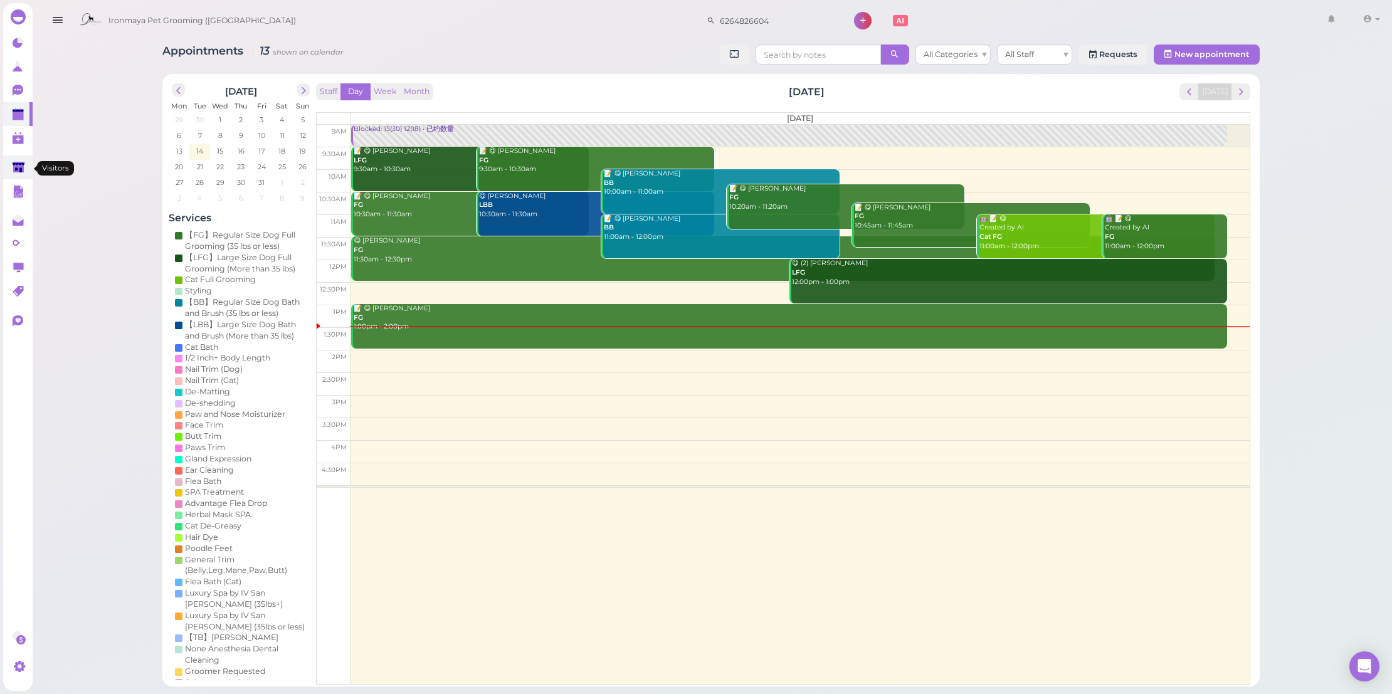
click at [19, 168] on polygon at bounding box center [19, 167] width 12 height 11
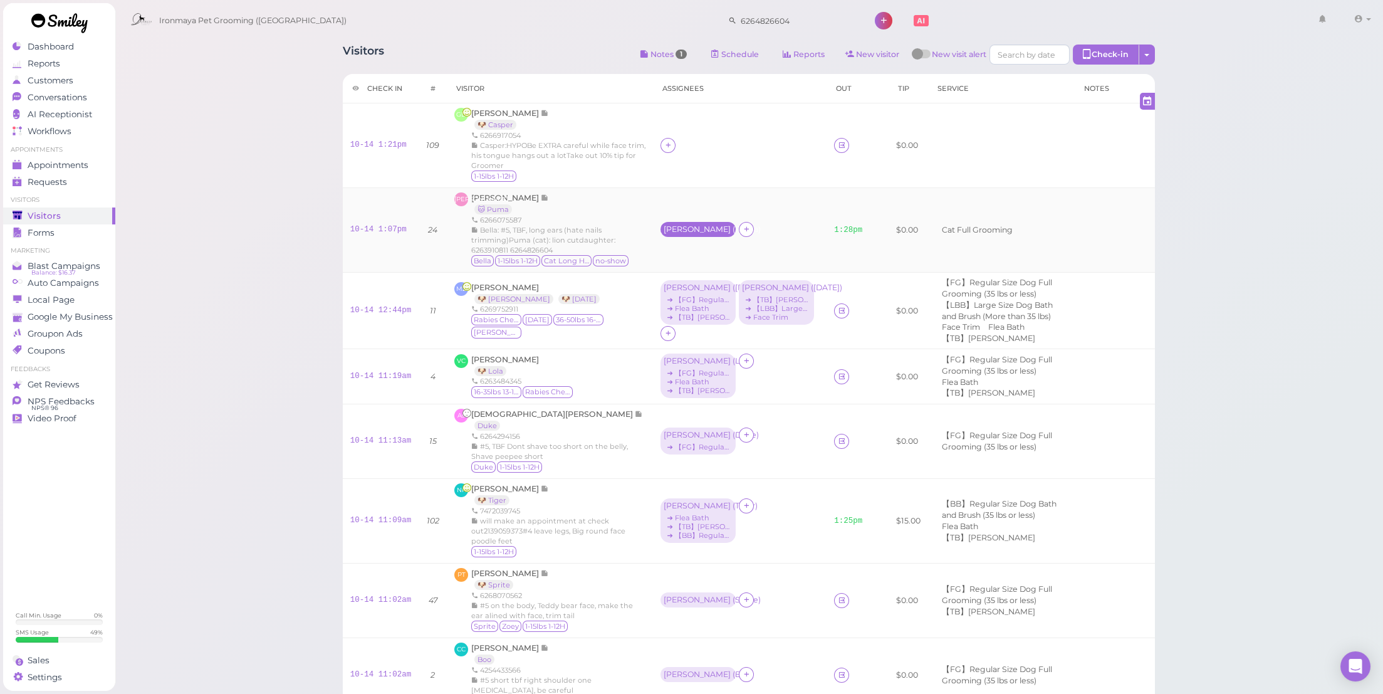
drag, startPoint x: 599, startPoint y: 258, endPoint x: 621, endPoint y: 268, distance: 23.3
click at [664, 234] on div "Cody ( Puma )" at bounding box center [698, 229] width 69 height 9
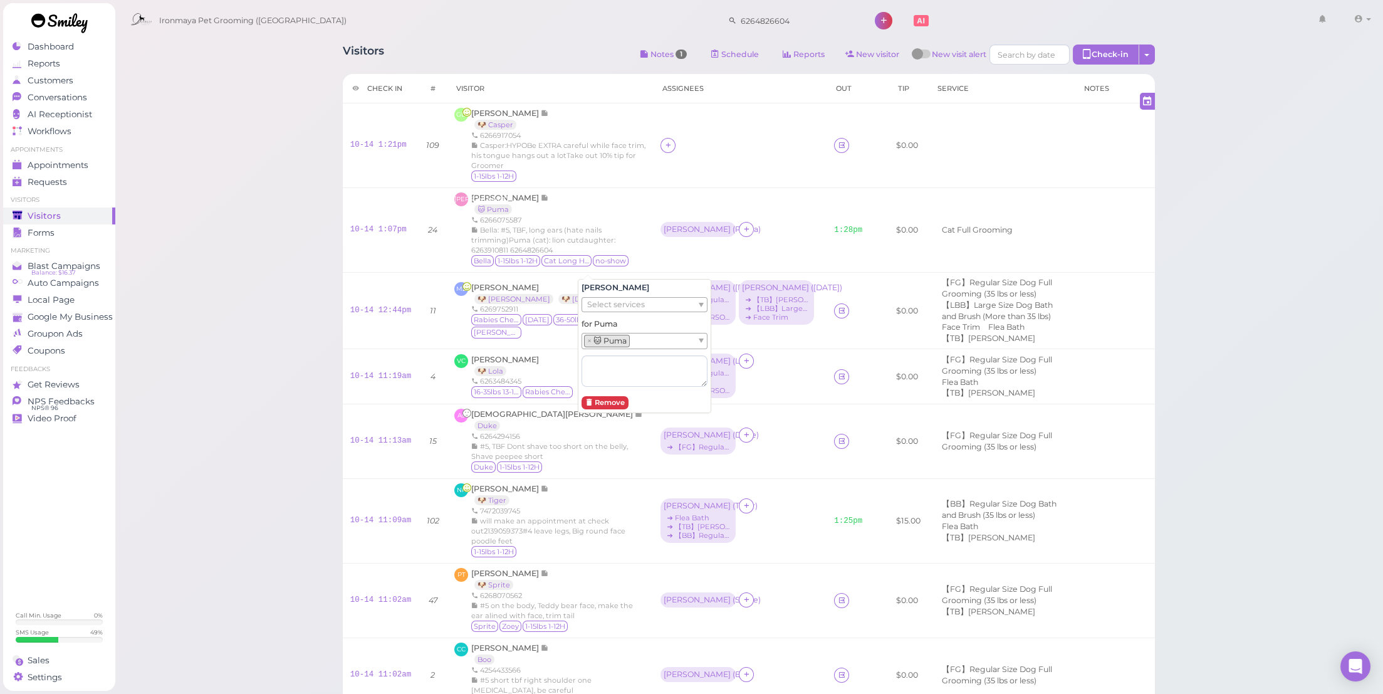
click at [628, 301] on span "Select services" at bounding box center [616, 305] width 58 height 14
drag, startPoint x: 679, startPoint y: 210, endPoint x: 666, endPoint y: 204, distance: 13.7
click at [679, 209] on td "Cody ( Puma ) ➔ Cat Full Grooming" at bounding box center [740, 230] width 174 height 85
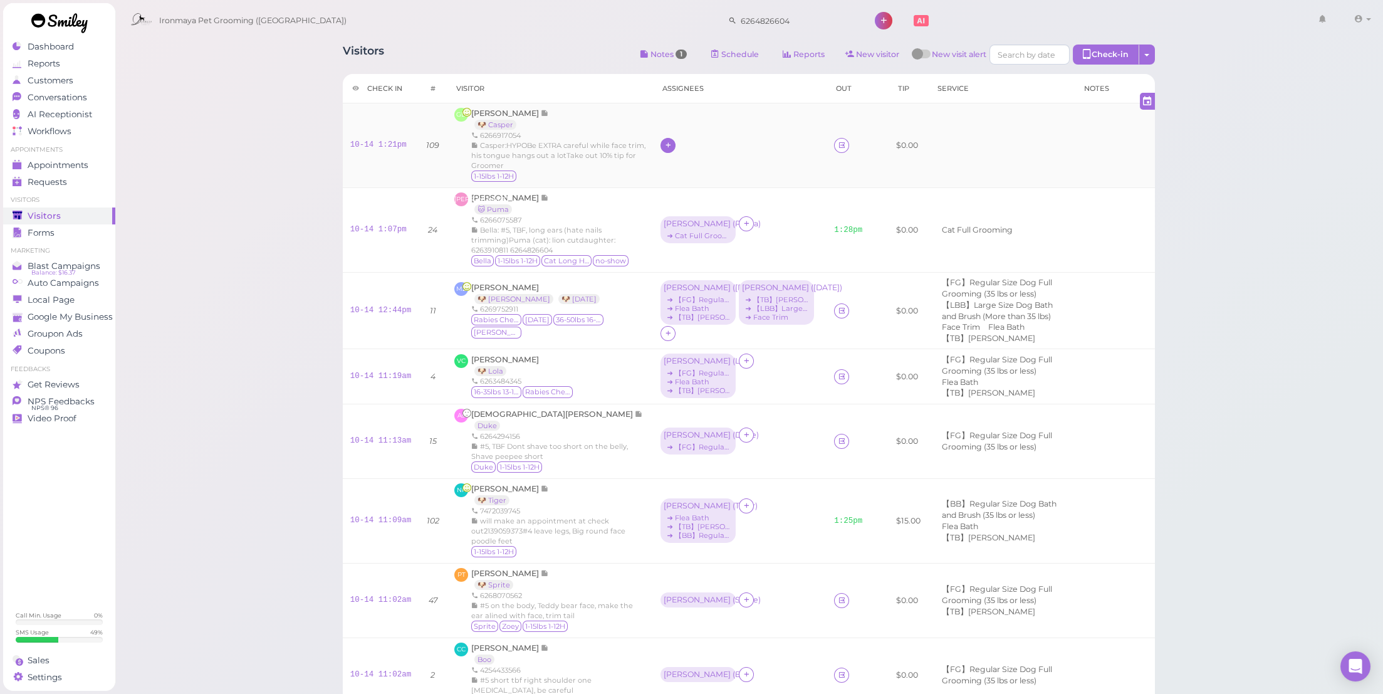
click at [664, 150] on icon at bounding box center [668, 144] width 8 height 9
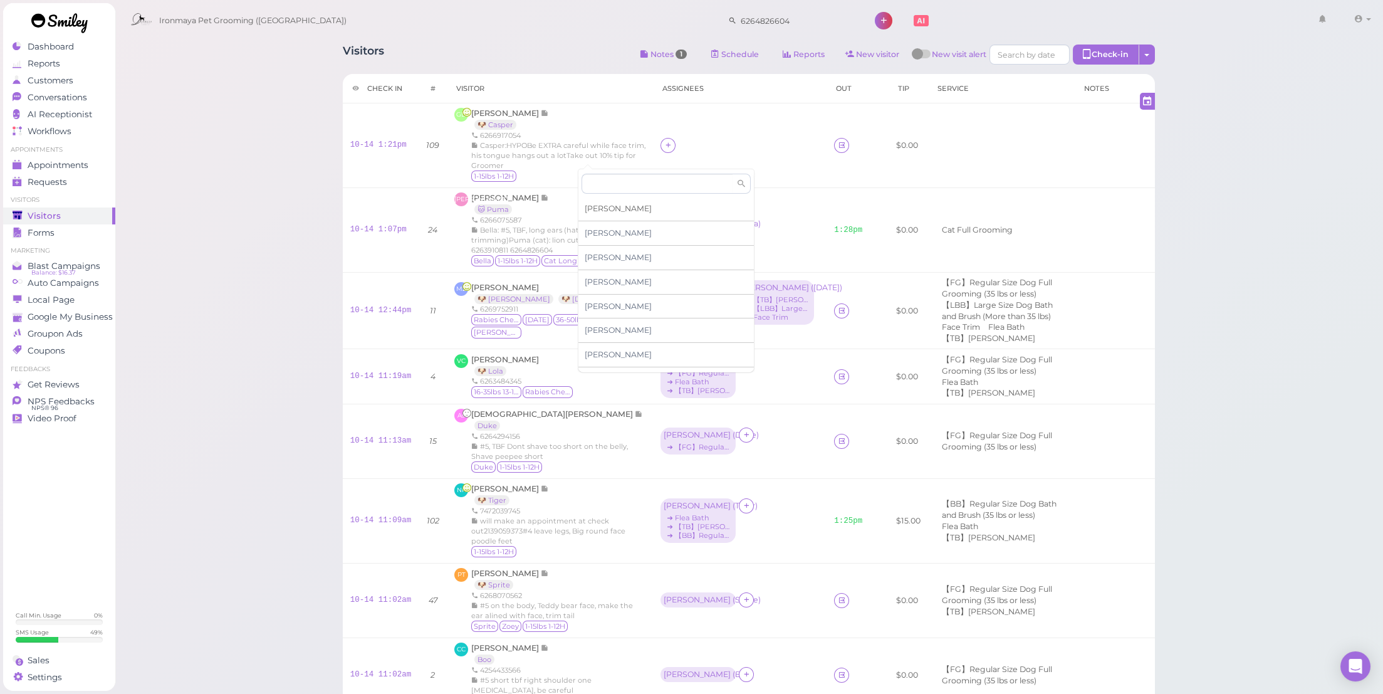
click at [609, 209] on div "[PERSON_NAME]" at bounding box center [667, 209] width 176 height 24
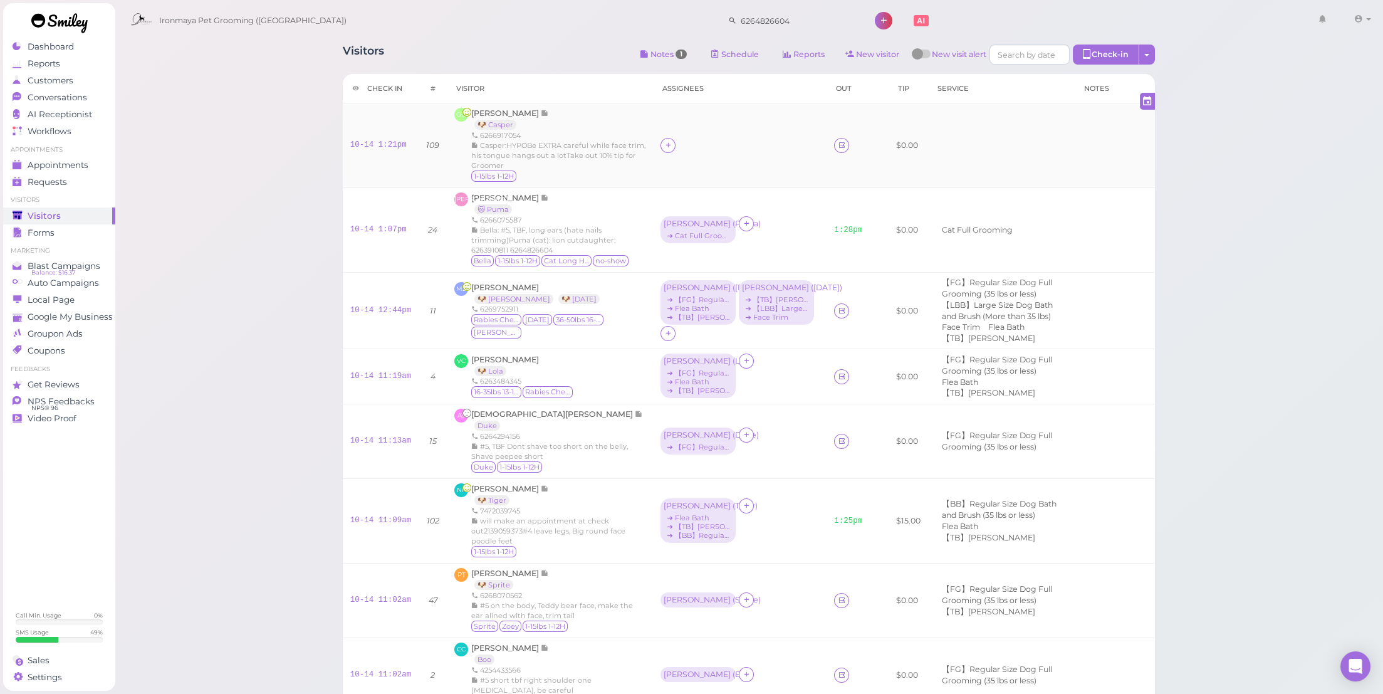
click at [706, 130] on td at bounding box center [740, 145] width 174 height 85
click at [404, 149] on link "10-14 1:21pm" at bounding box center [378, 144] width 56 height 9
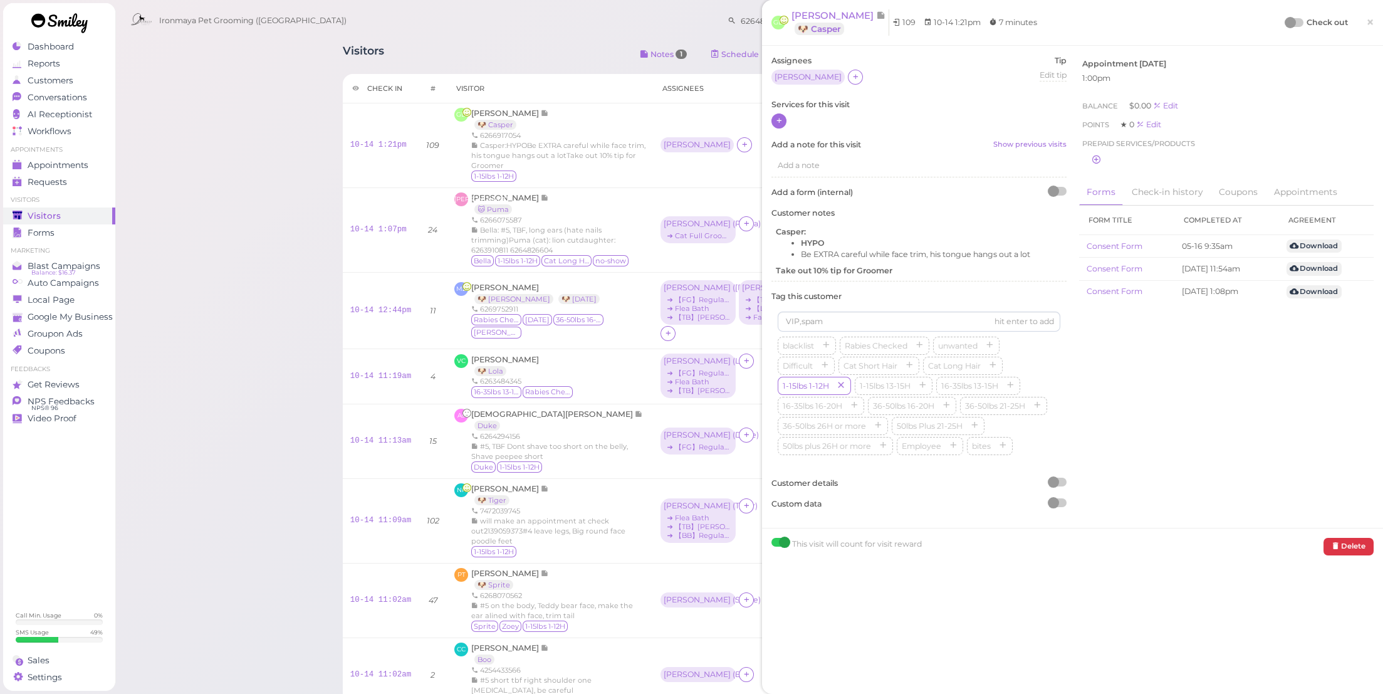
click at [779, 118] on icon at bounding box center [779, 120] width 8 height 9
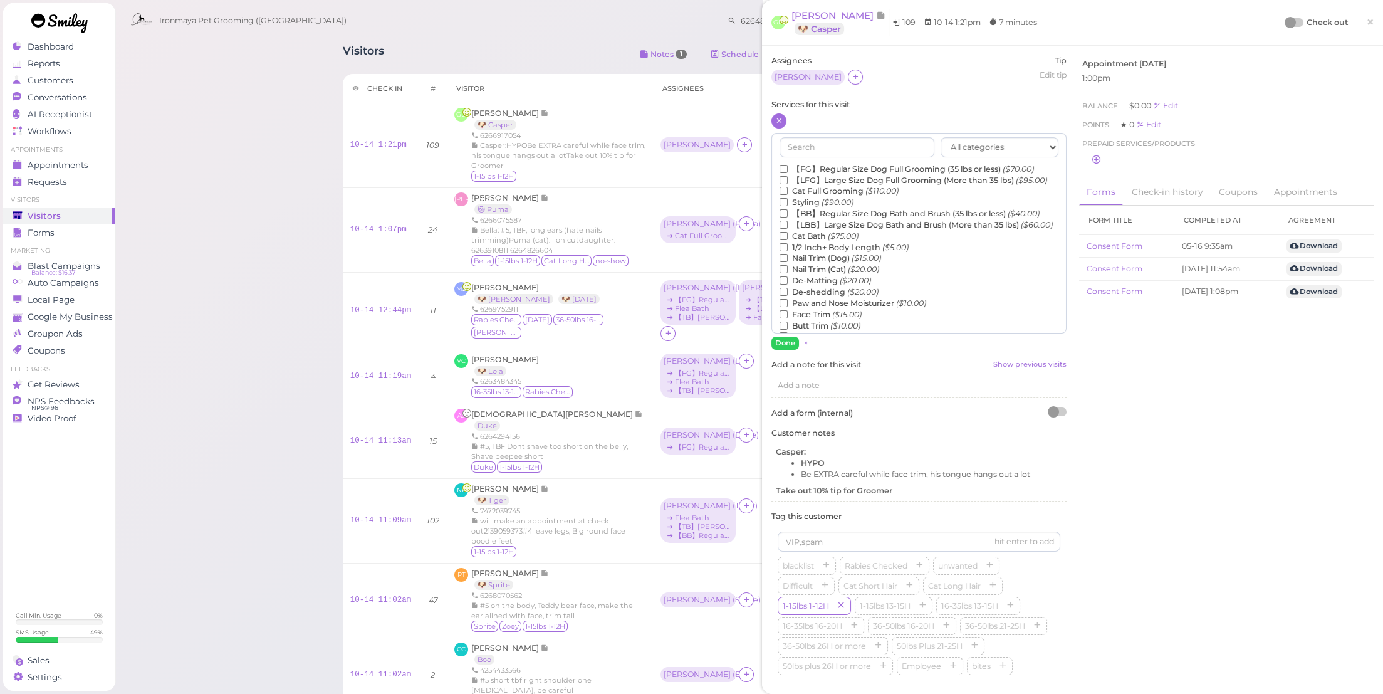
click at [849, 164] on label "【FG】Regular Size Dog Full Grooming (35 lbs or less) ($70.00)" at bounding box center [907, 169] width 254 height 11
click at [788, 165] on input "【FG】Regular Size Dog Full Grooming (35 lbs or less) ($70.00)" at bounding box center [784, 169] width 8 height 8
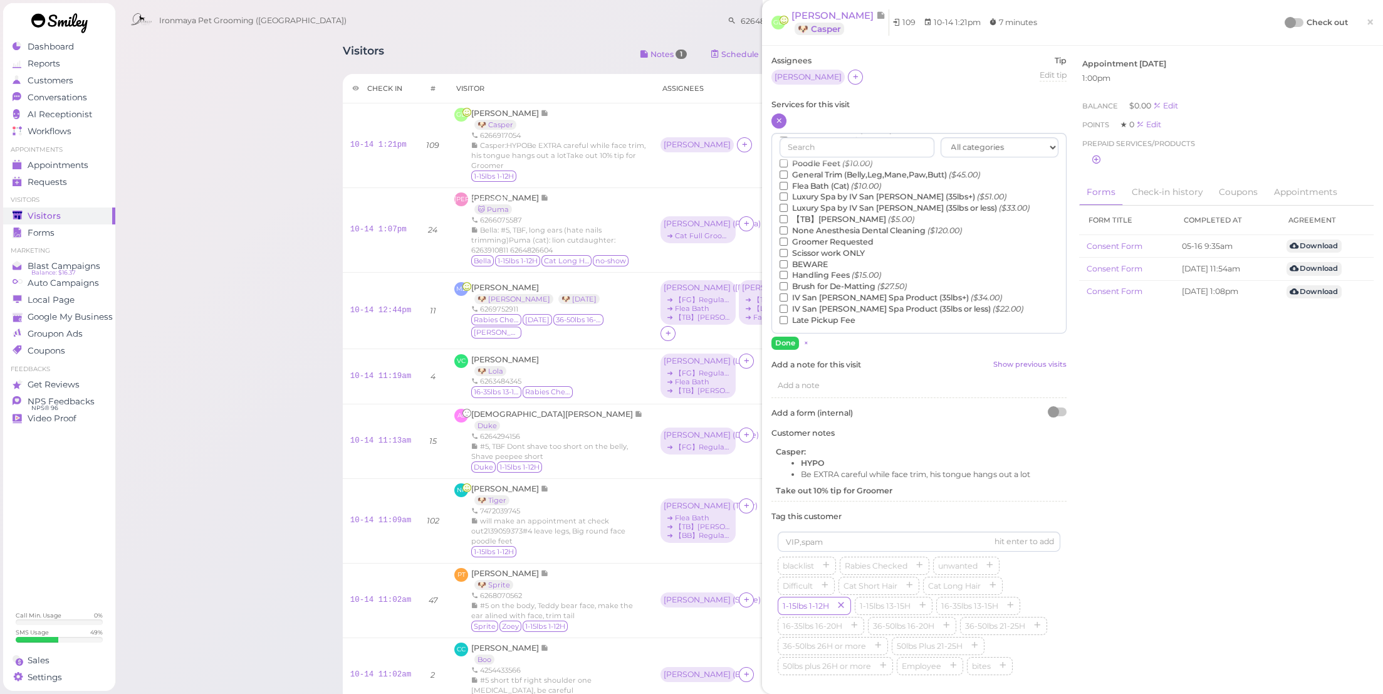
click at [852, 225] on label "【TB】Teeth Brushing ($5.00)" at bounding box center [847, 219] width 135 height 11
click at [788, 223] on input "【TB】Teeth Brushing ($5.00)" at bounding box center [784, 219] width 8 height 8
click at [787, 345] on button "Done" at bounding box center [786, 343] width 28 height 13
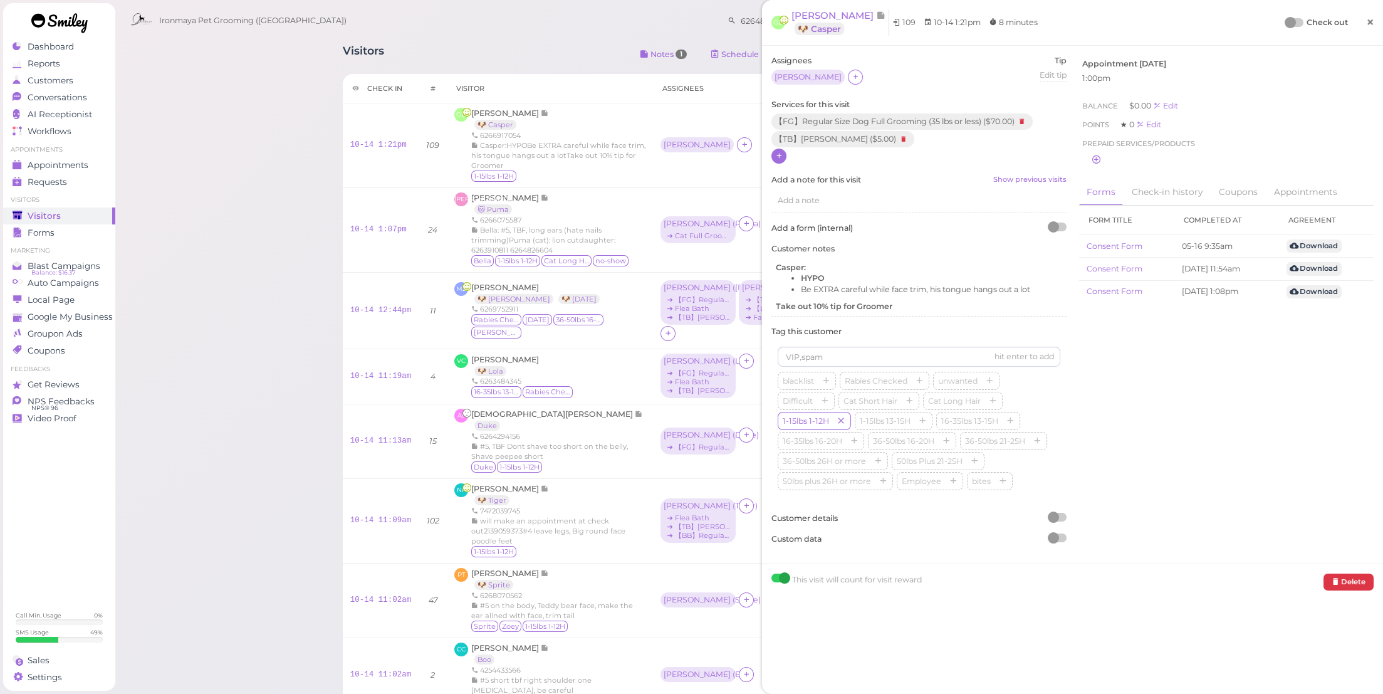
click at [1367, 19] on span "×" at bounding box center [1371, 22] width 8 height 18
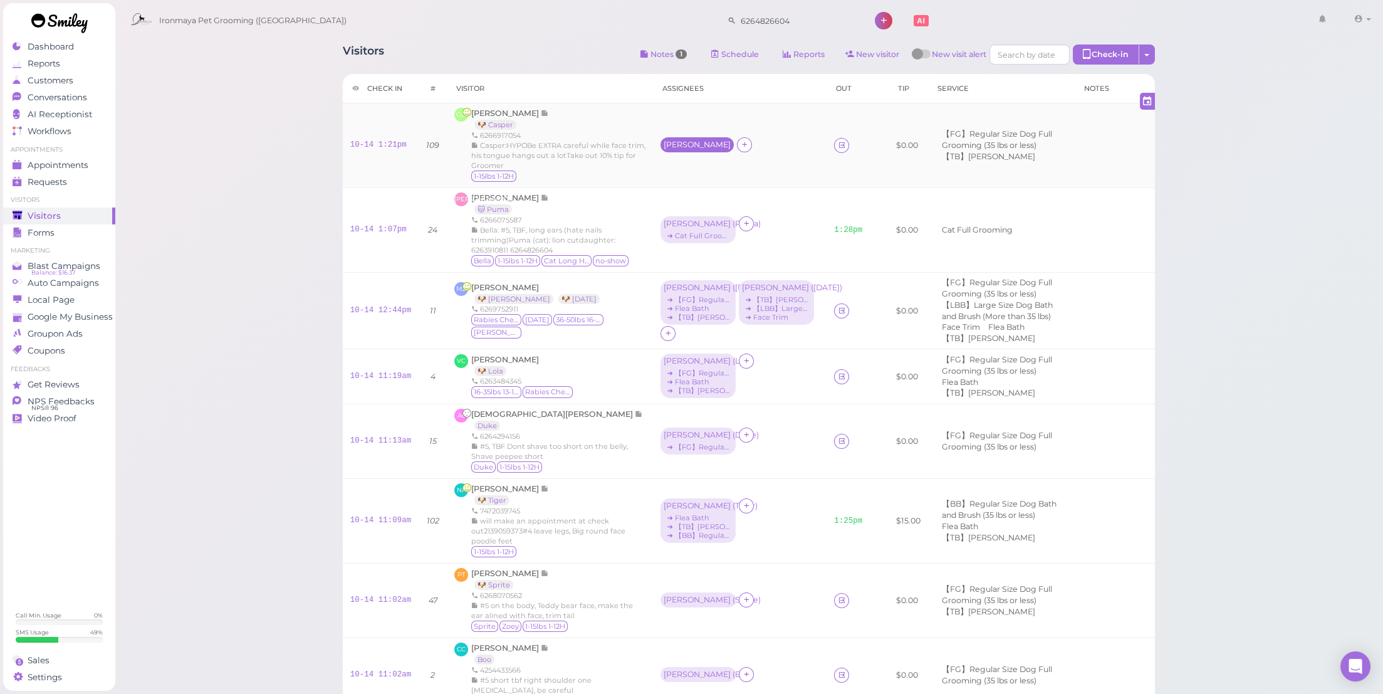
click at [664, 149] on div "[PERSON_NAME]" at bounding box center [697, 144] width 67 height 9
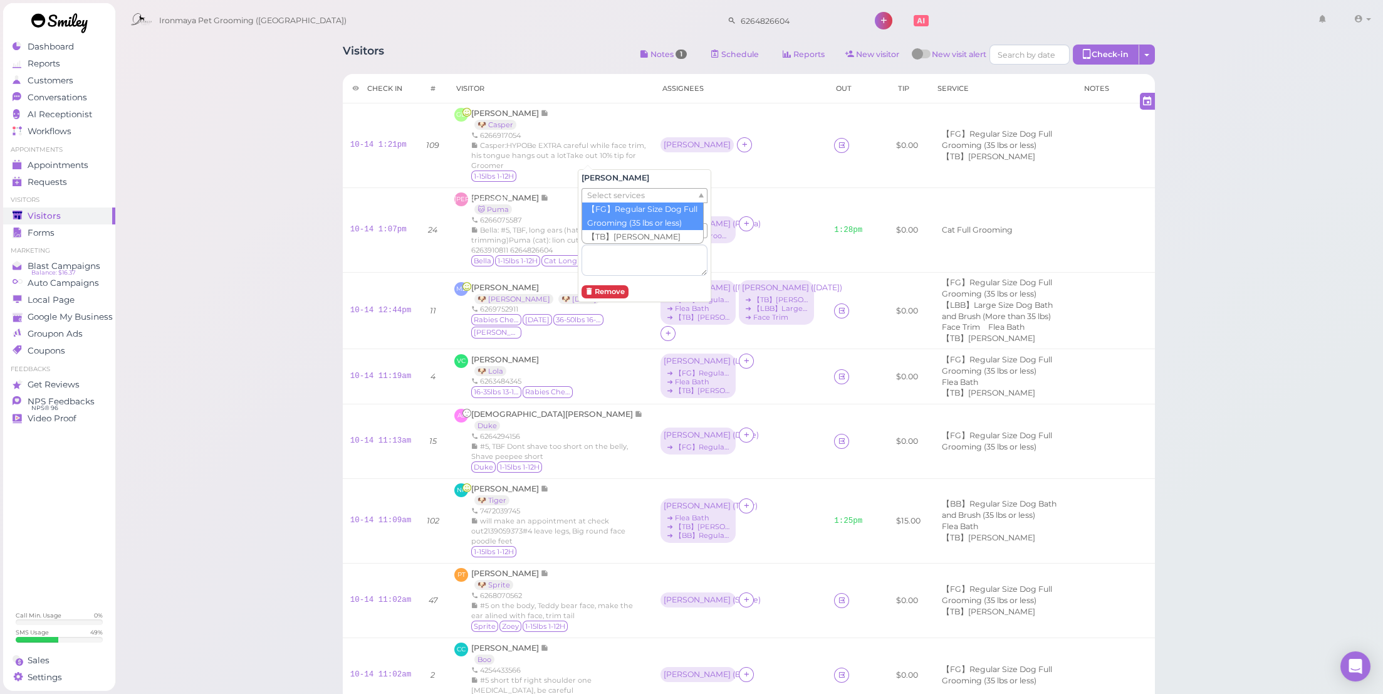
click at [604, 192] on span "Select services" at bounding box center [616, 196] width 58 height 14
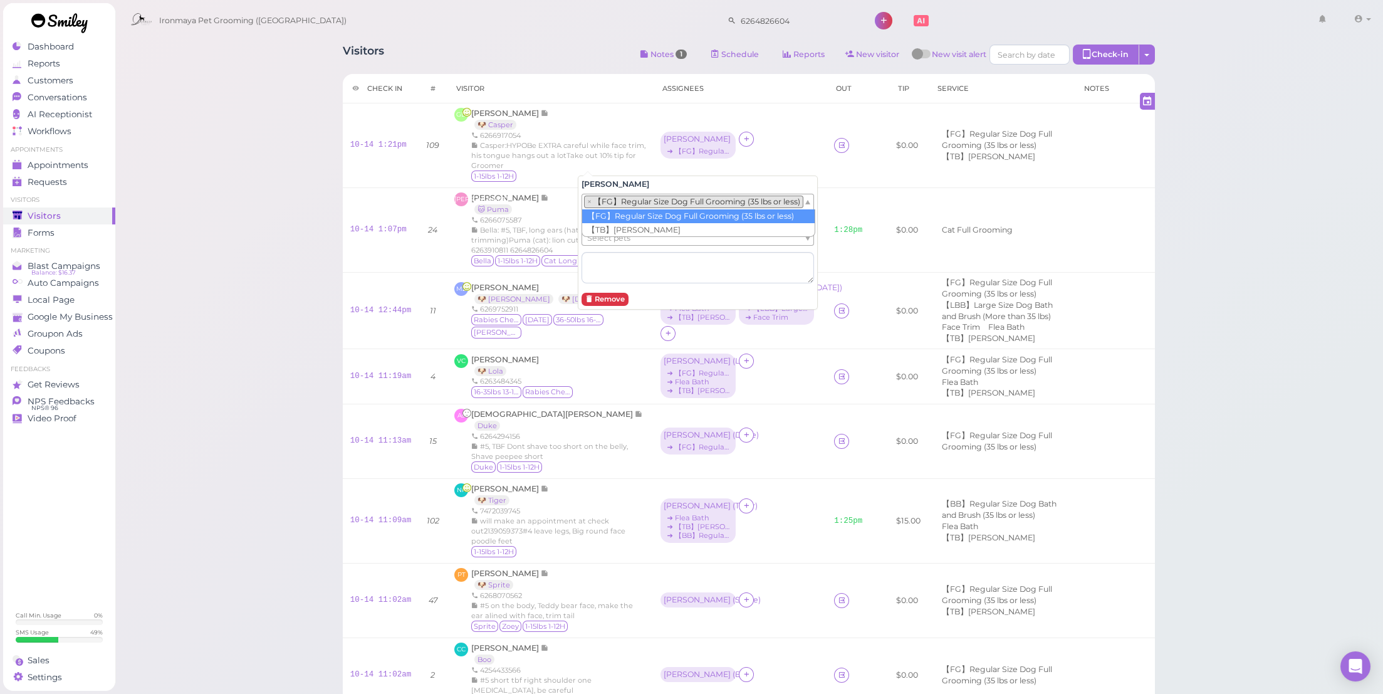
click at [614, 201] on li "× 【FG】Regular Size Dog Full Grooming (35 lbs or less)" at bounding box center [693, 202] width 219 height 13
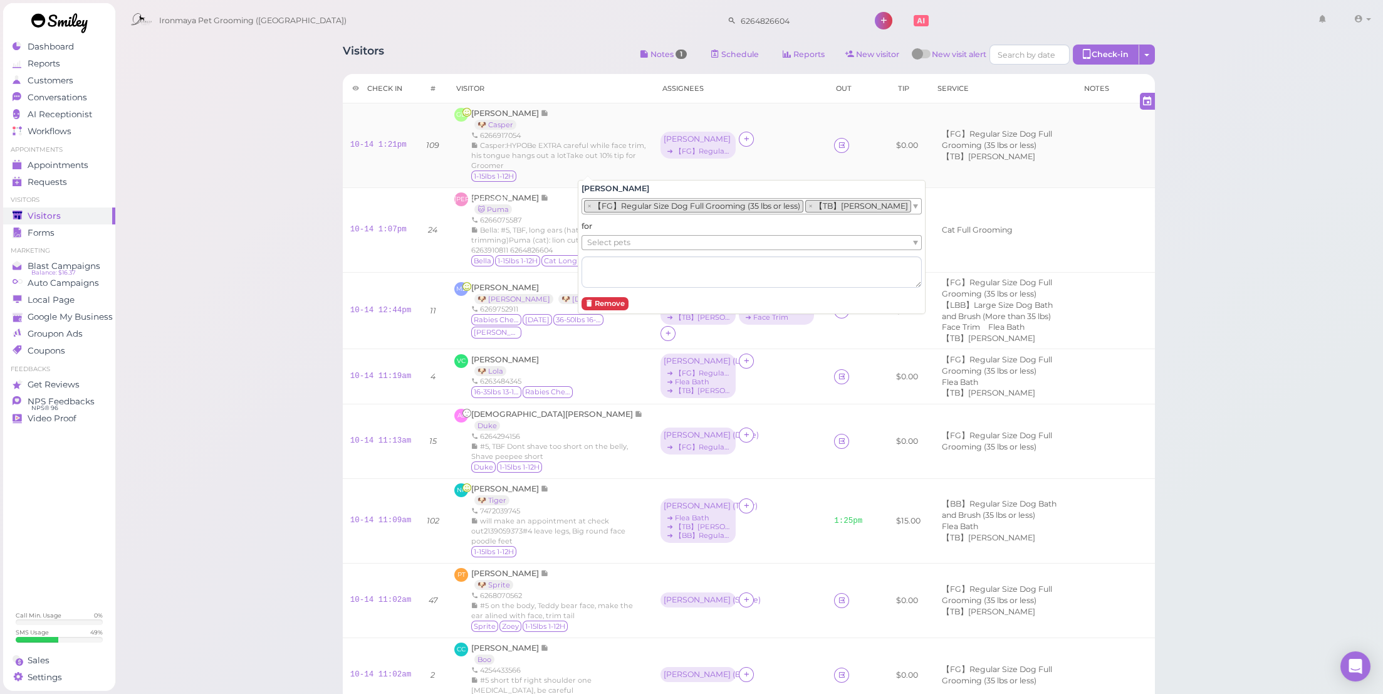
click at [686, 160] on div "Amy ➔ 【FG】Regular Size Dog Full Grooming (35 lbs or less)" at bounding box center [740, 146] width 159 height 28
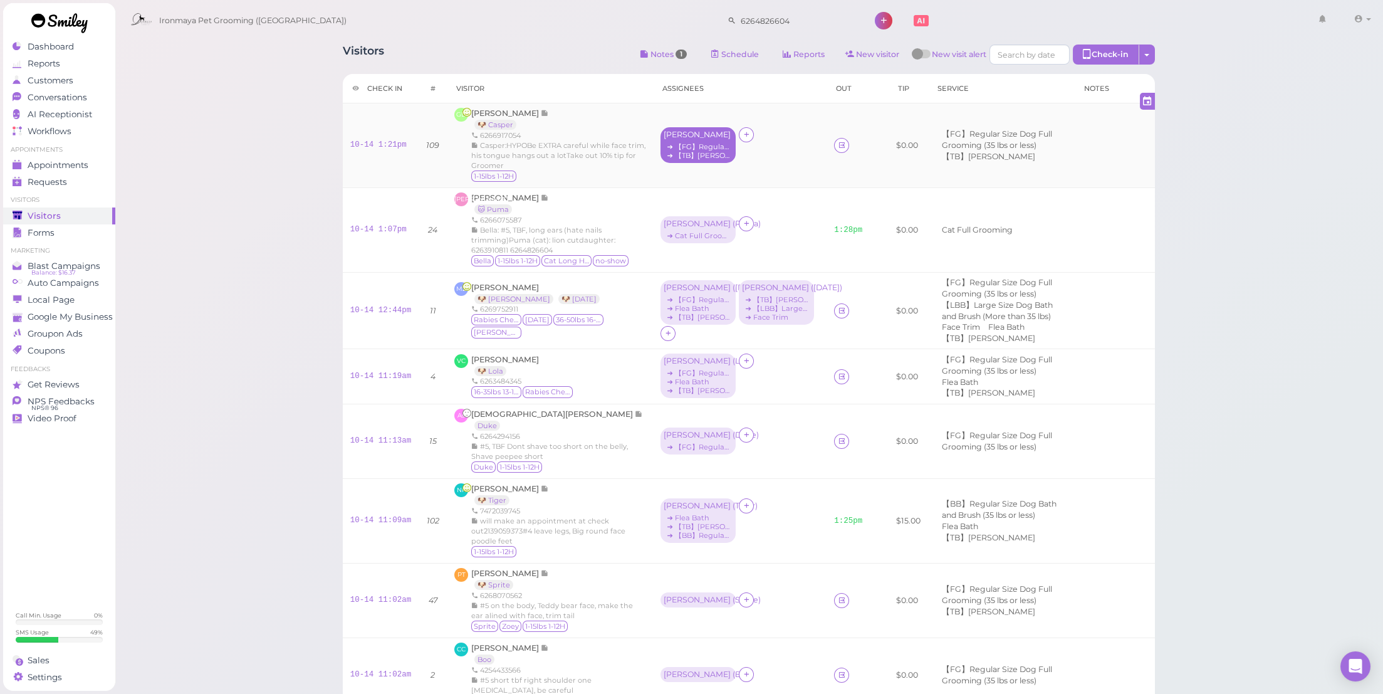
click at [664, 151] on div "➔ 【FG】Regular Size Dog Full Grooming (35 lbs or less)" at bounding box center [698, 146] width 69 height 9
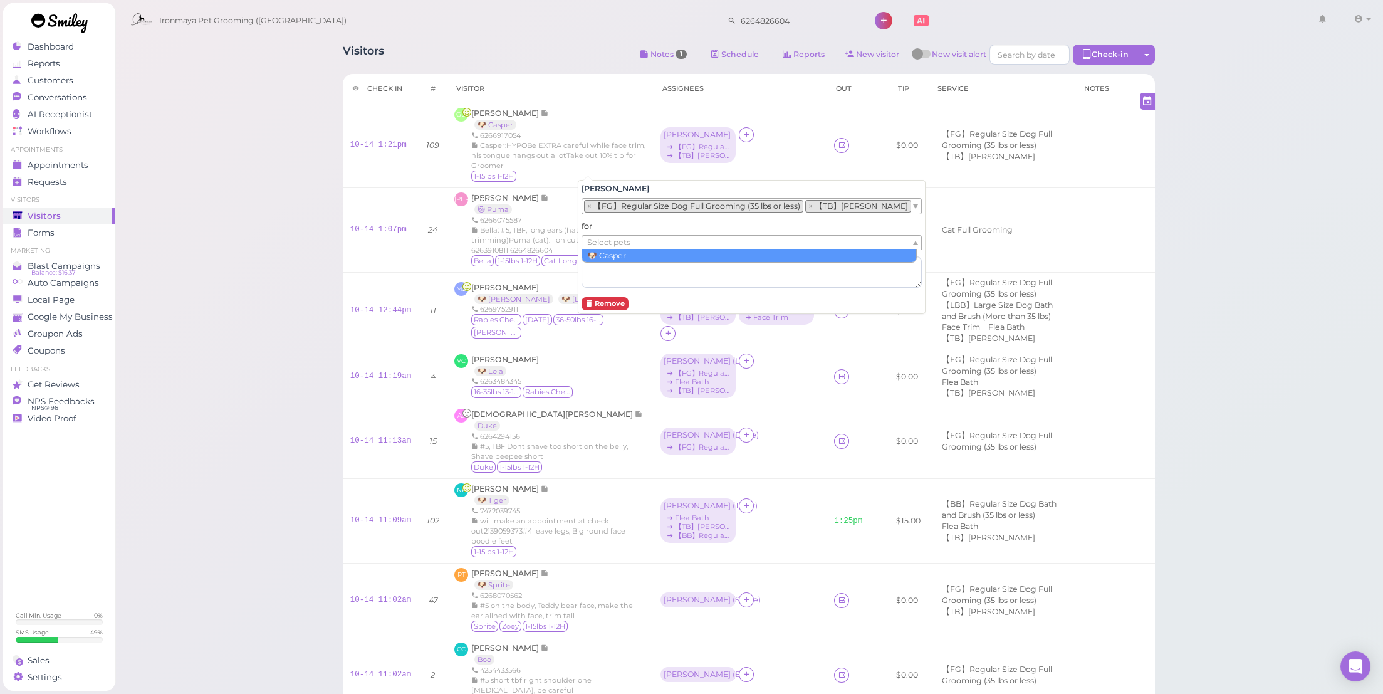
click at [610, 237] on span "Select pets" at bounding box center [608, 243] width 43 height 14
click at [978, 551] on td "【BB】Regular Size Dog Bath and Brush (35 lbs or less) Flea Bath 【TB】Teeth Brushi…" at bounding box center [1001, 521] width 147 height 85
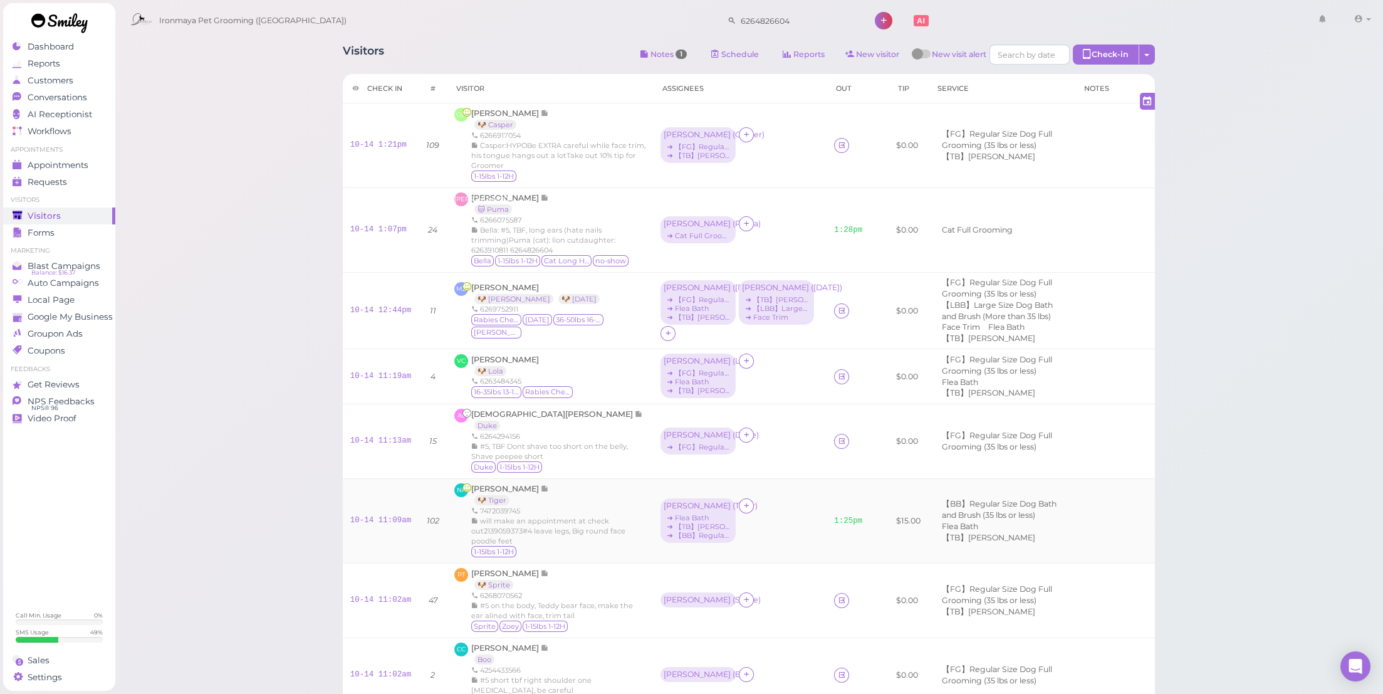
scroll to position [374, 0]
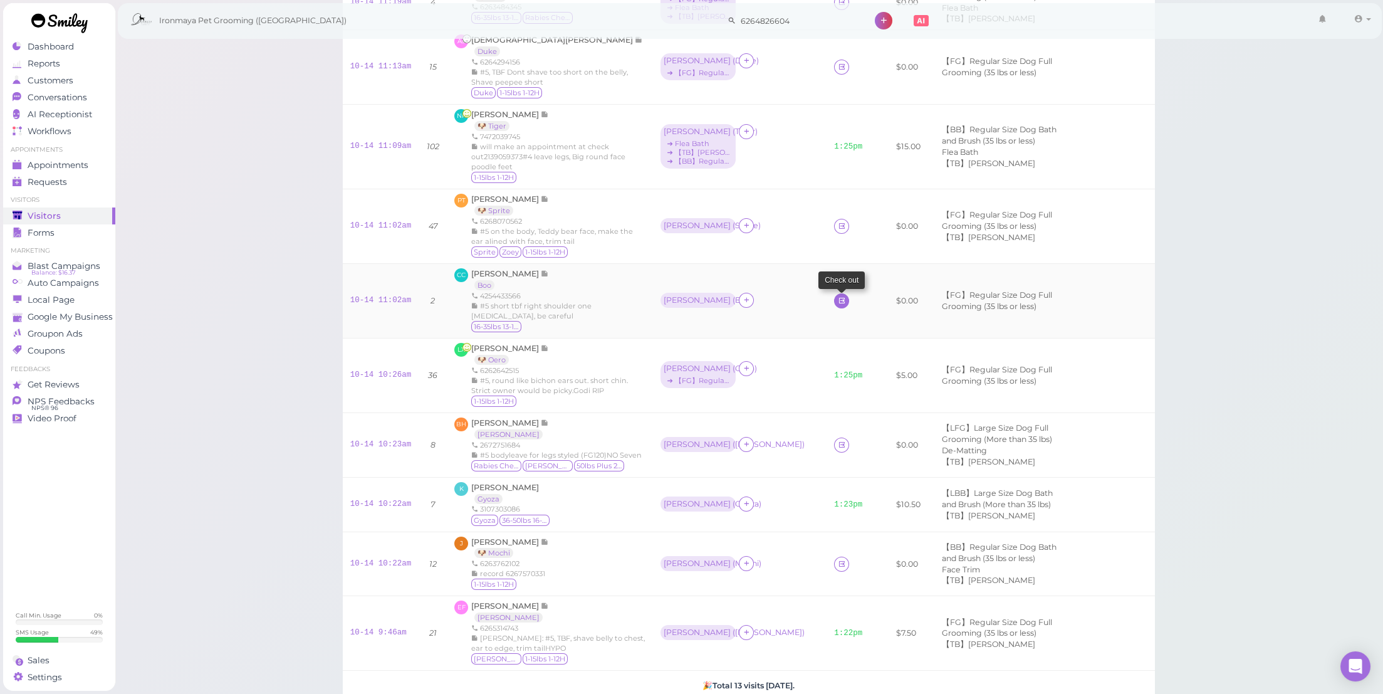
click at [838, 305] on icon at bounding box center [842, 300] width 8 height 9
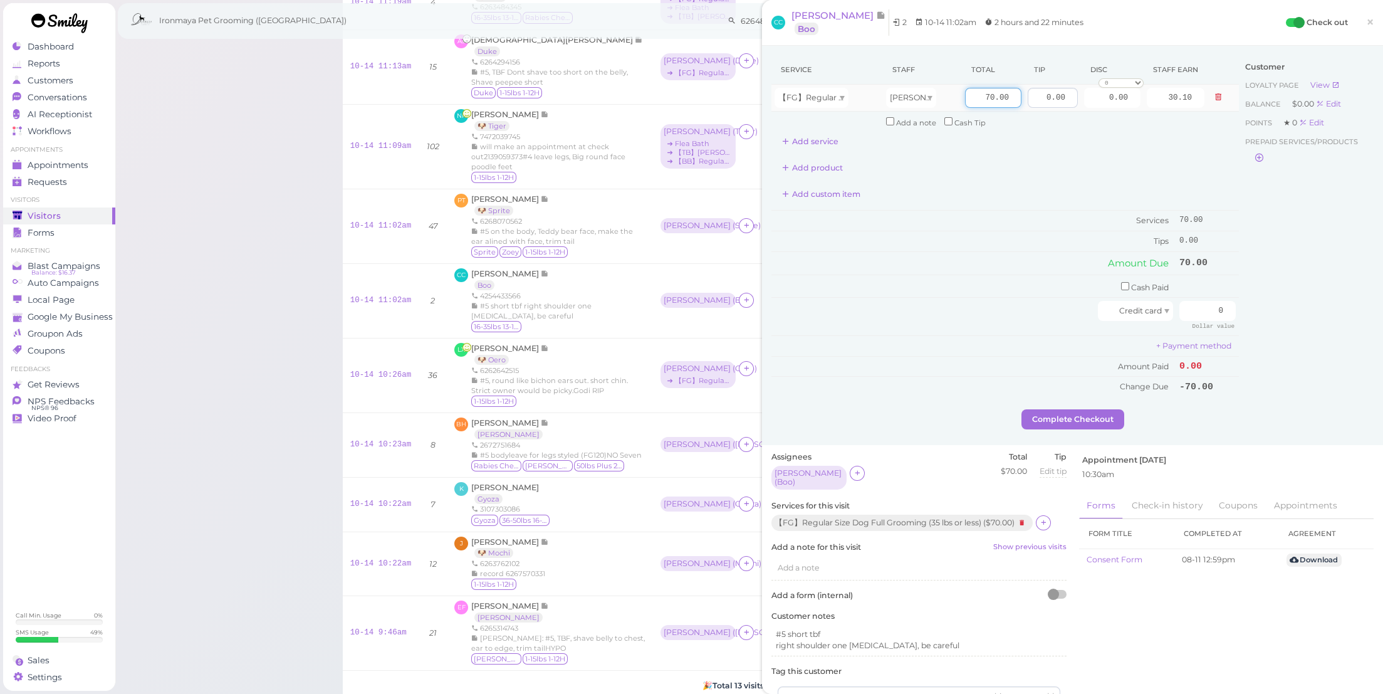
drag, startPoint x: 977, startPoint y: 103, endPoint x: 1059, endPoint y: 104, distance: 81.5
click at [1059, 104] on input "0.00" at bounding box center [1053, 98] width 50 height 20
type input "7"
type input "80"
type input "34.40"
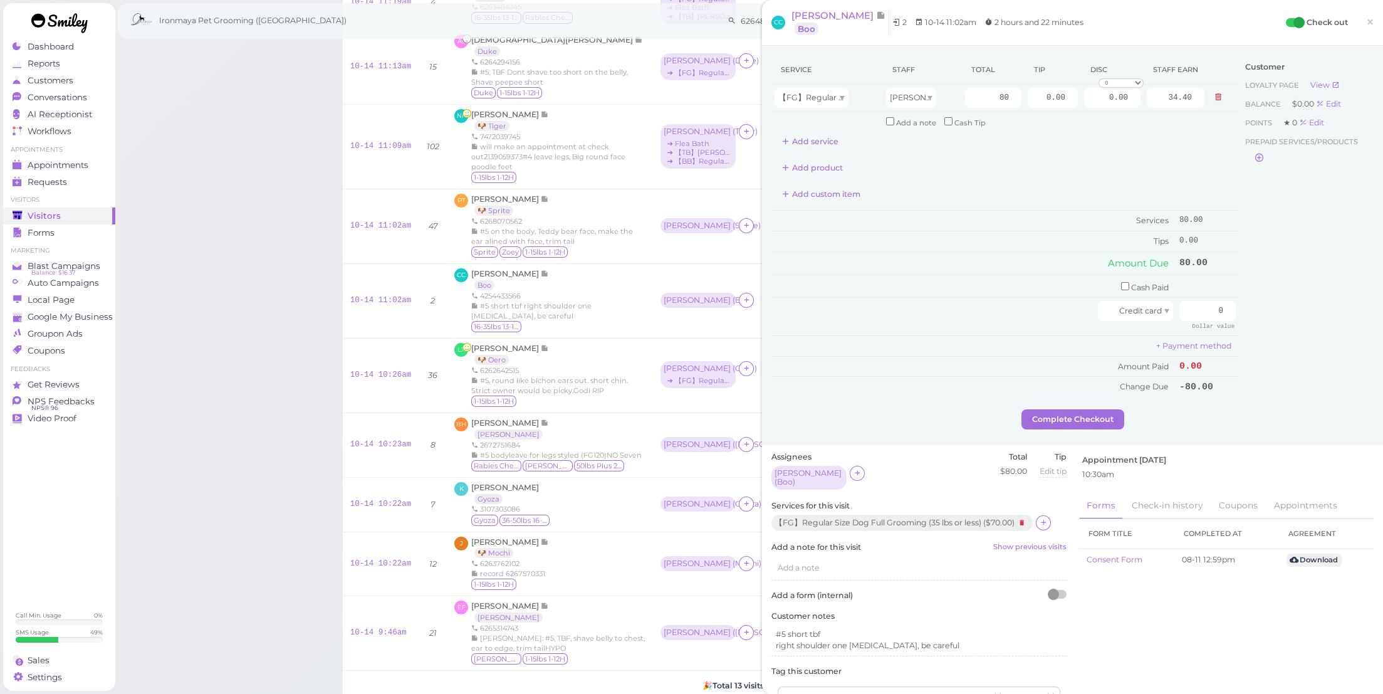
click at [1026, 78] on th "Tip" at bounding box center [1053, 69] width 56 height 29
drag, startPoint x: 1027, startPoint y: 91, endPoint x: 1098, endPoint y: 109, distance: 73.1
click at [1098, 109] on tr "【FG】Regular Size Dog Full Grooming (35 lbs or less) Helen 80 0.00 0.00 0 10% of…" at bounding box center [1006, 98] width 468 height 27
type input "16"
click at [1029, 275] on td "Cash Paid" at bounding box center [974, 286] width 405 height 23
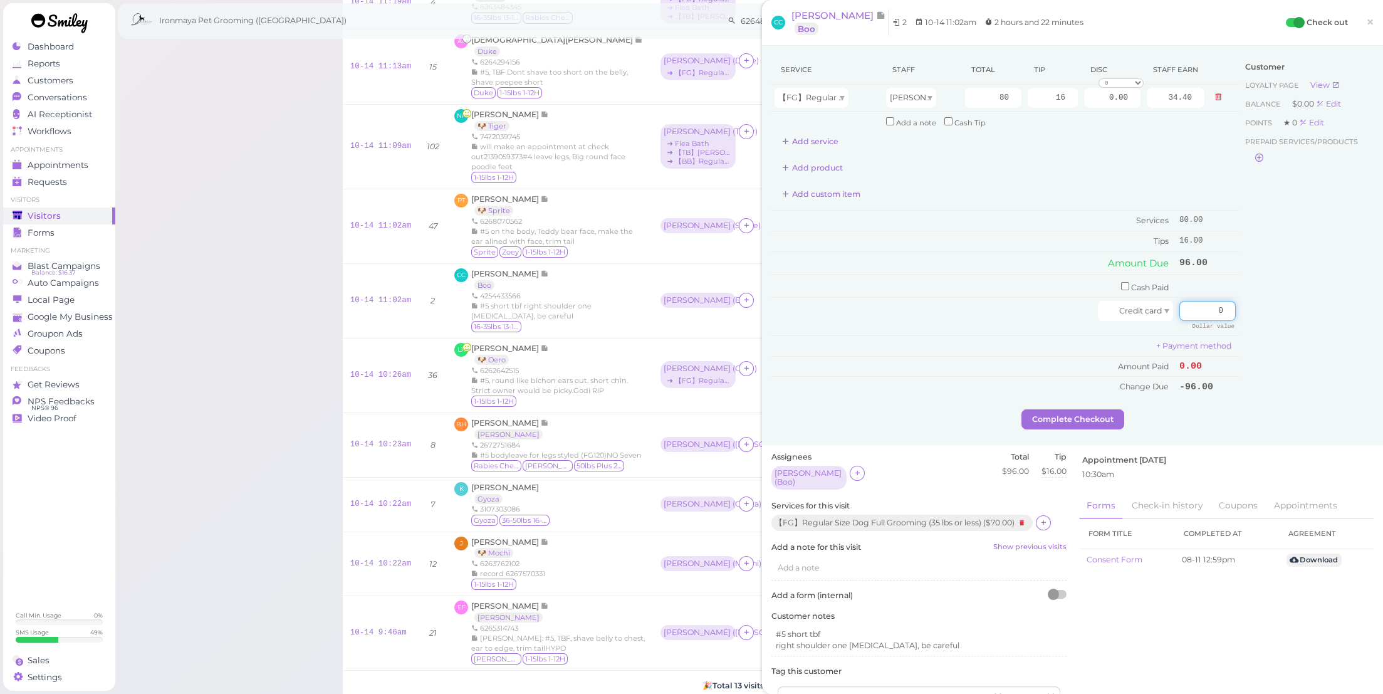
drag, startPoint x: 1197, startPoint y: 300, endPoint x: 1266, endPoint y: 325, distance: 73.2
click at [1266, 325] on div "Service Staff Total Tip Disc Staff earn 【FG】Regular Size Dog Full Grooming (35 …" at bounding box center [1073, 232] width 602 height 354
type input "96"
drag, startPoint x: 1246, startPoint y: 375, endPoint x: 1182, endPoint y: 384, distance: 65.2
click at [1246, 375] on div "Customer Loyalty page View Balance $0.00 Edit Points ★ 0 Edit Prepaid services/…" at bounding box center [1306, 232] width 135 height 354
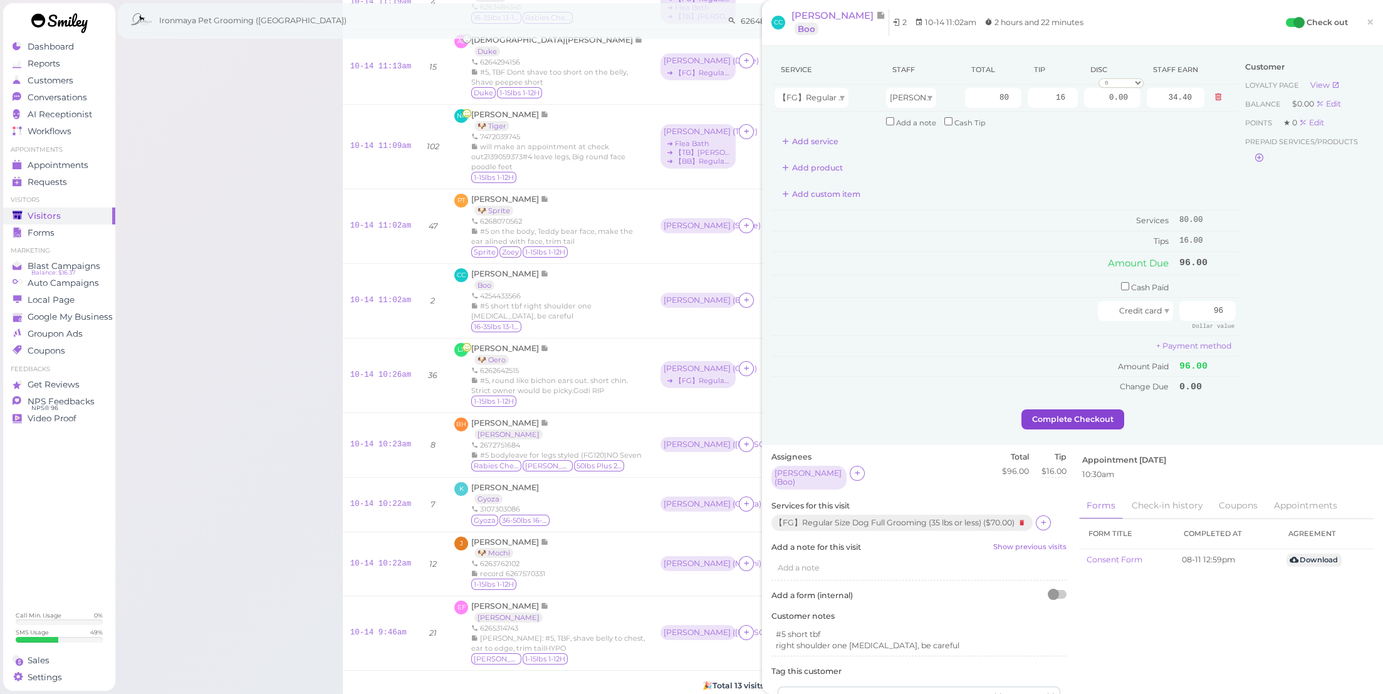
click at [1065, 412] on button "Complete Checkout" at bounding box center [1073, 419] width 103 height 20
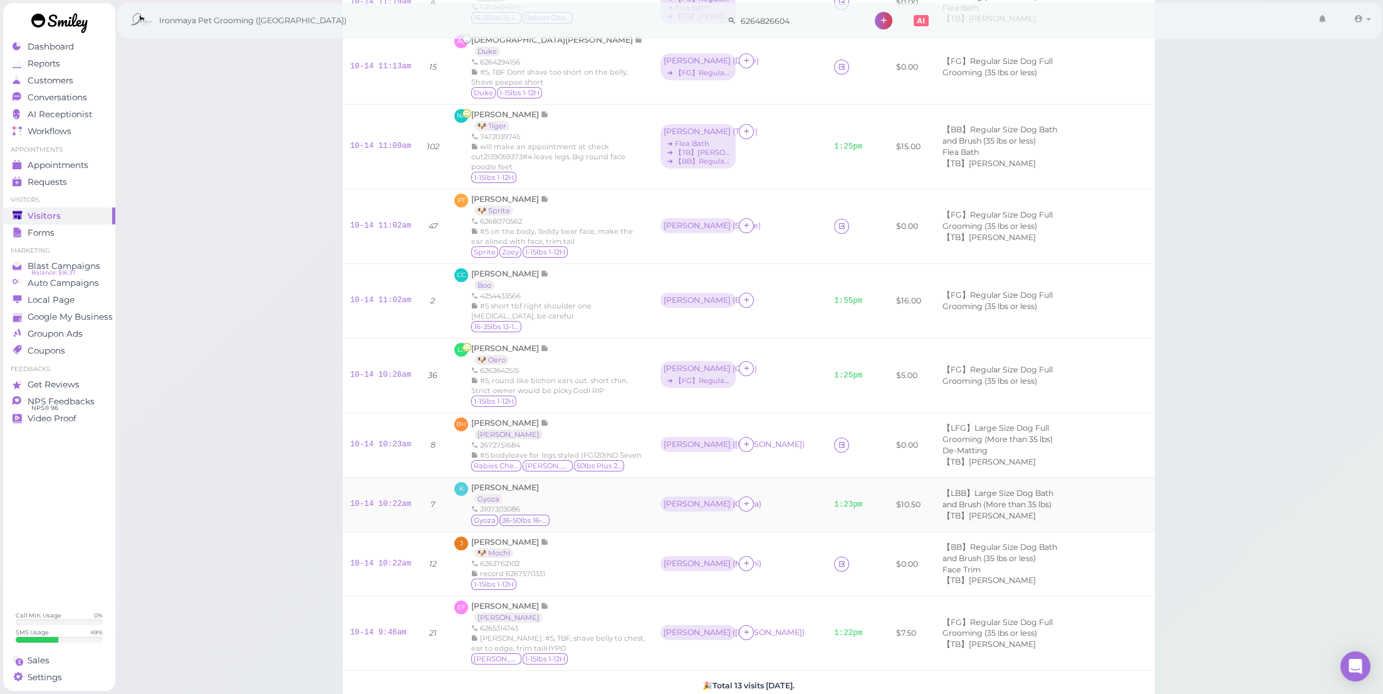
scroll to position [572, 0]
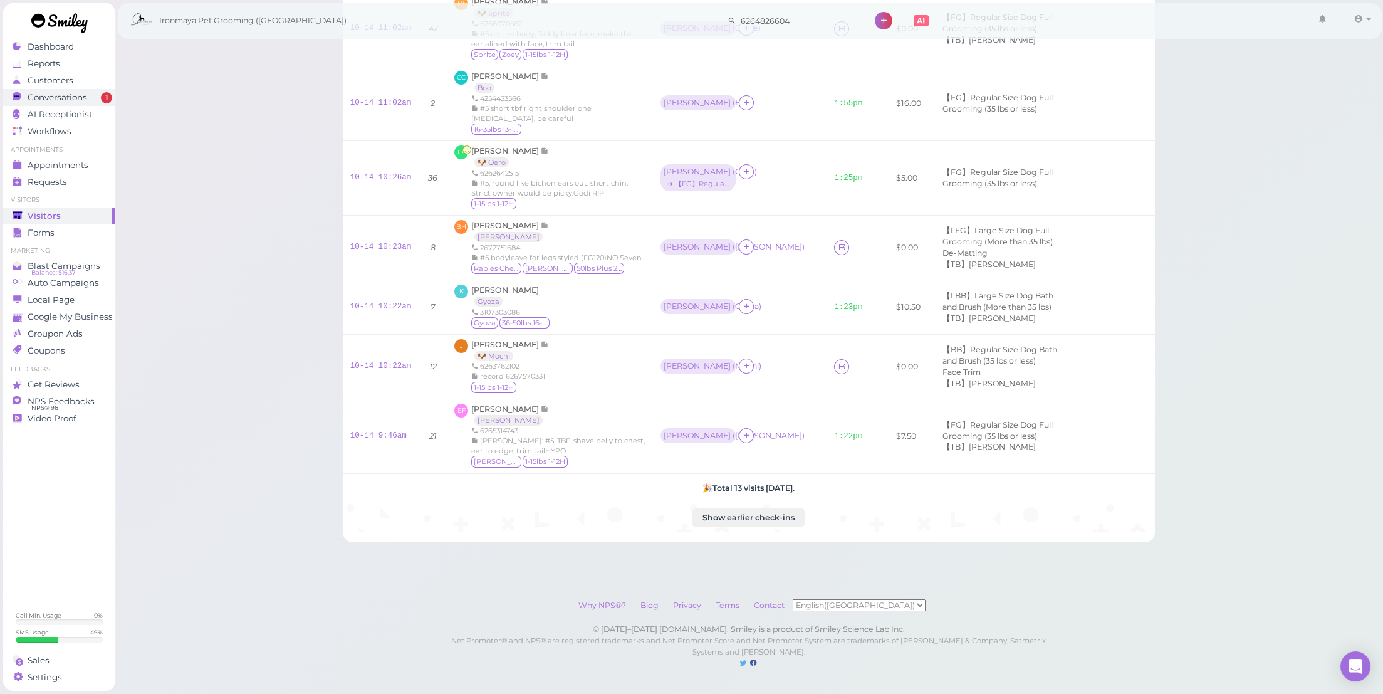
click at [88, 104] on link "Conversations 1" at bounding box center [59, 97] width 112 height 17
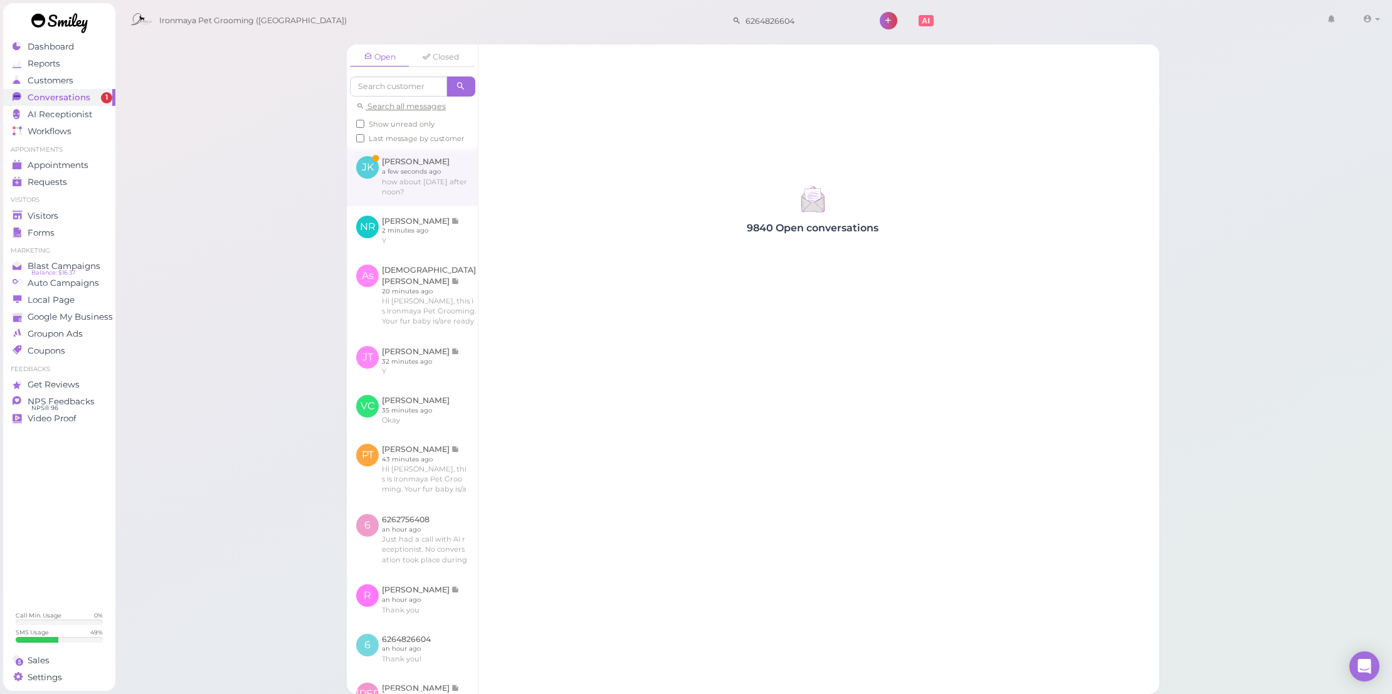
click at [412, 177] on link at bounding box center [412, 176] width 131 height 59
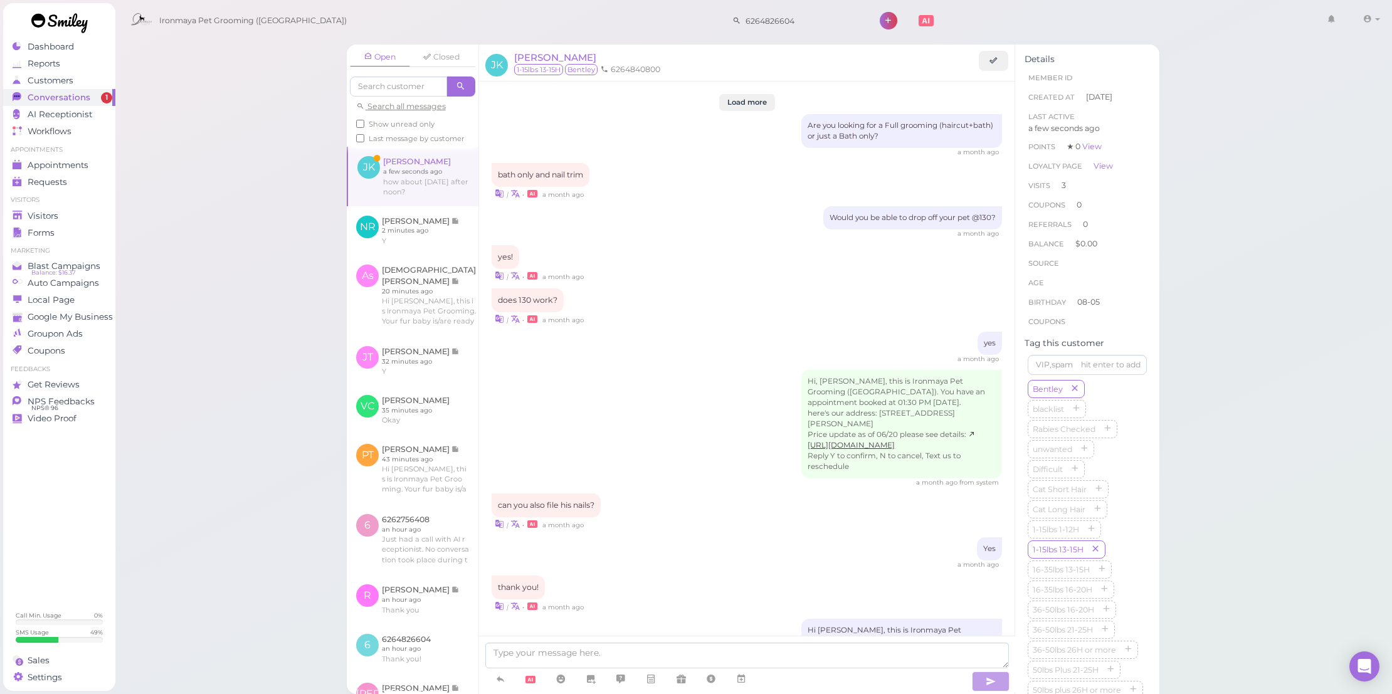
scroll to position [1144, 0]
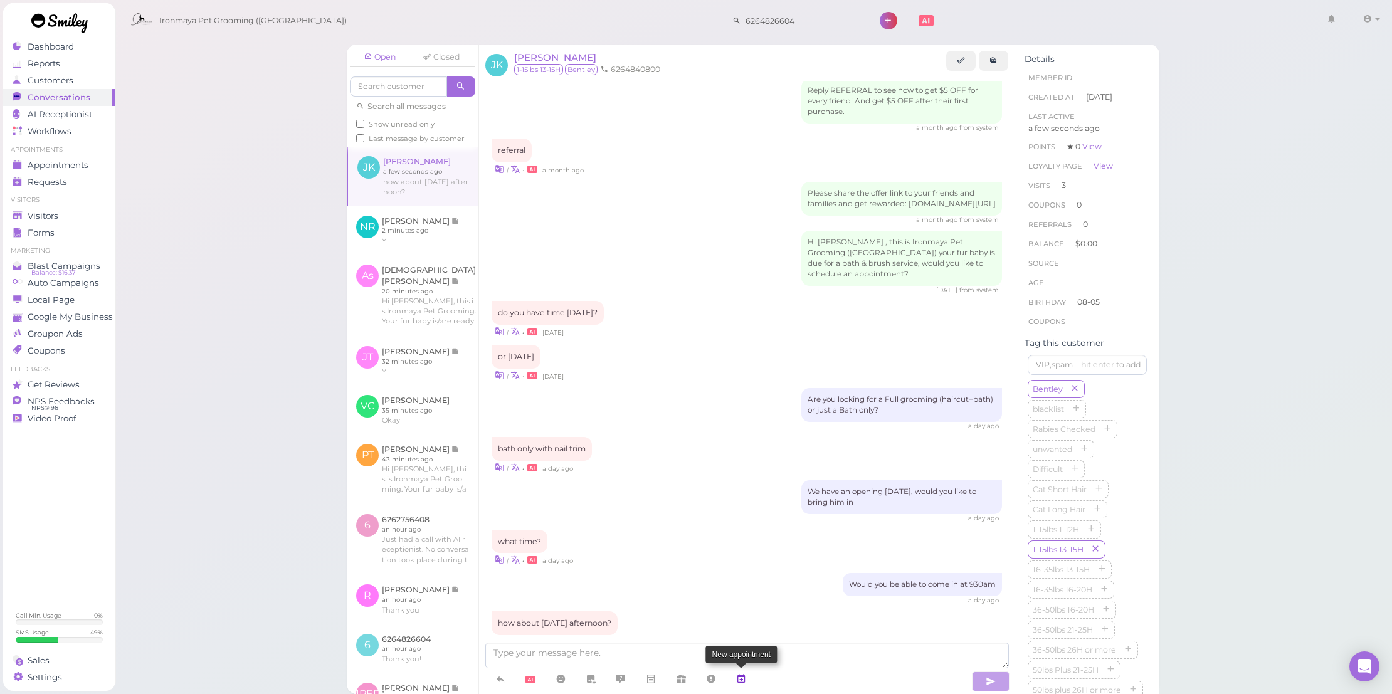
click at [747, 676] on link at bounding box center [741, 679] width 30 height 22
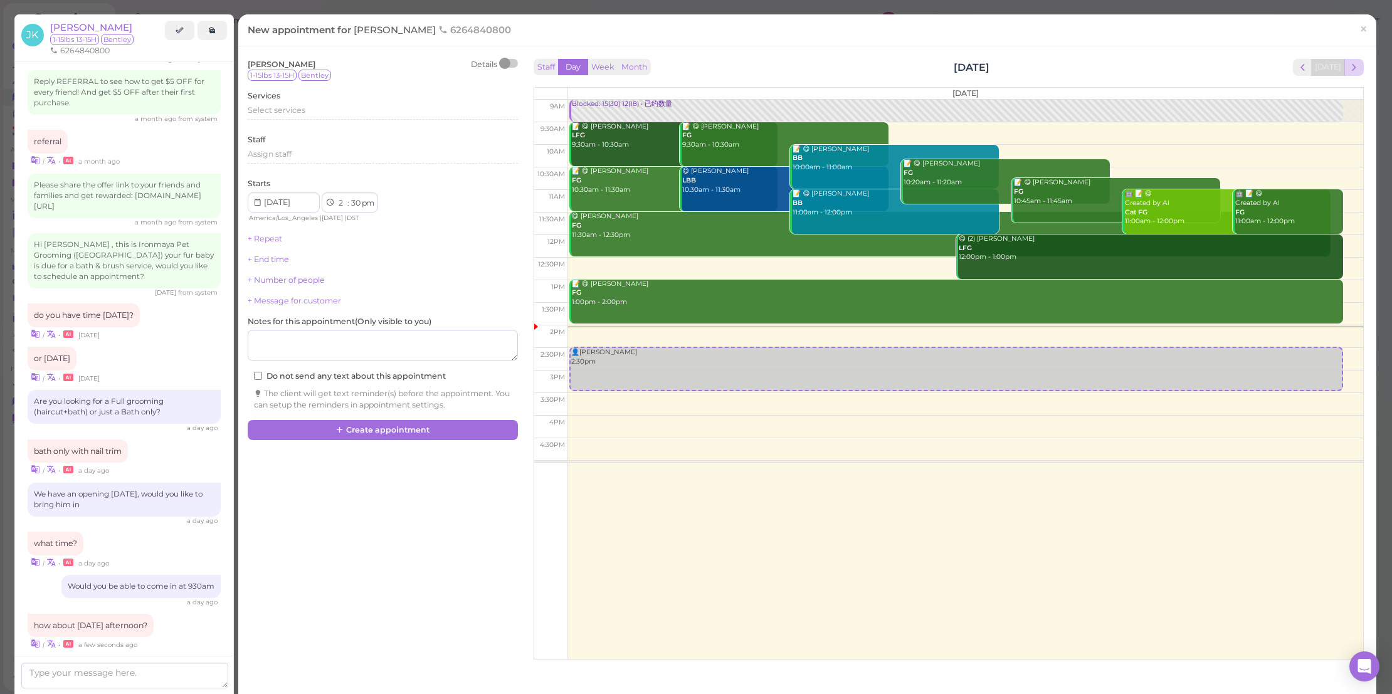
click at [1348, 63] on span "next" at bounding box center [1354, 67] width 12 height 12
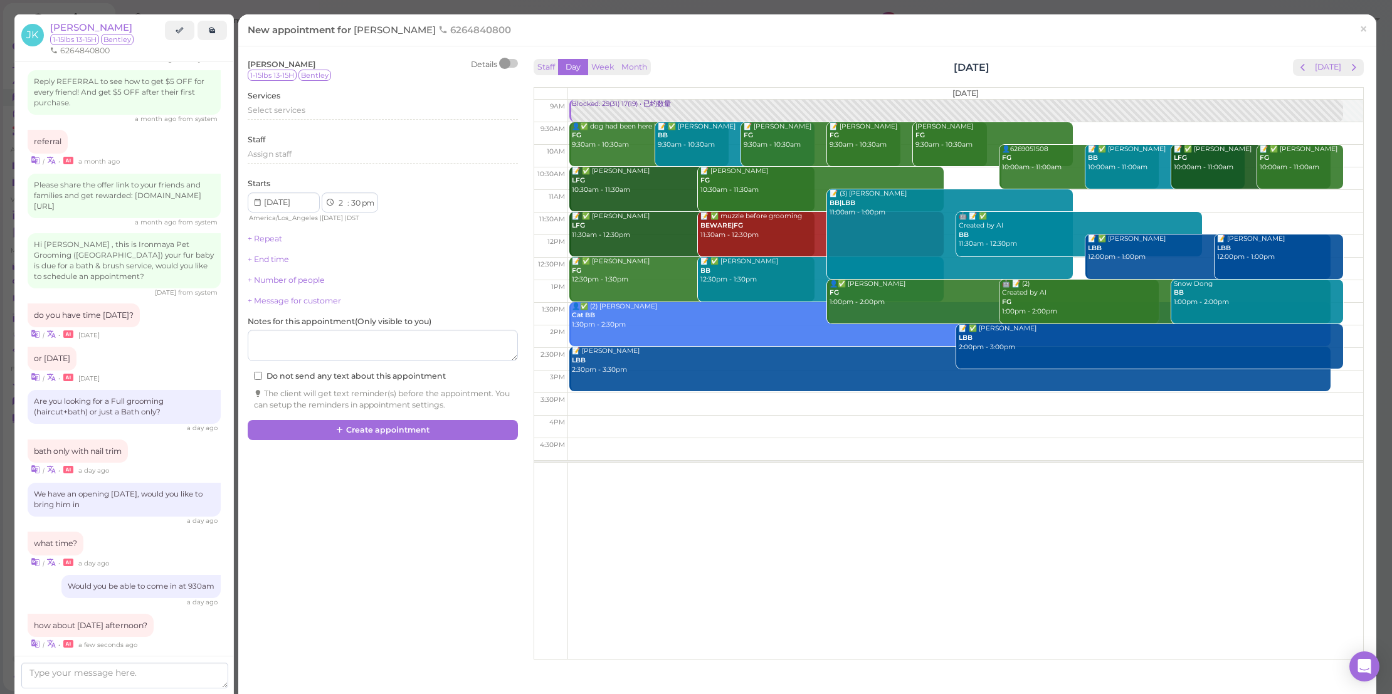
click at [1348, 63] on span "next" at bounding box center [1354, 67] width 12 height 12
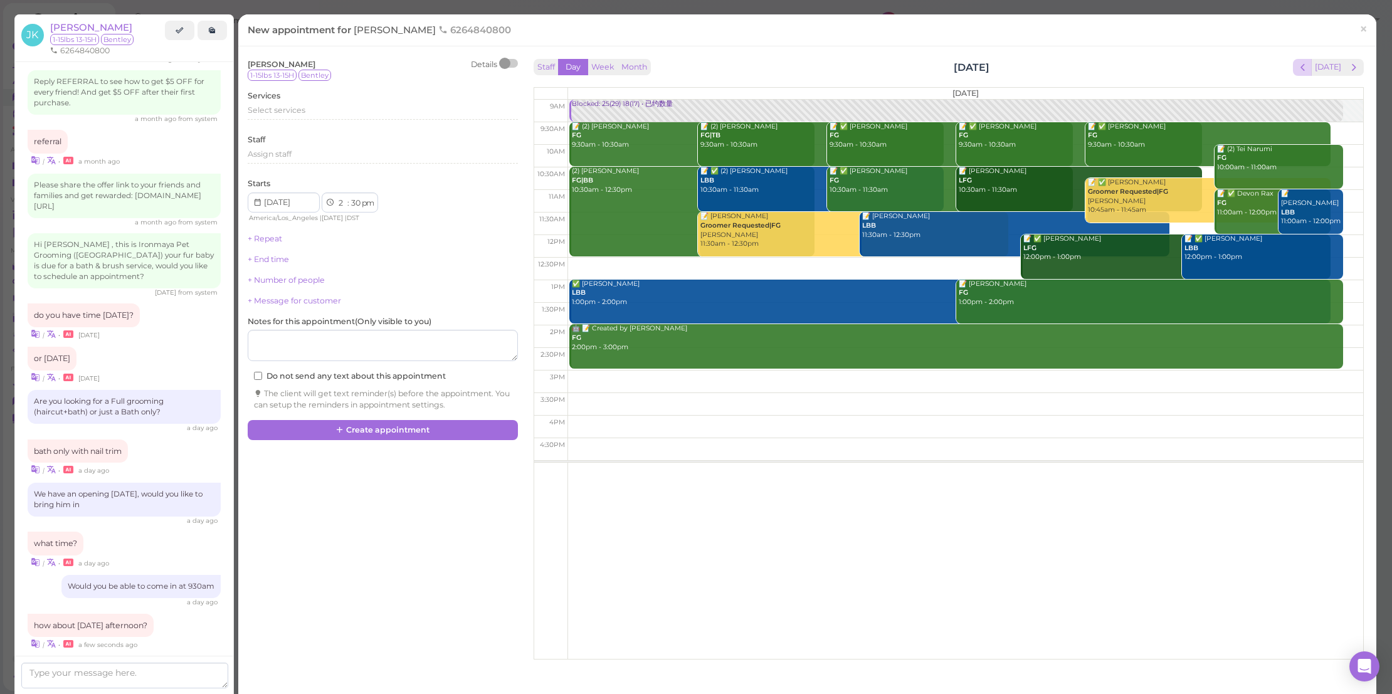
click at [1296, 72] on span "prev" at bounding box center [1302, 67] width 12 height 12
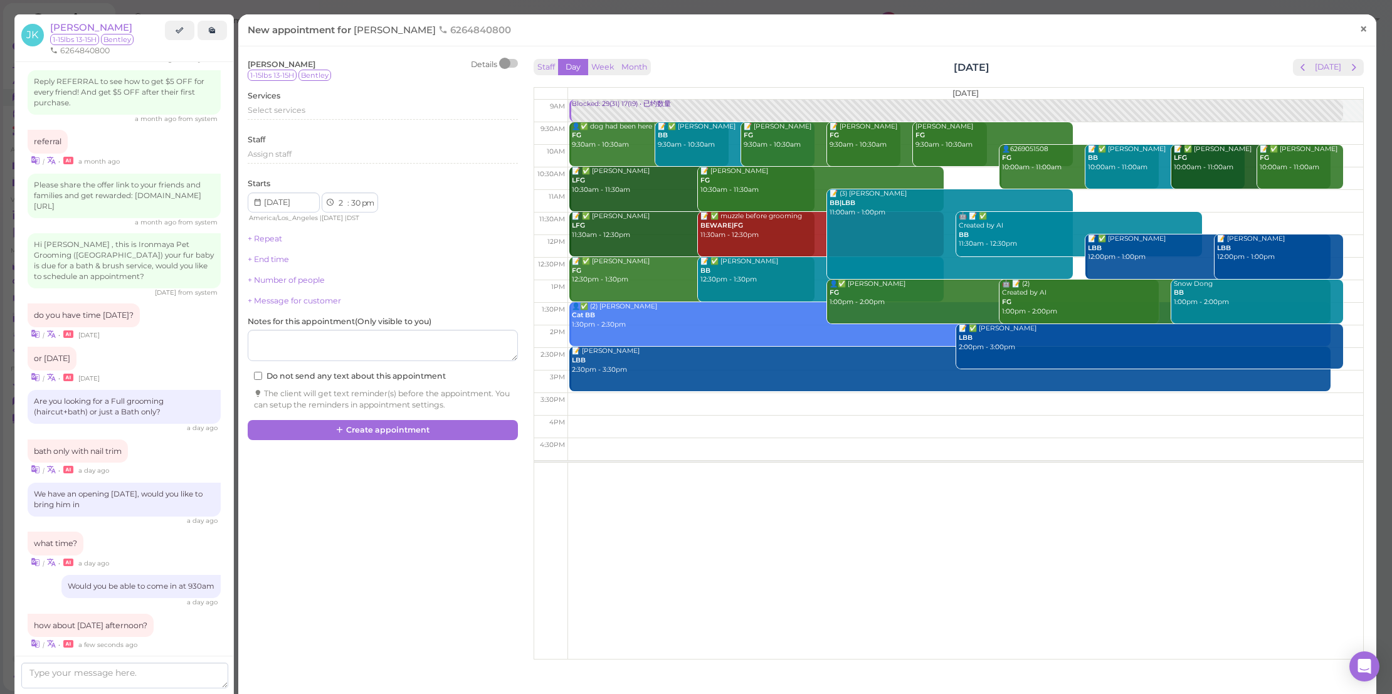
click at [1359, 25] on span "×" at bounding box center [1363, 29] width 8 height 18
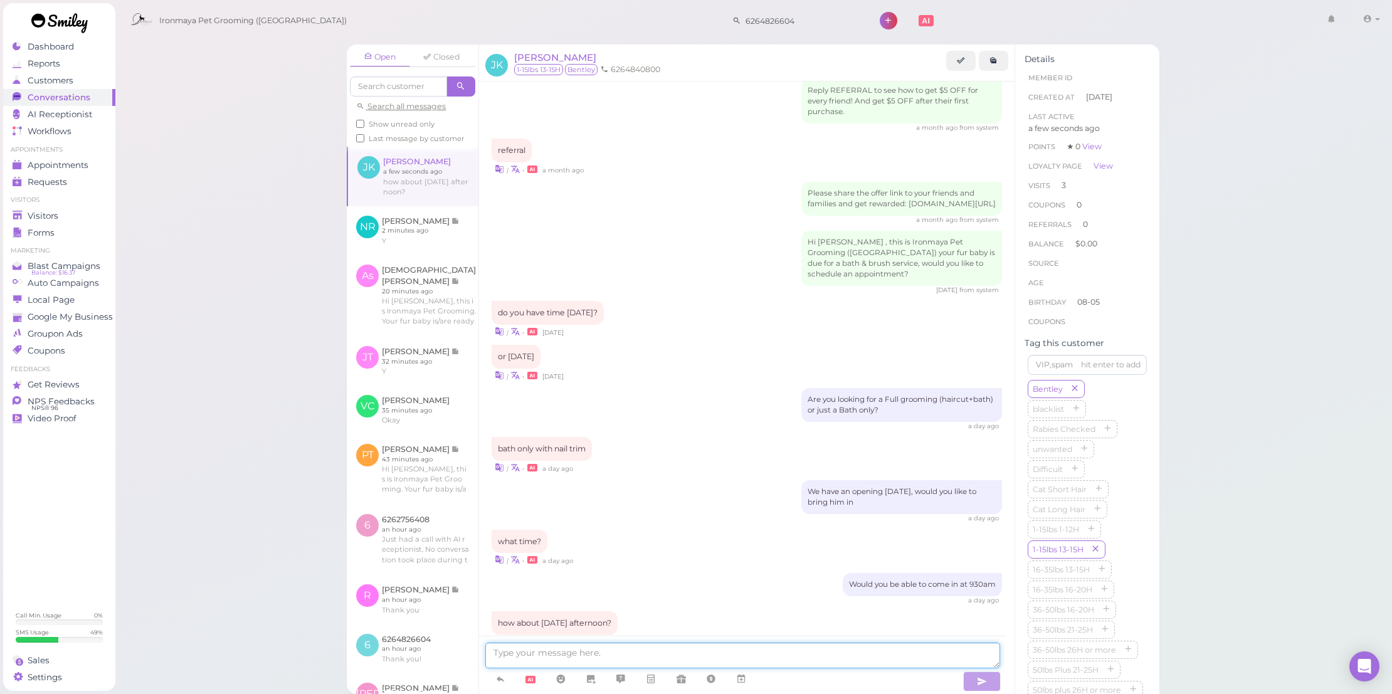
click at [816, 643] on textarea at bounding box center [742, 656] width 515 height 26
type textarea "Can you do 130"
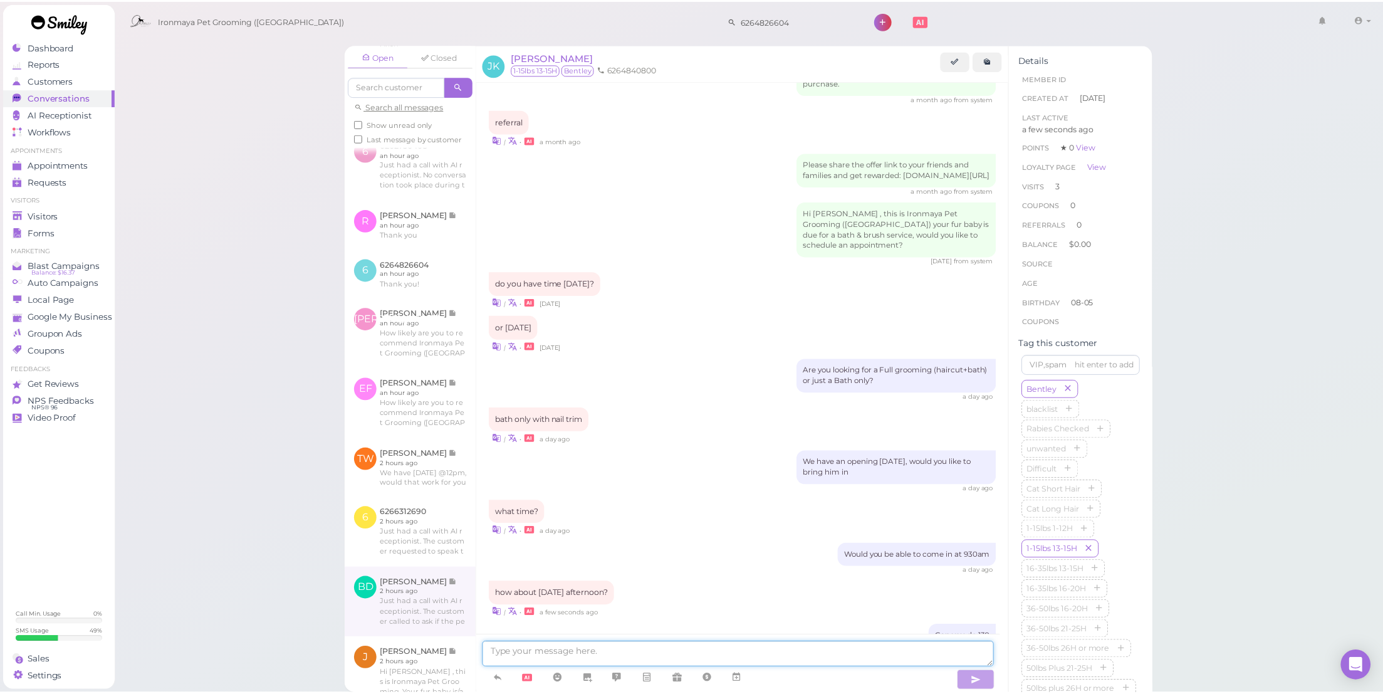
scroll to position [129, 0]
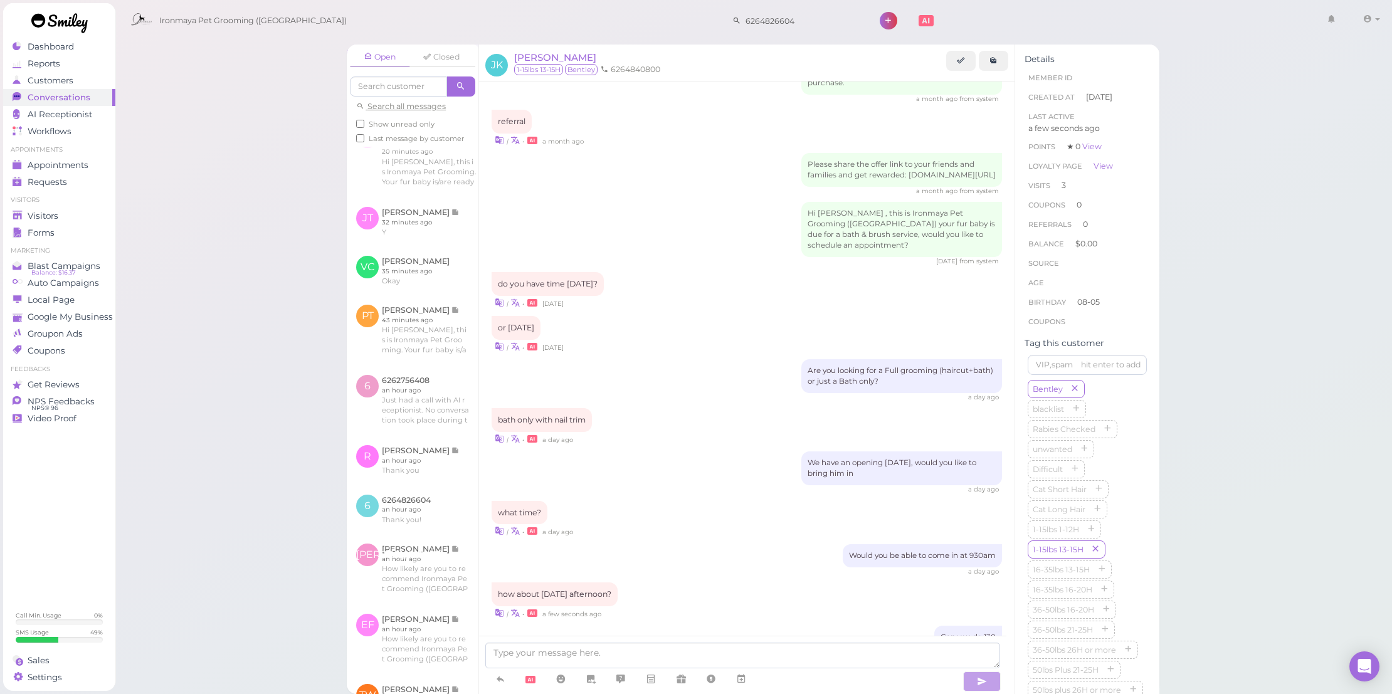
click at [80, 143] on div "Dashboard Reports Customers Conversations 0 AI Receptionist" at bounding box center [59, 364] width 112 height 653
click at [85, 166] on span "Appointments" at bounding box center [58, 165] width 61 height 11
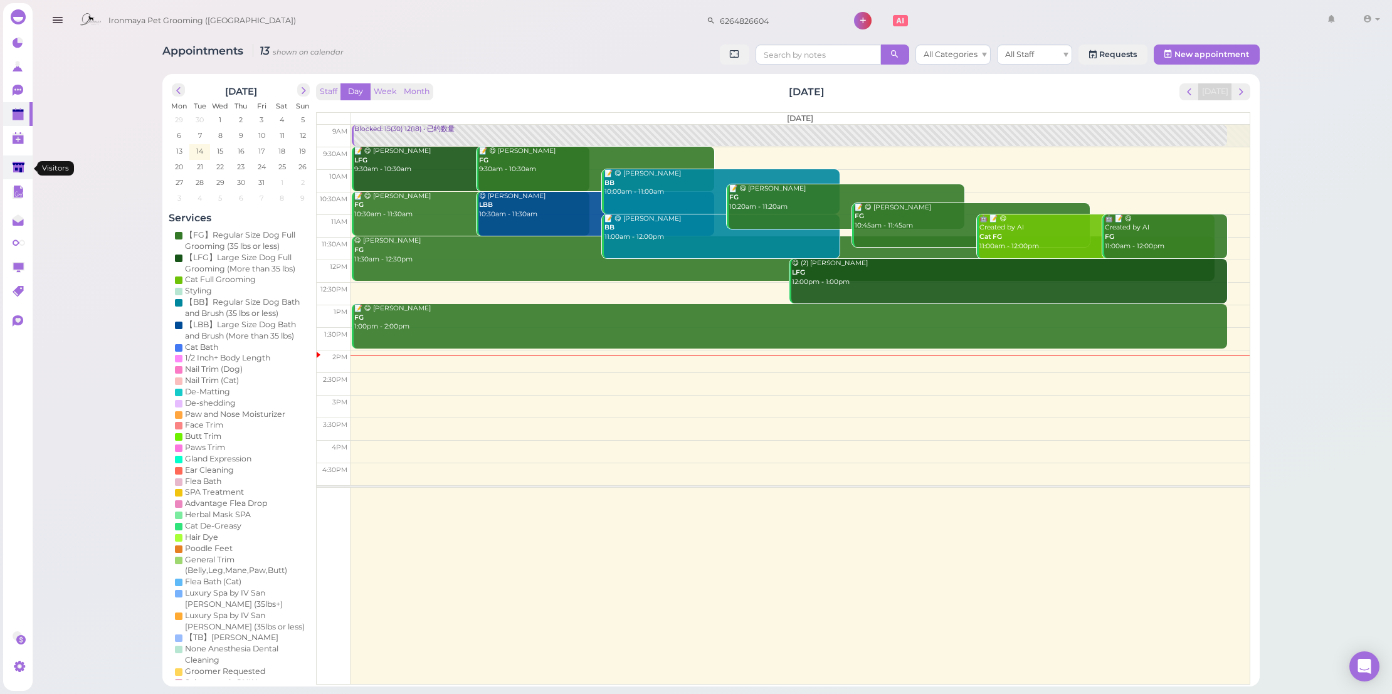
click at [18, 172] on polygon at bounding box center [19, 167] width 12 height 11
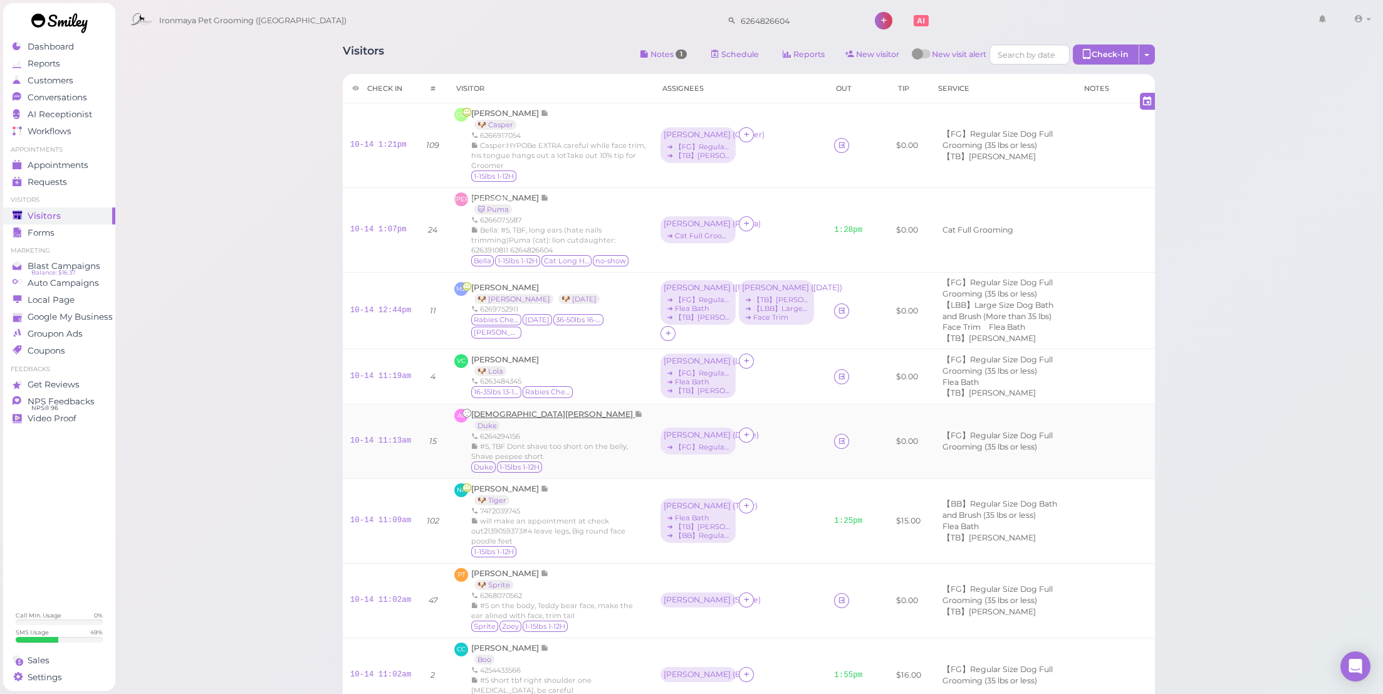
click at [514, 419] on span "[DEMOGRAPHIC_DATA][PERSON_NAME]" at bounding box center [553, 413] width 164 height 9
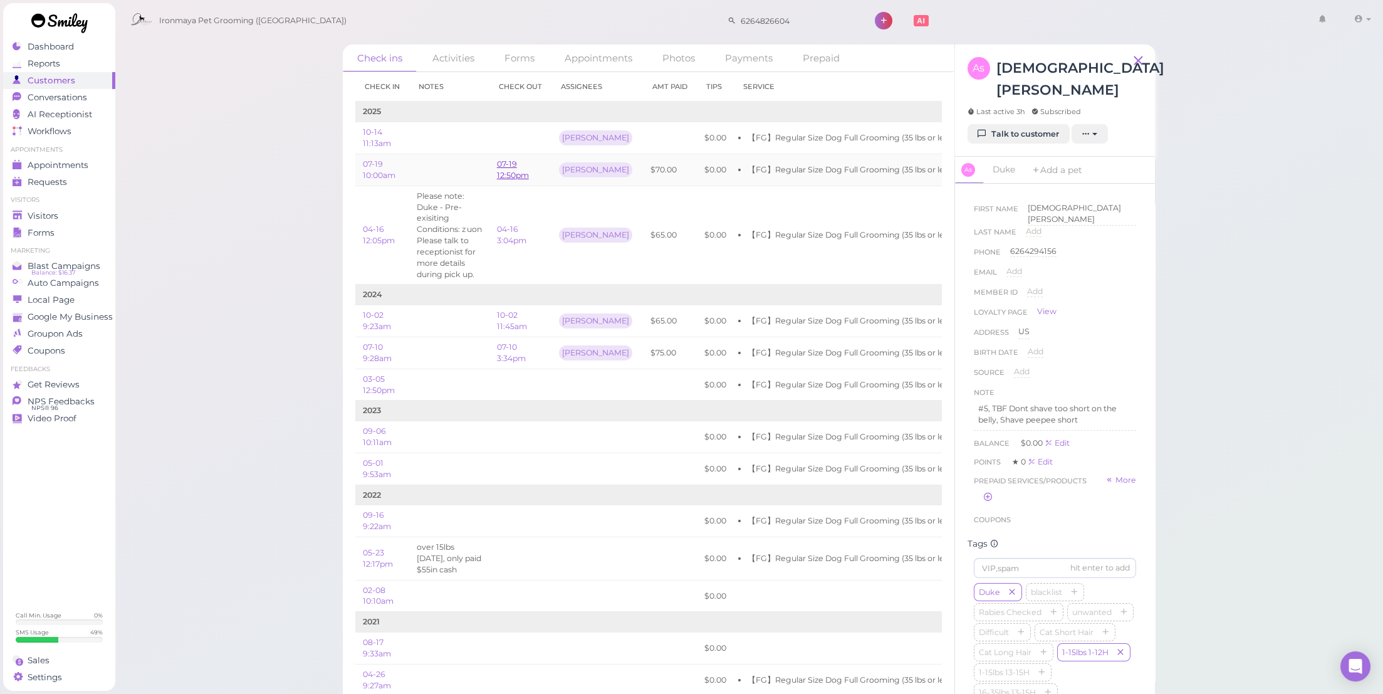
click at [515, 163] on link "07-19 12:50pm" at bounding box center [513, 169] width 32 height 21
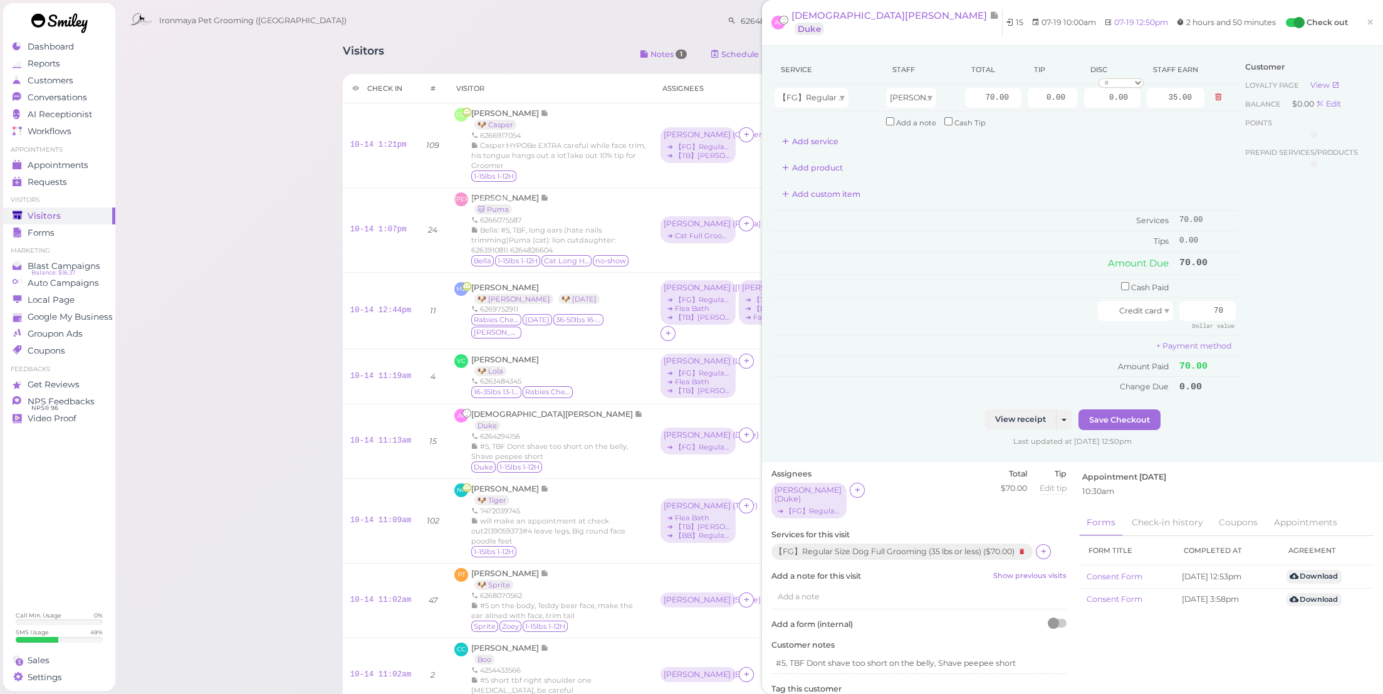
click at [989, 87] on td "70.00" at bounding box center [993, 98] width 63 height 27
click at [108, 94] on span "1" at bounding box center [106, 97] width 11 height 11
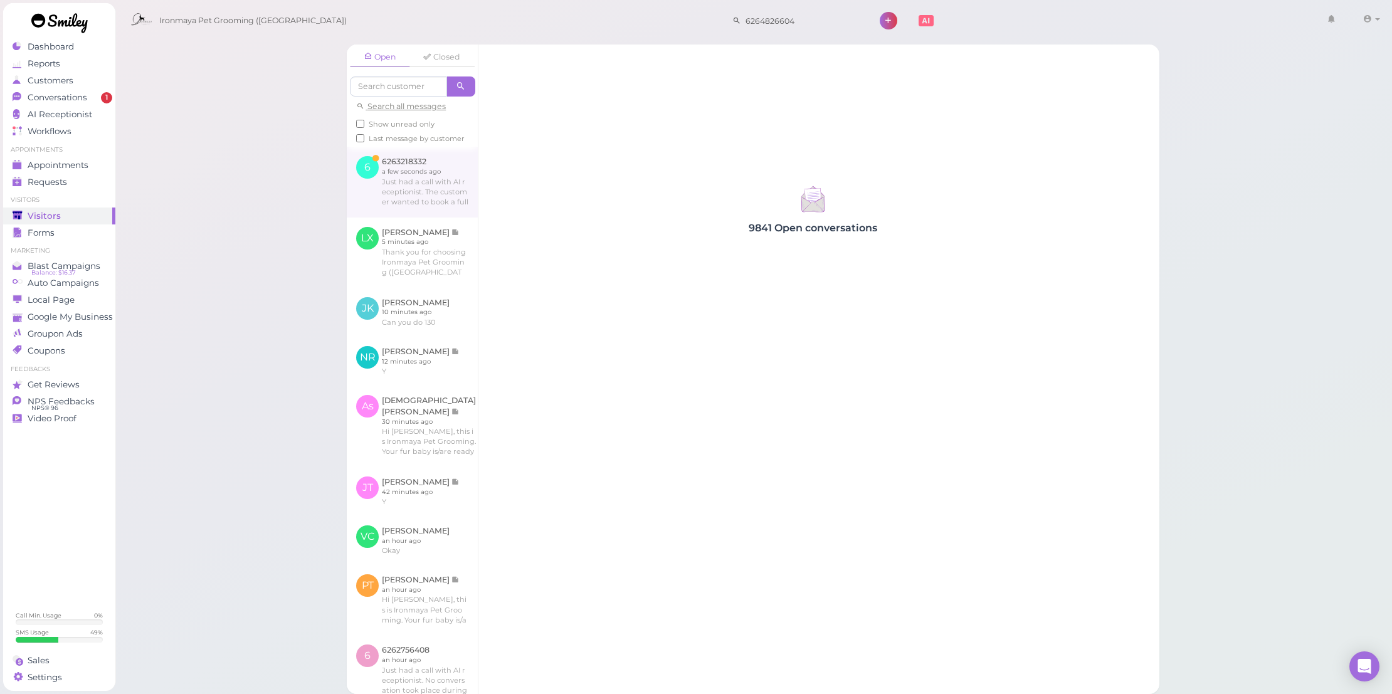
click at [402, 178] on link at bounding box center [412, 182] width 131 height 70
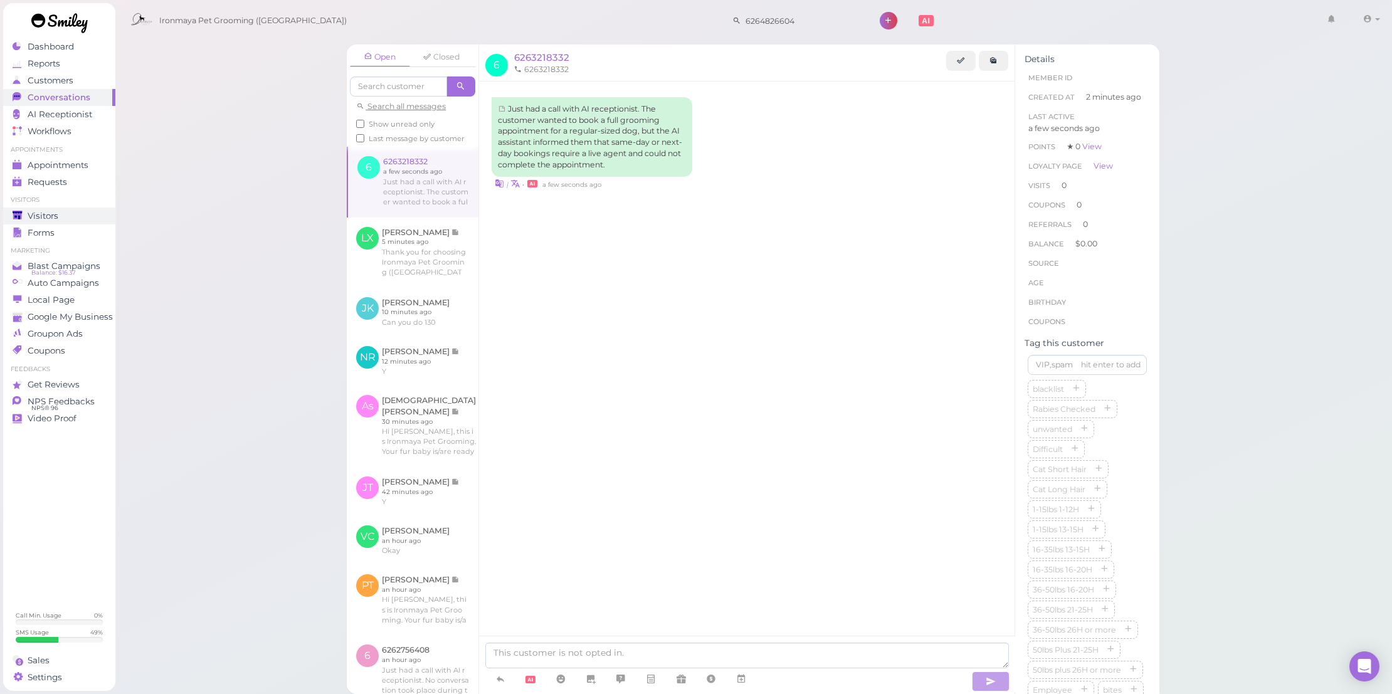
click at [96, 211] on div "Visitors" at bounding box center [58, 216] width 90 height 11
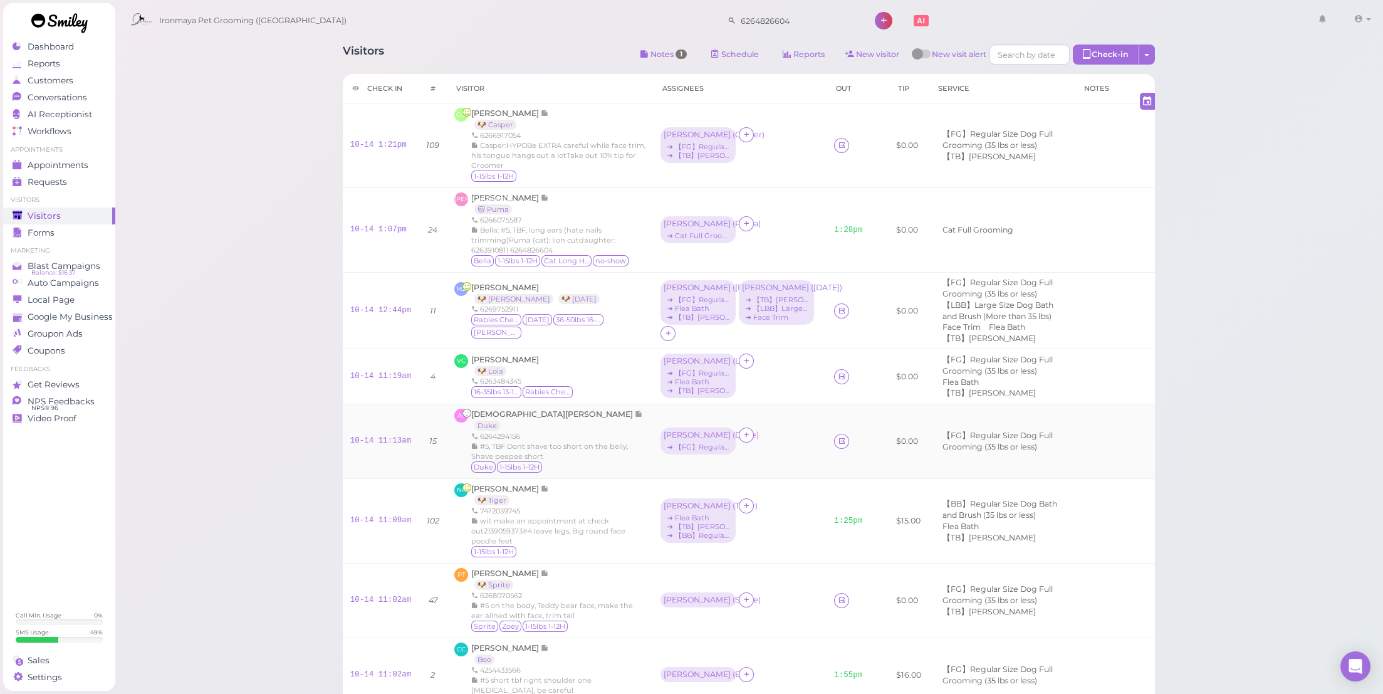
click at [827, 479] on td at bounding box center [848, 441] width 43 height 75
click at [834, 449] on link at bounding box center [841, 441] width 15 height 15
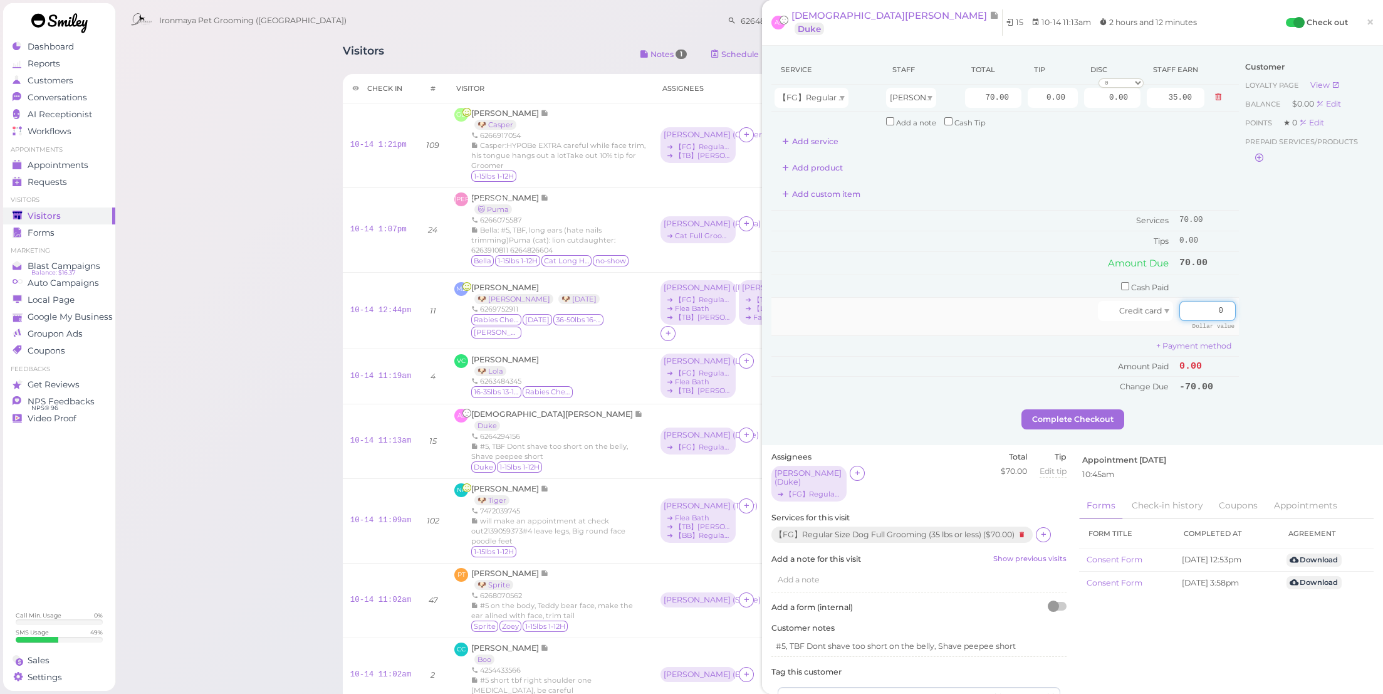
click at [1192, 305] on input "0" at bounding box center [1208, 311] width 56 height 20
type input "70"
click at [1245, 392] on div "Customer Loyalty page View Balance $0.00 Edit Points ★ 0 Edit Prepaid services/…" at bounding box center [1306, 232] width 135 height 354
click at [1082, 409] on button "Complete Checkout" at bounding box center [1073, 419] width 103 height 20
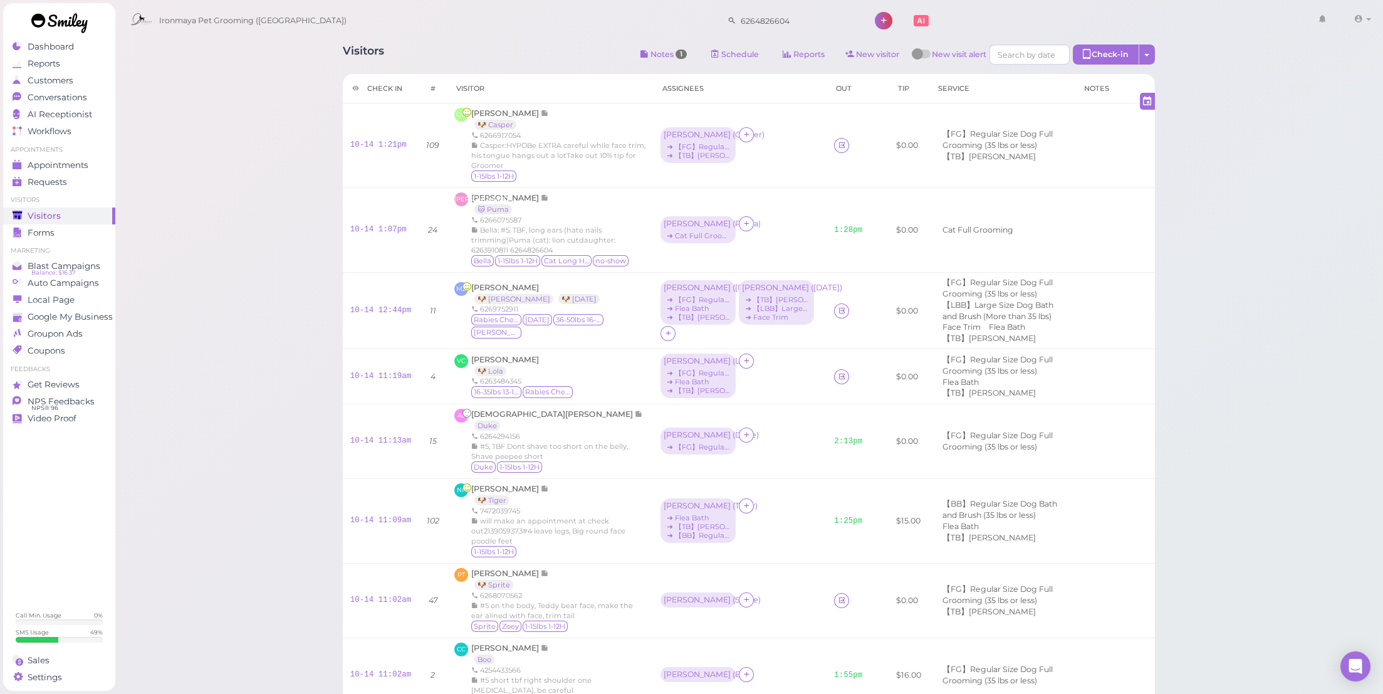
scroll to position [376, 0]
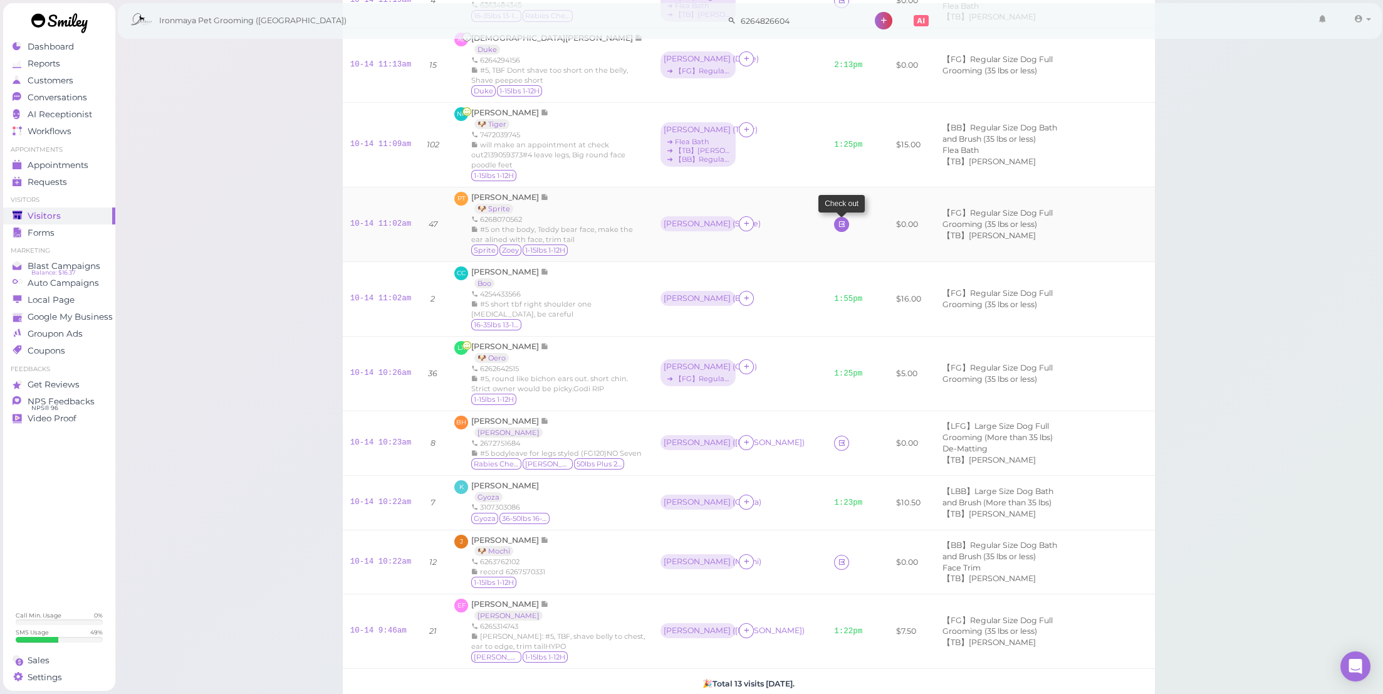
click at [834, 232] on link at bounding box center [841, 224] width 15 height 15
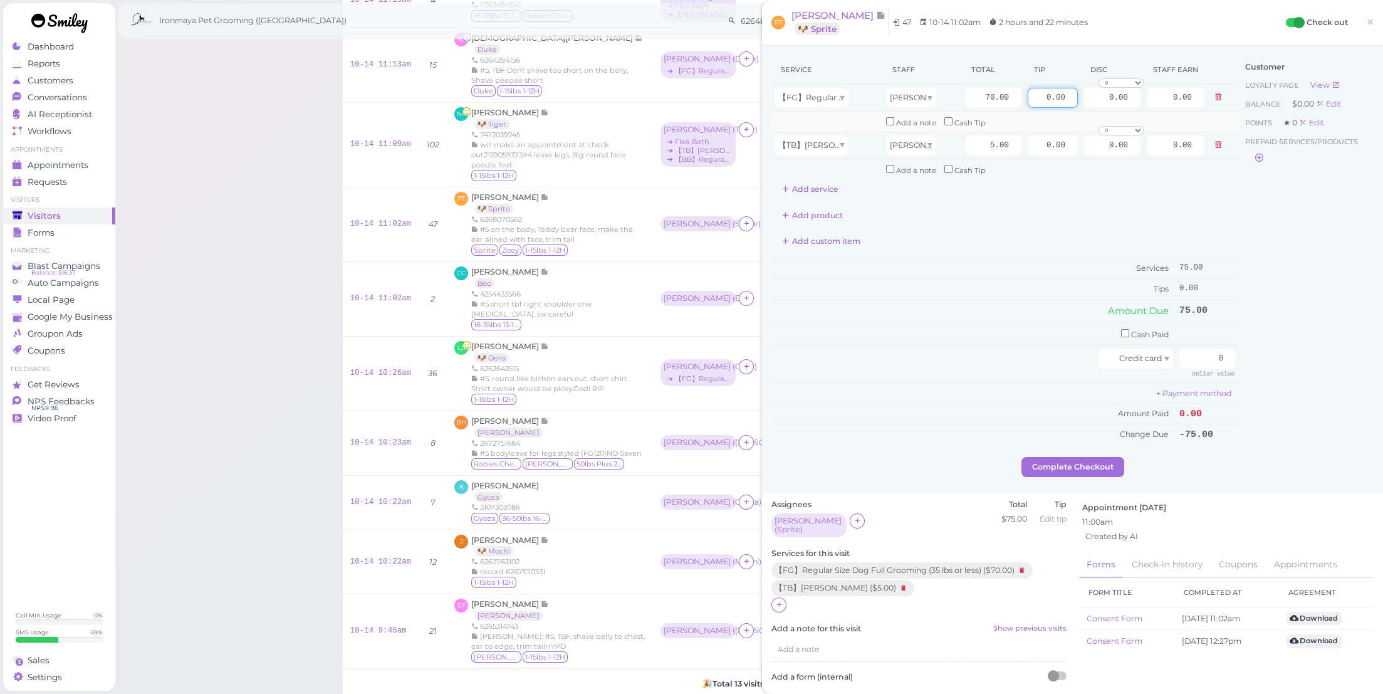
drag, startPoint x: 1031, startPoint y: 100, endPoint x: 1133, endPoint y: 117, distance: 103.6
click at [1133, 117] on tbody "【FG】Regular Size Dog Full Grooming (35 lbs or less) Tiffany 70.00 0.00 0.00 0 1…" at bounding box center [1006, 132] width 468 height 95
type input "15"
drag, startPoint x: 1059, startPoint y: 196, endPoint x: 1147, endPoint y: 300, distance: 137.0
click at [1059, 196] on div "Service Staff Total Tip Disc Staff earn 【FG】Regular Size Dog Full Grooming (35 …" at bounding box center [1006, 249] width 468 height 389
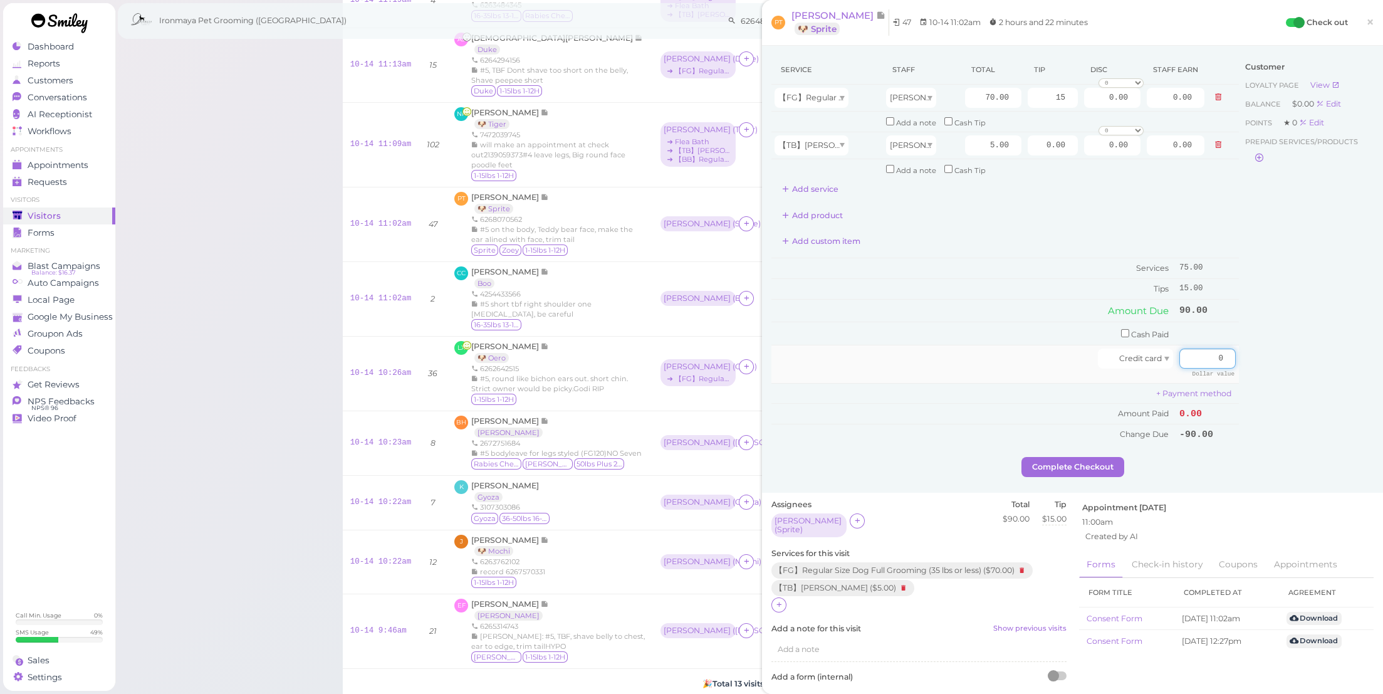
click at [1195, 349] on input "0" at bounding box center [1208, 359] width 56 height 20
type input "90"
click at [1310, 391] on div "Customer Loyalty page View Balance $0.00 Edit Points ★ 0 Edit Prepaid services/…" at bounding box center [1306, 256] width 135 height 402
click at [1068, 457] on button "Complete Checkout" at bounding box center [1073, 467] width 103 height 20
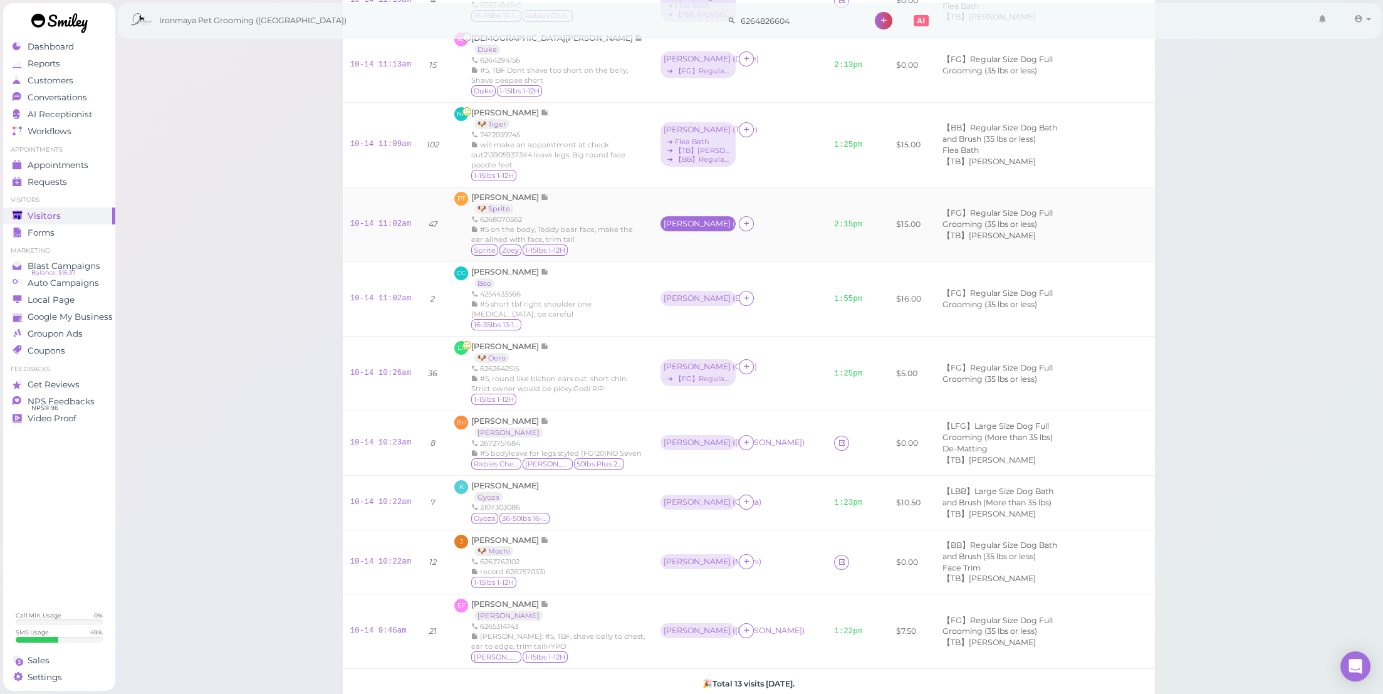
click at [664, 228] on div "Tiffany ( Sprite )" at bounding box center [698, 223] width 69 height 9
click at [614, 362] on span "Select services" at bounding box center [616, 357] width 58 height 14
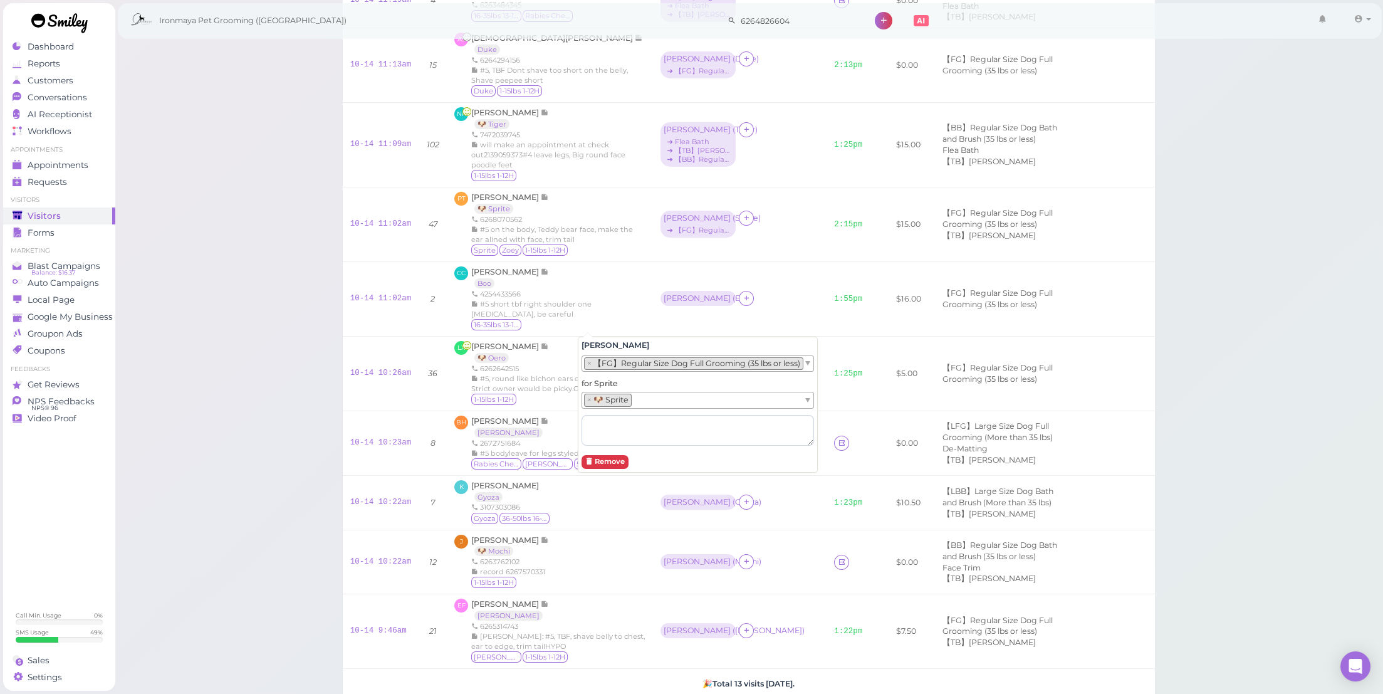
click at [624, 356] on ul "× 【FG】Regular Size Dog Full Grooming (35 lbs or less)" at bounding box center [692, 363] width 221 height 15
click at [696, 187] on td "Amy ( Tiger ) ➔ Flea Bath ➔ 【TB】Teeth Brushing ➔ 【BB】Regular Size Dog Bath and …" at bounding box center [740, 145] width 174 height 85
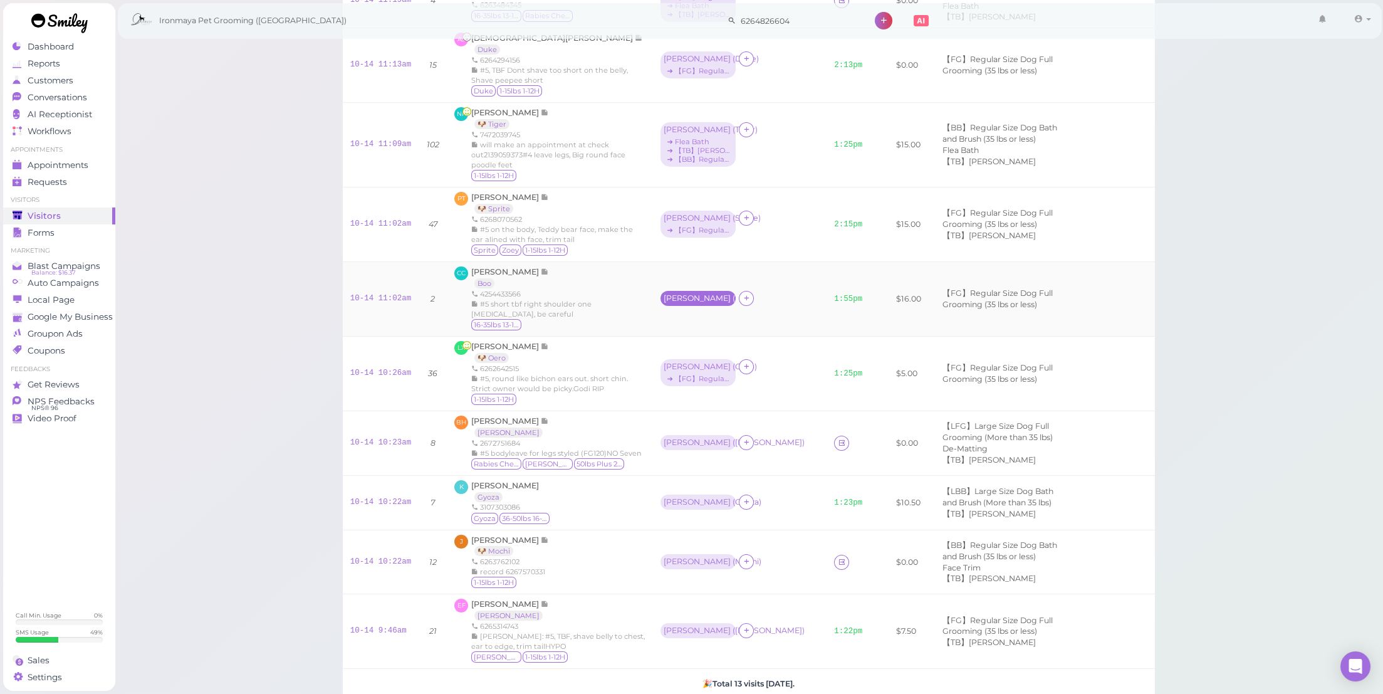
click at [664, 303] on div "Helen ( Boo )" at bounding box center [698, 298] width 69 height 9
click at [609, 446] on span "Select services" at bounding box center [616, 446] width 58 height 14
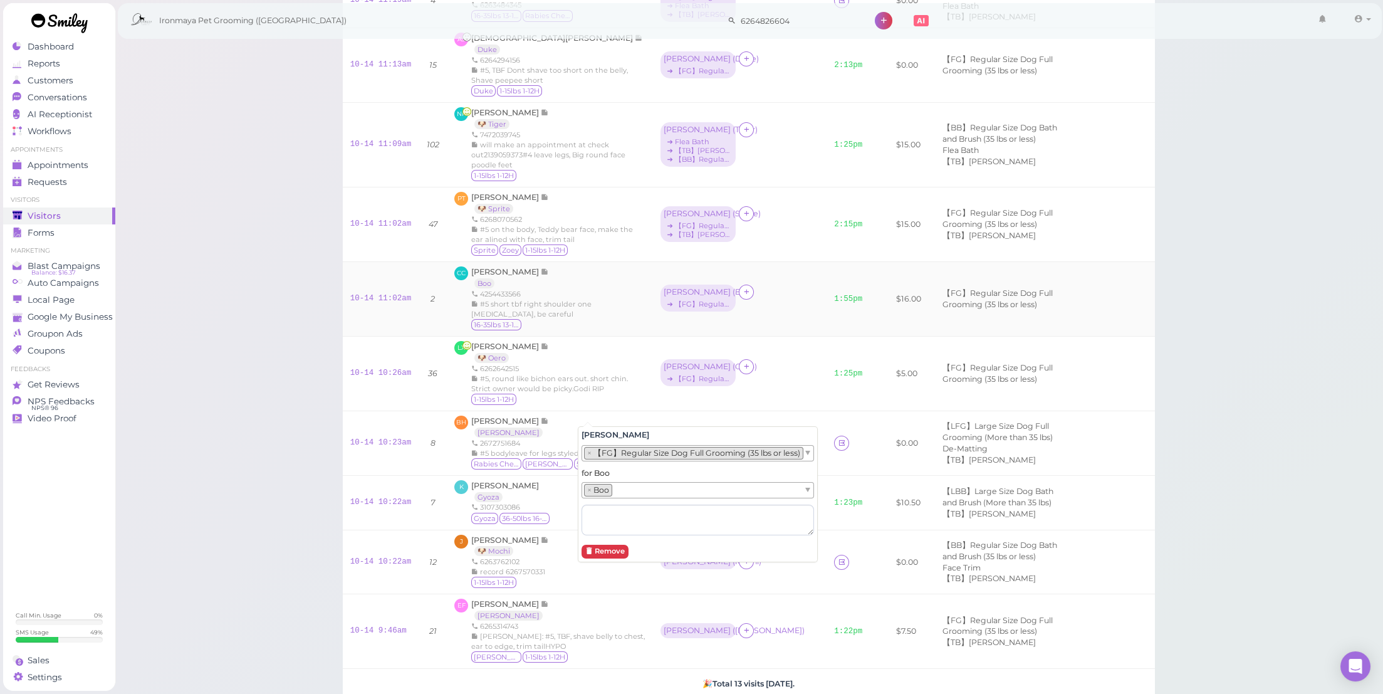
click at [705, 337] on td "Helen ( Boo ) ➔ 【FG】Regular Size Dog Full Grooming (35 lbs or less)" at bounding box center [740, 299] width 174 height 75
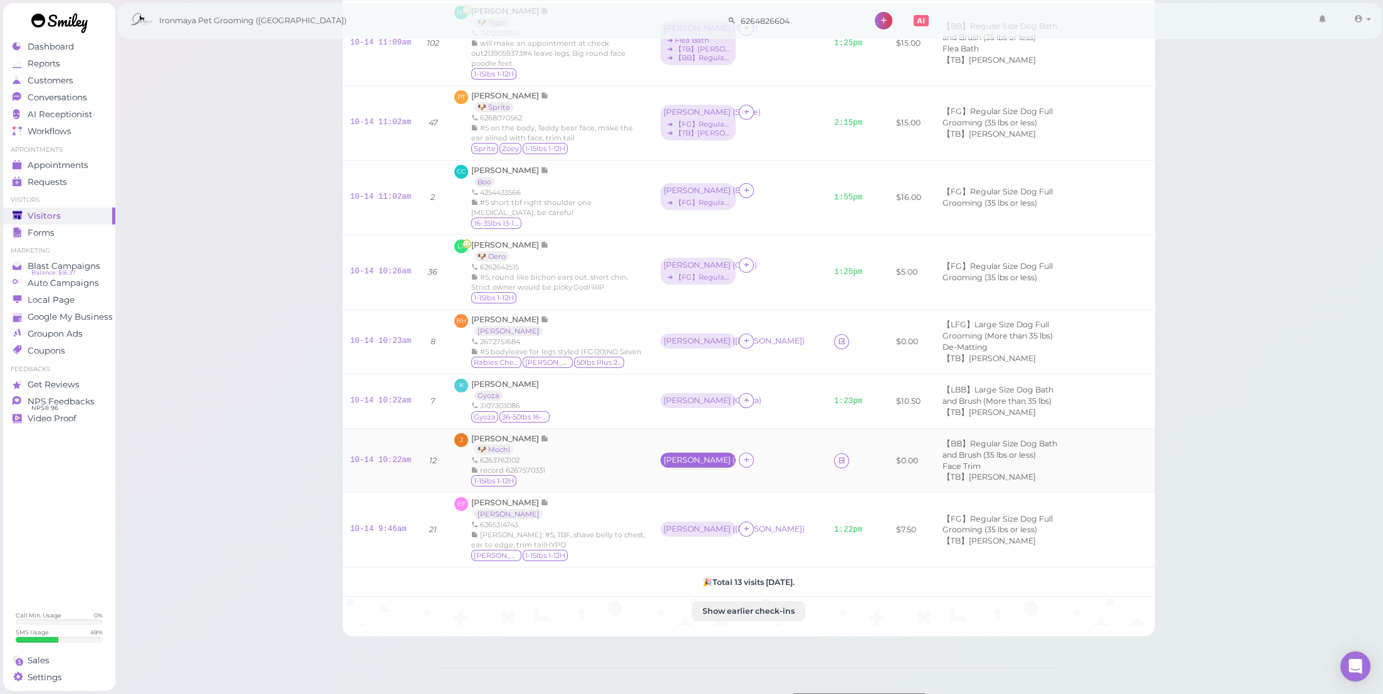
click at [664, 464] on div "Cody ( Mochi )" at bounding box center [698, 460] width 69 height 9
click at [641, 499] on span "Select services" at bounding box center [616, 497] width 58 height 14
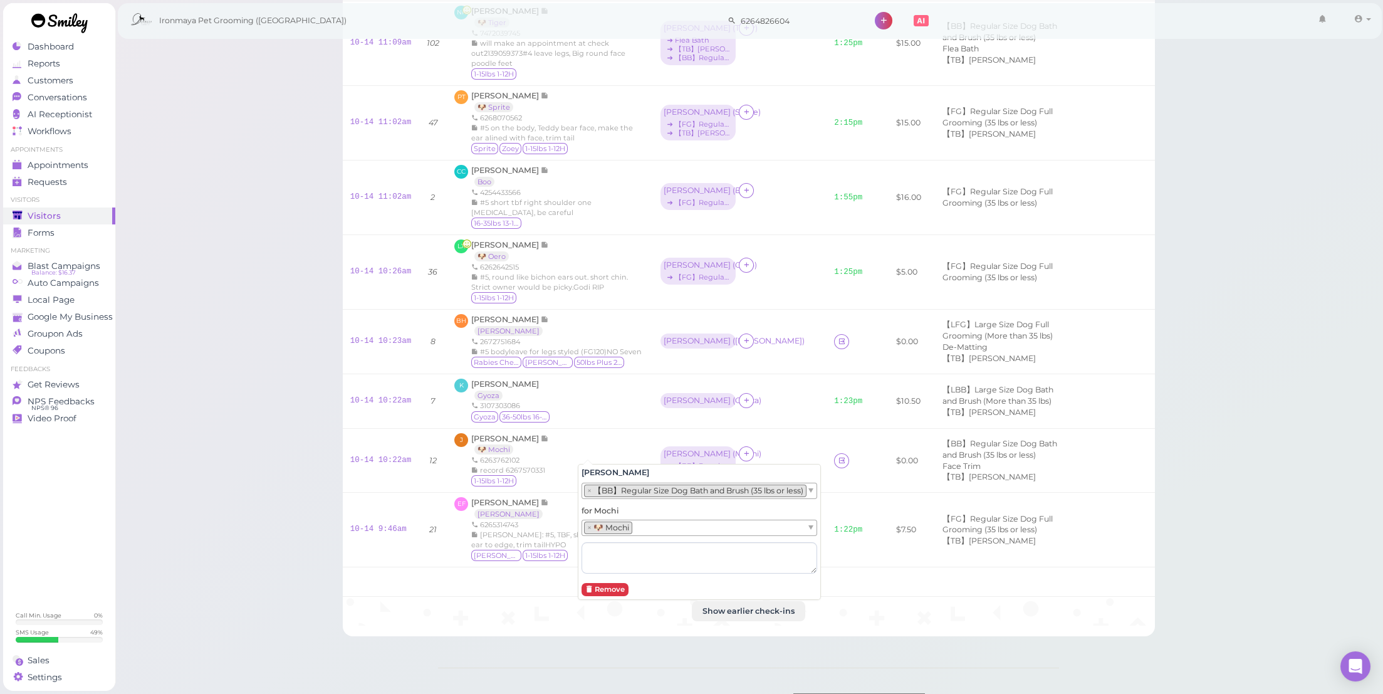
click at [651, 493] on li "× 【BB】Regular Size Dog Bath and Brush (35 lbs or less)" at bounding box center [695, 491] width 223 height 13
click at [655, 491] on li "× 【BB】Regular Size Dog Bath and Brush (35 lbs or less)" at bounding box center [695, 491] width 223 height 13
click at [653, 309] on td "Cody ( Oero ) ➔ 【FG】Regular Size Dog Full Grooming (35 lbs or less)" at bounding box center [740, 271] width 174 height 75
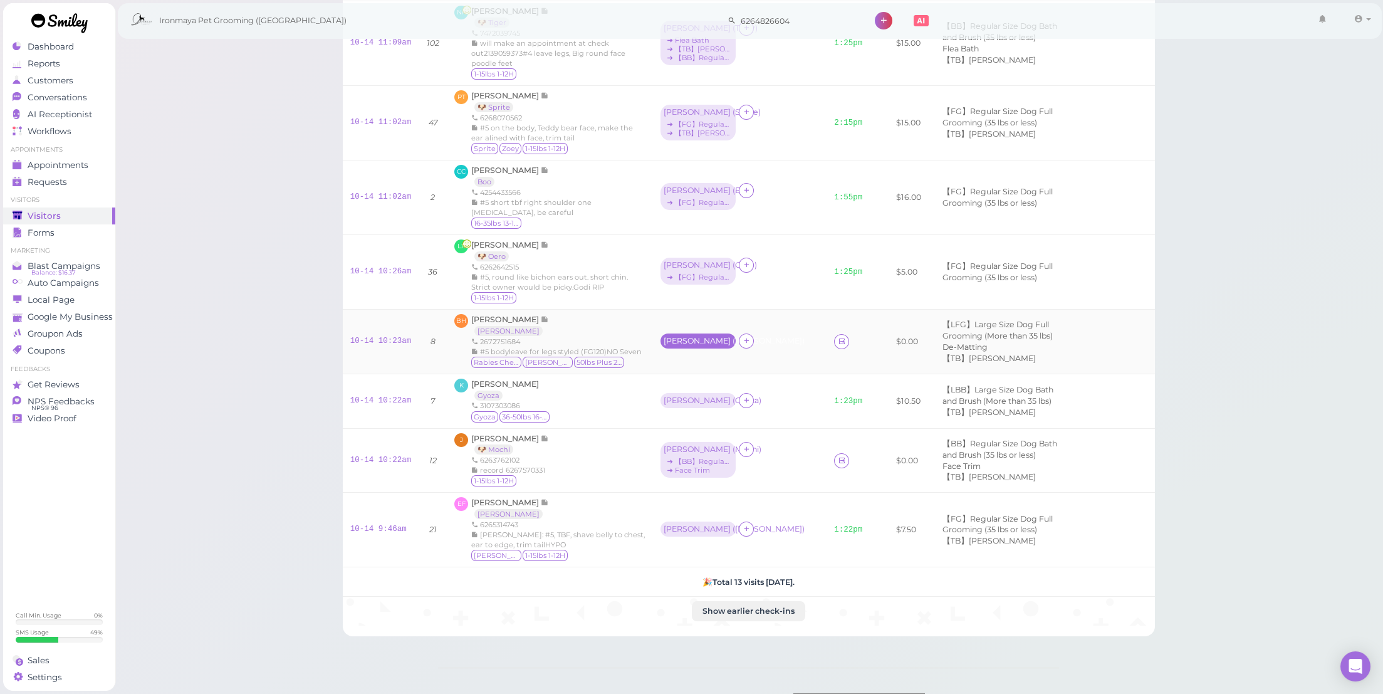
click at [664, 345] on div "Amy ( Penny )" at bounding box center [698, 341] width 69 height 9
click at [622, 521] on span "Select services" at bounding box center [616, 523] width 58 height 14
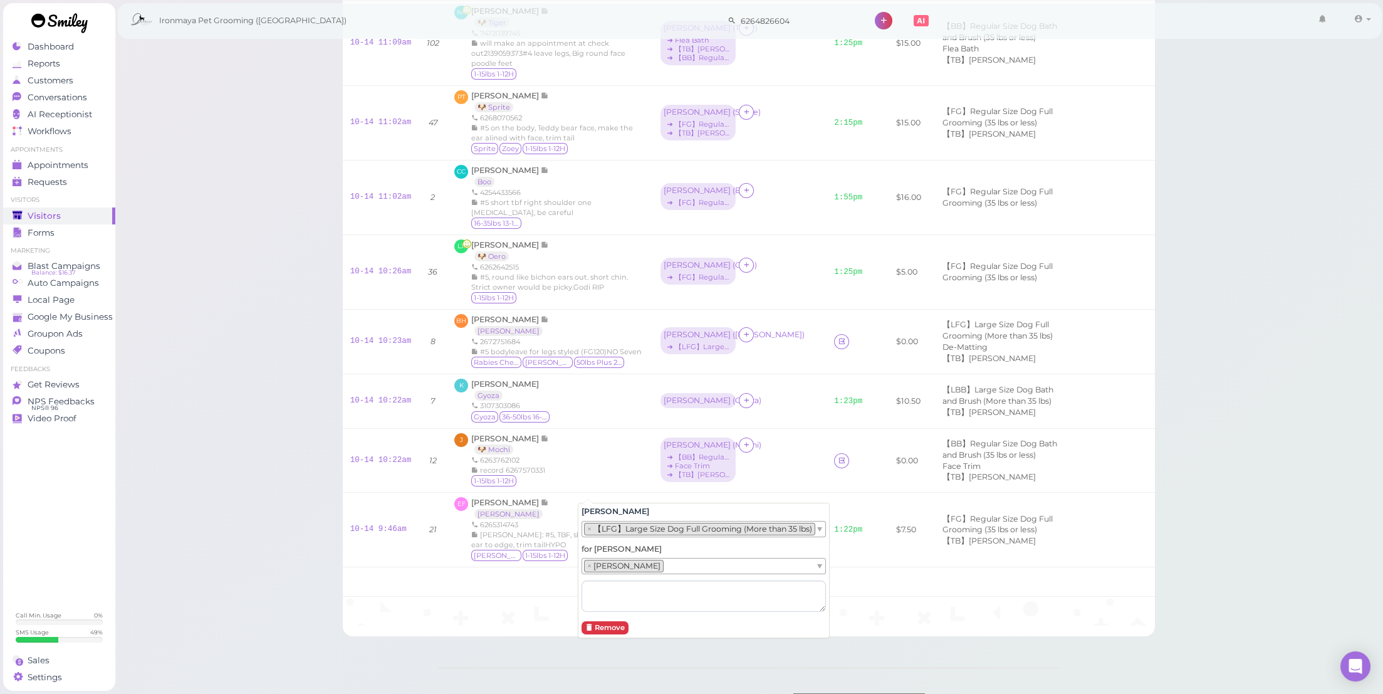
click at [631, 525] on li "× 【LFG】Large Size Dog Full Grooming (More than 35 lbs)" at bounding box center [699, 529] width 231 height 13
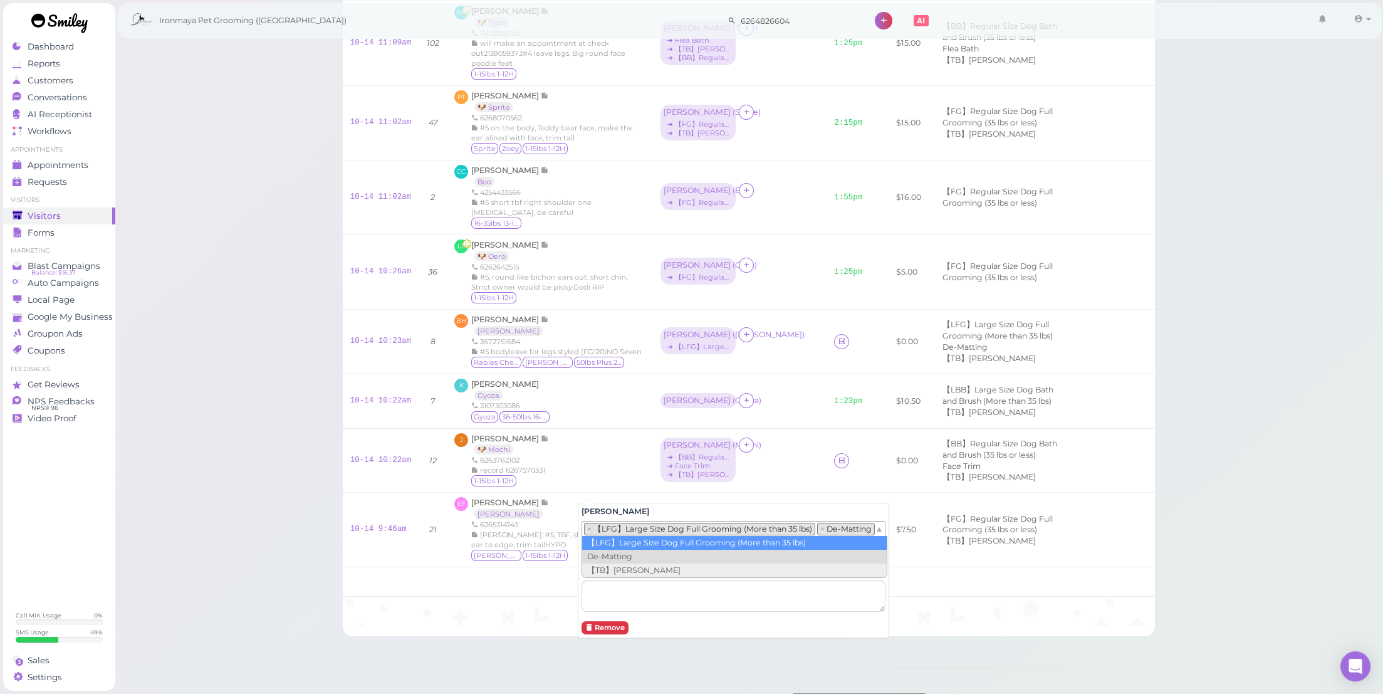
click at [652, 526] on li "× 【LFG】Large Size Dog Full Grooming (More than 35 lbs)" at bounding box center [699, 529] width 231 height 13
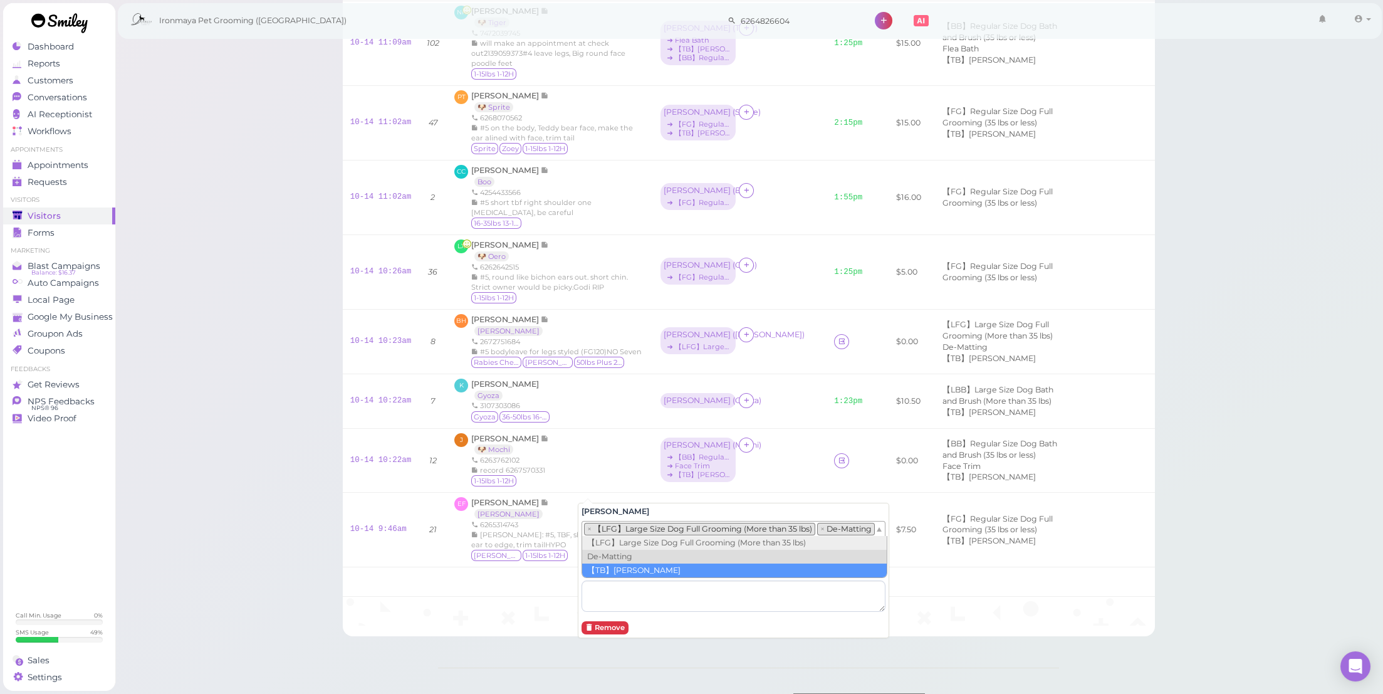
drag, startPoint x: 660, startPoint y: 574, endPoint x: 663, endPoint y: 567, distance: 7.3
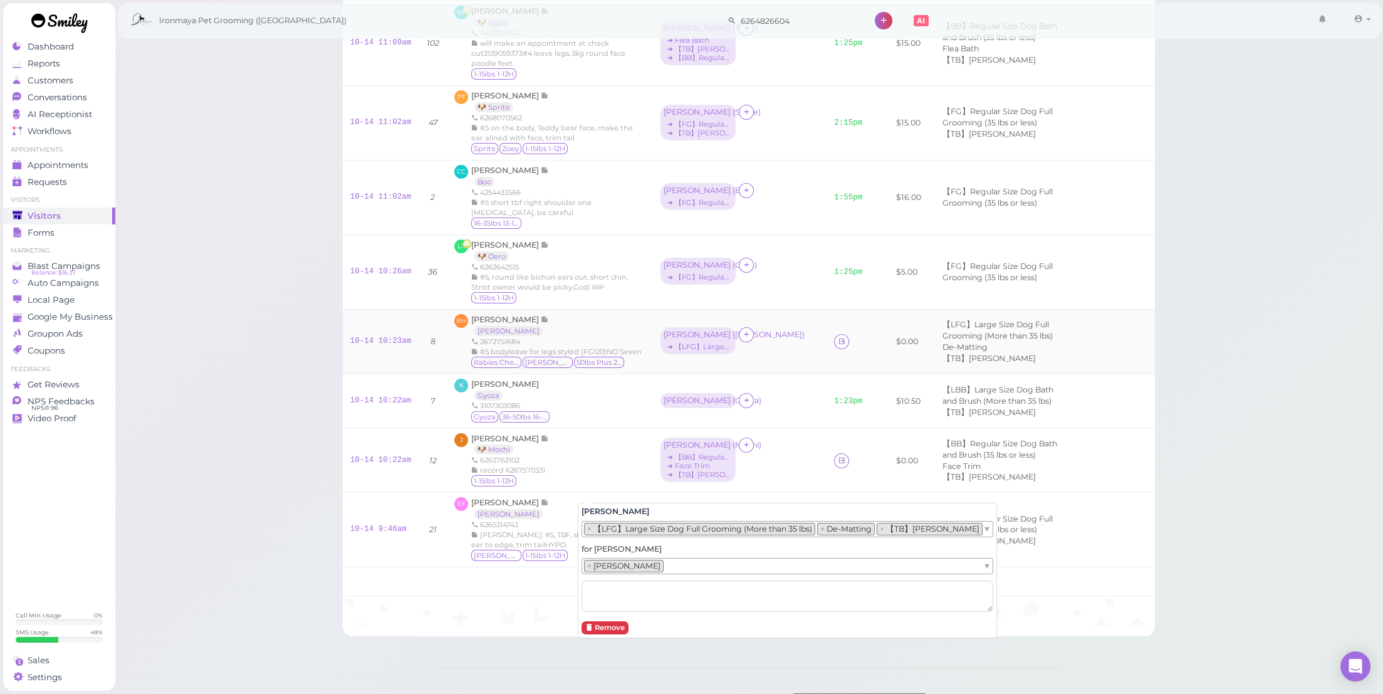
click at [721, 355] on div "Amy ( Penny ) ➔ 【LFG】Large Size Dog Full Grooming (More than 35 lbs)" at bounding box center [740, 341] width 159 height 28
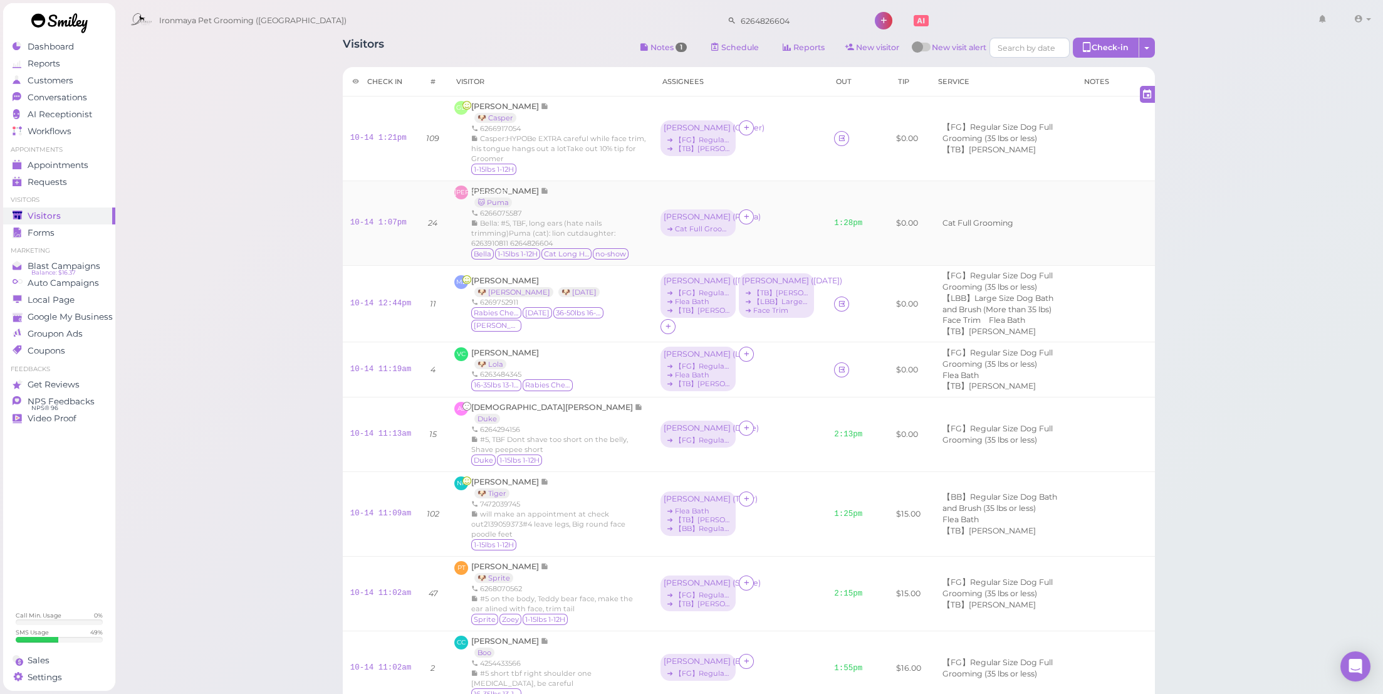
scroll to position [4, 0]
click at [515, 360] on span "[PERSON_NAME]" at bounding box center [505, 354] width 68 height 9
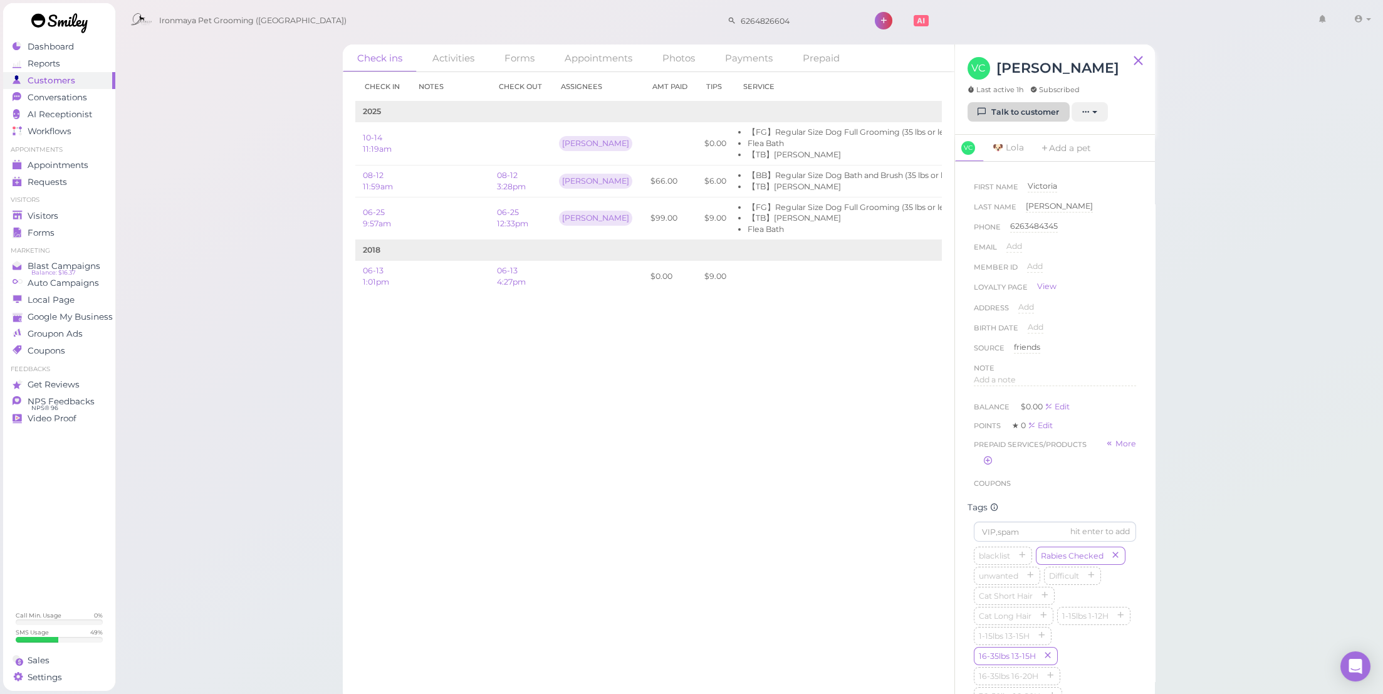
click at [1028, 108] on link "Talk to customer" at bounding box center [1019, 112] width 102 height 20
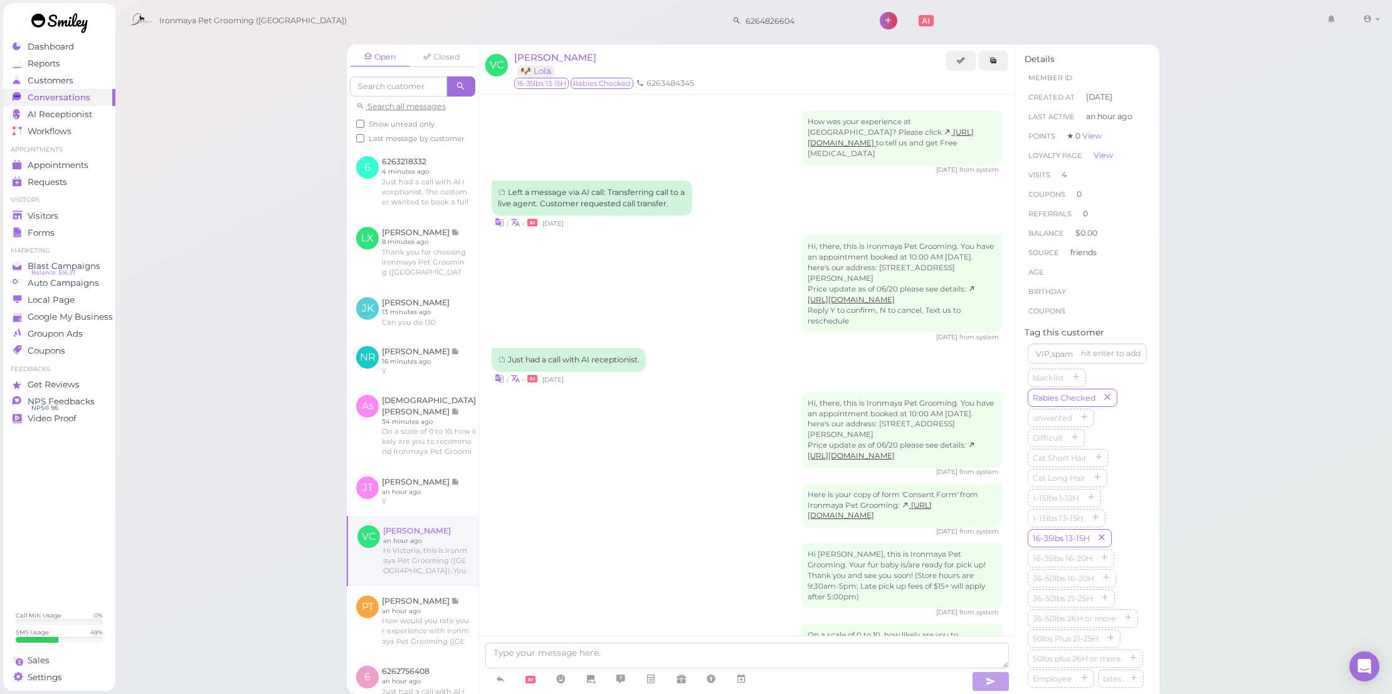
scroll to position [1171, 0]
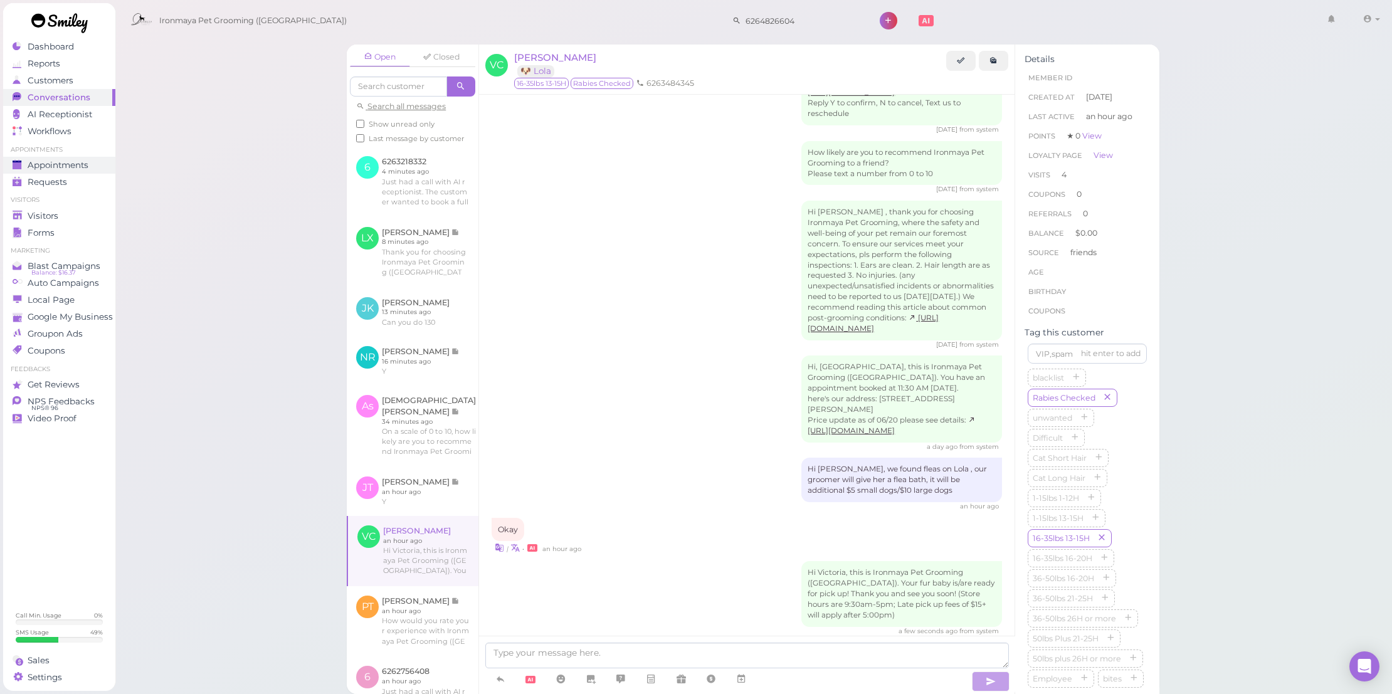
click at [88, 157] on link "Appointments" at bounding box center [59, 165] width 112 height 17
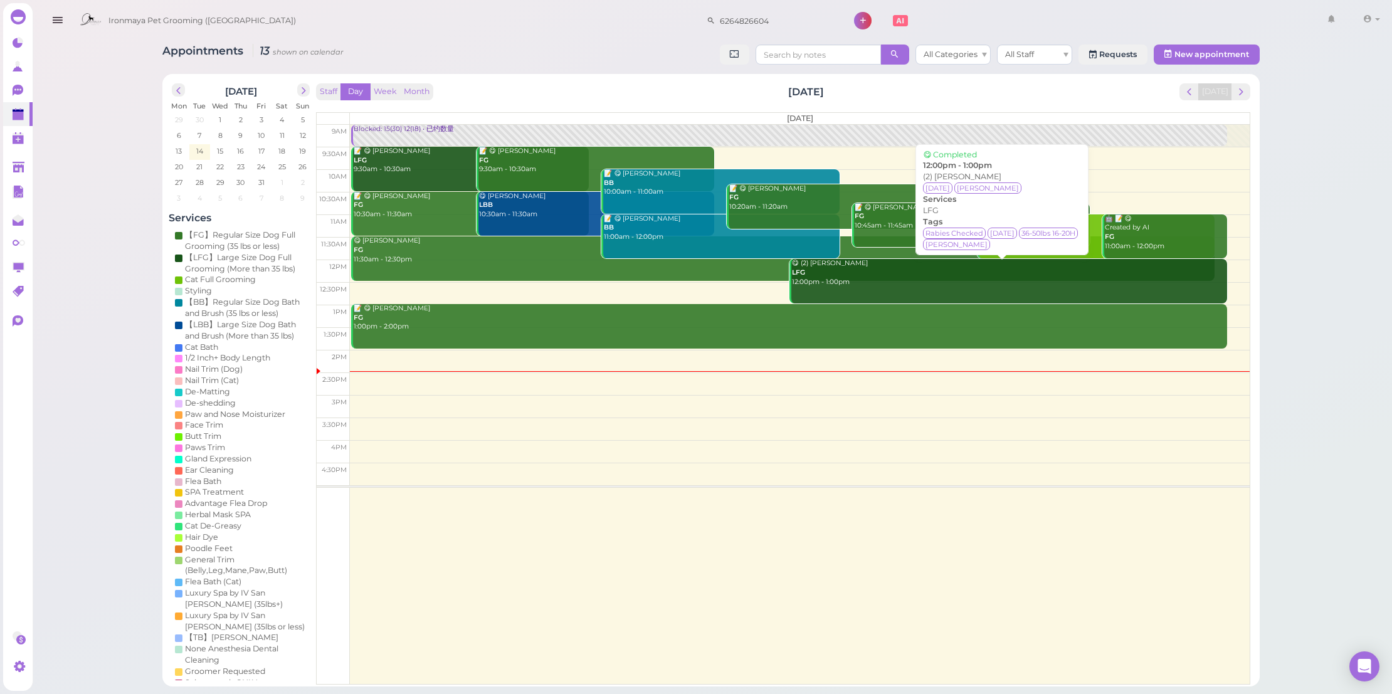
click at [873, 280] on div "😋 (2) Molly Zhong LFG 12:00pm - 1:00pm" at bounding box center [1009, 273] width 436 height 28
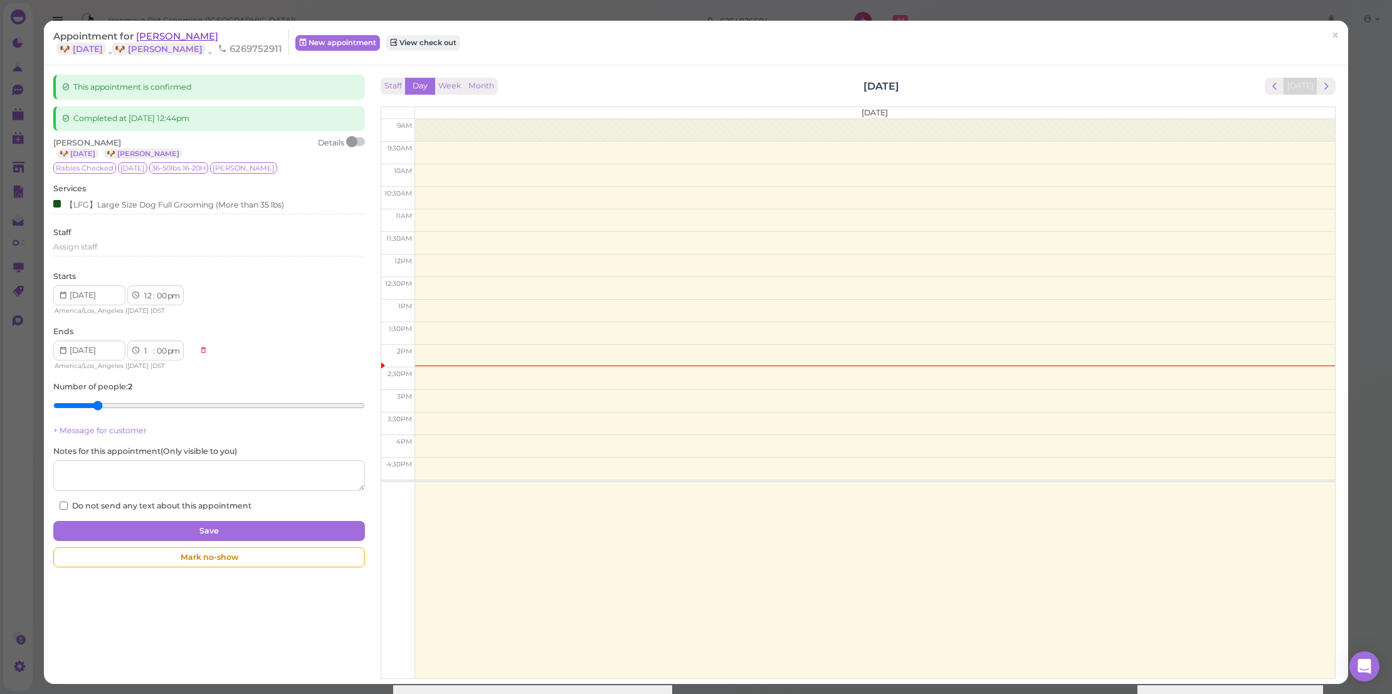
click at [160, 33] on span "Molly Zhong" at bounding box center [177, 36] width 82 height 12
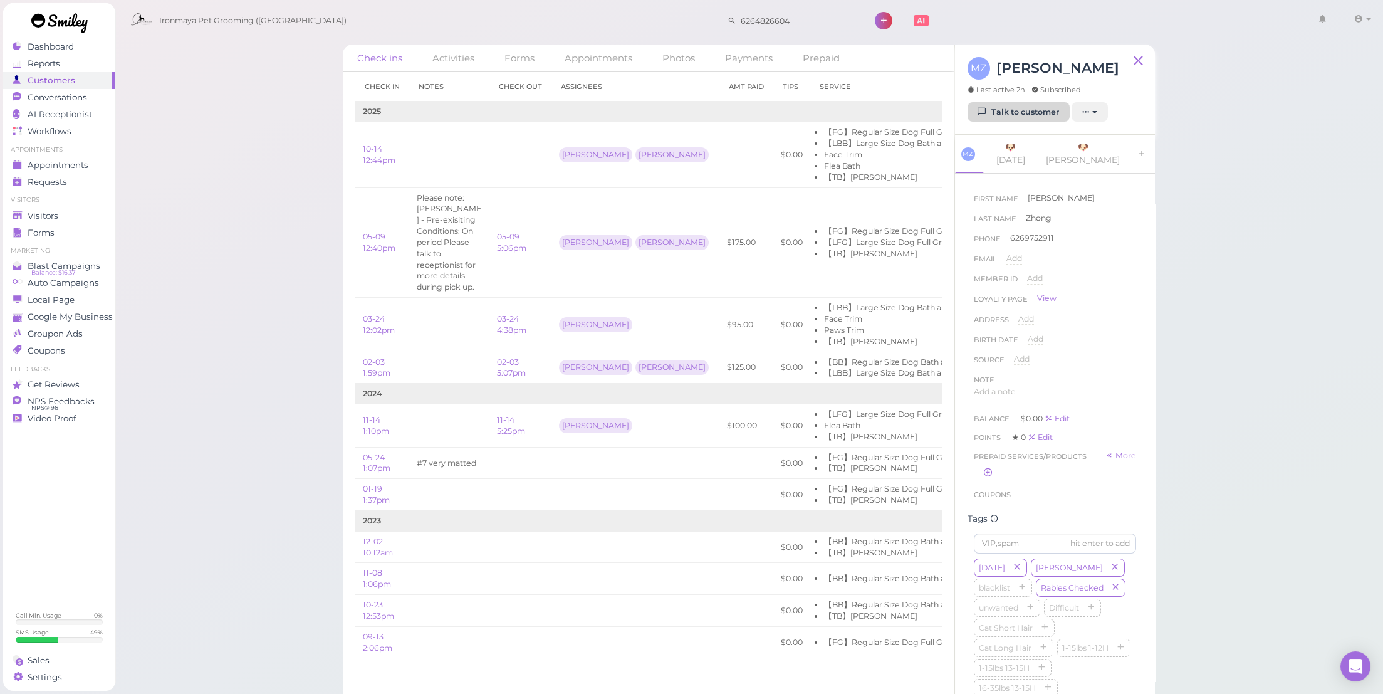
click at [1001, 110] on link "Talk to customer" at bounding box center [1019, 112] width 102 height 20
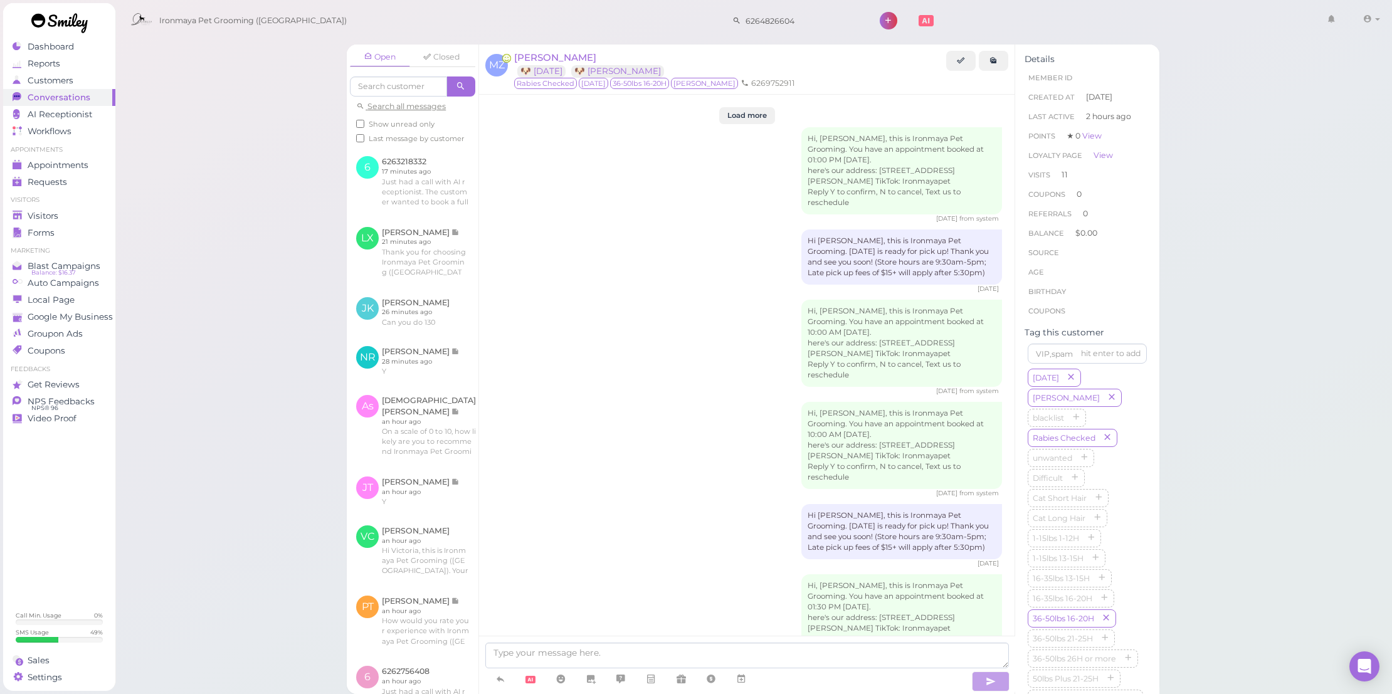
scroll to position [1811, 0]
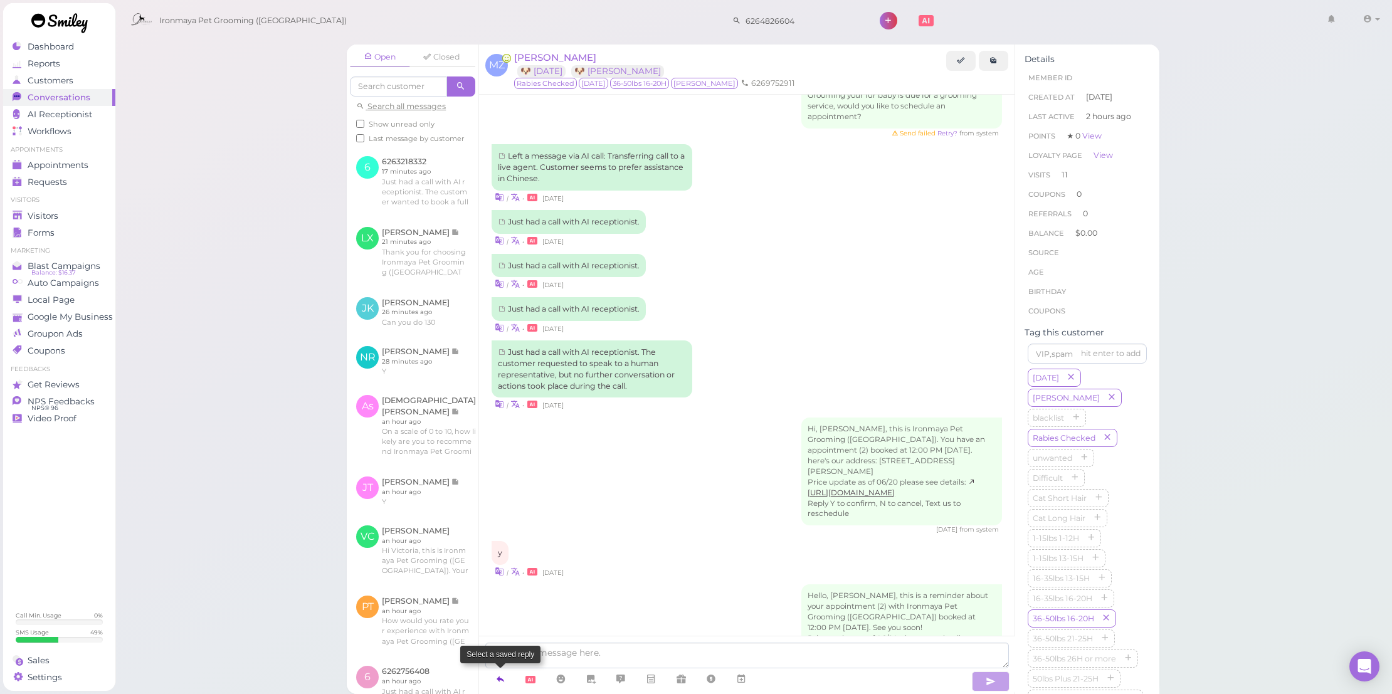
click at [503, 674] on icon at bounding box center [500, 679] width 10 height 13
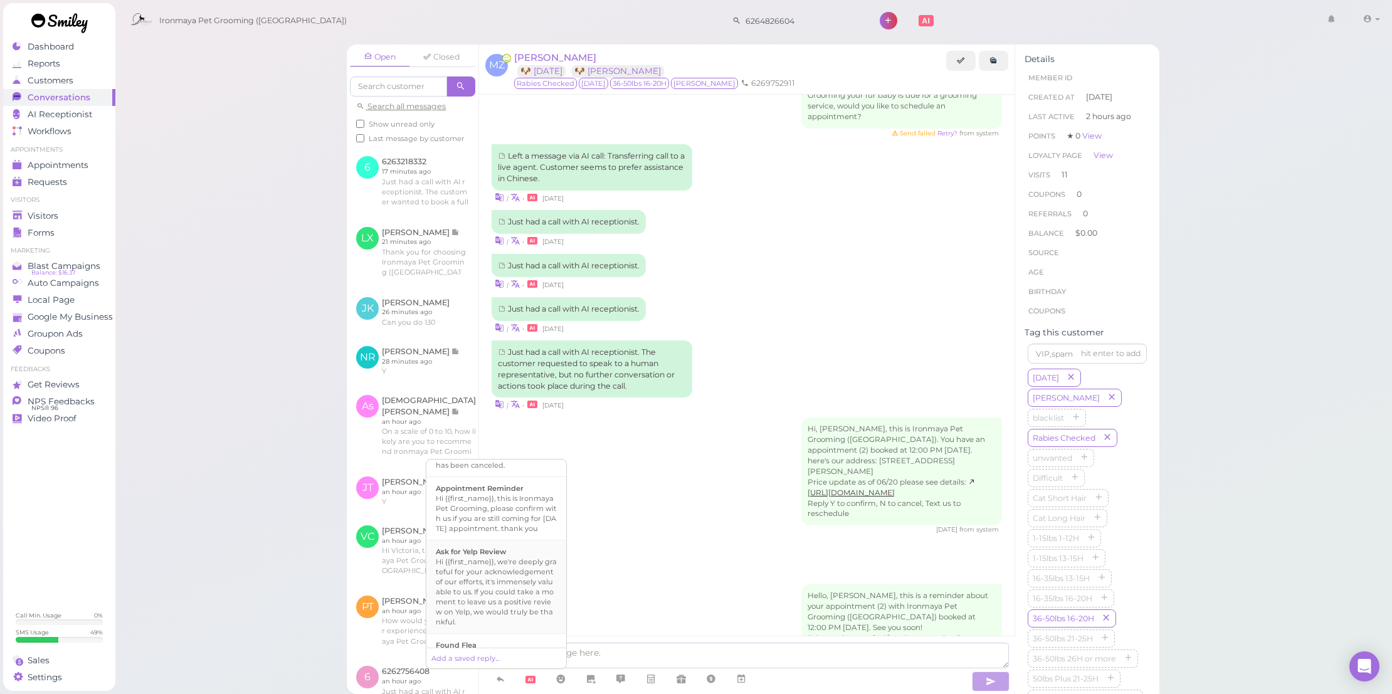
scroll to position [523, 0]
click at [530, 525] on div "Hi {{first_name}}, this is Ironmaya Pet Grooming. Your fur baby is/are ready fo…" at bounding box center [496, 521] width 121 height 60
type textarea "Hi {{first_name}}, this is Ironmaya Pet Grooming. Your fur baby is/are ready fo…"
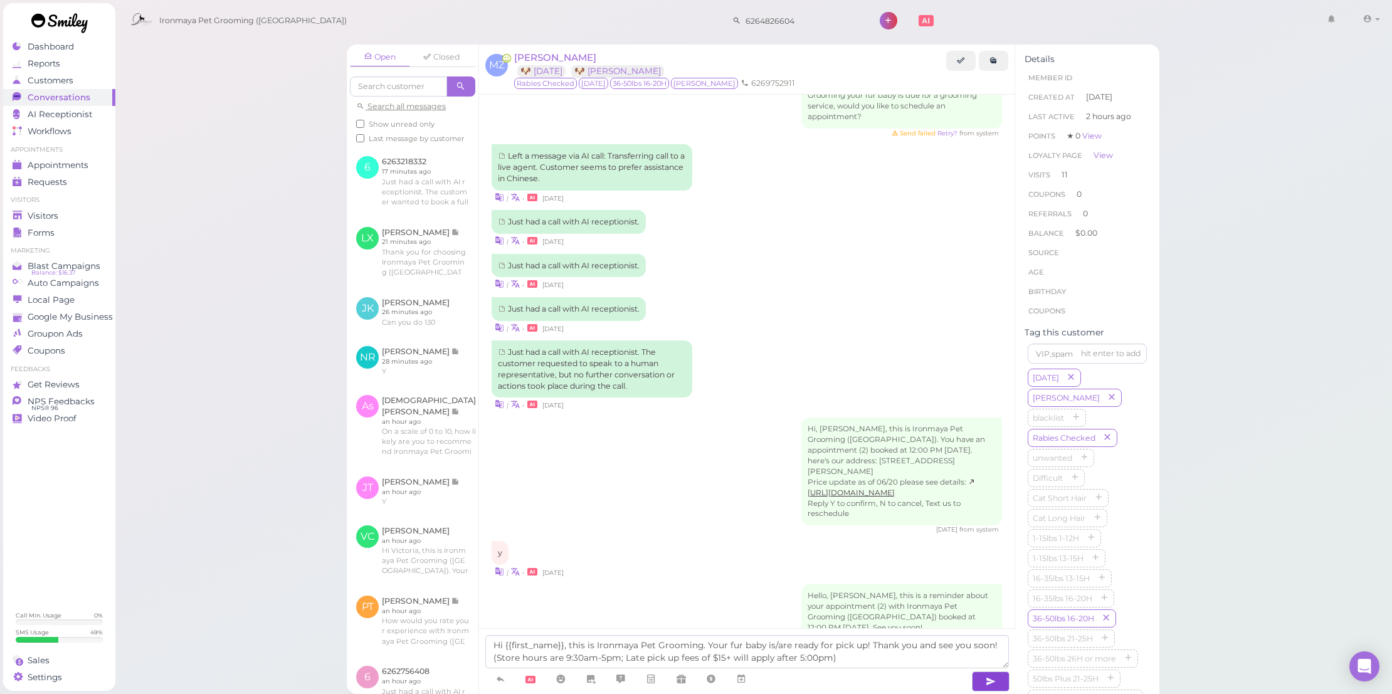
click at [978, 678] on button "button" at bounding box center [991, 681] width 38 height 20
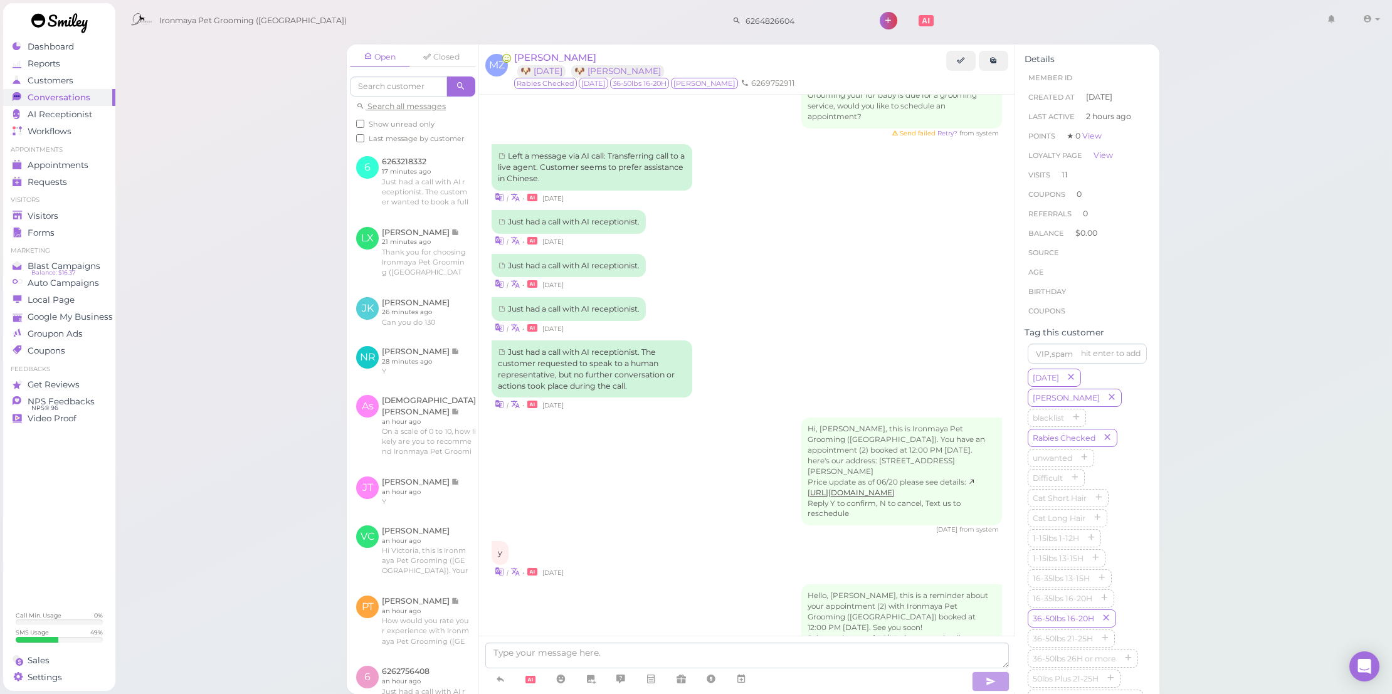
scroll to position [1871, 0]
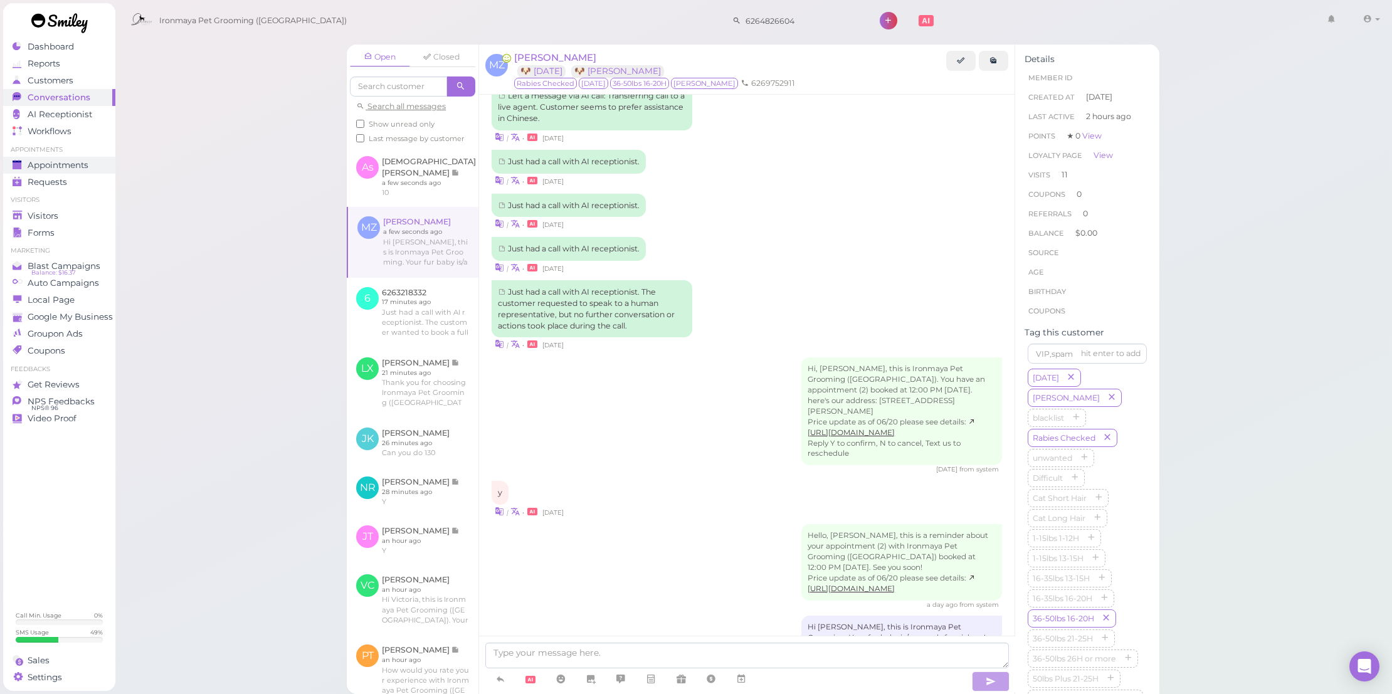
click at [92, 167] on div "Appointments" at bounding box center [58, 165] width 90 height 11
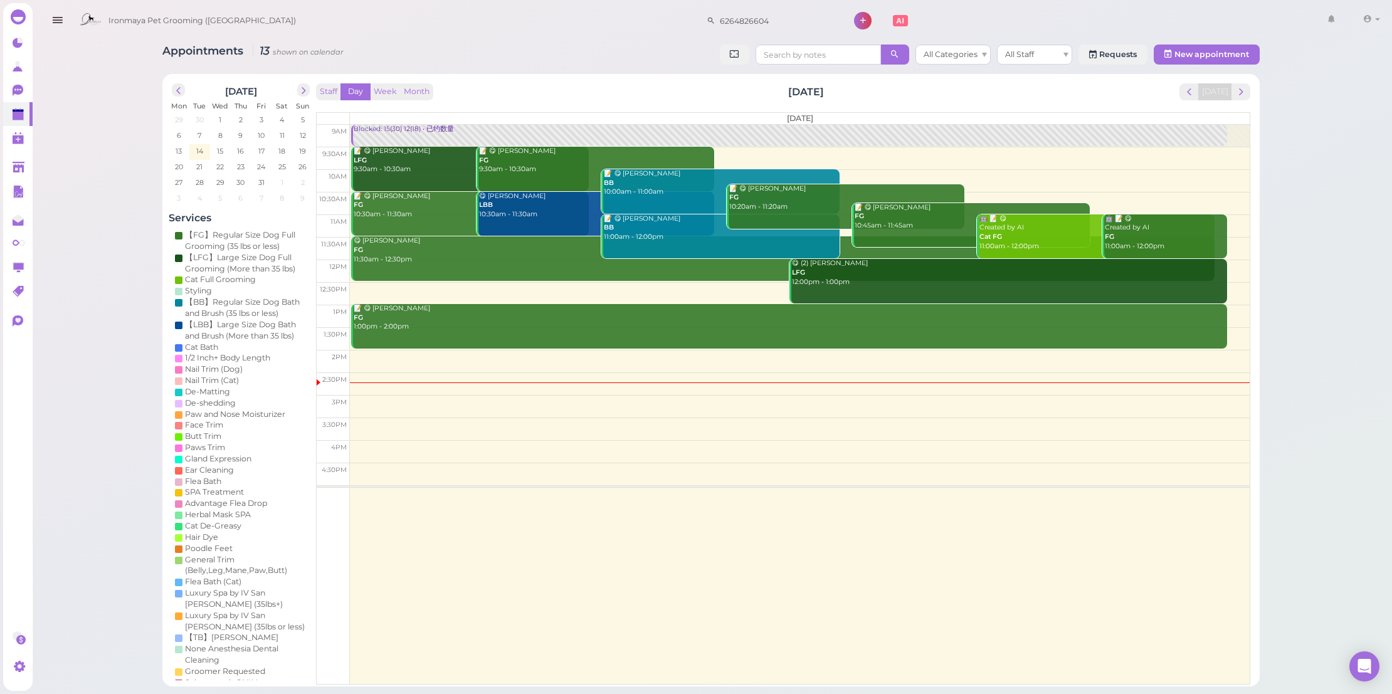
click at [518, 317] on div "📝 😋 GAO Daisy FG 1:00pm - 2:00pm" at bounding box center [790, 318] width 874 height 28
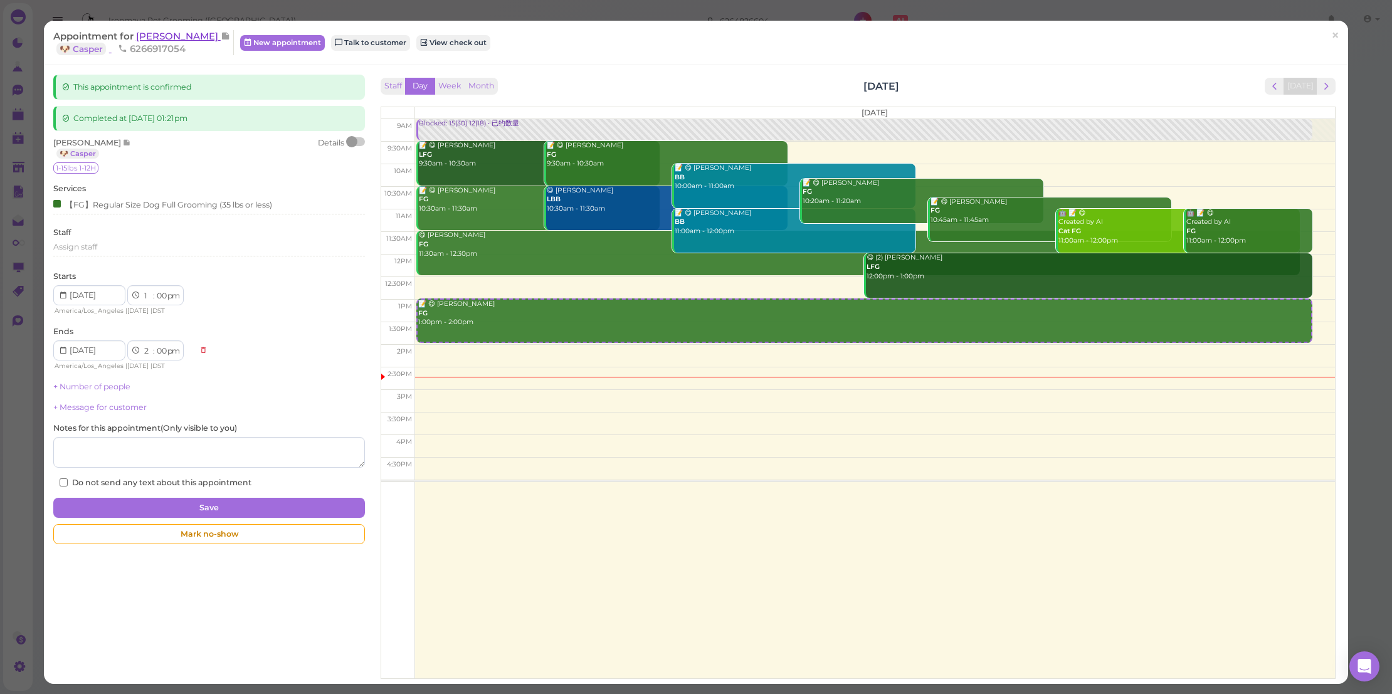
click at [171, 36] on span "[PERSON_NAME]" at bounding box center [178, 36] width 85 height 12
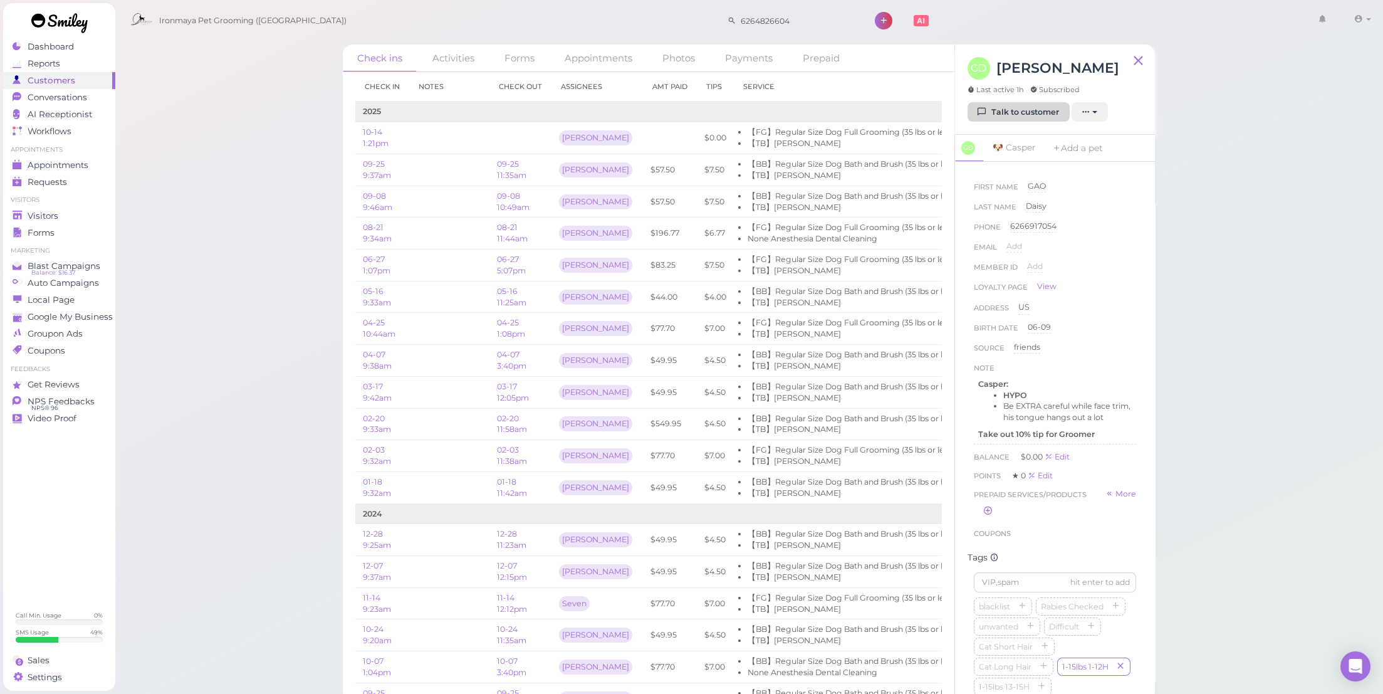
click at [1011, 109] on link "Talk to customer" at bounding box center [1019, 112] width 102 height 20
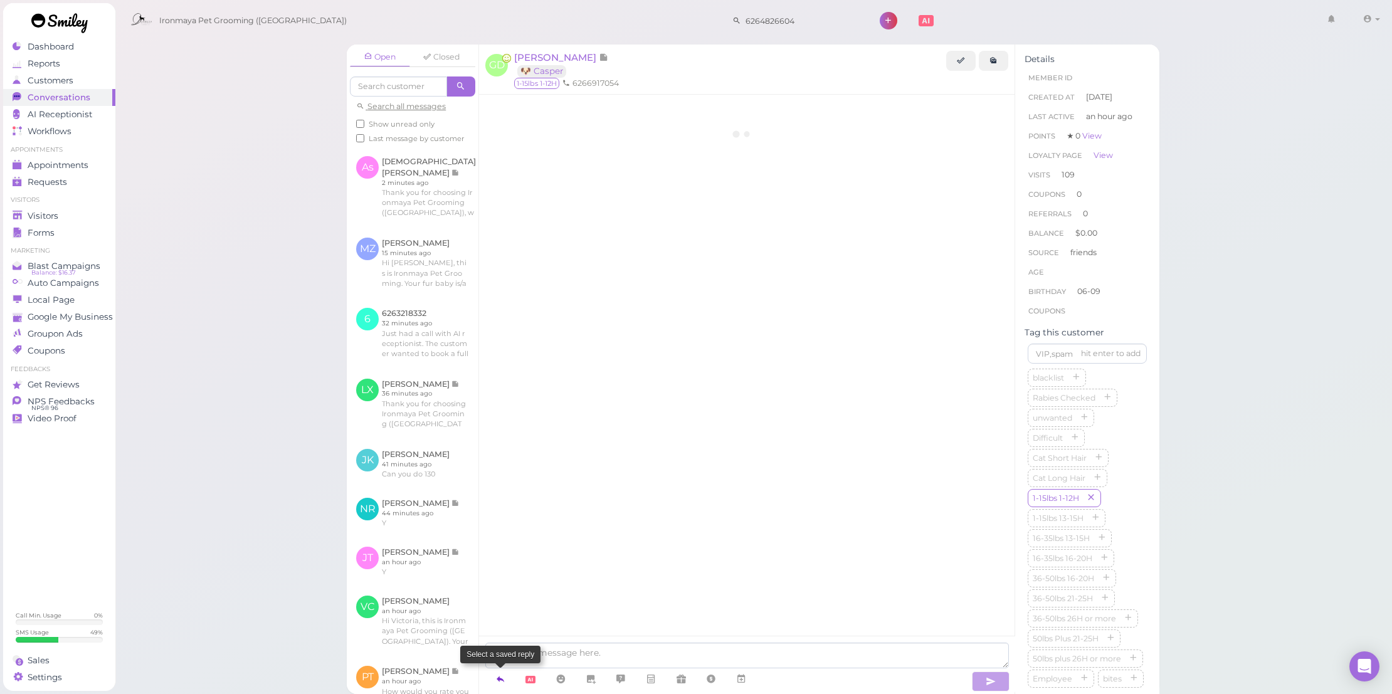
scroll to position [2059, 0]
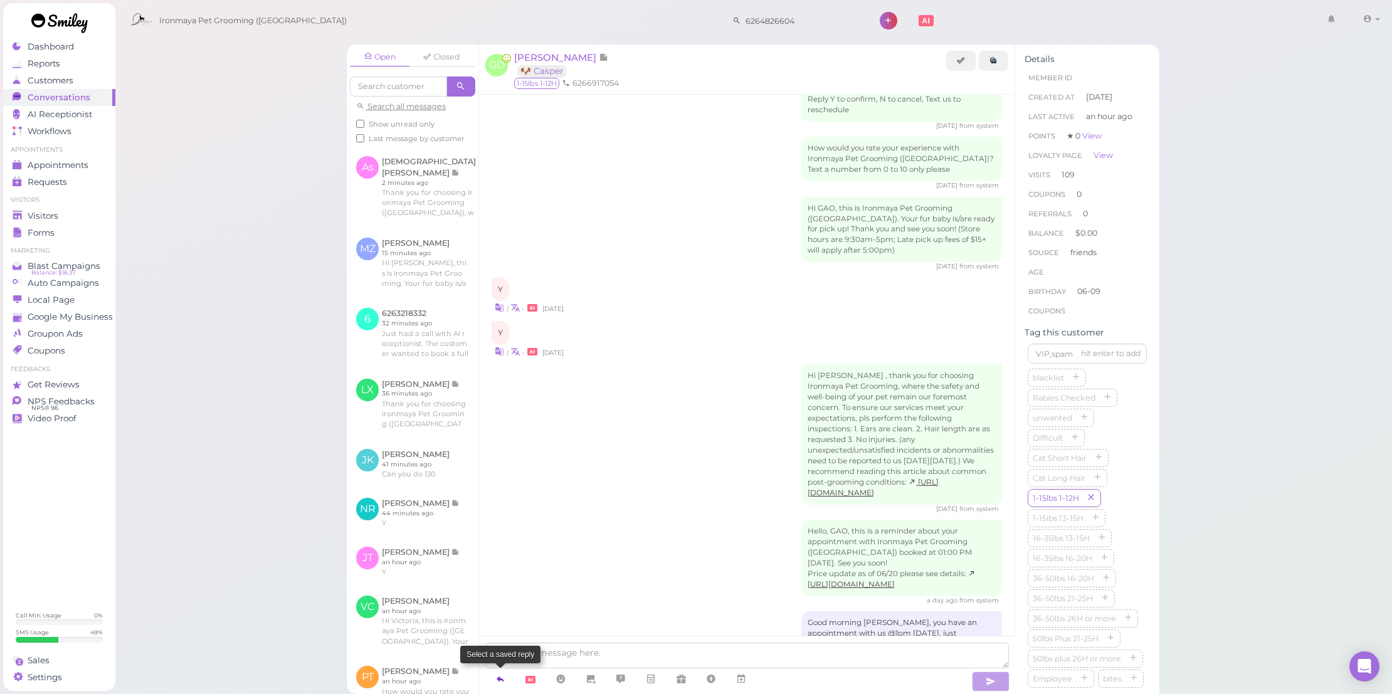
click at [496, 681] on icon at bounding box center [500, 679] width 10 height 13
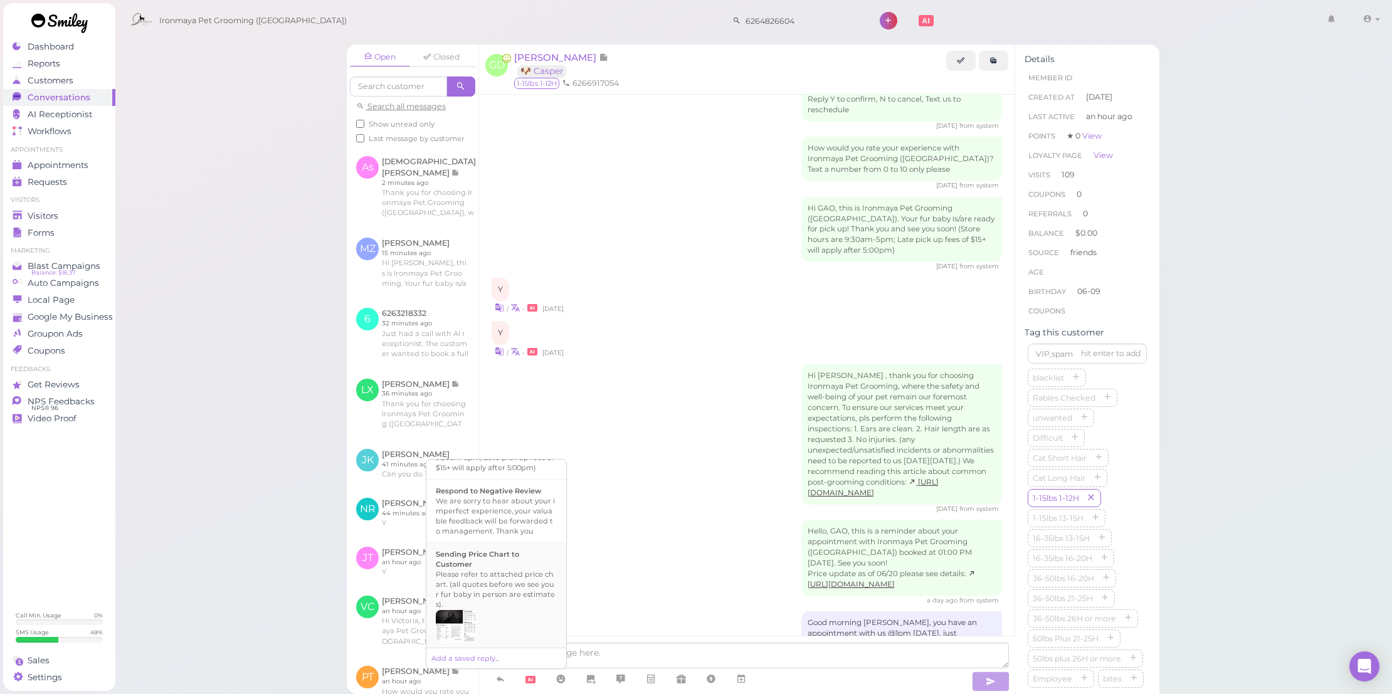
scroll to position [396, 0]
click at [521, 631] on div "Hi {{first_name}}, this is Ironmaya Pet Grooming. Your fur baby is/are ready fo…" at bounding box center [496, 647] width 121 height 60
type textarea "Hi {{first_name}}, this is Ironmaya Pet Grooming. Your fur baby is/are ready fo…"
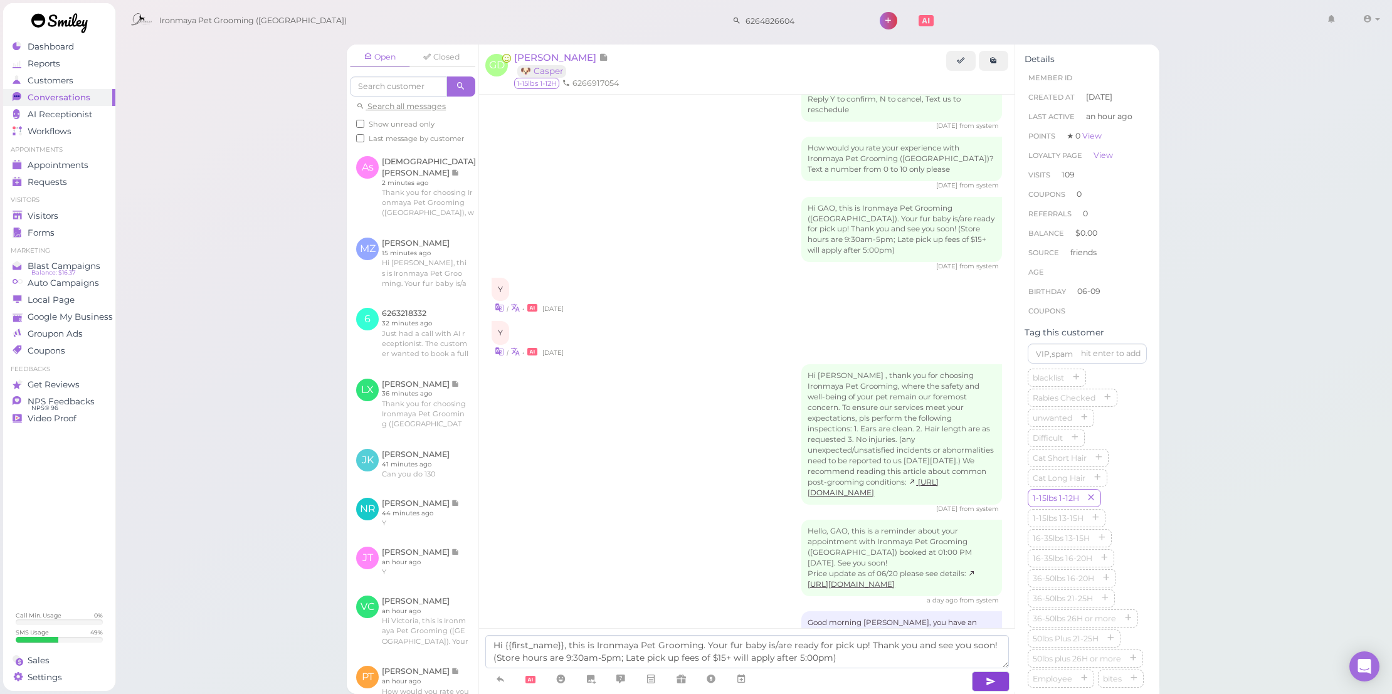
click at [992, 679] on icon "button" at bounding box center [990, 681] width 10 height 13
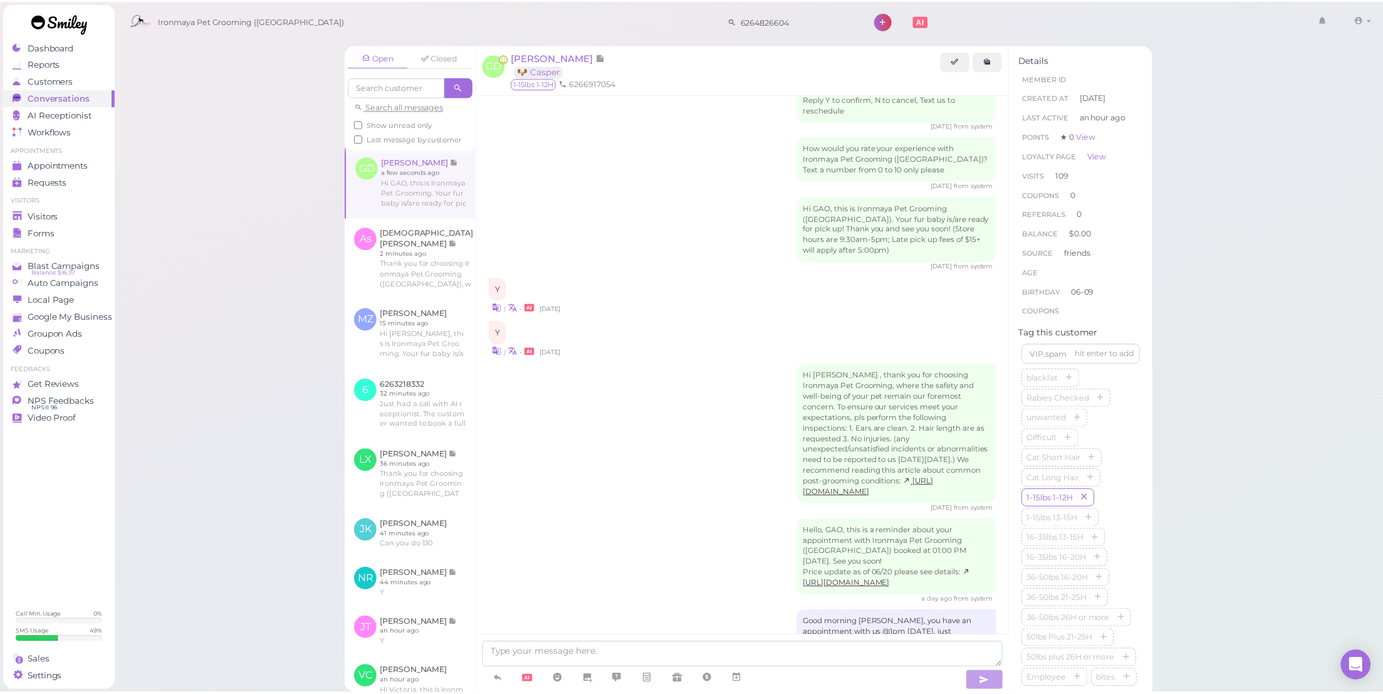
scroll to position [2119, 0]
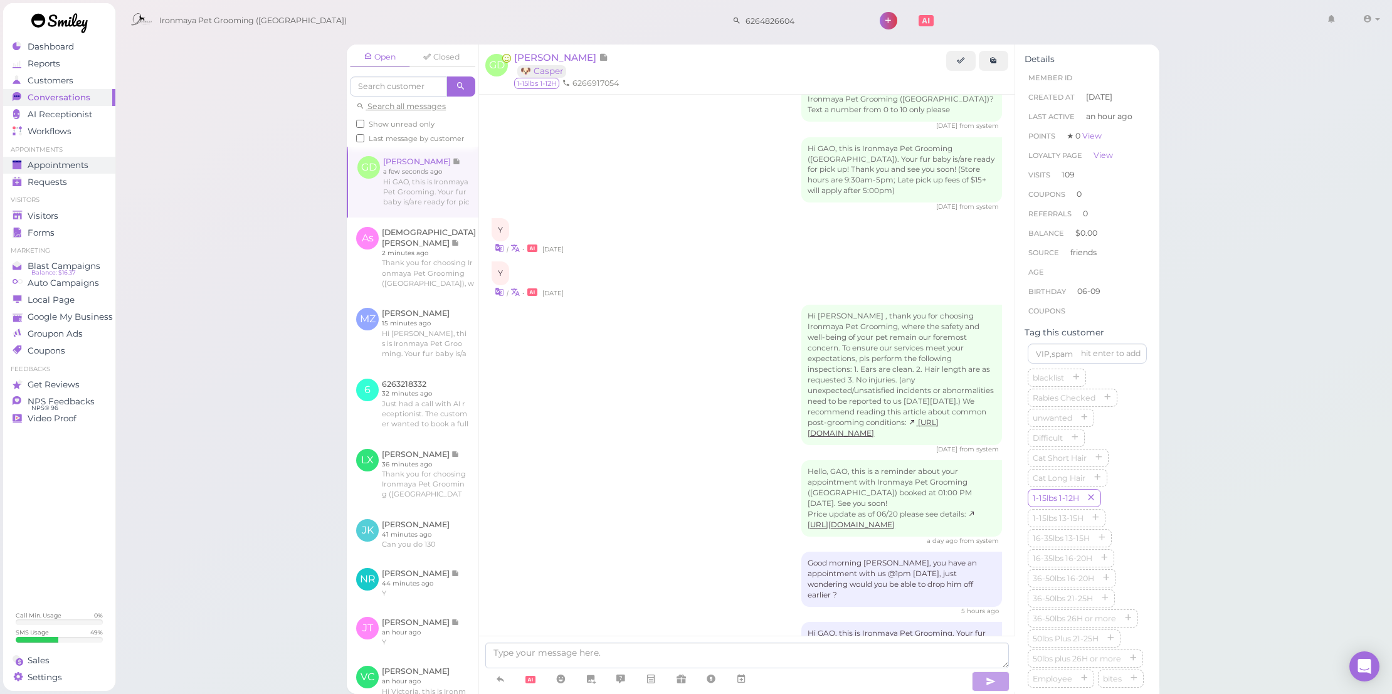
click at [77, 167] on span "Appointments" at bounding box center [58, 165] width 61 height 11
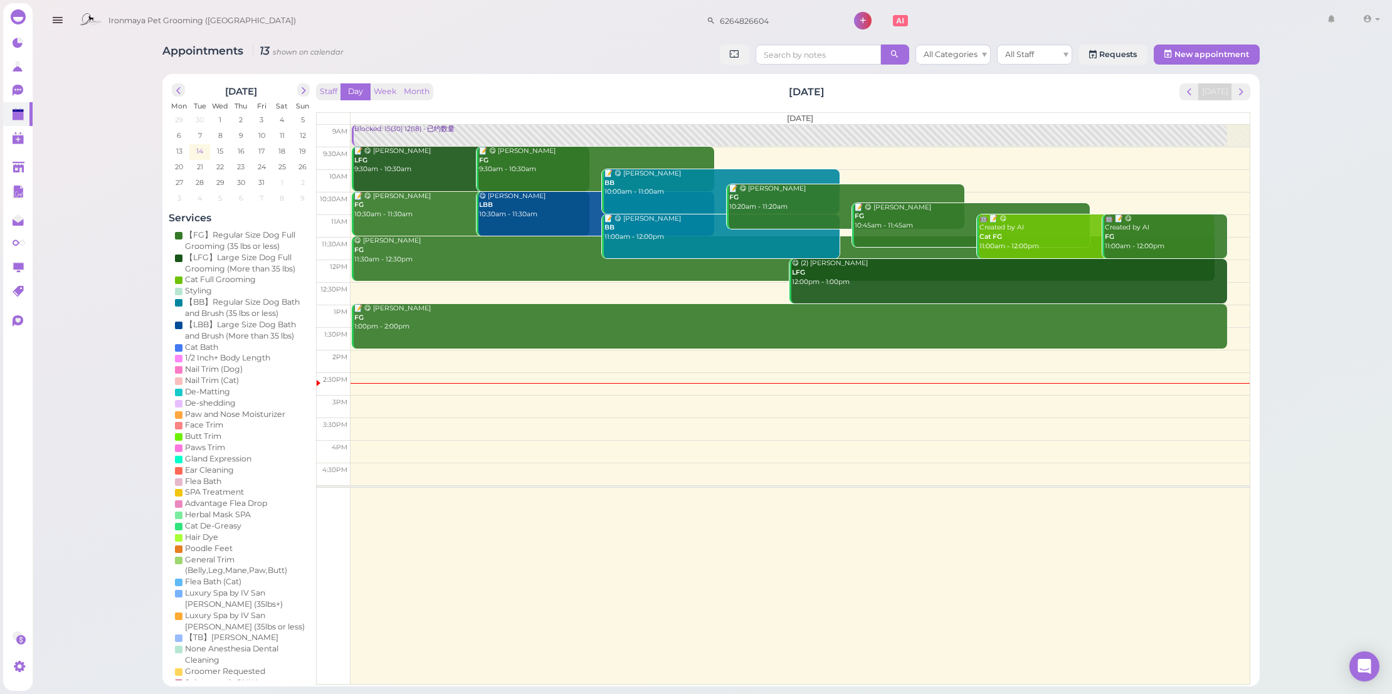
click at [200, 152] on span "14" at bounding box center [199, 150] width 9 height 11
click at [656, 184] on div "📝 😋 Jocelyne Liu BB 10:00am - 11:00am" at bounding box center [721, 183] width 236 height 28
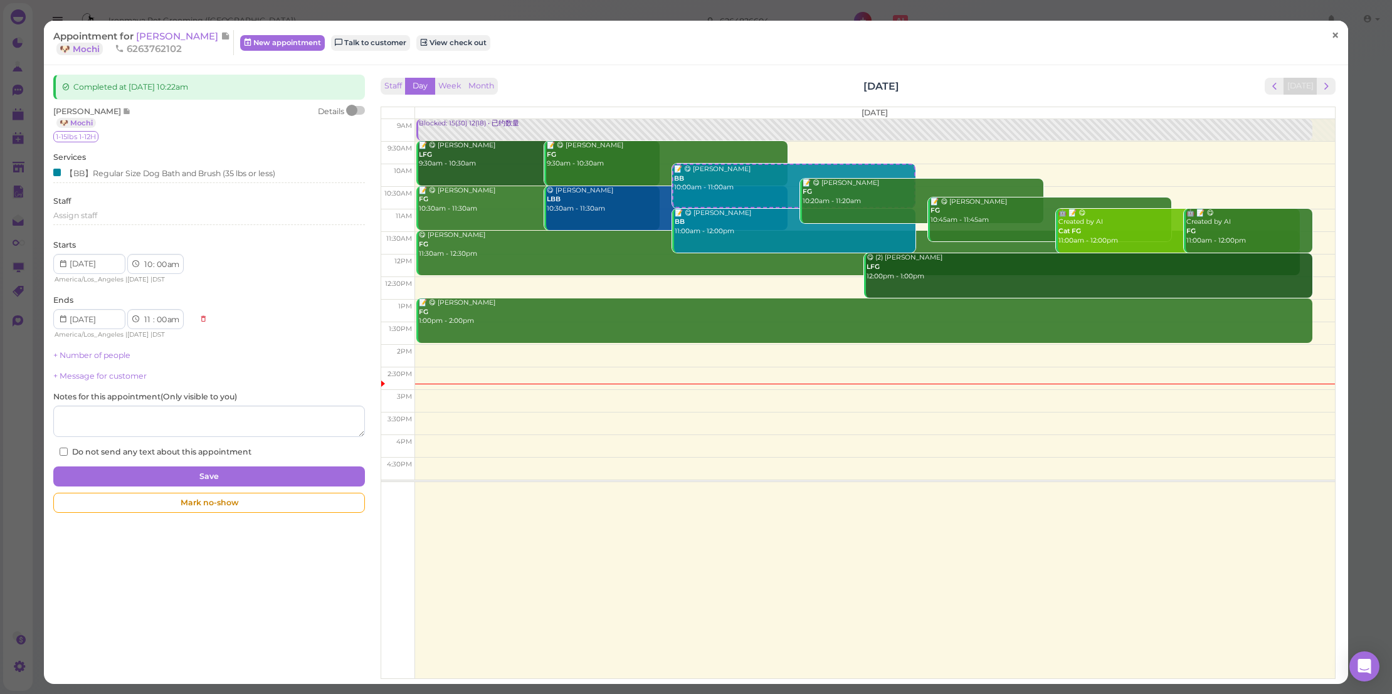
click at [1333, 36] on link "×" at bounding box center [1334, 35] width 23 height 29
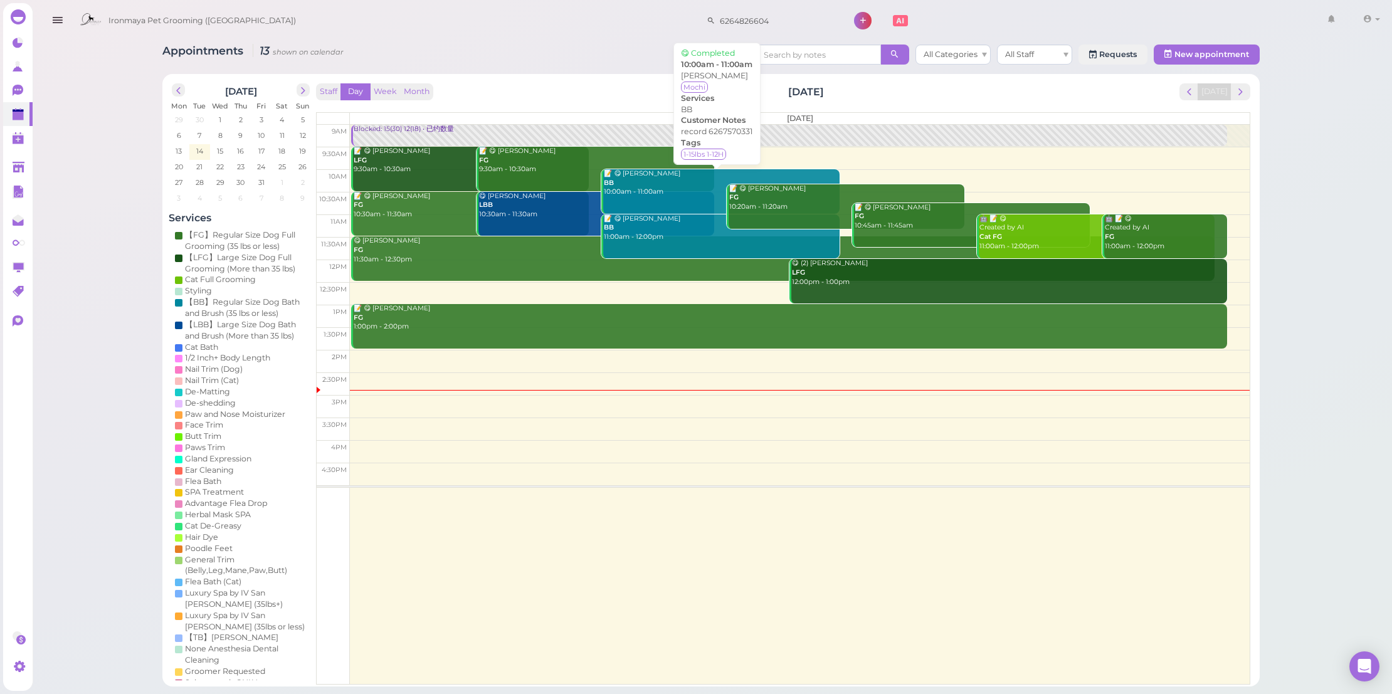
drag, startPoint x: 1155, startPoint y: 242, endPoint x: 688, endPoint y: 251, distance: 467.1
click at [726, 125] on div "Blocked: 15(30) 12(18) • 已约数量 📝 😋 Bao Hoang LFG 9:30am - 10:30am 📝 😋 Evelyn Fue…" at bounding box center [789, 125] width 876 height 0
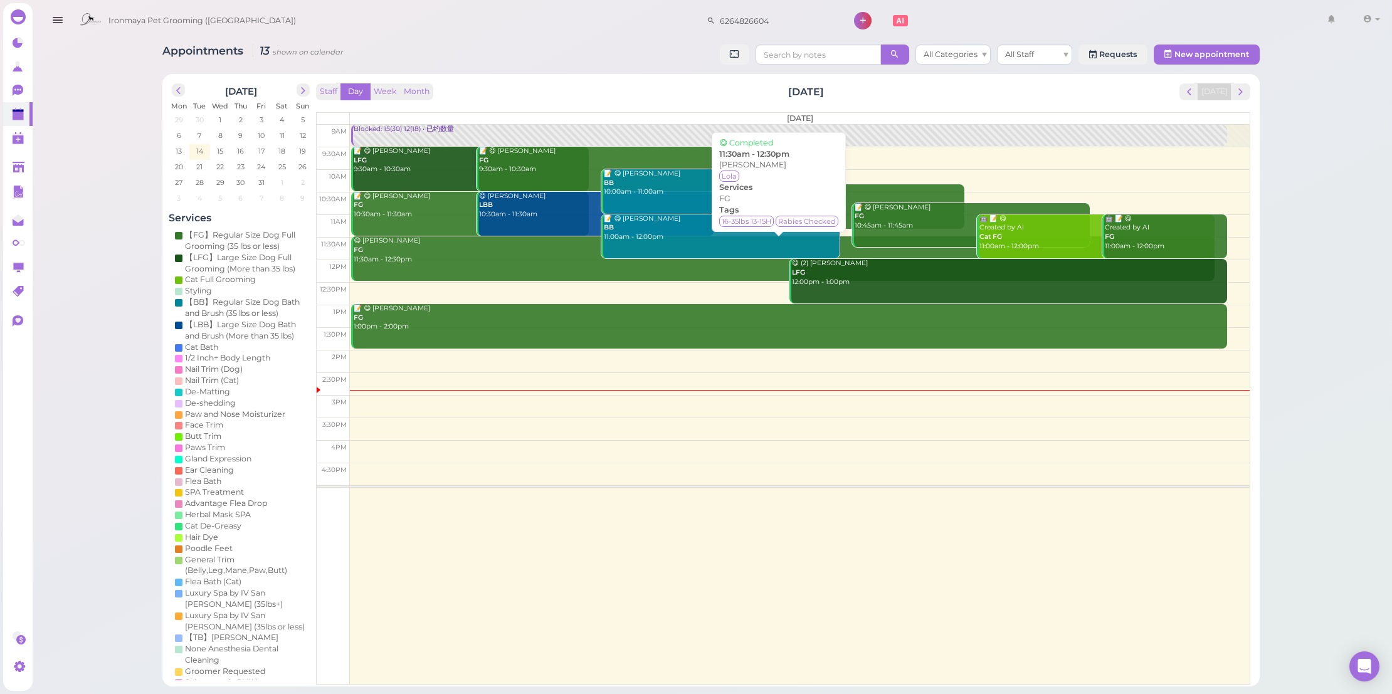
click at [498, 259] on div "😋 Victoria Chan FG 11:30am - 12:30pm" at bounding box center [783, 250] width 861 height 28
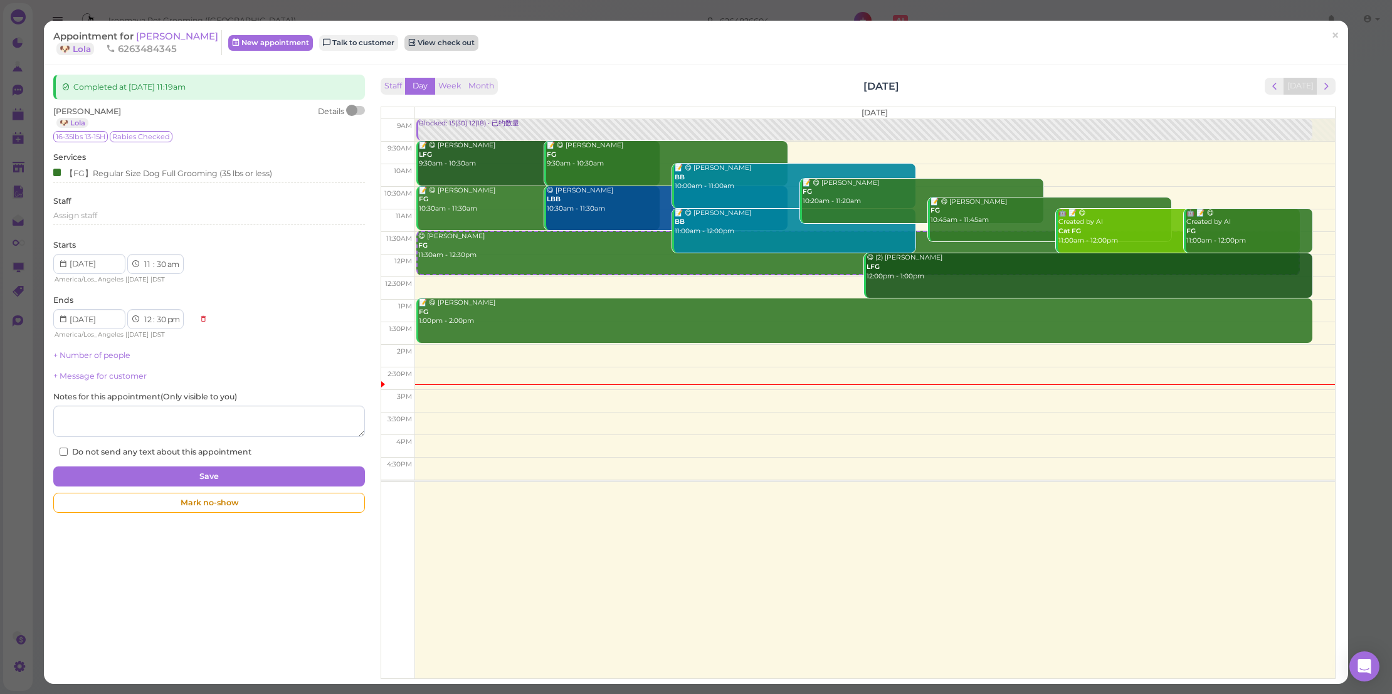
click at [439, 40] on link "View check out" at bounding box center [441, 42] width 74 height 15
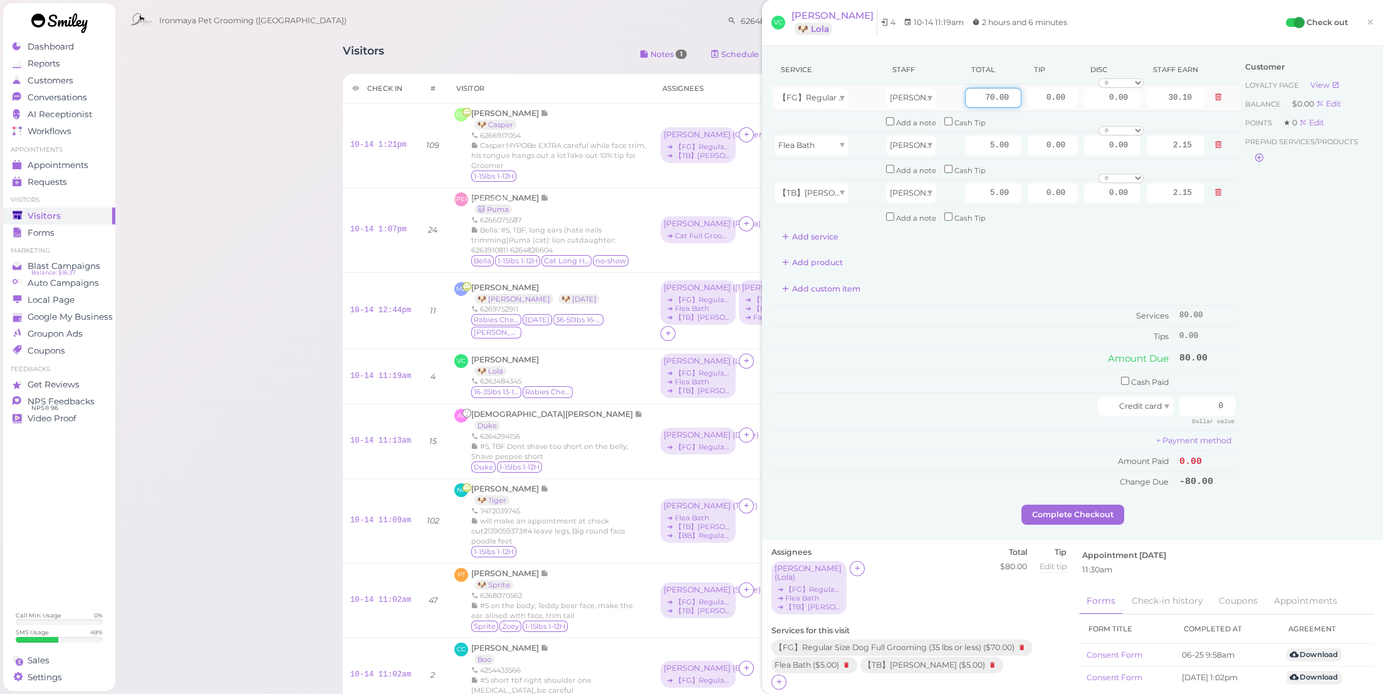
drag, startPoint x: 969, startPoint y: 96, endPoint x: 1129, endPoint y: 110, distance: 160.4
click at [1129, 110] on tr "【FG】Regular Size Dog Full Grooming (35 lbs or less) Helen 70.00 0.00 0.00 0 10%…" at bounding box center [1006, 98] width 468 height 27
type input "80"
type input "34.40"
click at [1022, 326] on td "Tips" at bounding box center [974, 336] width 405 height 20
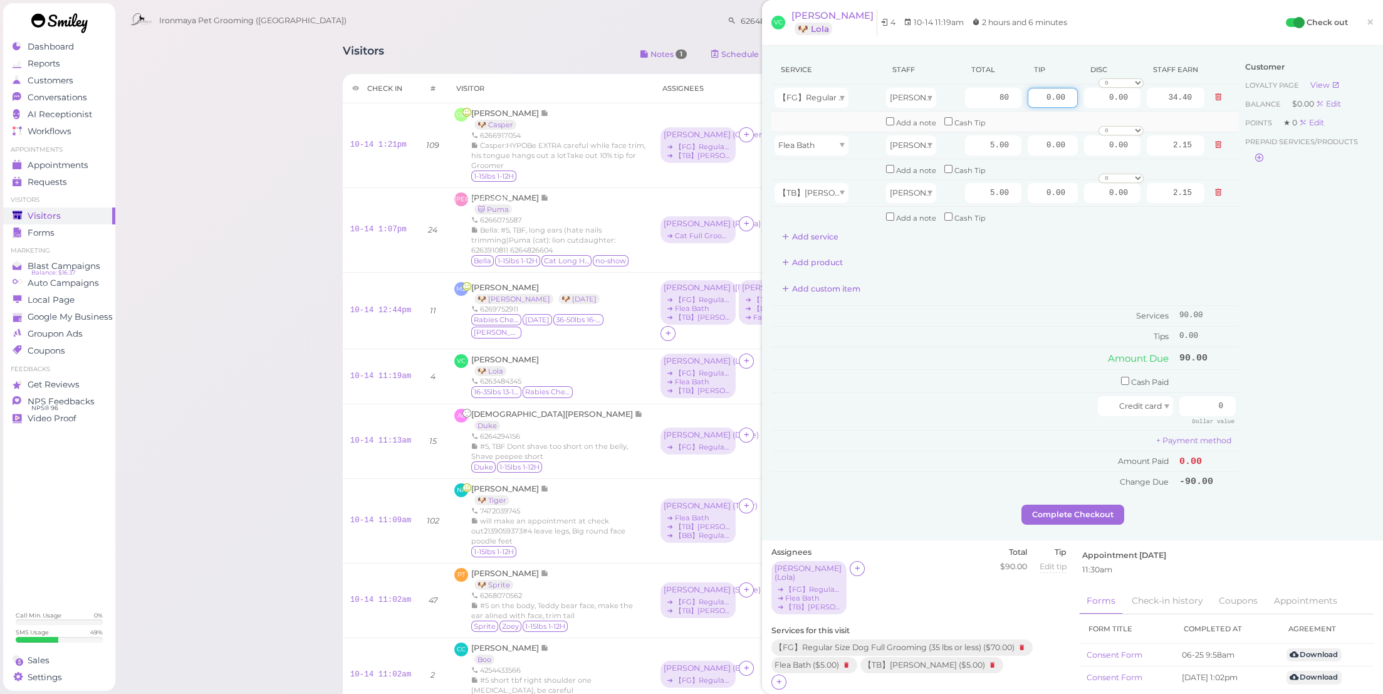
drag, startPoint x: 1029, startPoint y: 93, endPoint x: 1133, endPoint y: 113, distance: 105.4
click at [1133, 113] on tbody "【FG】Regular Size Dog Full Grooming (35 lbs or less) Helen 80 0.00 0.00 0 10% of…" at bounding box center [1006, 156] width 468 height 142
type input "18"
click at [1048, 279] on div "Add custom item" at bounding box center [1006, 289] width 468 height 20
drag, startPoint x: 1195, startPoint y: 392, endPoint x: 1314, endPoint y: 417, distance: 121.6
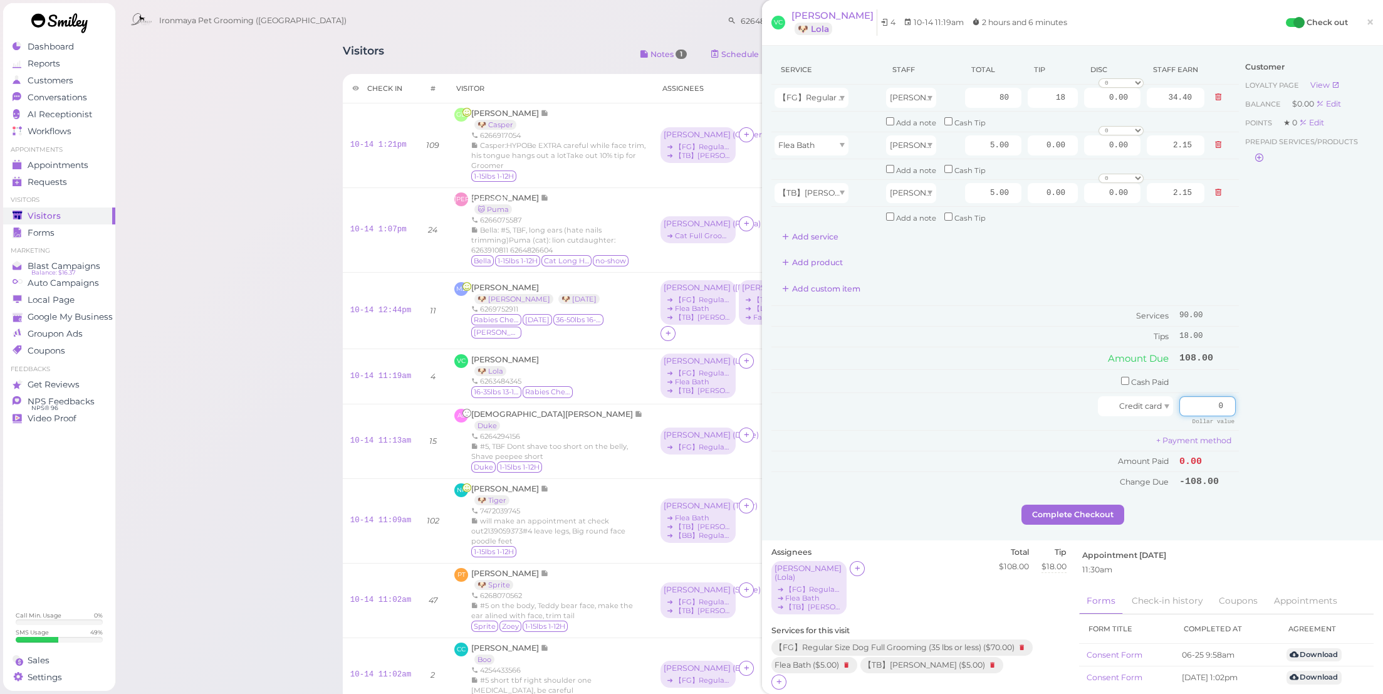
click at [1314, 417] on div "Service Staff Total Tip Disc Staff earn 【FG】Regular Size Dog Full Grooming (35 …" at bounding box center [1073, 279] width 602 height 449
type input "108"
click at [1297, 458] on div "Customer Loyalty page View Balance $0.00 Edit Points ★ 0 Edit Prepaid services/…" at bounding box center [1306, 279] width 135 height 449
click at [1062, 505] on button "Complete Checkout" at bounding box center [1073, 515] width 103 height 20
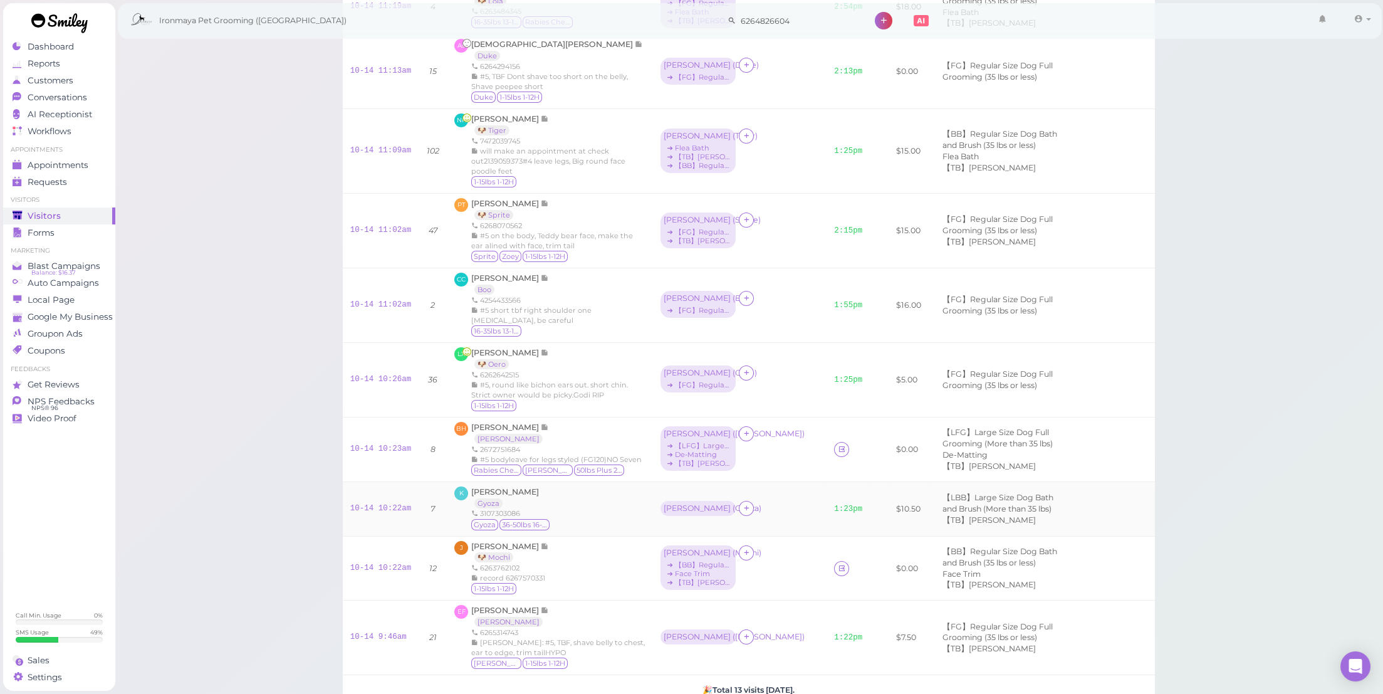
scroll to position [604, 0]
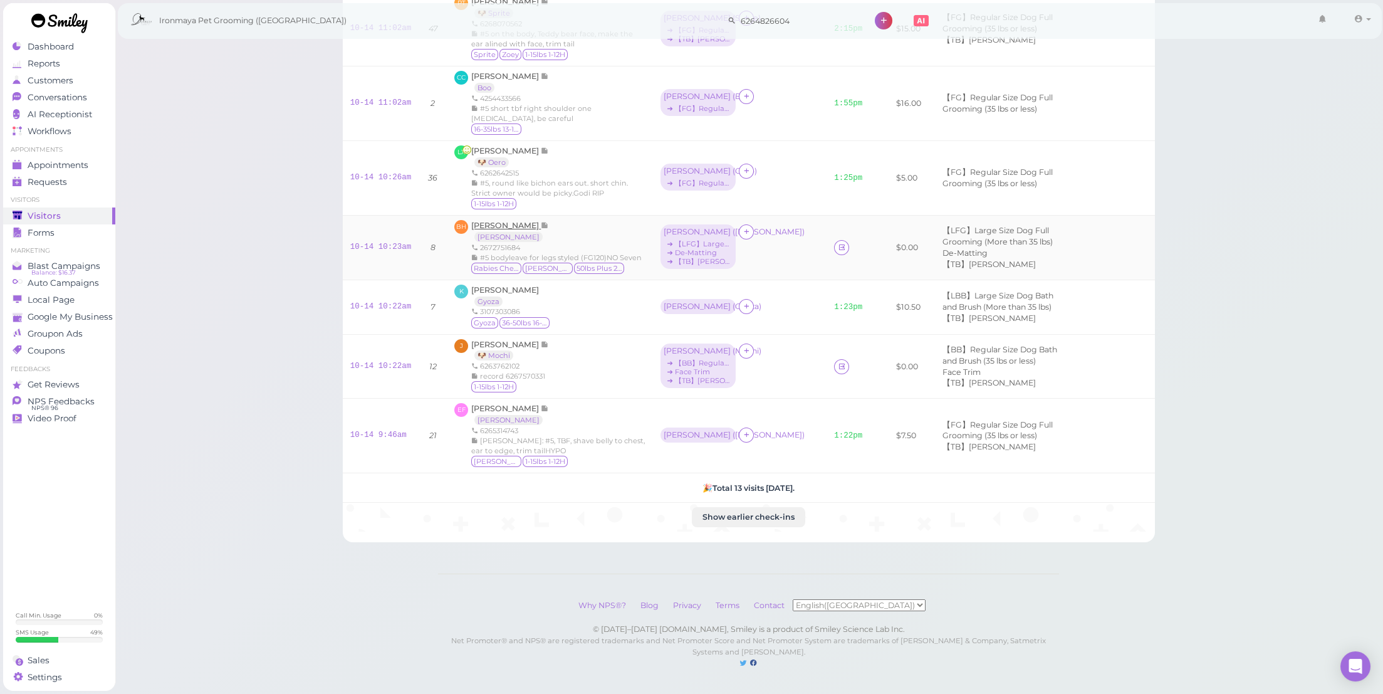
click at [501, 230] on span "[PERSON_NAME]" at bounding box center [506, 225] width 70 height 9
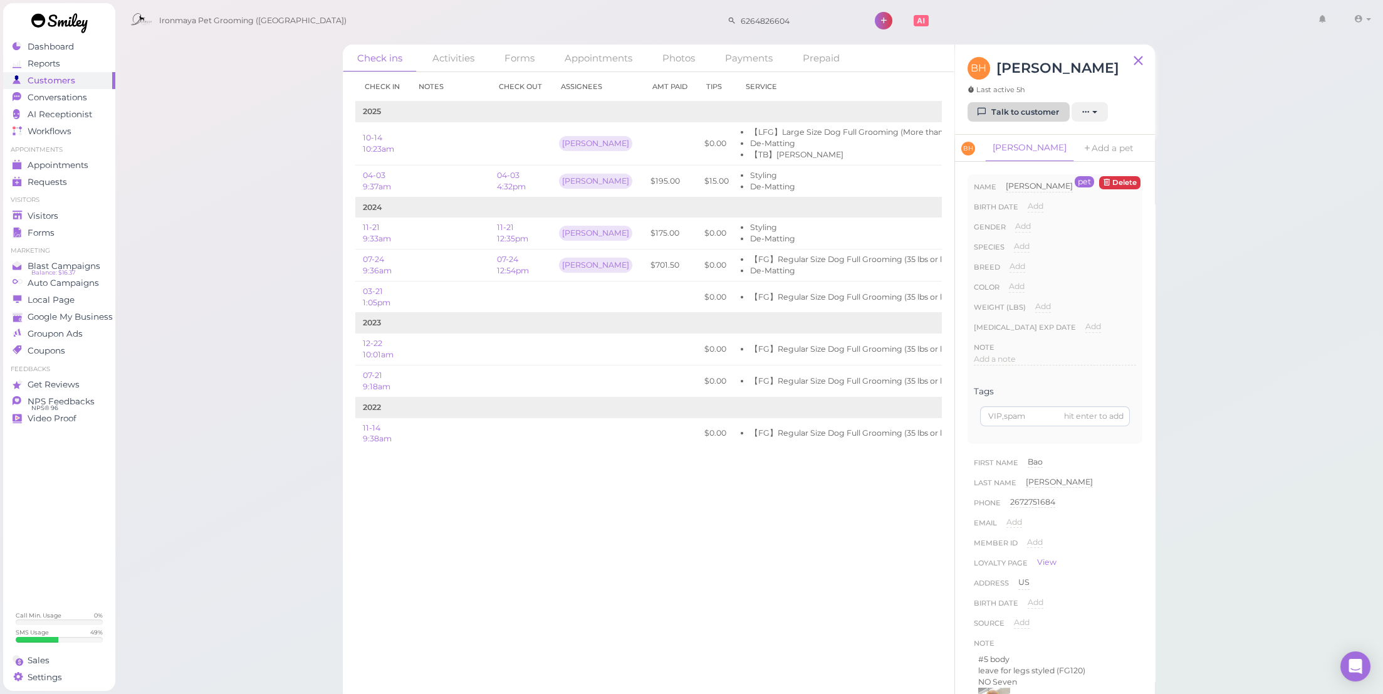
click at [1010, 114] on link "Talk to customer" at bounding box center [1019, 112] width 102 height 20
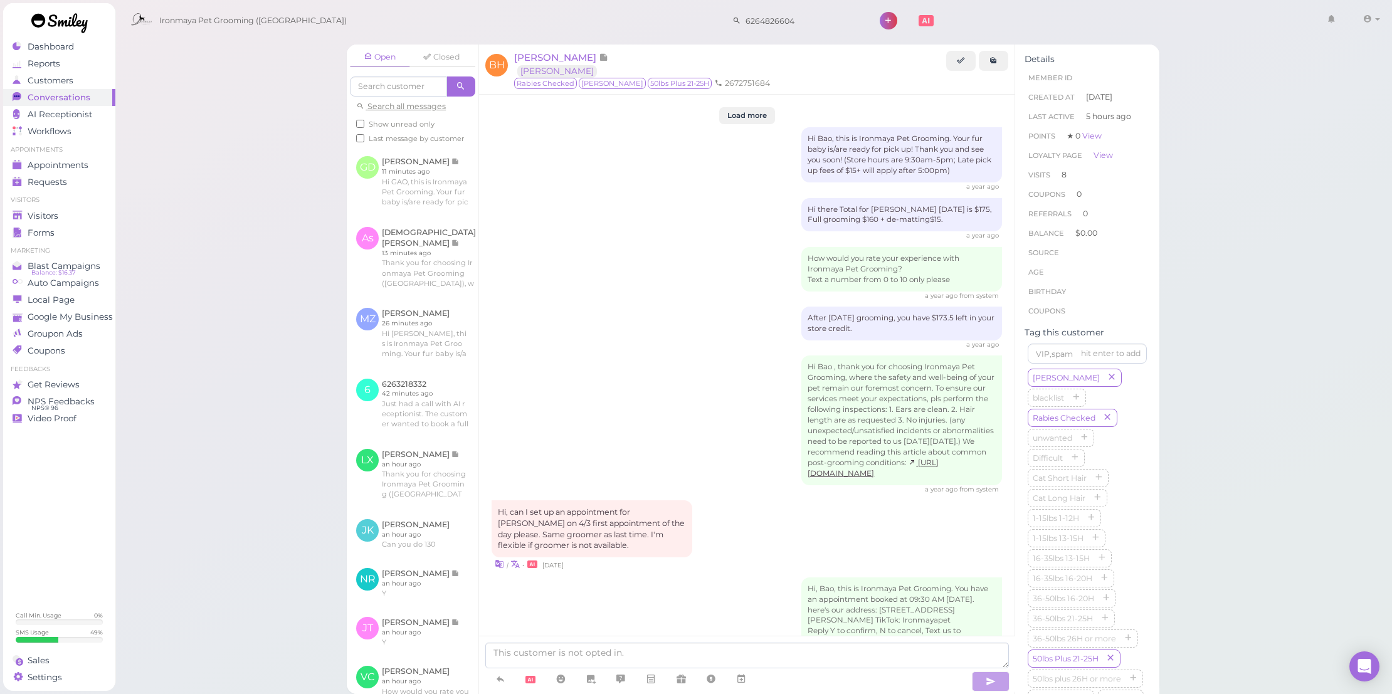
scroll to position [1477, 0]
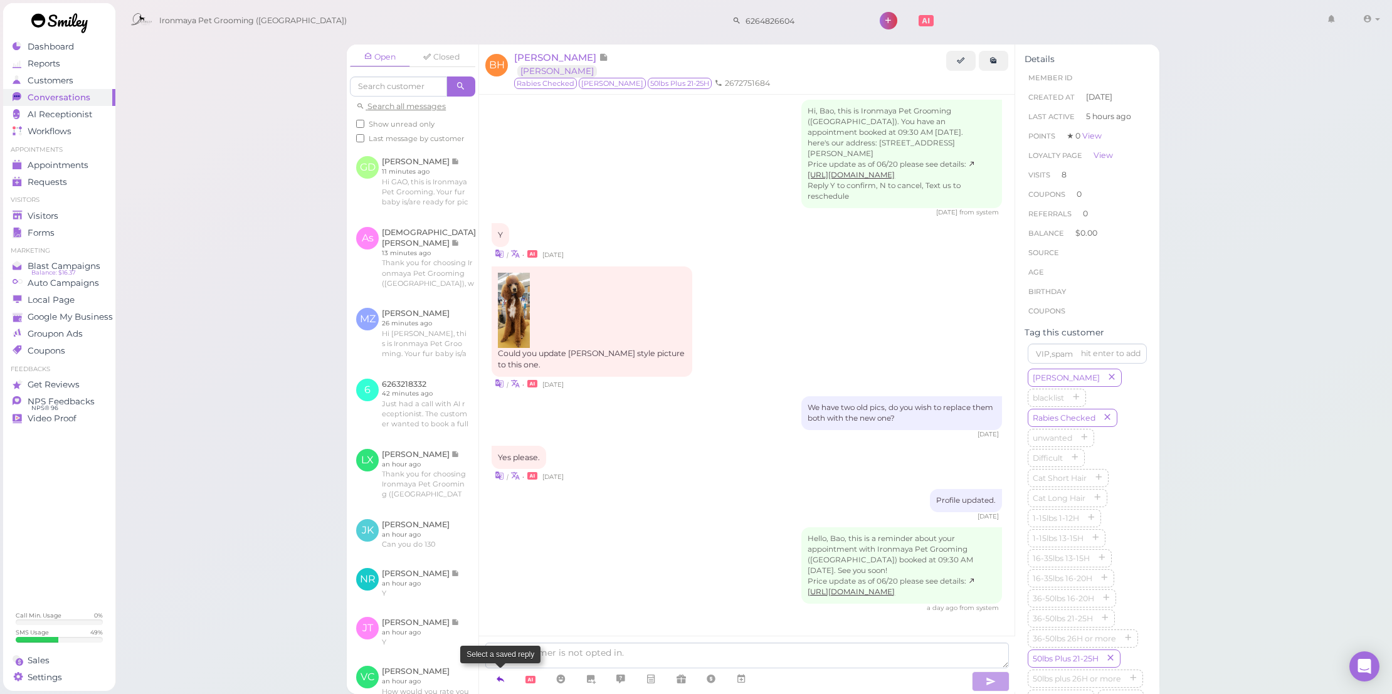
click at [504, 677] on icon at bounding box center [500, 679] width 10 height 13
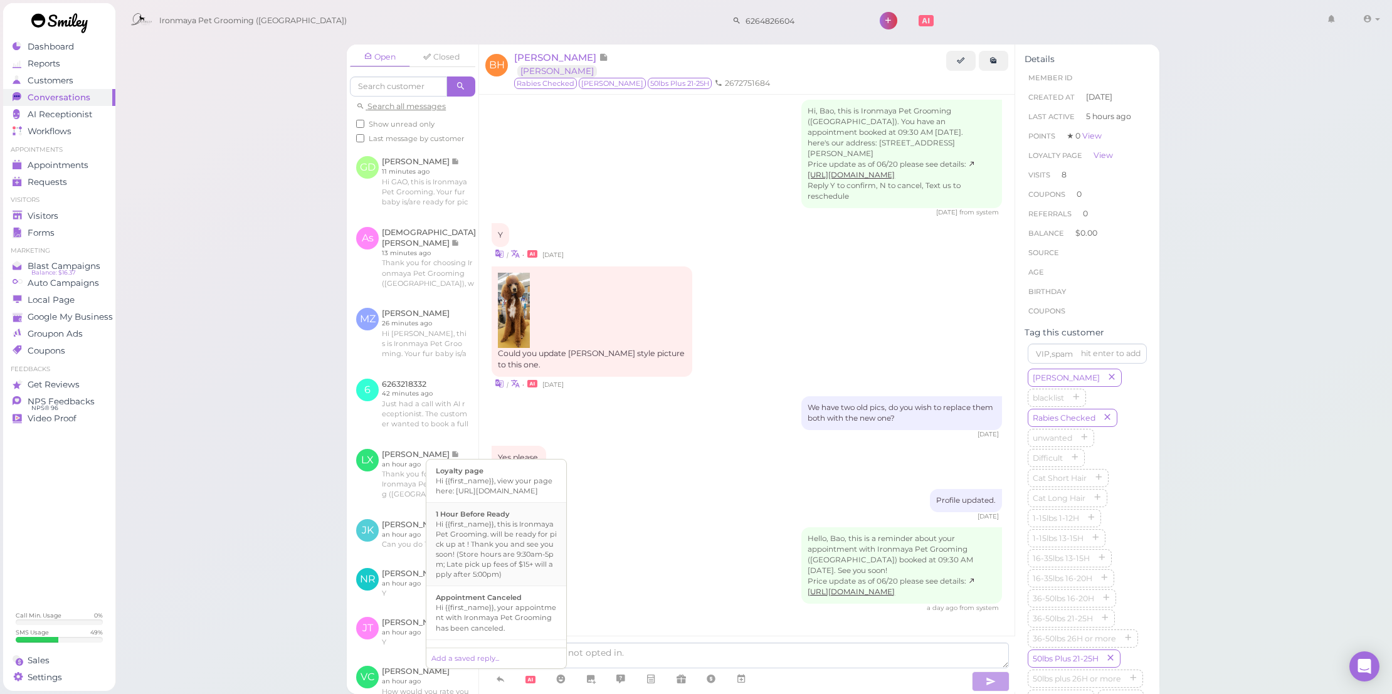
scroll to position [522, 0]
click at [530, 550] on div "Hi {{first_name}}, this is Ironmaya Pet Grooming. Your fur baby is/are ready fo…" at bounding box center [496, 521] width 121 height 60
type textarea "Hi {{first_name}}, this is Ironmaya Pet Grooming. Your fur baby is/are ready fo…"
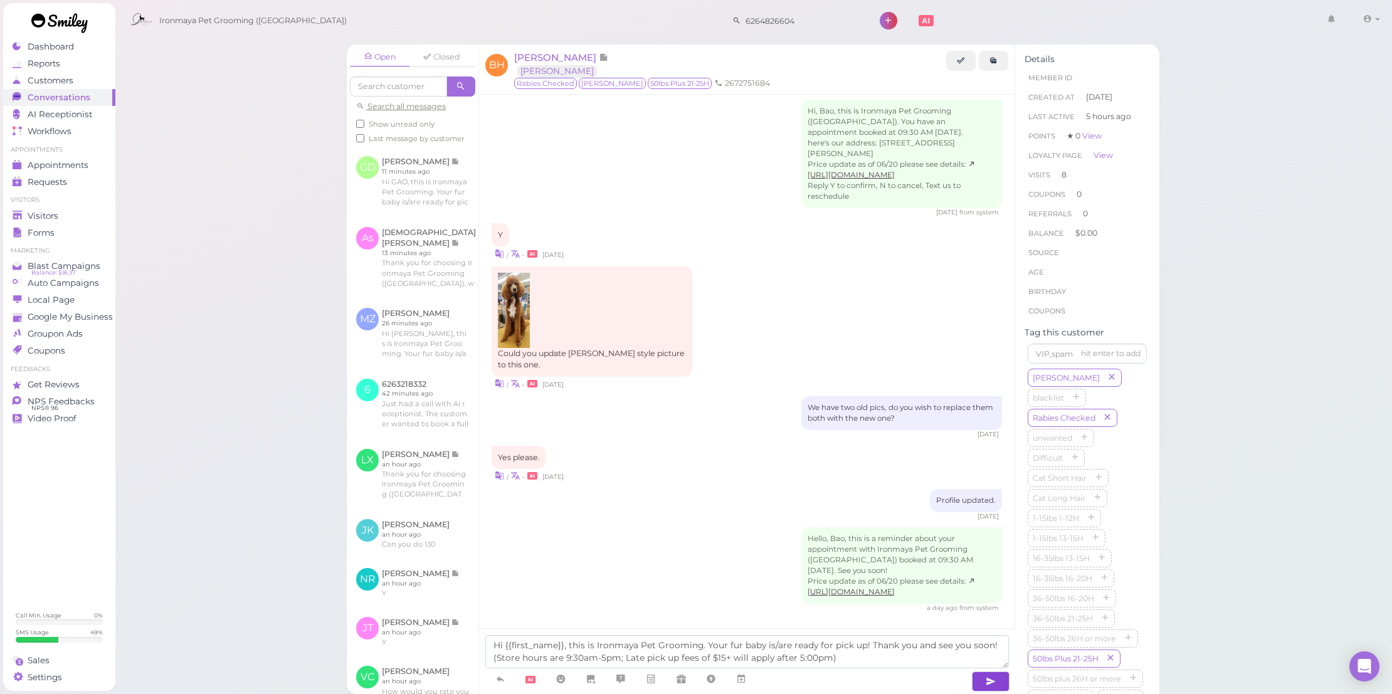
click at [991, 686] on icon "button" at bounding box center [990, 681] width 10 height 13
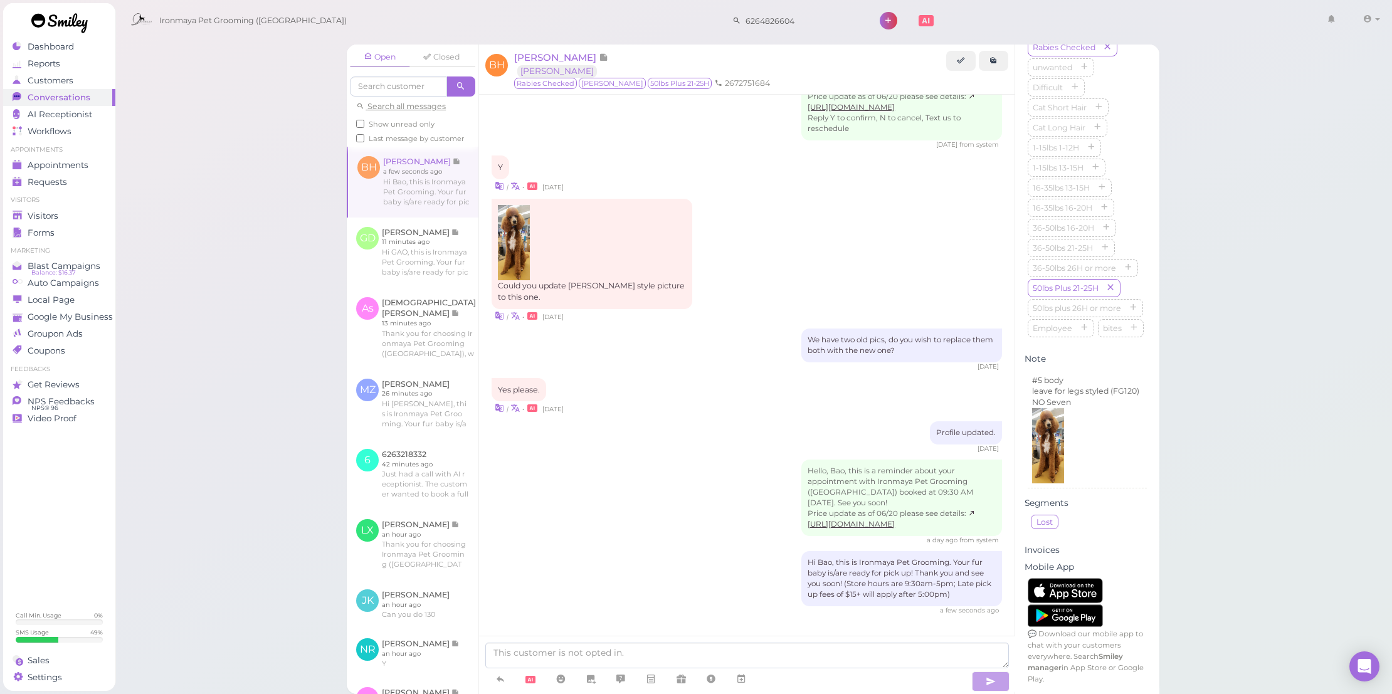
scroll to position [1534, 0]
click at [1069, 397] on p "leave for legs styled (FG120)" at bounding box center [1087, 391] width 110 height 11
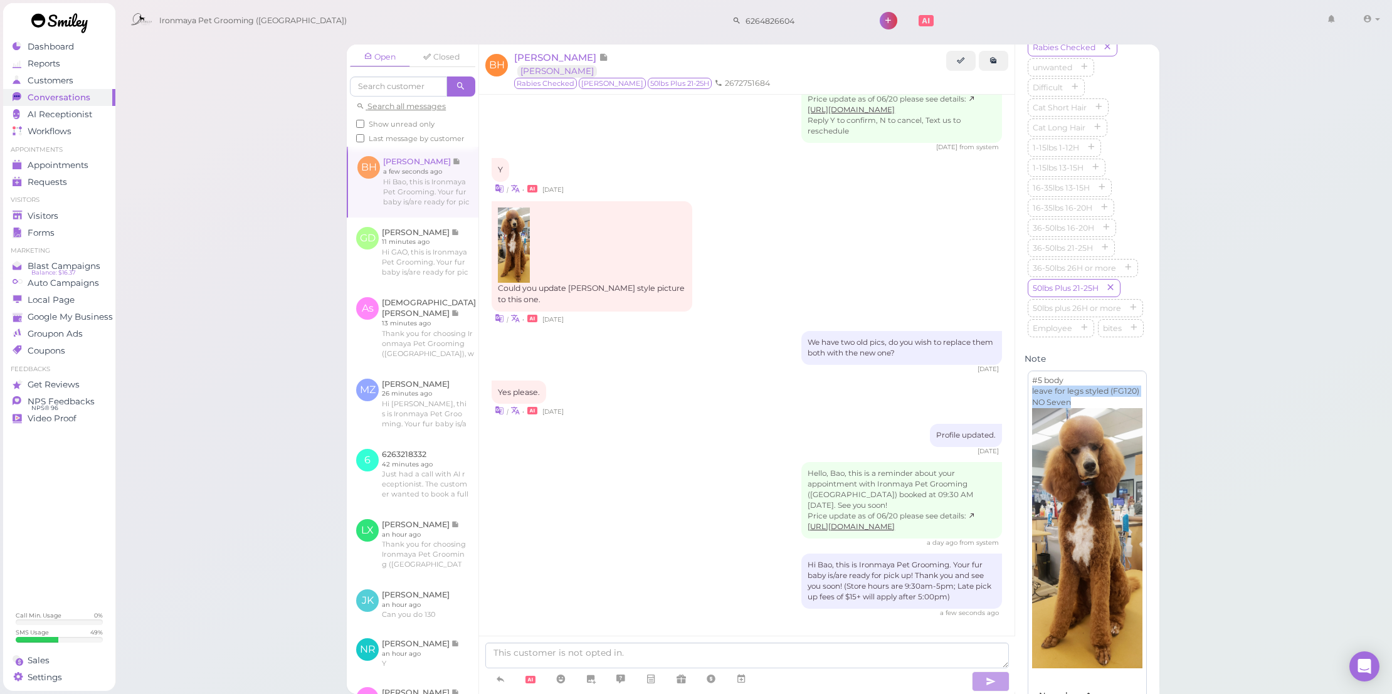
drag, startPoint x: 1078, startPoint y: 451, endPoint x: 1008, endPoint y: 428, distance: 73.9
click at [1008, 428] on div "Open Closed Search all messages Show unread only Last message by customer BH Ba…" at bounding box center [753, 369] width 812 height 649
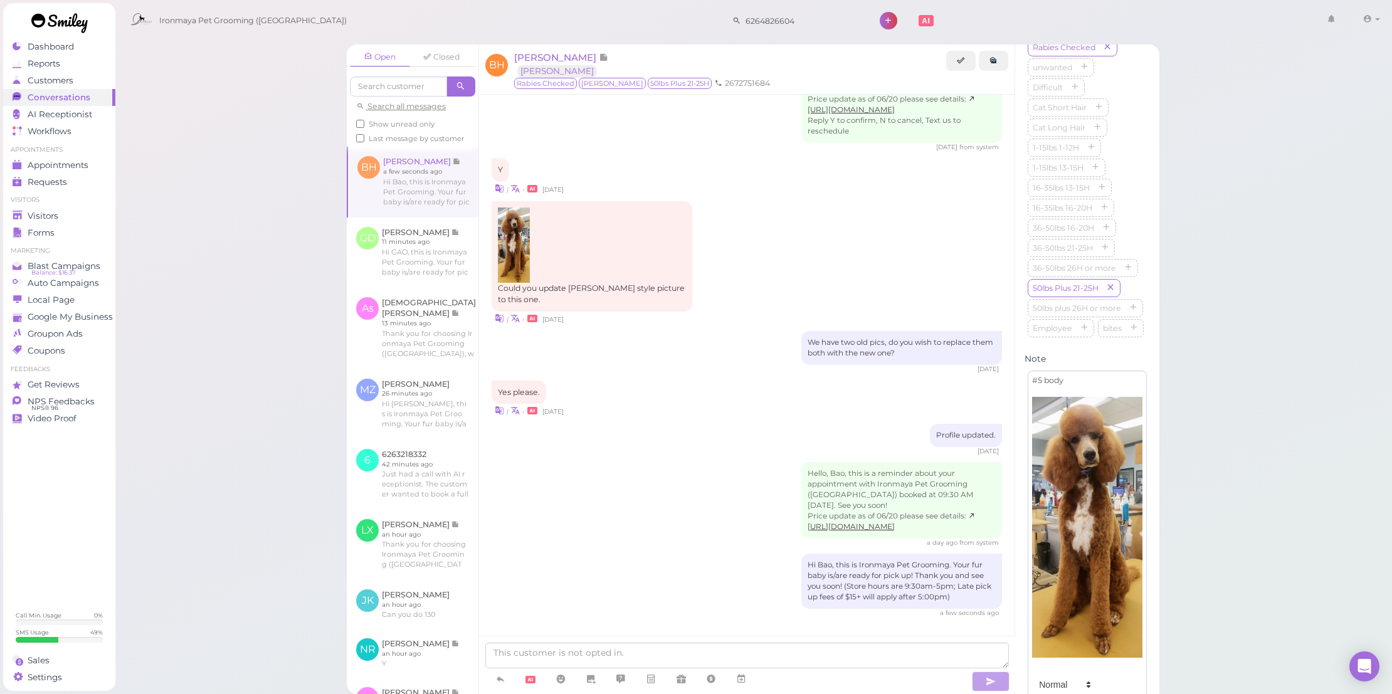
scroll to position [574, 0]
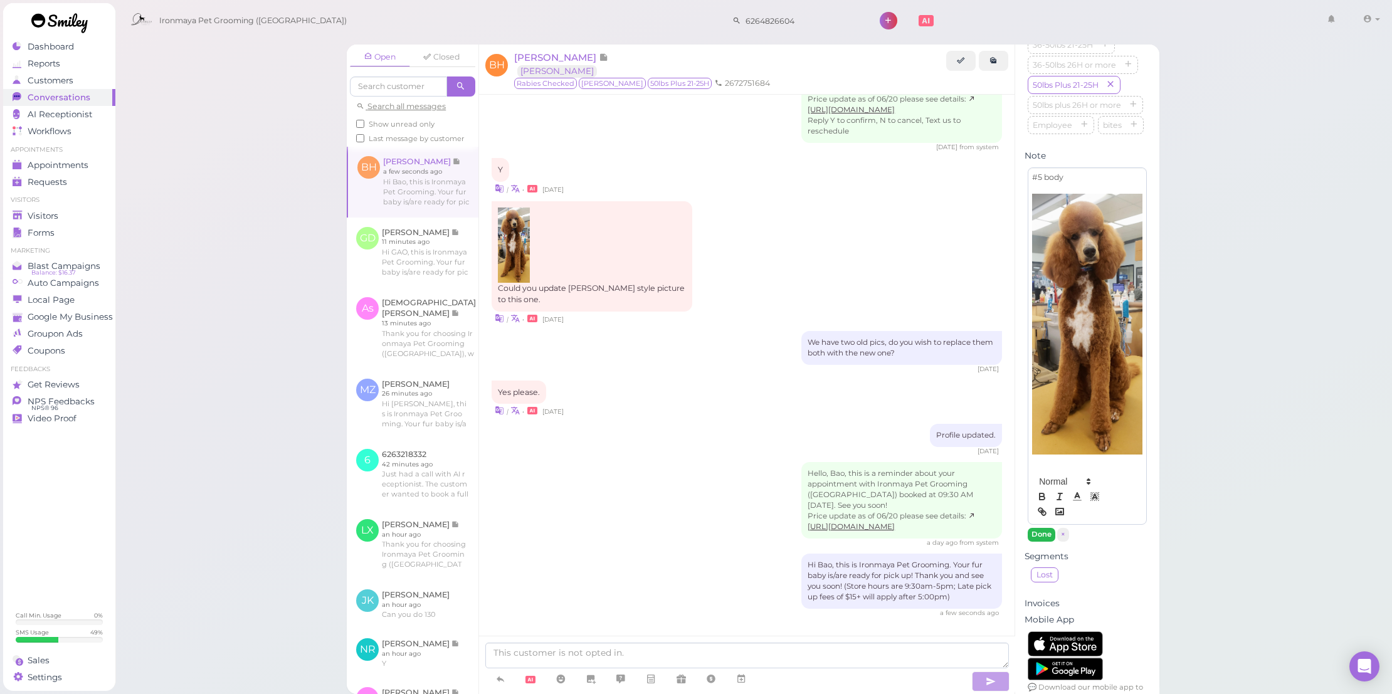
click at [1035, 541] on button "Done" at bounding box center [1041, 534] width 28 height 13
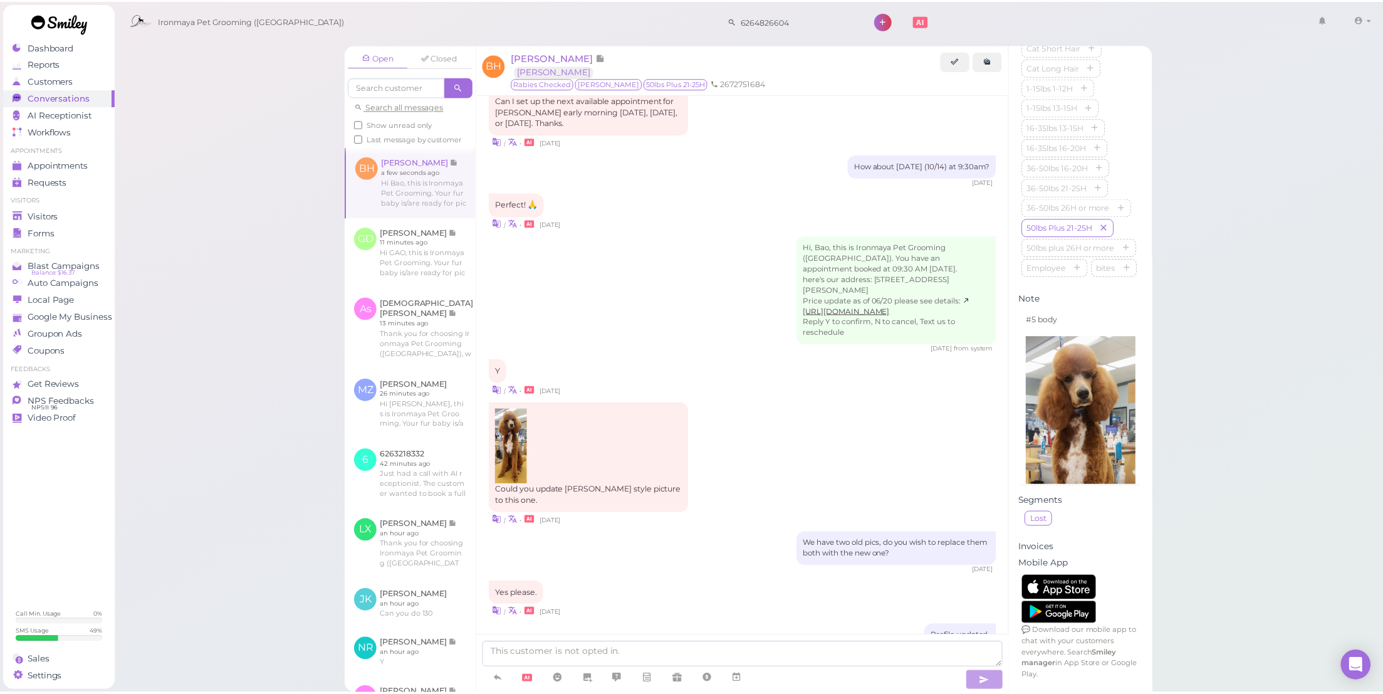
scroll to position [1546, 0]
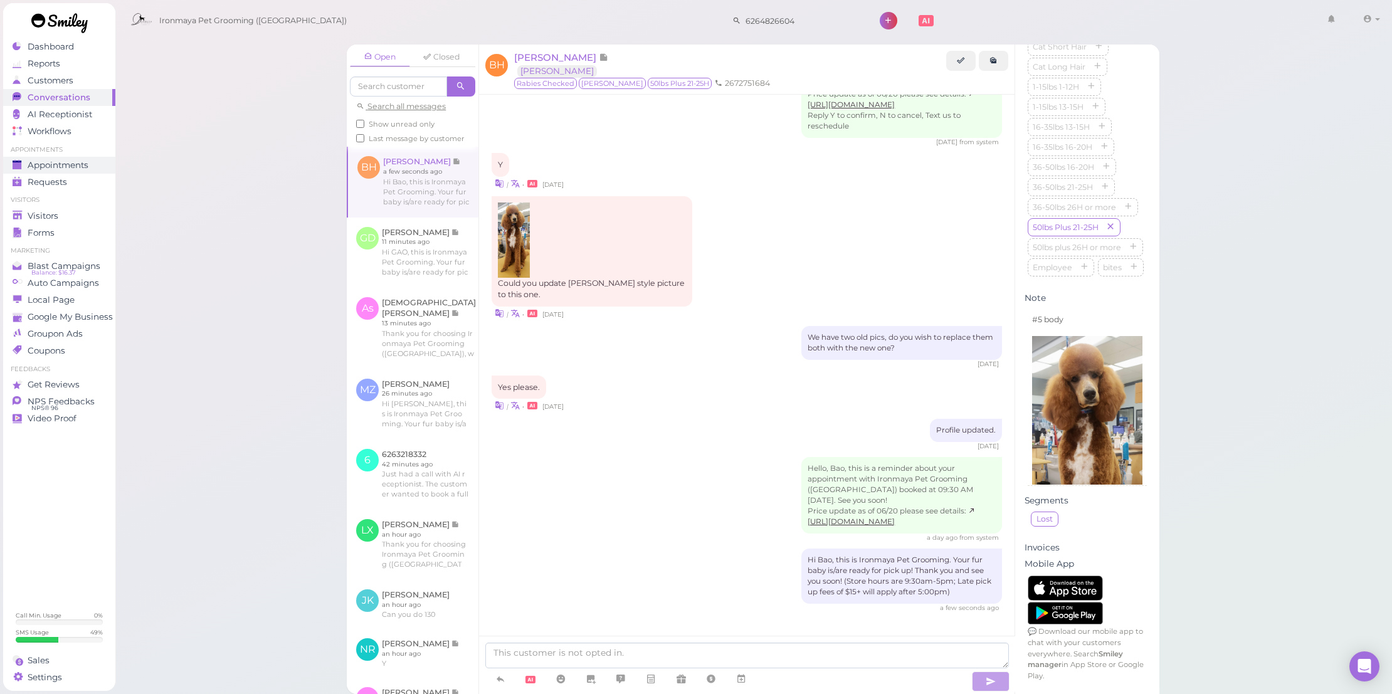
click at [51, 169] on span "Appointments" at bounding box center [58, 165] width 61 height 11
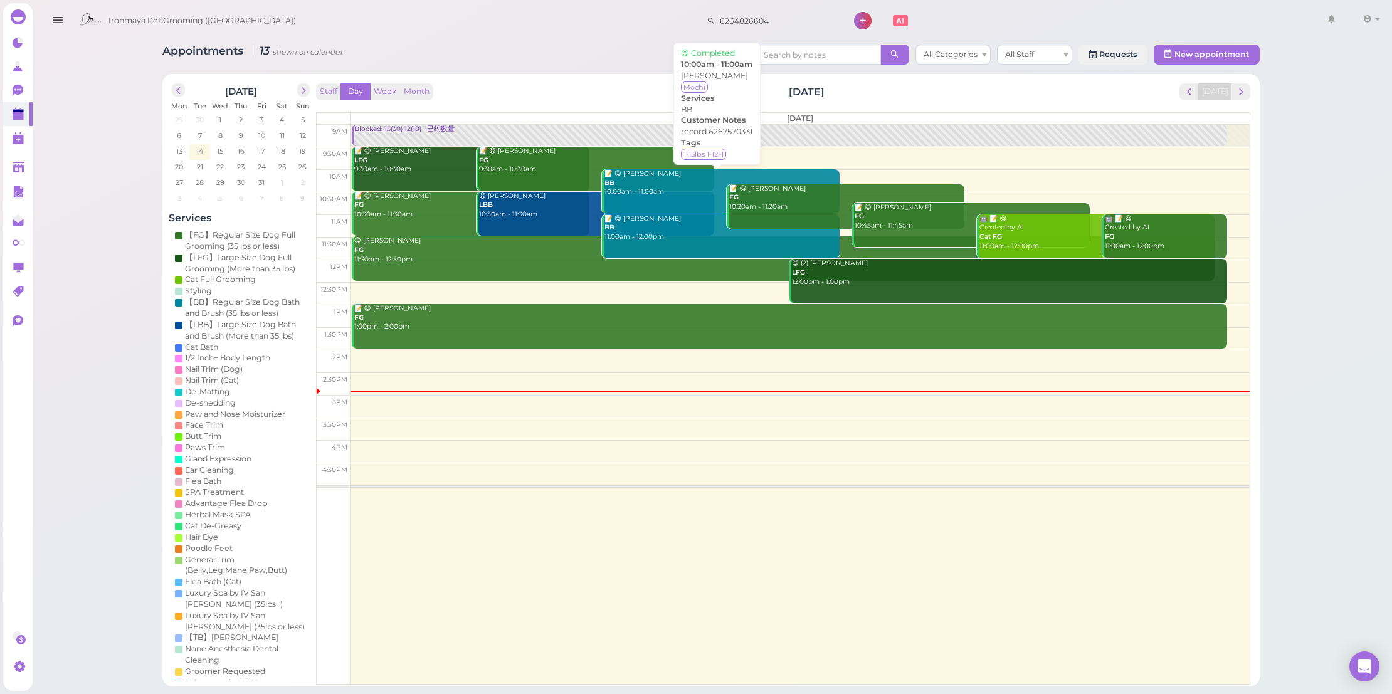
click at [673, 188] on div "📝 😋 Jocelyne Liu BB 10:00am - 11:00am" at bounding box center [721, 183] width 236 height 28
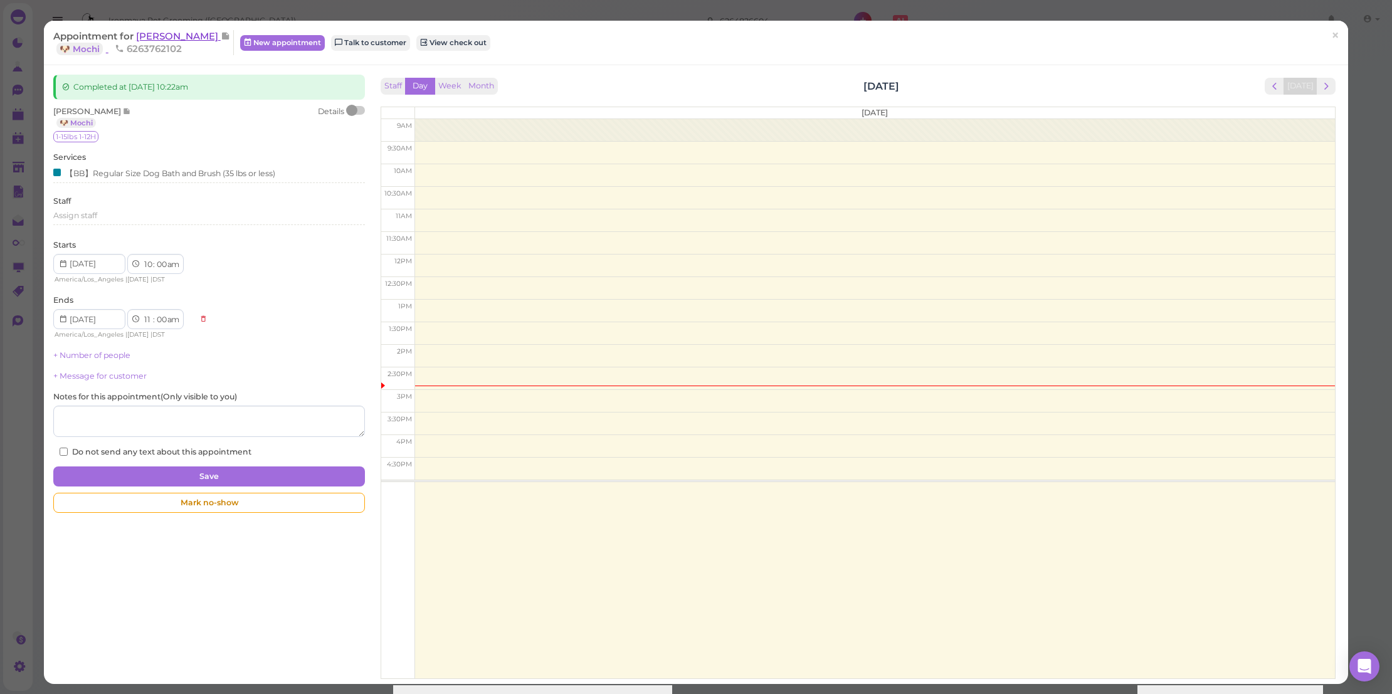
click at [186, 30] on span "[PERSON_NAME]" at bounding box center [178, 36] width 85 height 12
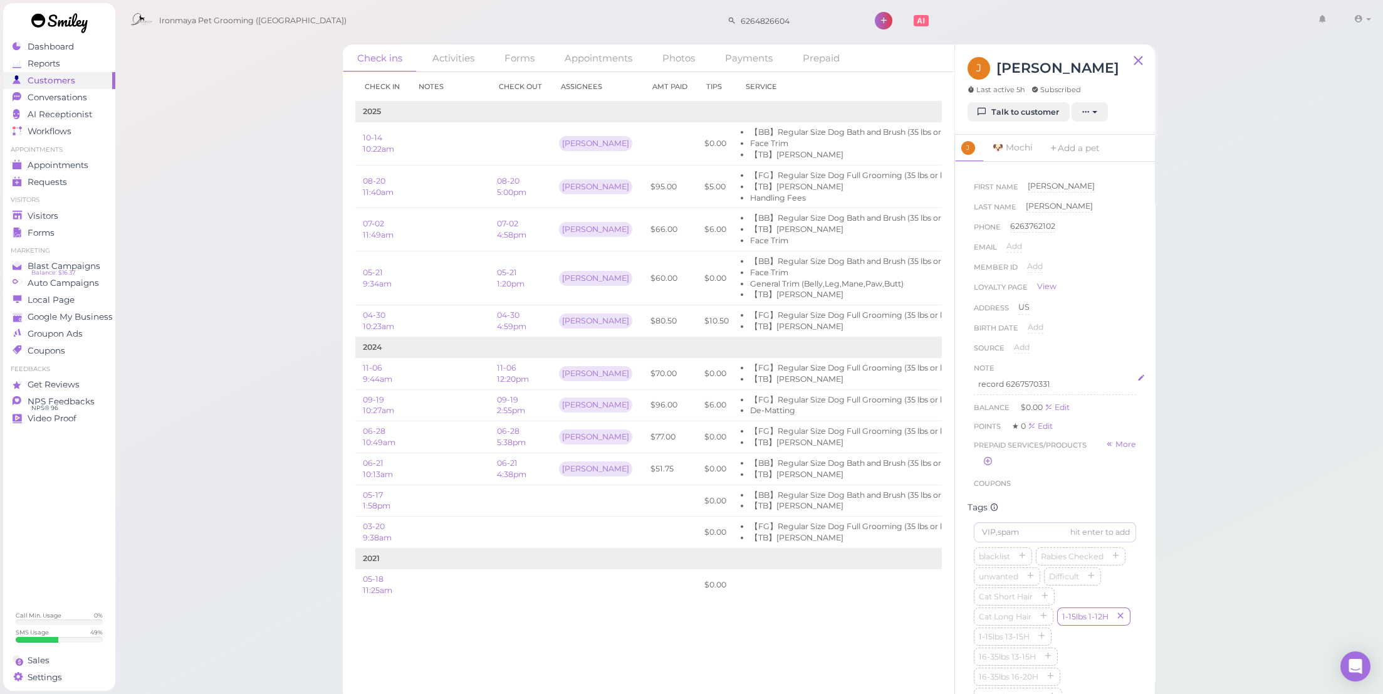
click at [1029, 380] on p "record 6267570331" at bounding box center [1055, 384] width 154 height 11
click at [1034, 382] on p "record 6267570331" at bounding box center [1055, 384] width 154 height 11
copy p "6267570331"
click at [752, 29] on input "6264826604" at bounding box center [798, 21] width 122 height 20
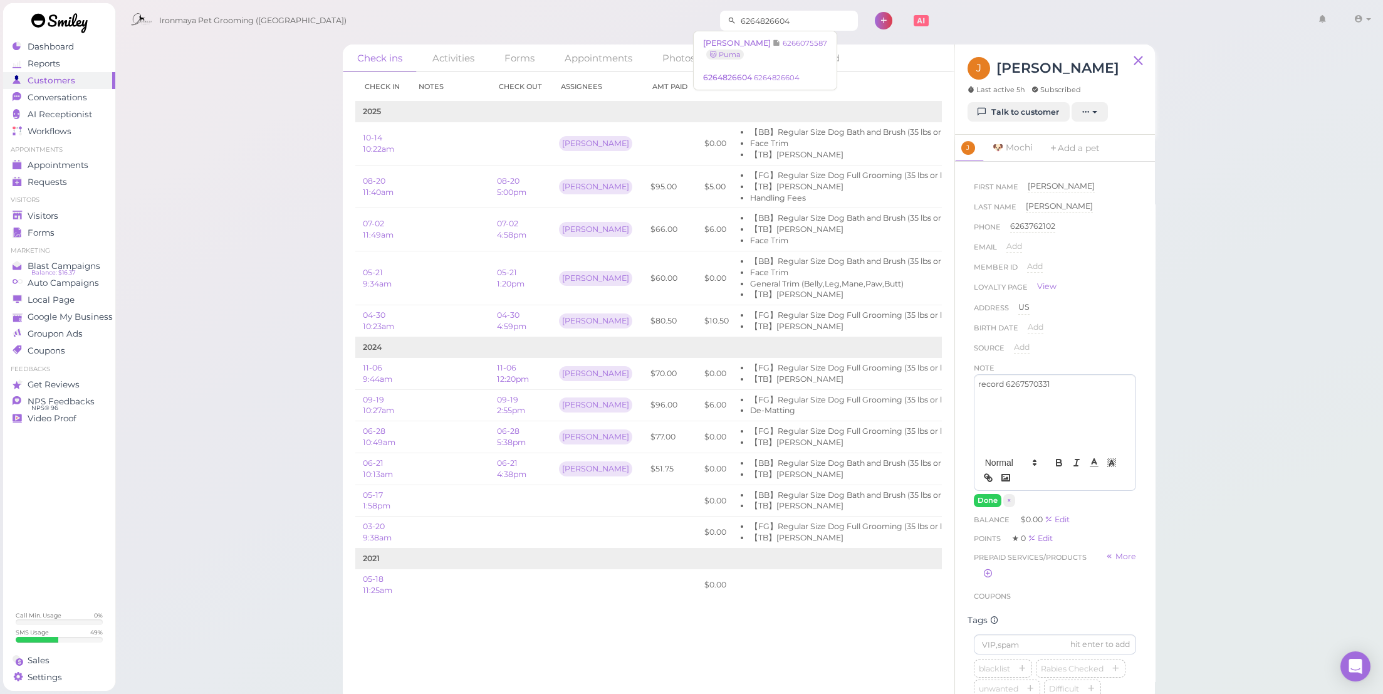
click at [752, 29] on input "6264826604" at bounding box center [798, 21] width 122 height 20
click at [752, 26] on input "6264826604" at bounding box center [798, 21] width 122 height 20
click at [751, 21] on input "6264826604" at bounding box center [798, 21] width 122 height 20
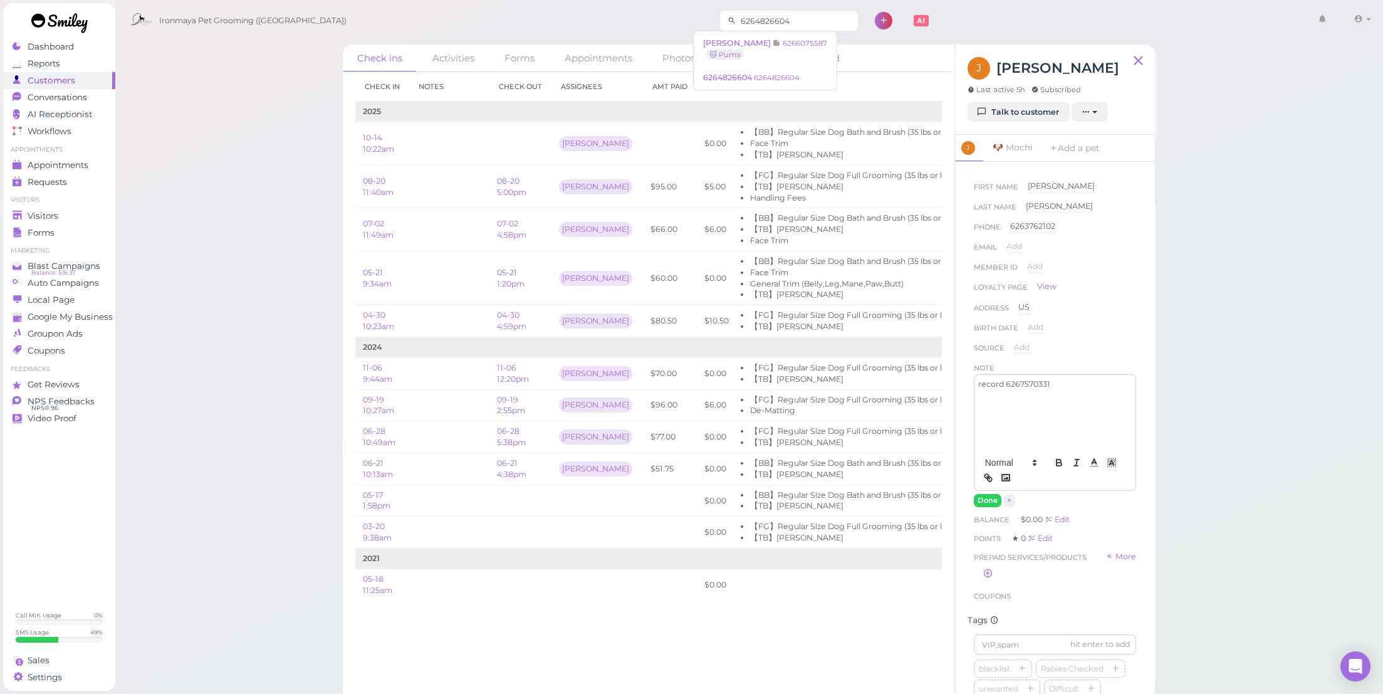
click at [751, 21] on input "6264826604" at bounding box center [798, 21] width 122 height 20
paste input "7570331"
click at [780, 16] on input "6267570331" at bounding box center [798, 21] width 122 height 20
type input "6267570331"
click at [783, 126] on small "6267570331" at bounding box center [803, 123] width 41 height 9
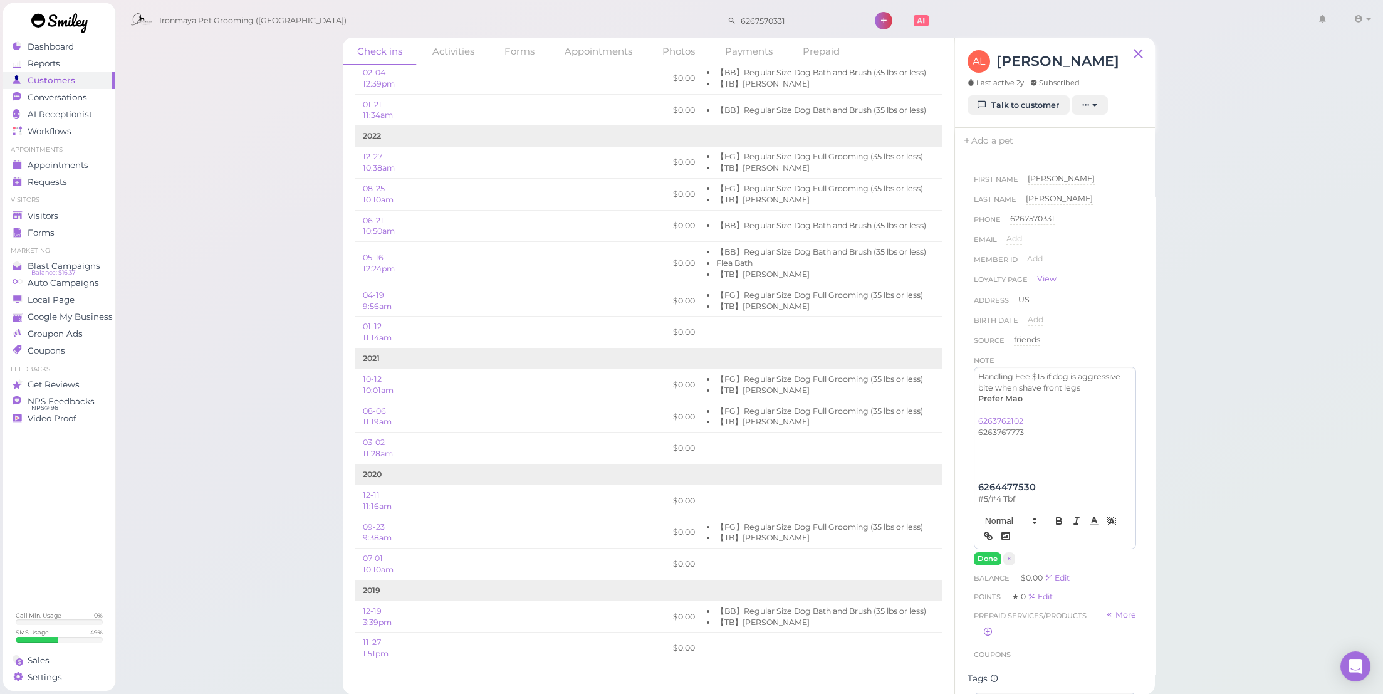
scroll to position [531, 0]
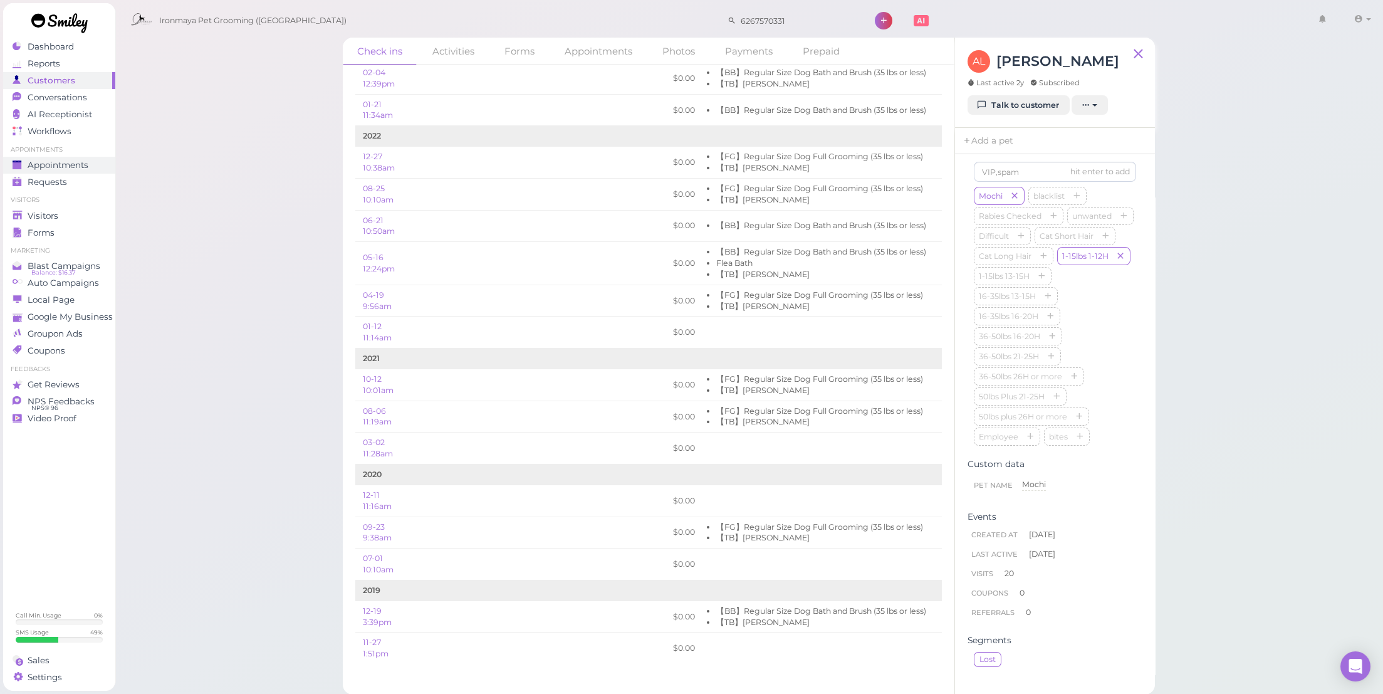
click at [43, 168] on span "Appointments" at bounding box center [58, 165] width 61 height 11
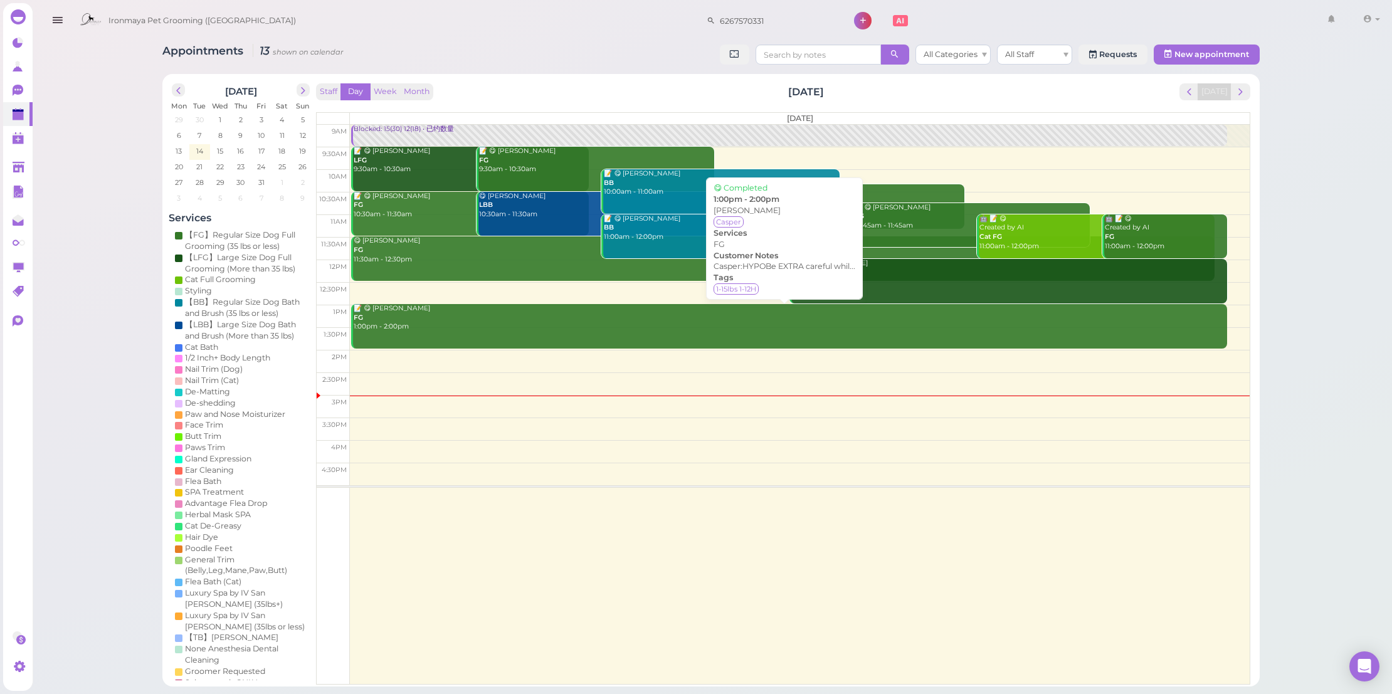
click at [547, 313] on div "📝 😋 GAO Daisy FG 1:00pm - 2:00pm" at bounding box center [790, 318] width 874 height 28
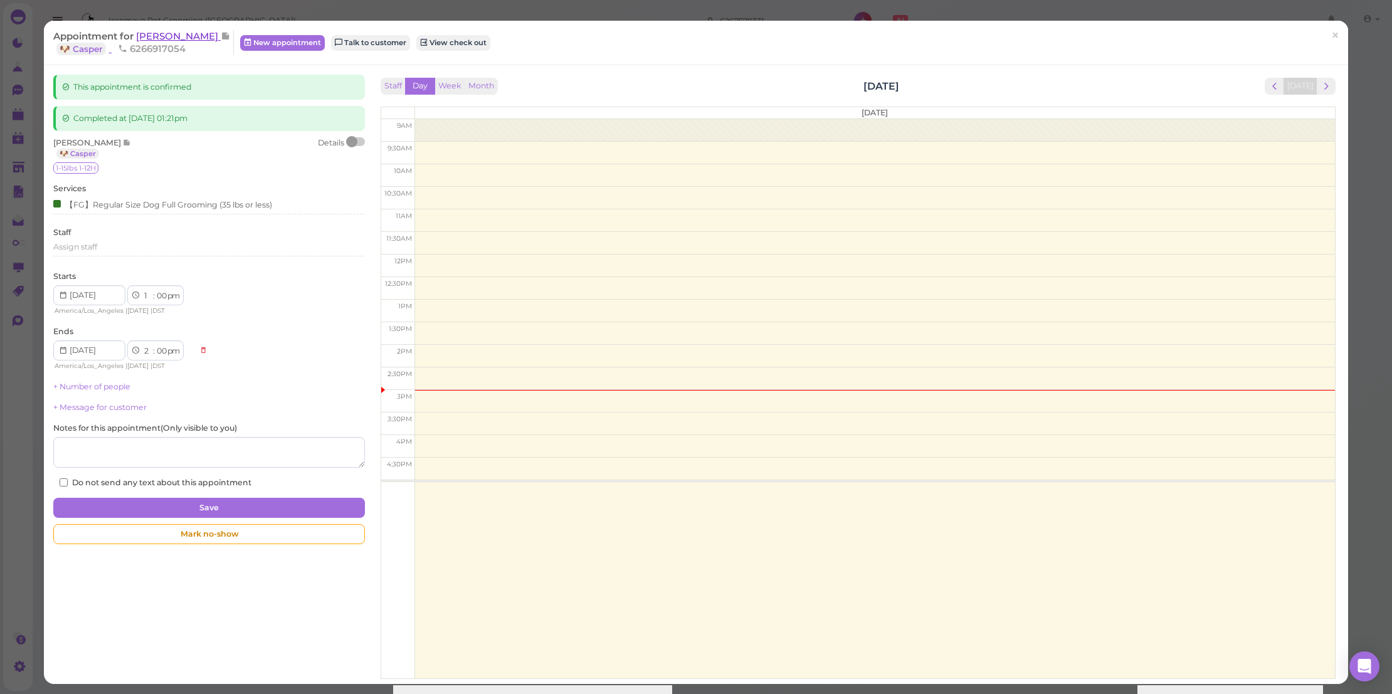
click at [161, 37] on span "[PERSON_NAME]" at bounding box center [178, 36] width 85 height 12
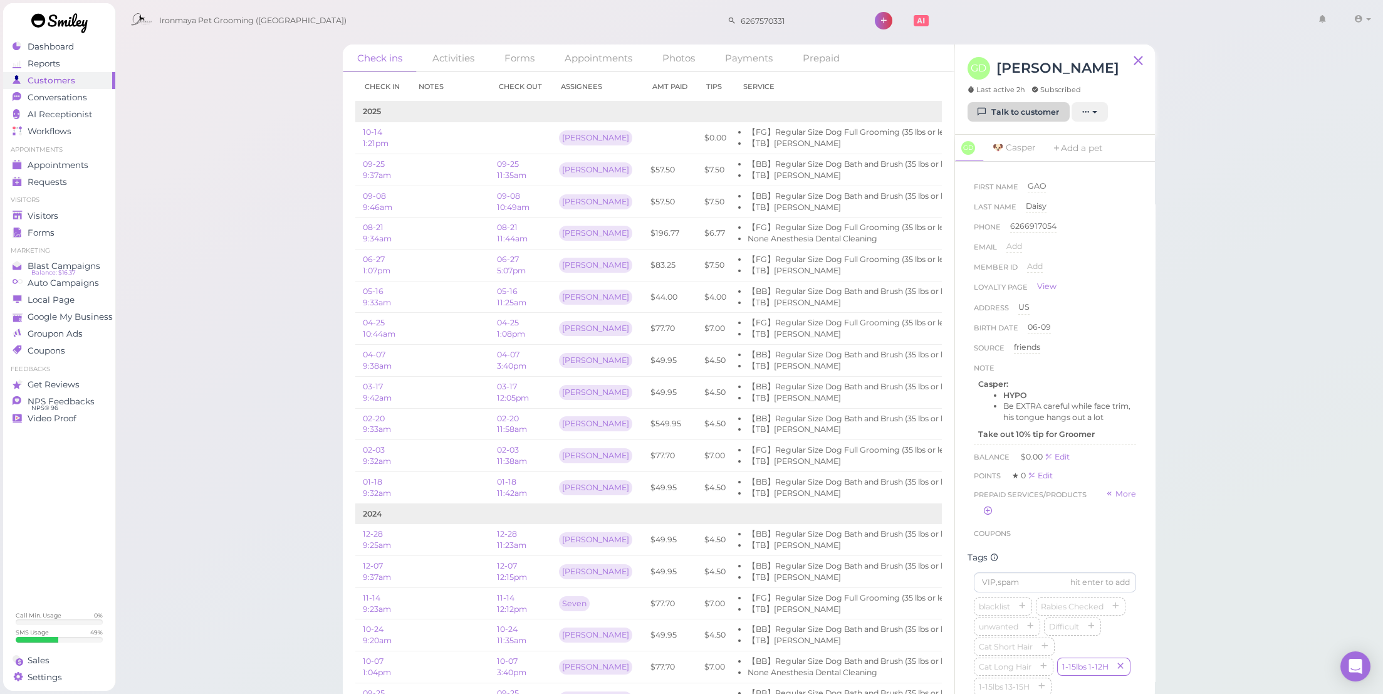
click at [1007, 104] on link "Talk to customer" at bounding box center [1019, 112] width 102 height 20
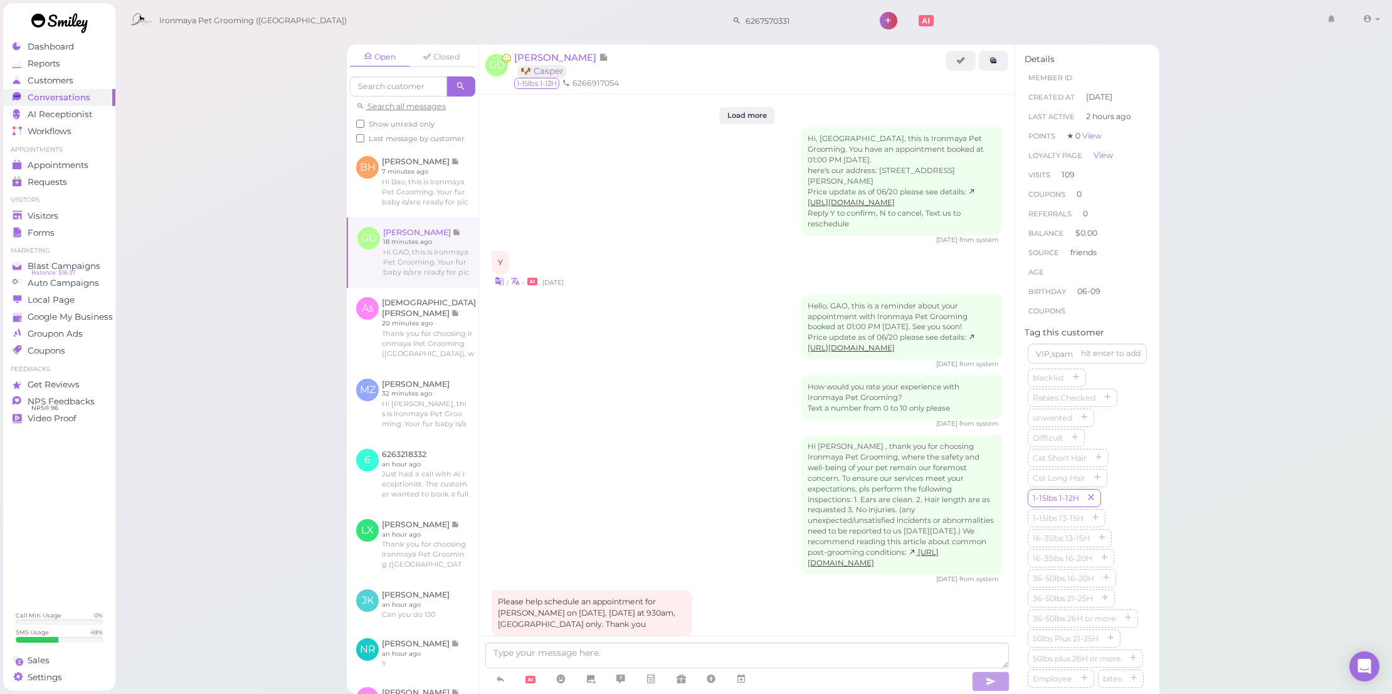
scroll to position [2074, 0]
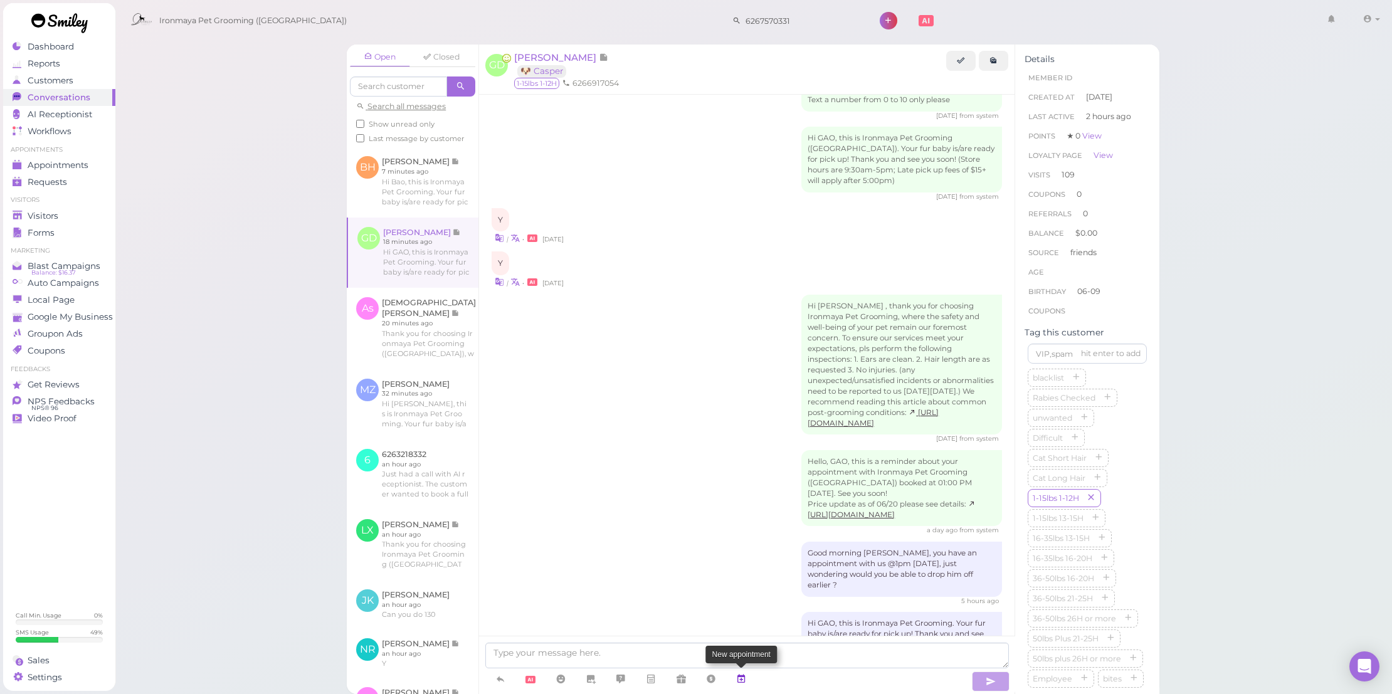
click at [741, 680] on icon at bounding box center [741, 679] width 10 height 13
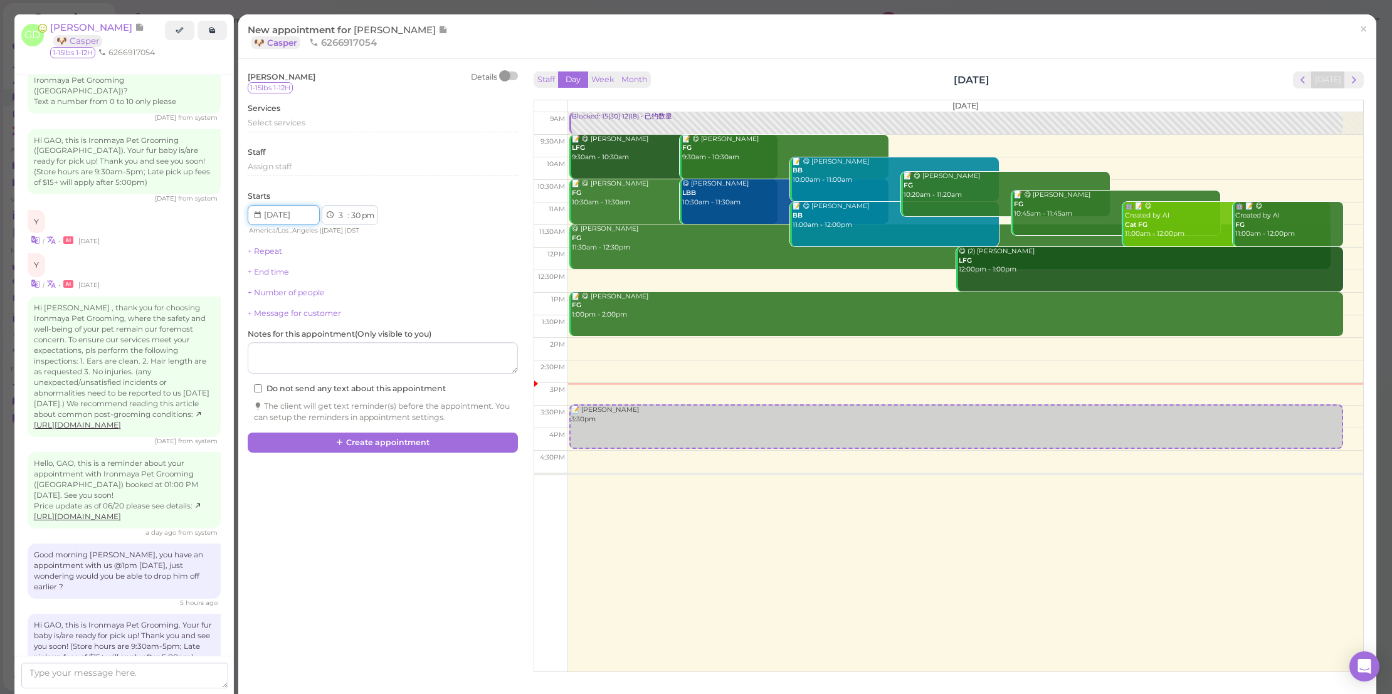
click at [310, 214] on input at bounding box center [284, 215] width 72 height 20
type input "2025-11-06"
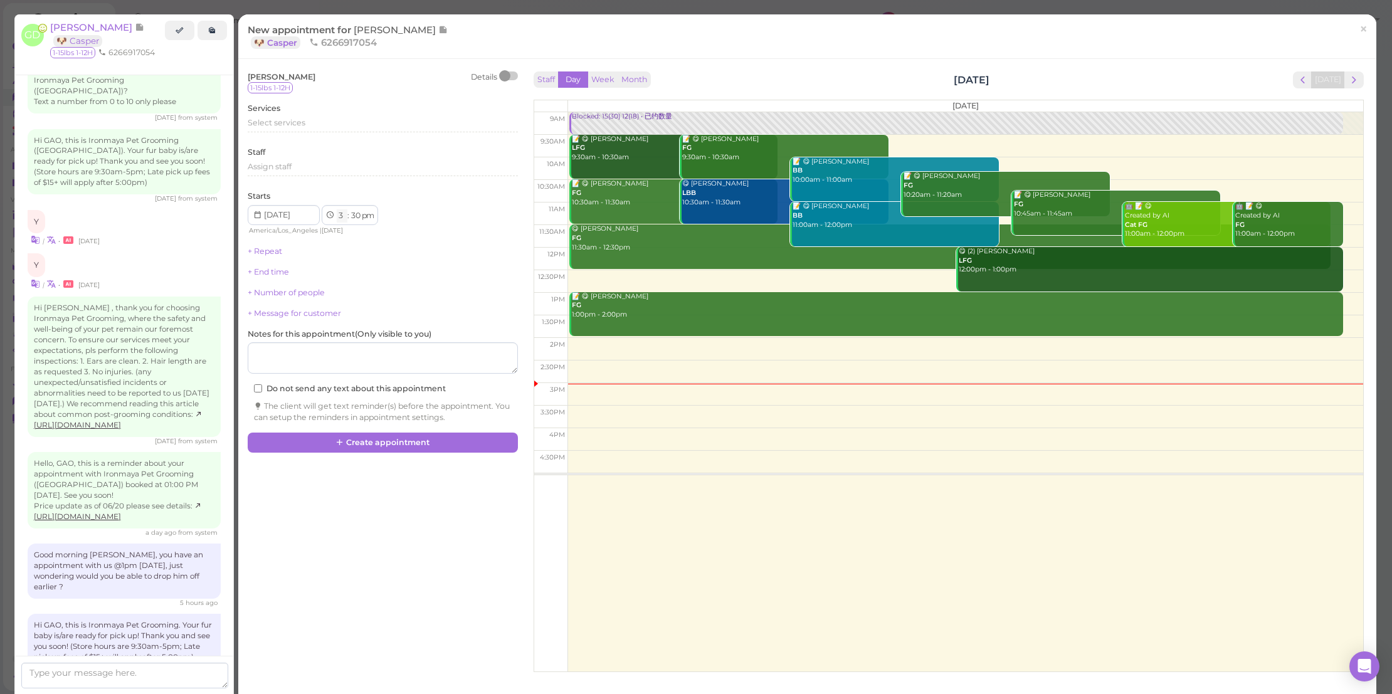
select select "9"
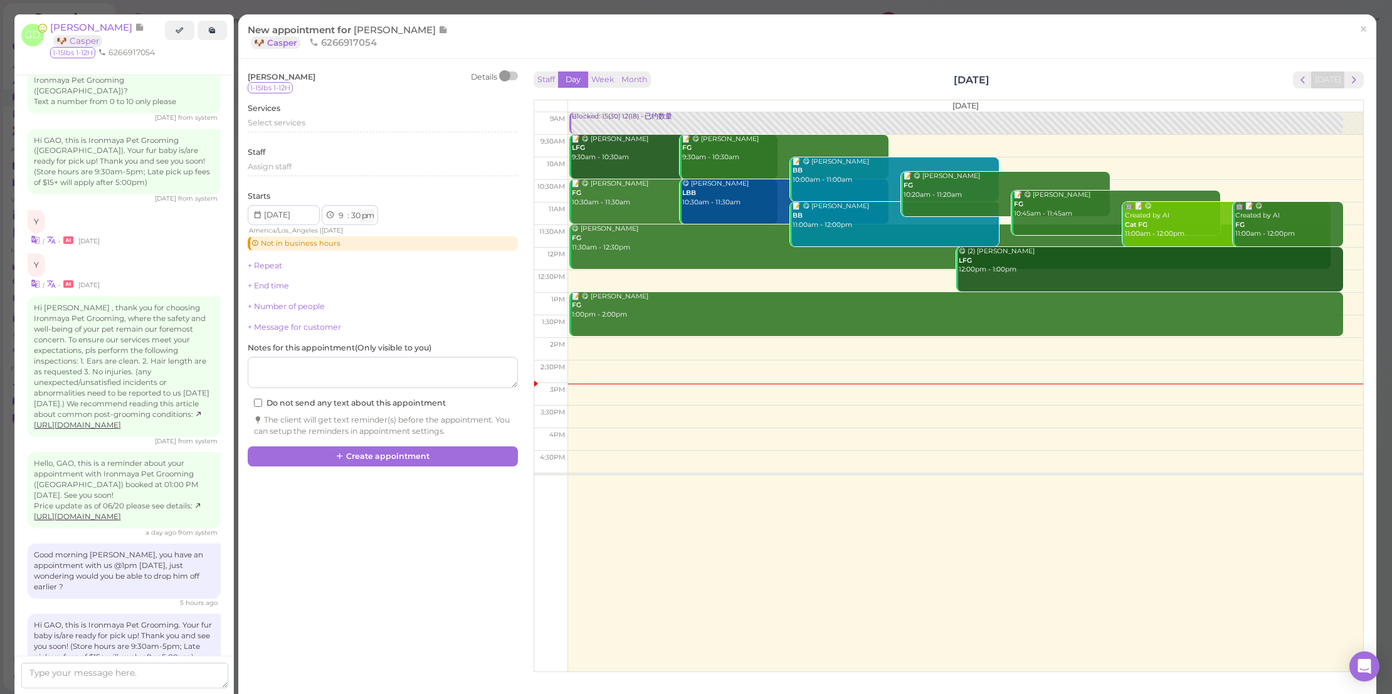
select select "am"
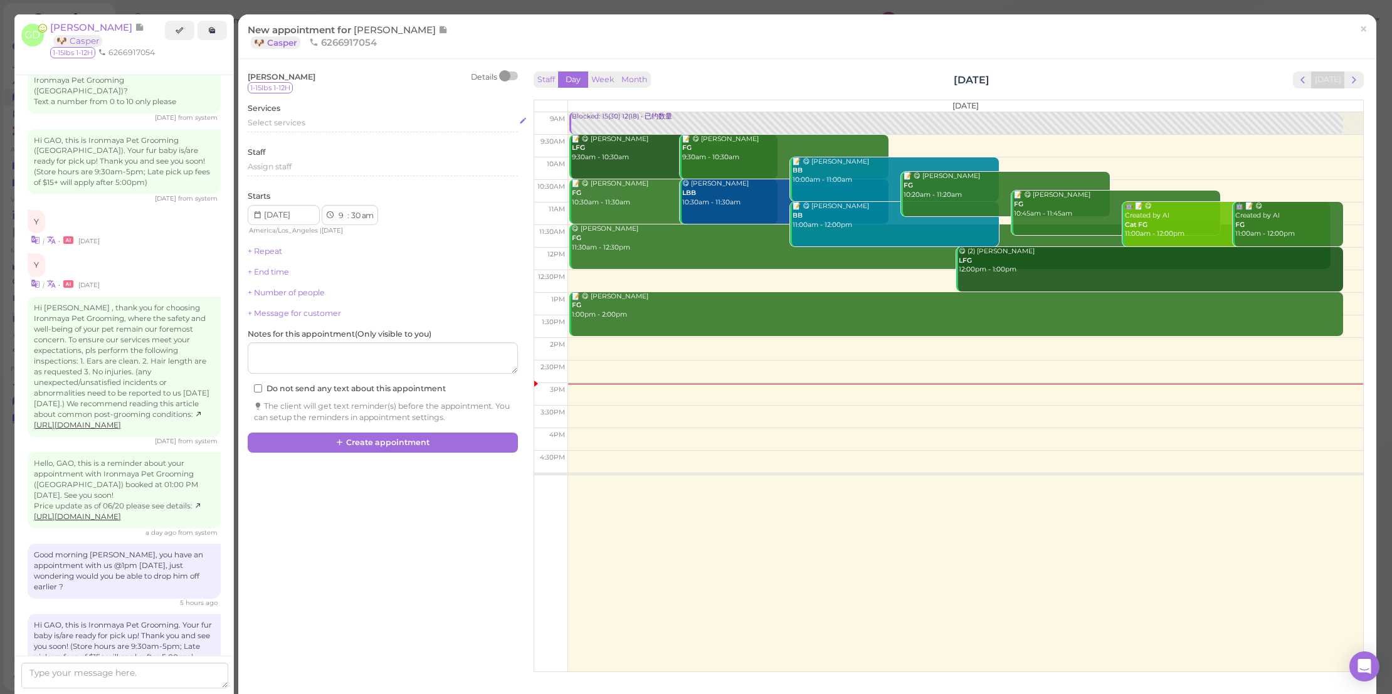
click at [341, 122] on div "Select services" at bounding box center [383, 122] width 270 height 11
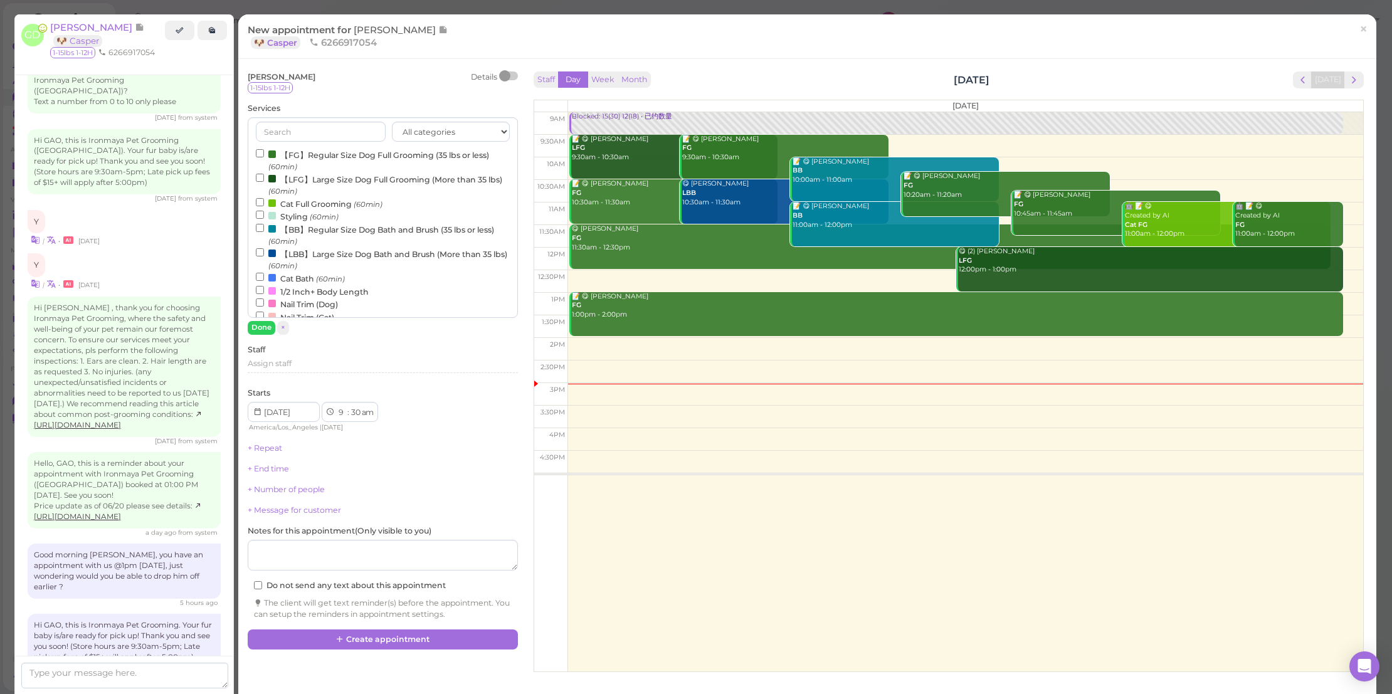
click at [332, 155] on label "【FG】Regular Size Dog Full Grooming (35 lbs or less) (60min)" at bounding box center [383, 160] width 254 height 24
click at [264, 155] on input "【FG】Regular Size Dog Full Grooming (35 lbs or less) (60min)" at bounding box center [260, 153] width 8 height 8
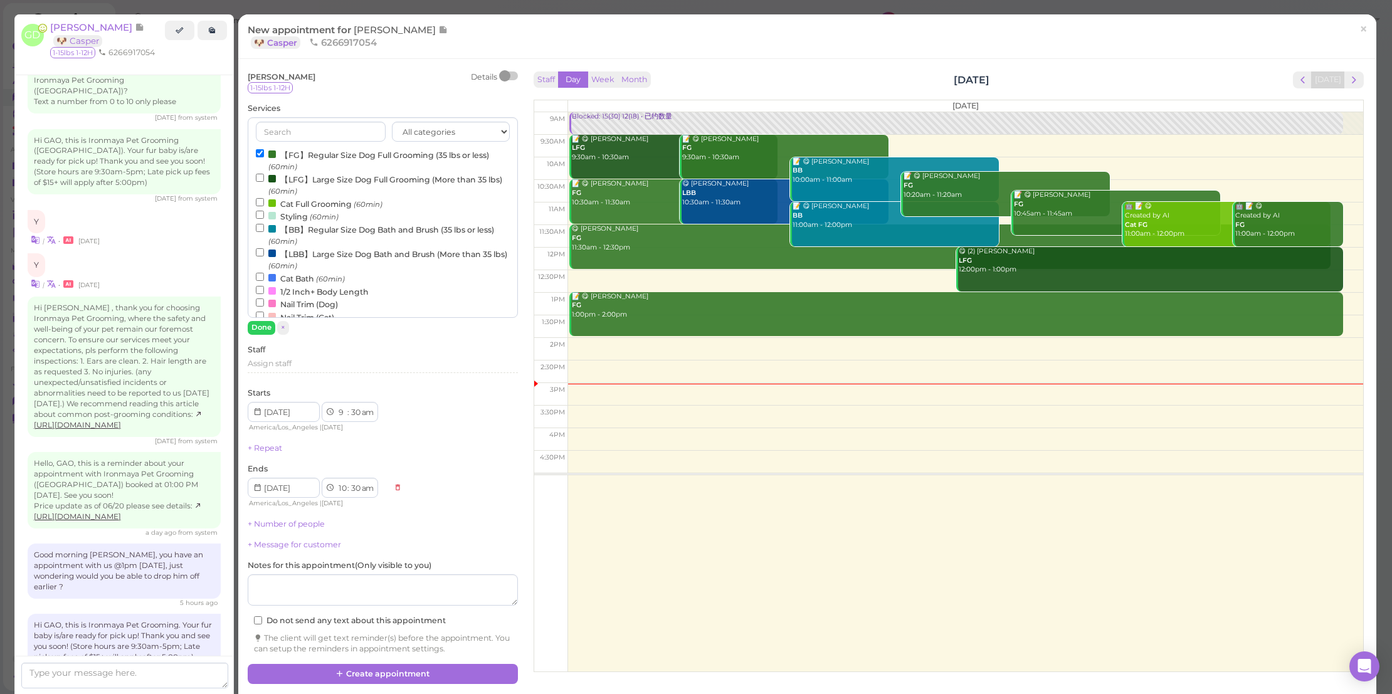
click at [341, 149] on label "【FG】Regular Size Dog Full Grooming (35 lbs or less) (60min)" at bounding box center [383, 160] width 254 height 24
click at [264, 149] on input "【FG】Regular Size Dog Full Grooming (35 lbs or less) (60min)" at bounding box center [260, 153] width 8 height 8
click at [356, 228] on label "【BB】Regular Size Dog Bath and Brush (35 lbs or less) (60min)" at bounding box center [383, 235] width 254 height 24
click at [264, 228] on input "【BB】Regular Size Dog Bath and Brush (35 lbs or less) (60min)" at bounding box center [260, 228] width 8 height 8
click at [434, 664] on button "Create appointment" at bounding box center [383, 674] width 270 height 20
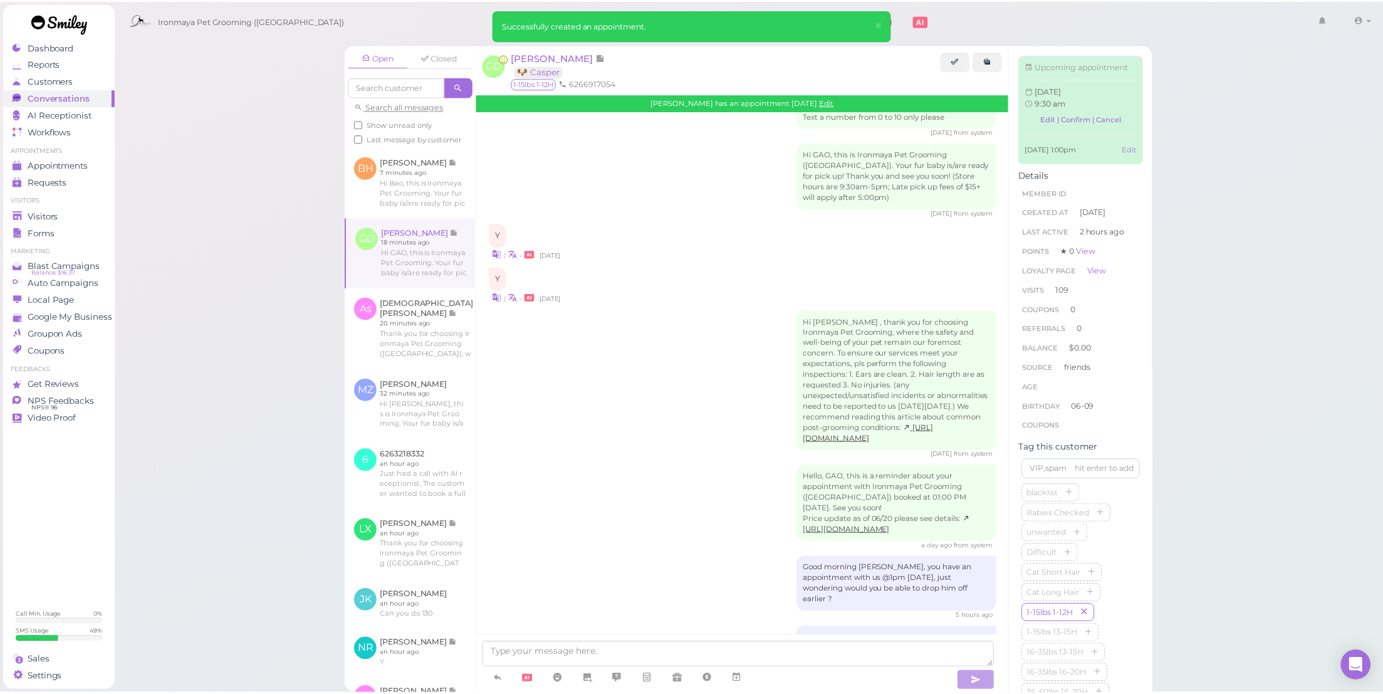
scroll to position [2200, 0]
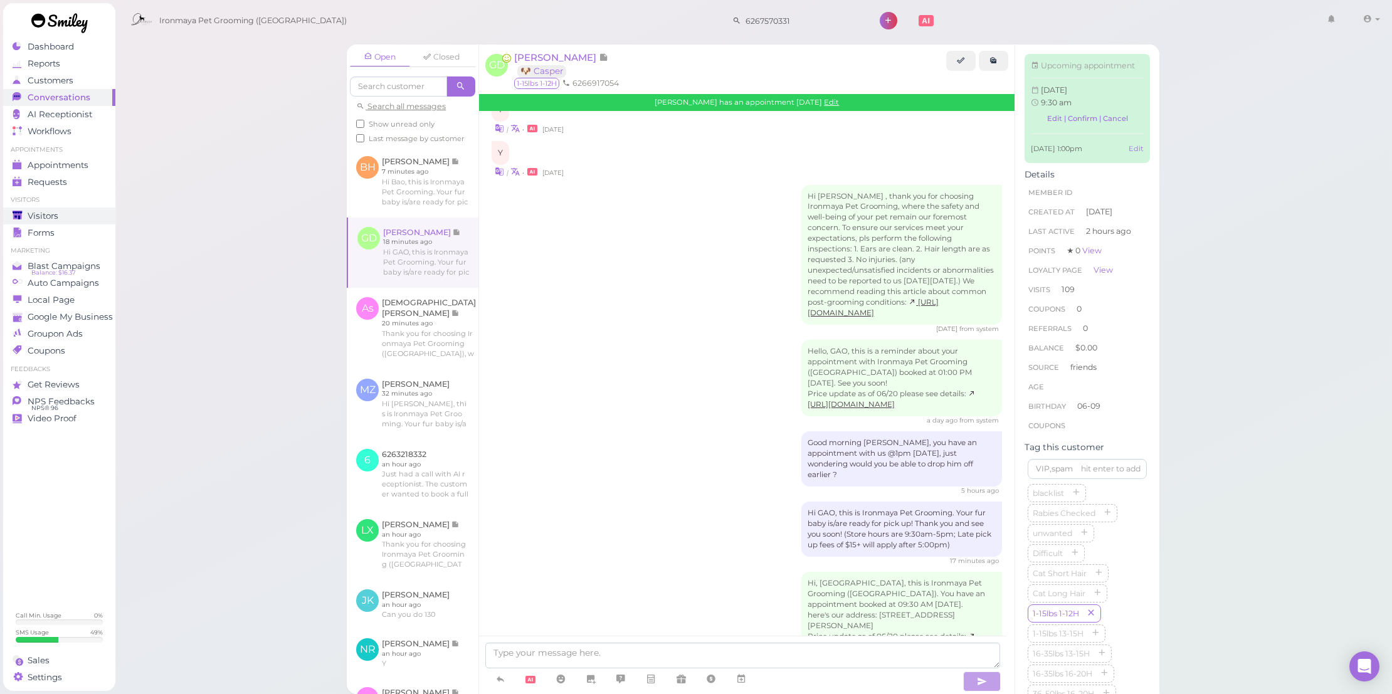
click at [81, 211] on div "Visitors" at bounding box center [58, 216] width 90 height 11
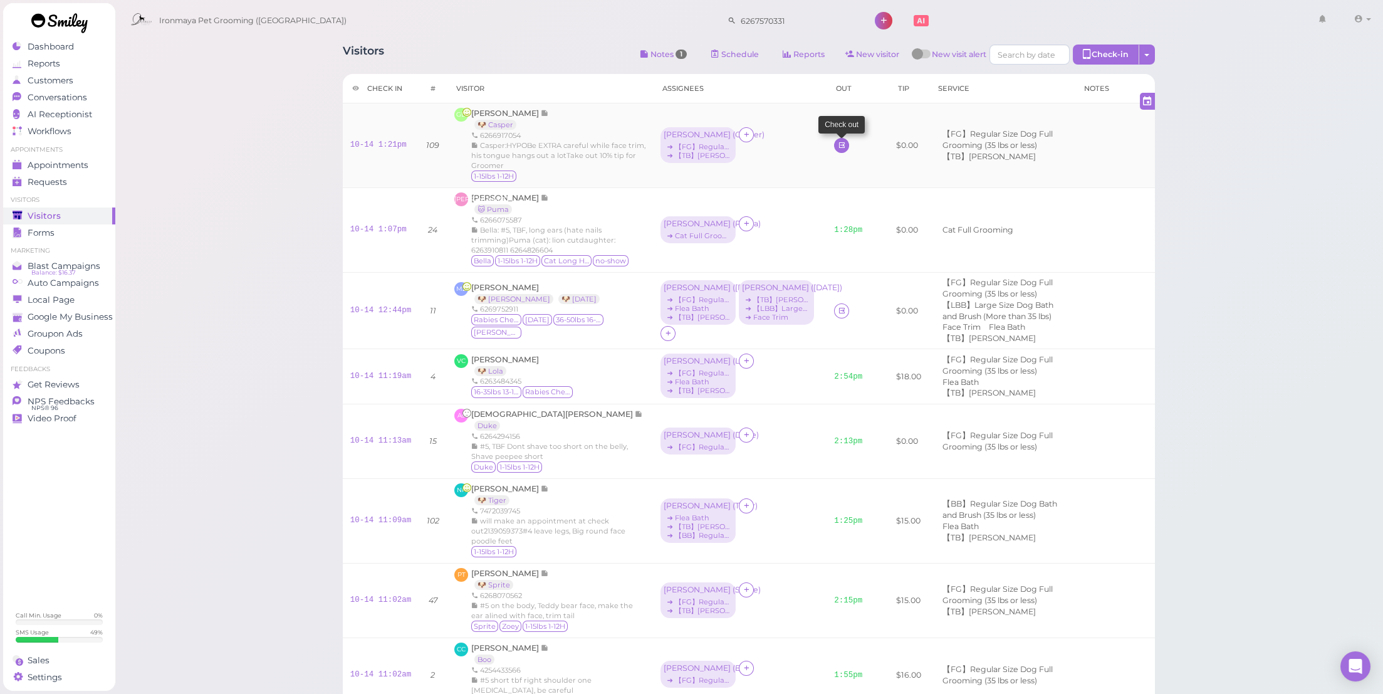
click at [838, 150] on icon at bounding box center [842, 144] width 8 height 9
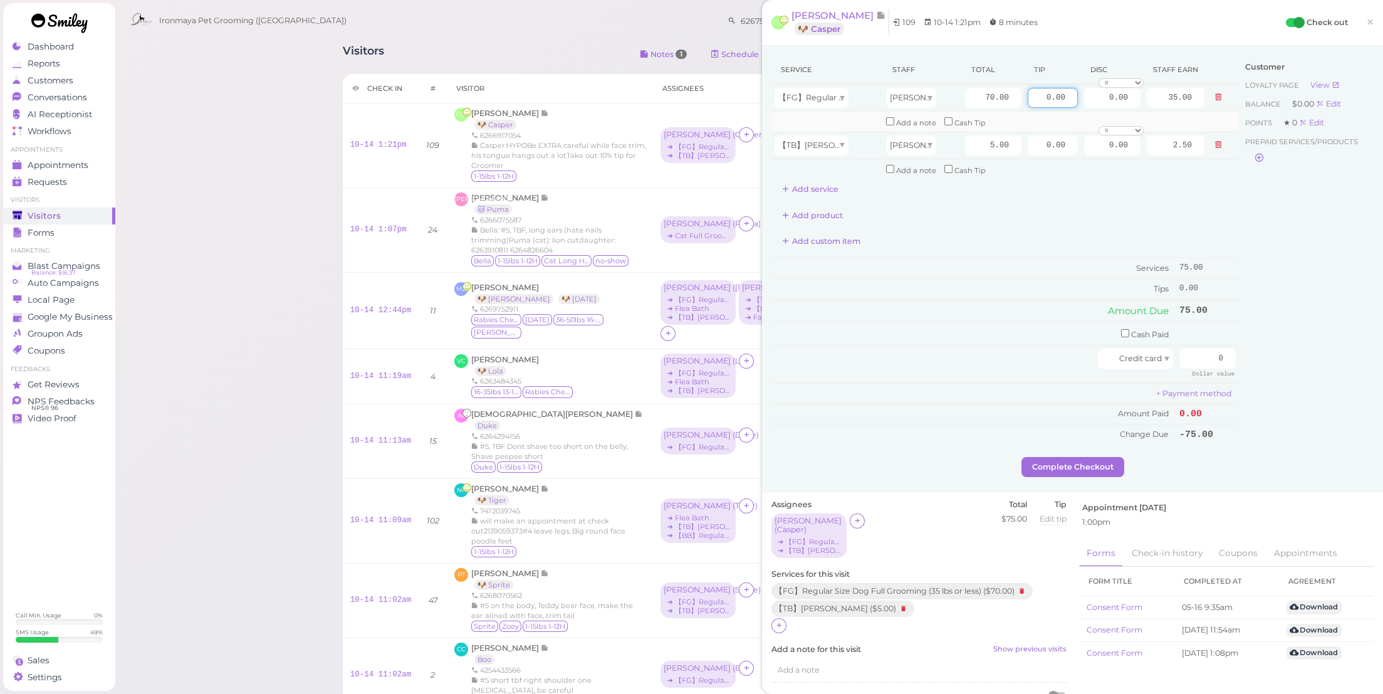
drag, startPoint x: 1025, startPoint y: 95, endPoint x: 1150, endPoint y: 125, distance: 128.2
click at [1150, 125] on tbody "【FG】Regular Size Dog Full Grooming (35 lbs or less) Amy 70.00 0.00 0.00 0 10% o…" at bounding box center [1006, 132] width 468 height 95
type input "11.25"
click at [1050, 290] on td "Tips" at bounding box center [974, 289] width 405 height 20
drag, startPoint x: 1192, startPoint y: 350, endPoint x: 1238, endPoint y: 366, distance: 48.4
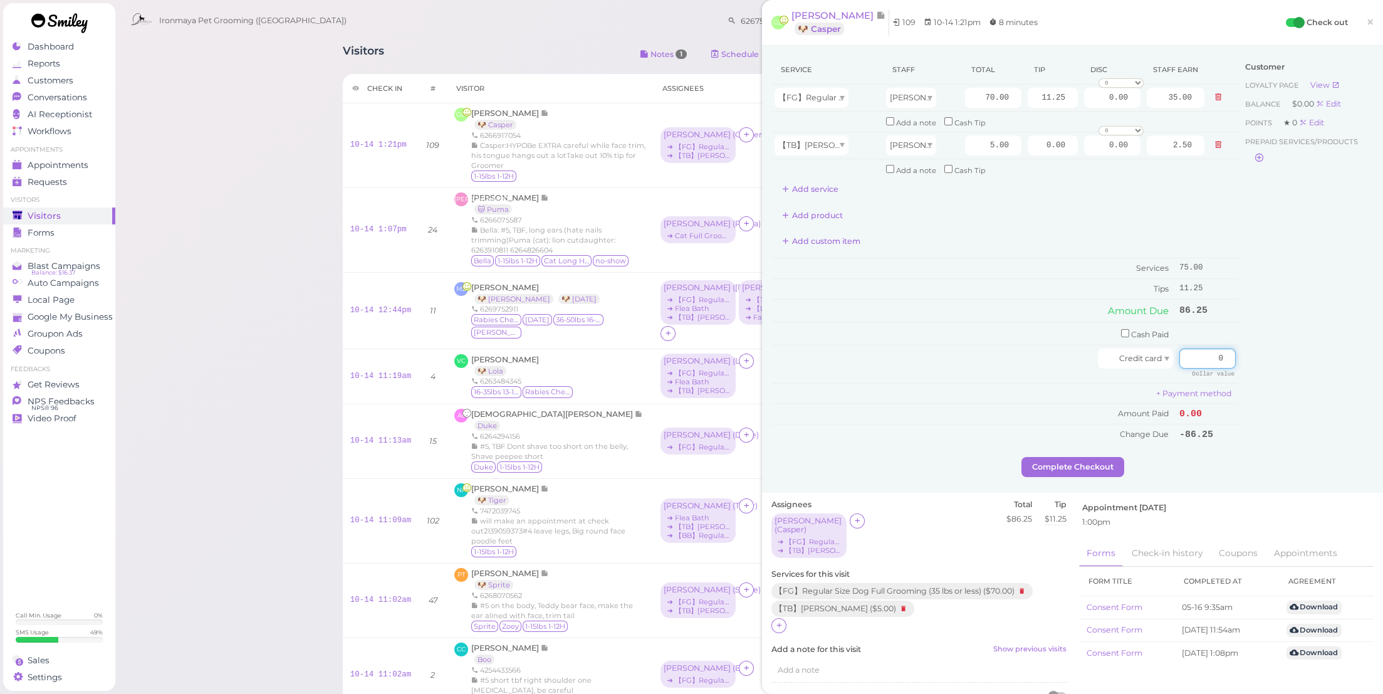
click at [1238, 366] on div "Service Staff Total Tip Disc Staff earn 【FG】Regular Size Dog Full Grooming (35 …" at bounding box center [1073, 256] width 602 height 402
type input "86.25"
click at [1223, 387] on td "+ Payment method" at bounding box center [1006, 393] width 468 height 21
click at [1091, 457] on button "Complete Checkout" at bounding box center [1073, 467] width 103 height 20
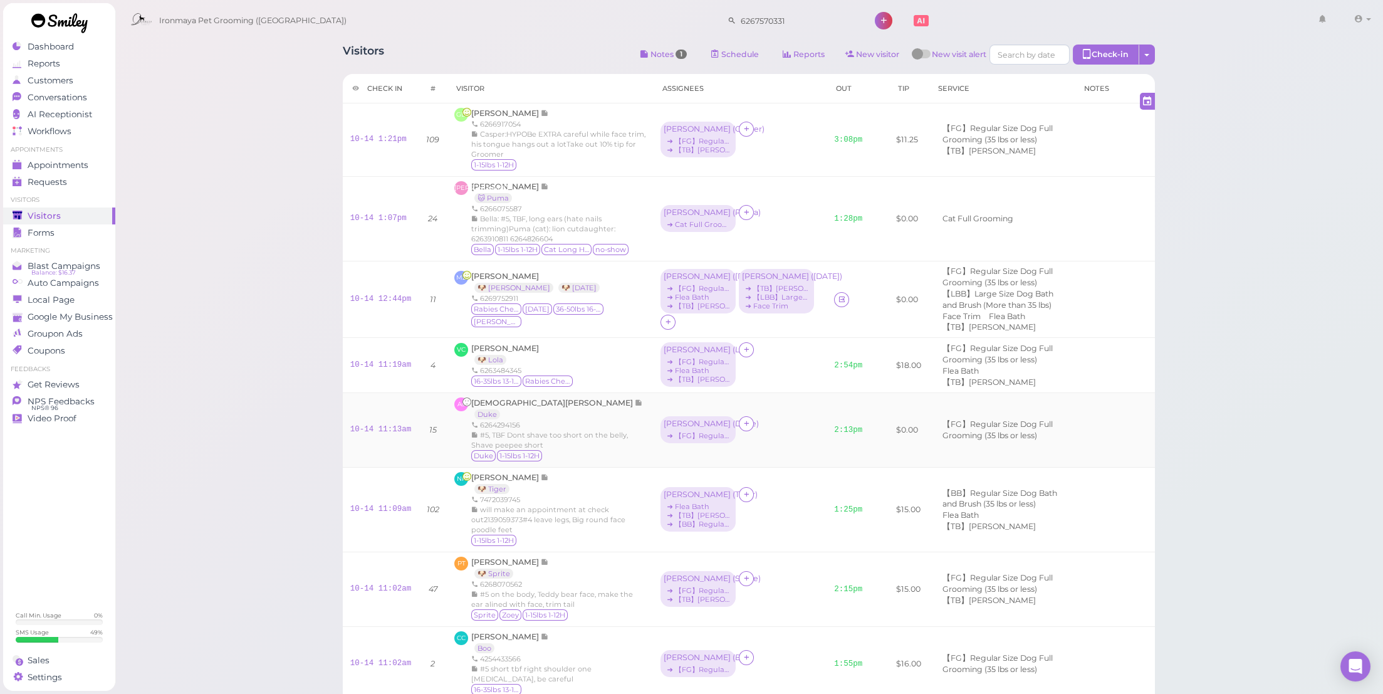
scroll to position [703, 0]
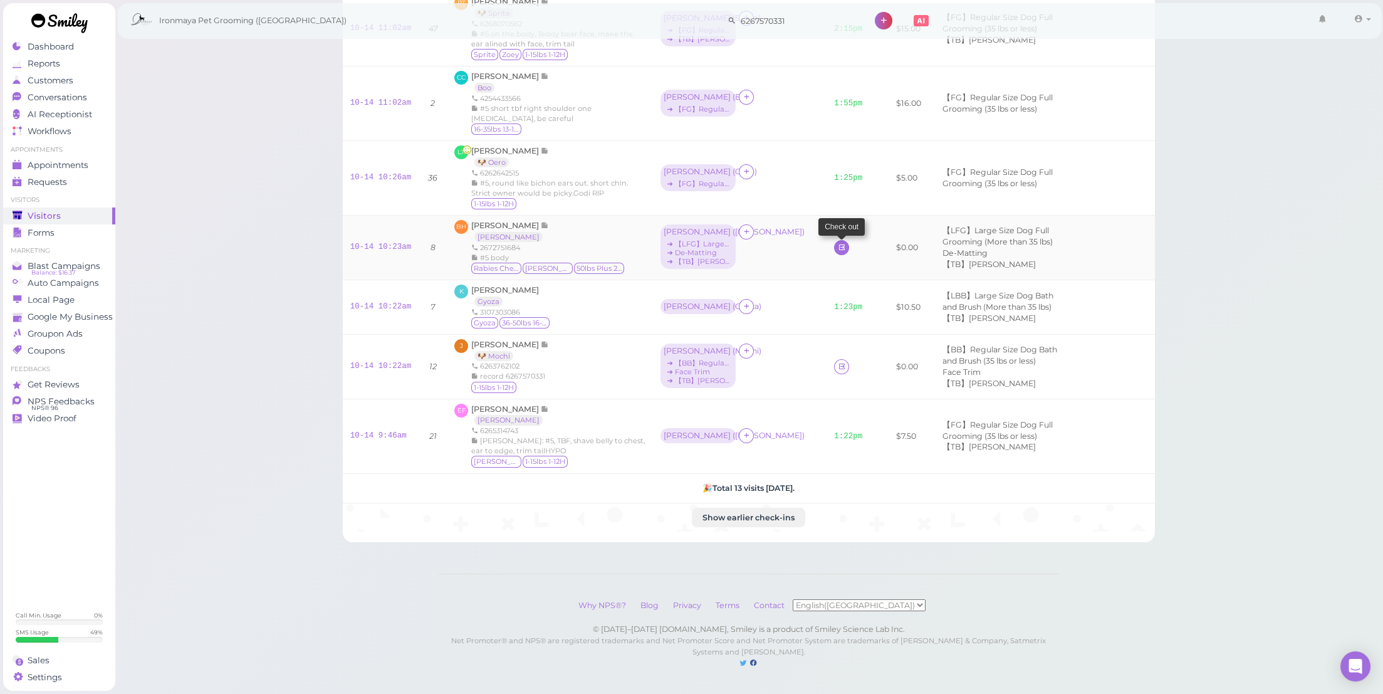
click at [834, 240] on link at bounding box center [841, 247] width 15 height 15
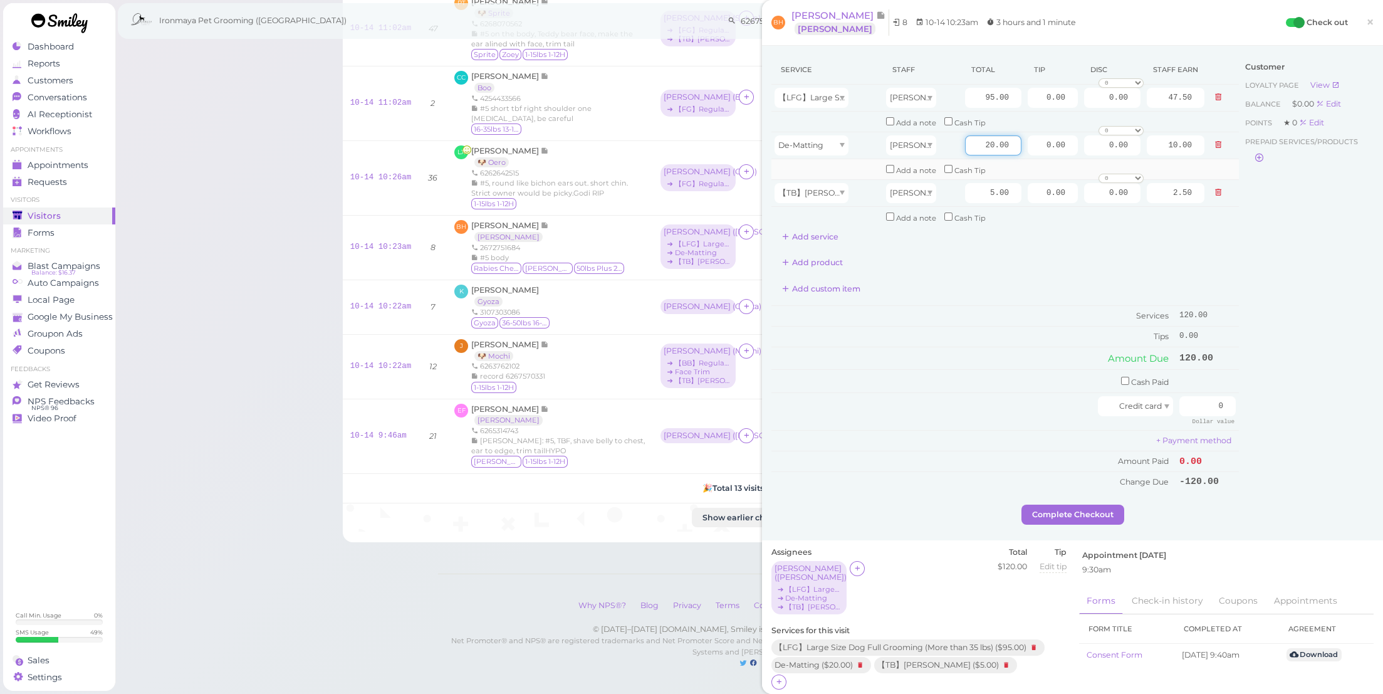
drag, startPoint x: 961, startPoint y: 140, endPoint x: 1071, endPoint y: 160, distance: 111.6
click at [1071, 160] on tbody "【LFG】Large Size Dog Full Grooming (More than 35 lbs) Amy 95.00 0.00 0.00 0 10% …" at bounding box center [1006, 156] width 468 height 142
type input "10"
type input "5.00"
drag, startPoint x: 961, startPoint y: 96, endPoint x: 1066, endPoint y: 104, distance: 105.0
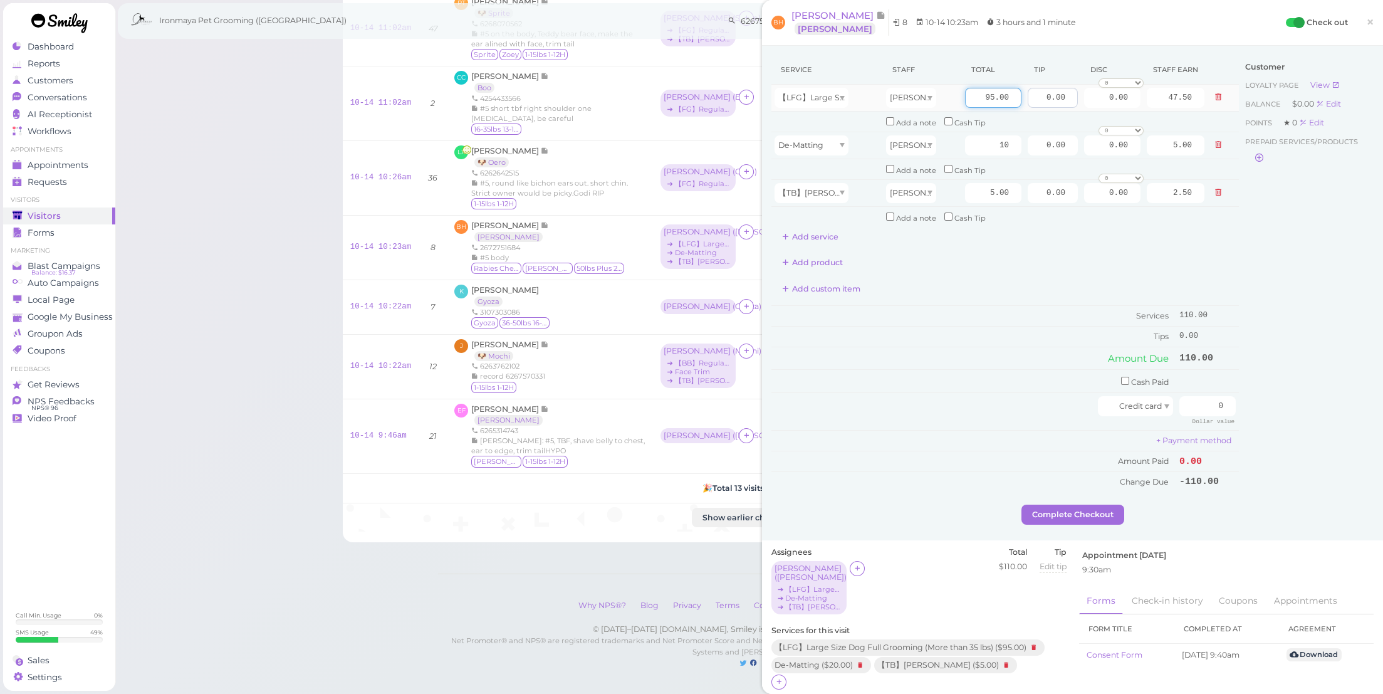
click at [1066, 104] on tr "【LFG】Large Size Dog Full Grooming (More than 35 lbs) Amy 95.00 0.00 0.00 0 10% …" at bounding box center [1006, 98] width 468 height 27
type input "120"
type input "60.00"
click at [1018, 280] on div "Add custom item" at bounding box center [1006, 289] width 468 height 20
drag, startPoint x: 1051, startPoint y: 96, endPoint x: 1120, endPoint y: 105, distance: 68.9
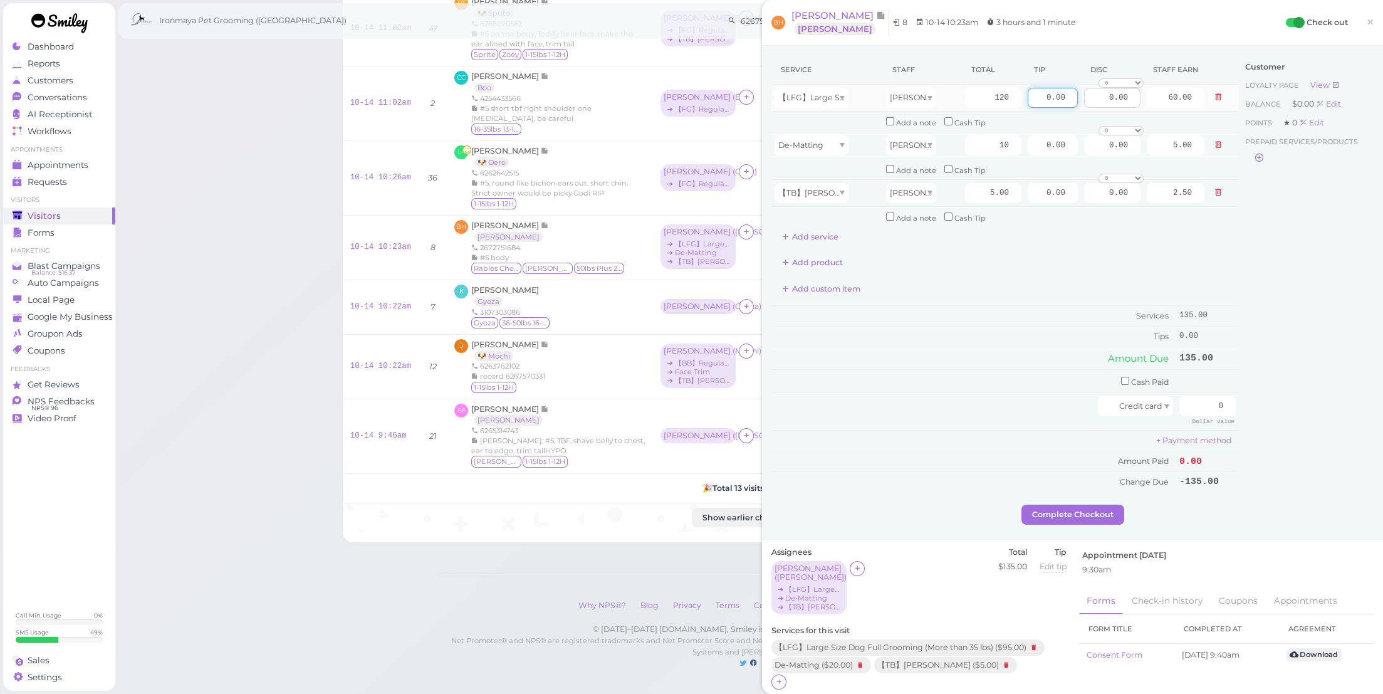
click at [1120, 105] on tr "【LFG】Large Size Dog Full Grooming (More than 35 lbs) Amy 120 0.00 0.00 0 10% of…" at bounding box center [1006, 98] width 468 height 27
type input "13.5"
click at [1031, 286] on div "Add custom item" at bounding box center [1006, 289] width 468 height 20
drag, startPoint x: 1204, startPoint y: 389, endPoint x: 1250, endPoint y: 399, distance: 47.3
click at [1250, 399] on div "Service Staff Total Tip Disc Staff earn 【LFG】Large Size Dog Full Grooming (More…" at bounding box center [1073, 279] width 602 height 449
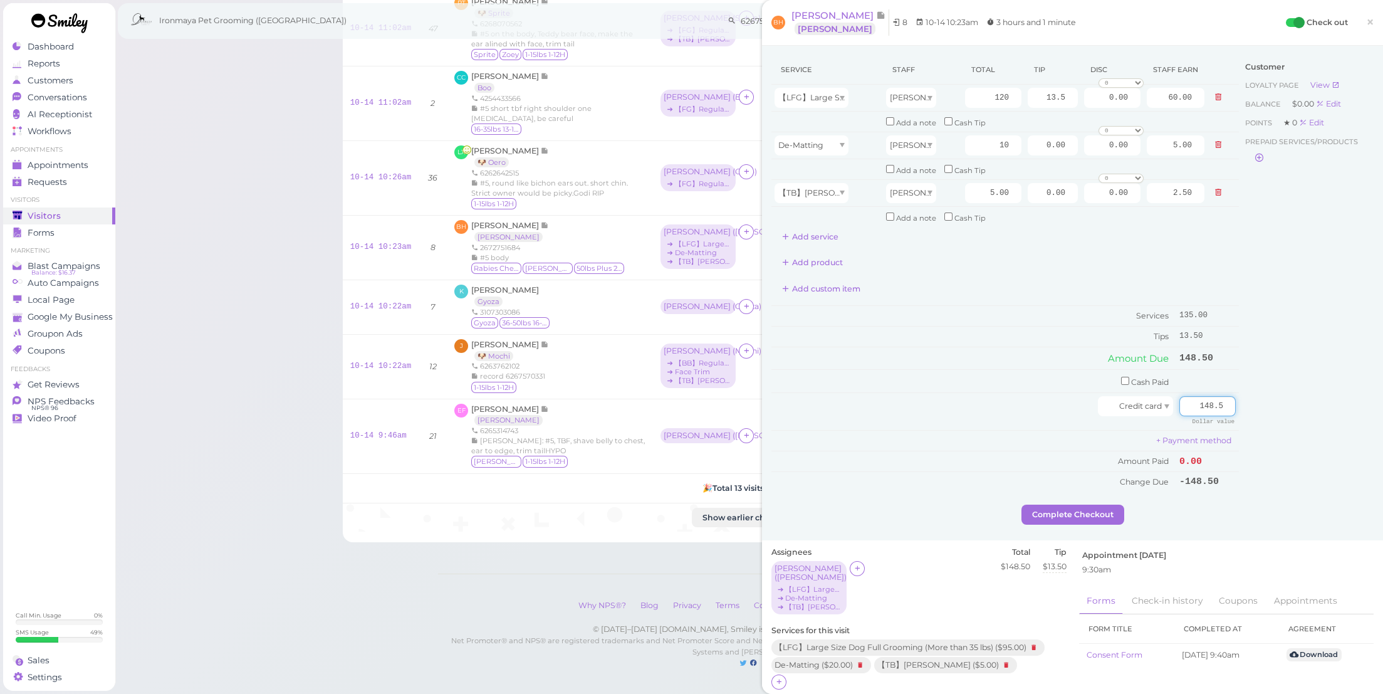
type input "148.5"
click at [1250, 418] on div "Customer Loyalty page View Balance $0.00 Edit Points ★ 0 Edit Prepaid services/…" at bounding box center [1306, 279] width 135 height 449
click at [1115, 505] on button "Complete Checkout" at bounding box center [1073, 515] width 103 height 20
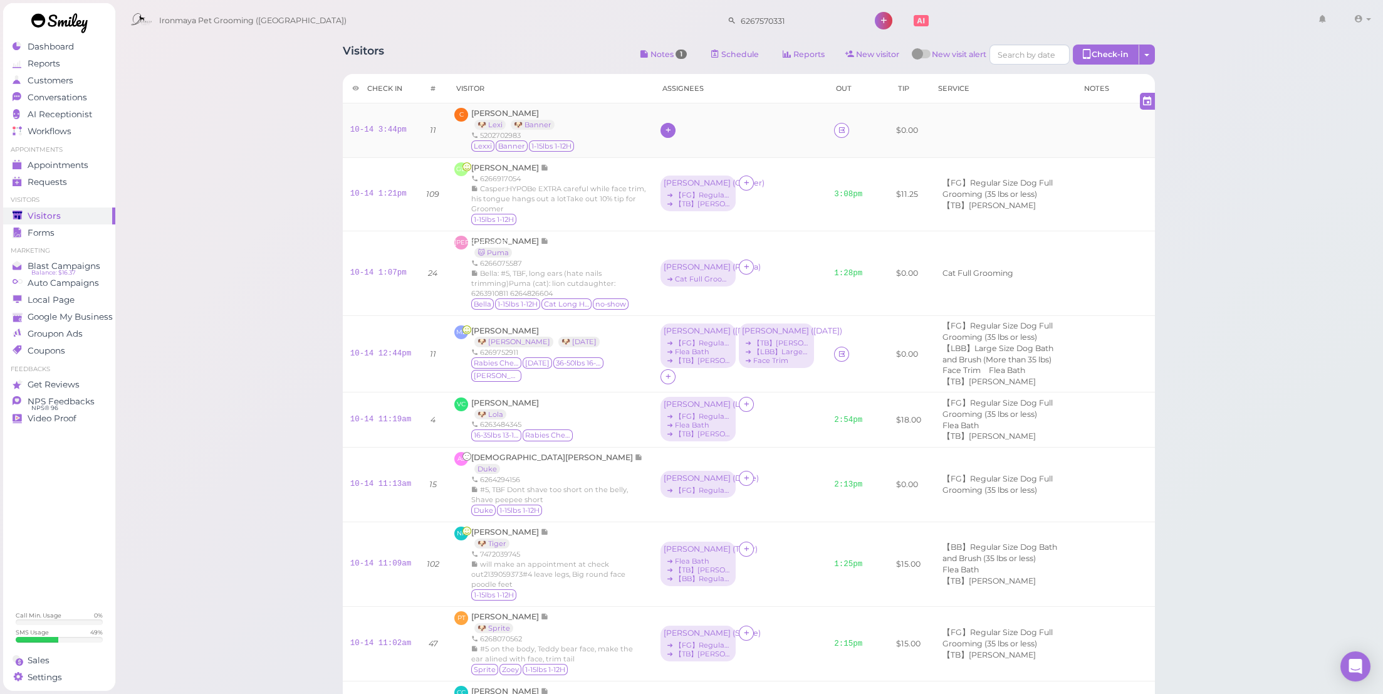
click at [664, 135] on icon at bounding box center [668, 129] width 8 height 9
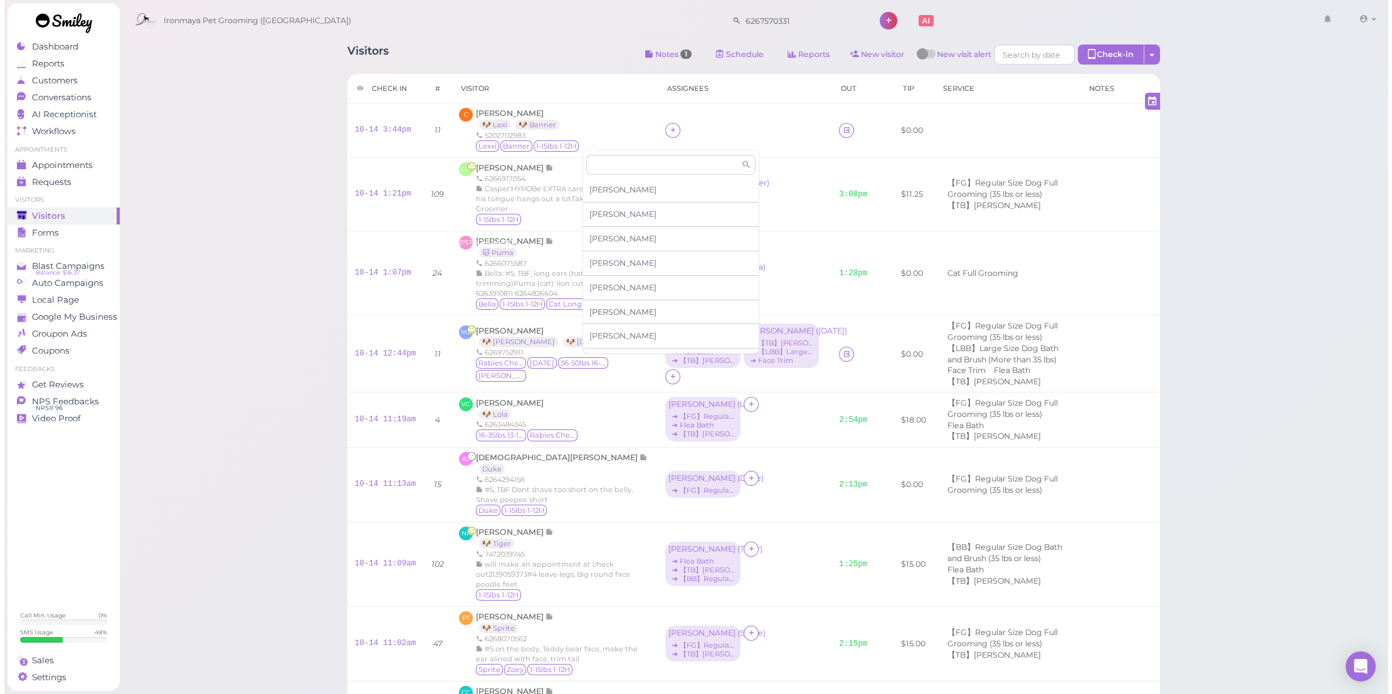
scroll to position [98, 0]
click at [610, 237] on div "Dean" at bounding box center [667, 238] width 176 height 24
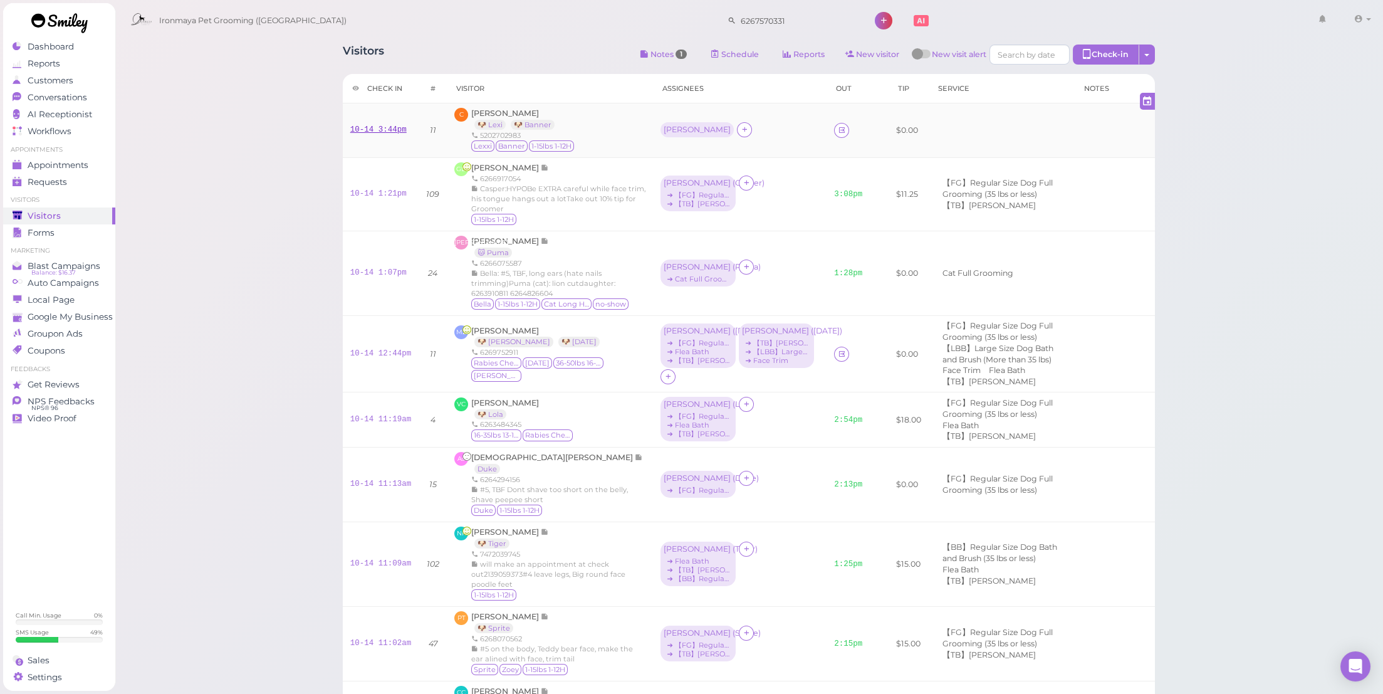
click at [389, 134] on link "10-14 3:44pm" at bounding box center [378, 129] width 56 height 9
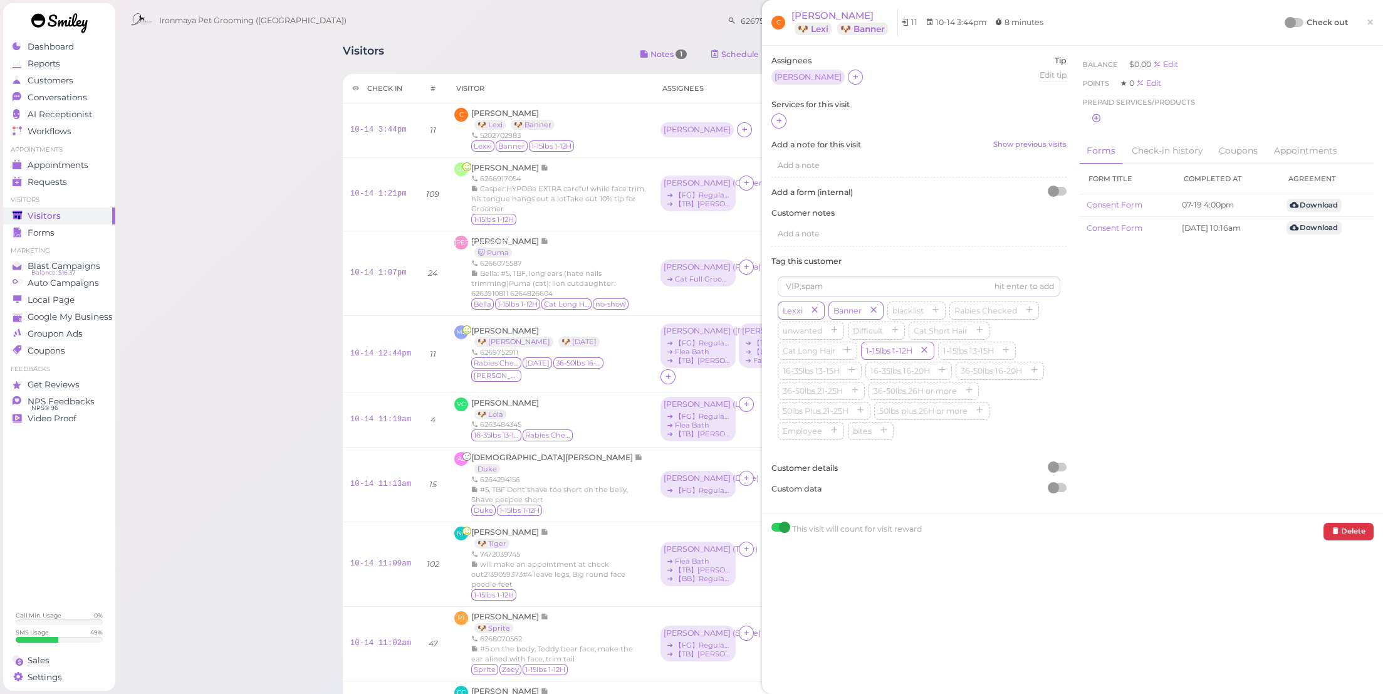
click at [779, 129] on div at bounding box center [919, 121] width 295 height 16
click at [780, 122] on icon at bounding box center [779, 120] width 8 height 9
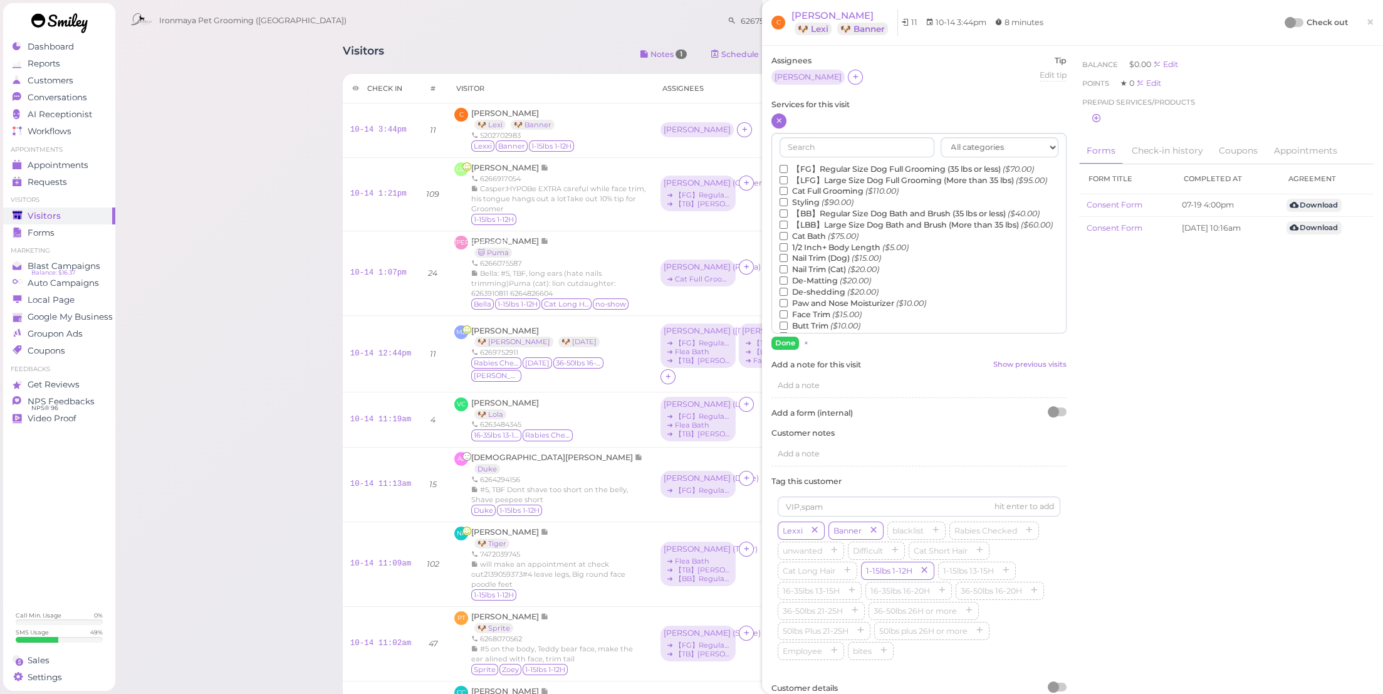
click at [824, 264] on label "Nail Trim (Dog) ($15.00)" at bounding box center [831, 258] width 102 height 11
click at [788, 262] on input "Nail Trim (Dog) ($15.00)" at bounding box center [784, 258] width 8 height 8
click at [786, 346] on button "Done" at bounding box center [786, 343] width 28 height 13
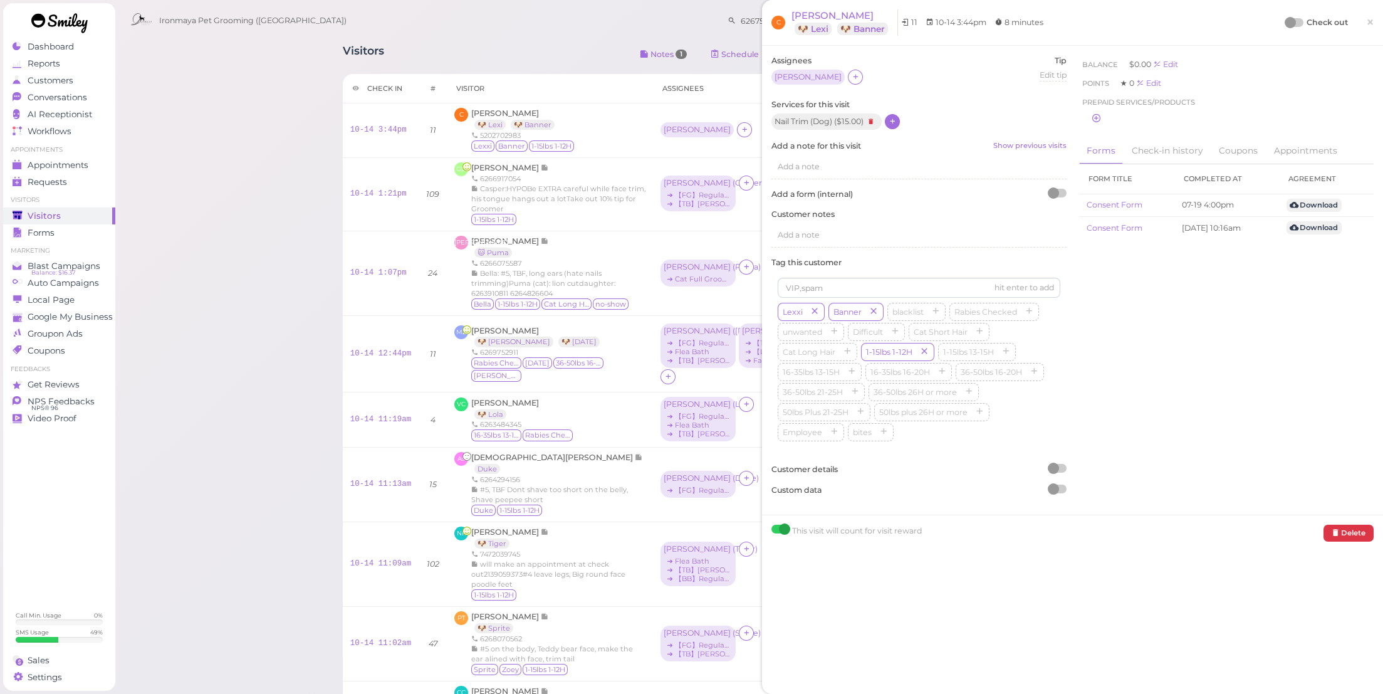
click at [1291, 23] on div at bounding box center [1295, 22] width 18 height 9
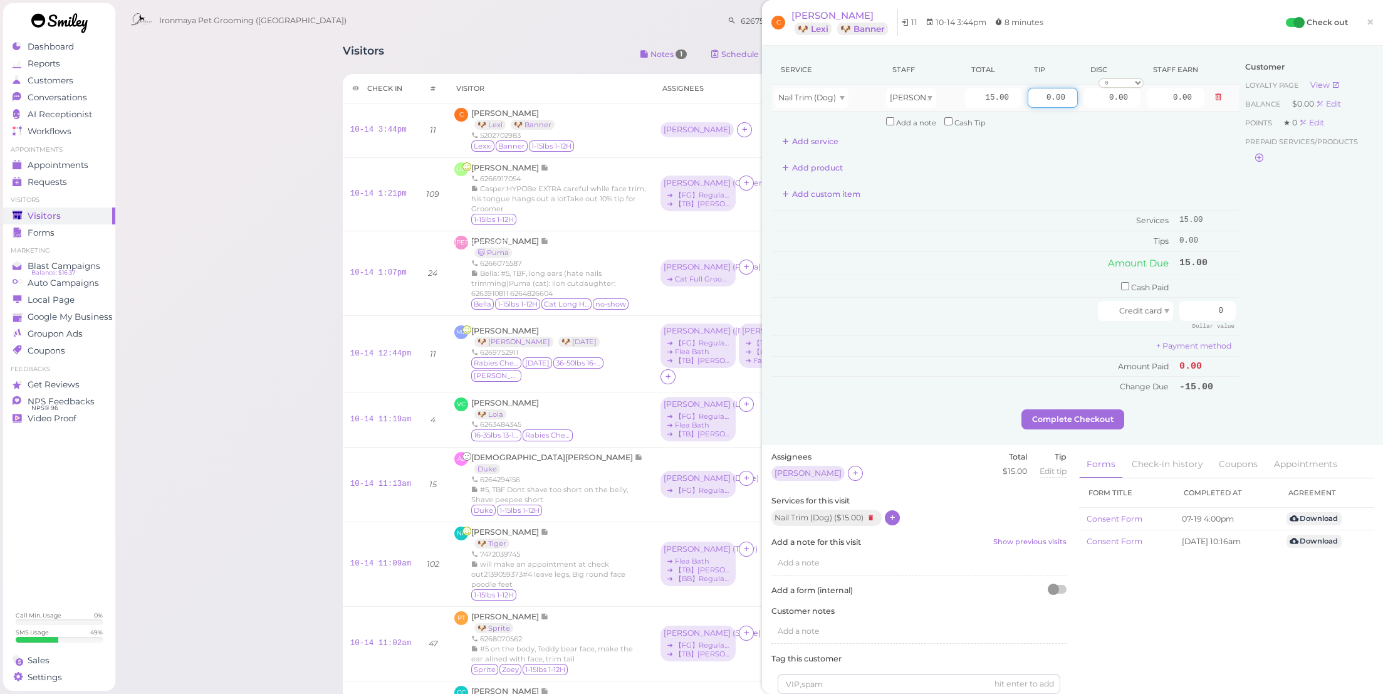
click at [1028, 98] on input "0.00" at bounding box center [1053, 98] width 50 height 20
type input "10.00"
click at [1014, 252] on td "Amount Due" at bounding box center [974, 263] width 405 height 23
click at [1201, 301] on input "0" at bounding box center [1208, 311] width 56 height 20
drag, startPoint x: 1197, startPoint y: 302, endPoint x: 1279, endPoint y: 315, distance: 82.4
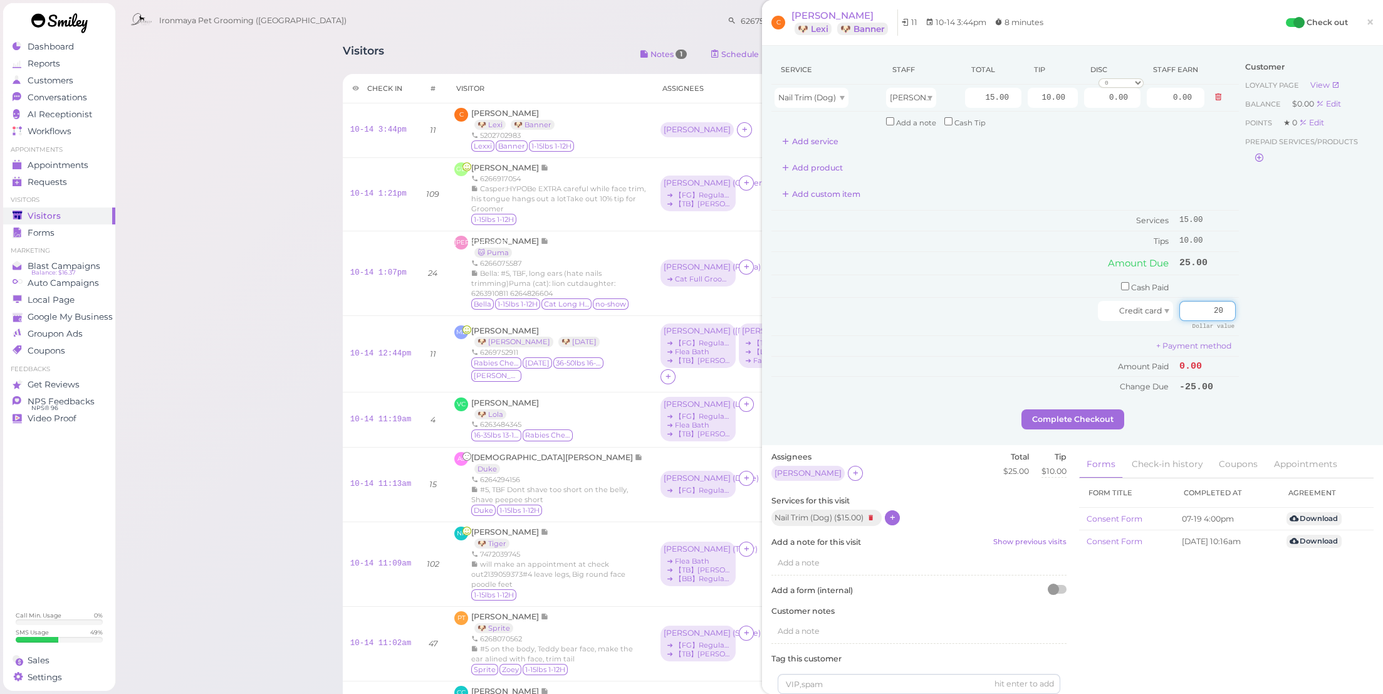
click at [1279, 315] on div "Service Staff Total Tip Disc Staff earn Nail Trim (Dog) Dean 15.00 10.00 0.00 0…" at bounding box center [1073, 232] width 602 height 354
type input "25"
click at [1277, 315] on div "Customer Loyalty page View Balance $0.00 Edit Points ★ 0 Edit Prepaid services/…" at bounding box center [1306, 232] width 135 height 354
click at [1078, 414] on button "Complete Checkout" at bounding box center [1073, 419] width 103 height 20
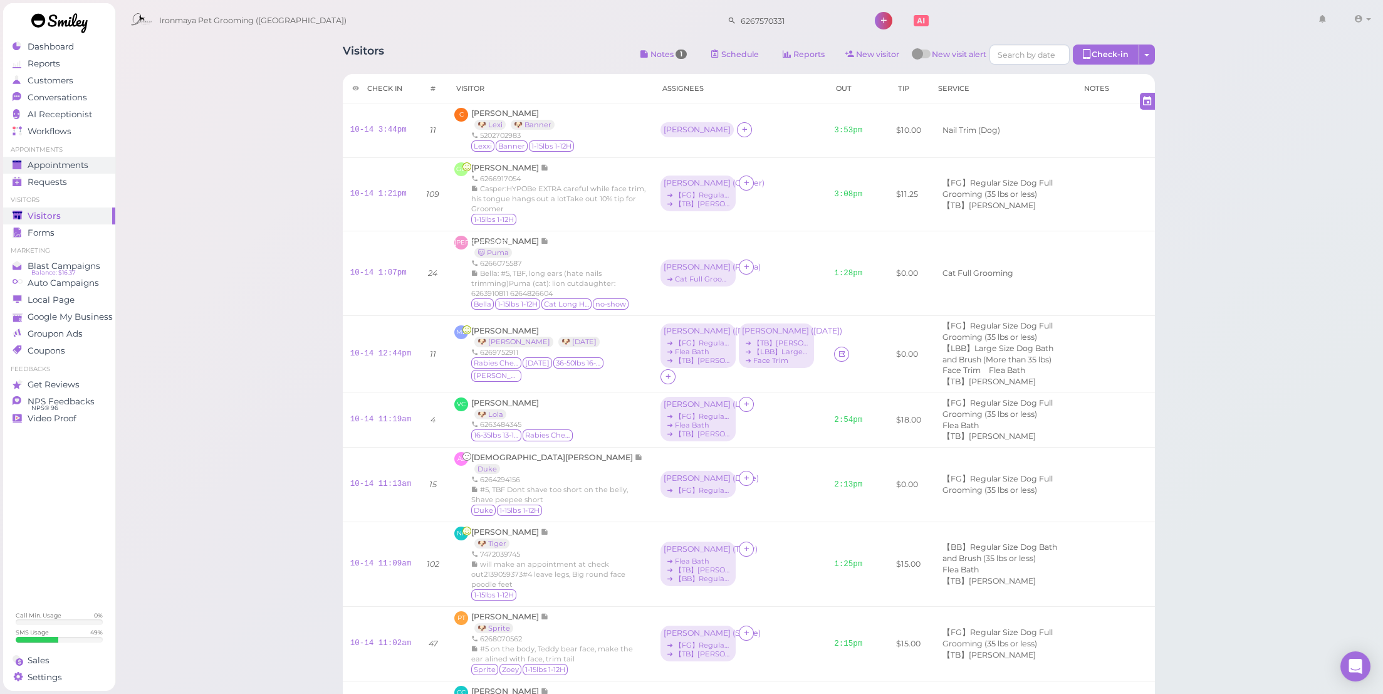
click at [100, 160] on div "Appointments" at bounding box center [58, 165] width 90 height 11
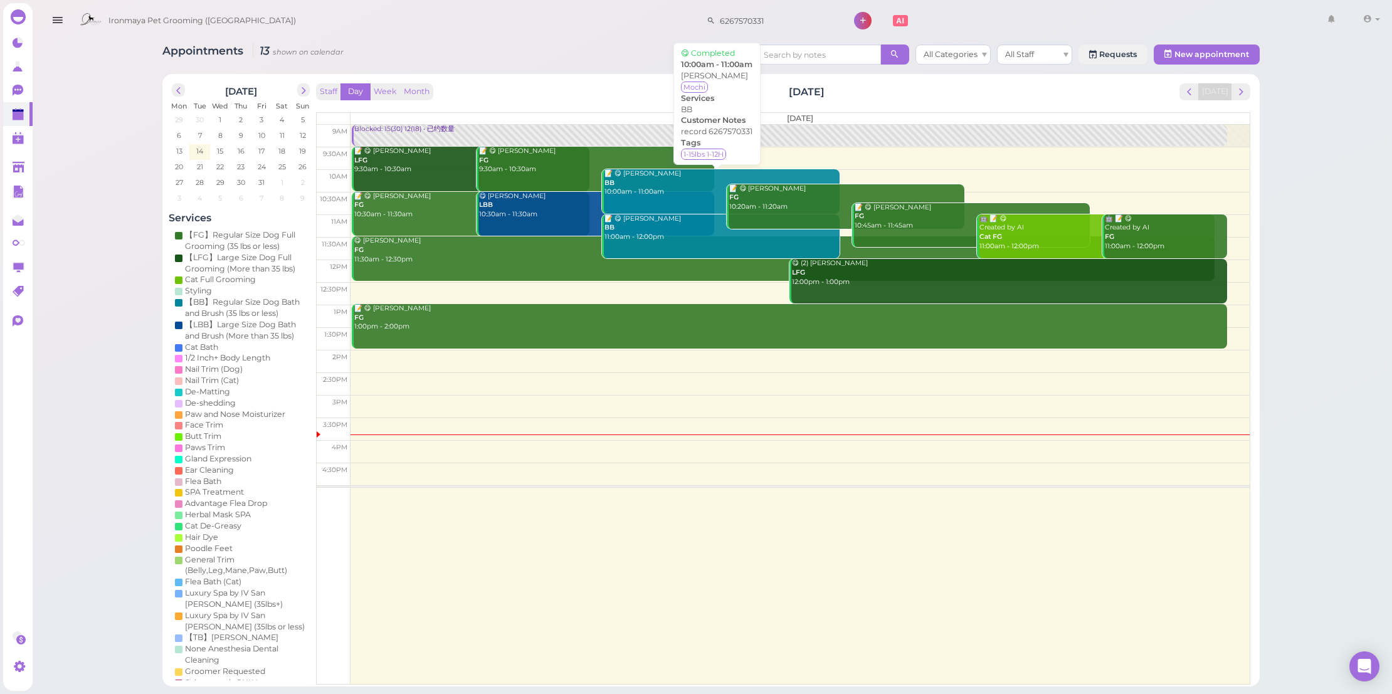
click at [664, 202] on link "📝 😋 Jocelyne Liu BB 10:00am - 11:00am" at bounding box center [720, 191] width 238 height 45
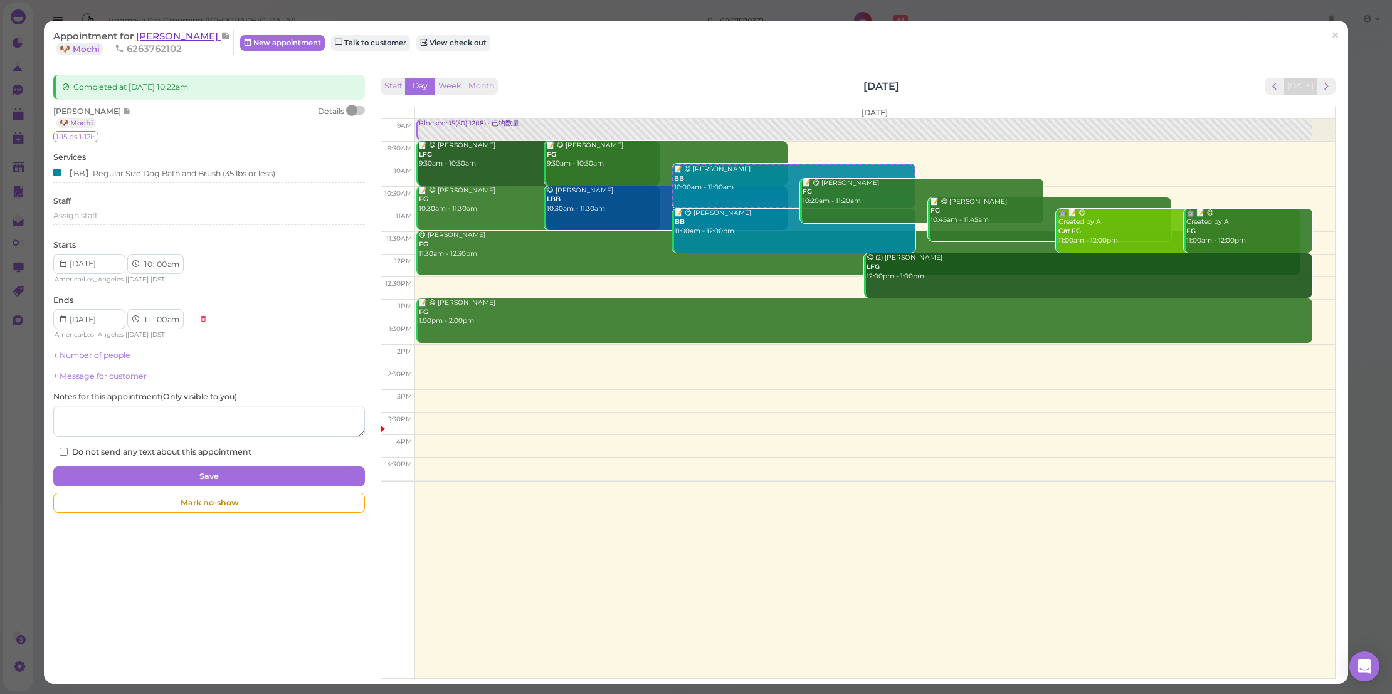
click at [187, 36] on span "[PERSON_NAME]" at bounding box center [178, 36] width 85 height 12
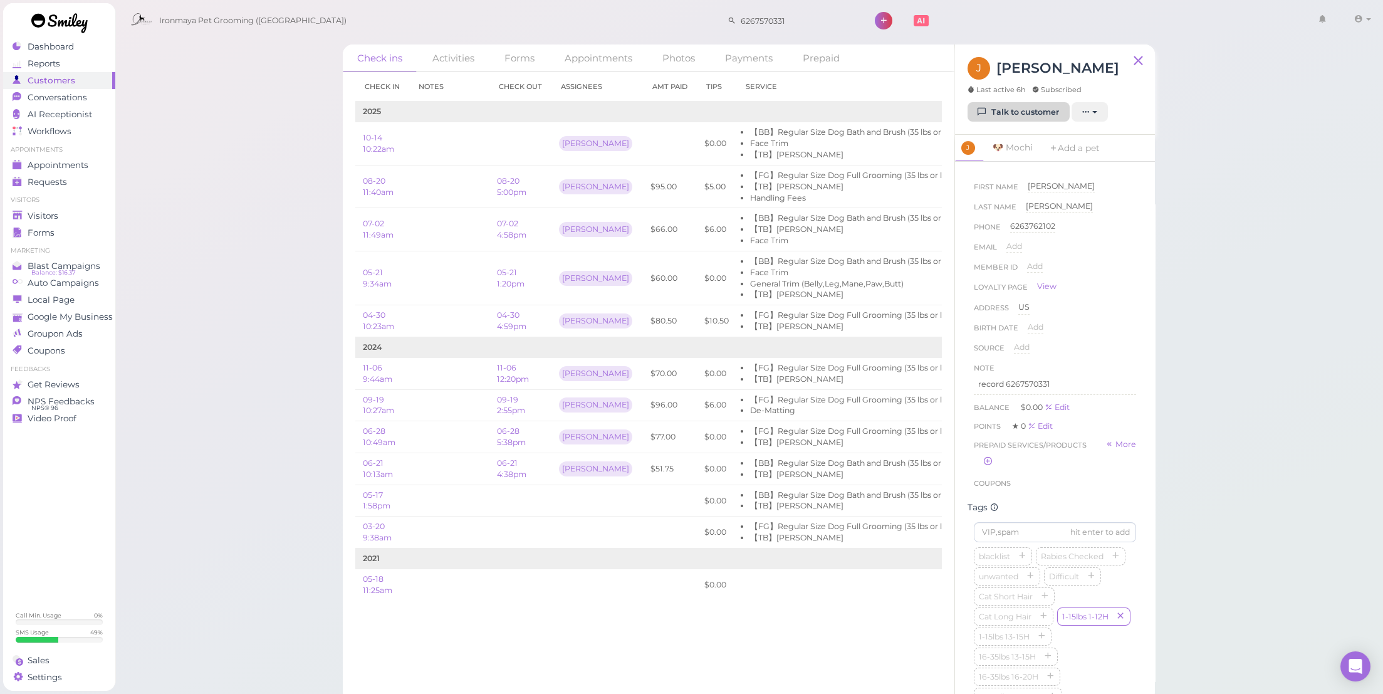
click at [1004, 102] on link "Talk to customer" at bounding box center [1019, 112] width 102 height 20
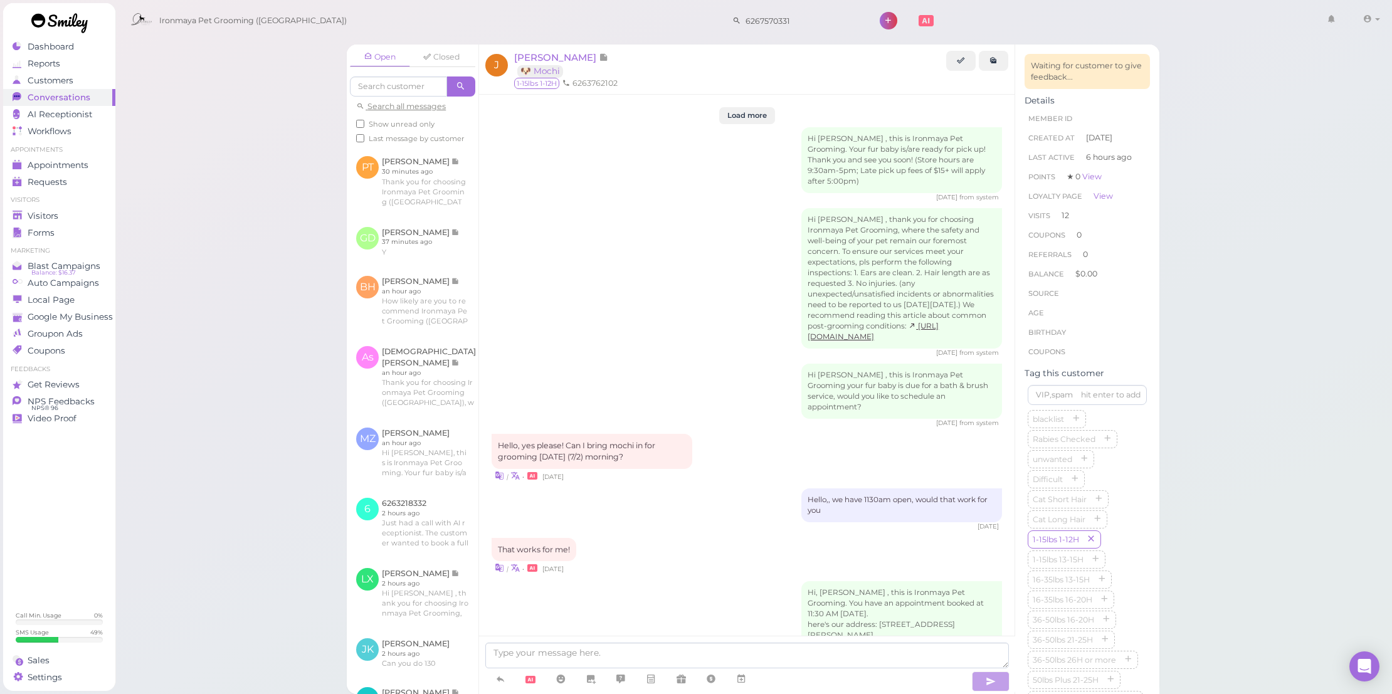
scroll to position [2096, 0]
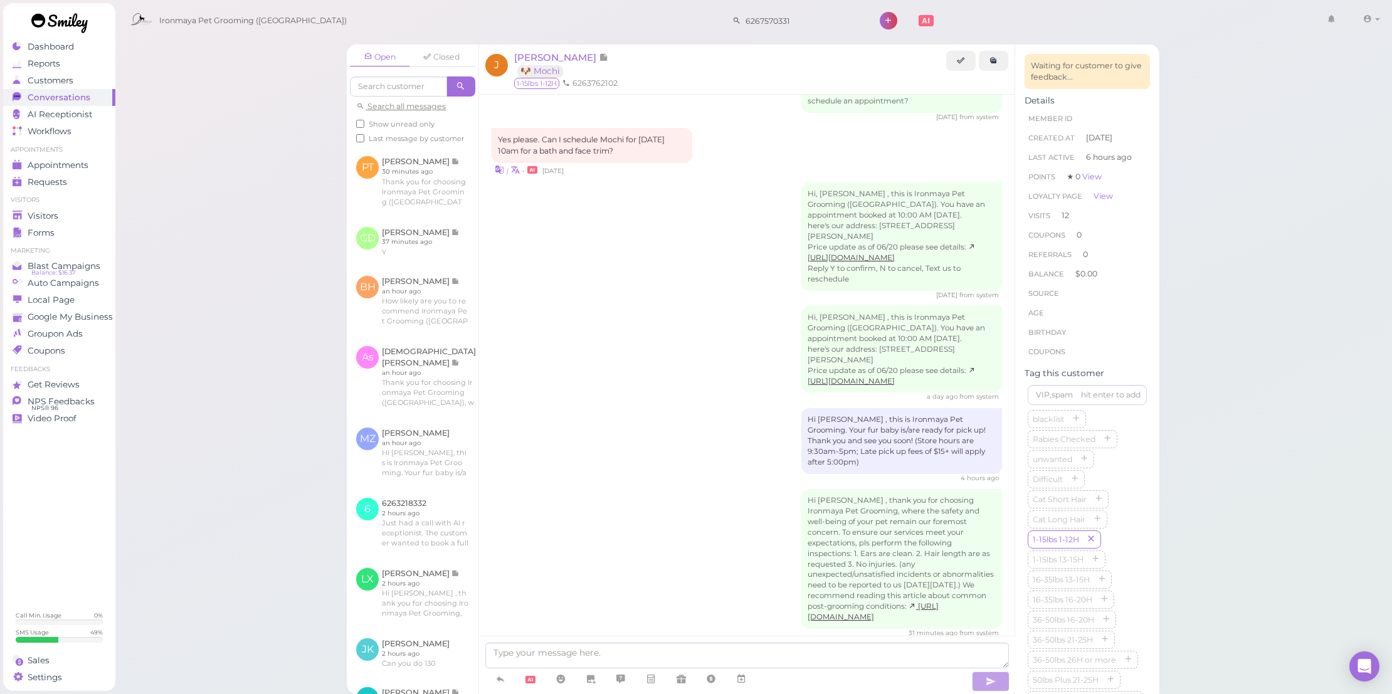
click at [901, 408] on div "Hi [PERSON_NAME] , this is Ironmaya Pet Grooming. Your fur baby is/are ready fo…" at bounding box center [901, 441] width 201 height 66
copy div "Hi [PERSON_NAME] , this is Ironmaya Pet Grooming. Your fur baby is/are ready fo…"
click at [760, 654] on textarea at bounding box center [746, 656] width 523 height 26
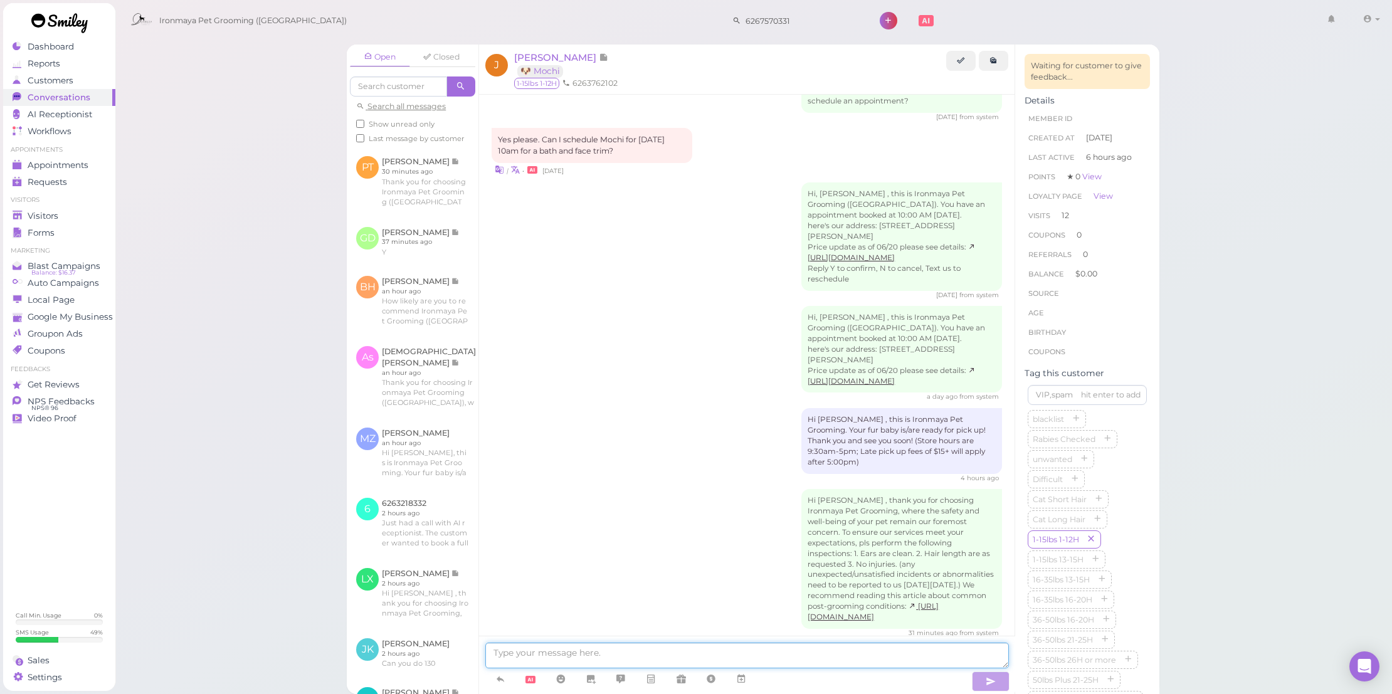
paste textarea "Hi [PERSON_NAME] , this is Ironmaya Pet Grooming. Your fur baby is/are ready fo…"
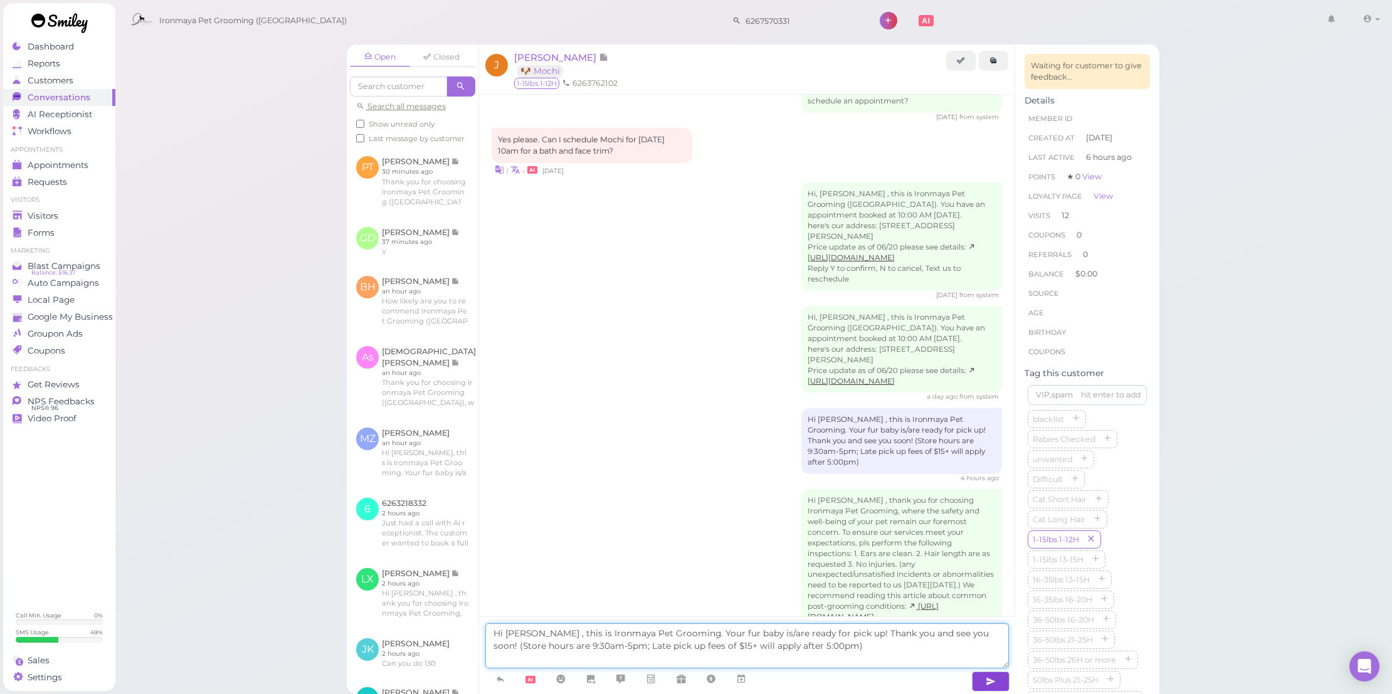
type textarea "Hi [PERSON_NAME] , this is Ironmaya Pet Grooming. Your fur baby is/are ready fo…"
click at [981, 678] on button "button" at bounding box center [991, 681] width 38 height 20
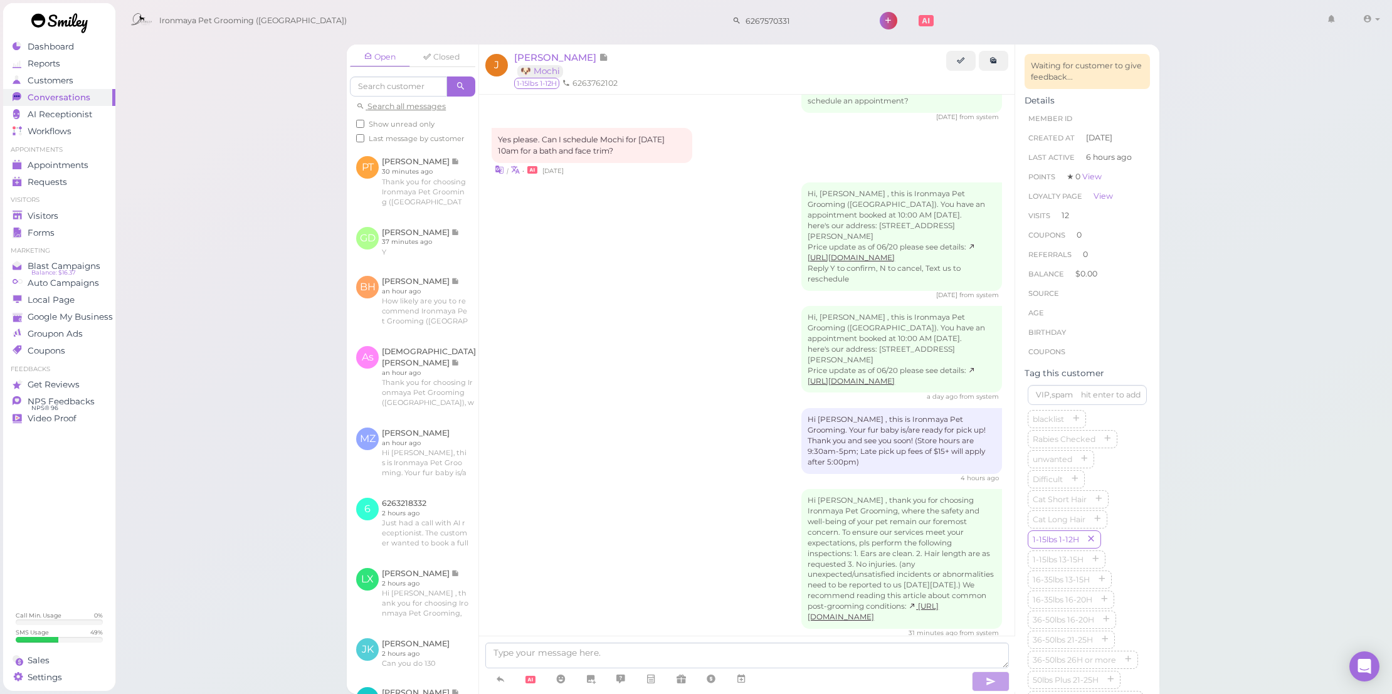
scroll to position [2156, 0]
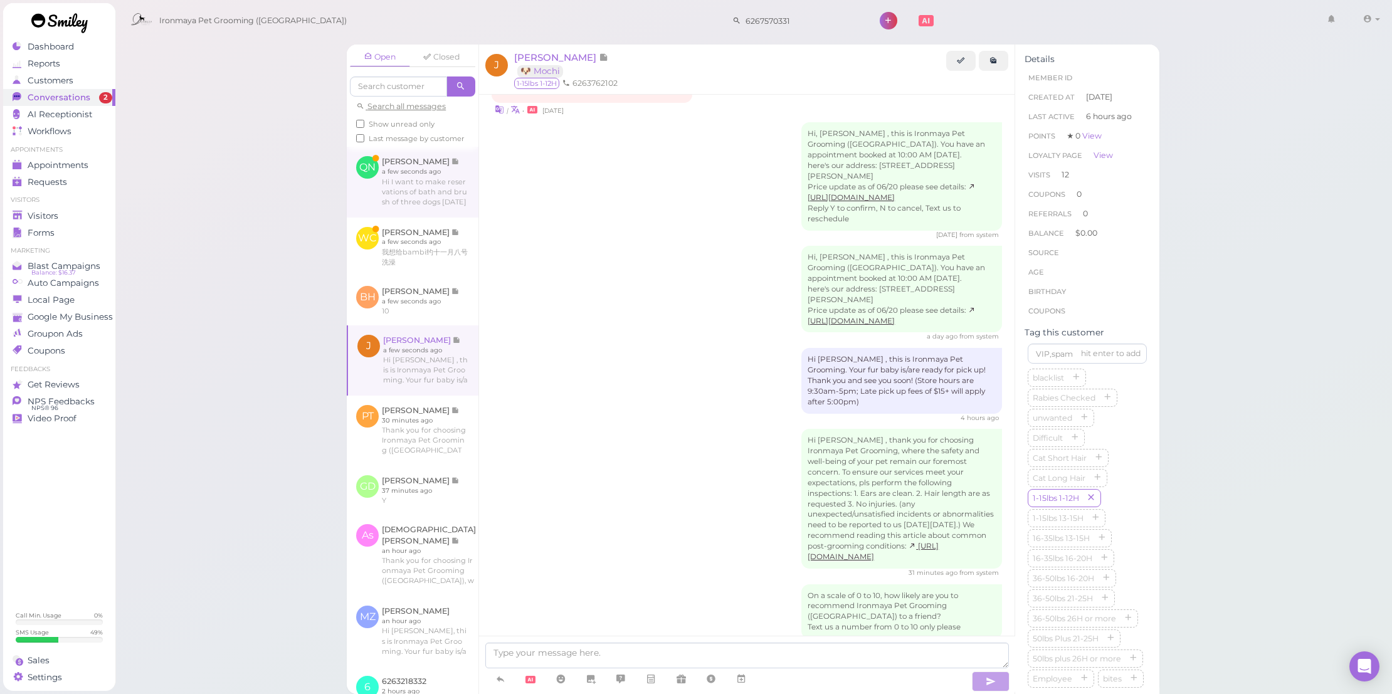
click at [466, 217] on link at bounding box center [413, 182] width 132 height 70
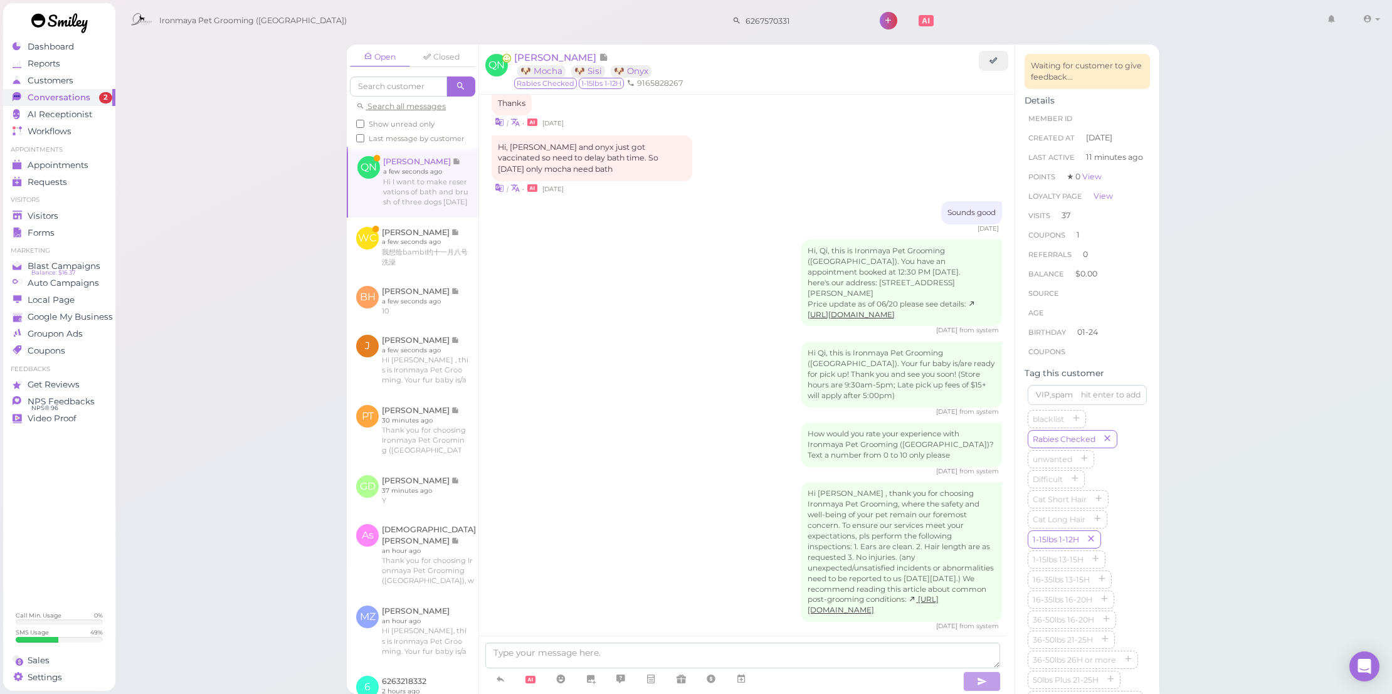
scroll to position [2165, 0]
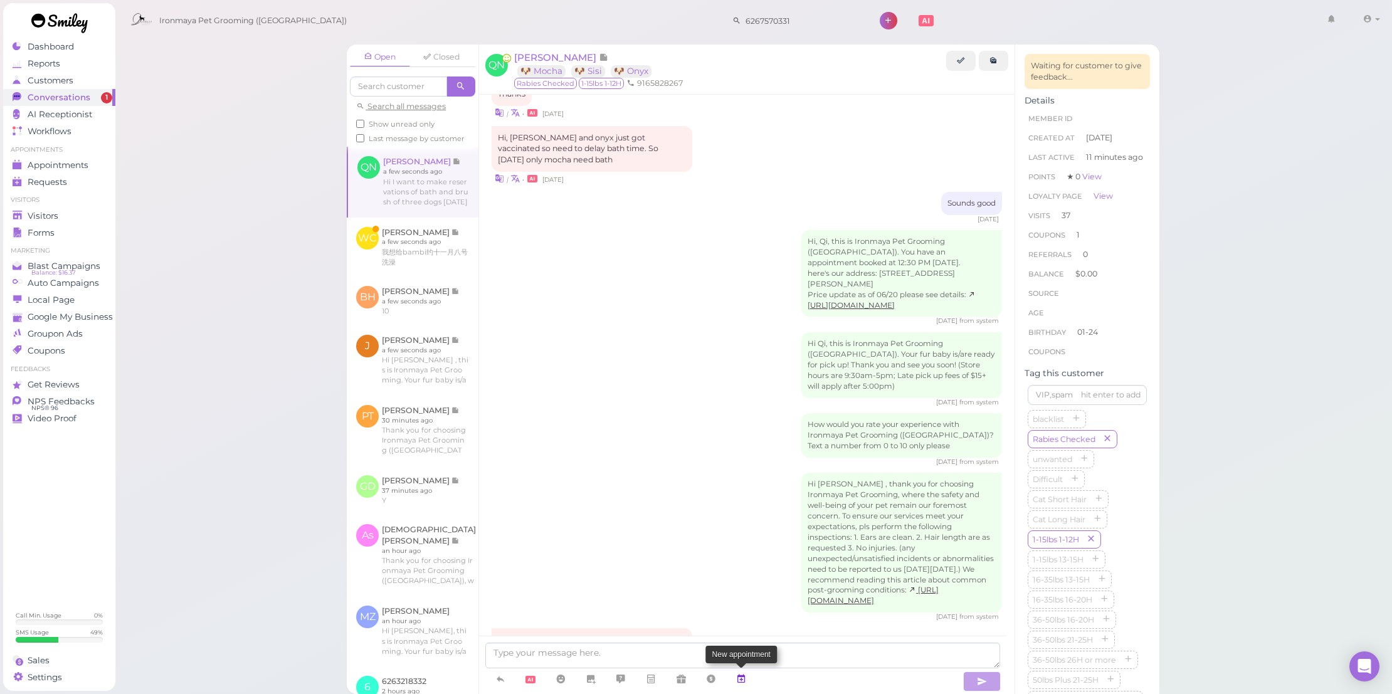
click at [748, 674] on link at bounding box center [741, 679] width 30 height 22
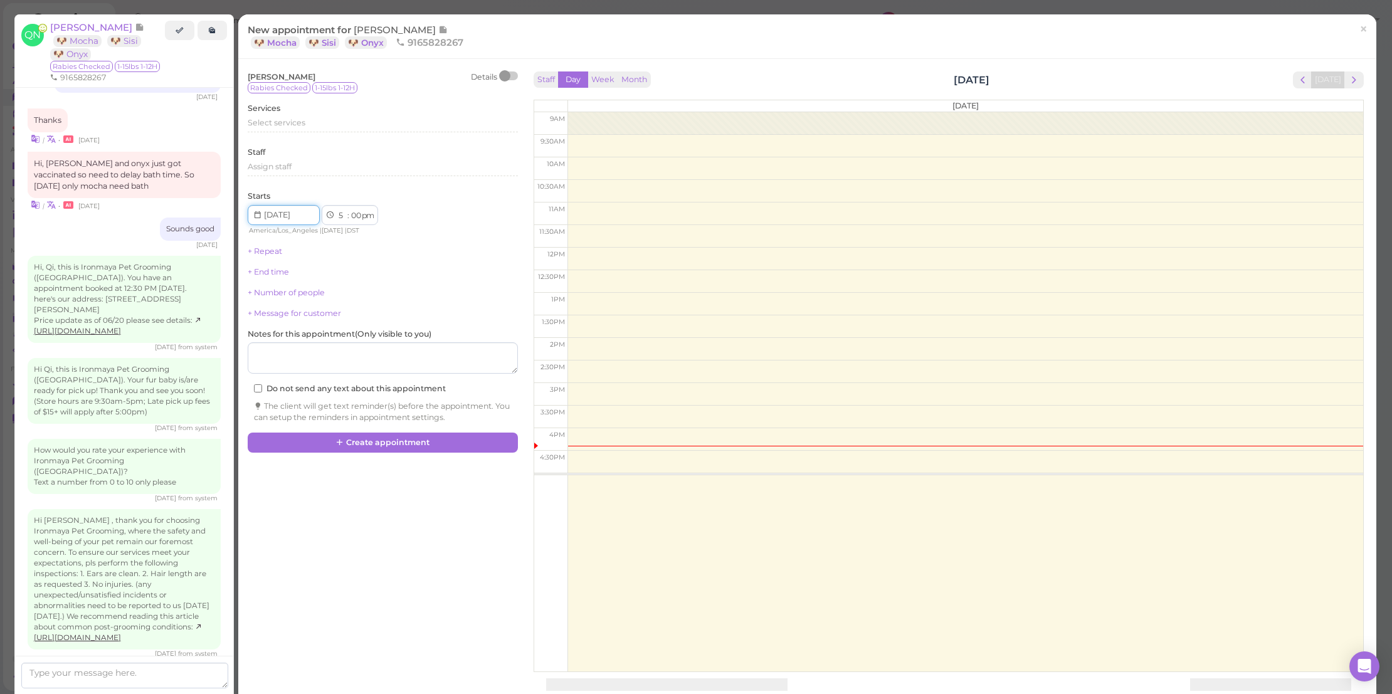
click at [300, 218] on input at bounding box center [284, 215] width 72 height 20
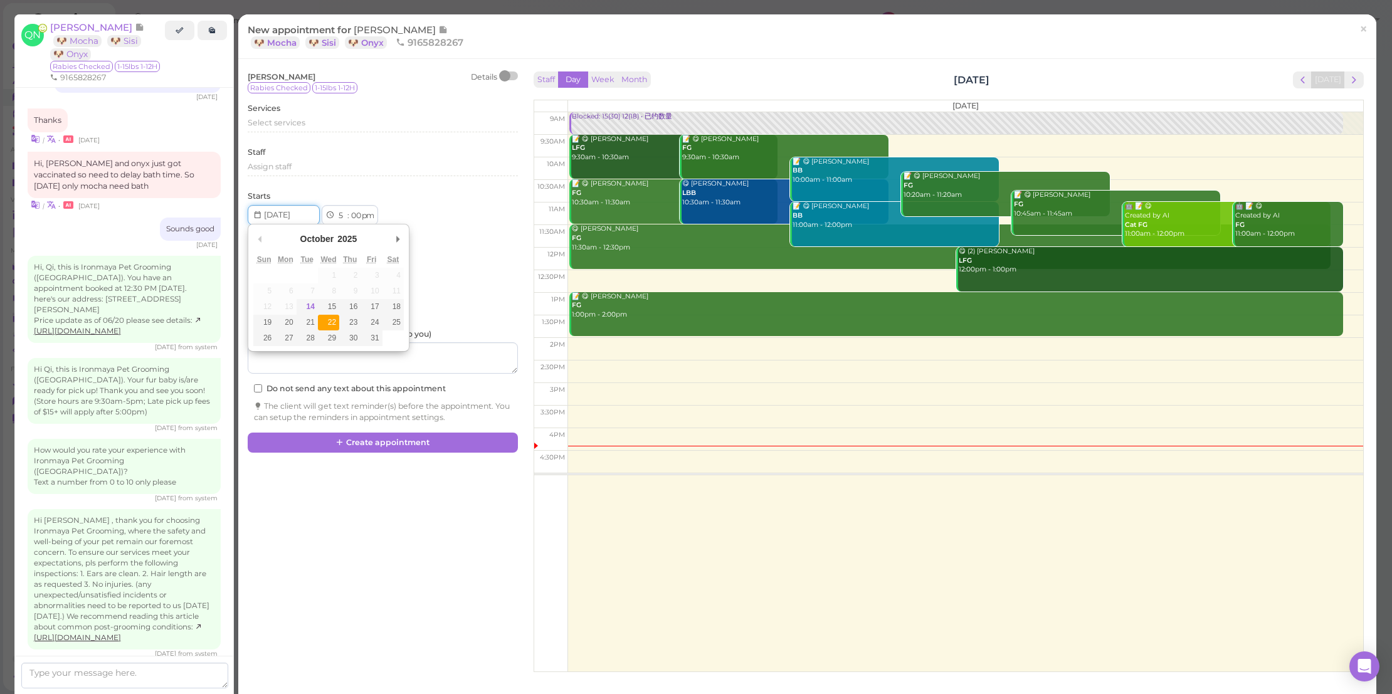
type input "2025-10-22"
select select "12"
select select "30"
click at [296, 118] on span "Select services" at bounding box center [277, 122] width 58 height 9
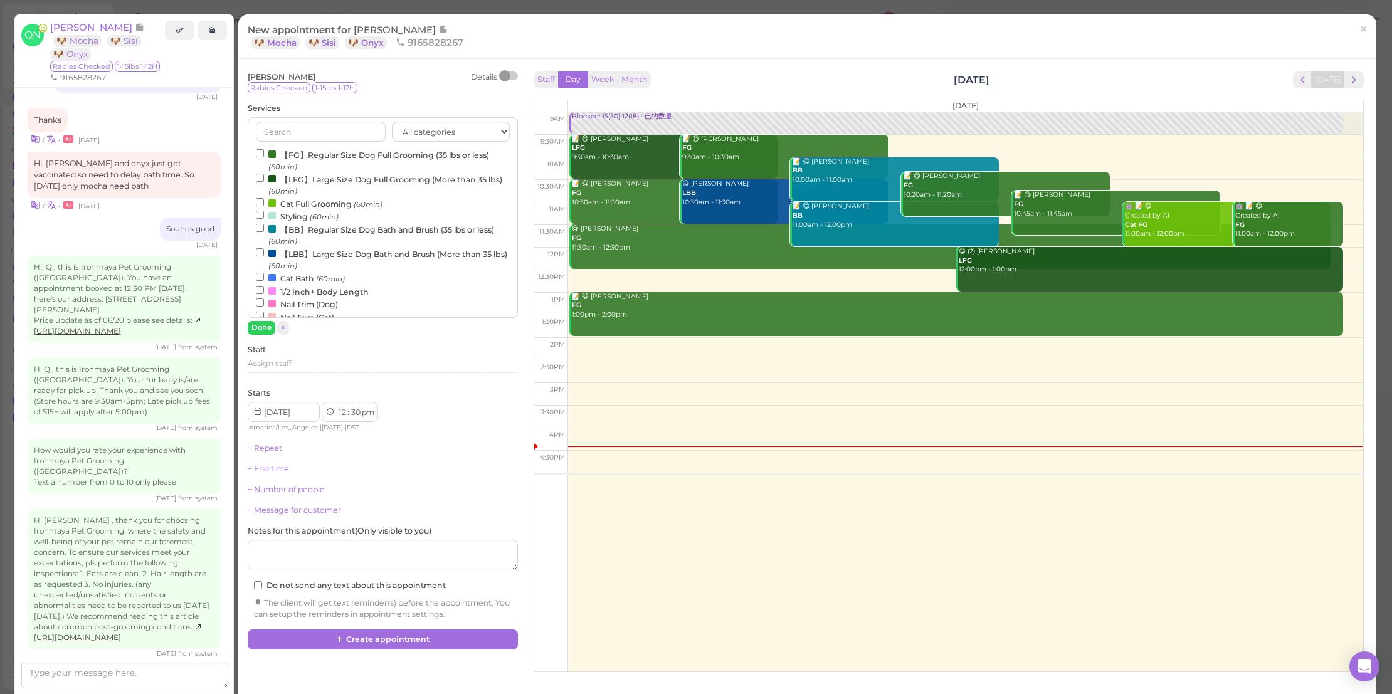
click at [300, 218] on label "Styling (60min)" at bounding box center [297, 215] width 83 height 13
click at [264, 218] on input "Styling (60min)" at bounding box center [260, 215] width 8 height 8
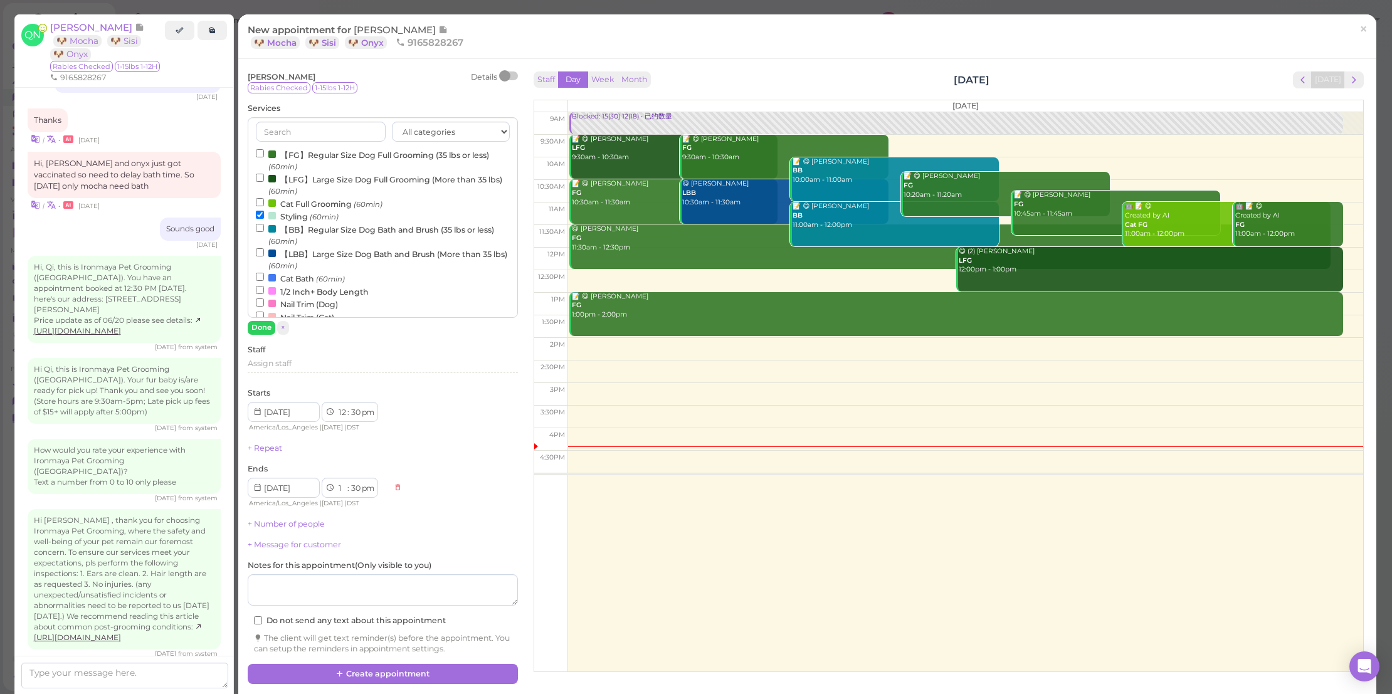
click at [302, 225] on label "【BB】Regular Size Dog Bath and Brush (35 lbs or less) (60min)" at bounding box center [383, 235] width 254 height 24
click at [264, 225] on input "【BB】Regular Size Dog Bath and Brush (35 lbs or less) (60min)" at bounding box center [260, 228] width 8 height 8
click at [305, 218] on label "Styling (60min)" at bounding box center [297, 215] width 83 height 13
click at [264, 218] on input "Styling (60min)" at bounding box center [260, 215] width 8 height 8
select select "1"
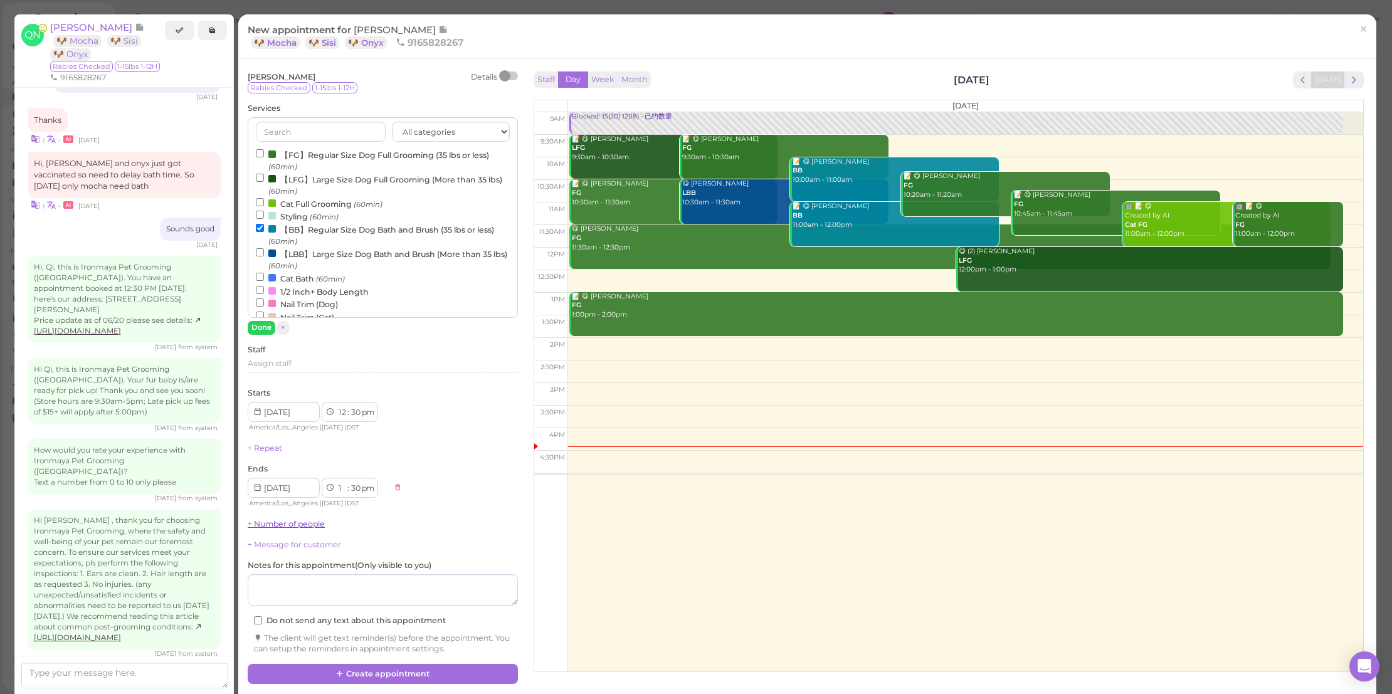
click at [295, 522] on link "+ Number of people" at bounding box center [286, 523] width 77 height 9
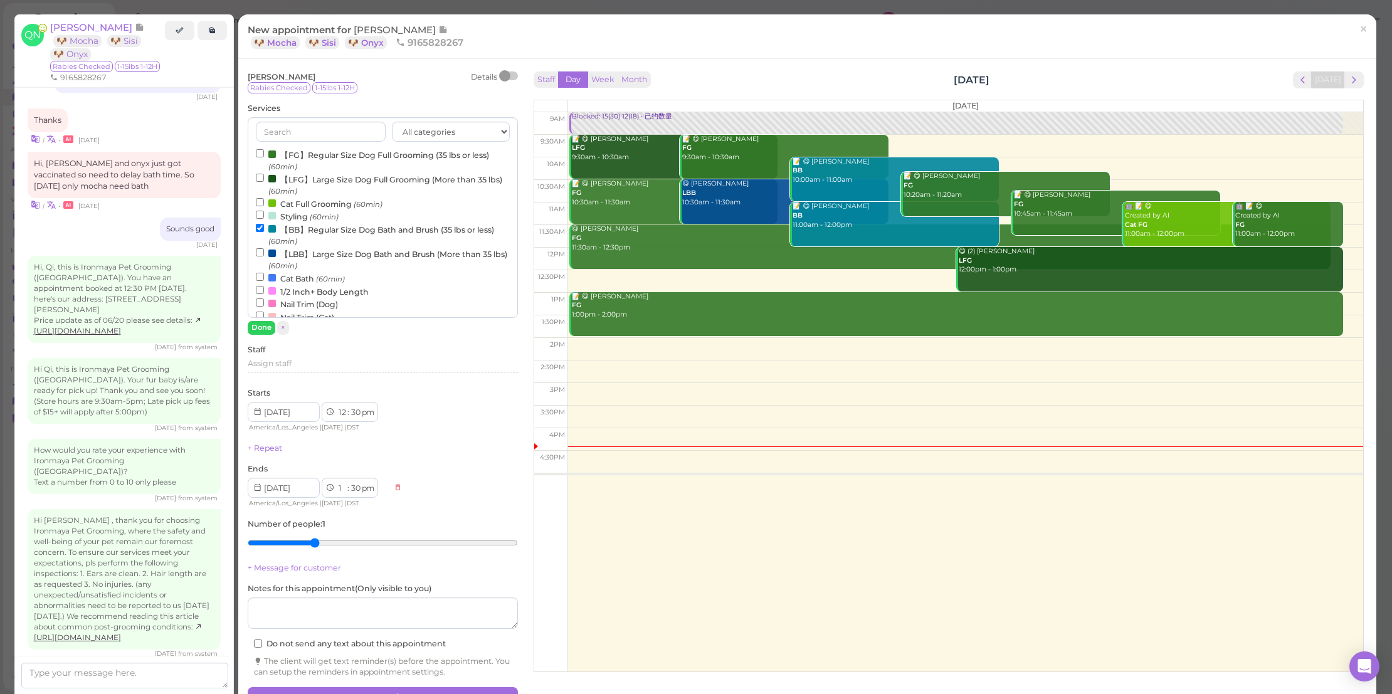
type input "3"
click at [314, 540] on input "range" at bounding box center [383, 543] width 270 height 20
click at [395, 691] on button "Create appointment" at bounding box center [383, 697] width 270 height 20
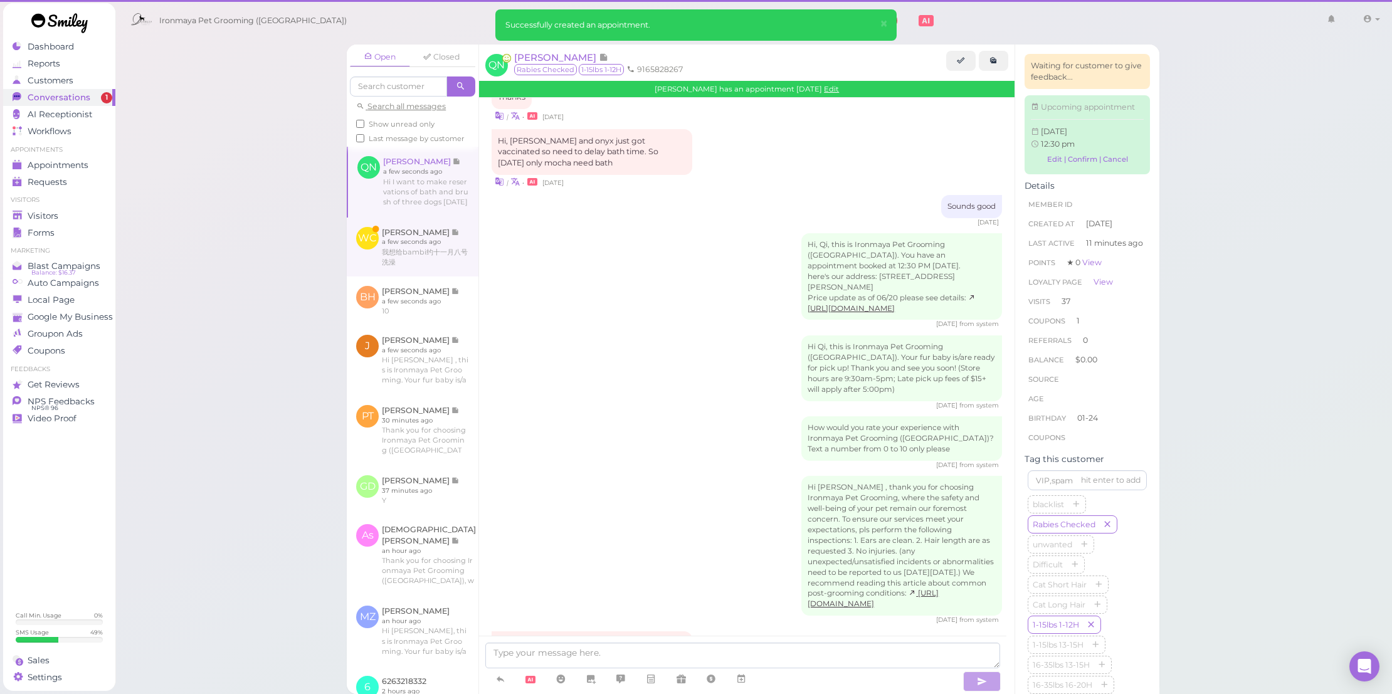
click at [461, 246] on link at bounding box center [413, 247] width 132 height 59
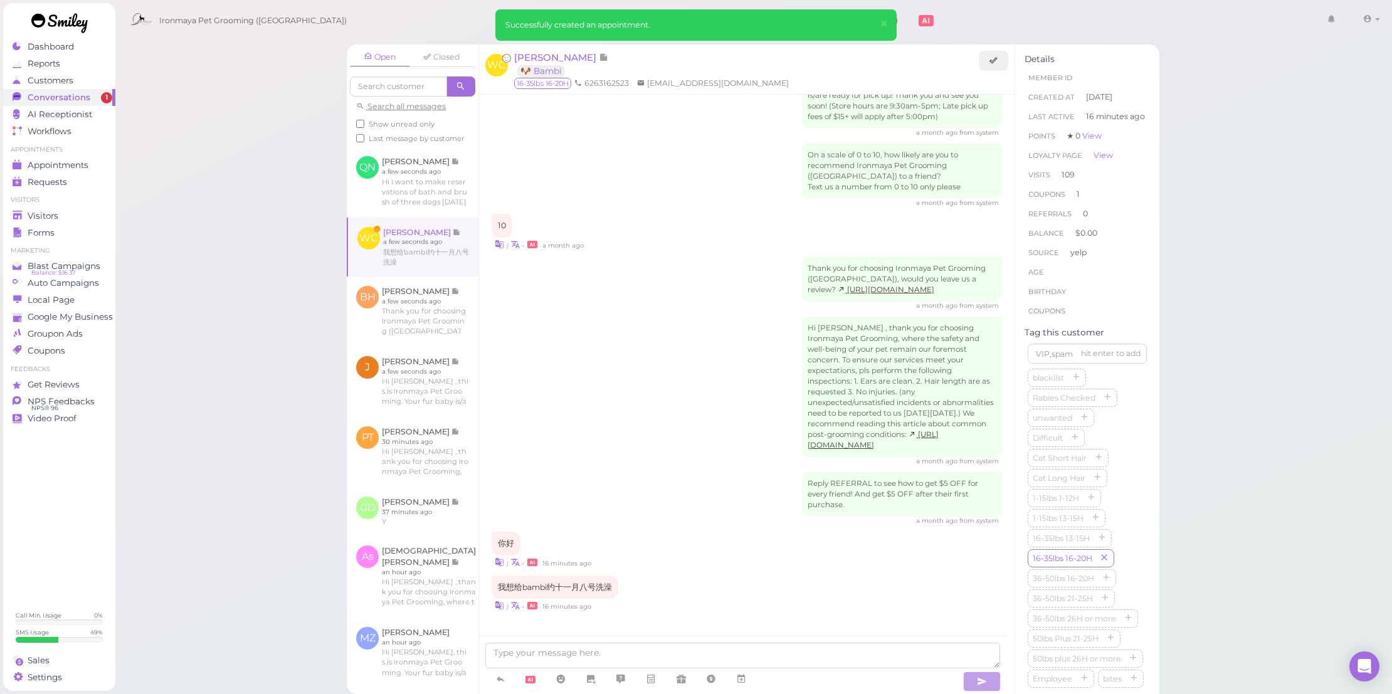
scroll to position [1367, 0]
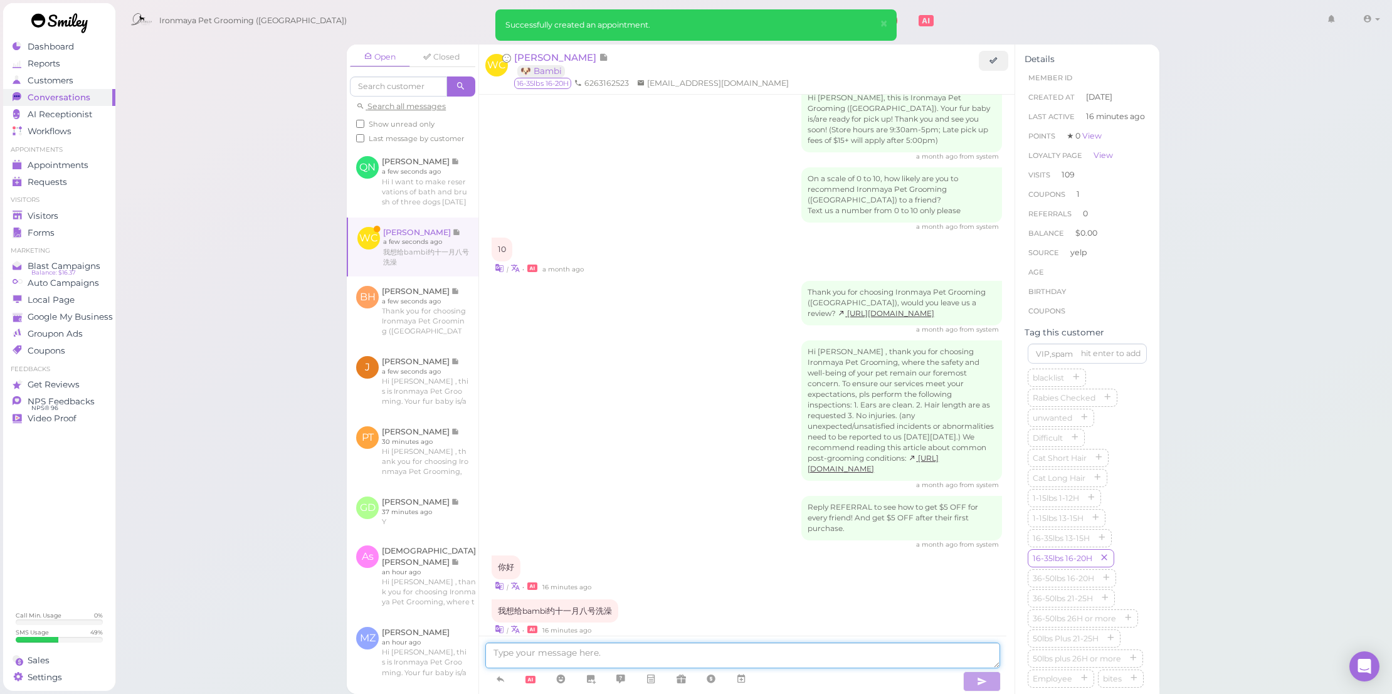
click at [696, 664] on textarea at bounding box center [742, 656] width 515 height 26
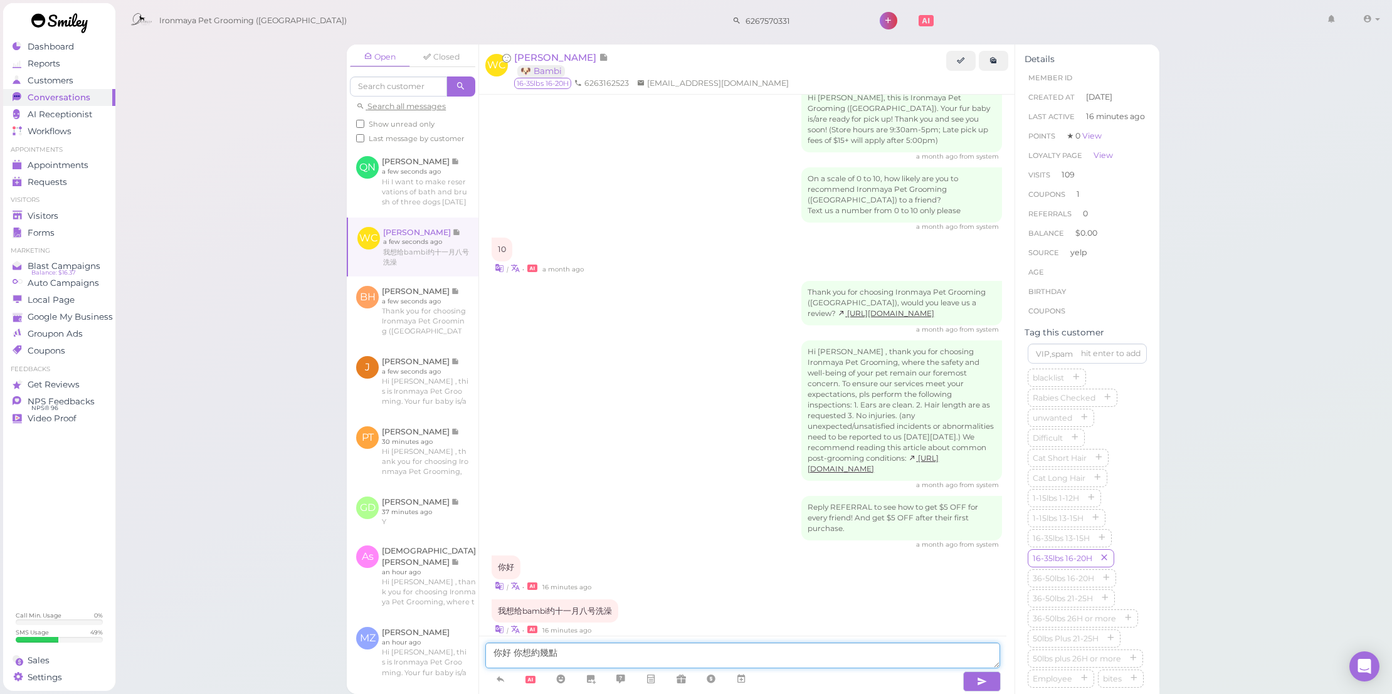
type textarea "你好 你想約幾點？"
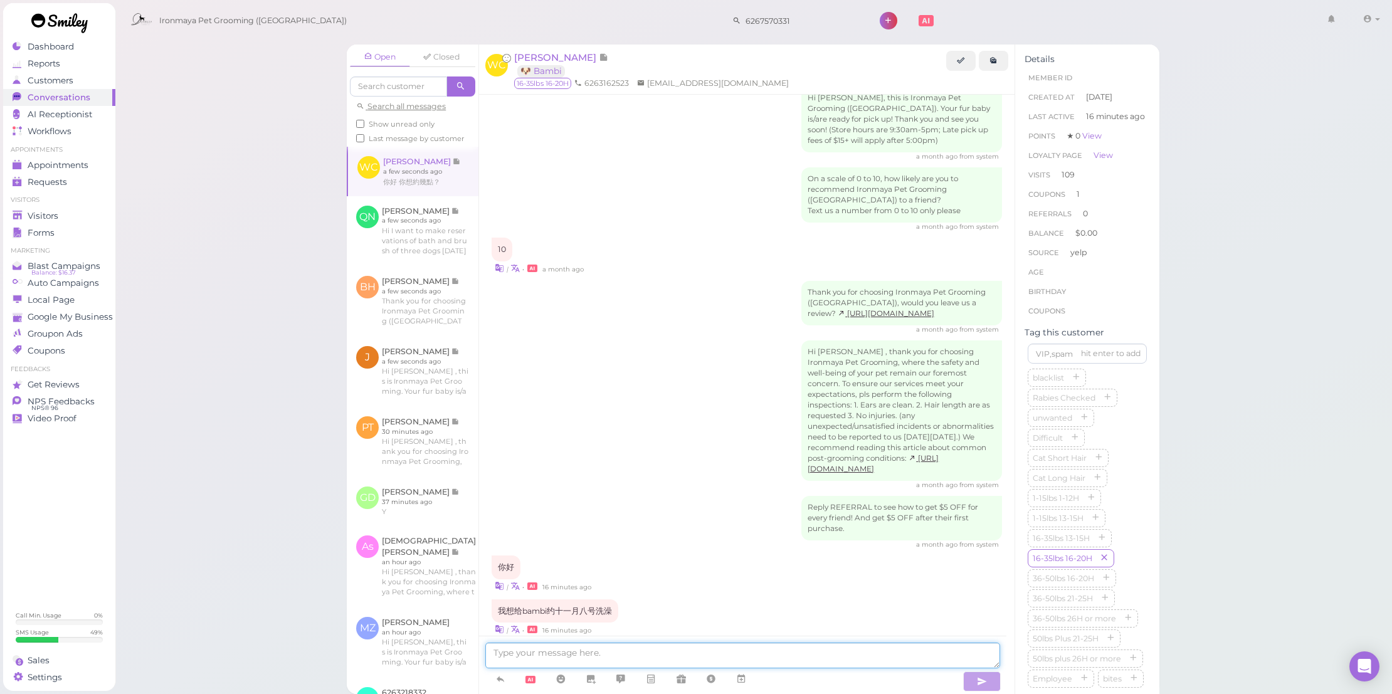
scroll to position [1396, 0]
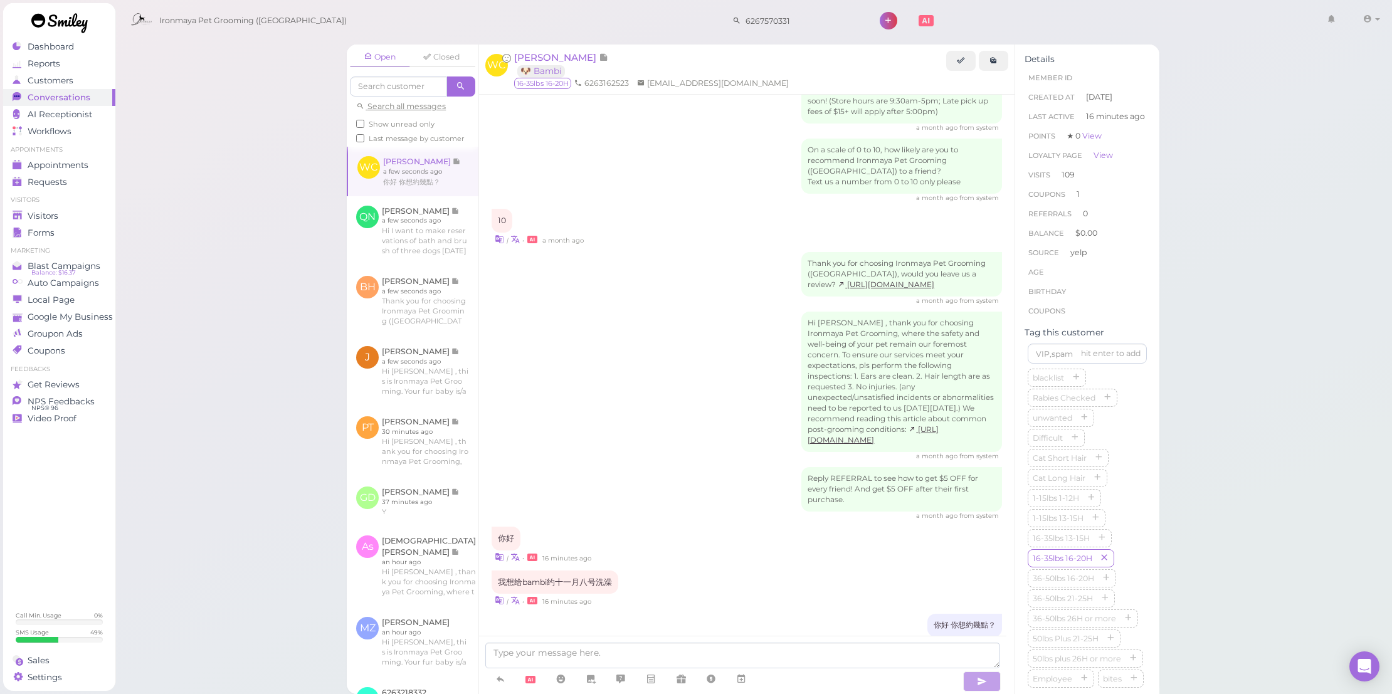
click at [68, 154] on ul "Appointments Appointments Requests 0" at bounding box center [59, 167] width 112 height 45
click at [70, 160] on span "Appointments" at bounding box center [58, 165] width 61 height 11
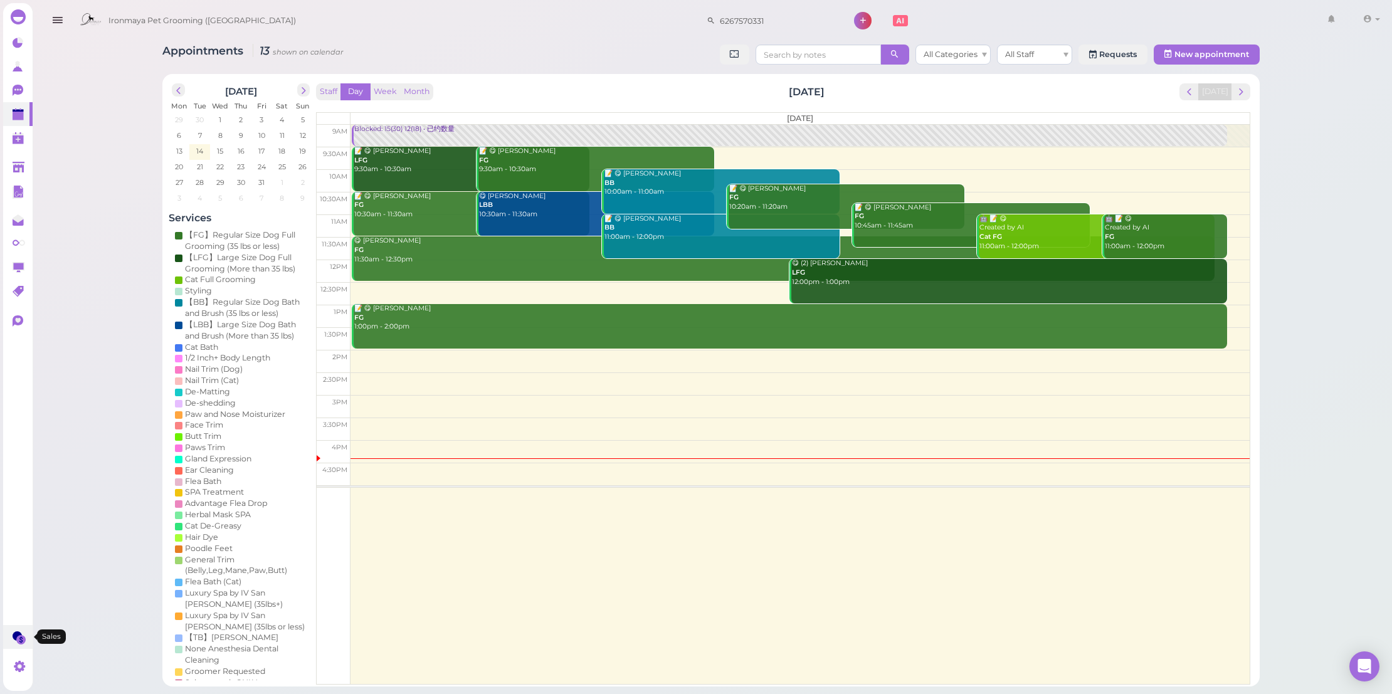
click at [14, 636] on circle at bounding box center [17, 635] width 9 height 9
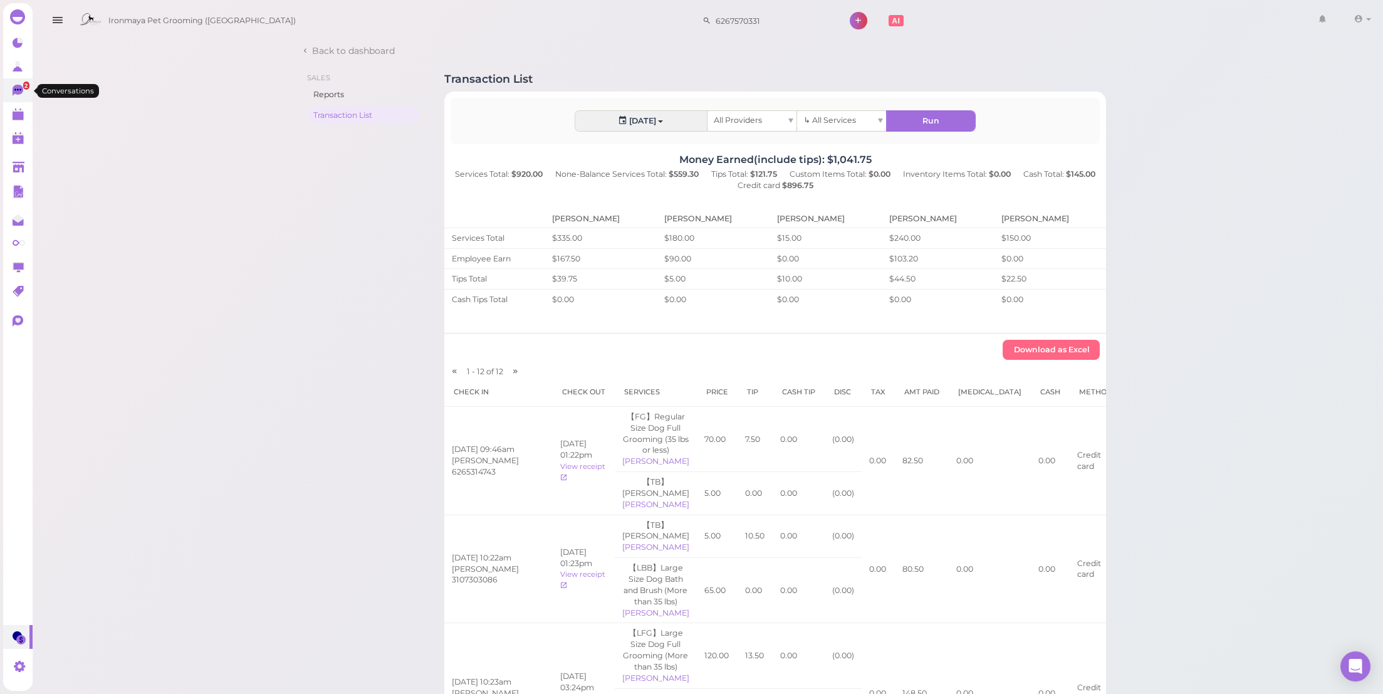
click at [19, 90] on icon at bounding box center [17, 89] width 7 height 2
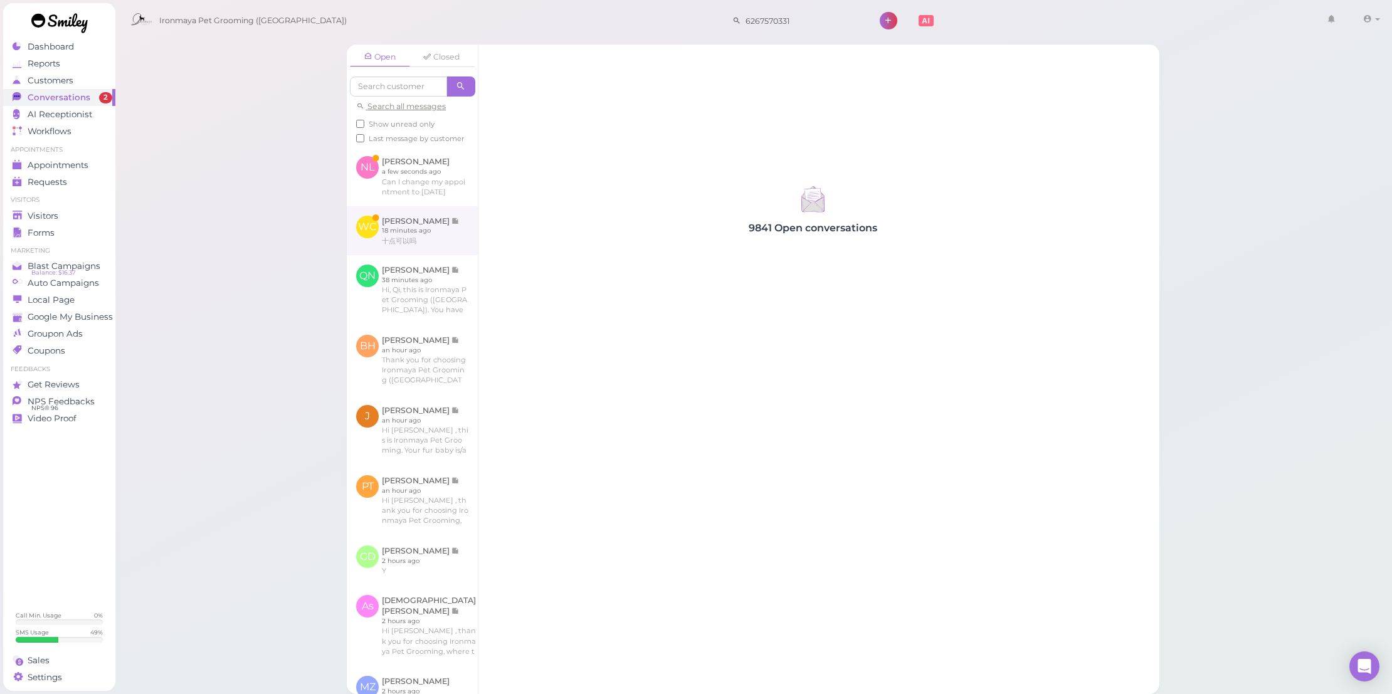
click at [443, 250] on link at bounding box center [412, 230] width 131 height 49
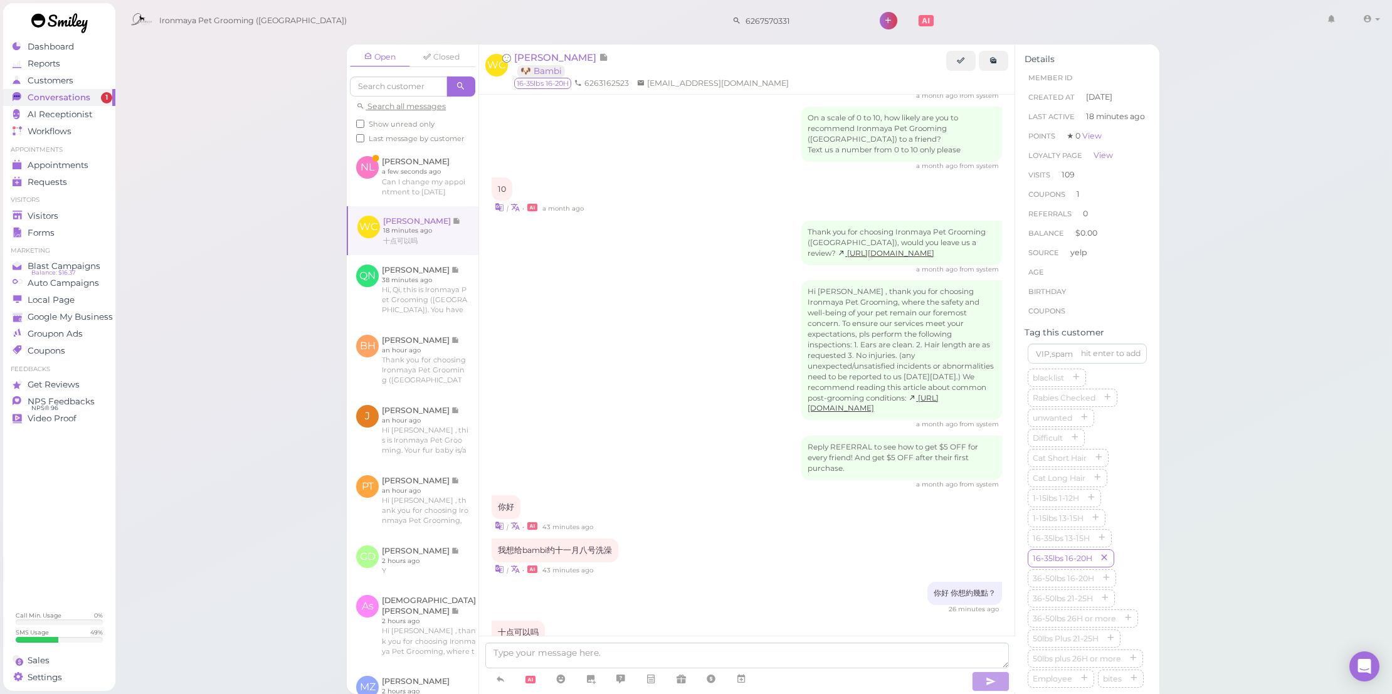
scroll to position [1219, 0]
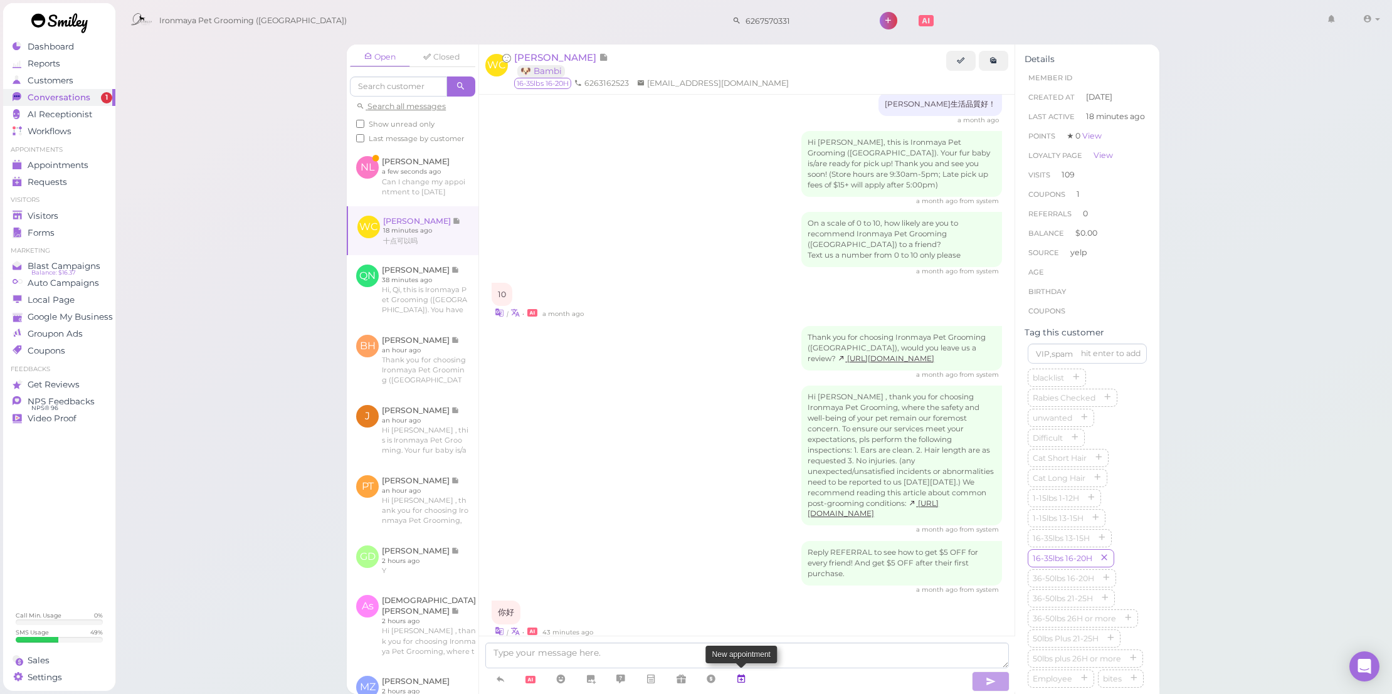
click at [739, 677] on icon at bounding box center [741, 679] width 10 height 13
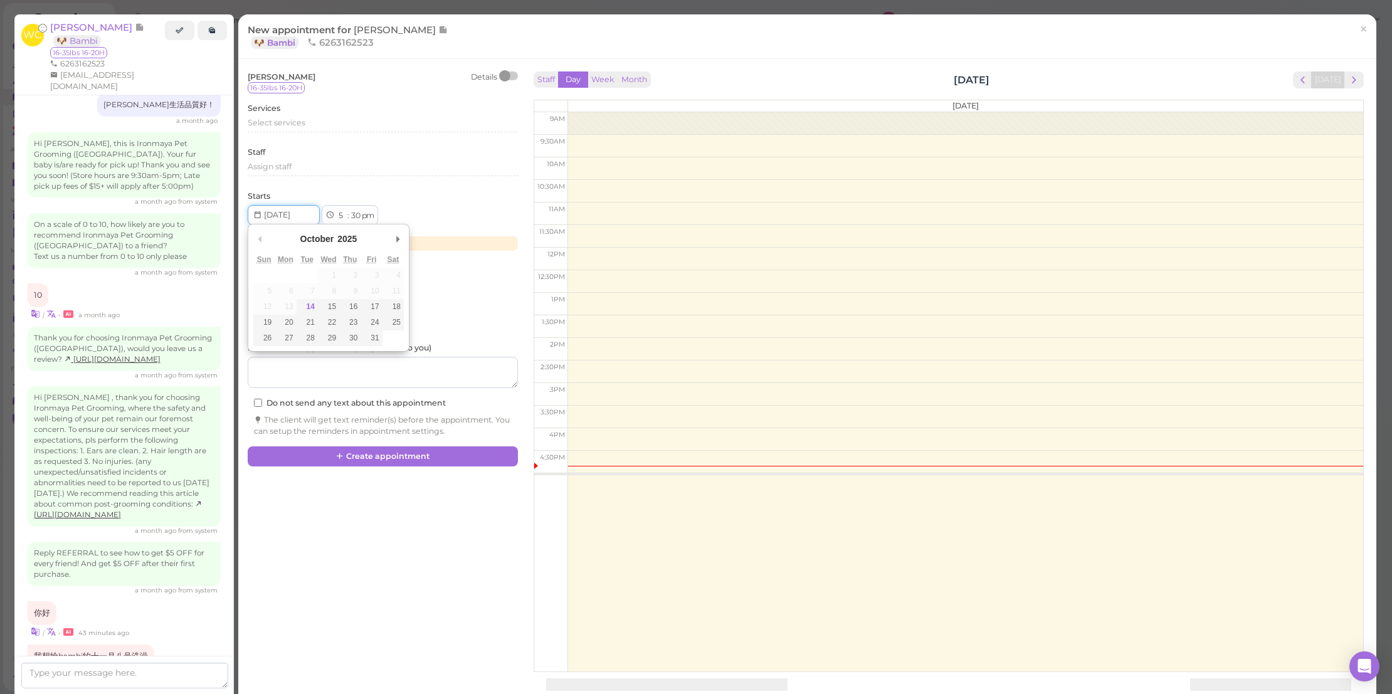
drag, startPoint x: 293, startPoint y: 216, endPoint x: 362, endPoint y: 229, distance: 69.5
click at [293, 216] on input "Use the arrow keys to pick a date" at bounding box center [284, 215] width 72 height 20
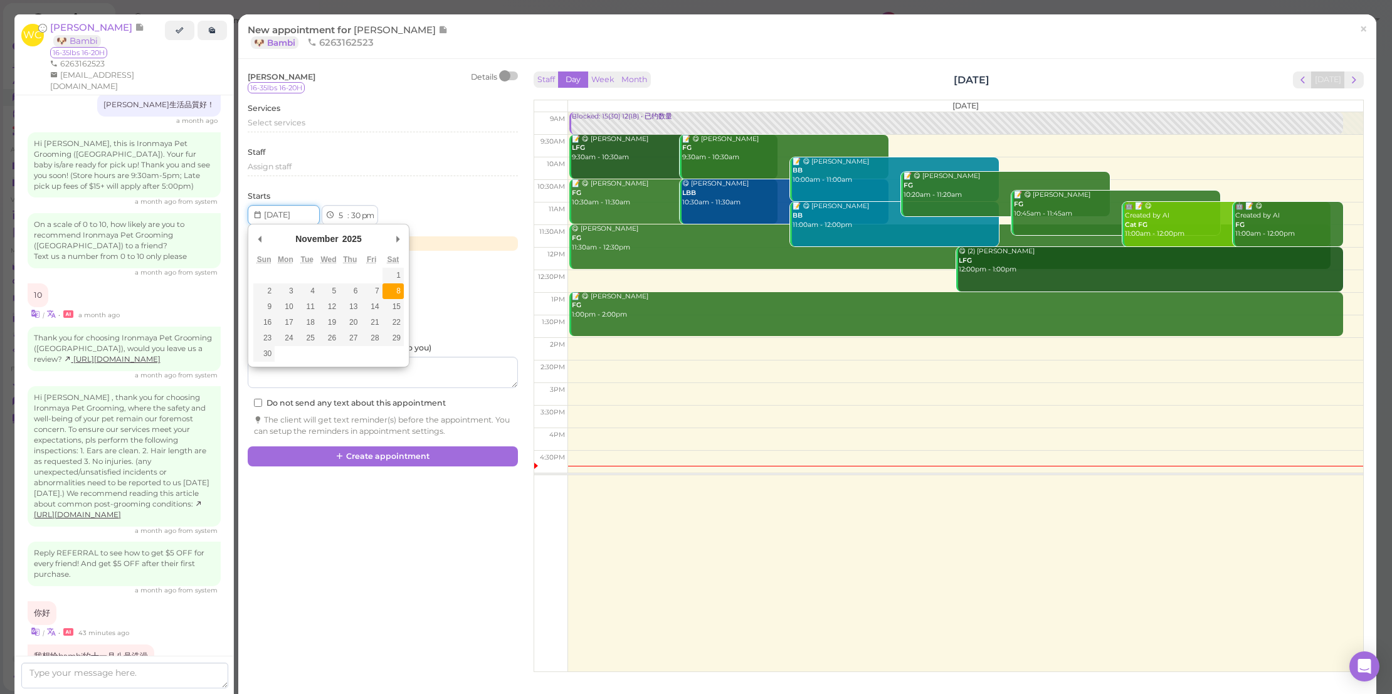
type input "2025-11-08"
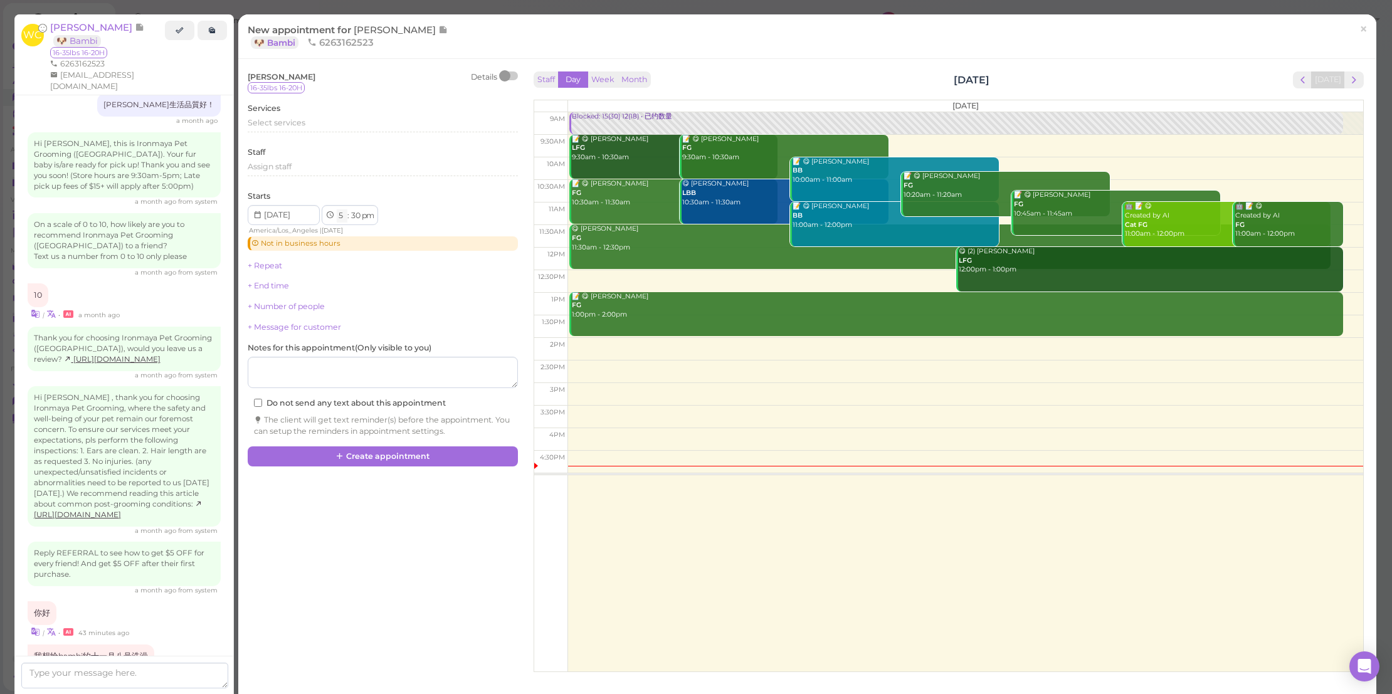
select select "10"
select select "00"
select select "am"
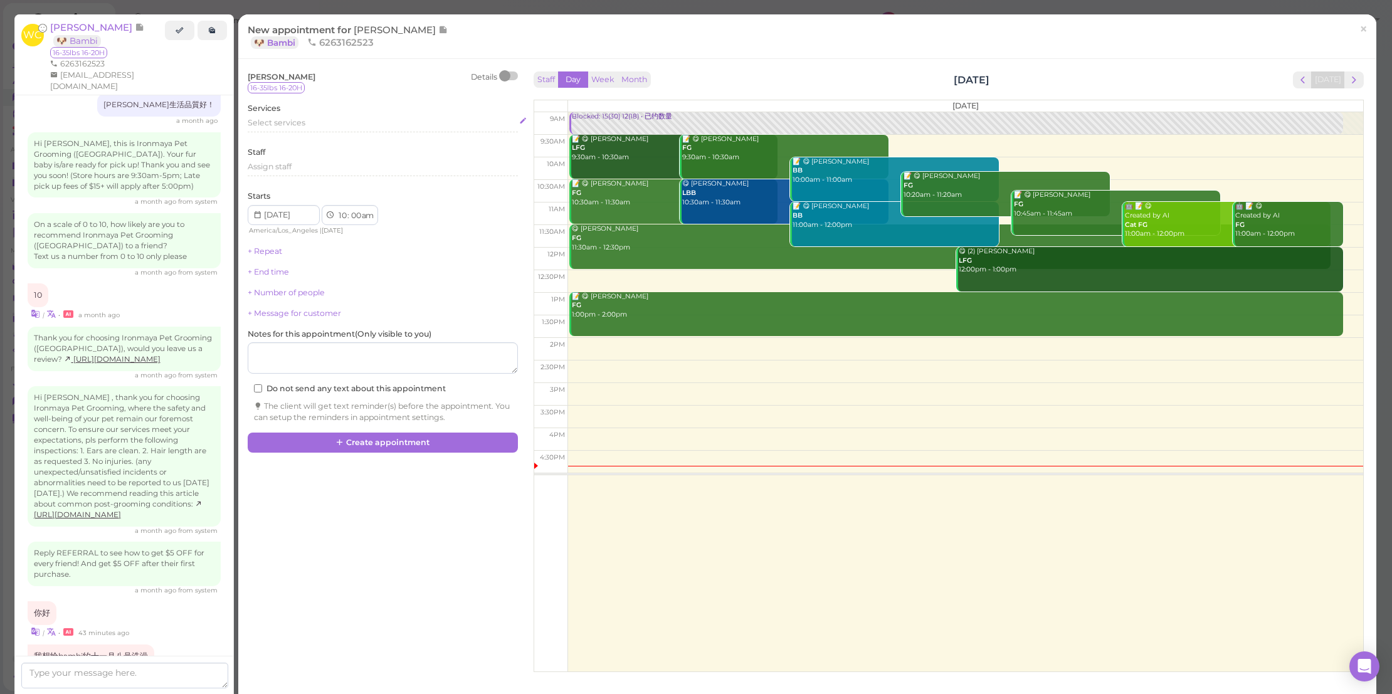
click at [315, 128] on div "Select services" at bounding box center [383, 124] width 270 height 15
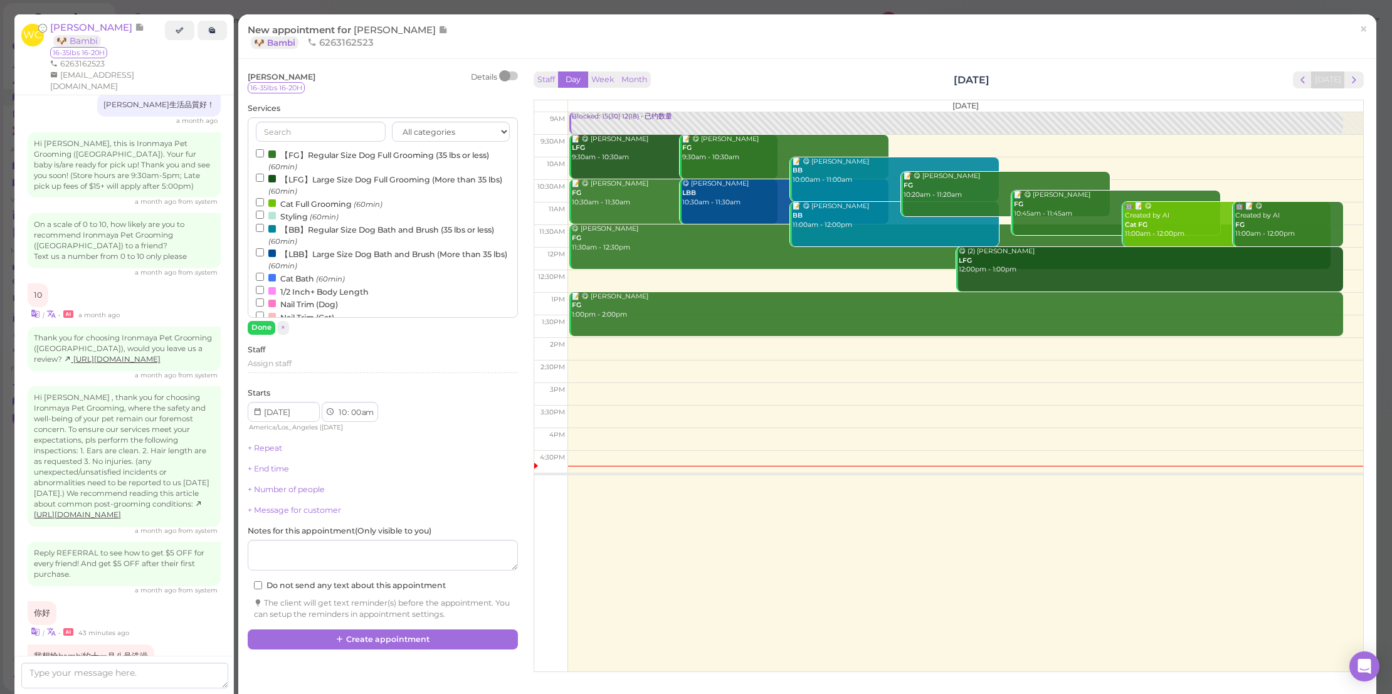
scroll to position [379, 0]
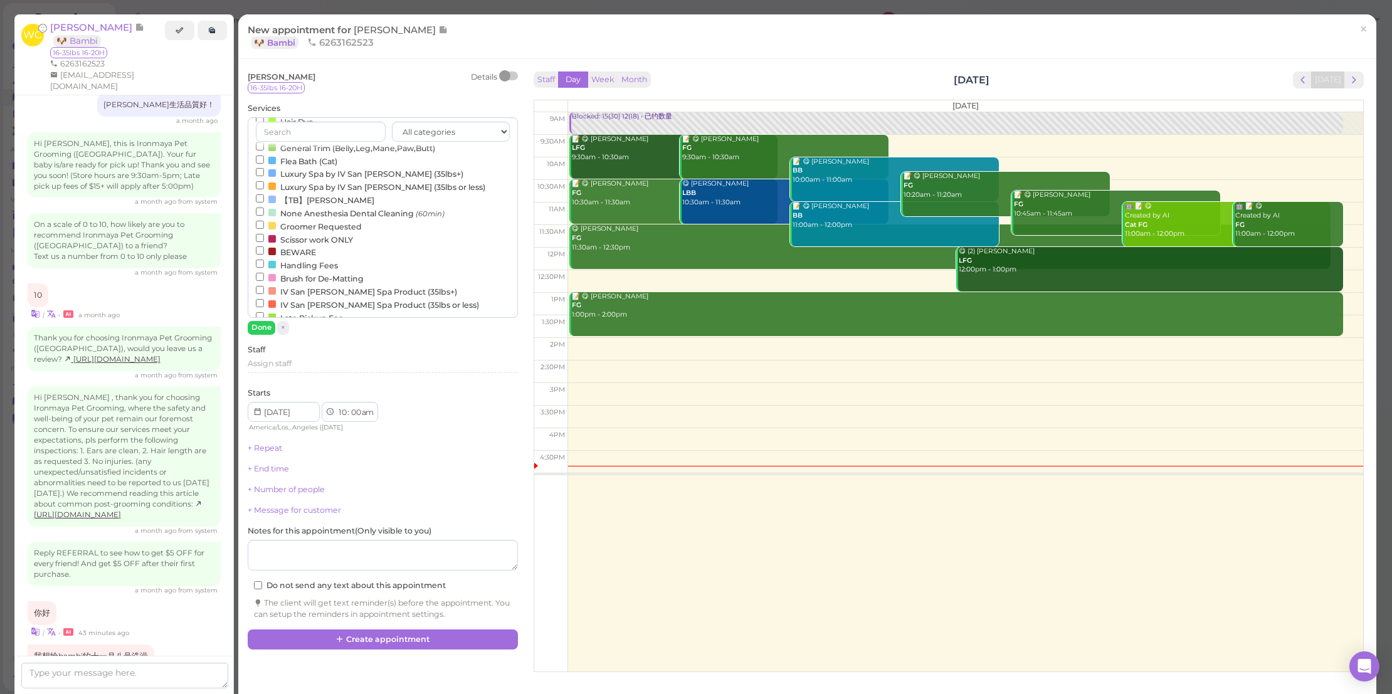
click at [338, 219] on label "Groomer Requested" at bounding box center [309, 225] width 106 height 13
click at [264, 221] on input "Groomer Requested" at bounding box center [260, 225] width 8 height 8
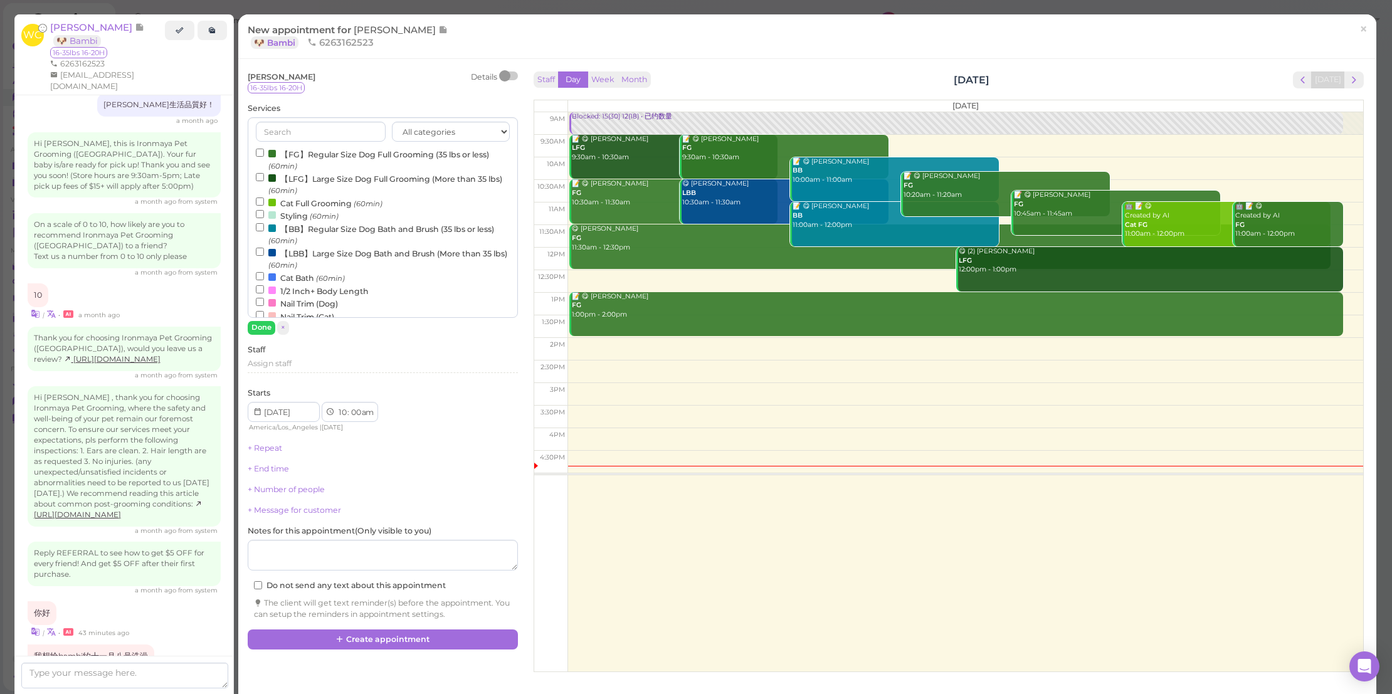
click at [362, 150] on label "【FG】Regular Size Dog Full Grooming (35 lbs or less) (60min)" at bounding box center [383, 159] width 254 height 24
click at [264, 150] on input "【FG】Regular Size Dog Full Grooming (35 lbs or less) (60min)" at bounding box center [260, 153] width 8 height 8
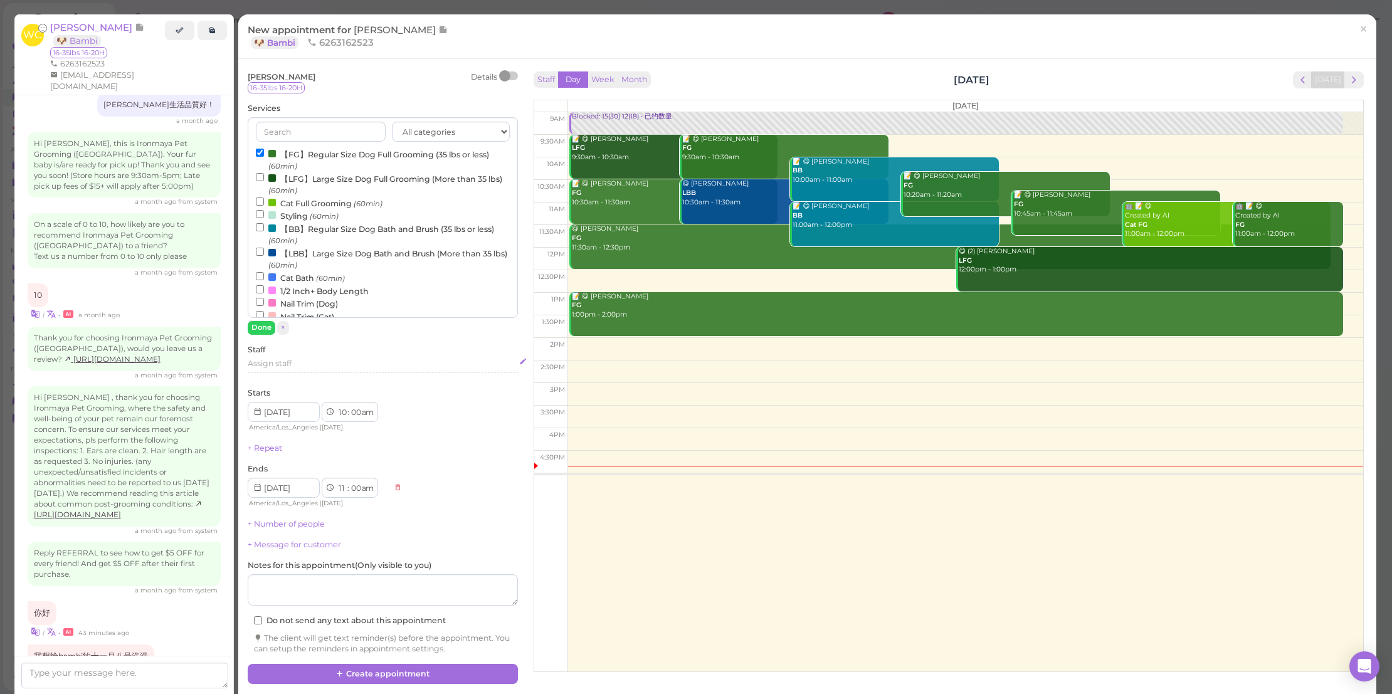
click at [330, 379] on div "Winnie Chen Details 16-35lbs 16-20H Services All categories FULL GROOMING BATH …" at bounding box center [383, 363] width 270 height 584
click at [333, 364] on div "Assign staff" at bounding box center [383, 363] width 270 height 11
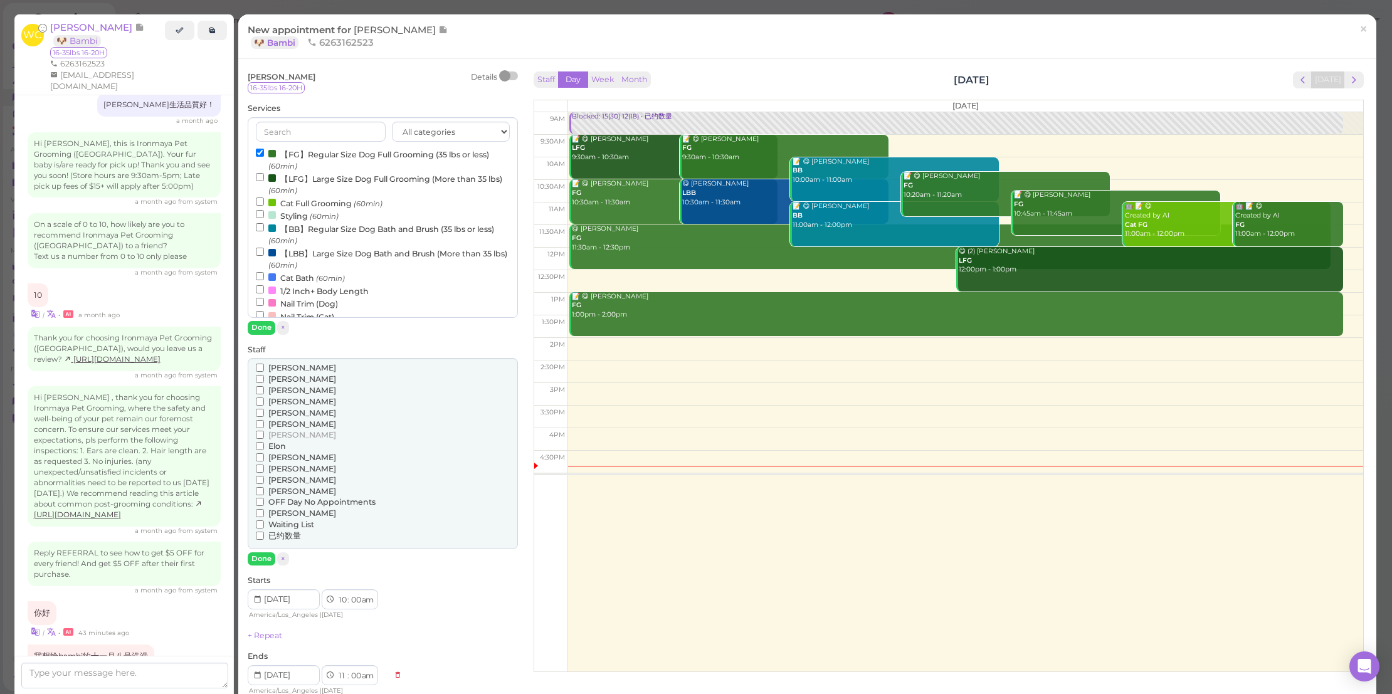
click at [281, 380] on span "[PERSON_NAME]" at bounding box center [302, 378] width 68 height 9
click at [264, 380] on input "[PERSON_NAME]" at bounding box center [260, 379] width 8 height 8
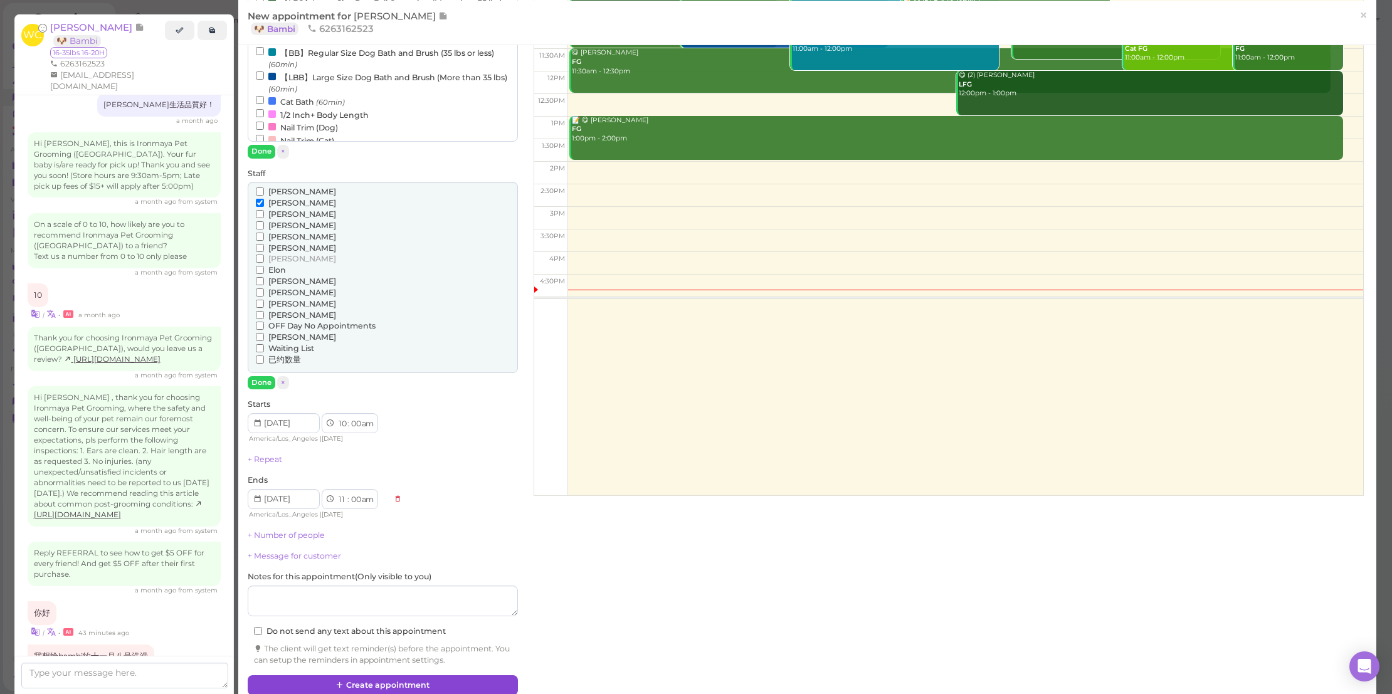
click at [428, 675] on button "Create appointment" at bounding box center [383, 685] width 270 height 20
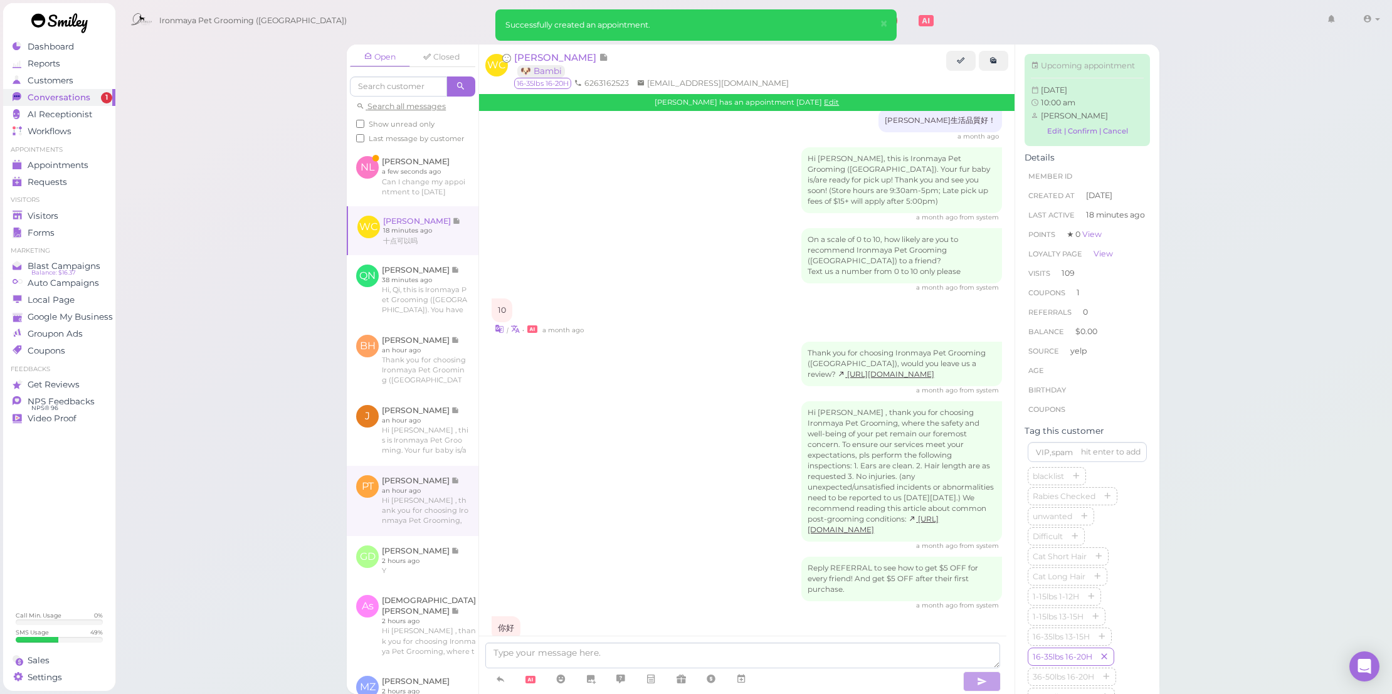
scroll to position [1472, 0]
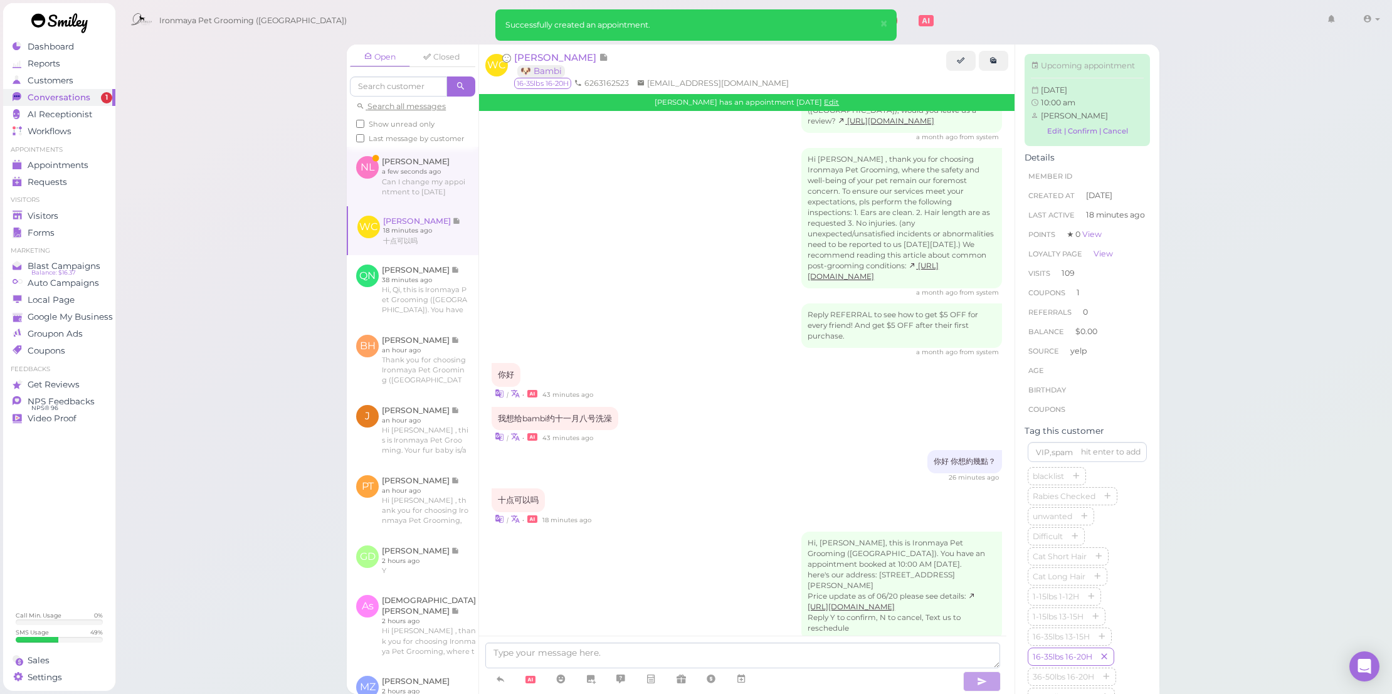
click at [414, 202] on link at bounding box center [413, 176] width 132 height 59
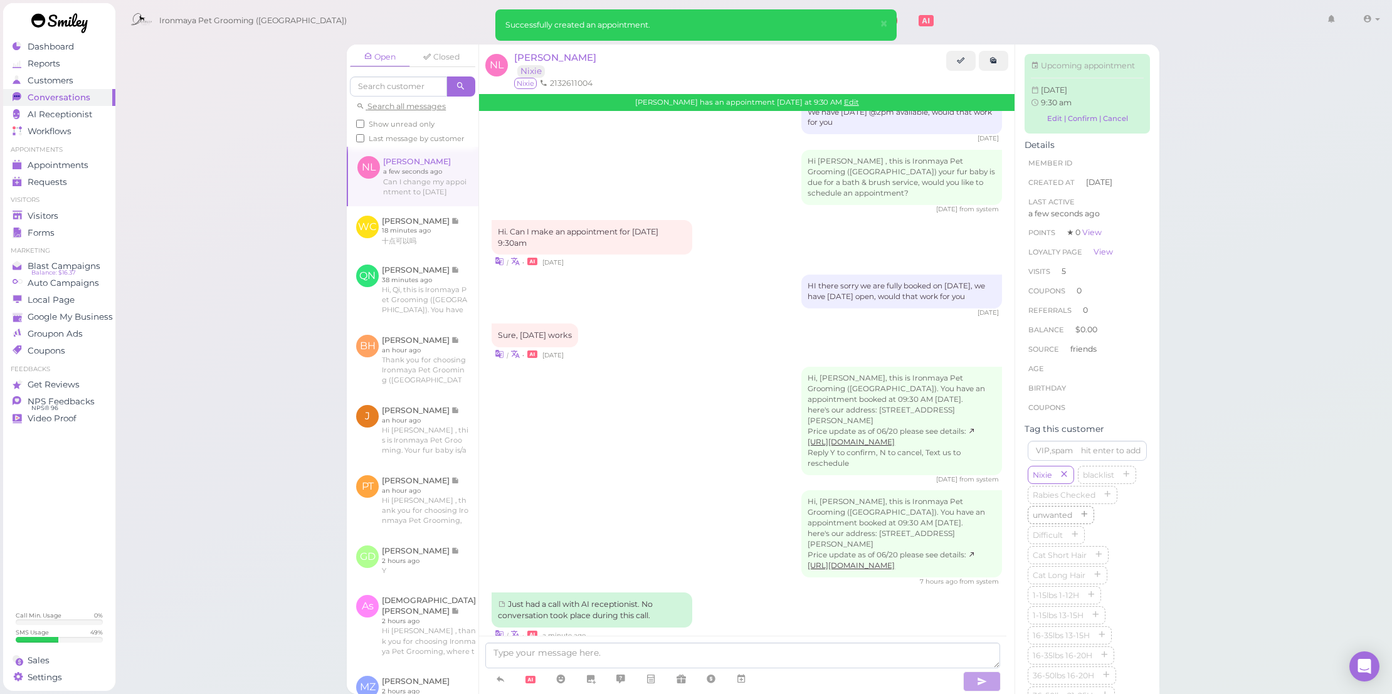
scroll to position [373, 0]
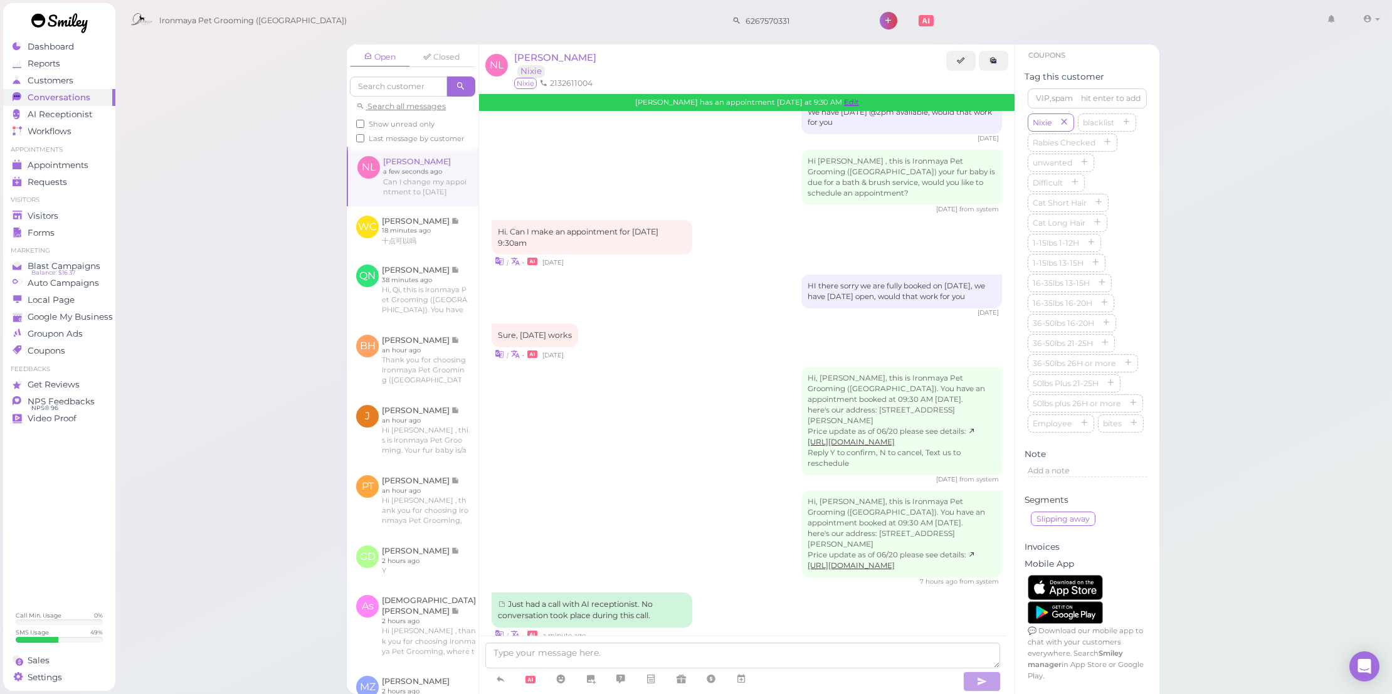
click at [844, 98] on link "Edit" at bounding box center [851, 102] width 15 height 9
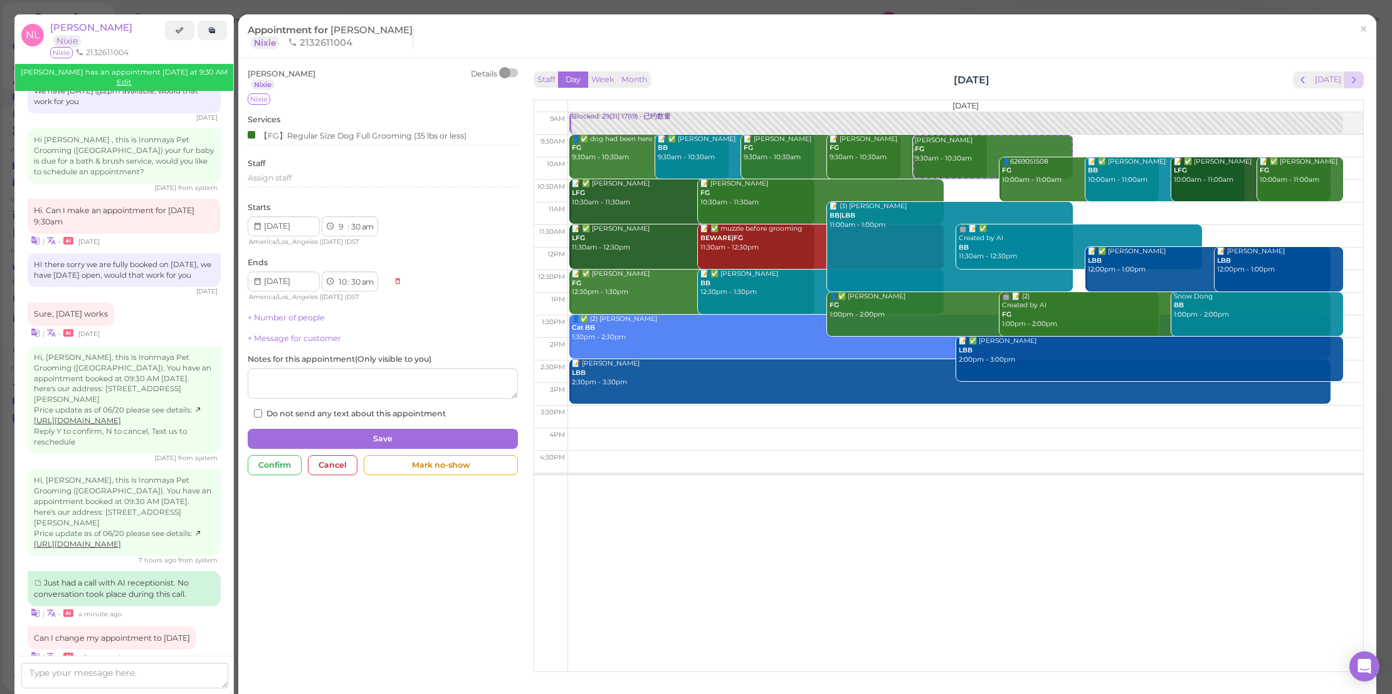
click at [1348, 78] on span "next" at bounding box center [1354, 80] width 12 height 12
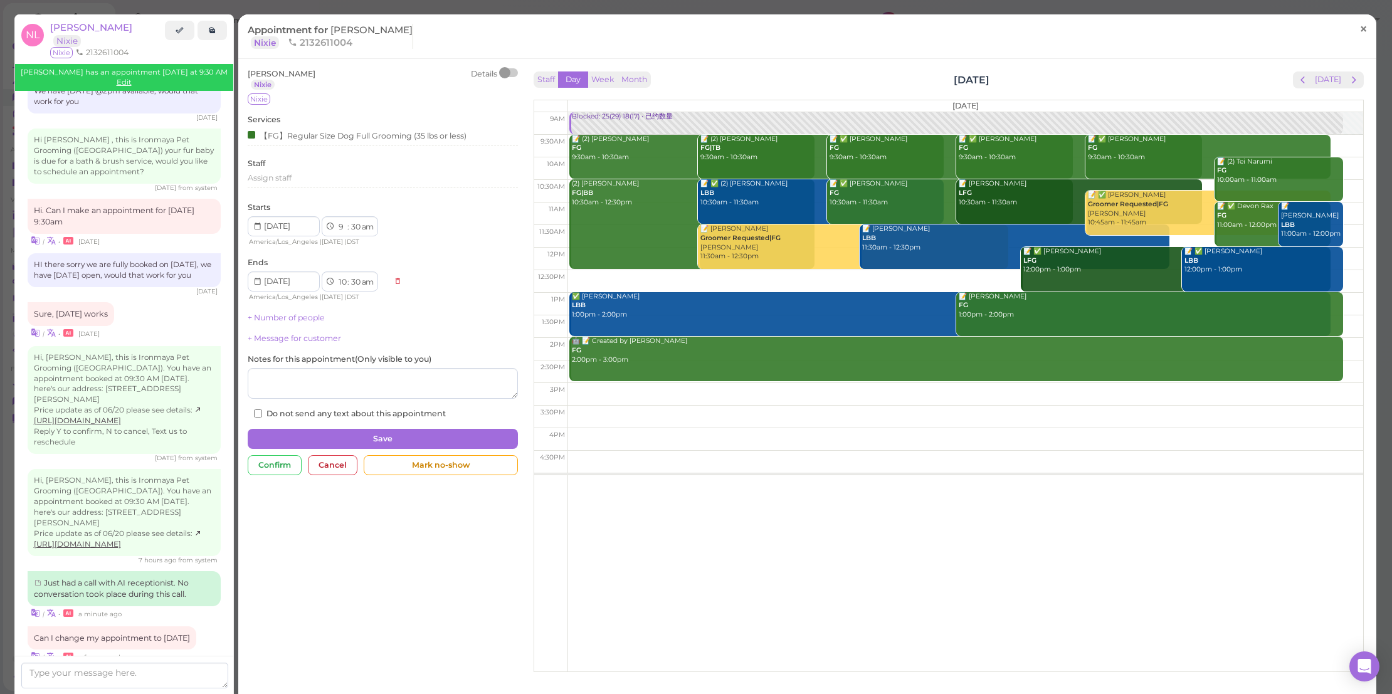
click at [1359, 23] on span "×" at bounding box center [1363, 29] width 8 height 18
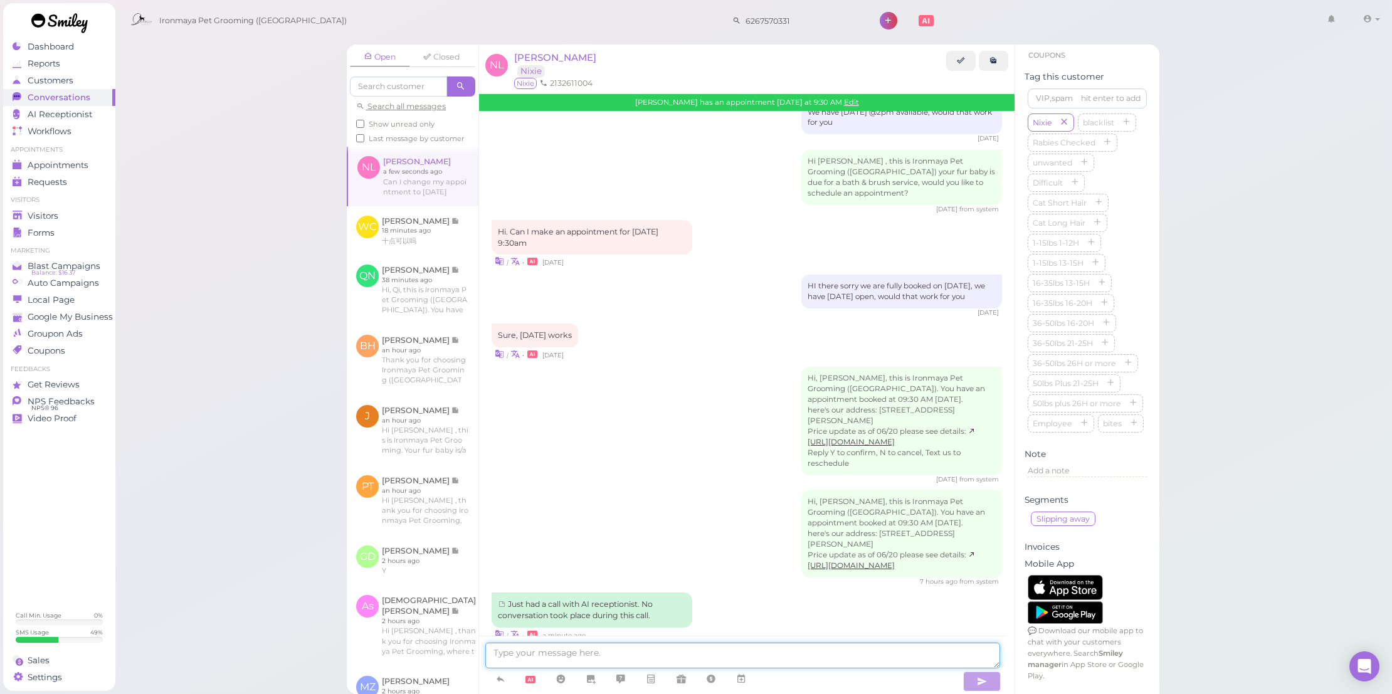
drag, startPoint x: 740, startPoint y: 655, endPoint x: 727, endPoint y: 643, distance: 17.7
click at [740, 655] on textarea at bounding box center [742, 656] width 515 height 26
type textarea "Sorry we are fully booked on Thursday, do you want to come in on Friday ?"
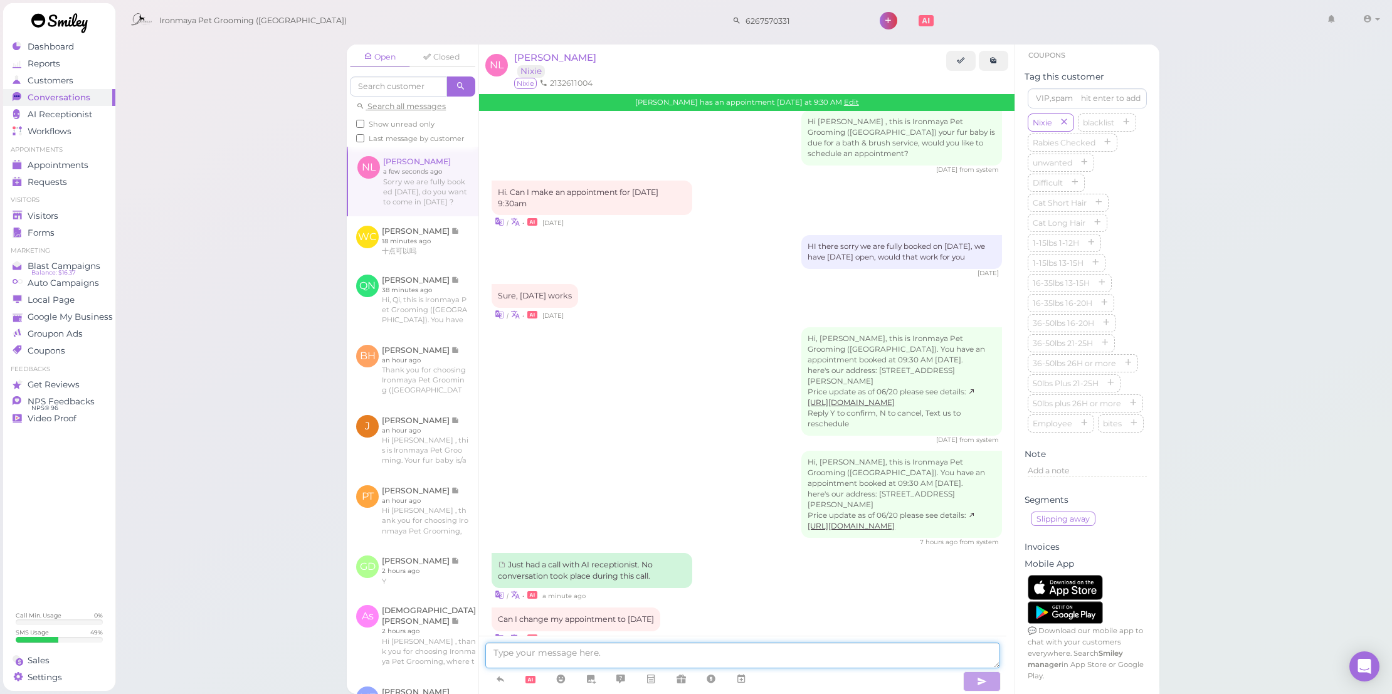
scroll to position [1700, 0]
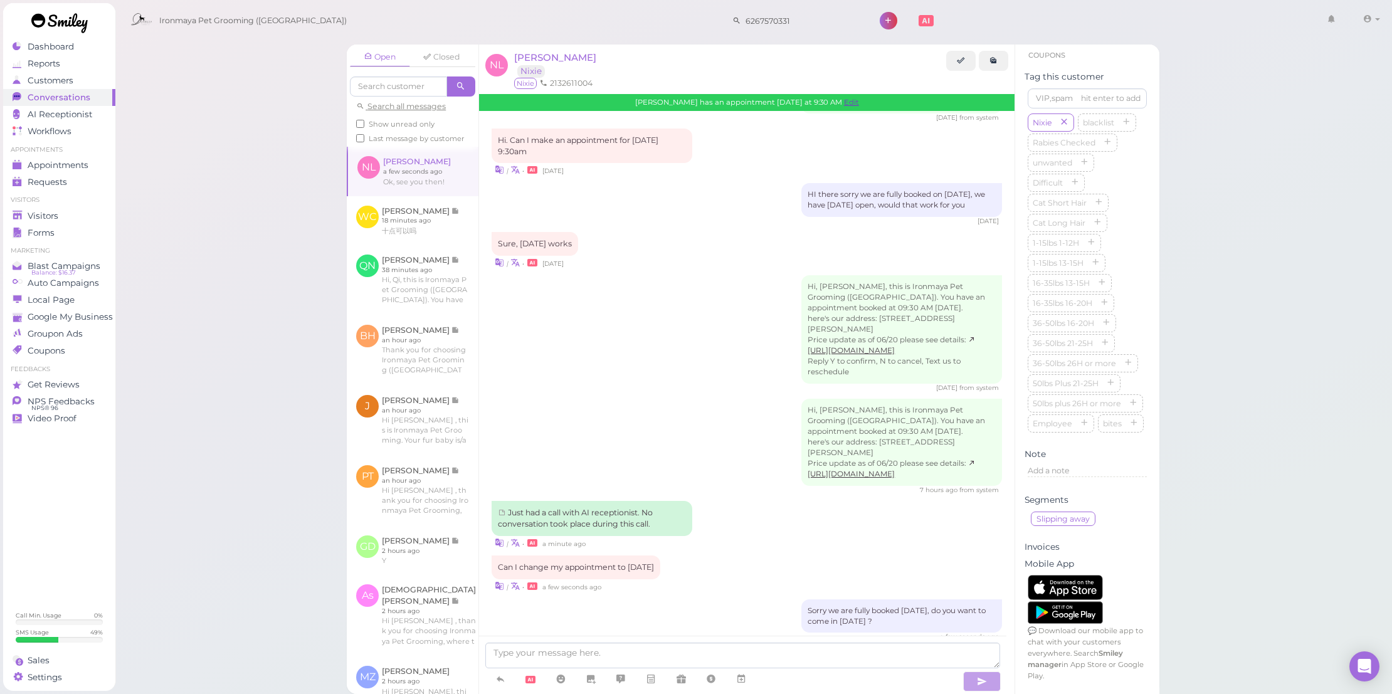
click at [844, 103] on link "Edit" at bounding box center [851, 102] width 15 height 9
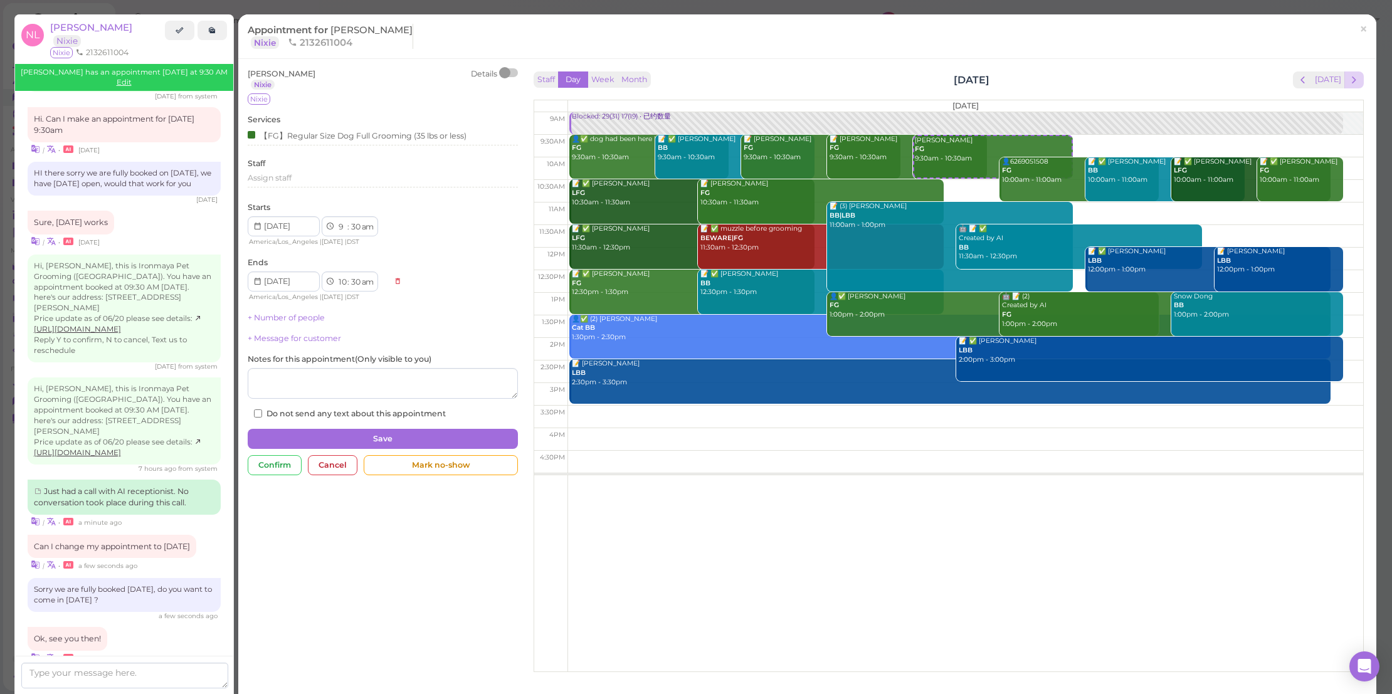
click at [1354, 74] on button "next" at bounding box center [1353, 79] width 19 height 17
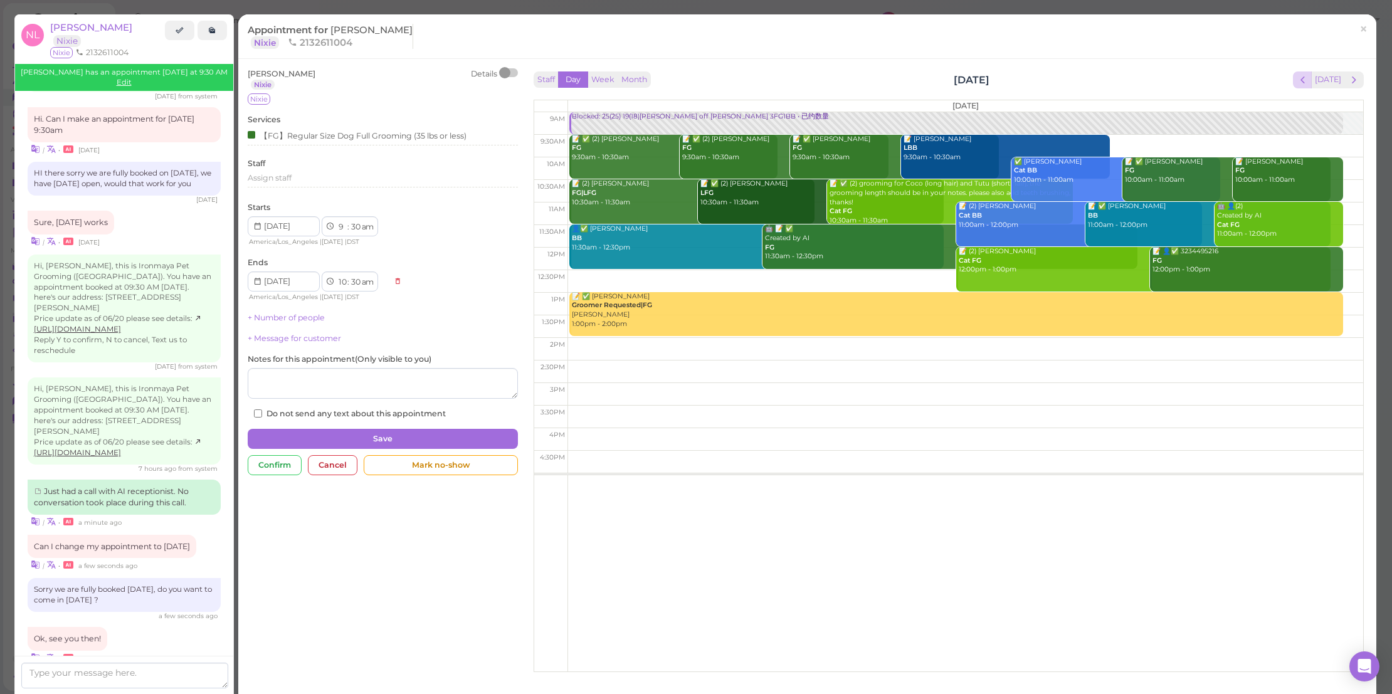
click at [1293, 83] on button "prev" at bounding box center [1302, 79] width 19 height 17
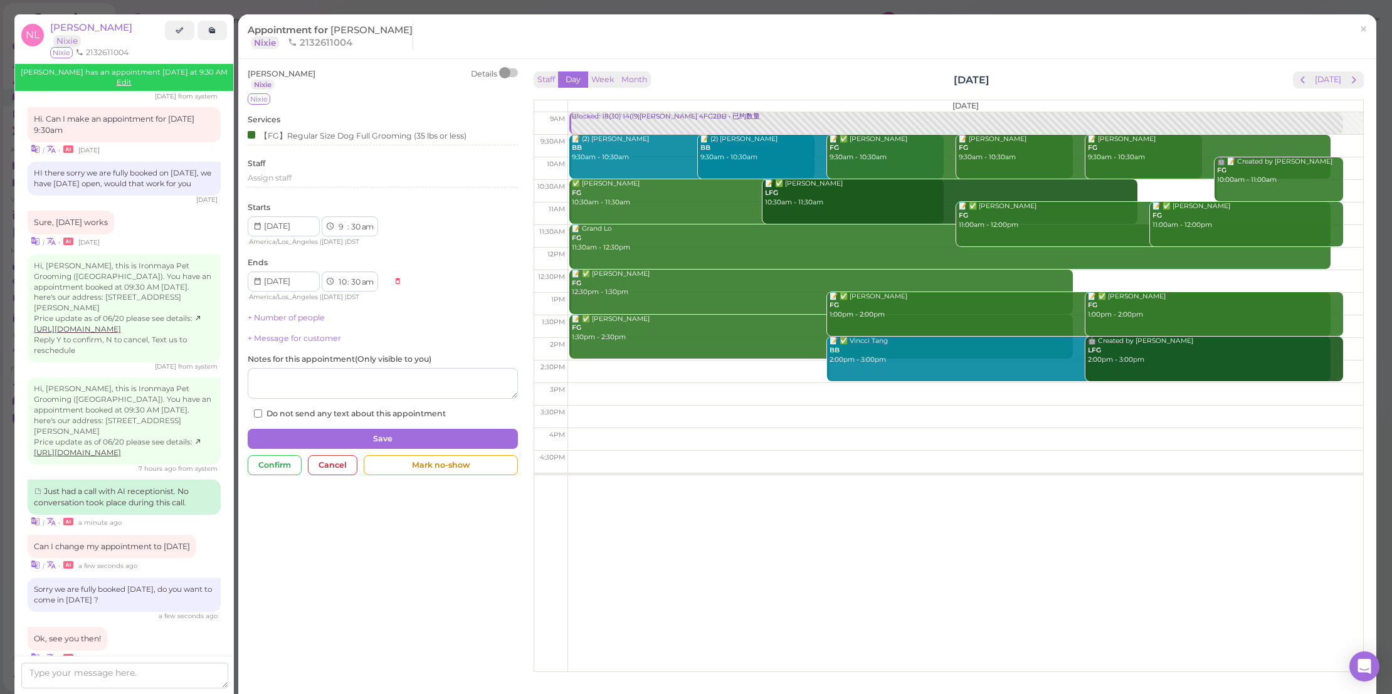
click at [1326, 253] on td at bounding box center [964, 259] width 795 height 23
click at [295, 221] on input at bounding box center [284, 226] width 72 height 20
type input "[DATE]"
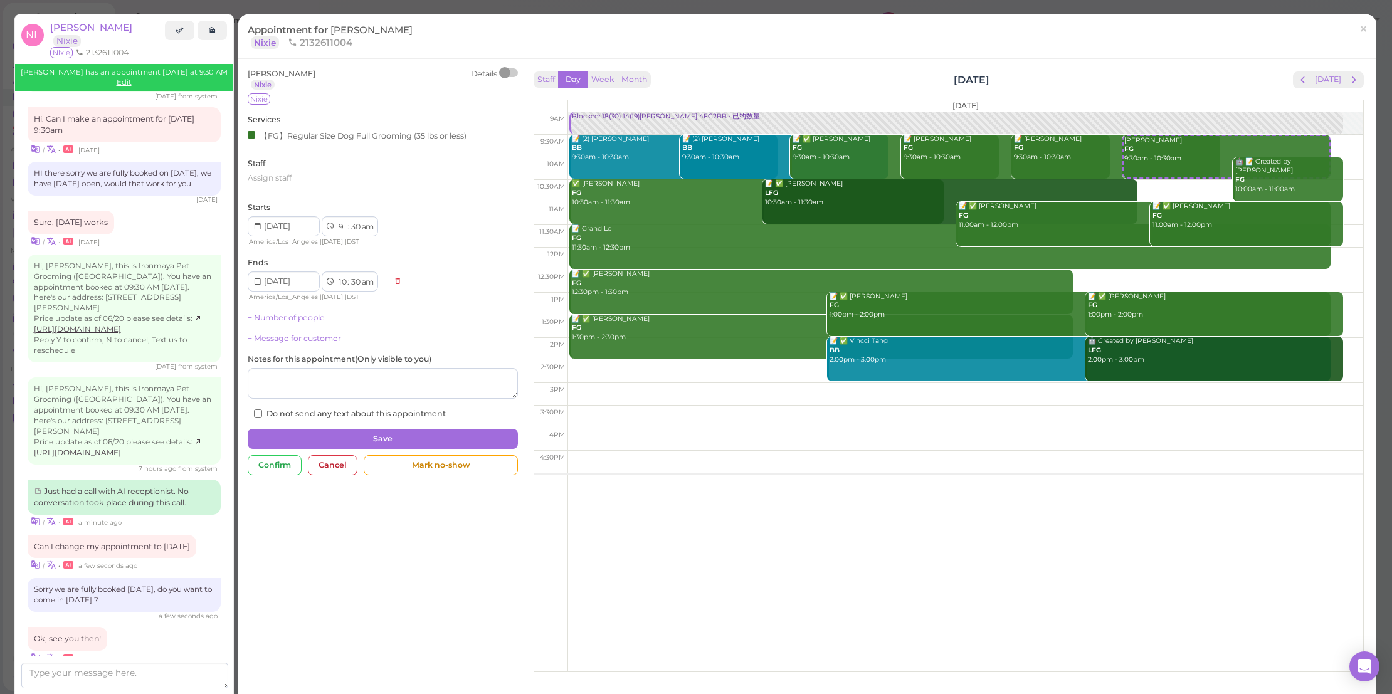
click at [391, 421] on div "Nana Li Nixie Details Nixie Services 【FG】Regular Size Dog Full Grooming (35 lbs…" at bounding box center [382, 274] width 283 height 413
click at [394, 429] on button "Save" at bounding box center [383, 439] width 270 height 20
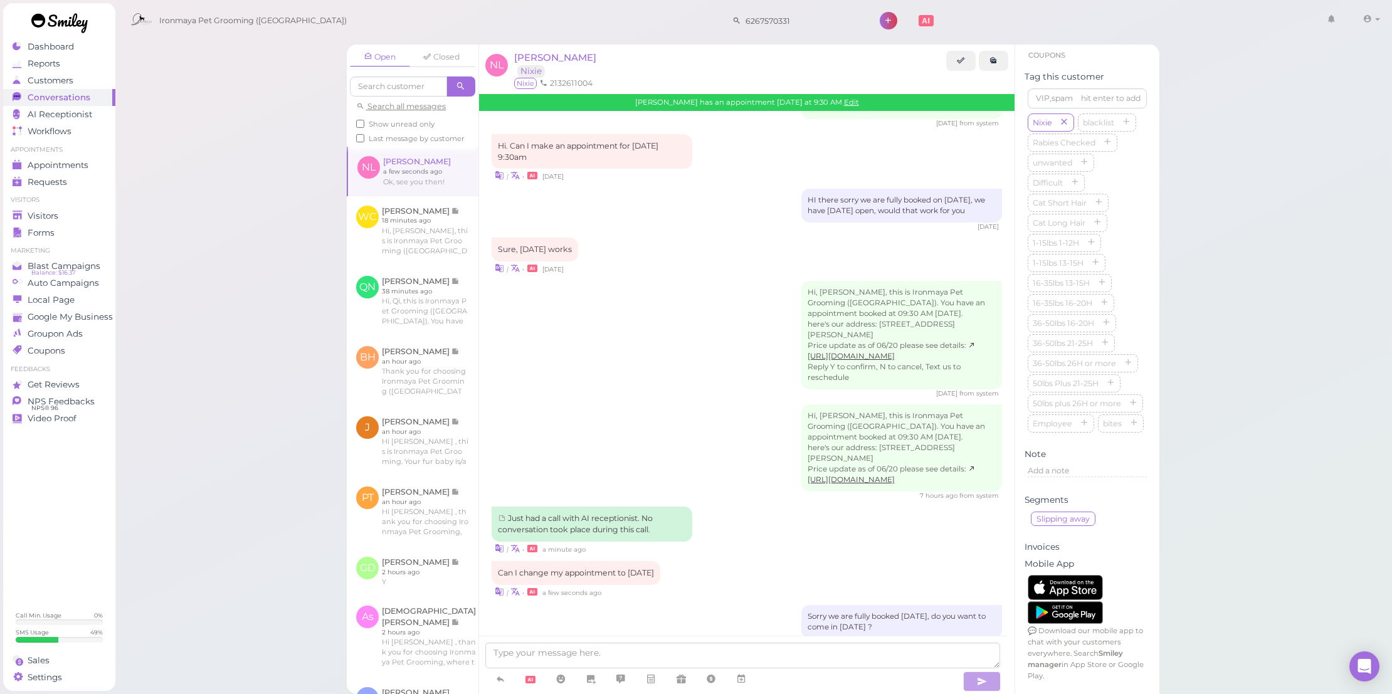
scroll to position [1820, 0]
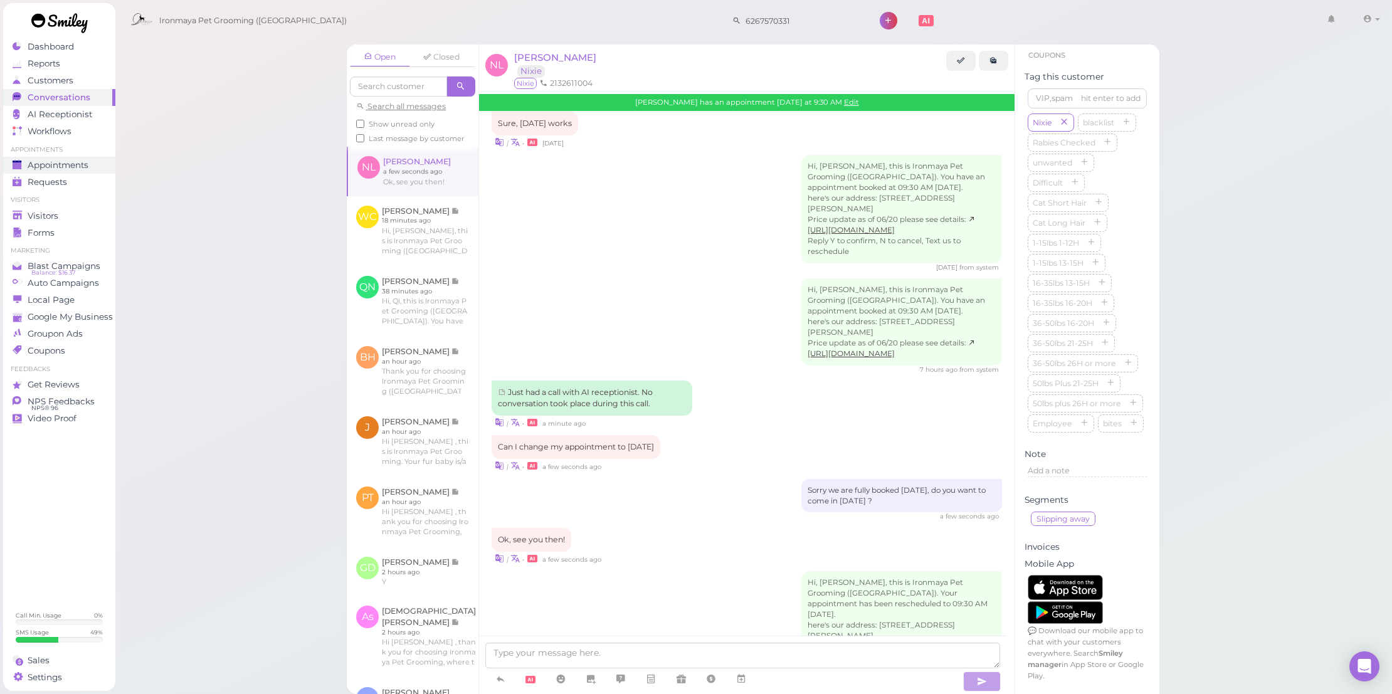
click at [84, 164] on span "Appointments" at bounding box center [58, 165] width 61 height 11
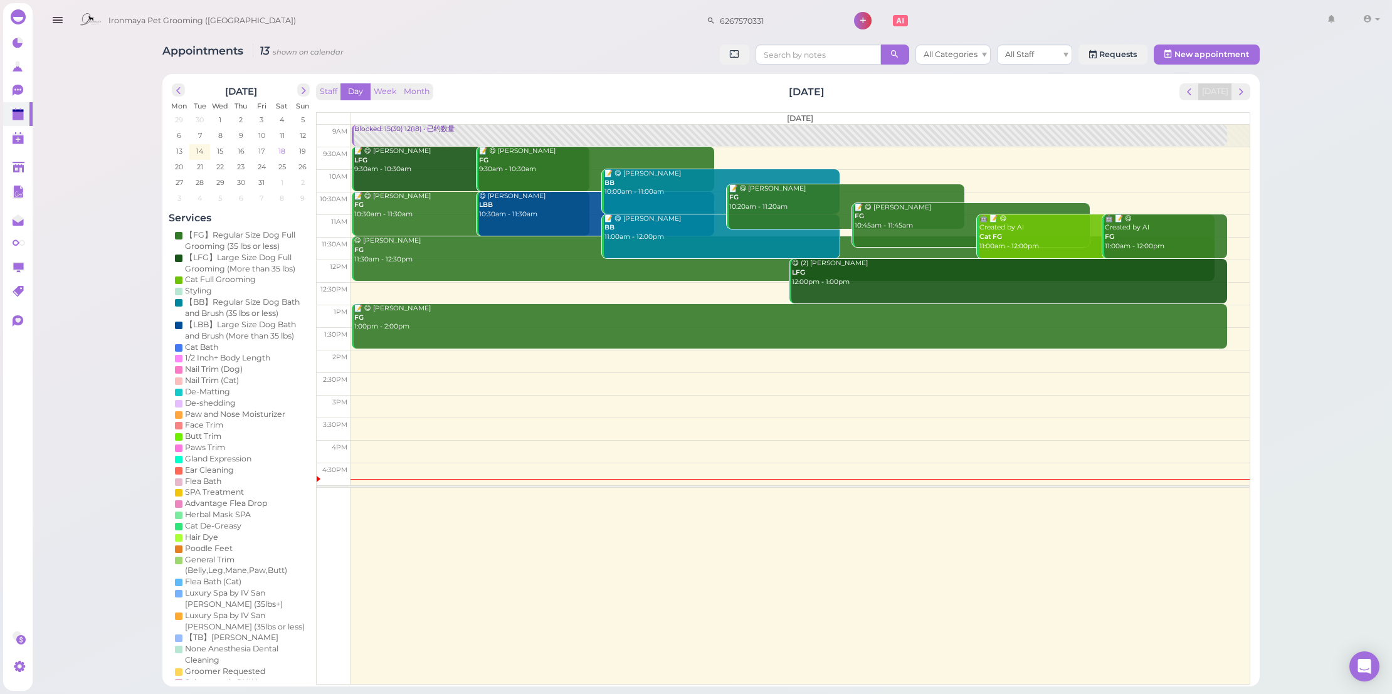
click at [277, 154] on span "18" at bounding box center [281, 150] width 9 height 11
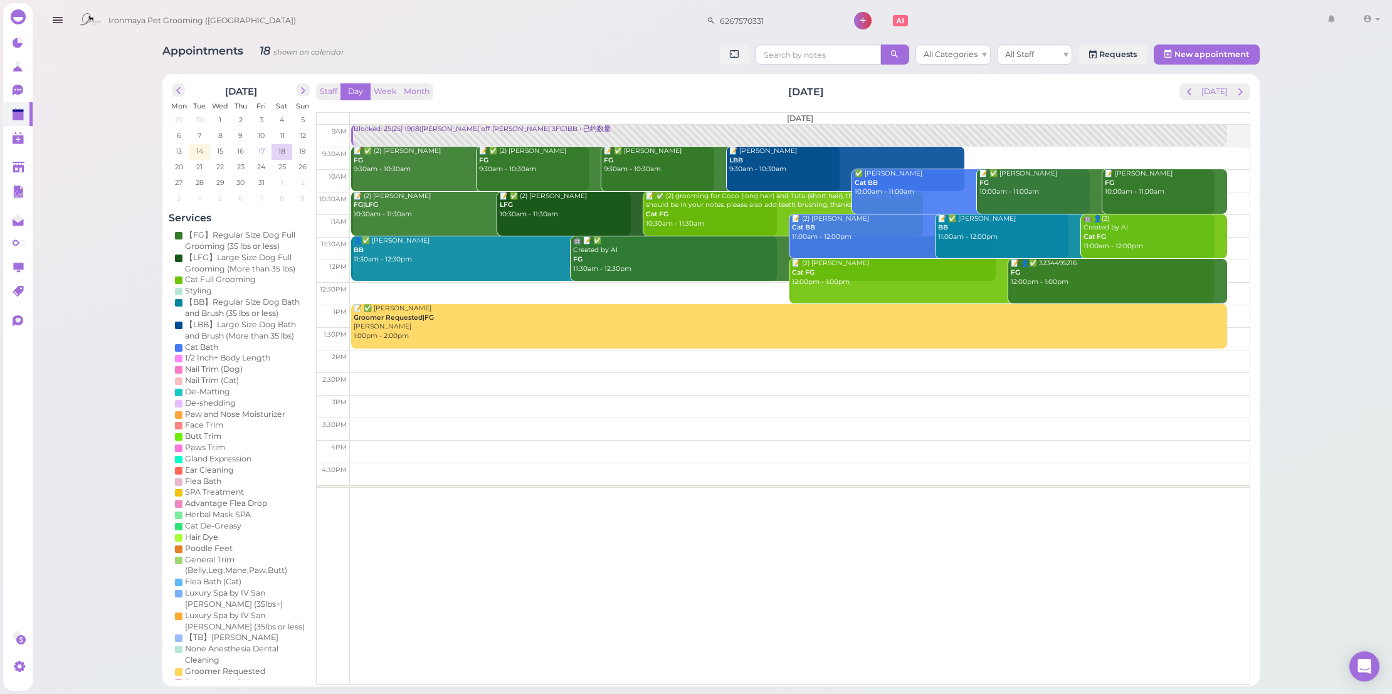
click at [258, 154] on span "17" at bounding box center [261, 150] width 9 height 11
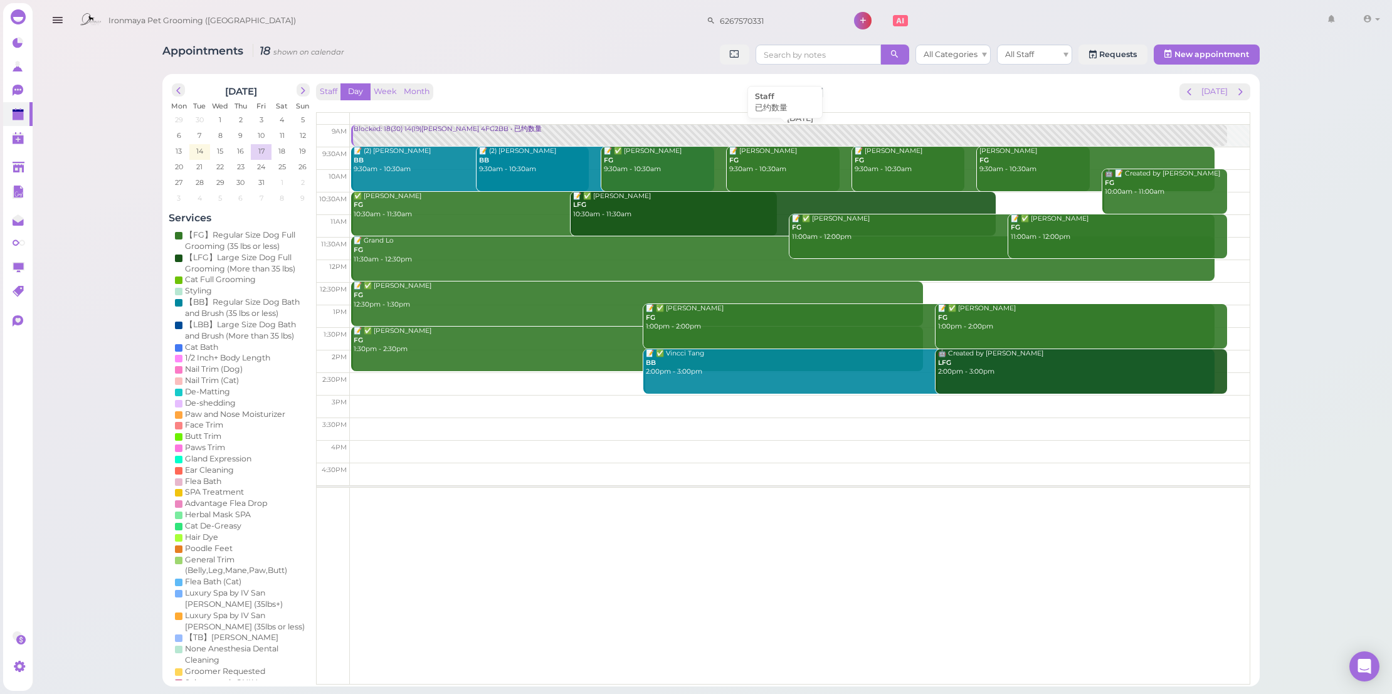
click at [443, 130] on div "Blocked: 18(30) 14(19)Erin 4FG2BB • 已约数量" at bounding box center [790, 129] width 874 height 9
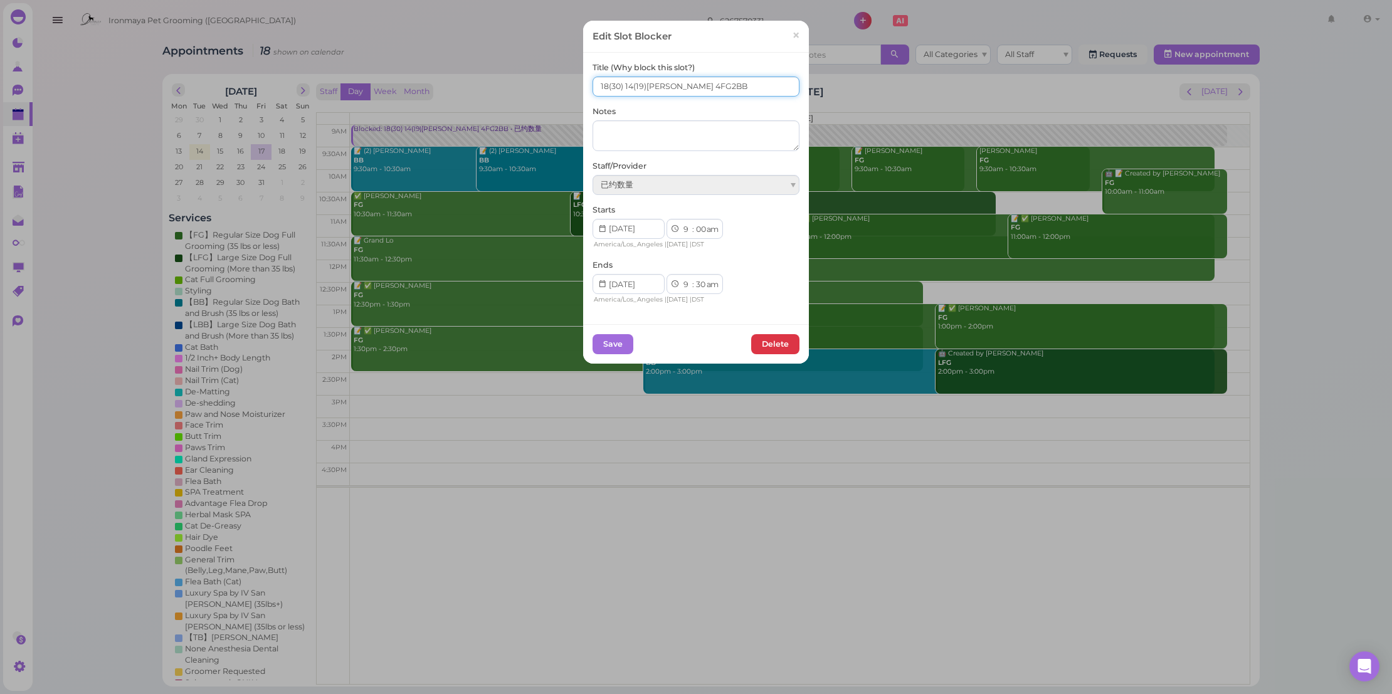
click at [625, 84] on input "18(30) 14(19)Erin 4FG2BB" at bounding box center [695, 86] width 207 height 20
type input "18(30) 15(19)Erin 4FG2BB"
click at [609, 337] on button "Save" at bounding box center [612, 344] width 41 height 20
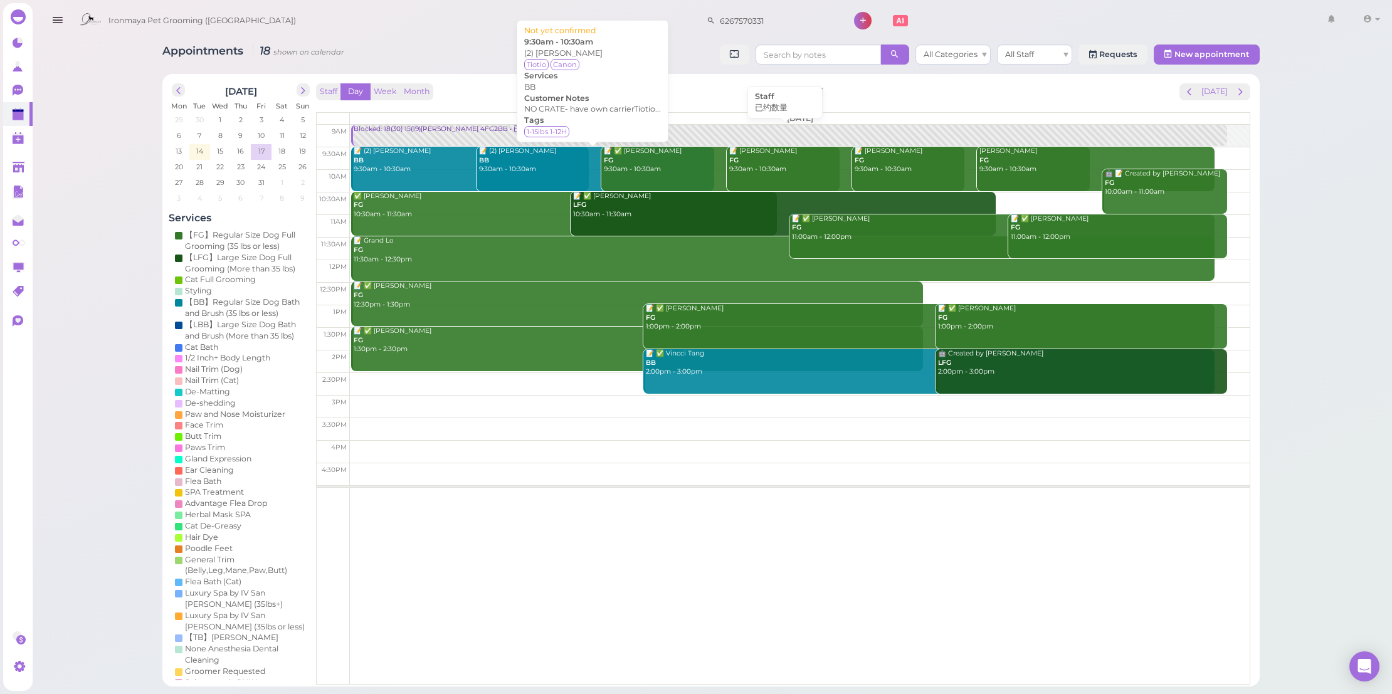
click at [409, 126] on div "Blocked: 18(30) 15(19)Erin 4FG2BB • 已约数量" at bounding box center [790, 129] width 874 height 9
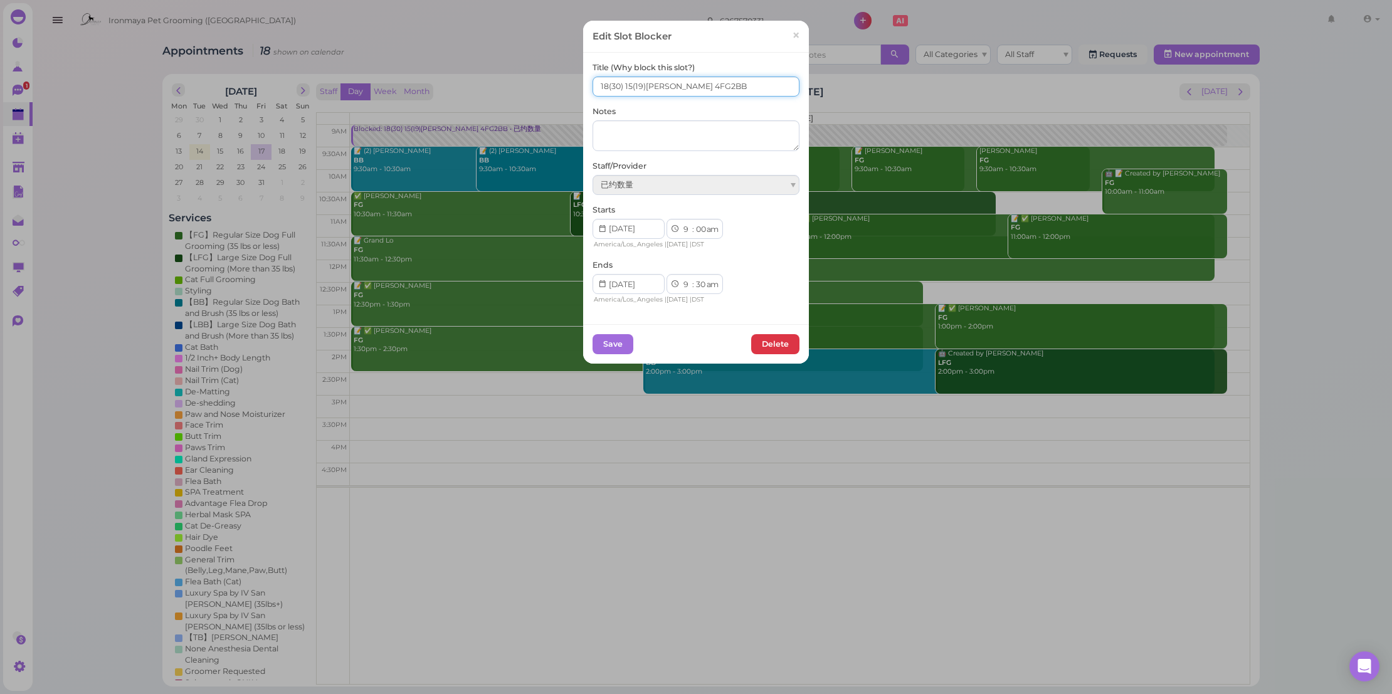
drag, startPoint x: 602, startPoint y: 88, endPoint x: 562, endPoint y: 88, distance: 40.7
click at [562, 88] on div "Edit Slot Blocker × Title (Why block this slot?) 18(30) 15(19)Erin 4FG2BB Notes…" at bounding box center [696, 347] width 1392 height 694
type input "20(30) 15(19)Erin 4FG2BB"
click at [614, 342] on button "Save" at bounding box center [612, 344] width 41 height 20
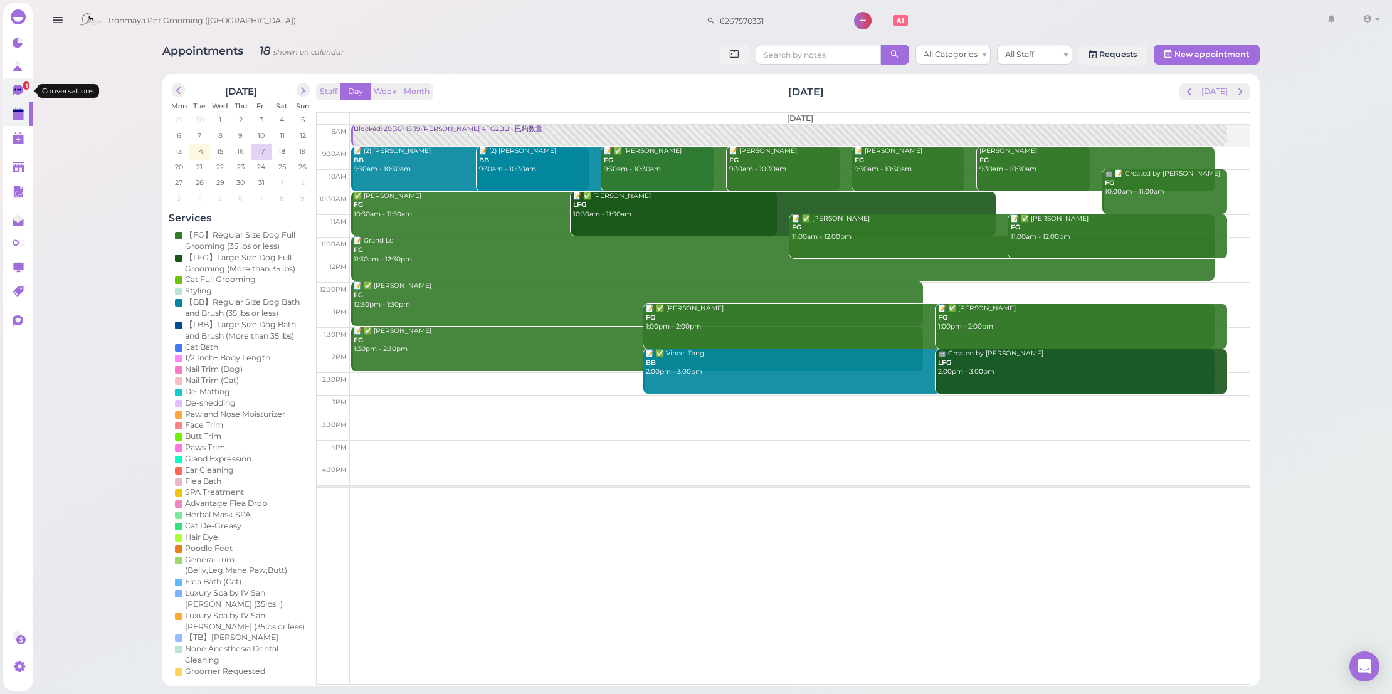
click at [8, 89] on link "1" at bounding box center [17, 90] width 29 height 24
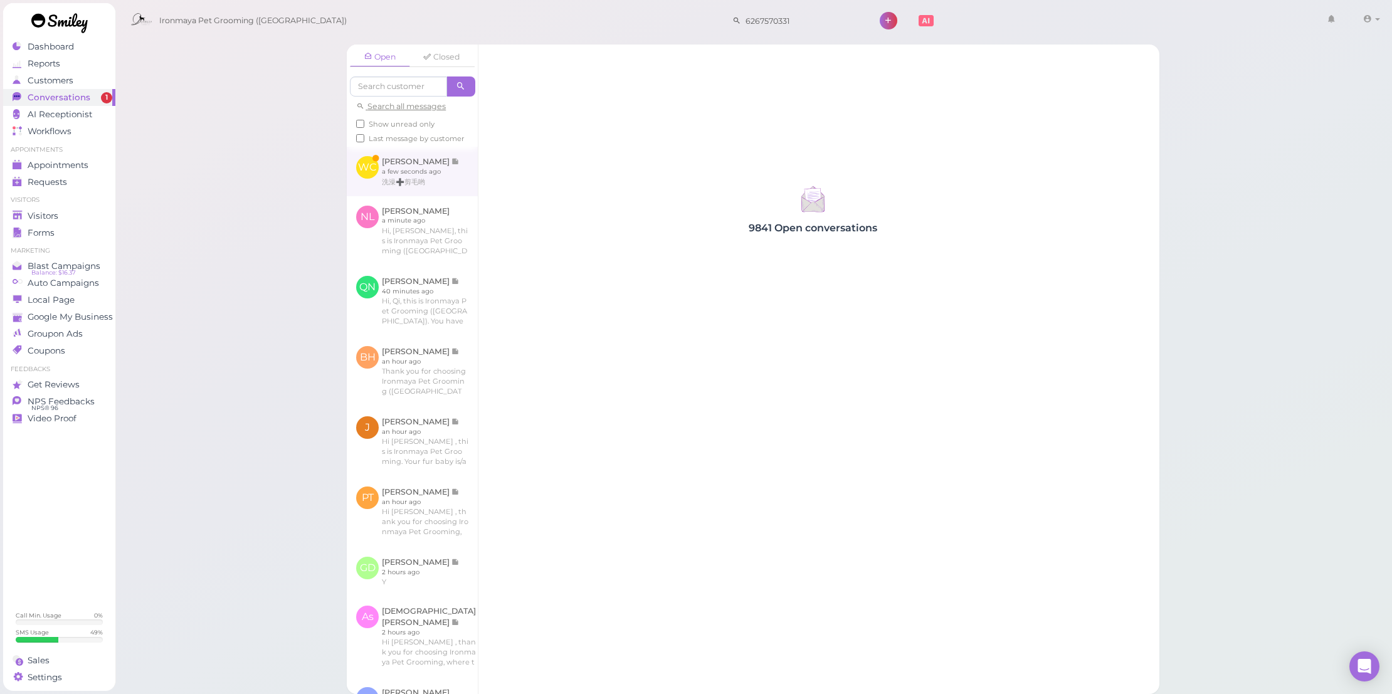
click at [439, 196] on link at bounding box center [412, 171] width 131 height 49
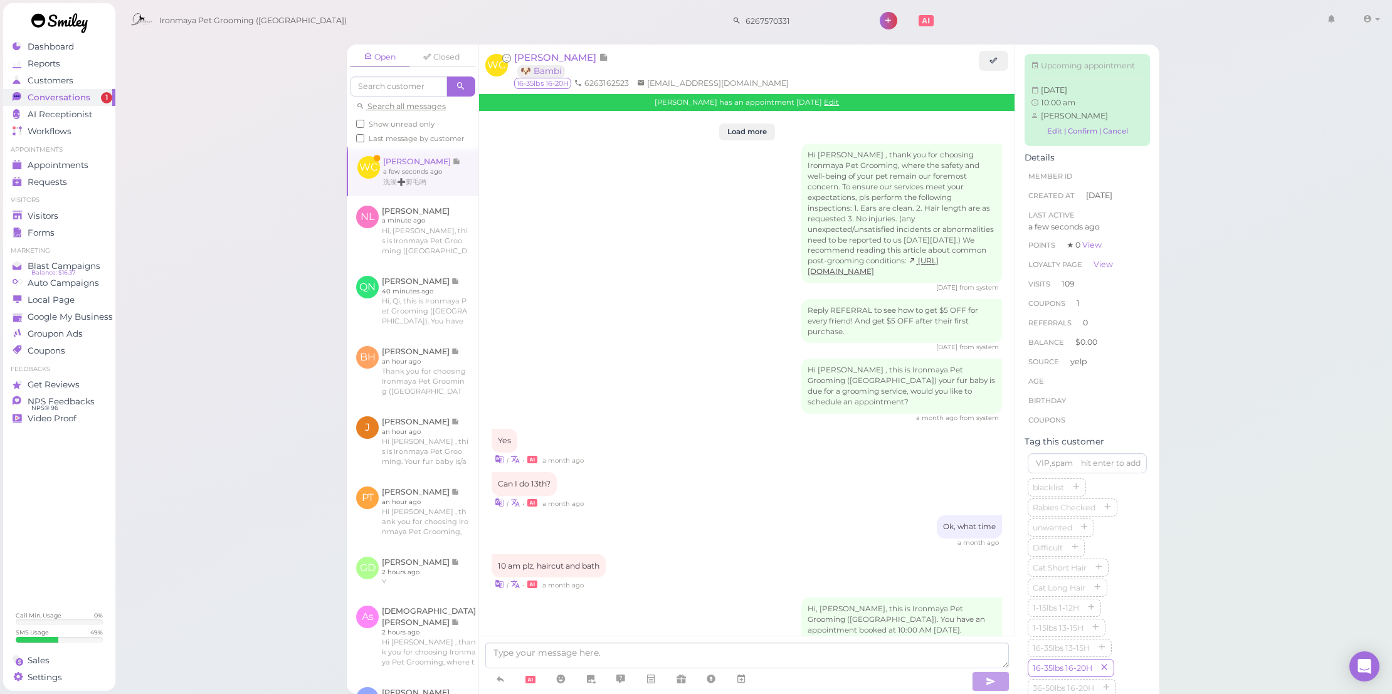
scroll to position [1404, 0]
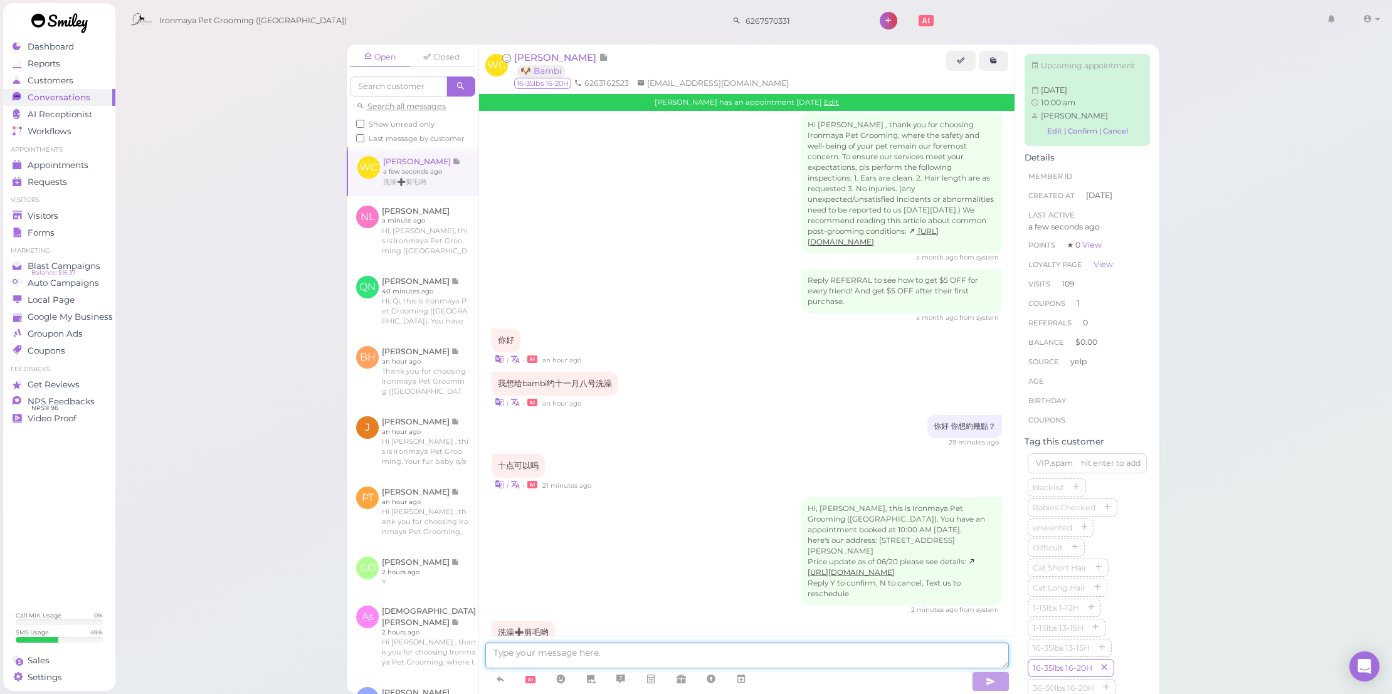
click at [656, 654] on textarea at bounding box center [746, 656] width 523 height 26
type textarea "ok!"
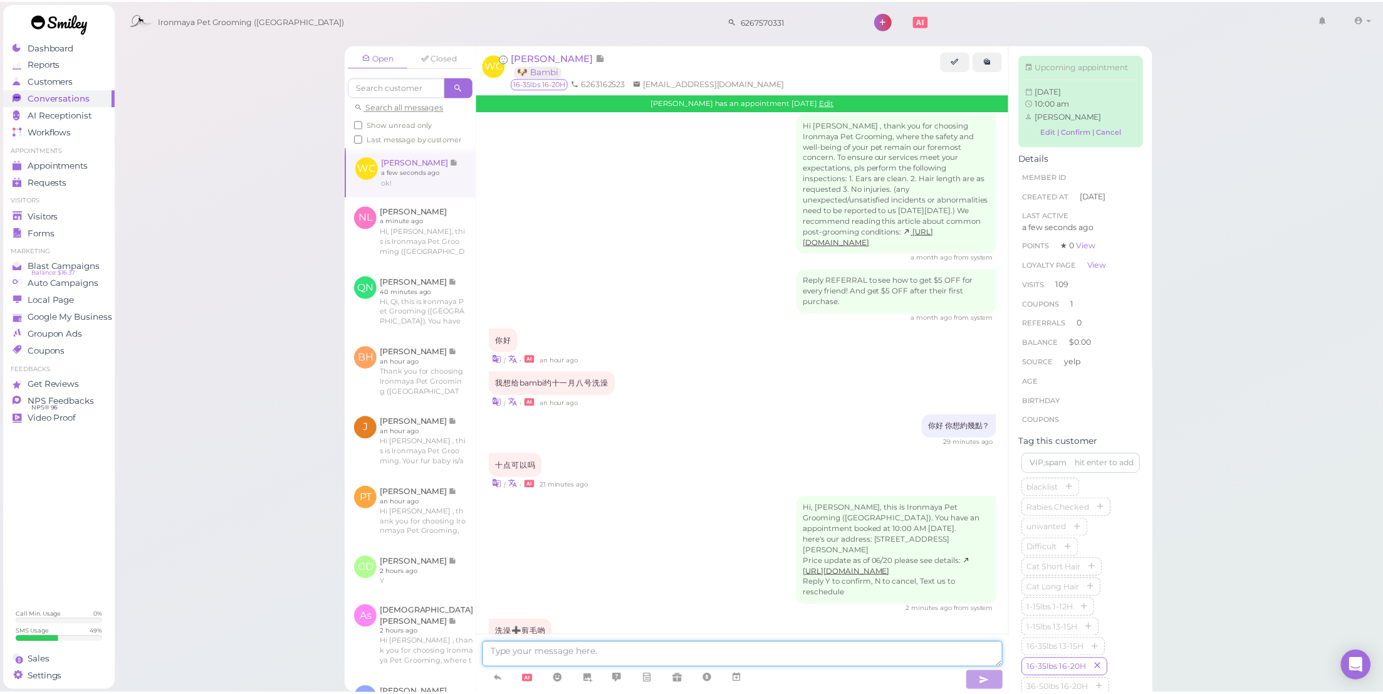
scroll to position [1433, 0]
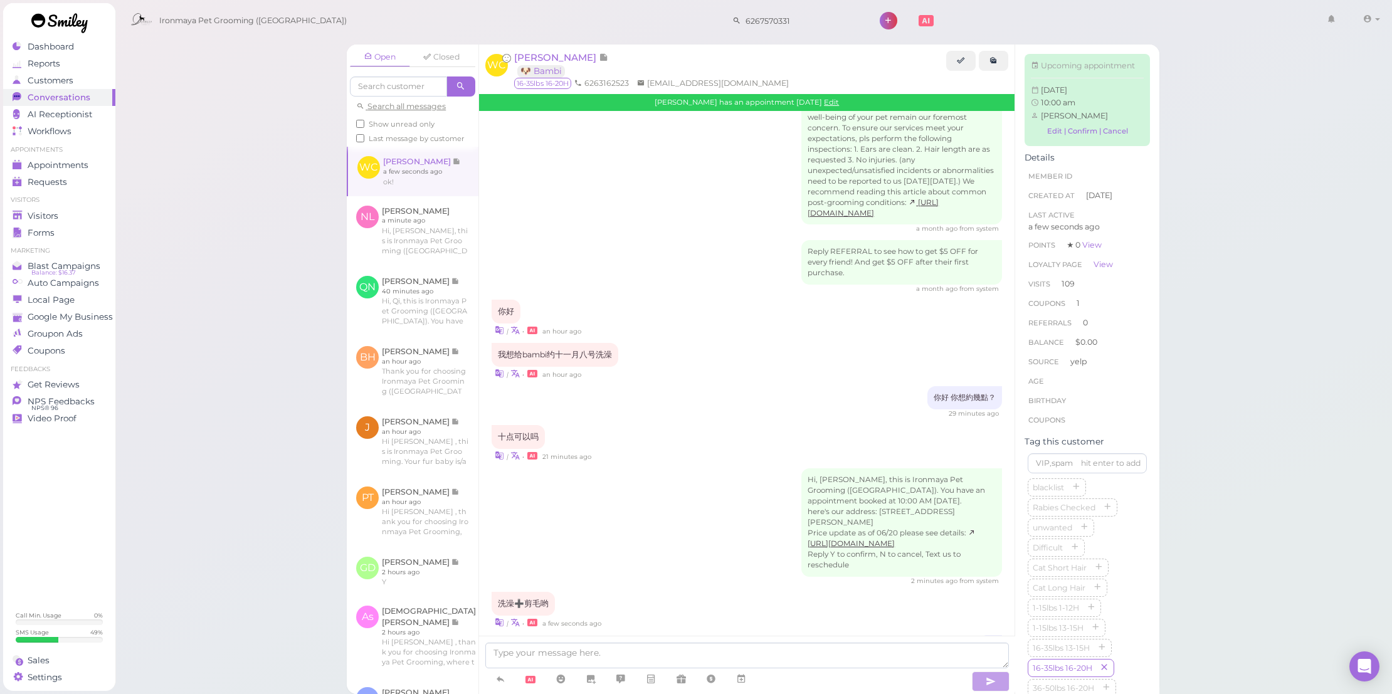
click at [100, 154] on ul "Appointments Appointments Requests 0" at bounding box center [59, 167] width 112 height 45
click at [92, 162] on div "Appointments" at bounding box center [58, 165] width 90 height 11
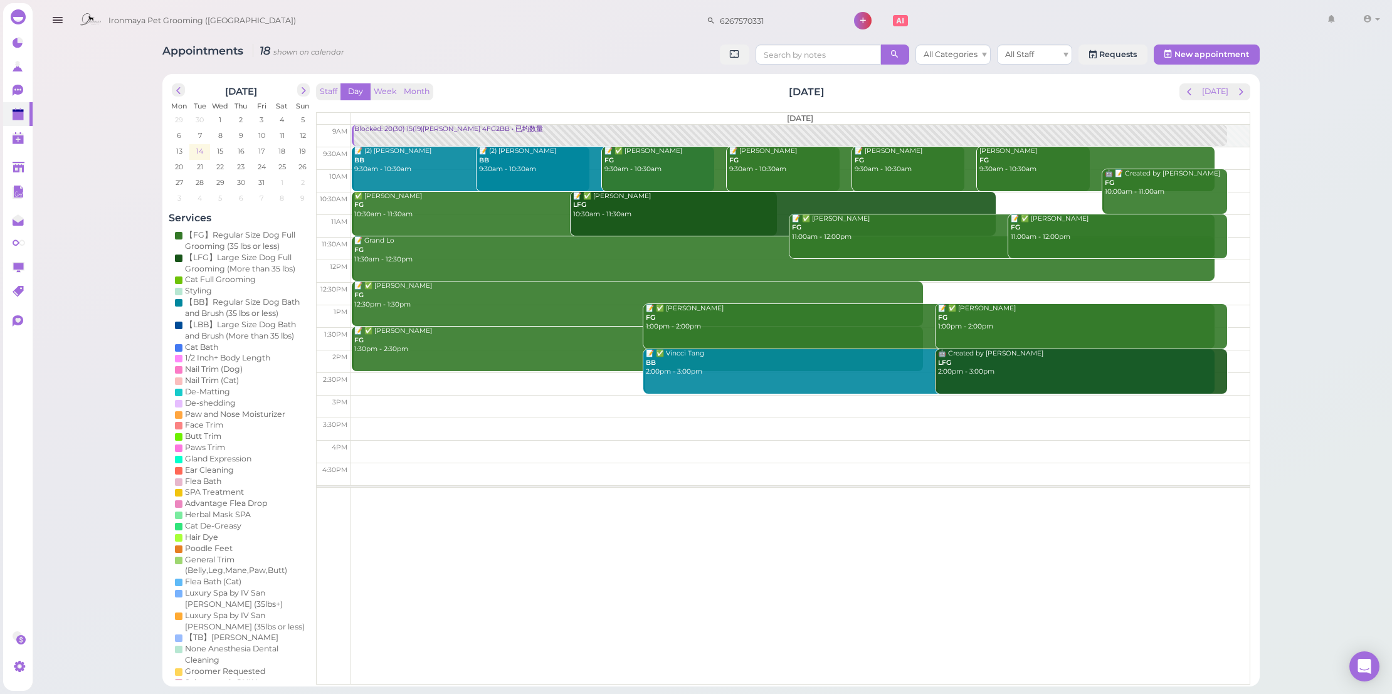
click at [197, 151] on span "14" at bounding box center [199, 150] width 9 height 11
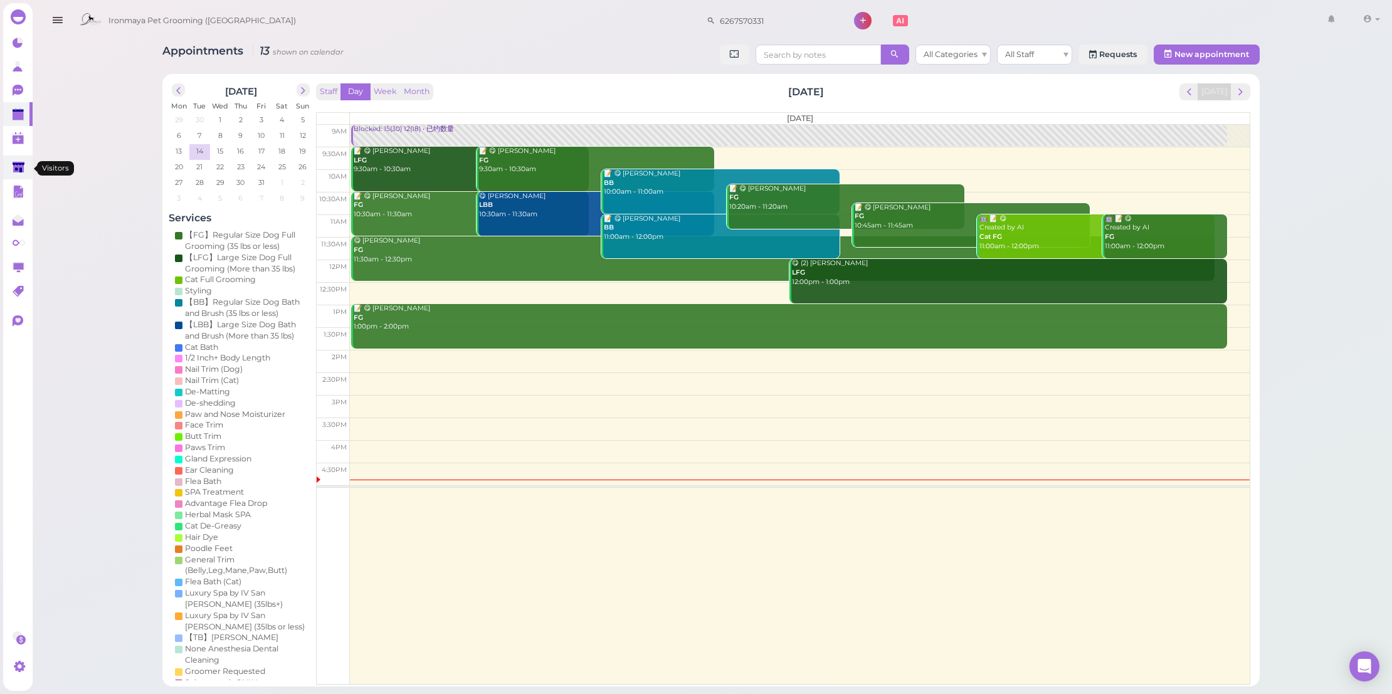
click at [21, 169] on icon at bounding box center [19, 167] width 12 height 9
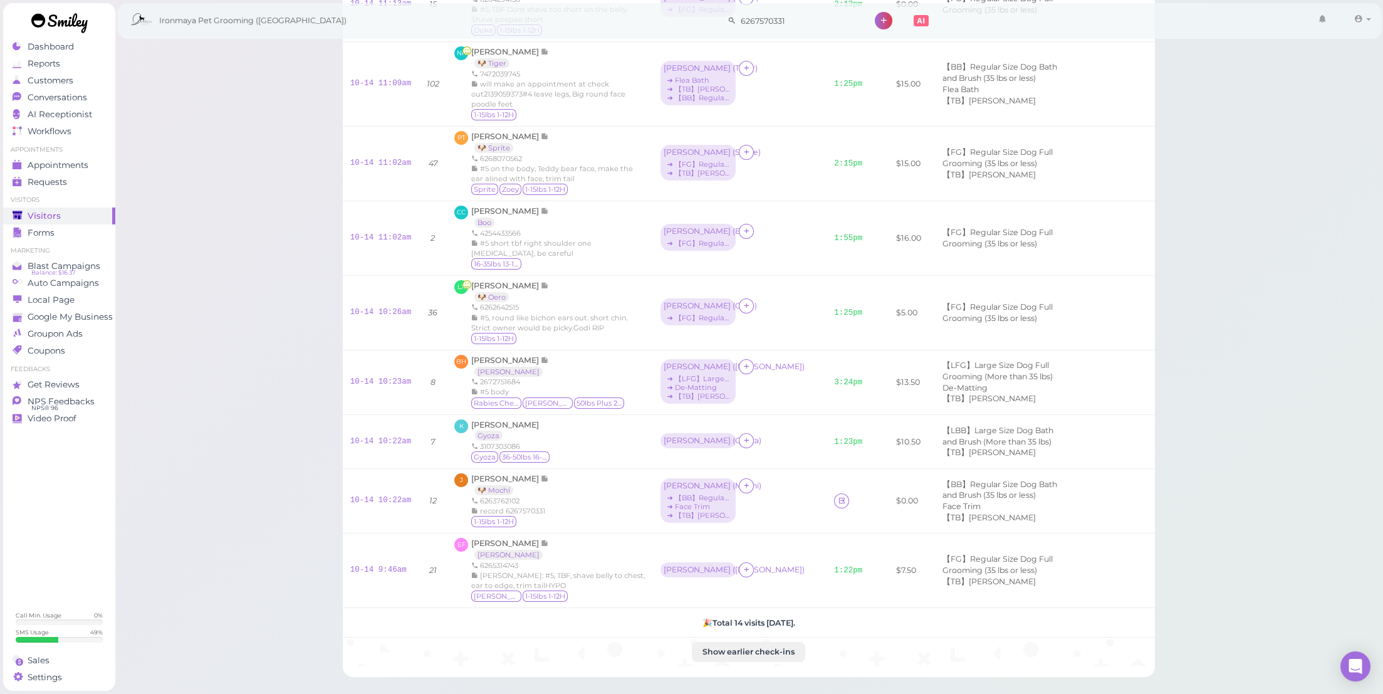
scroll to position [111, 0]
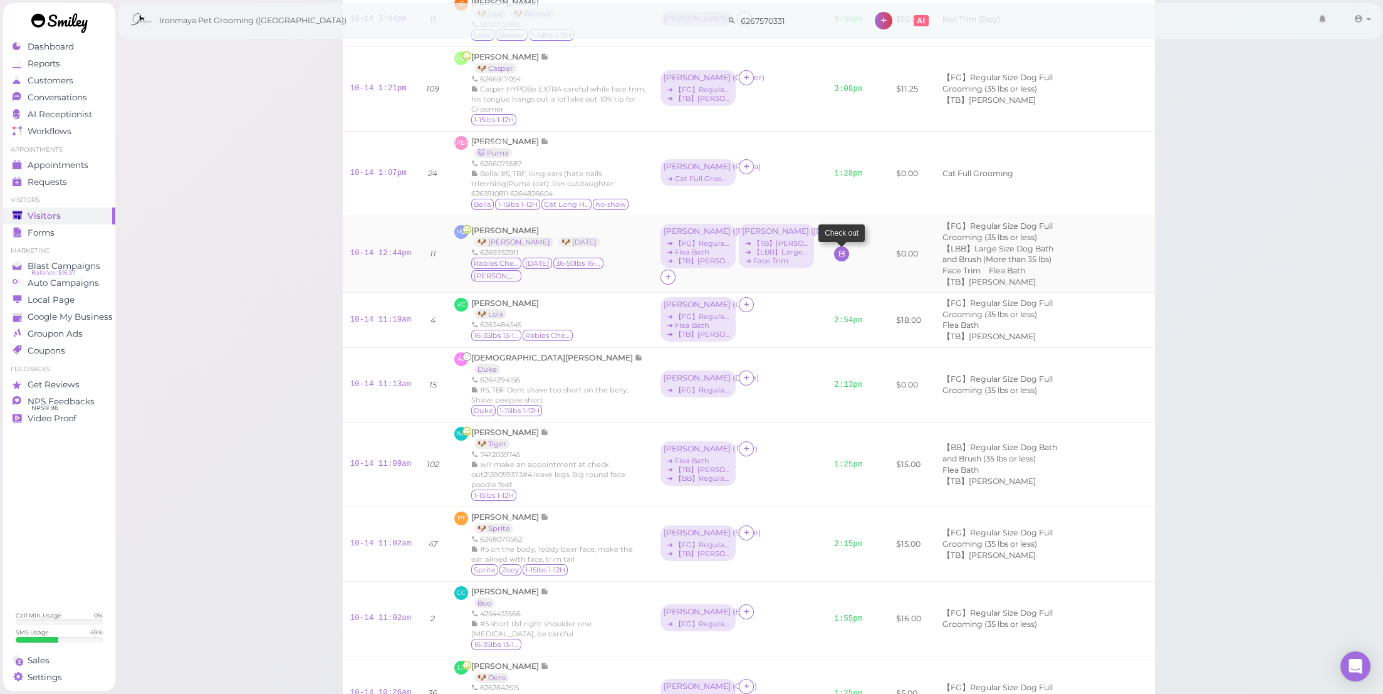
click at [838, 258] on icon at bounding box center [842, 253] width 8 height 9
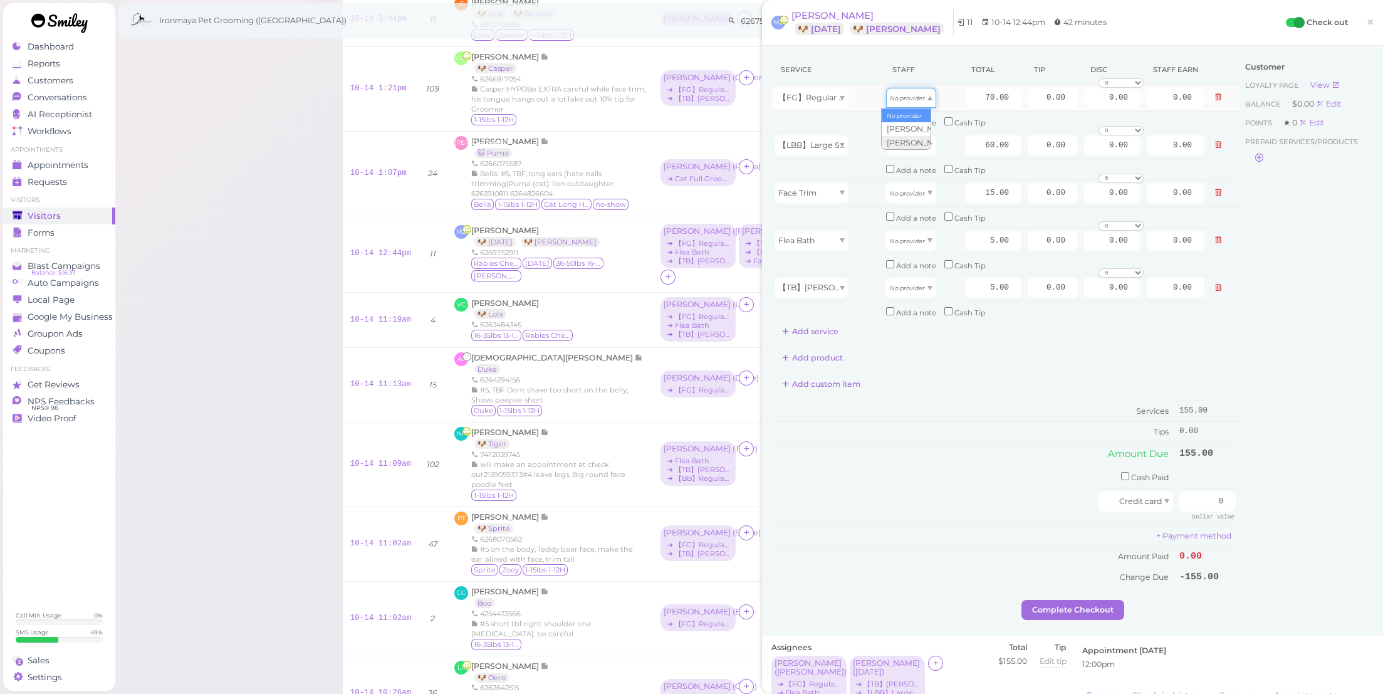
click at [890, 100] on icon "No provider" at bounding box center [907, 98] width 35 height 7
type input "35.00"
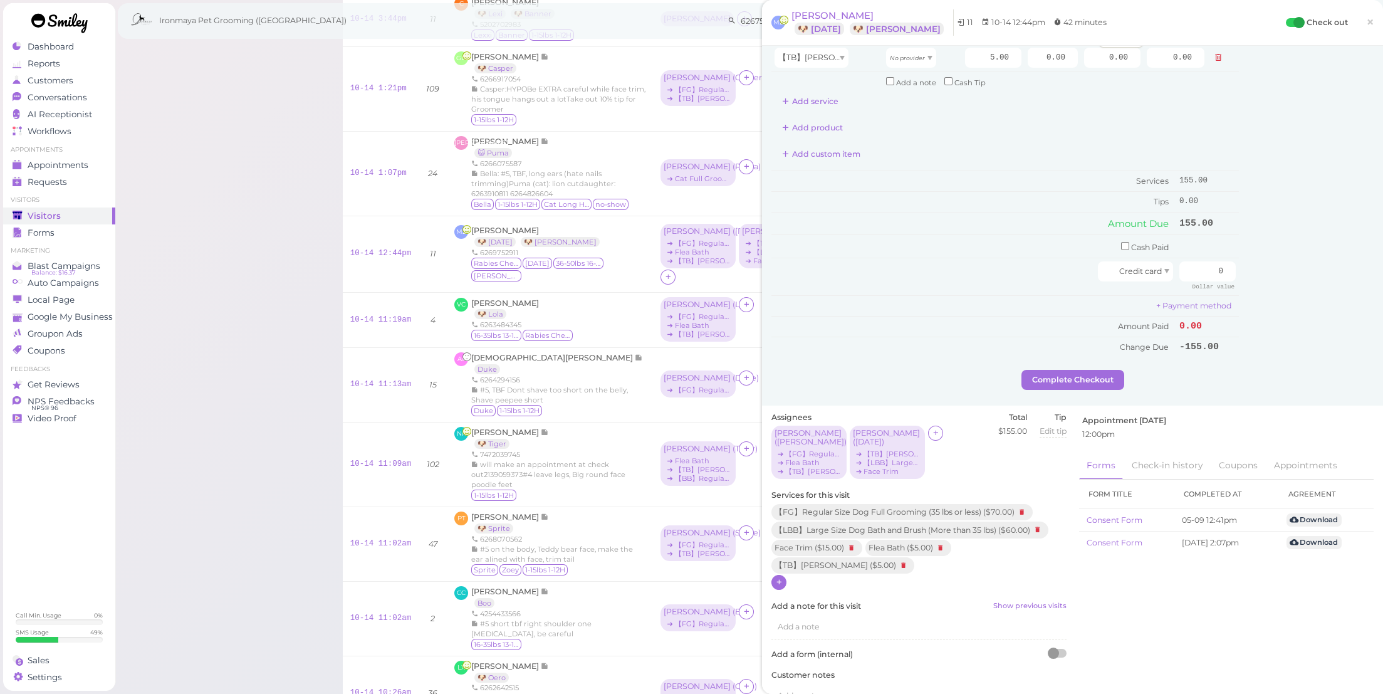
click at [782, 577] on icon at bounding box center [779, 581] width 8 height 9
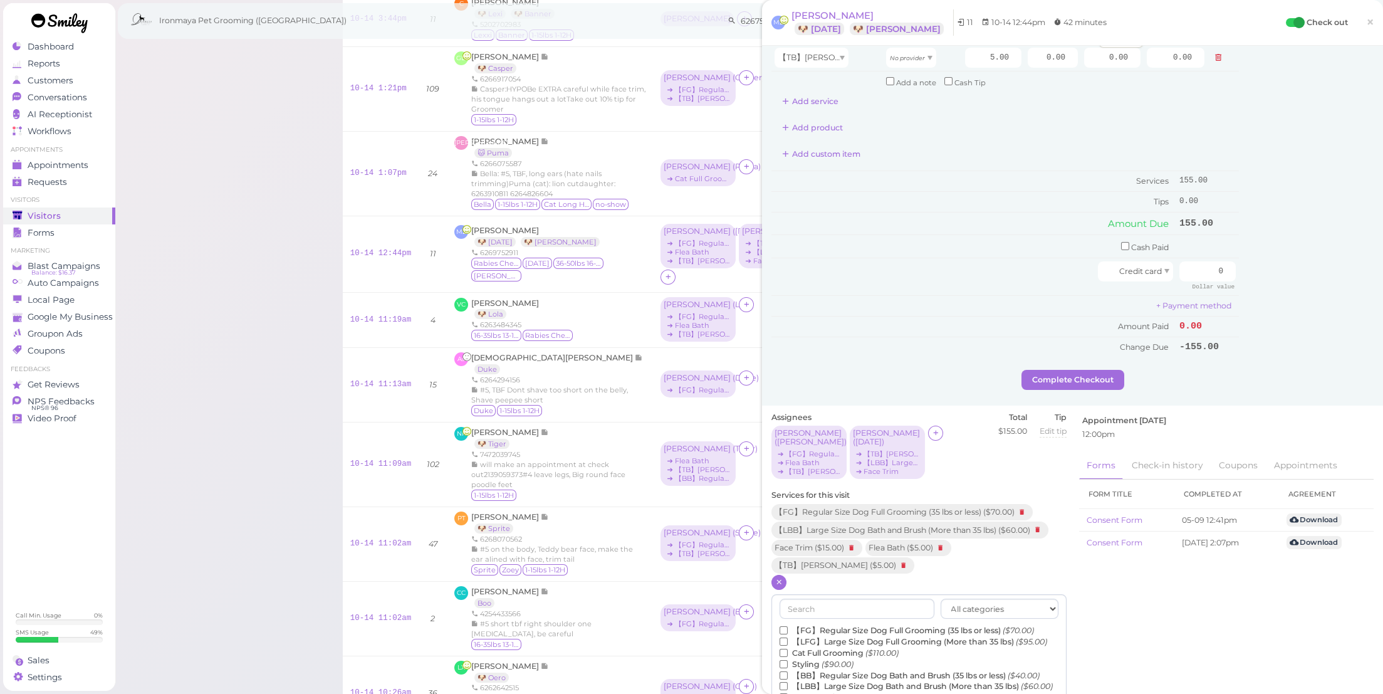
scroll to position [332, 0]
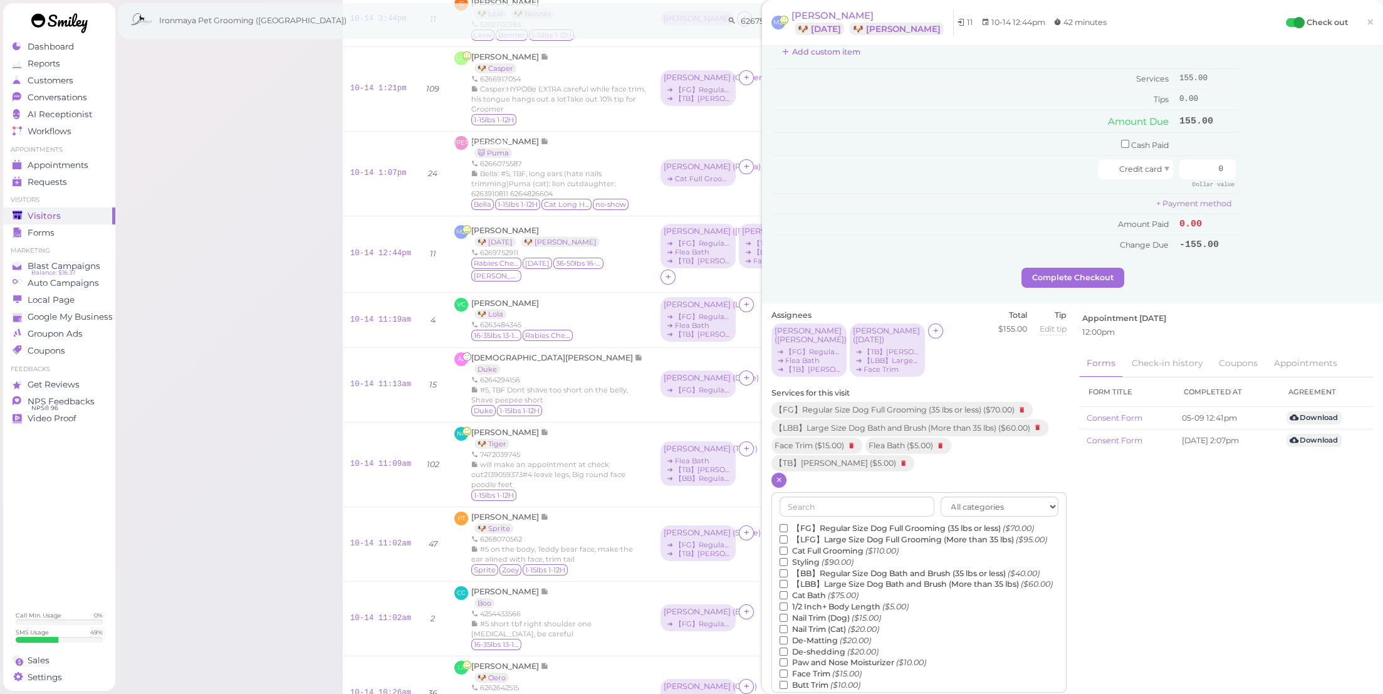
click at [823, 635] on label "De-Matting ($20.00)" at bounding box center [826, 640] width 92 height 11
click at [788, 636] on input "De-Matting ($20.00)" at bounding box center [784, 640] width 8 height 8
click at [788, 693] on button "Done" at bounding box center [786, 702] width 28 height 13
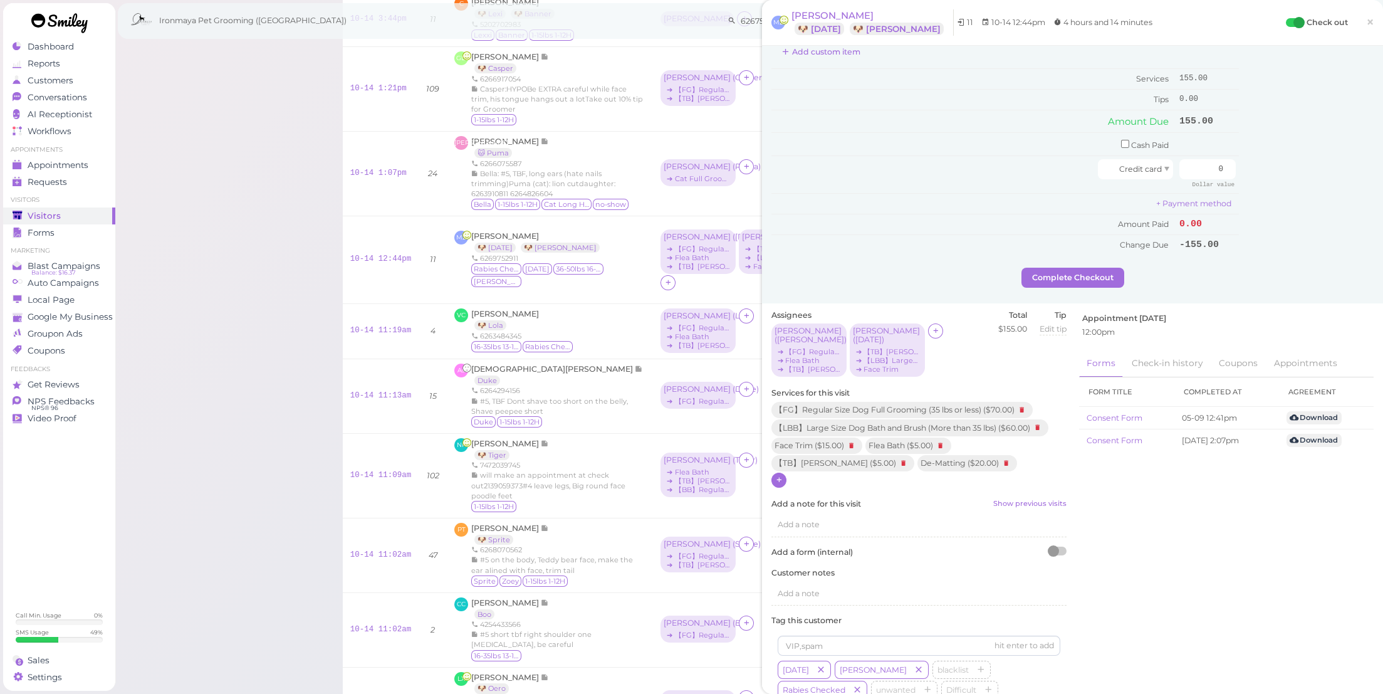
scroll to position [0, 0]
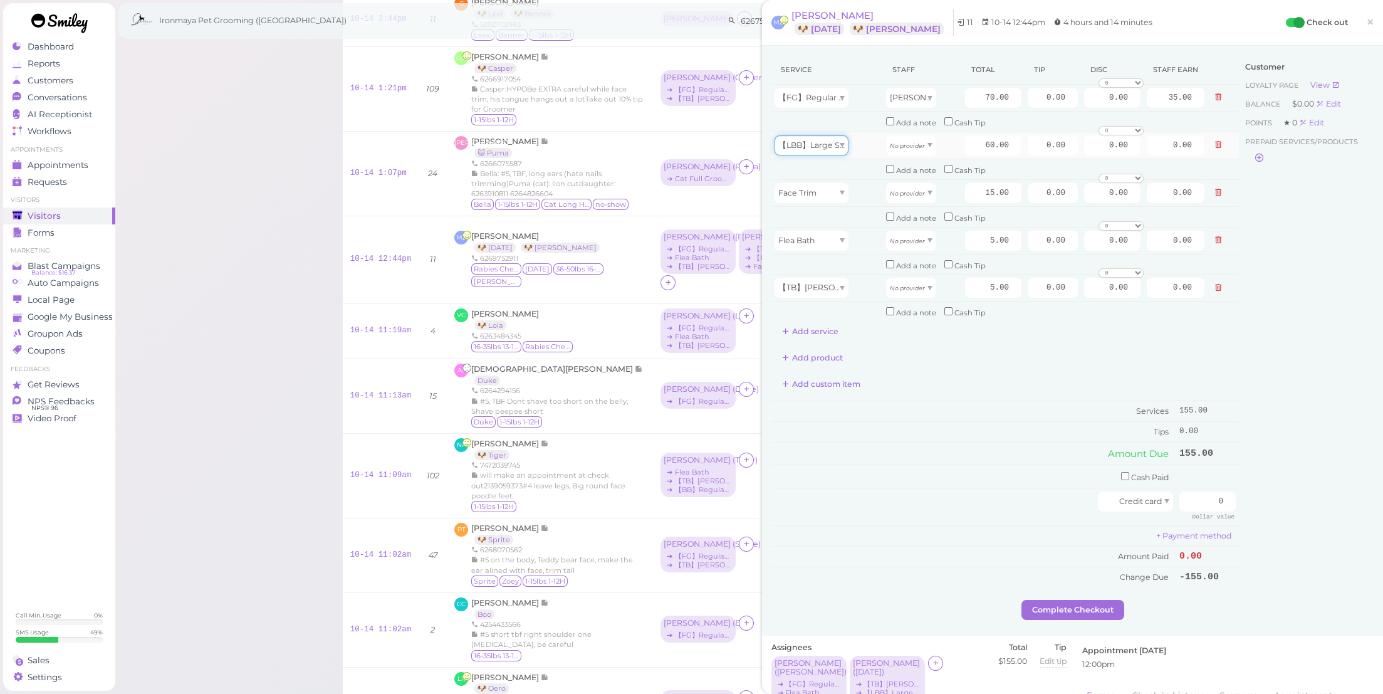
click at [822, 140] on span "【LBB】Large Size Dog Bath and Brush (More than 35 lbs)" at bounding box center [890, 144] width 222 height 9
type input "5.00"
click at [823, 135] on div "Flea Bath" at bounding box center [812, 145] width 74 height 20
click at [859, 164] on td at bounding box center [828, 169] width 112 height 21
click at [826, 188] on div "Face Trim" at bounding box center [812, 193] width 74 height 20
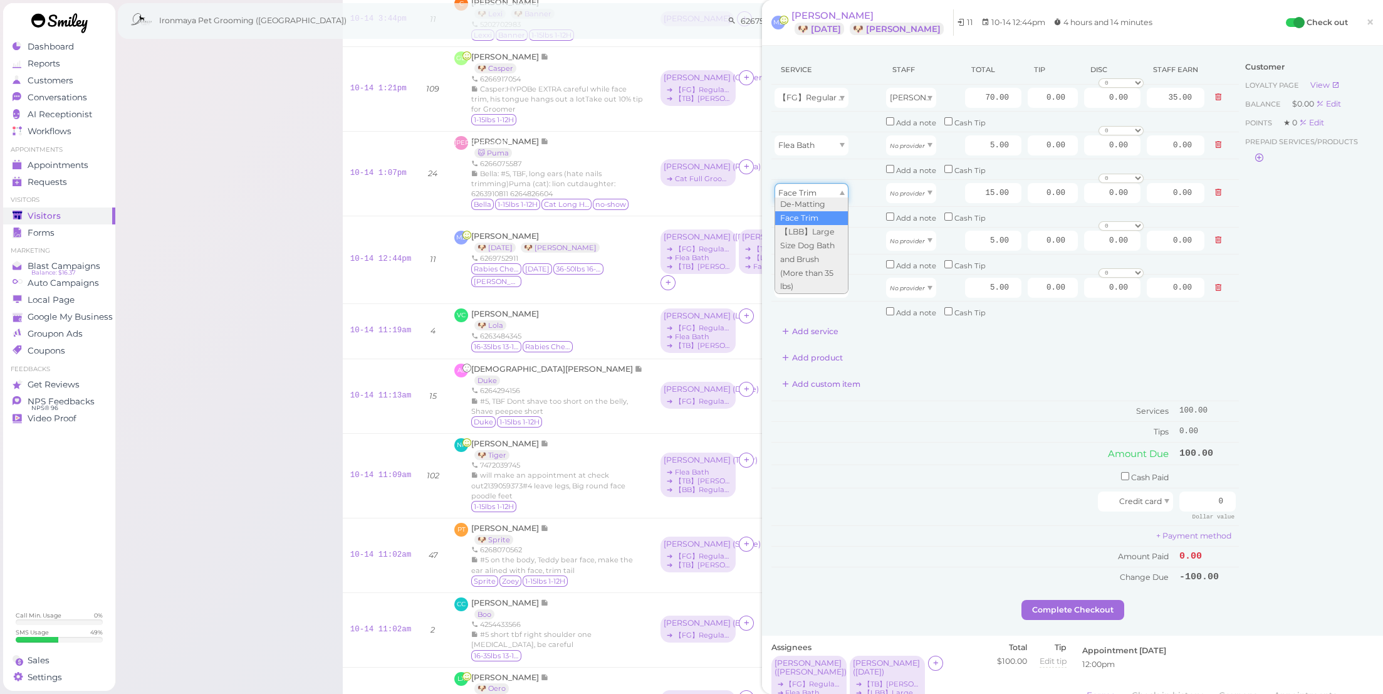
scroll to position [105, 0]
drag, startPoint x: 961, startPoint y: 182, endPoint x: 1065, endPoint y: 218, distance: 110.2
click at [1065, 218] on tbody "【FG】Regular Size Dog Full Grooming (35 lbs or less) Amy 70.00 0.00 0.00 0 10% o…" at bounding box center [1006, 204] width 468 height 238
type input "10"
click at [982, 93] on input "70.00" at bounding box center [993, 98] width 56 height 20
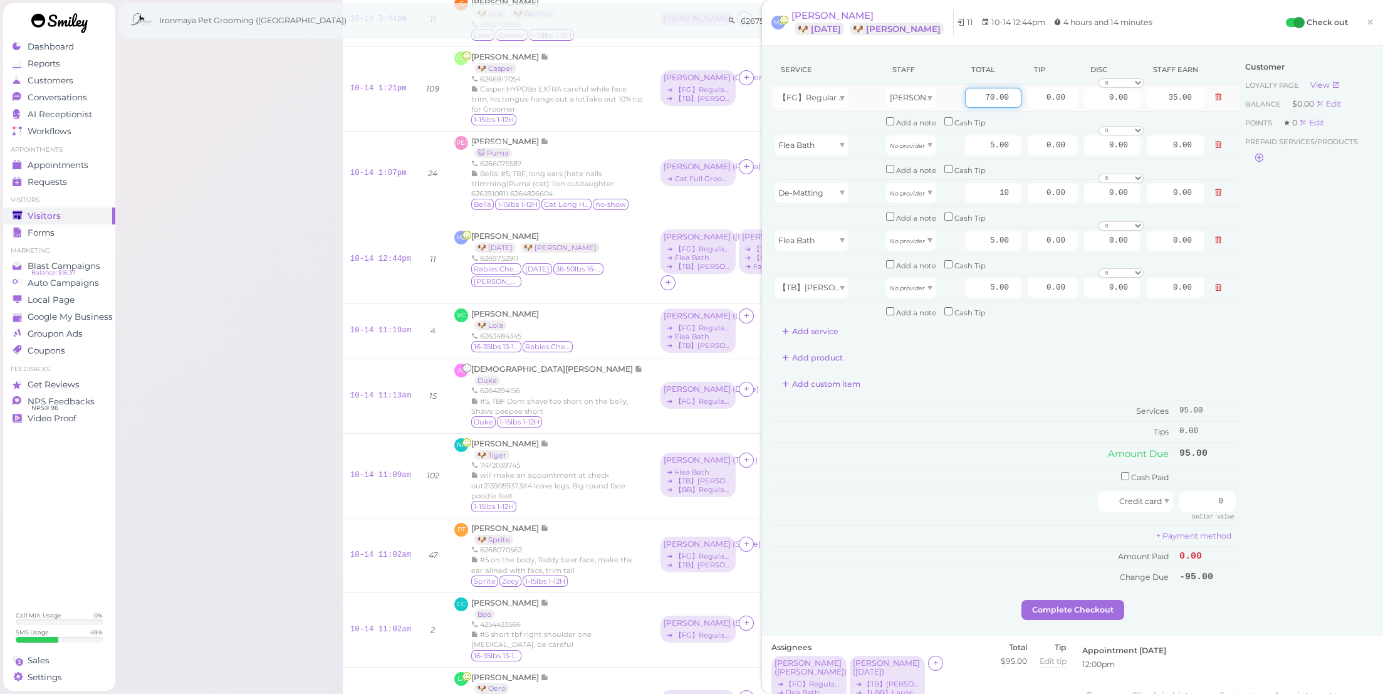
click at [977, 95] on input "70.00" at bounding box center [993, 98] width 56 height 20
click at [974, 95] on input "70.00" at bounding box center [993, 98] width 56 height 20
type input "80"
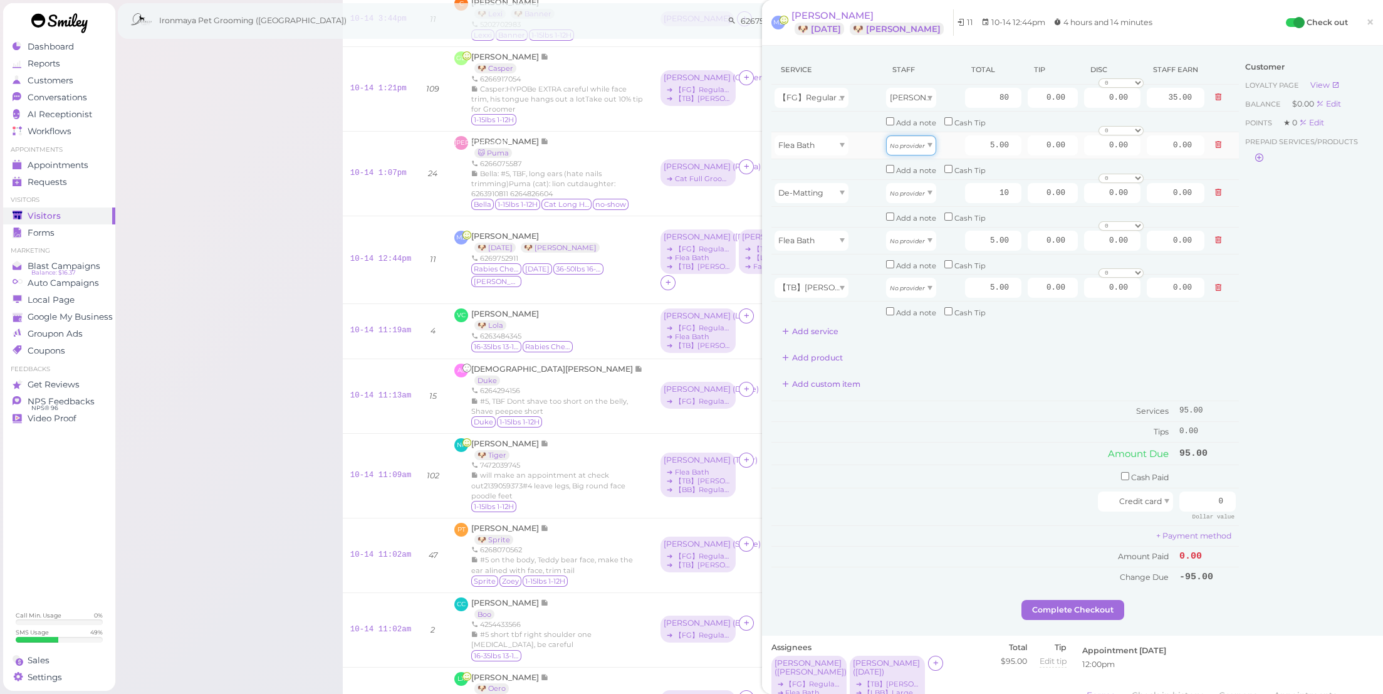
type input "40.00"
click at [915, 142] on icon "No provider" at bounding box center [907, 145] width 35 height 7
type input "2.50"
drag, startPoint x: 921, startPoint y: 186, endPoint x: 919, endPoint y: 212, distance: 26.4
click at [921, 186] on div "No provider" at bounding box center [911, 193] width 50 height 20
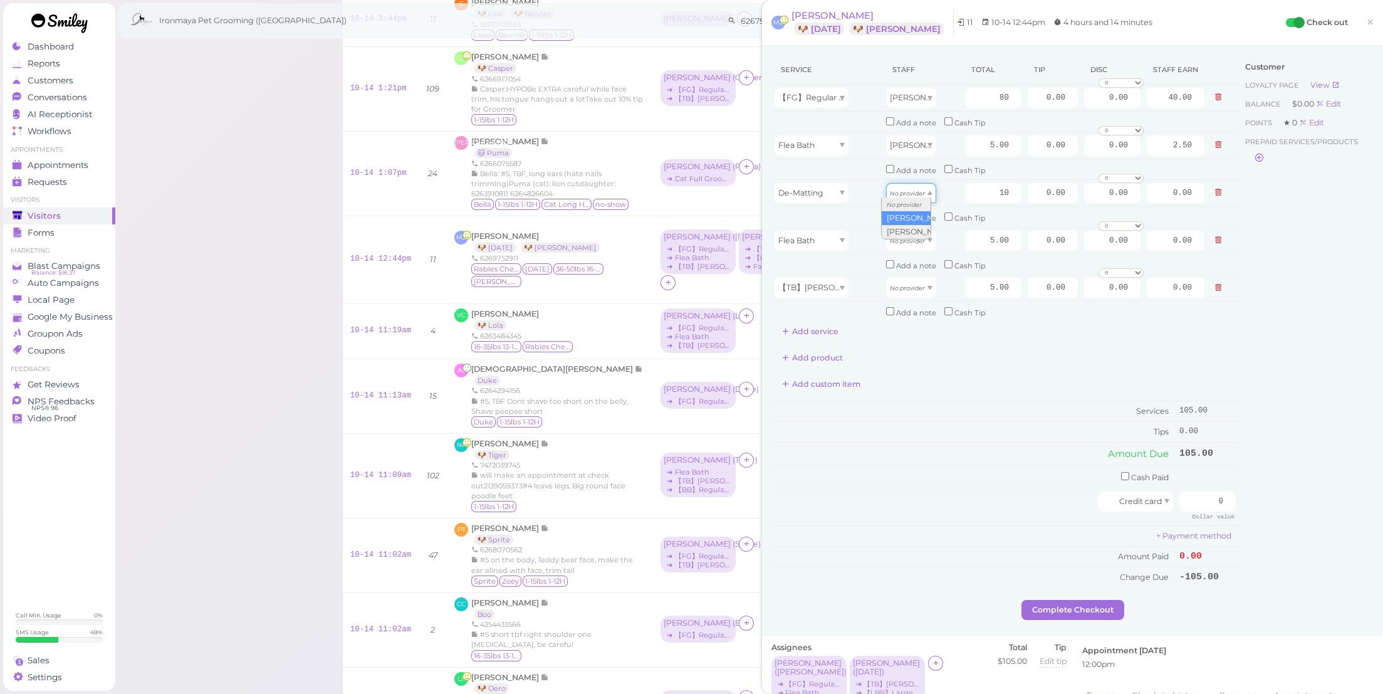
type input "5.00"
click at [916, 238] on icon "No provider" at bounding box center [907, 241] width 35 height 7
drag, startPoint x: 914, startPoint y: 263, endPoint x: 824, endPoint y: 285, distance: 92.9
type input "2.50"
click at [819, 283] on span "【TB】[PERSON_NAME]" at bounding box center [825, 287] width 93 height 9
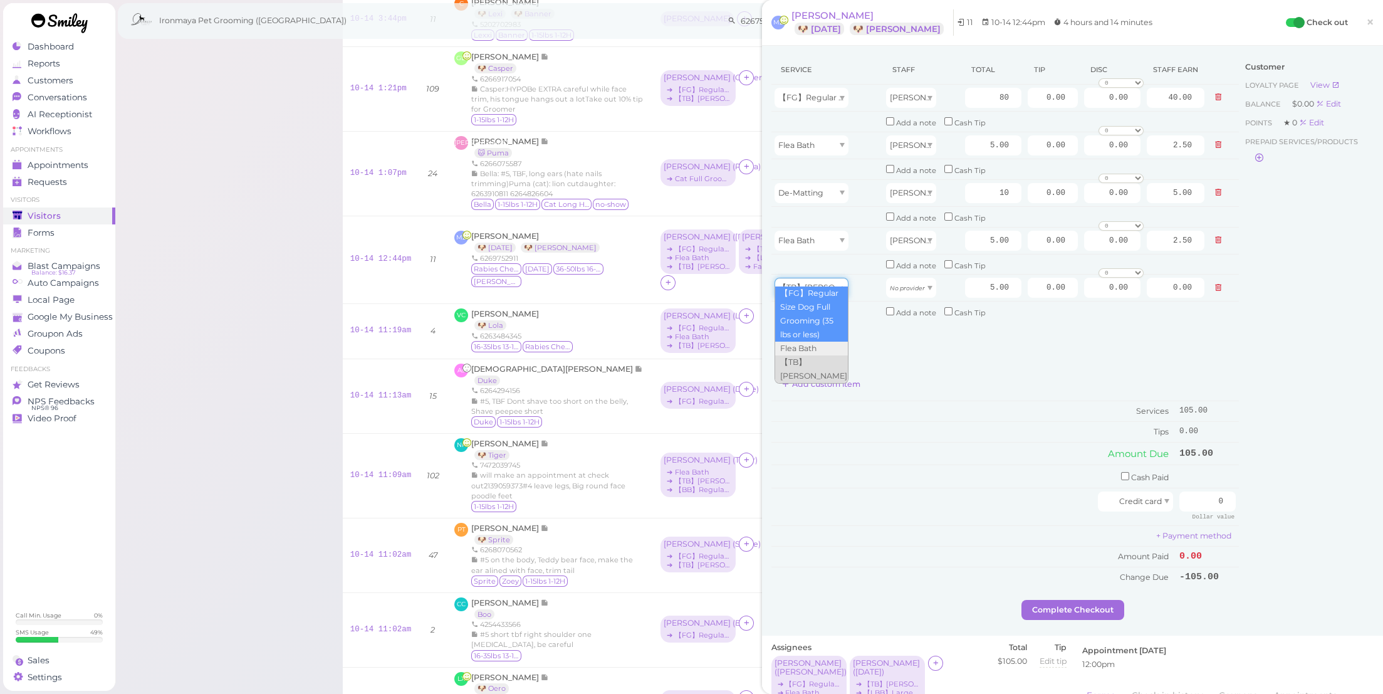
scroll to position [107, 0]
type input "60.00"
click at [819, 322] on button "Add service" at bounding box center [811, 332] width 78 height 20
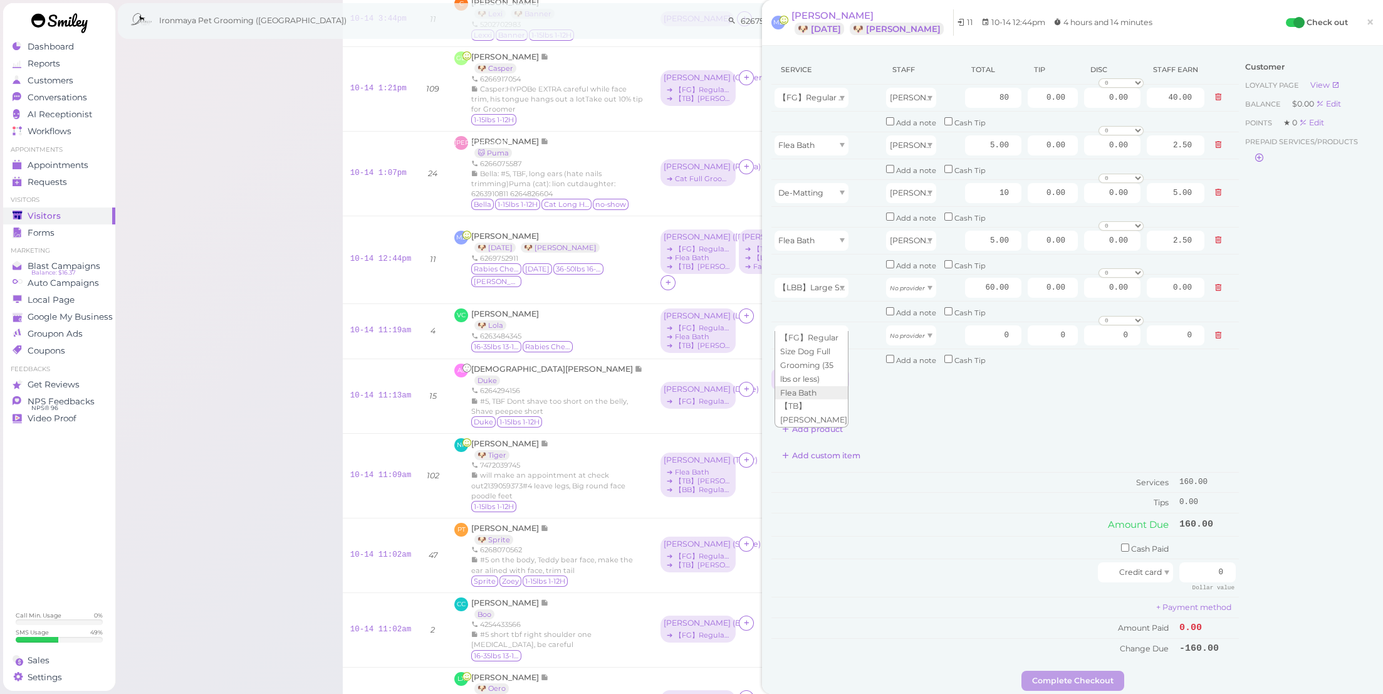
click at [819, 325] on div at bounding box center [812, 335] width 74 height 20
type input "5.00"
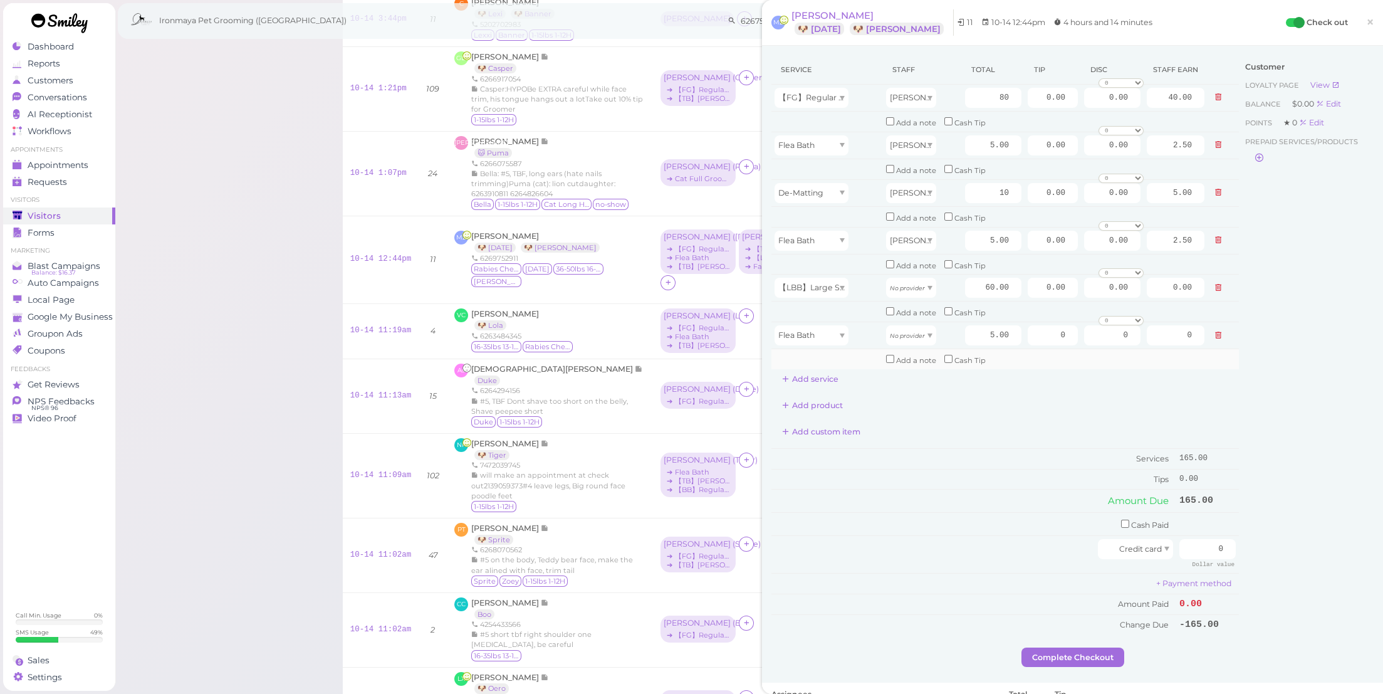
click at [819, 350] on td at bounding box center [828, 359] width 112 height 20
click at [824, 369] on button "Add service" at bounding box center [811, 379] width 78 height 20
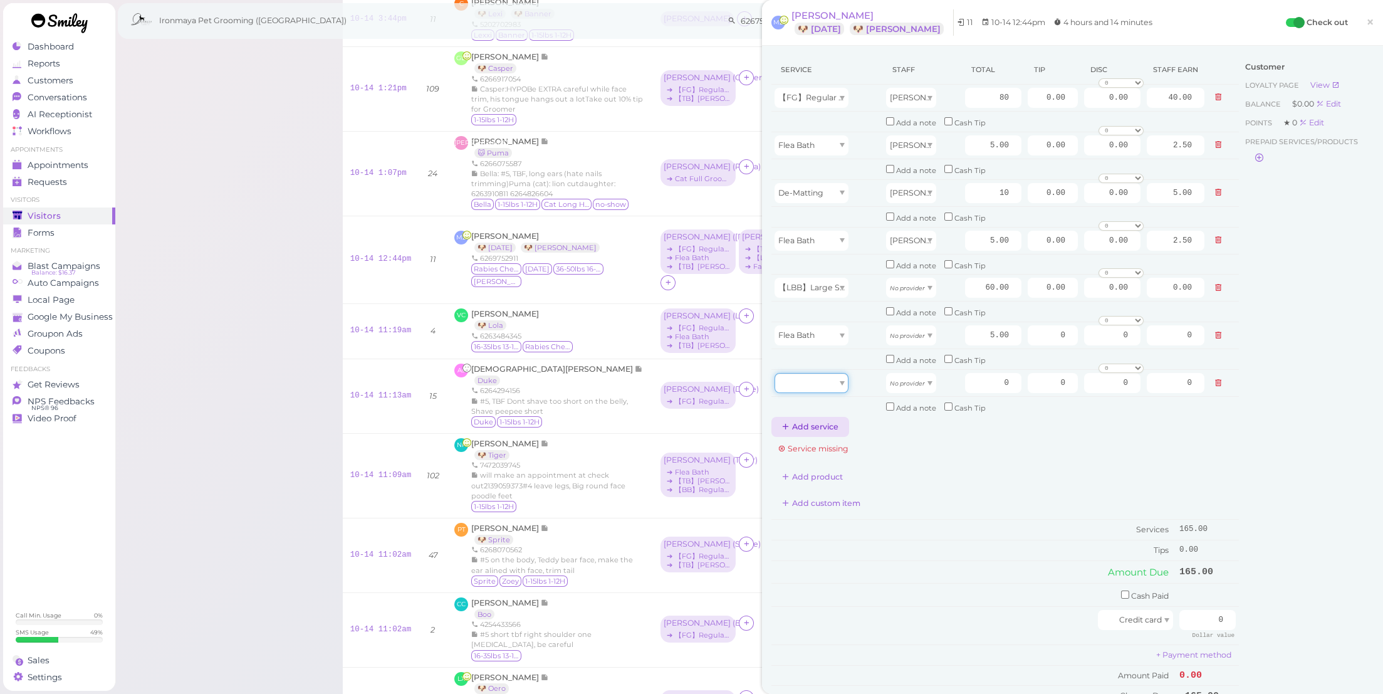
click at [824, 373] on div at bounding box center [812, 383] width 74 height 20
type input "15.00"
click at [822, 325] on div "Flea Bath" at bounding box center [812, 335] width 74 height 20
click at [908, 285] on icon "No provider" at bounding box center [907, 288] width 35 height 7
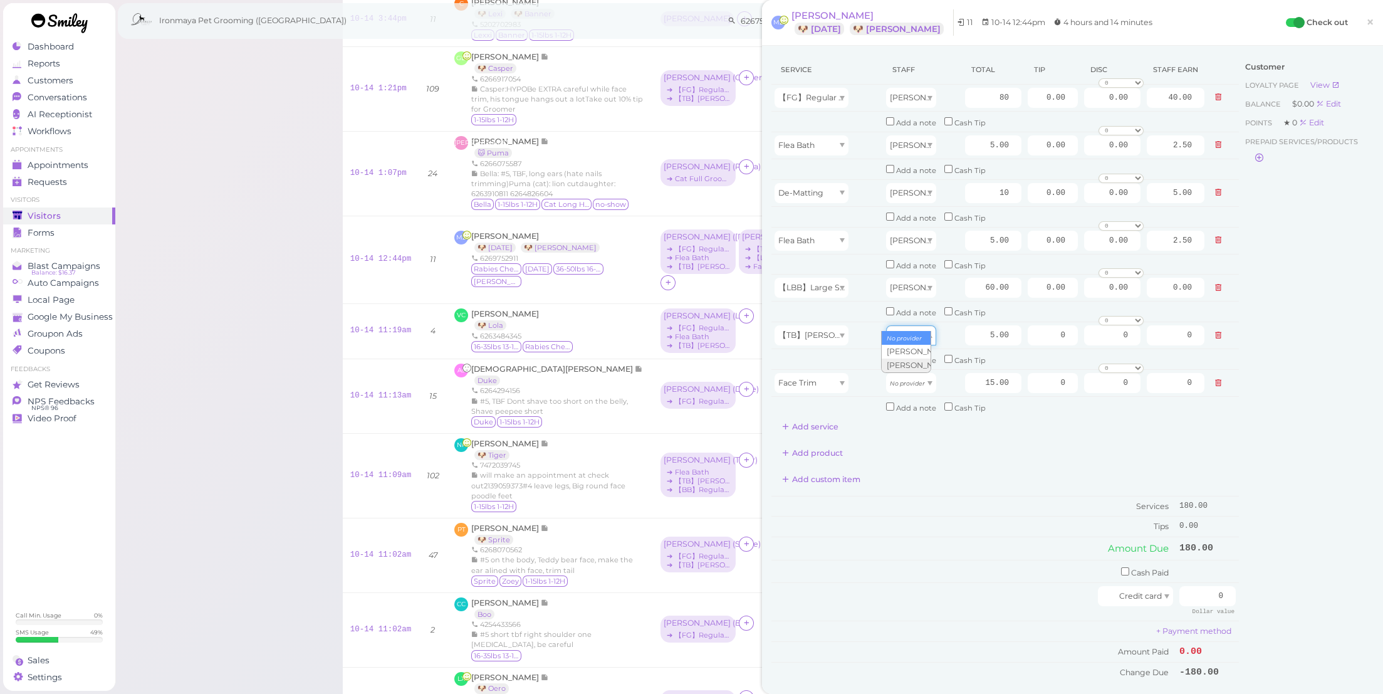
drag, startPoint x: 910, startPoint y: 320, endPoint x: 909, endPoint y: 342, distance: 22.0
click at [910, 332] on icon "No provider" at bounding box center [907, 335] width 35 height 7
click at [906, 370] on td "No provider" at bounding box center [922, 383] width 79 height 27
click at [909, 380] on icon "No provider" at bounding box center [907, 383] width 35 height 7
click at [972, 470] on div "Add custom item" at bounding box center [1006, 480] width 468 height 20
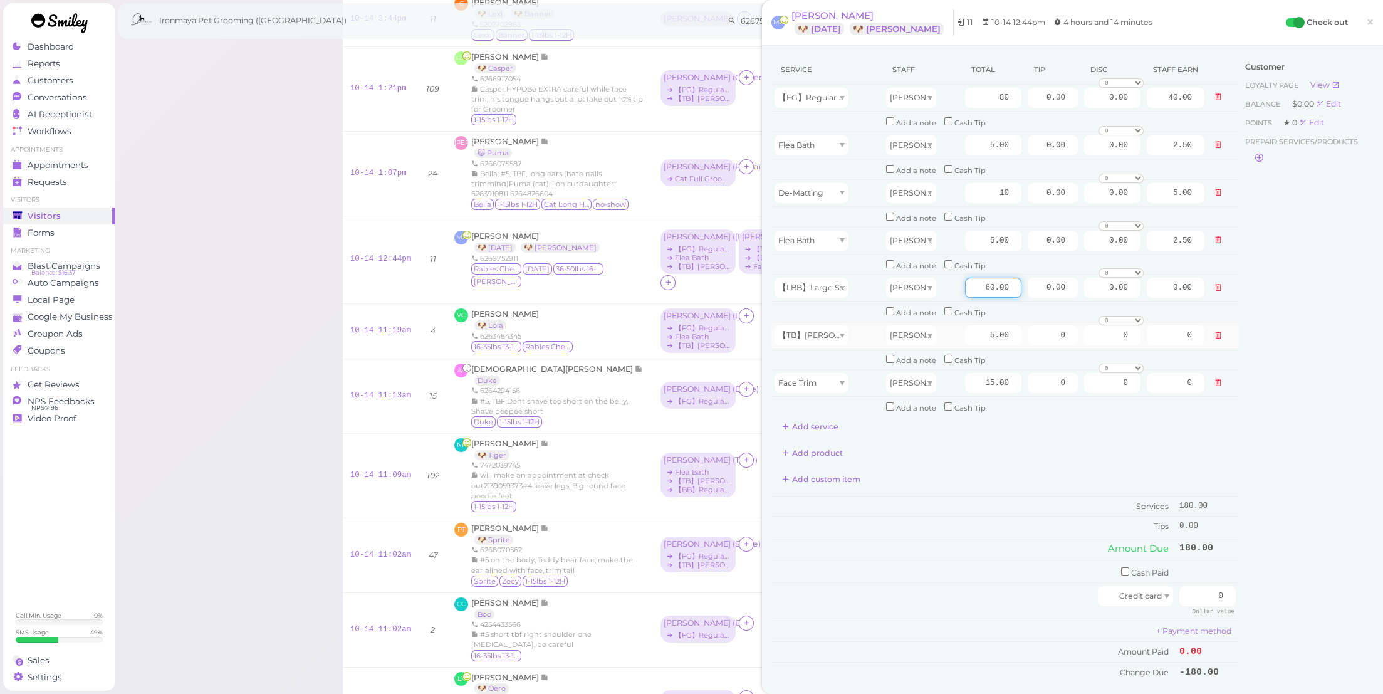
drag, startPoint x: 965, startPoint y: 275, endPoint x: 1104, endPoint y: 310, distance: 142.8
click at [1104, 310] on tbody "【FG】Regular Size Dog Full Grooming (35 lbs or less) Amy 80 0.00 0.00 0 10% off …" at bounding box center [1006, 251] width 468 height 332
type input "65"
click at [1034, 469] on div "Service Staff Total Tip Disc Staff earn 【FG】Regular Size Dog Full Grooming (35 …" at bounding box center [1006, 368] width 468 height 627
drag, startPoint x: 1022, startPoint y: 271, endPoint x: 1166, endPoint y: 300, distance: 146.3
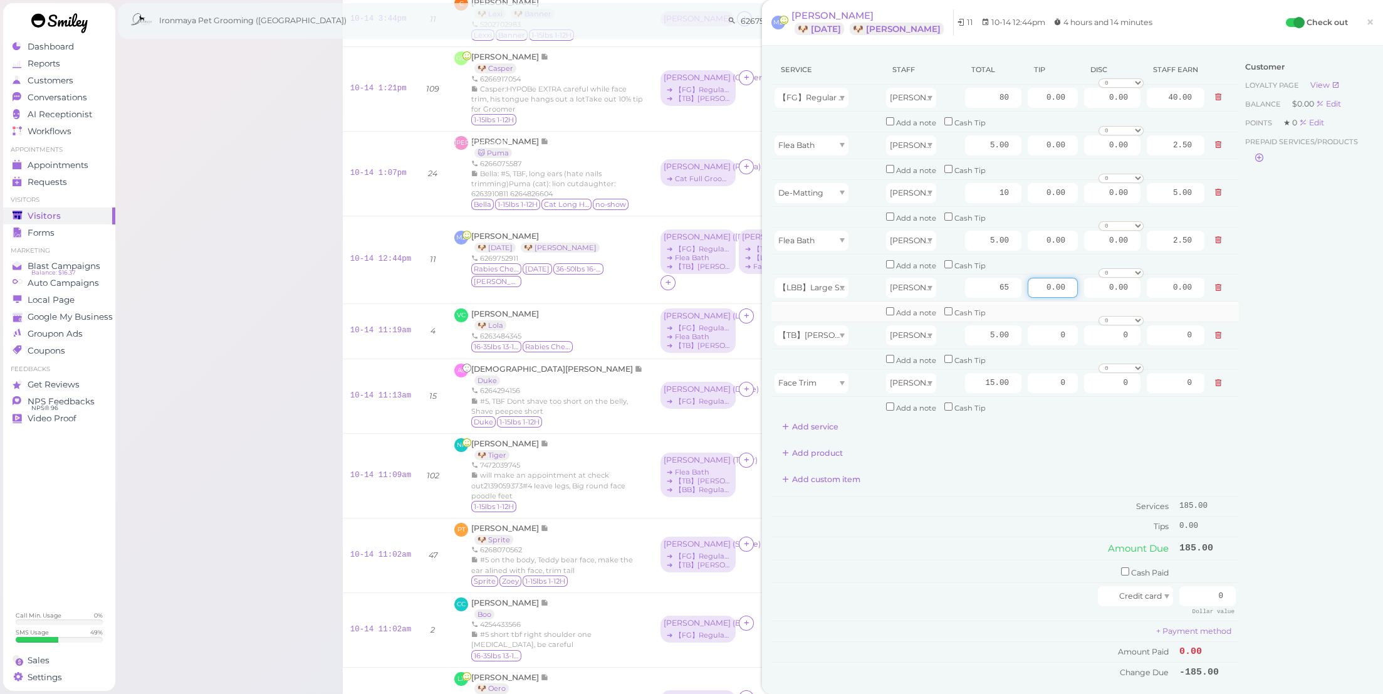
click at [1166, 300] on tbody "【FG】Regular Size Dog Full Grooming (35 lbs or less) Amy 80 0.00 0.00 0 10% off …" at bounding box center [1006, 251] width 468 height 332
type input "8.5"
click at [1028, 100] on input "0.00" at bounding box center [1053, 98] width 50 height 20
type input "10.00"
click at [1059, 496] on td "Services" at bounding box center [974, 506] width 405 height 21
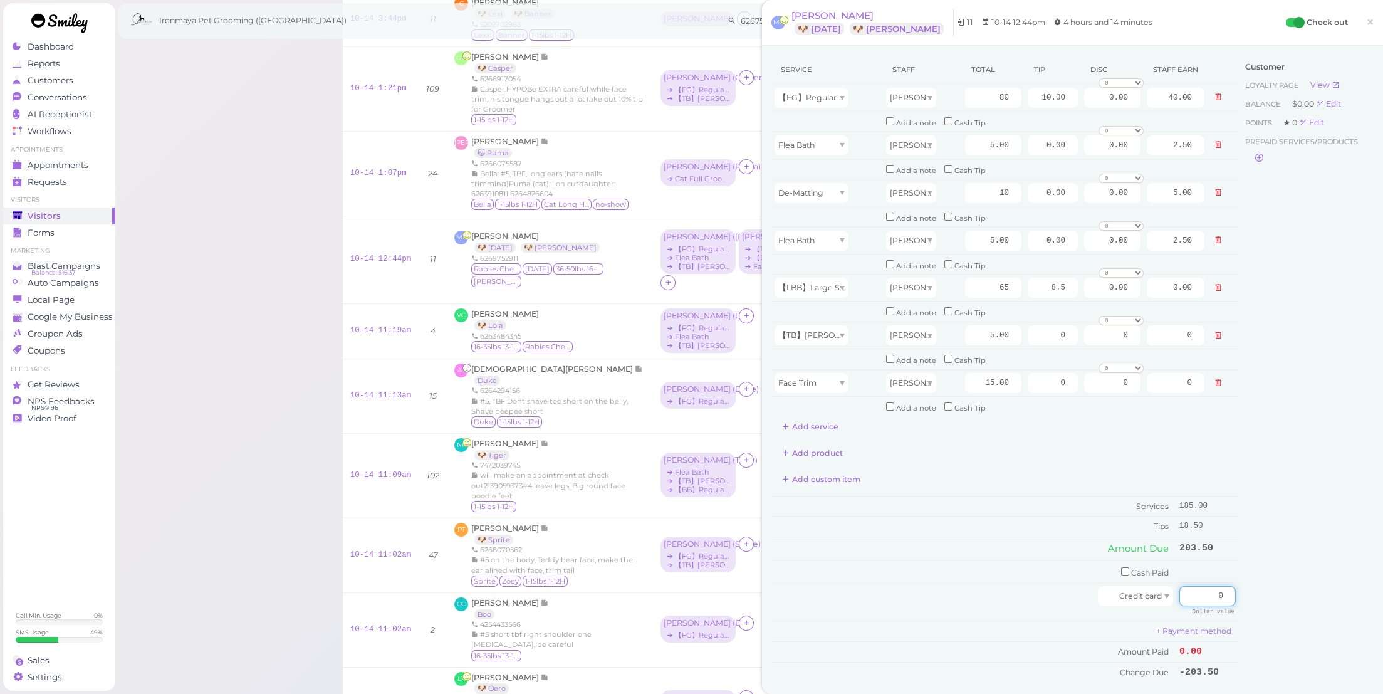
drag, startPoint x: 1215, startPoint y: 562, endPoint x: 1307, endPoint y: 576, distance: 93.3
click at [1307, 577] on div "Service Staff Total Tip Disc Staff earn 【FG】Regular Size Dog Full Grooming (35 …" at bounding box center [1073, 374] width 602 height 639
type input "203.5"
click at [1293, 566] on div "Customer Loyalty page View Balance $0.00 Edit Points ★ 0 Edit Prepaid services/…" at bounding box center [1306, 374] width 135 height 639
click at [1060, 693] on button "Complete Checkout" at bounding box center [1073, 705] width 103 height 20
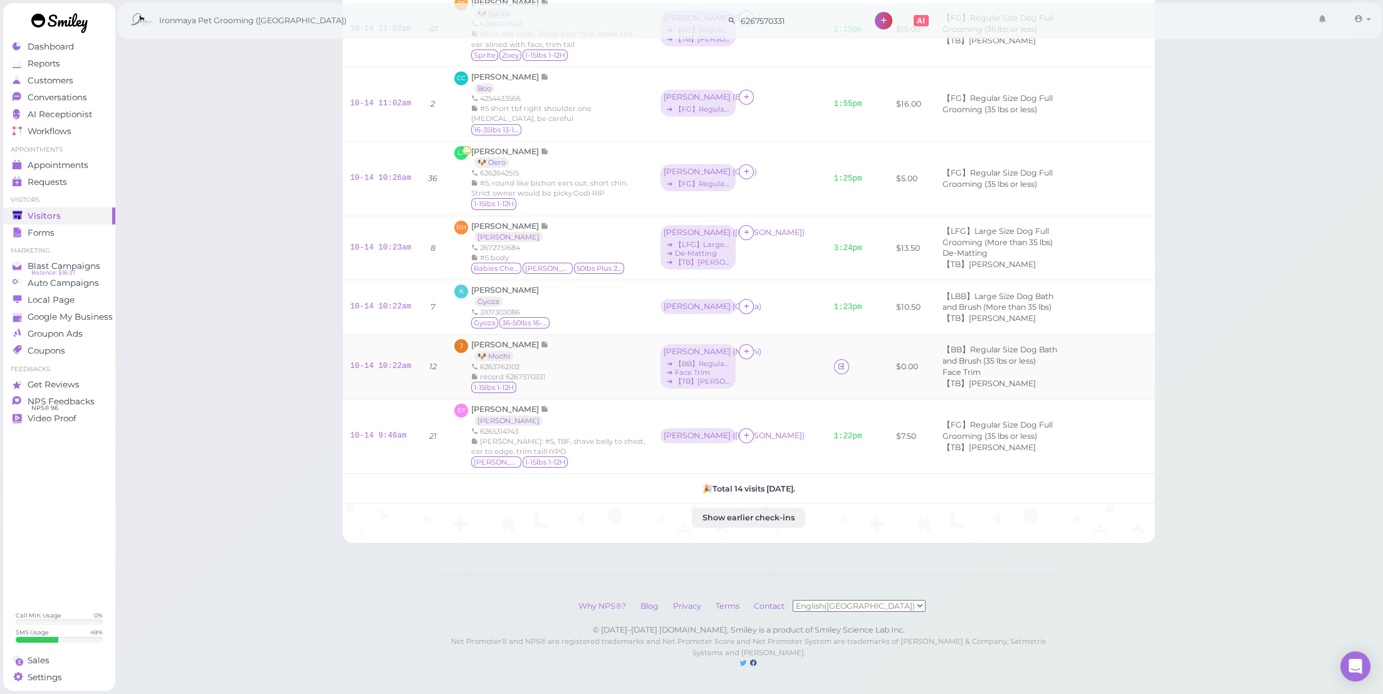
scroll to position [823, 0]
click at [837, 362] on icon at bounding box center [841, 366] width 8 height 9
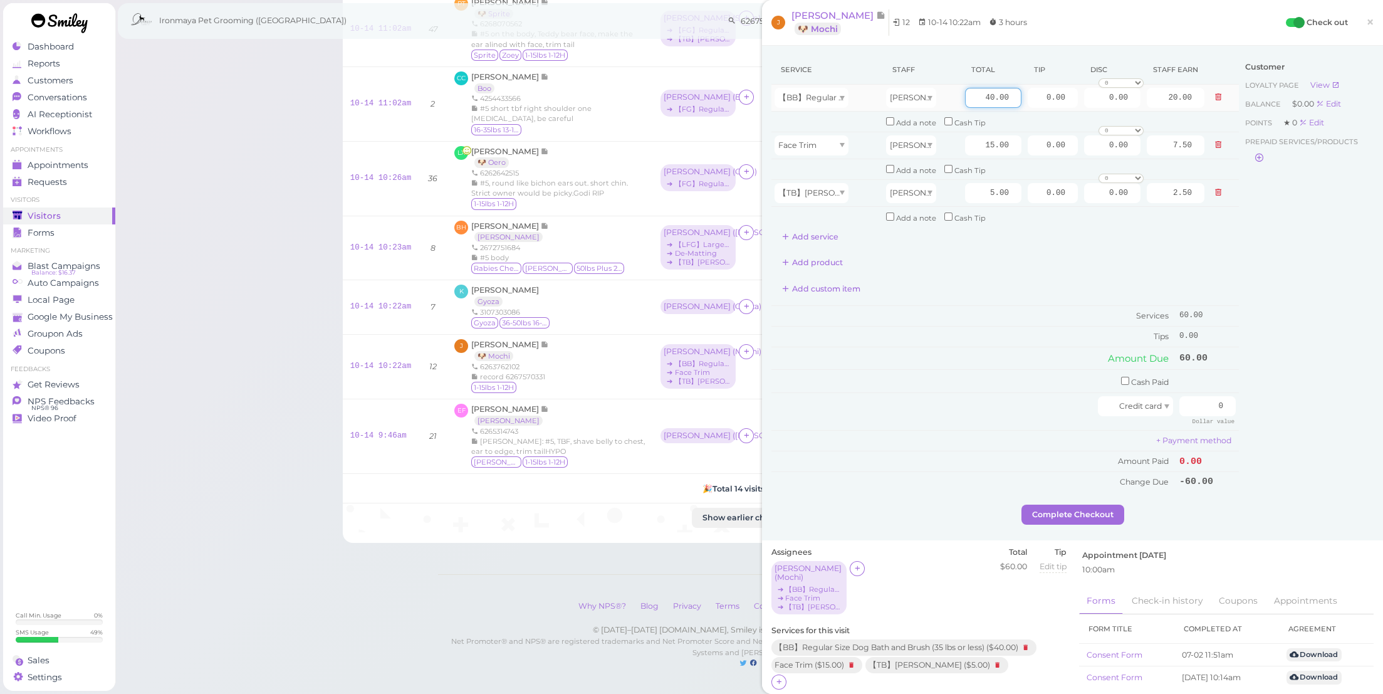
drag, startPoint x: 973, startPoint y: 95, endPoint x: 1054, endPoint y: 110, distance: 82.2
click at [1054, 110] on tr "【BB】Regular Size Dog Bath and Brush (35 lbs or less) Cody 40.00 0.00 0.00 0 10%…" at bounding box center [1006, 98] width 468 height 27
type input "45"
type input "22.50"
click at [953, 431] on td "+ Payment method" at bounding box center [1006, 441] width 468 height 21
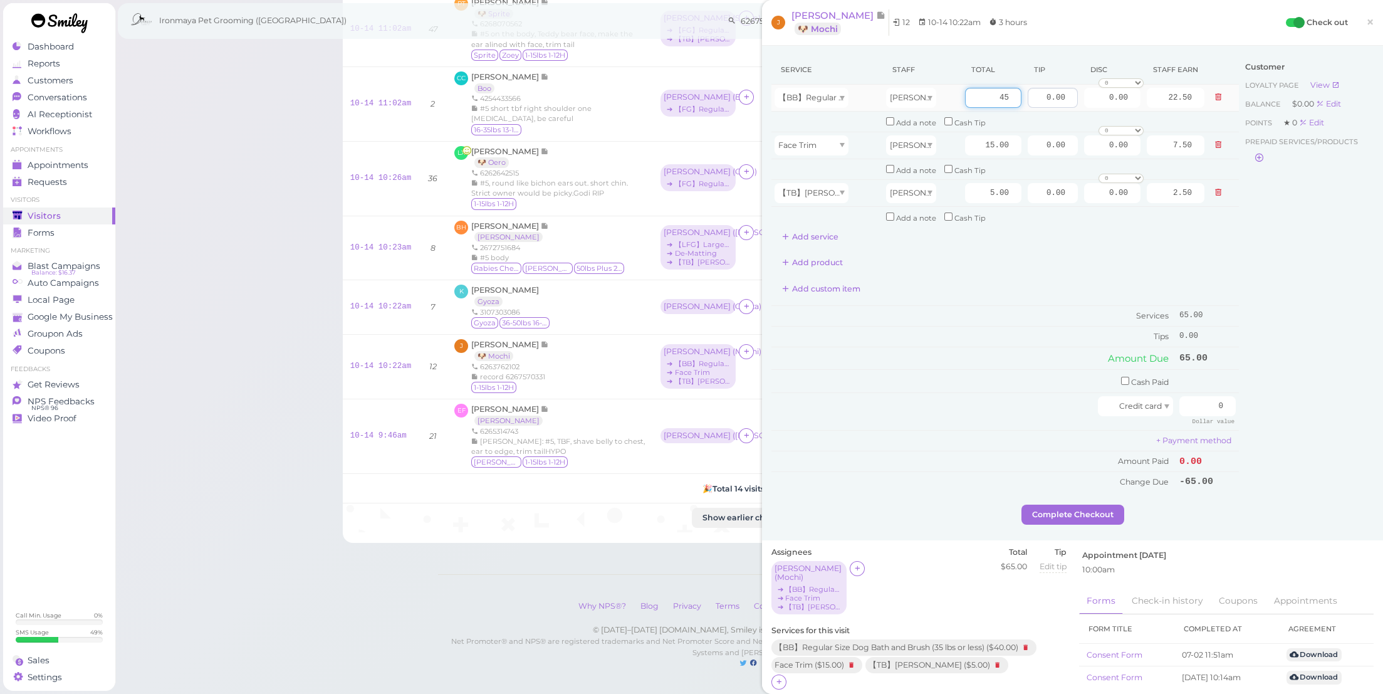
drag, startPoint x: 973, startPoint y: 96, endPoint x: 1046, endPoint y: 100, distance: 72.8
click at [1046, 100] on tr "【BB】Regular Size Dog Bath and Brush (35 lbs or less) Cody 45 0.00 0.00 0 10% of…" at bounding box center [1006, 98] width 468 height 27
type input "55"
type input "27.50"
click at [997, 347] on td "Amount Due" at bounding box center [974, 358] width 405 height 23
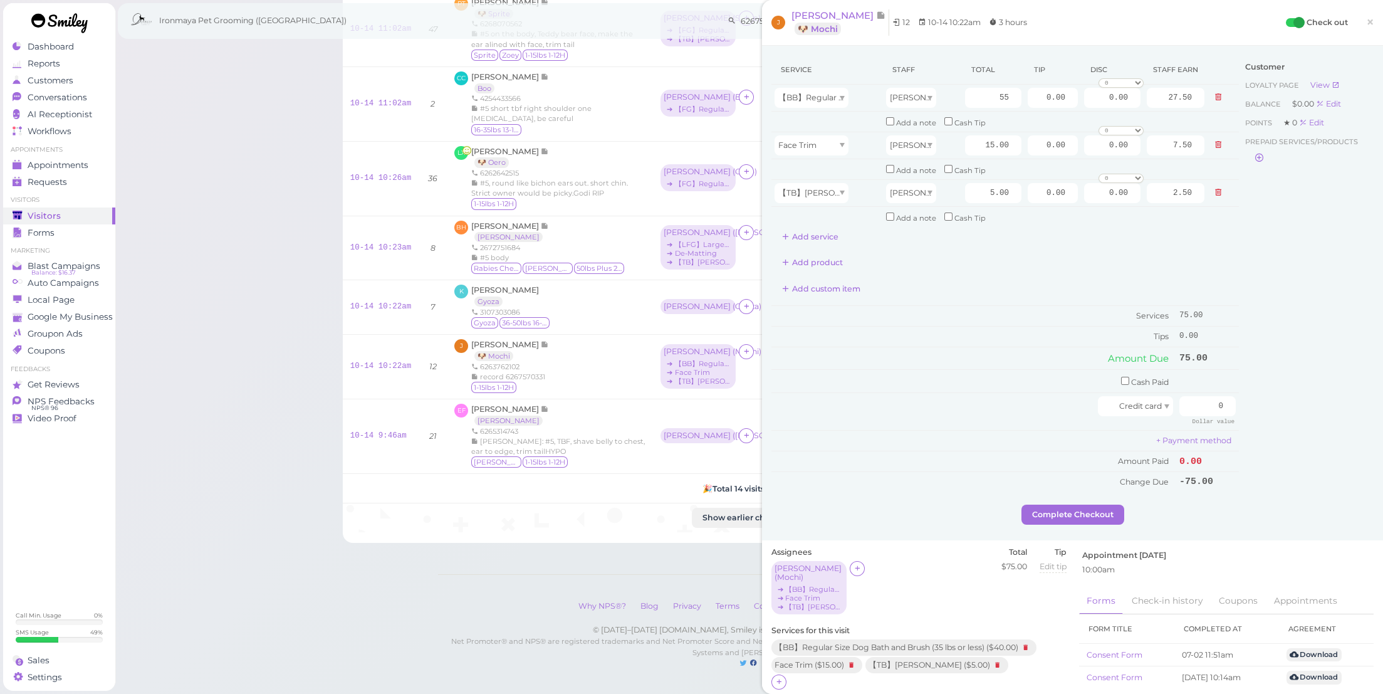
scroll to position [359, 0]
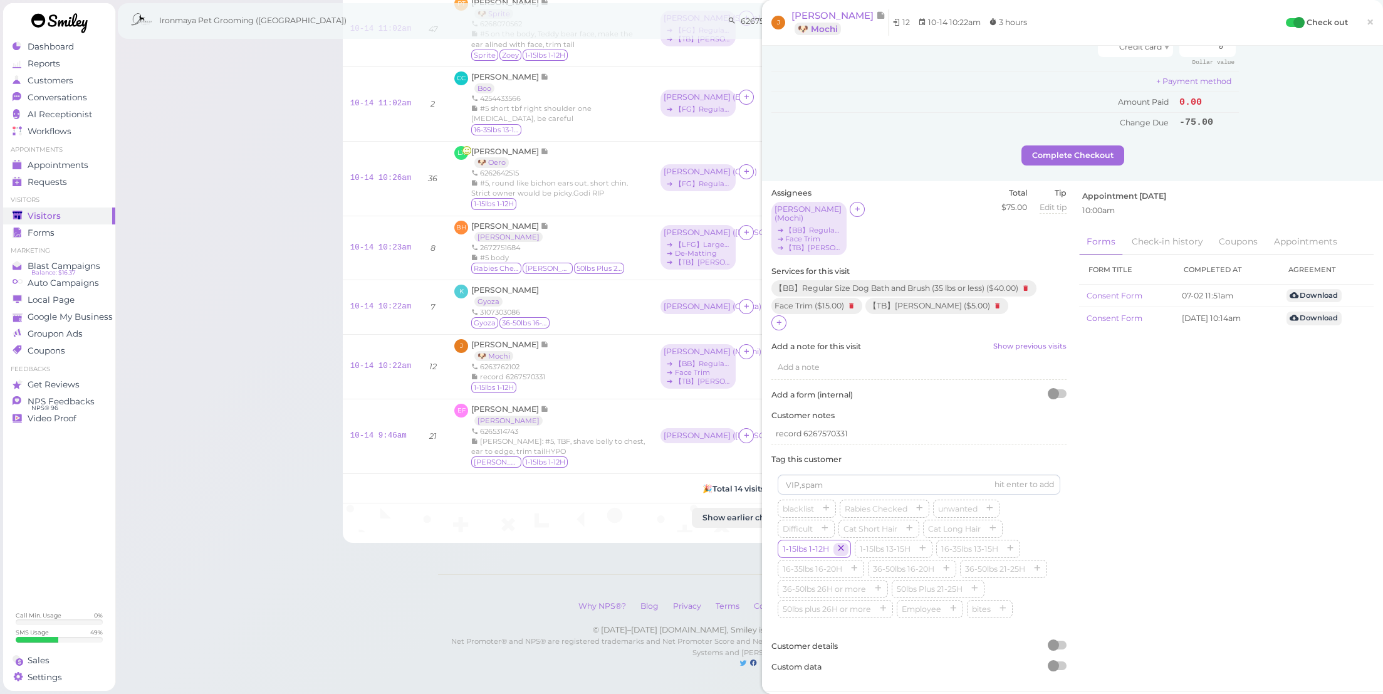
click at [841, 545] on icon "button" at bounding box center [841, 549] width 8 height 9
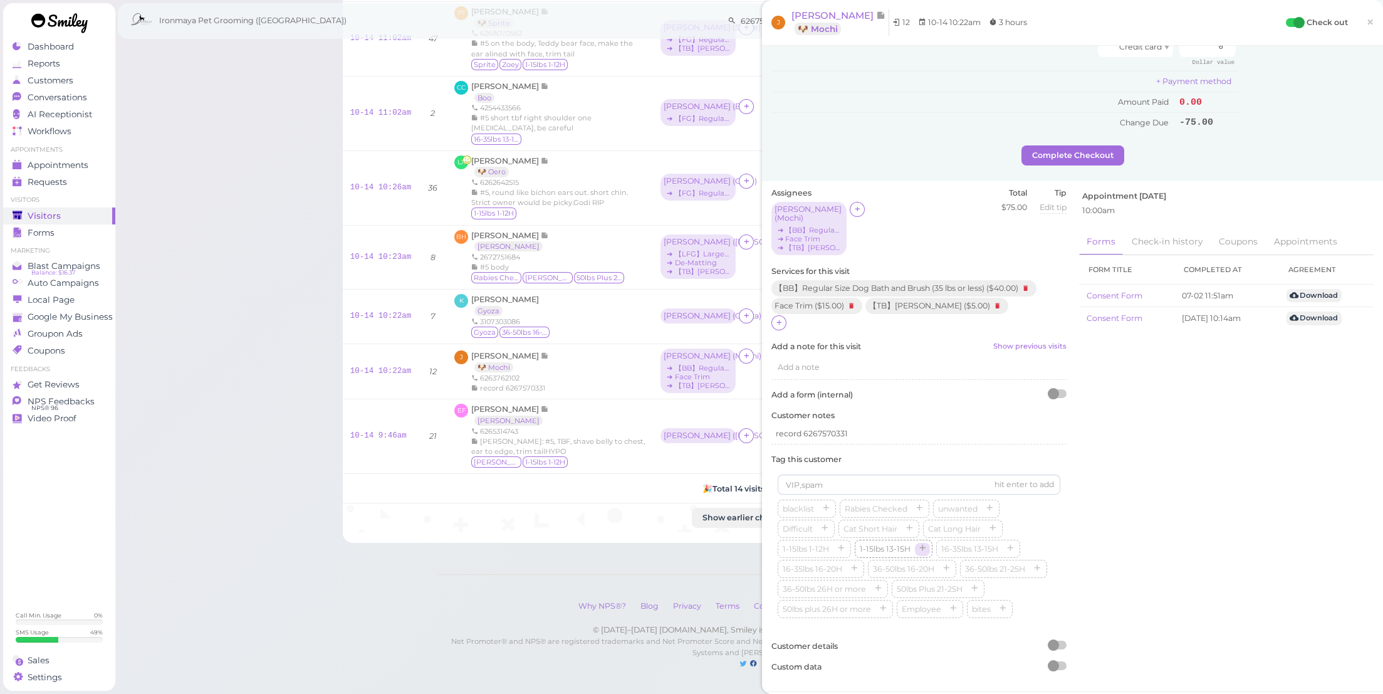
scroll to position [815, 0]
click at [1009, 545] on icon "button" at bounding box center [1011, 549] width 8 height 9
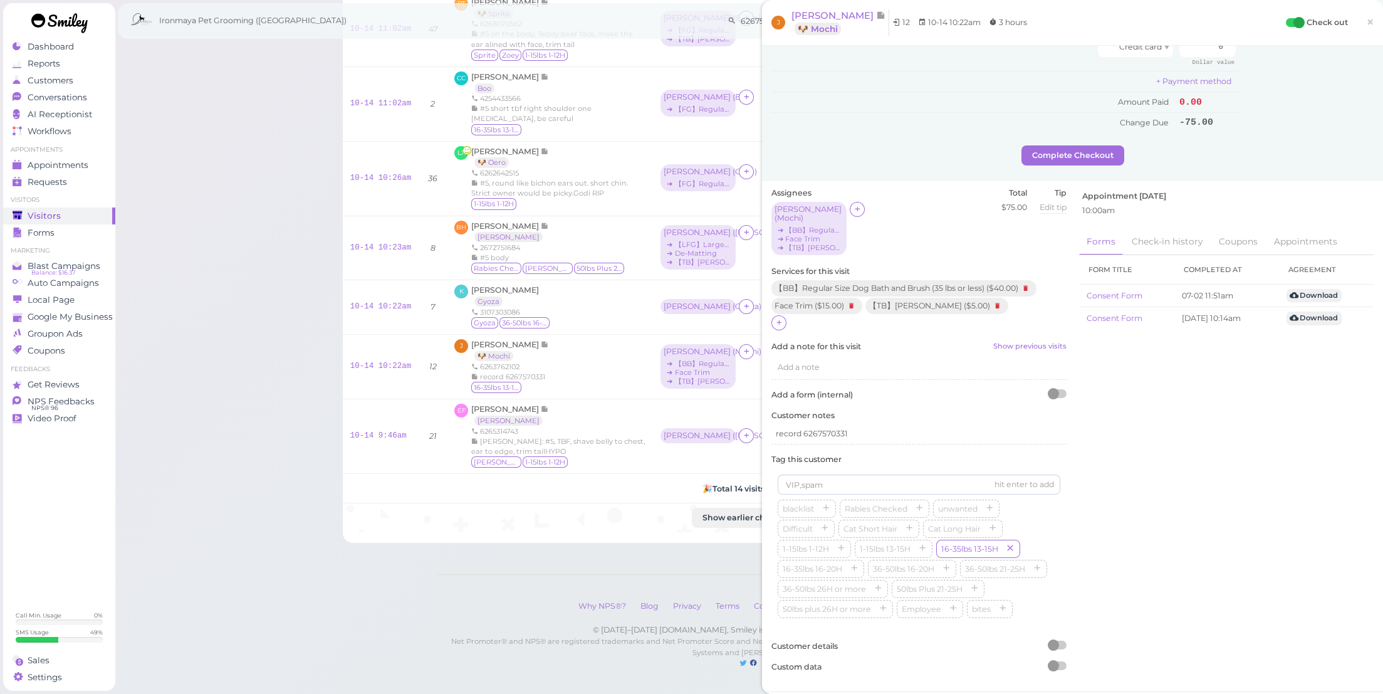
scroll to position [118, 0]
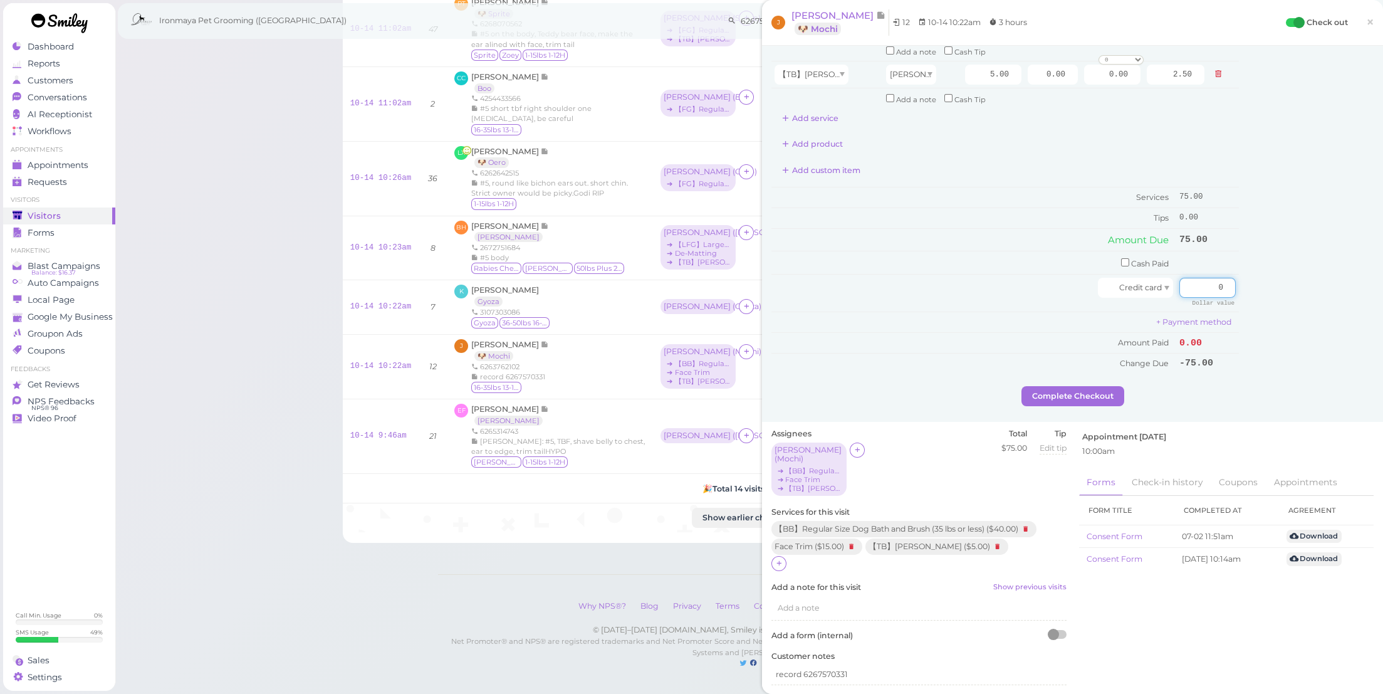
drag, startPoint x: 1199, startPoint y: 272, endPoint x: 1320, endPoint y: 286, distance: 121.8
click at [1320, 286] on div "Service Staff Total Tip Disc Staff earn 【BB】Regular Size Dog Bath and Brush (35…" at bounding box center [1073, 161] width 602 height 449
type input "75"
click at [1304, 428] on div "Appointment Today 10:00am" at bounding box center [1226, 448] width 295 height 41
click at [1046, 386] on button "Complete Checkout" at bounding box center [1073, 396] width 103 height 20
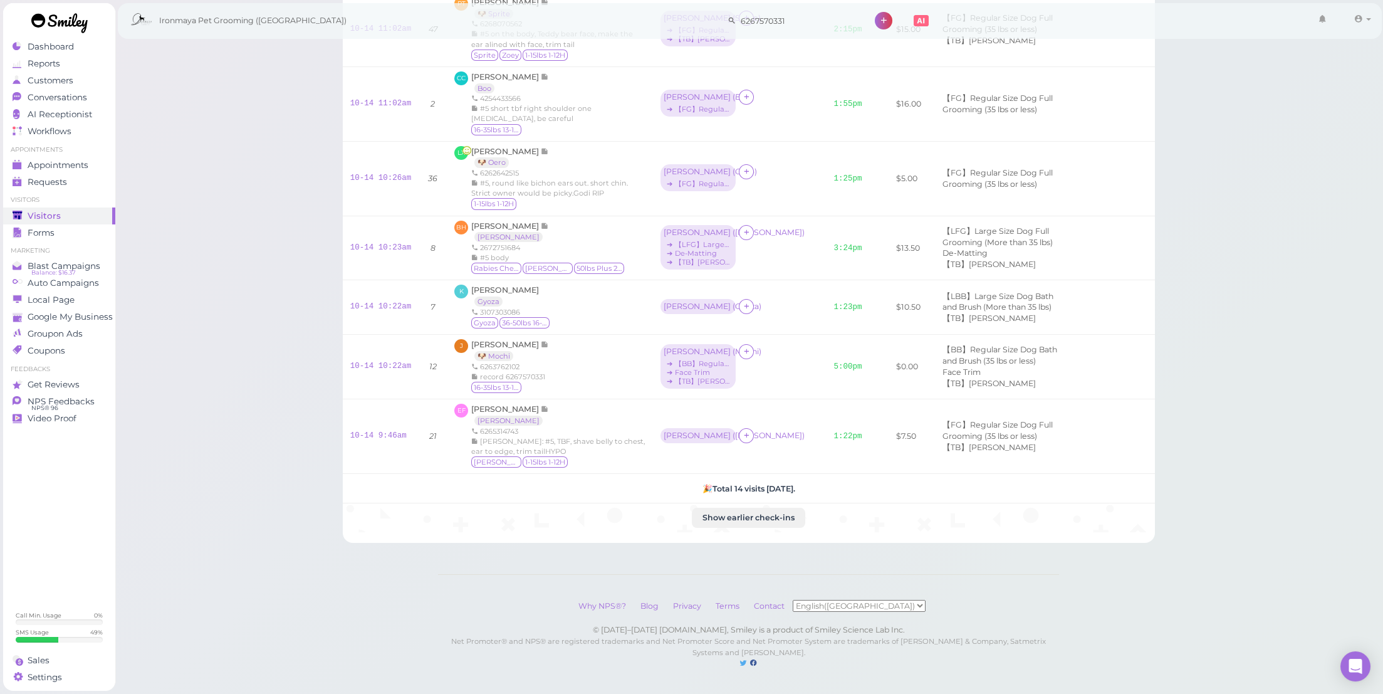
scroll to position [701, 0]
click at [75, 660] on div "Sales" at bounding box center [58, 660] width 90 height 11
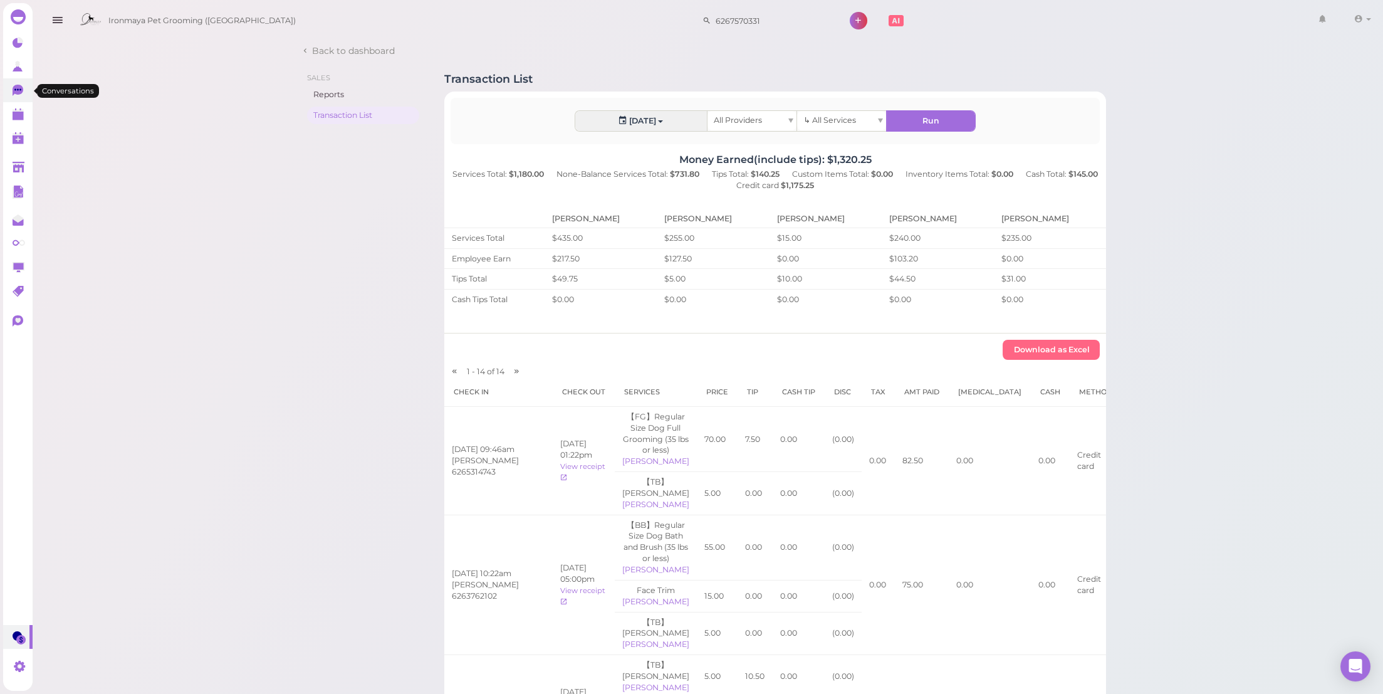
click at [19, 88] on icon at bounding box center [18, 90] width 11 height 11
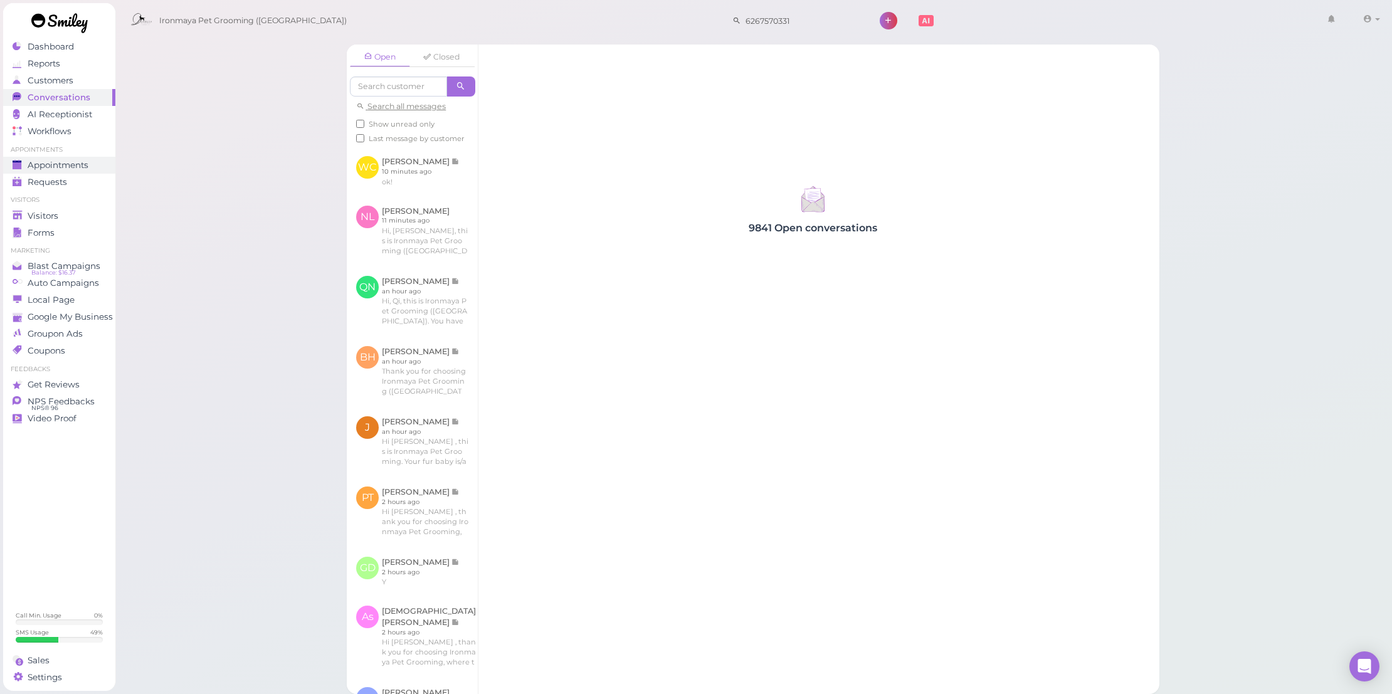
click at [92, 164] on div "Appointments" at bounding box center [58, 165] width 90 height 11
